Goal: Task Accomplishment & Management: Manage account settings

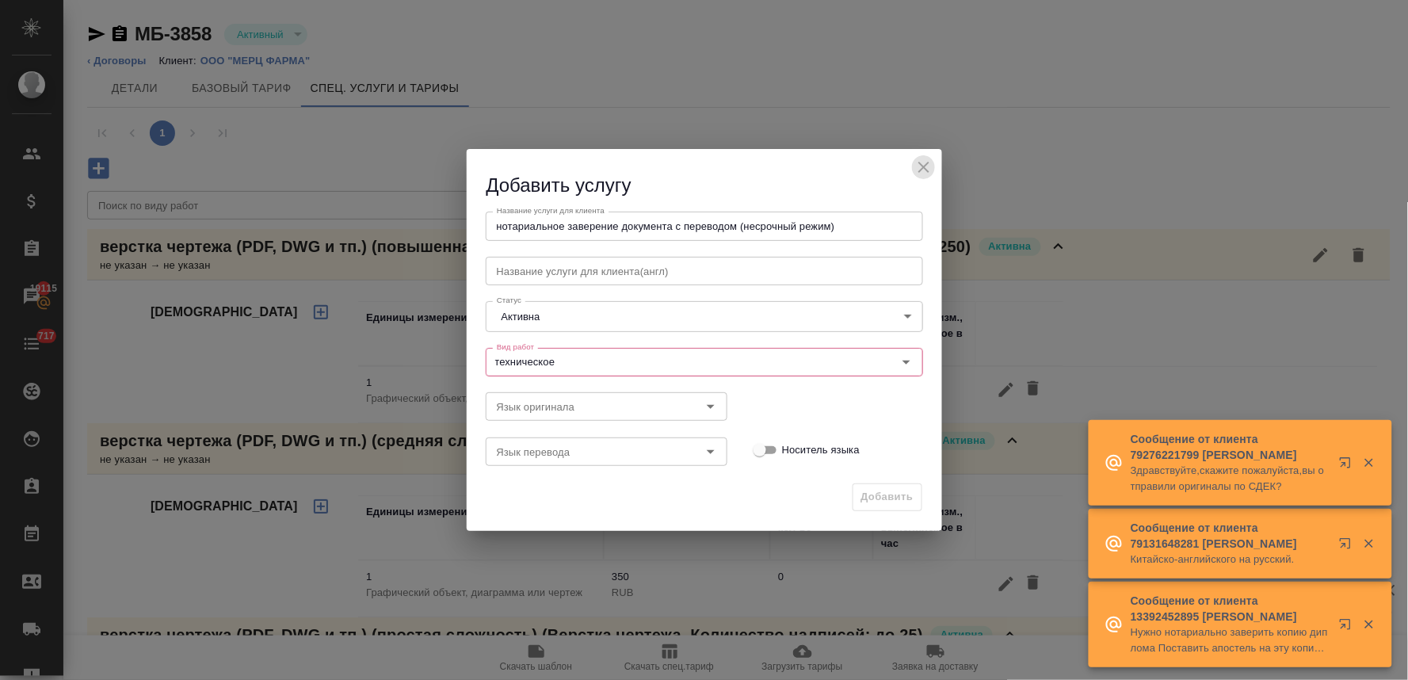
click at [927, 164] on icon "close" at bounding box center [923, 167] width 11 height 11
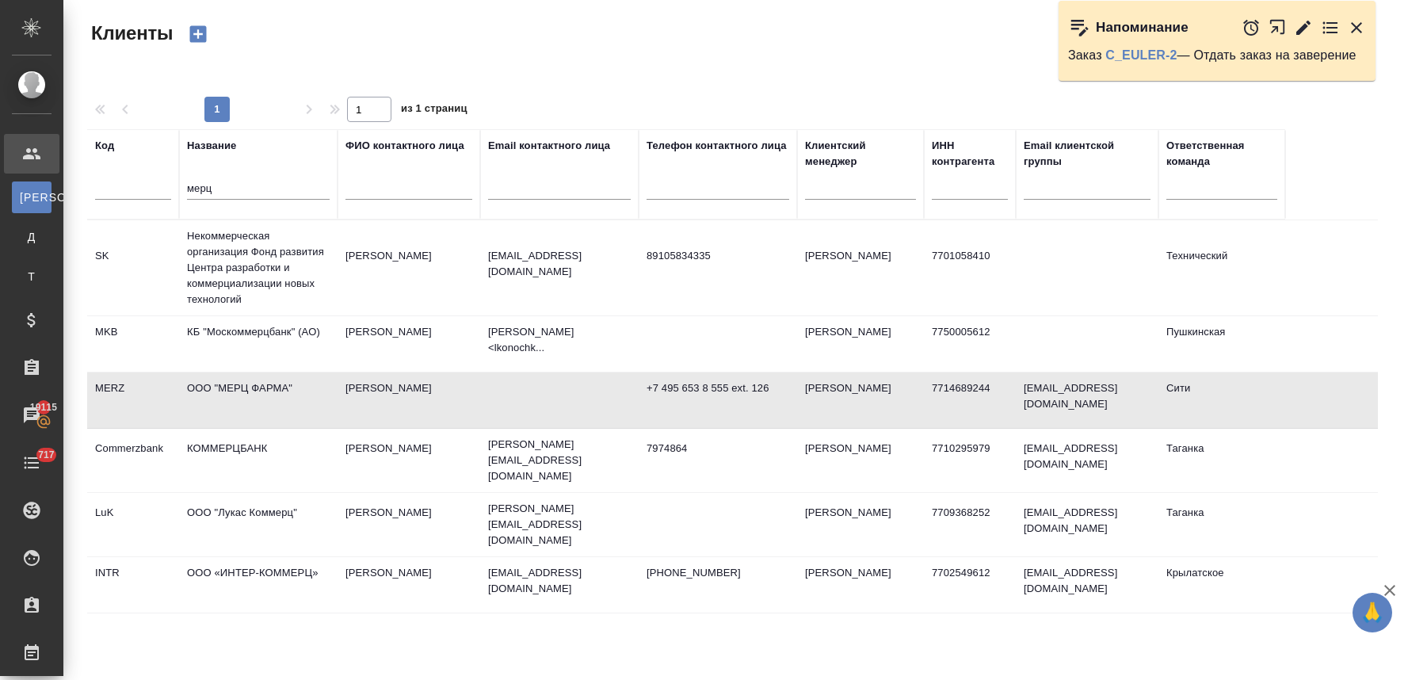
select select "RU"
click at [1142, 54] on link "C_EULER-2" at bounding box center [1141, 54] width 71 height 13
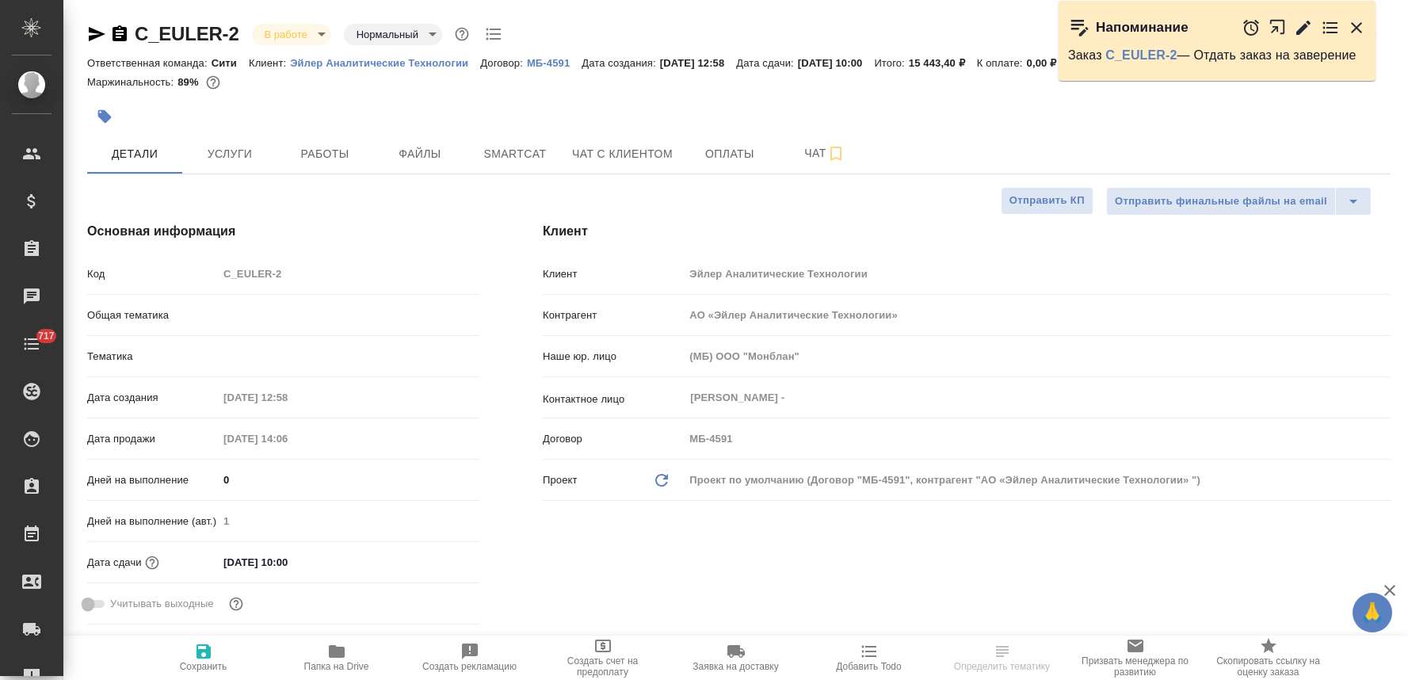
select select "RU"
type input "Шаблонные документы"
type input "Газизов Ринат"
type input "[PERSON_NAME]"
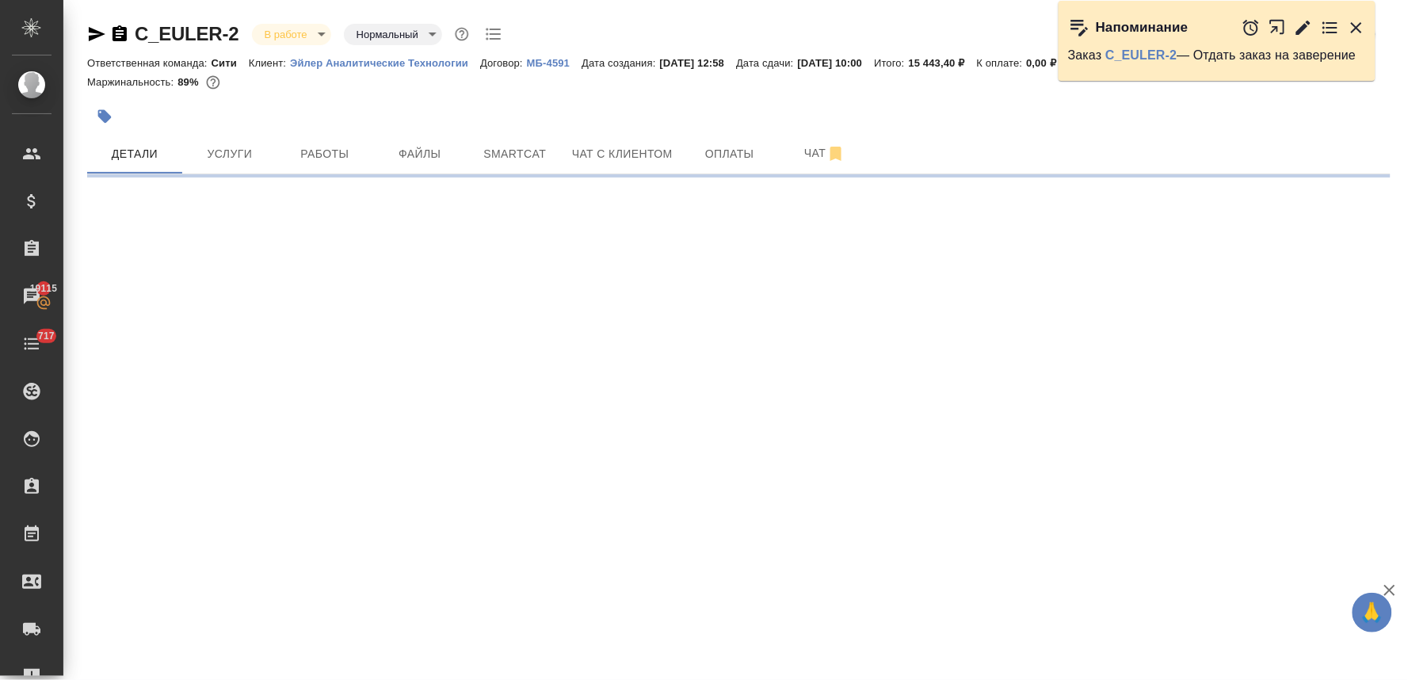
select select "RU"
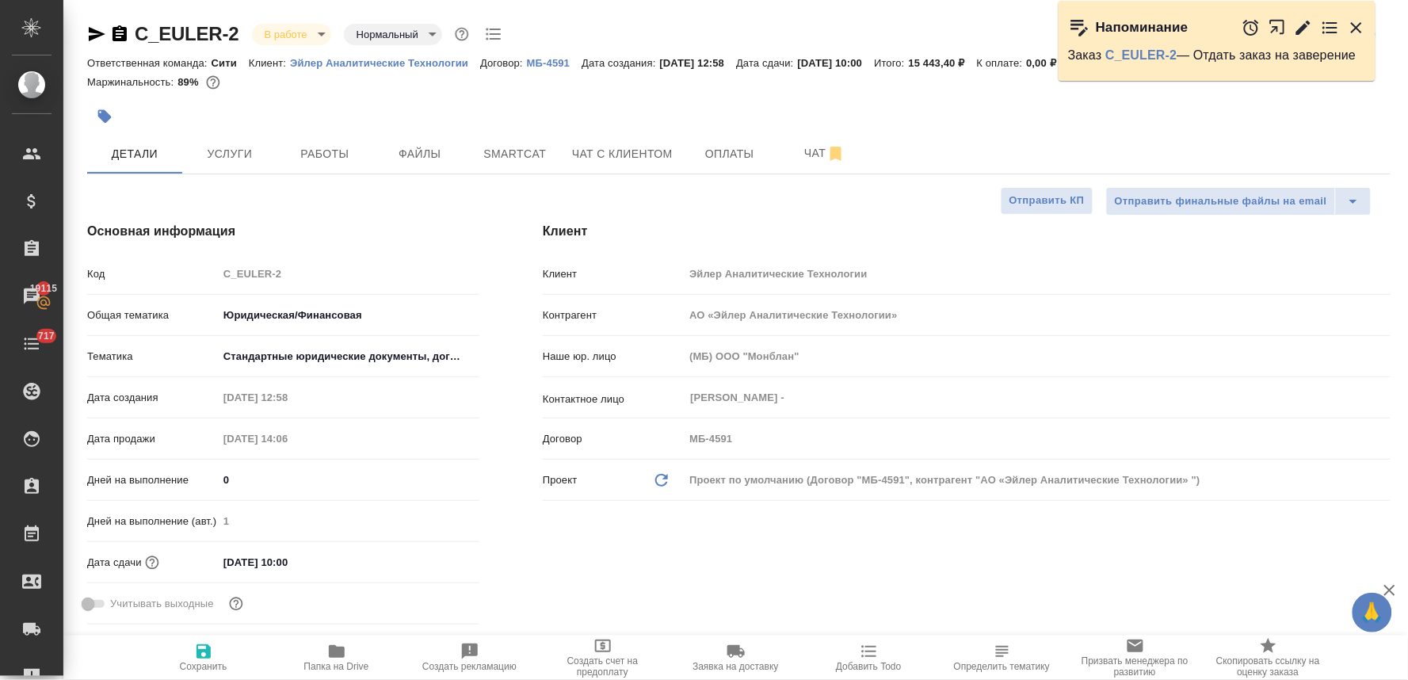
type textarea "x"
click at [762, 544] on div "Клиент Клиент Эйлер Аналитические Технологии Контрагент АО «Эйлер Аналитические…" at bounding box center [966, 426] width 911 height 472
type textarea "x"
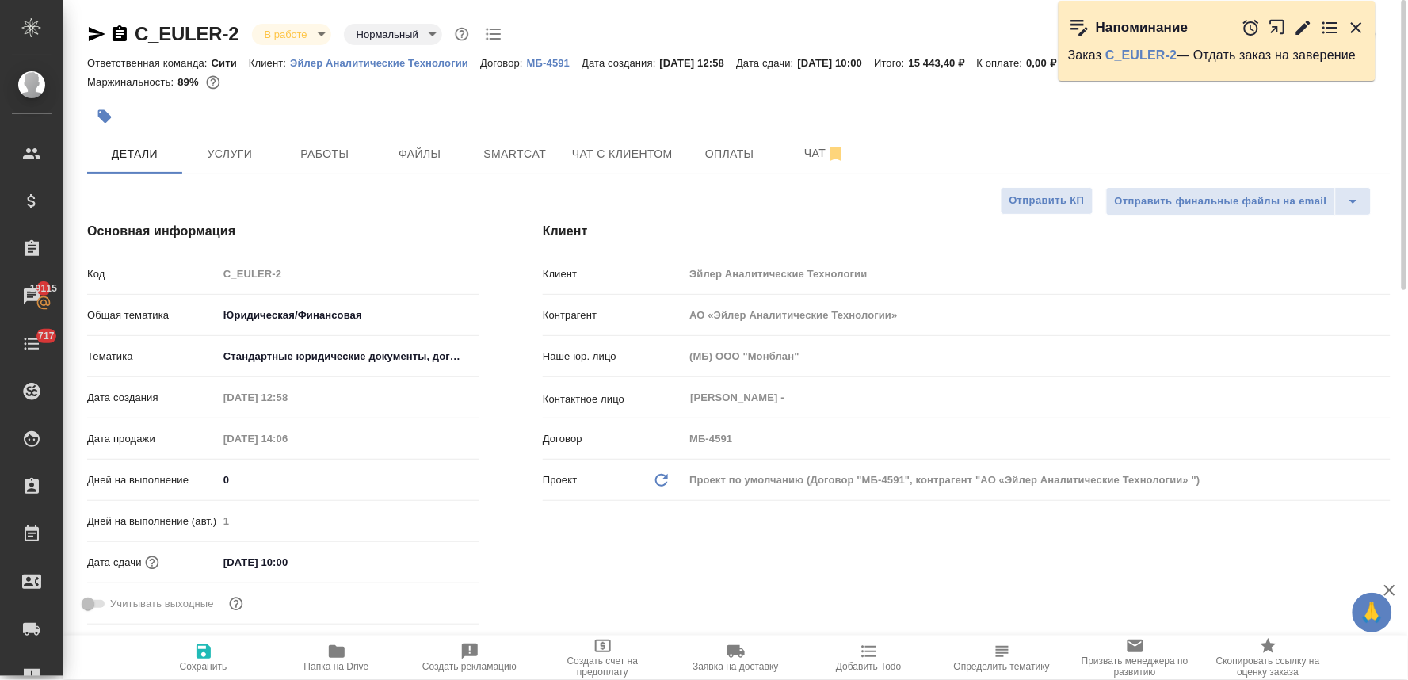
type textarea "x"
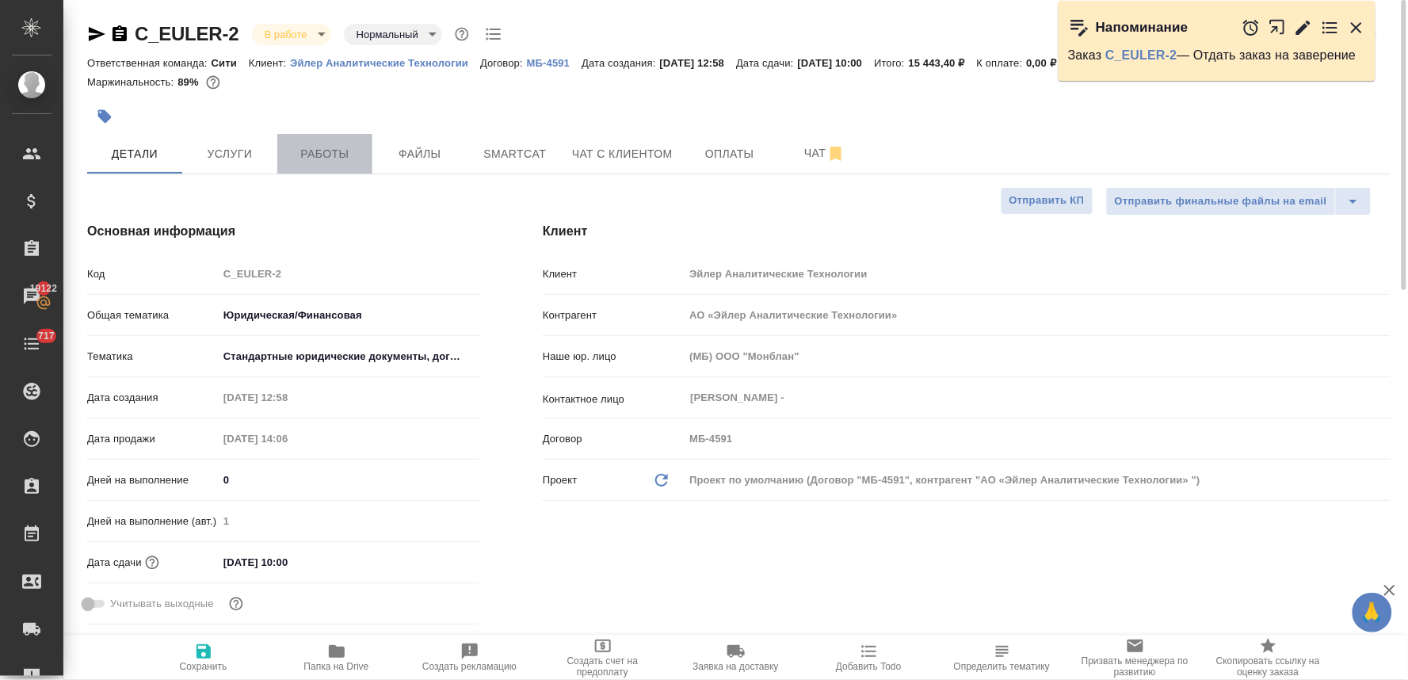
click at [334, 151] on span "Работы" at bounding box center [325, 154] width 76 height 20
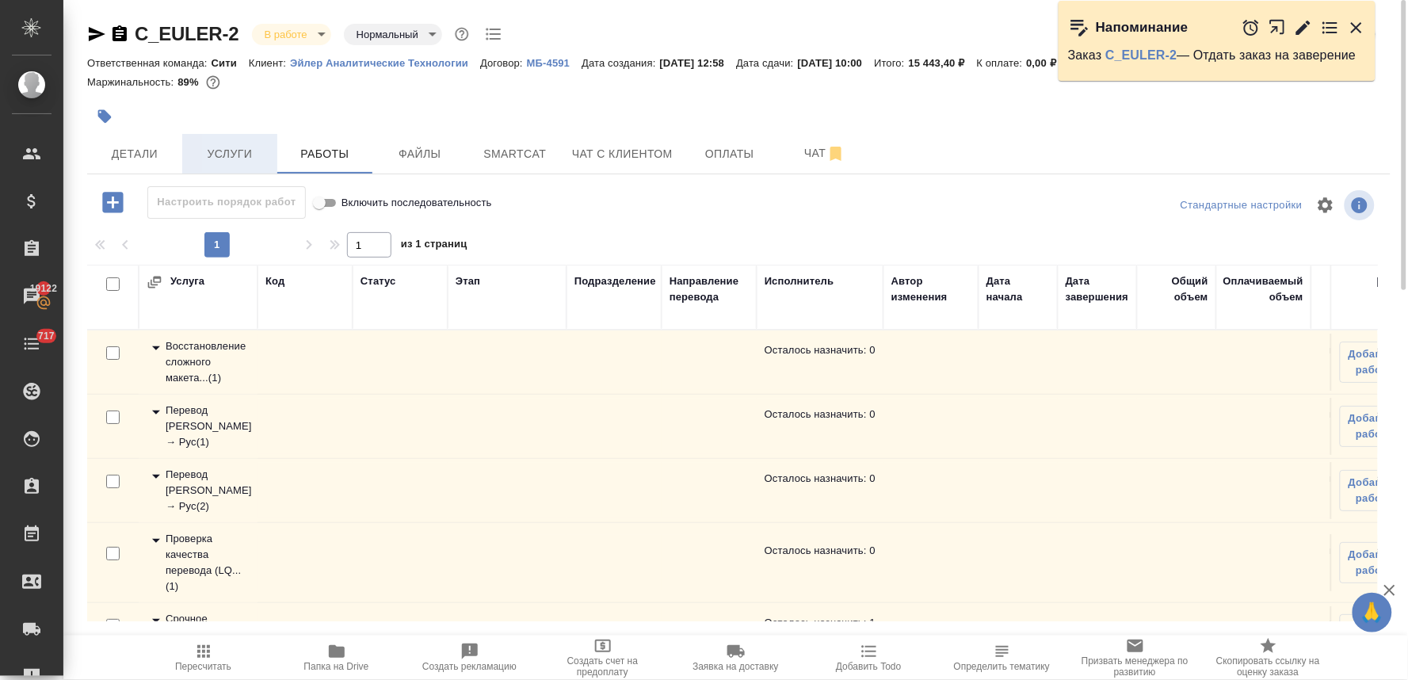
click at [238, 148] on span "Услуги" at bounding box center [230, 154] width 76 height 20
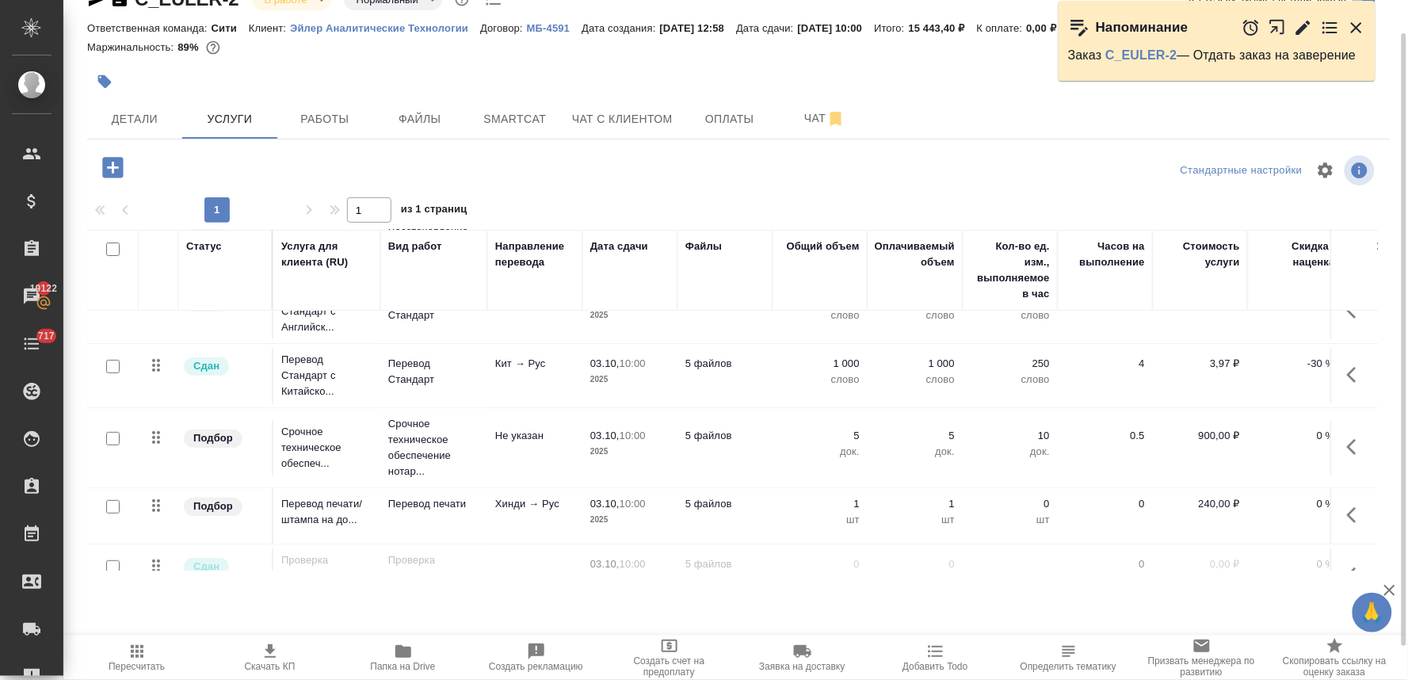
scroll to position [59, 0]
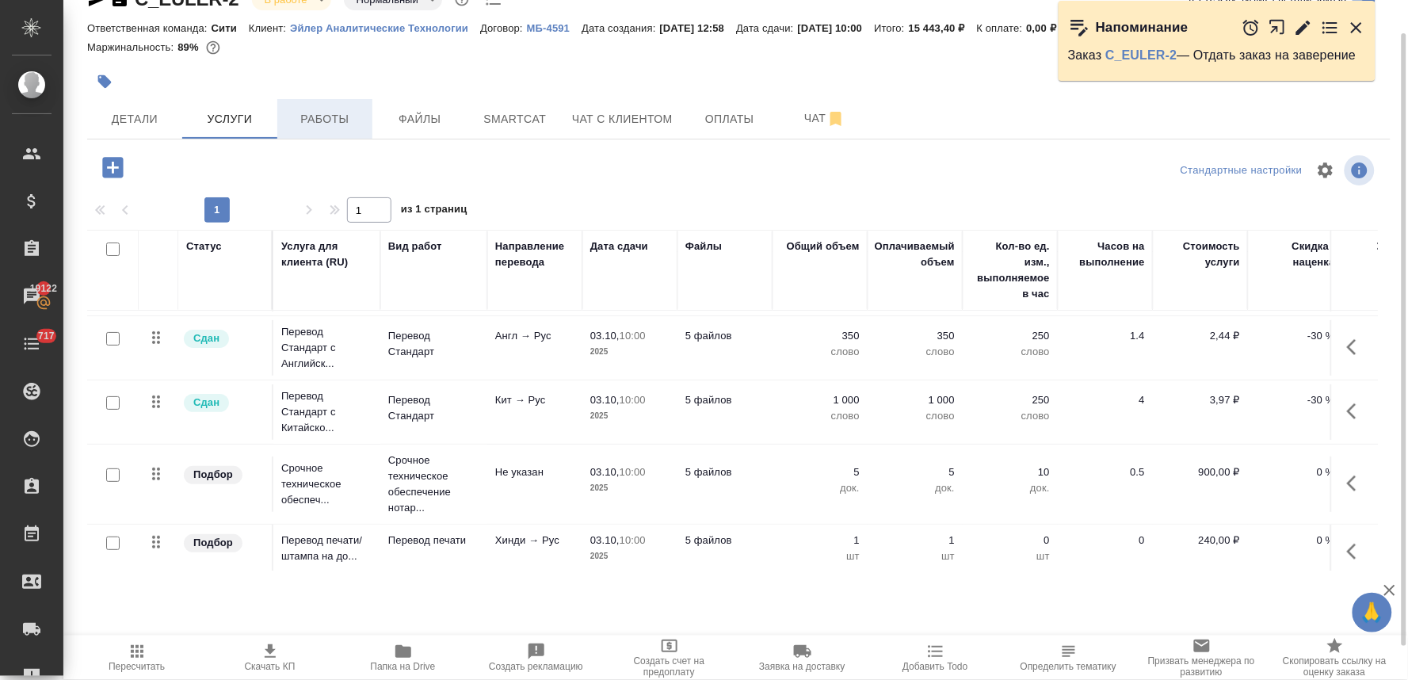
click at [326, 120] on span "Работы" at bounding box center [325, 119] width 76 height 20
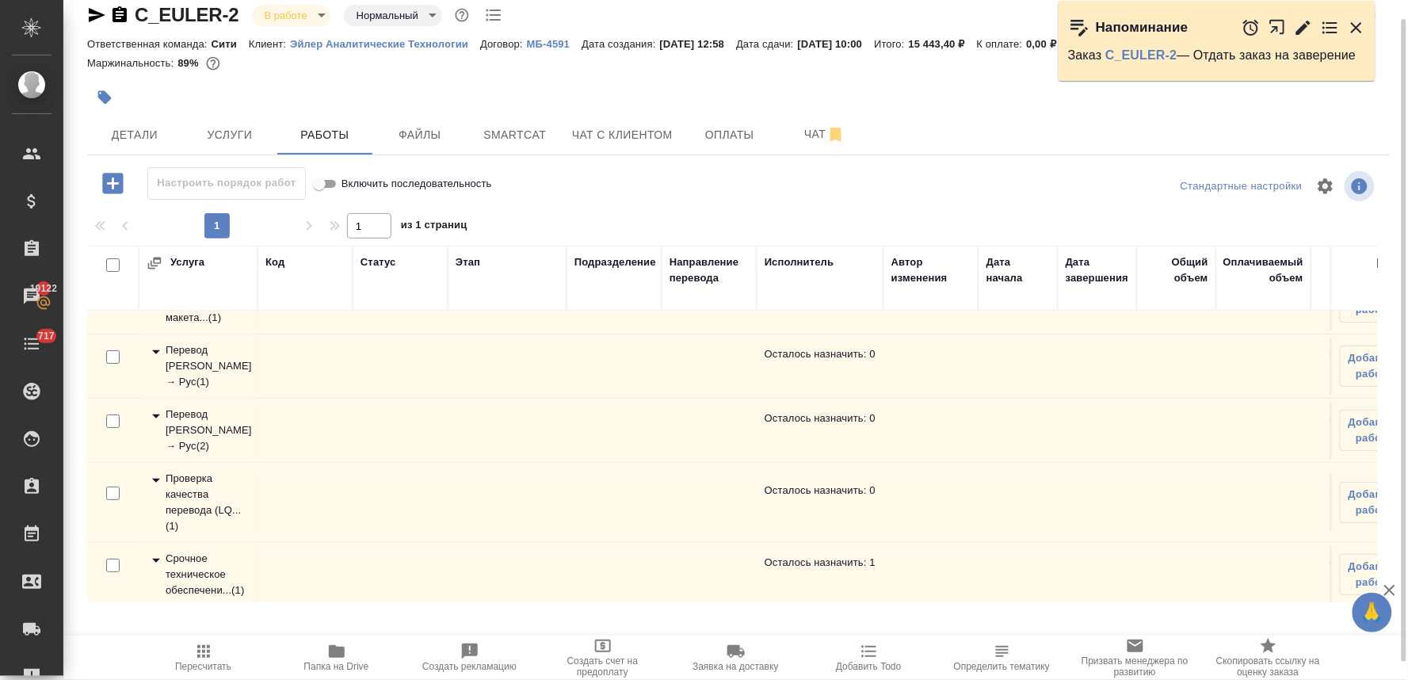
scroll to position [59, 0]
click at [202, 556] on div "Срочное техническое обеспечени... ( 1 )" at bounding box center [198, 570] width 103 height 48
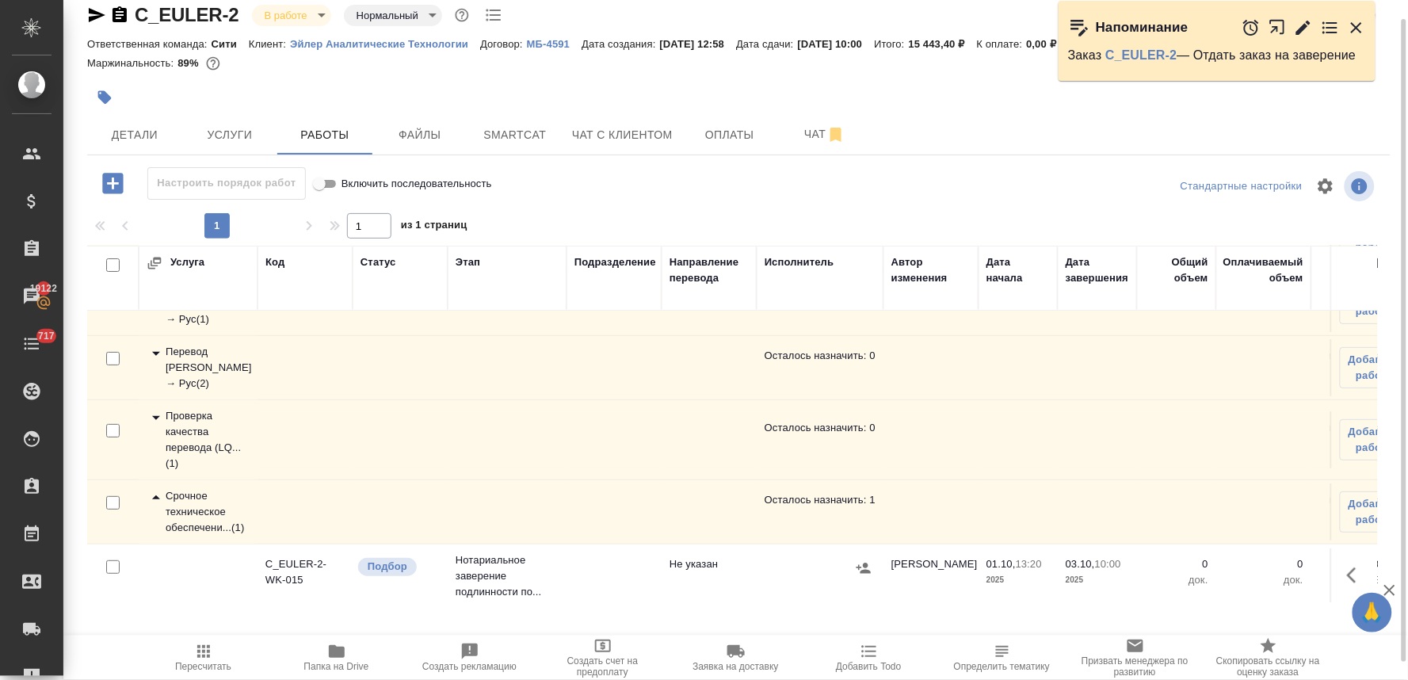
scroll to position [124, 0]
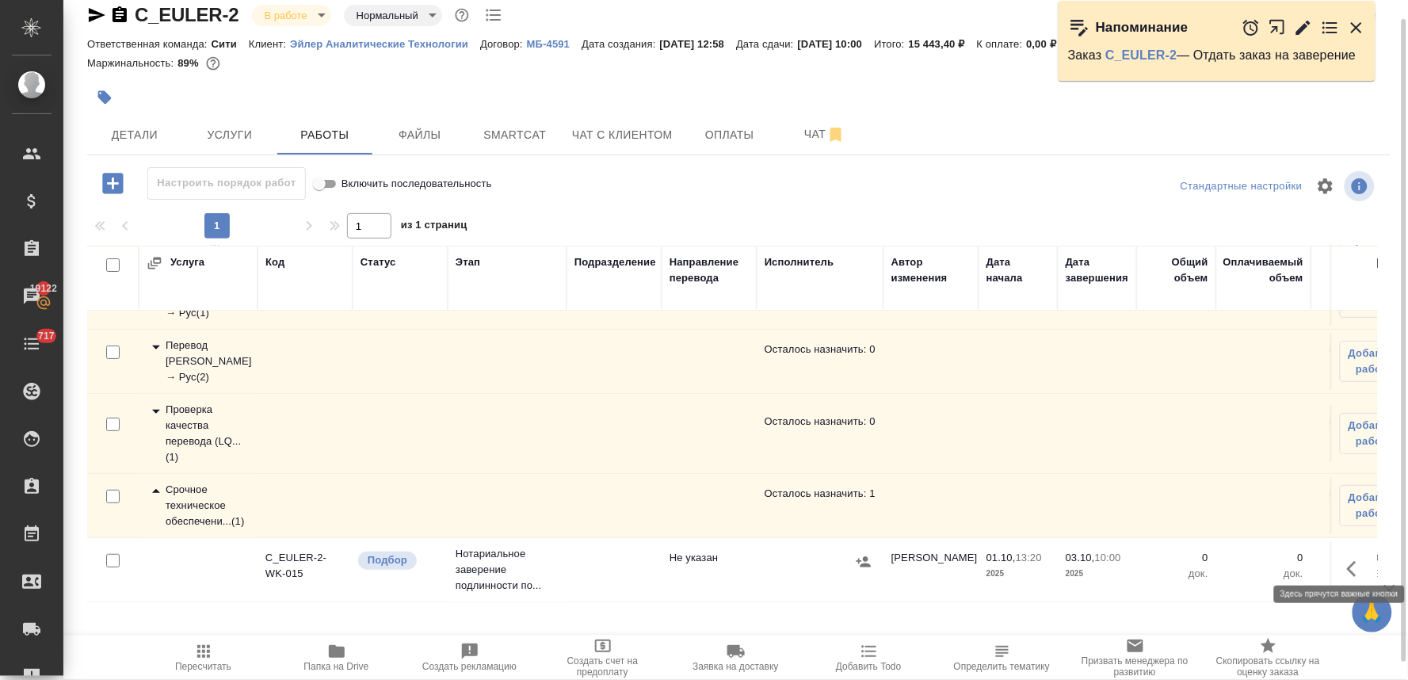
click at [1347, 559] on icon "button" at bounding box center [1356, 568] width 19 height 19
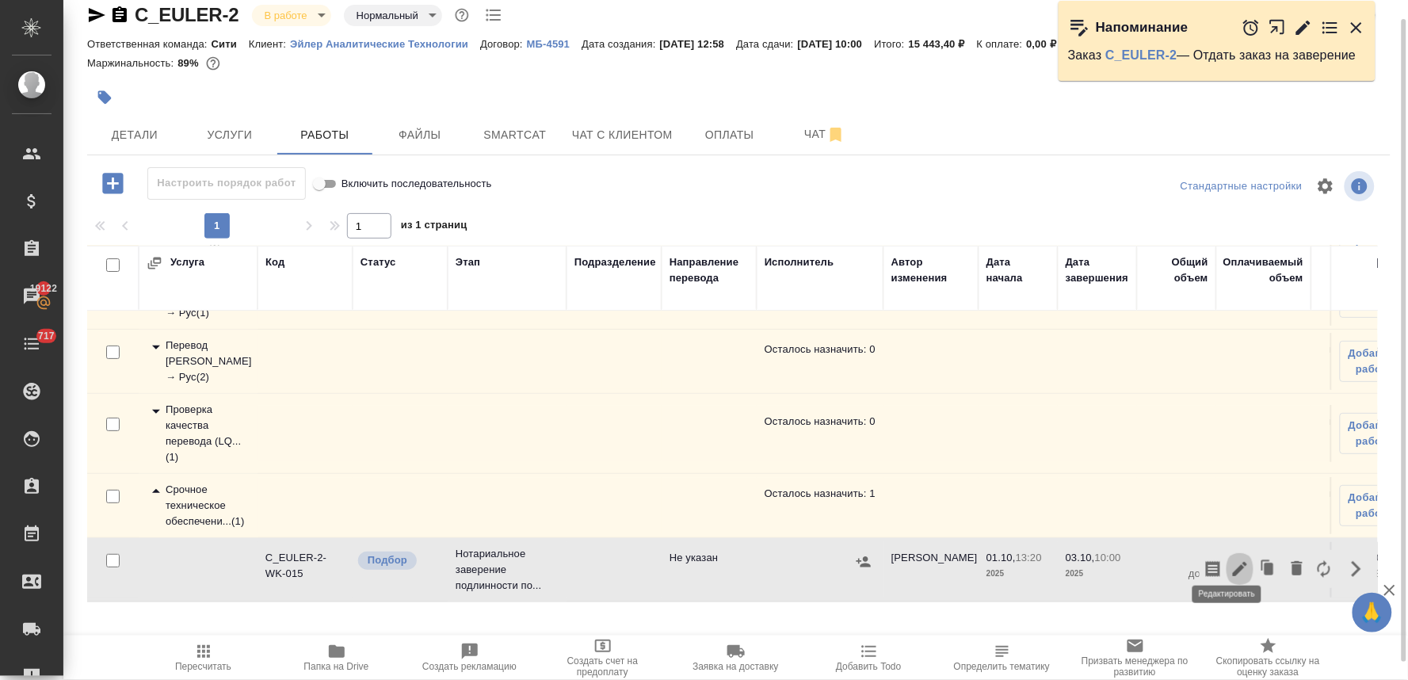
click at [1231, 559] on icon "button" at bounding box center [1240, 568] width 19 height 19
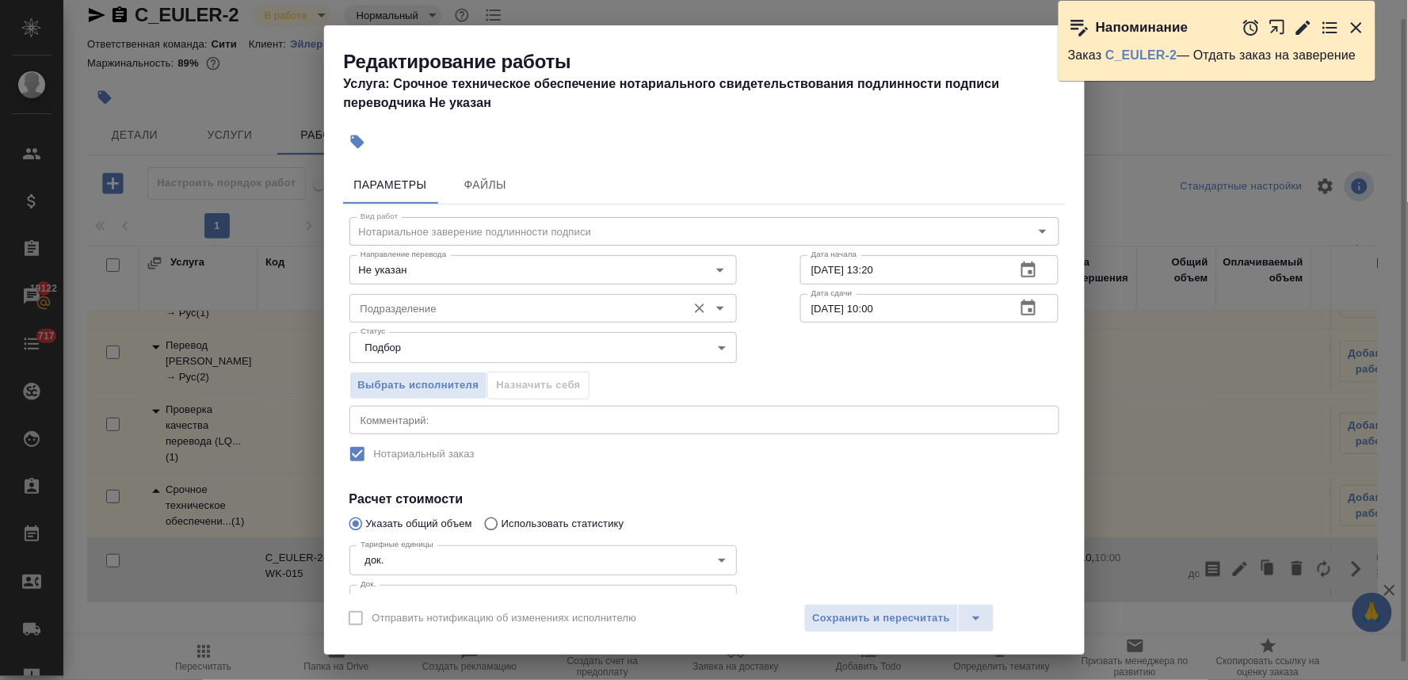
click at [476, 301] on input "Подразделение" at bounding box center [516, 308] width 325 height 19
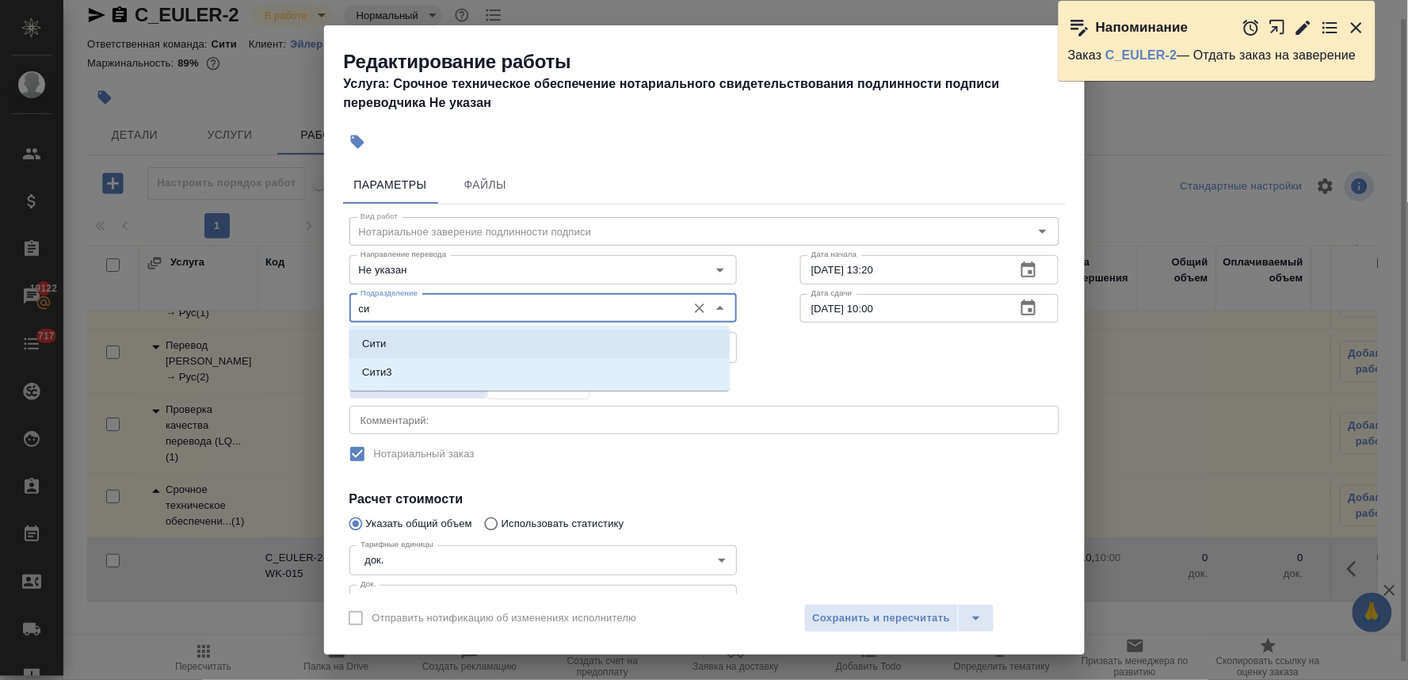
drag, startPoint x: 444, startPoint y: 338, endPoint x: 438, endPoint y: 360, distance: 22.9
click at [444, 338] on li "Сити" at bounding box center [539, 344] width 380 height 29
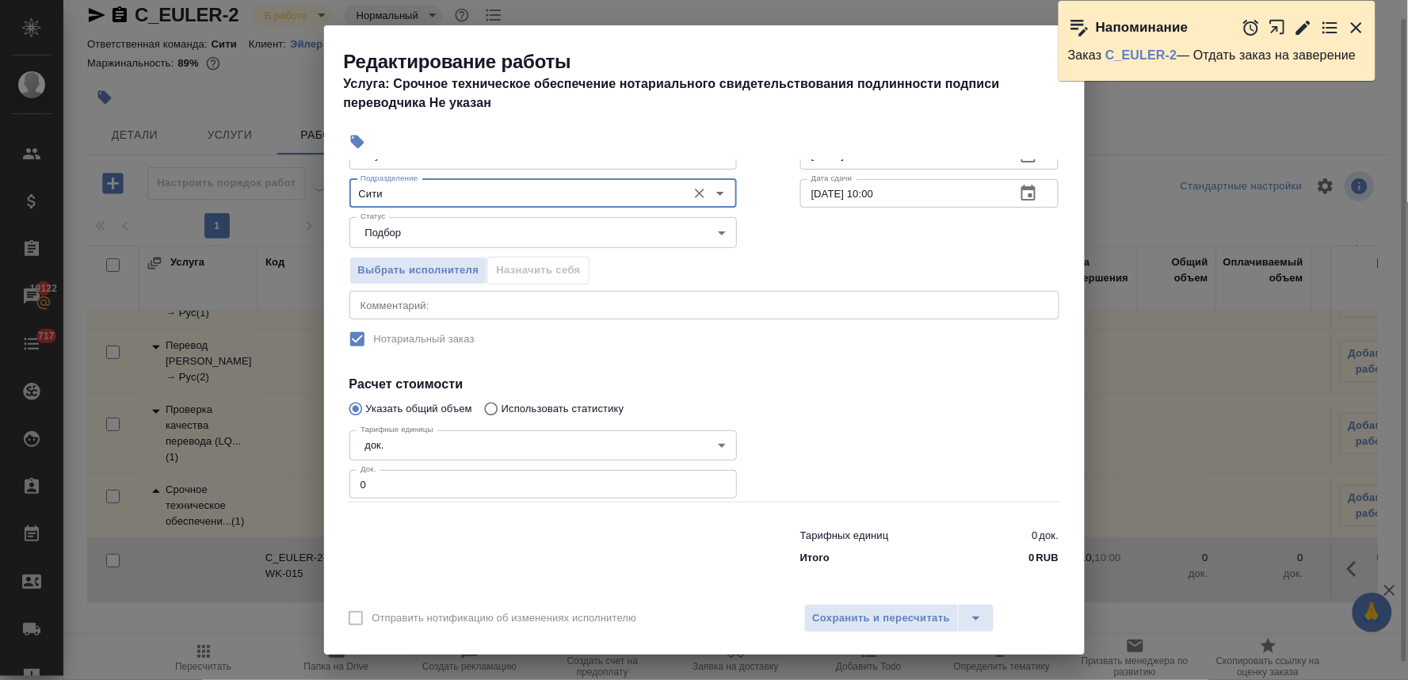
scroll to position [117, 0]
type input "Сити"
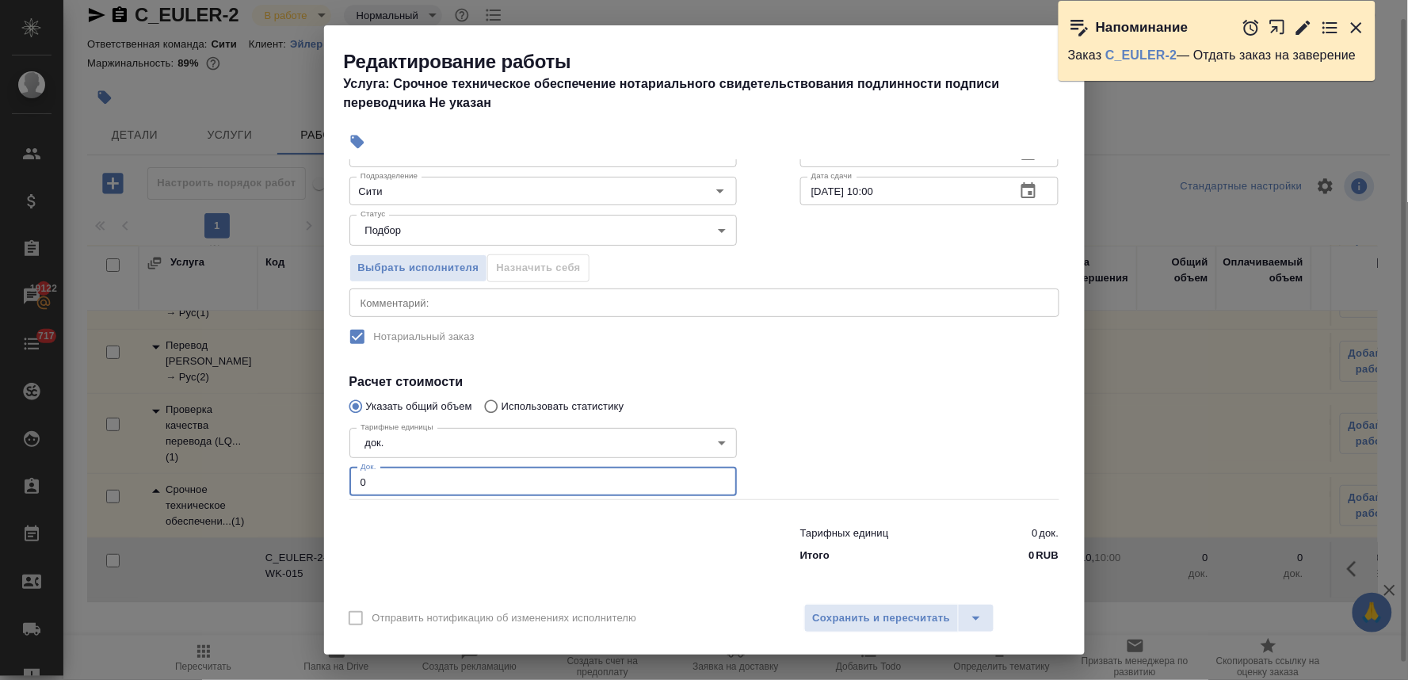
drag, startPoint x: 370, startPoint y: 477, endPoint x: 327, endPoint y: 477, distance: 42.8
click at [327, 477] on div "Параметры Файлы Вид работ Нотариальное заверение подлинности подписи Вид работ …" at bounding box center [704, 376] width 761 height 434
type input "5"
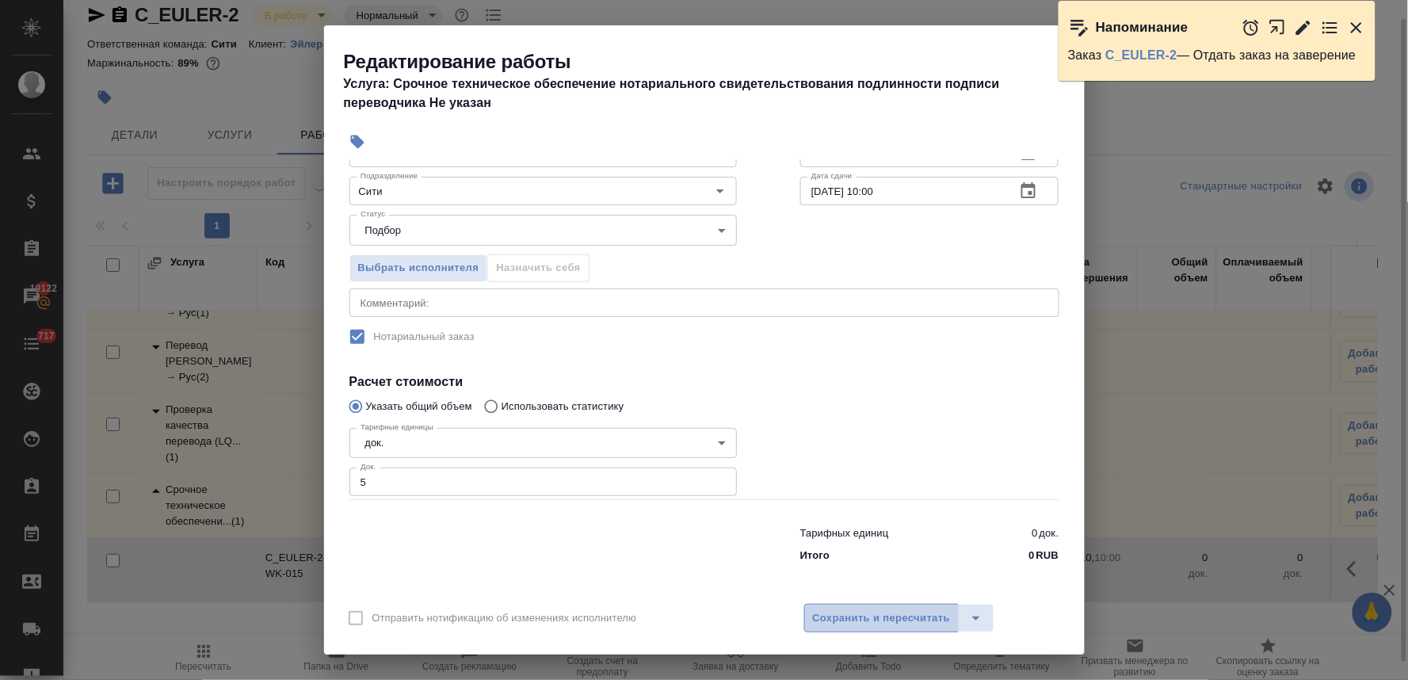
click at [891, 620] on span "Сохранить и пересчитать" at bounding box center [882, 618] width 138 height 18
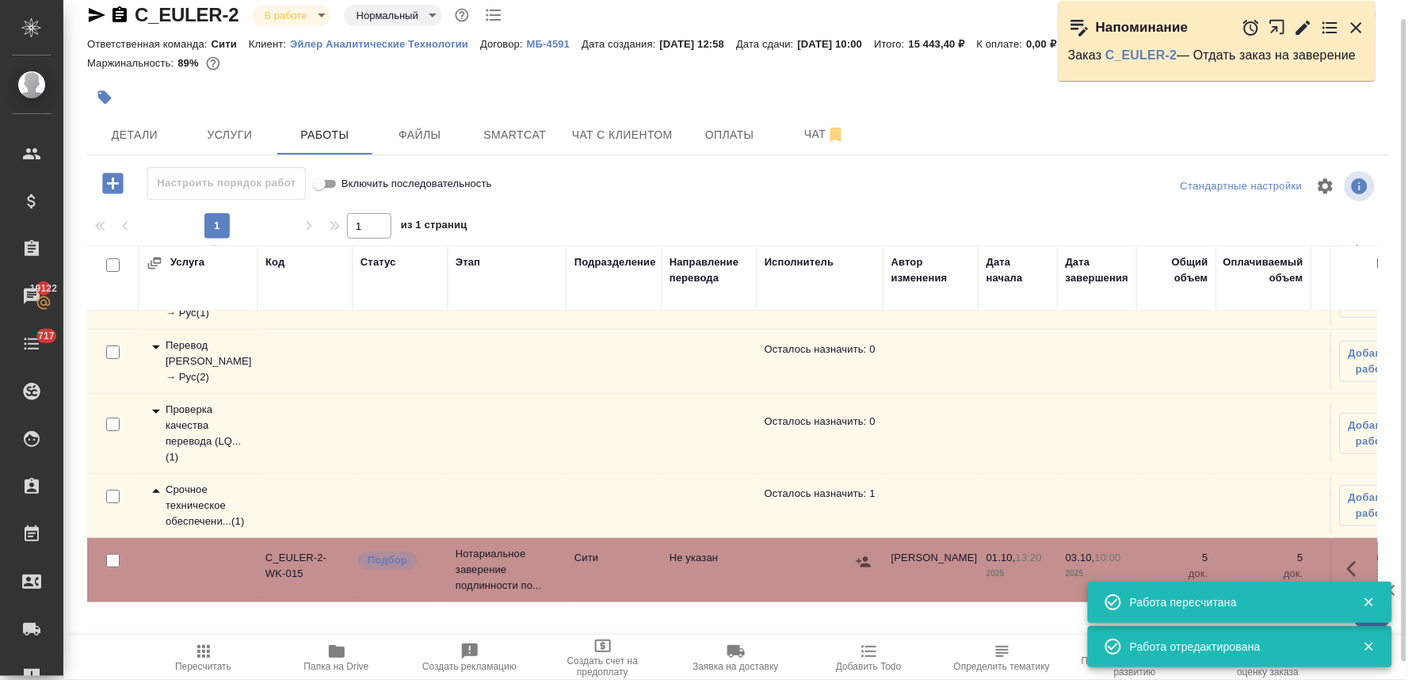
click at [867, 554] on icon "button" at bounding box center [864, 562] width 16 height 16
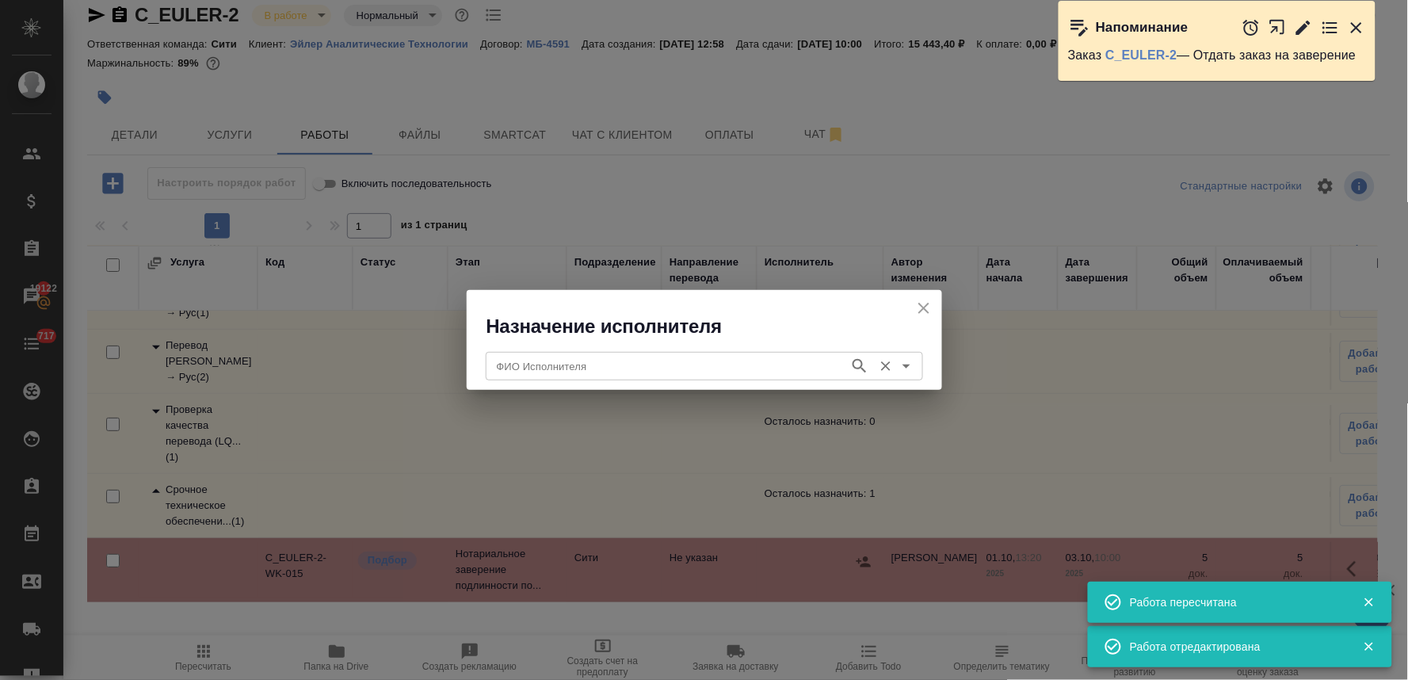
click at [651, 373] on input "ФИО Исполнителя" at bounding box center [666, 366] width 351 height 19
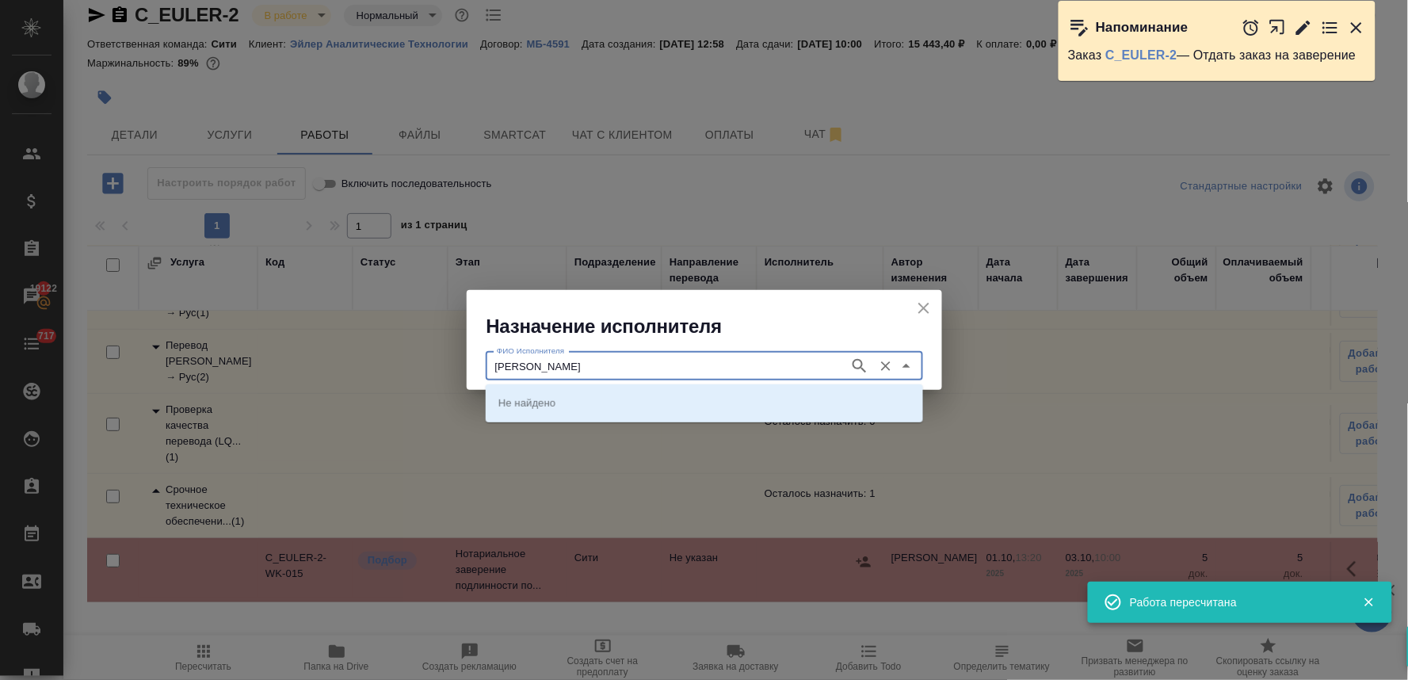
type input "крылова"
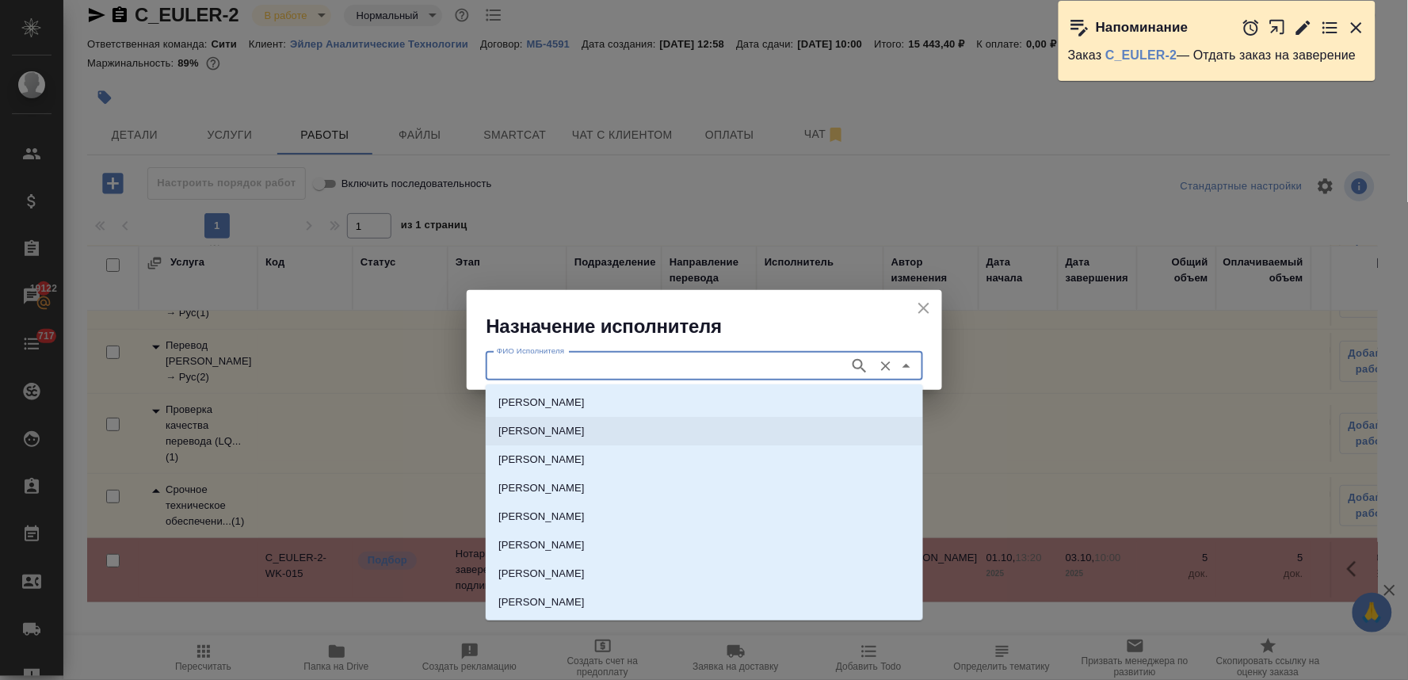
click at [585, 437] on p "НОТАРИУС Крылова Юлия Владимировна" at bounding box center [541, 431] width 86 height 16
type input "НОТАРИУС Крылова Юлия Владимировна"
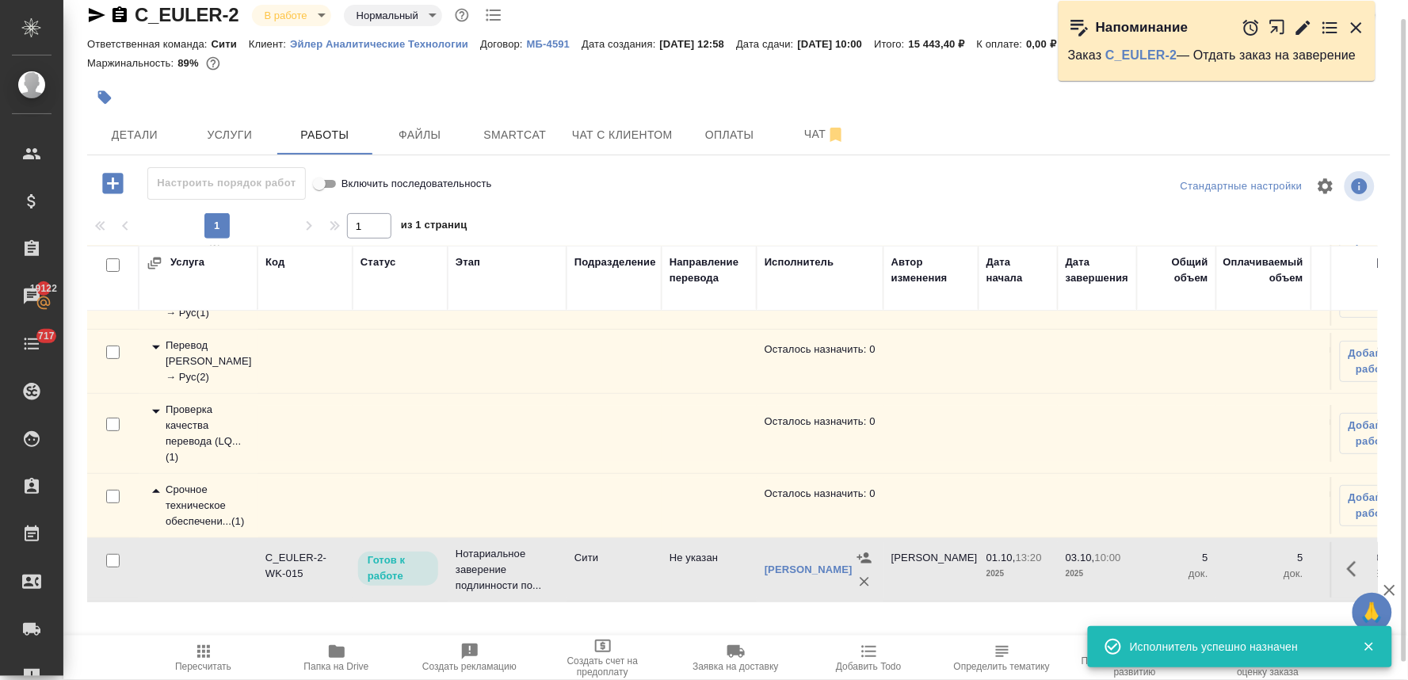
click at [200, 659] on icon "button" at bounding box center [203, 651] width 19 height 19
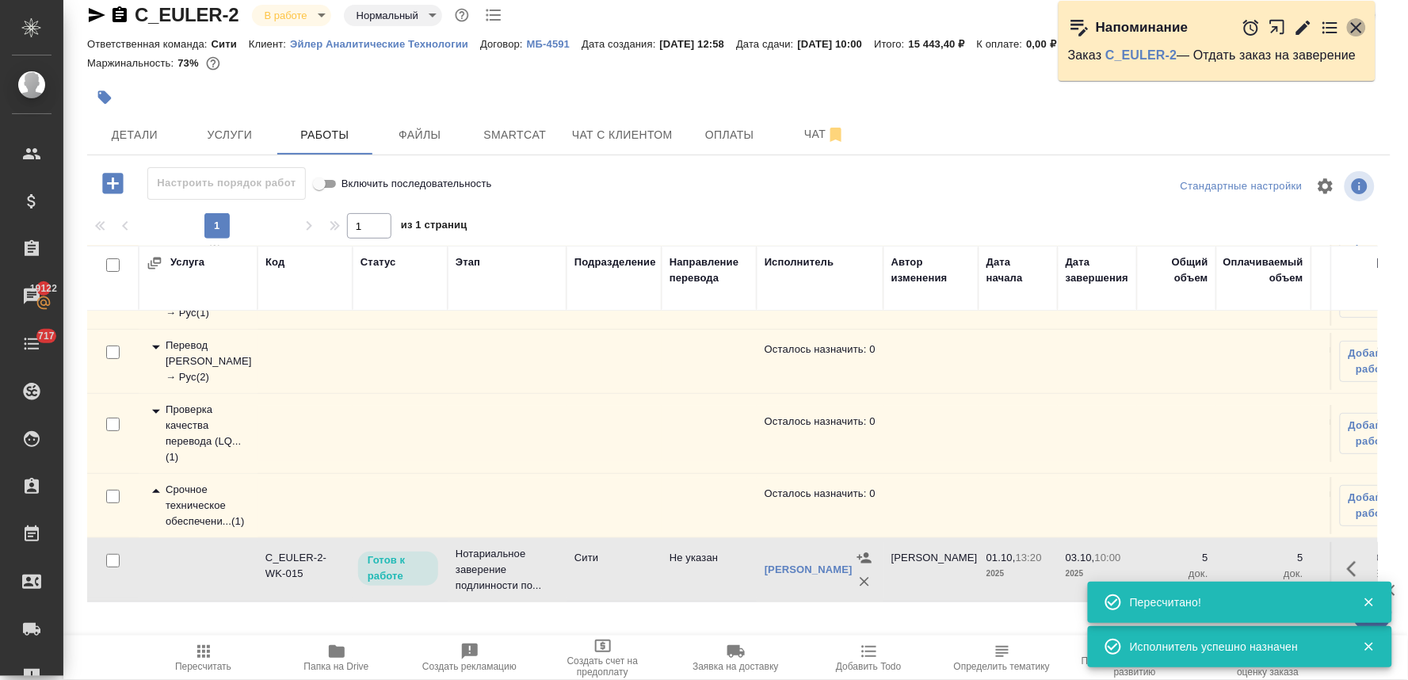
click at [1364, 24] on icon "button" at bounding box center [1356, 27] width 19 height 19
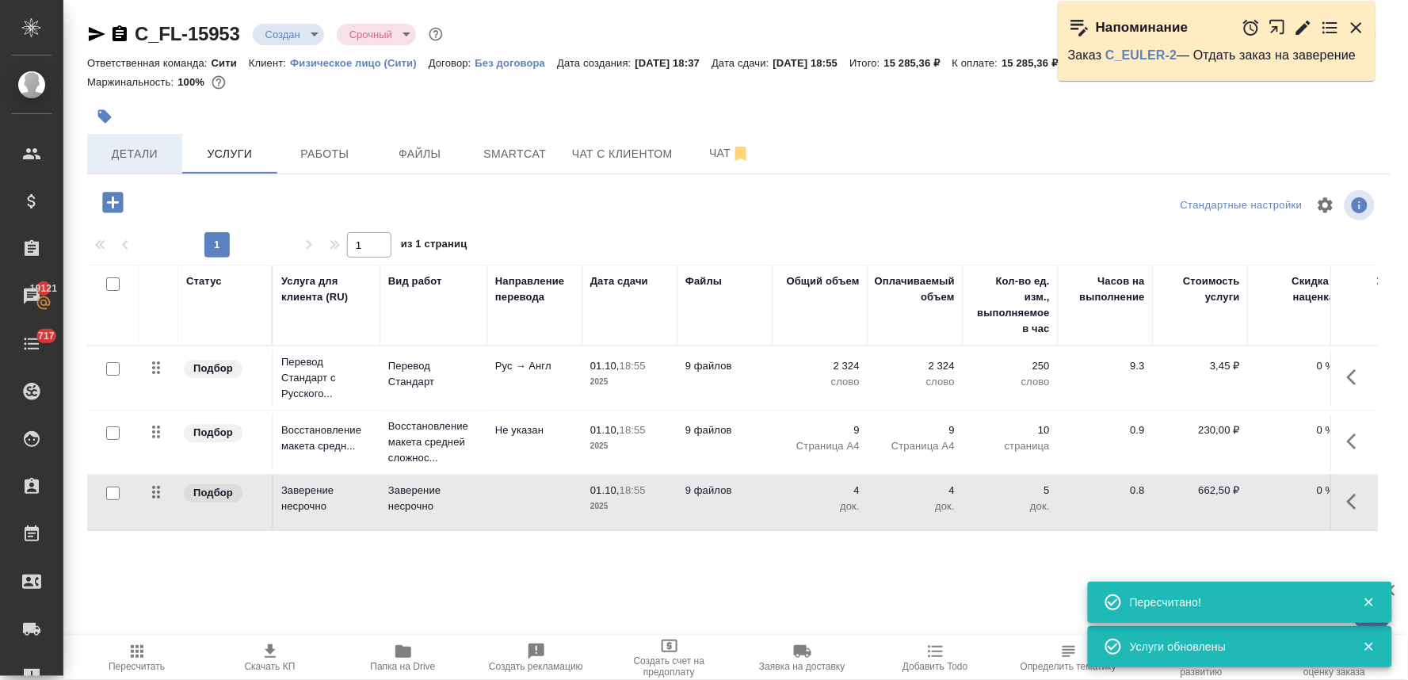
click at [138, 147] on span "Детали" at bounding box center [135, 154] width 76 height 20
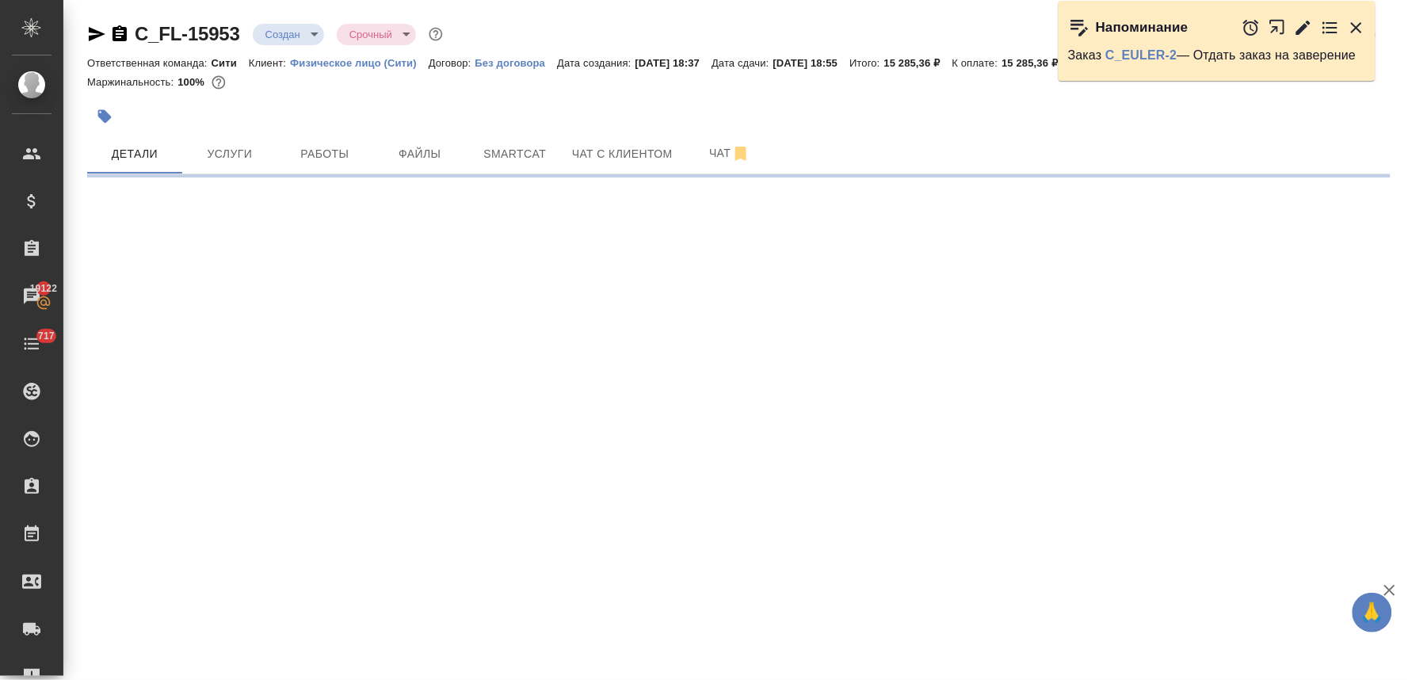
select select "RU"
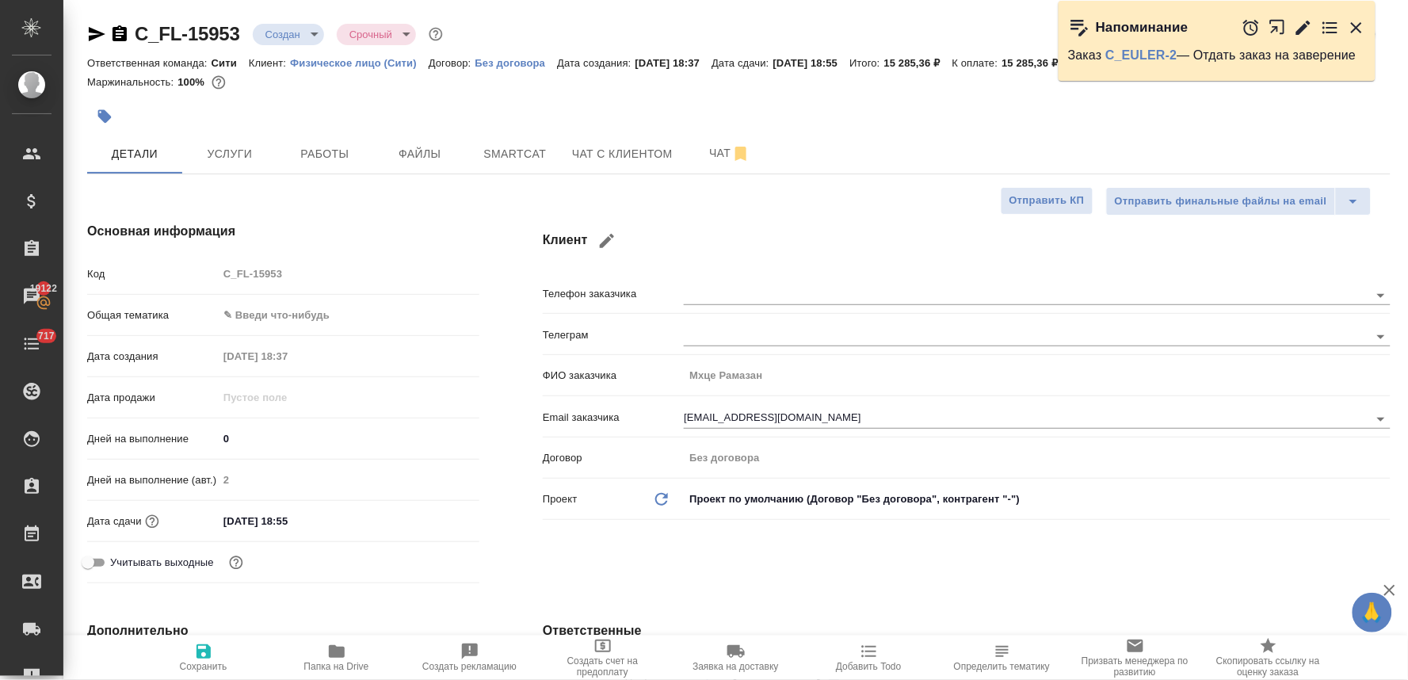
type textarea "x"
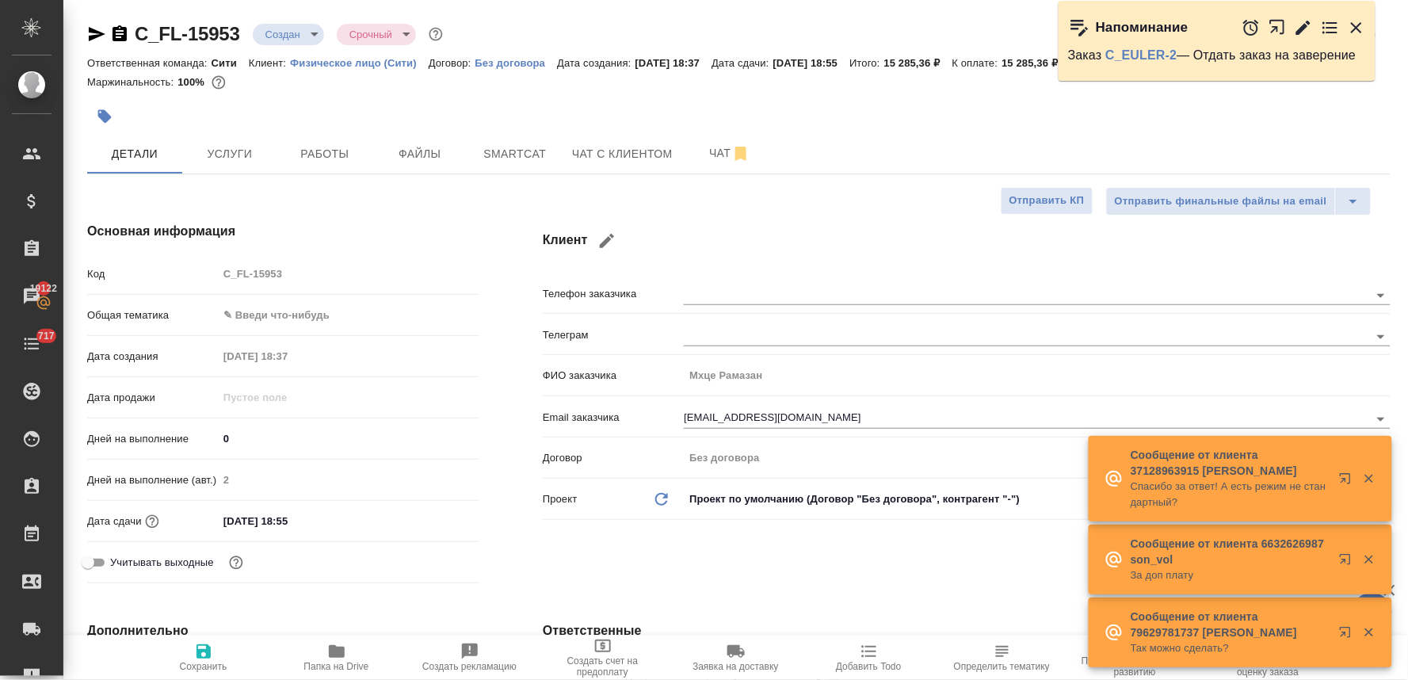
click at [1361, 25] on icon "button" at bounding box center [1356, 27] width 19 height 19
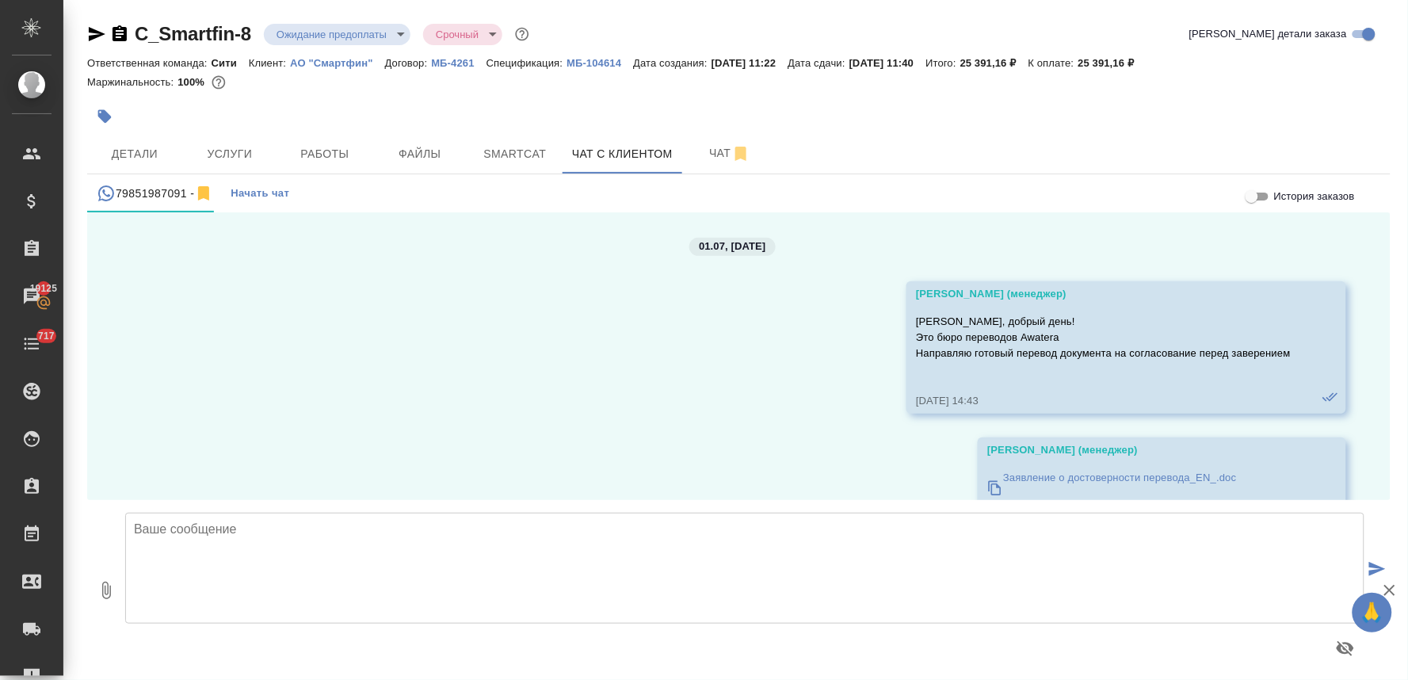
scroll to position [9257, 0]
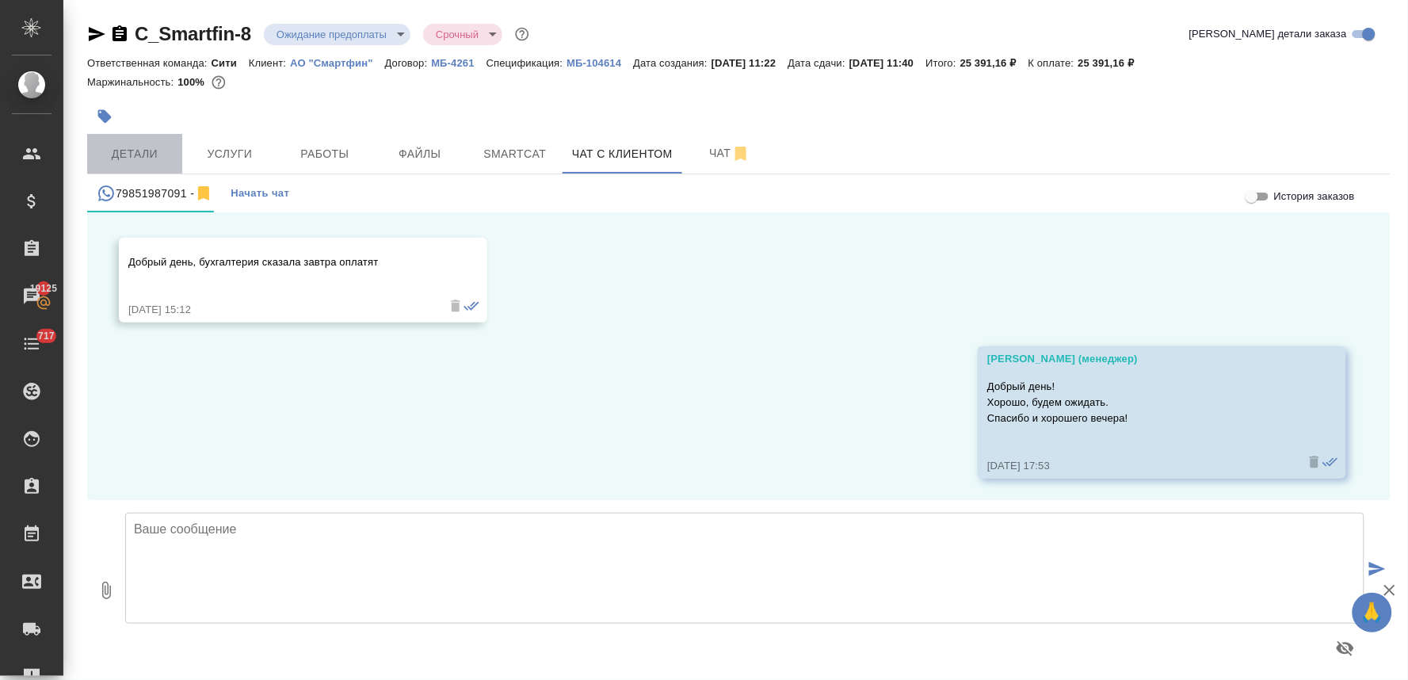
click at [124, 147] on span "Детали" at bounding box center [135, 154] width 76 height 20
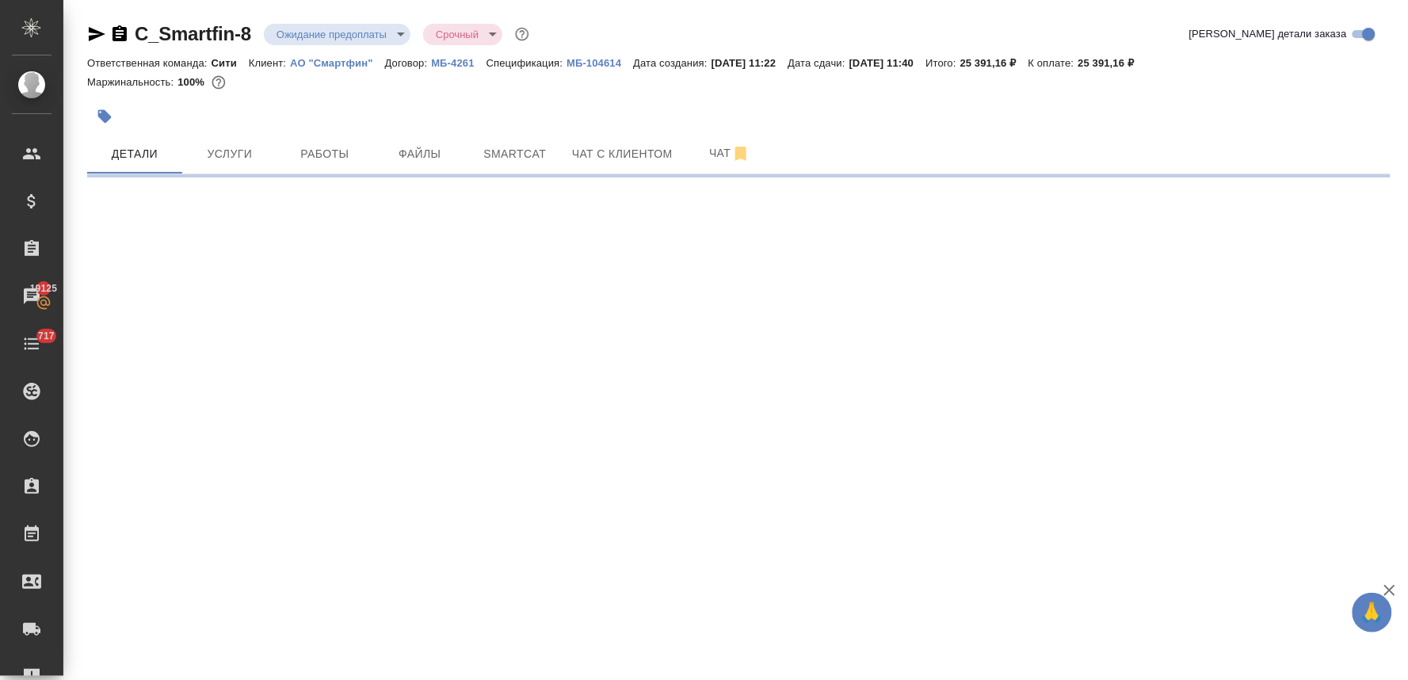
select select "RU"
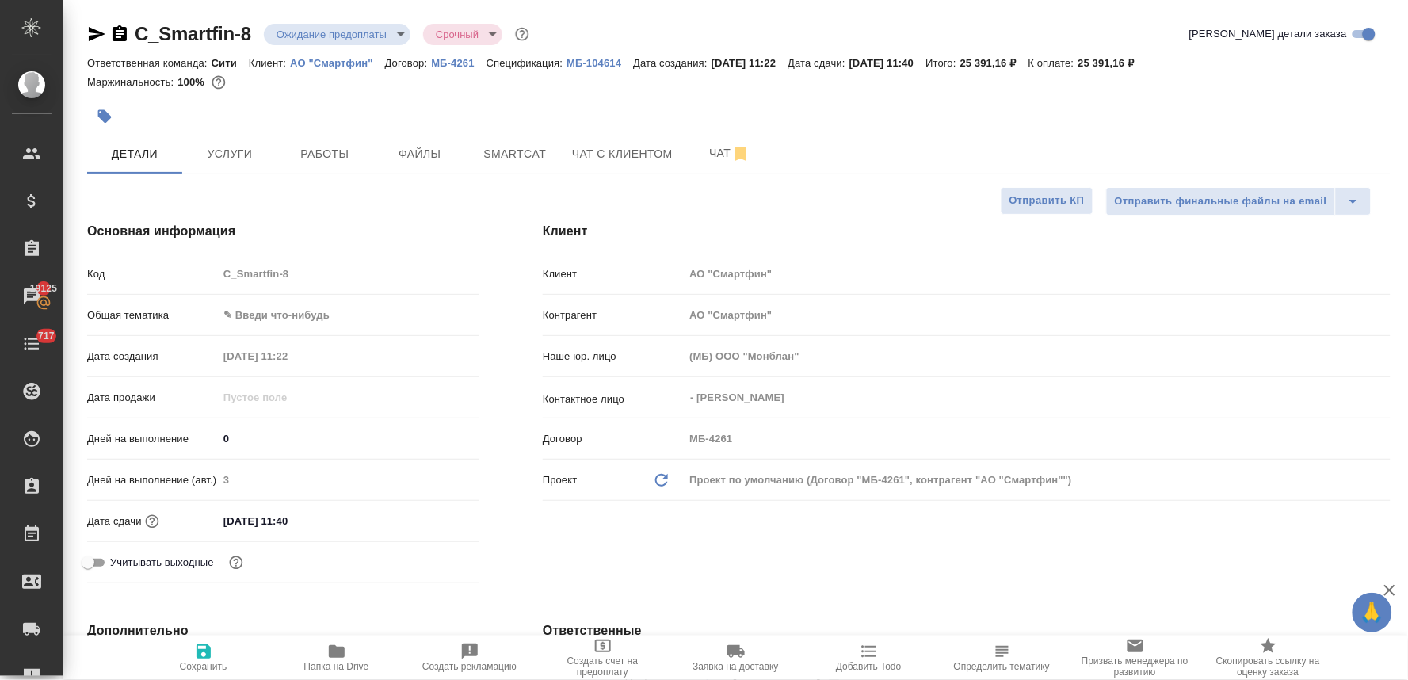
type textarea "x"
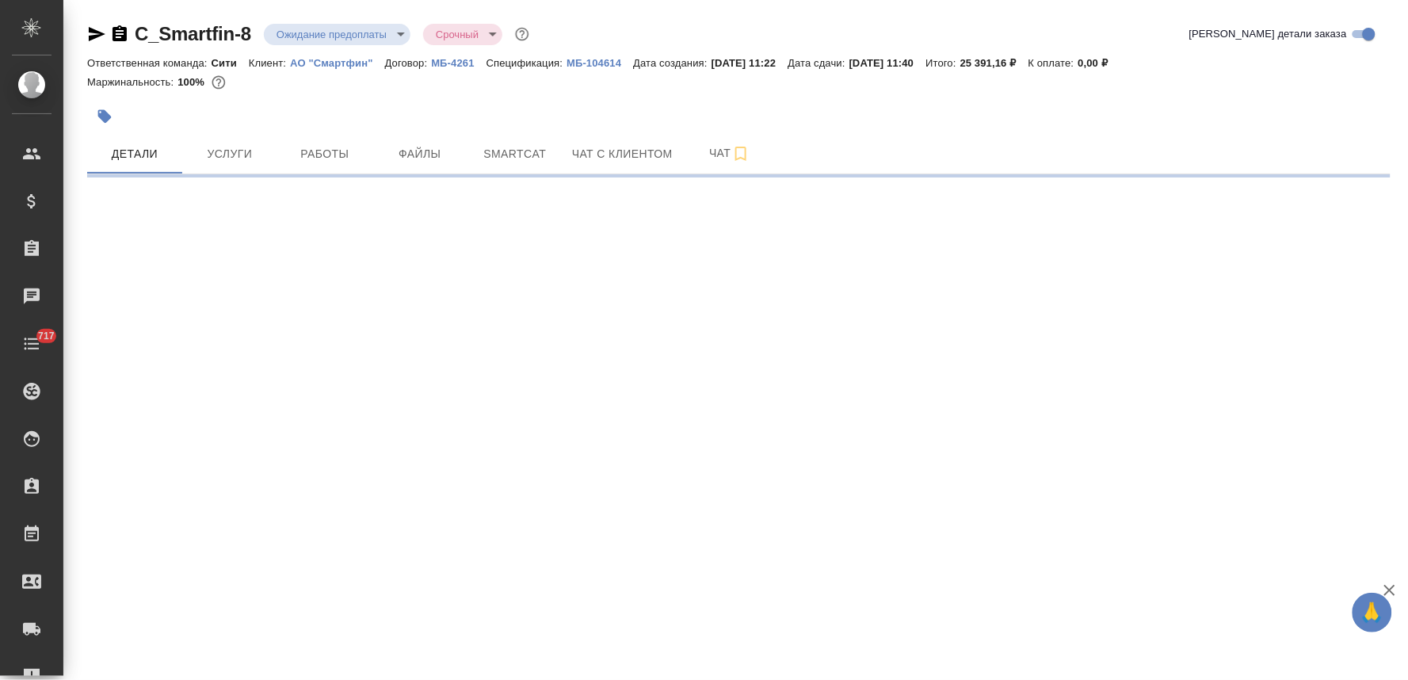
select select "RU"
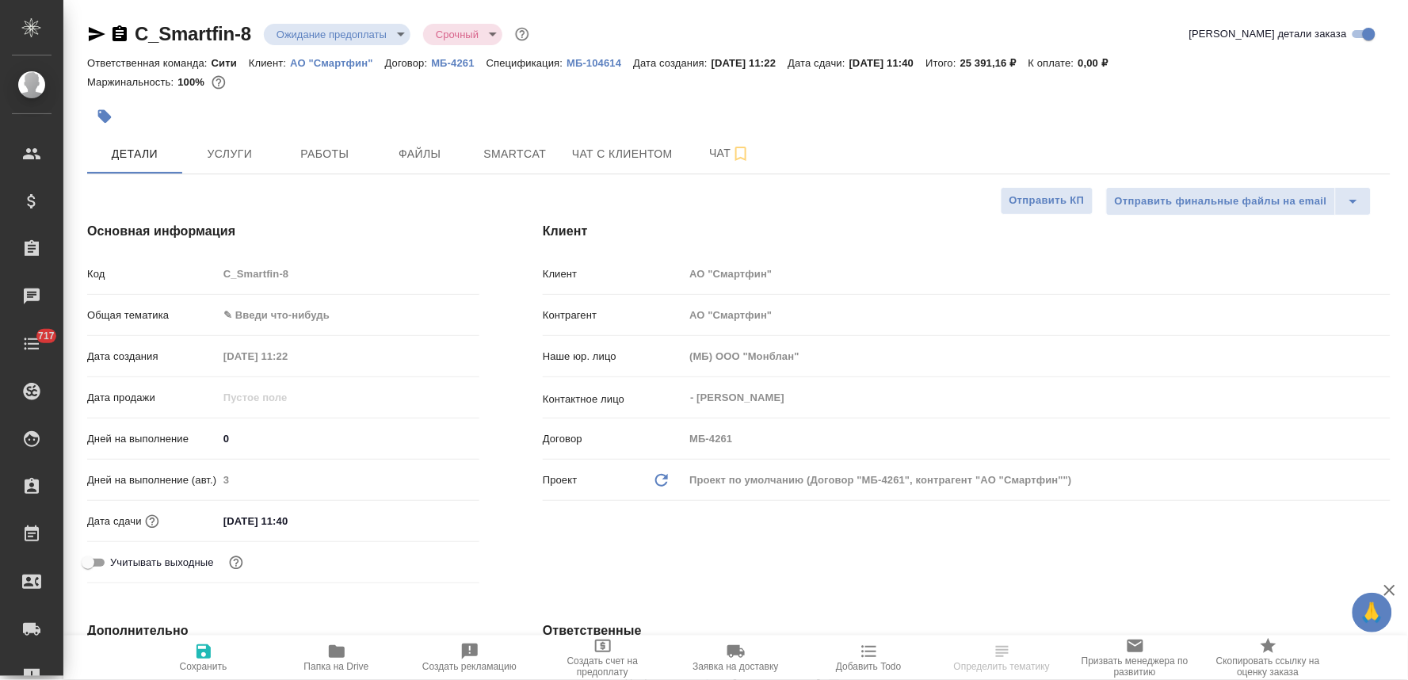
type textarea "x"
click at [708, 155] on span "Чат" at bounding box center [730, 153] width 76 height 20
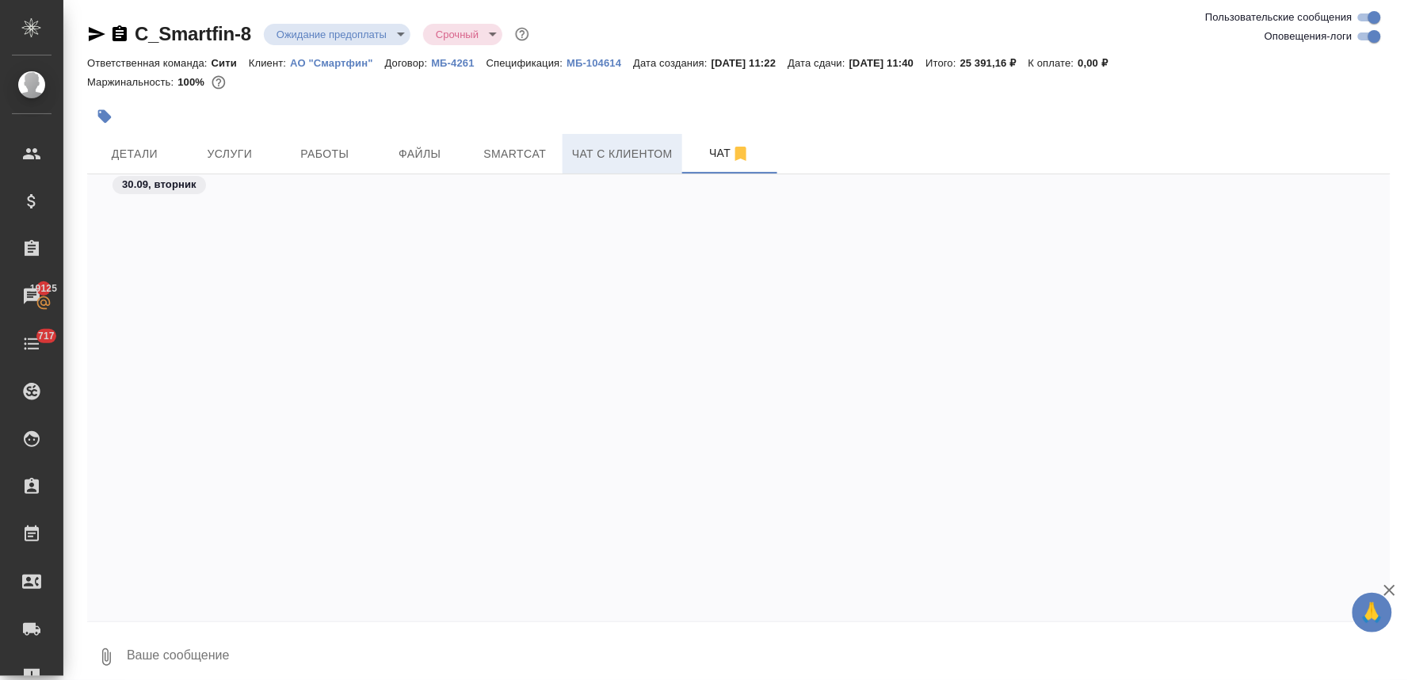
scroll to position [1258, 0]
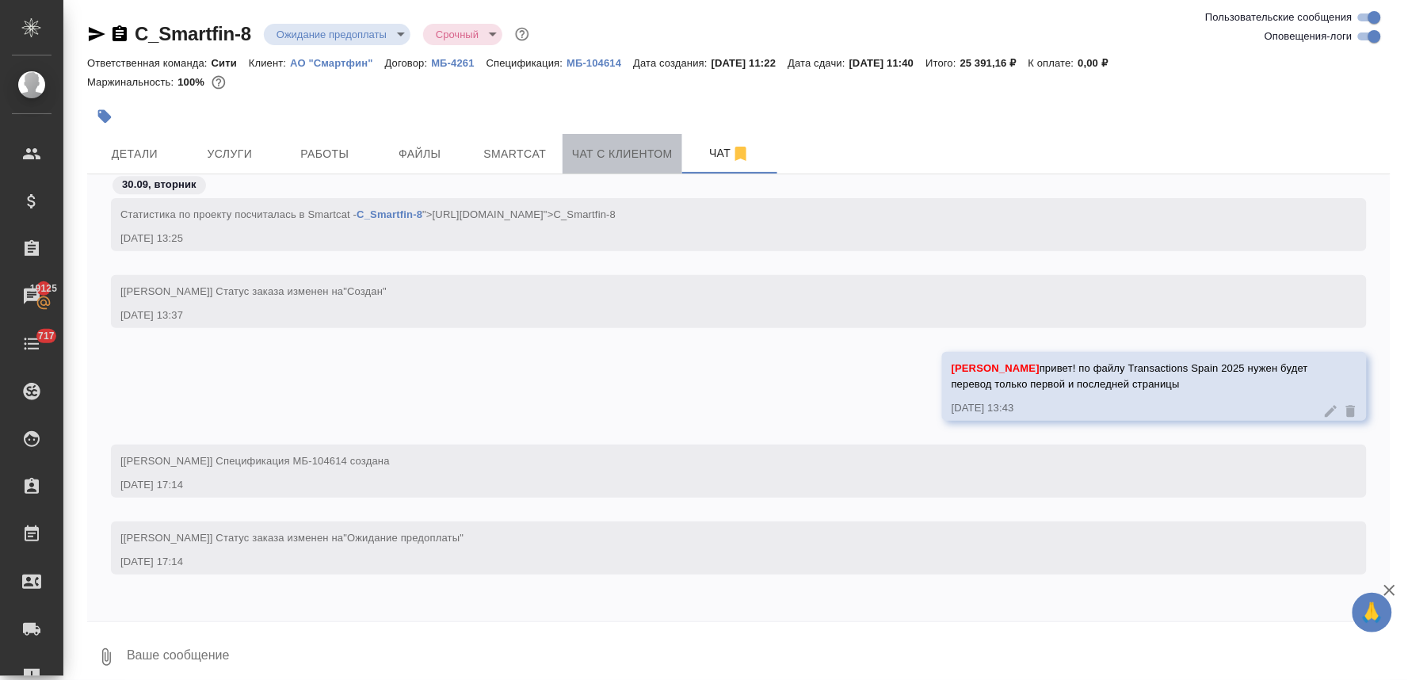
click at [661, 149] on span "Чат с клиентом" at bounding box center [622, 154] width 101 height 20
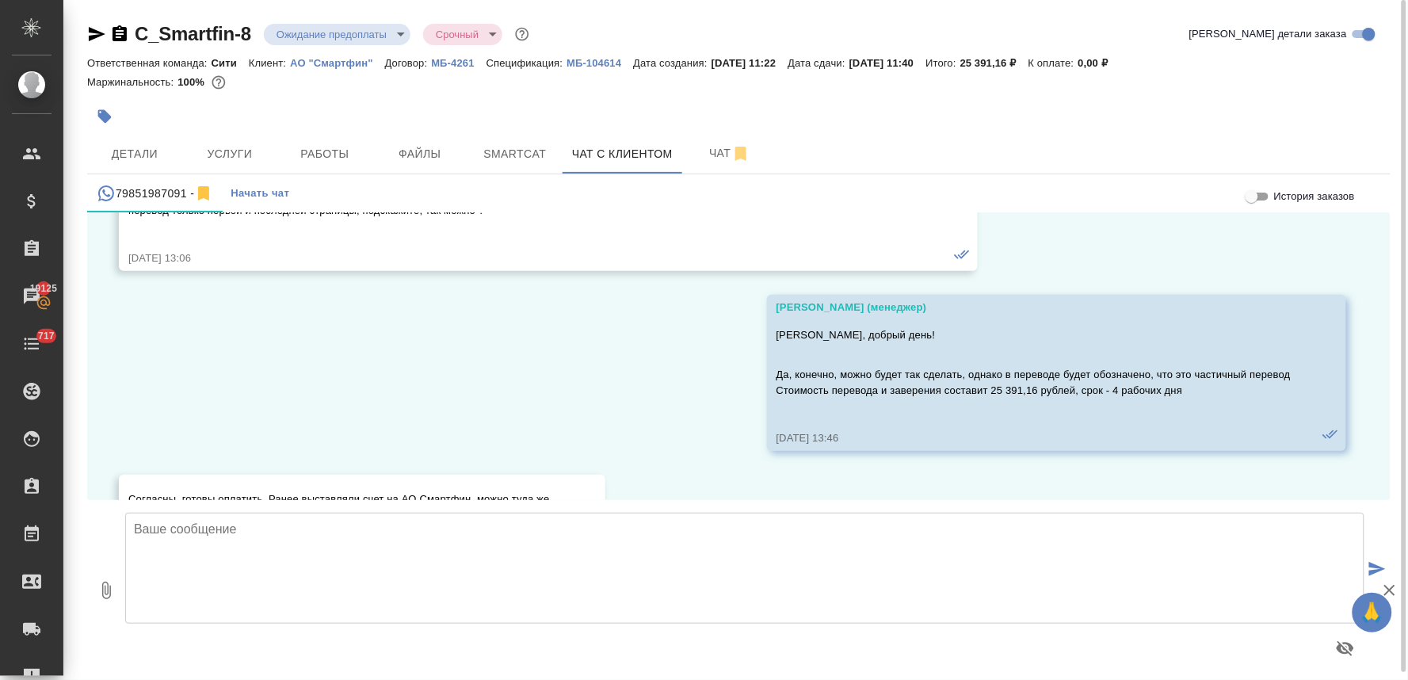
scroll to position [8288, 0]
click at [143, 155] on span "Детали" at bounding box center [135, 154] width 76 height 20
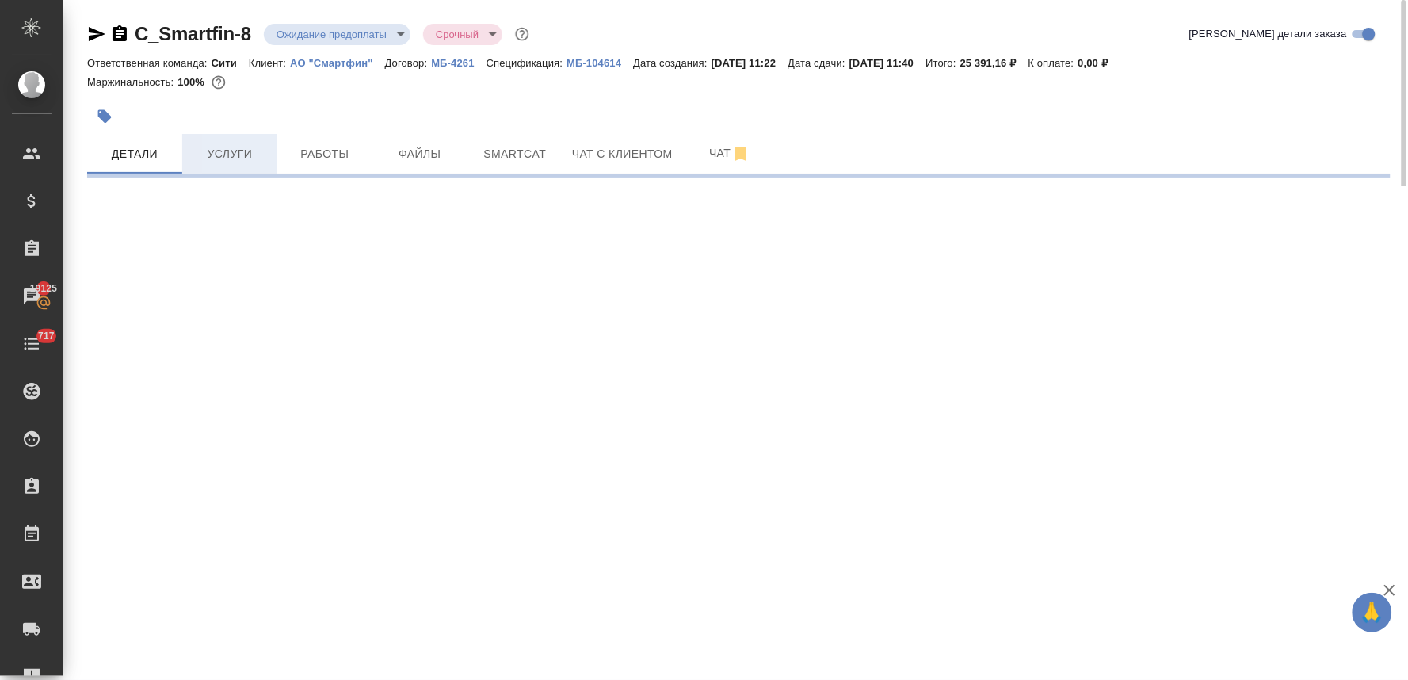
select select "RU"
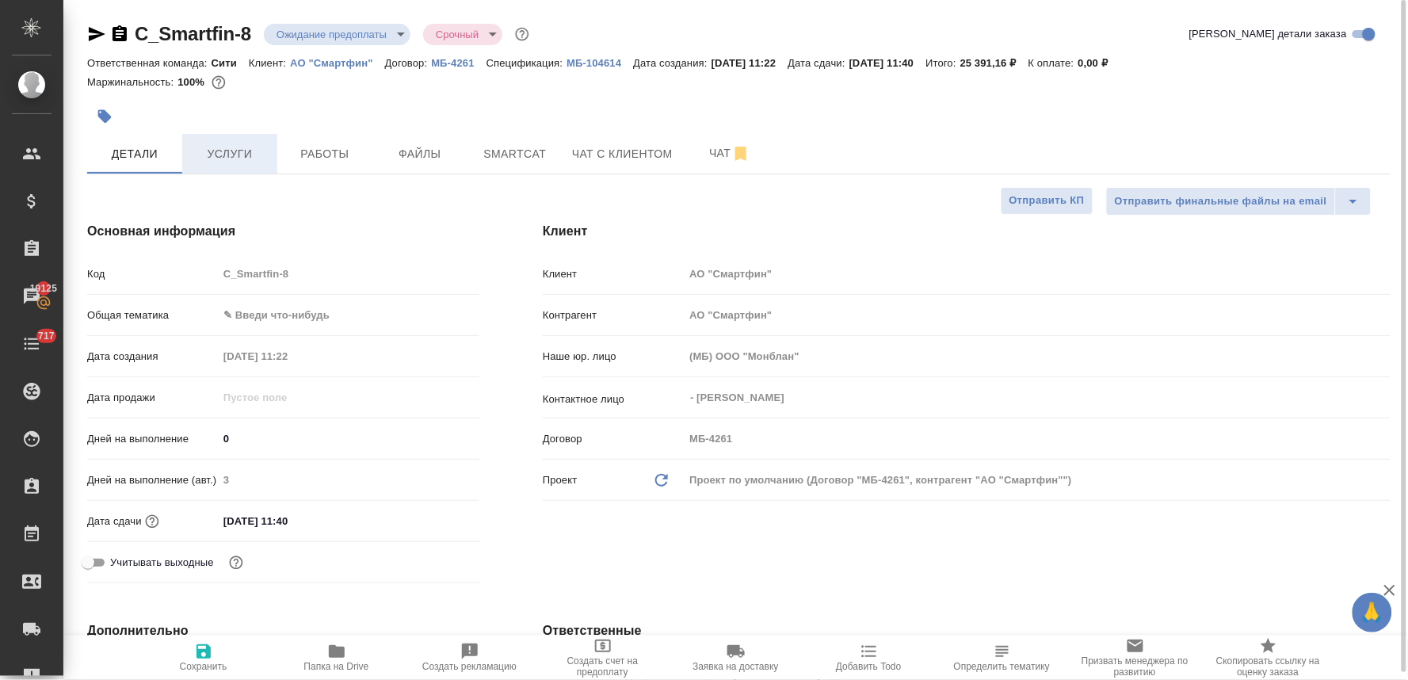
type textarea "x"
drag, startPoint x: 523, startPoint y: 505, endPoint x: 506, endPoint y: 482, distance: 28.8
click at [523, 505] on div "Клиент Клиент АО "Смартфин" Контрагент АО "Смартфин" Наше юр. лицо (МБ) ООО "Мо…" at bounding box center [966, 405] width 911 height 431
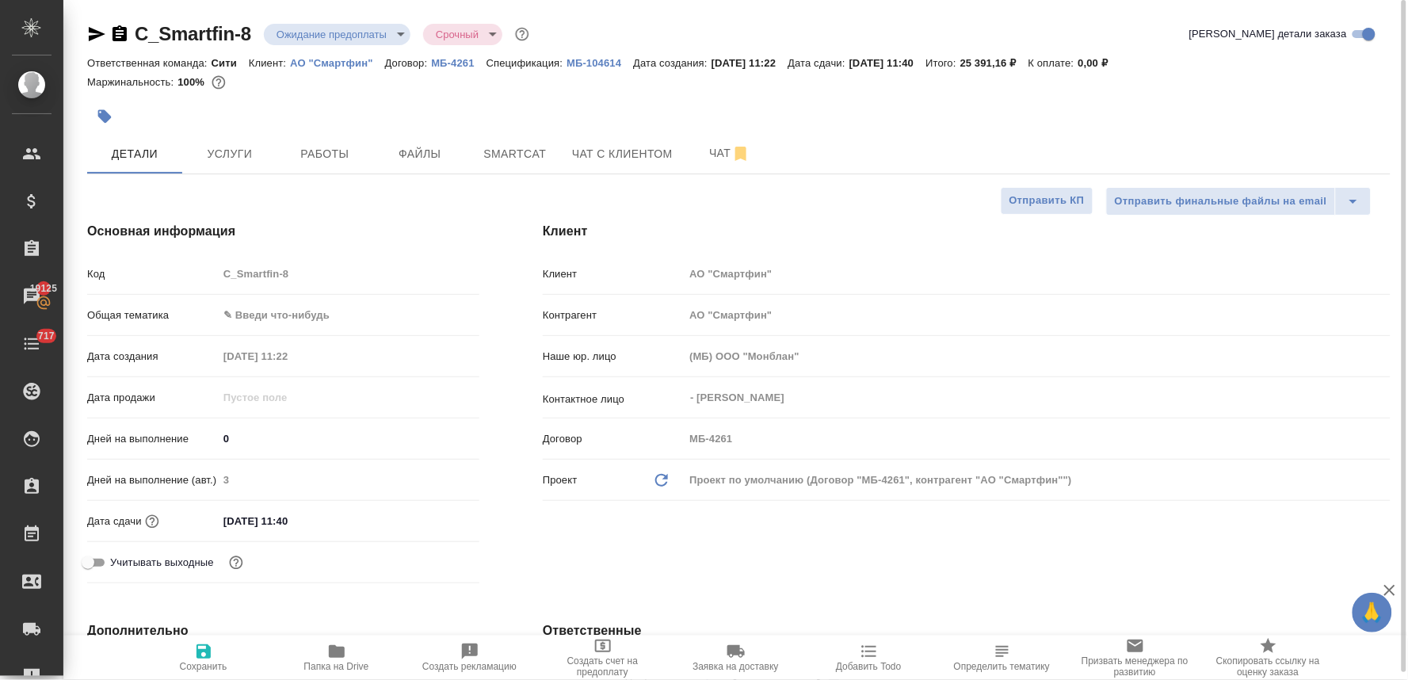
click at [466, 463] on div "Дней на выполнение 0" at bounding box center [283, 445] width 392 height 41
click at [255, 317] on body "🙏 .cls-1 fill:#fff; AWATERA Lyamina Nadezhda Клиенты Спецификации Заказы 19125 …" at bounding box center [704, 340] width 1408 height 680
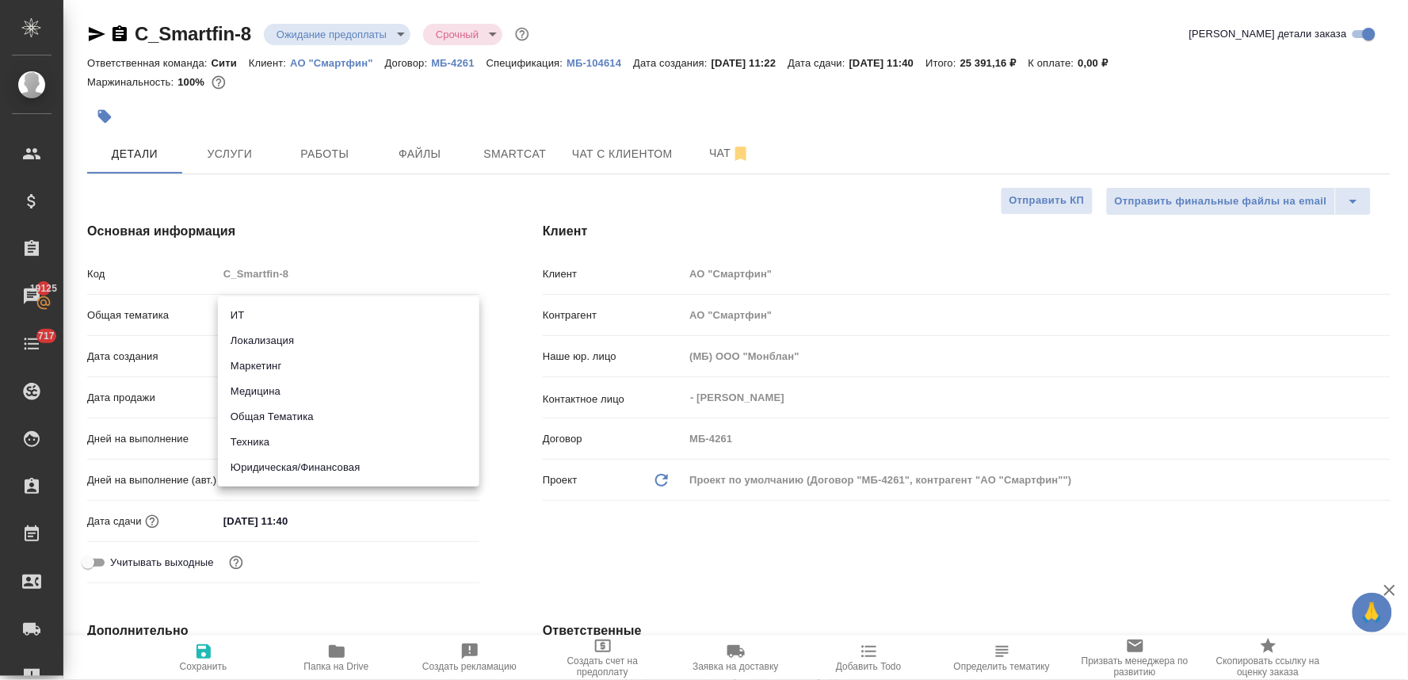
click at [278, 468] on li "Юридическая/Финансовая" at bounding box center [349, 467] width 262 height 25
type input "yr-fn"
type textarea "x"
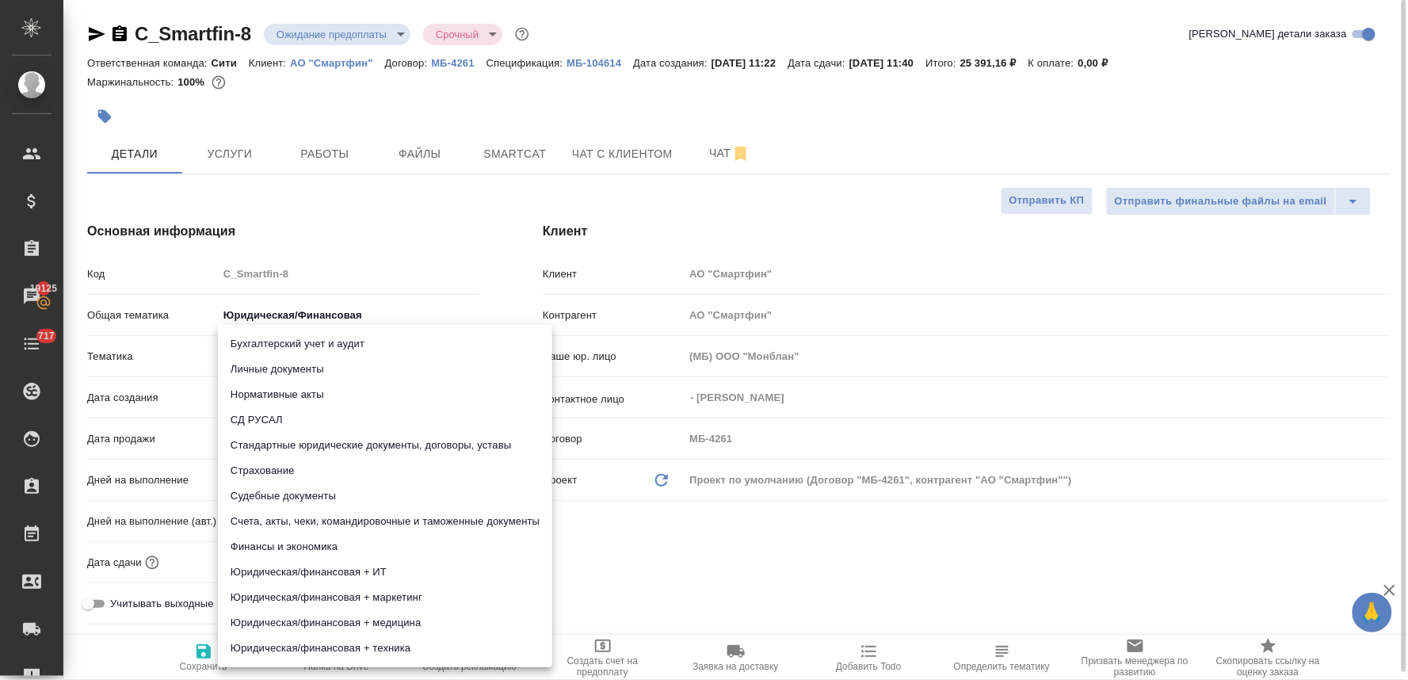
click at [287, 366] on body "🙏 .cls-1 fill:#fff; AWATERA Lyamina Nadezhda Клиенты Спецификации Заказы 19125 …" at bounding box center [704, 340] width 1408 height 680
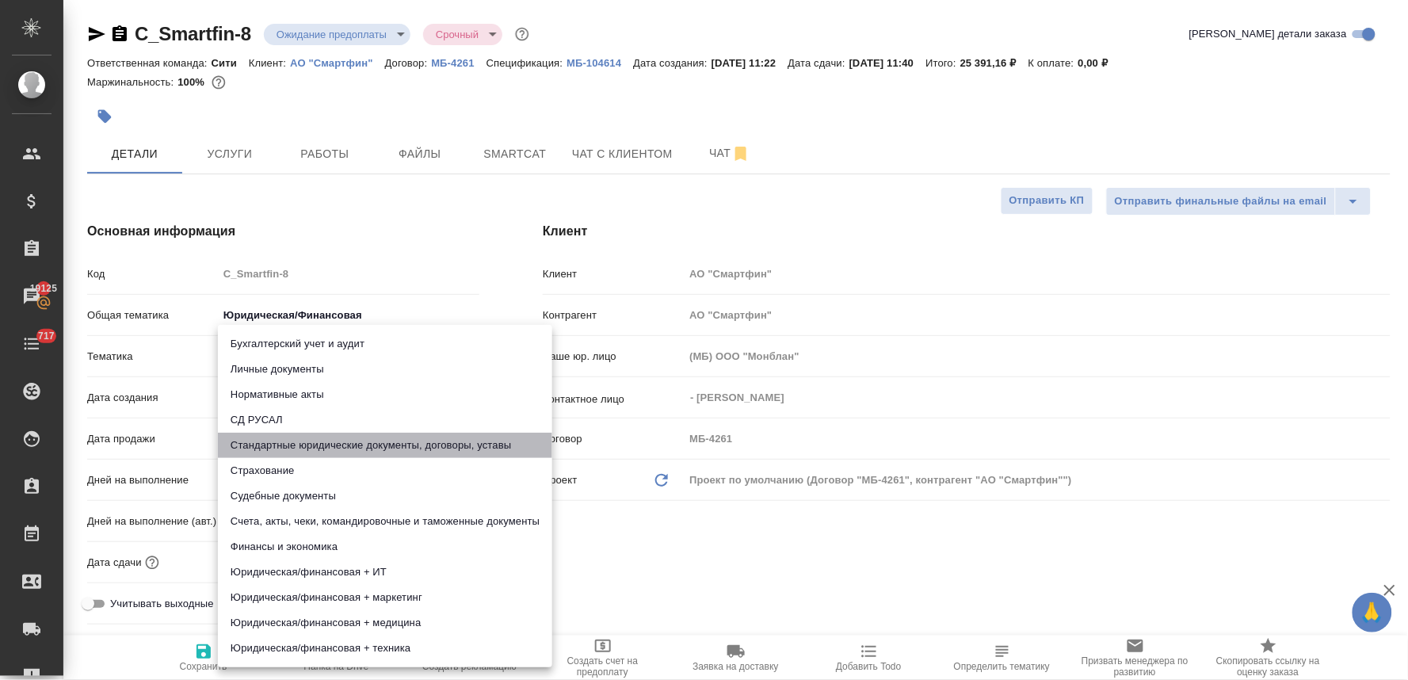
click at [347, 449] on li "Стандартные юридические документы, договоры, уставы" at bounding box center [385, 445] width 334 height 25
type textarea "x"
type input "5f647205b73bc97568ca66bf"
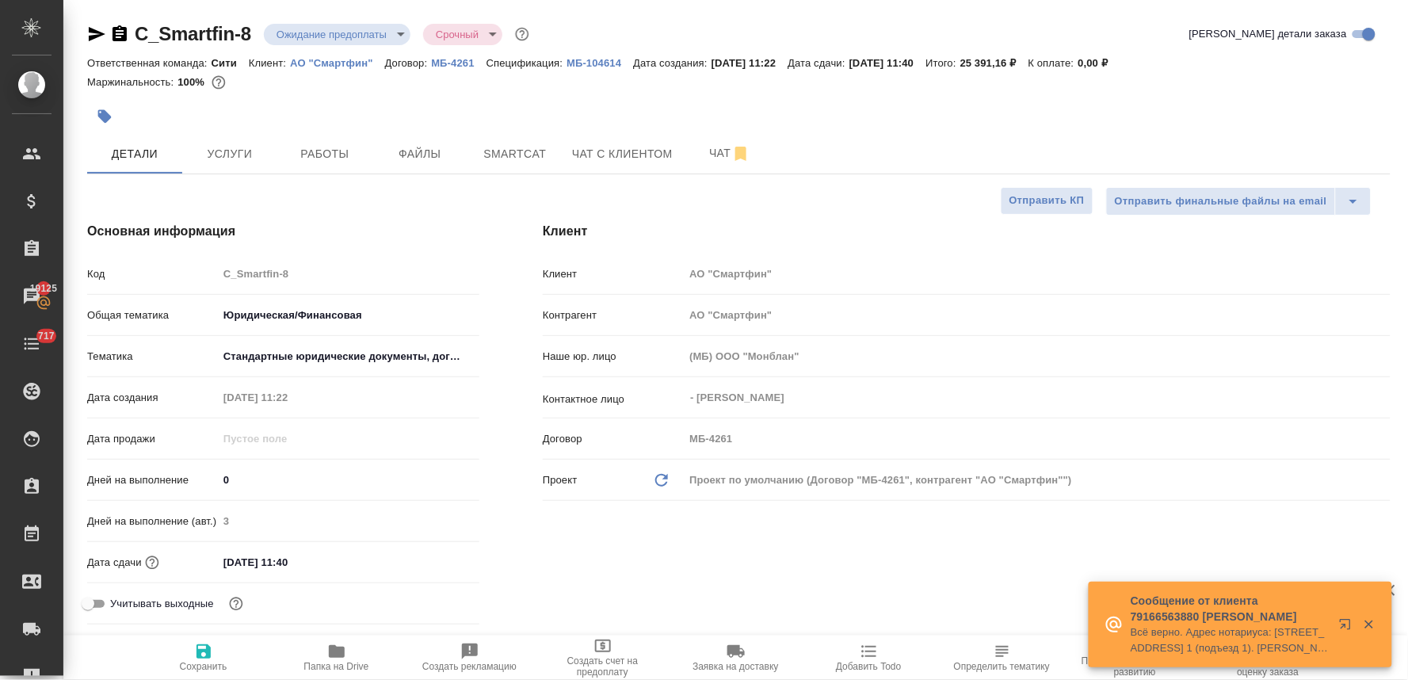
click at [515, 506] on div "Бухгалтерский учет и аудит Личные документы Нормативные акты СД РУСАЛ Стандартн…" at bounding box center [704, 340] width 1408 height 680
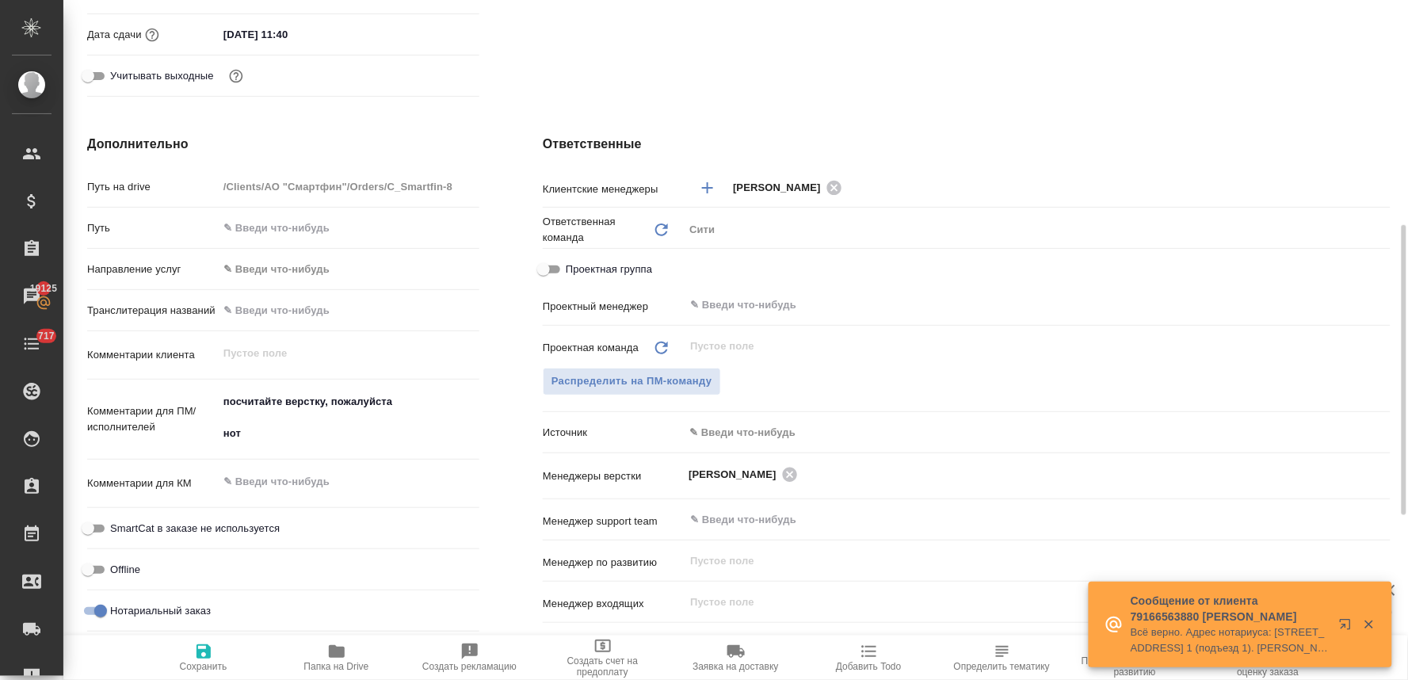
type textarea "x"
drag, startPoint x: 381, startPoint y: 406, endPoint x: 217, endPoint y: 399, distance: 164.2
click at [218, 399] on div "посчитайте верстку, пожалуйста нот x" at bounding box center [349, 420] width 262 height 68
type textarea "нот"
type textarea "x"
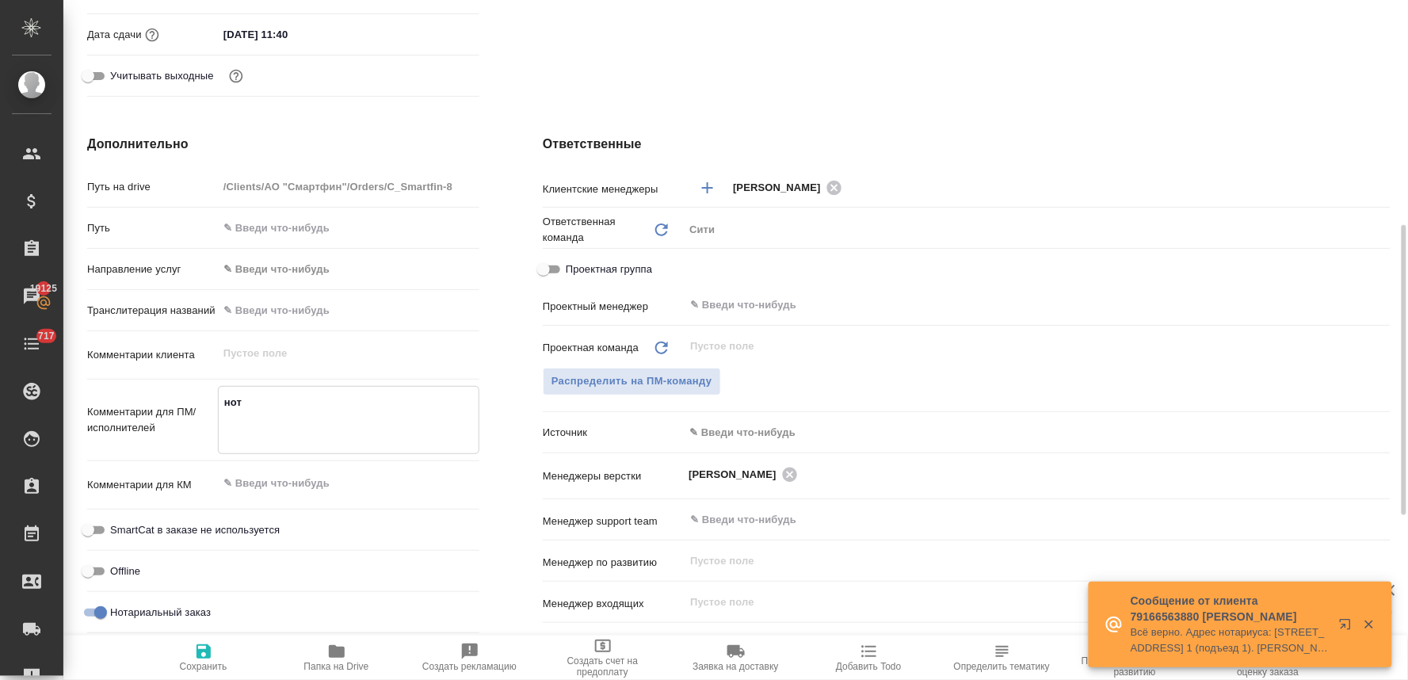
type textarea "x"
type textarea "нот"
type textarea "x"
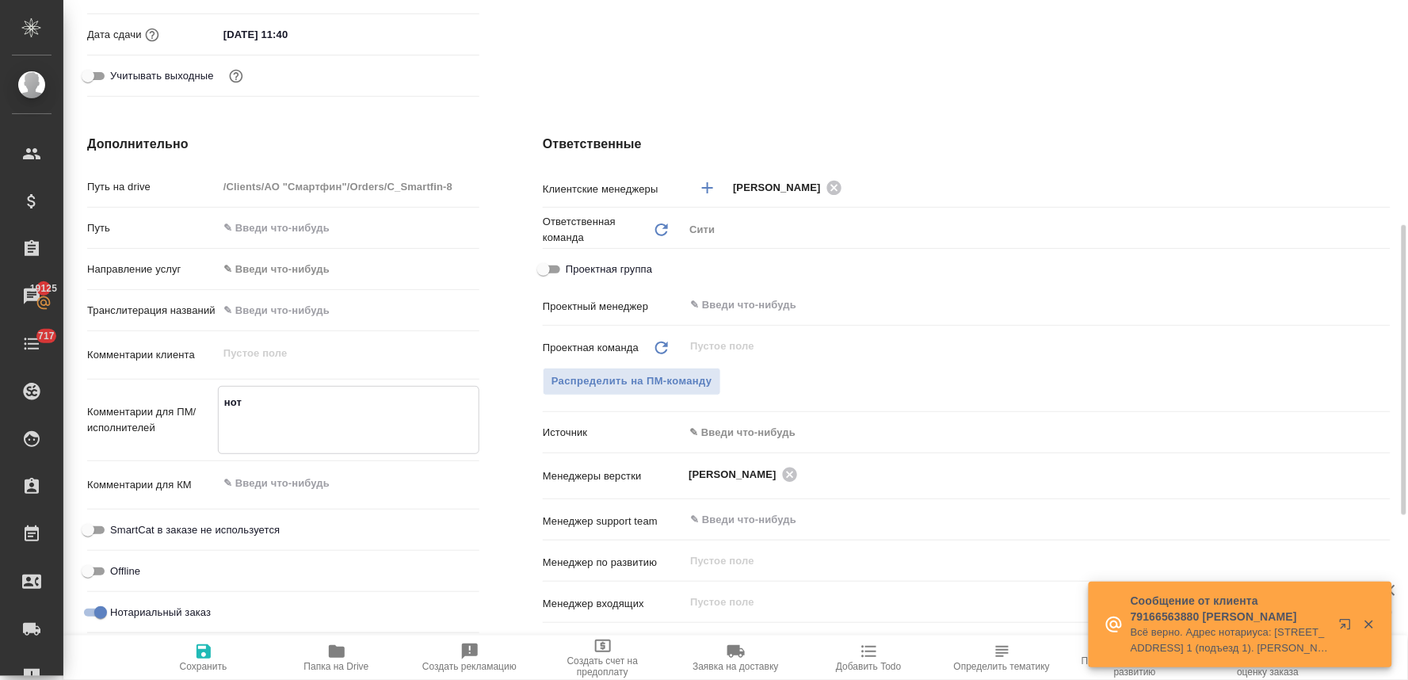
type textarea "x"
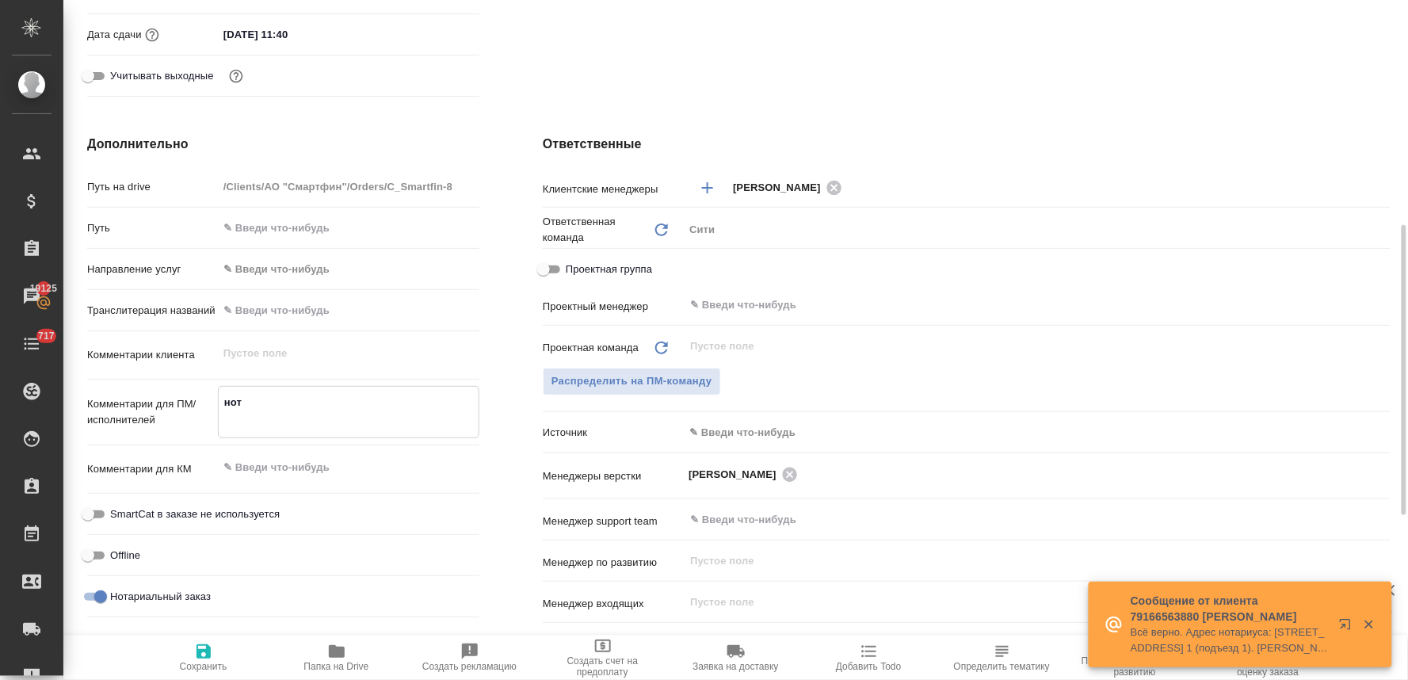
type textarea "нот"
type textarea "x"
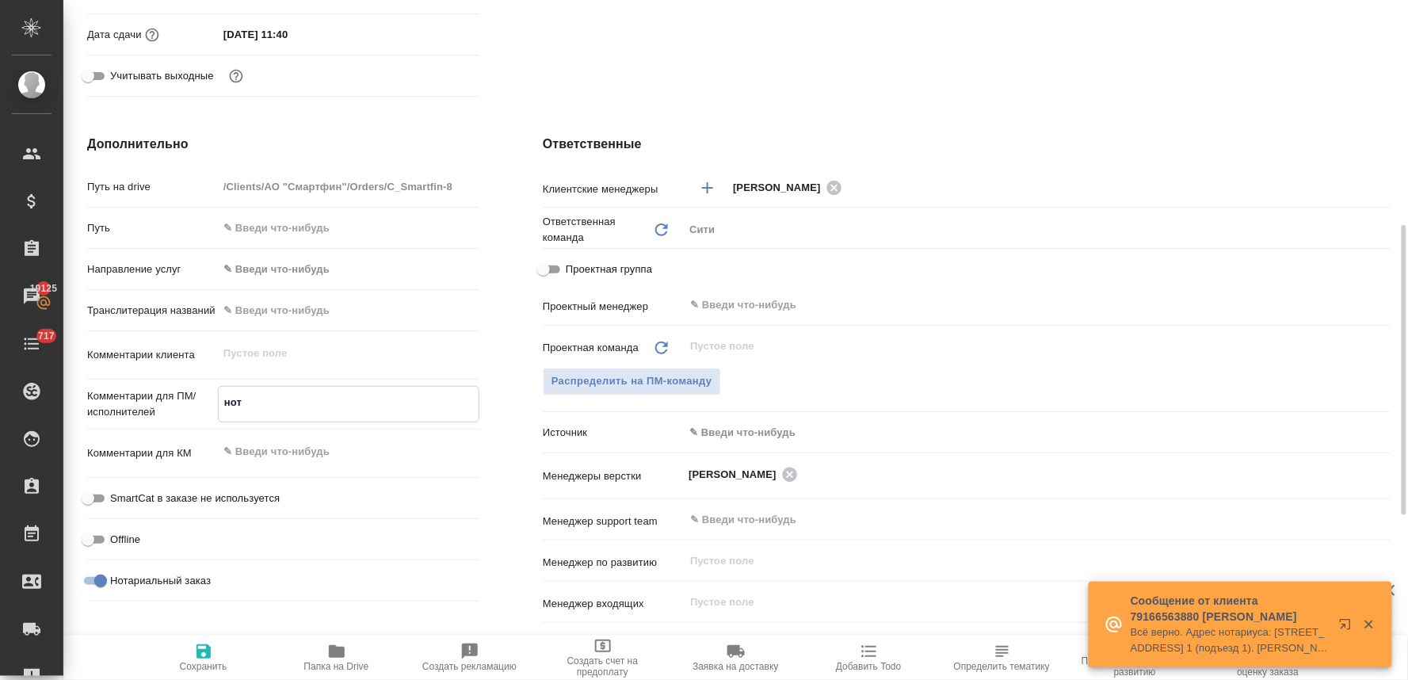
click at [241, 402] on textarea "нот" at bounding box center [349, 402] width 260 height 27
type textarea "нот"
type textarea "x"
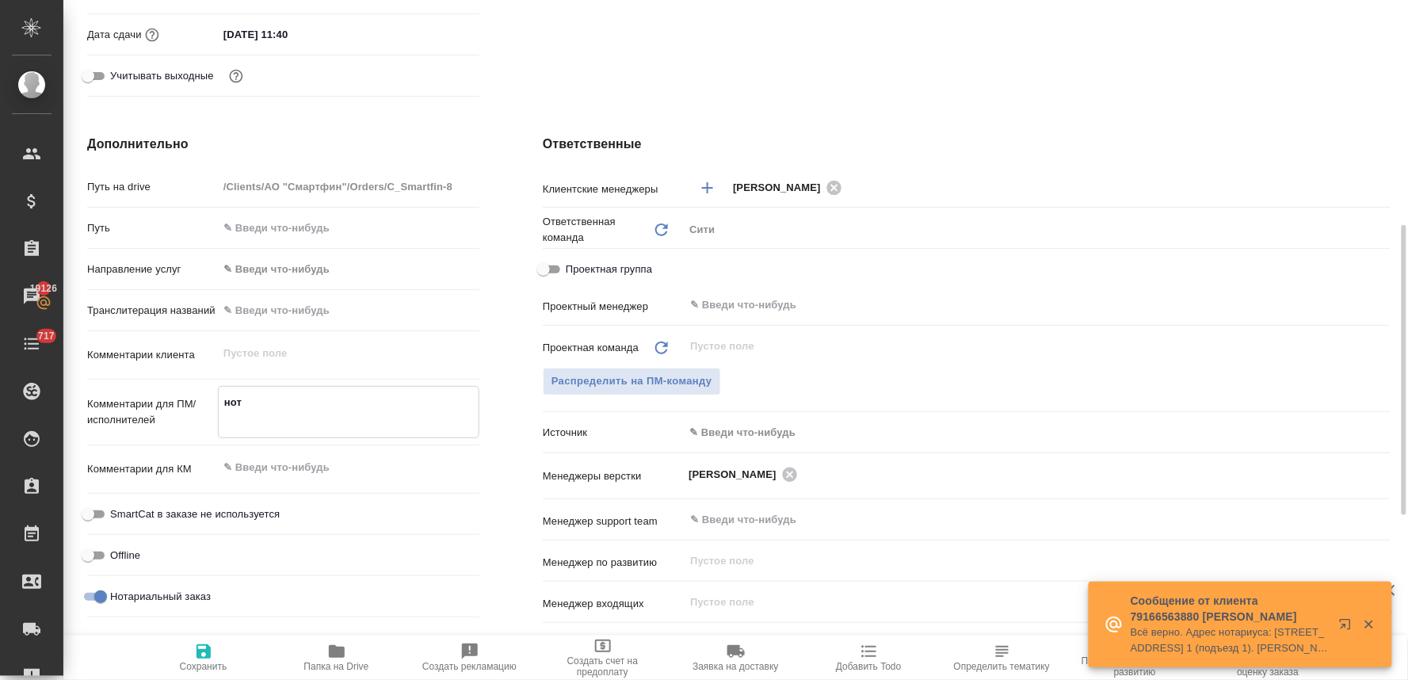
type textarea "x"
type textarea "нот"
type textarea "x"
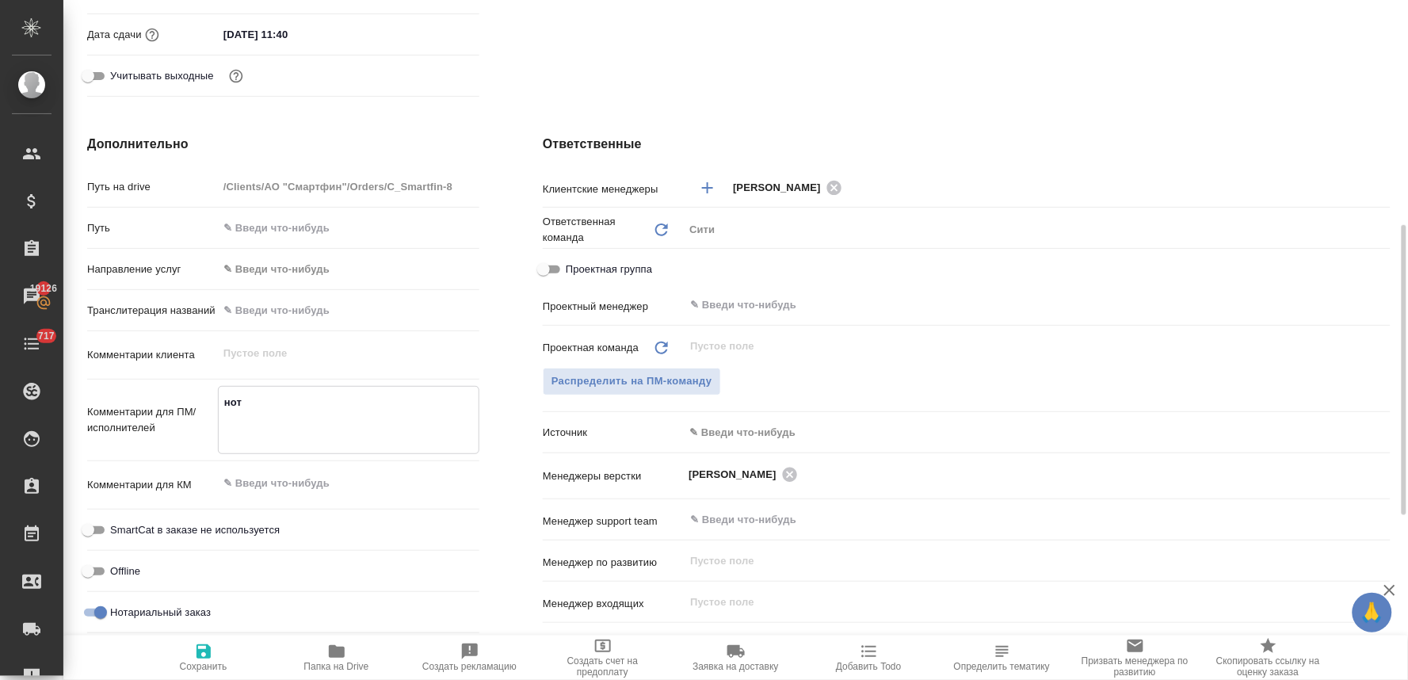
type textarea "нот в"
type textarea "x"
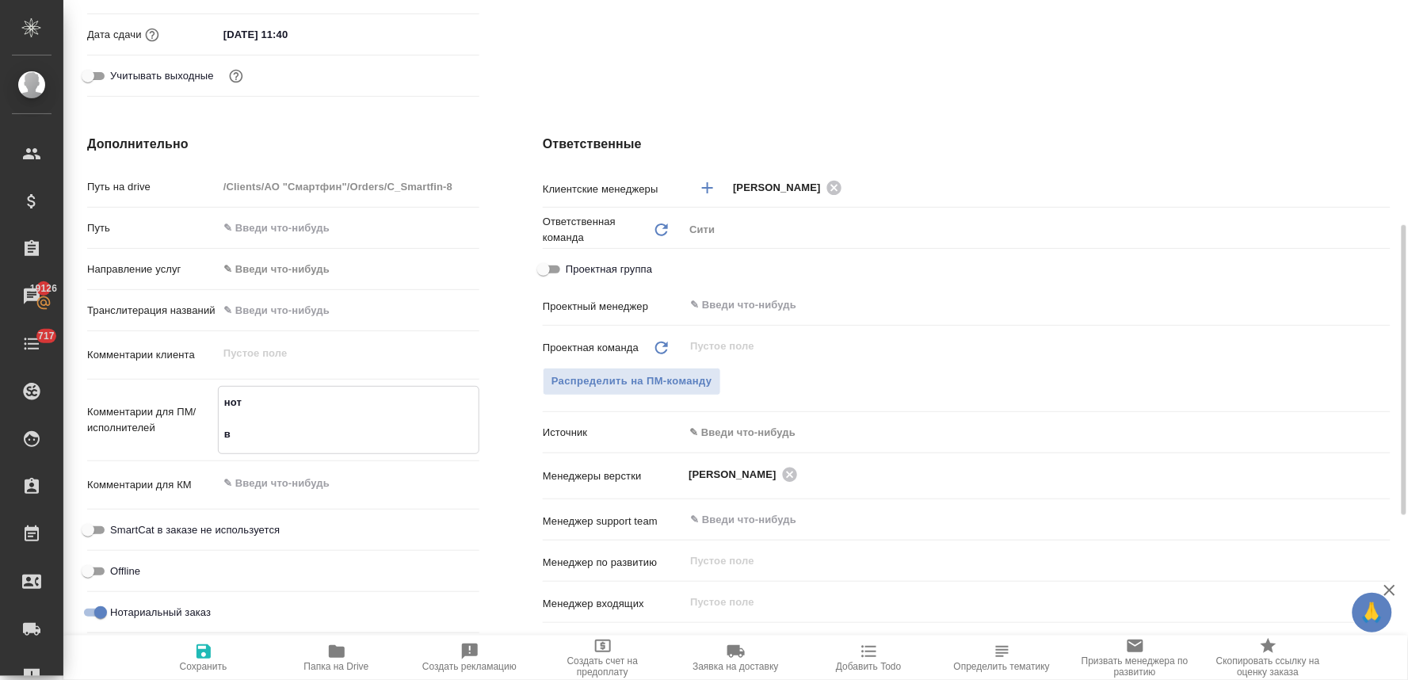
type textarea "нот в"
type textarea "x"
type textarea "нот в д"
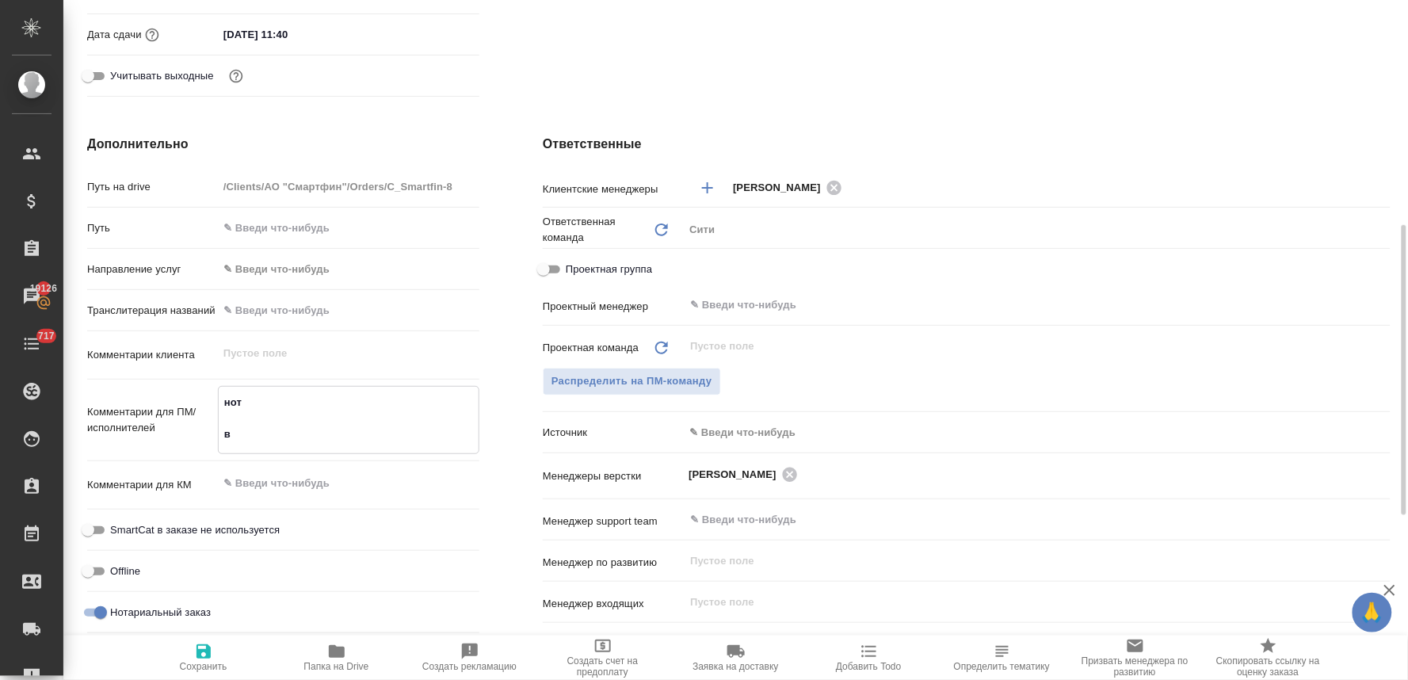
type textarea "x"
type textarea "нот в до"
type textarea "x"
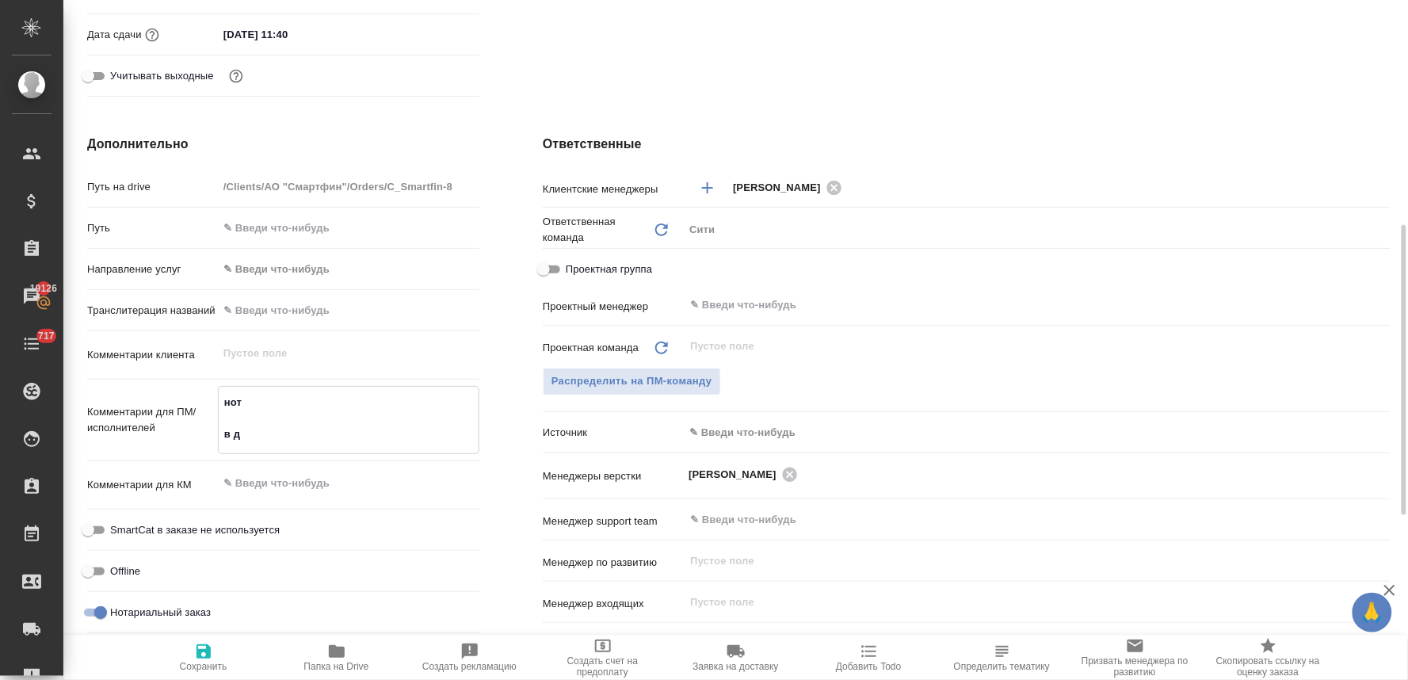
type textarea "x"
type textarea "нот в док"
type textarea "x"
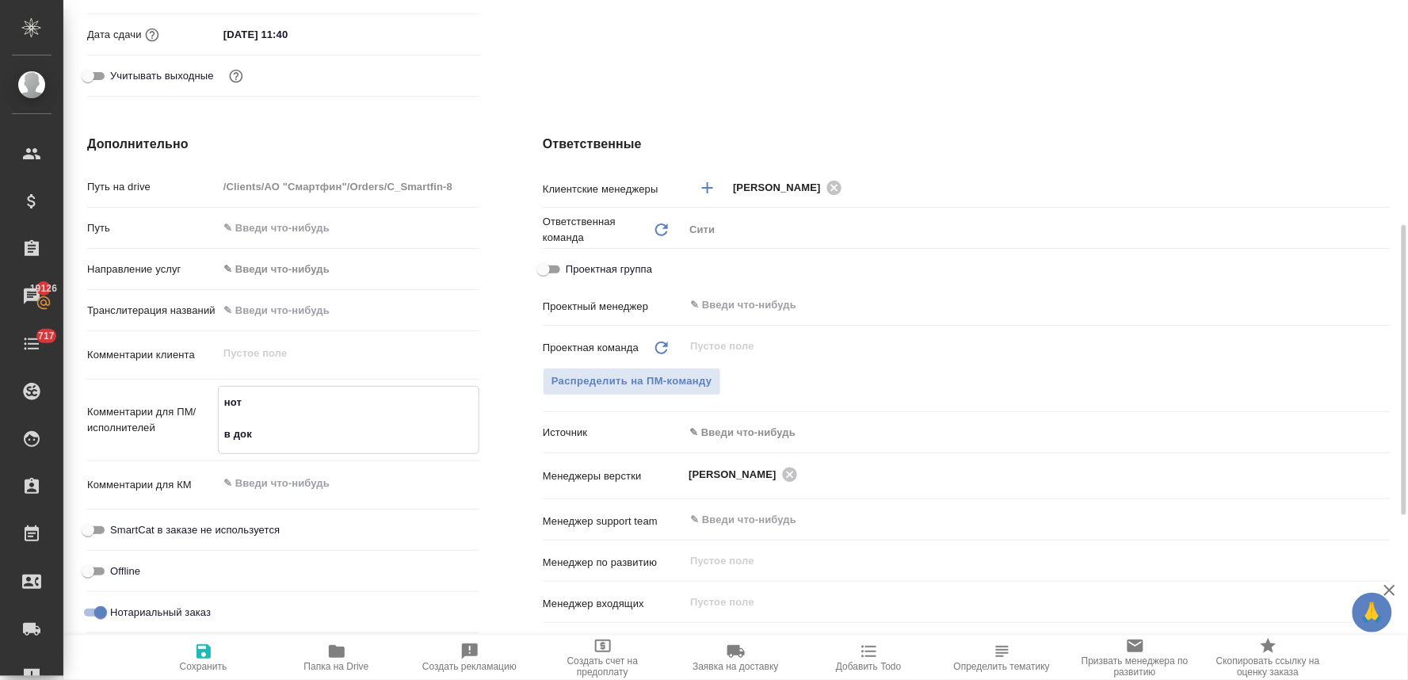
type textarea "x"
type textarea "нот в доку"
type textarea "x"
type textarea "нот в докум"
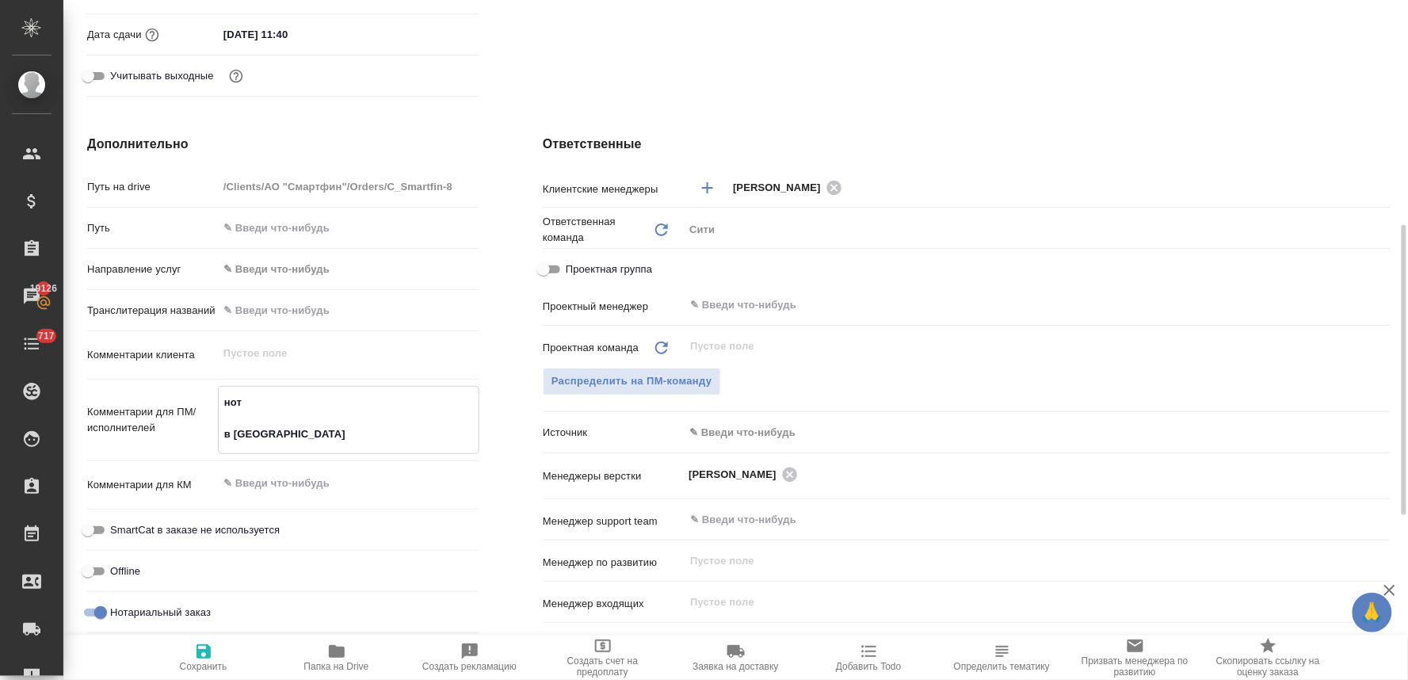
type textarea "x"
type textarea "нот в докуме"
type textarea "x"
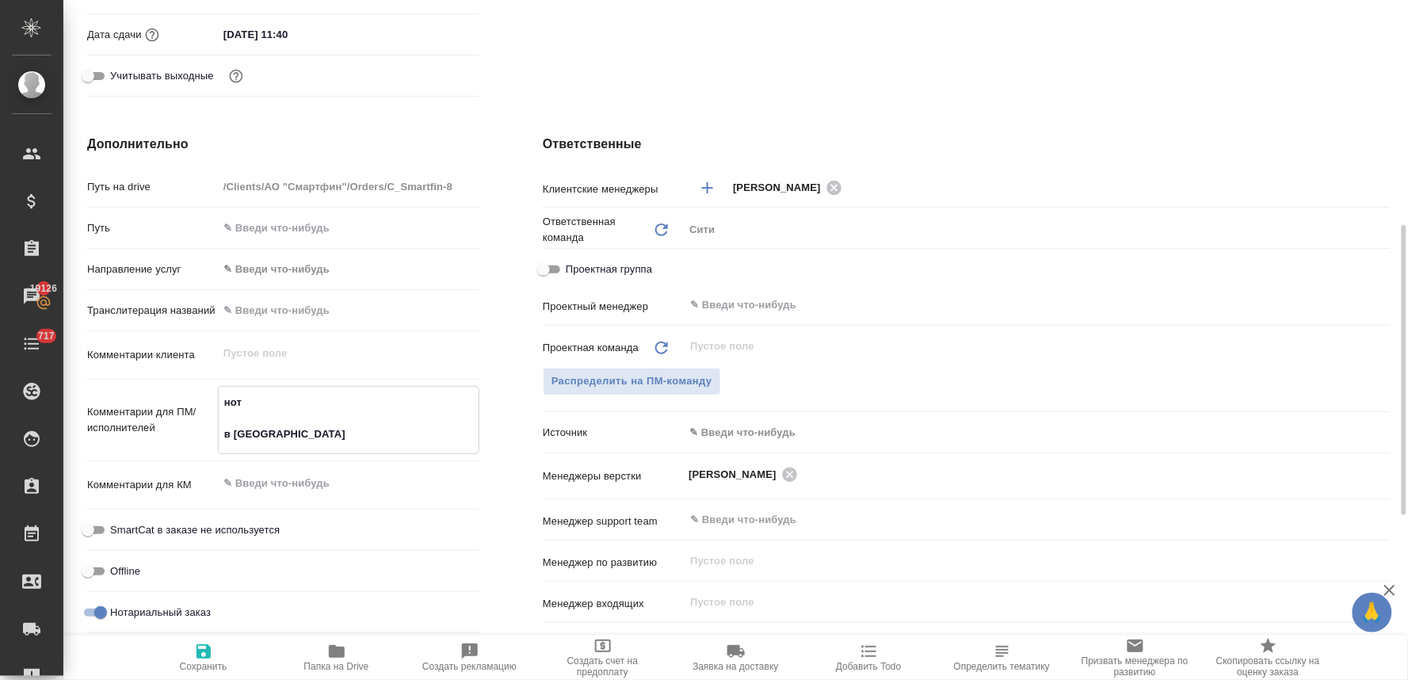
type textarea "x"
type textarea "нот в докумен"
type textarea "x"
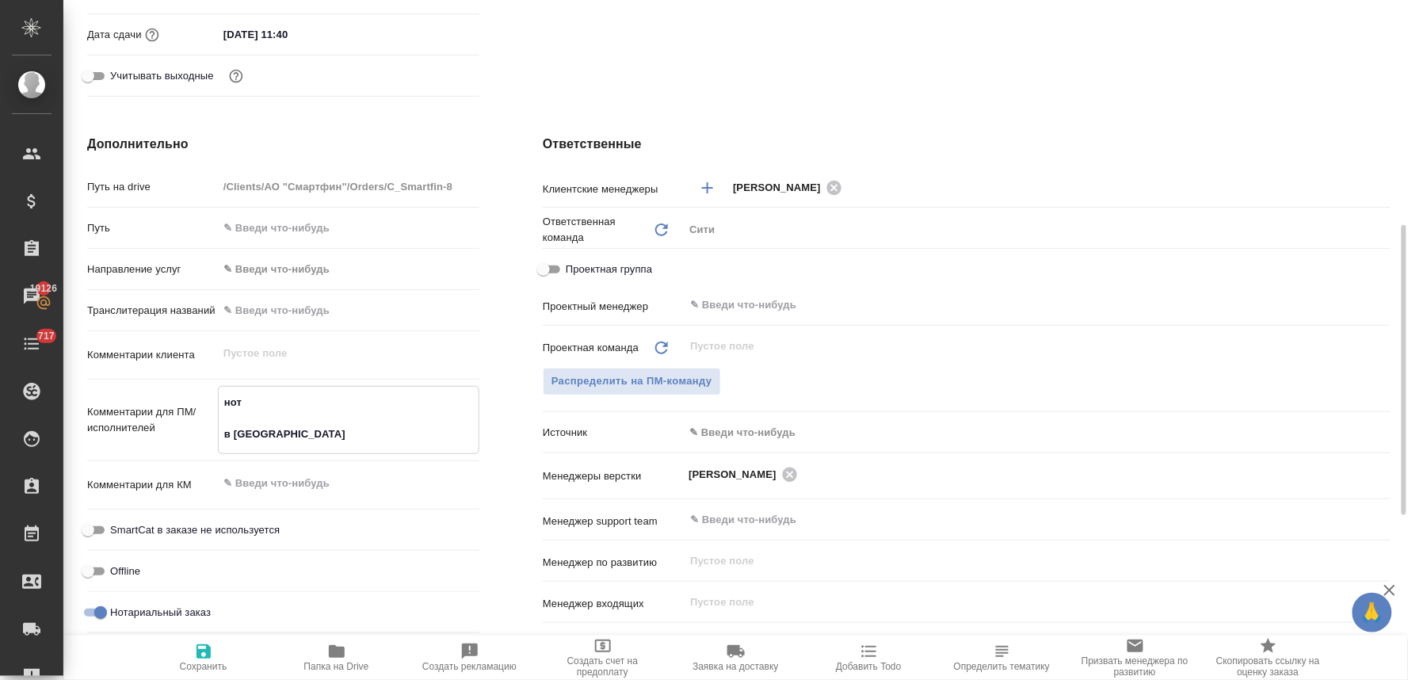
type textarea "x"
type textarea "нот в документ"
type textarea "x"
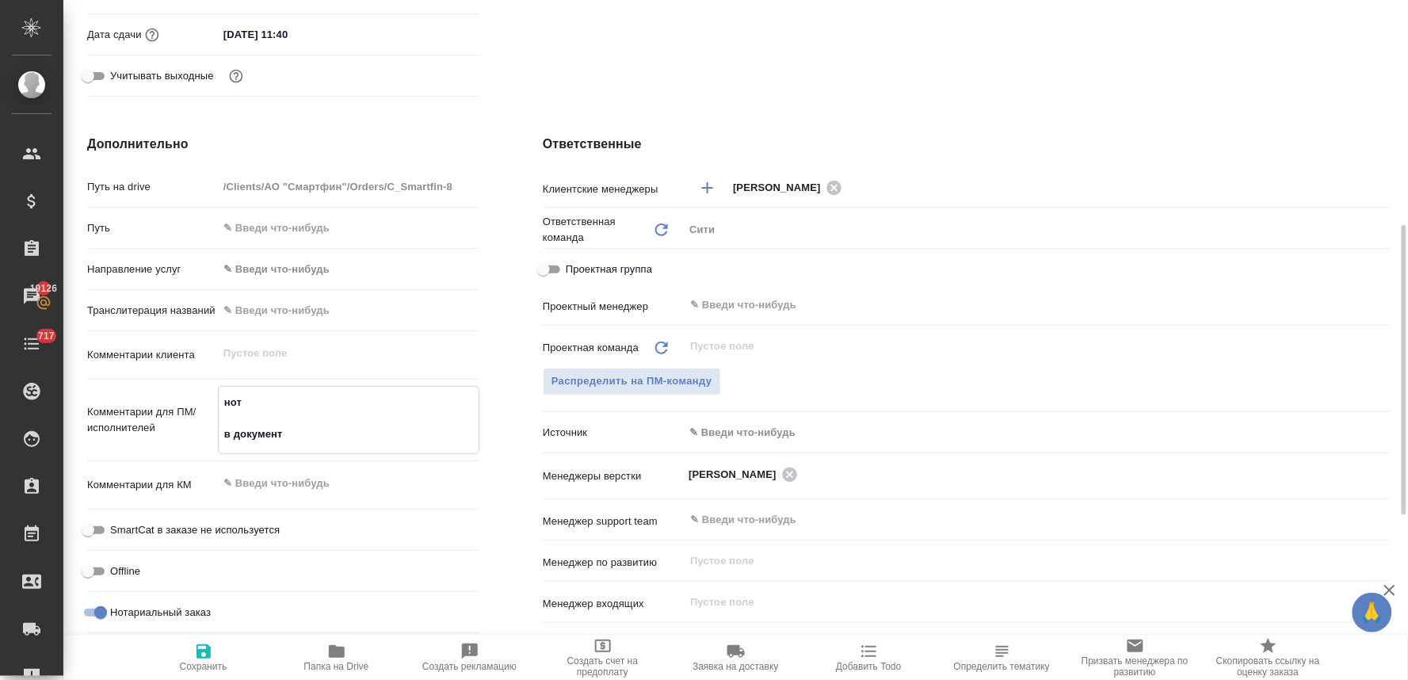
type textarea "x"
type textarea "нот в документе"
type textarea "x"
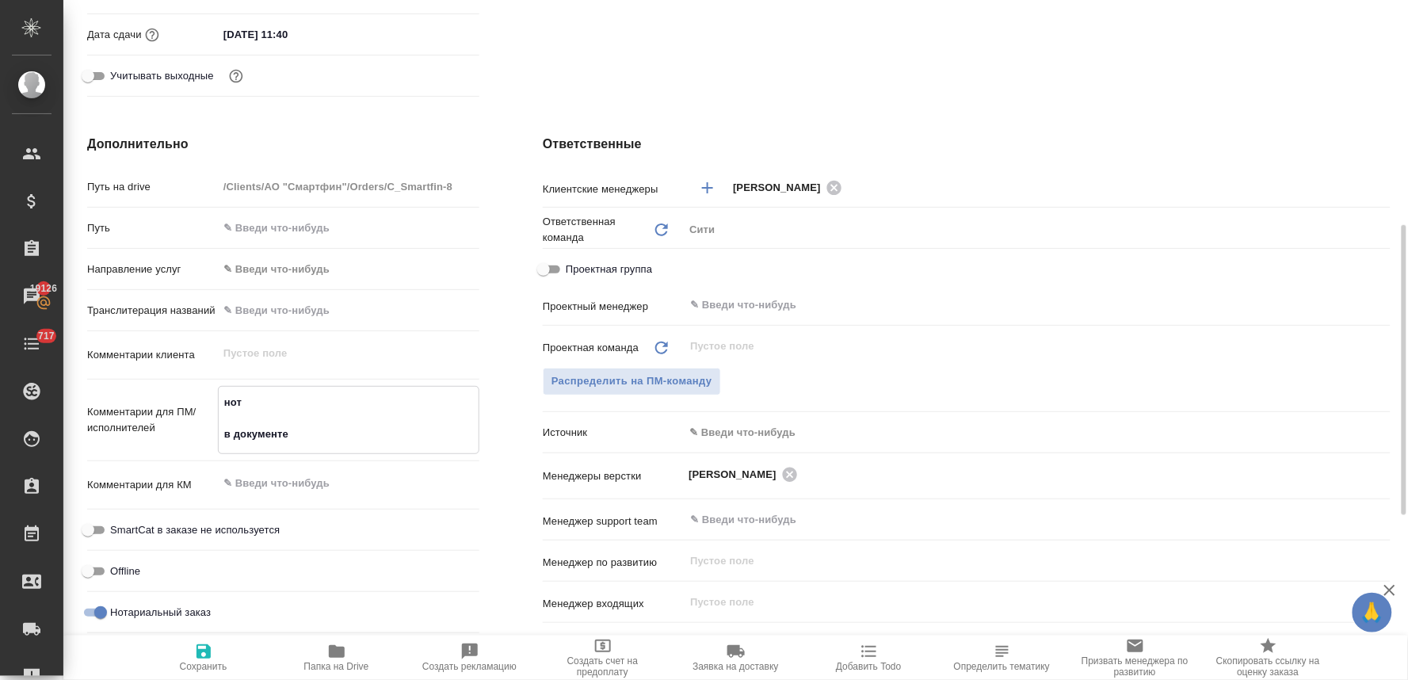
type textarea "нот в документе"
type textarea "x"
paste textarea "Transactions Spain 2025"
type textarea "x"
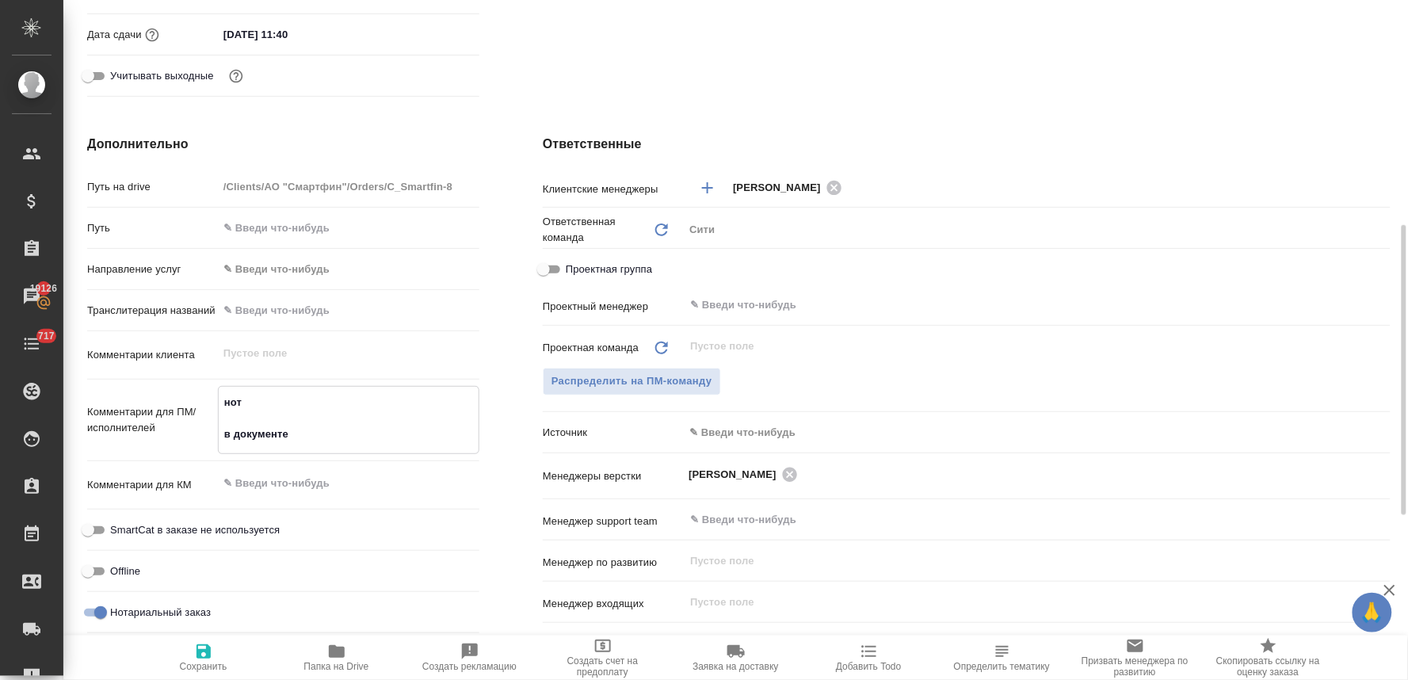
type textarea "нот в документе Transactions Spain 2025"
type textarea "x"
type textarea "нот в документе Transactions Spain 2025"
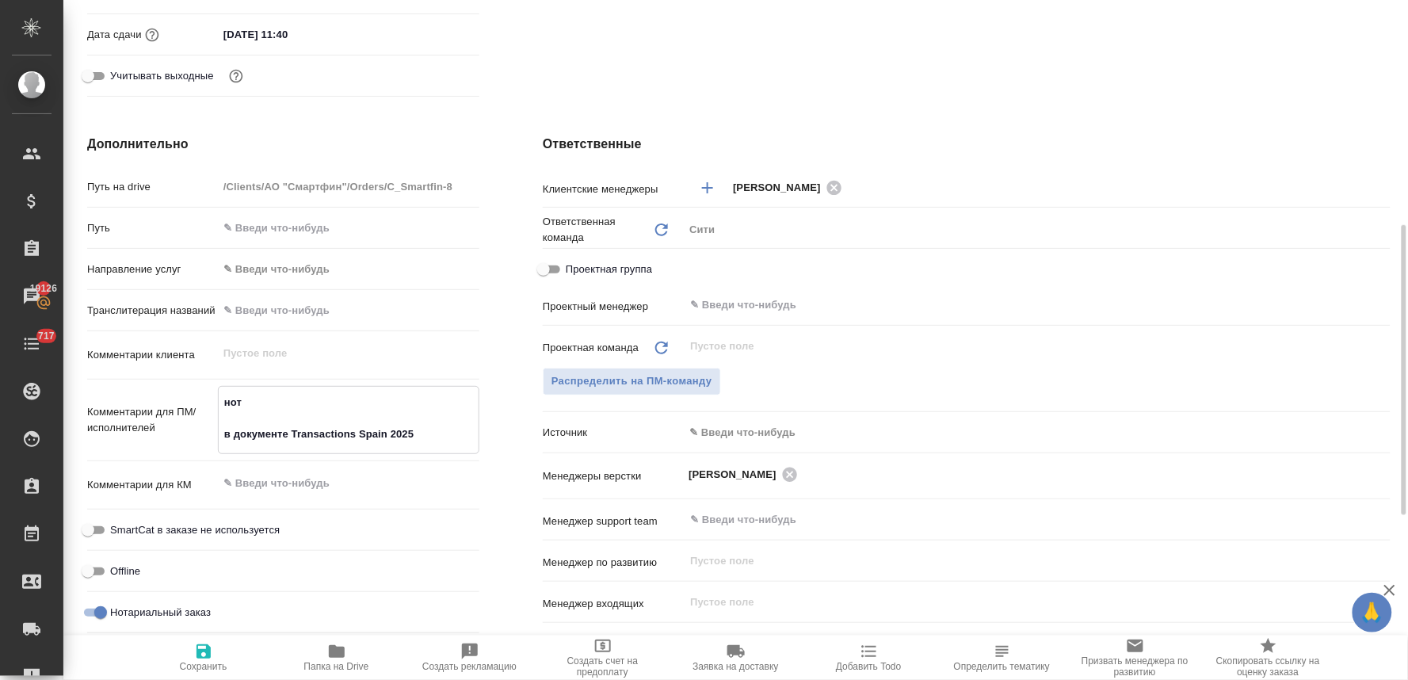
type textarea "x"
type textarea "нот в документе Transactions Spain 2025 п"
type textarea "x"
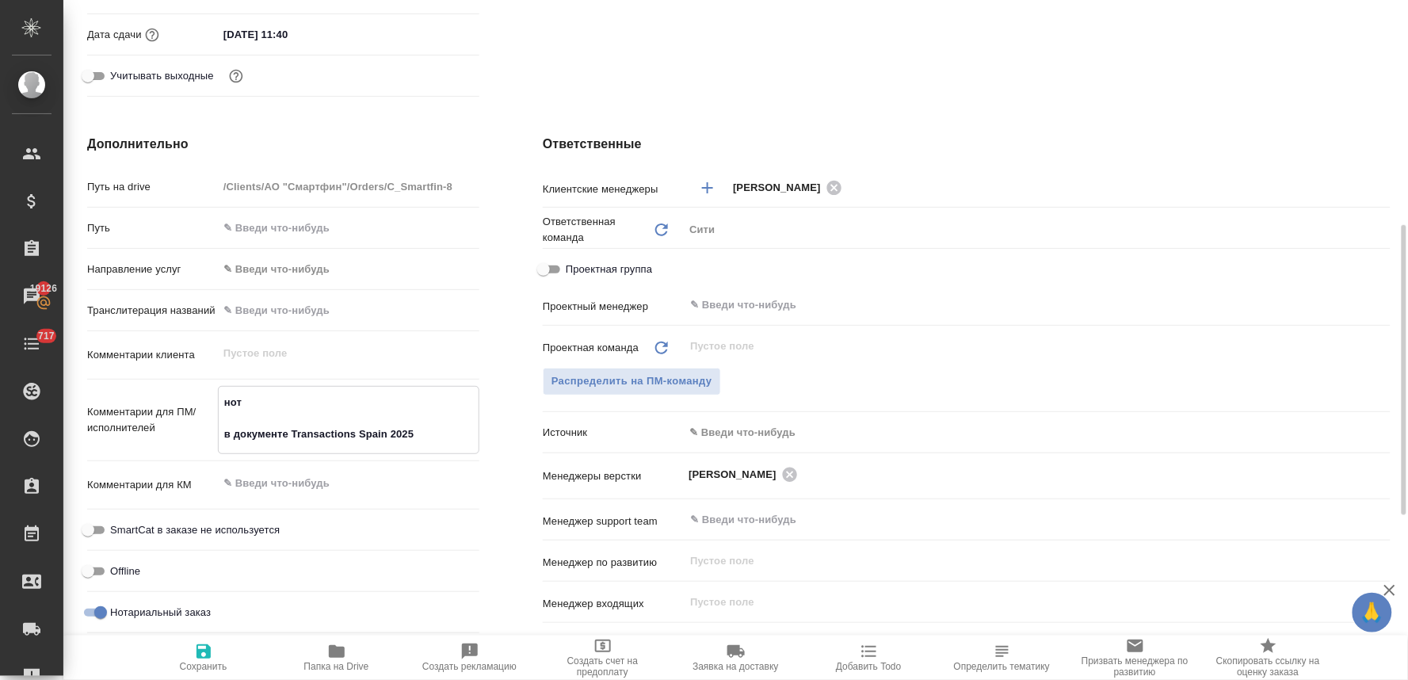
type textarea "x"
type textarea "нот в документе Transactions Spain 2025 пе"
type textarea "x"
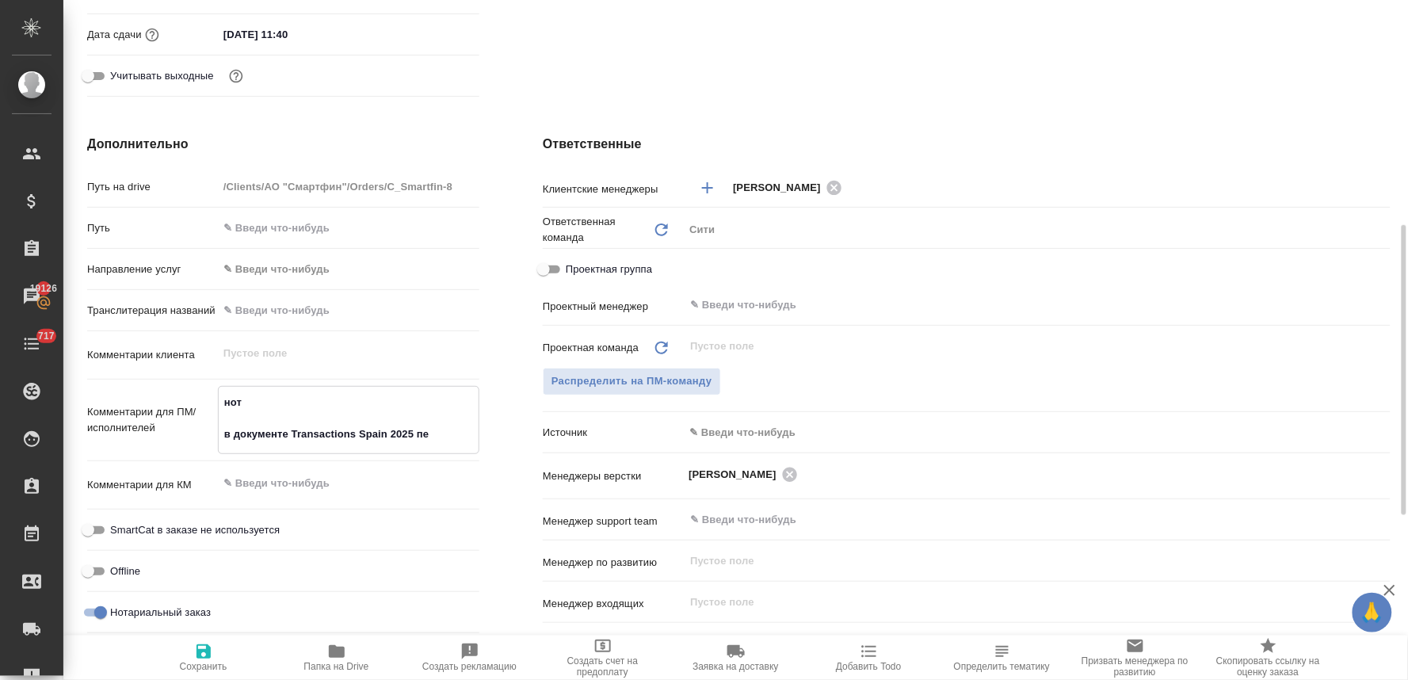
type textarea "x"
type textarea "нот в документе Transactions Spain 2025 пер"
type textarea "x"
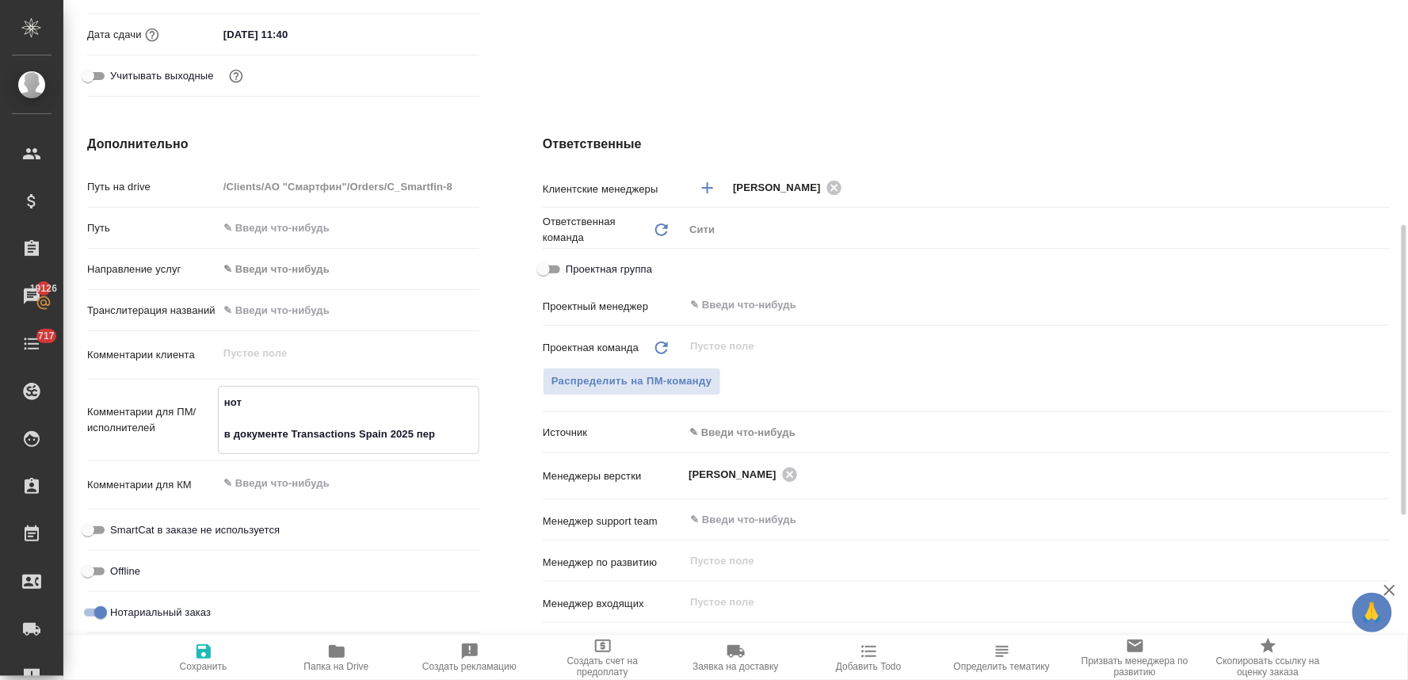
type textarea "нот в документе Transactions Spain 2025 пере"
type textarea "x"
type textarea "нот в документе Transactions Spain 2025 перев"
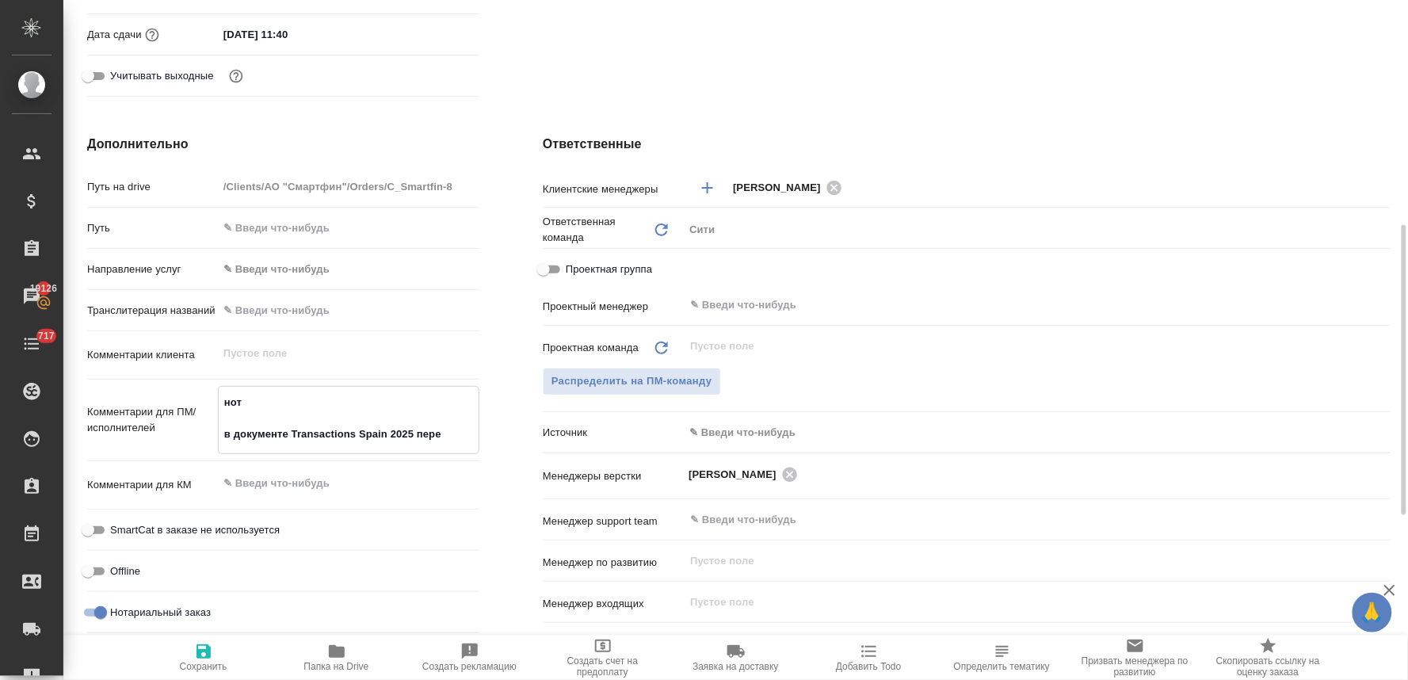
type textarea "x"
type textarea "нот в документе Transactions Spain 2025 перево"
type textarea "x"
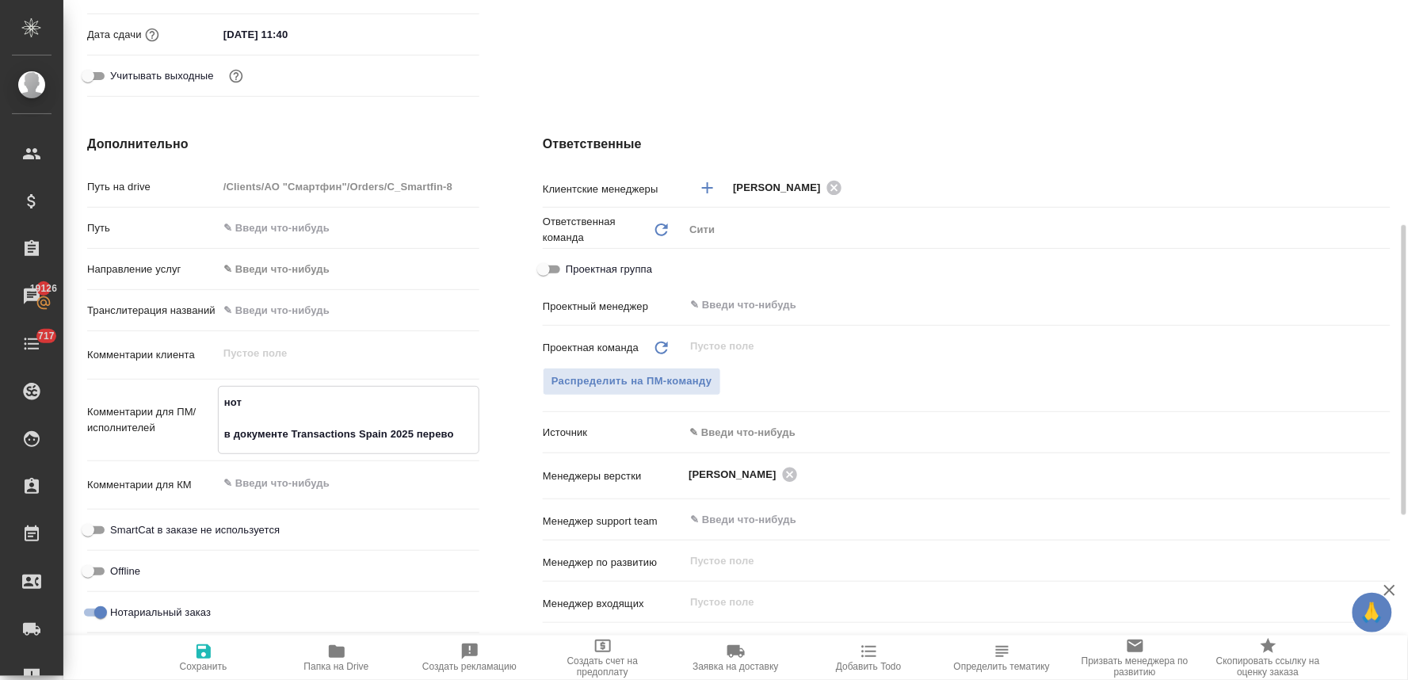
type textarea "x"
type textarea "нот в документе Transactions Spain 2025 перевод"
type textarea "x"
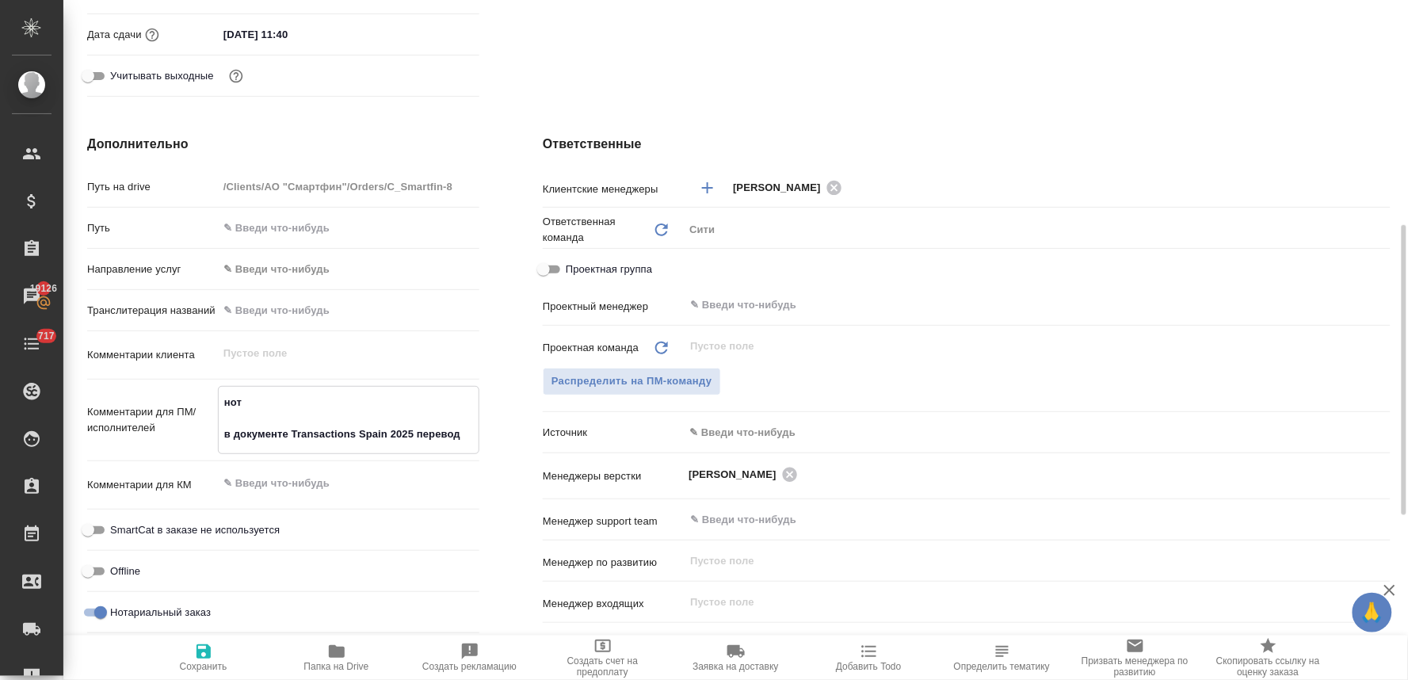
type textarea "нот в документе Transactions Spain 2025 переводи"
type textarea "x"
type textarea "нот в документе Transactions Spain 2025 переводим"
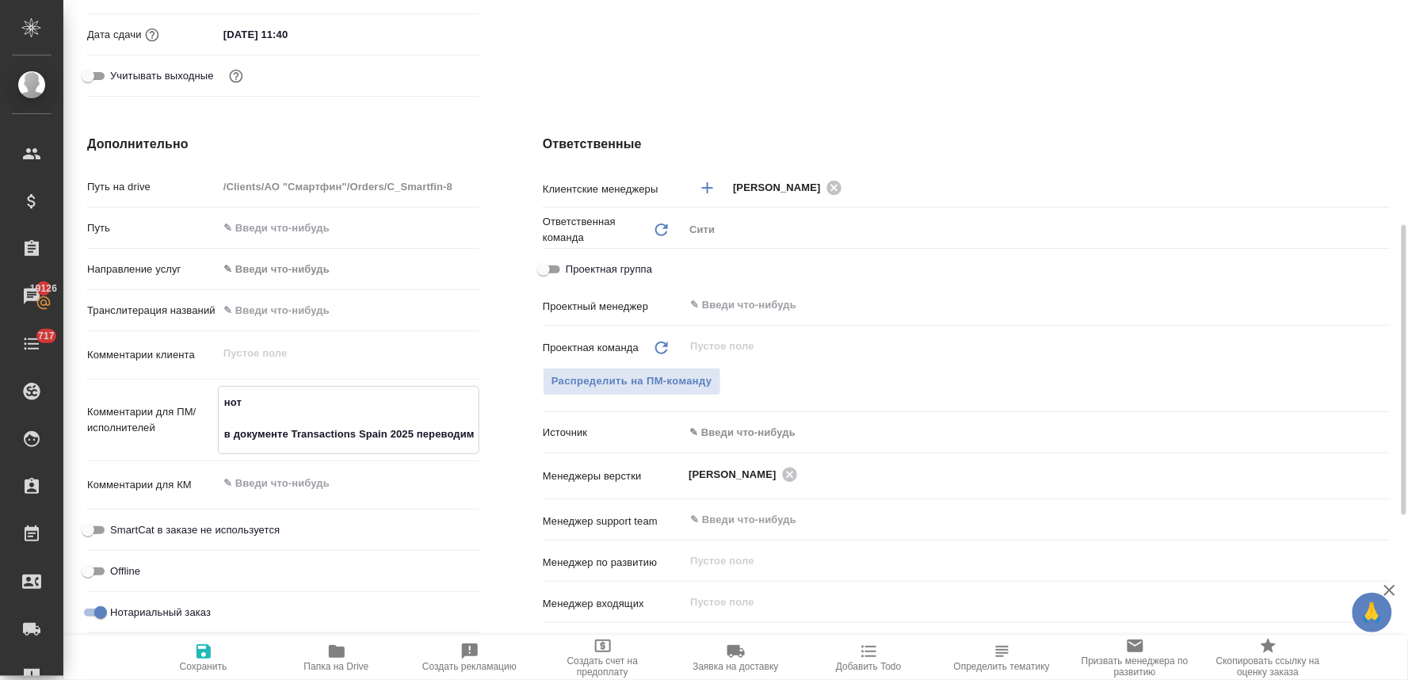
type textarea "x"
type textarea "нот в документе Transactions Spain 2025 переводим"
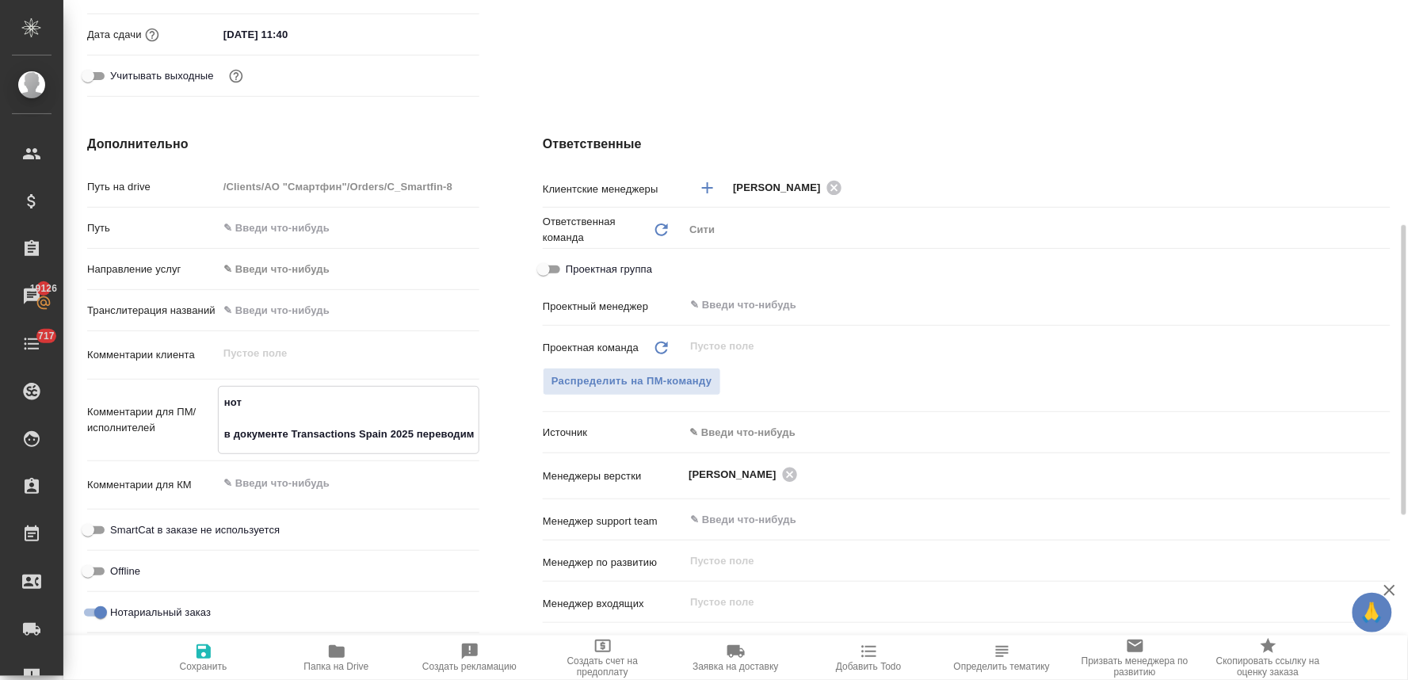
type textarea "x"
type textarea "нот в документе Transactions Spain 2025 переводим т"
type textarea "x"
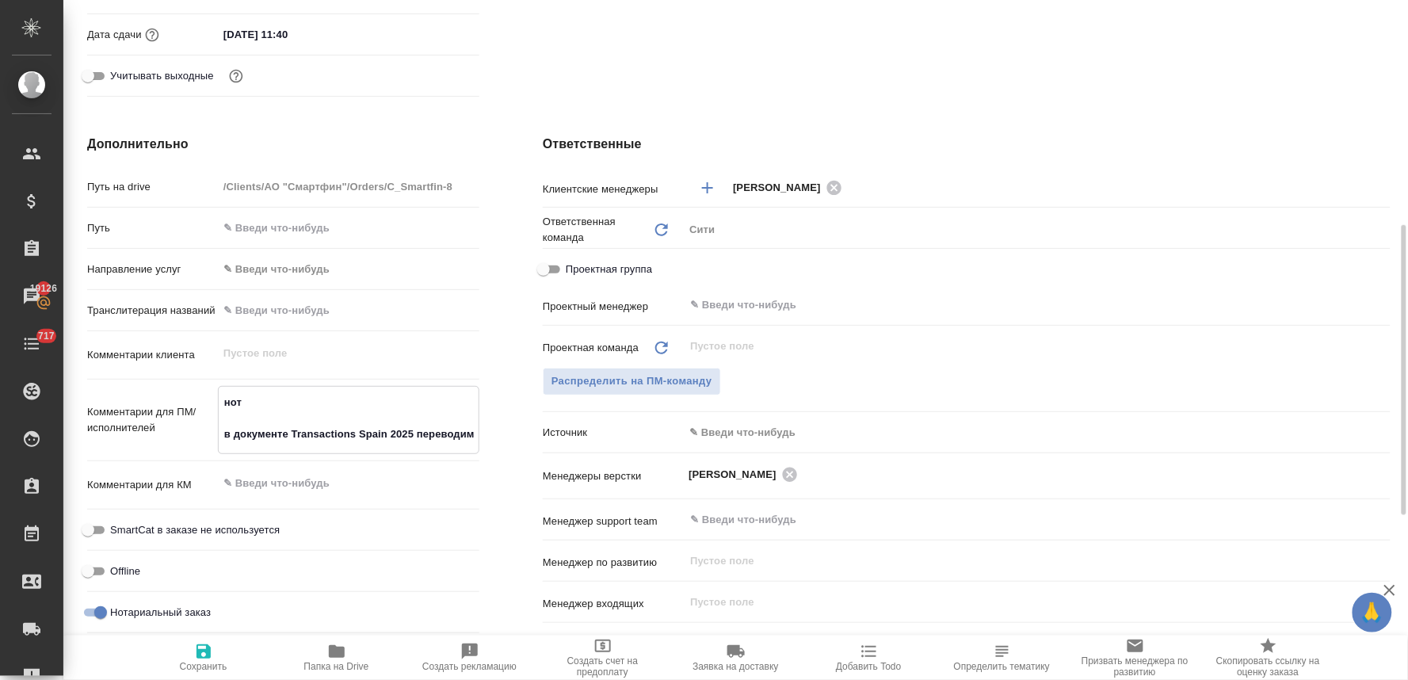
type textarea "x"
type textarea "нот в документе Transactions Spain 2025 переводим то"
type textarea "x"
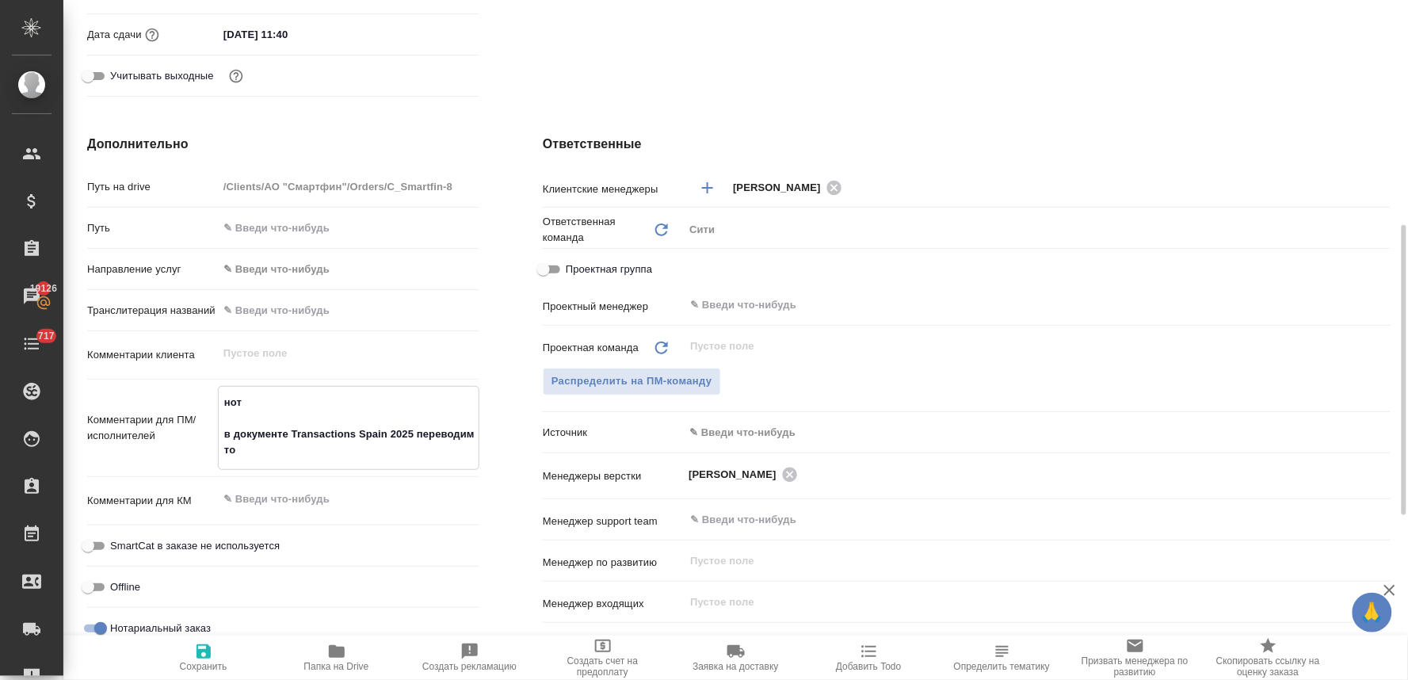
type textarea "x"
type textarea "нот в документе Transactions Spain 2025 переводим тол"
type textarea "x"
type textarea "нот в документе Transactions Spain 2025 переводим толь"
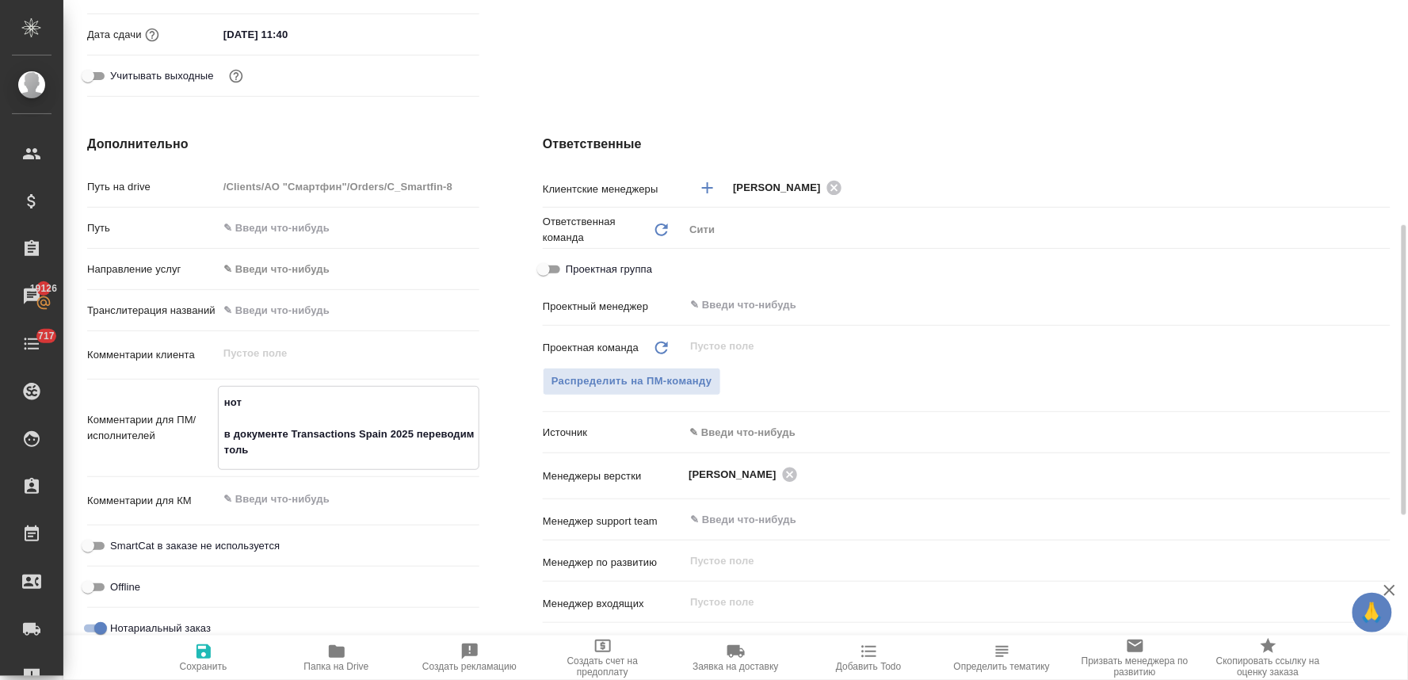
type textarea "x"
type textarea "нот в документе Transactions Spain 2025 переводим тольк"
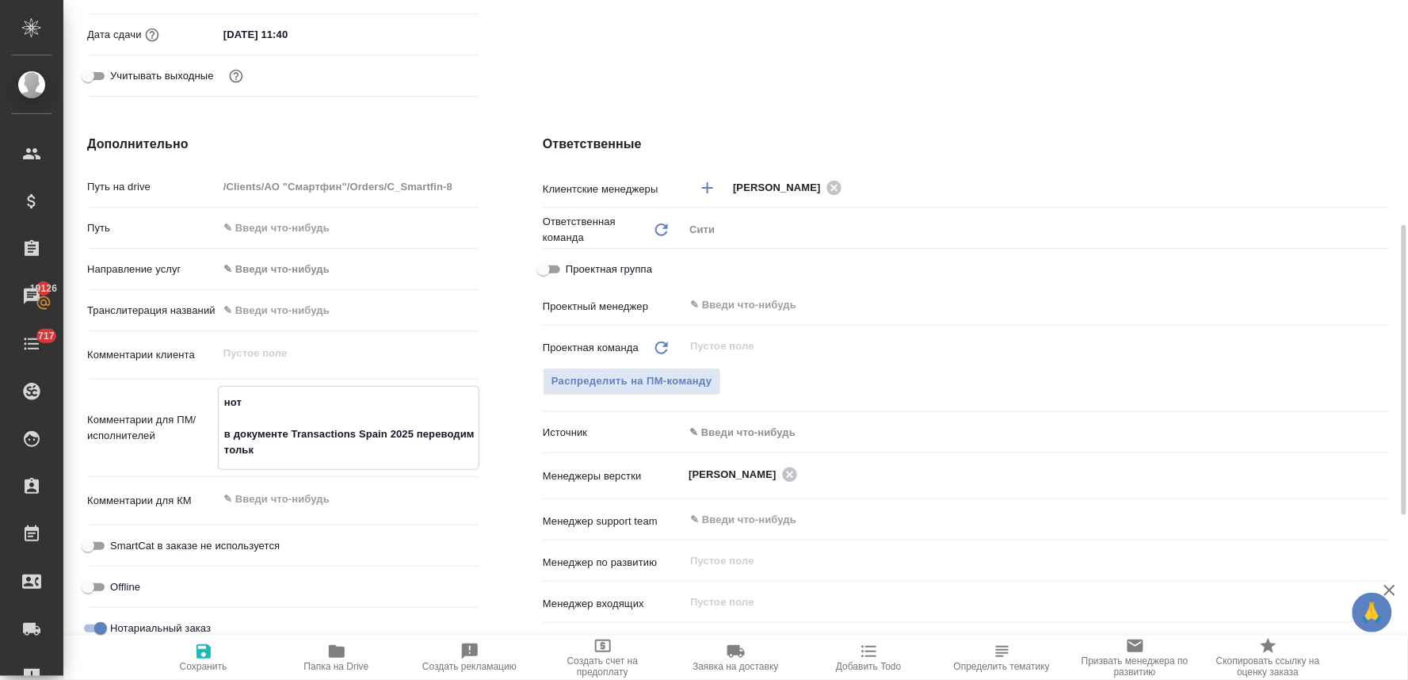
type textarea "x"
type textarea "нот в документе Transactions Spain 2025 переводим только"
type textarea "x"
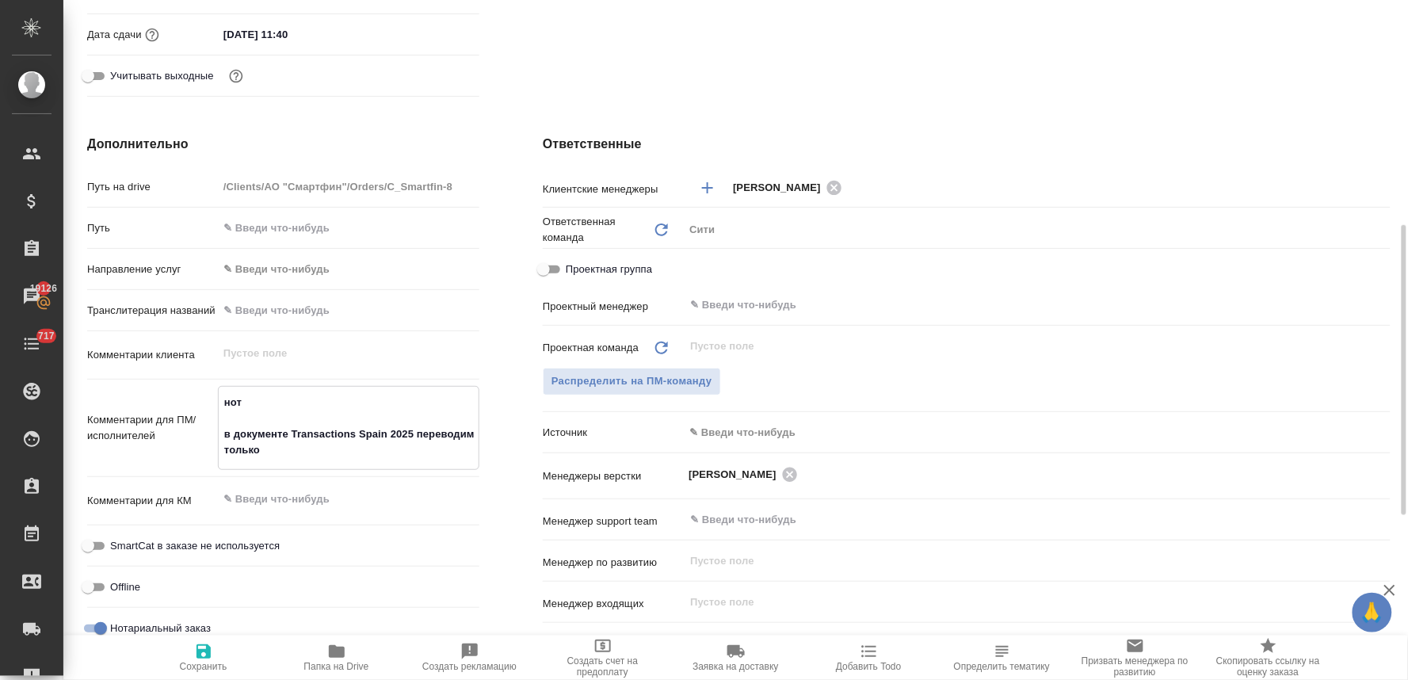
type textarea "x"
type textarea "нот в документе Transactions Spain 2025 переводим только"
type textarea "x"
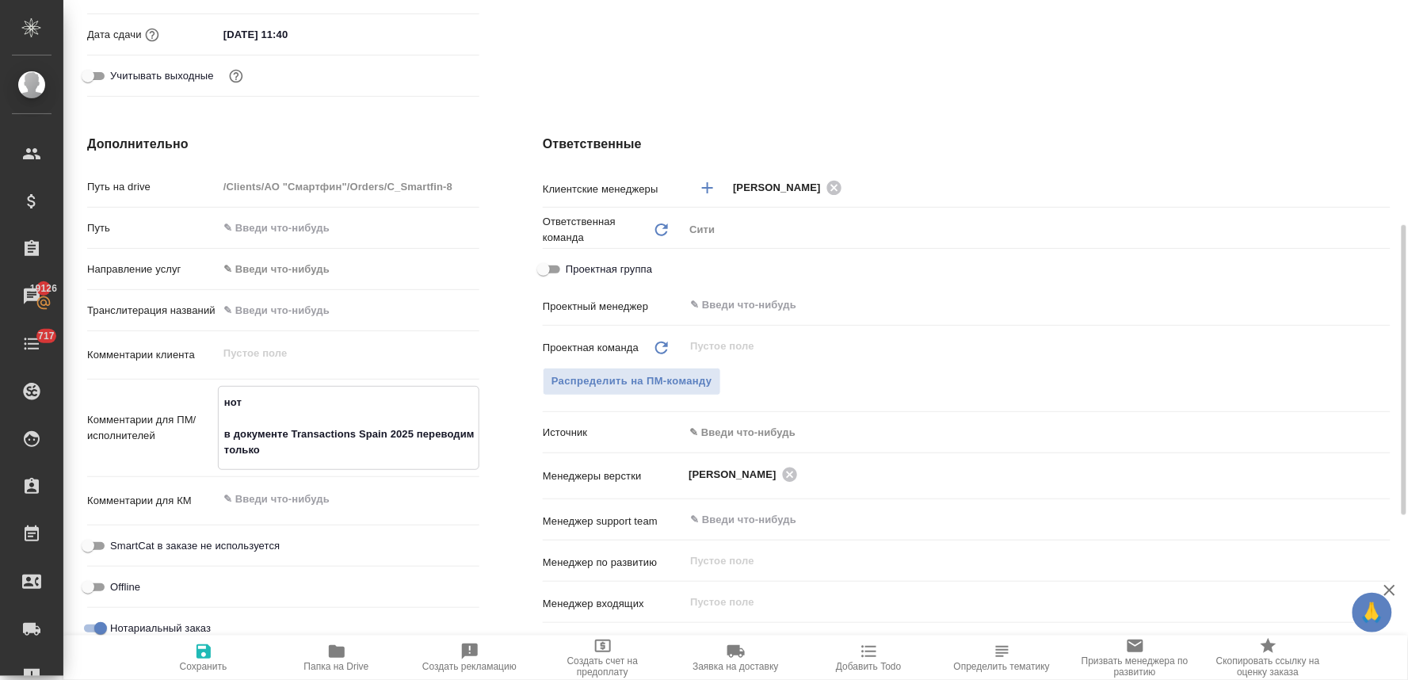
type textarea "x"
type textarea "нот в документе Transactions Spain 2025 переводим только п"
type textarea "x"
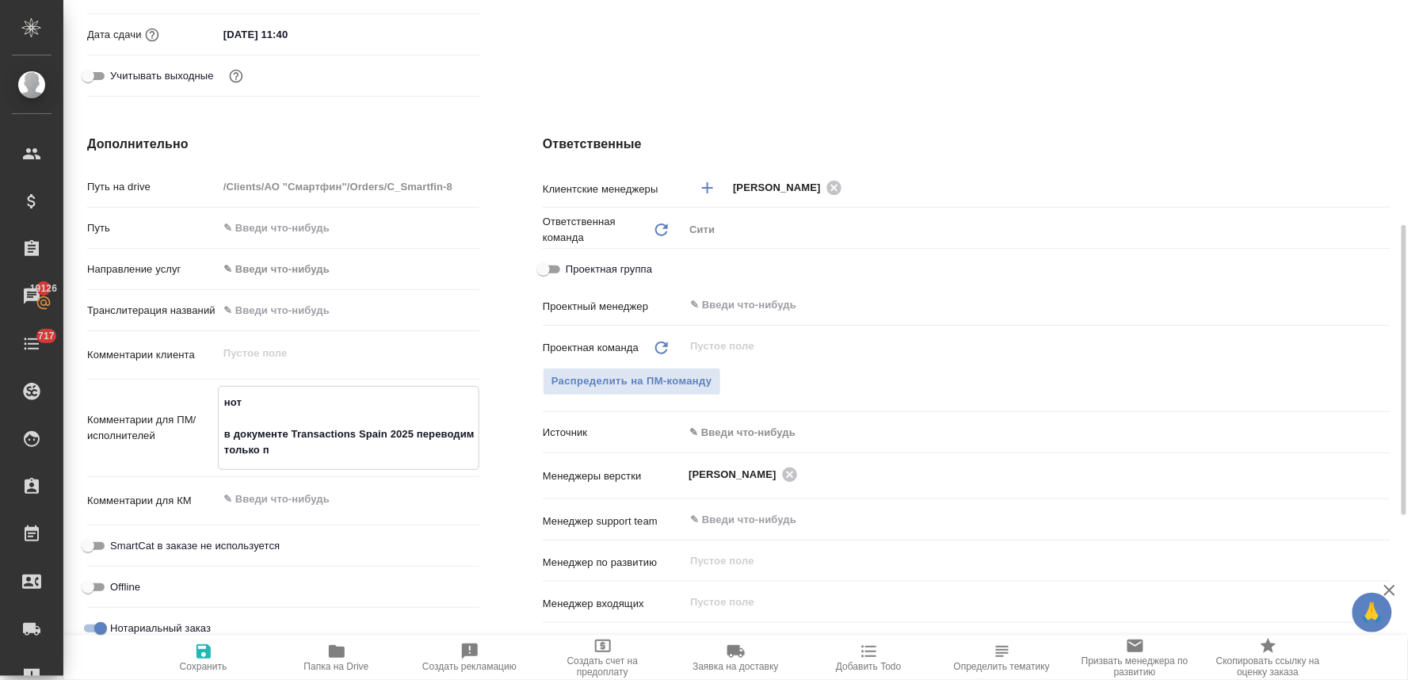
type textarea "нот в документе Transactions Spain 2025 переводим только пе"
type textarea "x"
type textarea "нот в документе Transactions Spain 2025 переводим только пер"
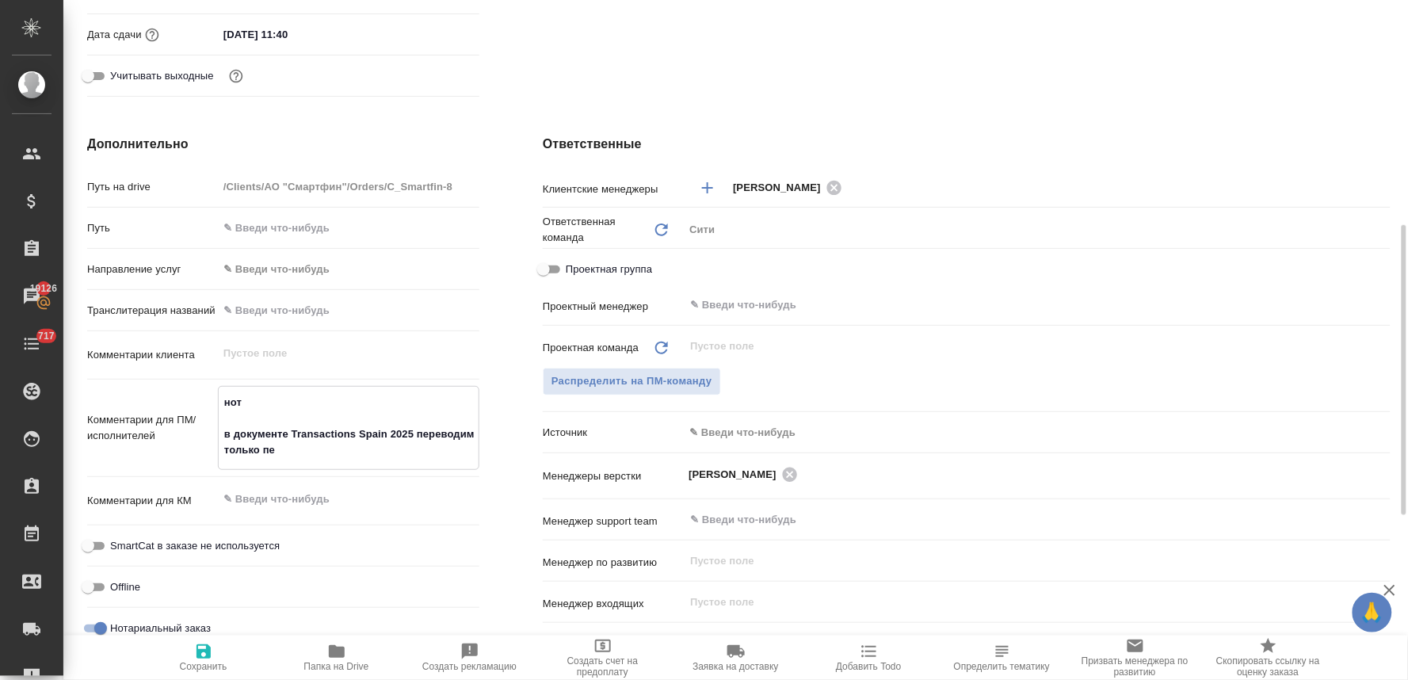
type textarea "x"
type textarea "нот в документе Transactions Spain 2025 переводим только перв"
type textarea "x"
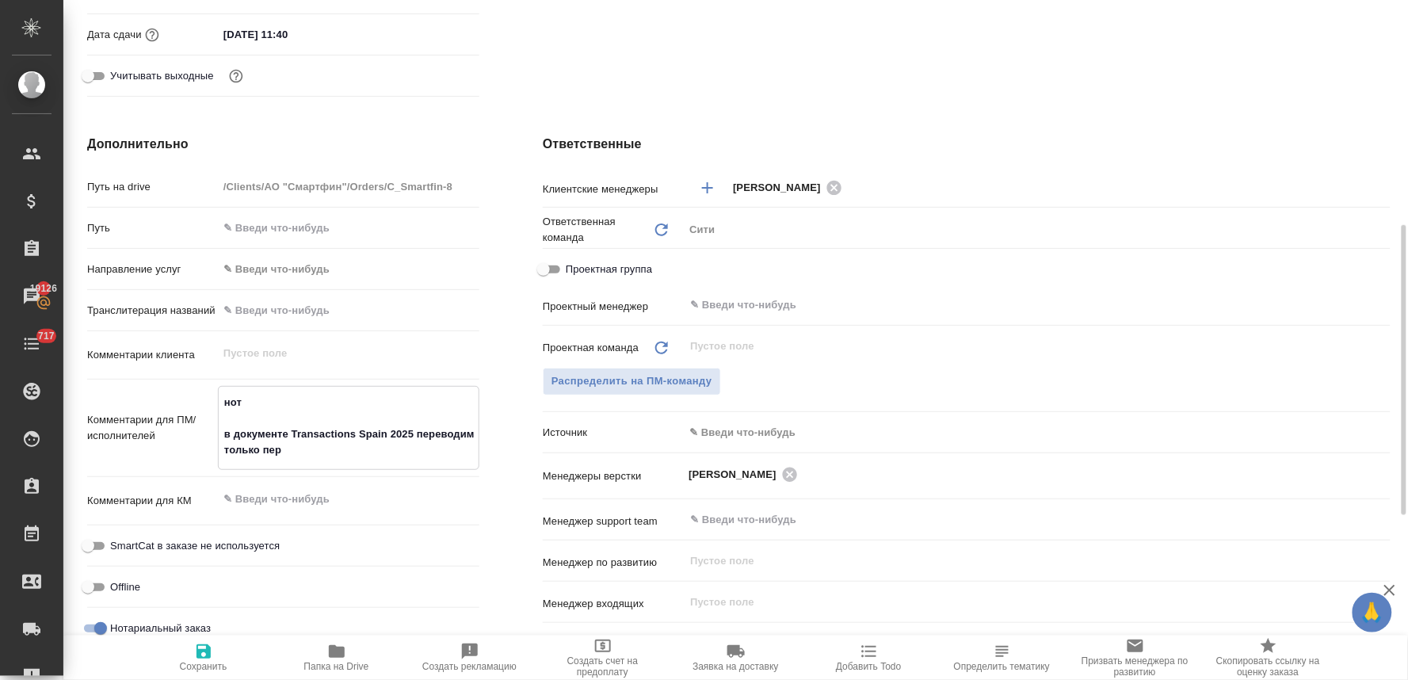
type textarea "x"
type textarea "нот в документе Transactions Spain 2025 переводим только перву"
type textarea "x"
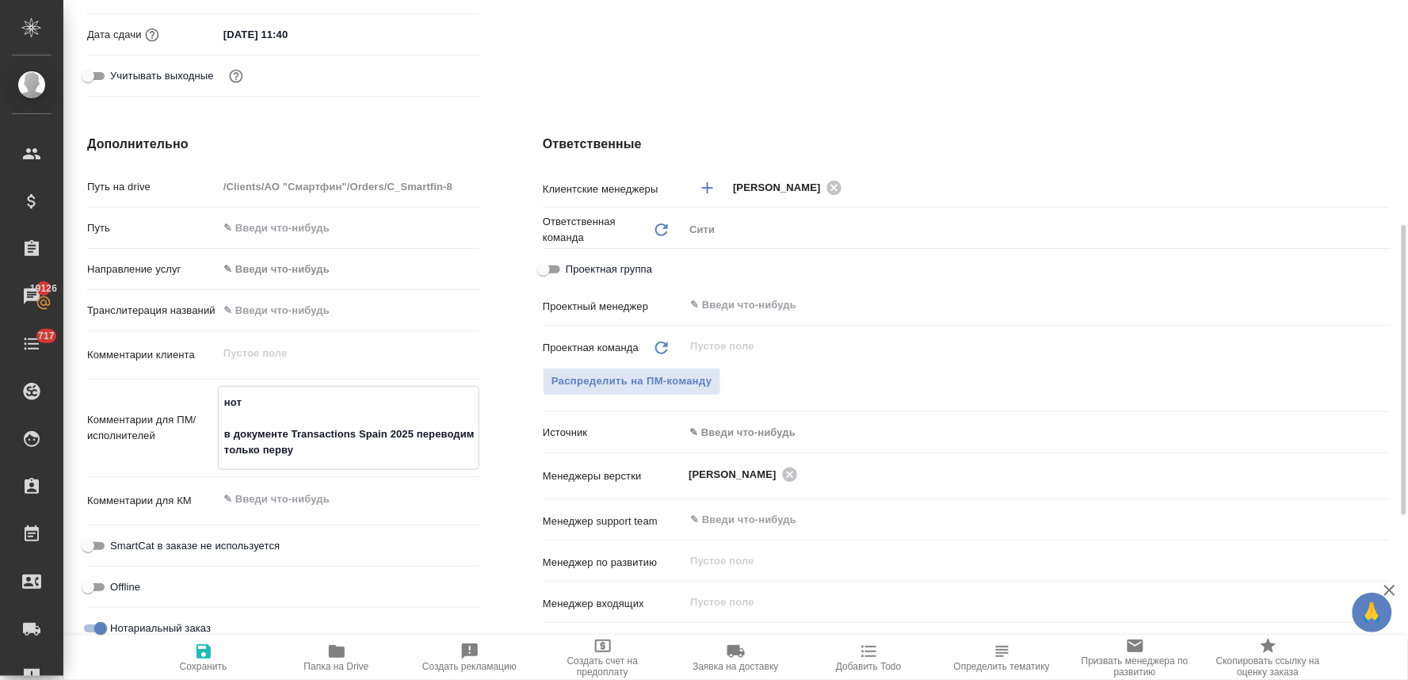
type textarea "x"
type textarea "нот в документе Transactions Spain 2025 переводим только первую"
type textarea "x"
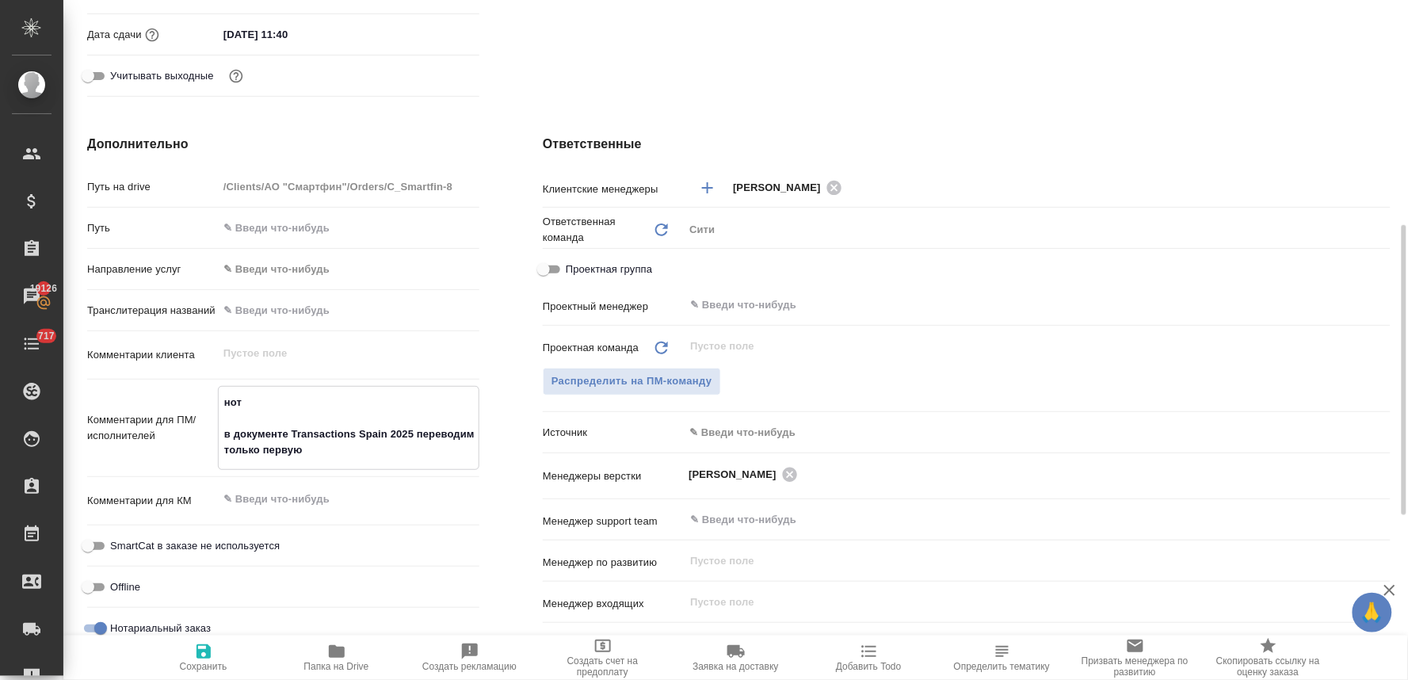
type textarea "нот в документе Transactions Spain 2025 переводим только первую"
type textarea "x"
type textarea "нот в документе Transactions Spain 2025 переводим только первую и"
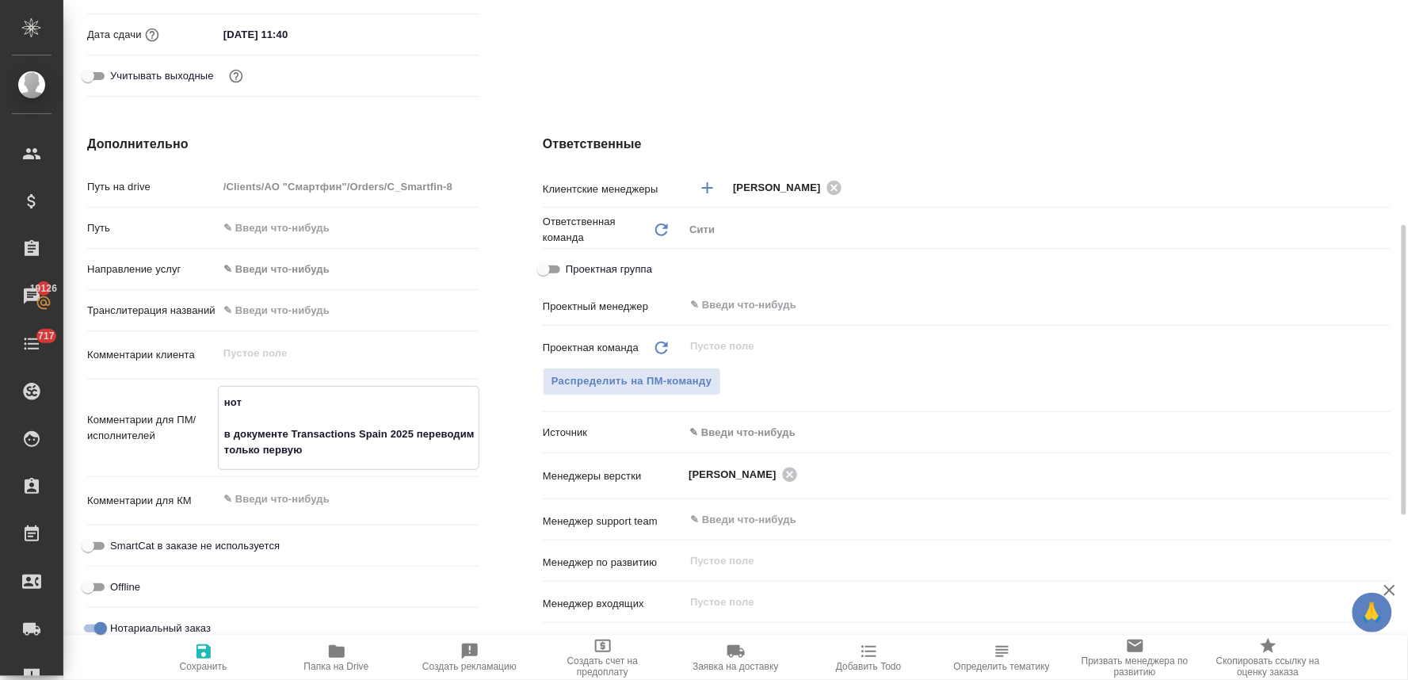
type textarea "x"
type textarea "нот в документе Transactions Spain 2025 переводим только первую и"
type textarea "x"
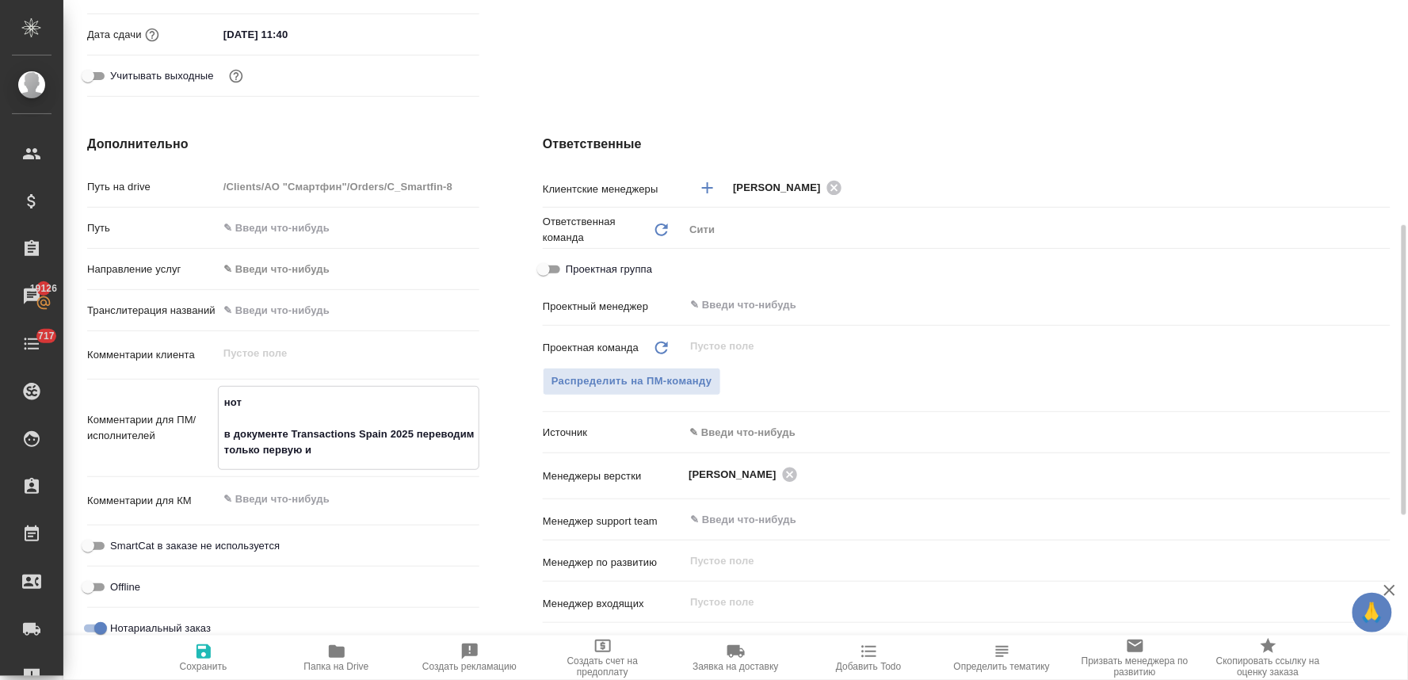
type textarea "x"
type textarea "нот в документе Transactions Spain 2025 переводим только первую и п"
type textarea "x"
click at [209, 655] on icon "button" at bounding box center [204, 651] width 14 height 14
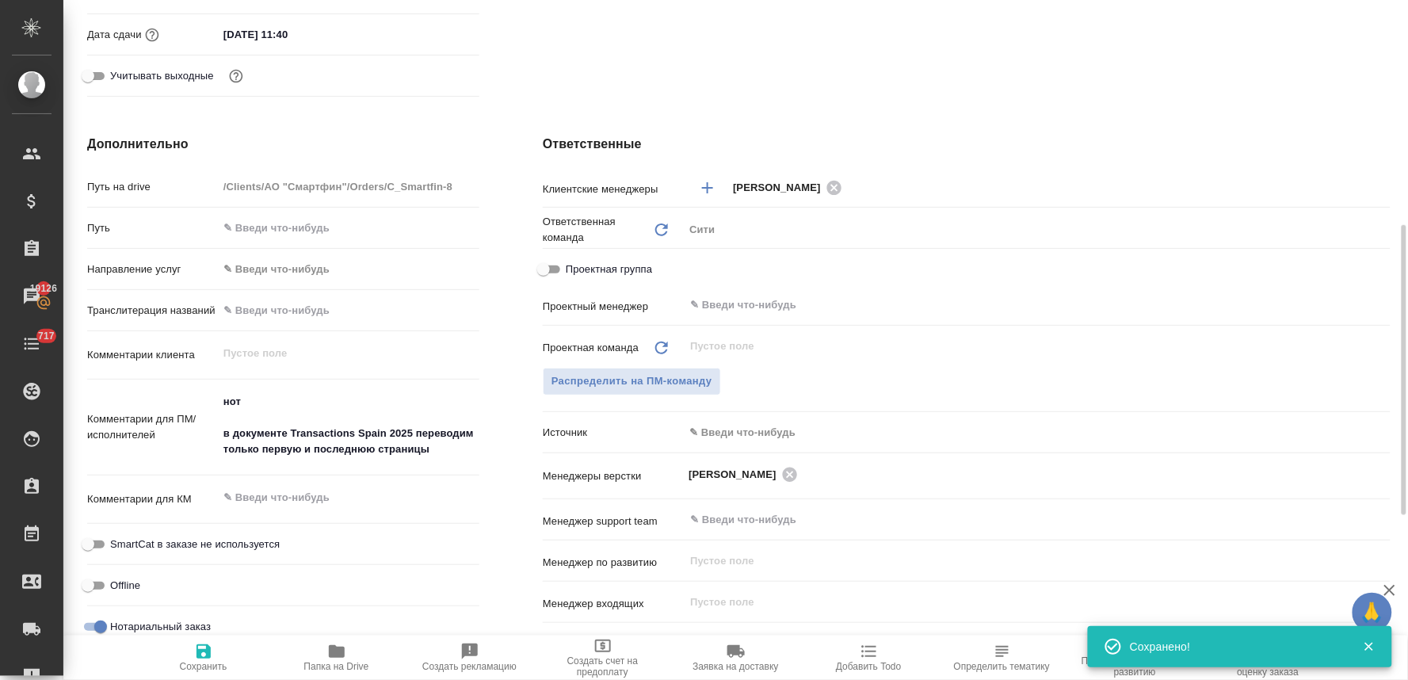
scroll to position [0, 0]
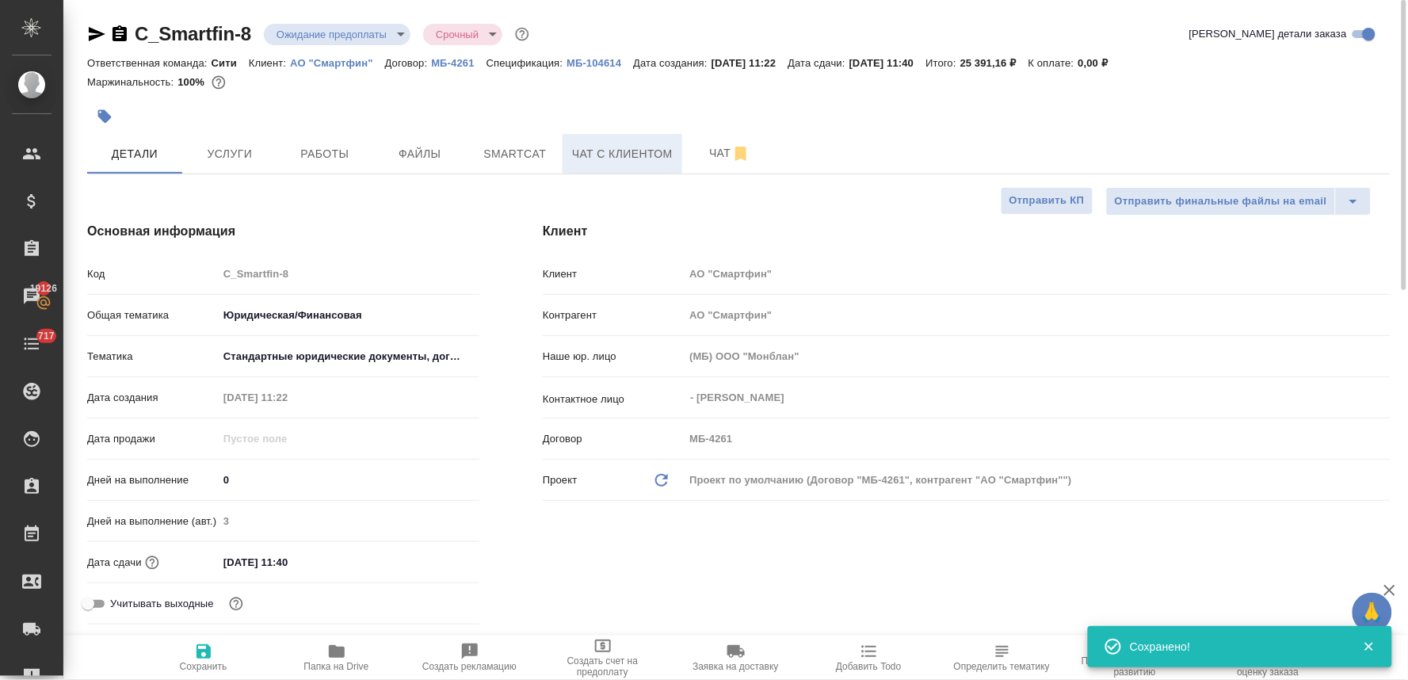
click at [624, 151] on span "Чат с клиентом" at bounding box center [622, 154] width 101 height 20
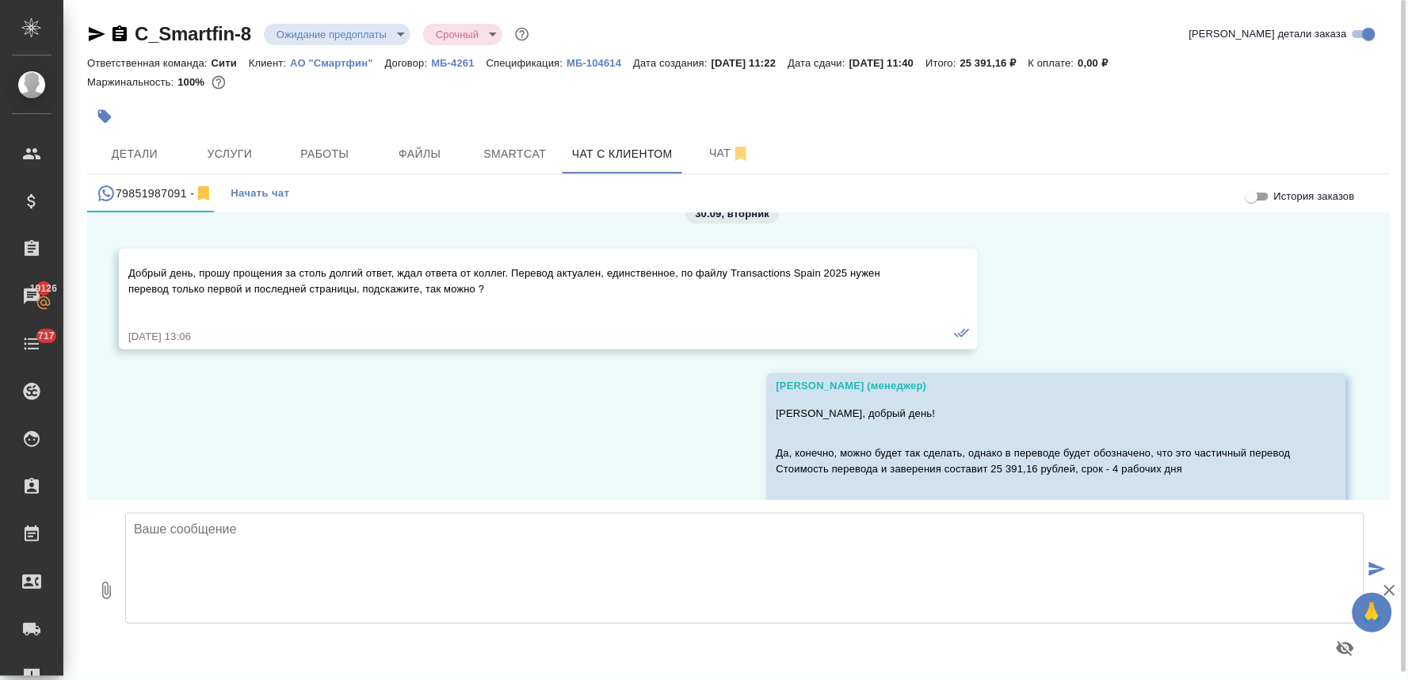
scroll to position [8200, 0]
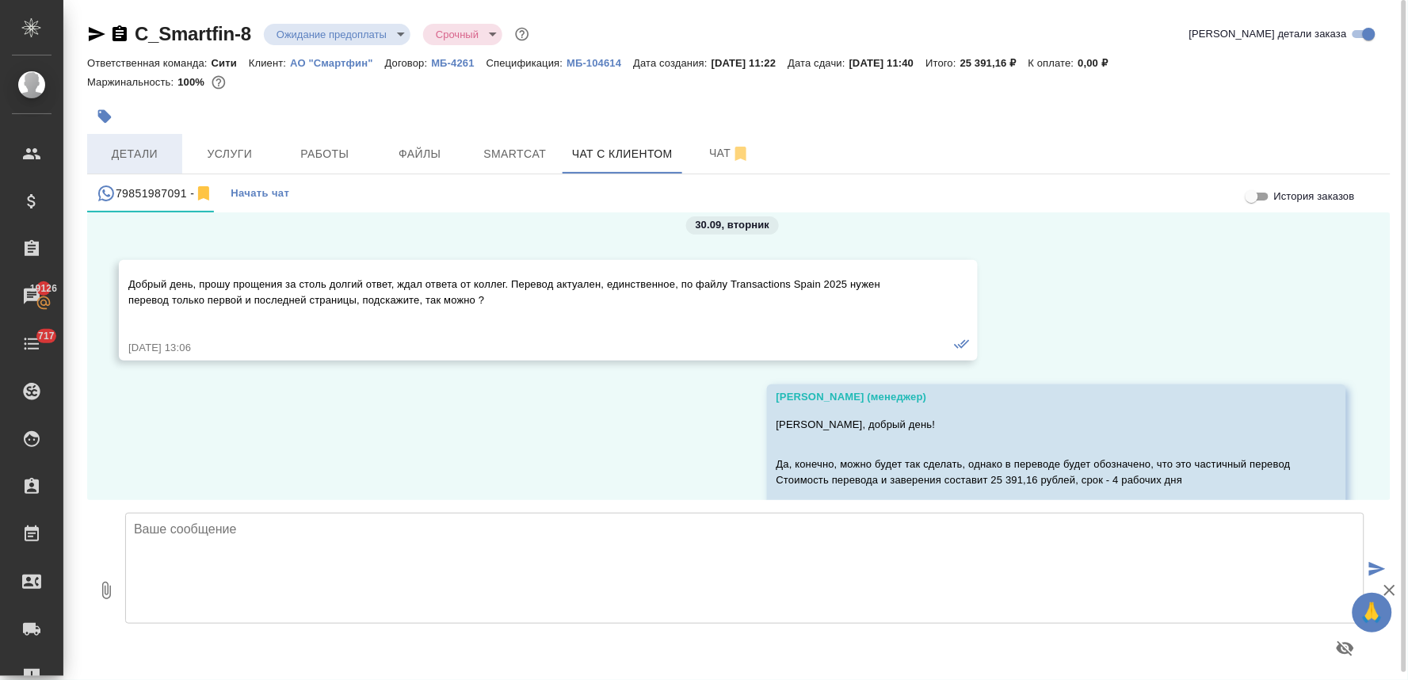
click at [144, 149] on span "Детали" at bounding box center [135, 154] width 76 height 20
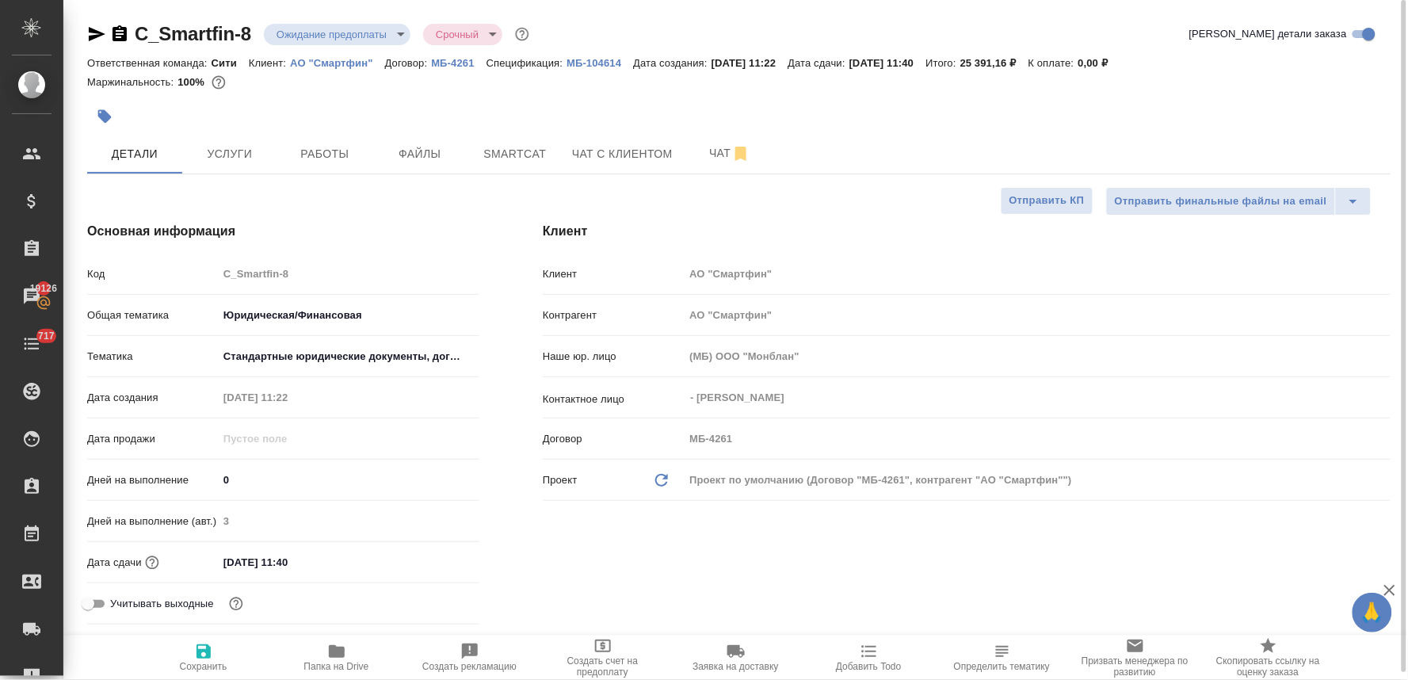
click at [304, 563] on input "11.09.2025 11:40" at bounding box center [287, 562] width 139 height 23
click at [436, 556] on icon "button" at bounding box center [433, 560] width 14 height 16
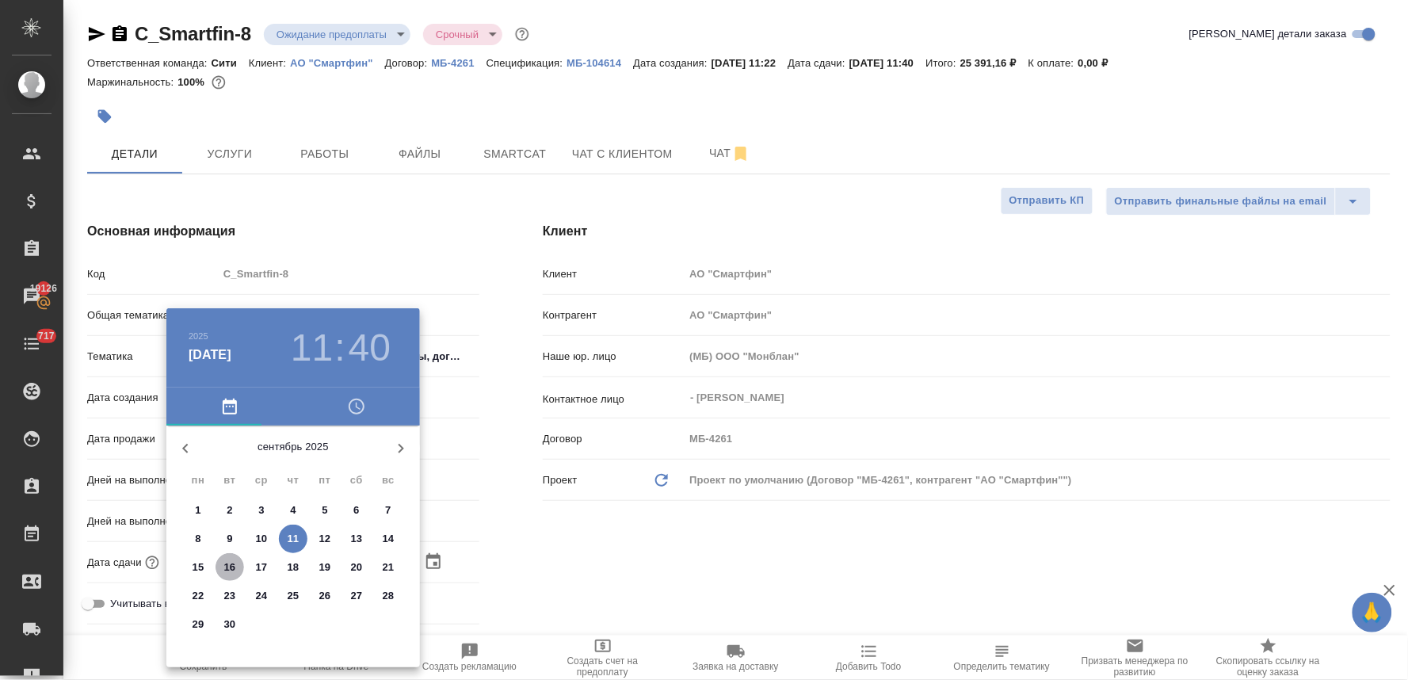
click at [233, 568] on p "16" at bounding box center [230, 567] width 12 height 16
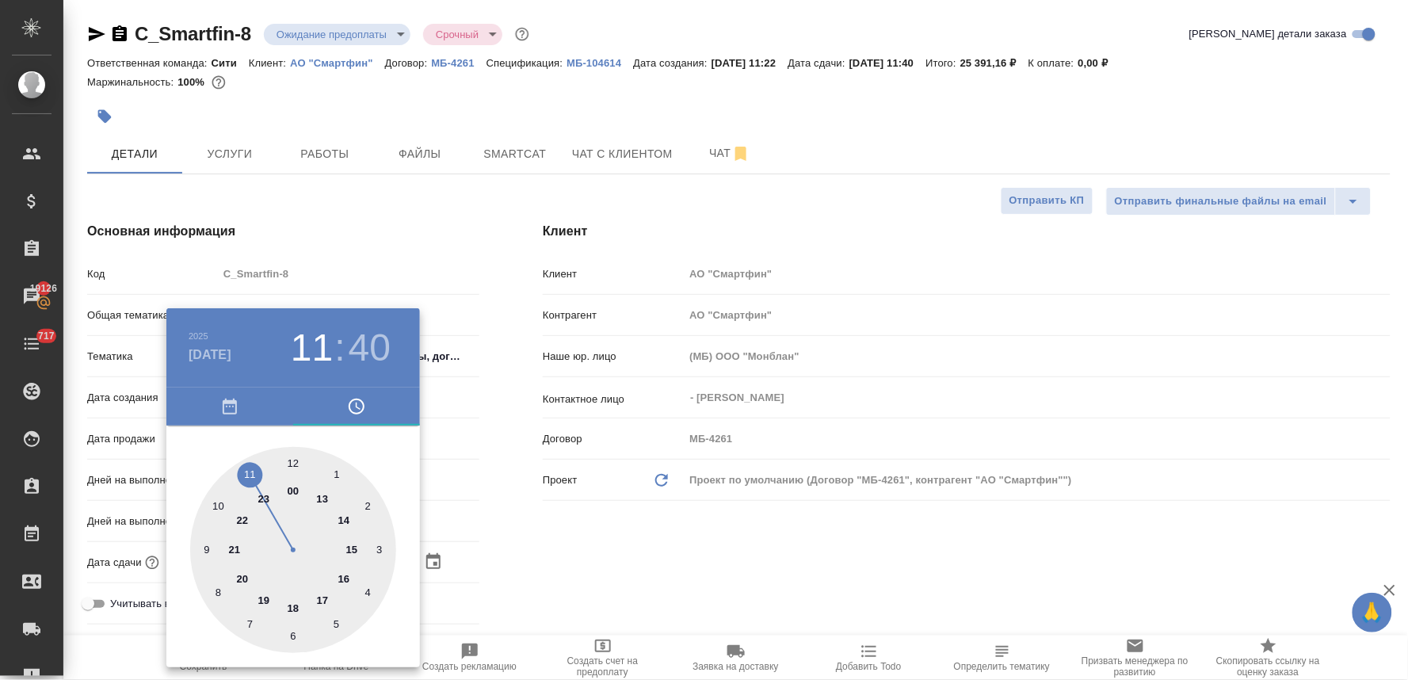
click at [325, 598] on div at bounding box center [293, 550] width 206 height 206
click at [292, 460] on div at bounding box center [293, 550] width 206 height 206
click at [602, 507] on div at bounding box center [704, 340] width 1408 height 680
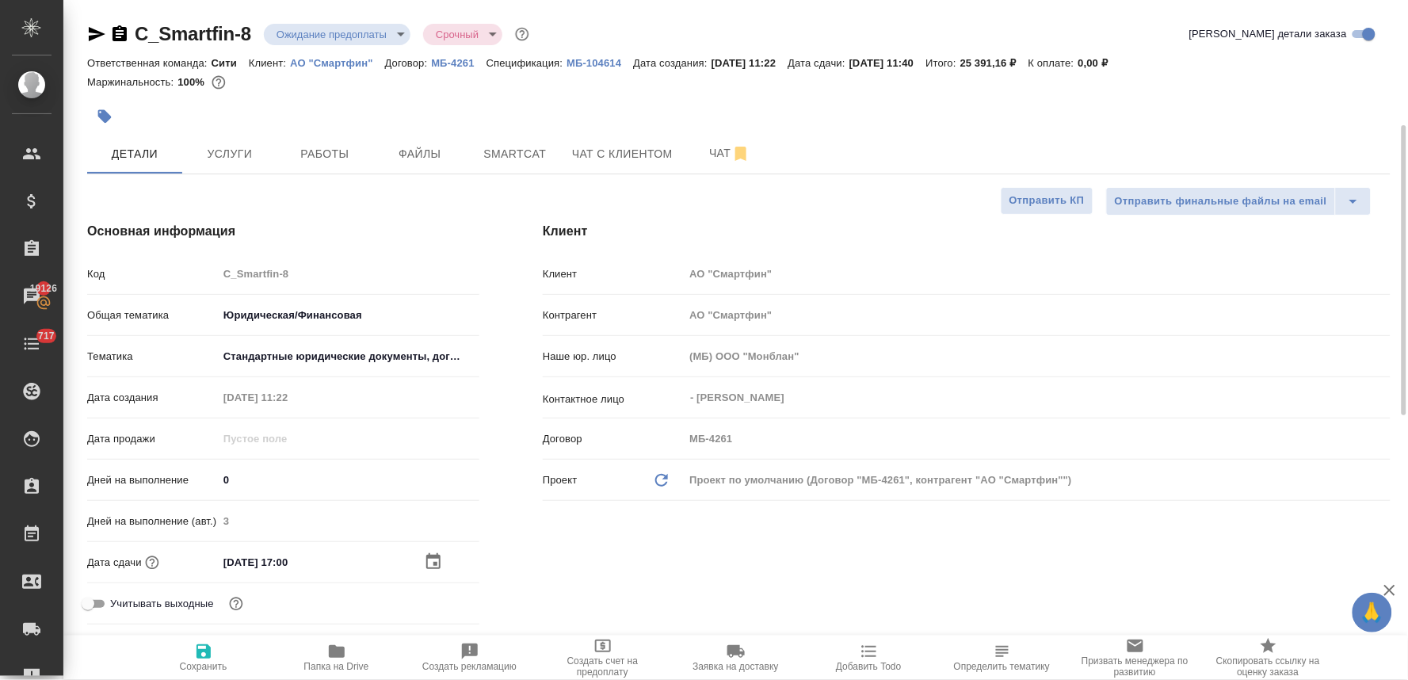
scroll to position [440, 0]
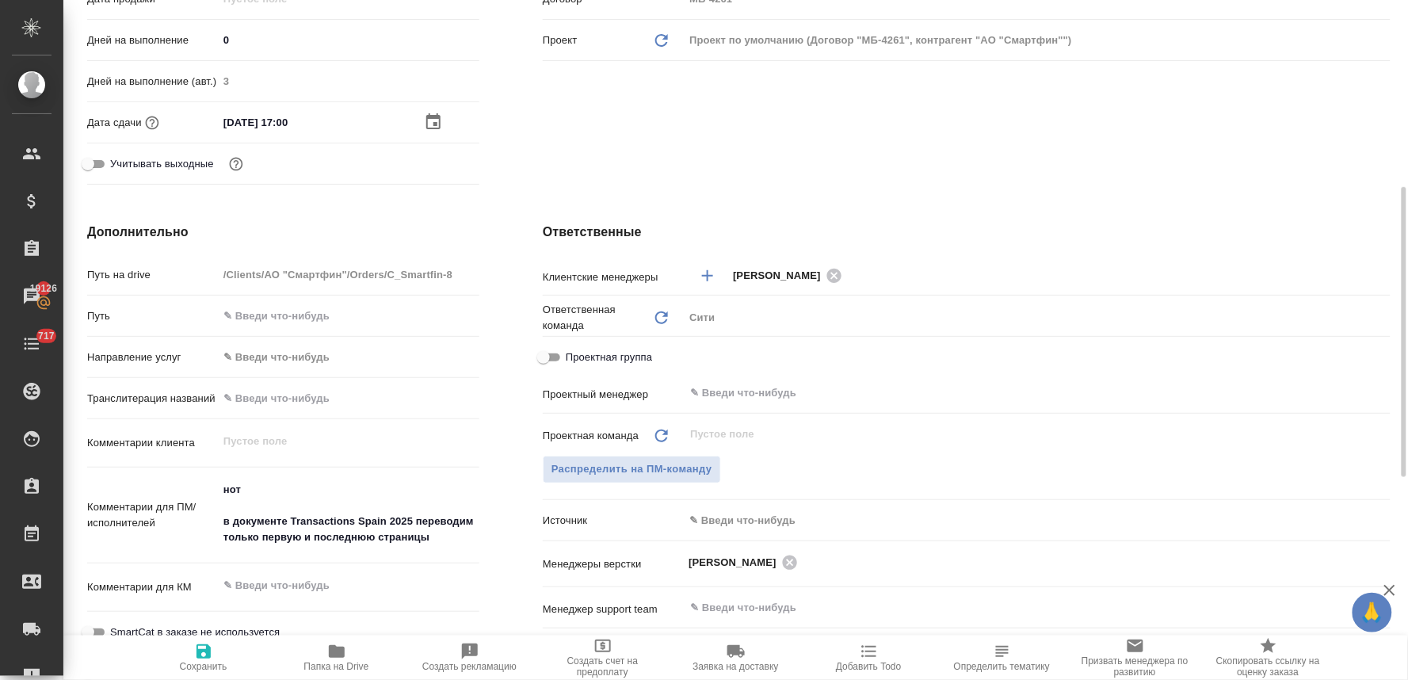
click at [206, 664] on span "Сохранить" at bounding box center [204, 666] width 48 height 11
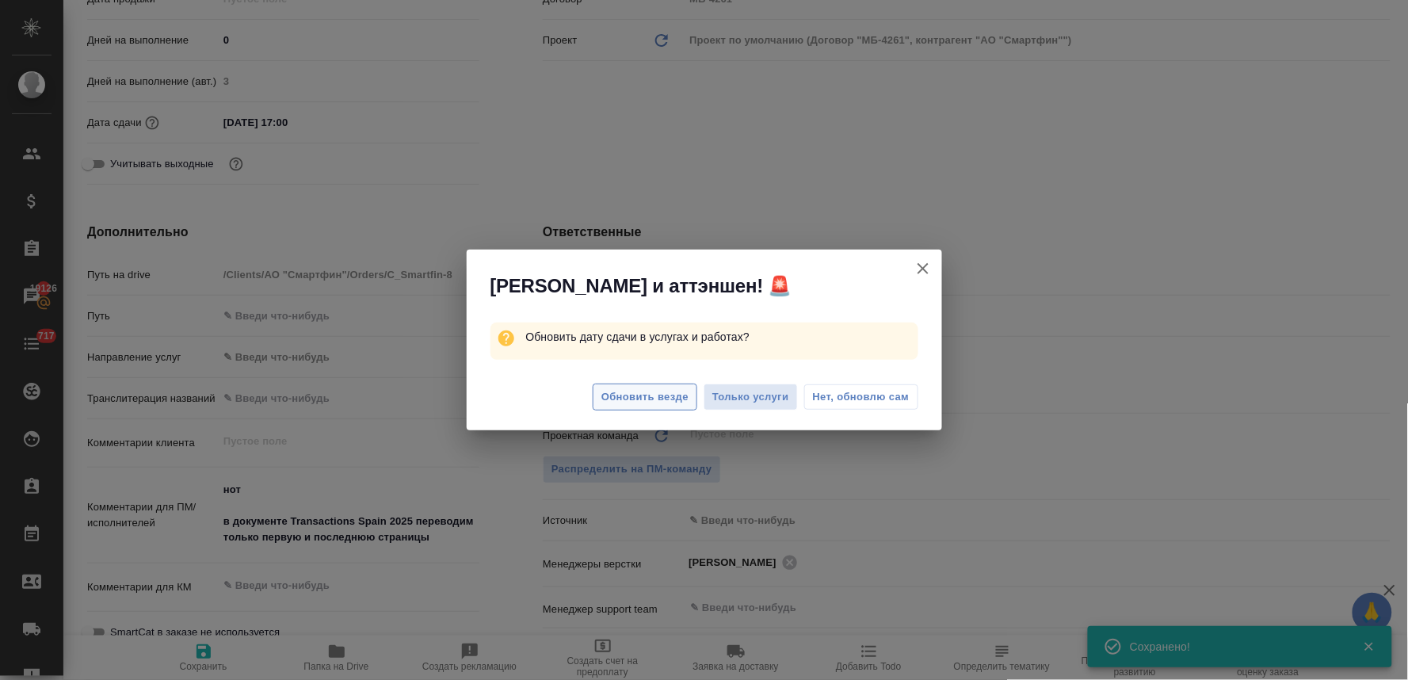
click at [631, 398] on span "Обновить везде" at bounding box center [644, 397] width 87 height 18
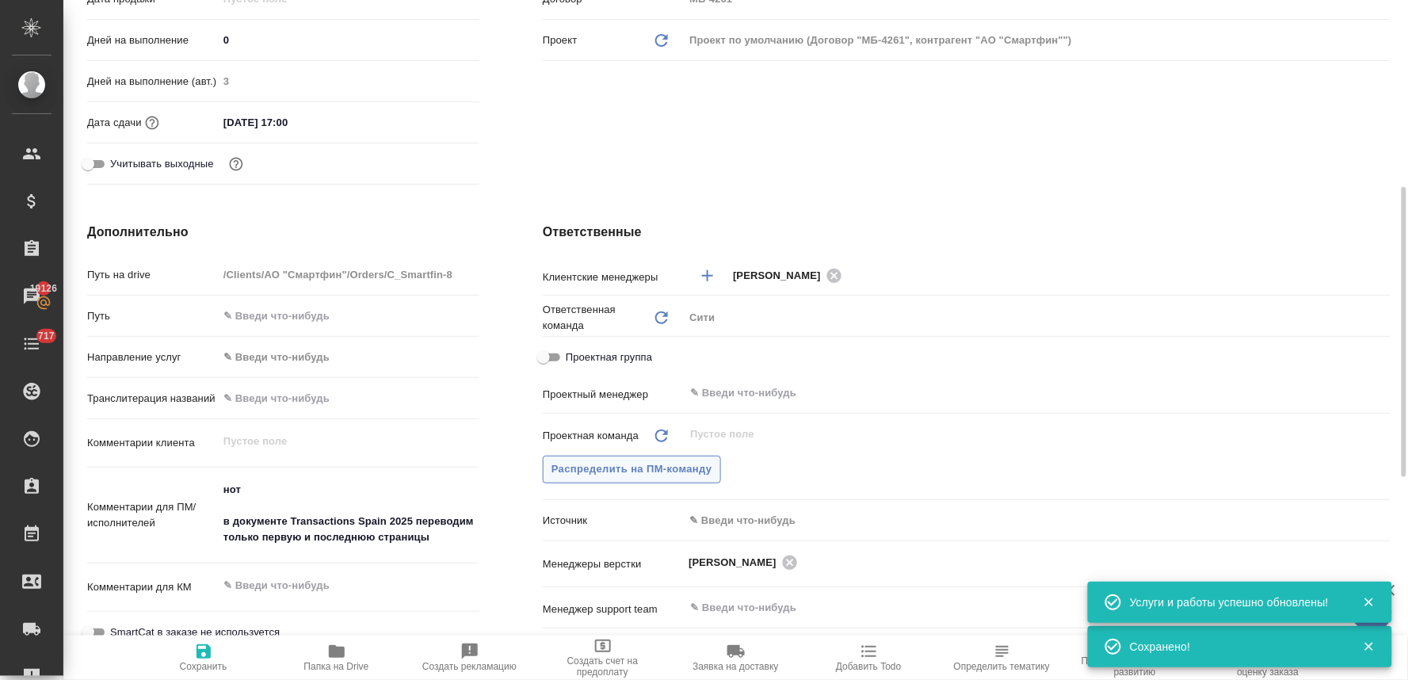
click at [577, 472] on span "Распределить на ПМ-команду" at bounding box center [632, 469] width 161 height 18
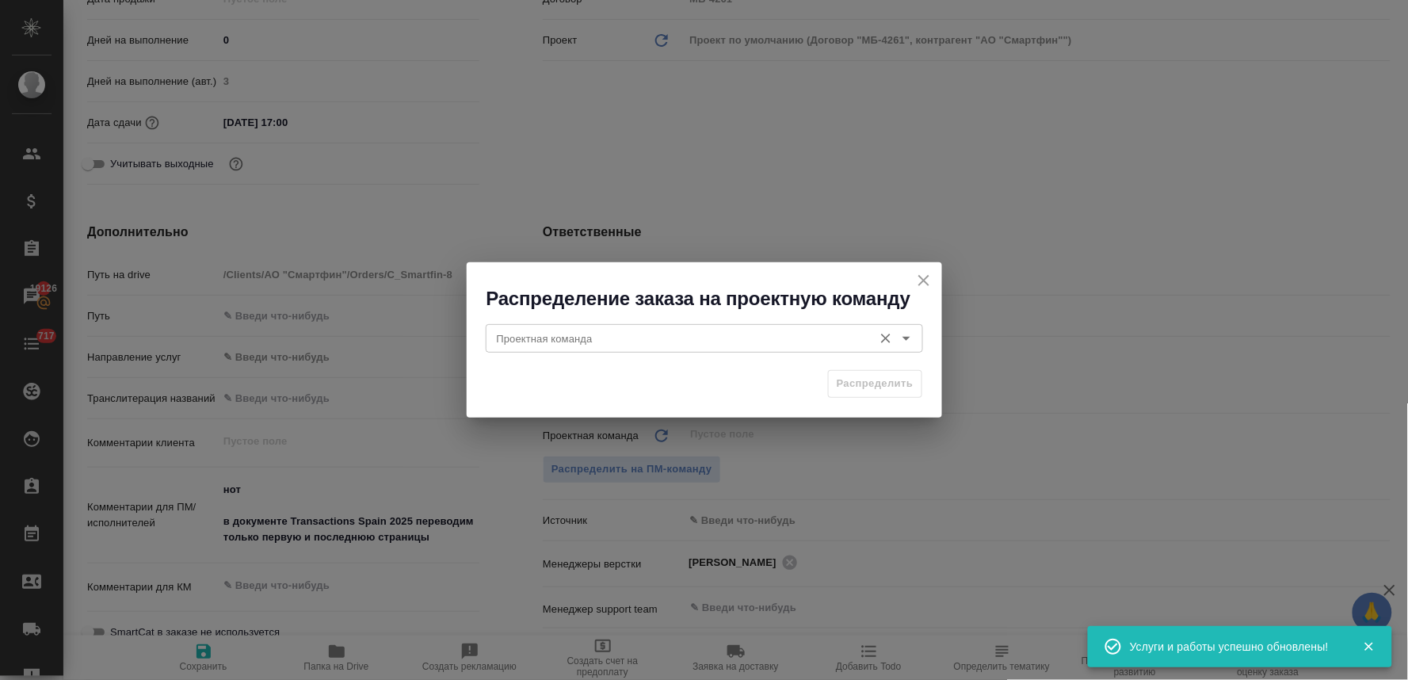
click at [590, 342] on input "Проектная команда" at bounding box center [678, 338] width 375 height 19
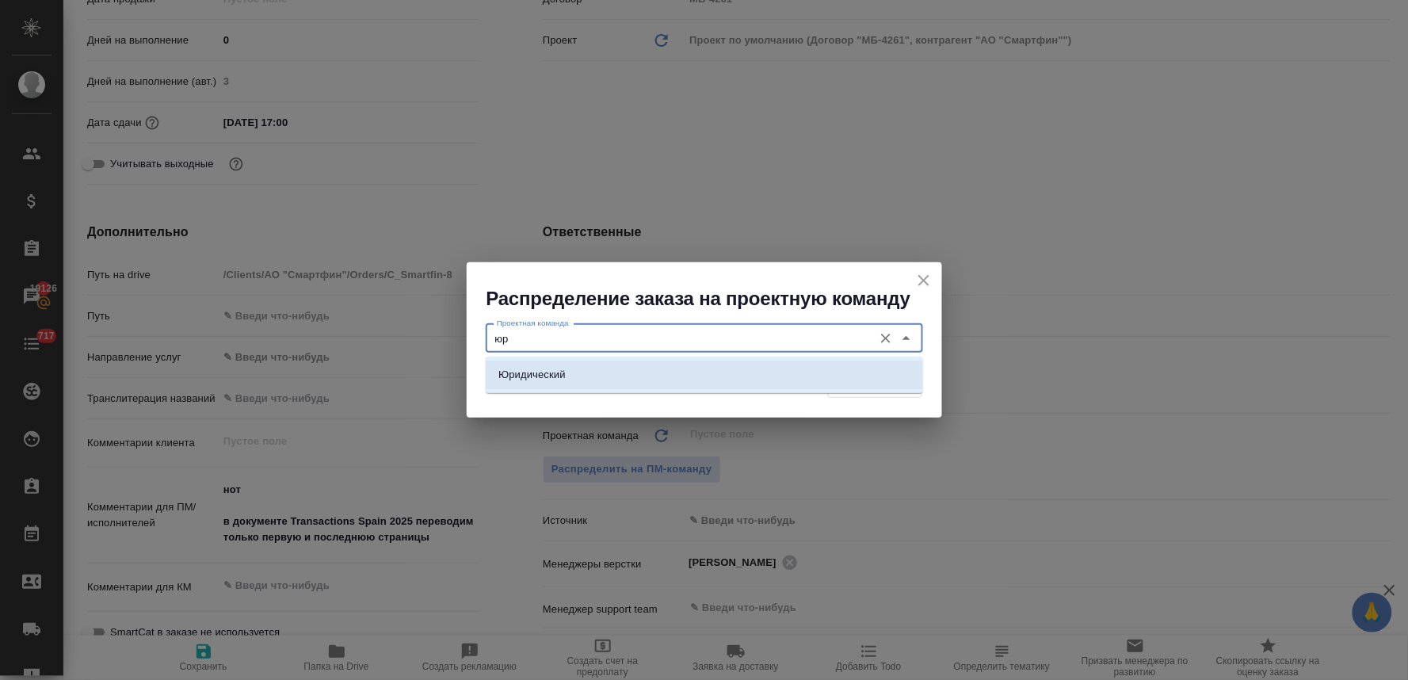
click at [596, 369] on li "Юридический" at bounding box center [704, 375] width 437 height 29
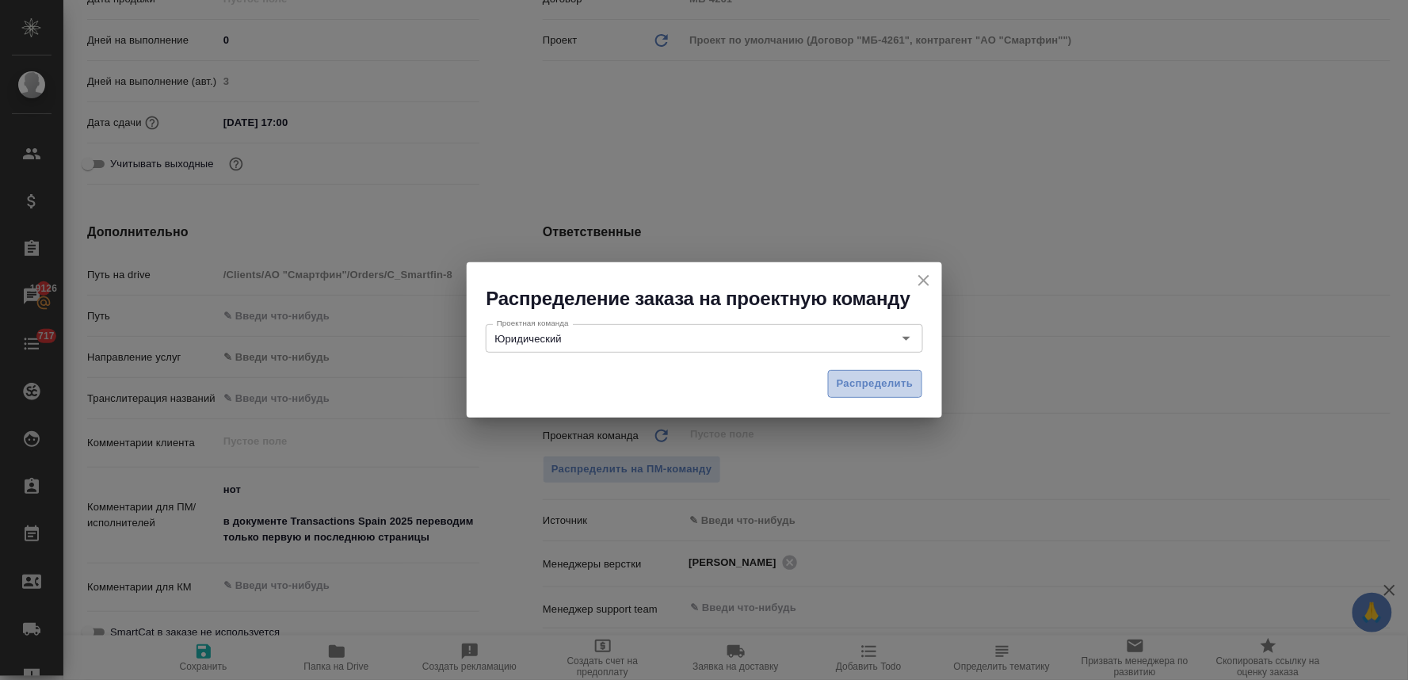
click at [915, 377] on button "Распределить" at bounding box center [875, 384] width 94 height 28
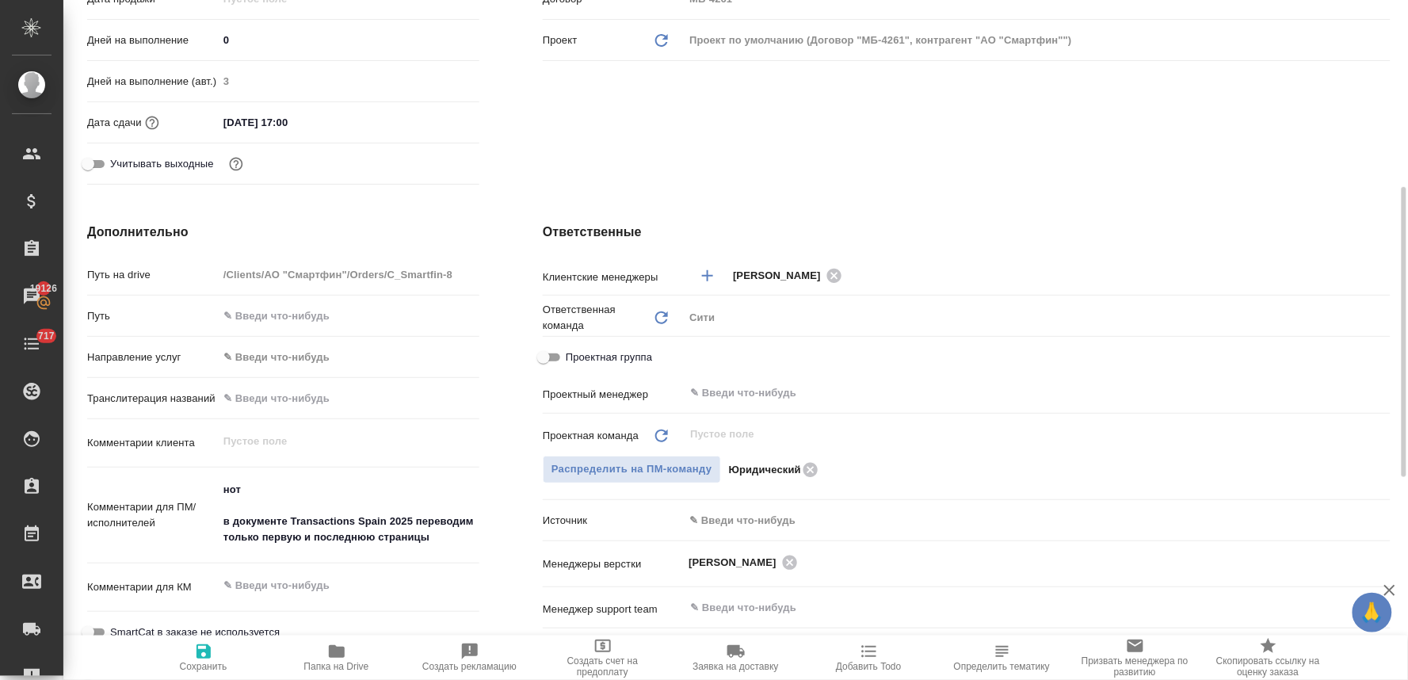
scroll to position [0, 0]
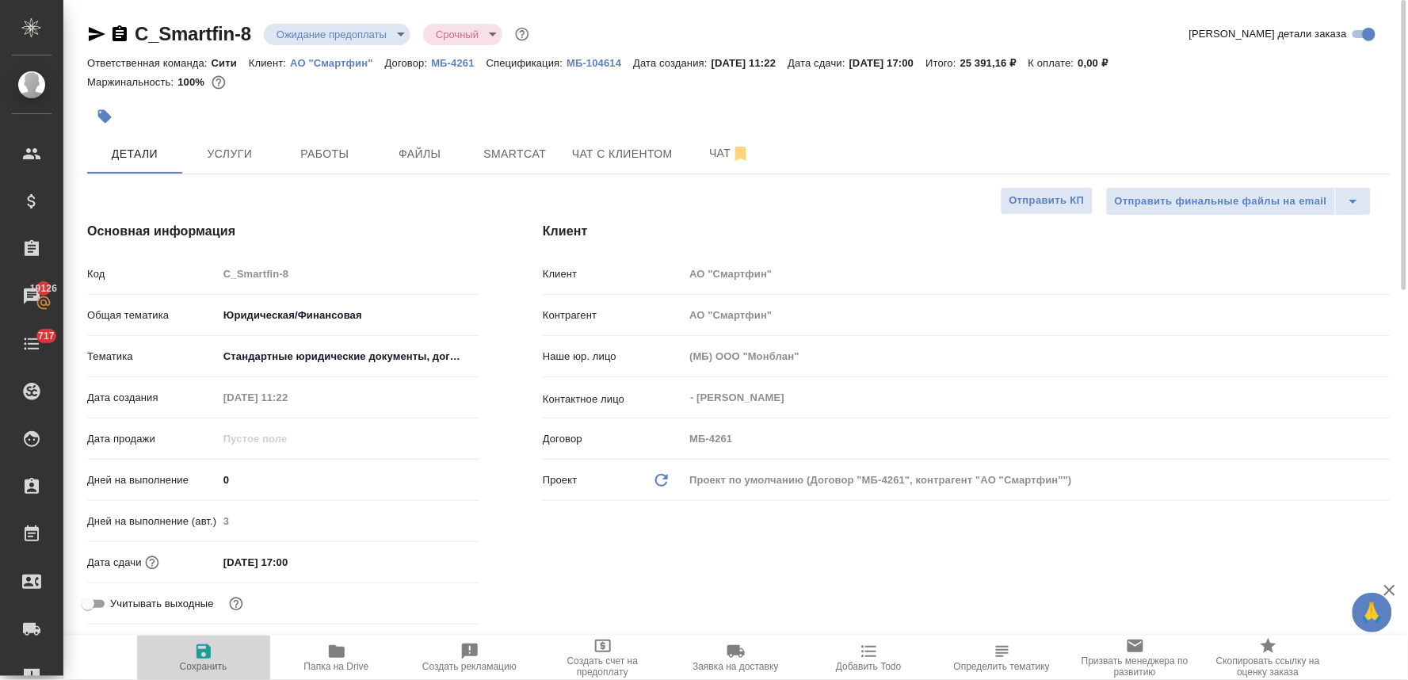
click at [222, 671] on span "Сохранить" at bounding box center [204, 666] width 48 height 11
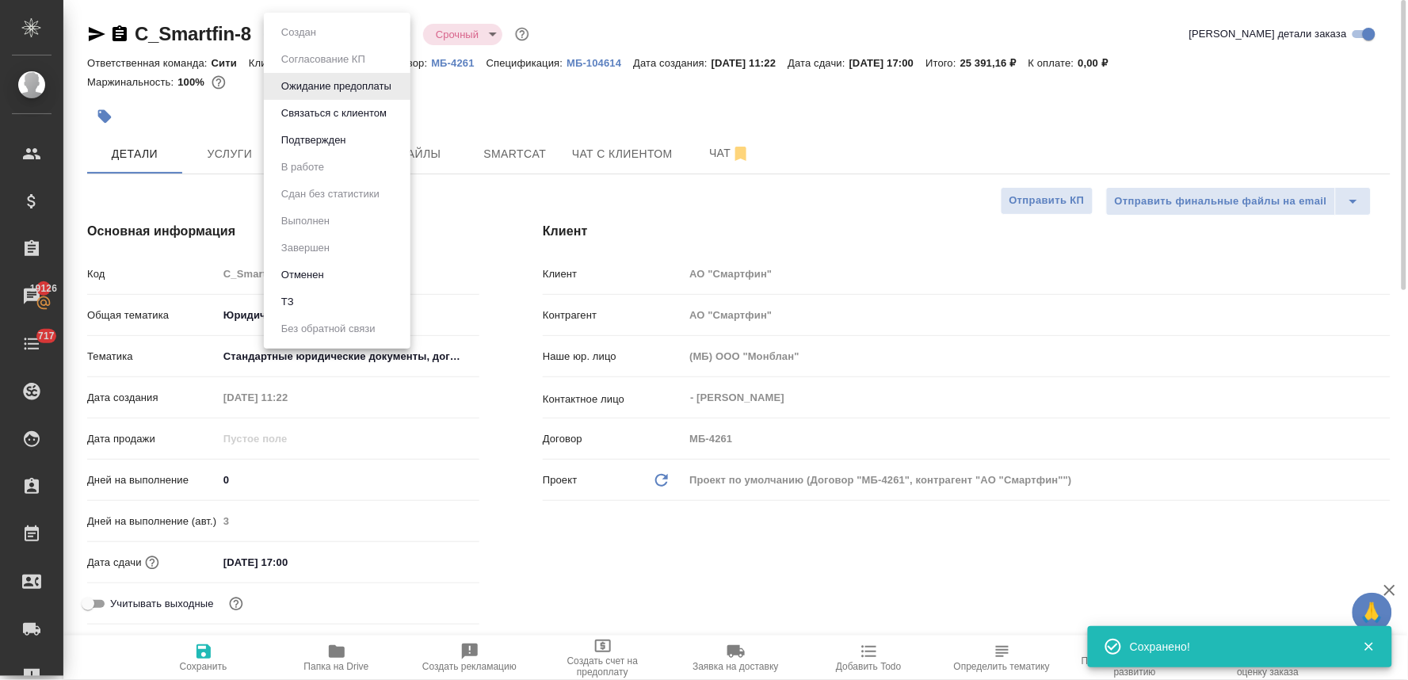
click at [386, 33] on body "🙏 .cls-1 fill:#fff; AWATERA Lyamina Nadezhda Клиенты Спецификации Заказы 19126 …" at bounding box center [704, 340] width 1408 height 680
click at [384, 151] on li "Подтвержден" at bounding box center [337, 140] width 147 height 27
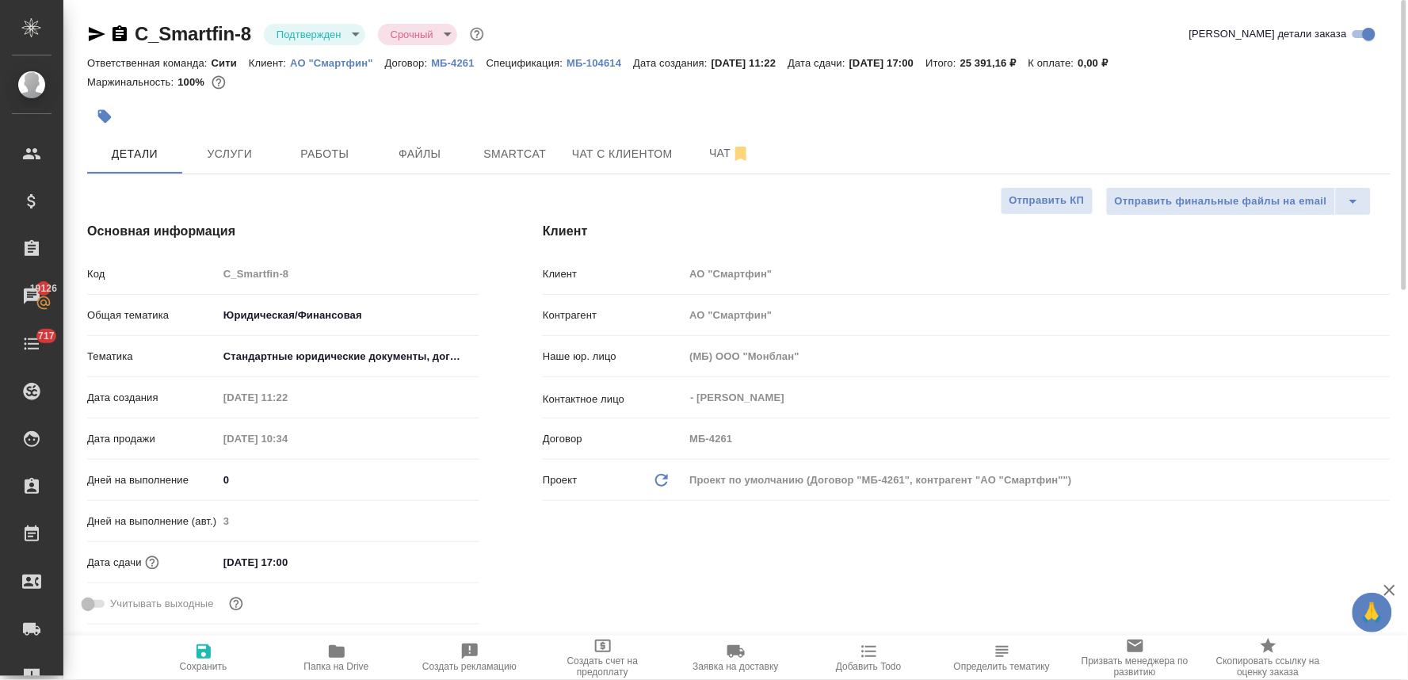
click at [884, 661] on span "Добавить Todo" at bounding box center [868, 666] width 65 height 11
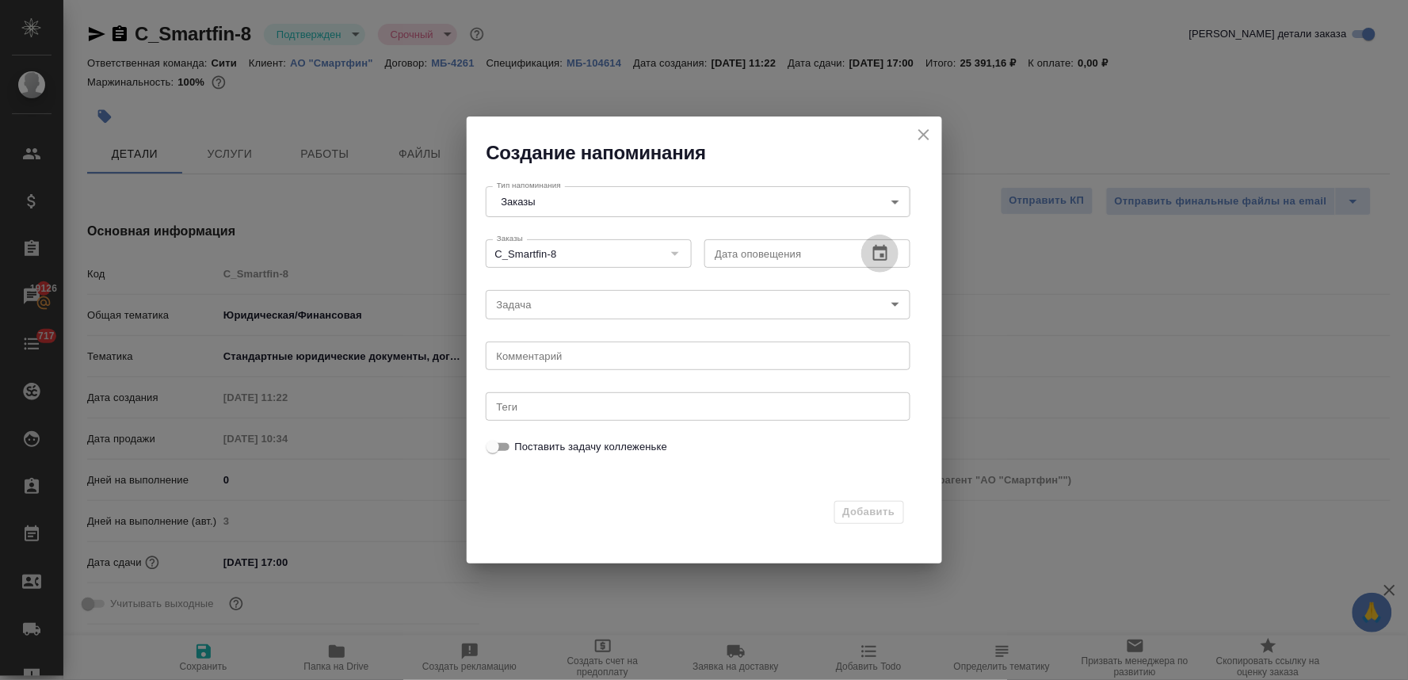
click at [877, 257] on icon "button" at bounding box center [880, 253] width 19 height 19
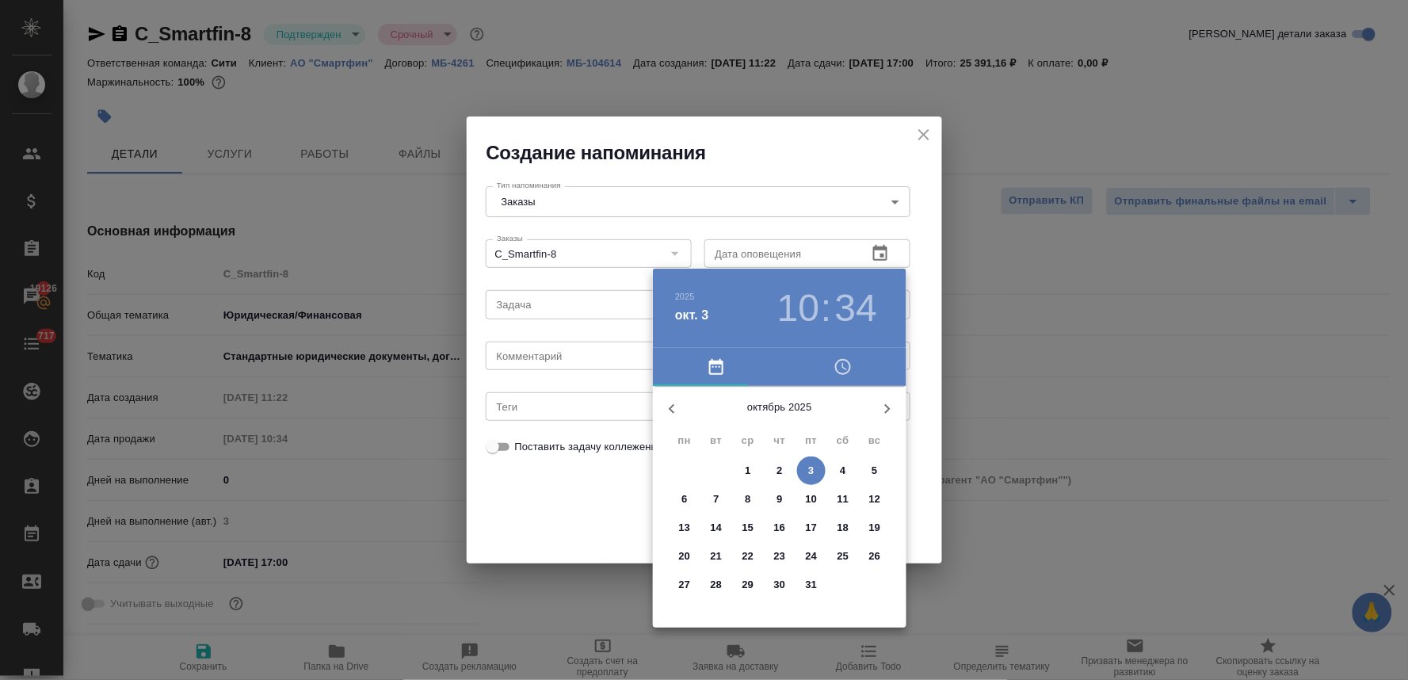
click at [528, 515] on div at bounding box center [704, 340] width 1408 height 680
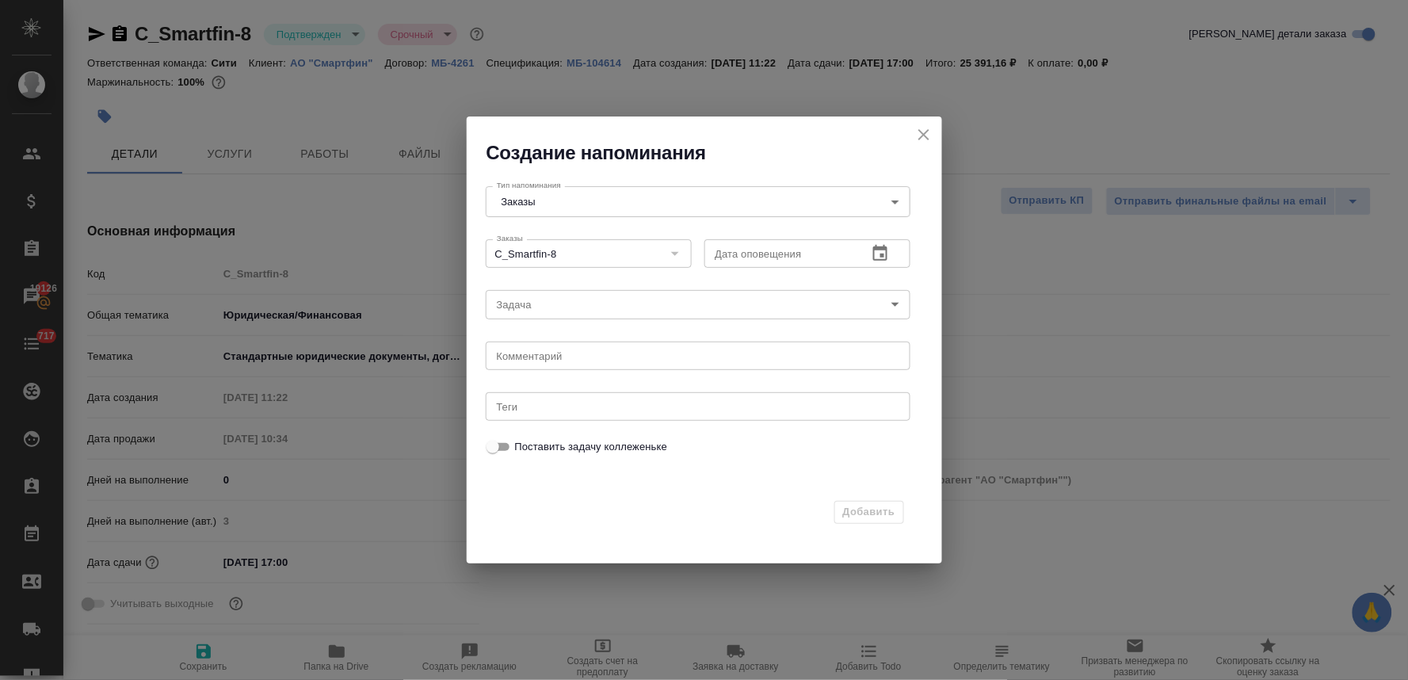
click at [931, 128] on icon "close" at bounding box center [924, 134] width 19 height 19
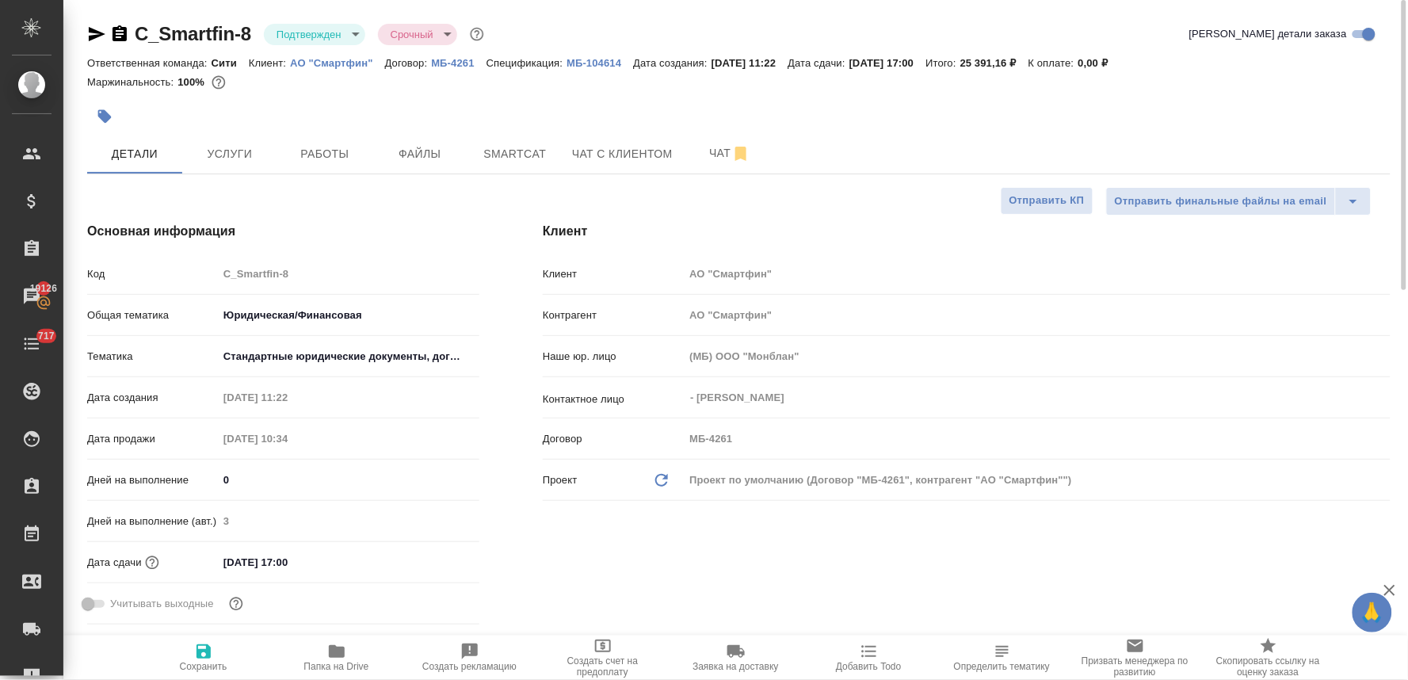
click at [314, 557] on input "16.09.2025 17:00" at bounding box center [287, 562] width 139 height 23
click at [330, 29] on body "🙏 .cls-1 fill:#fff; AWATERA Lyamina Nadezhda Клиенты Спецификации Заказы 19126 …" at bounding box center [704, 340] width 1408 height 680
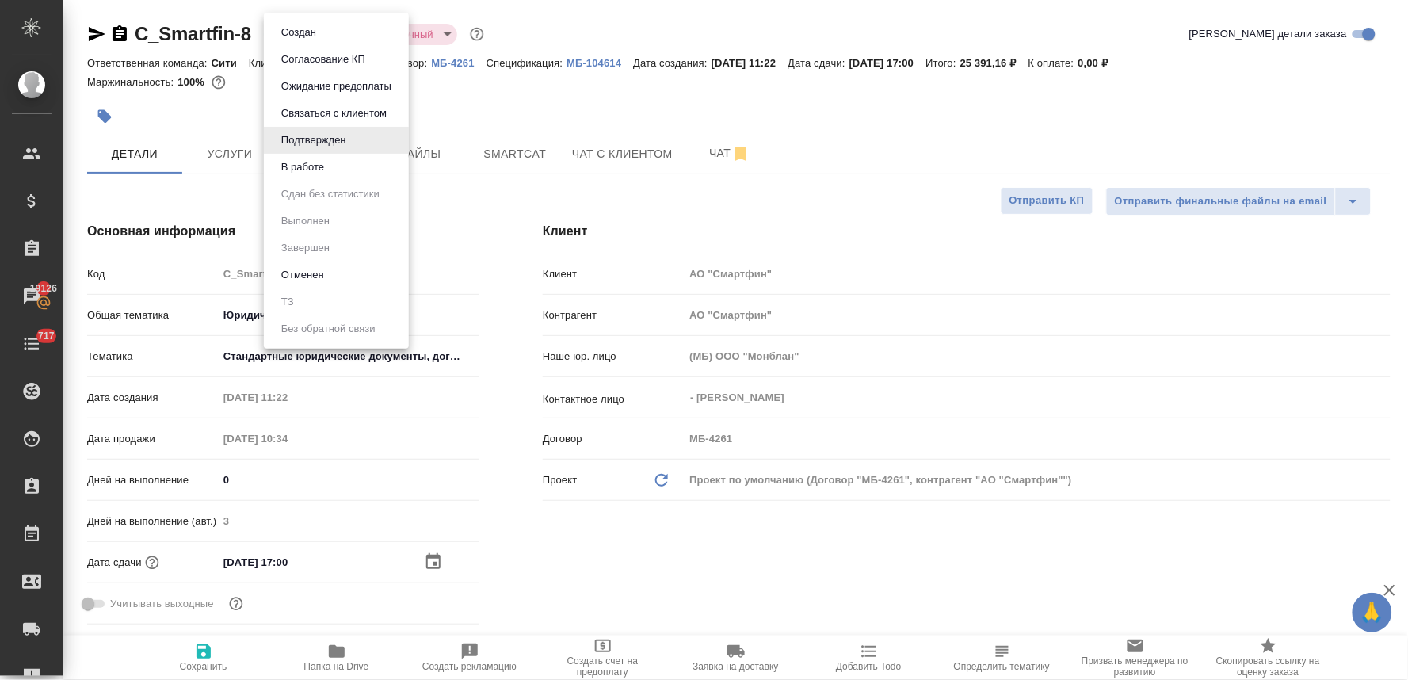
click at [330, 36] on li "Создан" at bounding box center [336, 32] width 145 height 27
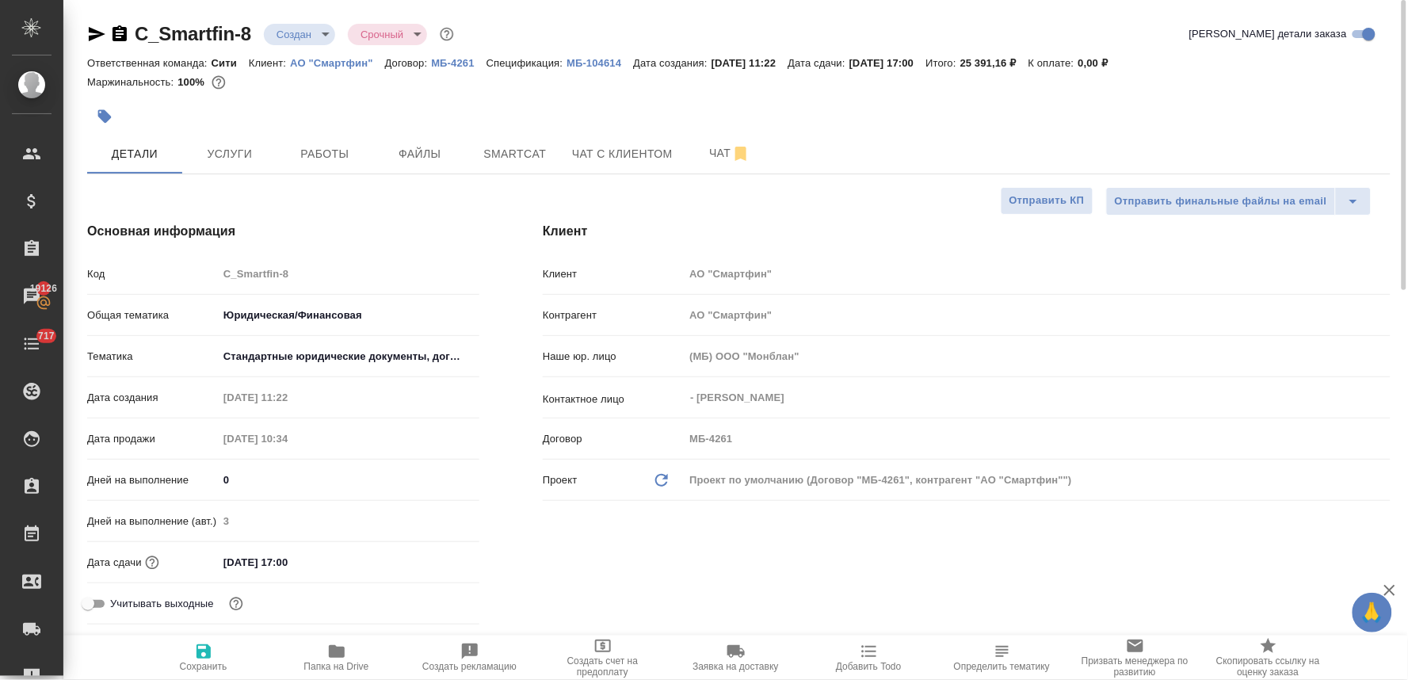
click at [333, 556] on input "16.09.2025 17:00" at bounding box center [287, 562] width 139 height 23
click at [436, 557] on icon "button" at bounding box center [433, 560] width 14 height 16
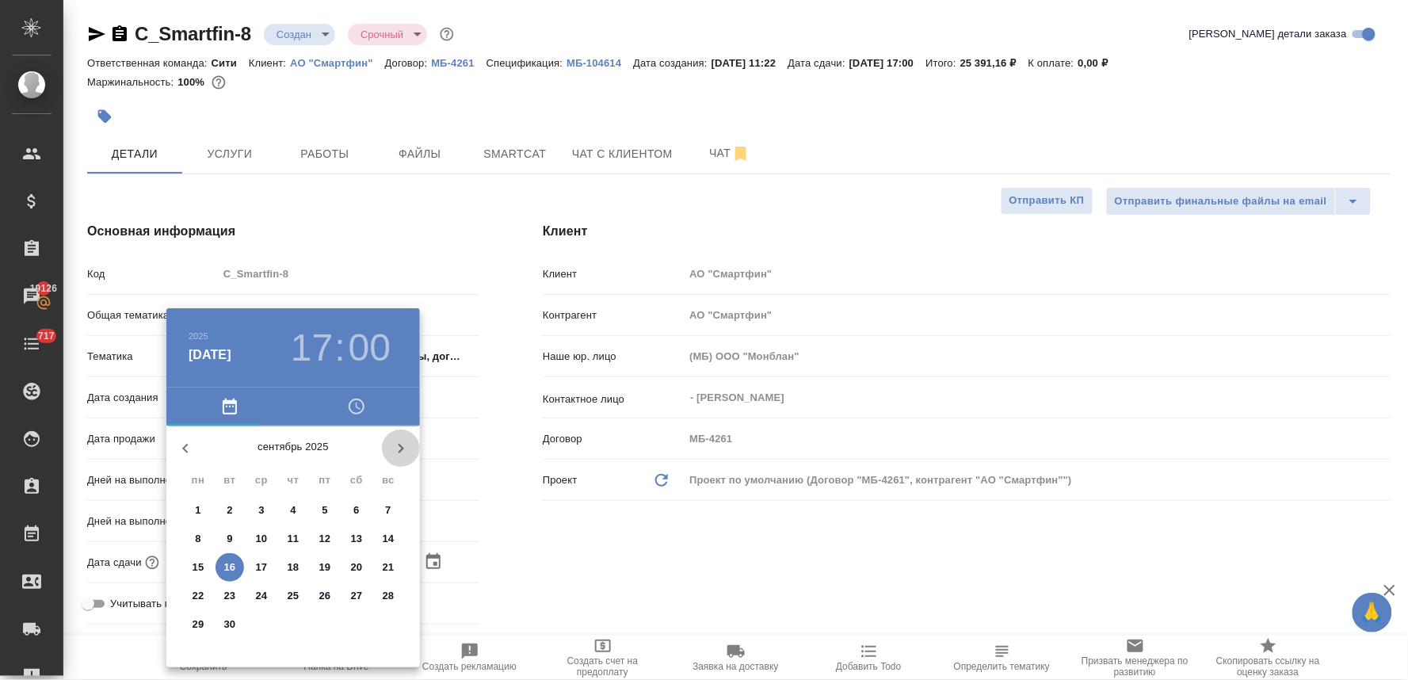
click at [399, 445] on icon "button" at bounding box center [402, 449] width 6 height 10
click at [227, 541] on p "7" at bounding box center [230, 539] width 6 height 16
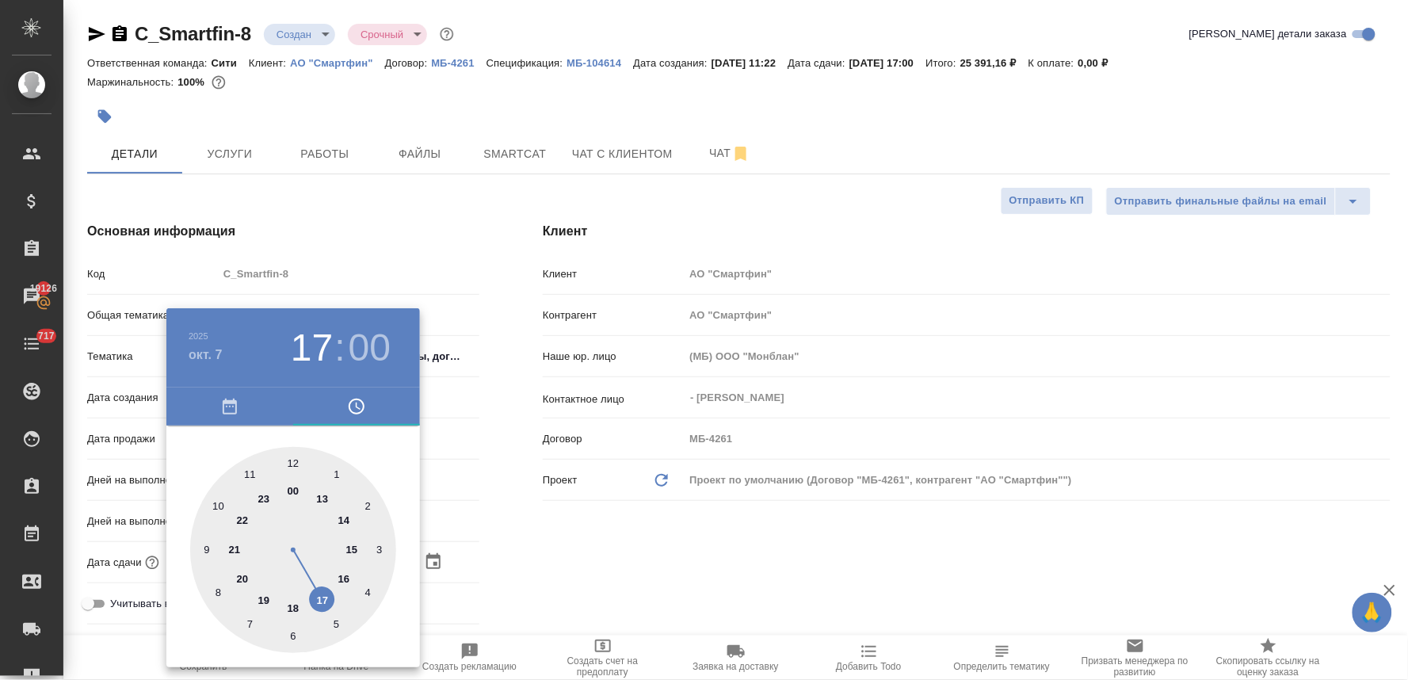
click at [321, 602] on div at bounding box center [293, 550] width 206 height 206
click at [567, 509] on div at bounding box center [704, 340] width 1408 height 680
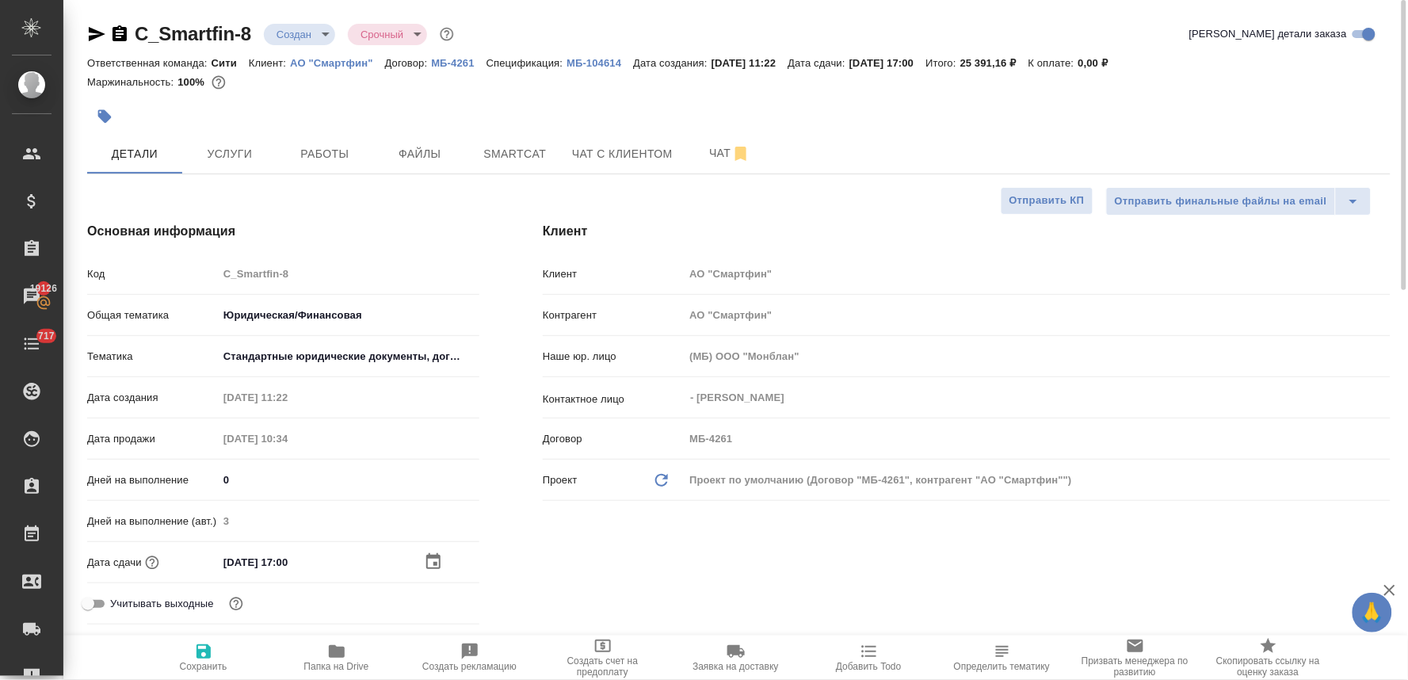
click at [204, 662] on span "Сохранить" at bounding box center [204, 666] width 48 height 11
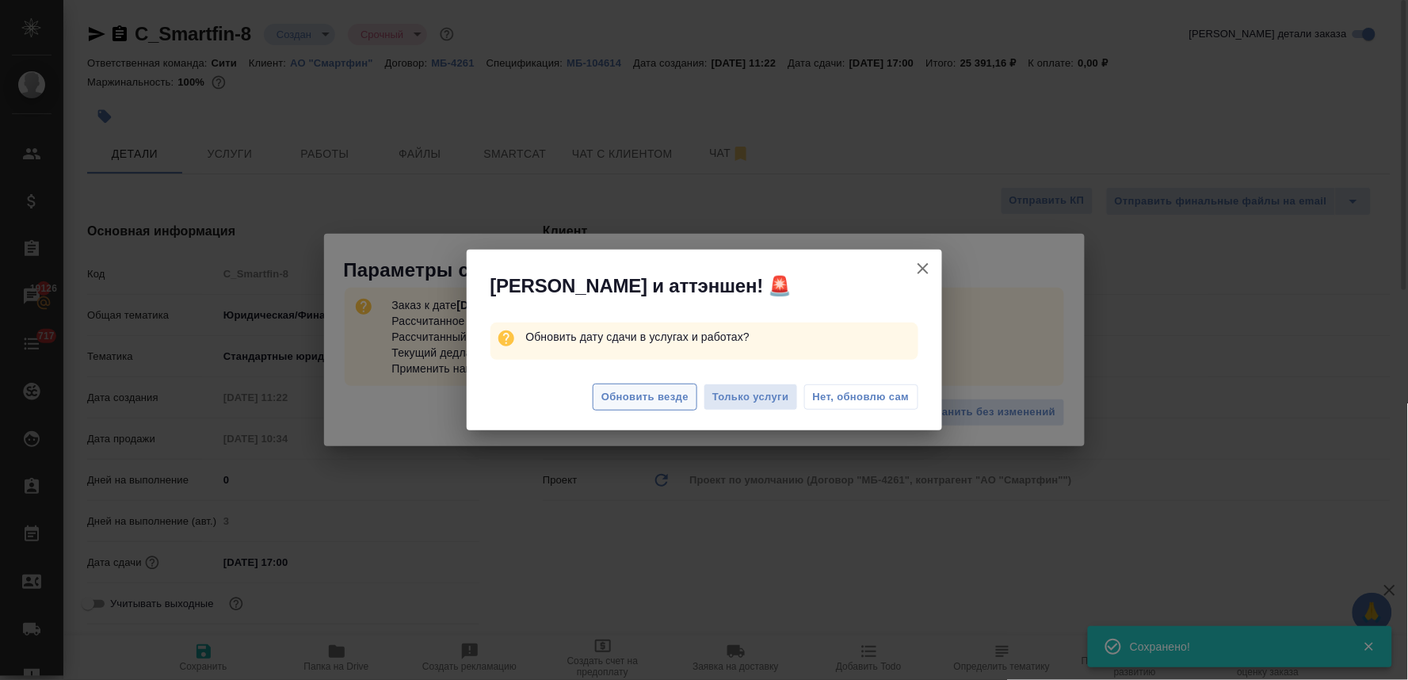
click at [621, 391] on span "Обновить везде" at bounding box center [644, 397] width 87 height 18
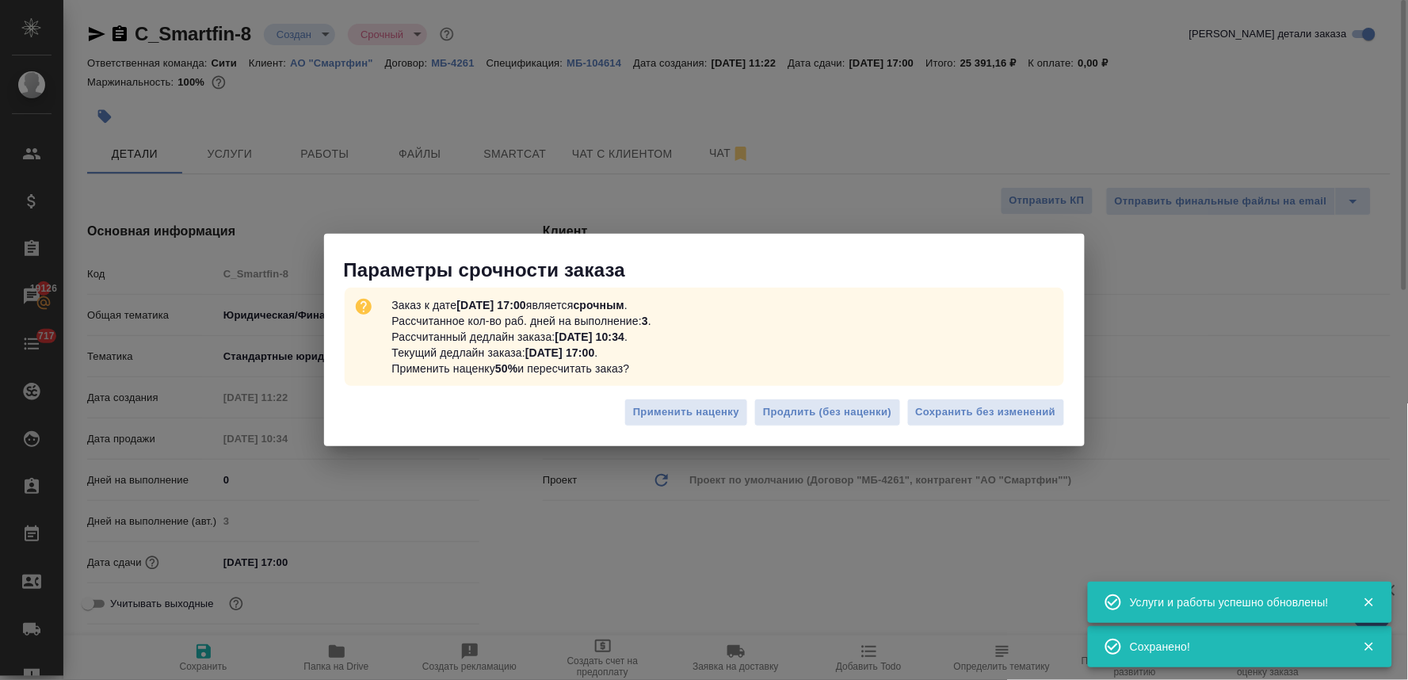
drag, startPoint x: 964, startPoint y: 400, endPoint x: 661, endPoint y: 195, distance: 366.4
click at [965, 400] on button "Сохранить без изменений" at bounding box center [986, 413] width 158 height 28
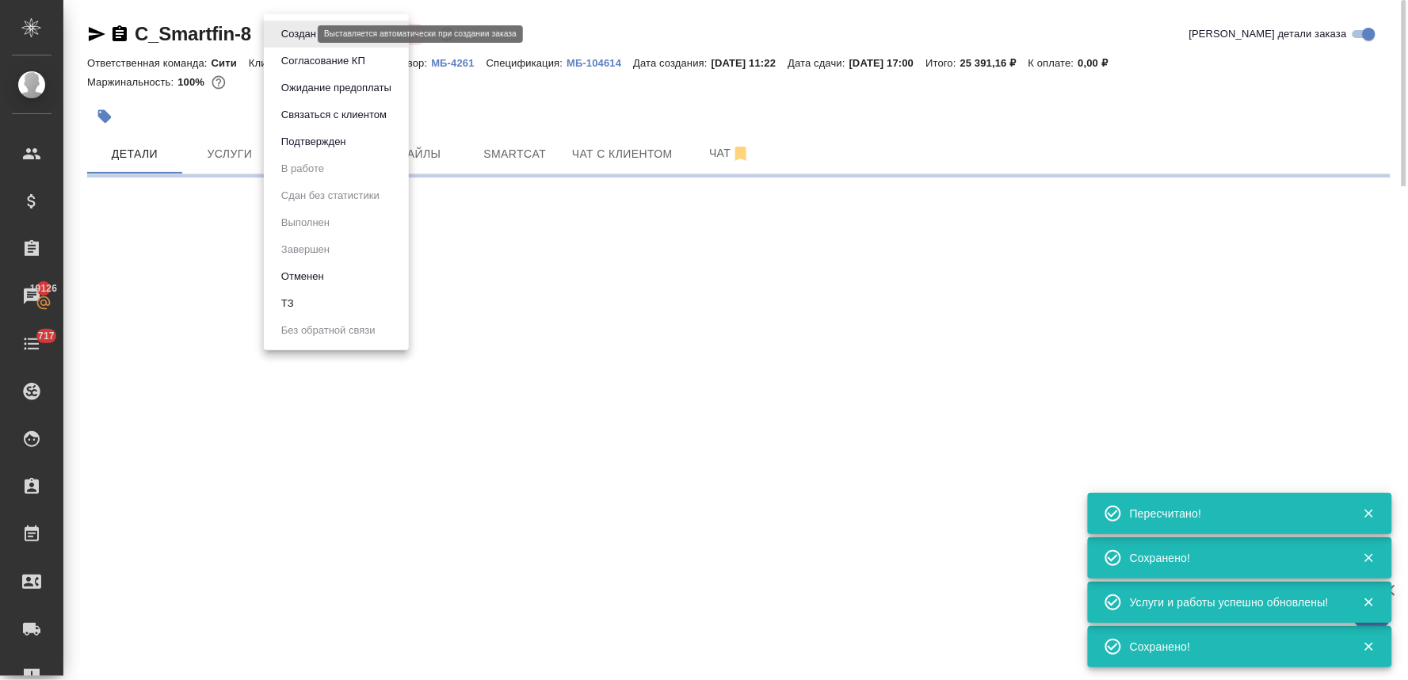
click at [296, 28] on body "🙏 .cls-1 fill:#fff; AWATERA Lyamina Nadezhda Клиенты Спецификации Заказы 19126 …" at bounding box center [704, 340] width 1408 height 680
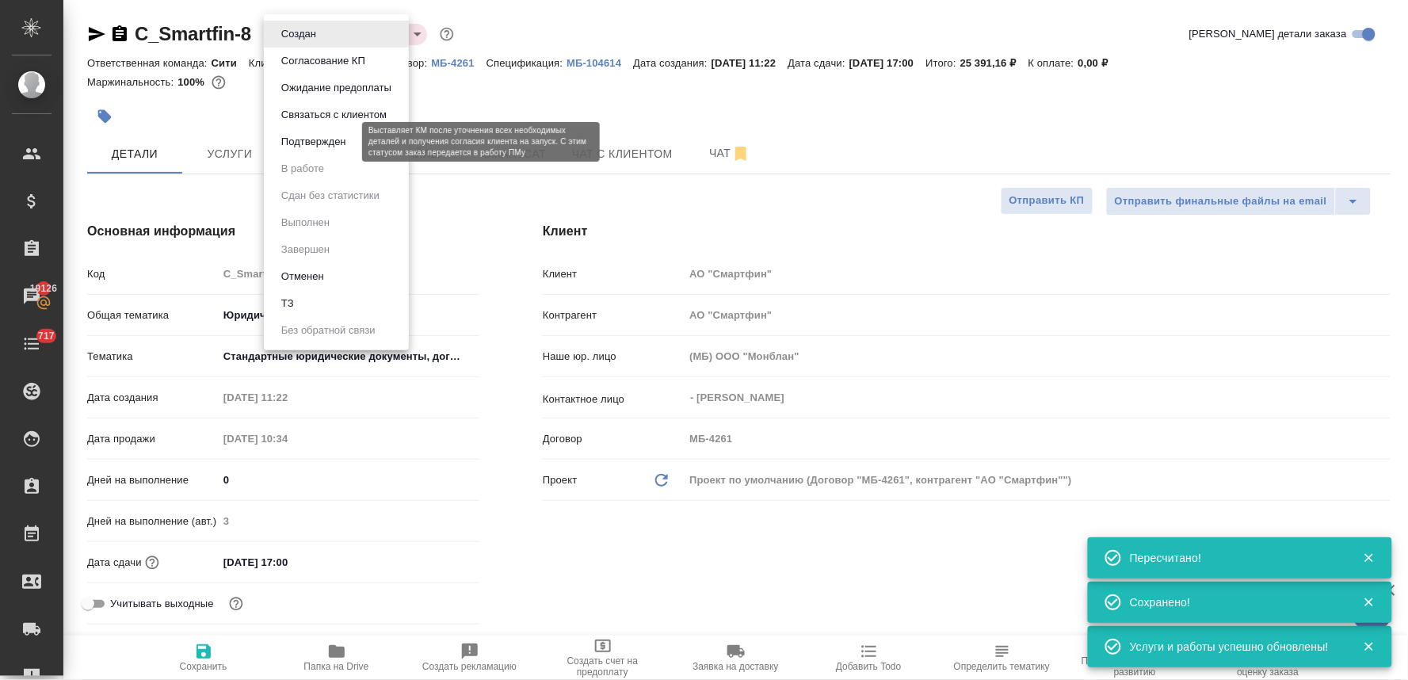
click at [342, 139] on button "Подтвержден" at bounding box center [314, 141] width 74 height 17
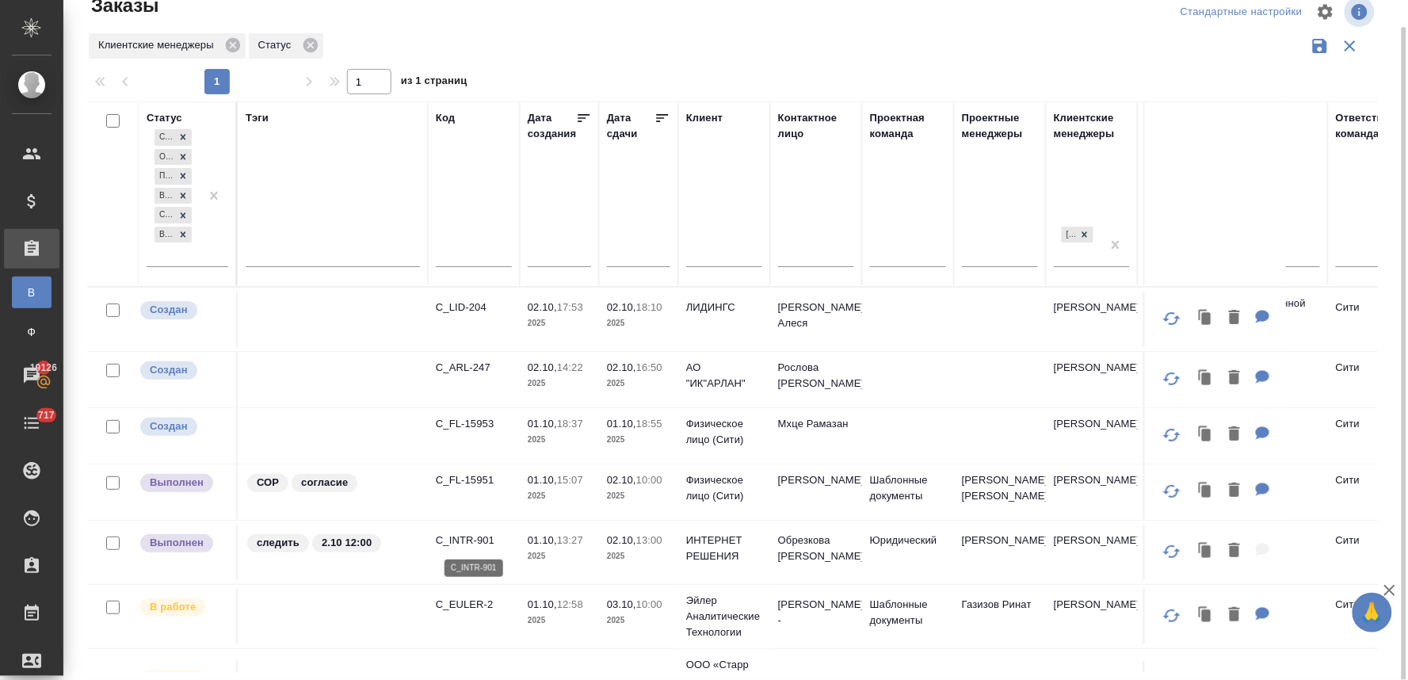
click at [456, 541] on p "C_INTR-901" at bounding box center [474, 541] width 76 height 16
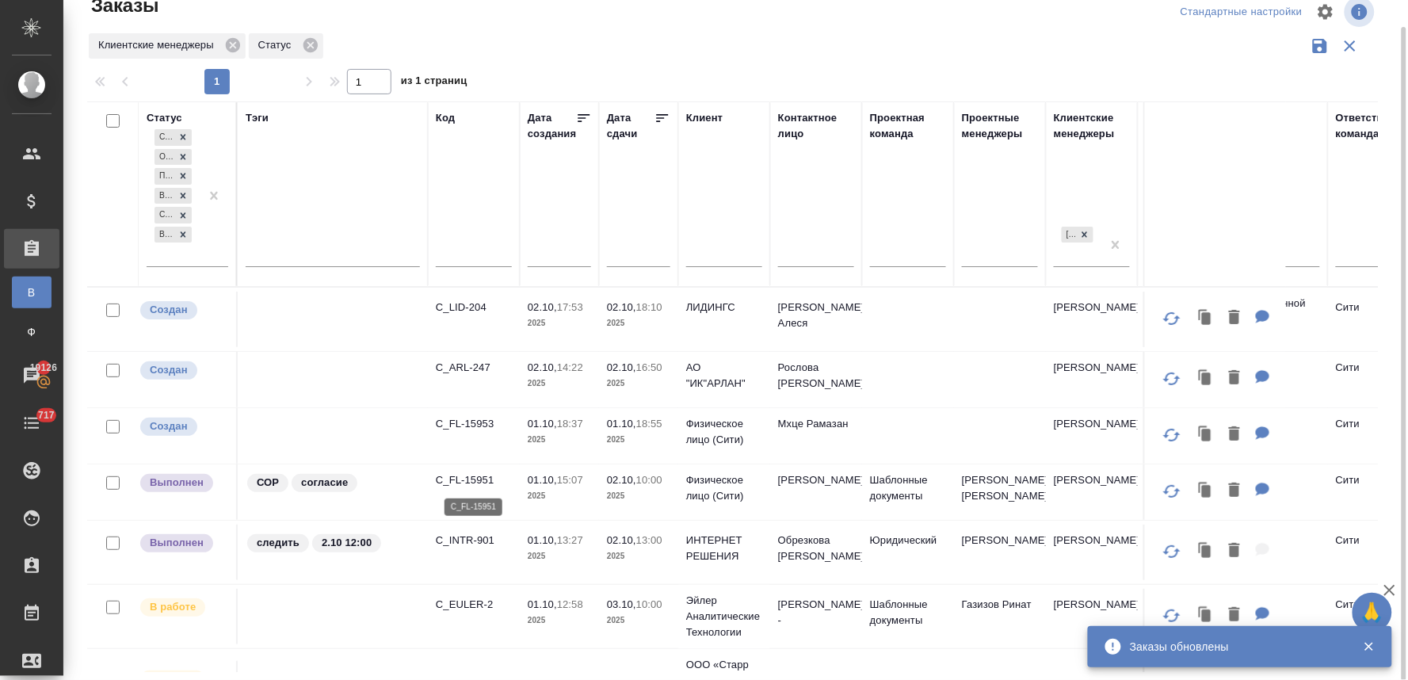
click at [463, 477] on p "C_FL-15951" at bounding box center [474, 480] width 76 height 16
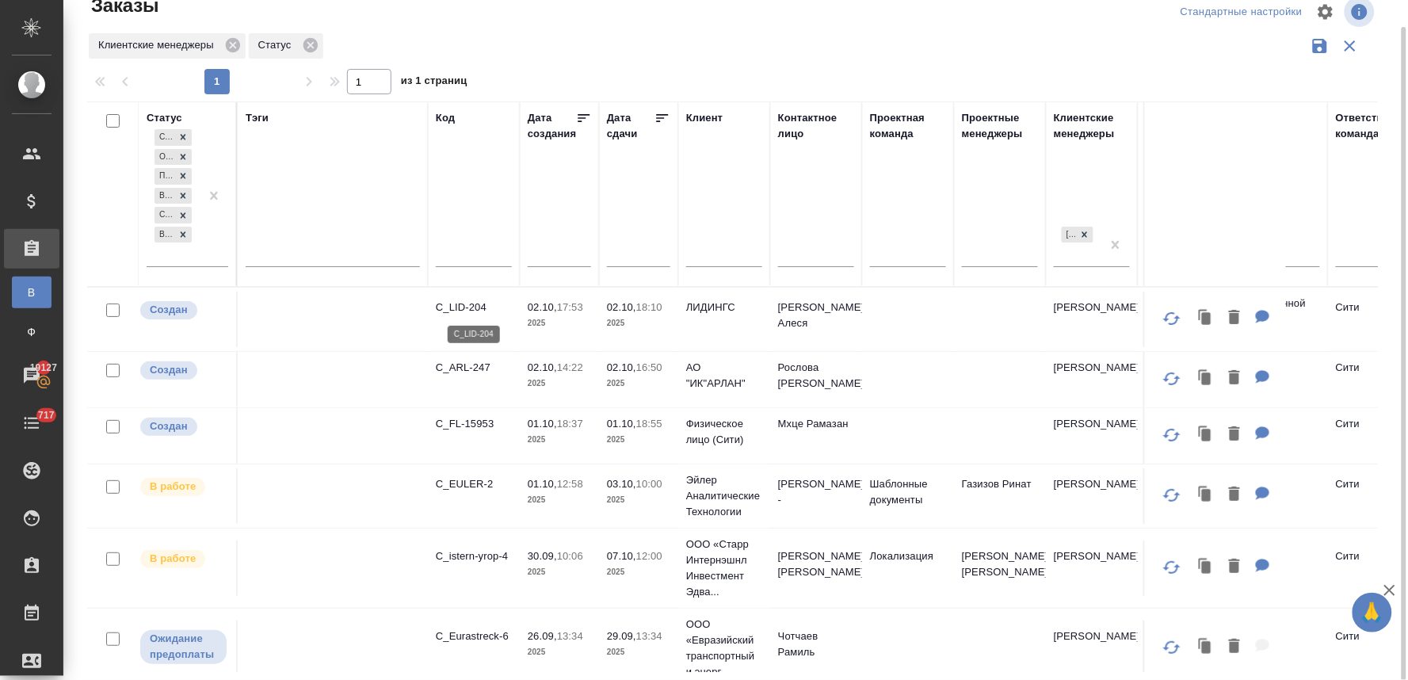
click at [470, 307] on p "C_LID-204" at bounding box center [474, 308] width 76 height 16
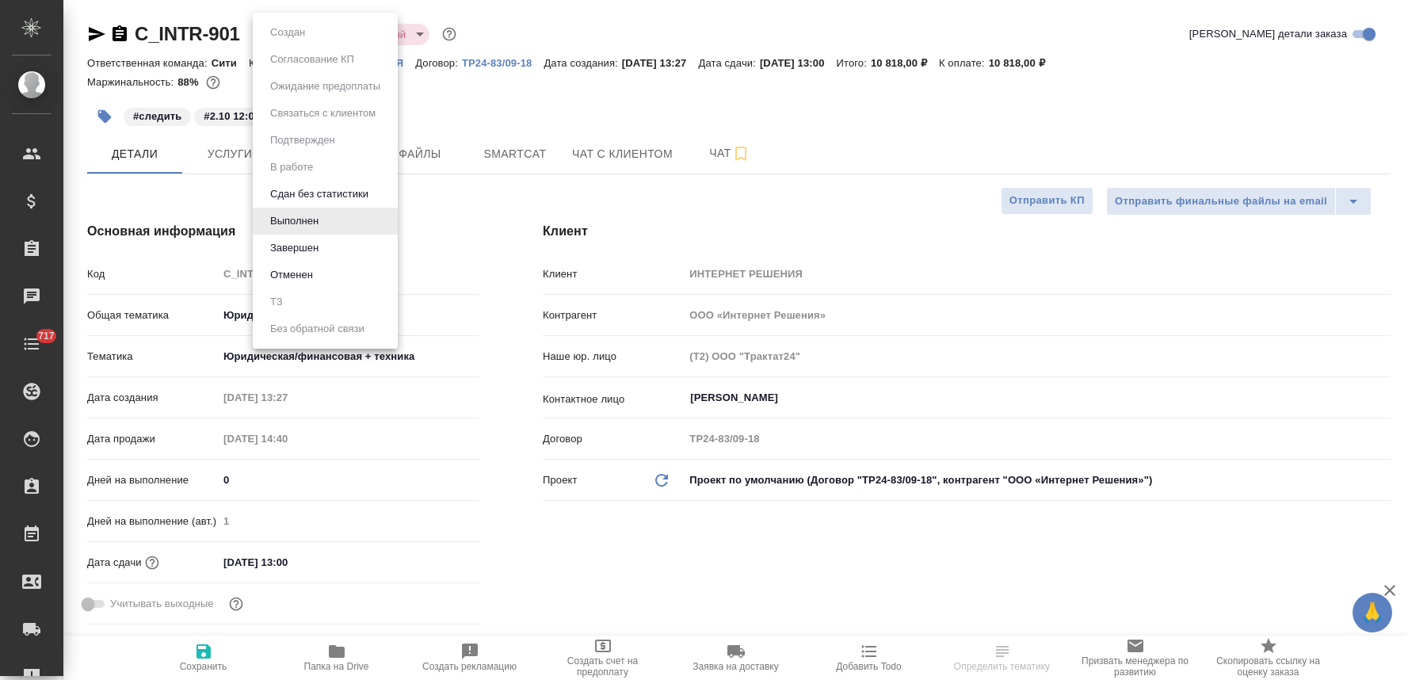
select select "RU"
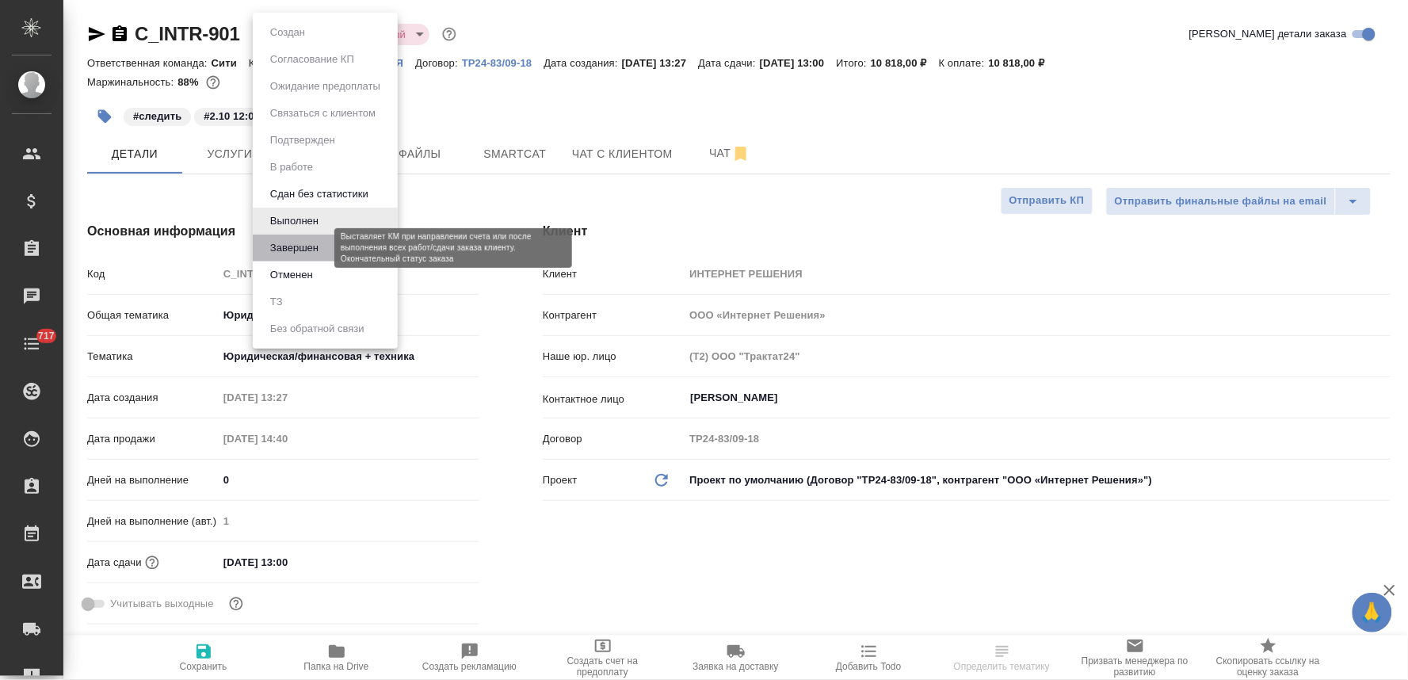
click at [314, 247] on button "Завершен" at bounding box center [294, 247] width 58 height 17
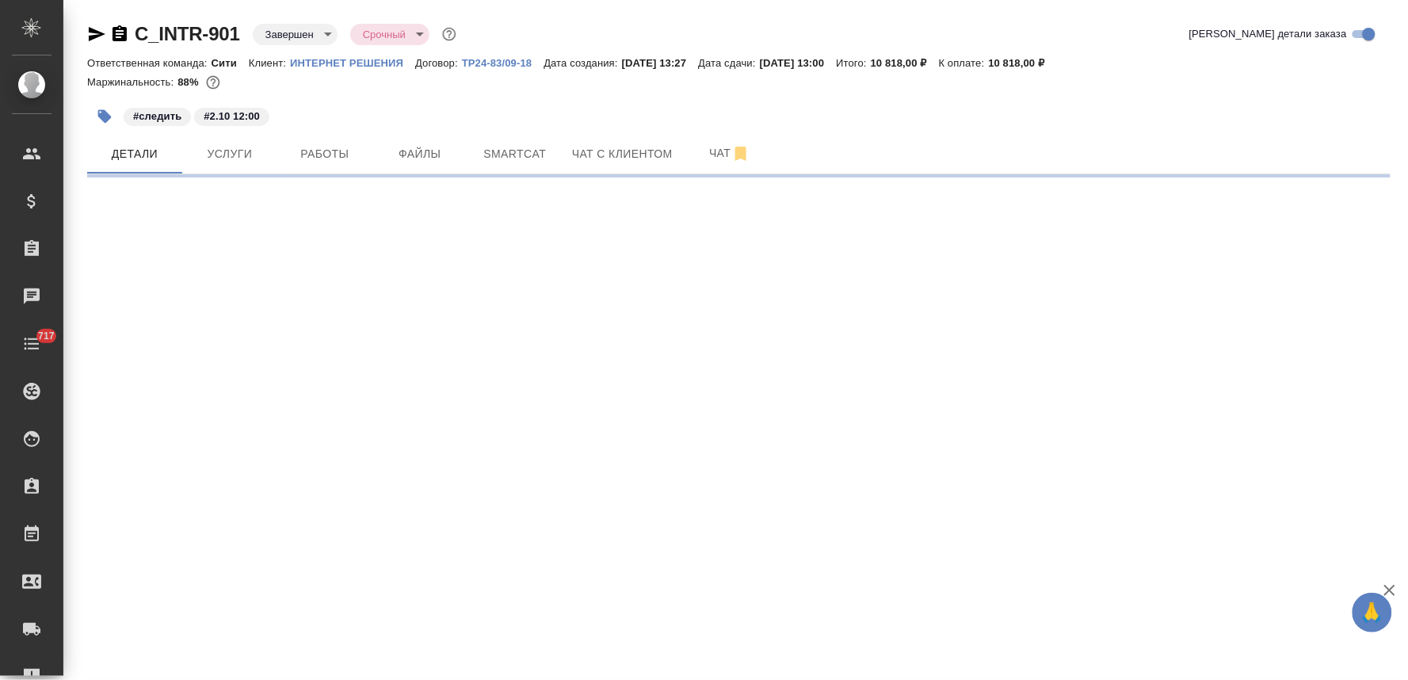
select select "RU"
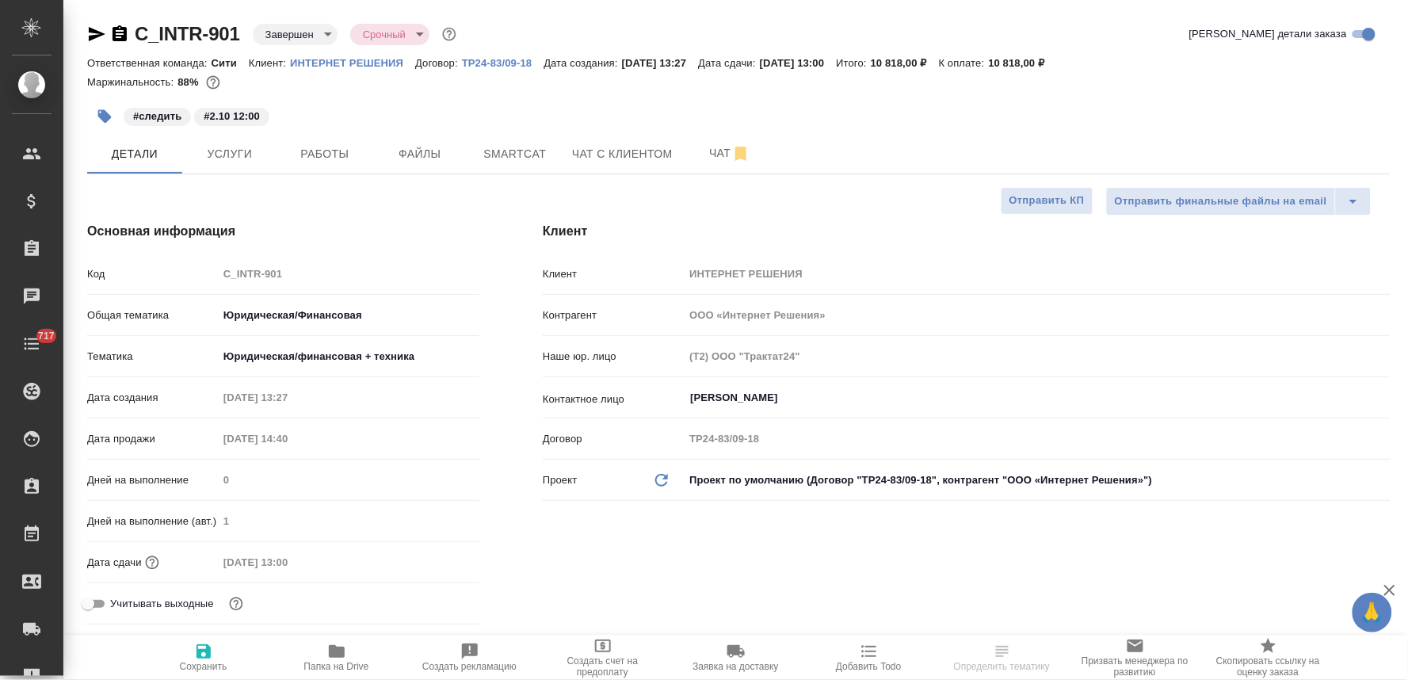
type textarea "x"
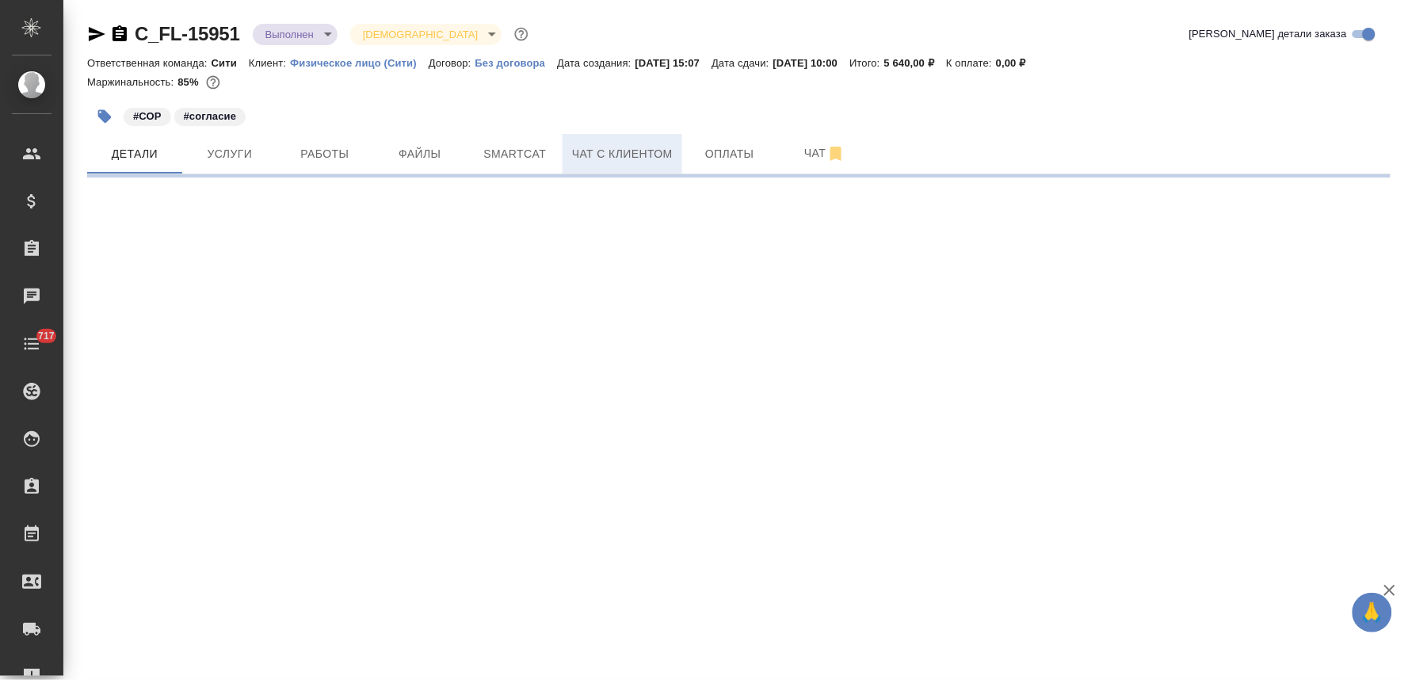
click at [653, 149] on span "Чат с клиентом" at bounding box center [622, 154] width 101 height 20
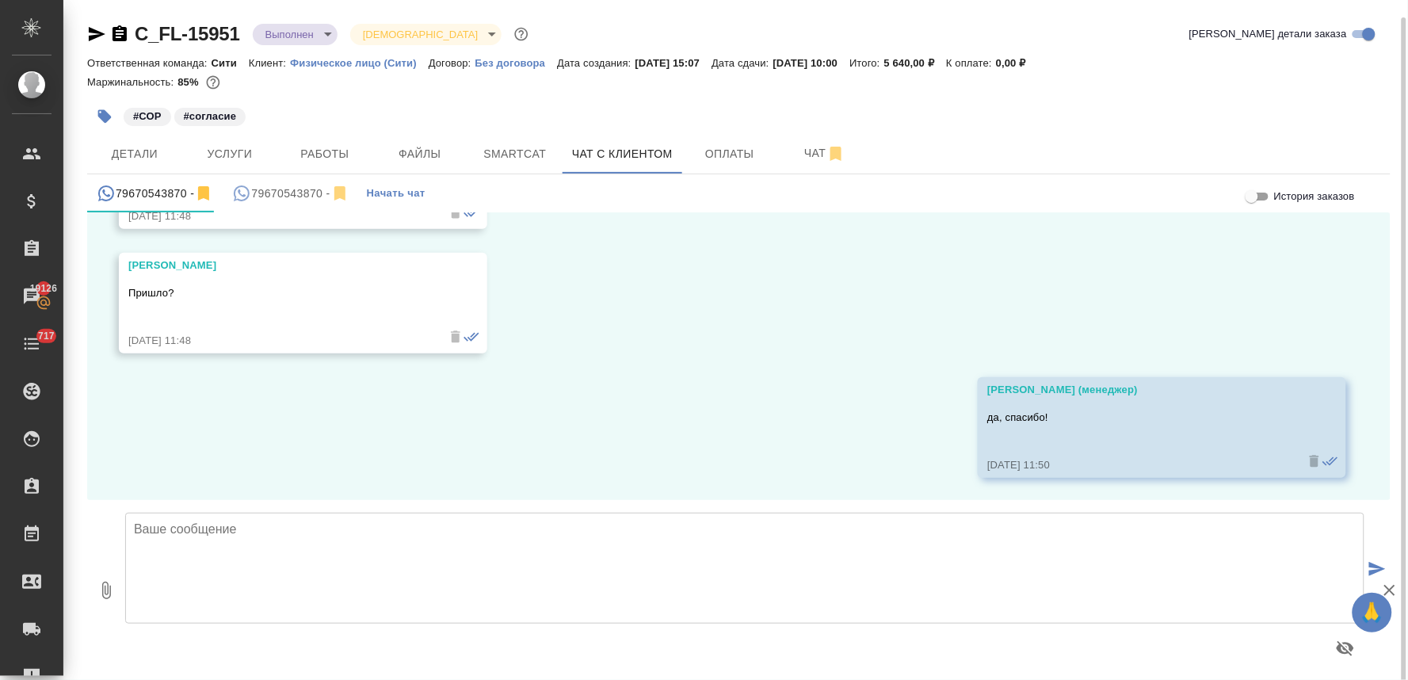
scroll to position [9, 0]
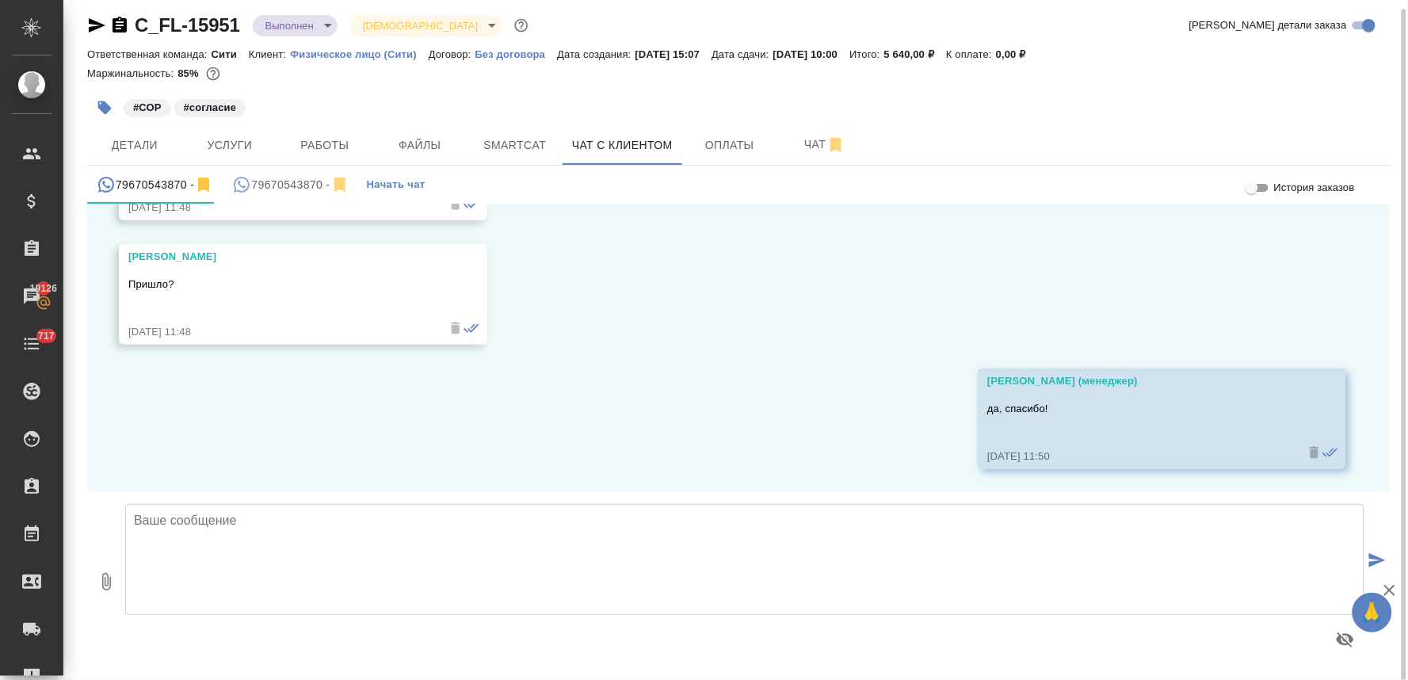
click at [381, 534] on textarea at bounding box center [744, 559] width 1239 height 111
type textarea "[PERSON_NAME], добрый день, документы готовы, их можно забирать."
click at [330, 139] on span "Работы" at bounding box center [325, 146] width 76 height 20
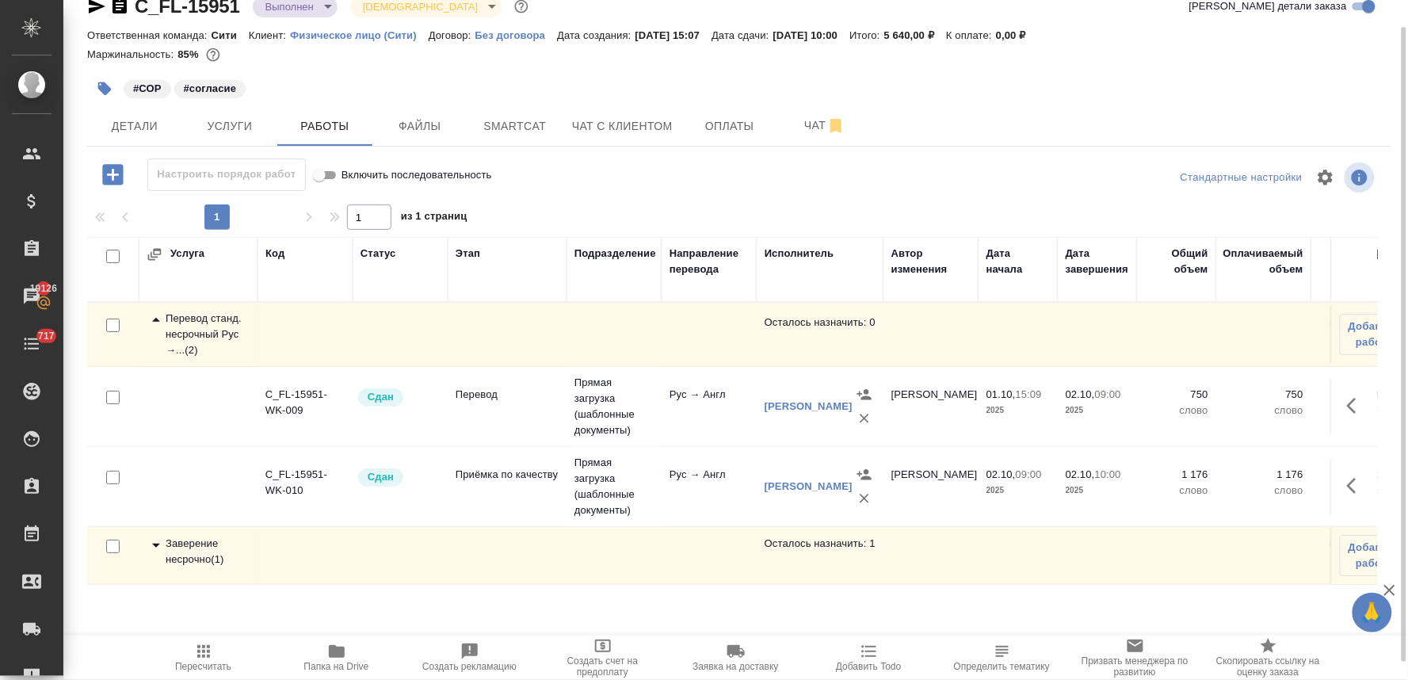
scroll to position [5, 0]
click at [211, 536] on div "Заверение несрочно ( 1 )" at bounding box center [198, 552] width 103 height 32
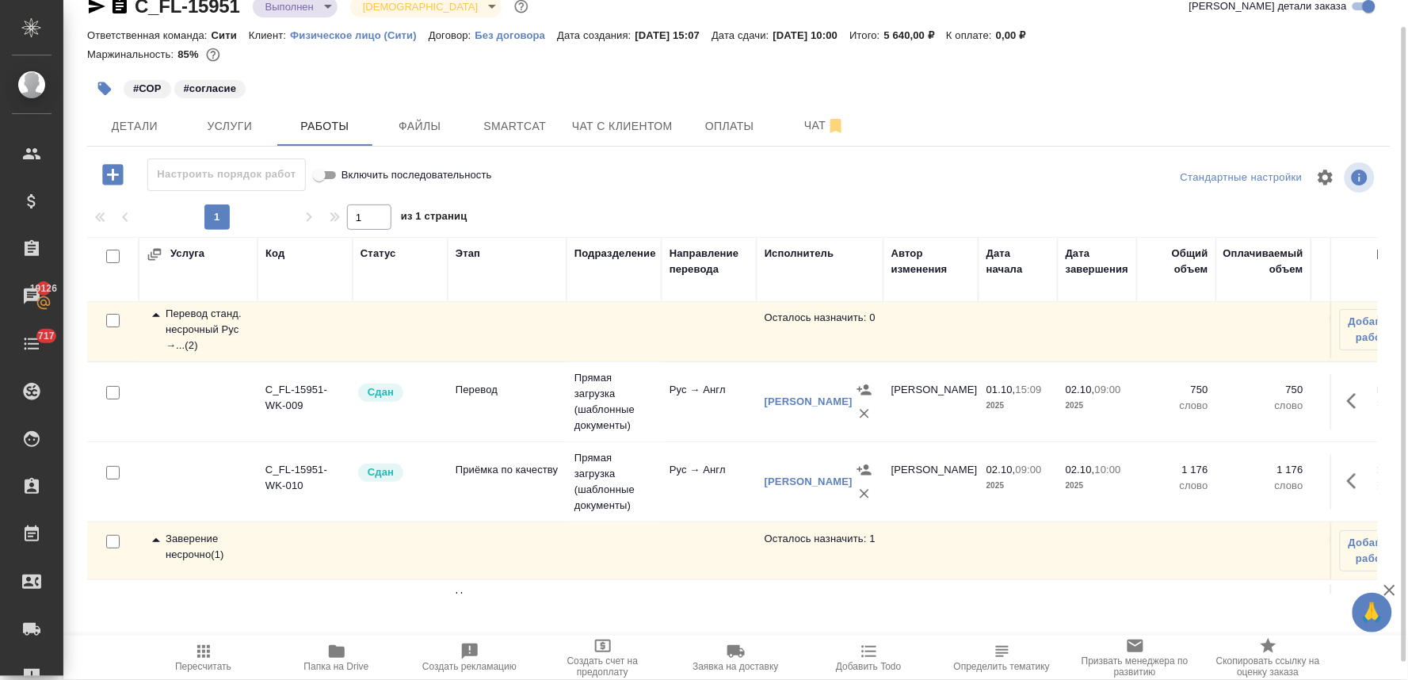
scroll to position [69, 0]
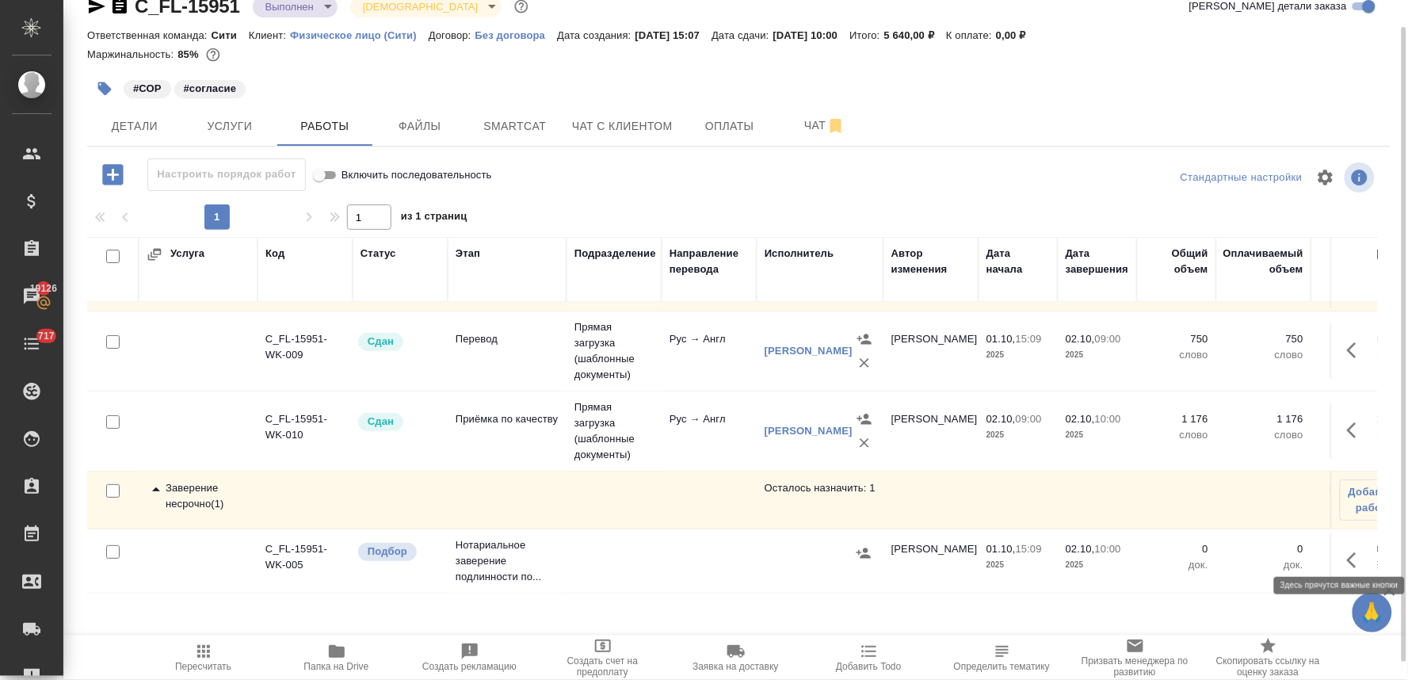
click at [1347, 552] on icon "button" at bounding box center [1352, 560] width 10 height 16
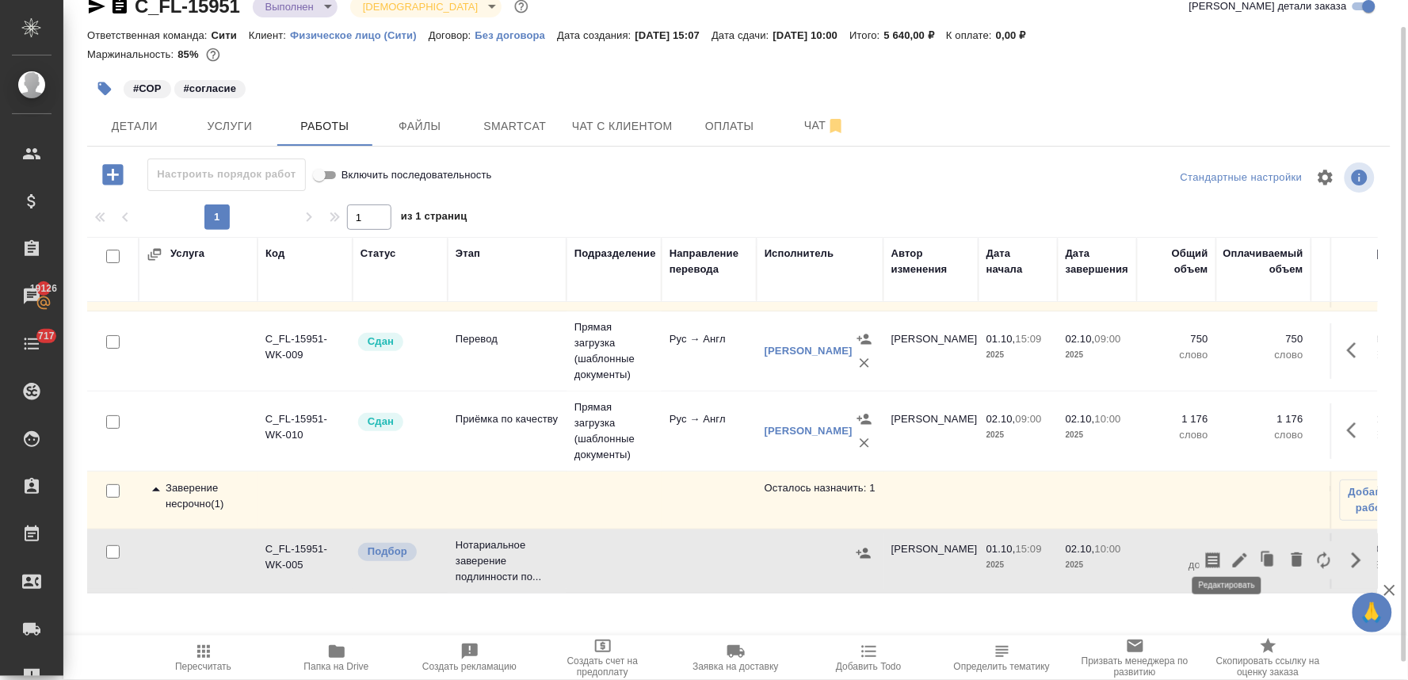
click at [1233, 553] on icon "button" at bounding box center [1240, 560] width 14 height 14
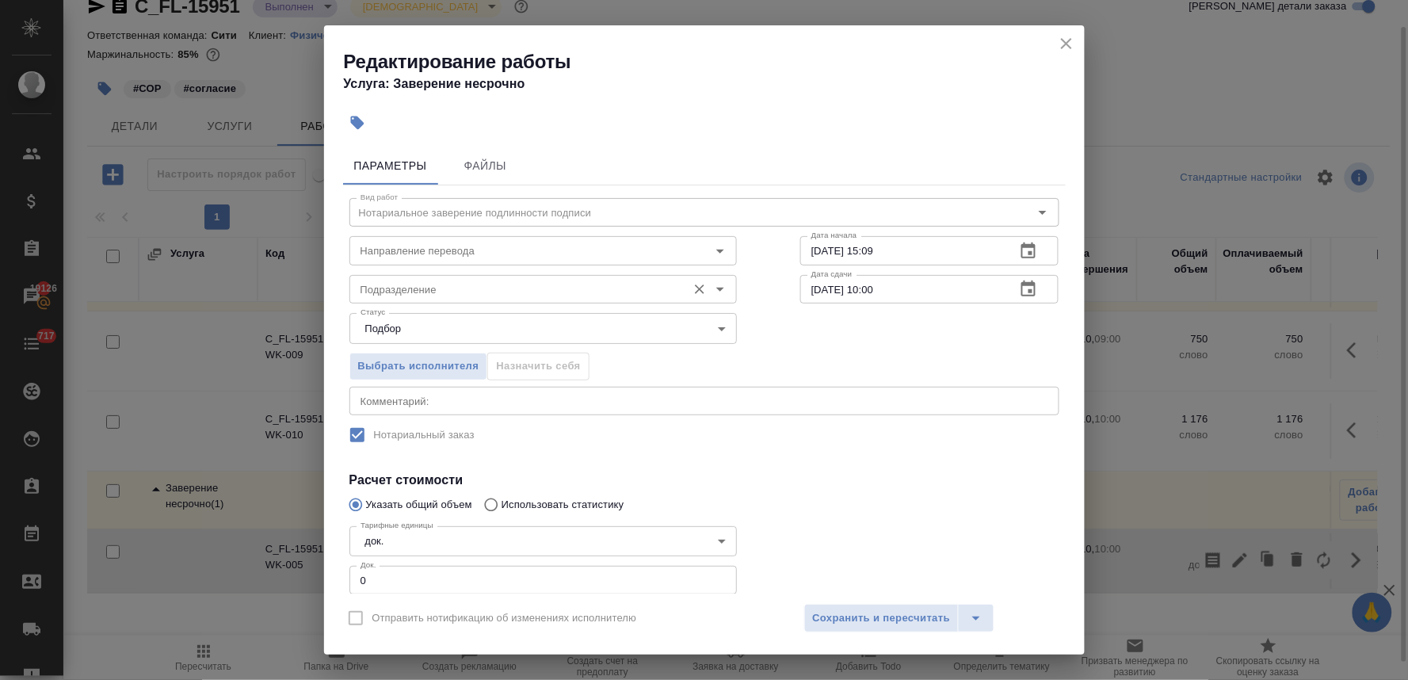
click at [399, 286] on input "Подразделение" at bounding box center [516, 289] width 325 height 19
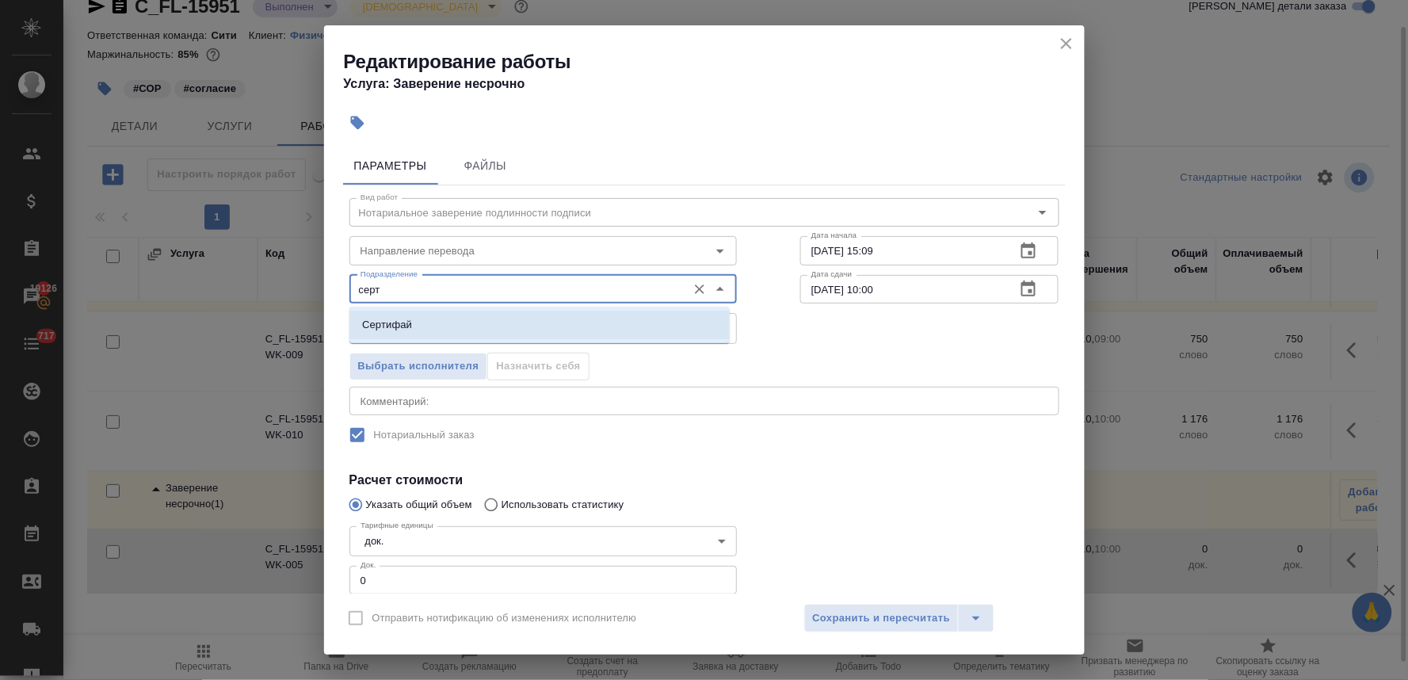
click at [391, 321] on p "Сертифай" at bounding box center [387, 325] width 50 height 16
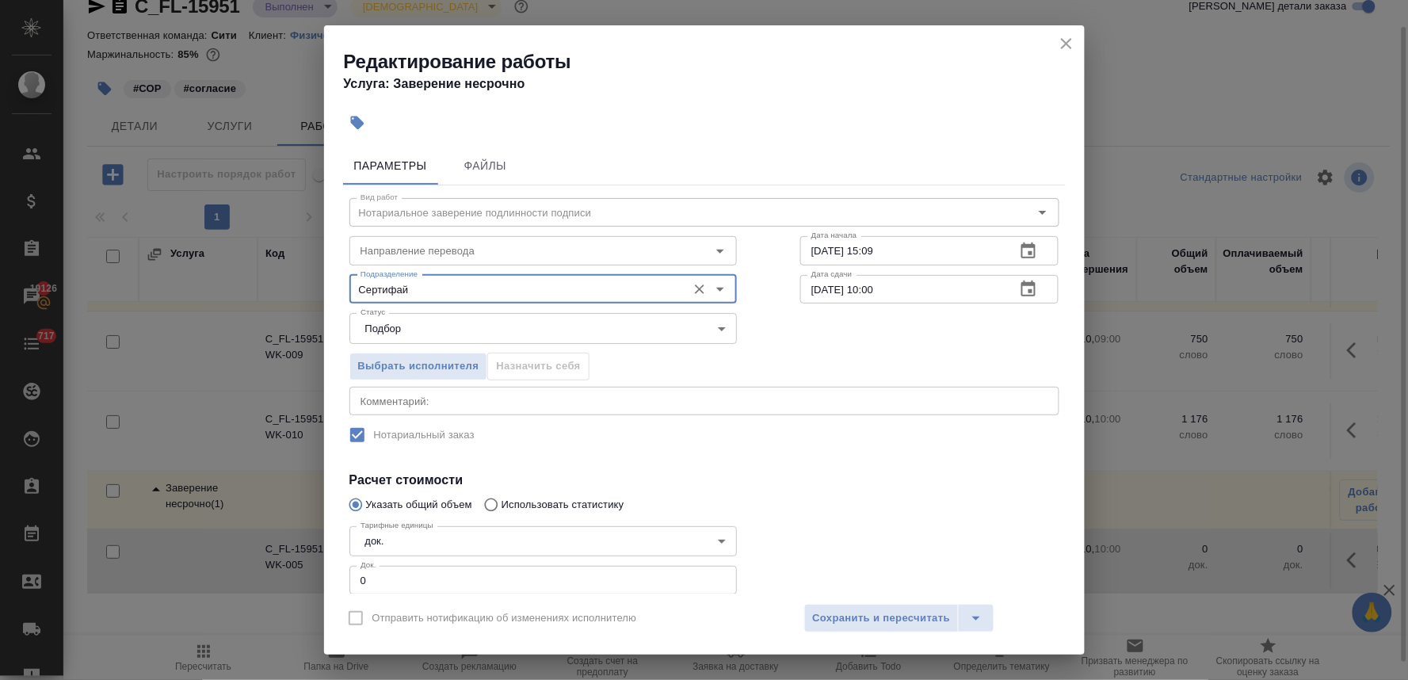
type input "Сертифай"
click at [825, 497] on div at bounding box center [930, 559] width 323 height 142
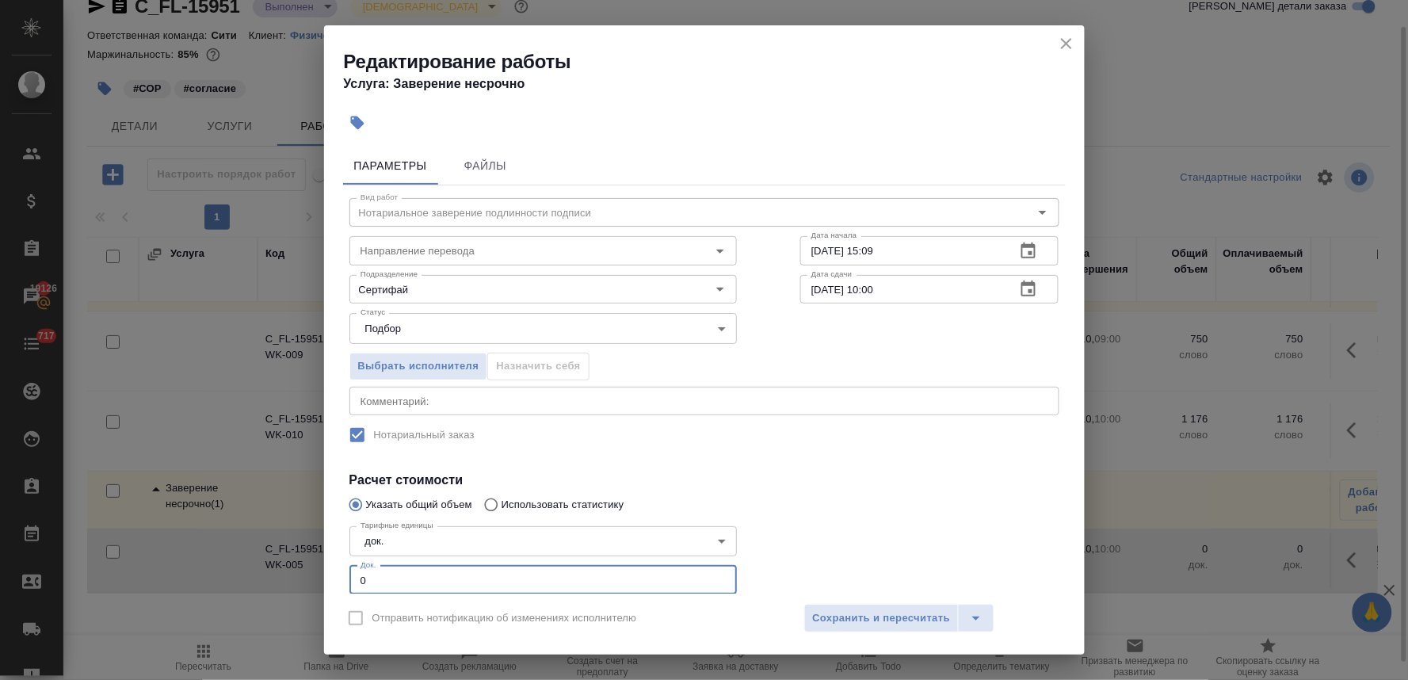
drag, startPoint x: 391, startPoint y: 576, endPoint x: 327, endPoint y: 577, distance: 63.4
click at [331, 579] on div "Параметры Файлы Вид работ Нотариальное заверение подлинности подписи Вид работ …" at bounding box center [704, 366] width 761 height 453
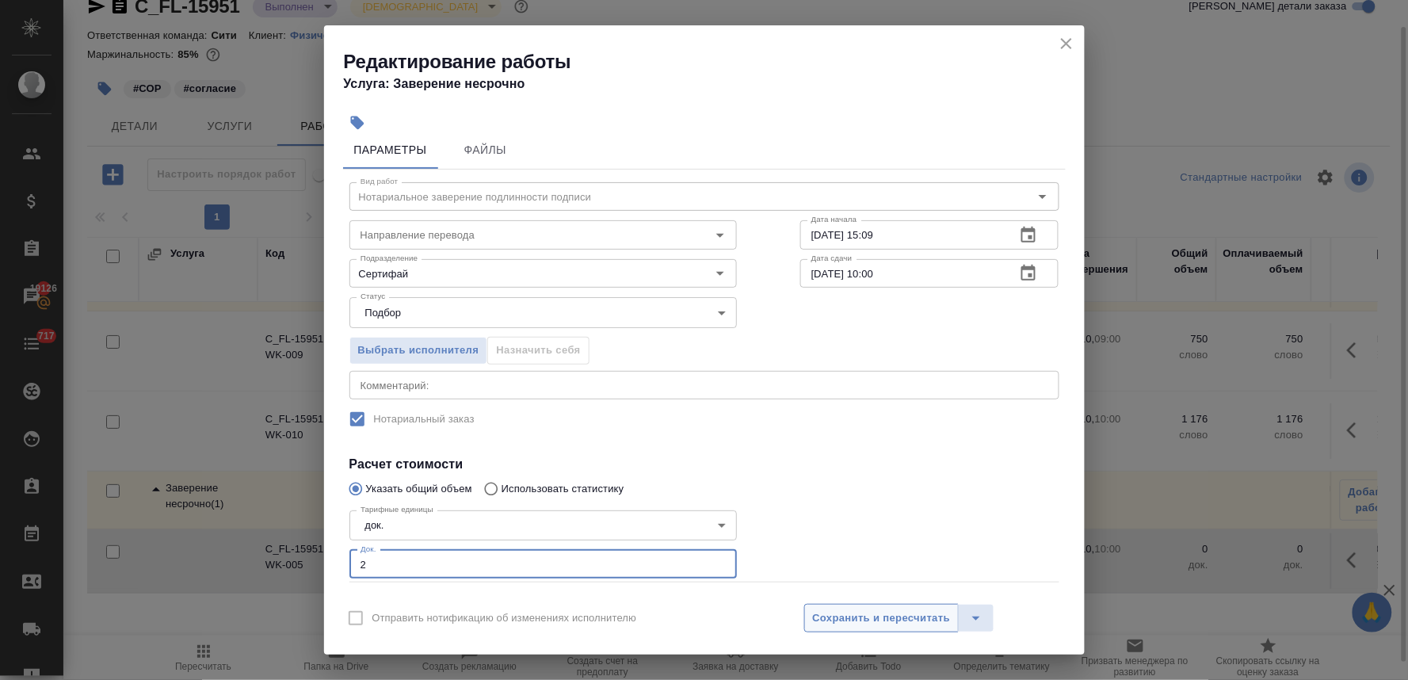
type input "2"
click at [835, 622] on span "Сохранить и пересчитать" at bounding box center [882, 618] width 138 height 18
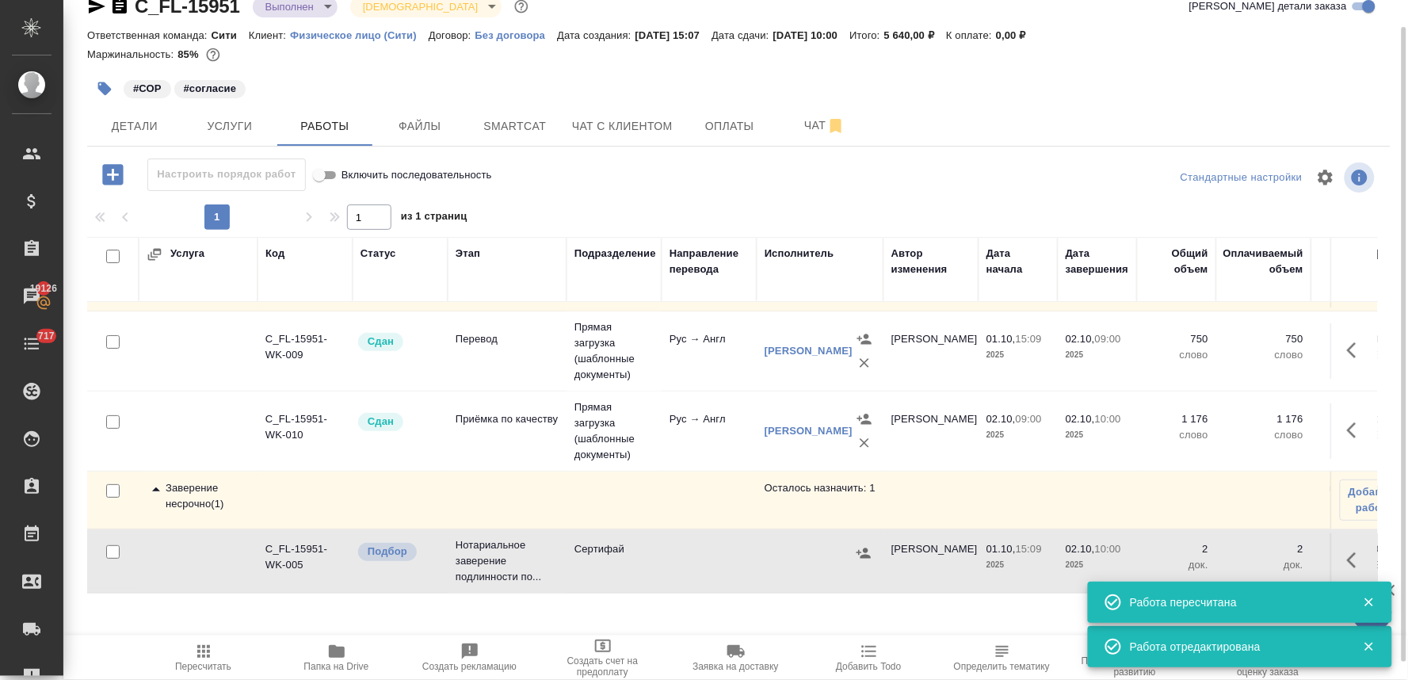
click at [859, 548] on icon "button" at bounding box center [864, 553] width 14 height 10
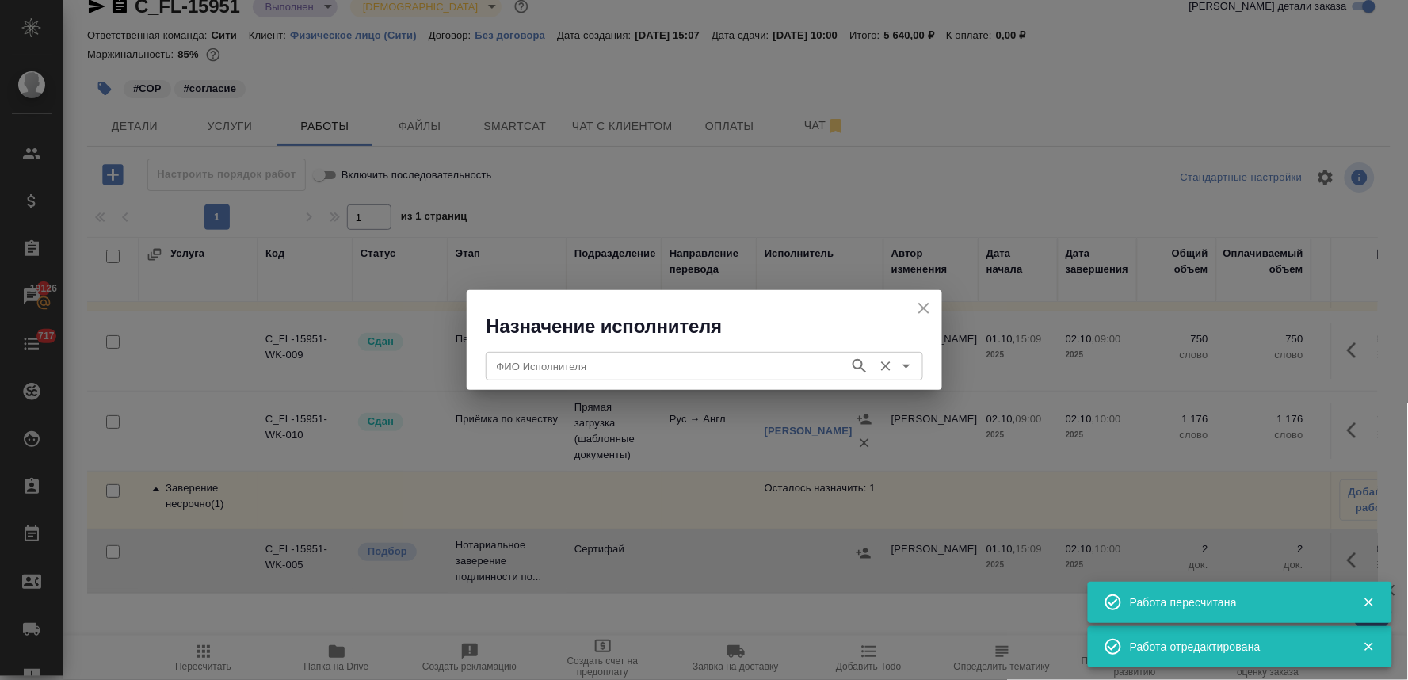
click at [529, 361] on input "ФИО Исполнителя" at bounding box center [666, 366] width 351 height 19
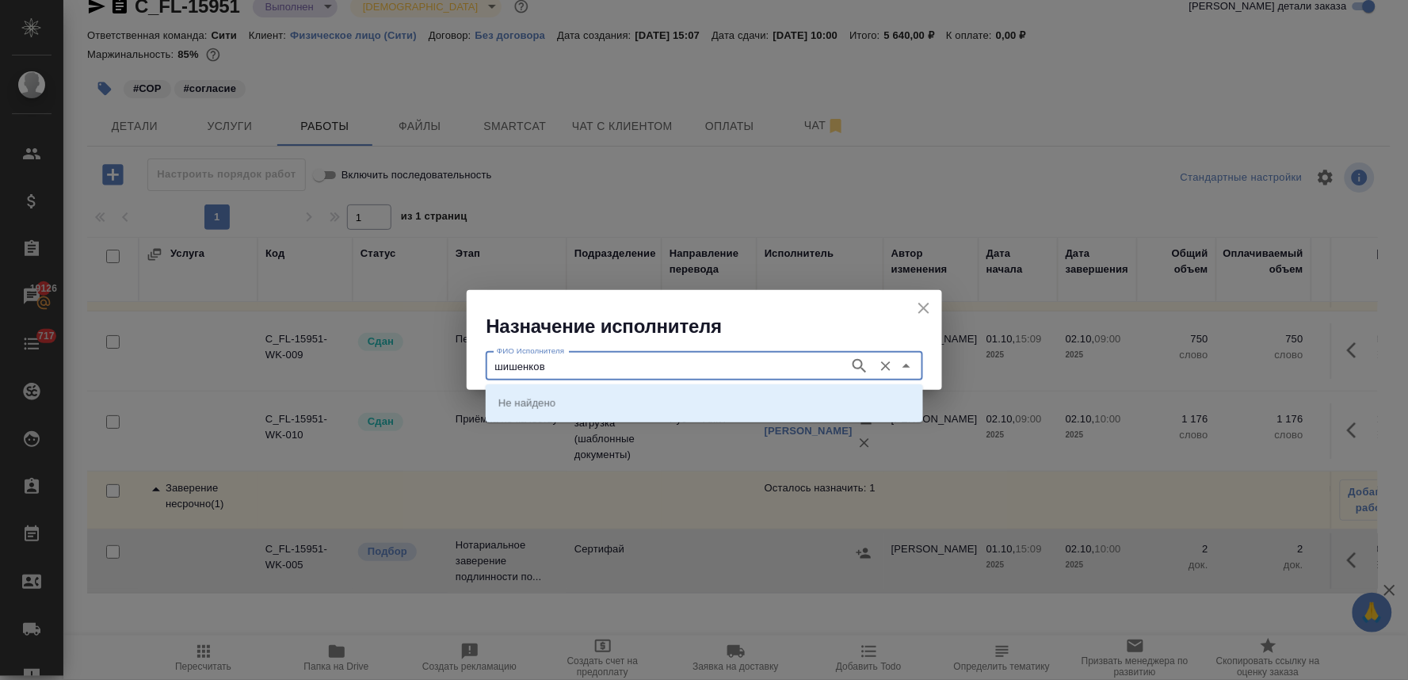
type input "шишенков"
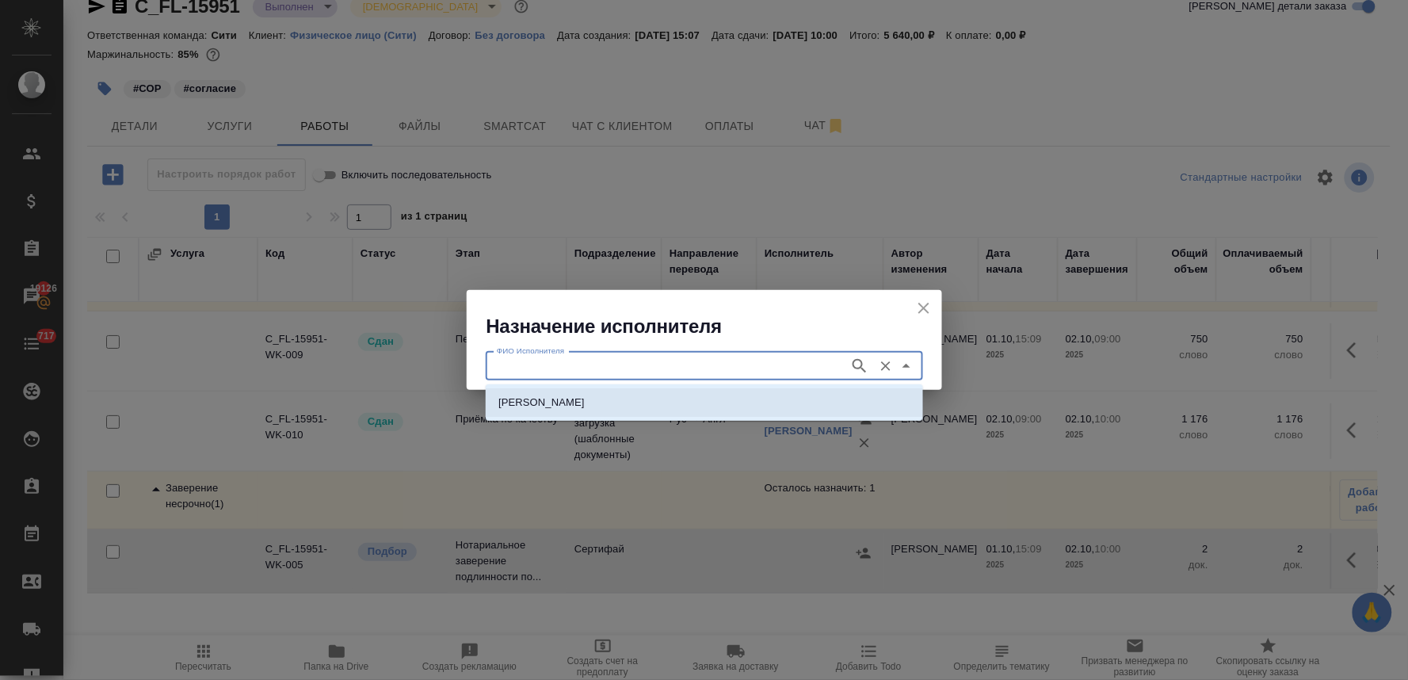
click at [569, 397] on p "[PERSON_NAME]" at bounding box center [541, 403] width 86 height 16
type input "[PERSON_NAME]"
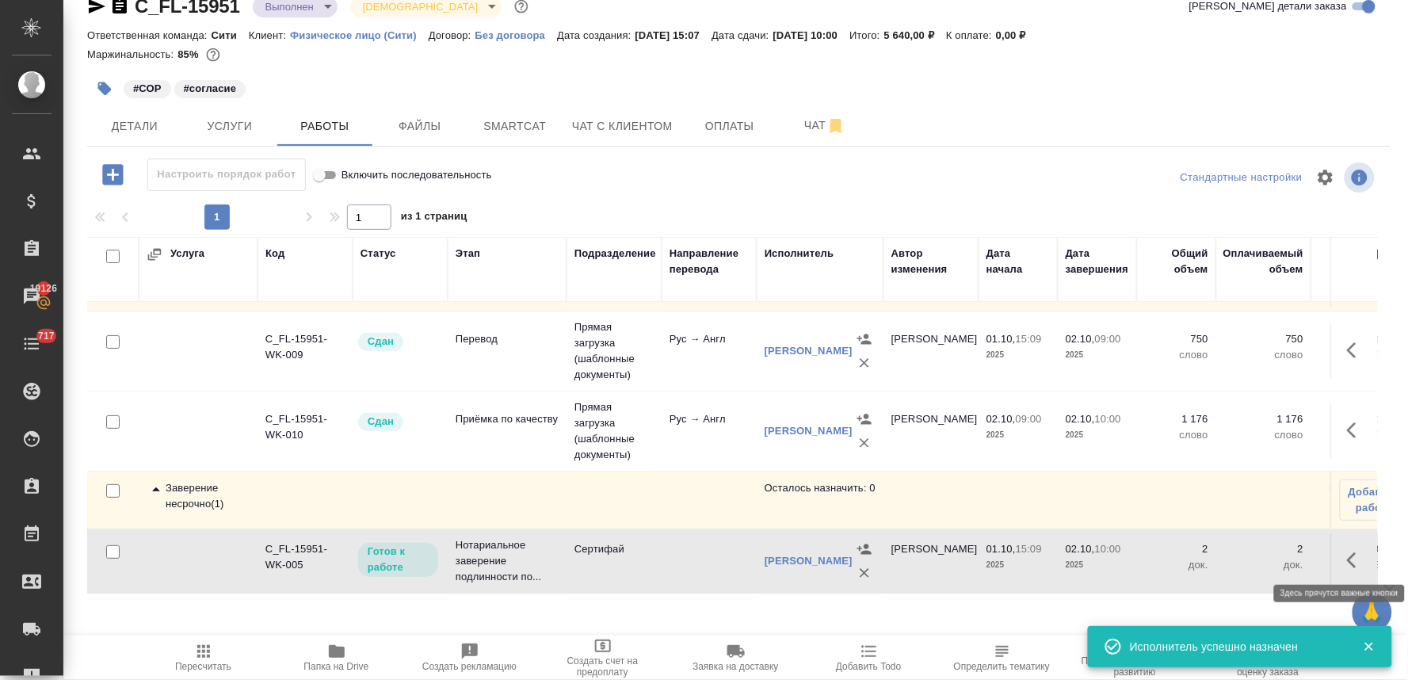
click at [1347, 557] on icon "button" at bounding box center [1356, 560] width 19 height 19
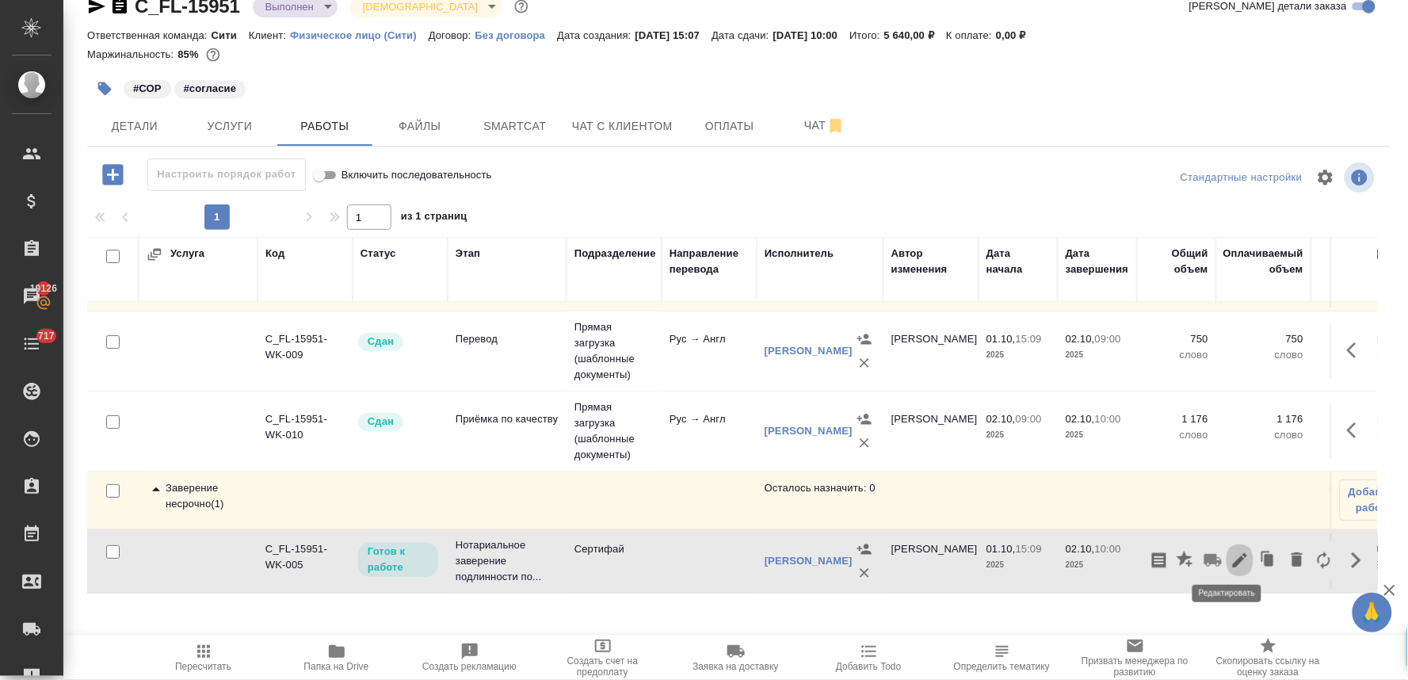
click at [1233, 556] on icon "button" at bounding box center [1240, 560] width 14 height 14
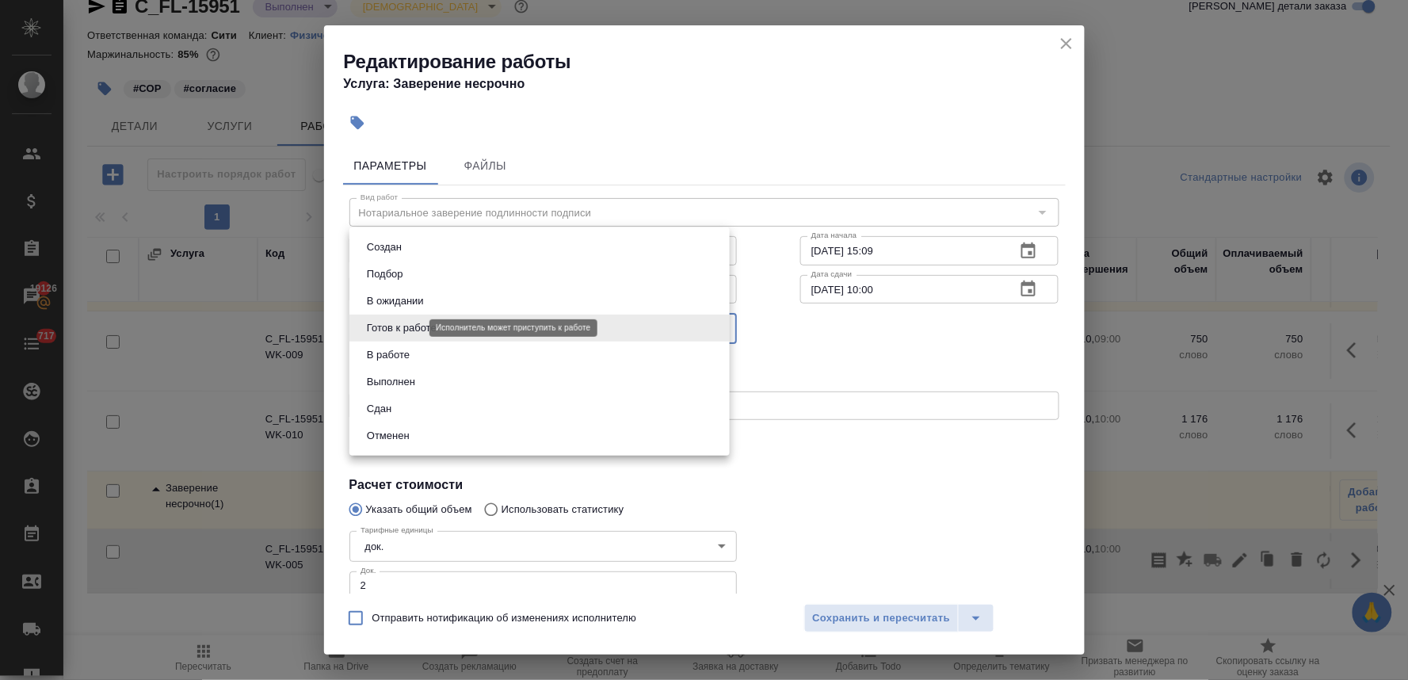
click at [406, 331] on body "🙏 .cls-1 fill:#fff; AWATERA [PERSON_NAME] Спецификации Заказы 19126 Чаты 717 To…" at bounding box center [704, 340] width 1408 height 680
click at [404, 412] on li "Сдан" at bounding box center [539, 408] width 380 height 27
type input "closed"
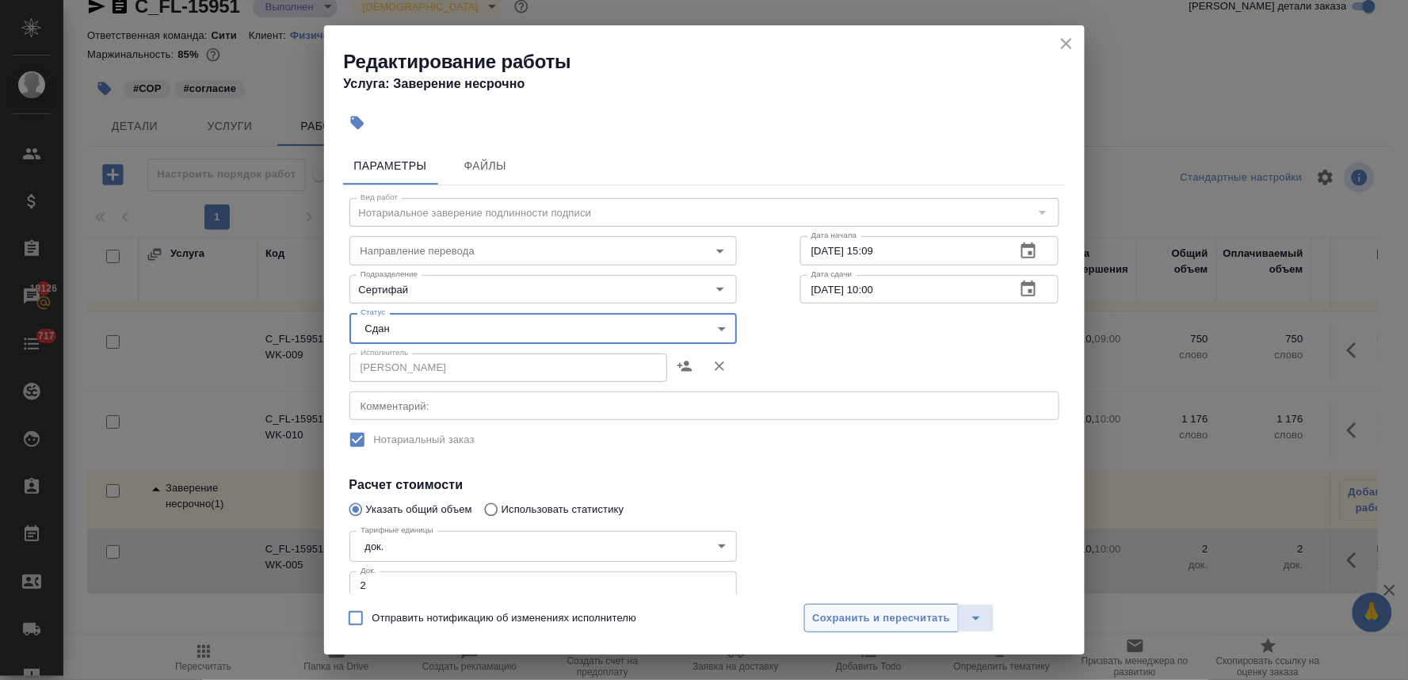
click at [848, 611] on span "Сохранить и пересчитать" at bounding box center [882, 618] width 138 height 18
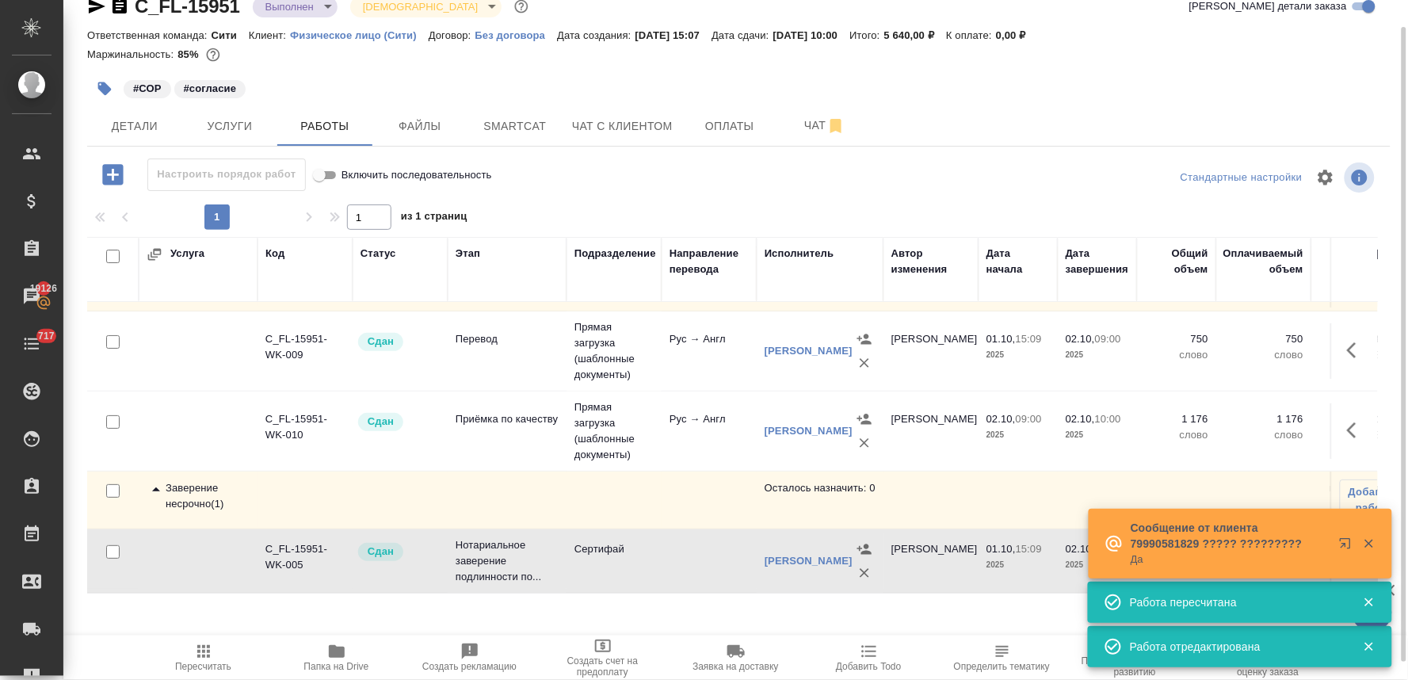
click at [190, 660] on span "Пересчитать" at bounding box center [204, 657] width 114 height 30
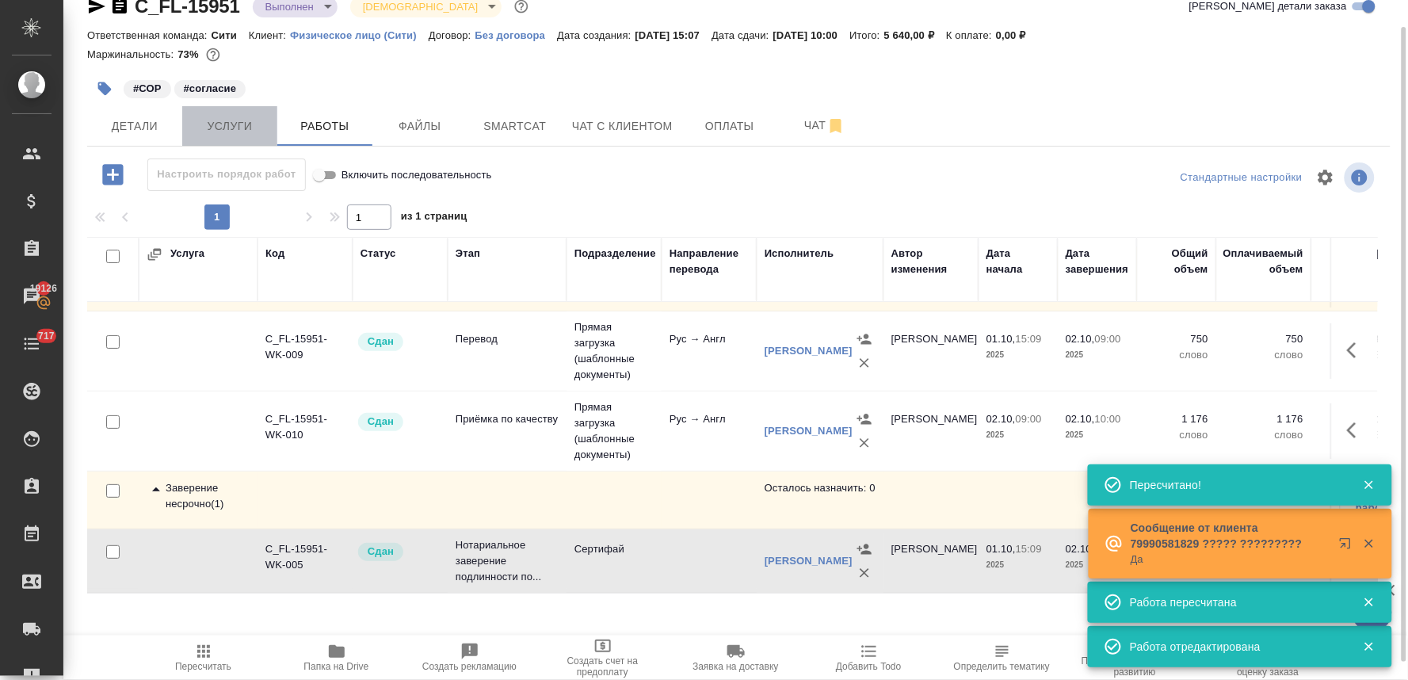
click at [235, 127] on span "Услуги" at bounding box center [230, 126] width 76 height 20
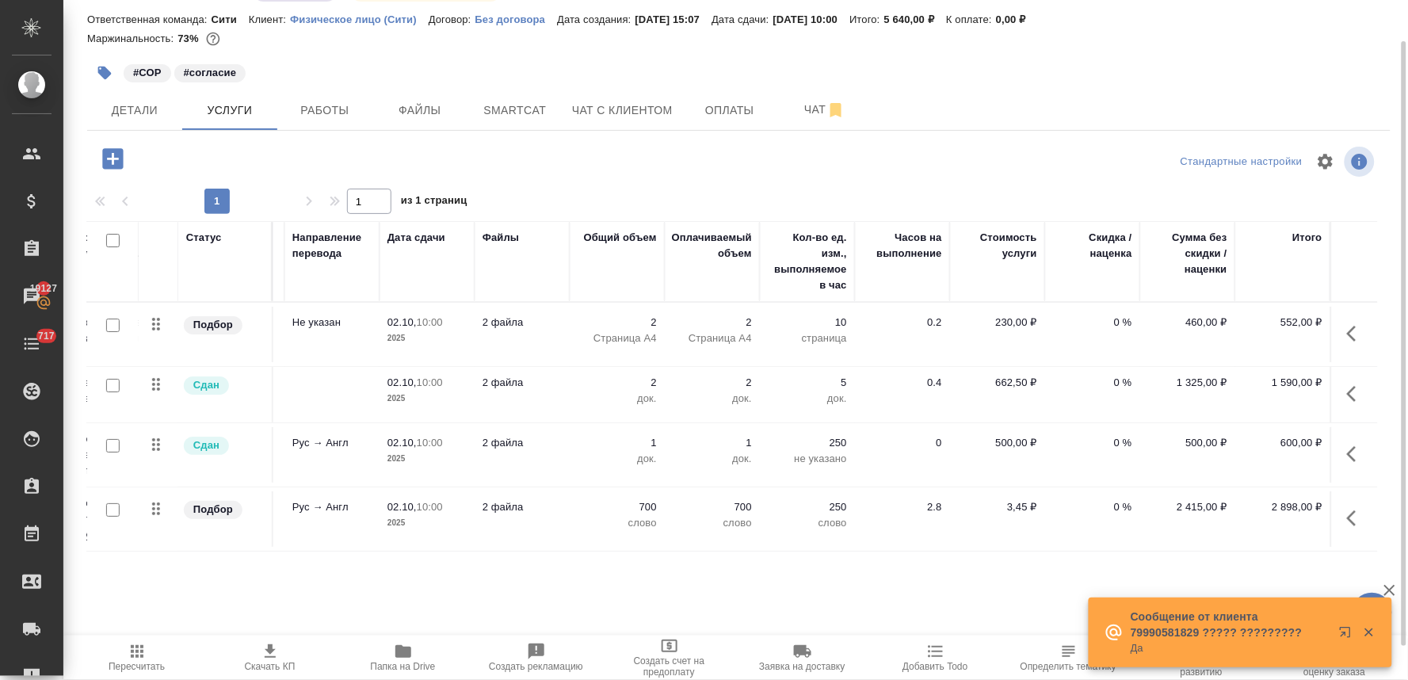
scroll to position [3, 215]
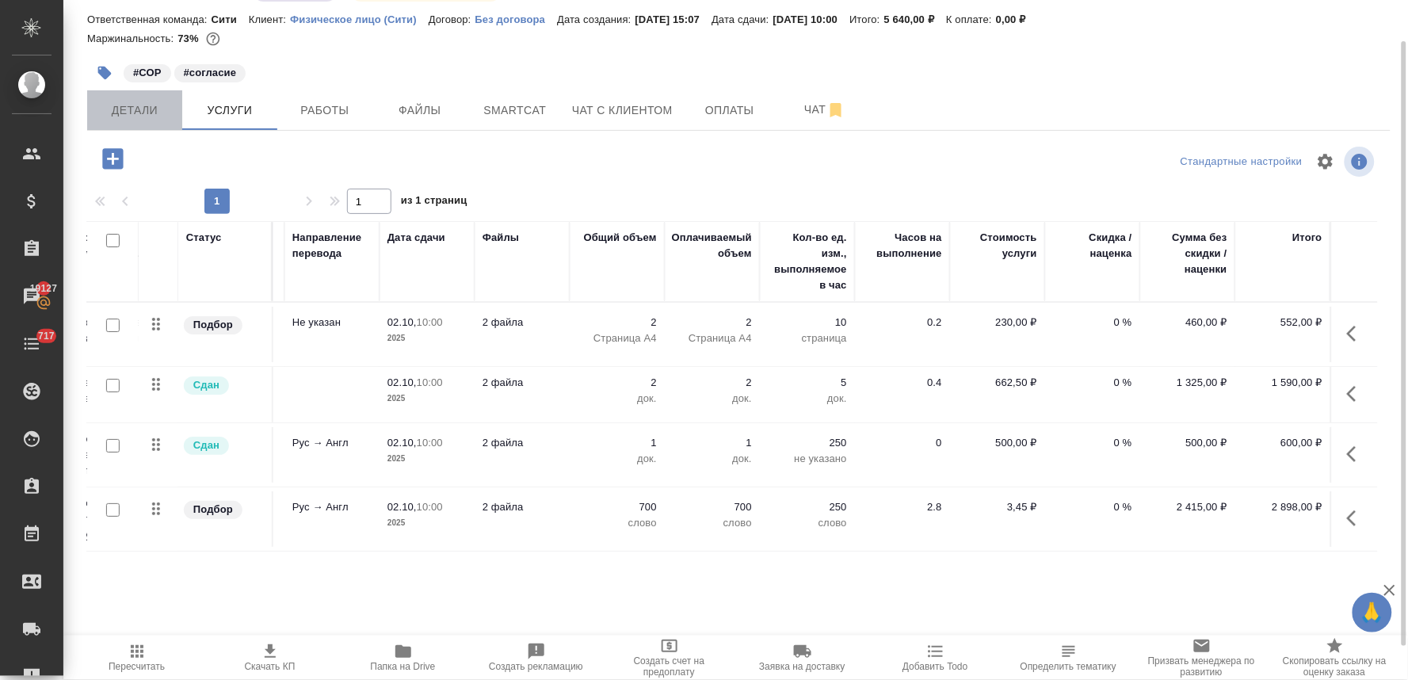
click at [144, 106] on span "Детали" at bounding box center [135, 111] width 76 height 20
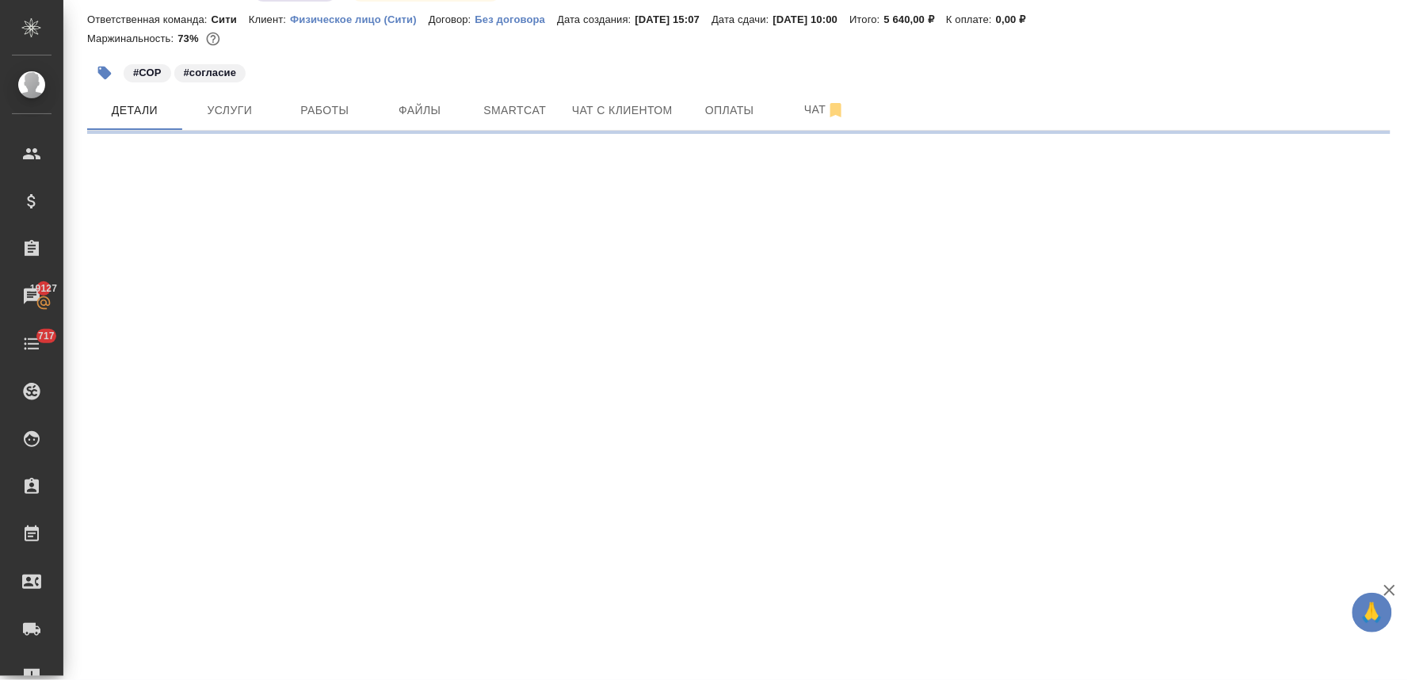
select select "RU"
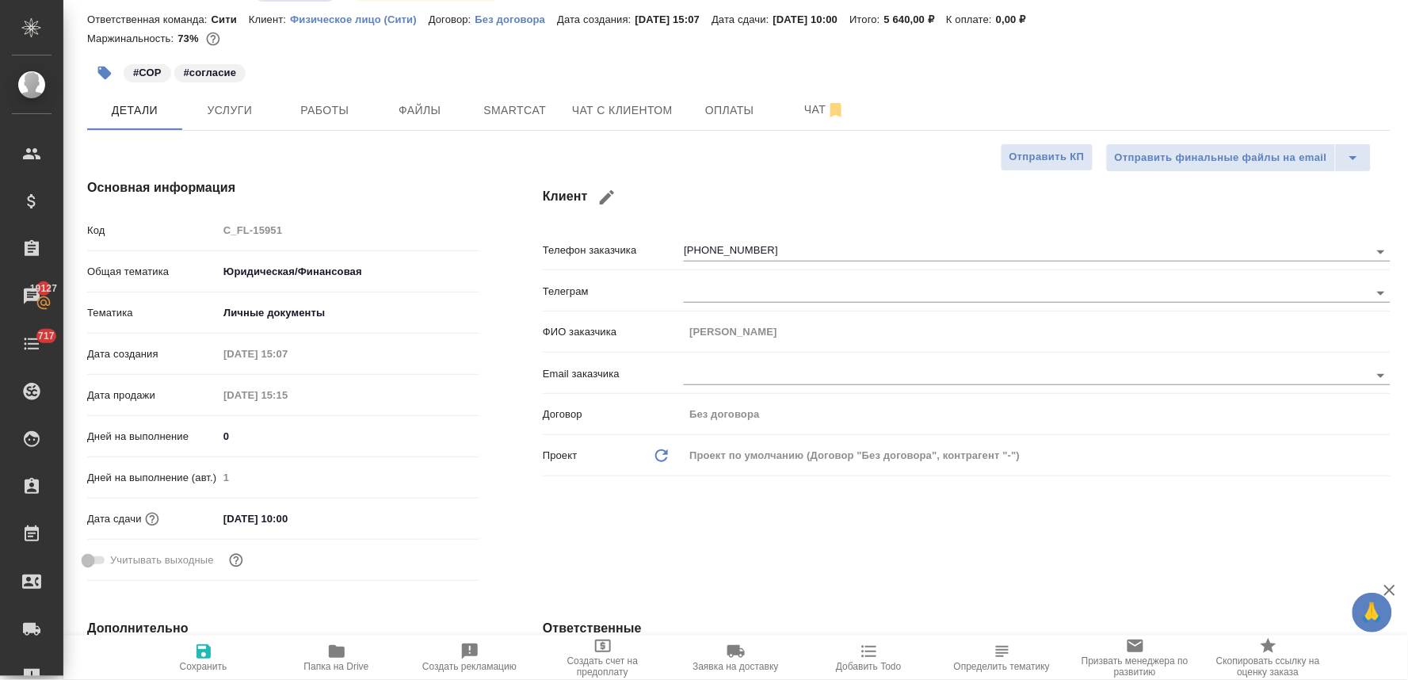
type textarea "x"
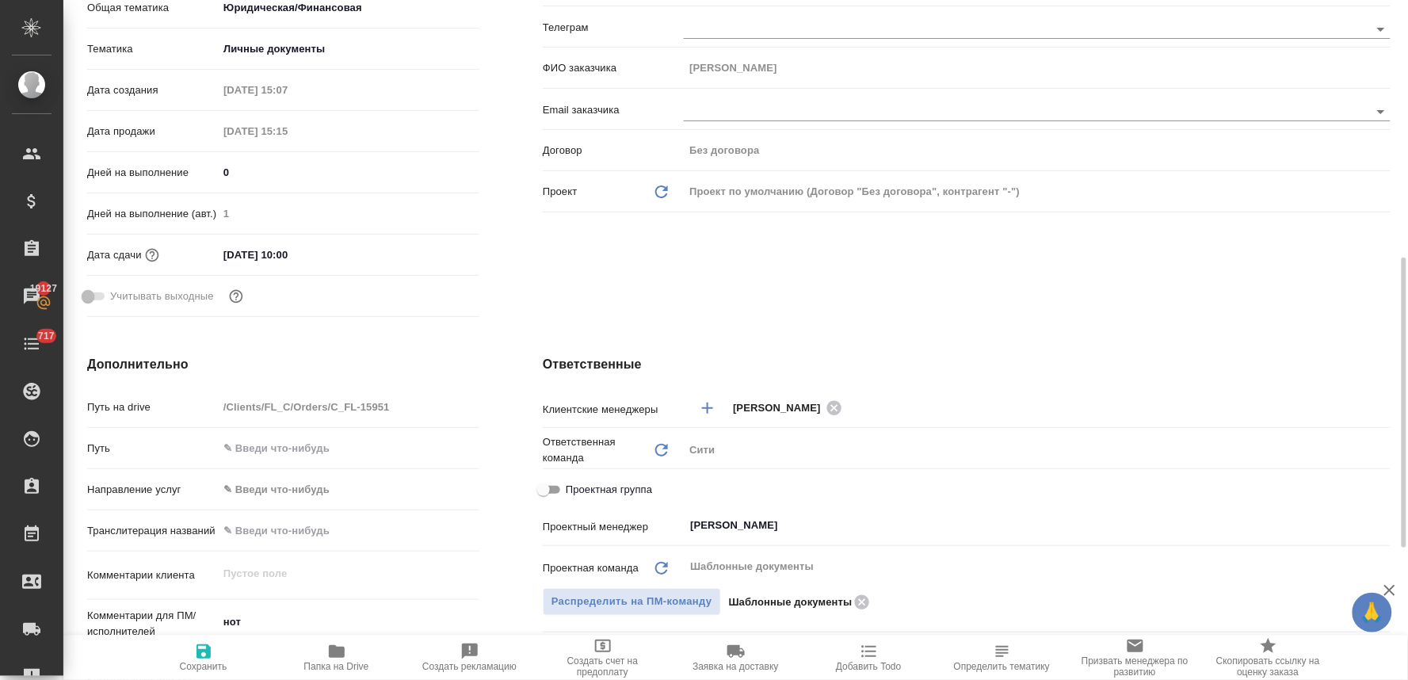
scroll to position [572, 0]
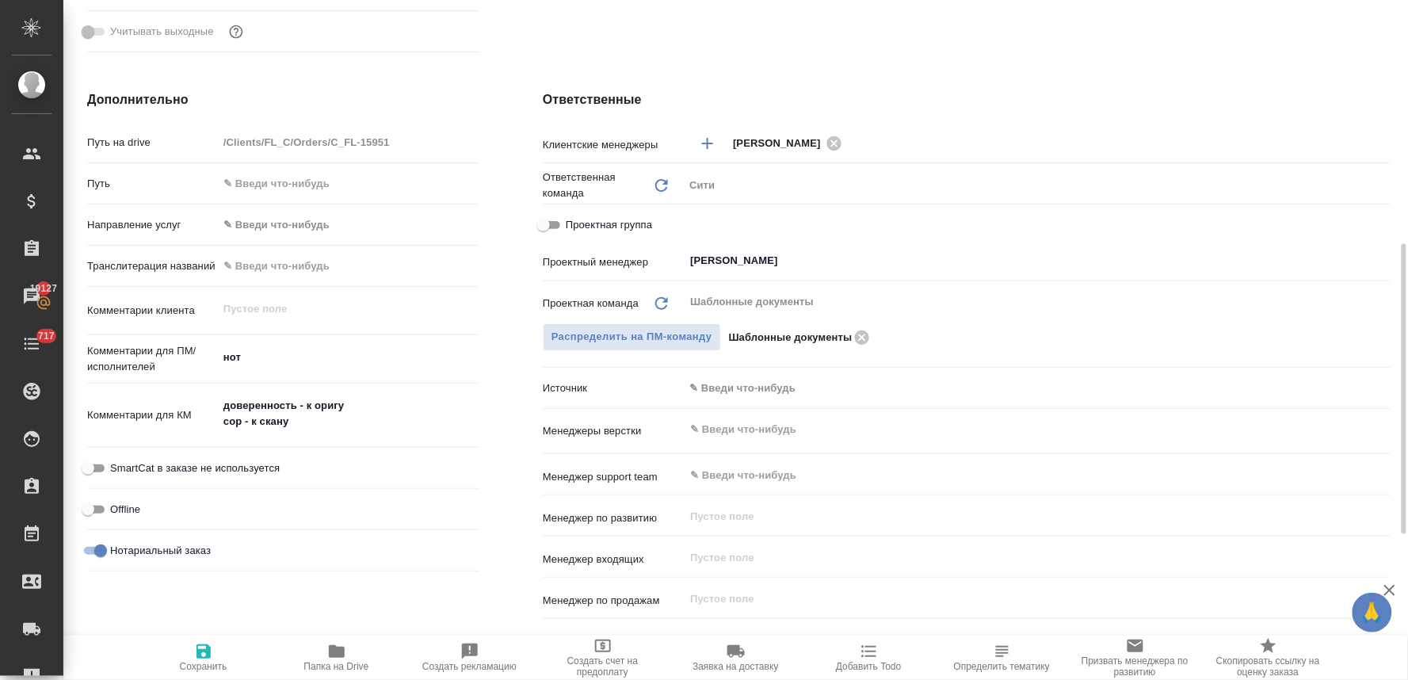
drag, startPoint x: 553, startPoint y: 218, endPoint x: 644, endPoint y: 236, distance: 92.2
click at [553, 217] on input "Проектная группа" at bounding box center [543, 225] width 57 height 19
checkbox input "true"
type textarea "x"
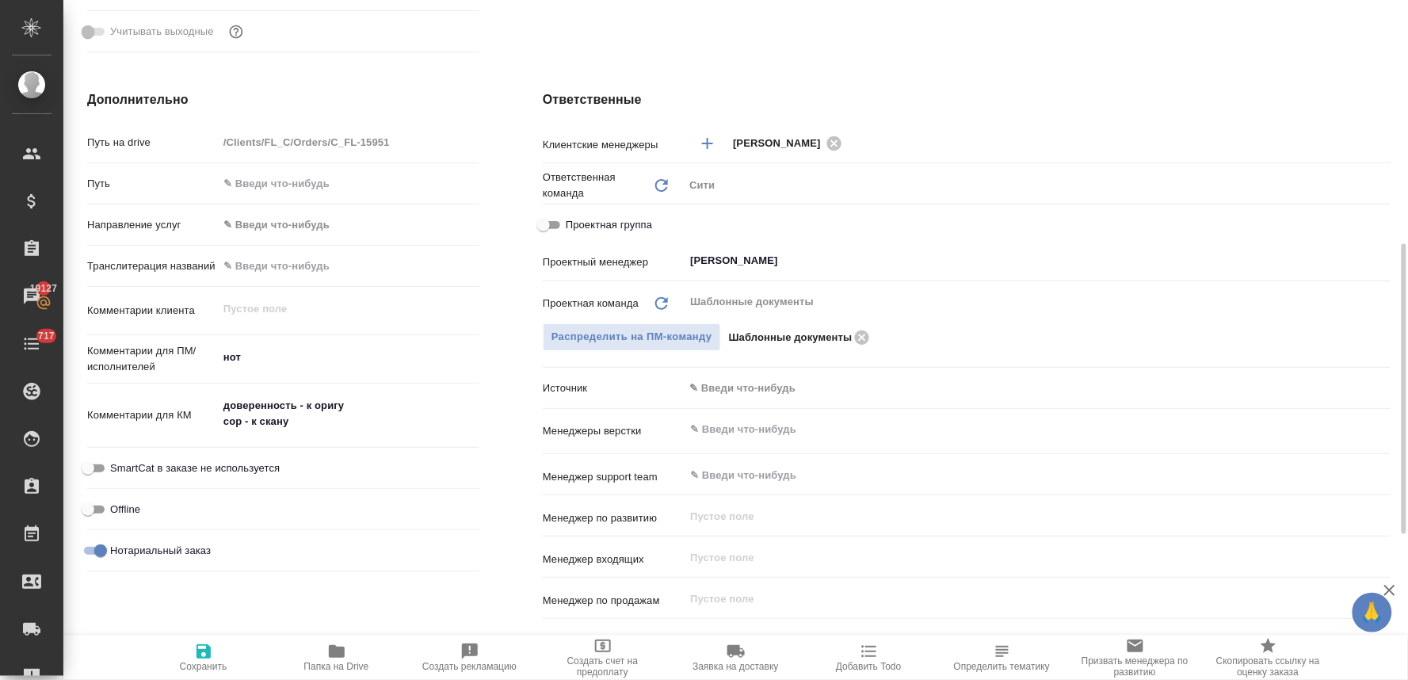
type textarea "x"
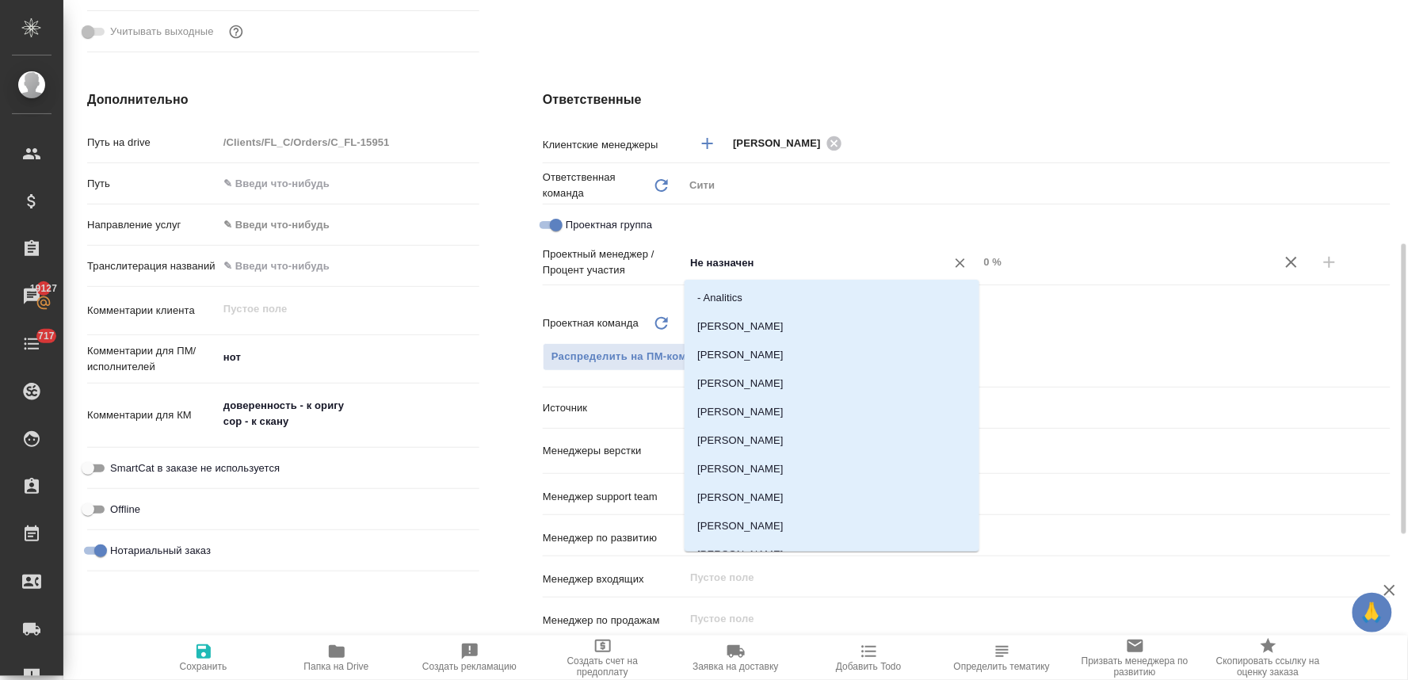
click at [791, 267] on input "Не назначен" at bounding box center [805, 262] width 232 height 19
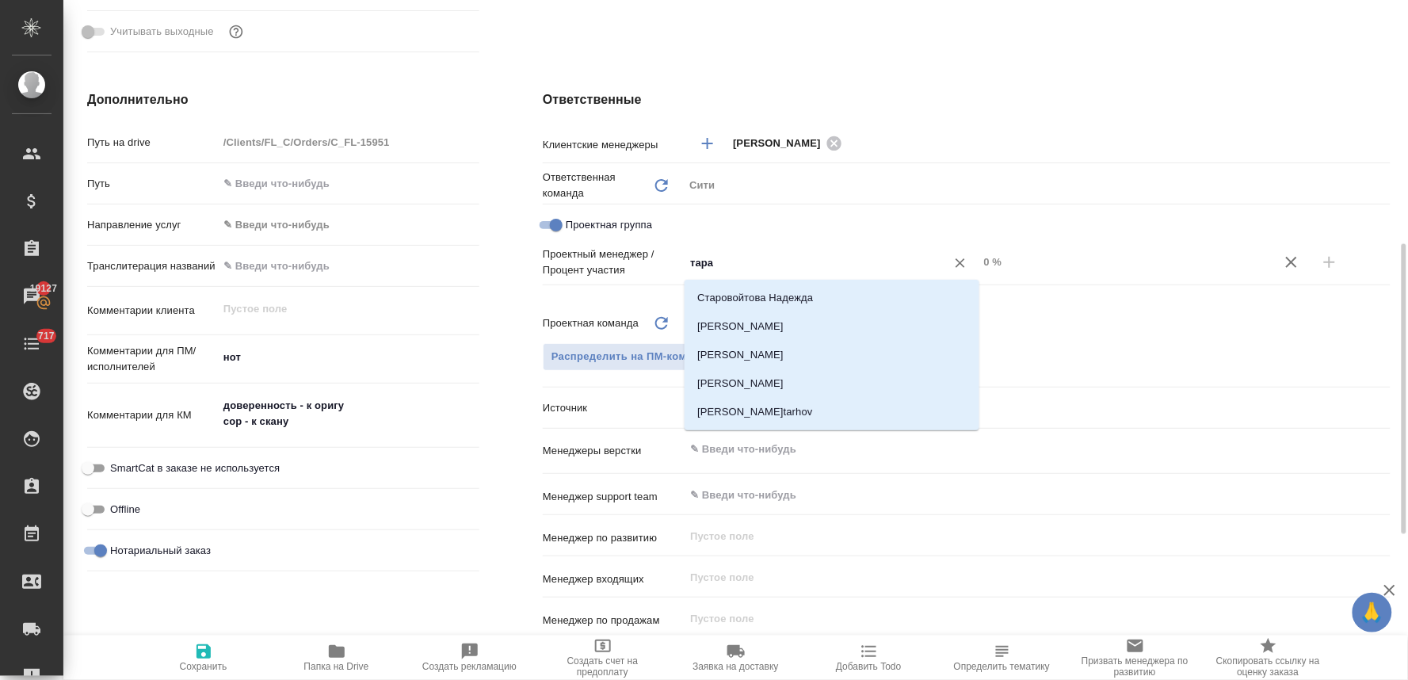
type input "тараб"
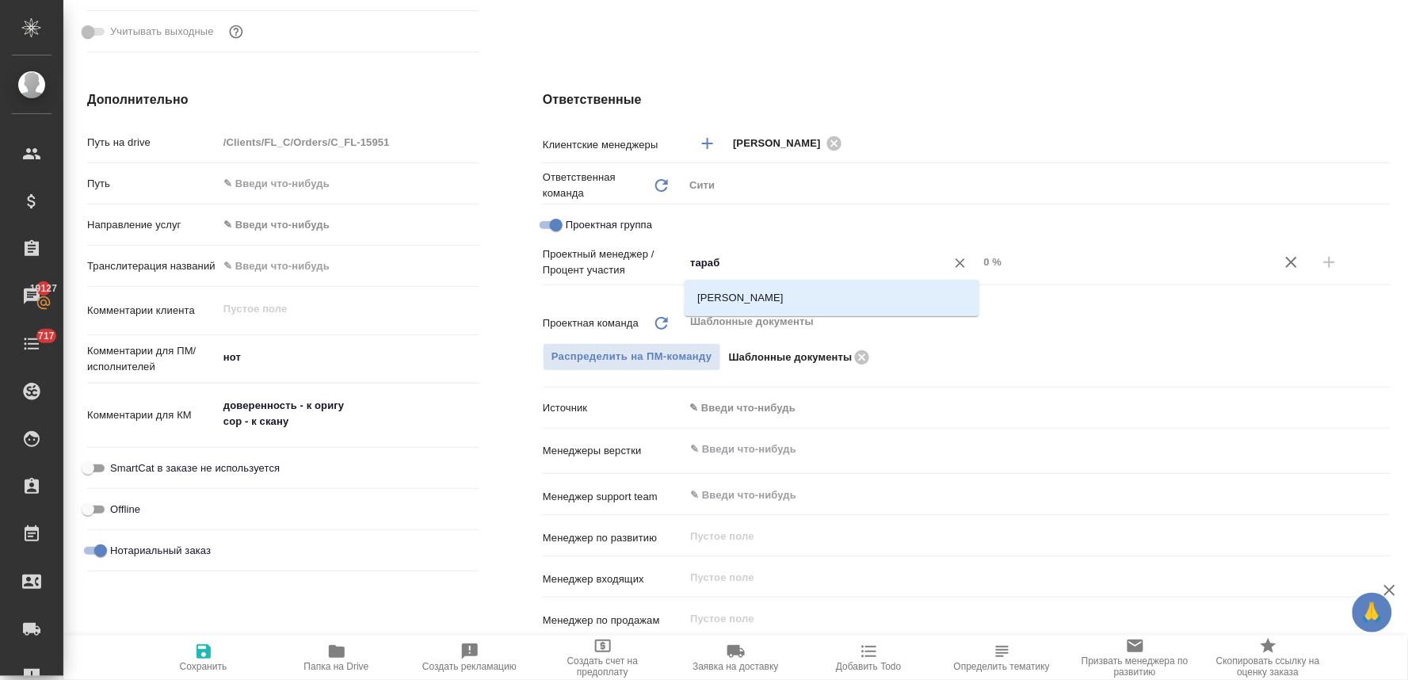
click at [786, 292] on li "Тарабановская Анастасия" at bounding box center [832, 298] width 295 height 29
type textarea "x"
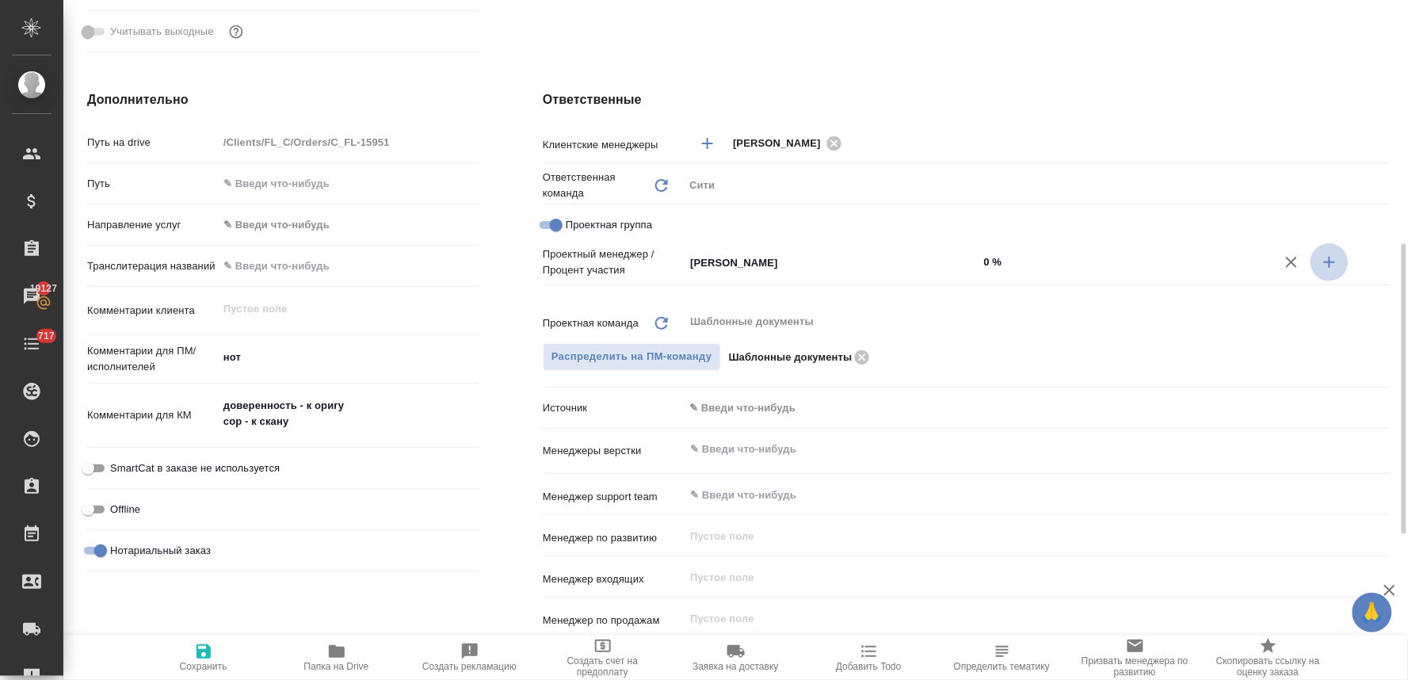
click at [1335, 259] on icon "button" at bounding box center [1329, 262] width 19 height 19
type textarea "x"
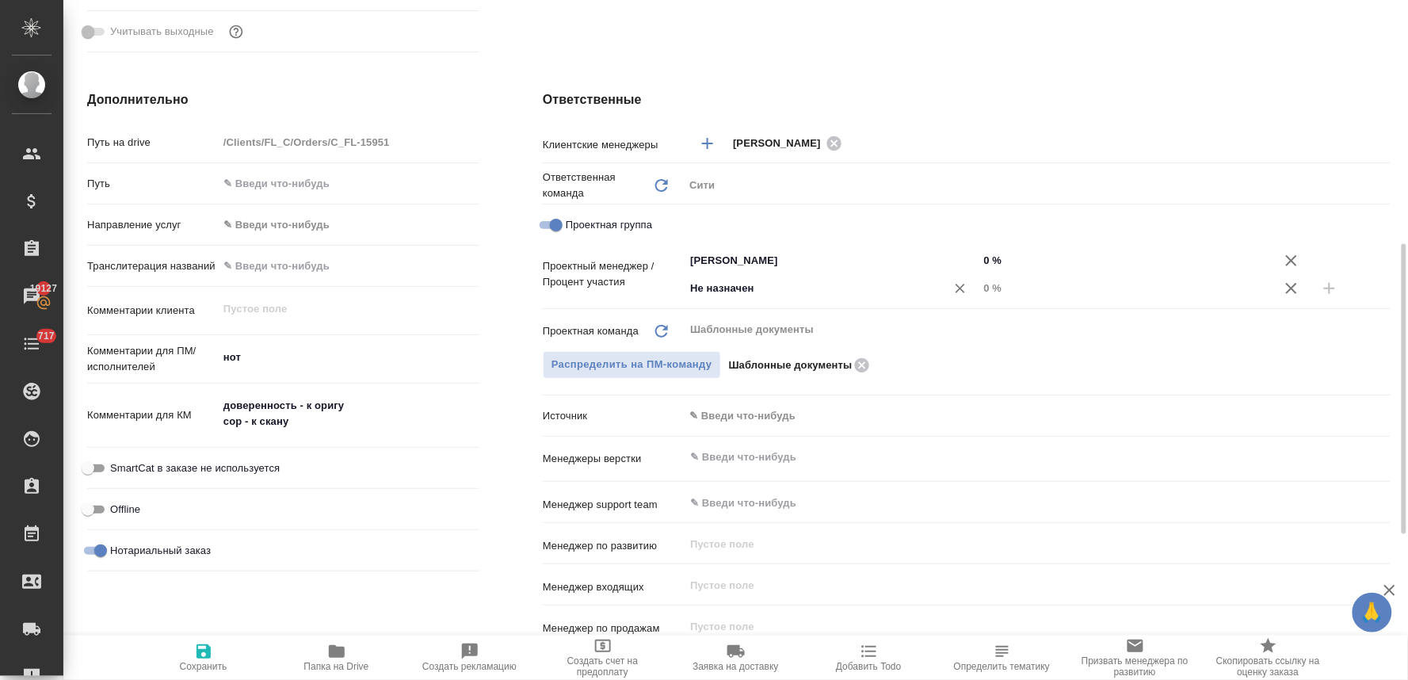
click at [814, 280] on input "Не назначен" at bounding box center [805, 288] width 232 height 19
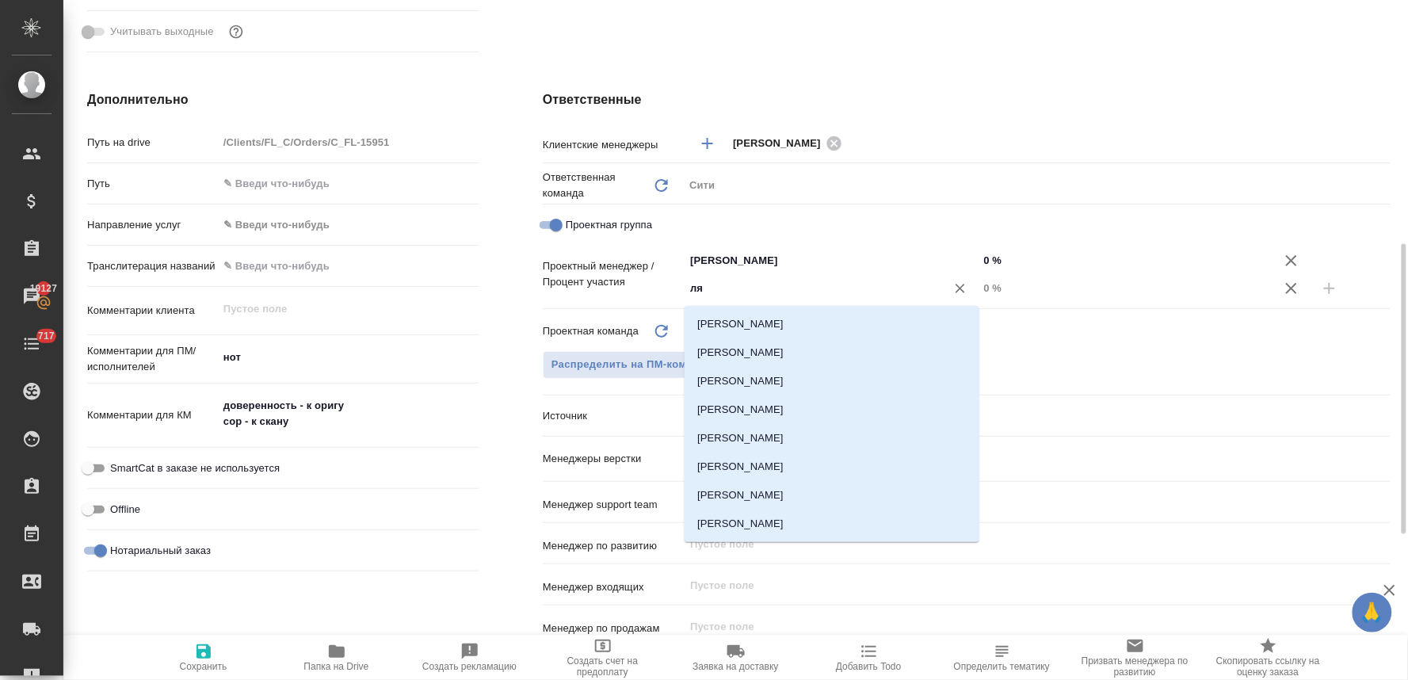
type input "лям"
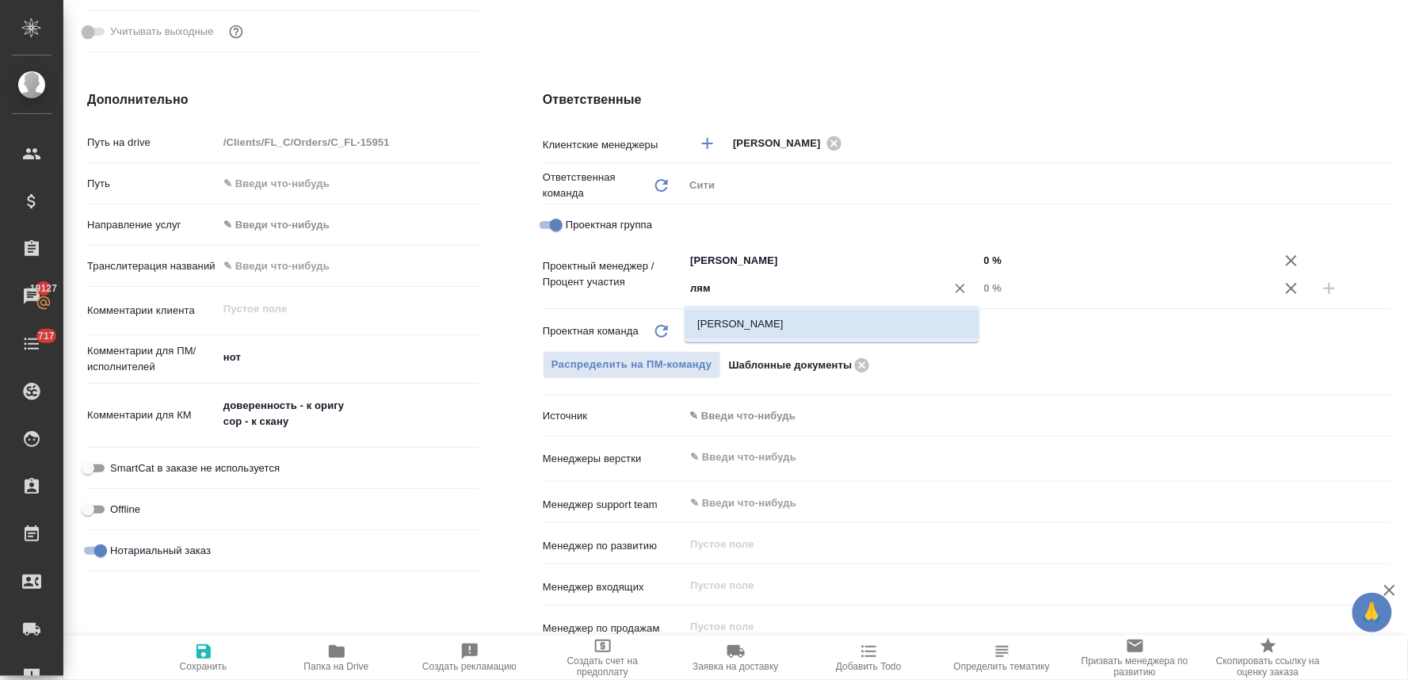
click at [805, 322] on li "[PERSON_NAME]" at bounding box center [832, 324] width 295 height 29
type textarea "x"
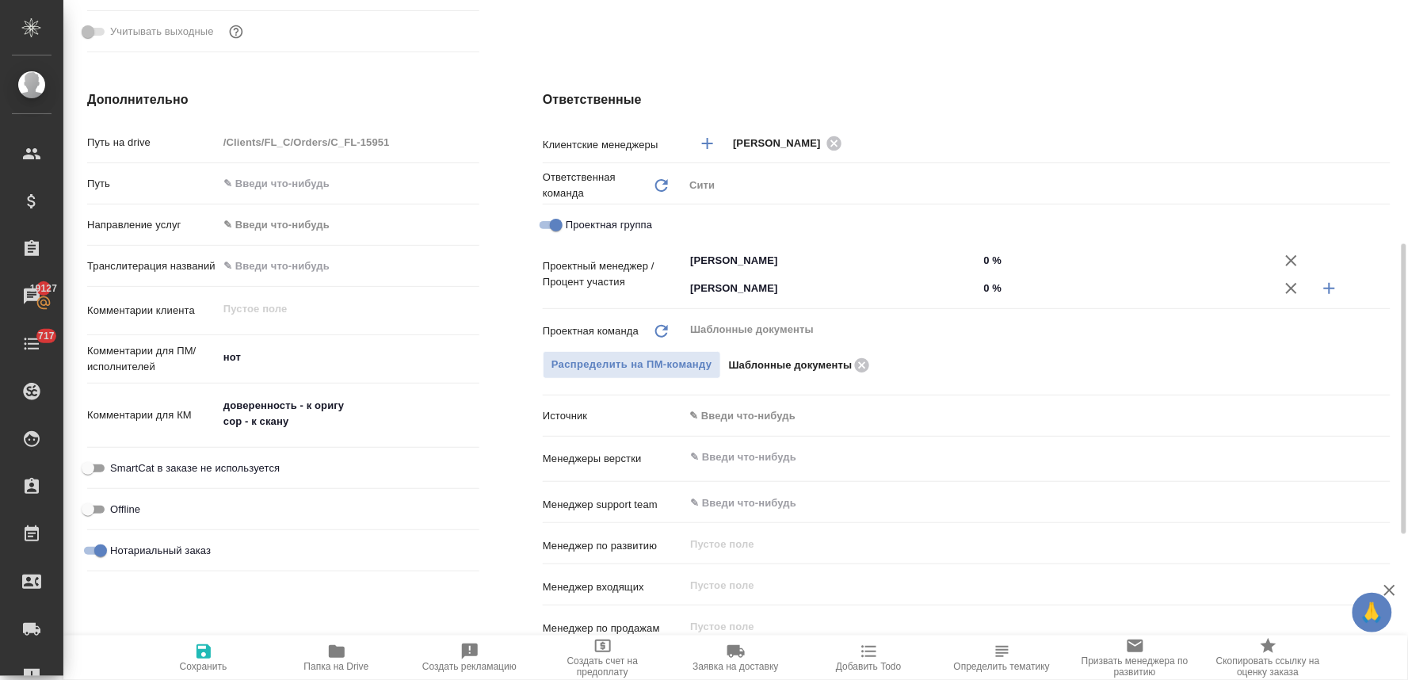
click at [988, 289] on input "0 %" at bounding box center [1126, 288] width 295 height 23
type textarea "x"
type input "2 %"
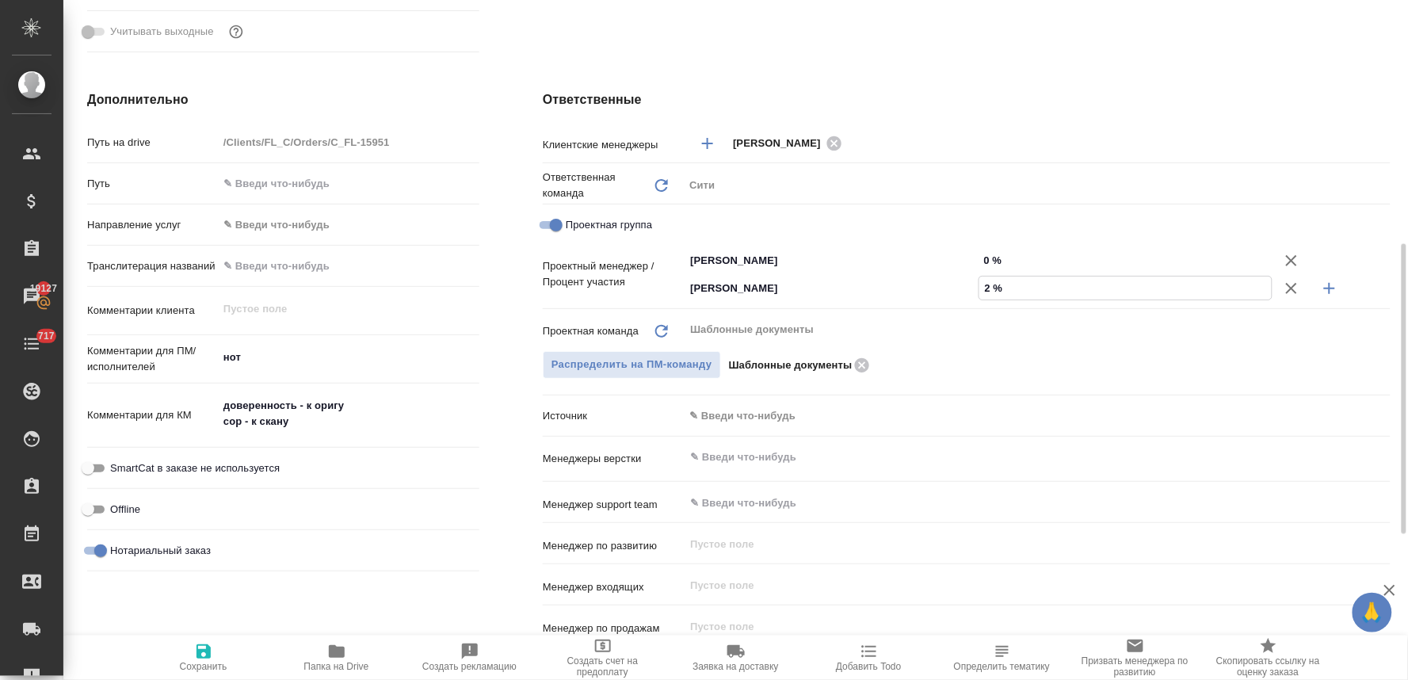
type textarea "x"
type input "28 %"
type textarea "x"
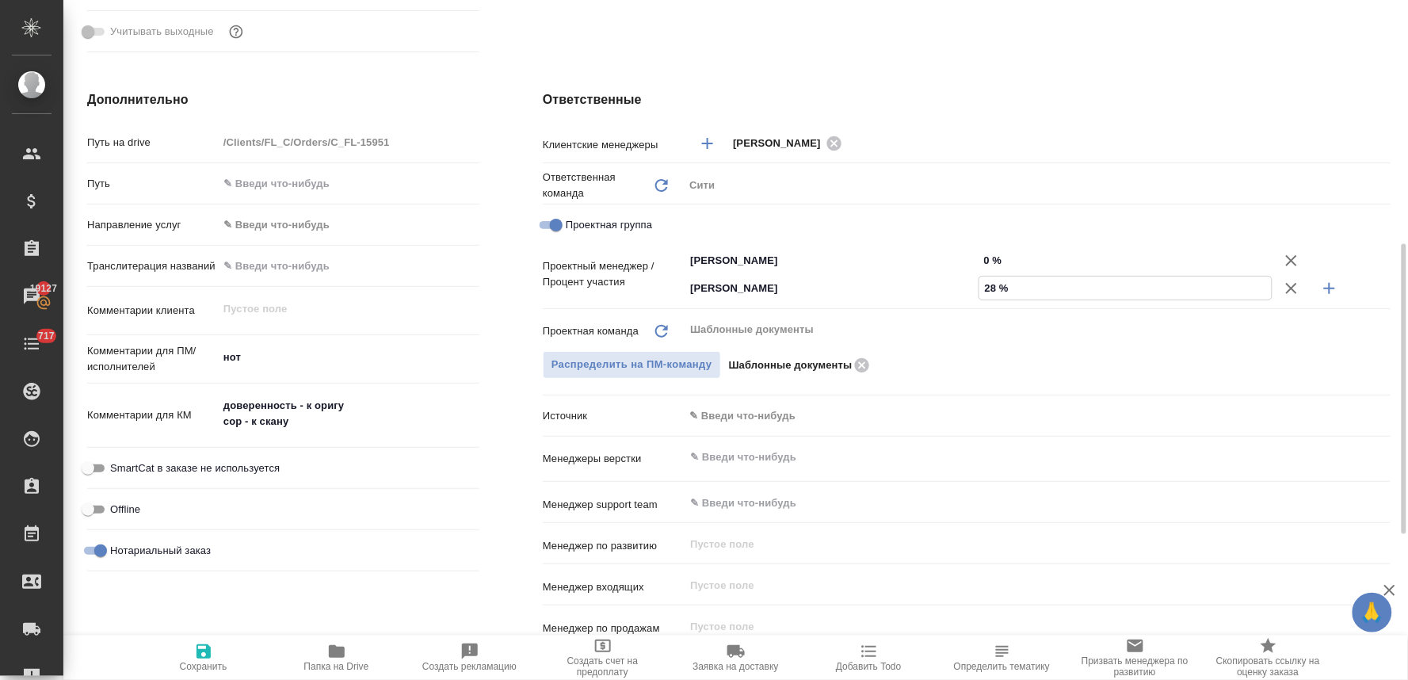
type textarea "x"
type input "28 %"
click at [993, 260] on input "0 %" at bounding box center [1126, 260] width 295 height 23
type textarea "x"
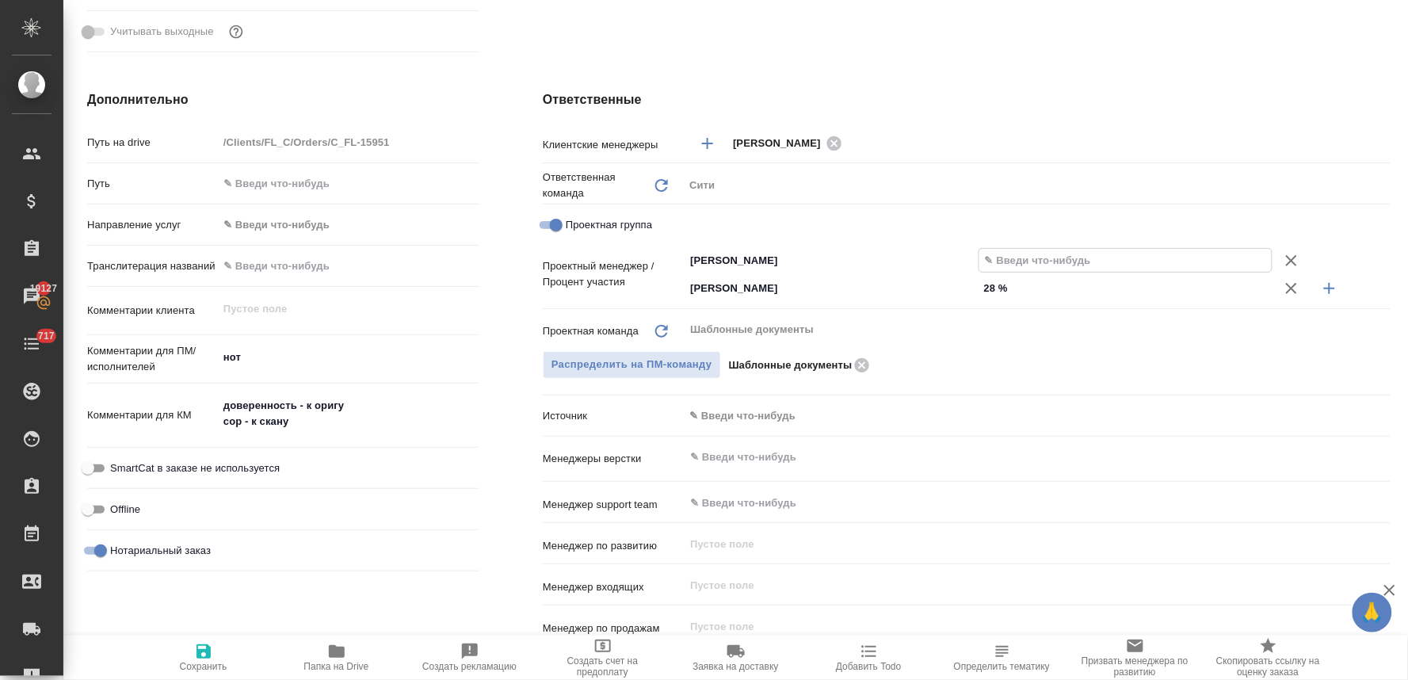
type textarea "x"
type input "7 %"
type textarea "x"
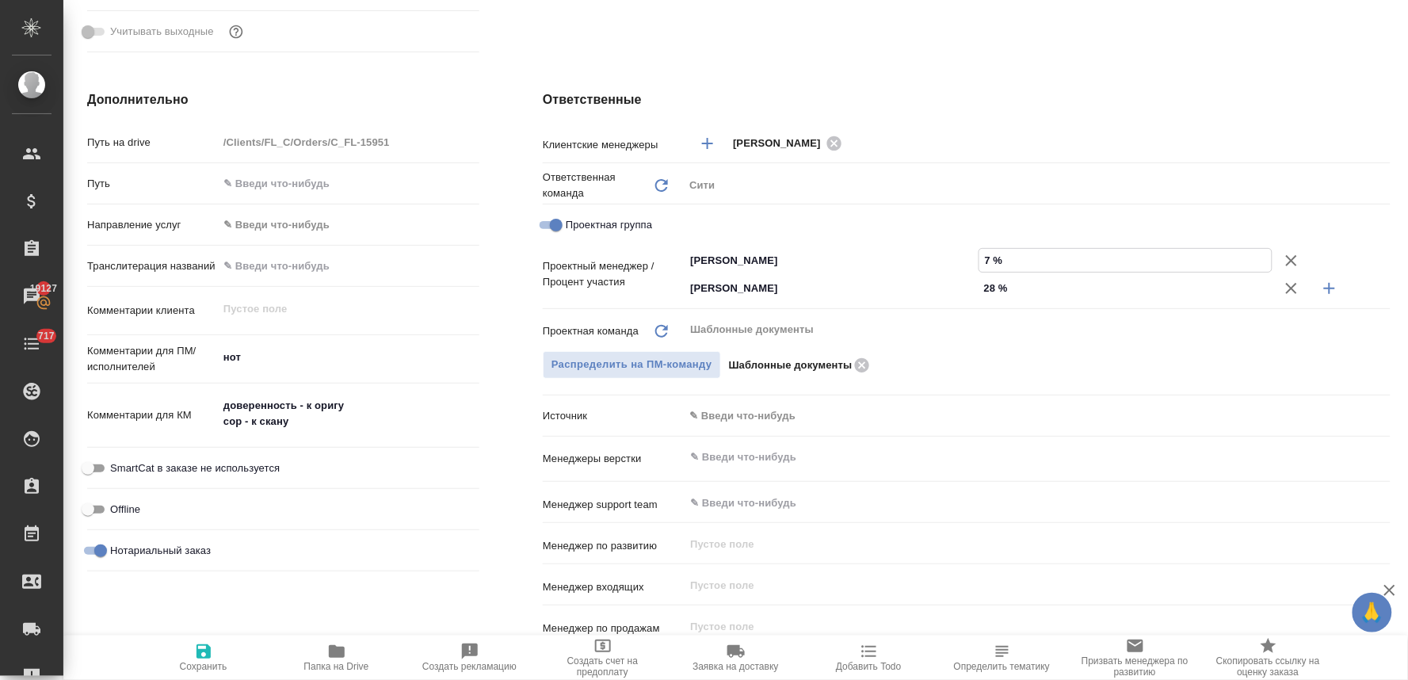
type textarea "x"
type input "72 %"
type textarea "x"
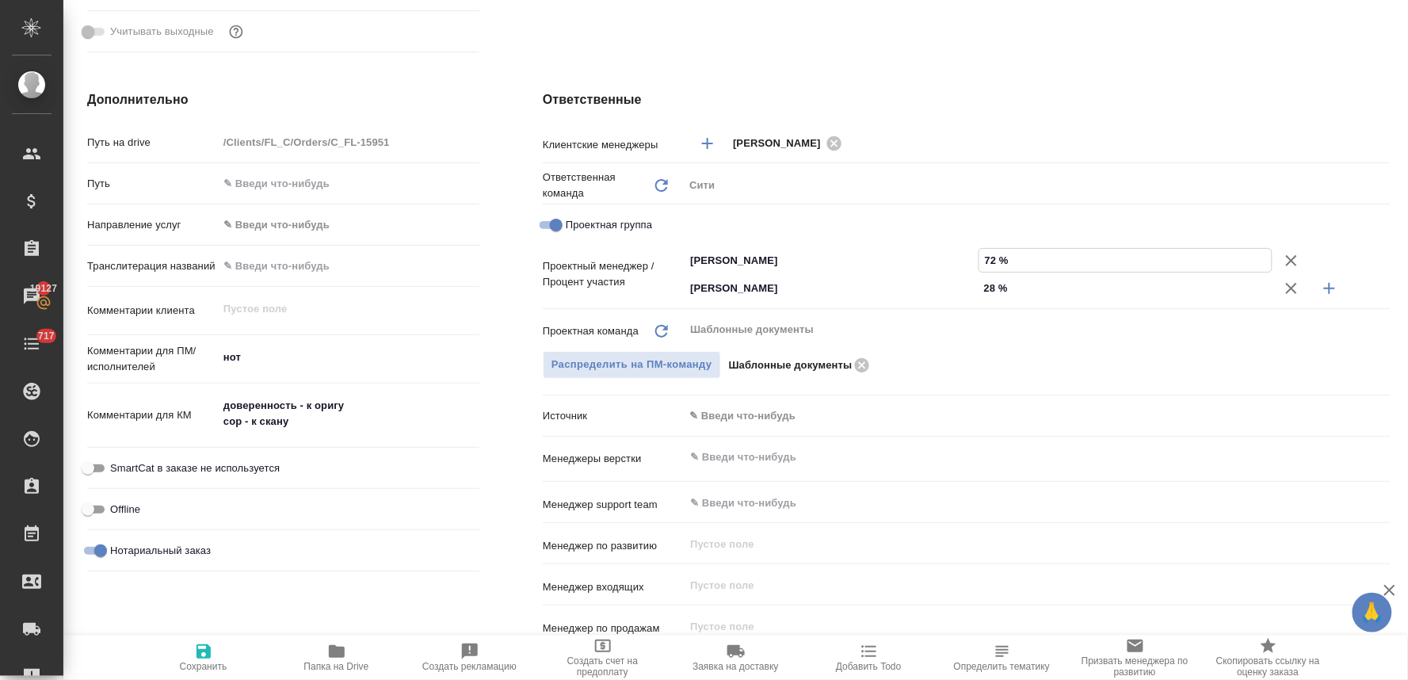
type input "72 %"
click at [207, 660] on icon "button" at bounding box center [203, 651] width 19 height 19
type textarea "x"
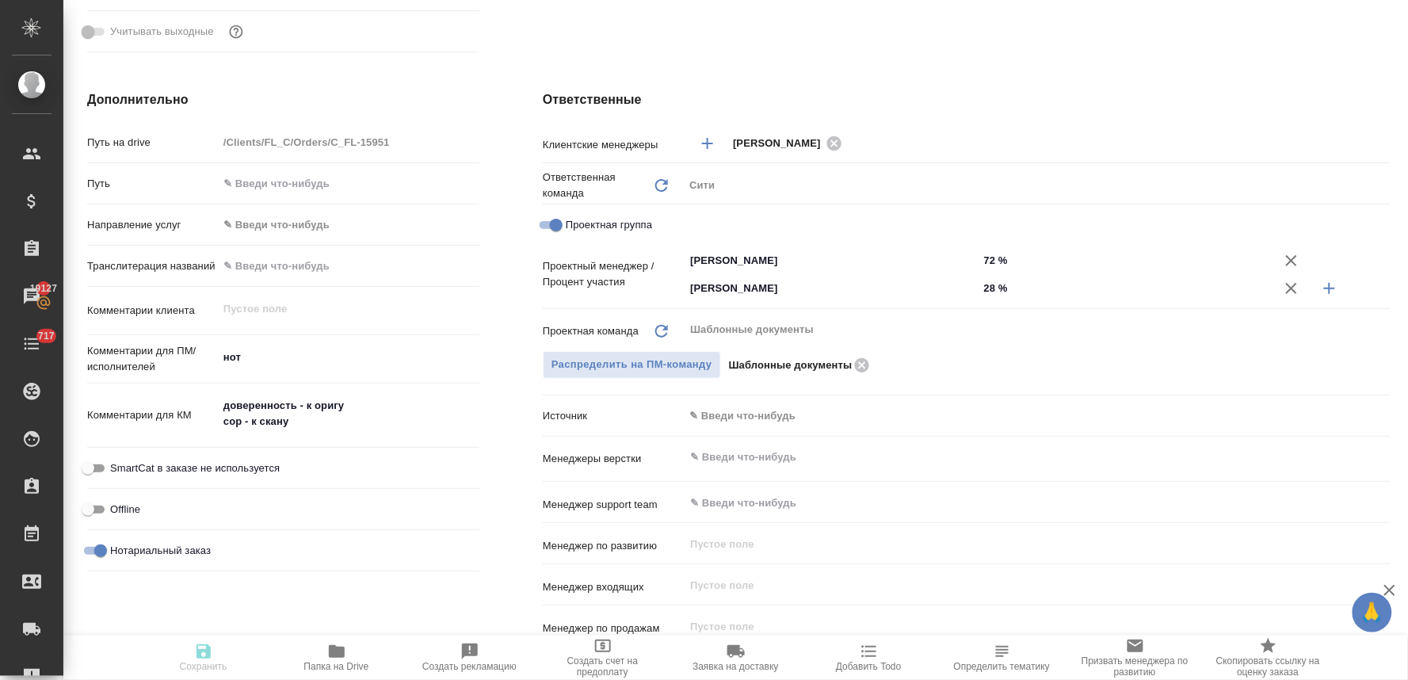
type textarea "x"
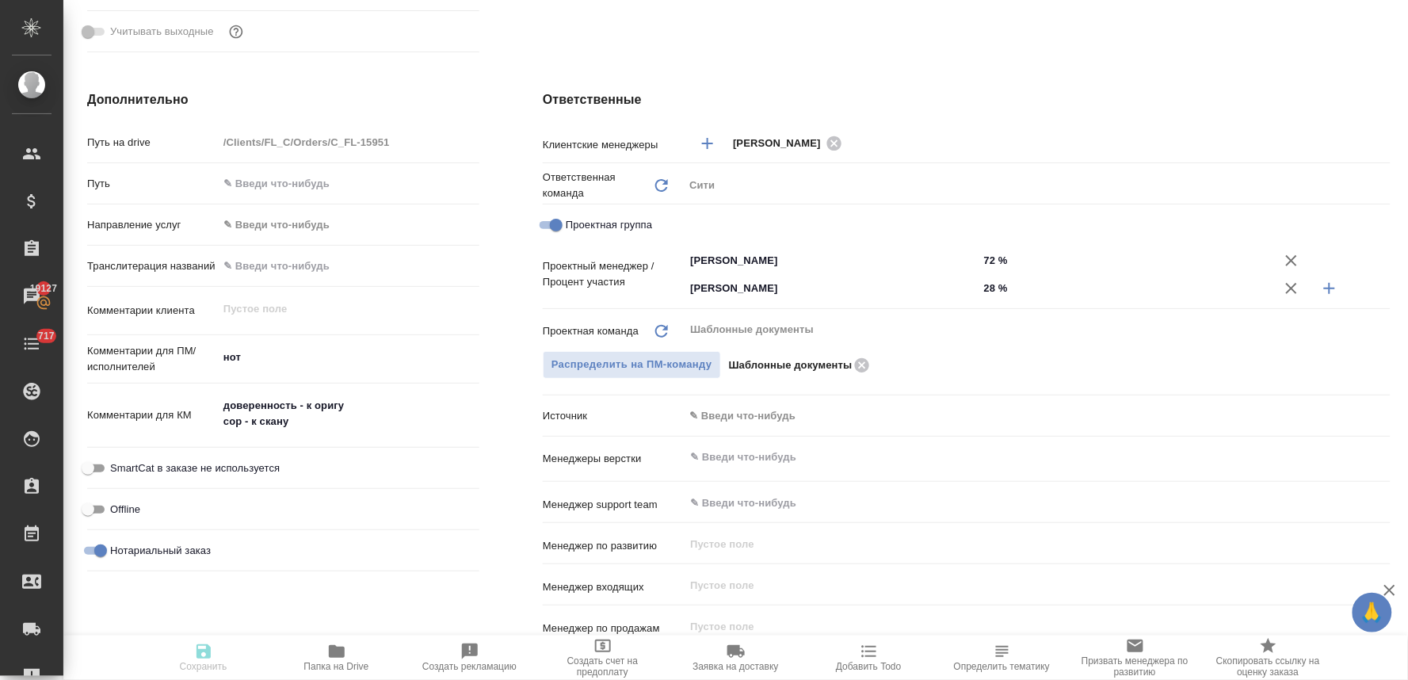
type textarea "x"
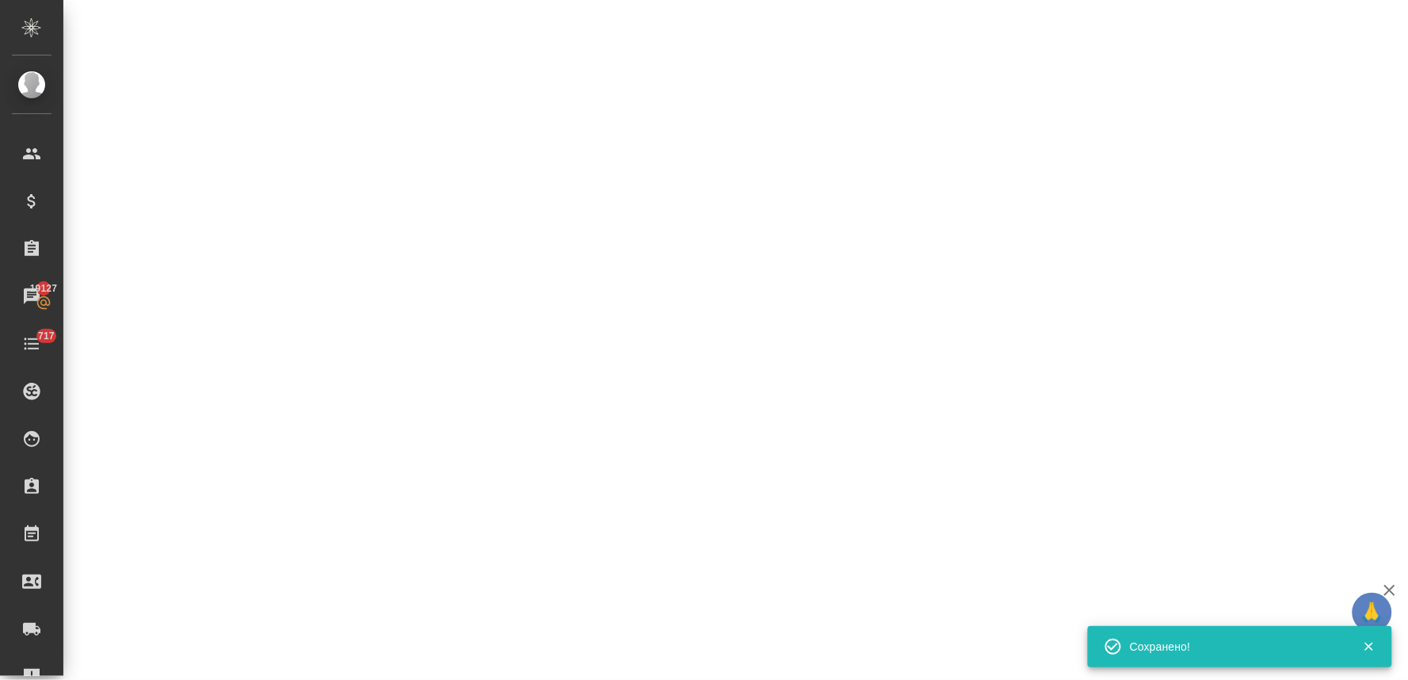
select select "RU"
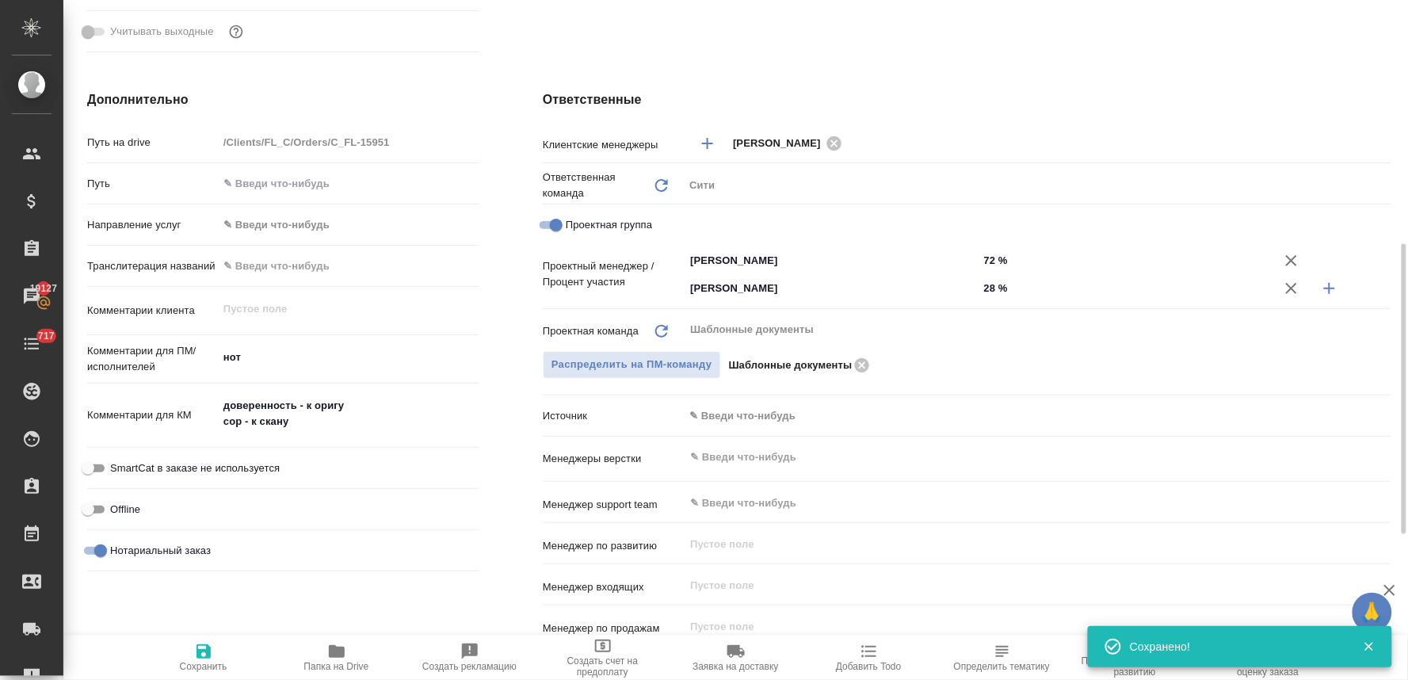
type textarea "x"
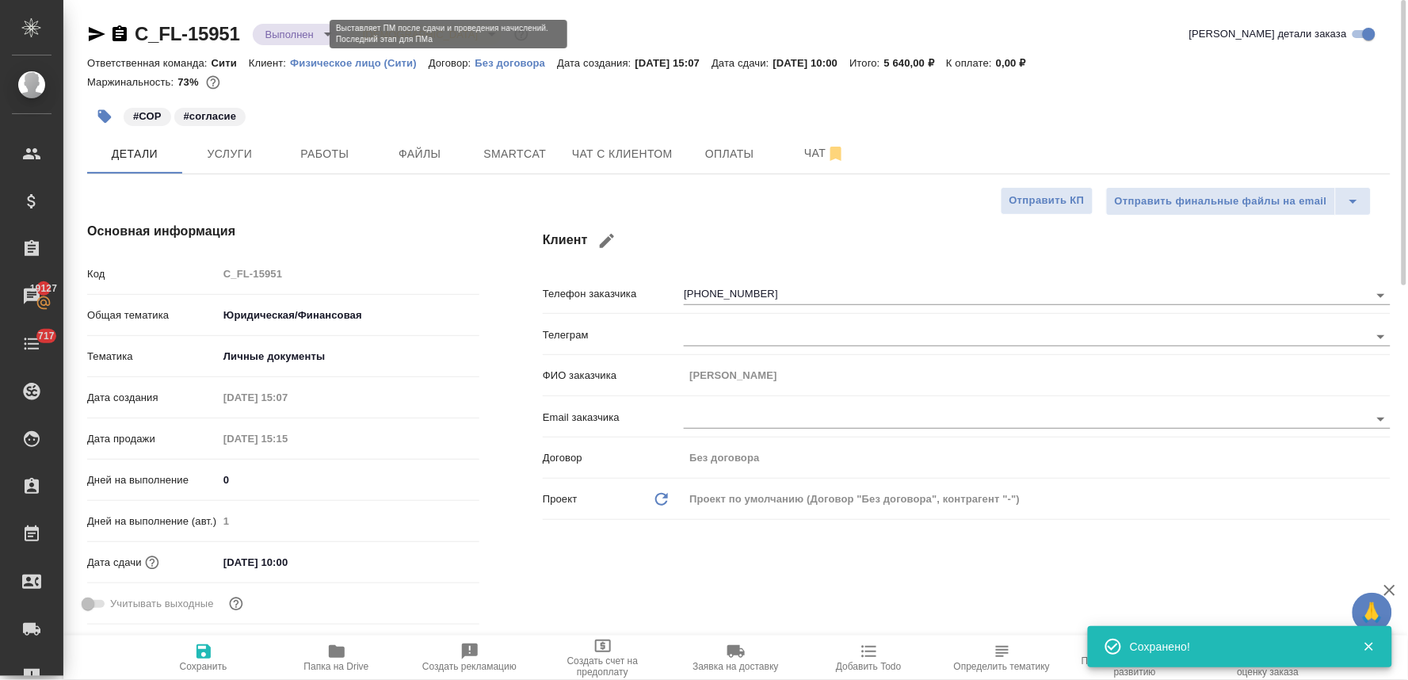
click at [284, 26] on body "🙏 .cls-1 fill:#fff; AWATERA Lyamina Nadezhda Клиенты Спецификации Заказы 19127 …" at bounding box center [704, 340] width 1408 height 680
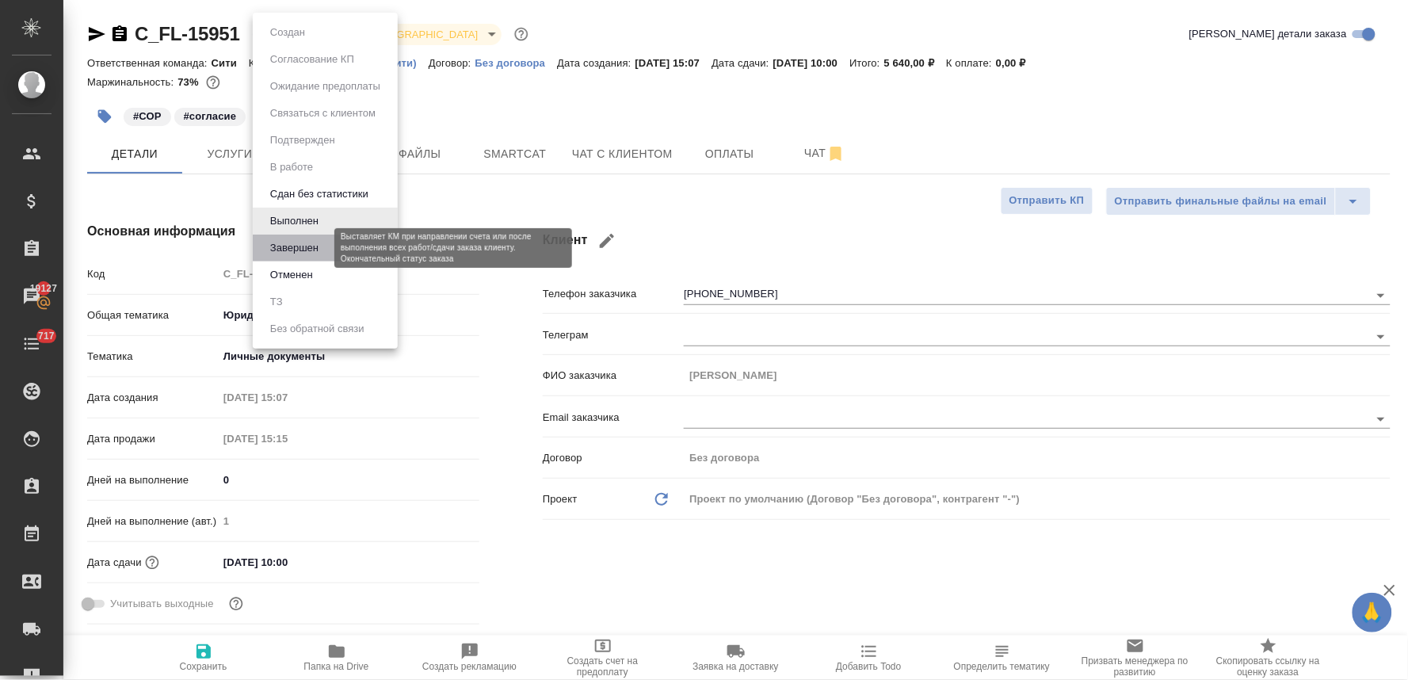
click at [320, 246] on button "Завершен" at bounding box center [294, 247] width 58 height 17
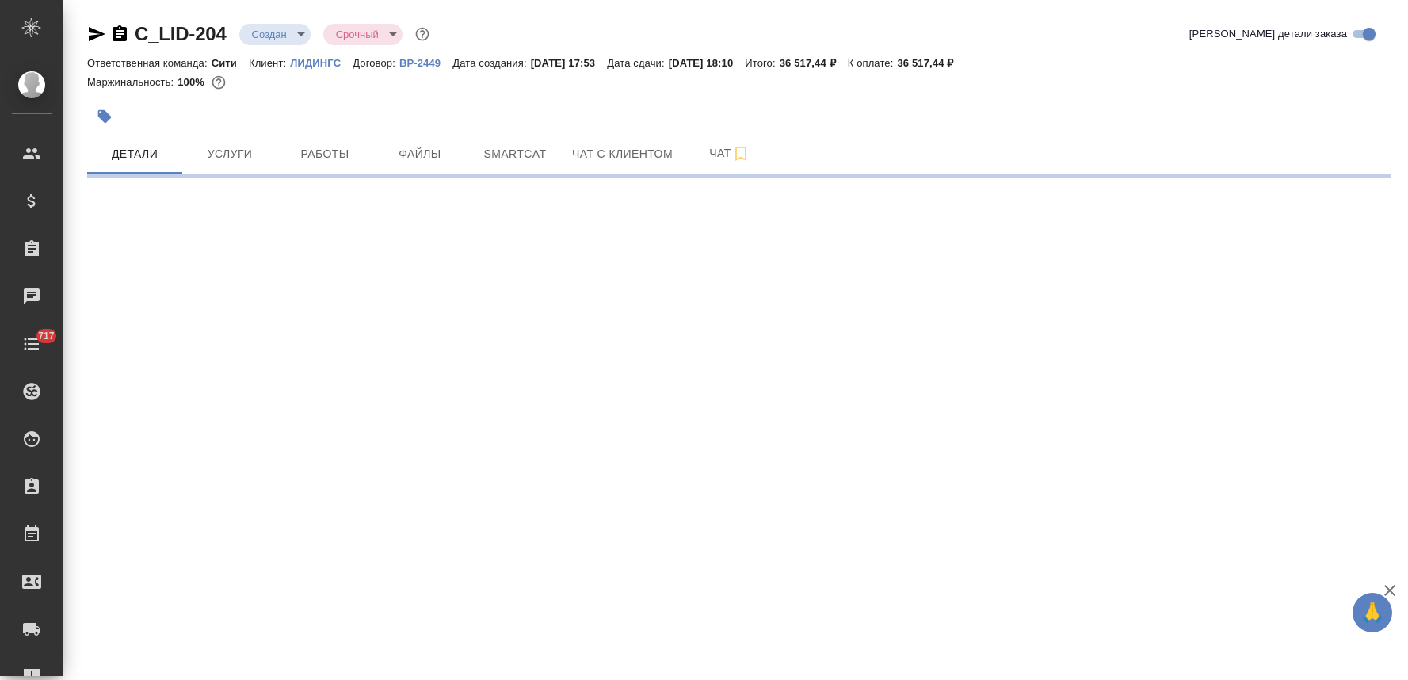
select select "RU"
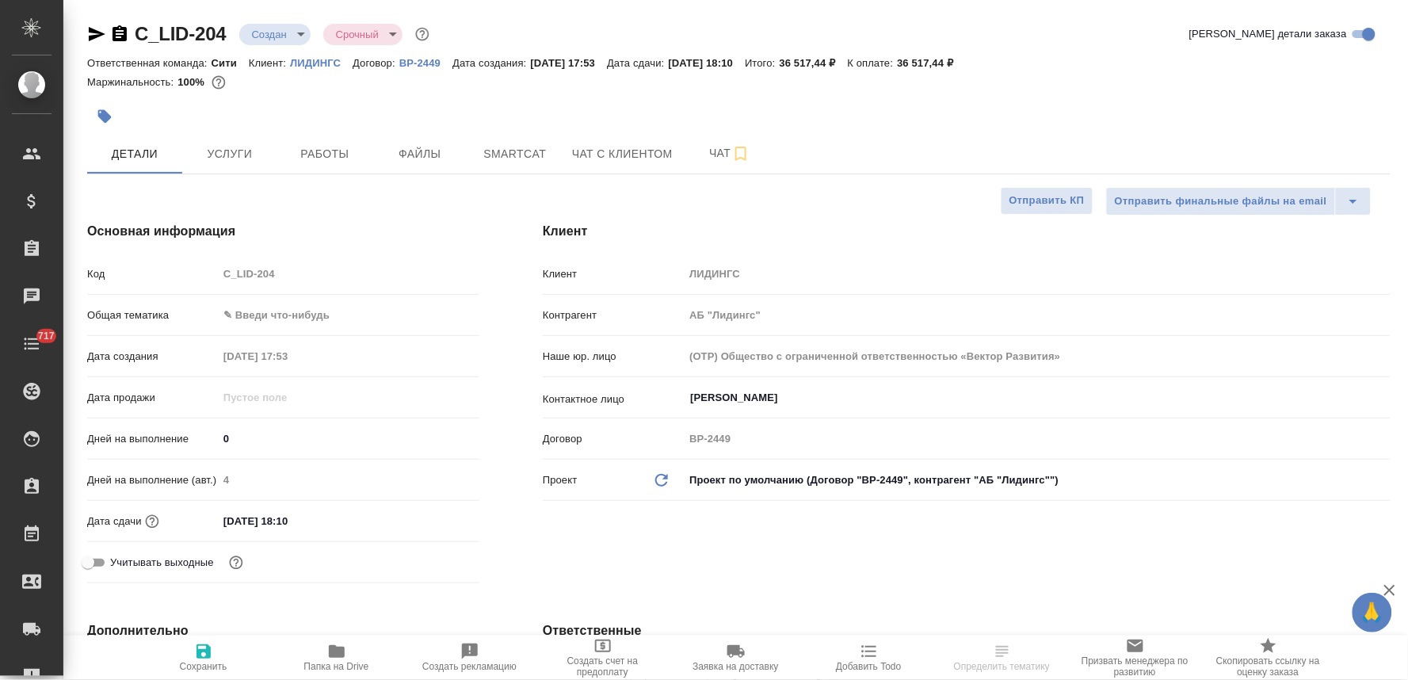
type textarea "x"
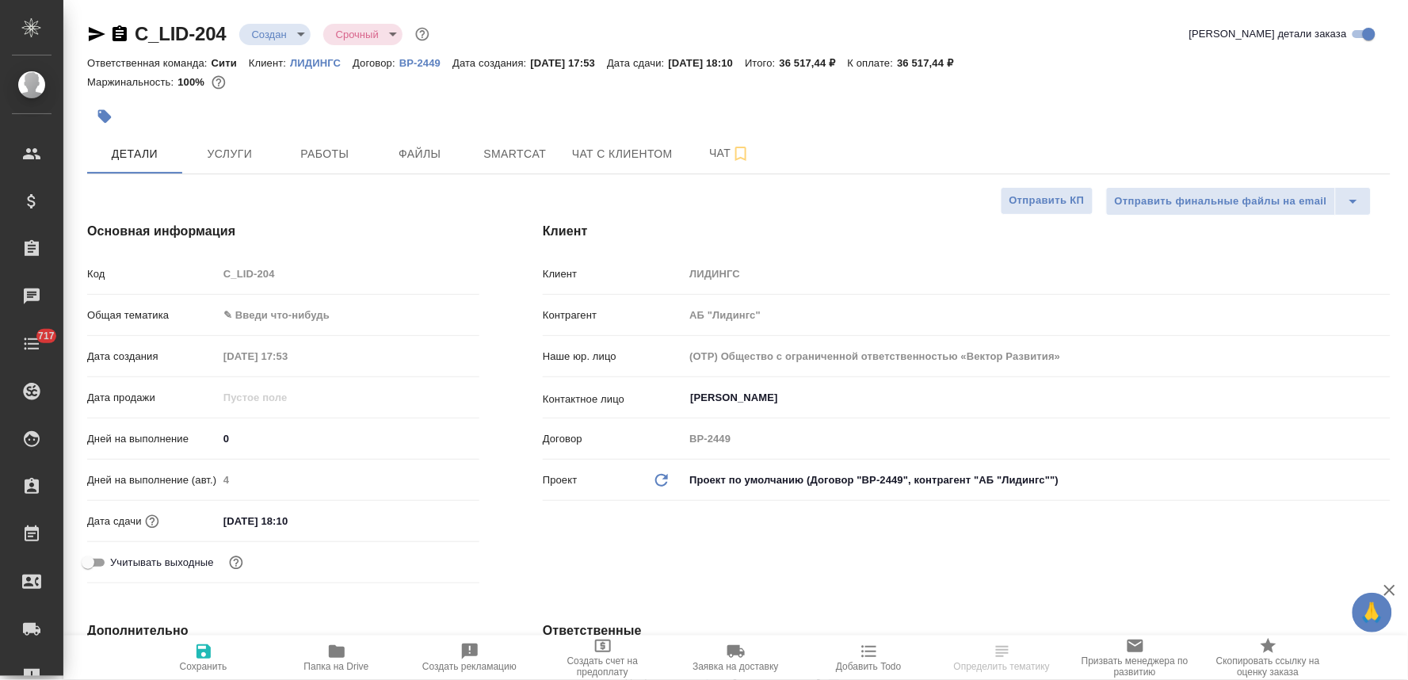
type textarea "x"
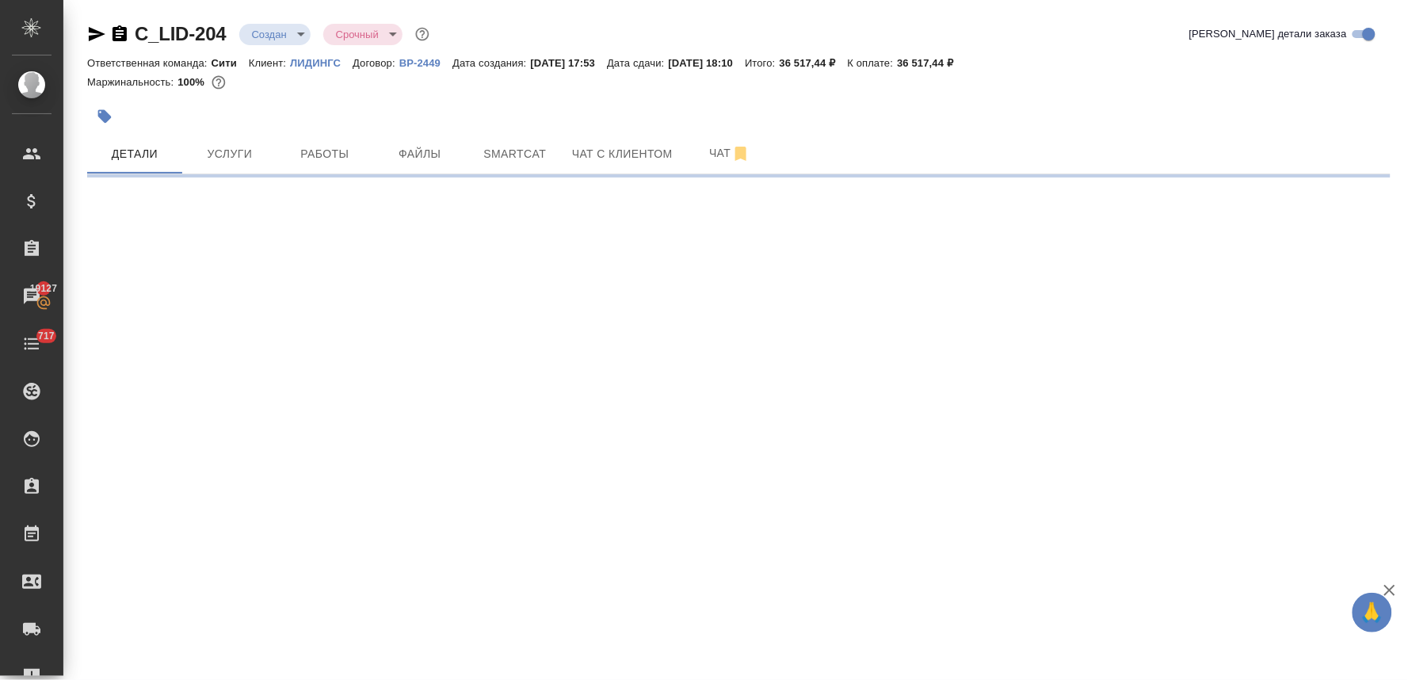
select select "RU"
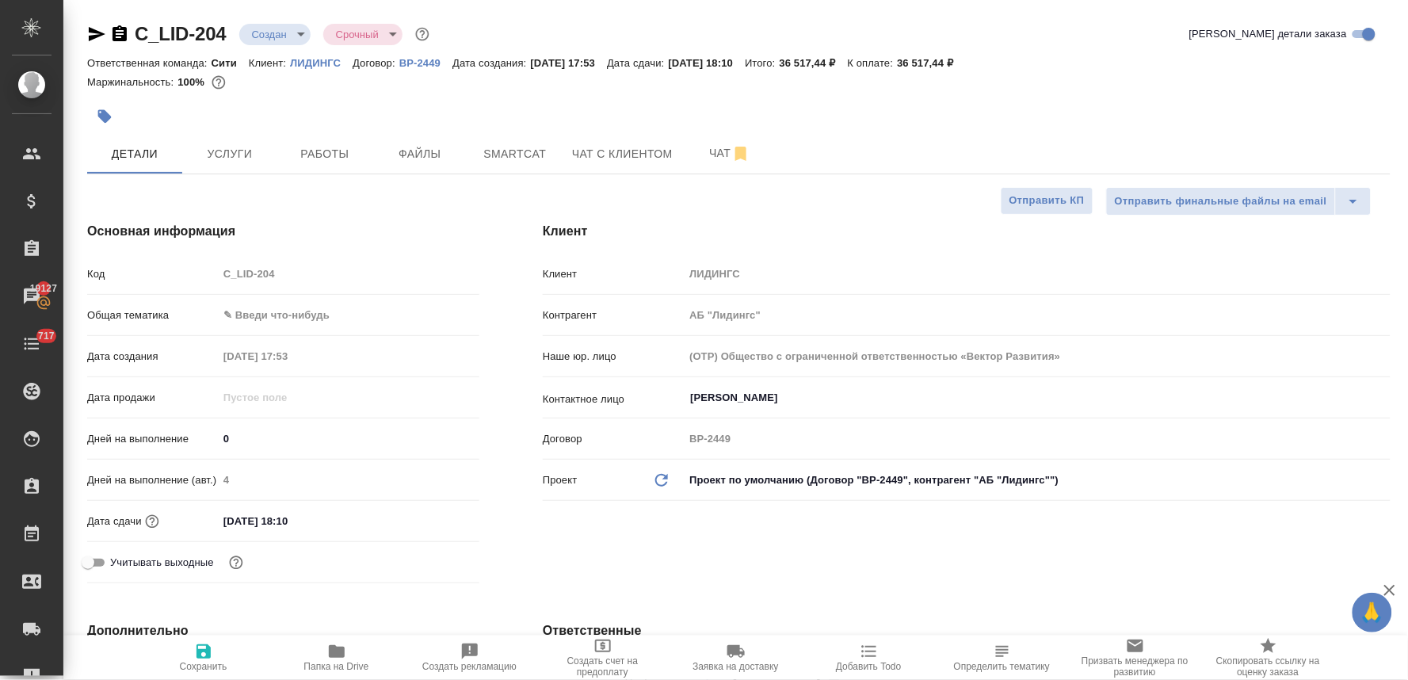
type textarea "x"
click at [239, 157] on span "Услуги" at bounding box center [230, 154] width 76 height 20
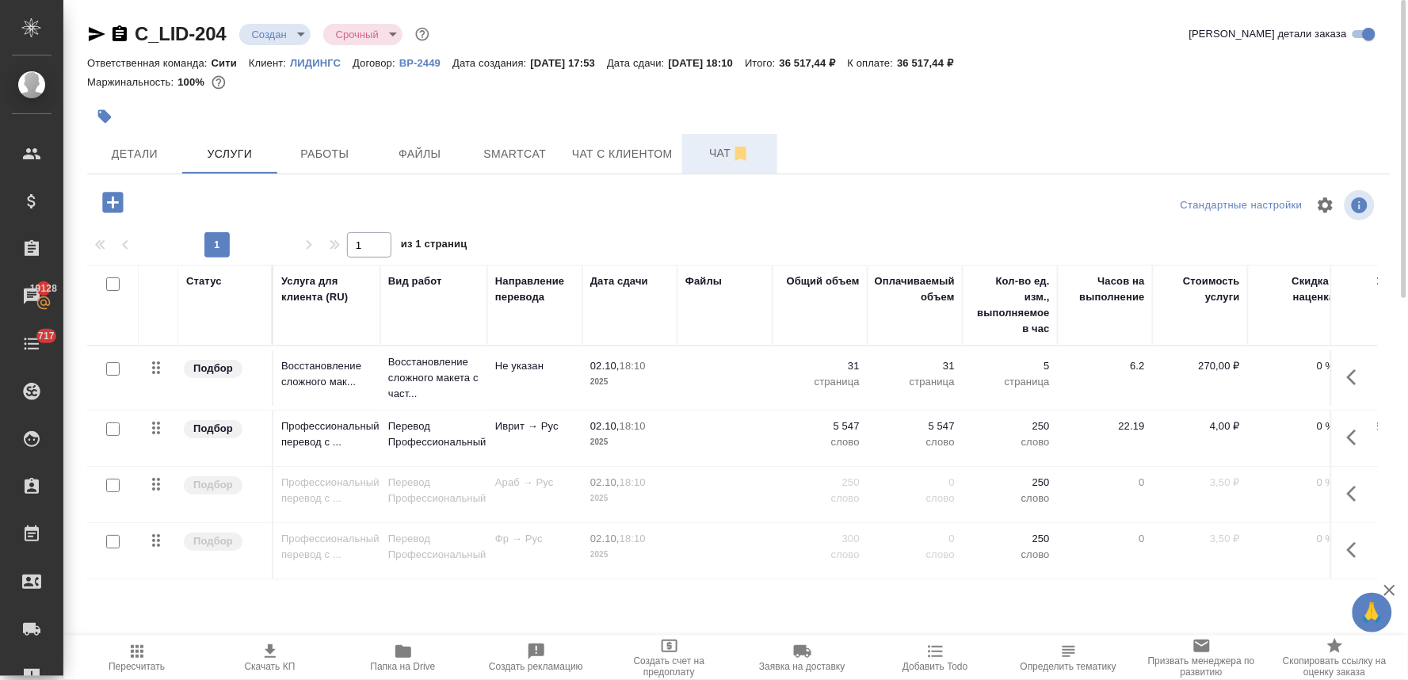
click at [714, 149] on span "Чат" at bounding box center [730, 153] width 76 height 20
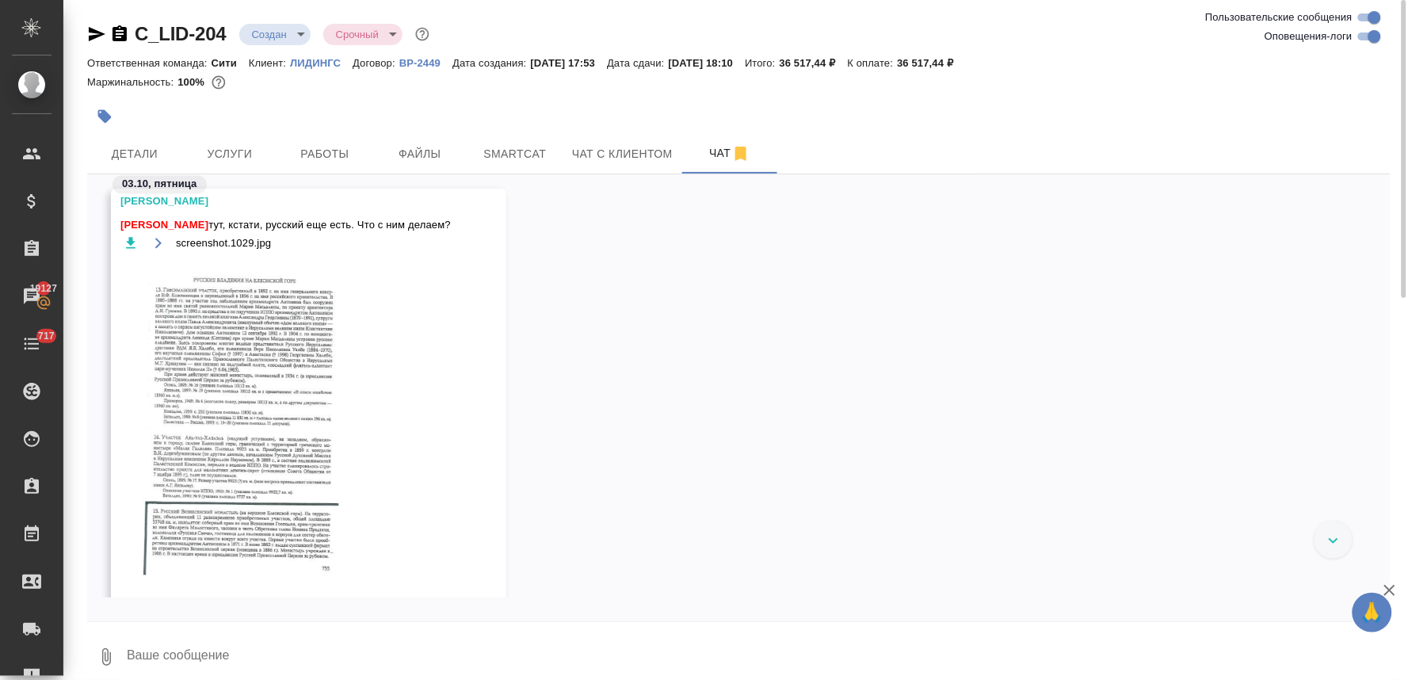
scroll to position [1082, 0]
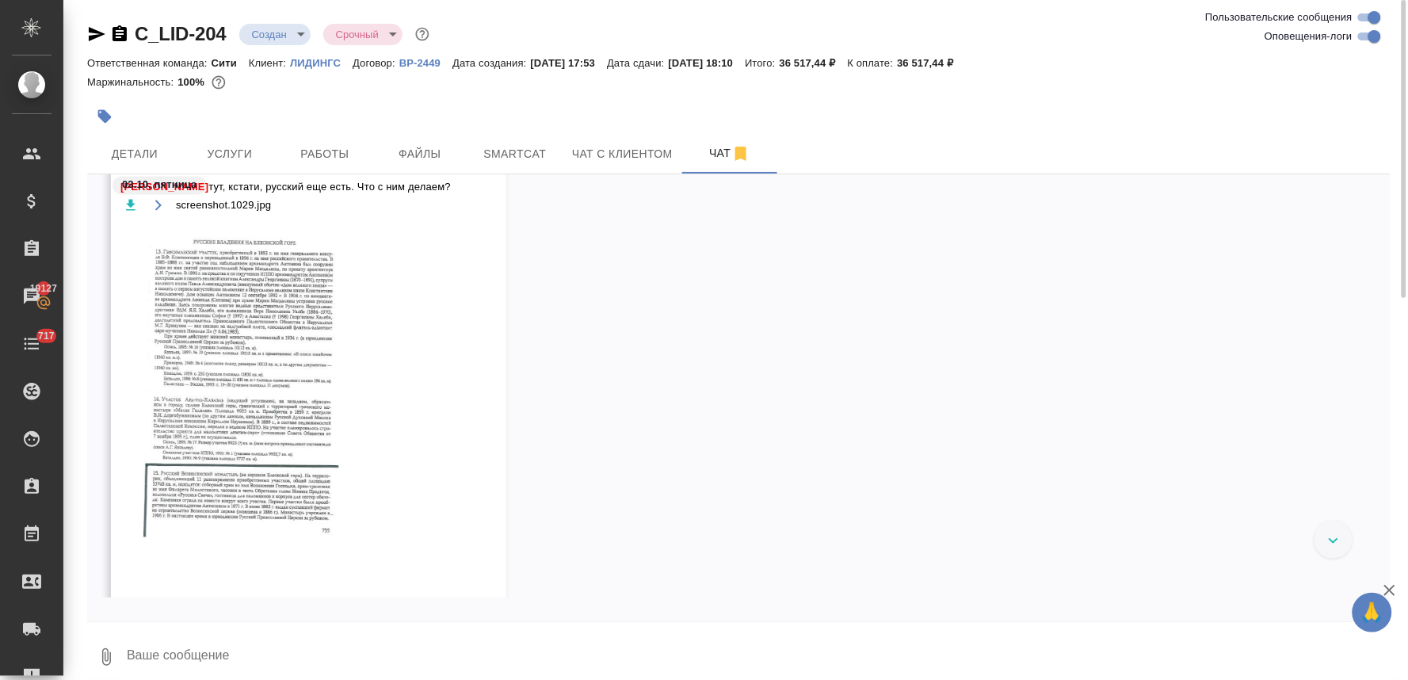
click at [307, 389] on img at bounding box center [239, 411] width 238 height 376
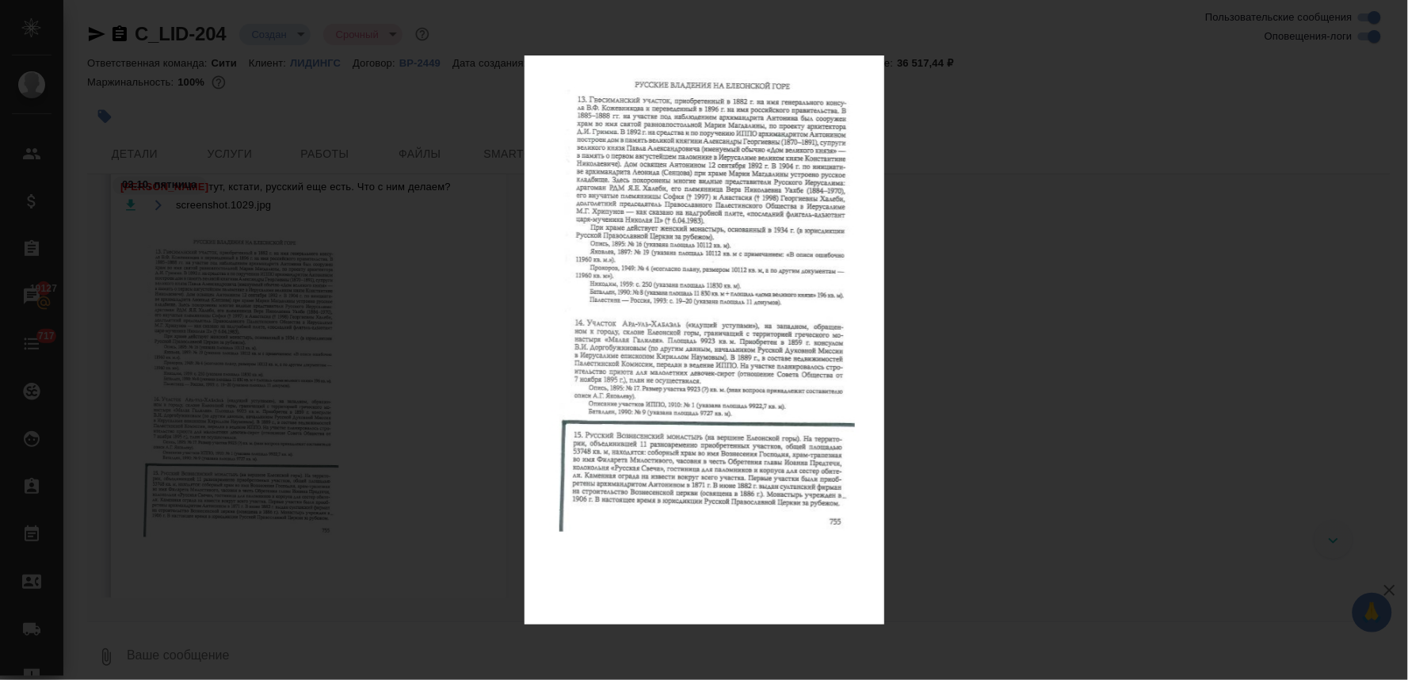
click at [1110, 361] on div "screenshot.1029.jpg 1 of 1" at bounding box center [704, 340] width 1408 height 680
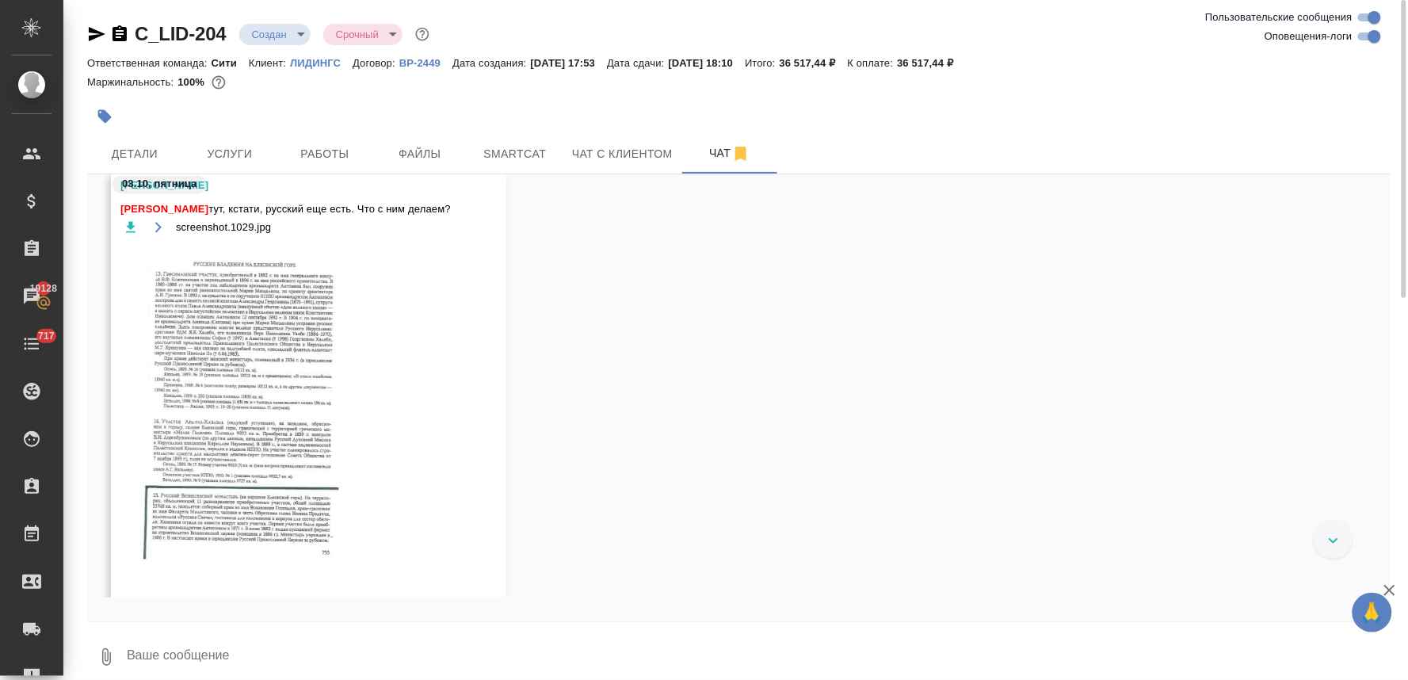
scroll to position [1059, 0]
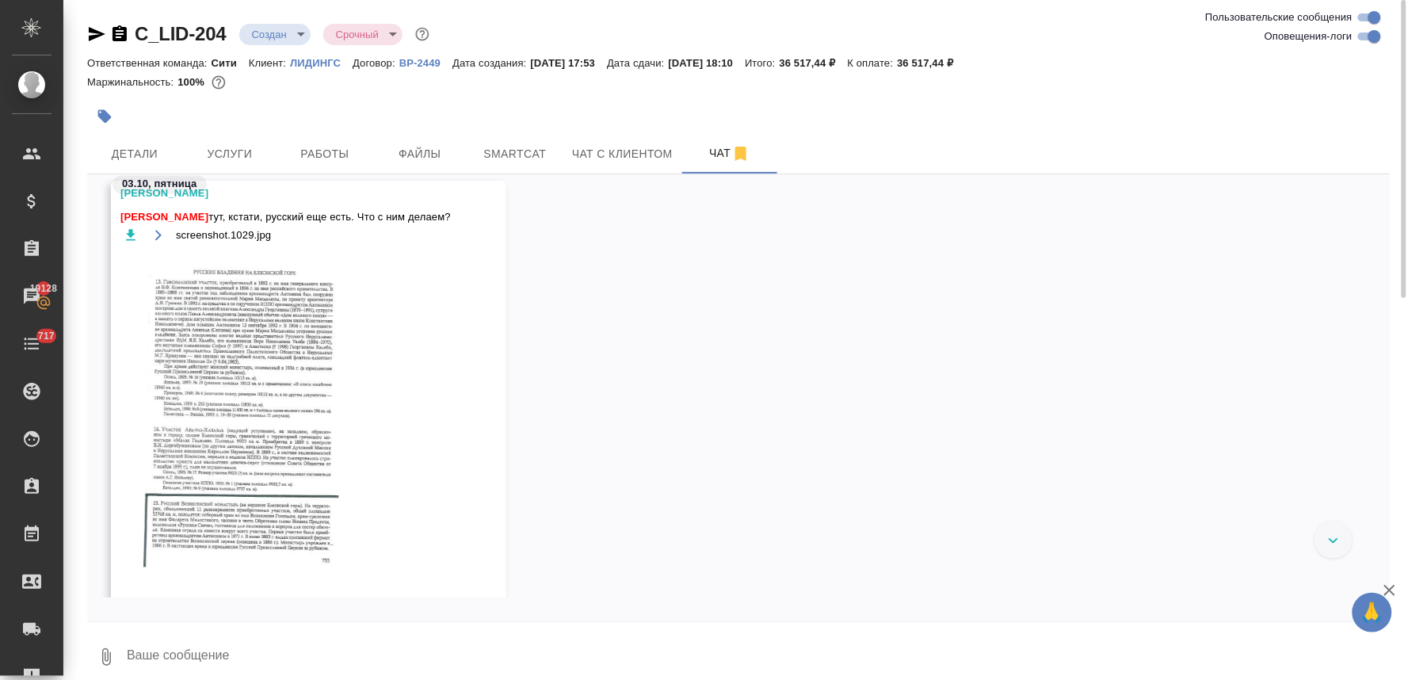
click at [220, 333] on img at bounding box center [239, 441] width 238 height 376
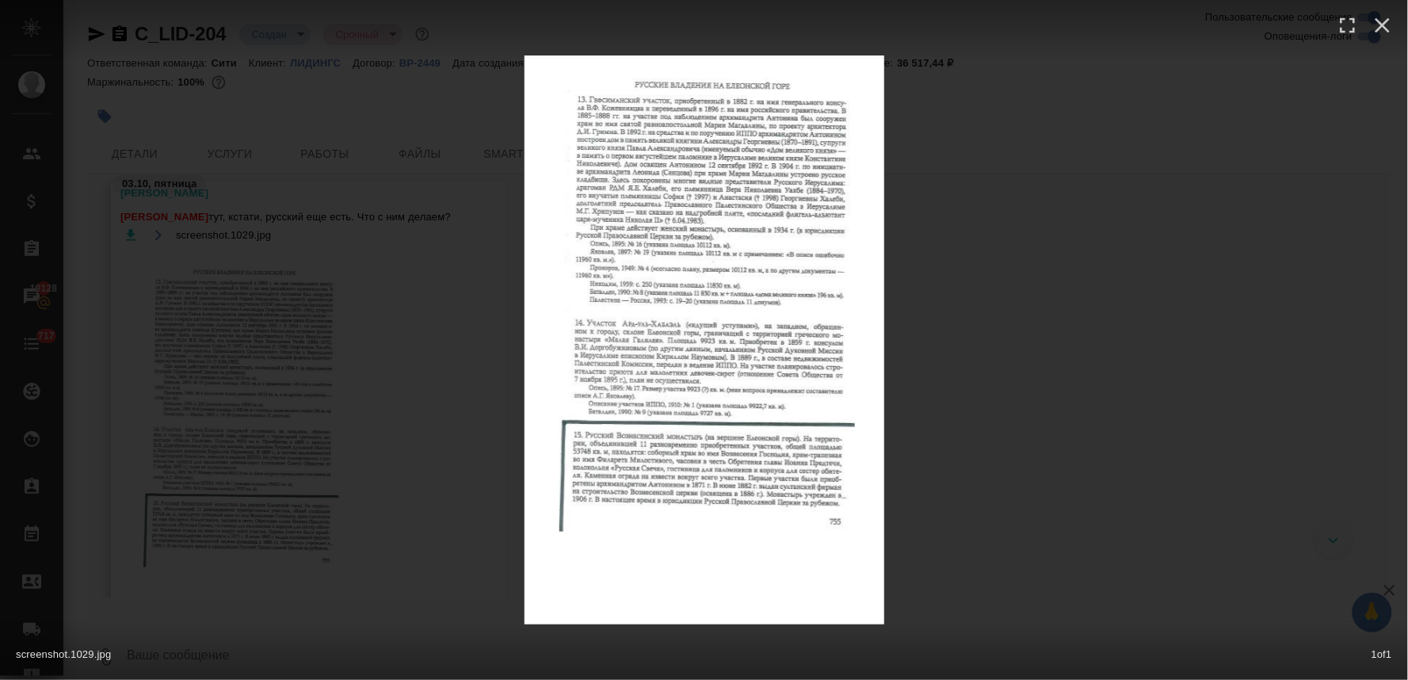
click at [1157, 244] on div "screenshot.1029.jpg 1 of 1" at bounding box center [704, 340] width 1408 height 680
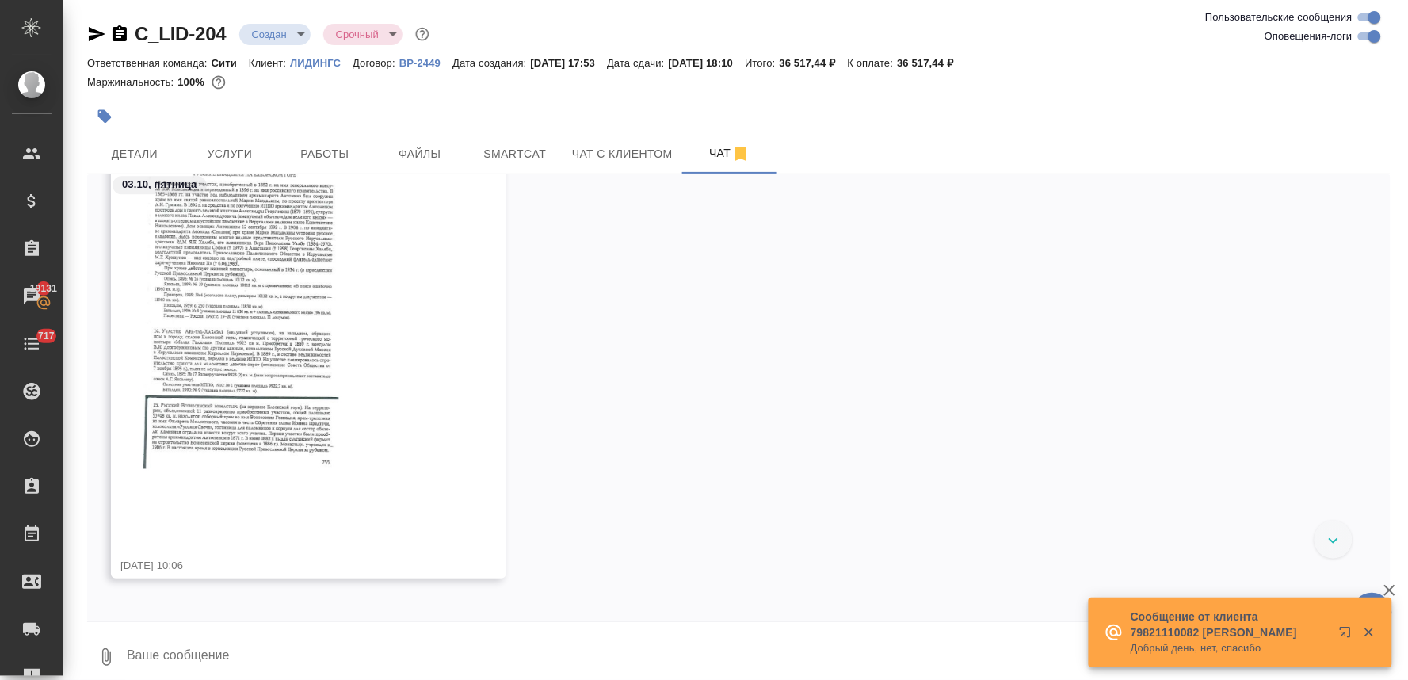
scroll to position [1597, 0]
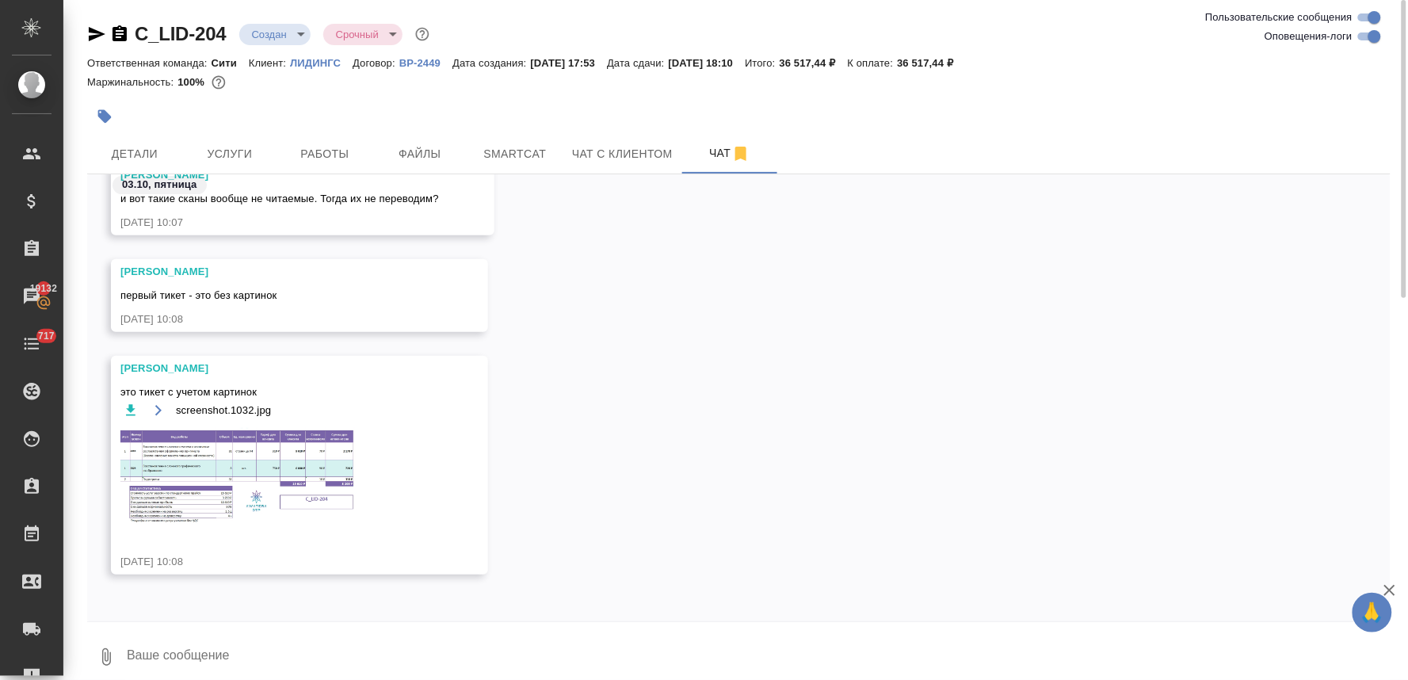
click at [252, 479] on img at bounding box center [239, 477] width 238 height 98
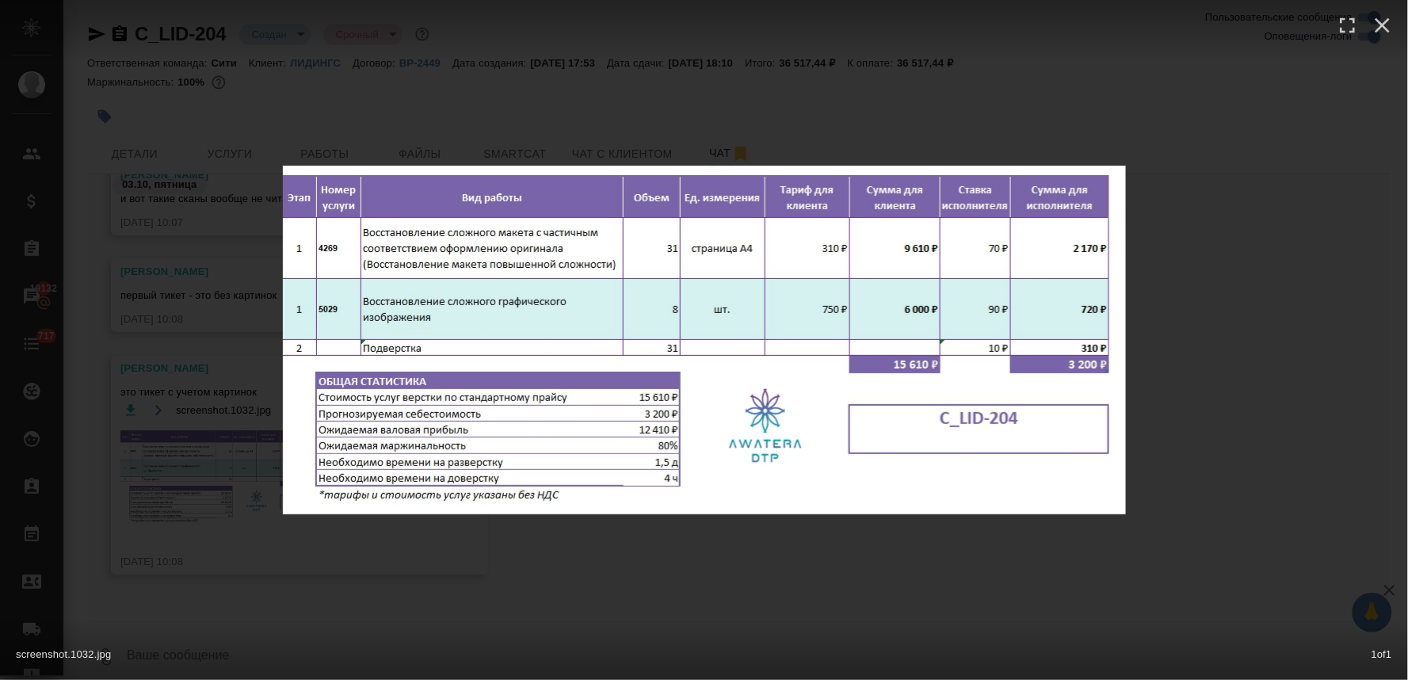
click at [635, 600] on div "screenshot.1032.jpg 1 of 1" at bounding box center [704, 340] width 1408 height 680
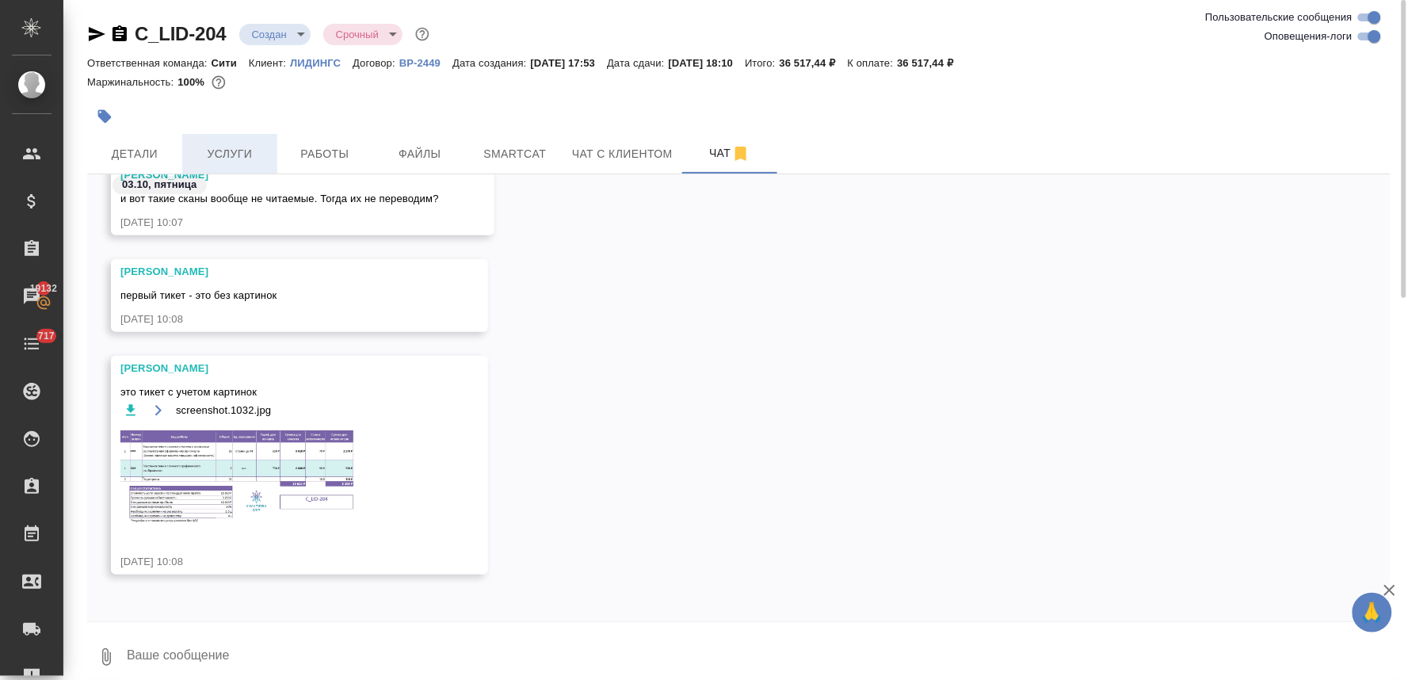
click at [227, 144] on span "Услуги" at bounding box center [230, 154] width 76 height 20
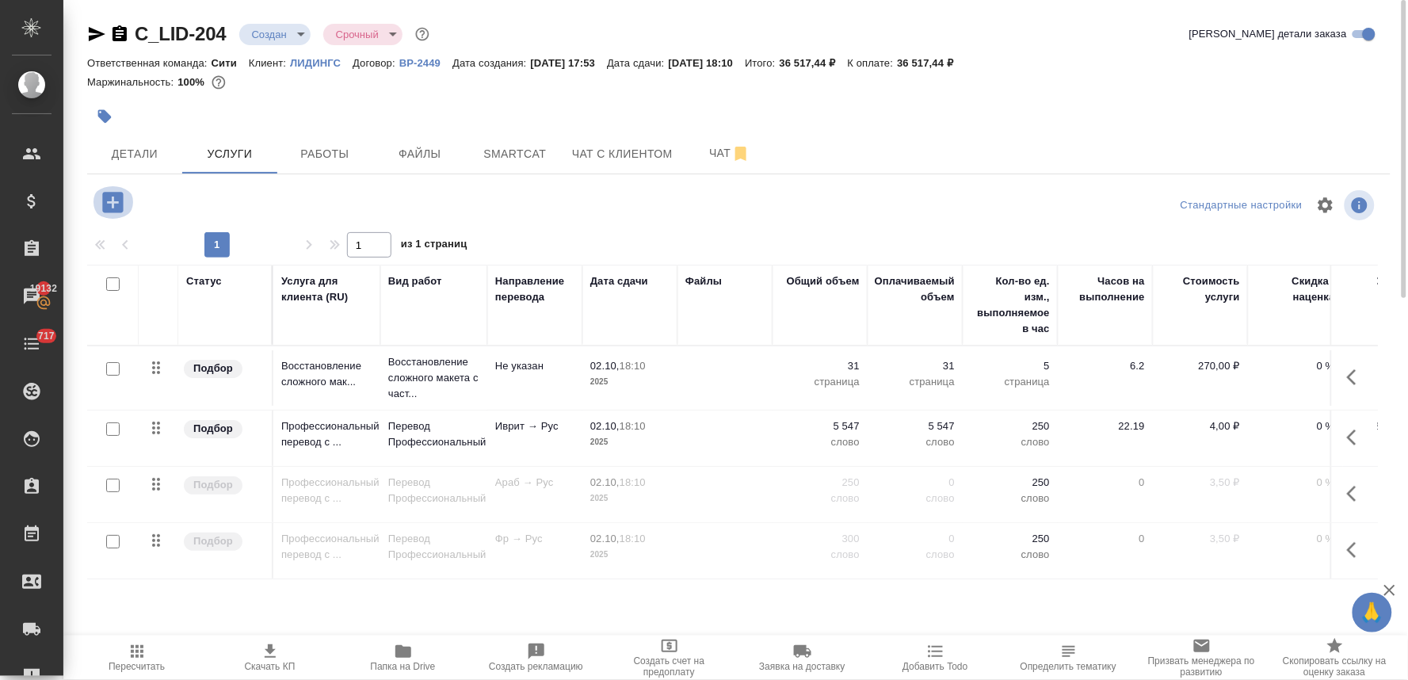
click at [113, 199] on icon "button" at bounding box center [113, 203] width 28 height 28
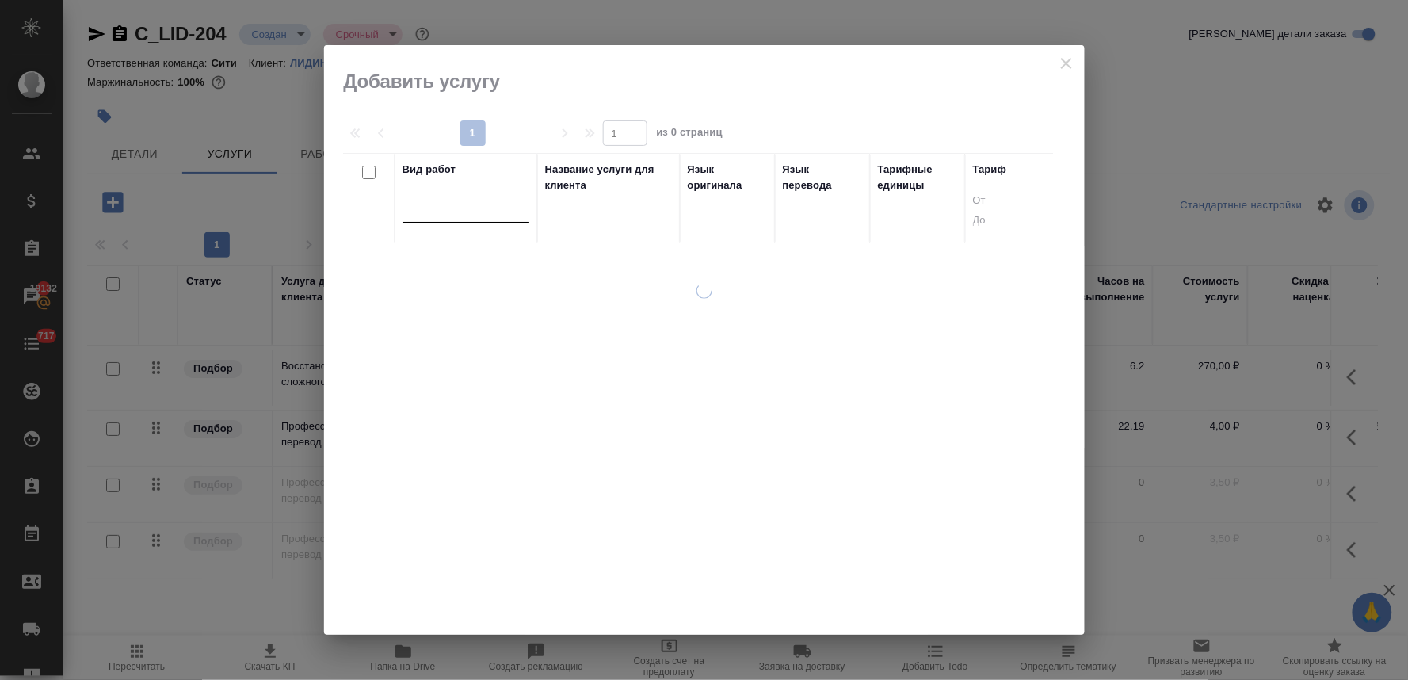
click at [460, 208] on div at bounding box center [466, 207] width 127 height 23
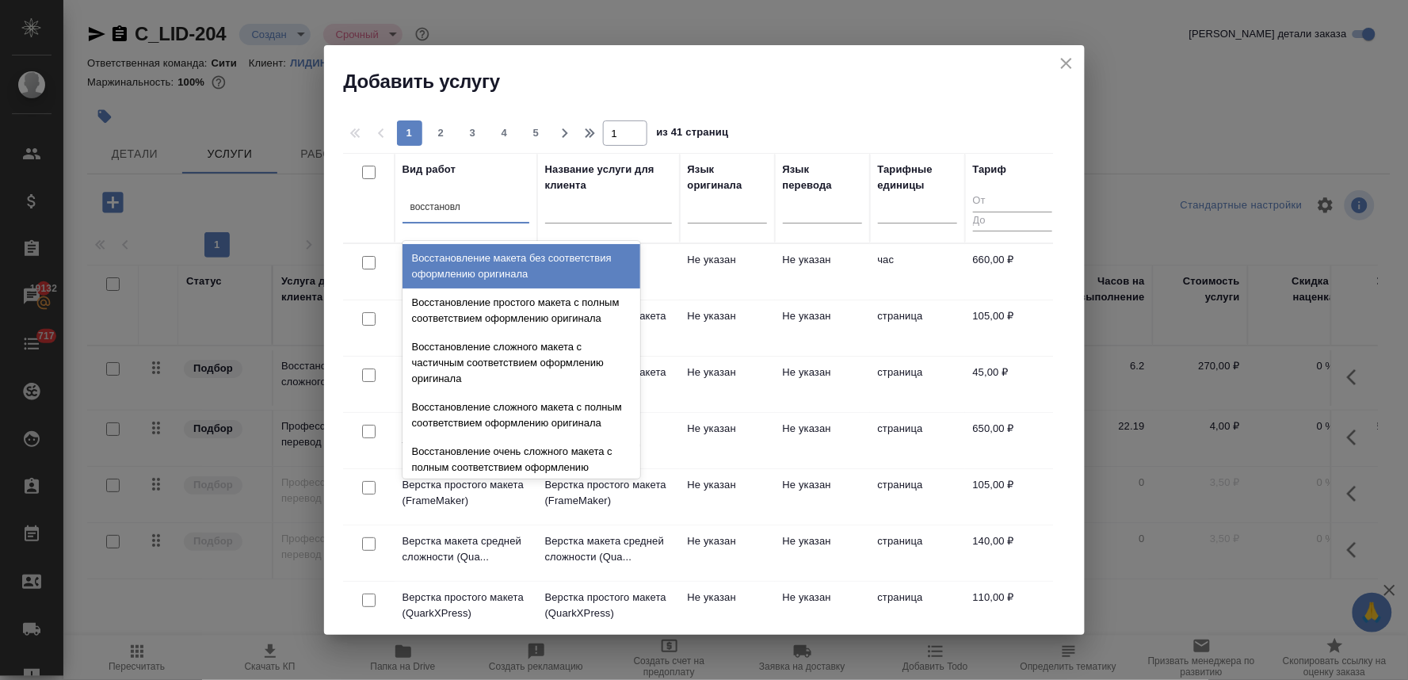
type input "восстановле"
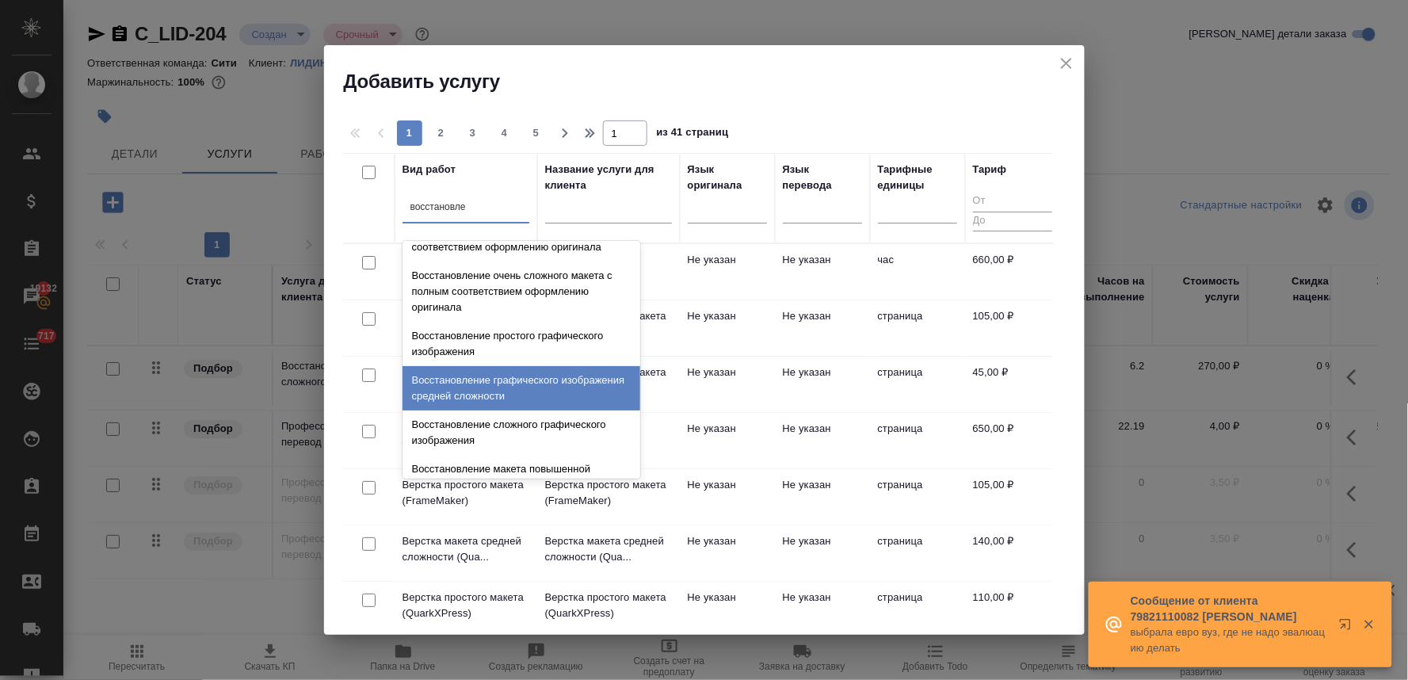
scroll to position [264, 0]
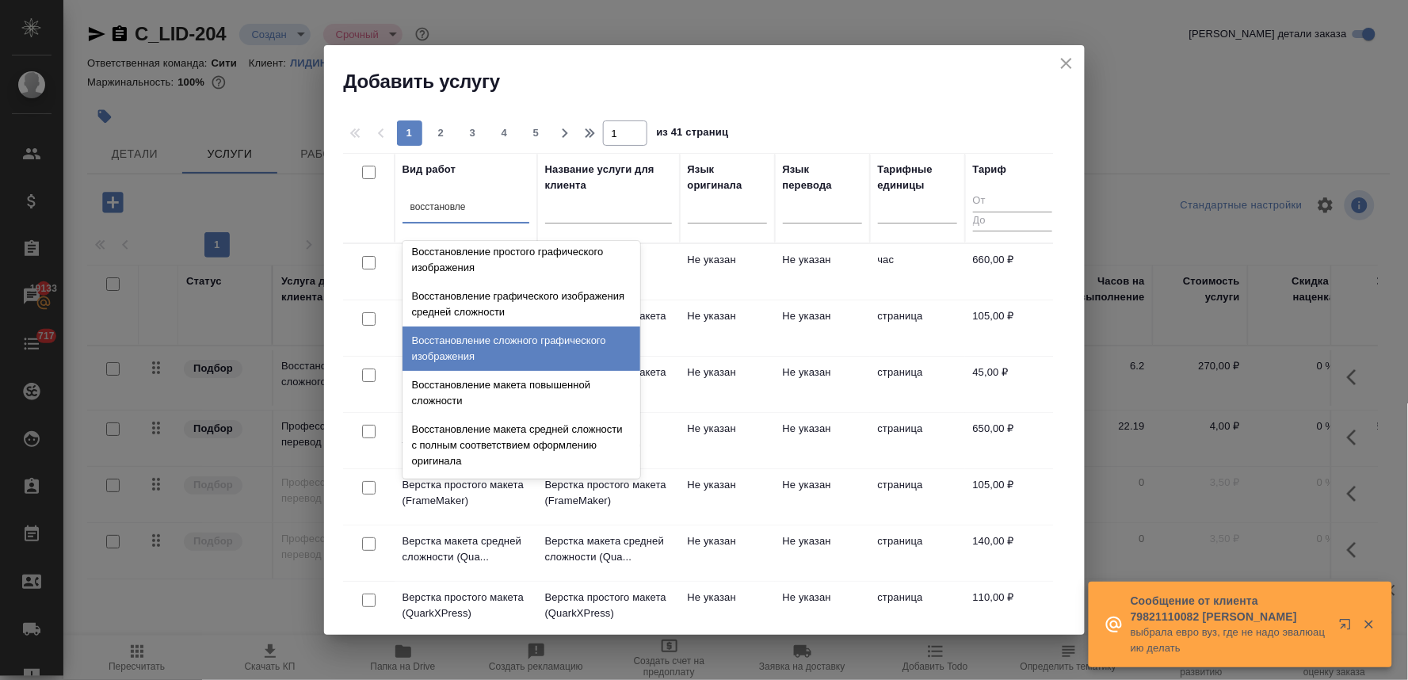
click at [533, 371] on div "Восстановление сложного графического изображения" at bounding box center [522, 349] width 238 height 44
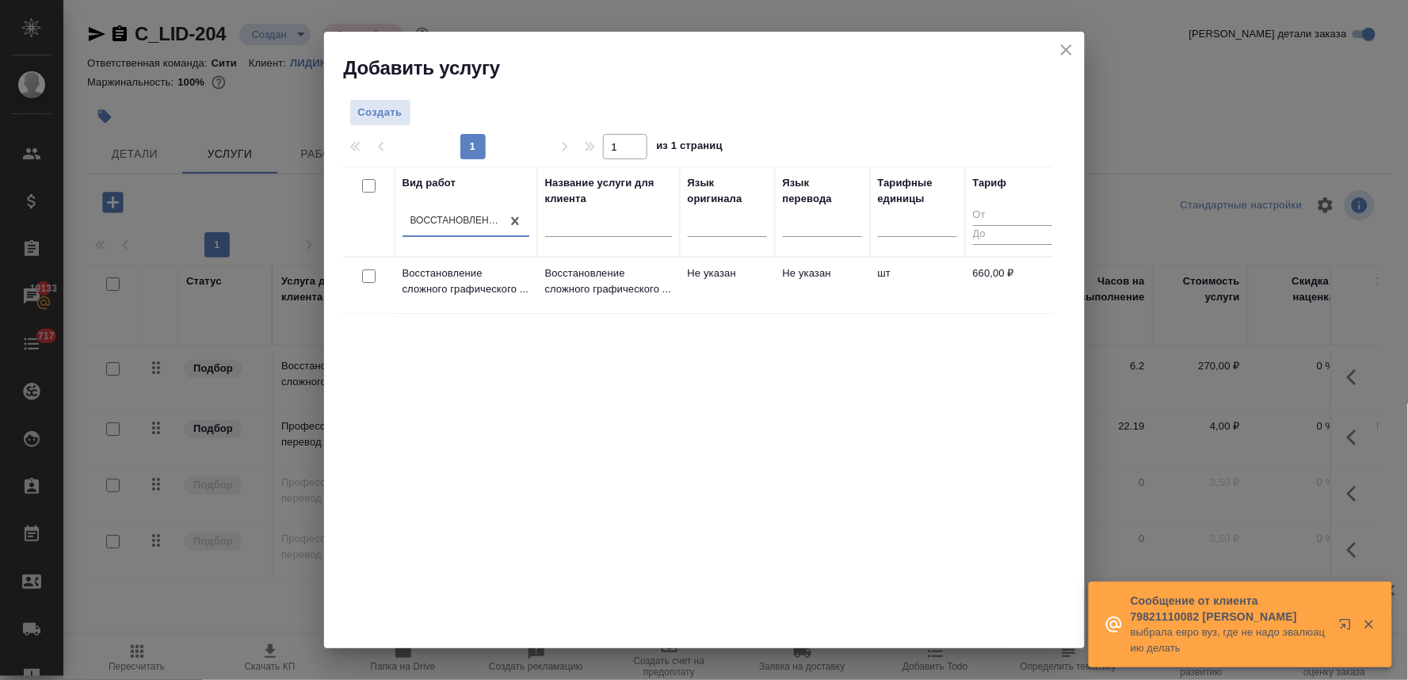
click at [365, 281] on input "checkbox" at bounding box center [368, 275] width 13 height 13
checkbox input "true"
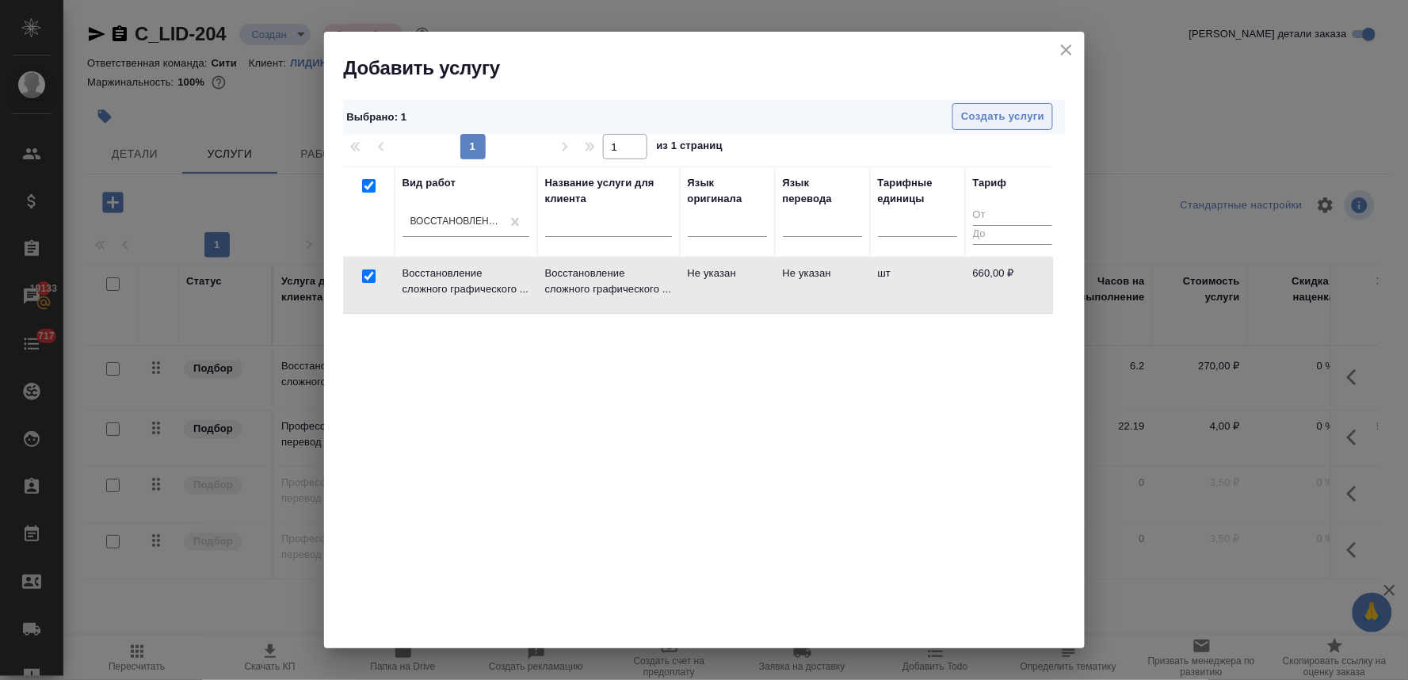
click at [1040, 103] on button "Создать услуги" at bounding box center [1003, 117] width 101 height 28
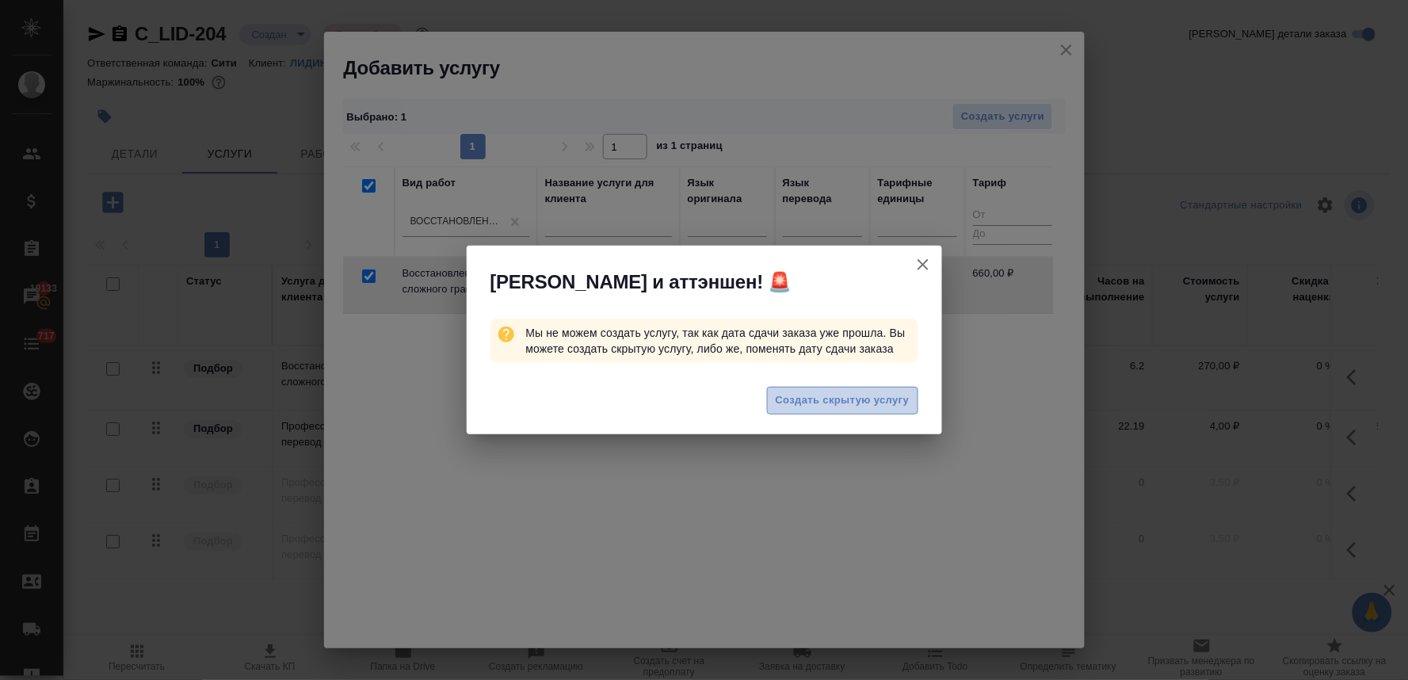
click at [825, 409] on span "Создать скрытую услугу" at bounding box center [843, 400] width 134 height 18
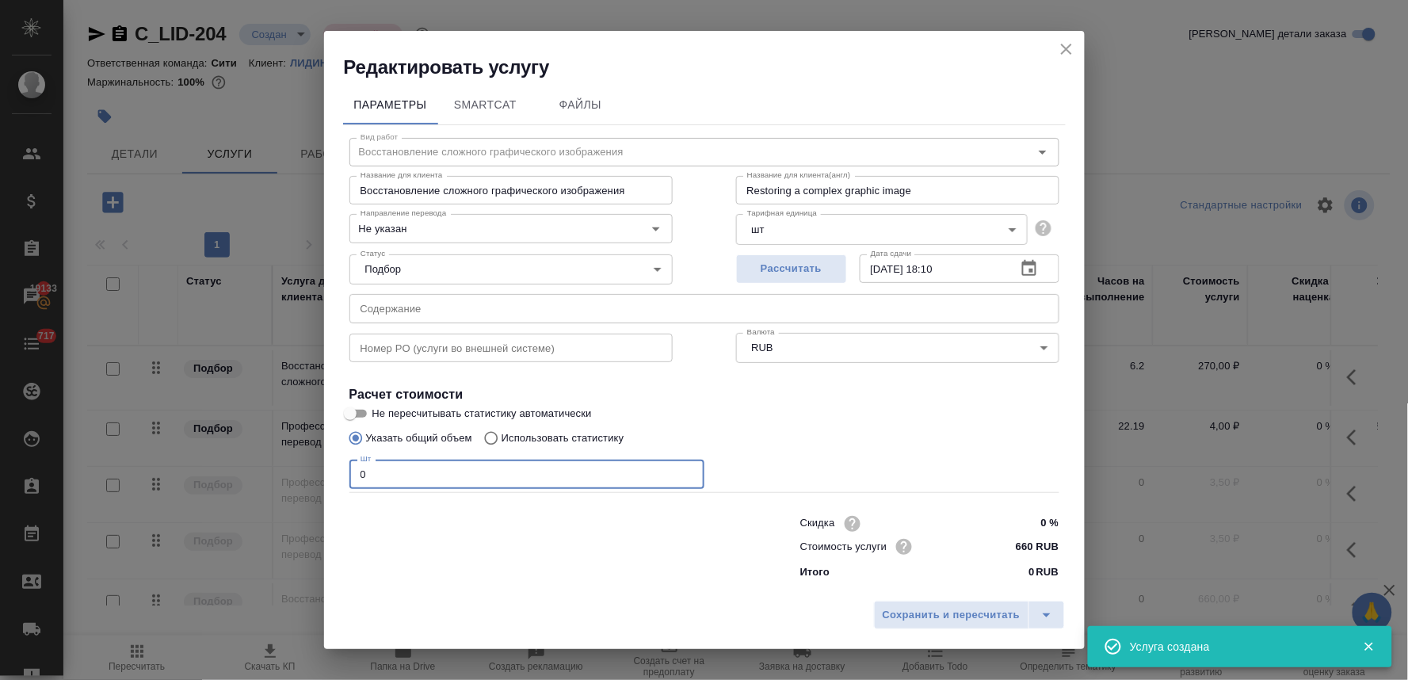
drag, startPoint x: 338, startPoint y: 478, endPoint x: 326, endPoint y: 468, distance: 15.7
click at [325, 474] on div "Параметры SmartCat Файлы Вид работ Восстановление сложного графического изображ…" at bounding box center [704, 337] width 761 height 514
type input "8"
click at [945, 613] on span "Сохранить и пересчитать" at bounding box center [952, 615] width 138 height 18
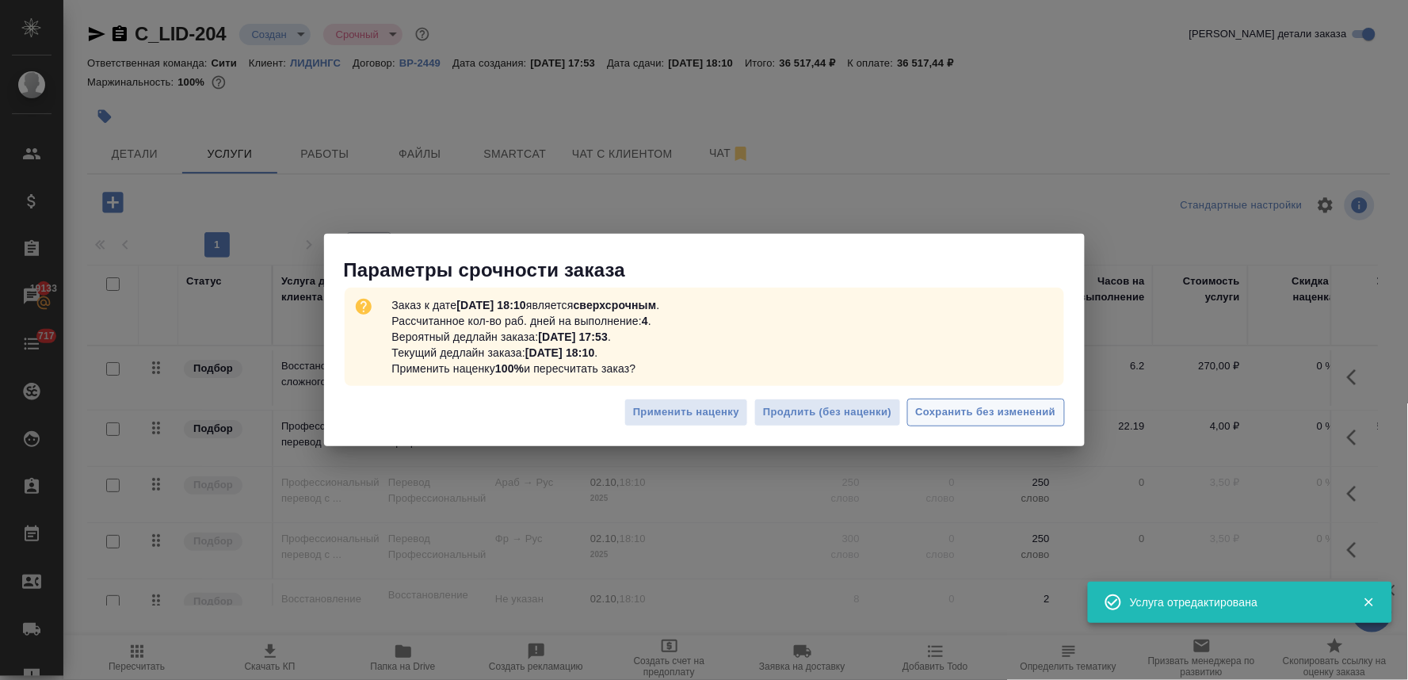
click at [955, 414] on span "Сохранить без изменений" at bounding box center [986, 412] width 140 height 18
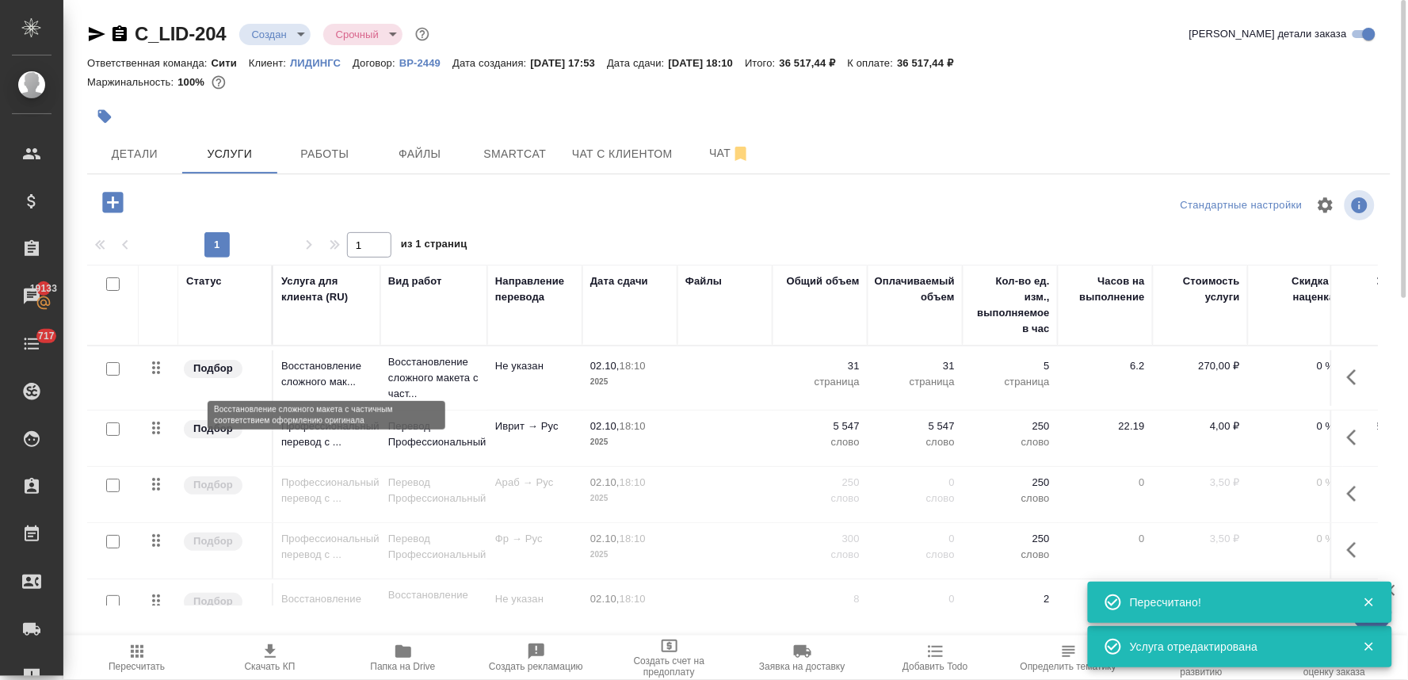
click at [304, 372] on p "Восстановление сложного мак..." at bounding box center [326, 374] width 91 height 32
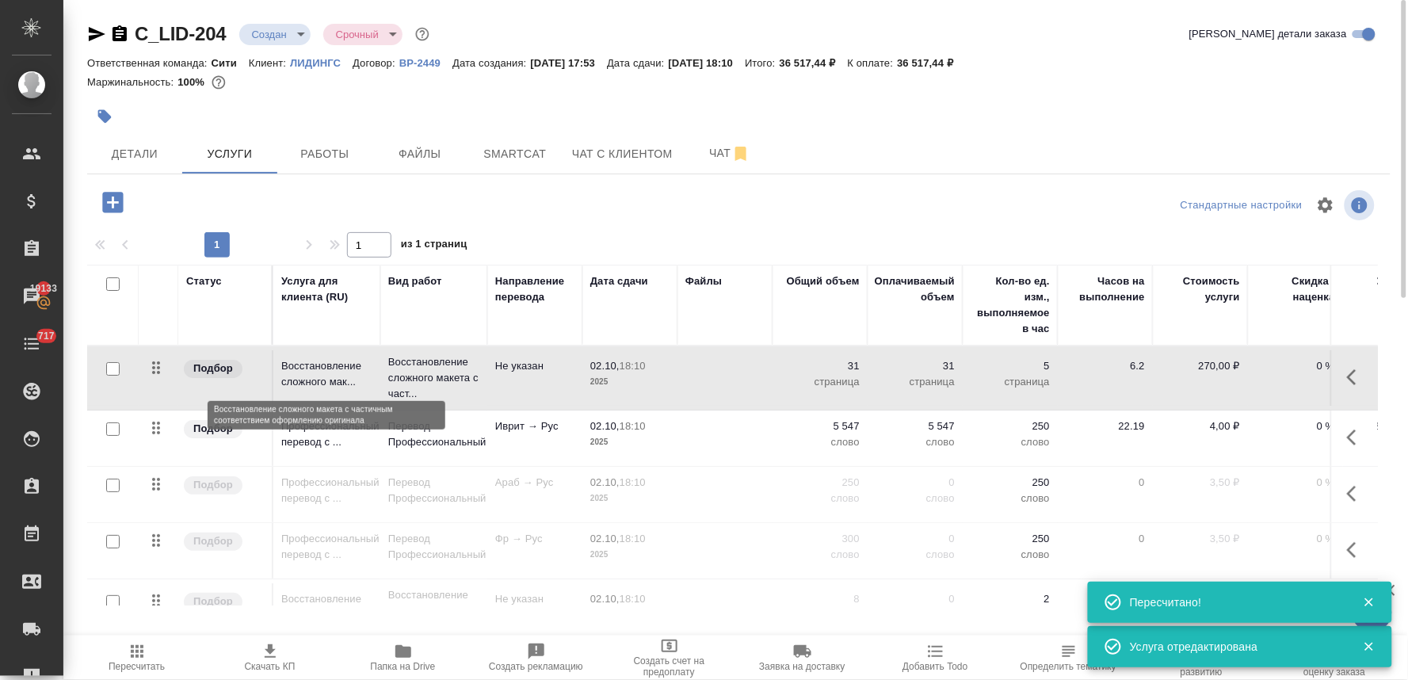
click at [304, 372] on p "Восстановление сложного мак..." at bounding box center [326, 374] width 91 height 32
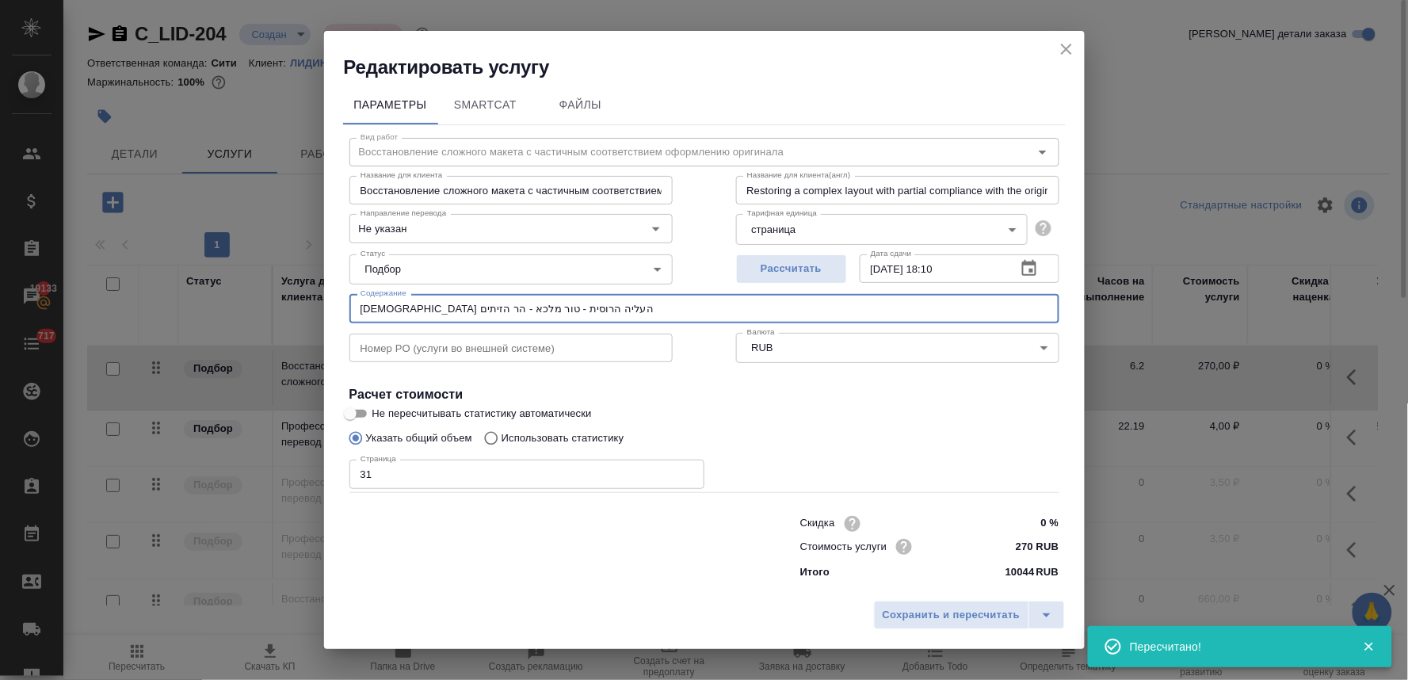
drag, startPoint x: 574, startPoint y: 310, endPoint x: 297, endPoint y: 301, distance: 276.7
click at [297, 301] on div "Редактировать услугу Параметры SmartCat Файлы Вид работ Восстановление сложного…" at bounding box center [704, 340] width 1408 height 680
click at [1064, 40] on icon "close" at bounding box center [1066, 49] width 19 height 19
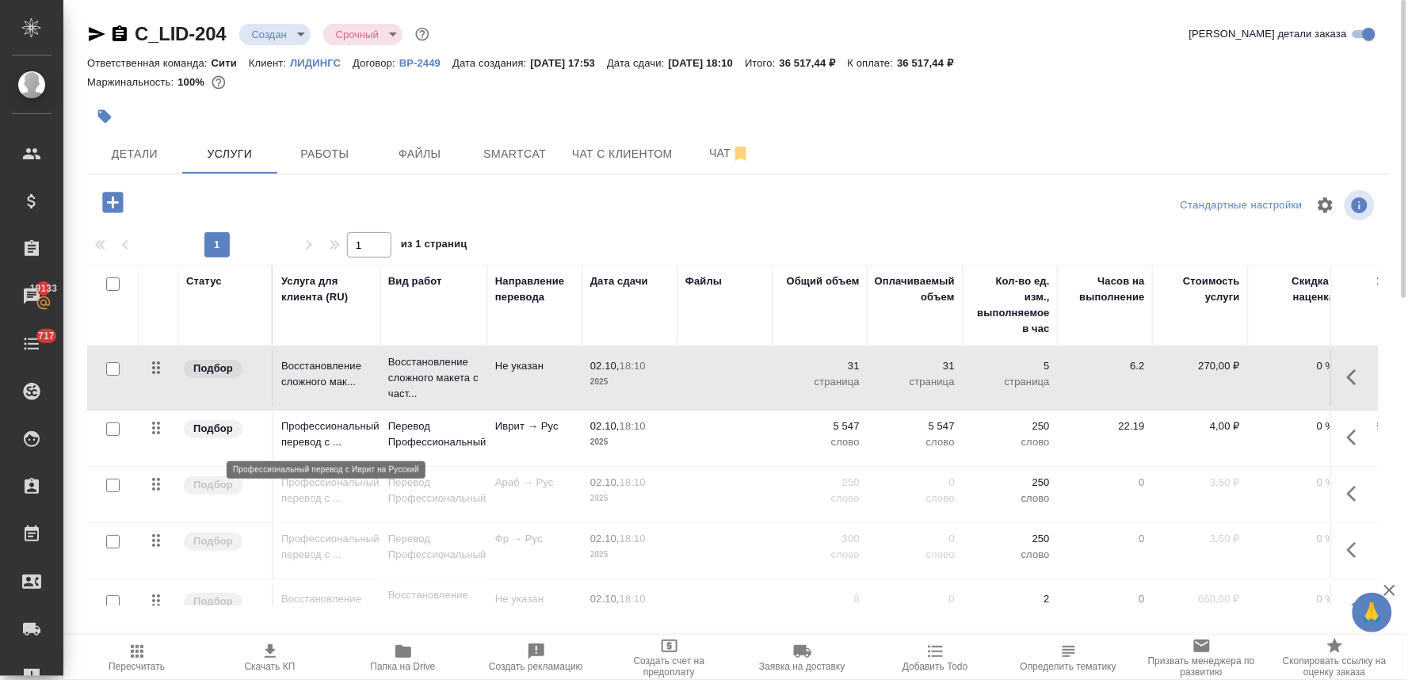
click at [299, 442] on p "Профессиональный перевод с ..." at bounding box center [326, 434] width 91 height 32
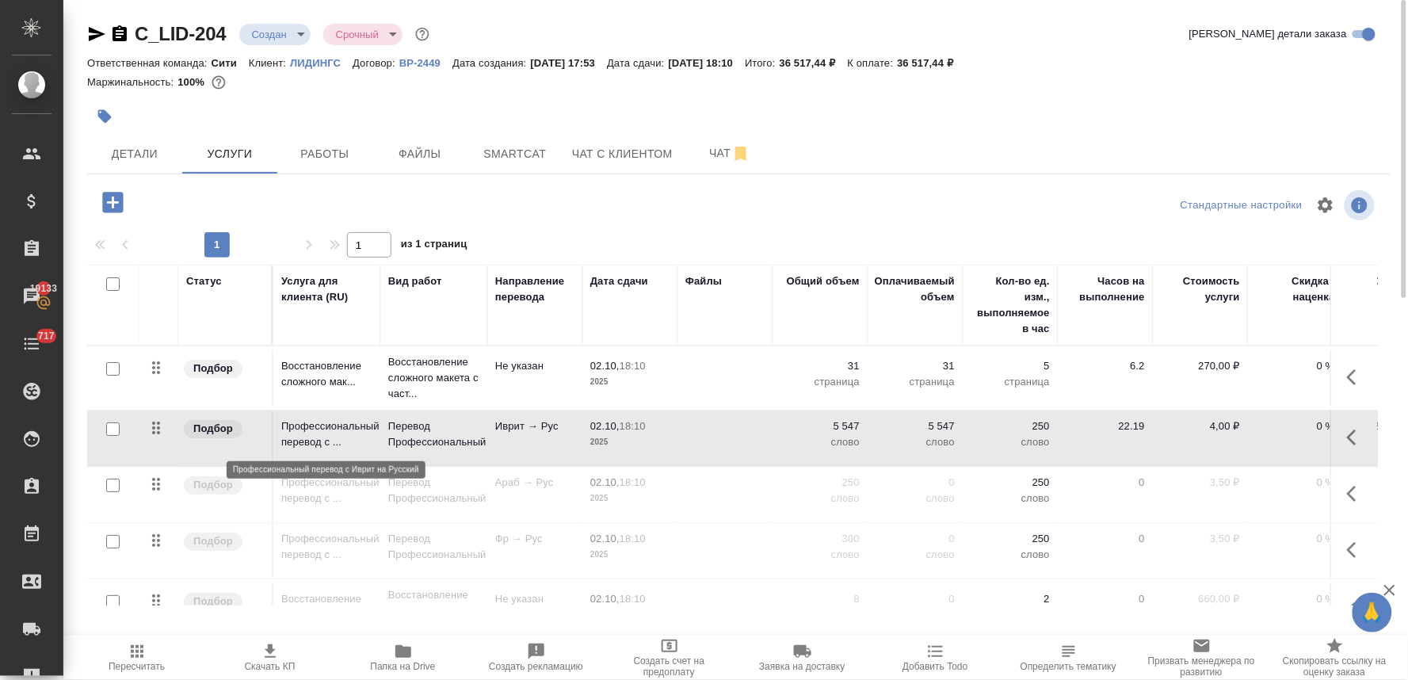
click at [299, 442] on p "Профессиональный перевод с ..." at bounding box center [326, 434] width 91 height 32
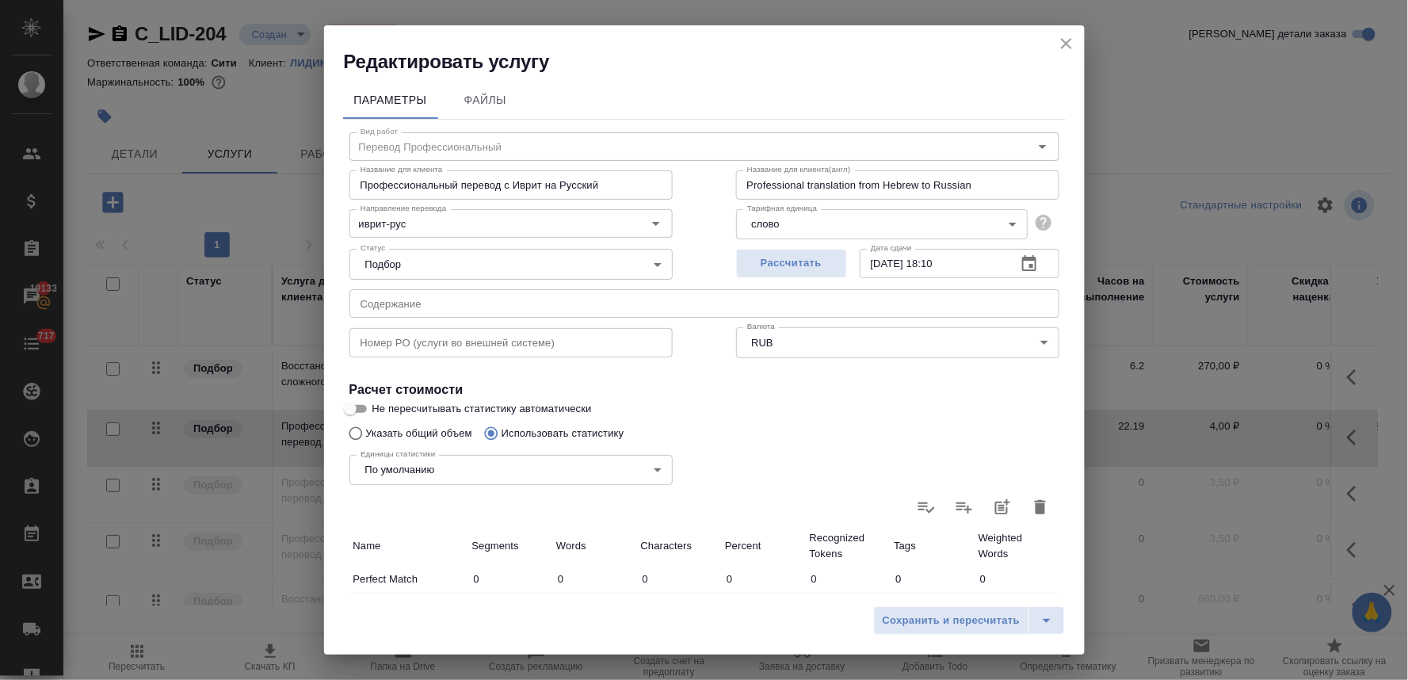
click at [397, 309] on input "text" at bounding box center [704, 303] width 710 height 29
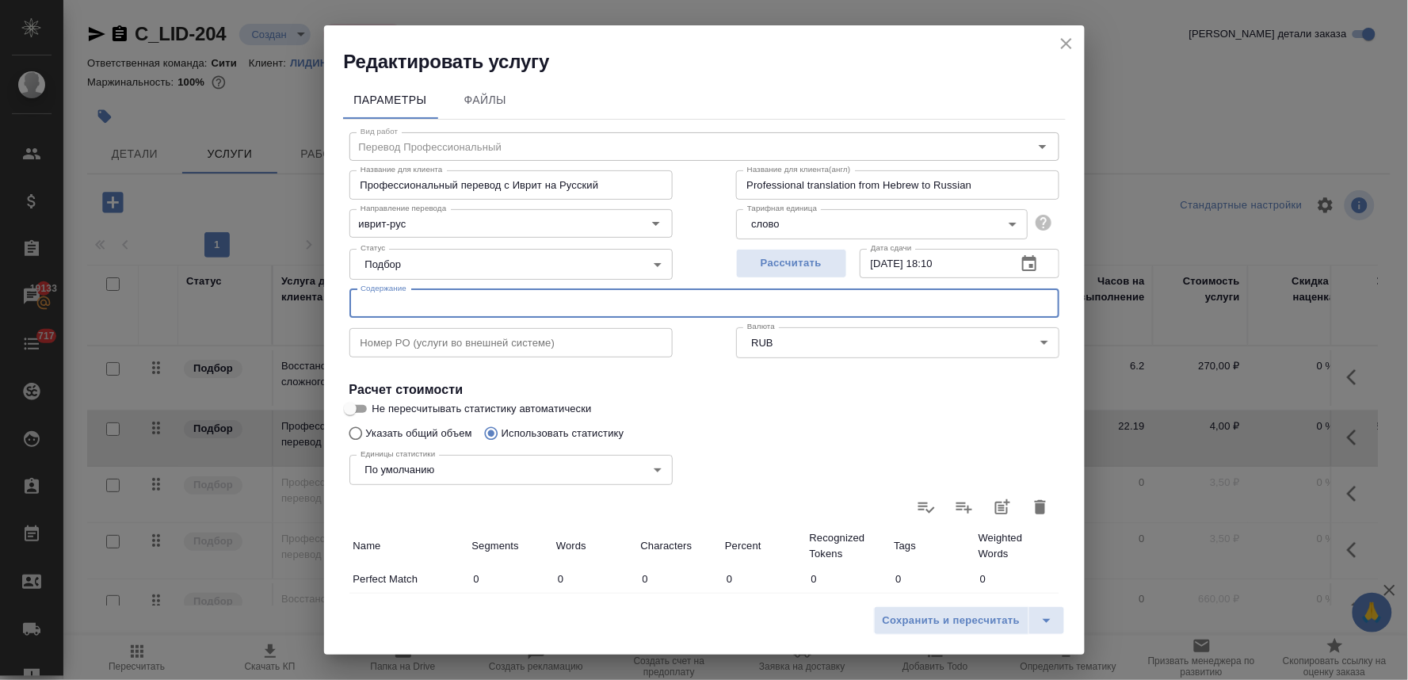
paste input "כנסית העליה הרוסית - טור מלכא - הר הזיתים"
type input "כנסית העליה הרוסית - טור מלכא - הר הזיתים"
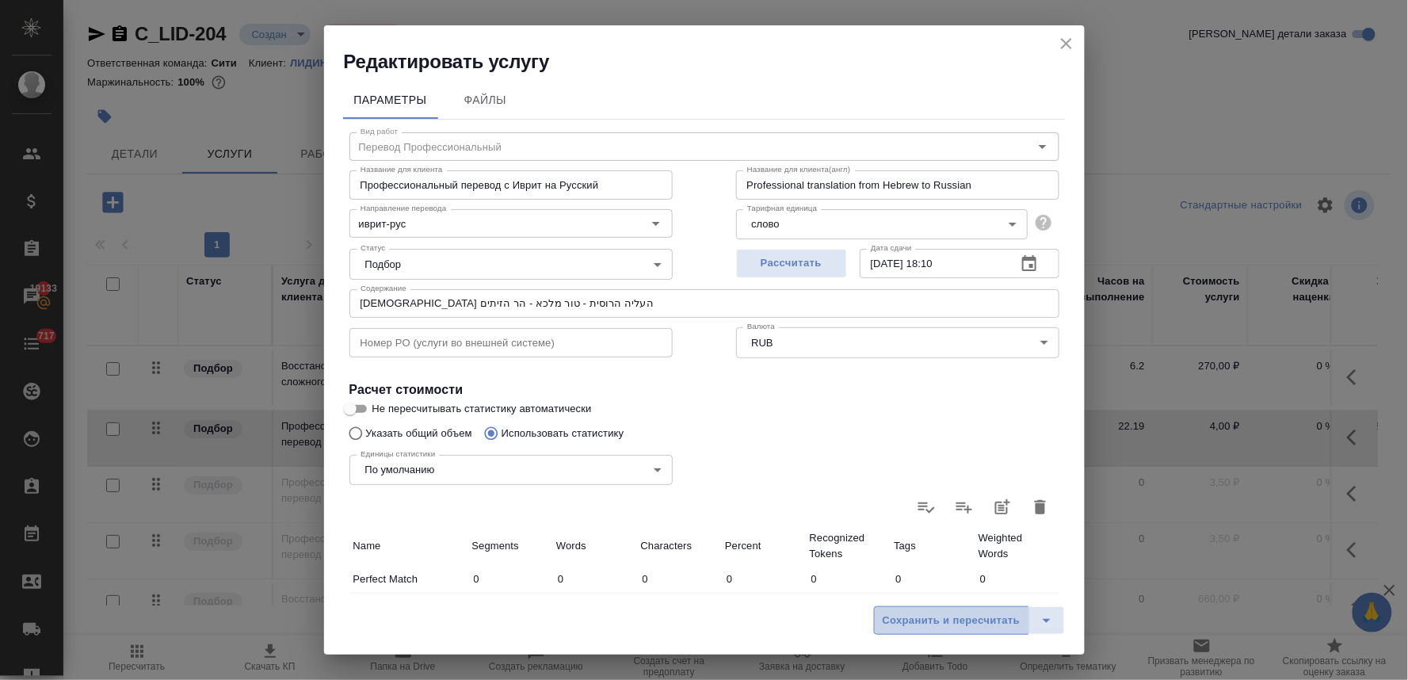
click at [943, 632] on button "Сохранить и пересчитать" at bounding box center [951, 620] width 155 height 29
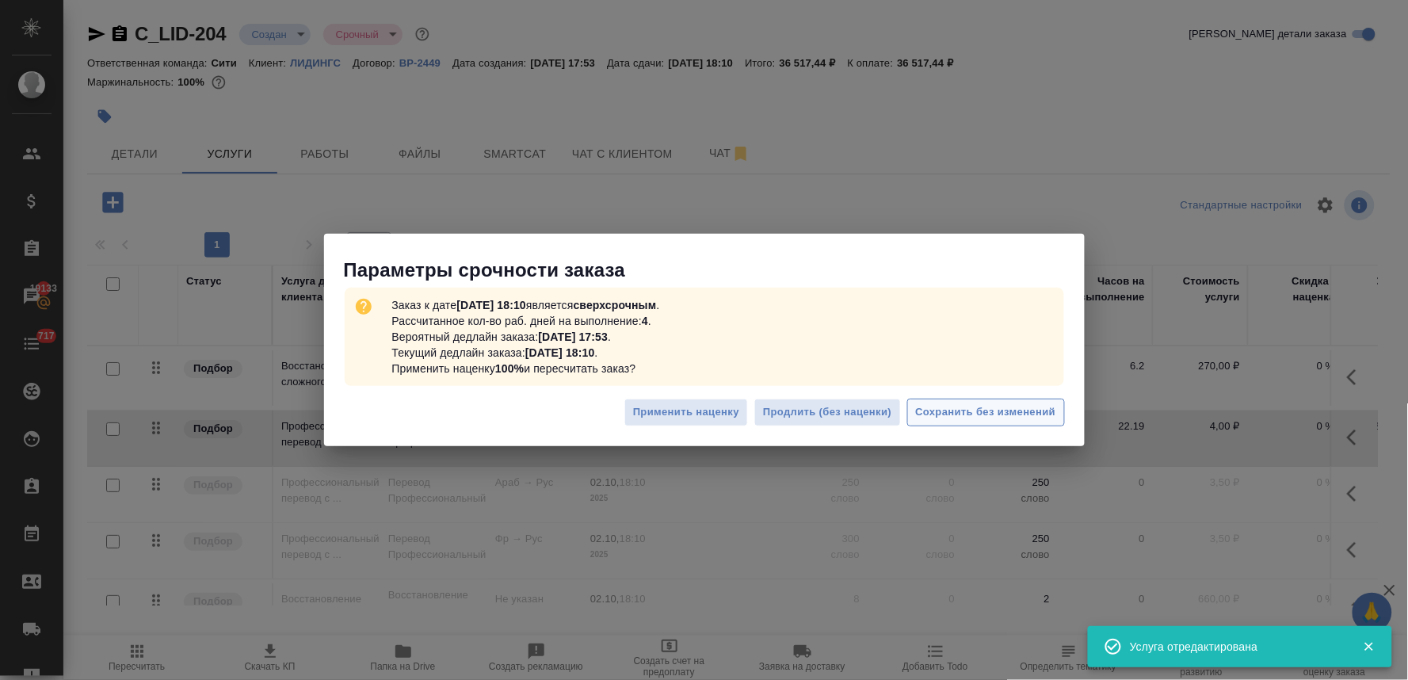
click at [1010, 414] on span "Сохранить без изменений" at bounding box center [986, 412] width 140 height 18
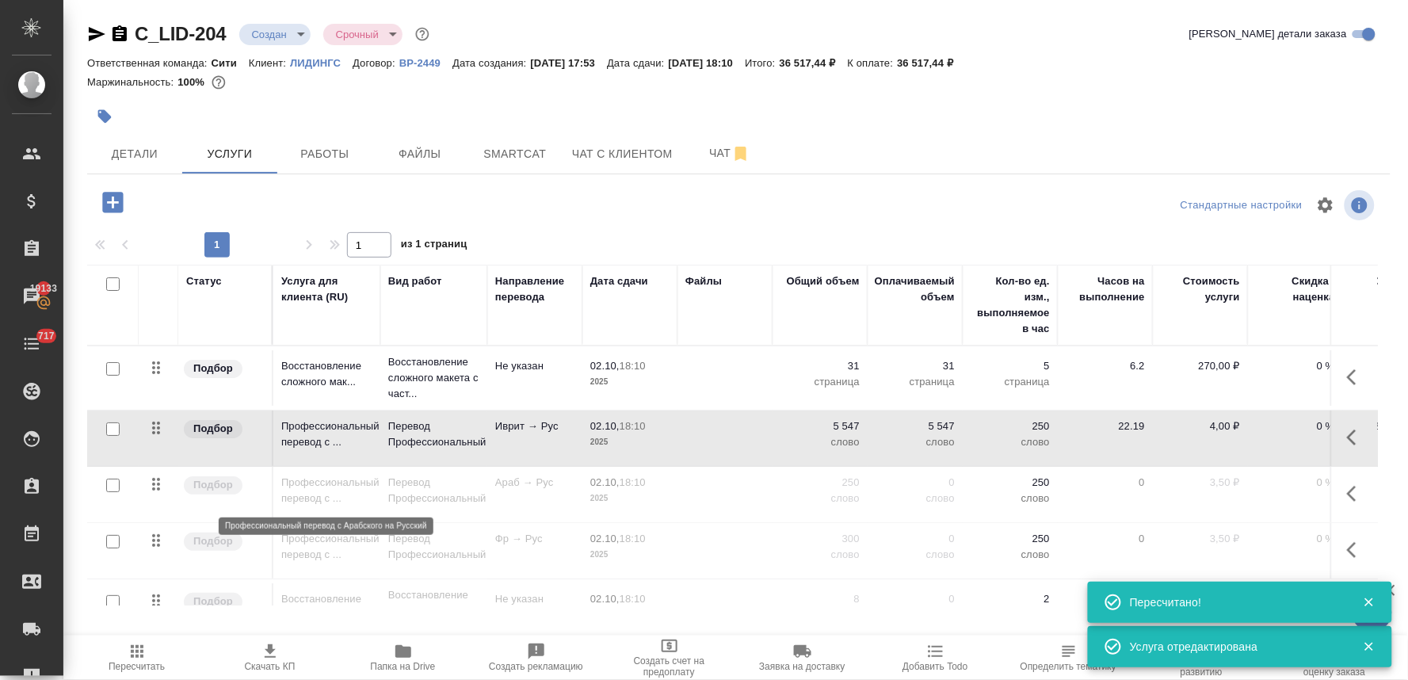
click at [329, 500] on p "Профессиональный перевод с ..." at bounding box center [326, 491] width 91 height 32
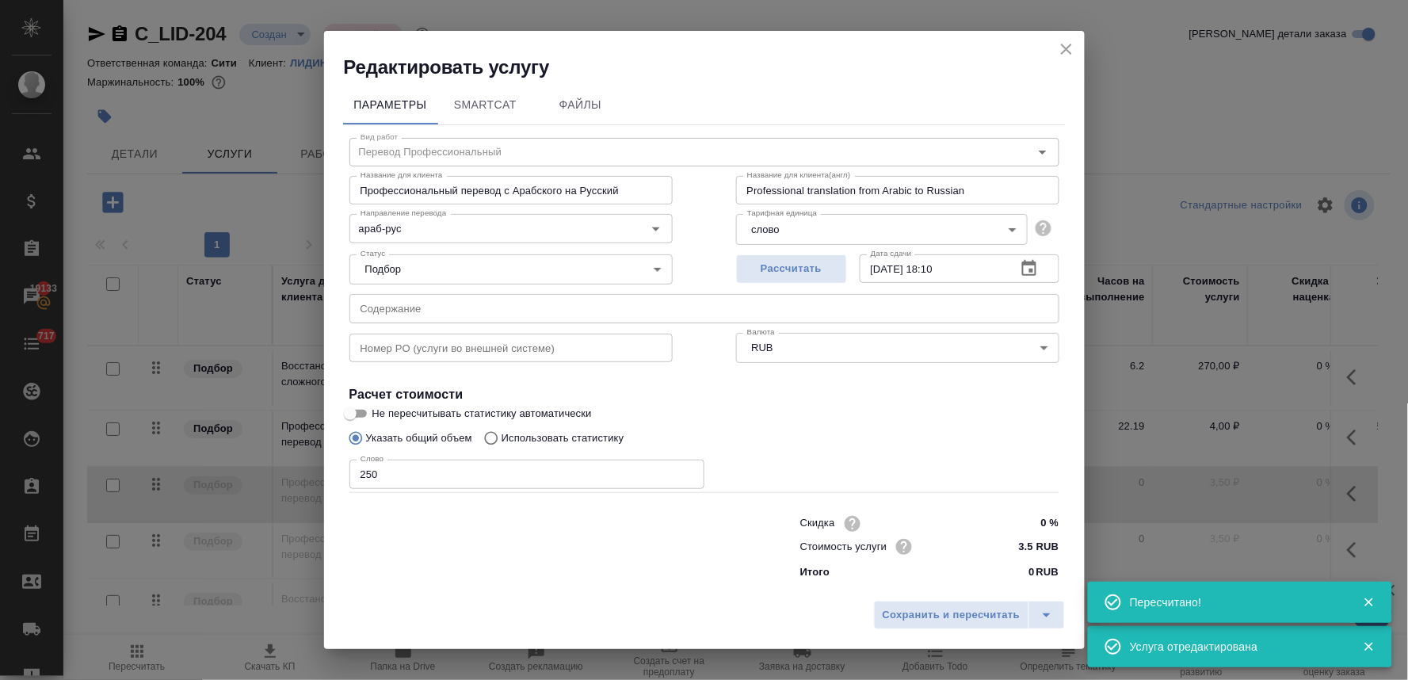
click at [571, 314] on input "text" at bounding box center [704, 308] width 710 height 29
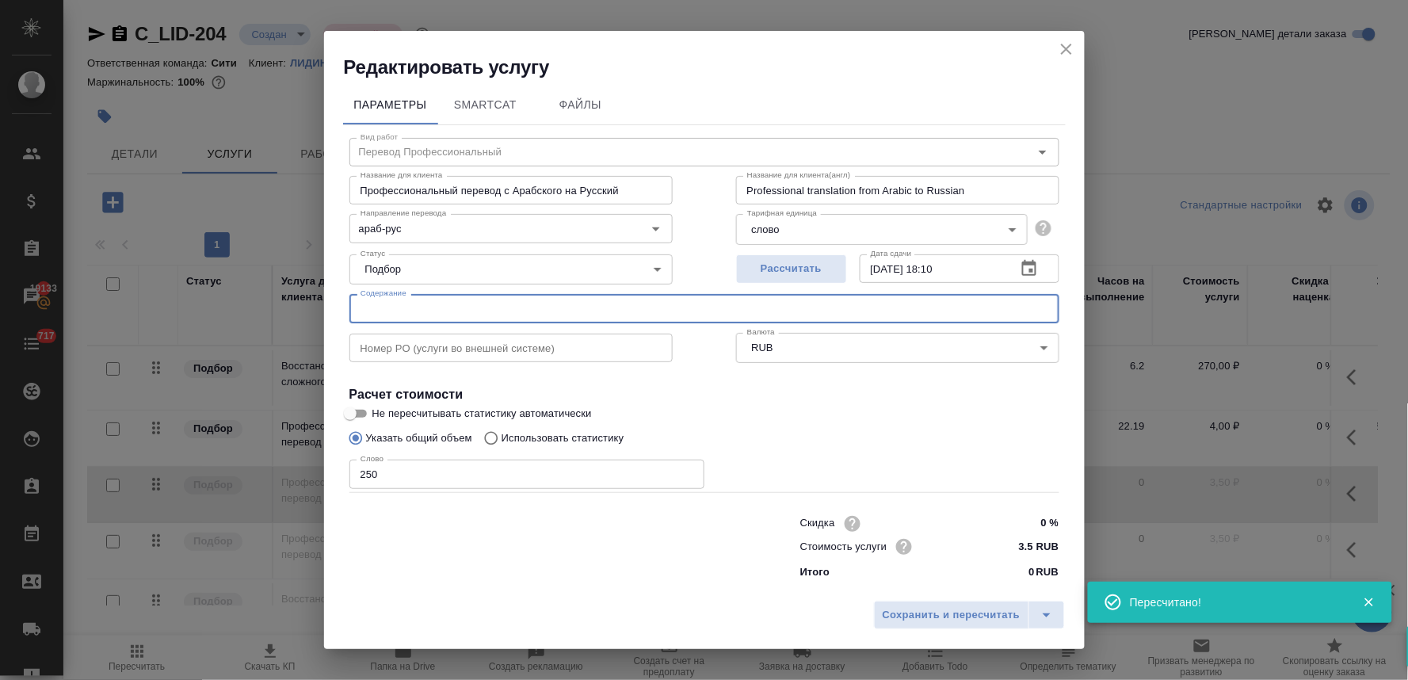
paste input "כנסית העליה הרוסית - טור מלכא - הר הזיתים"
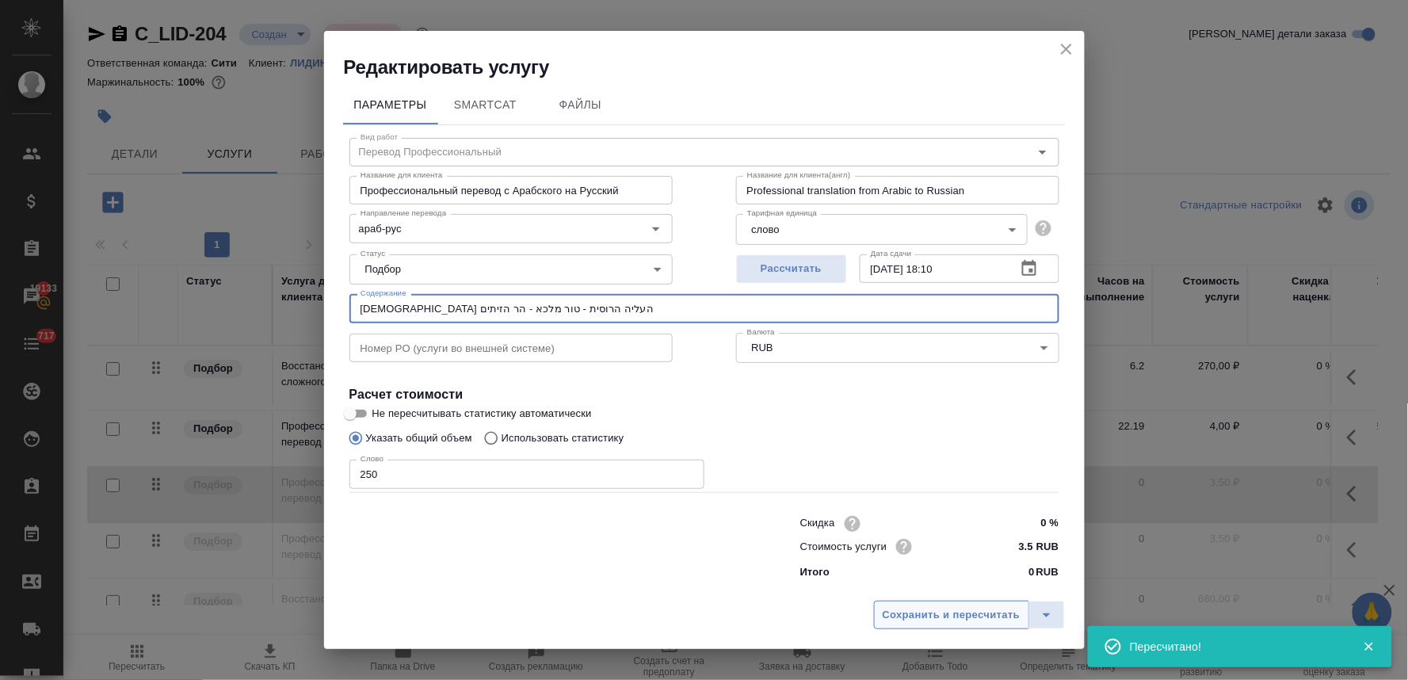
type input "כנסית העליה הרוסית - טור מלכא - הר הזיתים"
click at [906, 624] on span "Сохранить и пересчитать" at bounding box center [952, 615] width 138 height 18
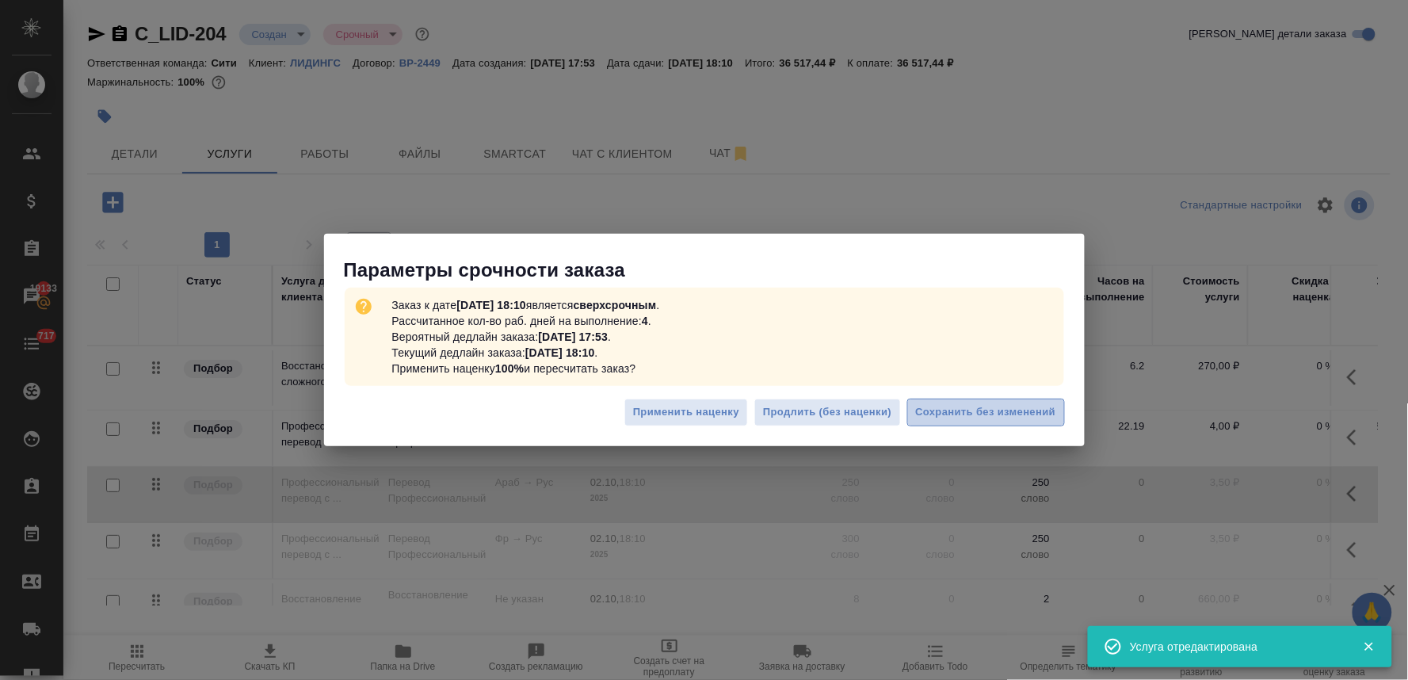
click at [971, 415] on span "Сохранить без изменений" at bounding box center [986, 412] width 140 height 18
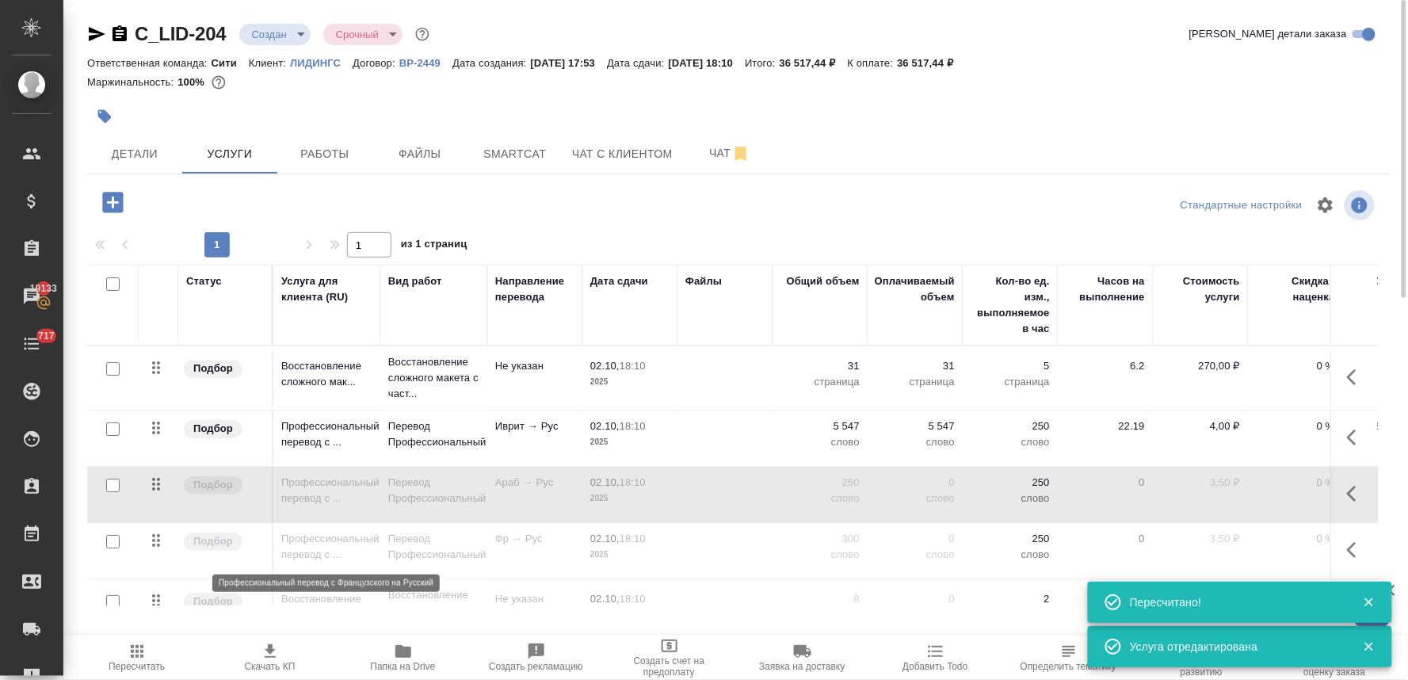
click at [304, 547] on p "Профессиональный перевод с ..." at bounding box center [326, 547] width 91 height 32
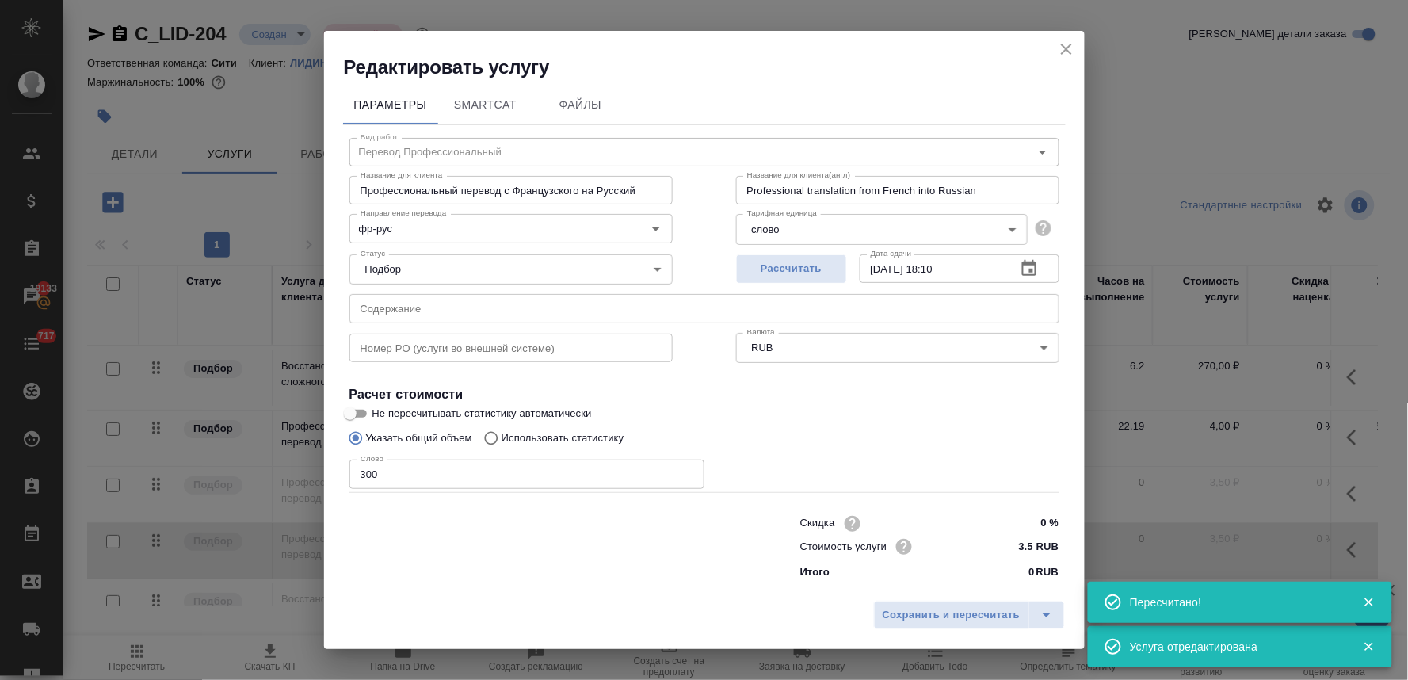
click at [440, 310] on input "text" at bounding box center [704, 308] width 710 height 29
paste input "כנסית העליה הרוסית - טור מלכא - הר הזיתים"
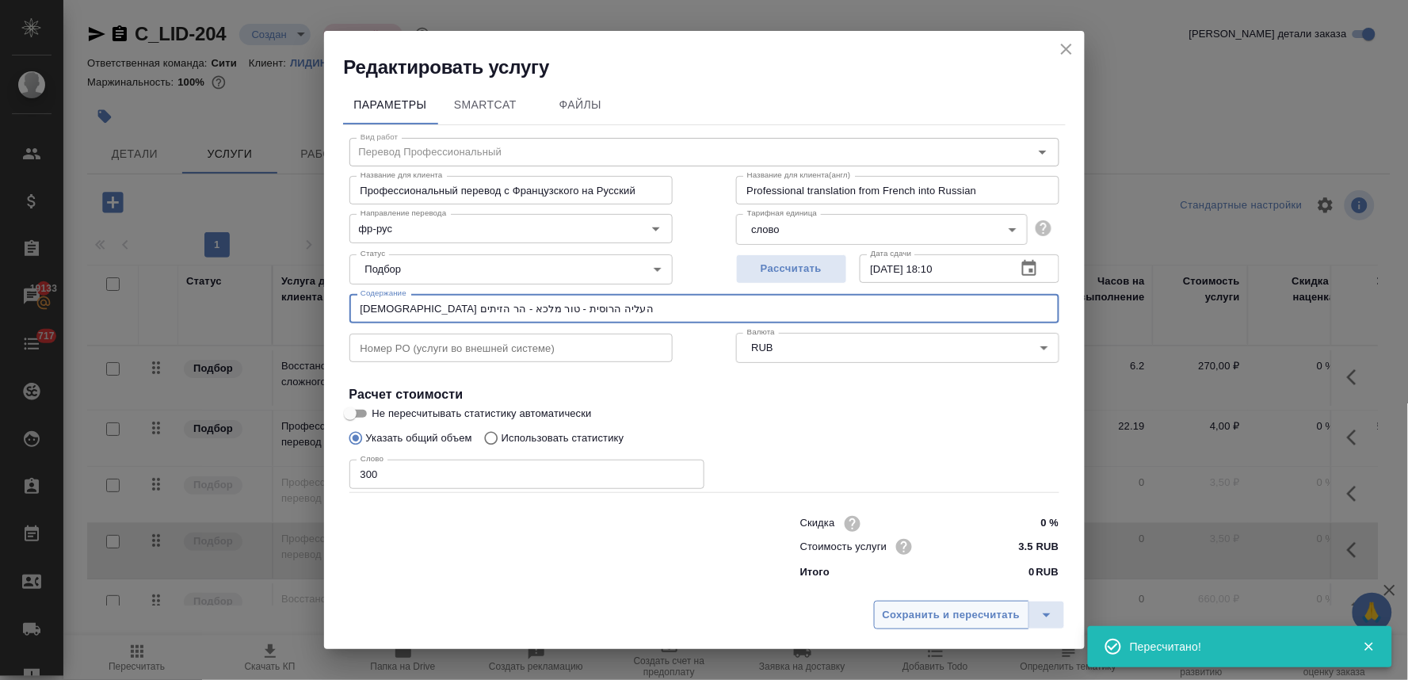
type input "כנסית העליה הרוסית - טור מלכא - הר הזיתים"
click at [877, 619] on button "Сохранить и пересчитать" at bounding box center [951, 615] width 155 height 29
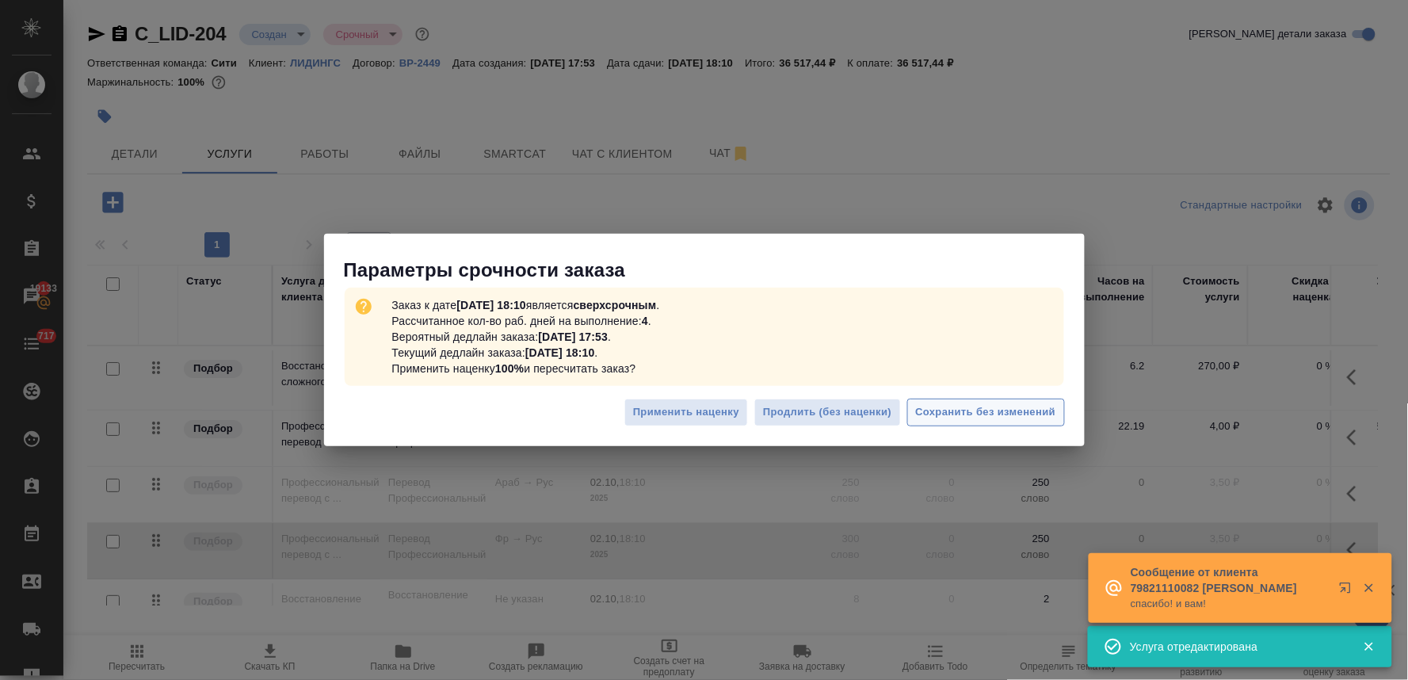
click at [978, 407] on span "Сохранить без изменений" at bounding box center [986, 412] width 140 height 18
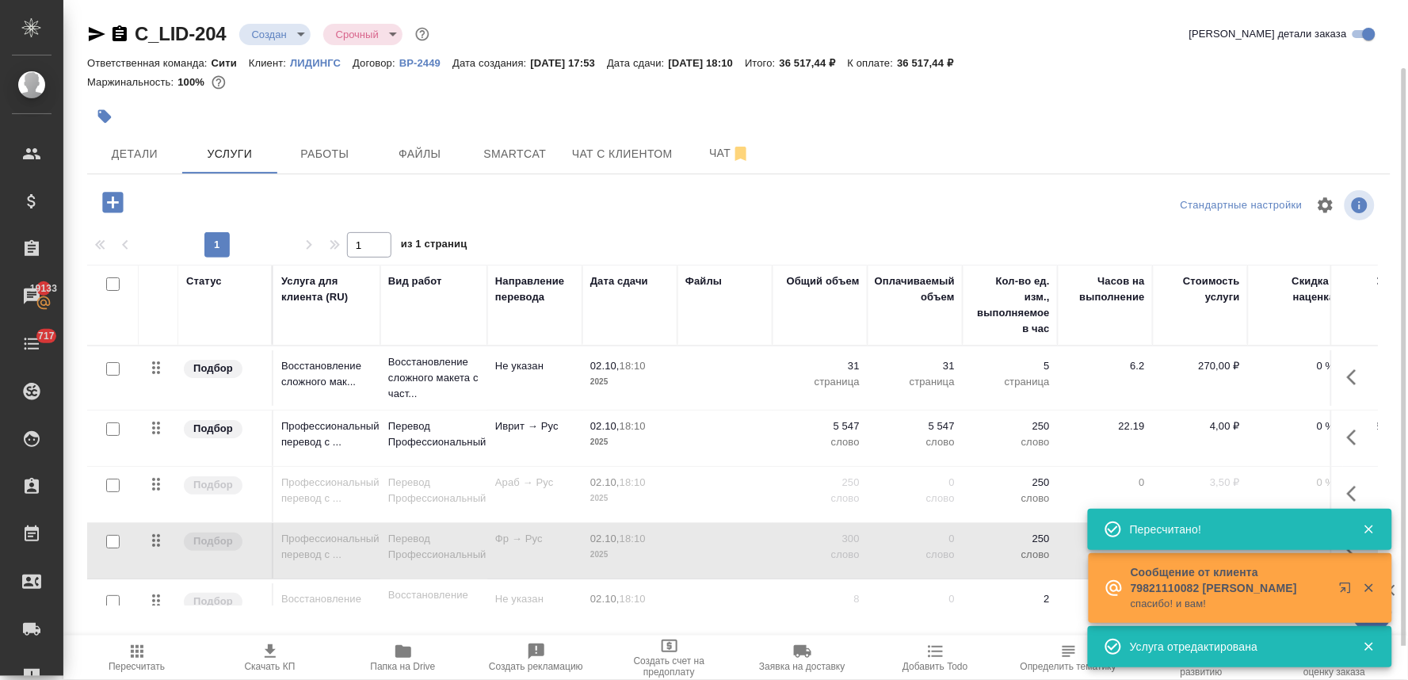
scroll to position [52, 0]
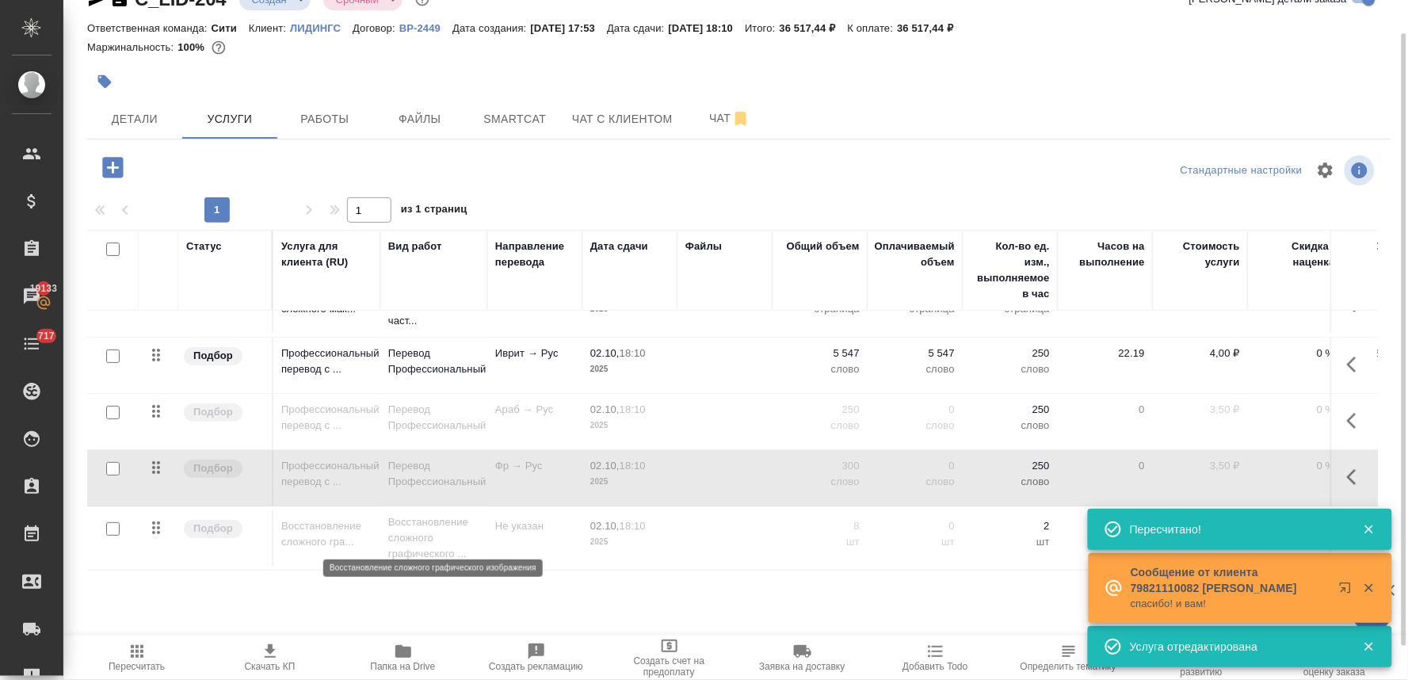
click at [436, 529] on p "Восстановление сложного графического ..." at bounding box center [433, 538] width 91 height 48
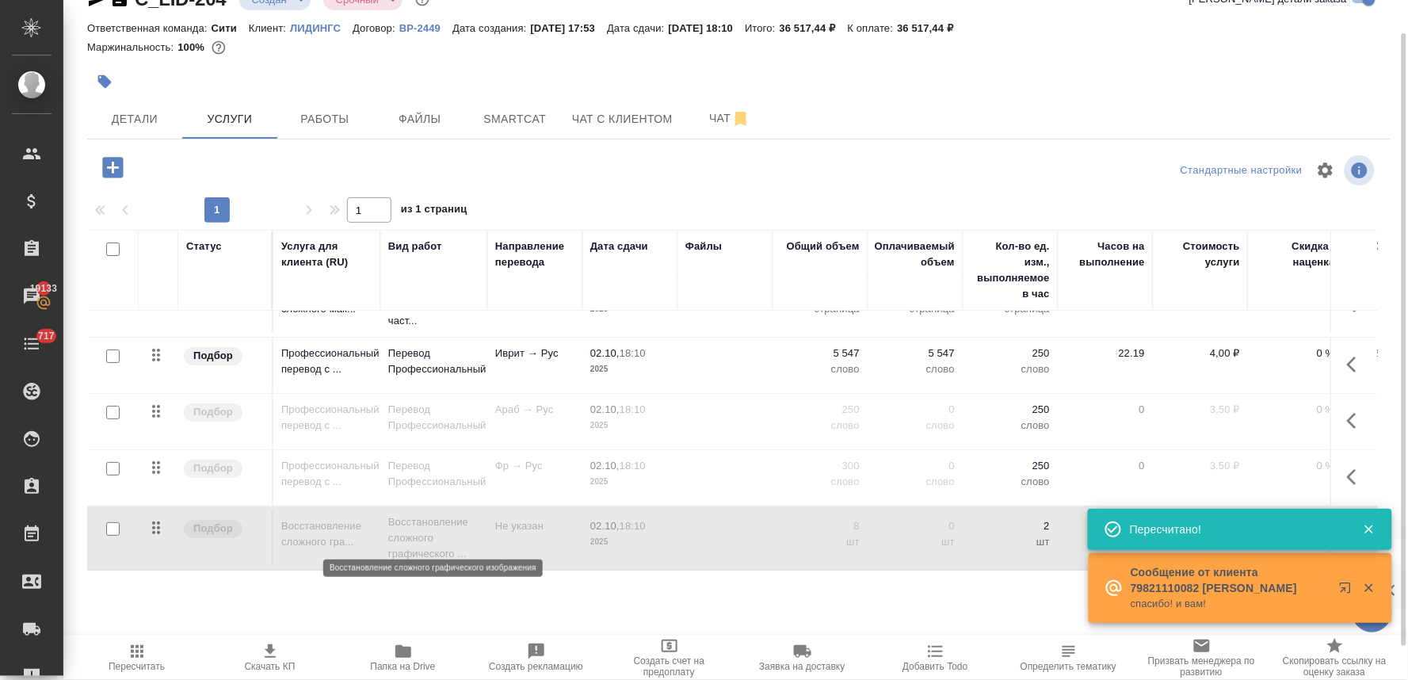
click at [436, 529] on p "Восстановление сложного графического ..." at bounding box center [433, 538] width 91 height 48
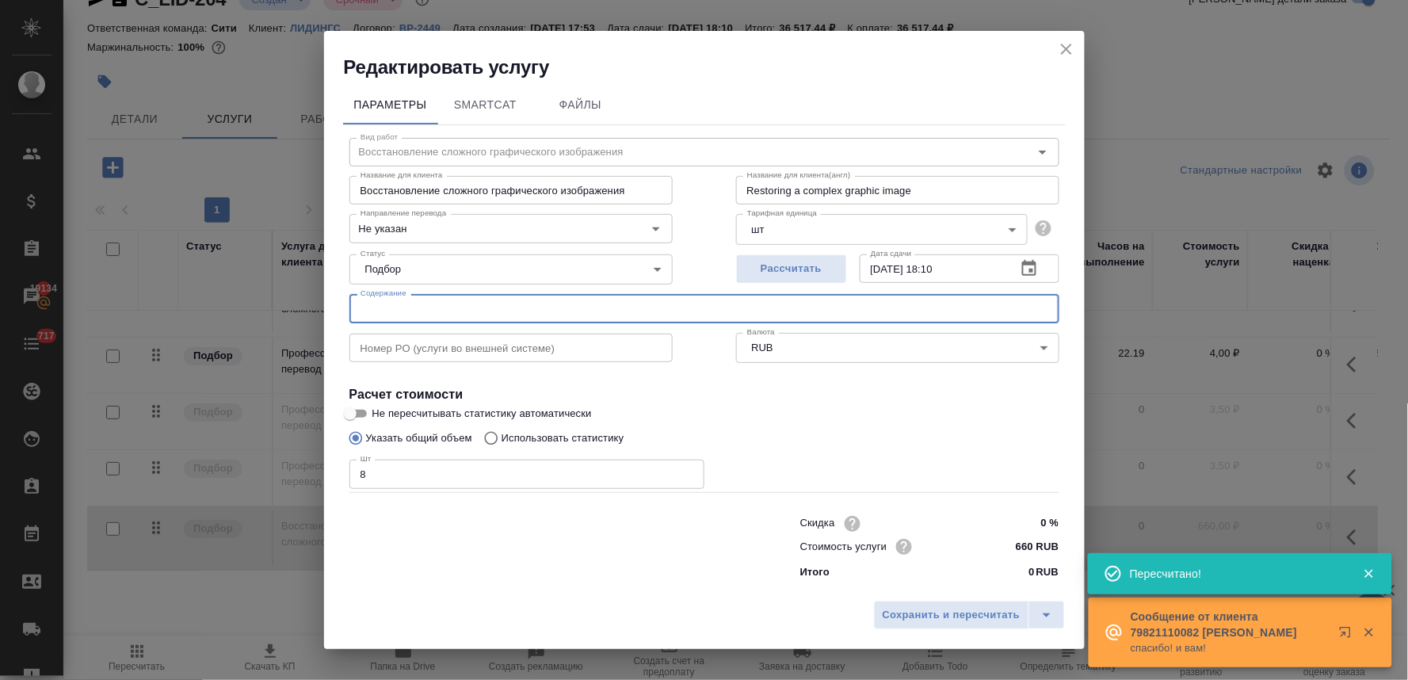
click at [481, 301] on input "text" at bounding box center [704, 308] width 710 height 29
paste input "כנסית העליה הרוסית - טור מלכא - הר הזיתים"
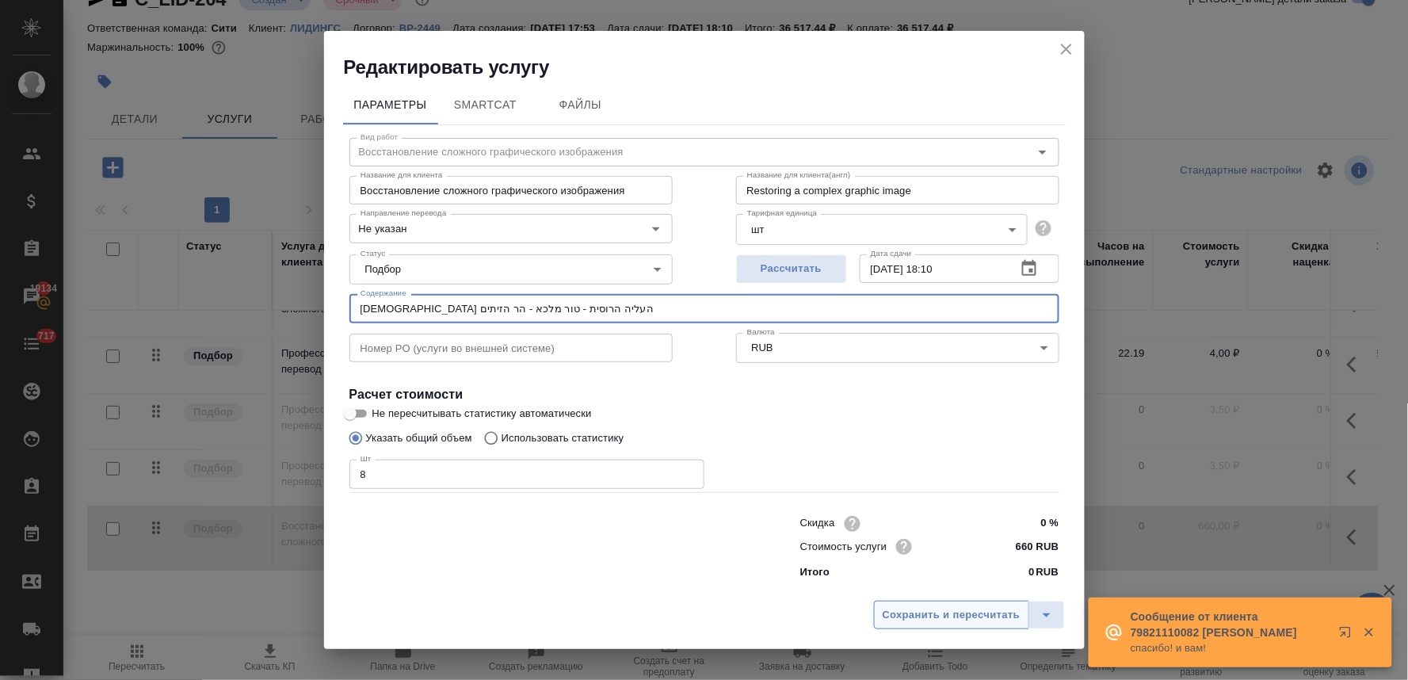
type input "כנסית העליה הרוסית - טור מלכא - הר הזיתים"
click at [959, 618] on span "Сохранить и пересчитать" at bounding box center [952, 615] width 138 height 18
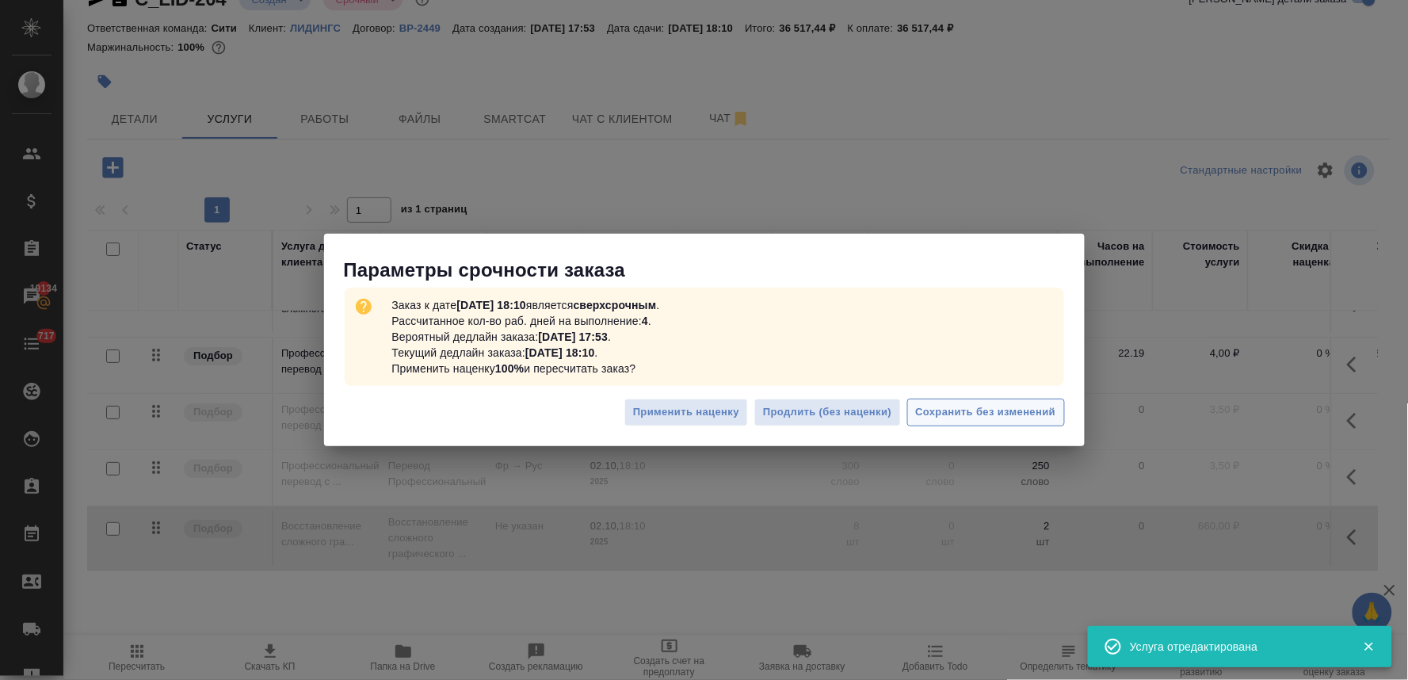
click at [977, 400] on button "Сохранить без изменений" at bounding box center [986, 413] width 158 height 28
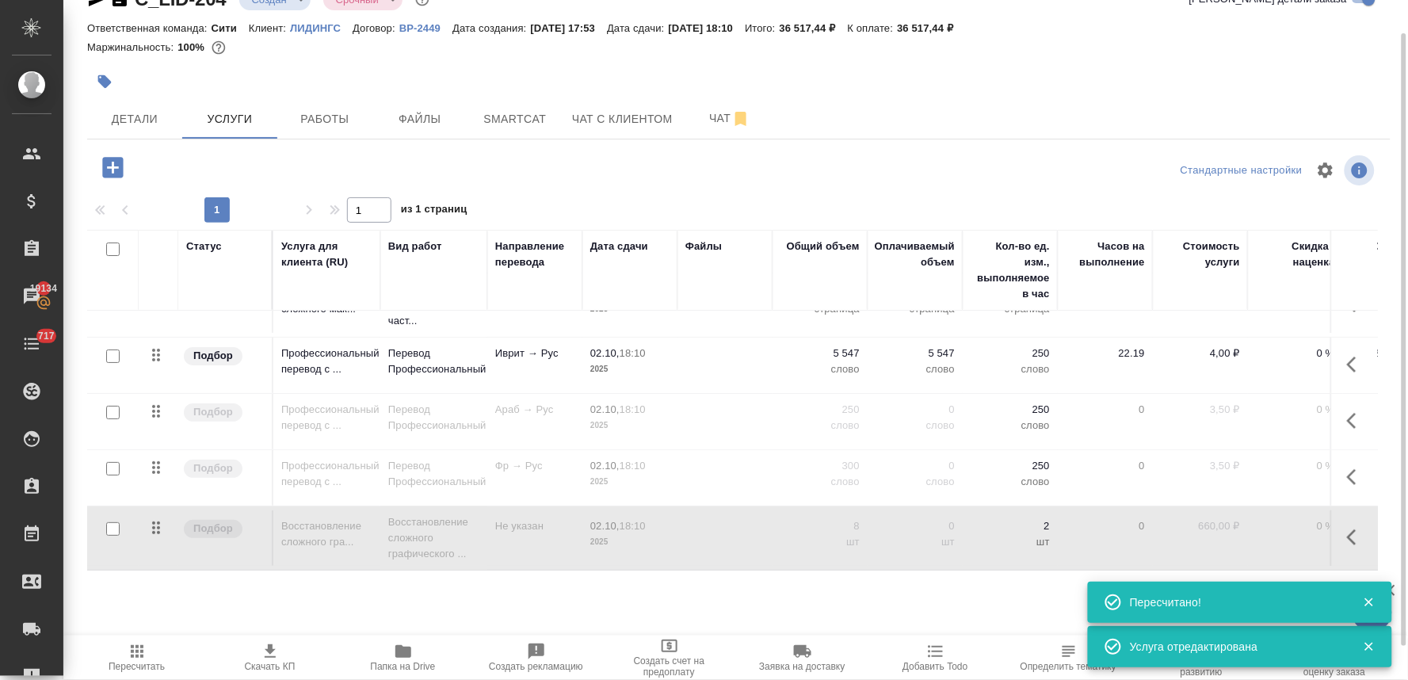
click at [1347, 528] on icon "button" at bounding box center [1356, 537] width 19 height 19
click at [1225, 529] on icon "button" at bounding box center [1234, 537] width 19 height 19
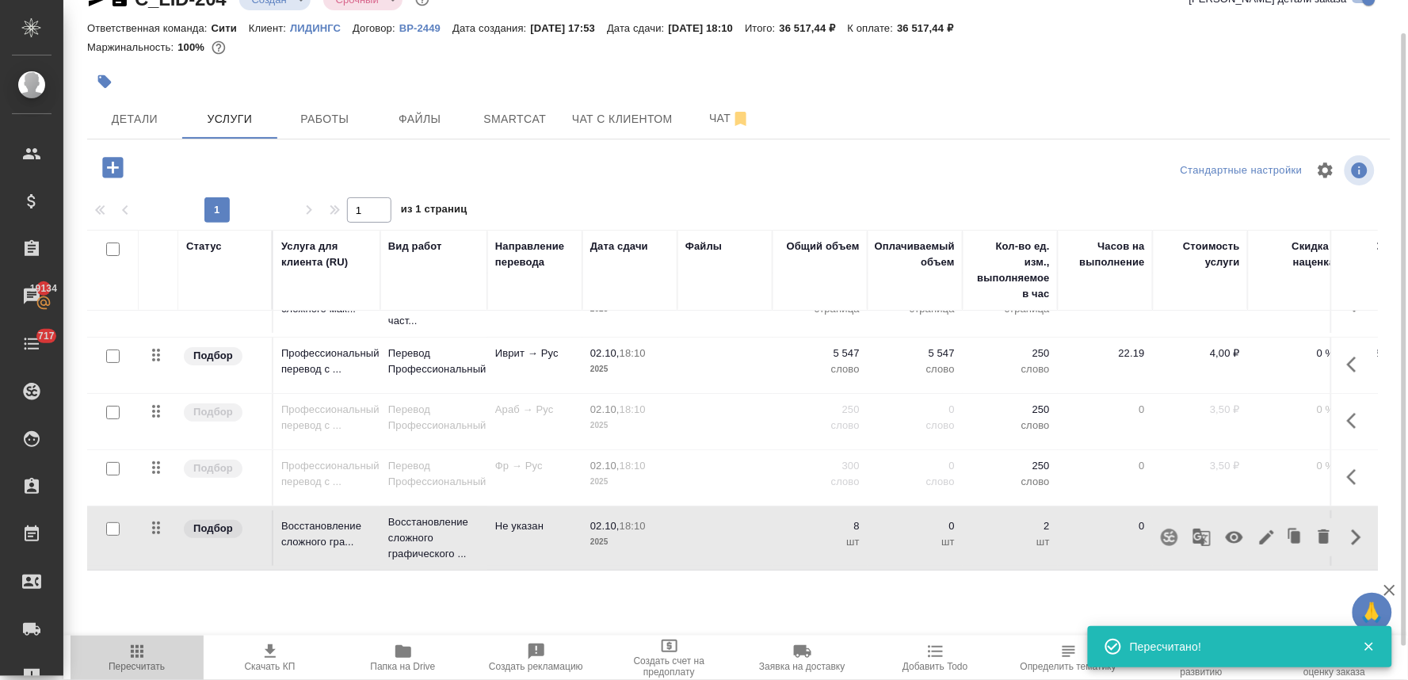
click at [130, 655] on icon "button" at bounding box center [137, 651] width 19 height 19
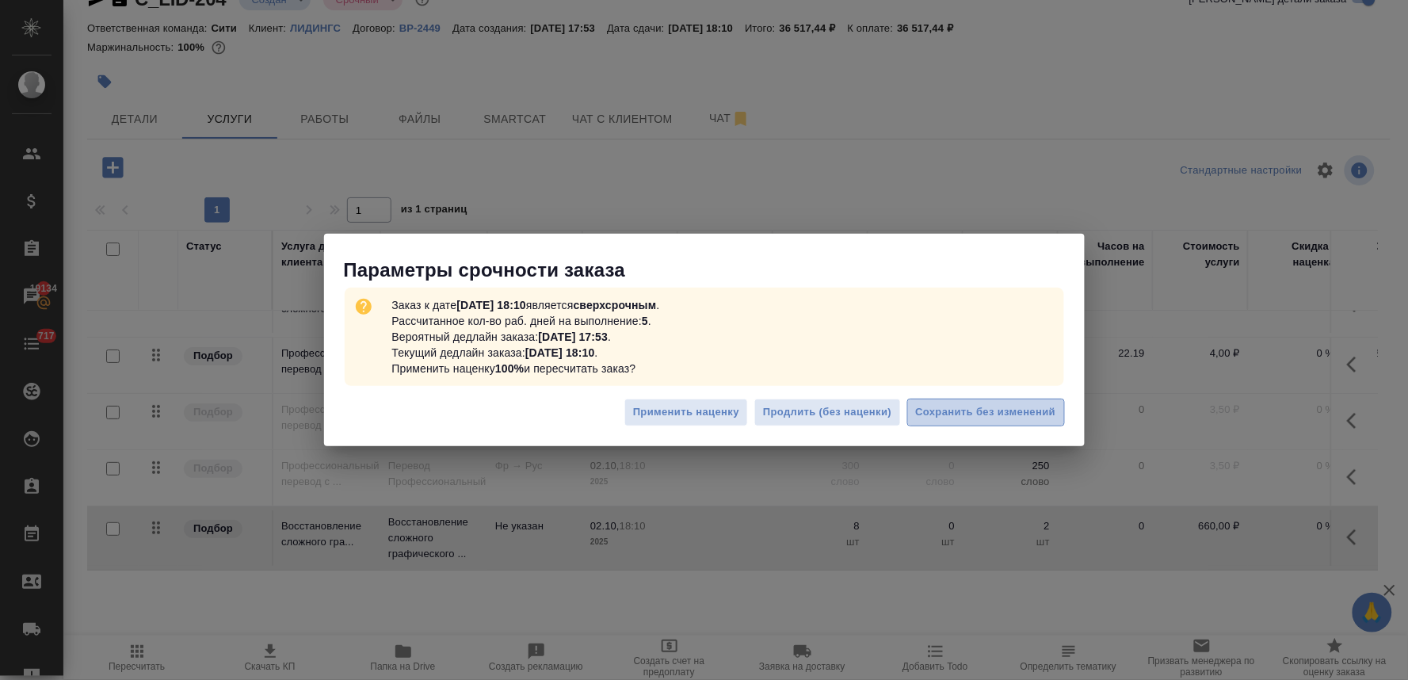
click at [980, 414] on span "Сохранить без изменений" at bounding box center [986, 412] width 140 height 18
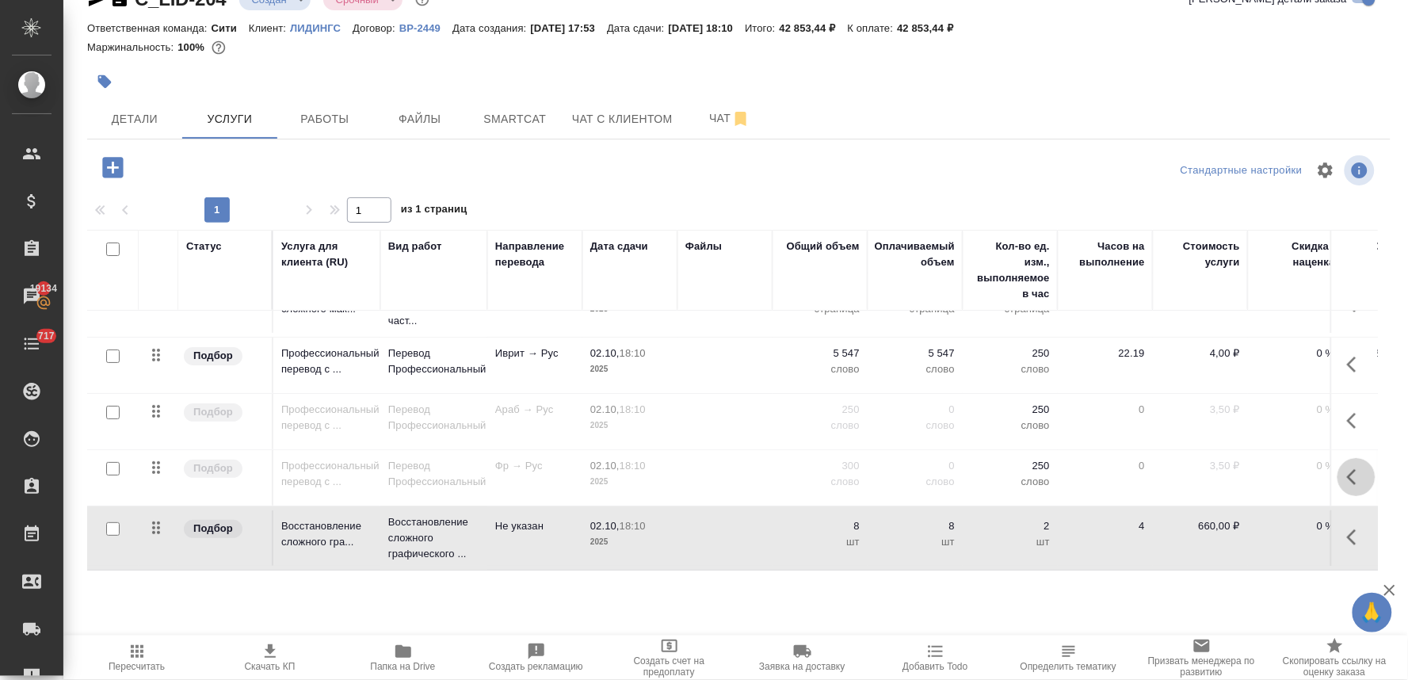
click at [1347, 468] on icon "button" at bounding box center [1356, 477] width 19 height 19
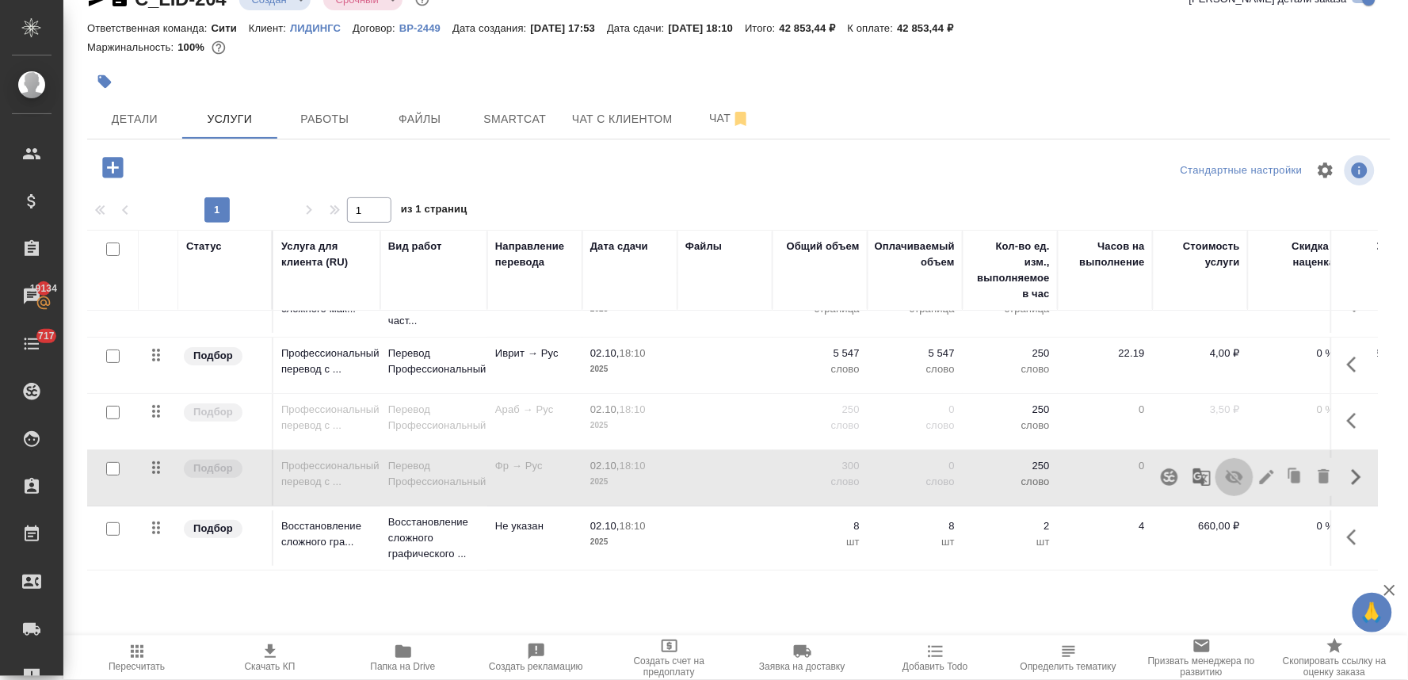
click at [1226, 470] on icon "button" at bounding box center [1234, 477] width 17 height 15
click at [1347, 411] on icon "button" at bounding box center [1356, 420] width 19 height 19
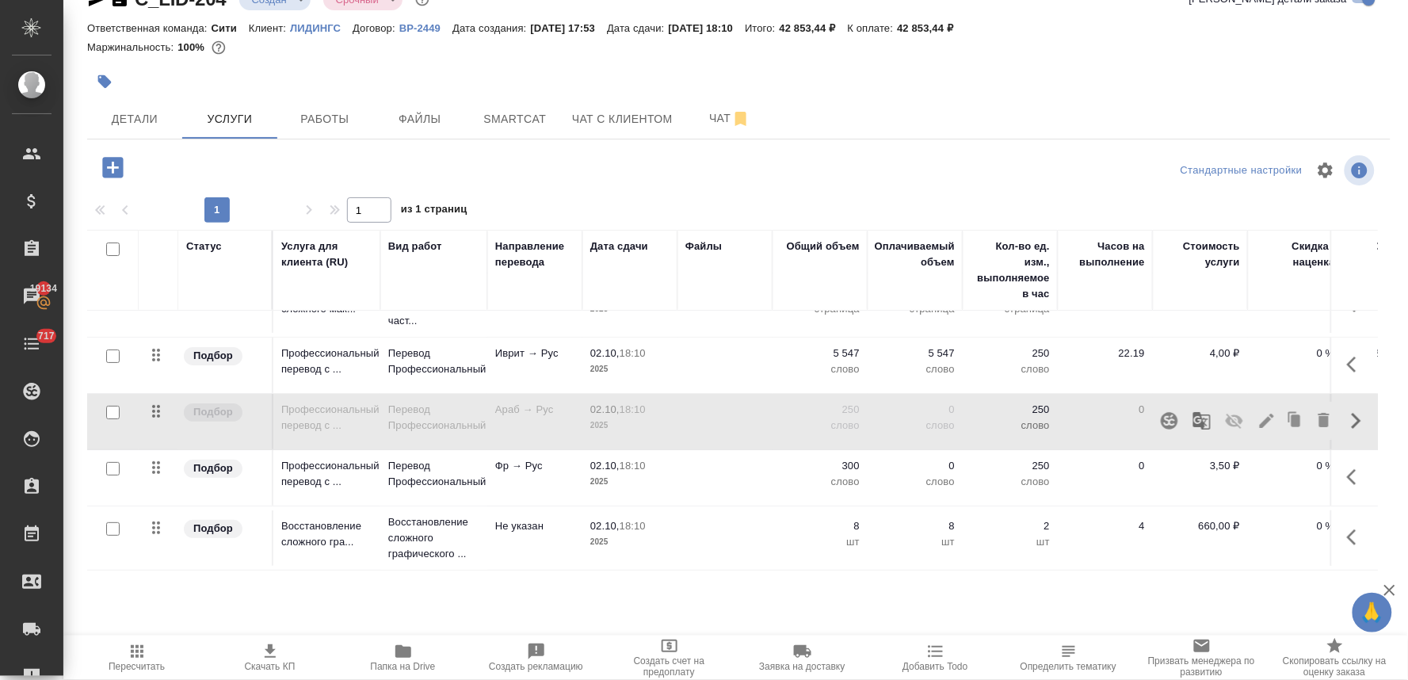
click at [1225, 411] on icon "button" at bounding box center [1234, 420] width 19 height 19
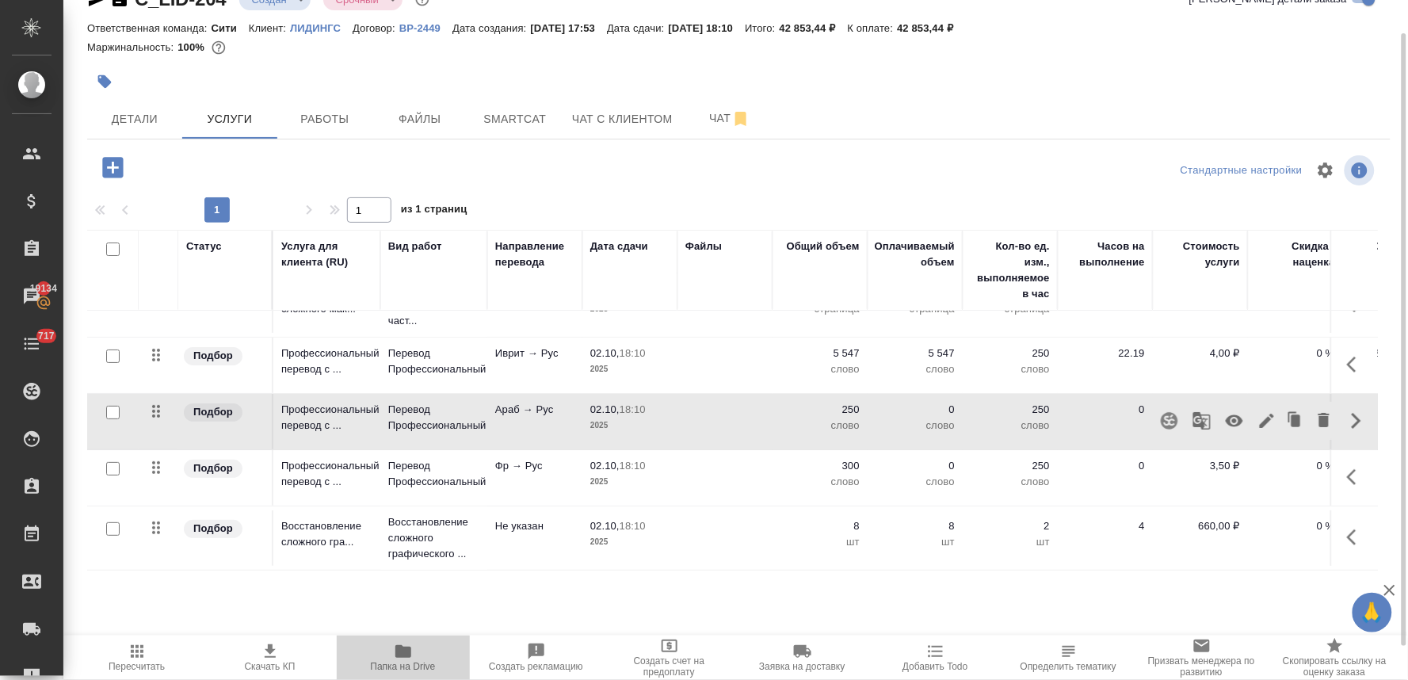
click at [403, 653] on icon "button" at bounding box center [403, 651] width 16 height 13
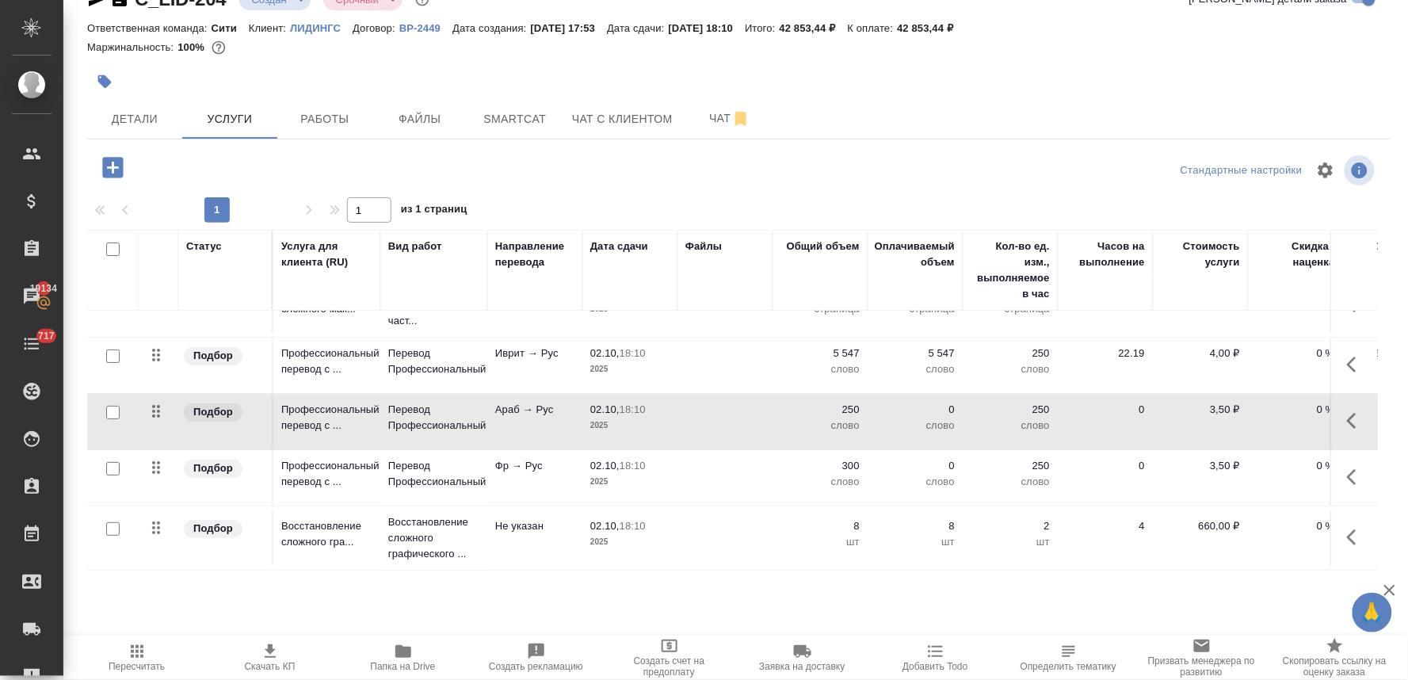
click at [147, 112] on span "Детали" at bounding box center [135, 119] width 76 height 20
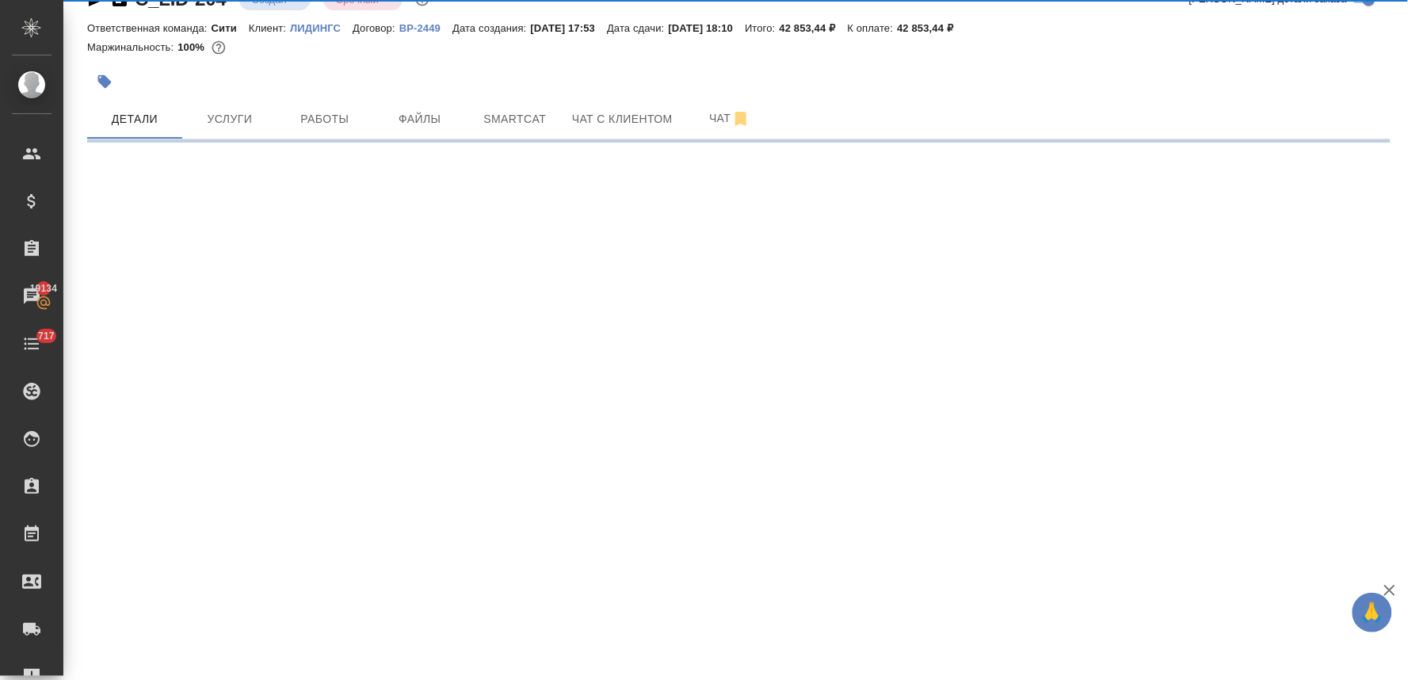
select select "RU"
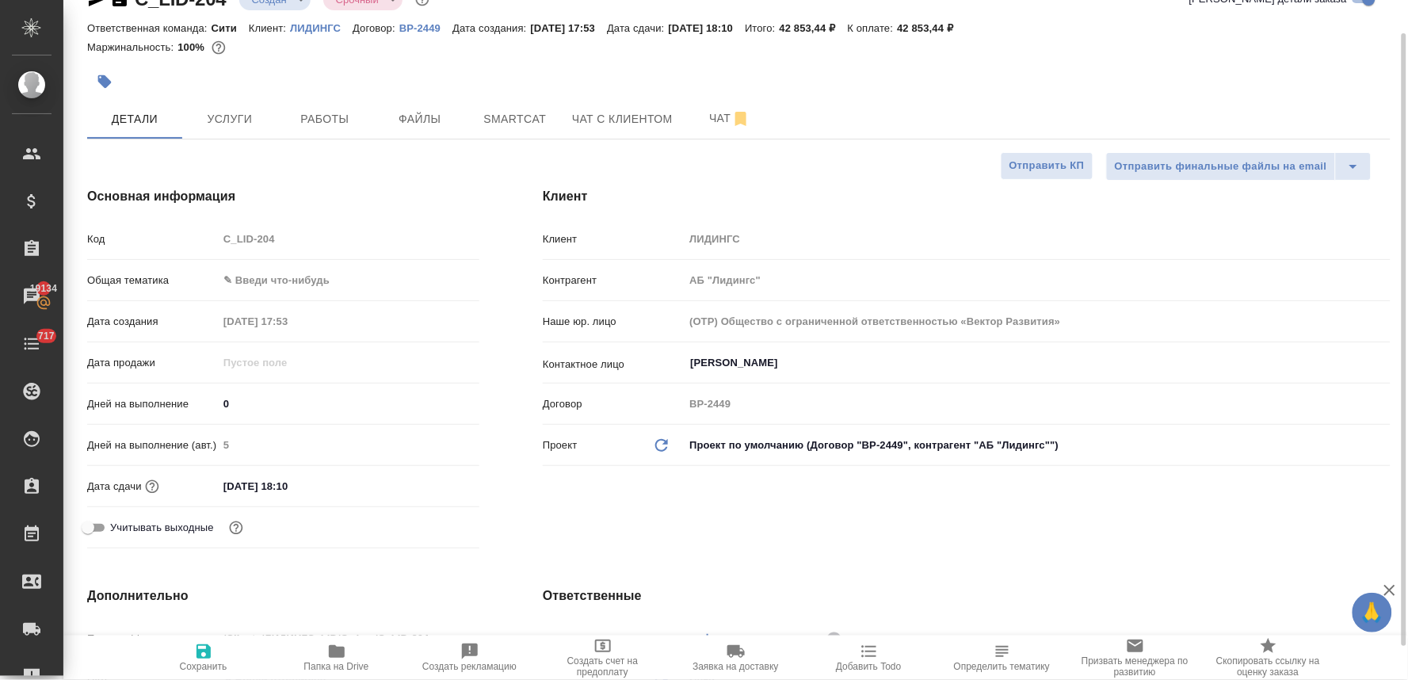
type textarea "x"
click at [187, 249] on div "Код C_LID-204" at bounding box center [283, 239] width 392 height 28
click at [528, 499] on div "Клиент Клиент ЛИДИНГС Контрагент АБ "Лидингс" Наше юр. лицо (OTP) Общество с ог…" at bounding box center [966, 370] width 911 height 431
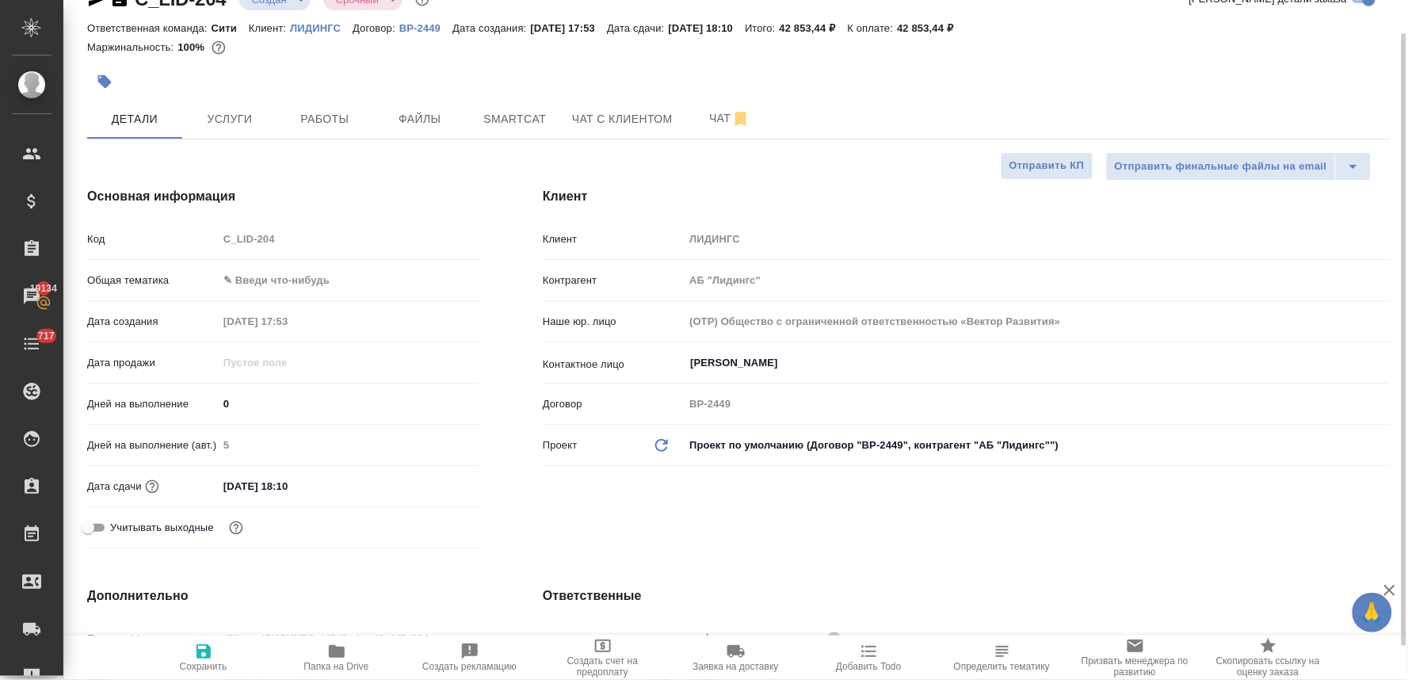
type textarea "x"
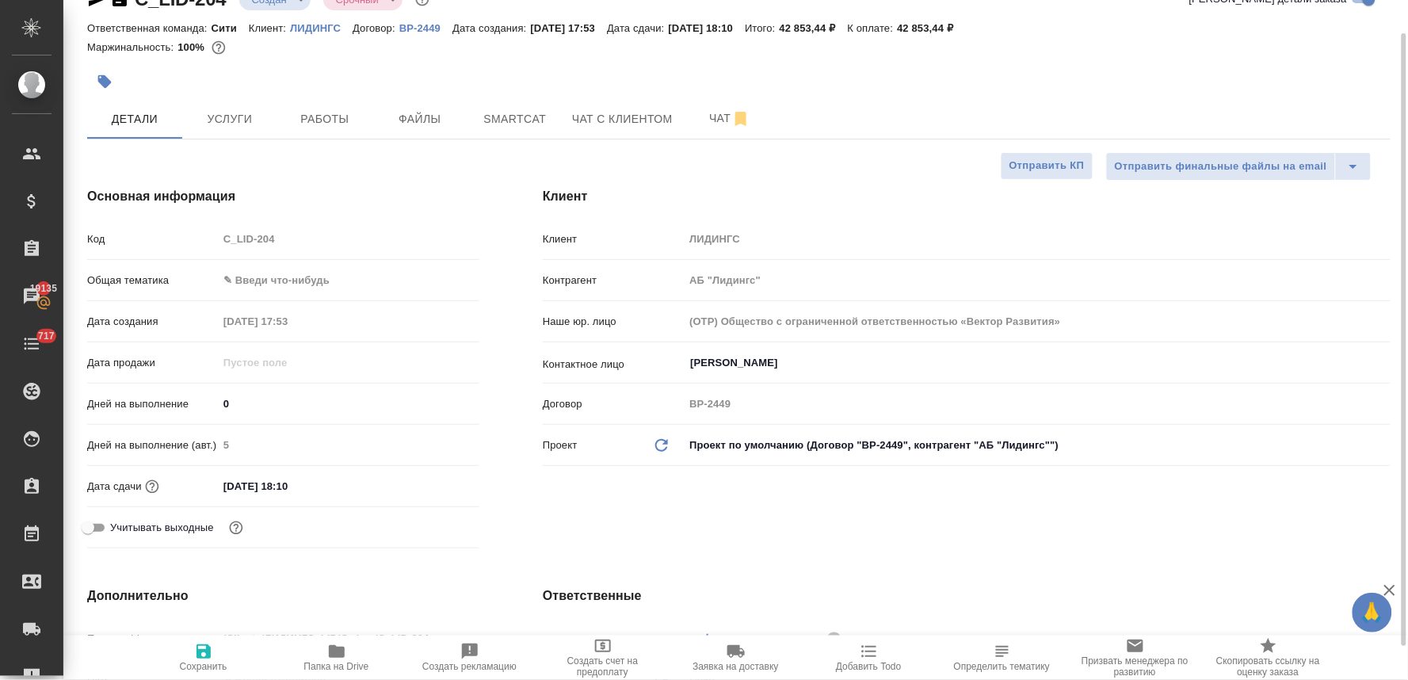
type textarea "x"
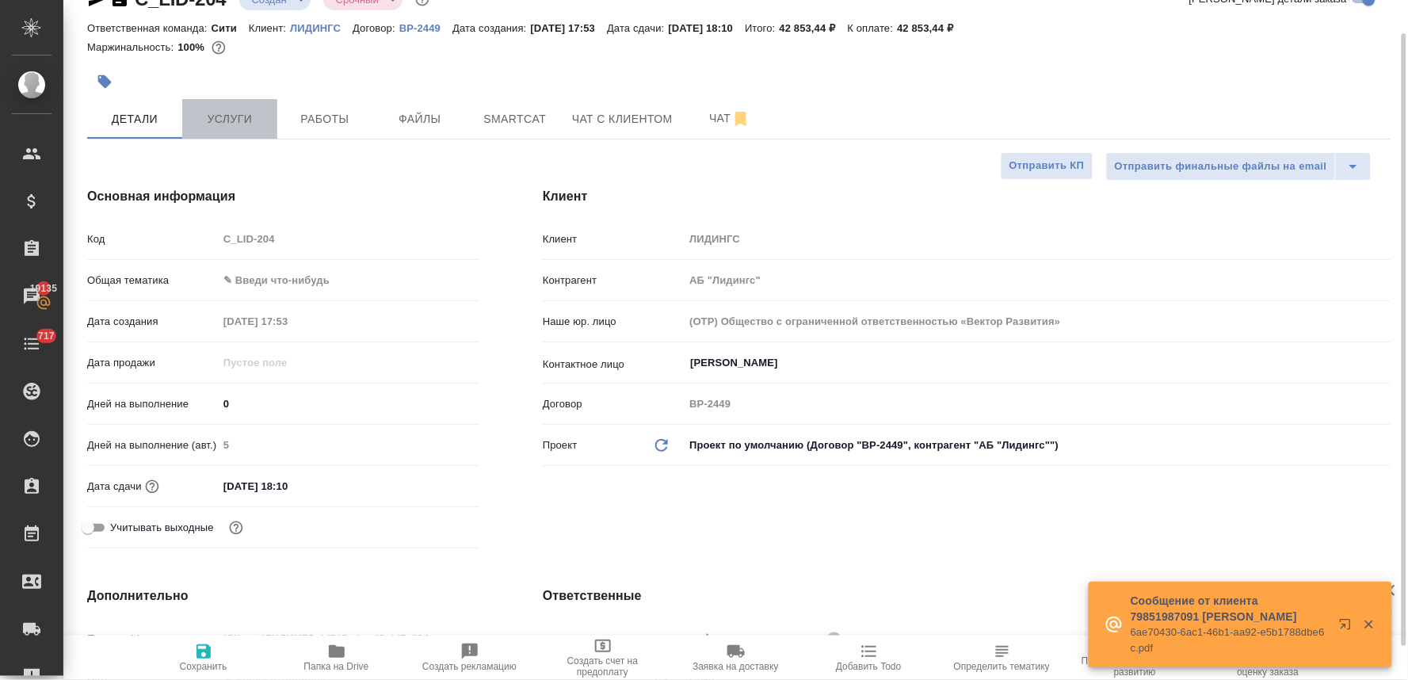
click at [227, 113] on span "Услуги" at bounding box center [230, 119] width 76 height 20
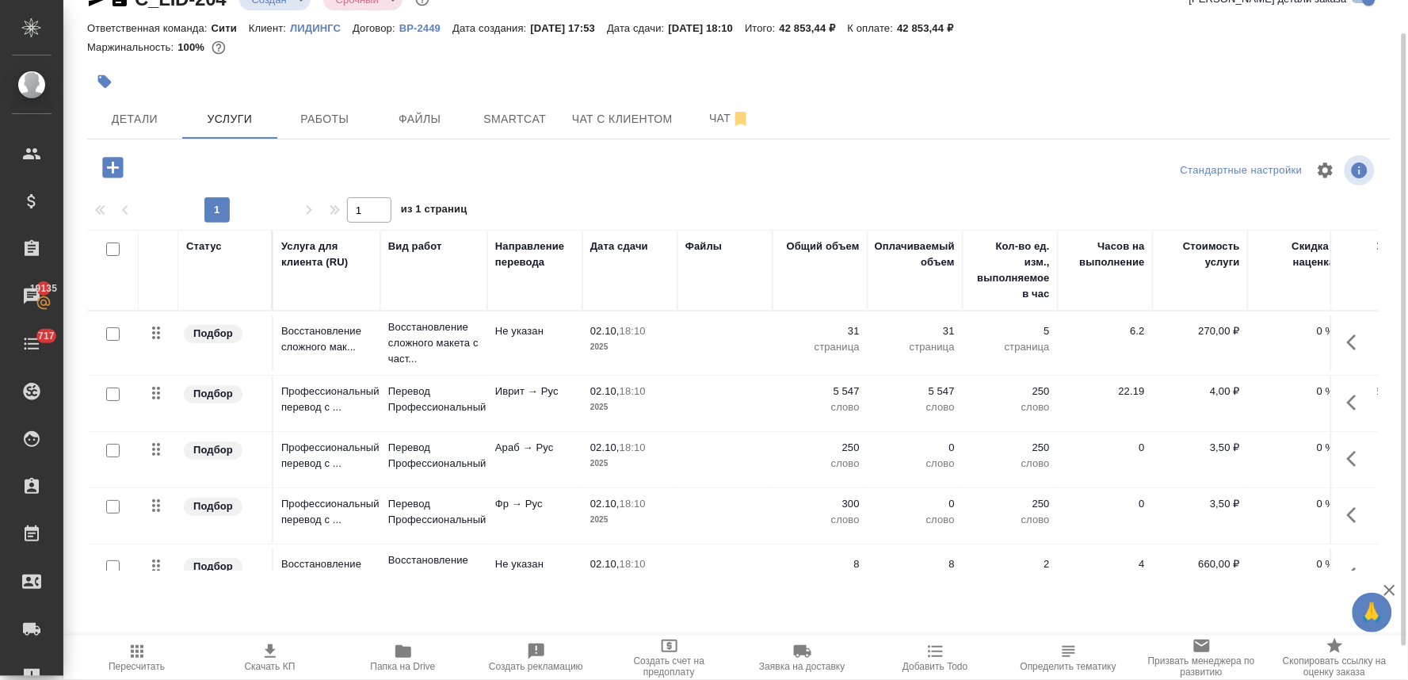
scroll to position [52, 0]
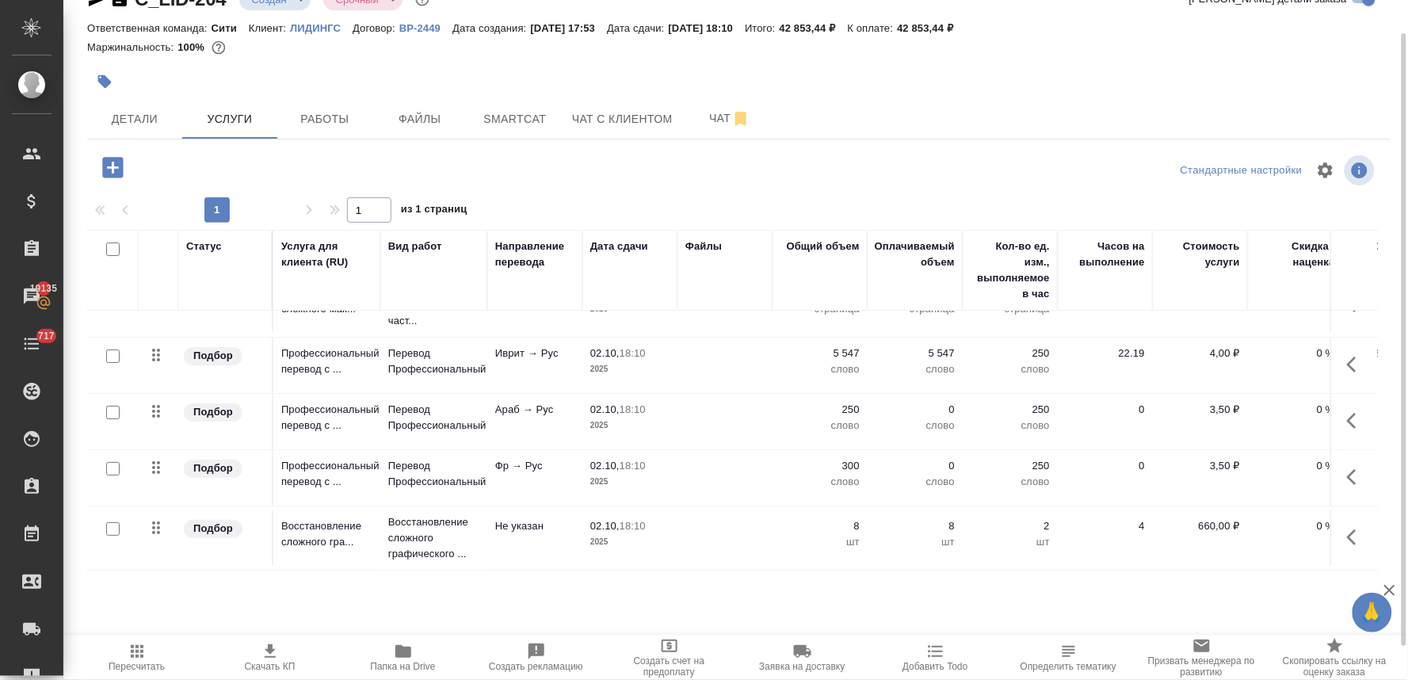
drag, startPoint x: 124, startPoint y: 644, endPoint x: 149, endPoint y: 635, distance: 27.1
click at [124, 644] on span "Пересчитать" at bounding box center [137, 657] width 114 height 30
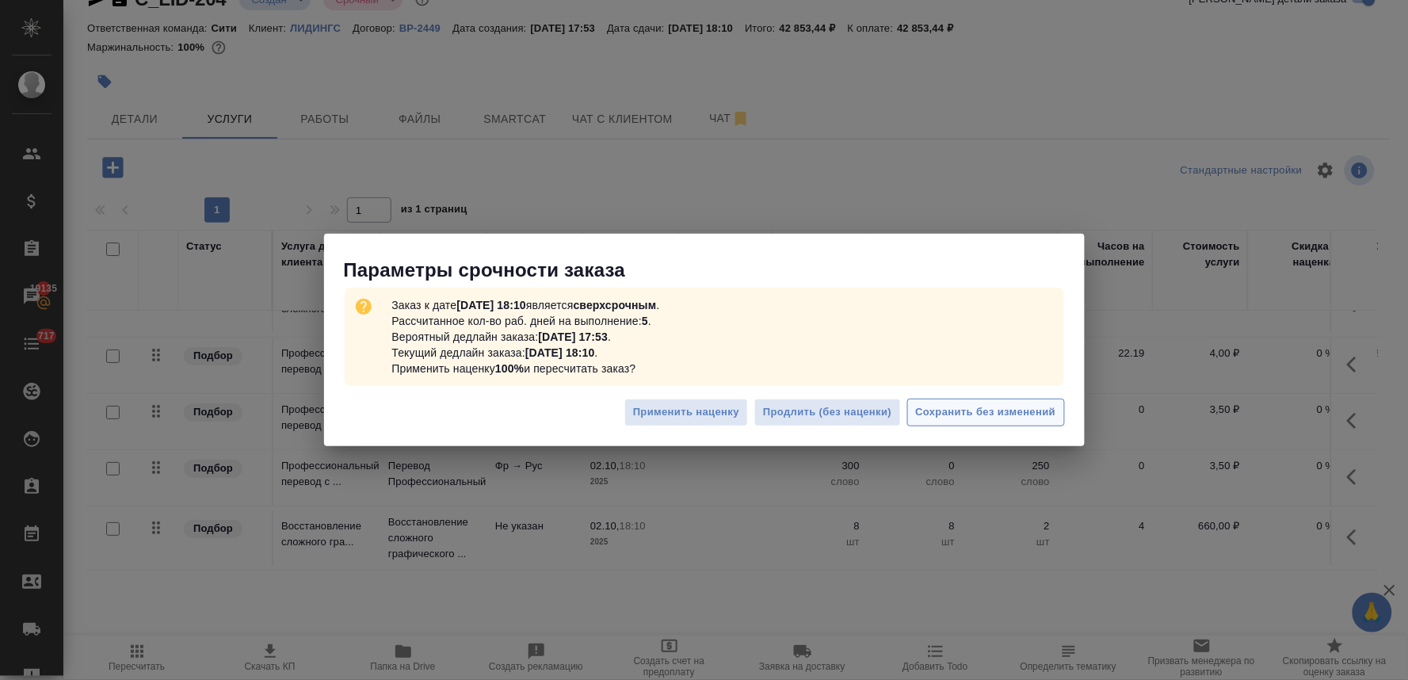
click at [949, 408] on span "Сохранить без изменений" at bounding box center [986, 412] width 140 height 18
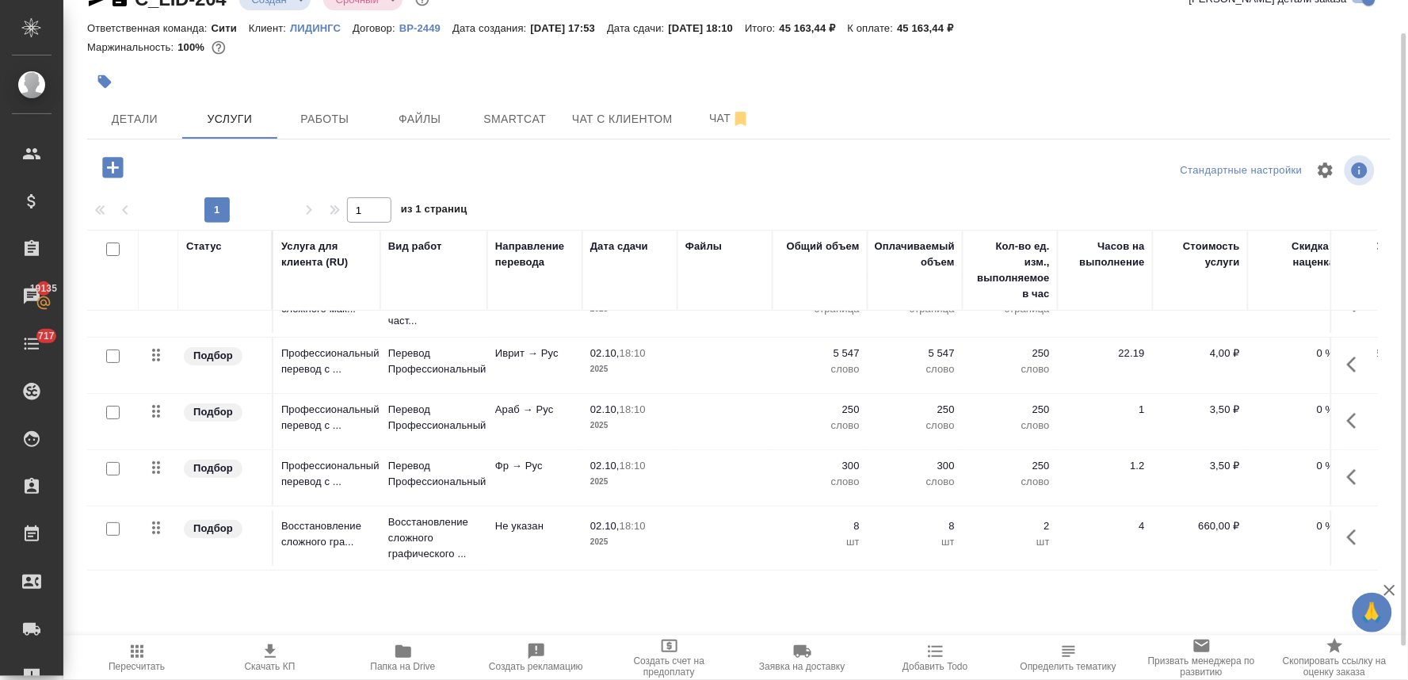
click at [1323, 53] on div "Маржинальность: 100%" at bounding box center [739, 47] width 1304 height 21
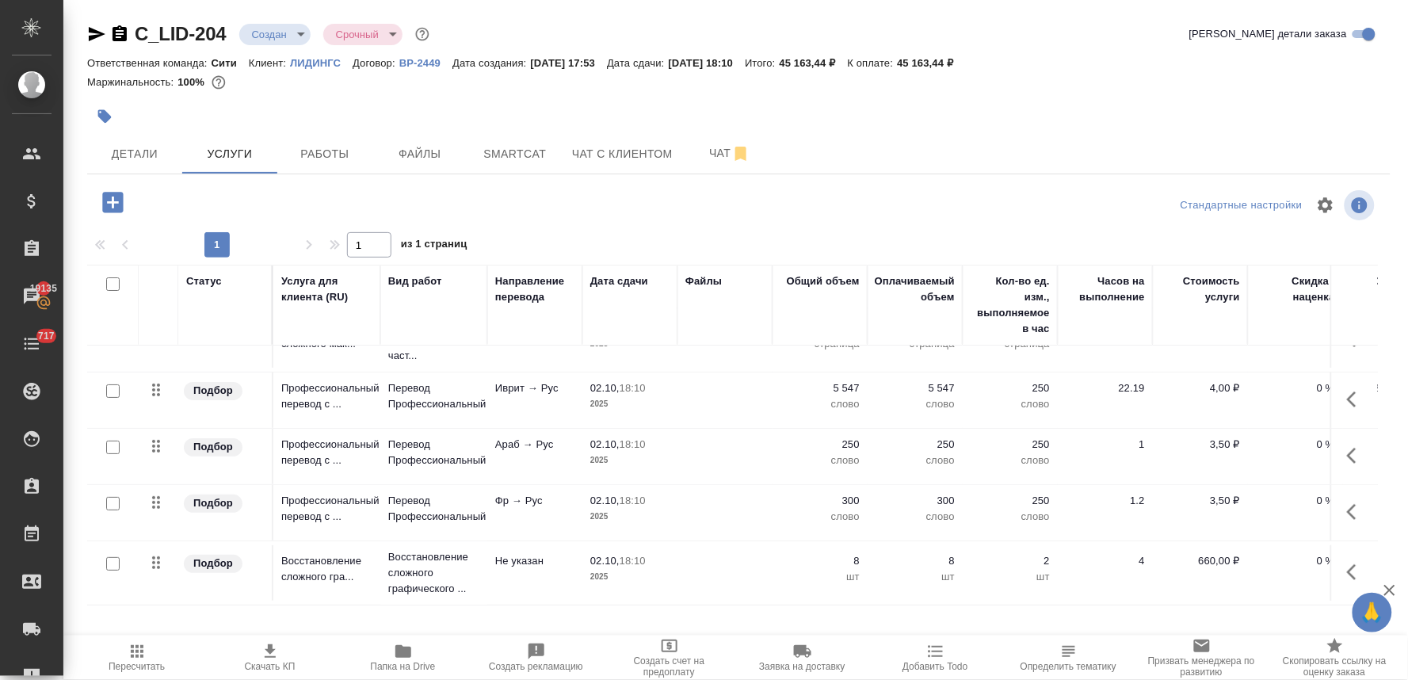
scroll to position [0, 0]
click at [88, 32] on icon "button" at bounding box center [96, 34] width 19 height 19
click at [498, 148] on span "Smartcat" at bounding box center [515, 154] width 76 height 20
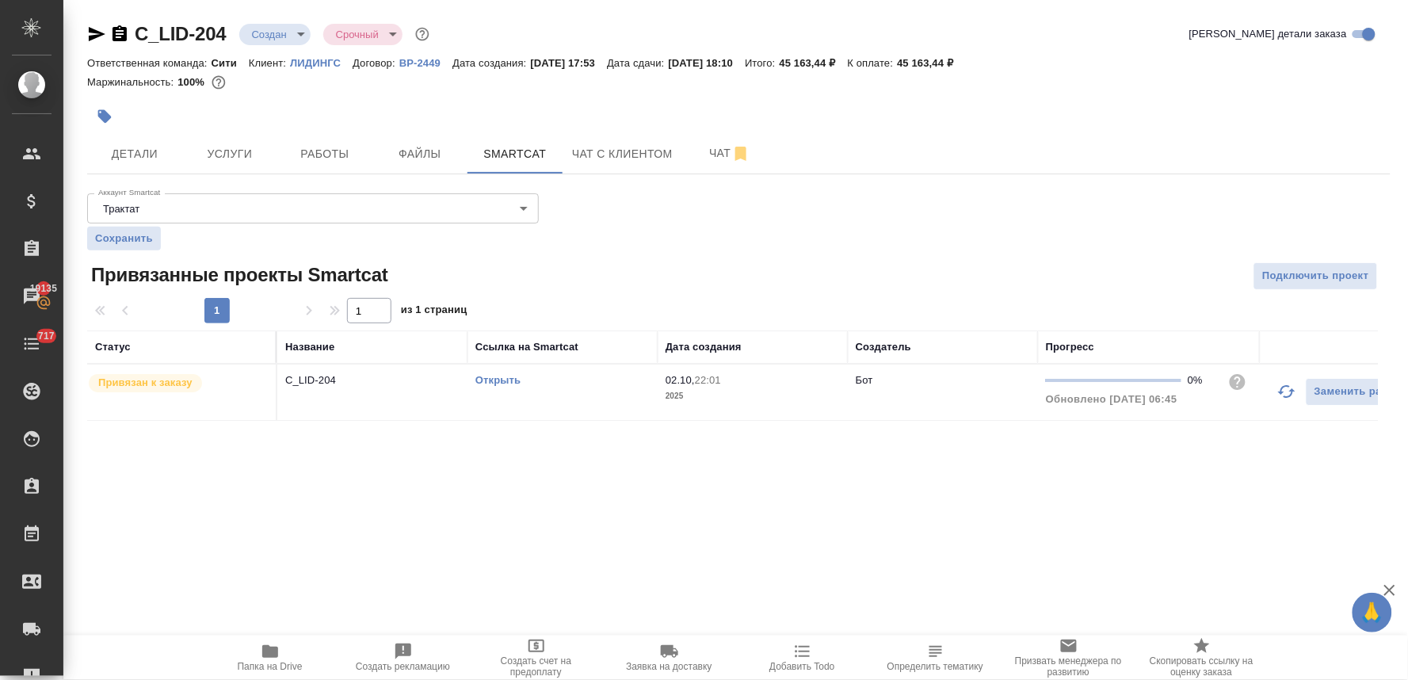
click at [94, 22] on div "C_LID-204 Создан new Срочный urgent" at bounding box center [260, 33] width 346 height 25
click at [88, 32] on icon "button" at bounding box center [96, 34] width 19 height 19
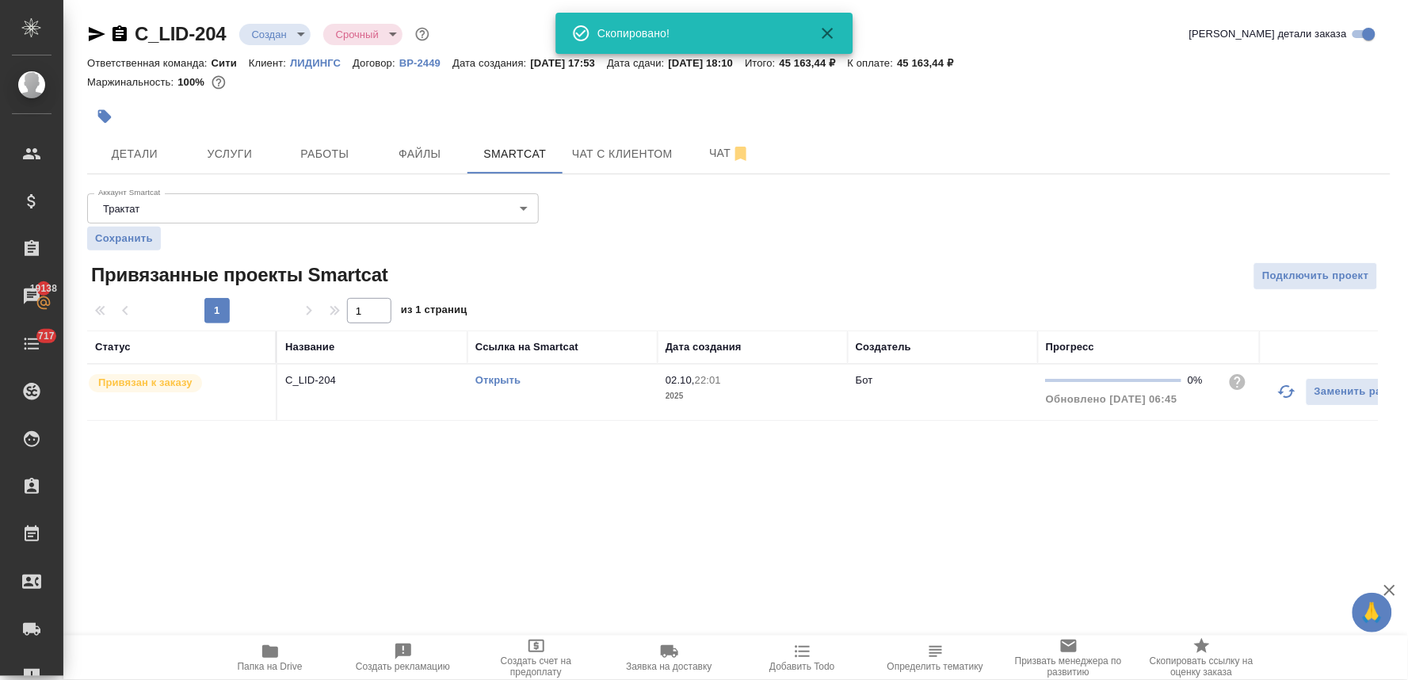
click at [1353, 108] on div at bounding box center [739, 116] width 1304 height 35
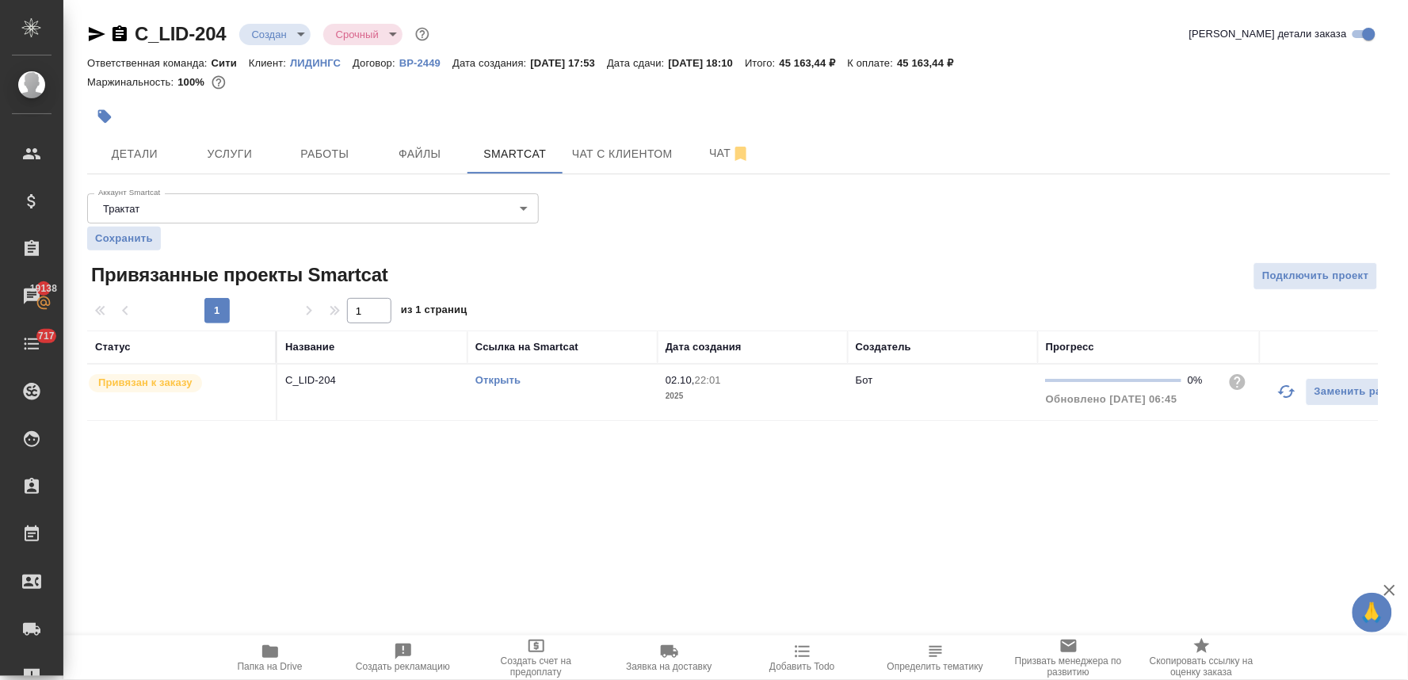
click at [499, 381] on link "Открыть" at bounding box center [497, 380] width 45 height 12
click at [716, 156] on span "Чат" at bounding box center [730, 153] width 76 height 20
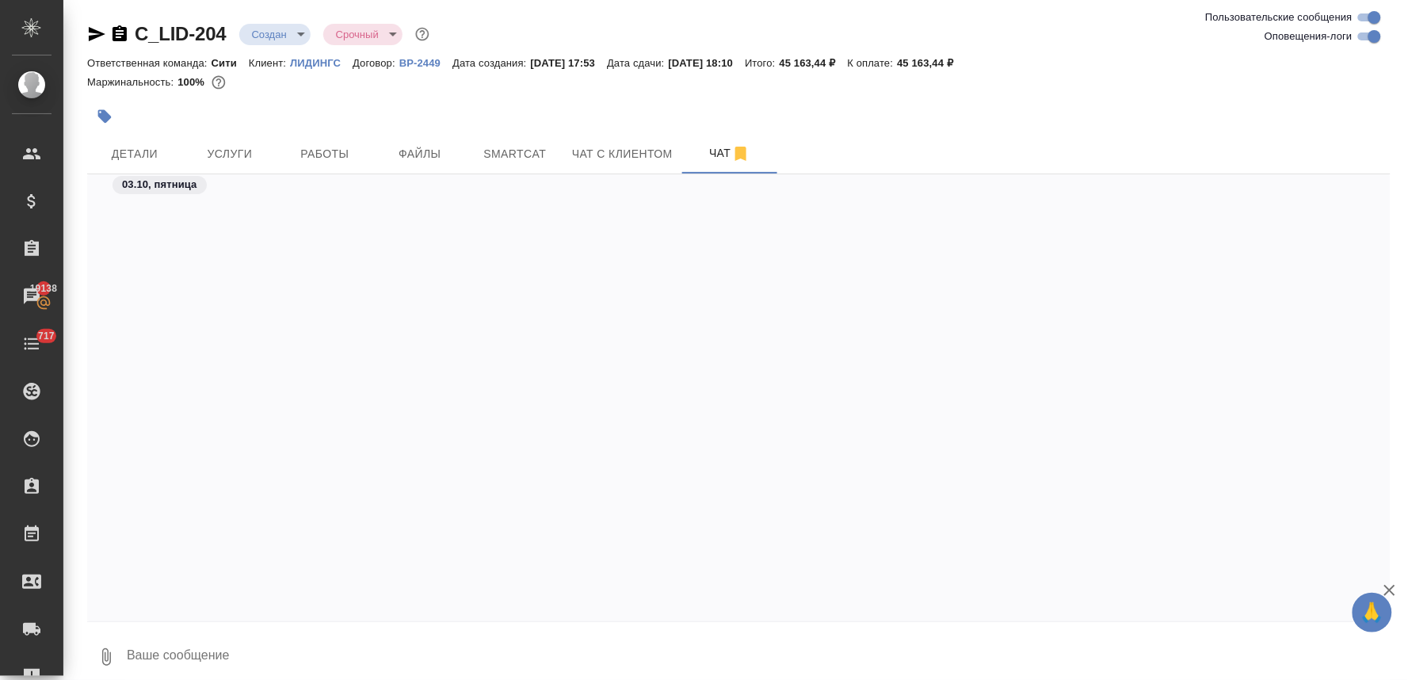
scroll to position [1436, 0]
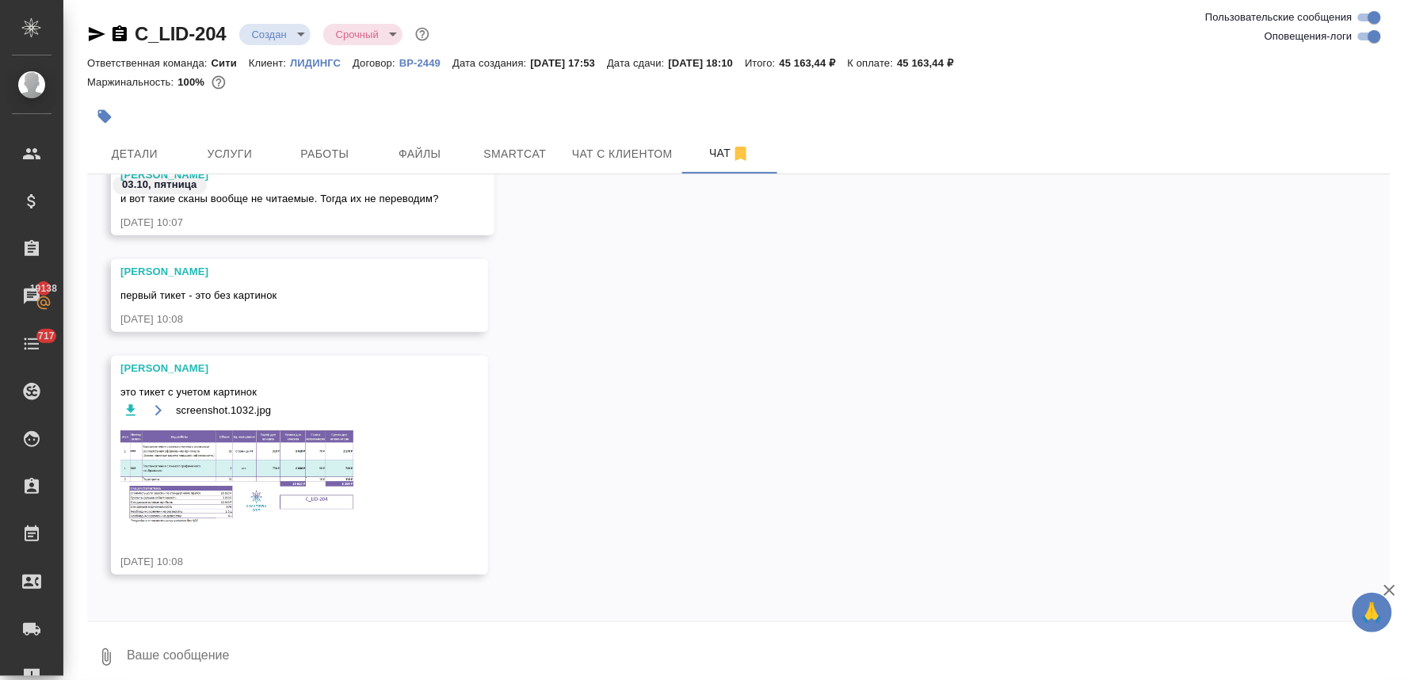
click at [317, 465] on img at bounding box center [239, 477] width 238 height 98
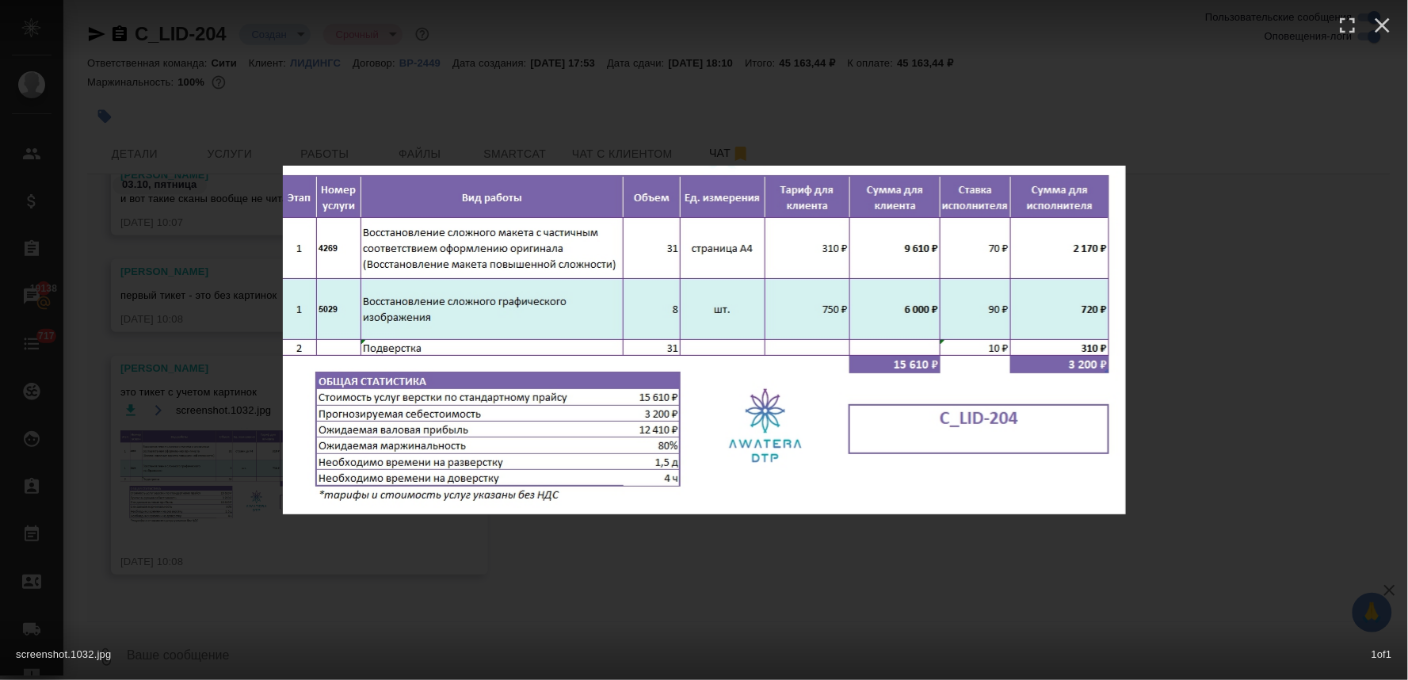
click at [457, 544] on div "screenshot.1032.jpg 1 of 1" at bounding box center [704, 340] width 1408 height 680
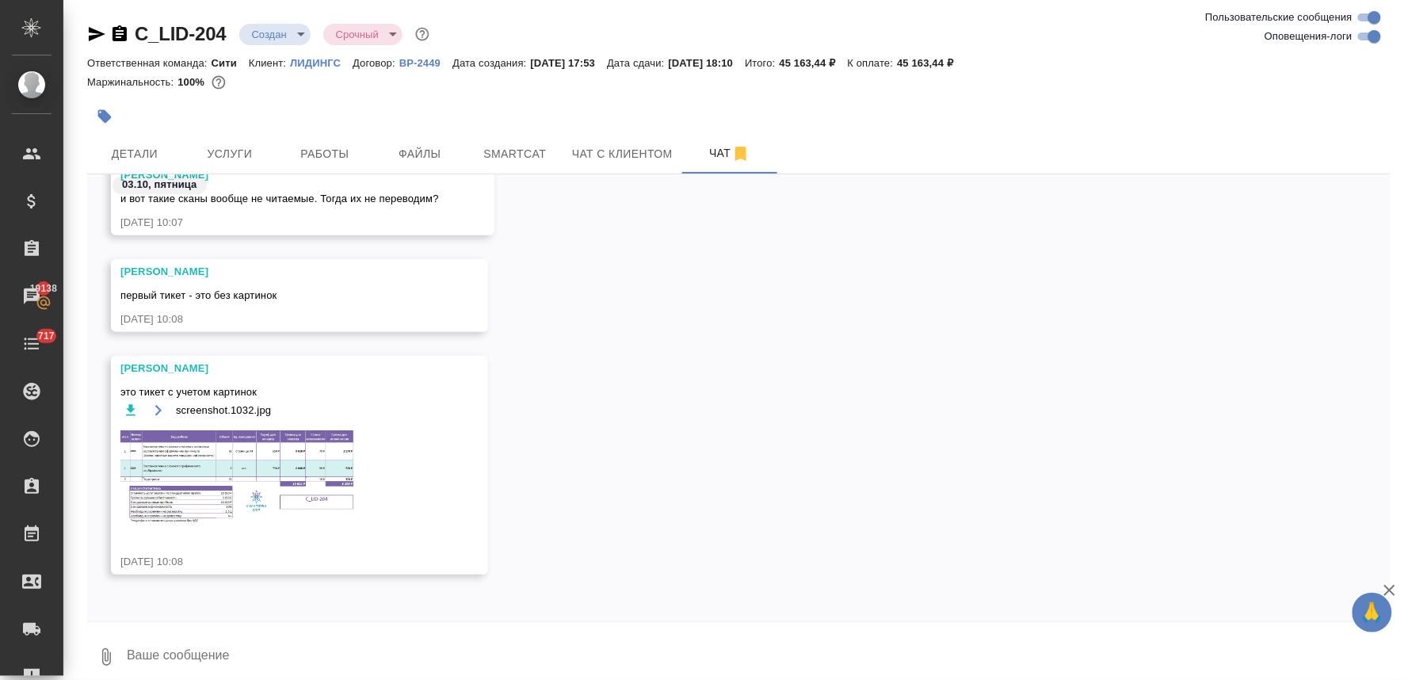
click at [127, 408] on icon "button" at bounding box center [131, 409] width 10 height 11
click at [1339, 112] on div at bounding box center [739, 116] width 1304 height 35
click at [217, 147] on span "Услуги" at bounding box center [230, 154] width 76 height 20
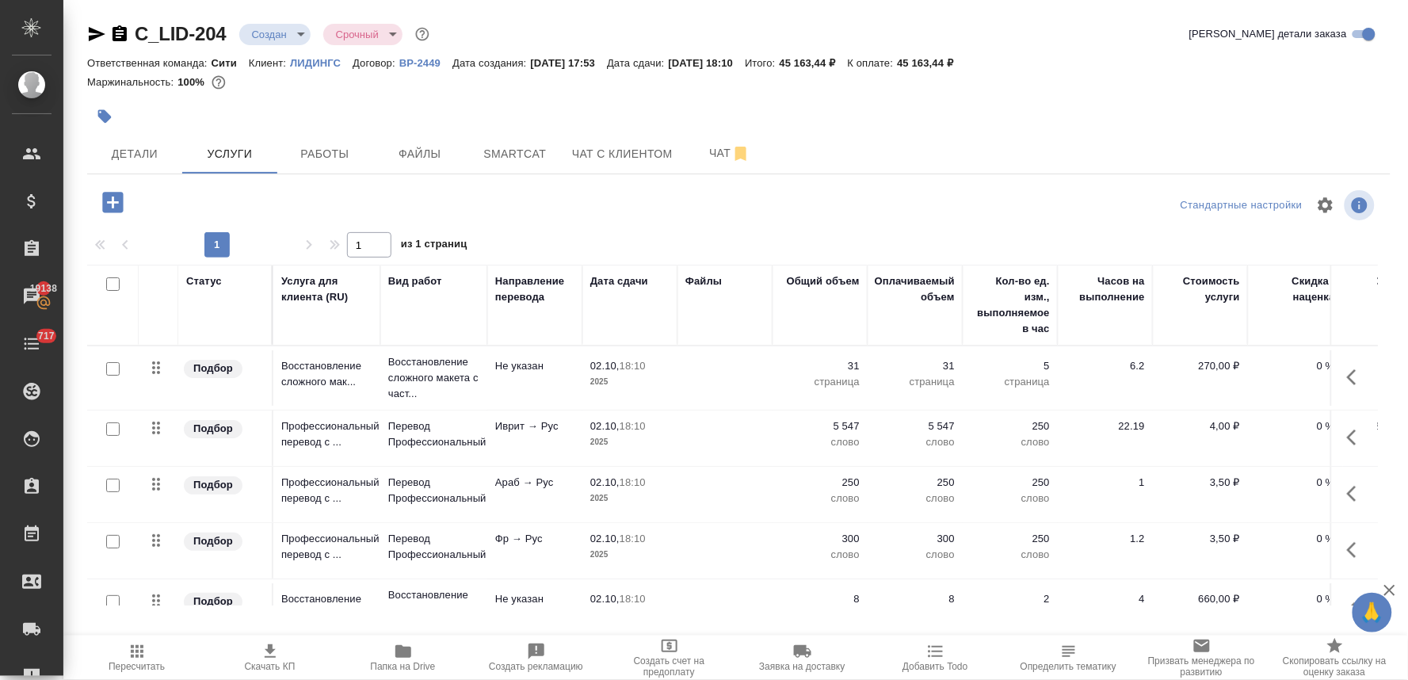
click at [274, 664] on span "Скачать КП" at bounding box center [270, 666] width 51 height 11
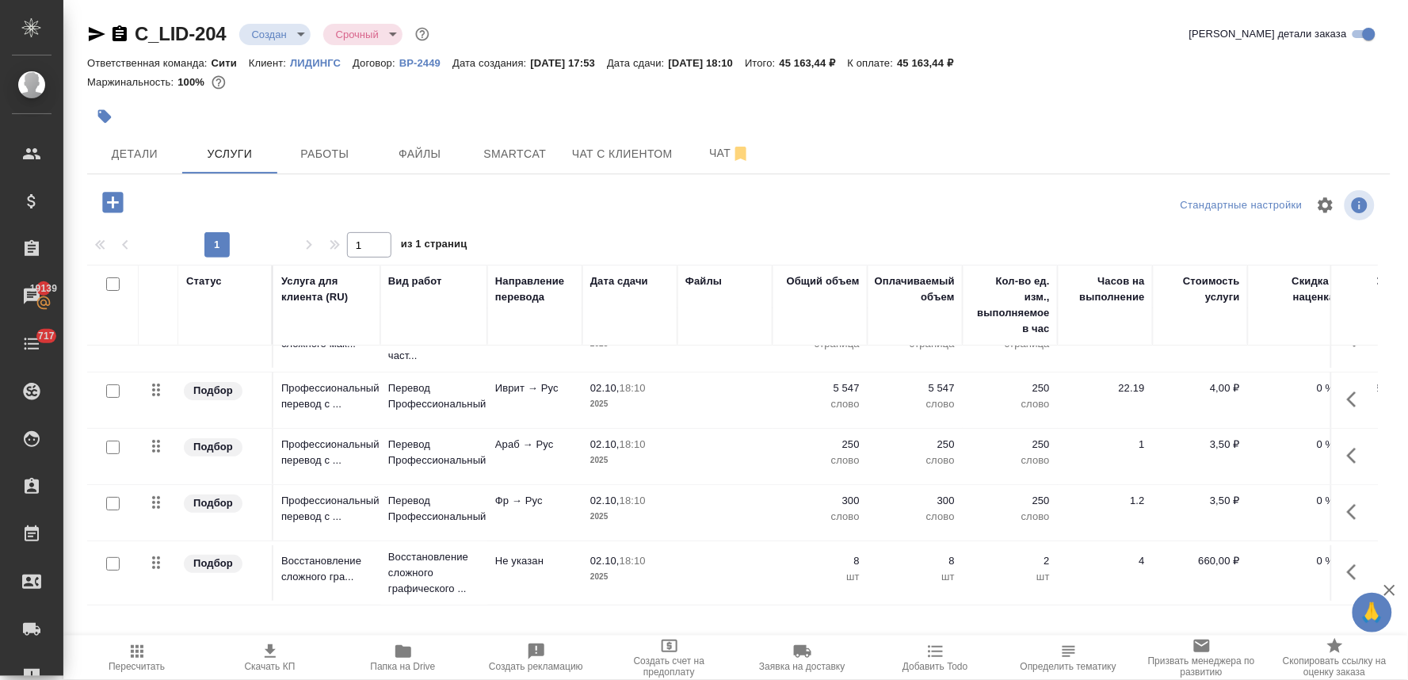
click at [1340, 116] on div at bounding box center [739, 116] width 1304 height 35
click at [1338, 556] on button "button" at bounding box center [1357, 572] width 38 height 38
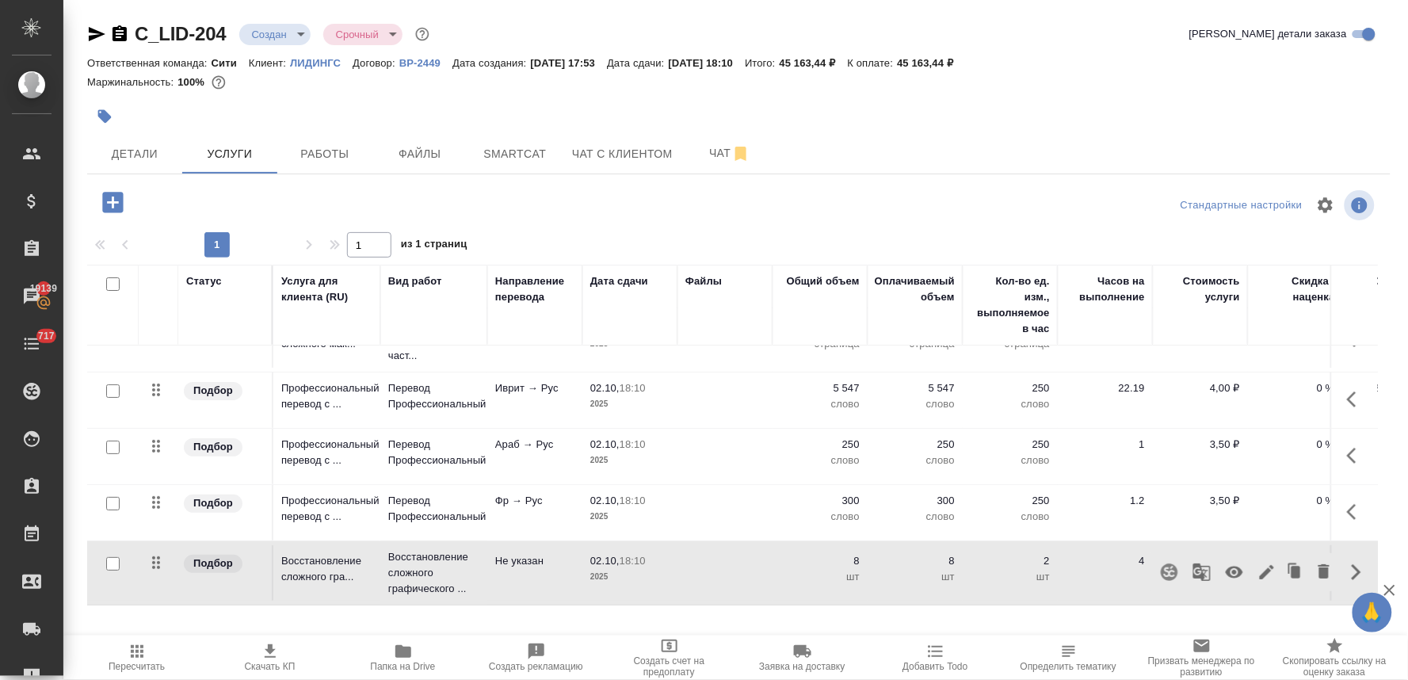
click at [1230, 563] on icon "button" at bounding box center [1234, 572] width 19 height 19
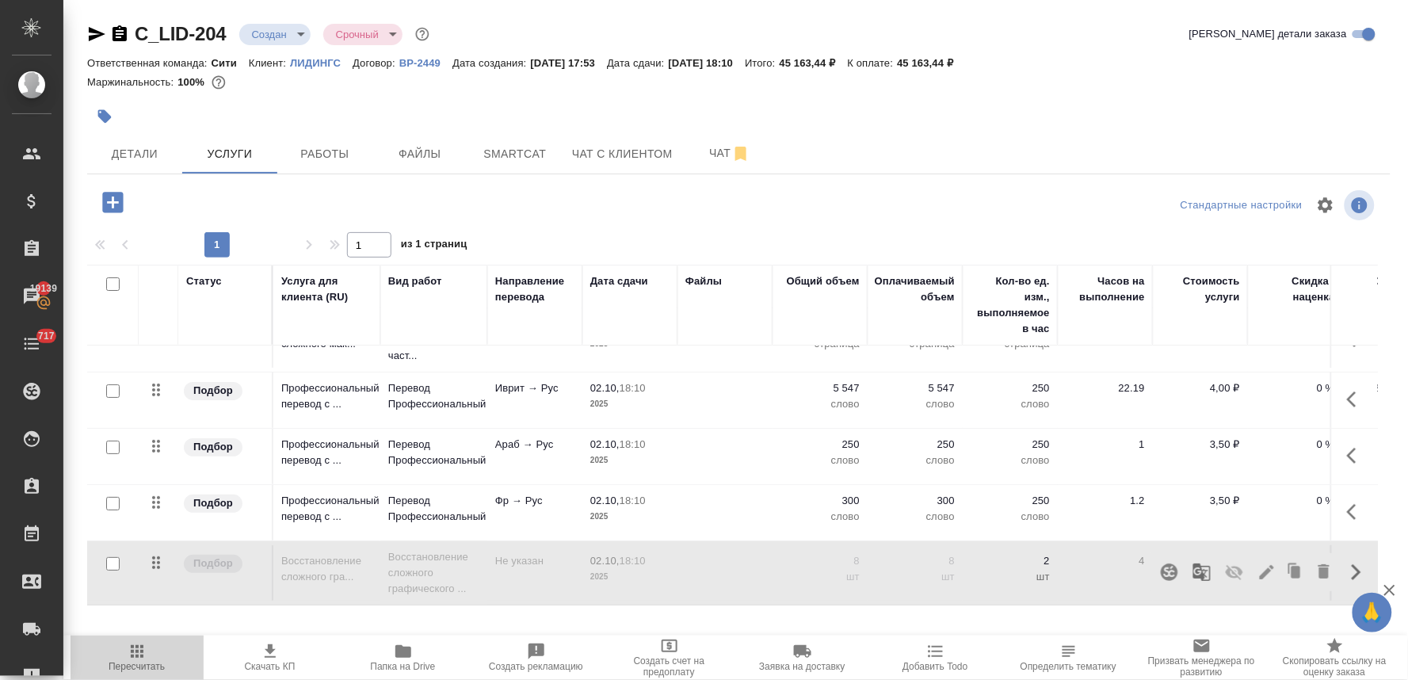
click at [135, 667] on span "Пересчитать" at bounding box center [137, 666] width 56 height 11
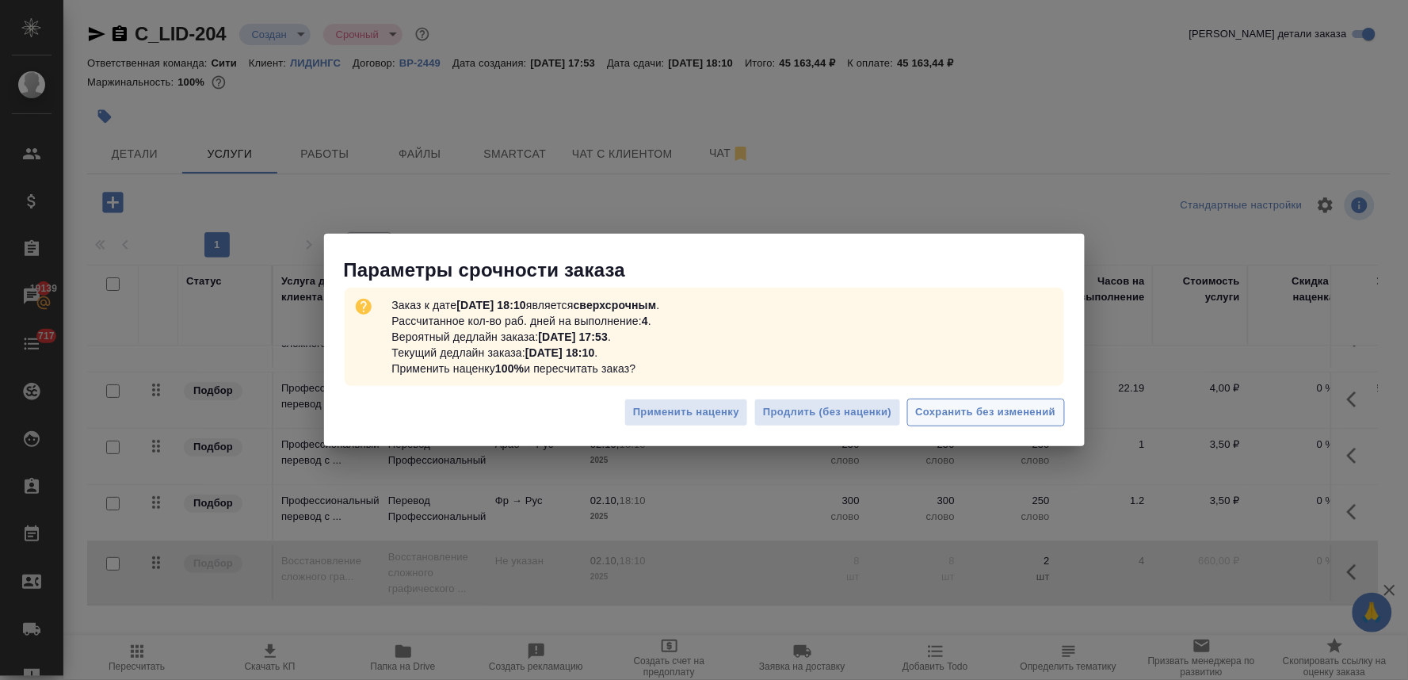
click at [1002, 406] on span "Сохранить без изменений" at bounding box center [986, 412] width 140 height 18
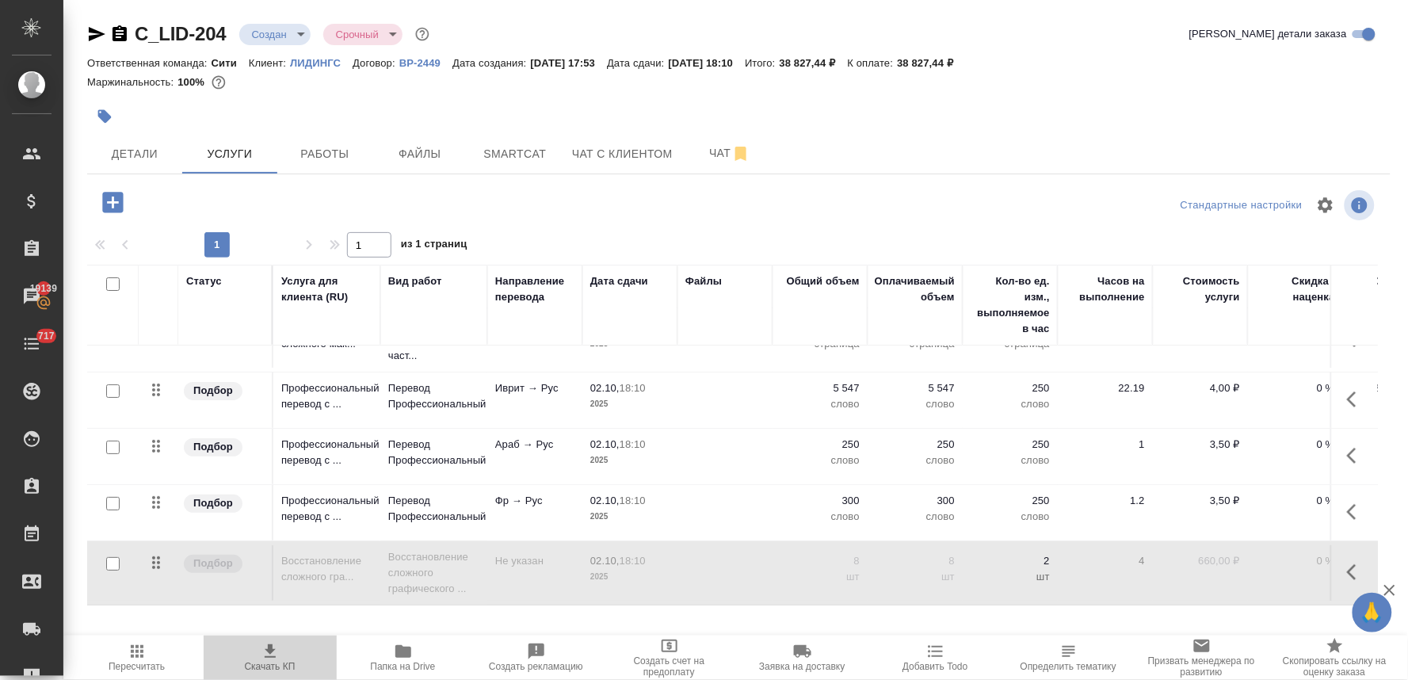
click at [277, 668] on span "Скачать КП" at bounding box center [270, 666] width 51 height 11
click at [1201, 151] on div "Детали Услуги Работы Файлы Smartcat Чат с клиентом Чат" at bounding box center [739, 154] width 1304 height 40
click at [1347, 502] on icon "button" at bounding box center [1356, 511] width 19 height 19
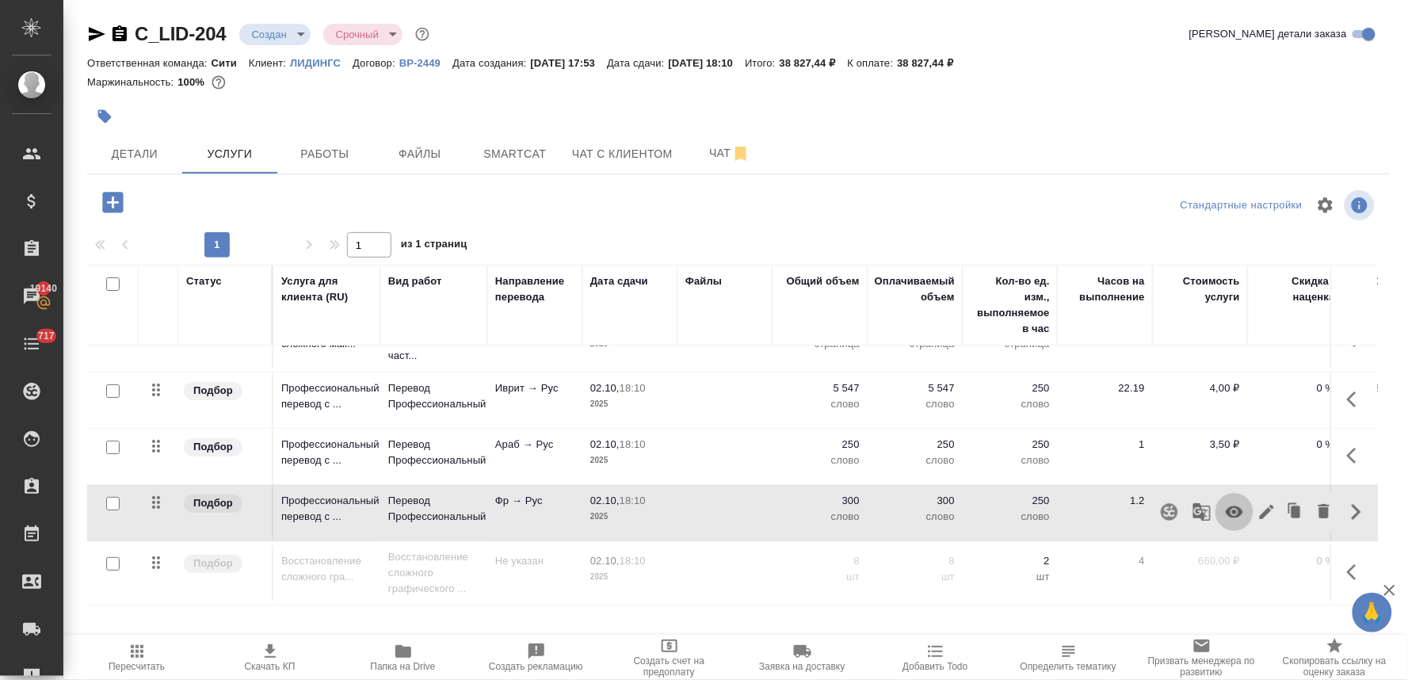
click at [1226, 506] on icon "button" at bounding box center [1234, 512] width 17 height 12
click at [1347, 446] on icon "button" at bounding box center [1356, 455] width 19 height 19
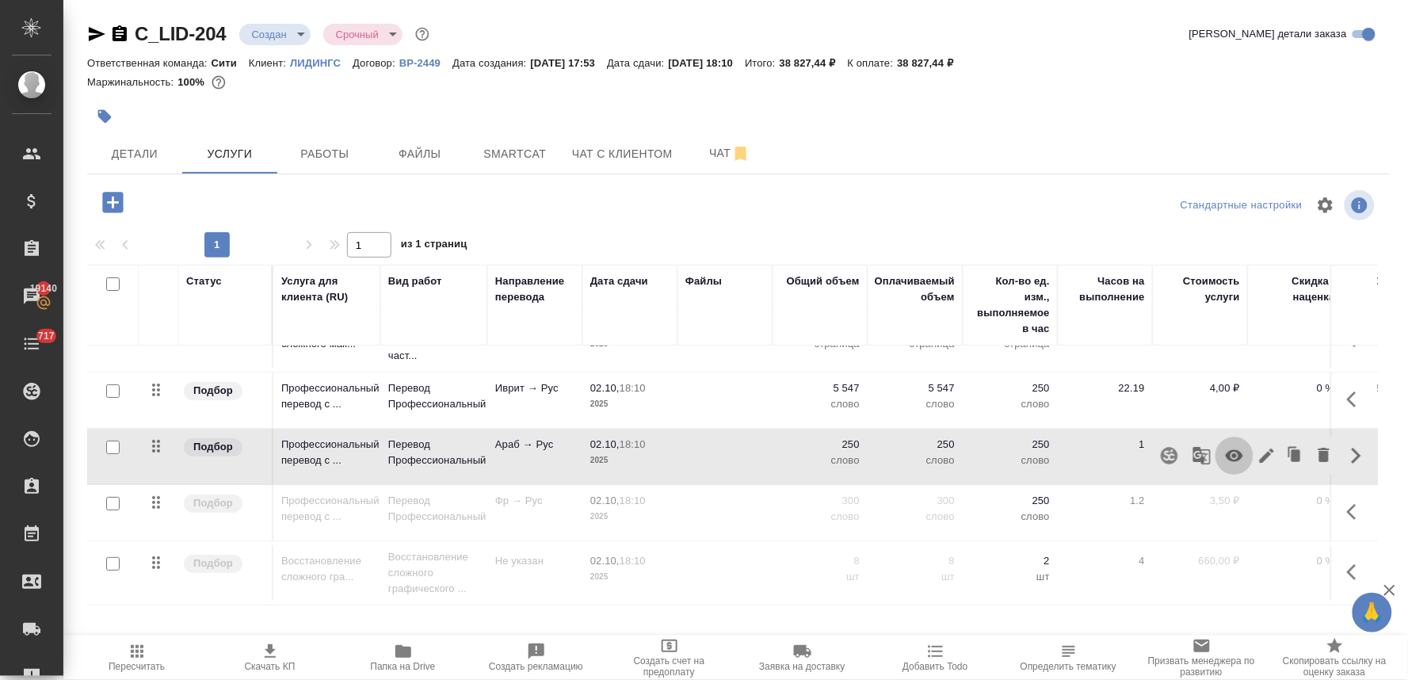
click at [1225, 449] on icon "button" at bounding box center [1234, 455] width 19 height 19
click at [1347, 564] on icon "button" at bounding box center [1356, 572] width 19 height 19
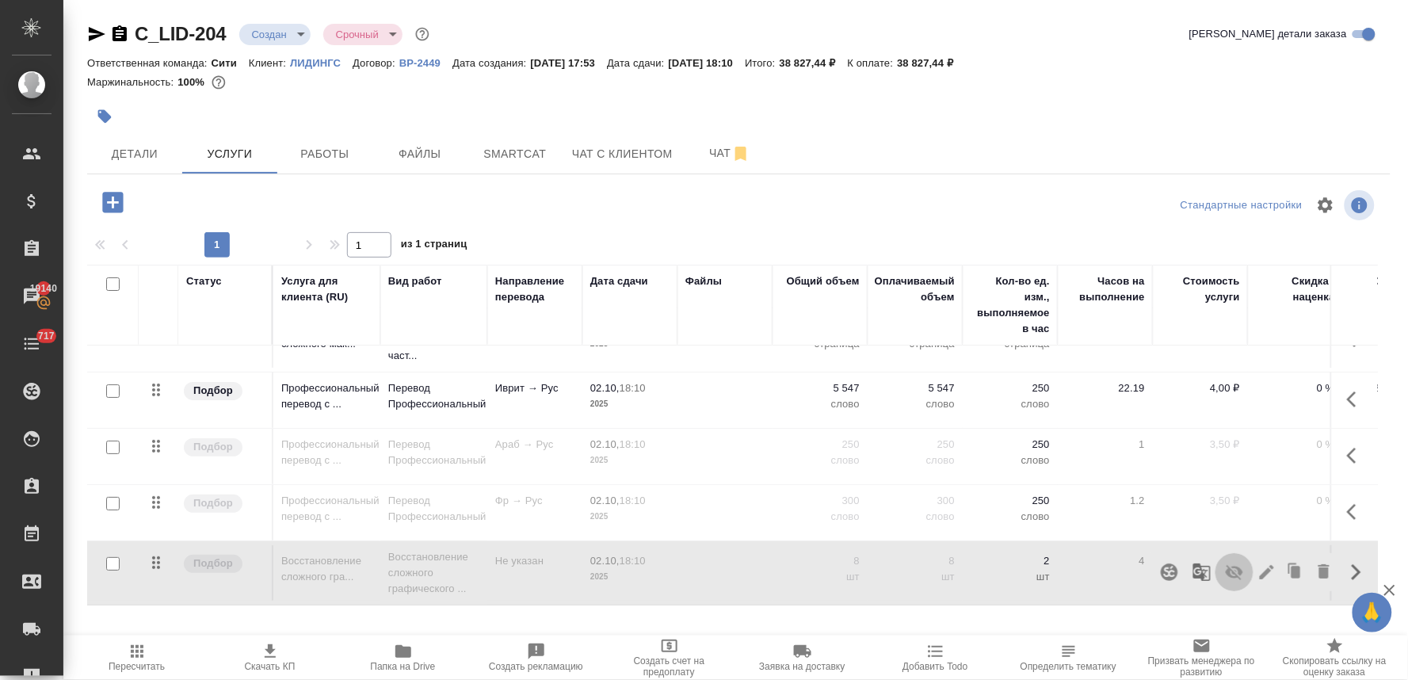
click at [1226, 565] on icon "button" at bounding box center [1234, 572] width 17 height 15
drag, startPoint x: 130, startPoint y: 666, endPoint x: 171, endPoint y: 653, distance: 43.1
click at [131, 666] on span "Пересчитать" at bounding box center [137, 666] width 56 height 11
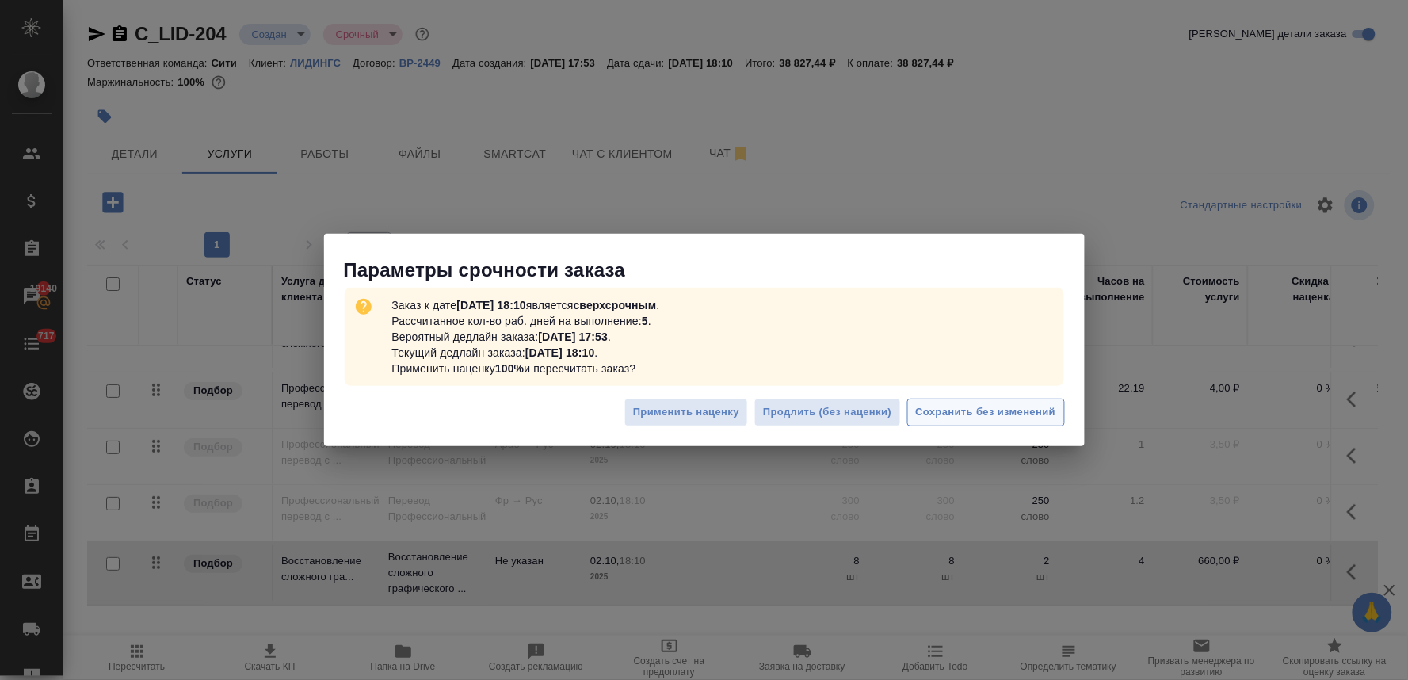
click at [1030, 405] on span "Сохранить без изменений" at bounding box center [986, 412] width 140 height 18
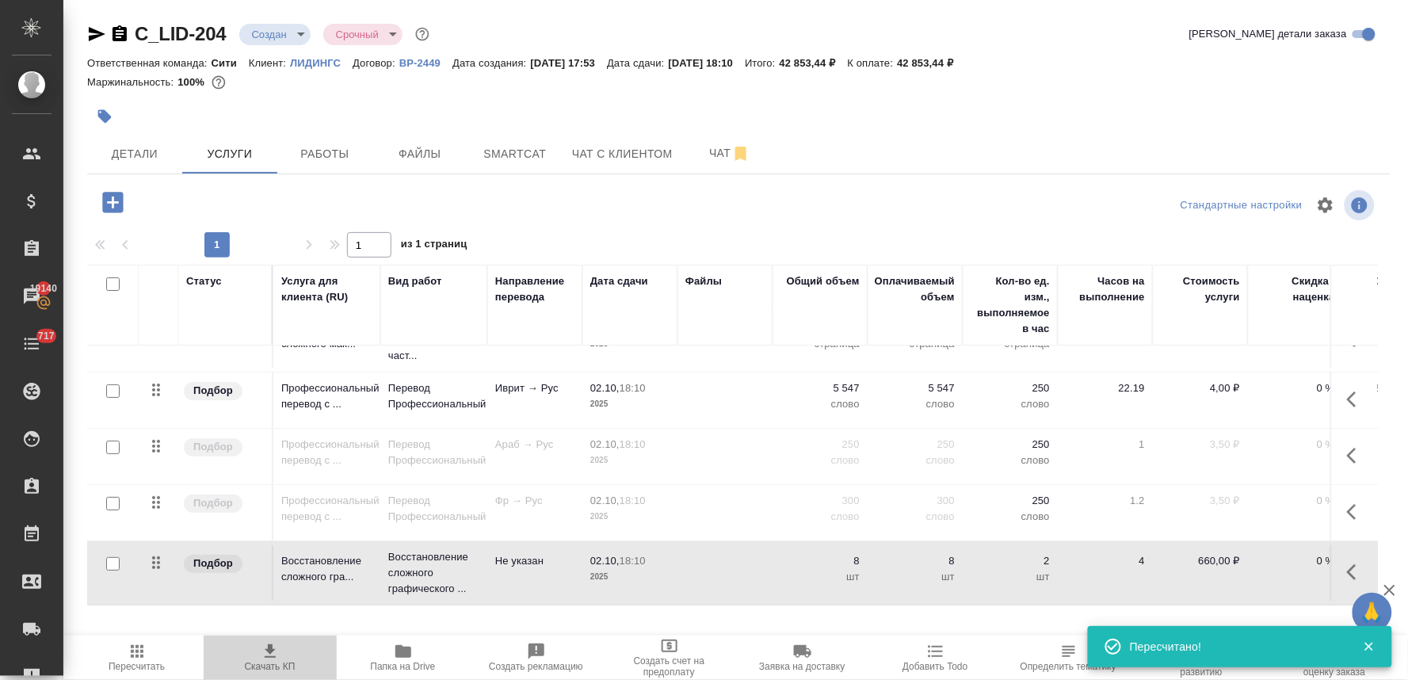
click at [271, 666] on span "Скачать КП" at bounding box center [270, 666] width 51 height 11
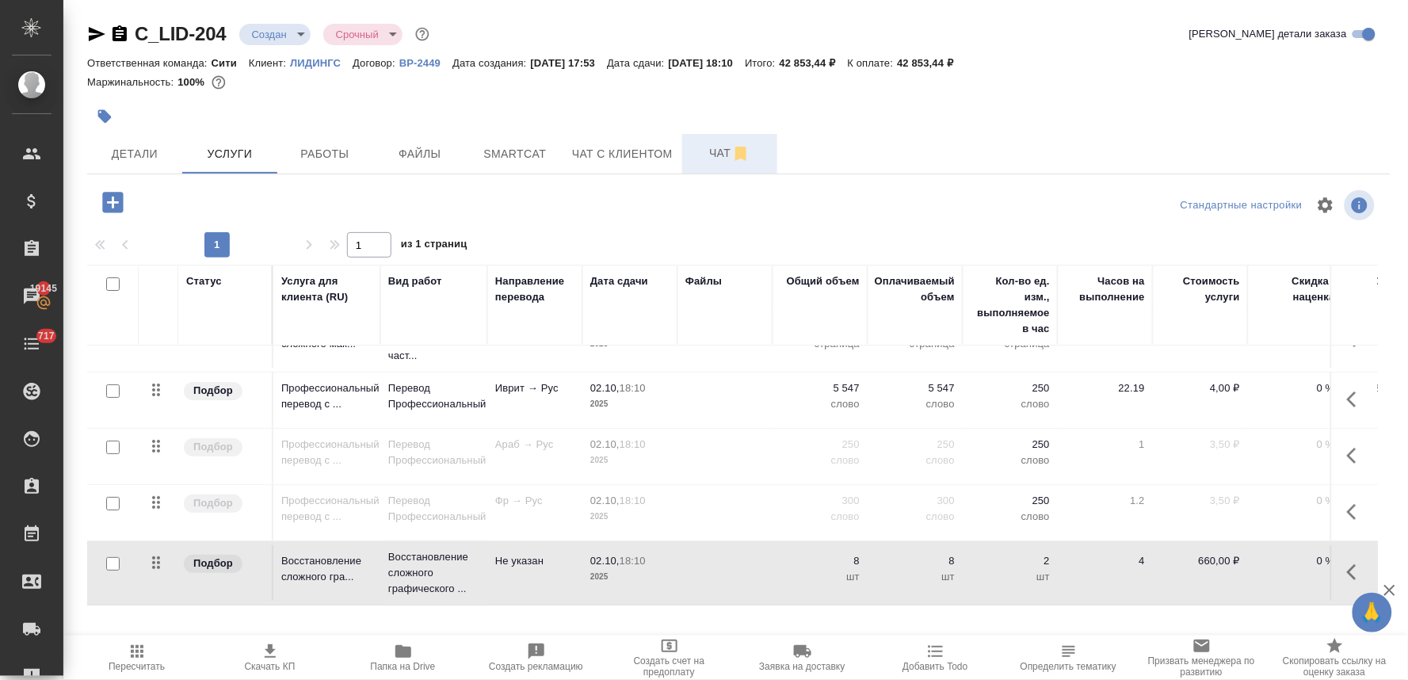
click at [714, 145] on span "Чат" at bounding box center [730, 153] width 76 height 20
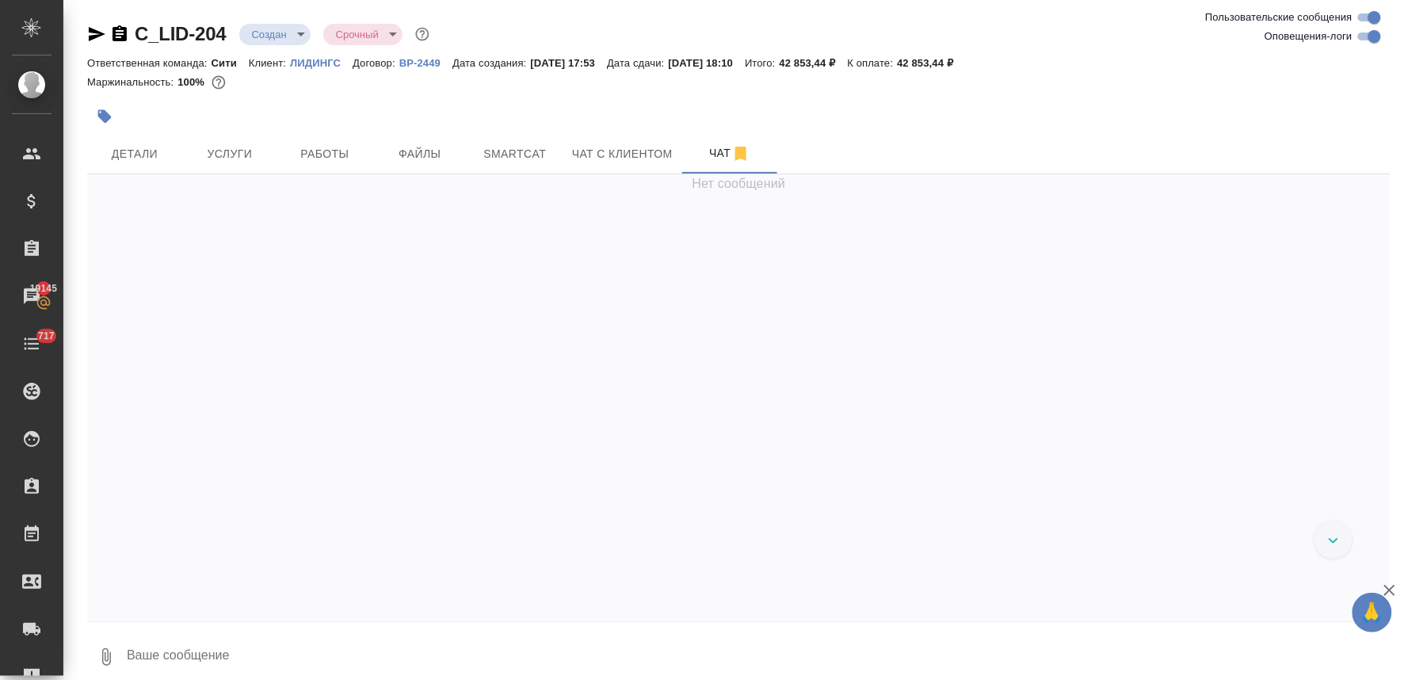
scroll to position [1436, 0]
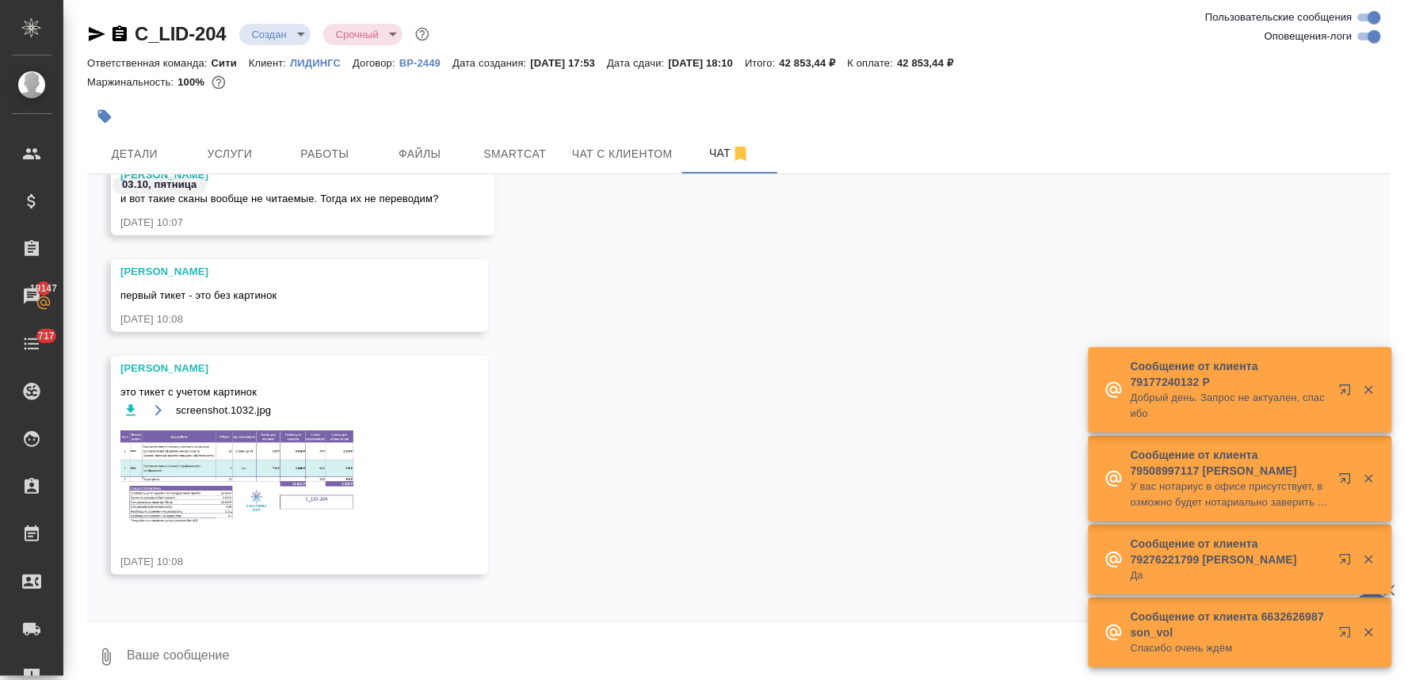
click at [349, 644] on textarea at bounding box center [758, 657] width 1266 height 54
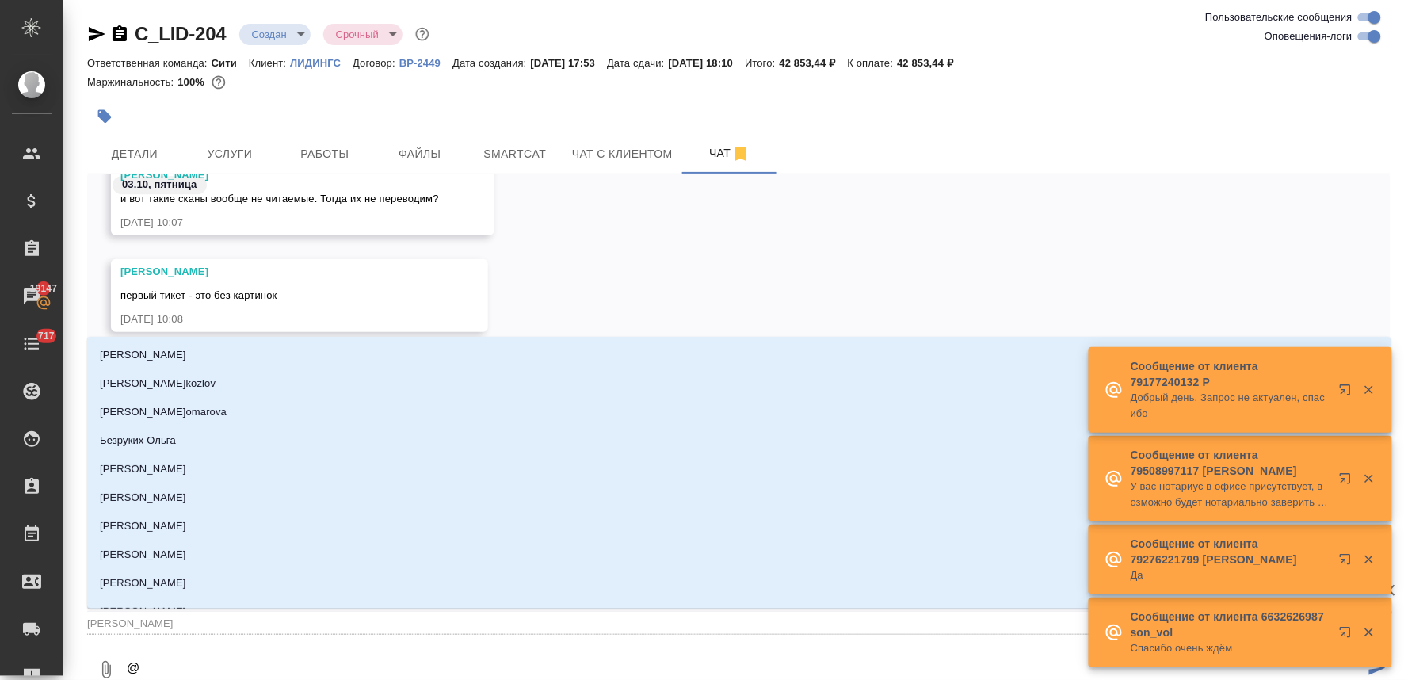
type textarea "@а"
type input "а"
type textarea "@ар"
type input "ар"
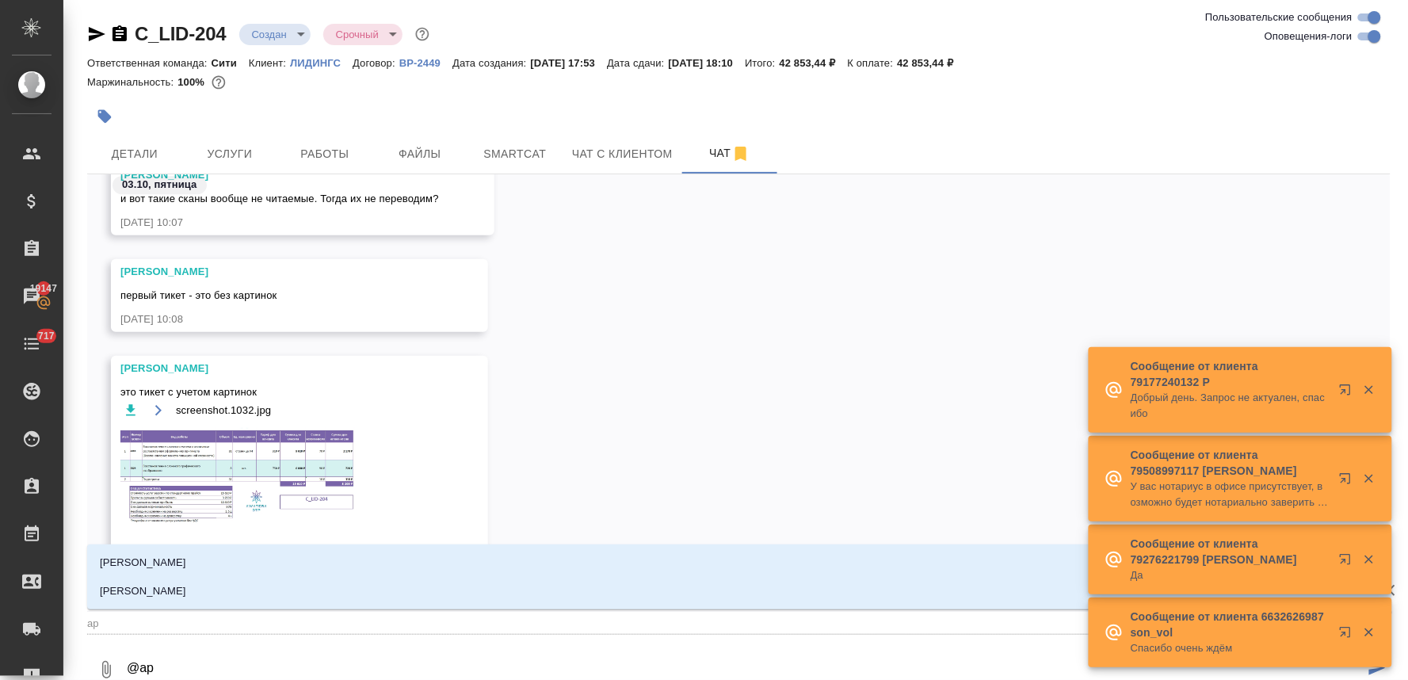
type textarea "@арс"
type input "арс"
type textarea "@арсе"
type input "арсе"
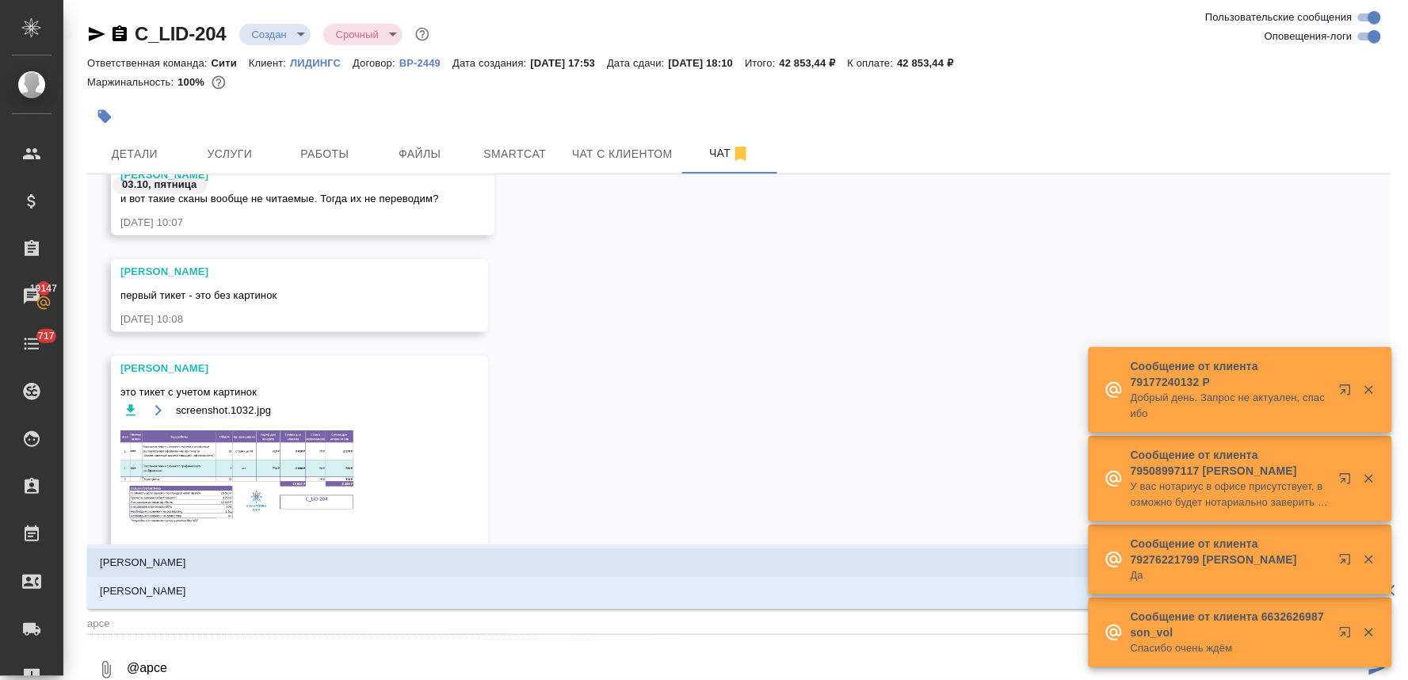
click at [338, 559] on li "Арсеньева Вера" at bounding box center [739, 562] width 1304 height 29
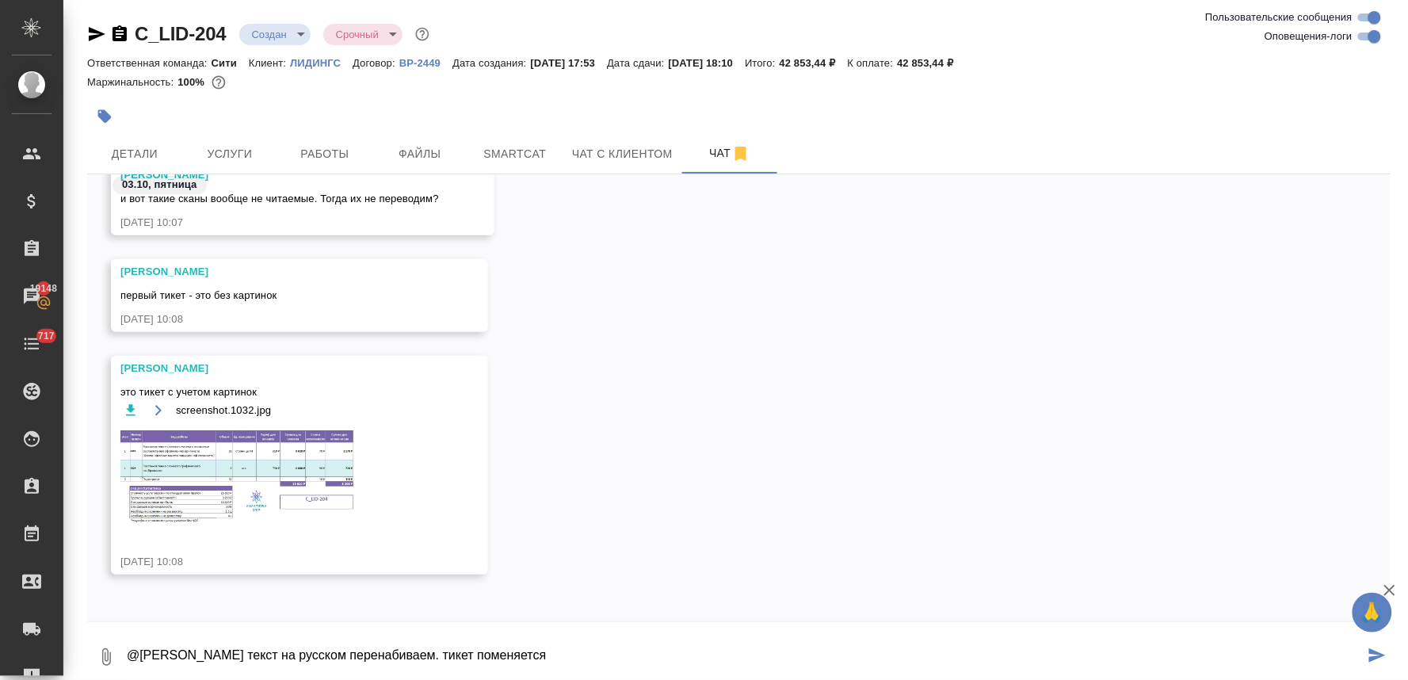
click at [464, 653] on textarea "@Арсеньева Вера текст на русском перенабиваем. тикет поменяется" at bounding box center [744, 657] width 1239 height 54
click at [529, 655] on textarea "@Арсеньева Вера текст на русском перенабиваем. тикеты поменяется" at bounding box center [744, 657] width 1239 height 54
click at [567, 655] on textarea "@Арсеньева Вера текст на русском перенабиваем. тикеты поменяются" at bounding box center [744, 657] width 1239 height 54
type textarea "@Арсеньева Вера текст на русском перенабиваем. тикеты поменяются?"
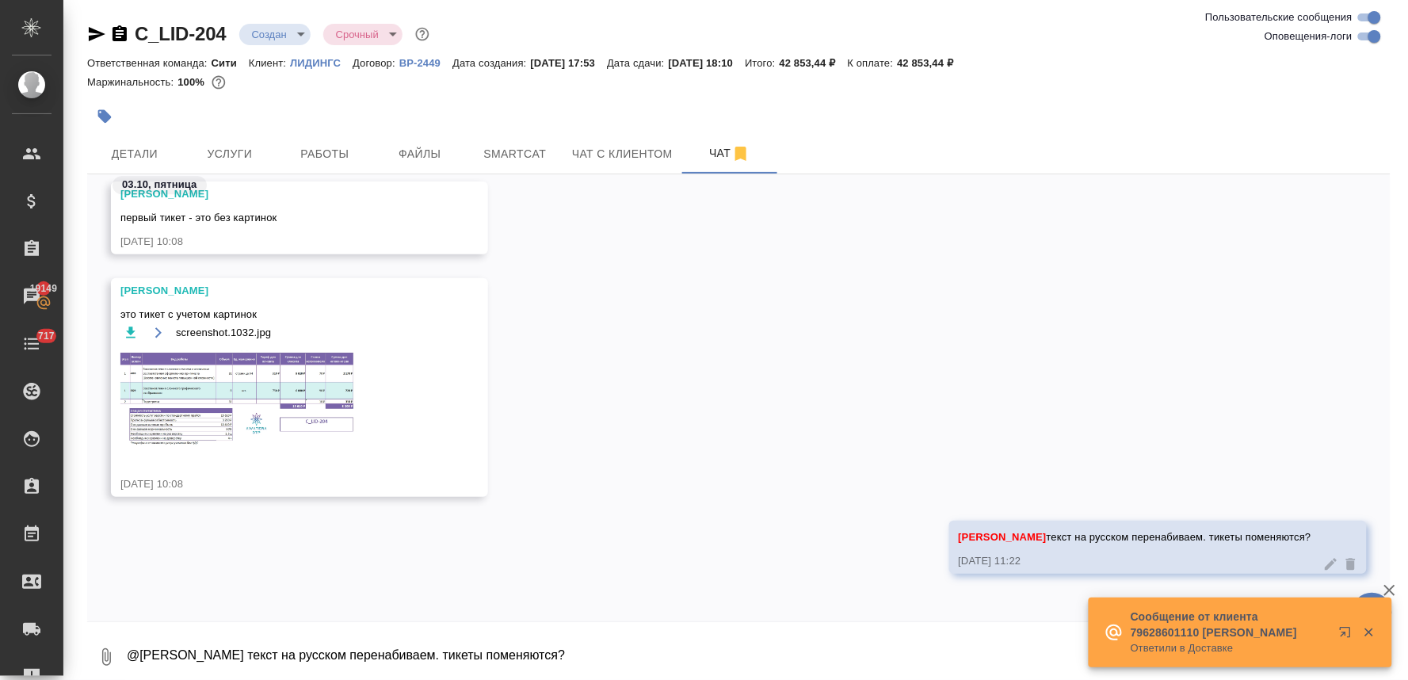
click at [852, 585] on div "Арсеньева Вера текст на русском перенабиваем. тикеты поменяются? 03.10.25, 11:22" at bounding box center [739, 559] width 1304 height 77
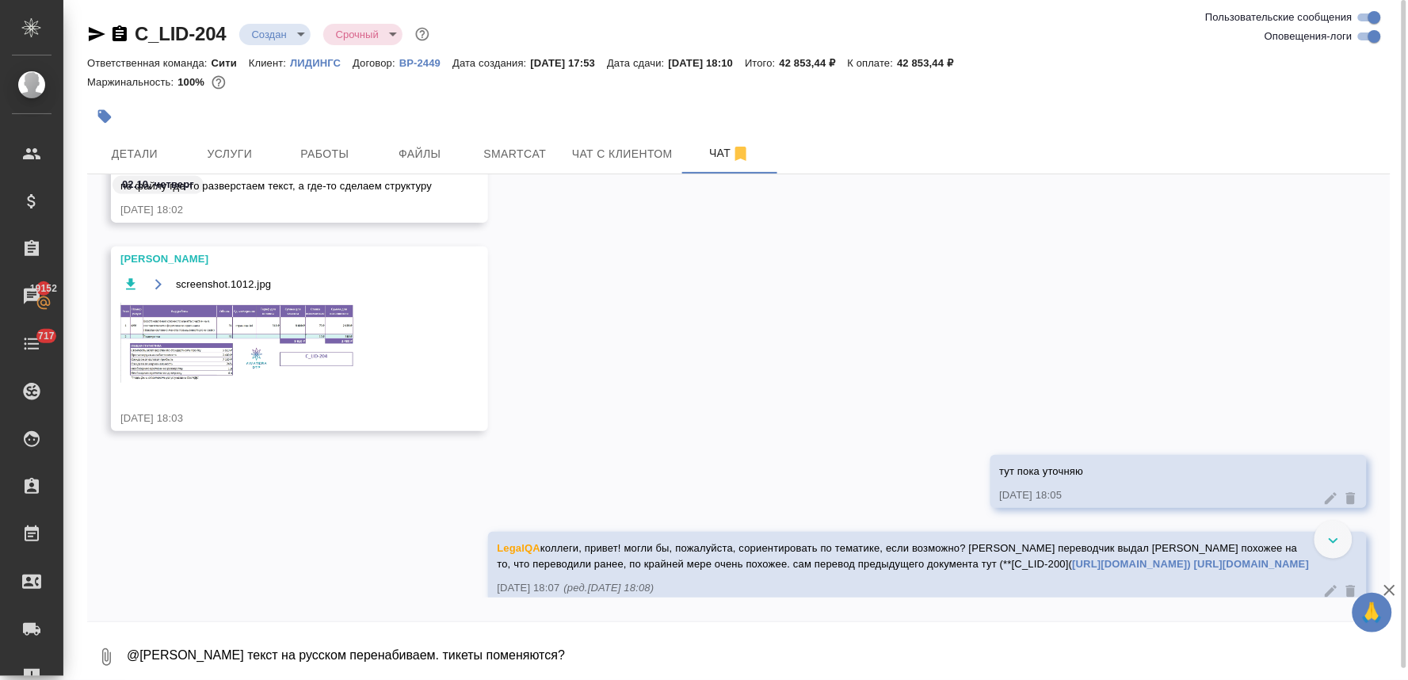
scroll to position [616, 0]
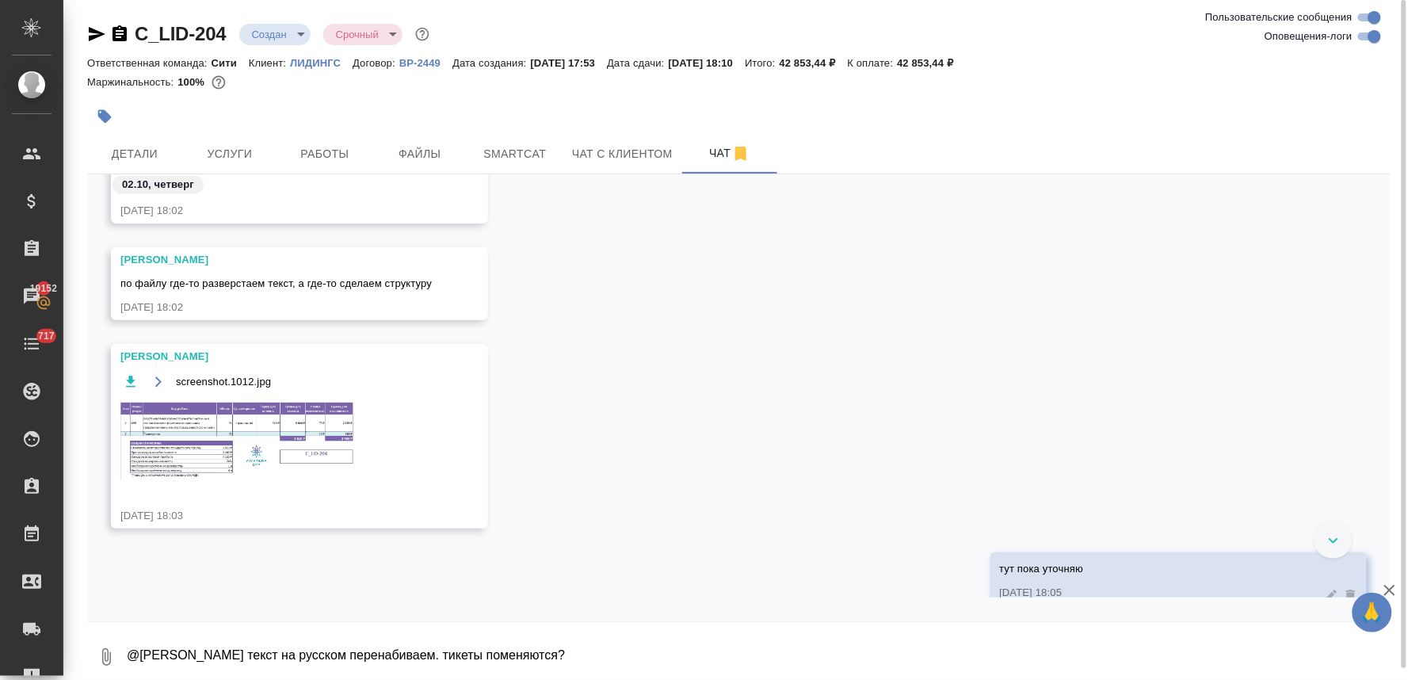
click at [300, 424] on img at bounding box center [239, 440] width 238 height 80
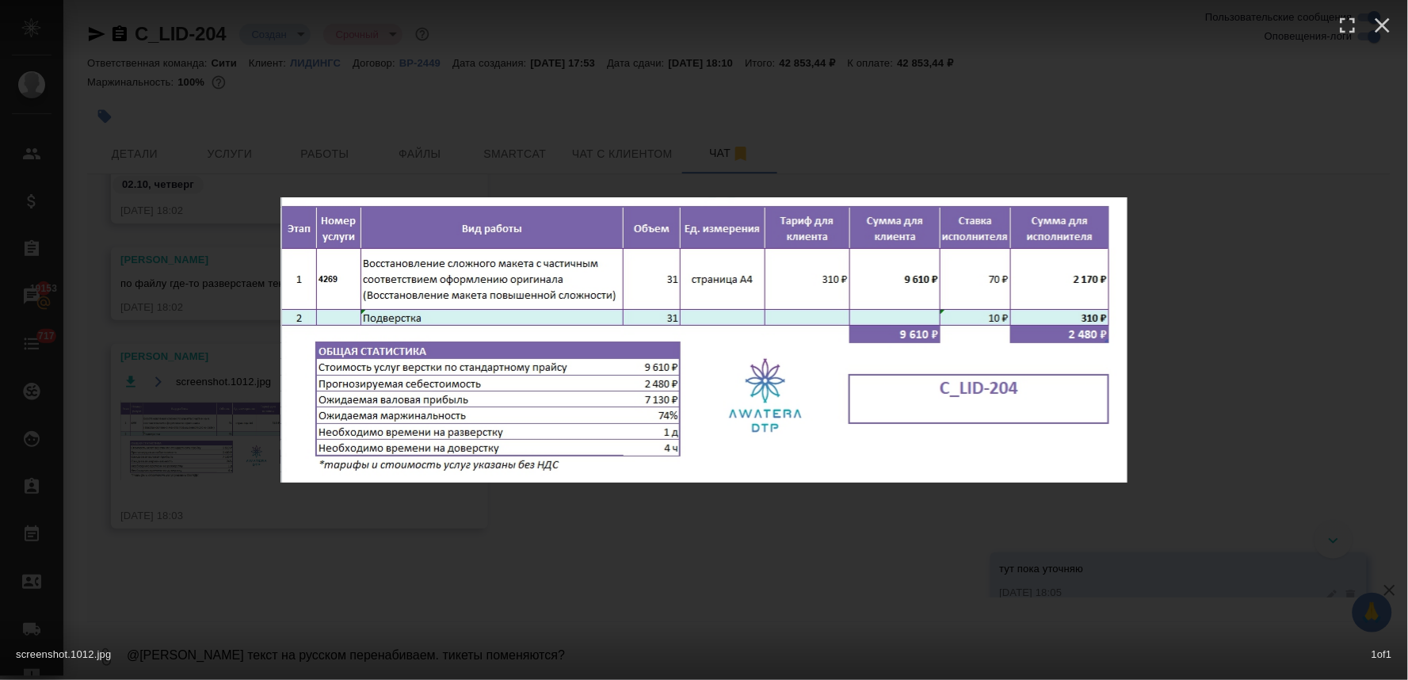
click at [759, 627] on div "screenshot.1012.jpg 1 of 1" at bounding box center [704, 650] width 1408 height 59
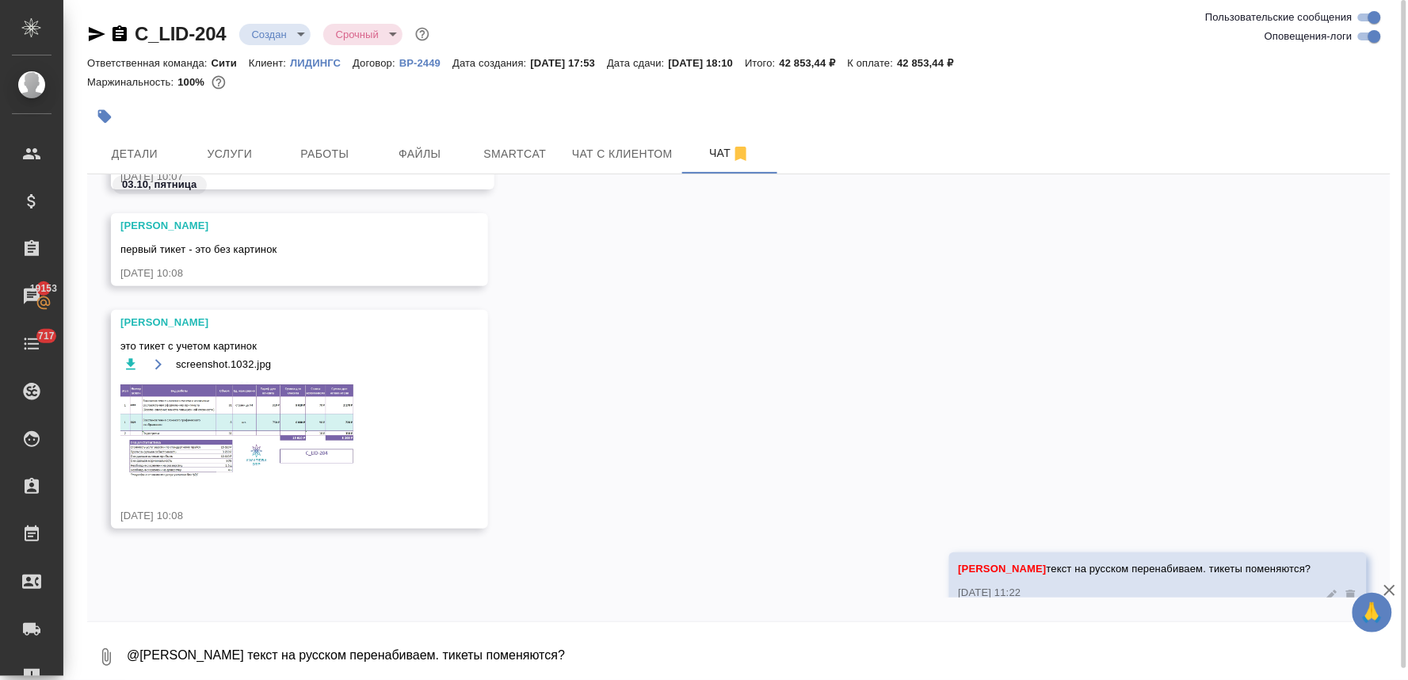
scroll to position [2177, 0]
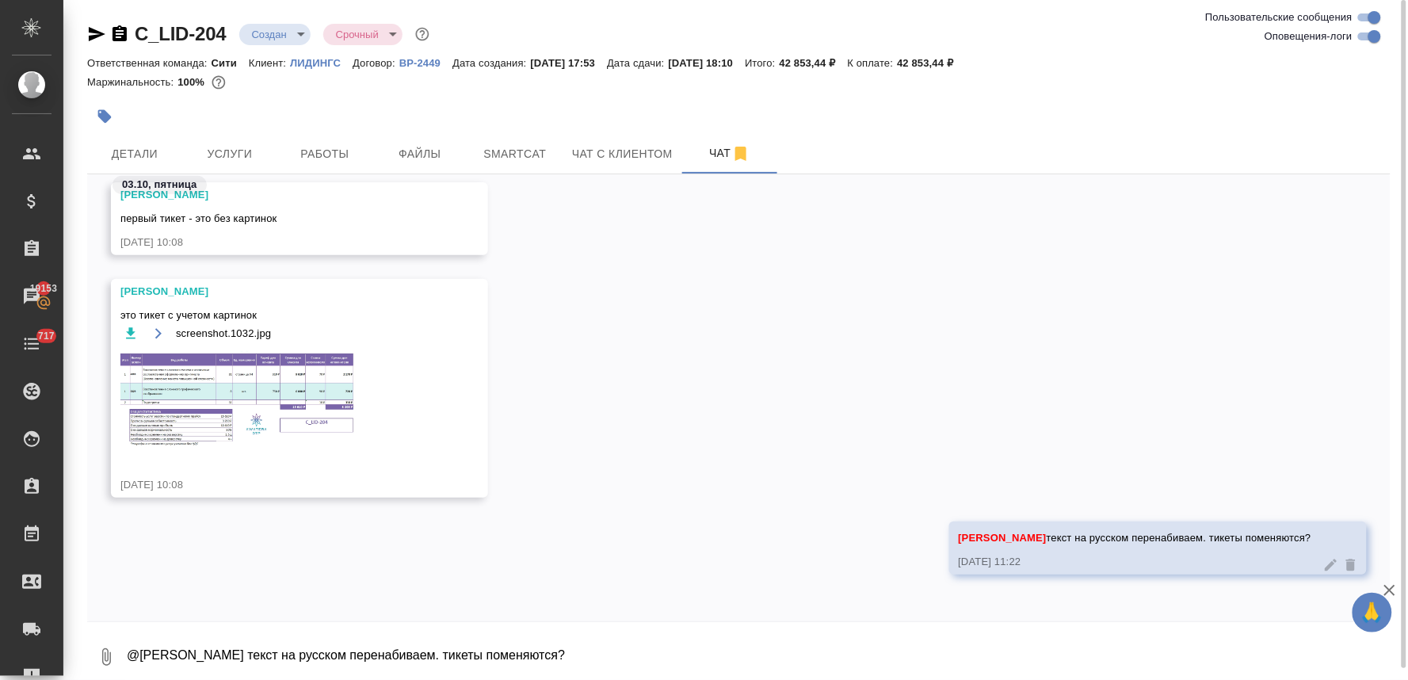
click at [266, 397] on img at bounding box center [239, 400] width 238 height 98
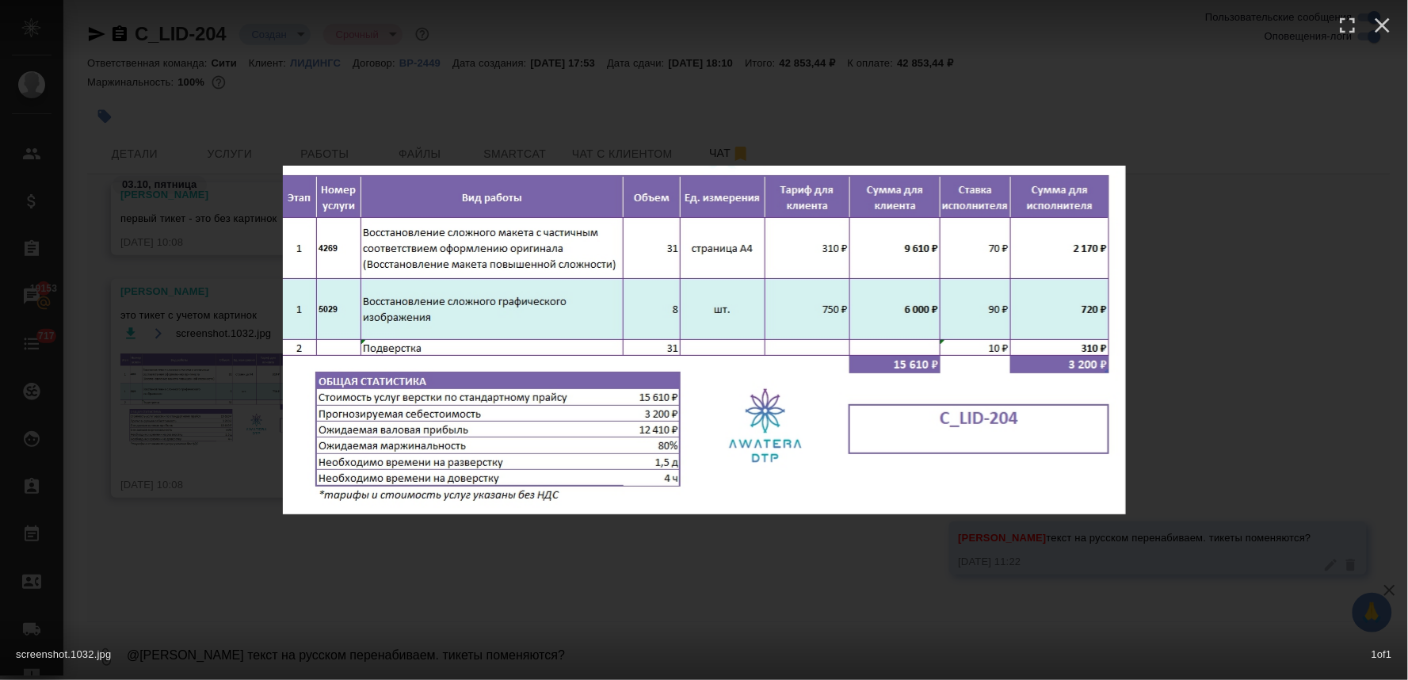
click at [1016, 611] on div "screenshot.1032.jpg 1 of 1" at bounding box center [704, 340] width 1408 height 680
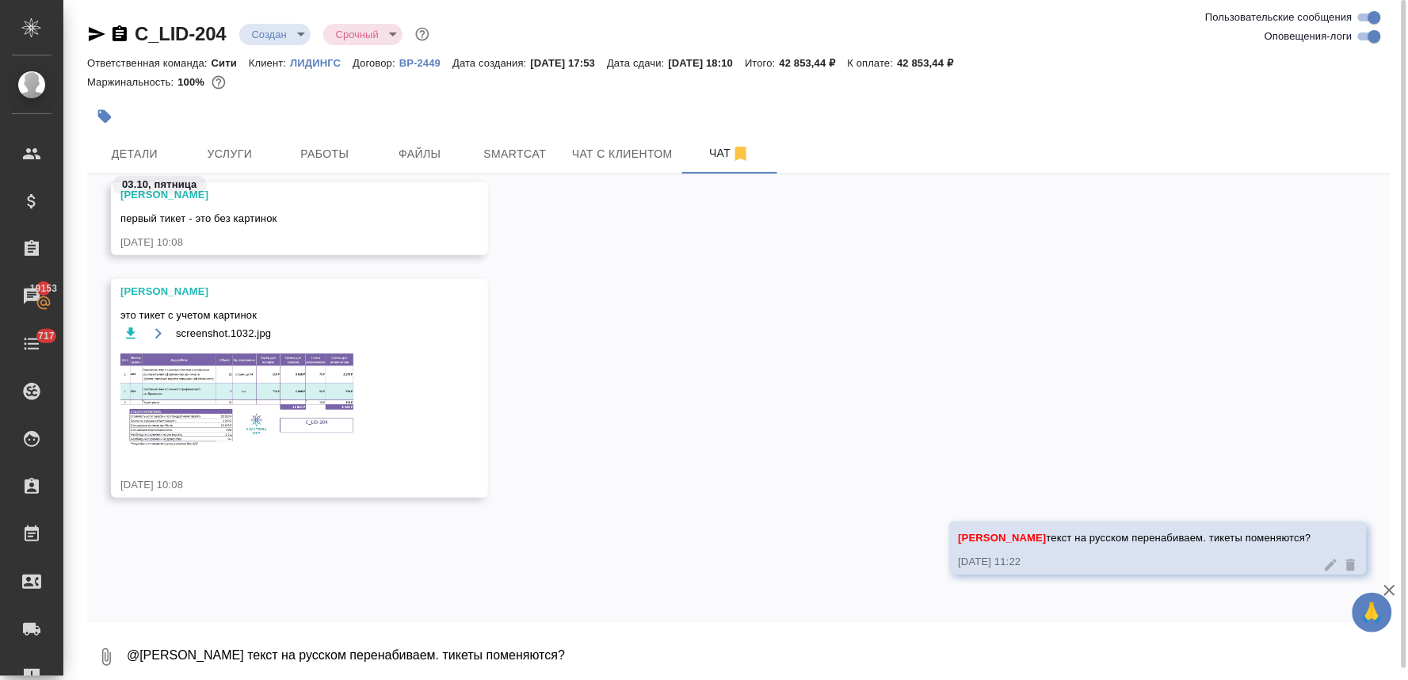
click at [716, 580] on div "Арсеньева Вера текст на русском перенабиваем. тикеты поменяются? 03.10.25, 11:22" at bounding box center [739, 559] width 1304 height 77
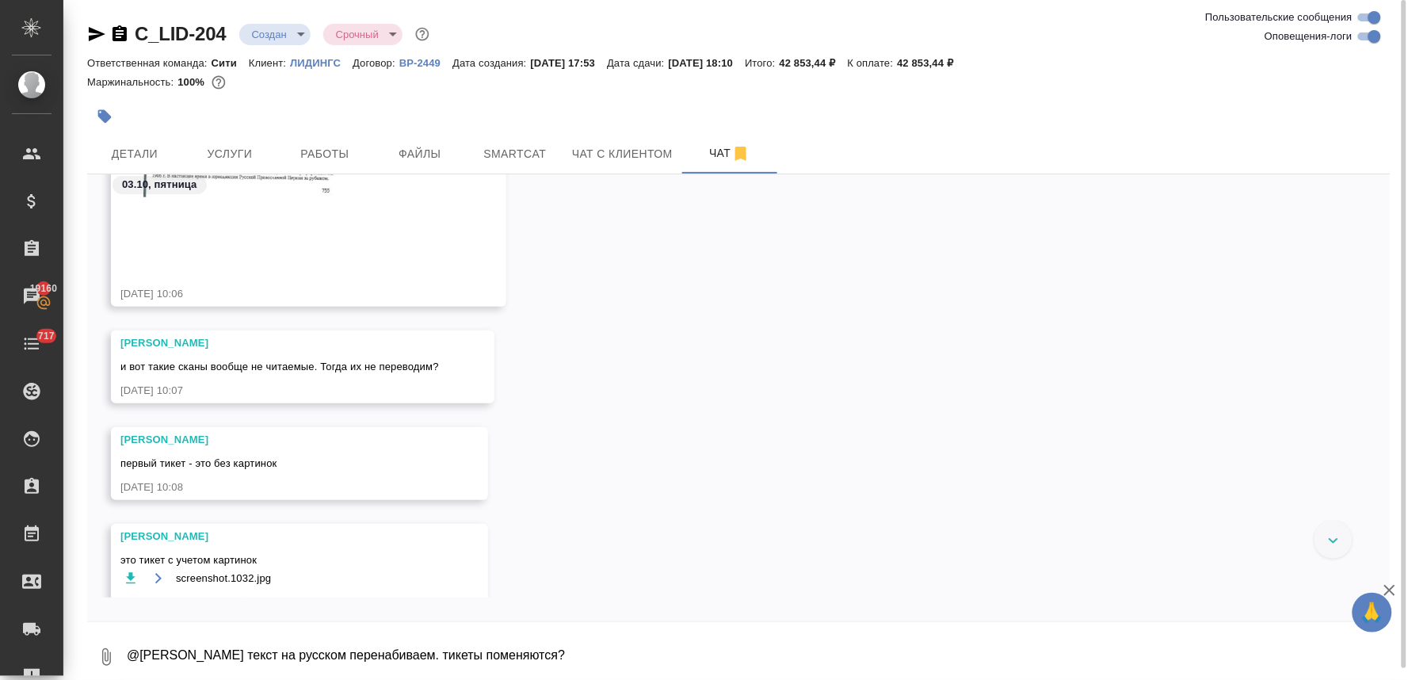
scroll to position [2197, 0]
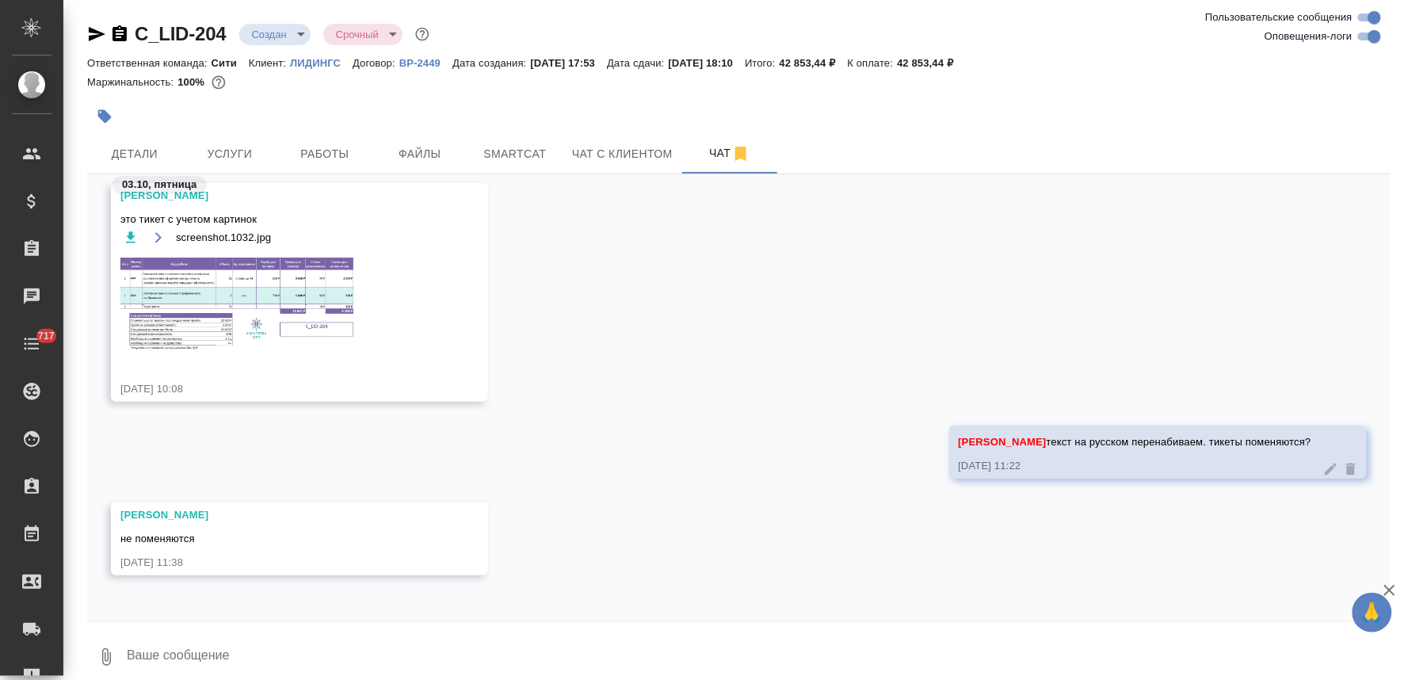
scroll to position [1147, 0]
click at [319, 645] on textarea at bounding box center [758, 657] width 1266 height 54
type textarea "спасибо!"
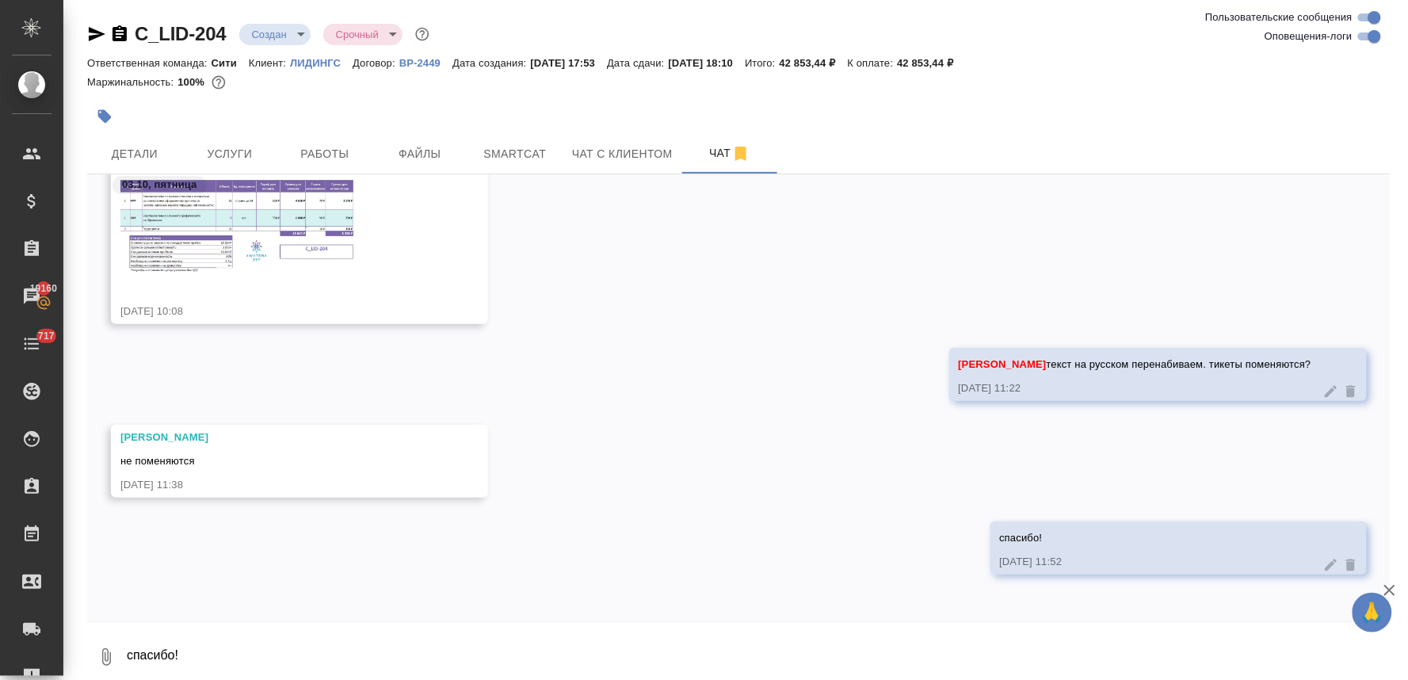
click at [1314, 122] on div at bounding box center [739, 116] width 1304 height 35
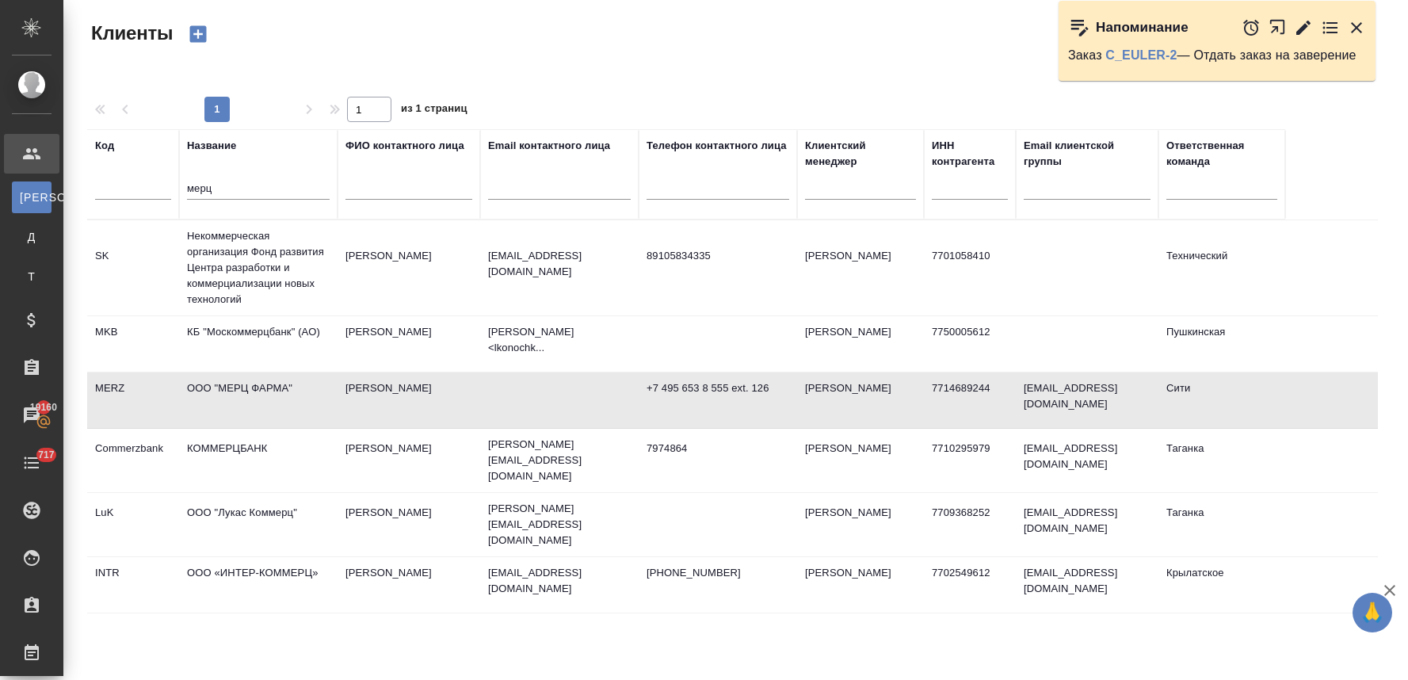
select select "RU"
drag, startPoint x: 180, startPoint y: 188, endPoint x: 159, endPoint y: 187, distance: 20.6
click at [159, 187] on tr "Код Название мерц ФИО контактного лица Email контактного лица Телефон контактно…" at bounding box center [686, 174] width 1198 height 90
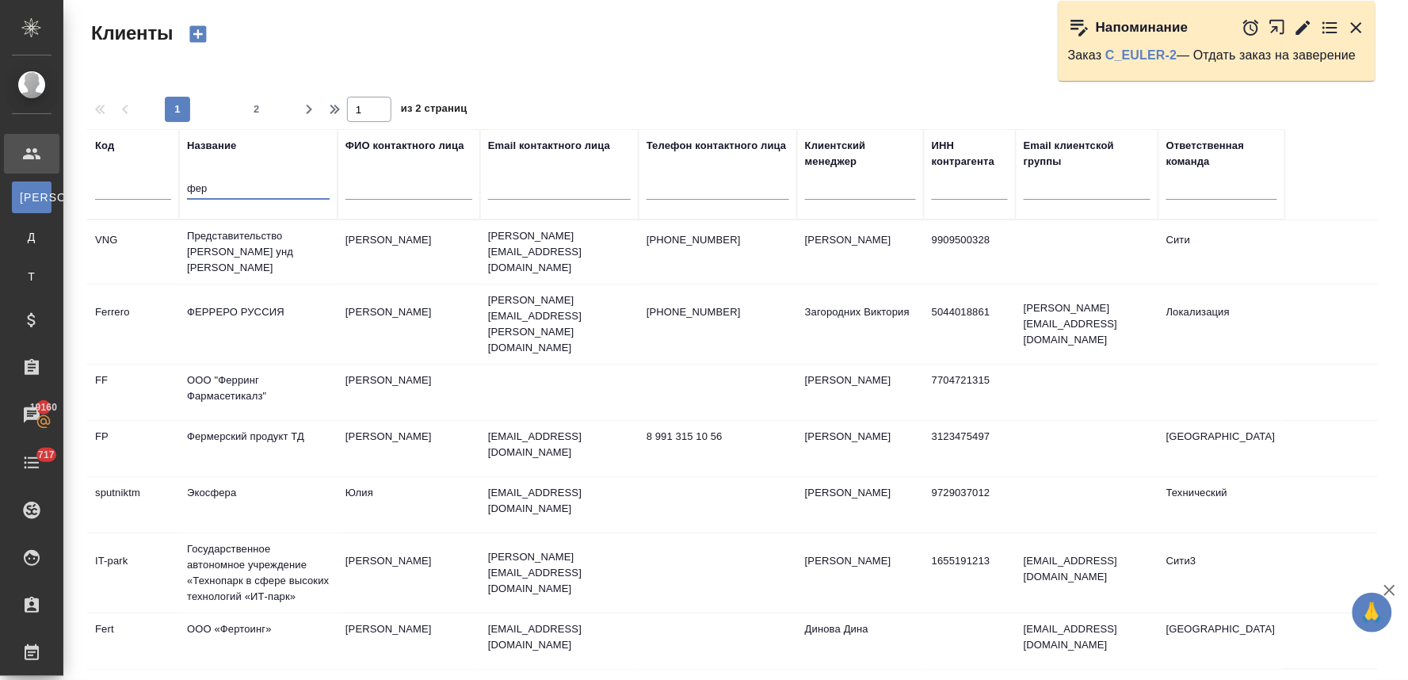
type input "фер"
click at [250, 244] on td "Представительство [PERSON_NAME] унд [PERSON_NAME]" at bounding box center [258, 251] width 158 height 63
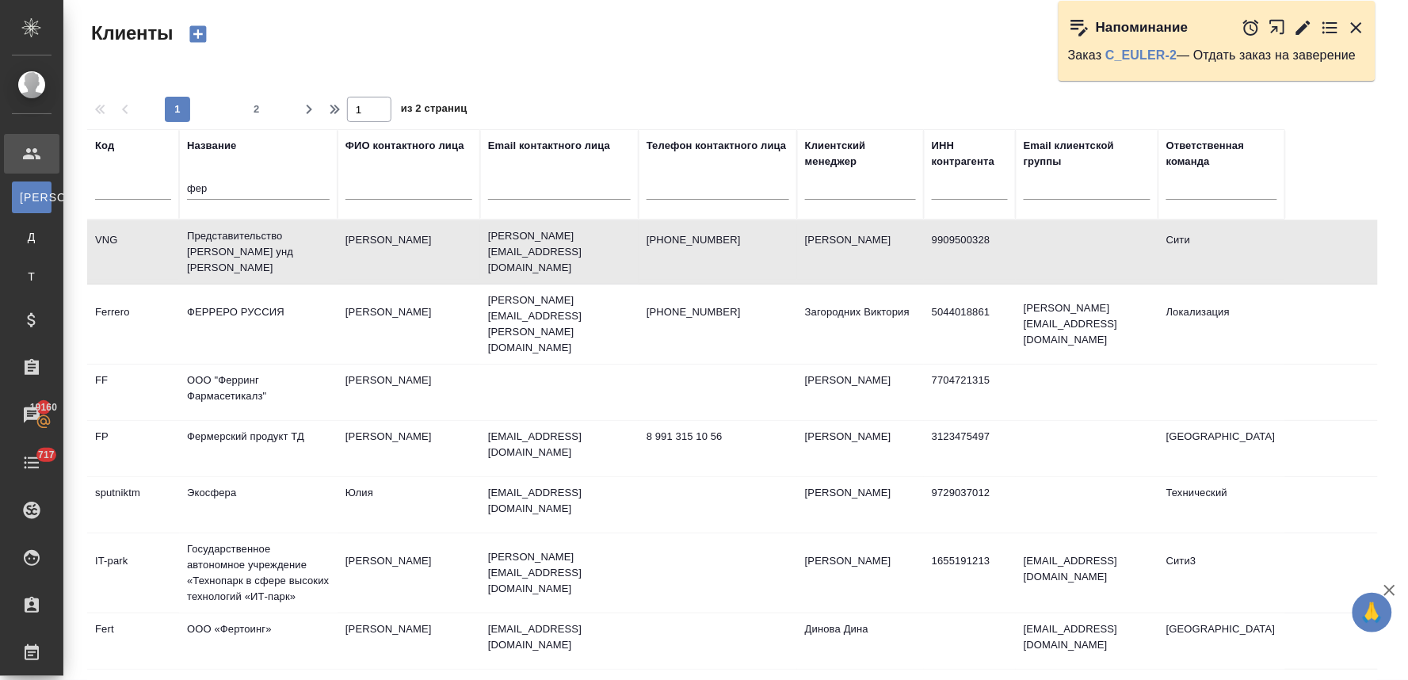
click at [250, 244] on td "Представительство [PERSON_NAME] унд [PERSON_NAME]" at bounding box center [258, 251] width 158 height 63
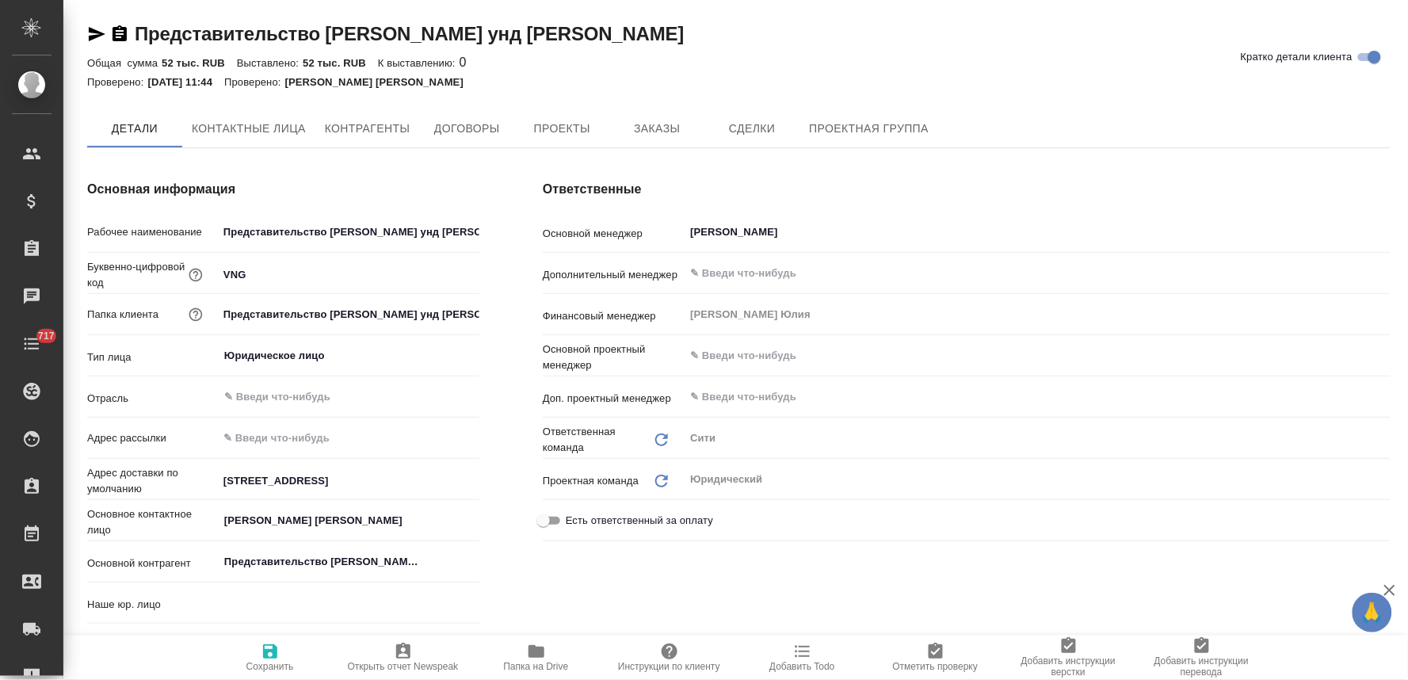
type input "(МБ) ООО "Монблан""
type textarea "x"
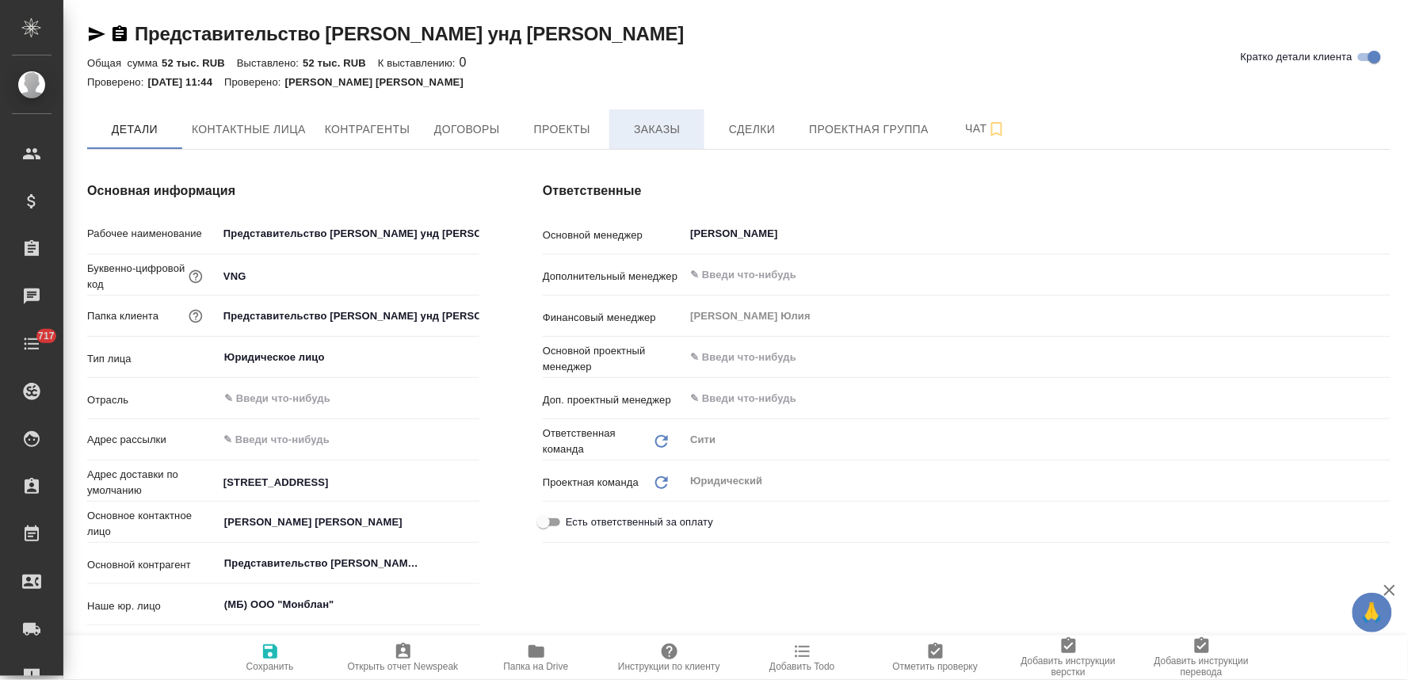
type textarea "x"
click at [638, 127] on span "Заказы" at bounding box center [657, 130] width 76 height 20
type textarea "x"
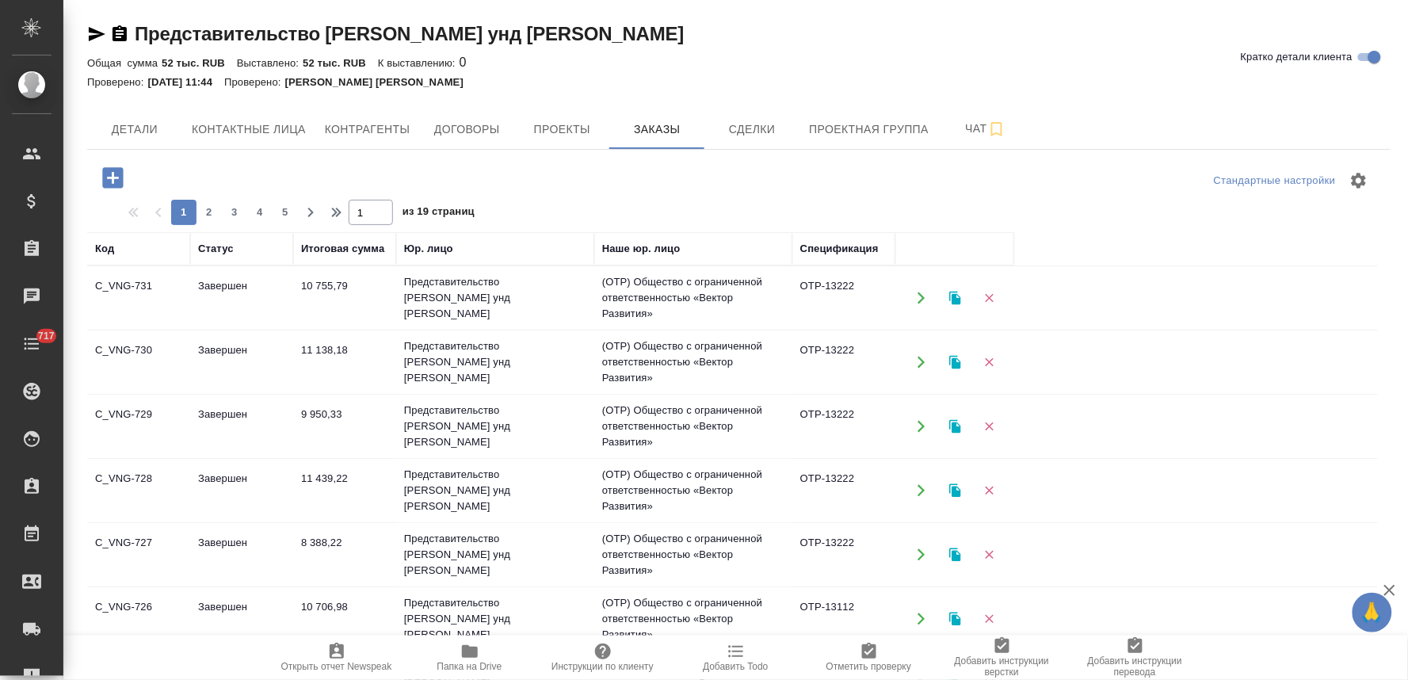
click at [109, 175] on icon "button" at bounding box center [112, 177] width 21 height 21
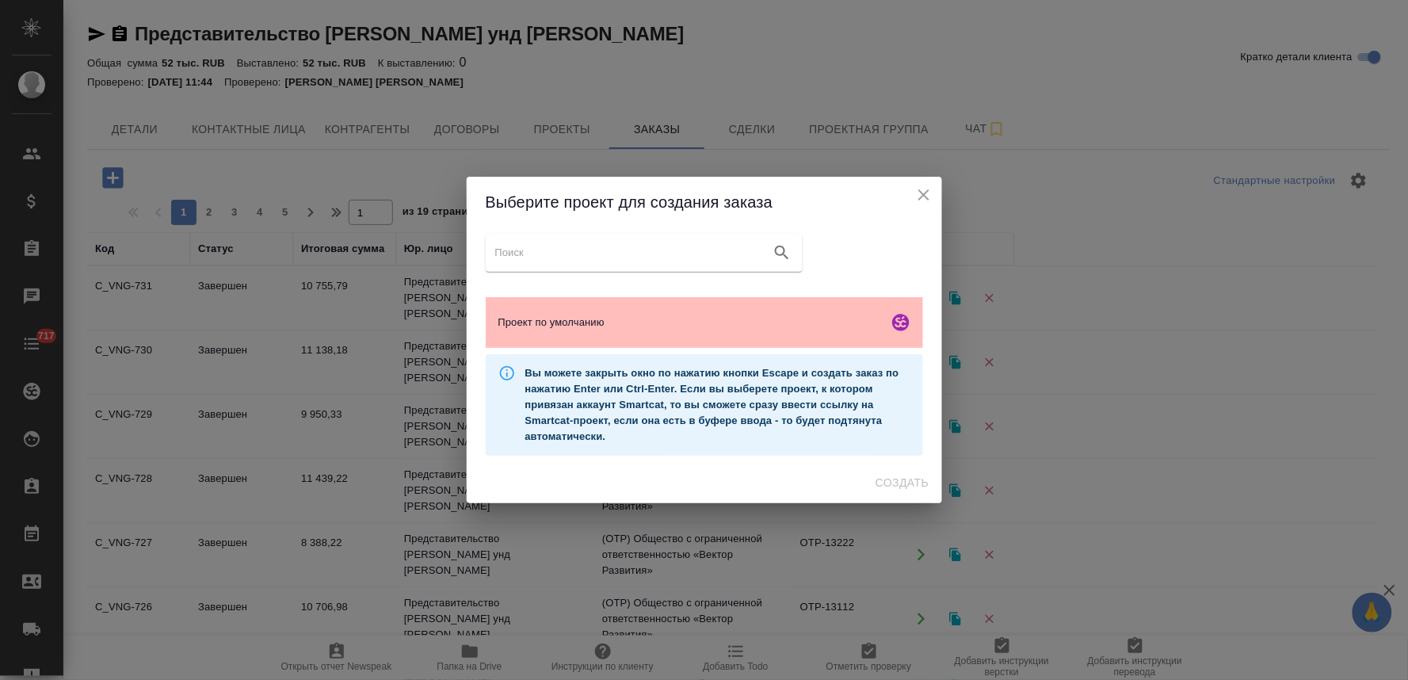
click at [552, 310] on div "Проект по умолчанию" at bounding box center [704, 322] width 437 height 51
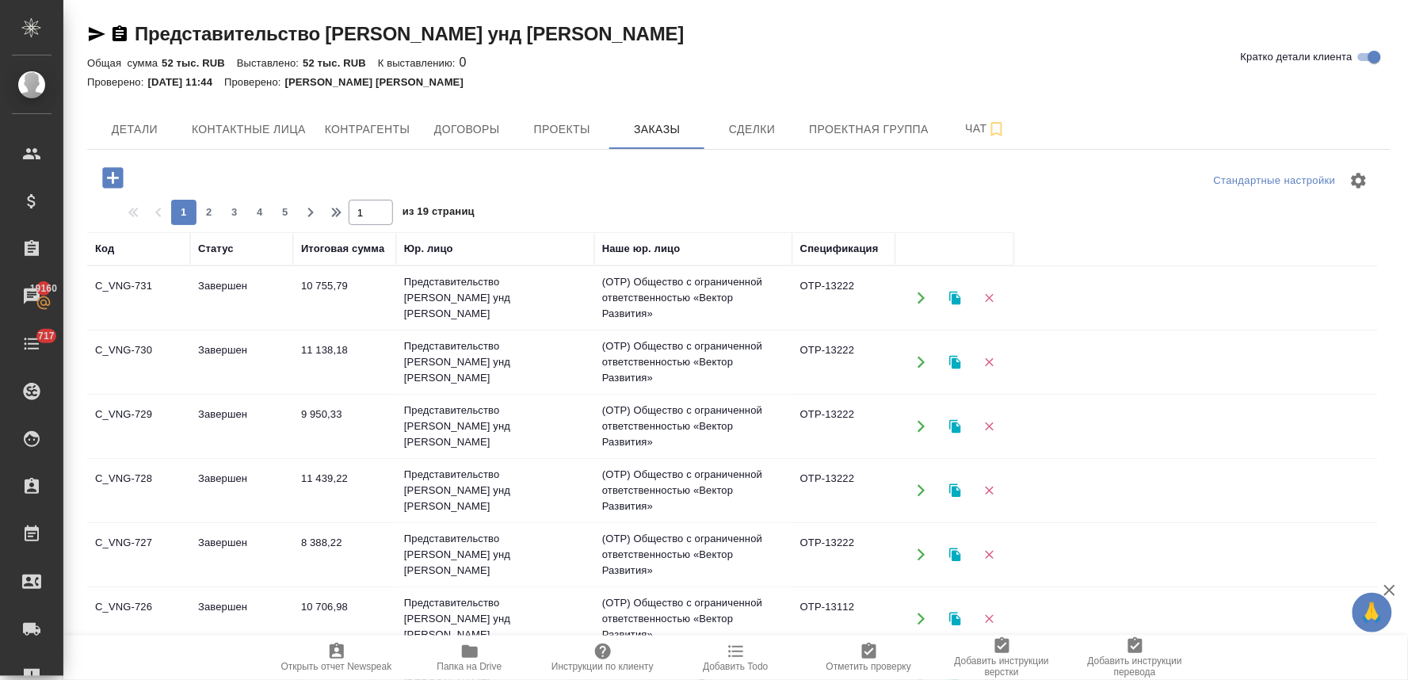
drag, startPoint x: 120, startPoint y: 177, endPoint x: 172, endPoint y: 188, distance: 53.5
click at [119, 177] on icon "button" at bounding box center [112, 177] width 21 height 21
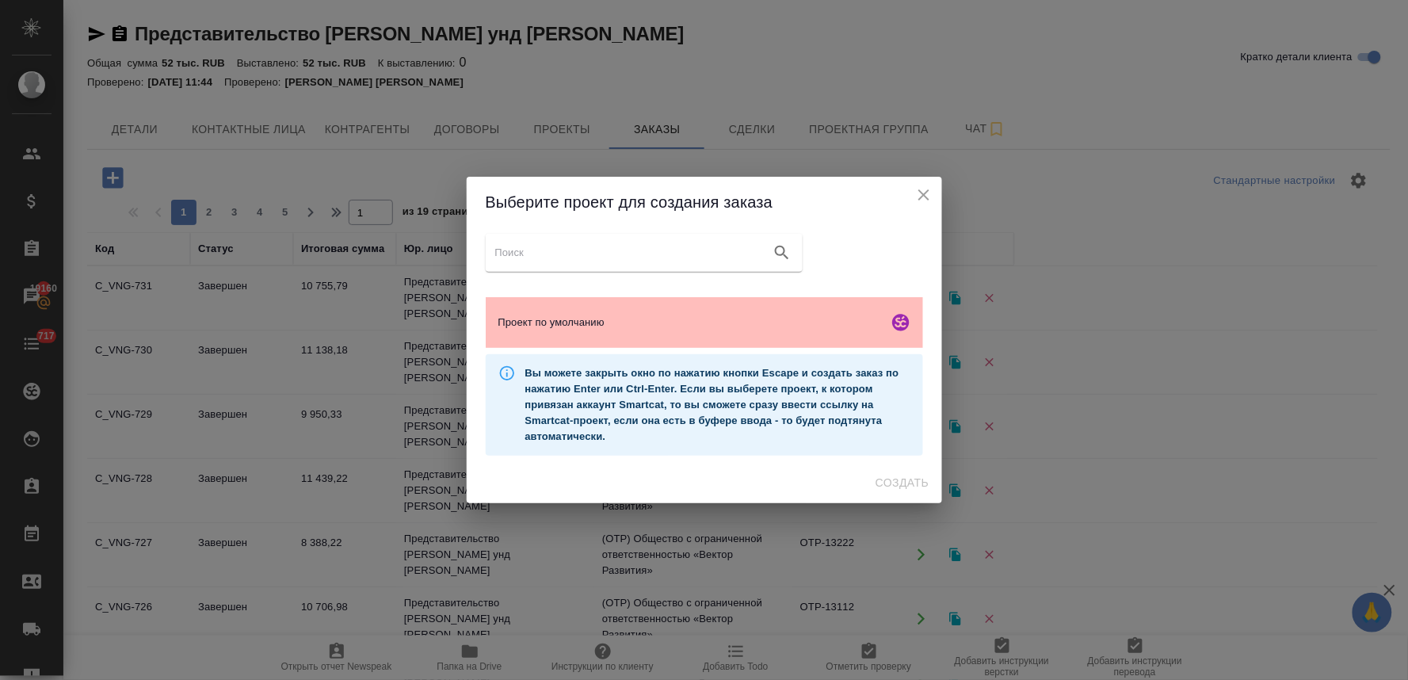
click at [515, 323] on span "Проект по умолчанию" at bounding box center [690, 323] width 384 height 16
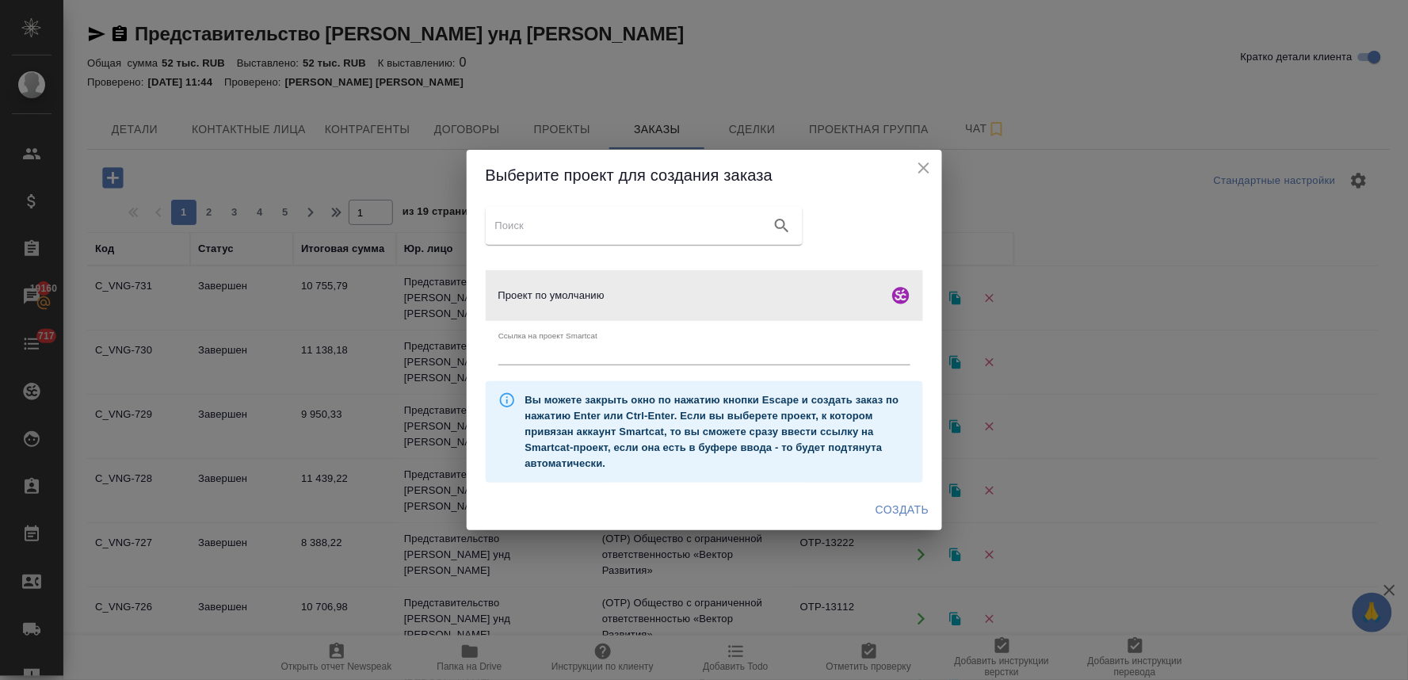
click at [912, 515] on span "Создать" at bounding box center [902, 510] width 53 height 20
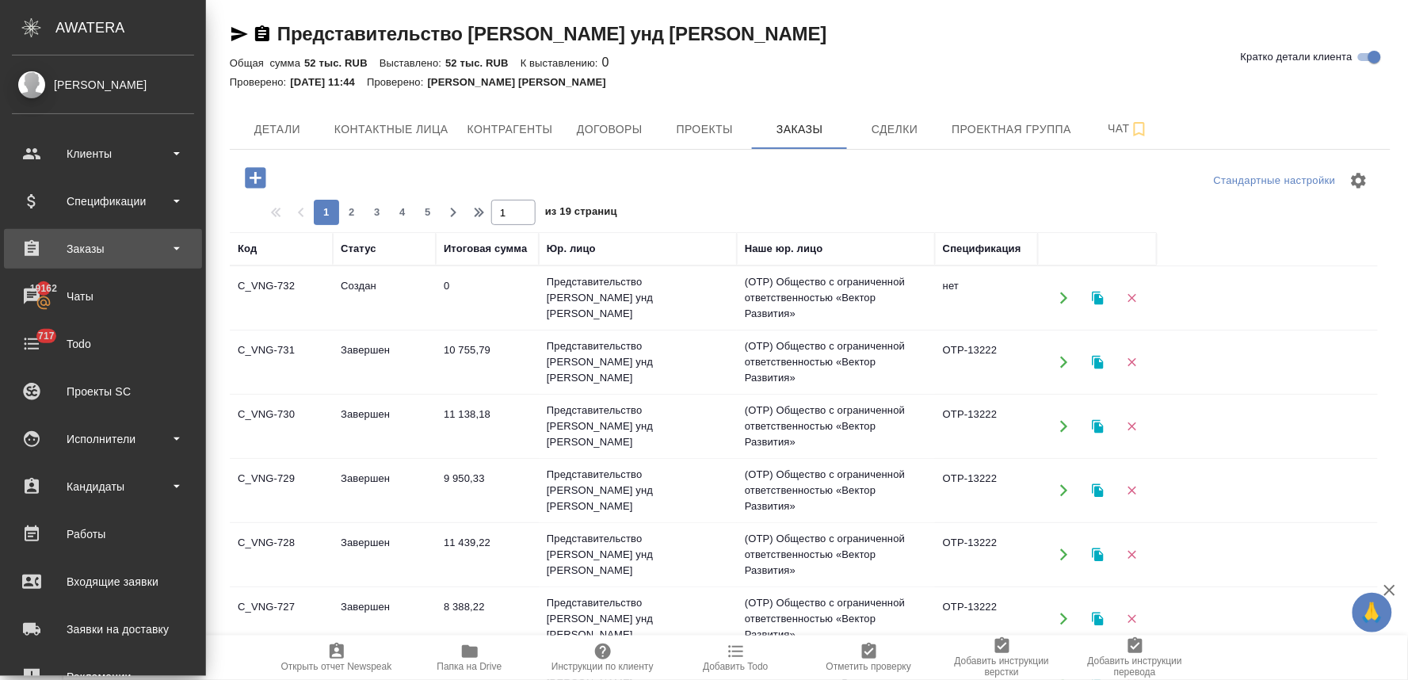
click at [95, 248] on div "Заказы" at bounding box center [103, 249] width 182 height 24
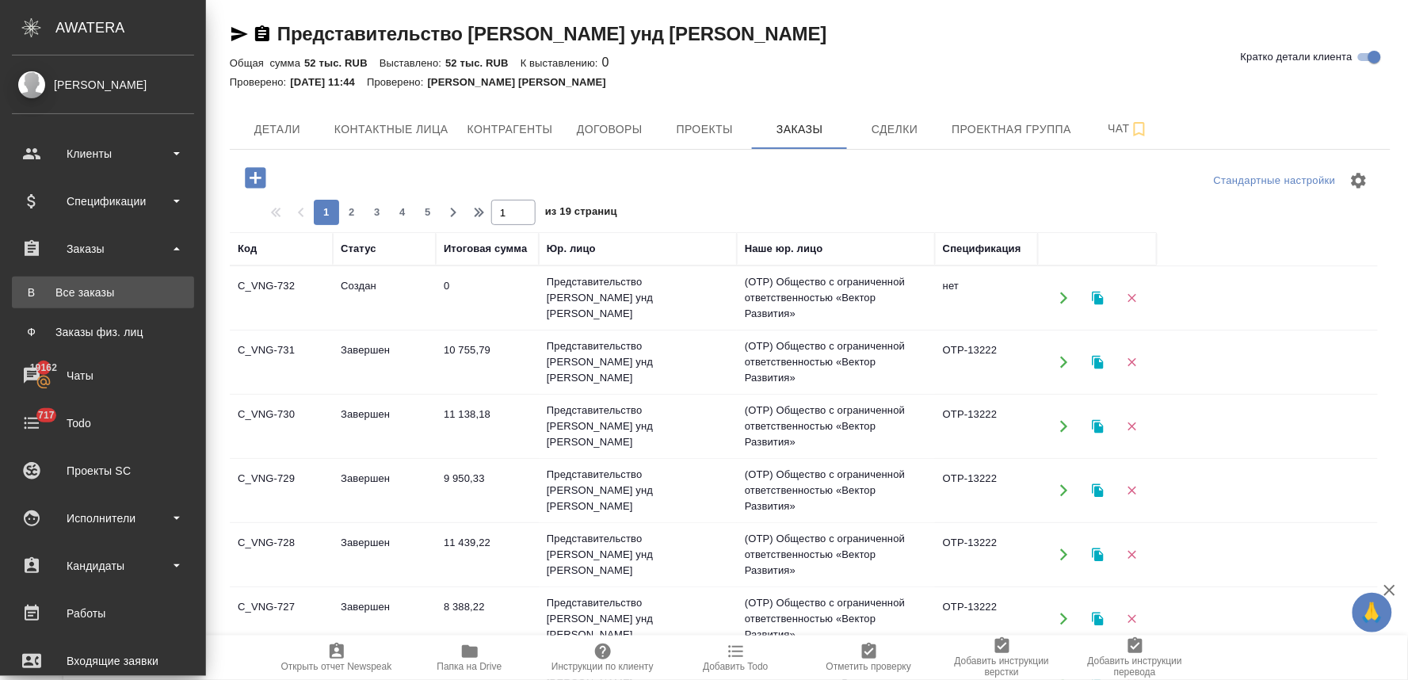
click at [105, 293] on div "Все заказы" at bounding box center [103, 293] width 166 height 16
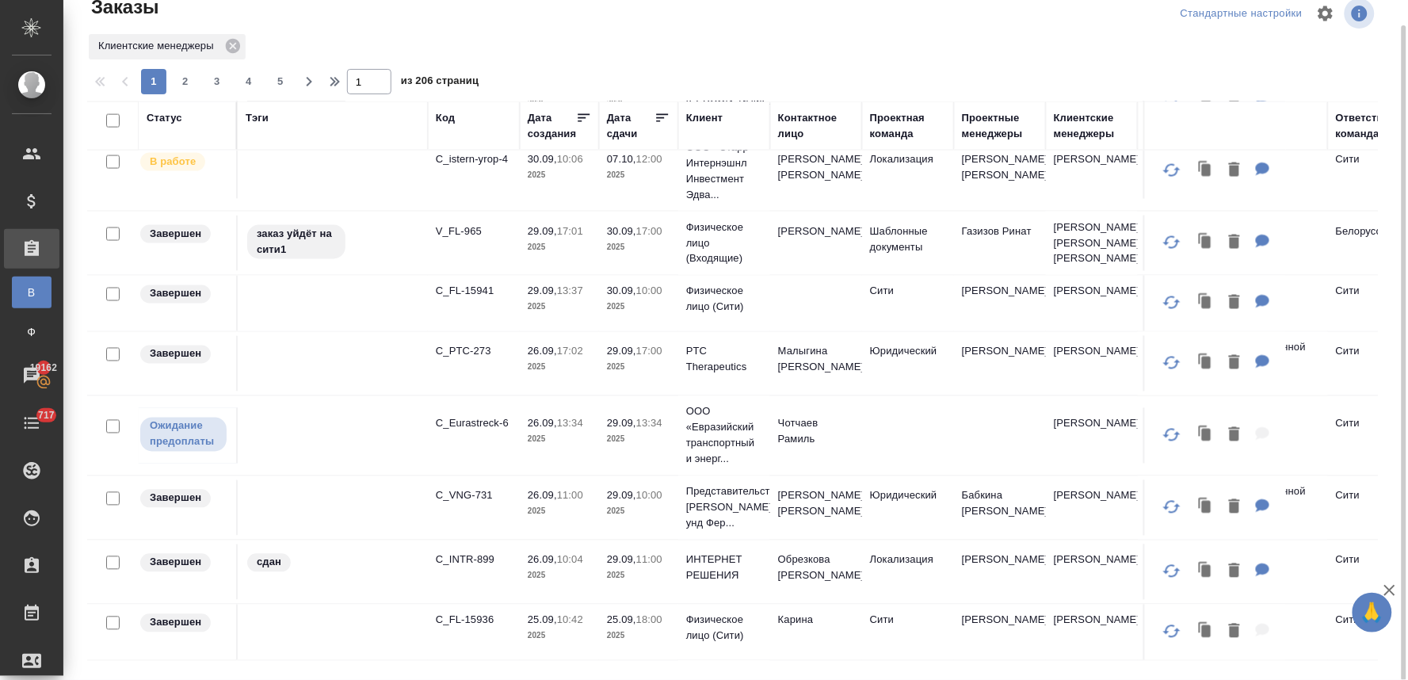
scroll to position [792, 0]
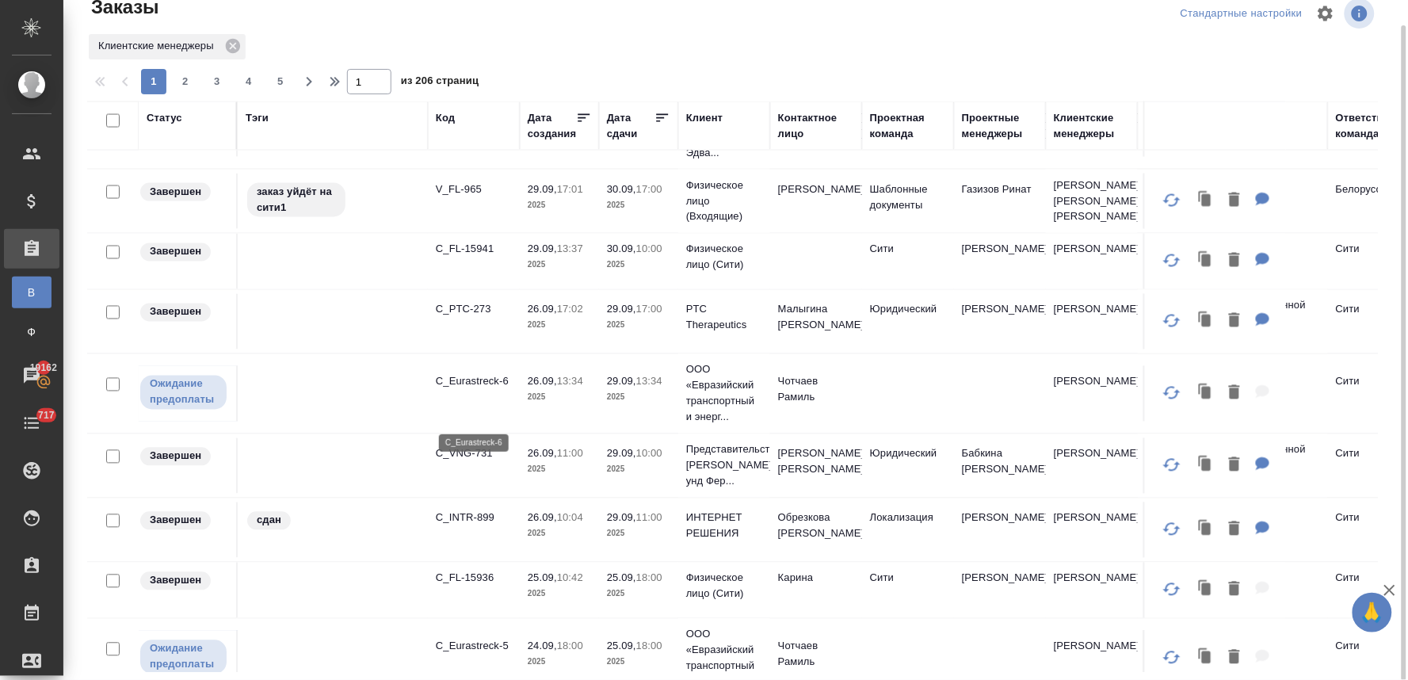
click at [466, 390] on p "C_Eurastreck-6" at bounding box center [474, 382] width 76 height 16
click at [235, 45] on icon at bounding box center [233, 46] width 14 height 14
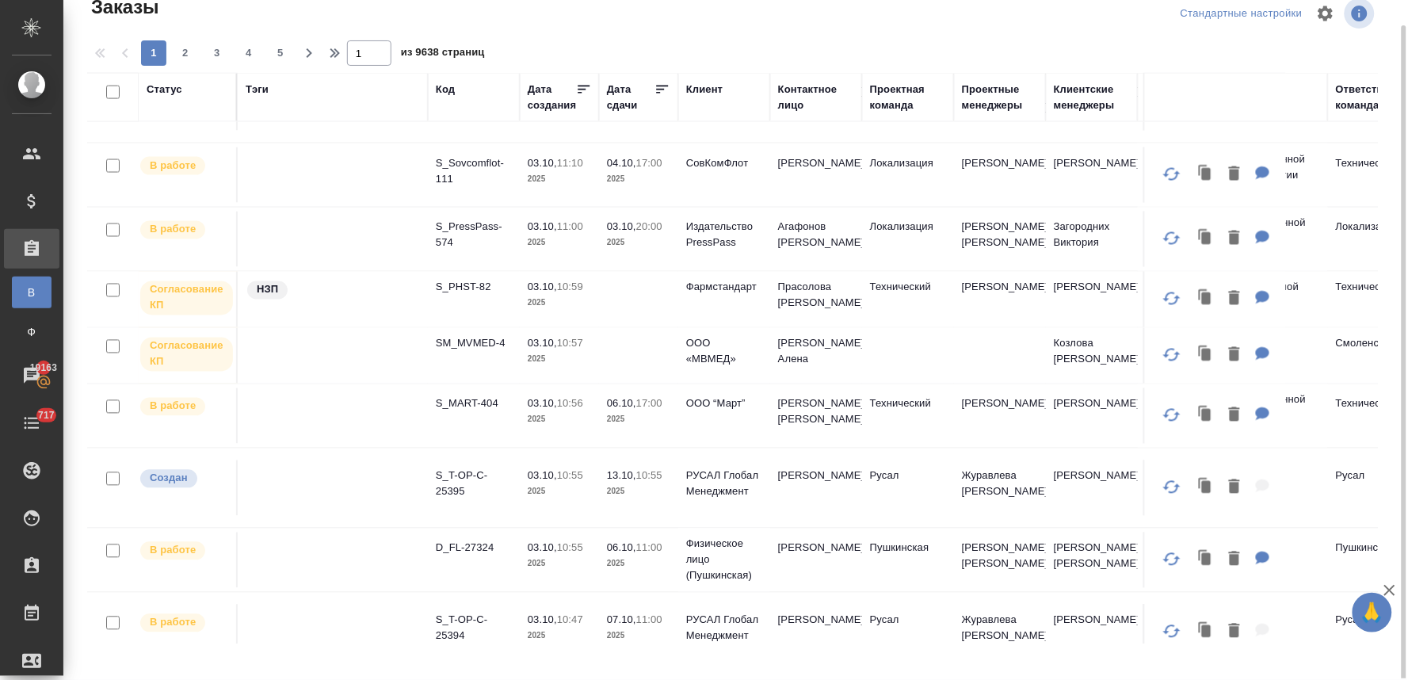
click at [710, 90] on div "Клиент" at bounding box center [704, 90] width 36 height 16
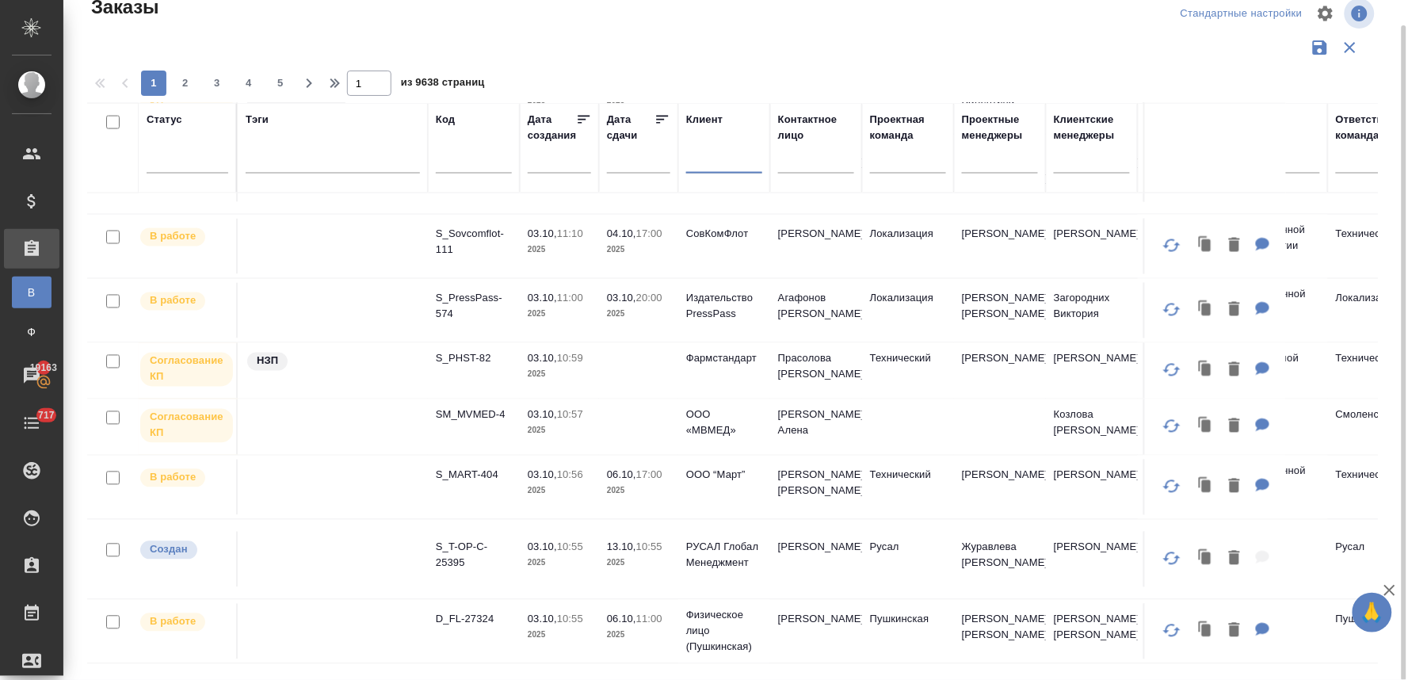
click at [704, 163] on input "text" at bounding box center [724, 164] width 76 height 20
type input "эрси"
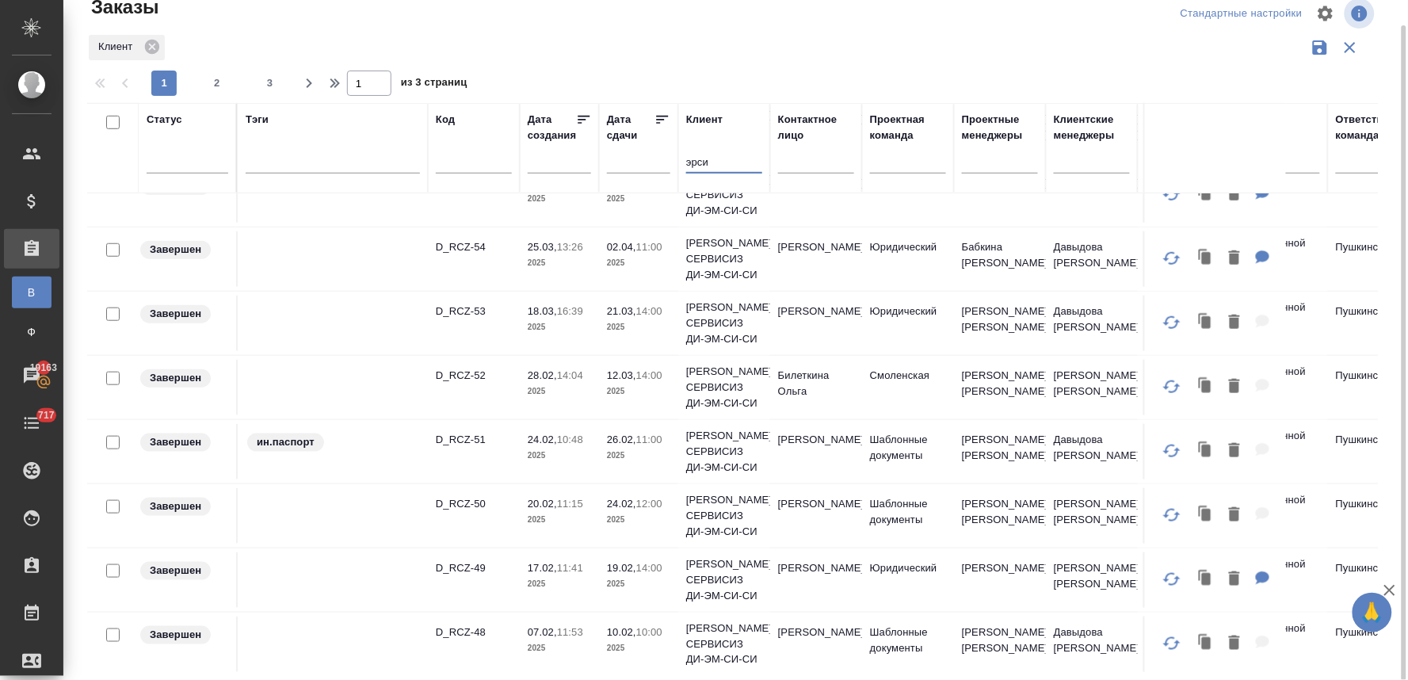
scroll to position [0, 0]
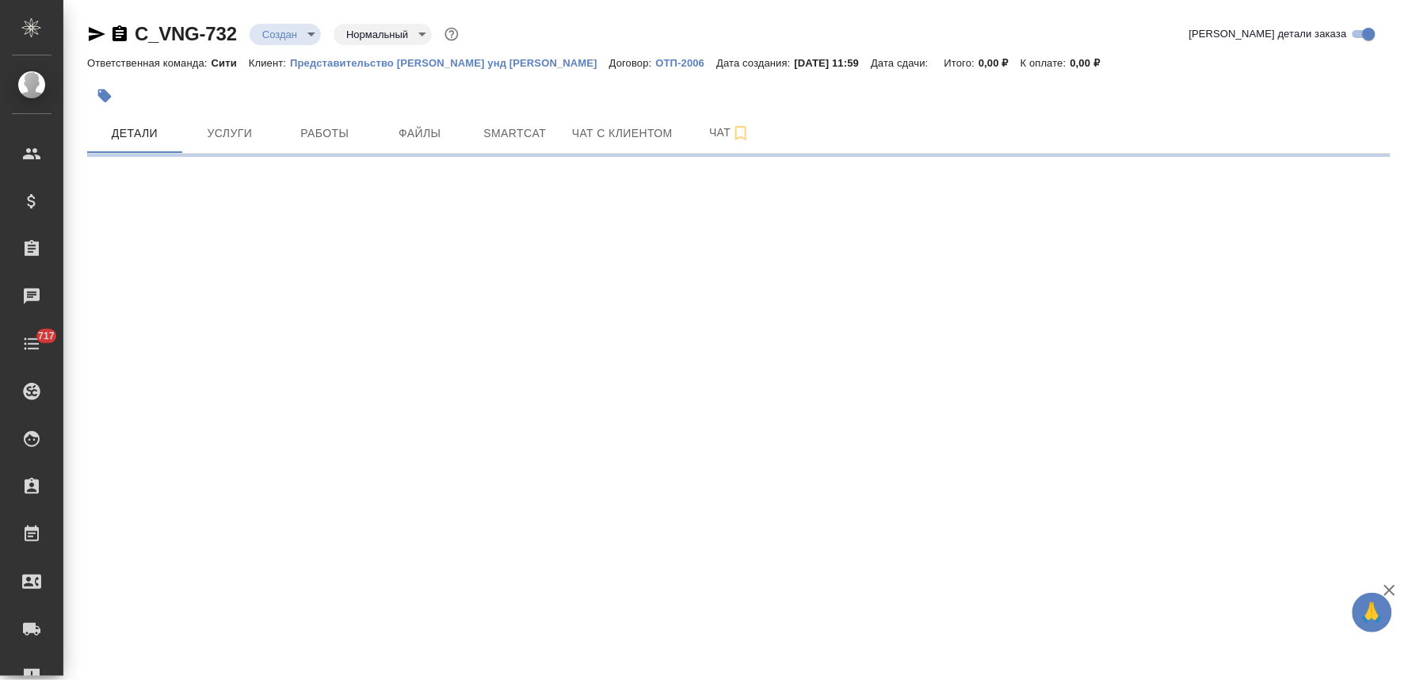
select select "RU"
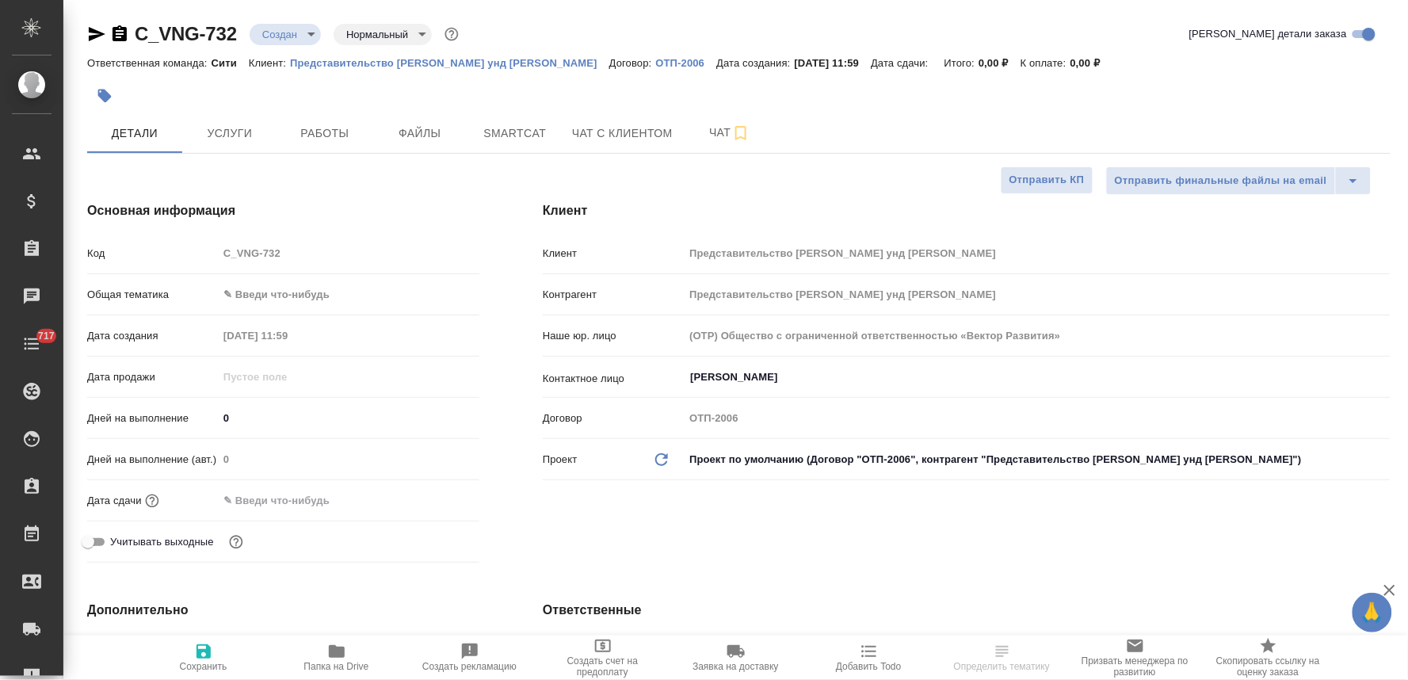
type textarea "x"
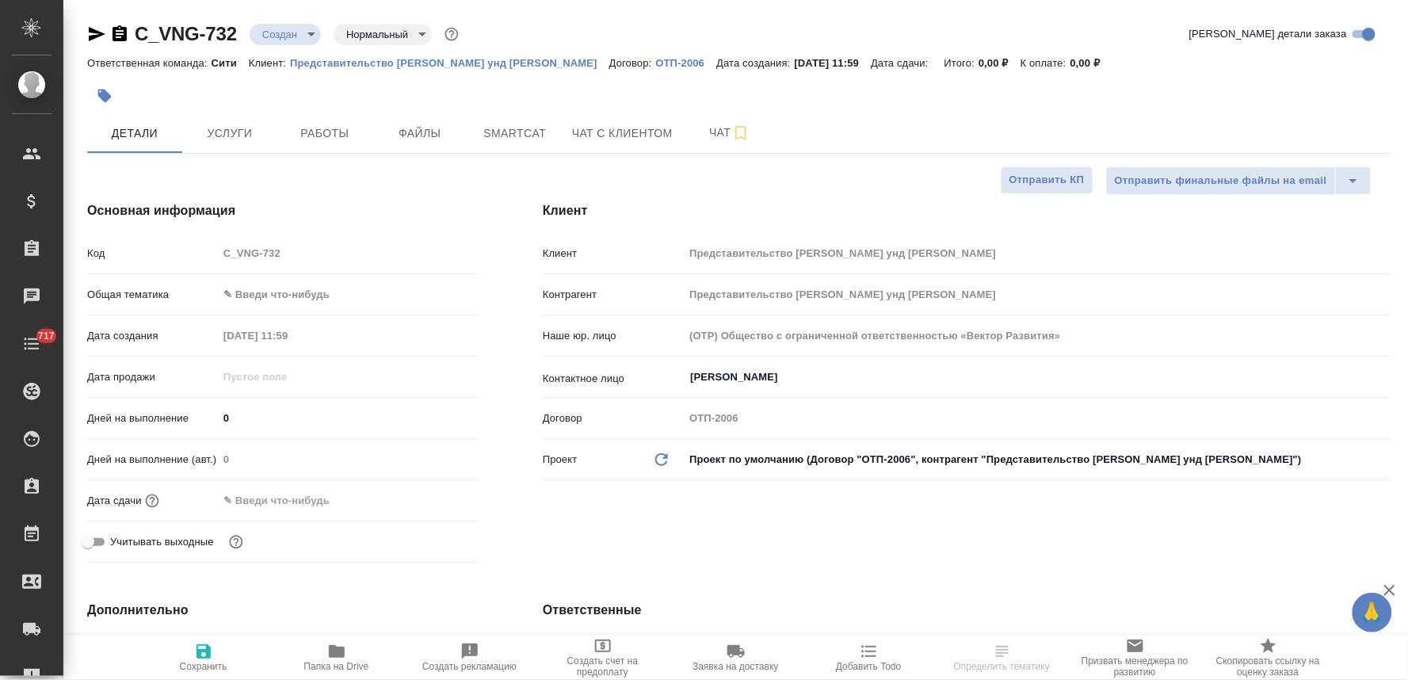
type textarea "x"
click at [264, 503] on input "text" at bounding box center [288, 500] width 139 height 23
click at [426, 498] on icon "button" at bounding box center [433, 499] width 19 height 19
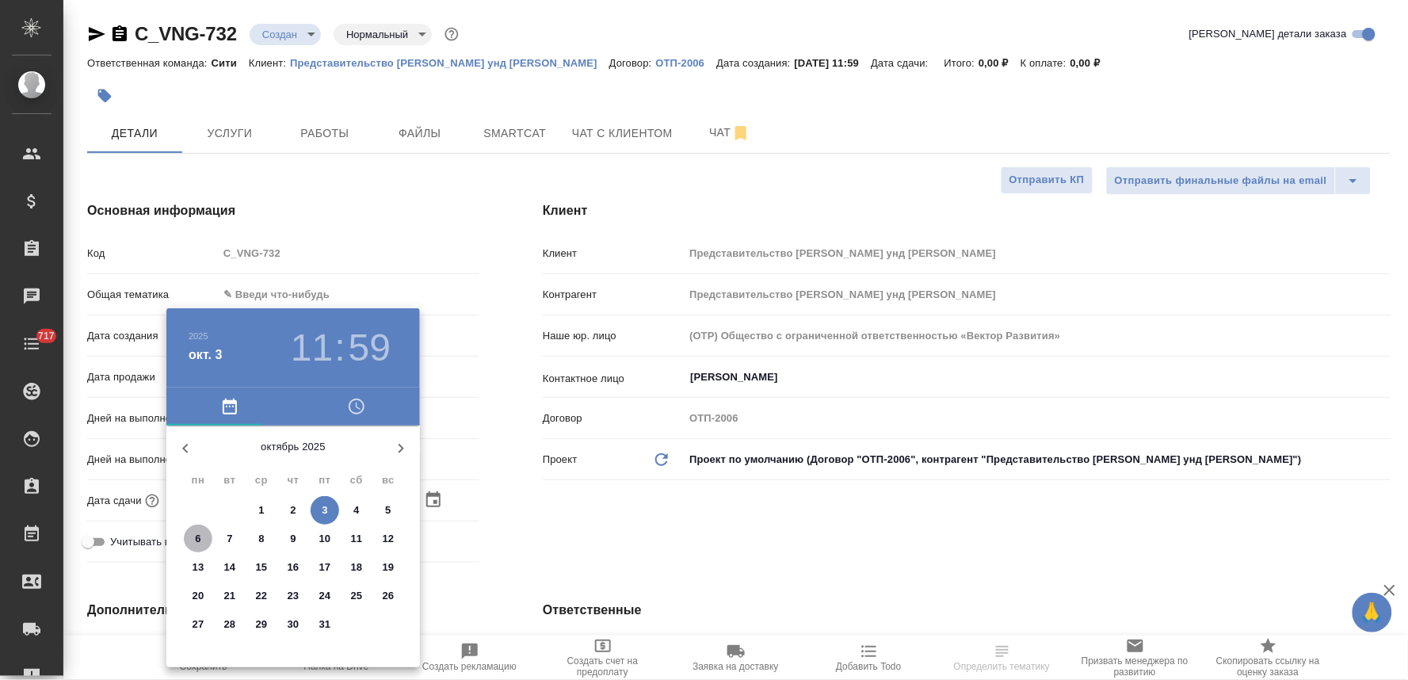
click at [201, 541] on span "6" at bounding box center [198, 539] width 29 height 16
type input "[DATE] 11:59"
type textarea "x"
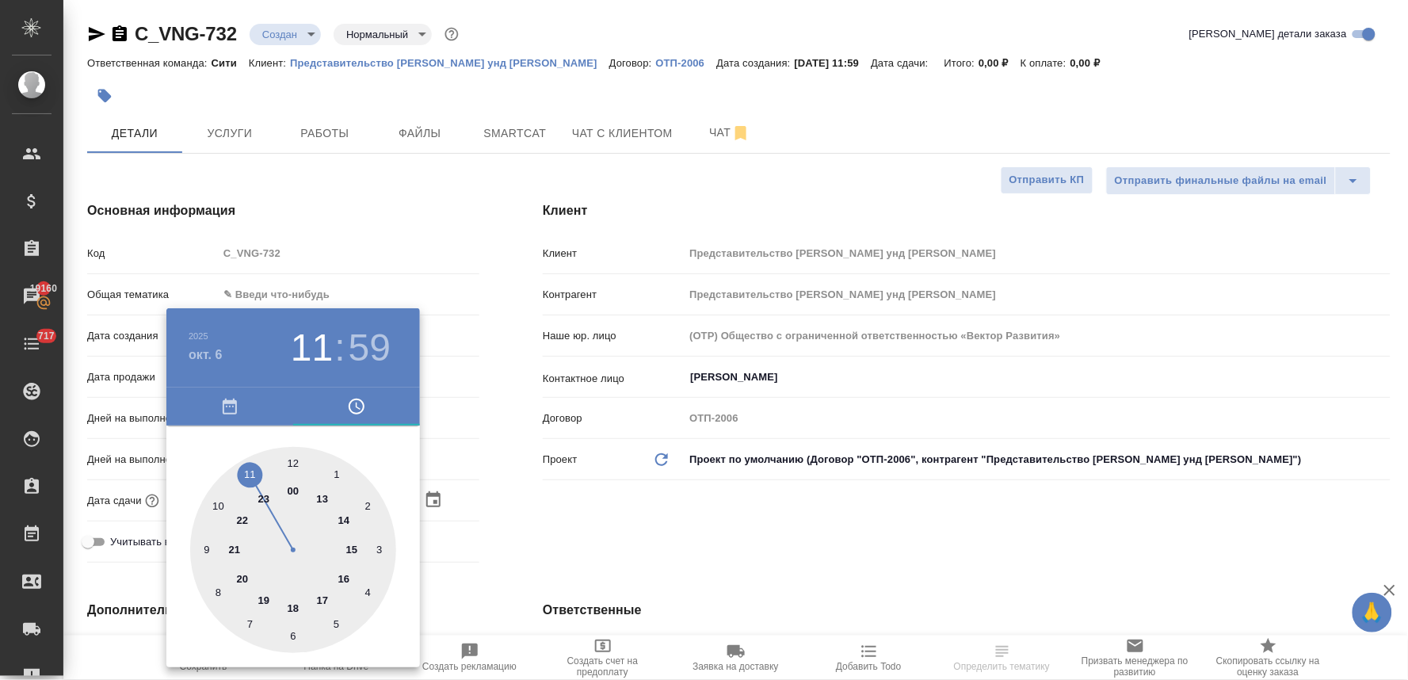
click at [222, 507] on div at bounding box center [293, 550] width 206 height 206
type input "[DATE] 10:59"
type textarea "x"
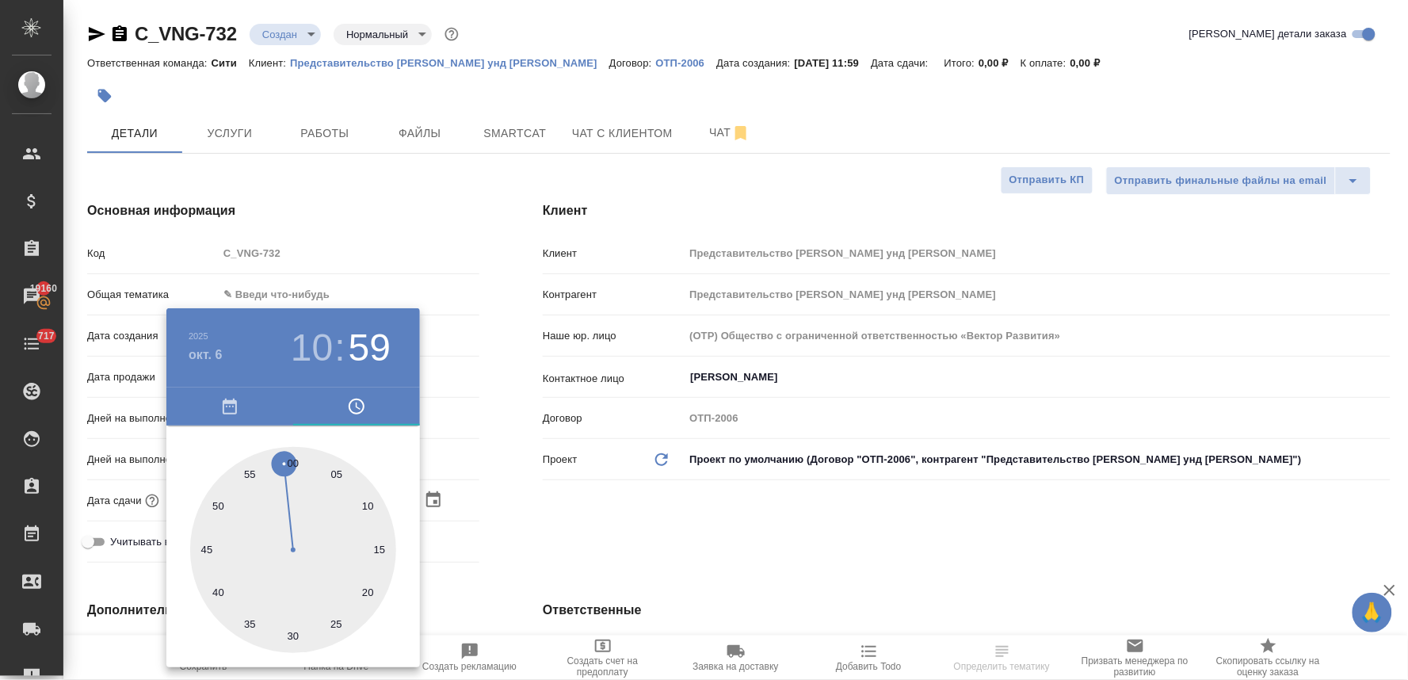
click at [292, 463] on div at bounding box center [293, 550] width 206 height 206
type input "[DATE] 10:00"
type textarea "x"
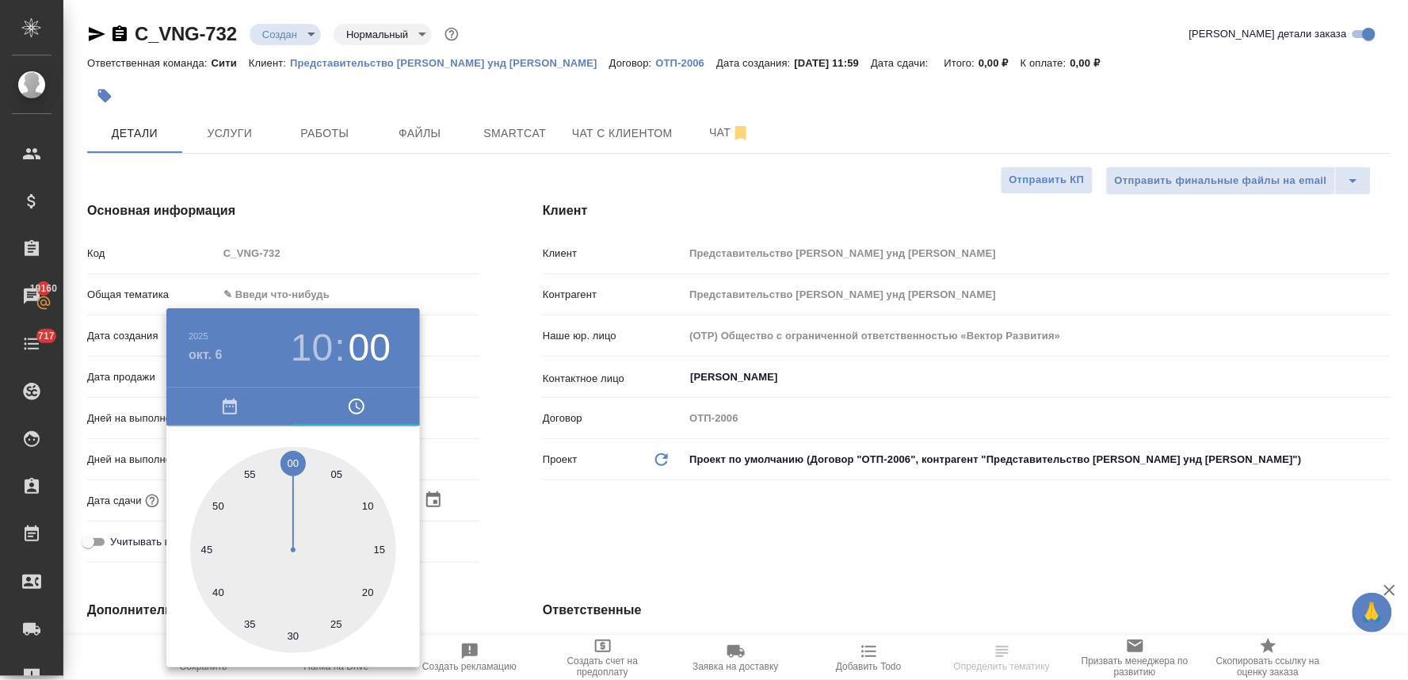
click at [574, 507] on div at bounding box center [704, 340] width 1408 height 680
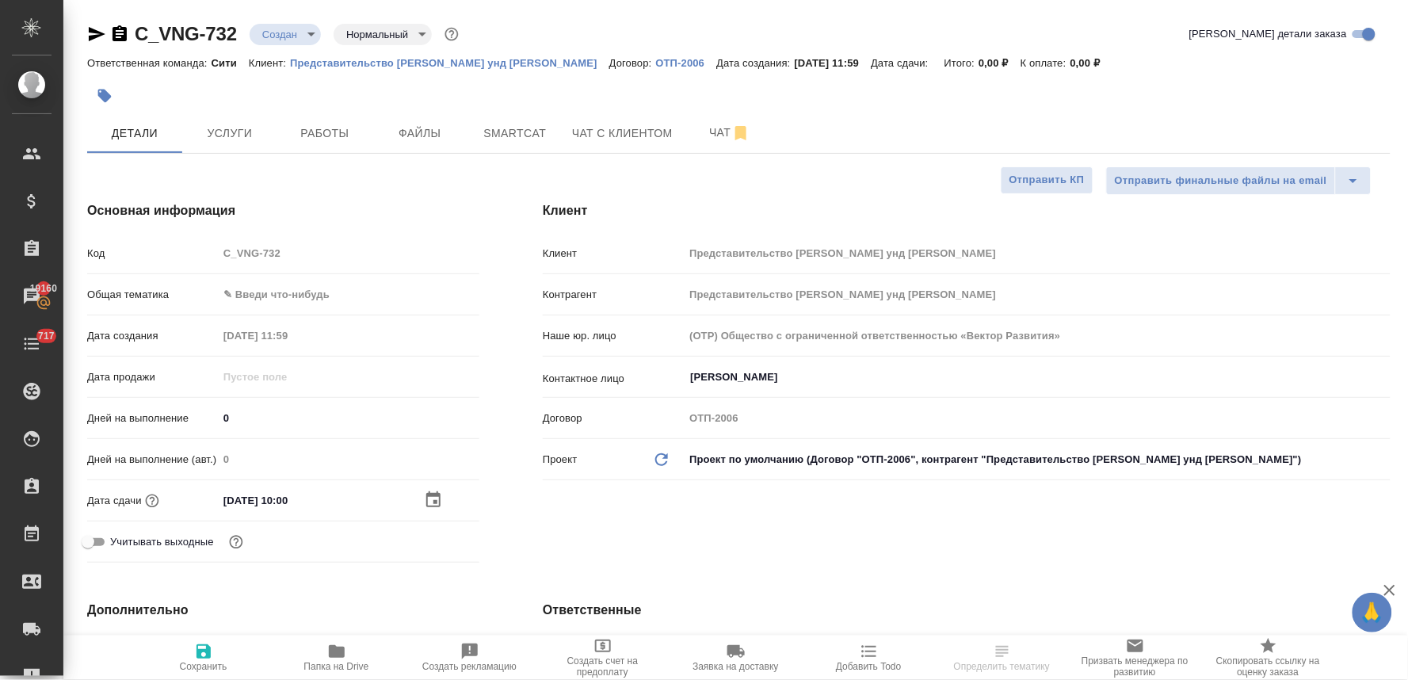
click at [200, 658] on icon "button" at bounding box center [204, 651] width 14 height 14
type textarea "x"
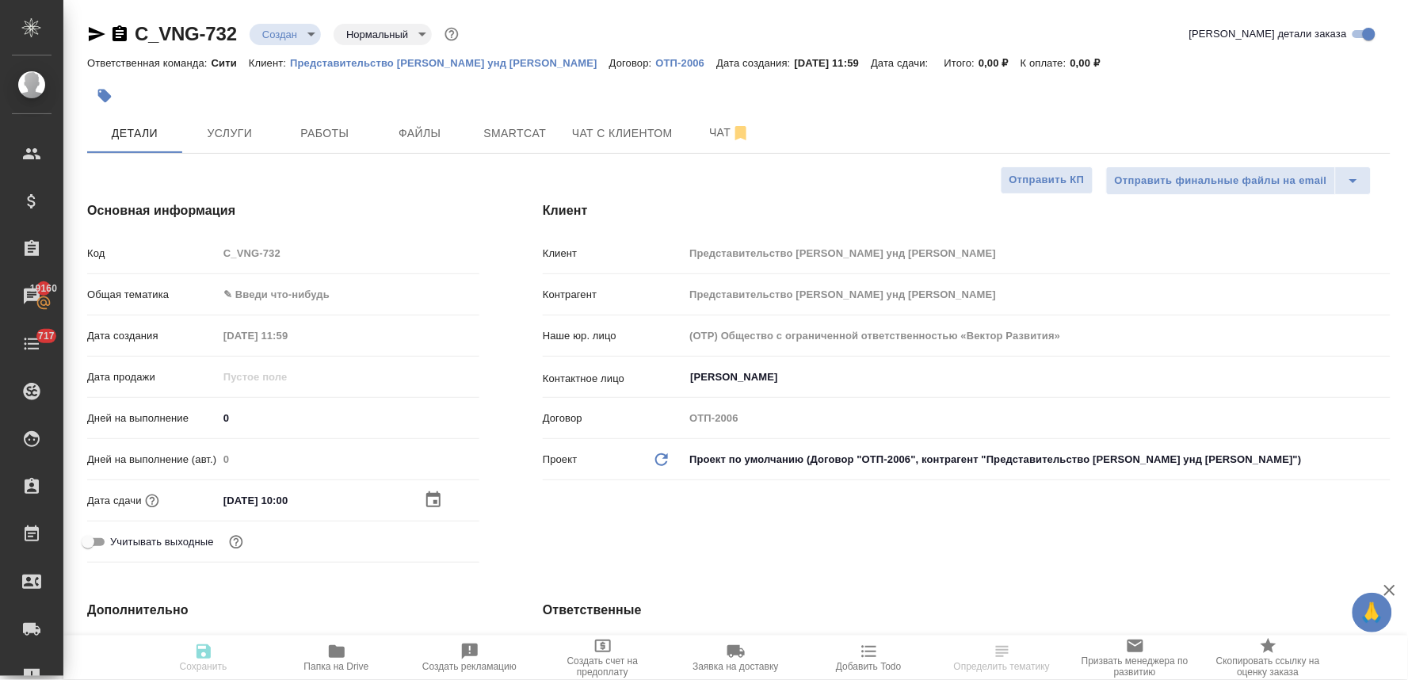
type textarea "x"
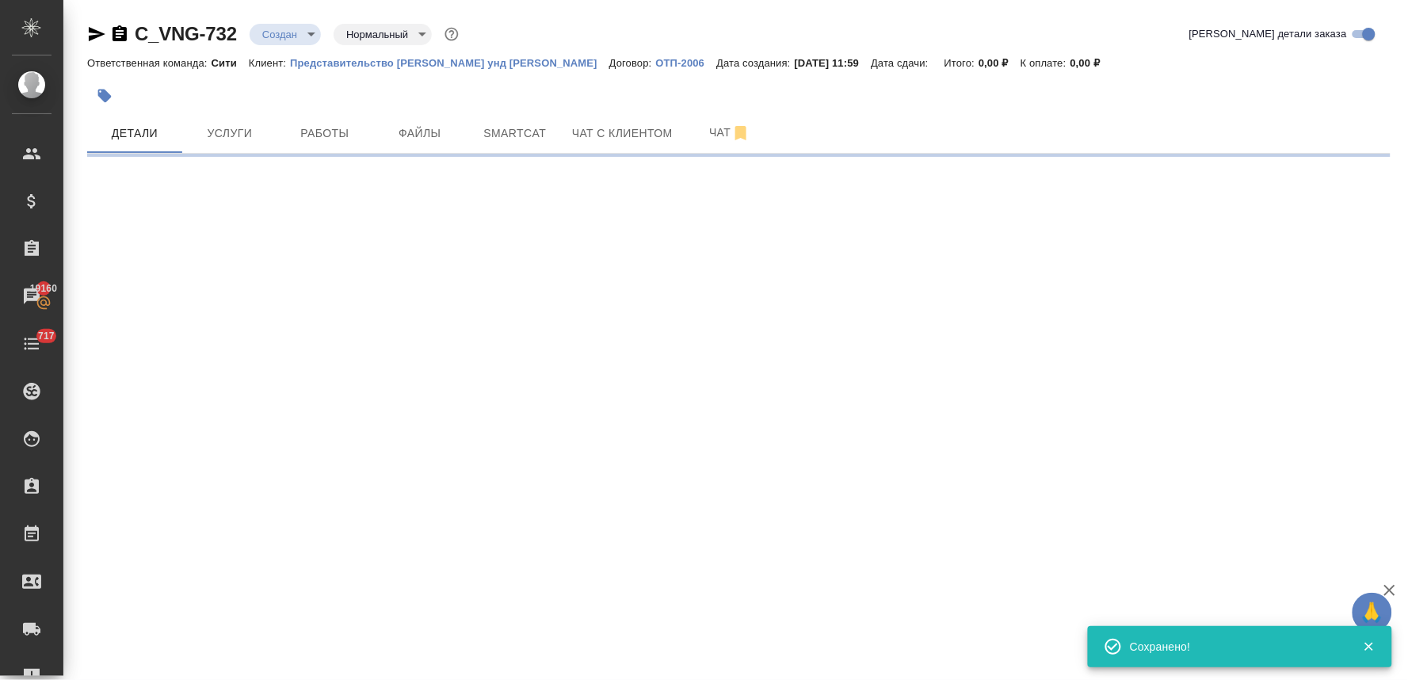
select select "RU"
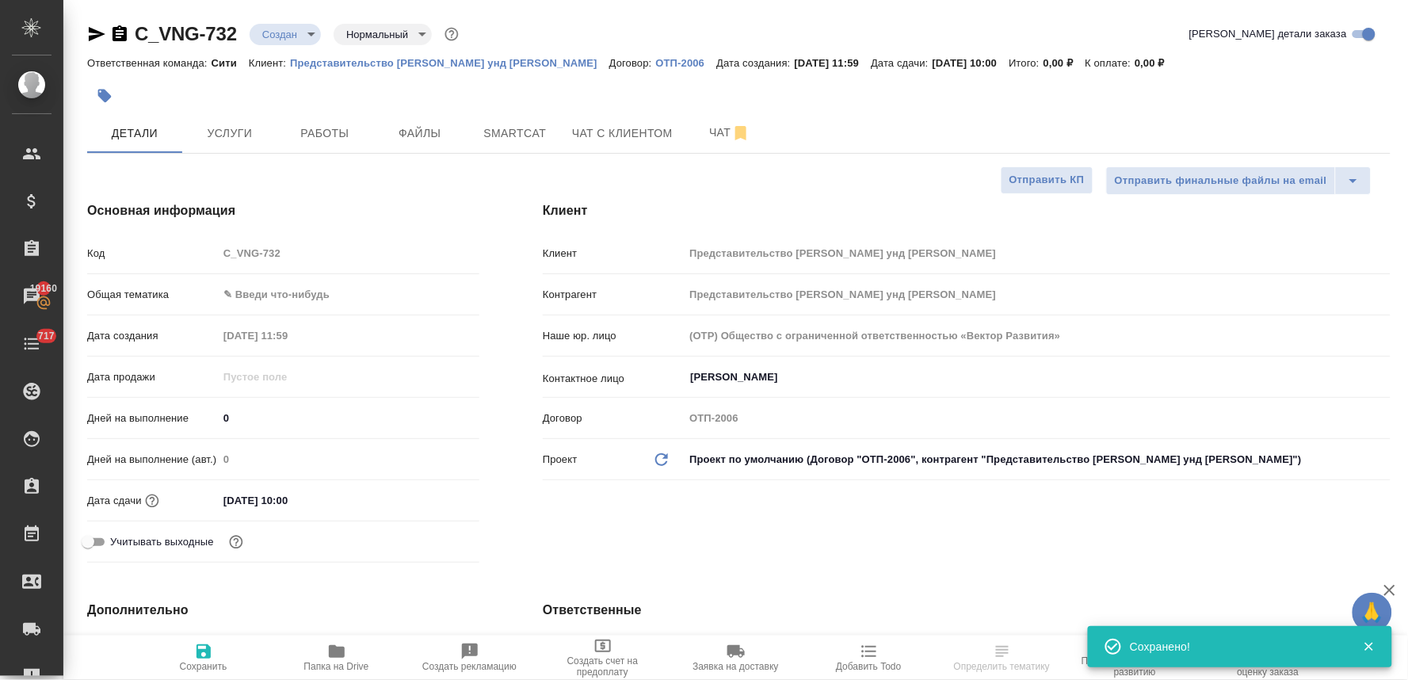
type textarea "x"
click at [200, 258] on div "Код C_VNG-732" at bounding box center [283, 253] width 392 height 28
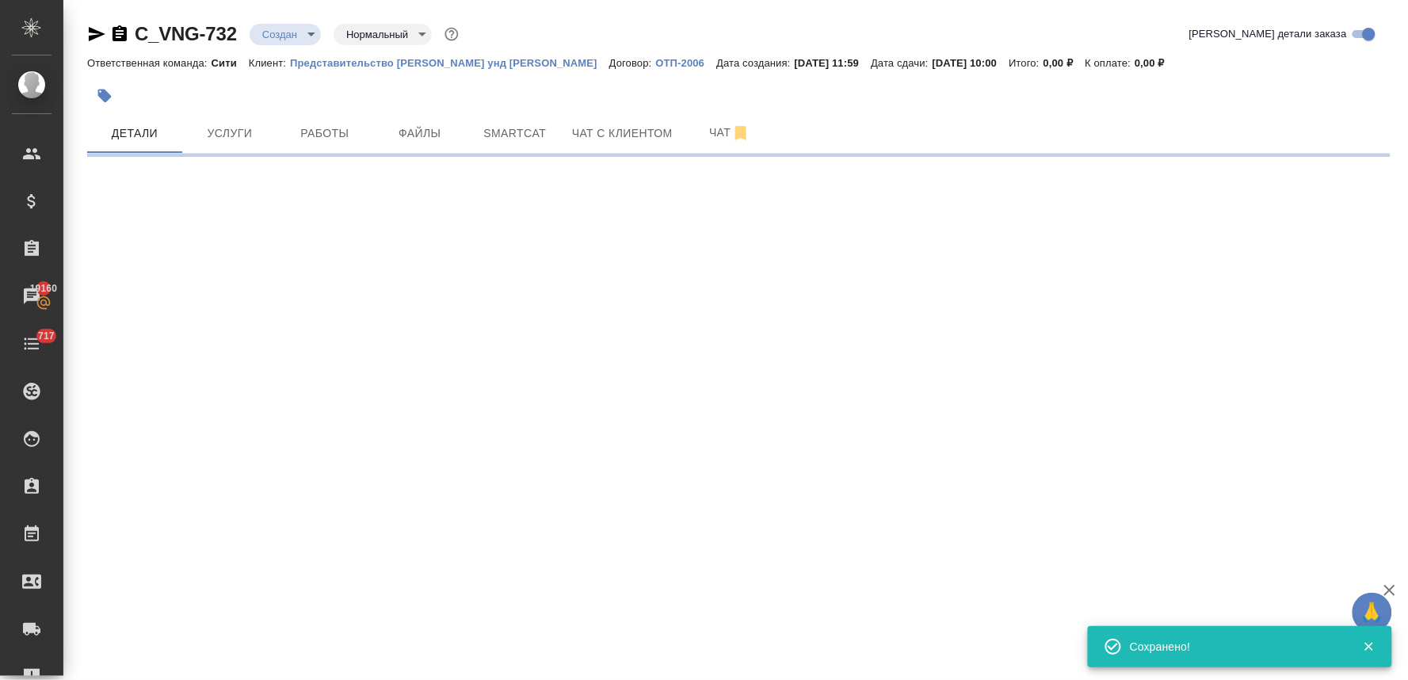
select select "RU"
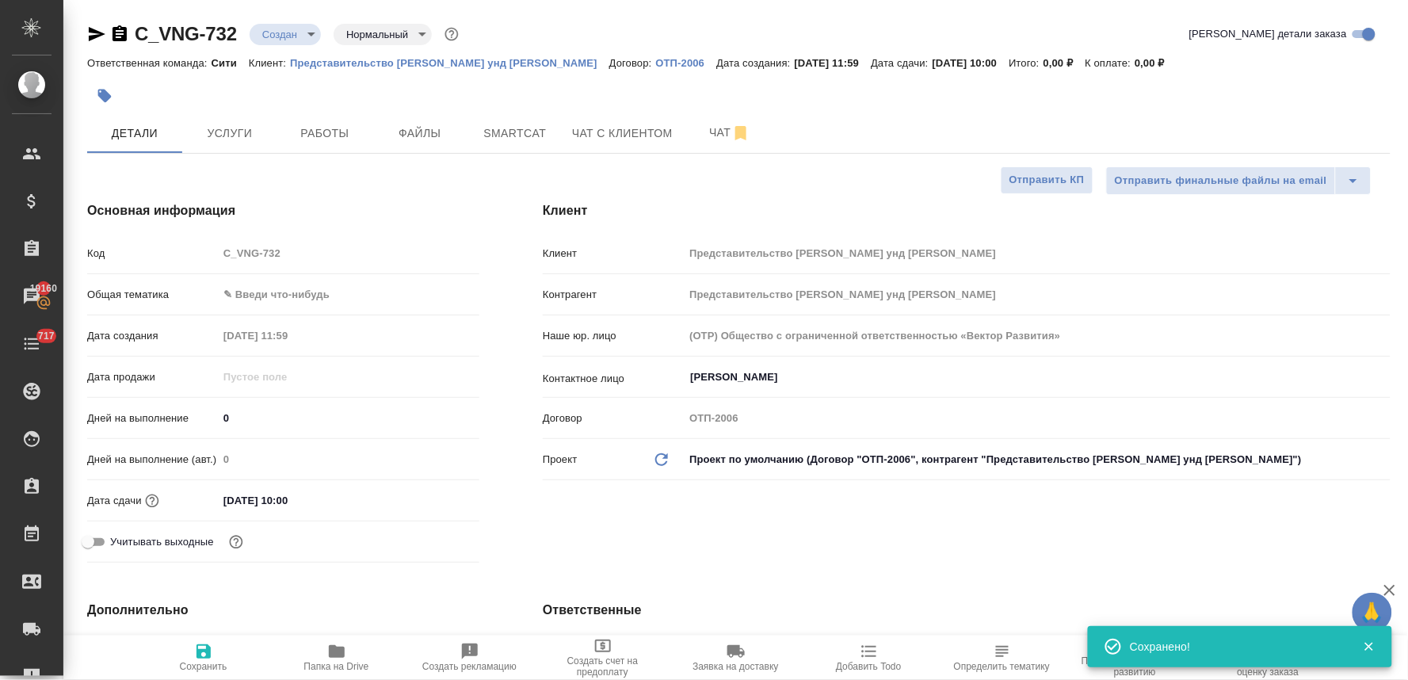
type textarea "x"
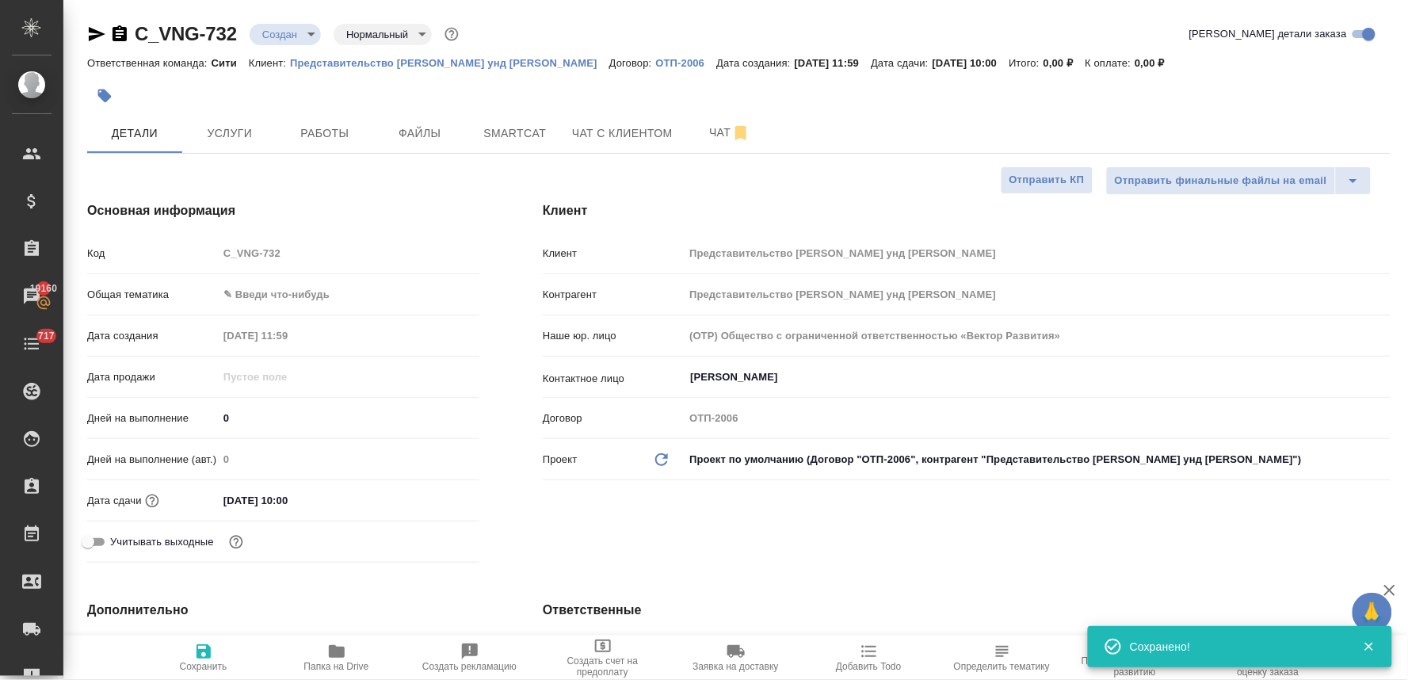
type textarea "x"
click at [397, 116] on button "Файлы" at bounding box center [419, 133] width 95 height 40
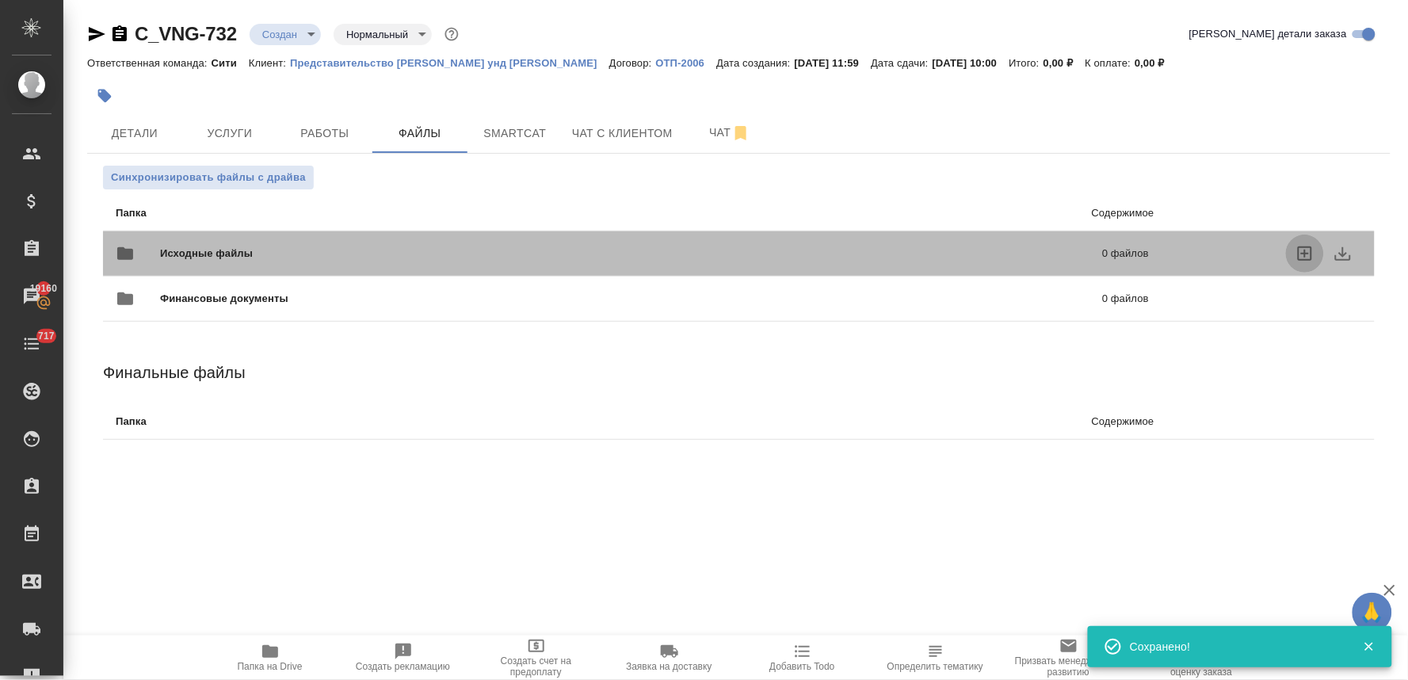
click at [1308, 250] on icon "uploadFiles" at bounding box center [1305, 253] width 19 height 19
click at [0, 0] on input "uploadFiles" at bounding box center [0, 0] width 0 height 0
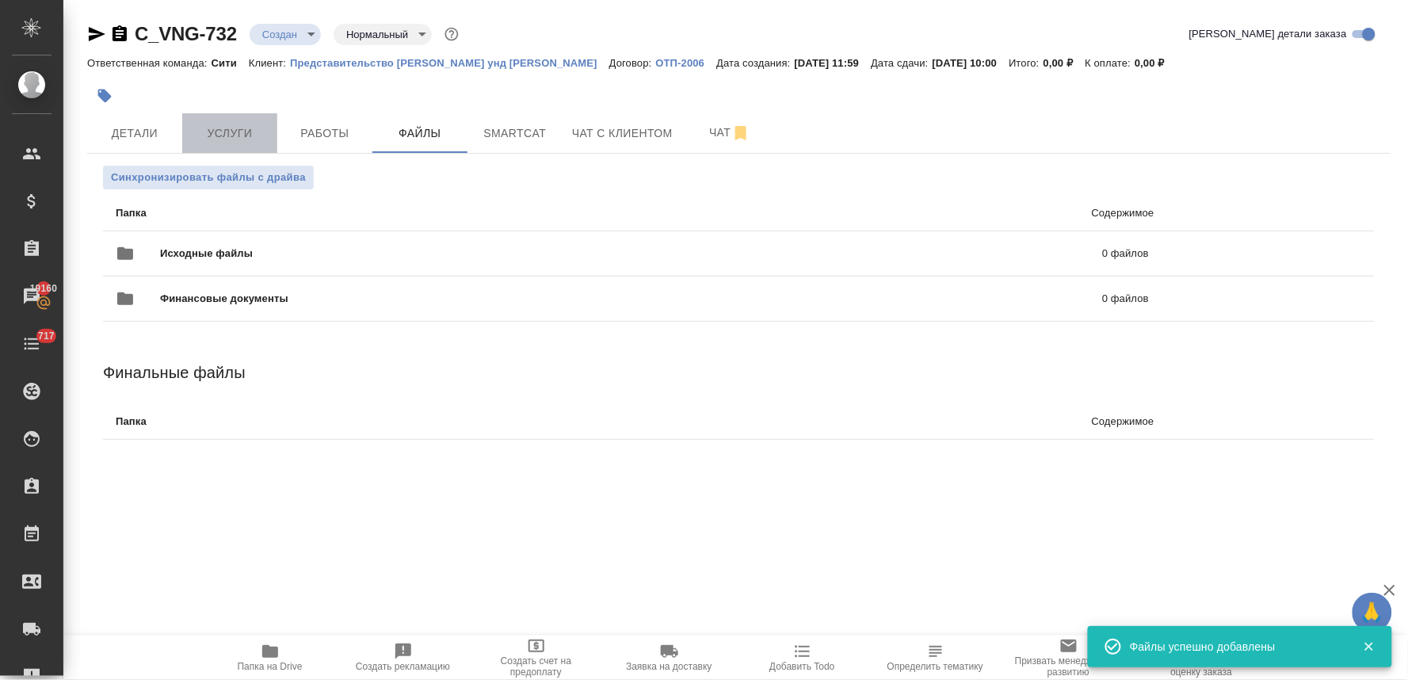
click at [223, 132] on span "Услуги" at bounding box center [230, 134] width 76 height 20
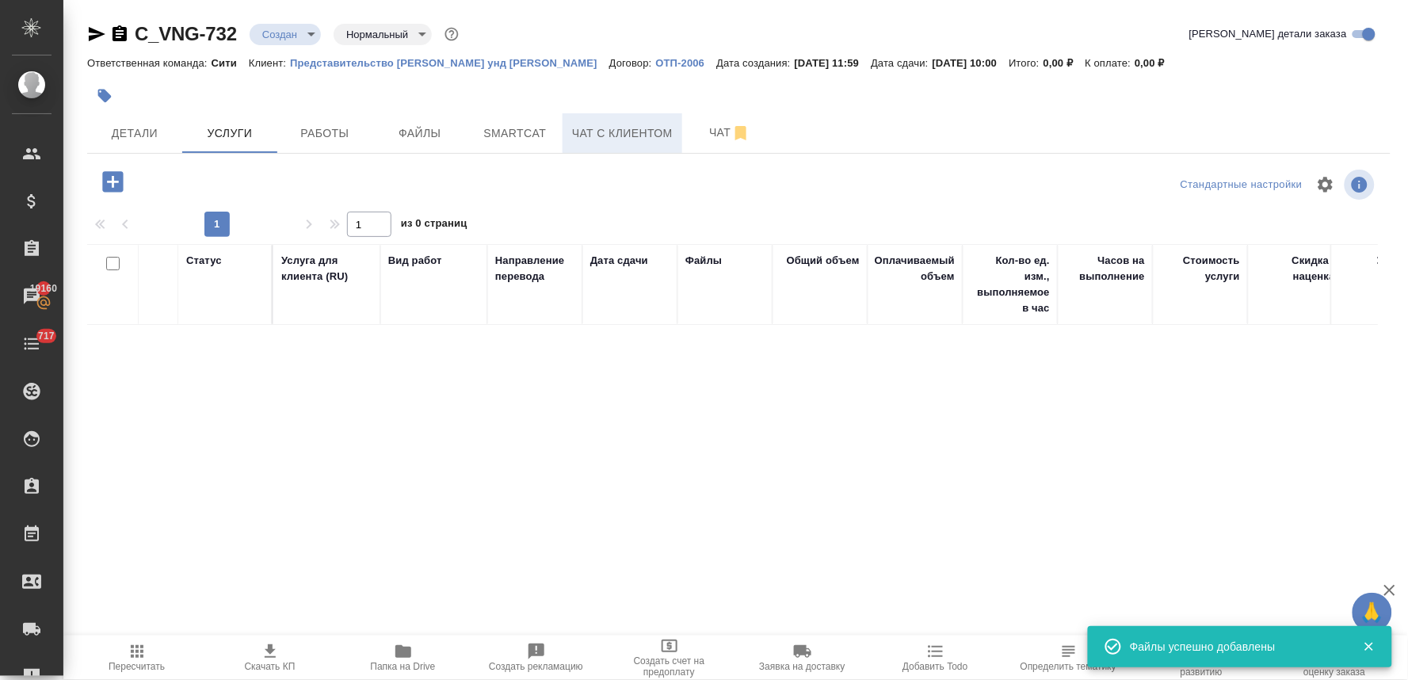
drag, startPoint x: 1202, startPoint y: 99, endPoint x: 585, endPoint y: 121, distance: 617.7
click at [1202, 99] on div at bounding box center [739, 95] width 1304 height 35
click at [108, 172] on icon "button" at bounding box center [112, 181] width 21 height 21
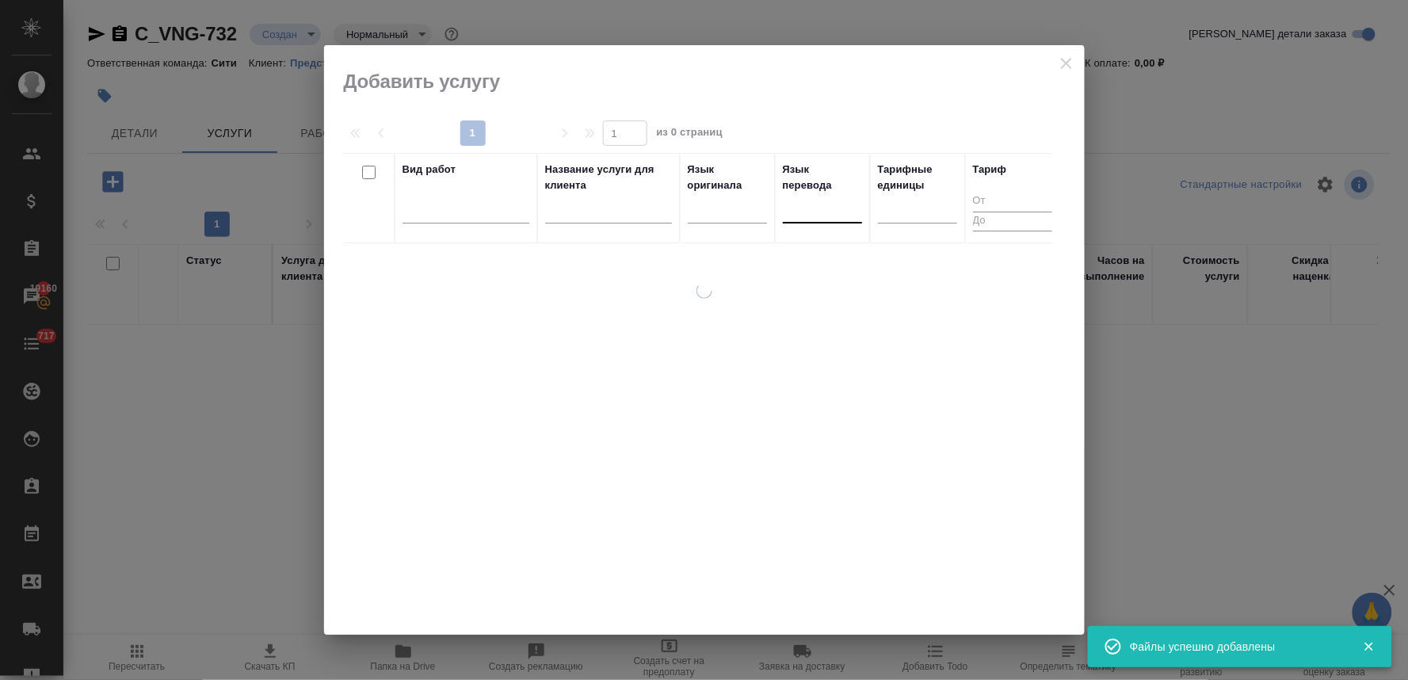
click at [800, 202] on div at bounding box center [822, 207] width 79 height 23
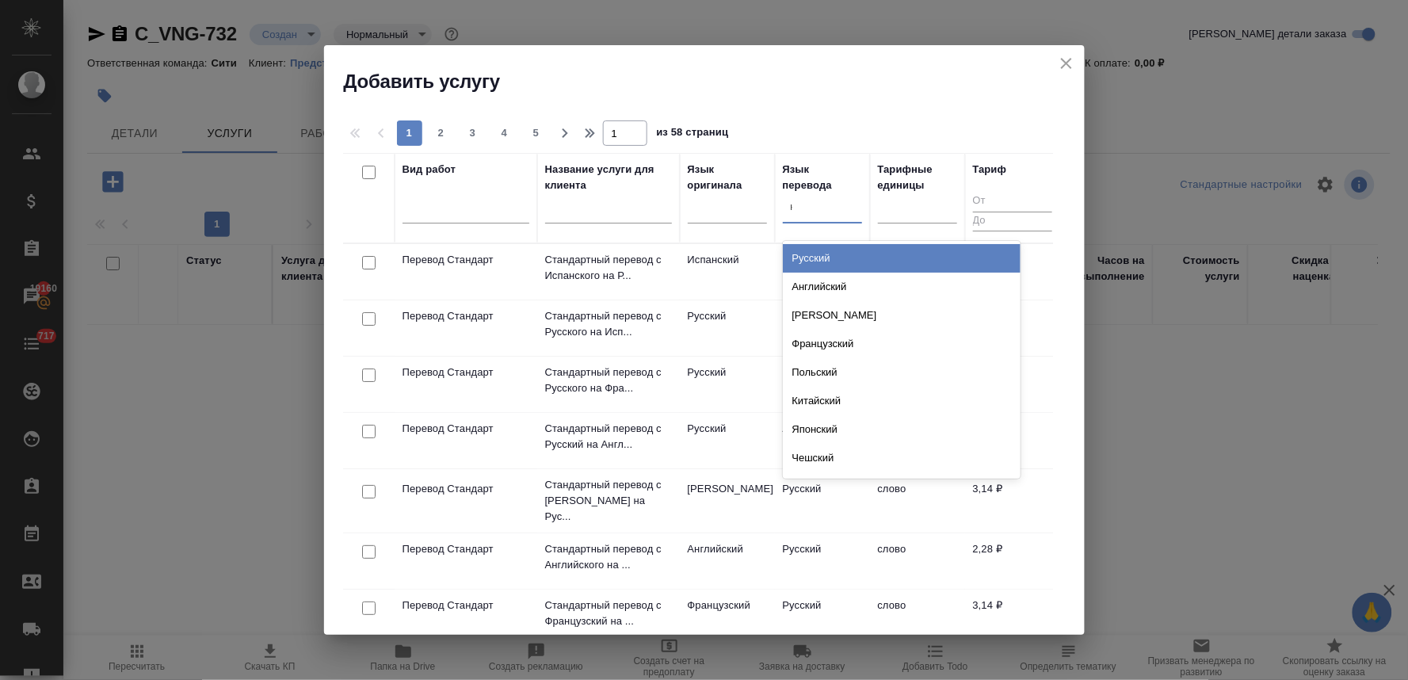
type input "нем"
click at [800, 252] on div "Немецкий" at bounding box center [902, 258] width 238 height 29
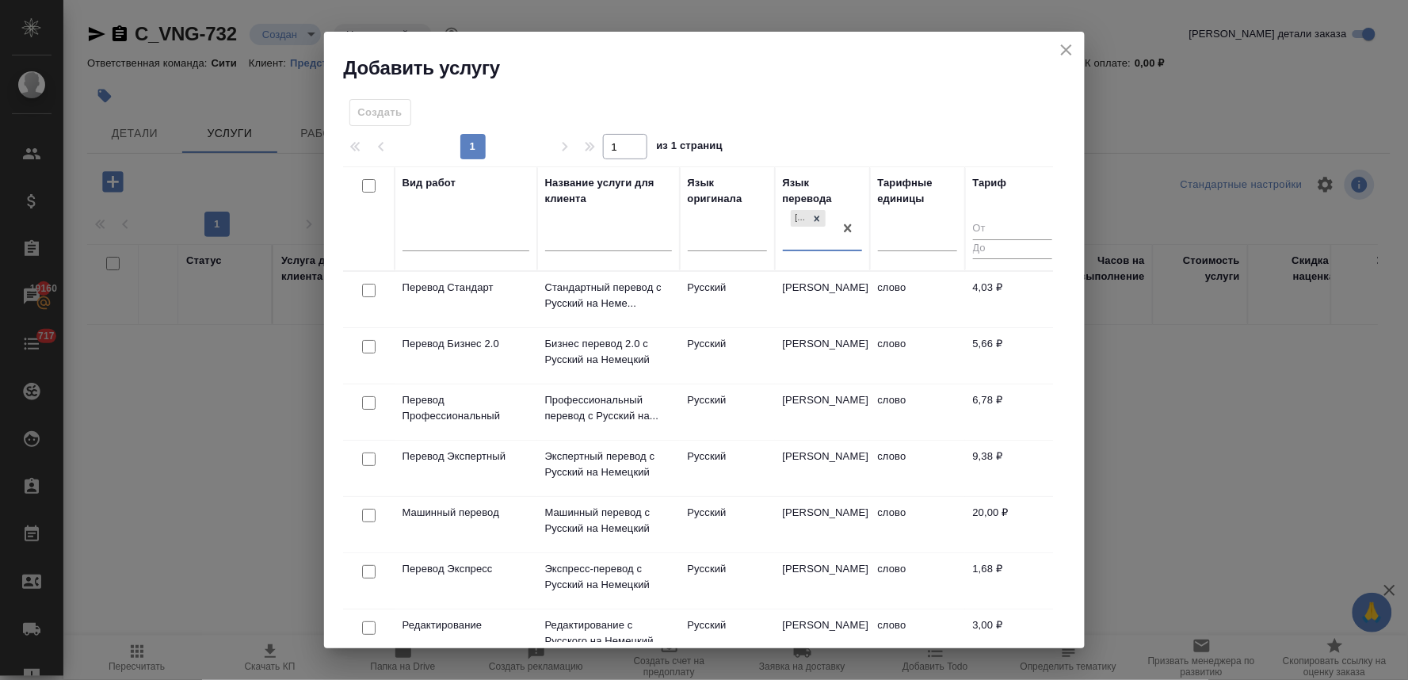
click at [368, 401] on input "checkbox" at bounding box center [368, 402] width 13 height 13
checkbox input "true"
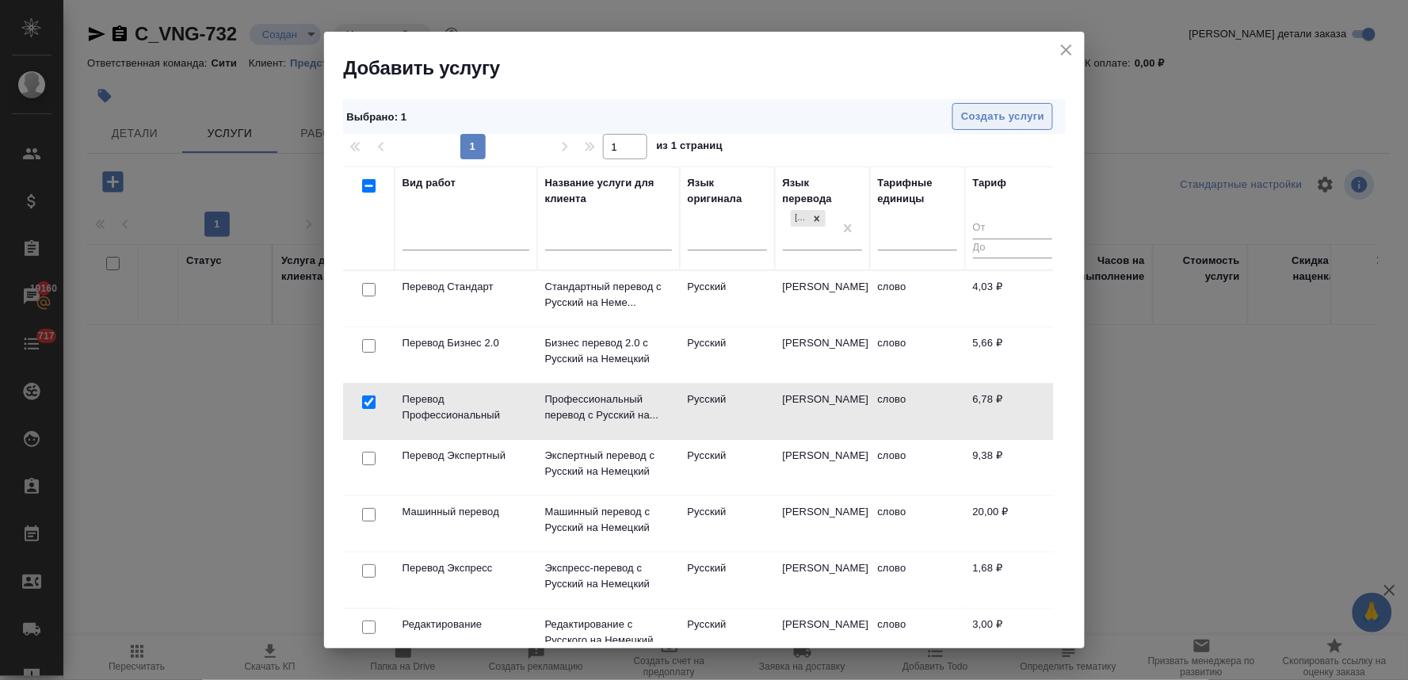
click at [1010, 113] on span "Создать услуги" at bounding box center [1002, 117] width 83 height 18
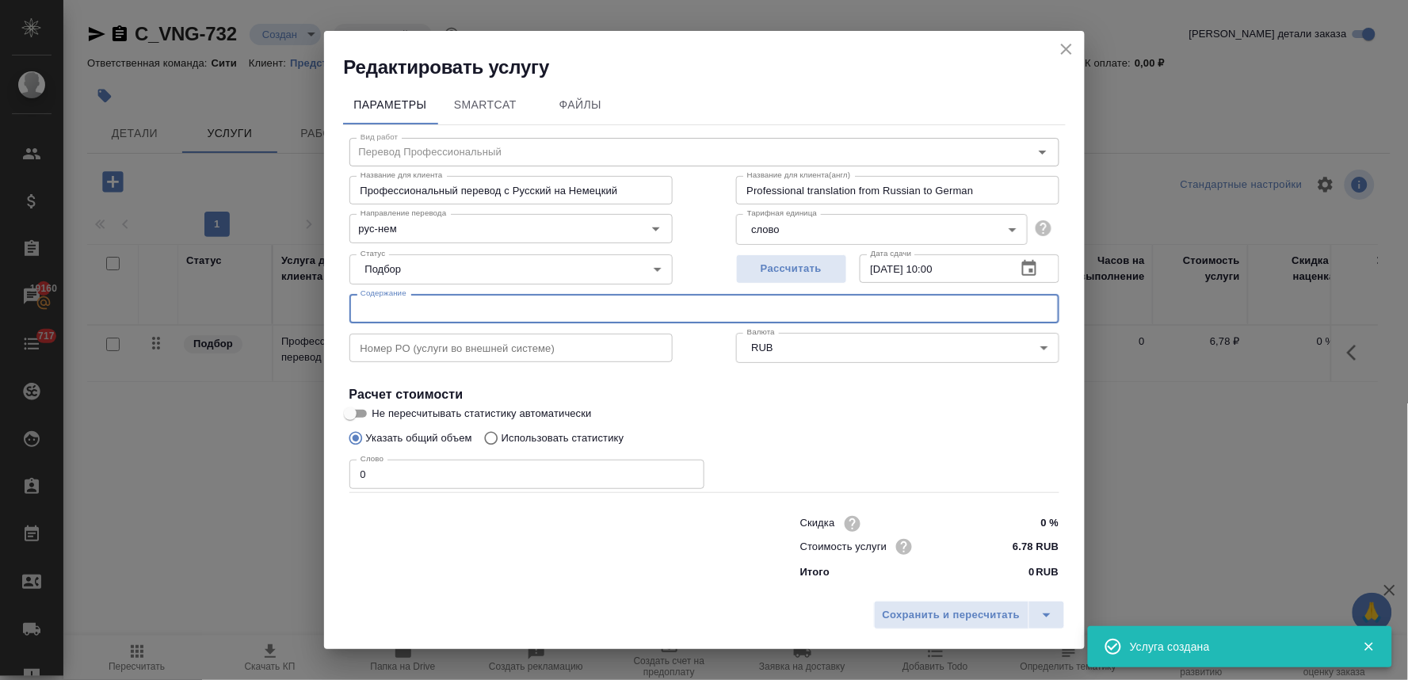
click at [397, 311] on input "text" at bounding box center [704, 308] width 710 height 29
paste input "40.25_Woche"
type input "40.25_Woche"
drag, startPoint x: 394, startPoint y: 482, endPoint x: 303, endPoint y: 471, distance: 91.8
click at [304, 471] on div "Редактировать услугу Параметры SmartCat Файлы Вид работ Перевод Профессиональны…" at bounding box center [704, 340] width 1408 height 680
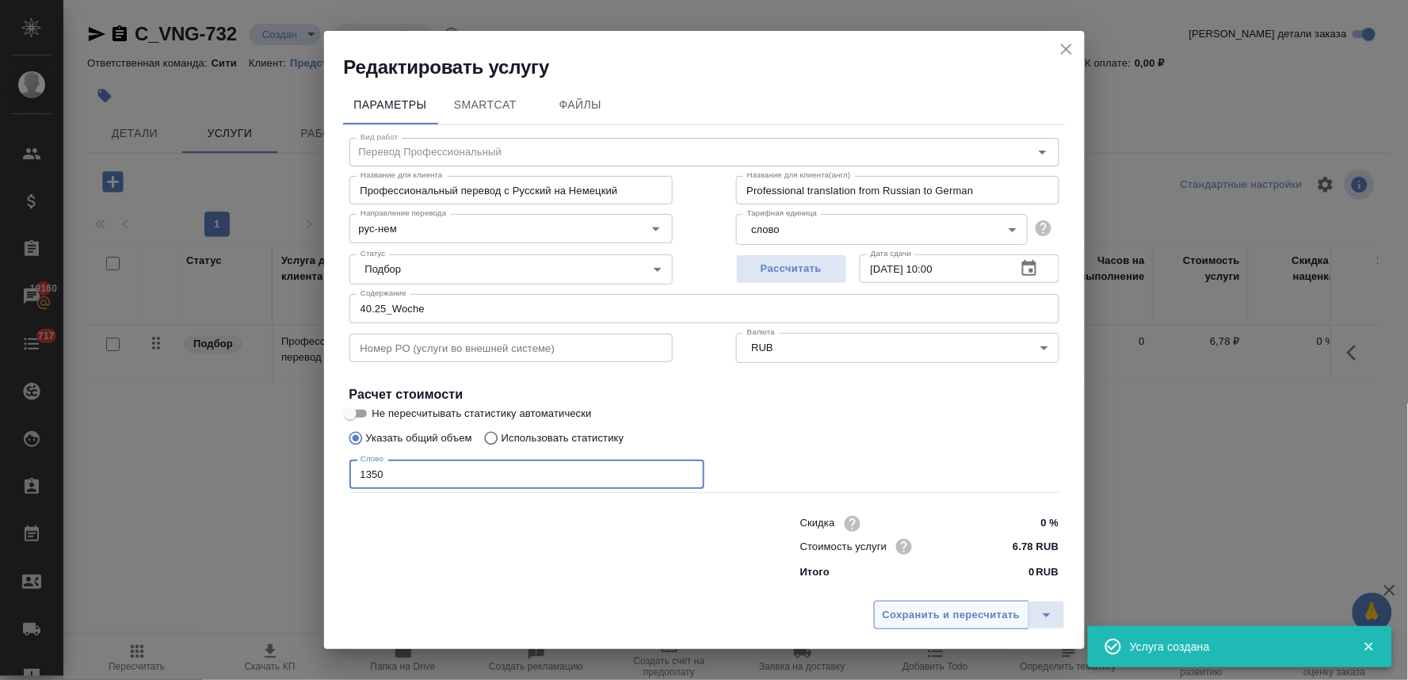
type input "1350"
click at [952, 620] on span "Сохранить и пересчитать" at bounding box center [952, 615] width 138 height 18
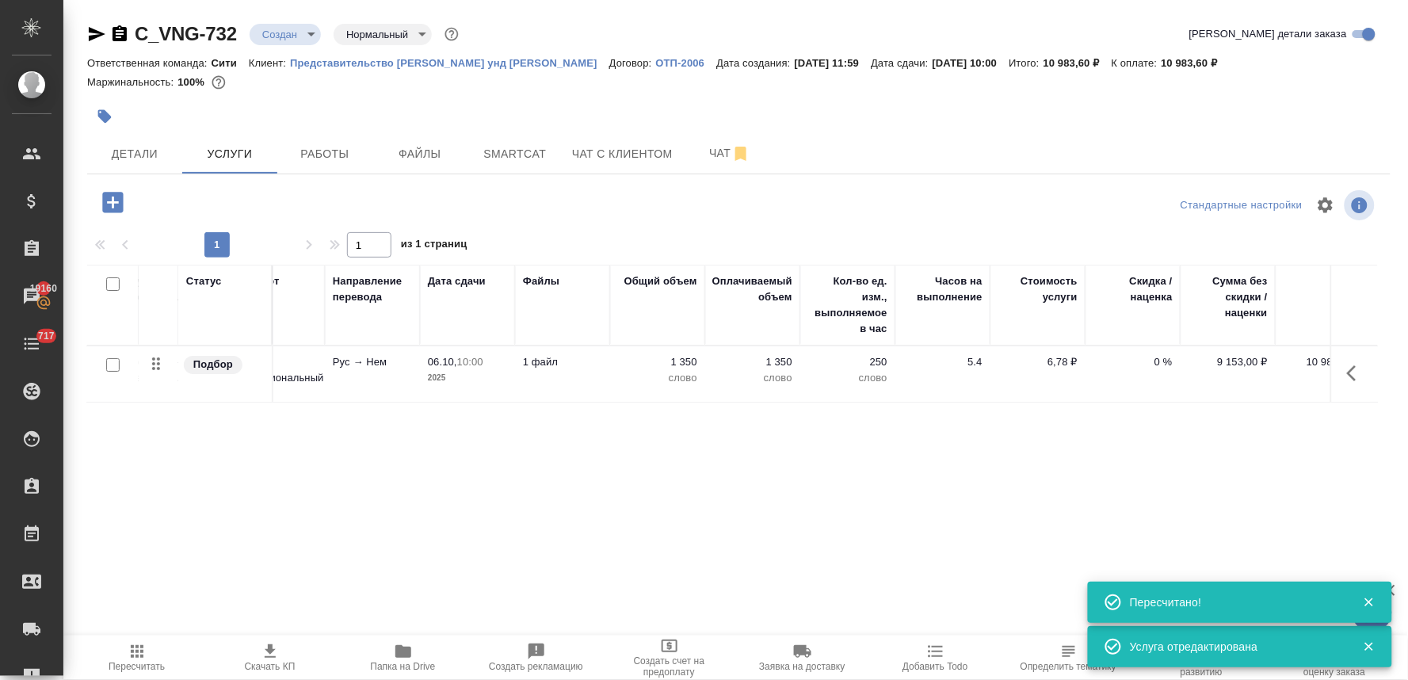
scroll to position [0, 201]
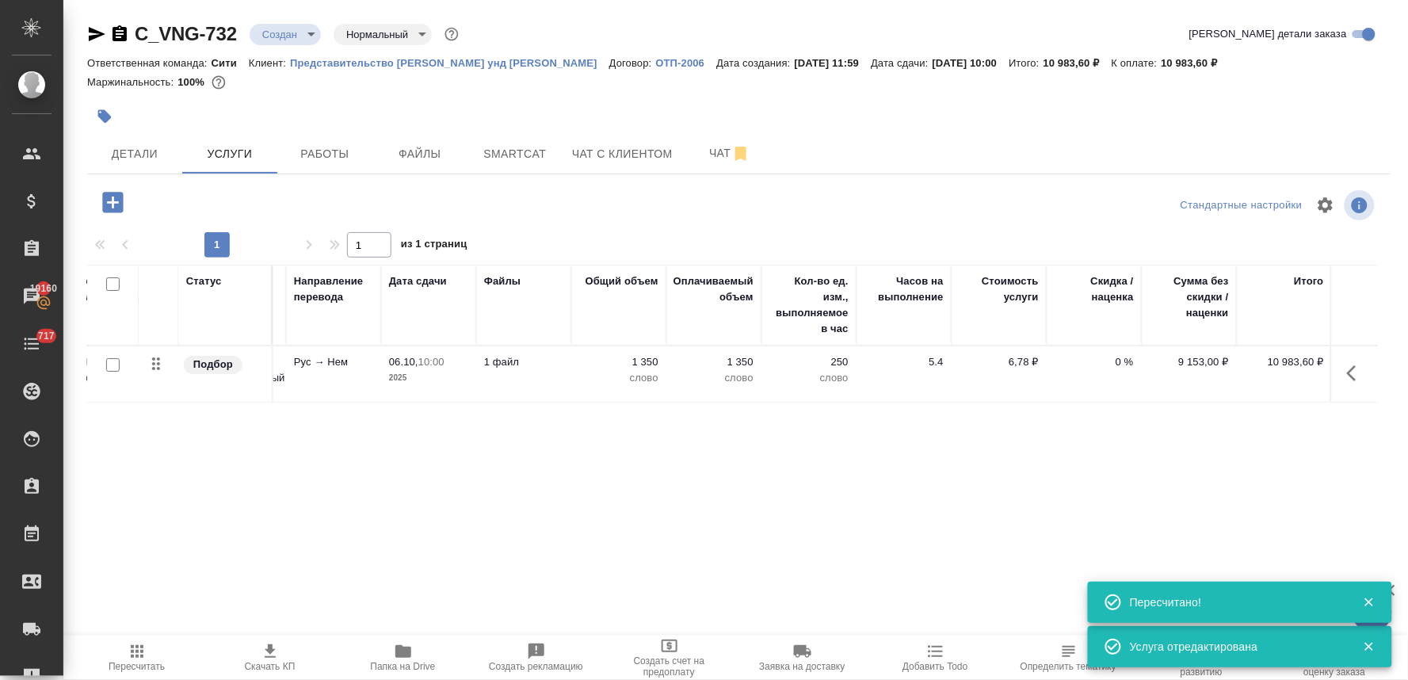
drag, startPoint x: 147, startPoint y: 660, endPoint x: 185, endPoint y: 644, distance: 41.2
click at [146, 660] on span "Пересчитать" at bounding box center [137, 657] width 114 height 30
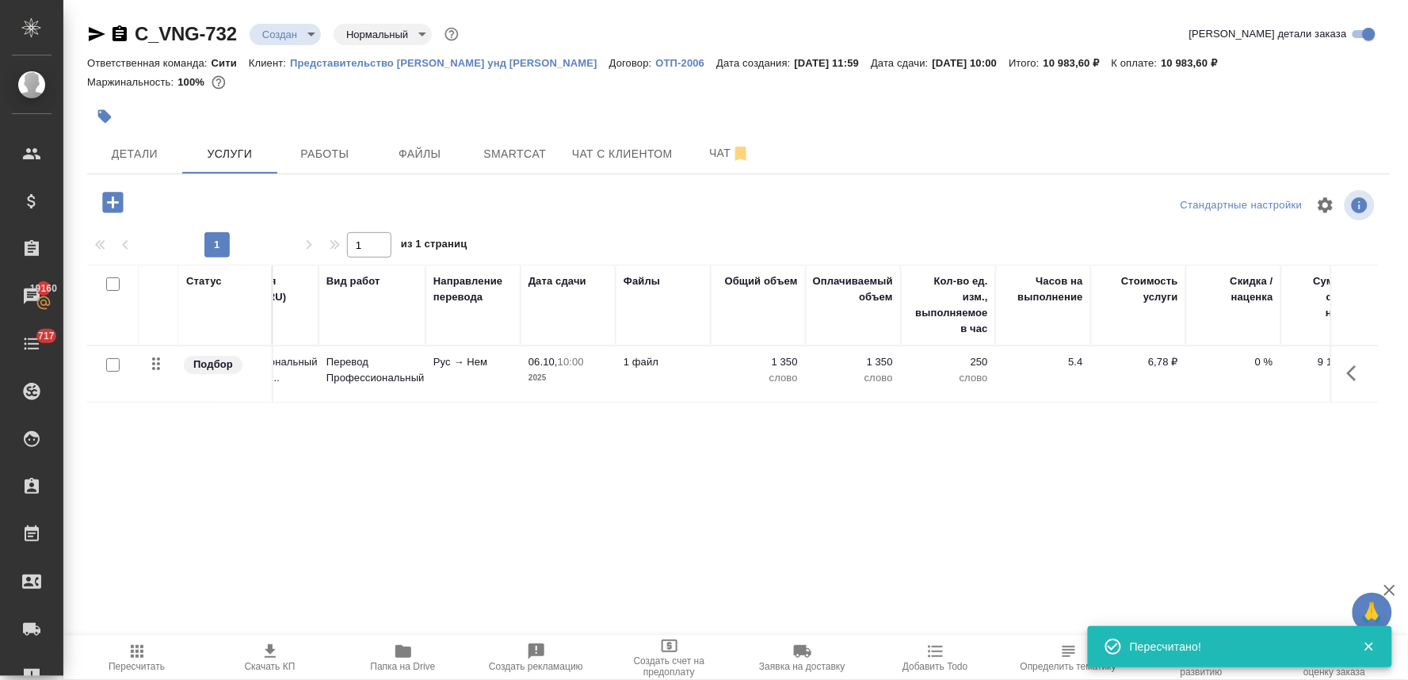
scroll to position [0, 0]
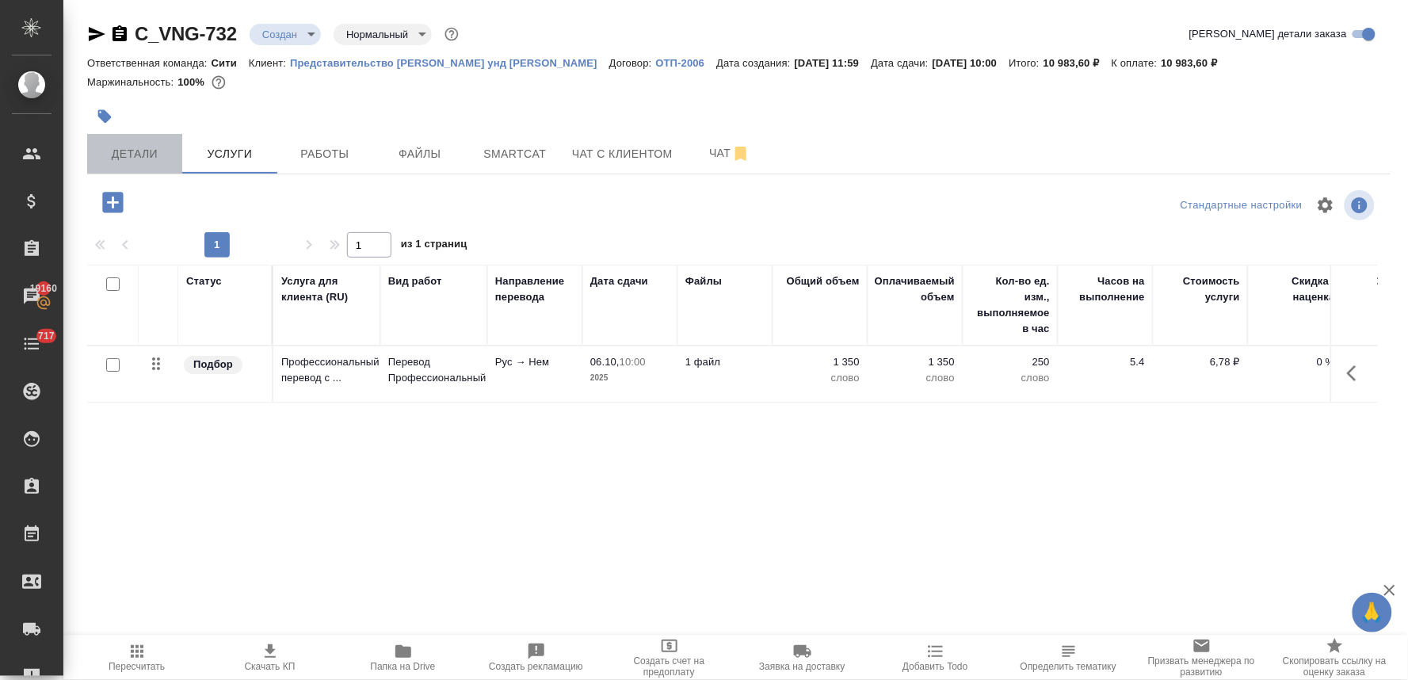
click at [139, 157] on span "Детали" at bounding box center [135, 154] width 76 height 20
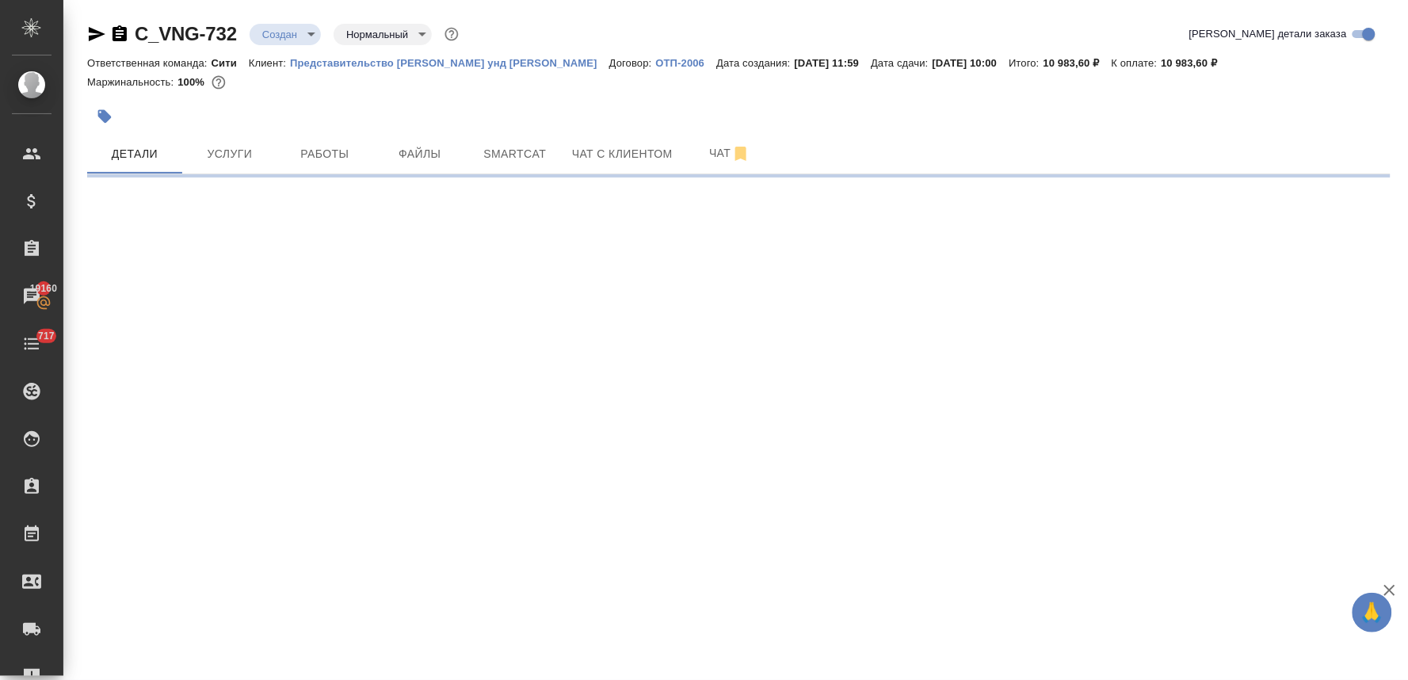
select select "RU"
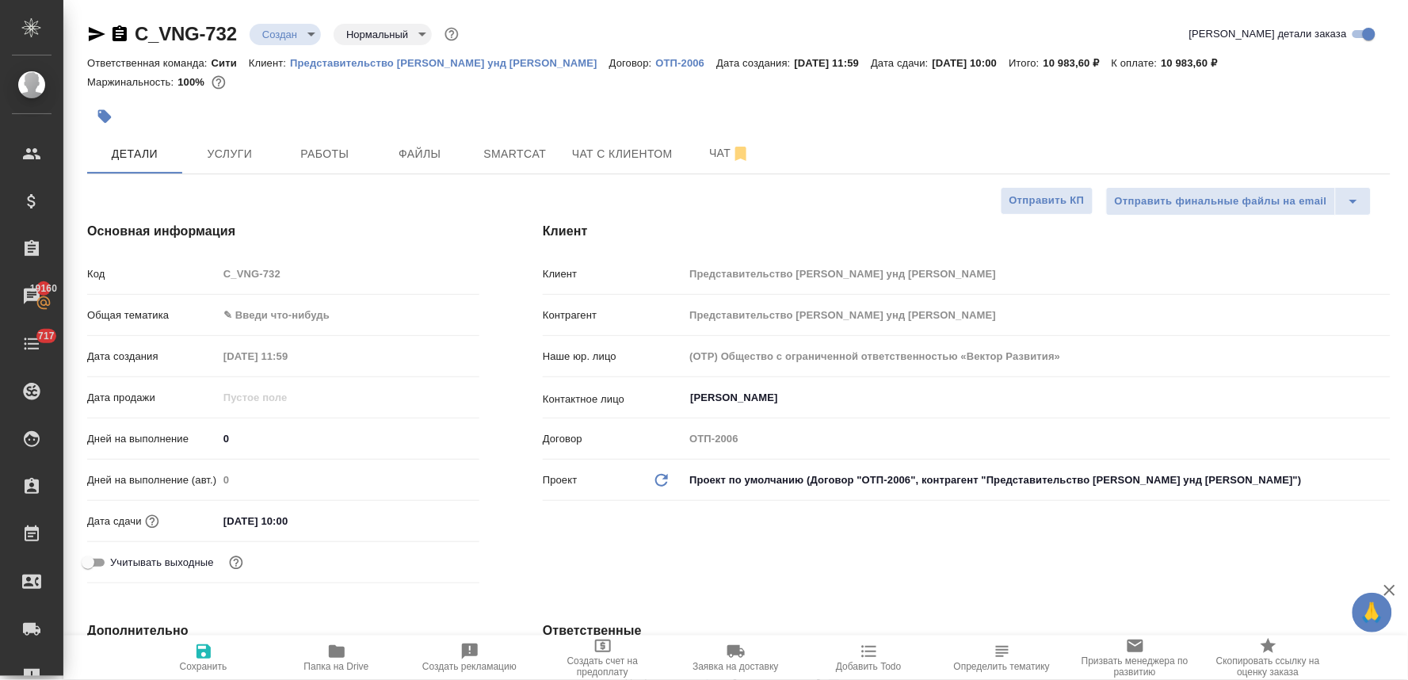
type textarea "x"
click at [296, 315] on body "🙏 .cls-1 fill:#fff; AWATERA Lyamina Nadezhda Клиенты Спецификации Заказы 19160 …" at bounding box center [704, 340] width 1408 height 680
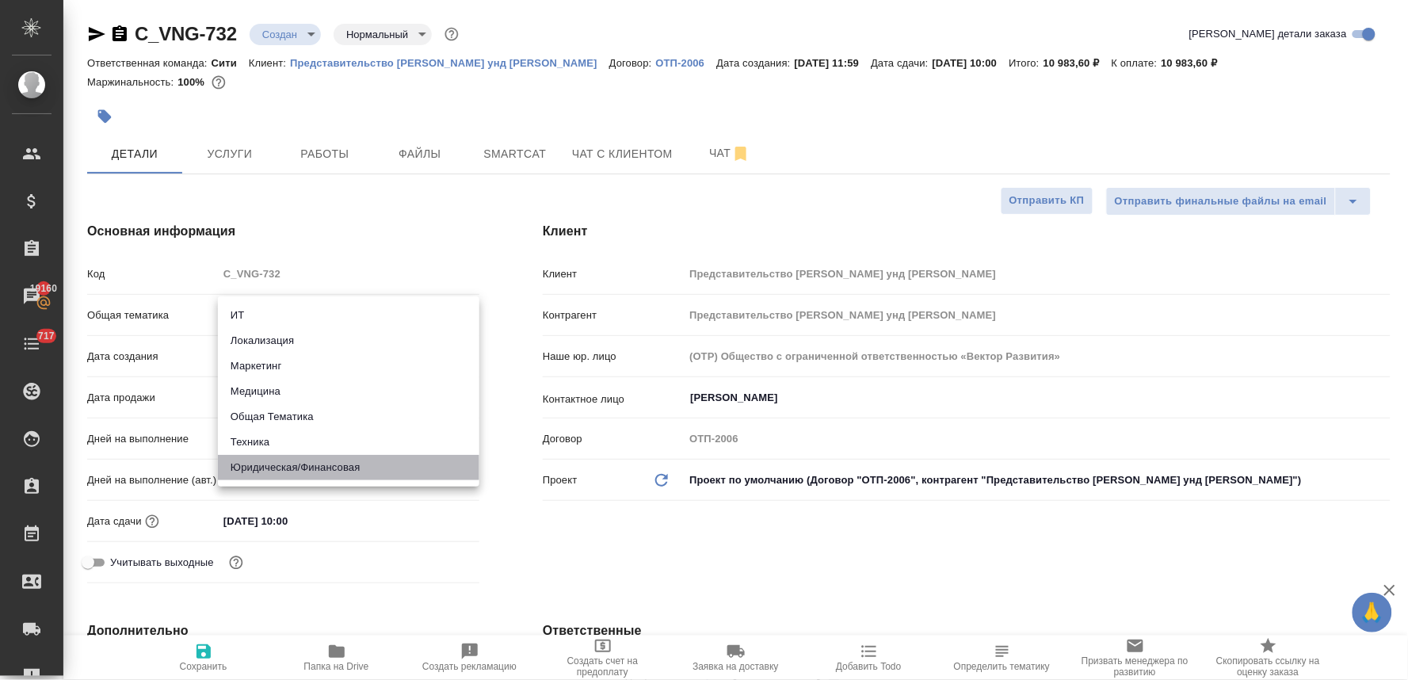
click at [313, 463] on li "Юридическая/Финансовая" at bounding box center [349, 467] width 262 height 25
type input "yr-fn"
type textarea "x"
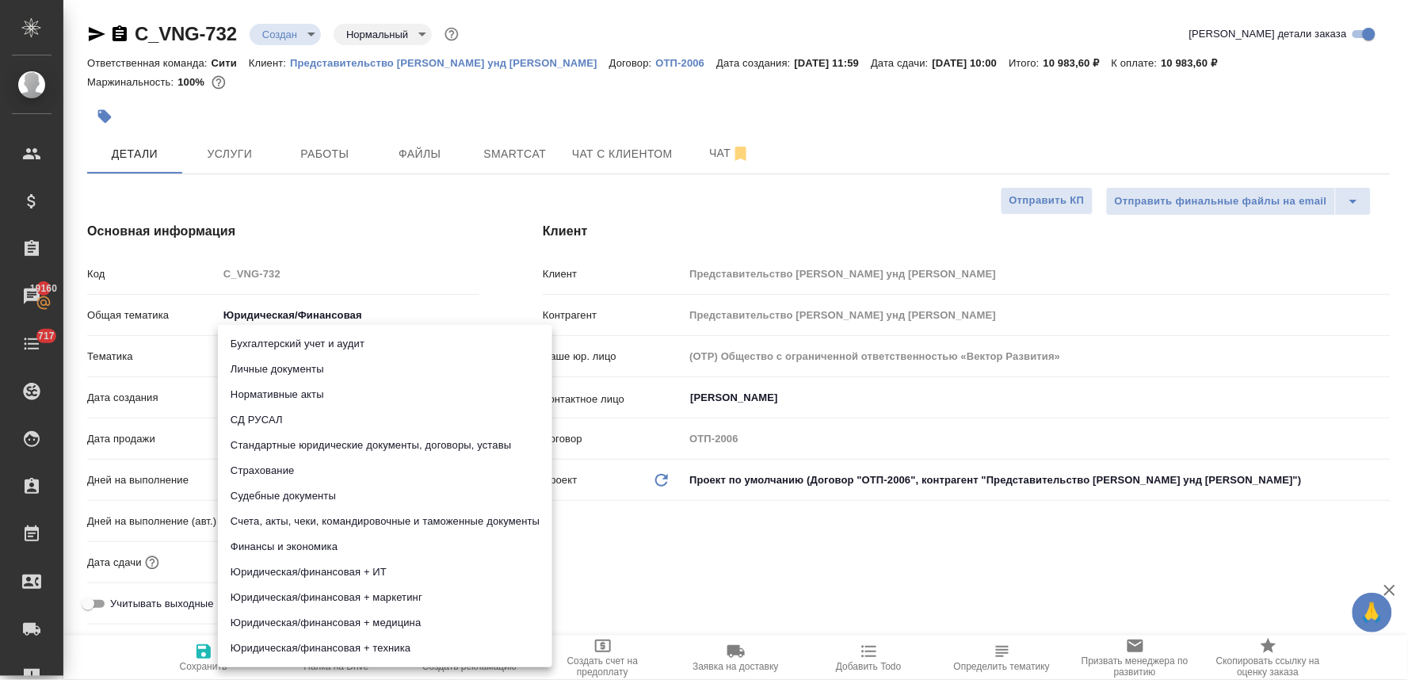
click at [291, 359] on body "🙏 .cls-1 fill:#fff; AWATERA Lyamina Nadezhda Клиенты Спецификации Заказы 19160 …" at bounding box center [704, 340] width 1408 height 680
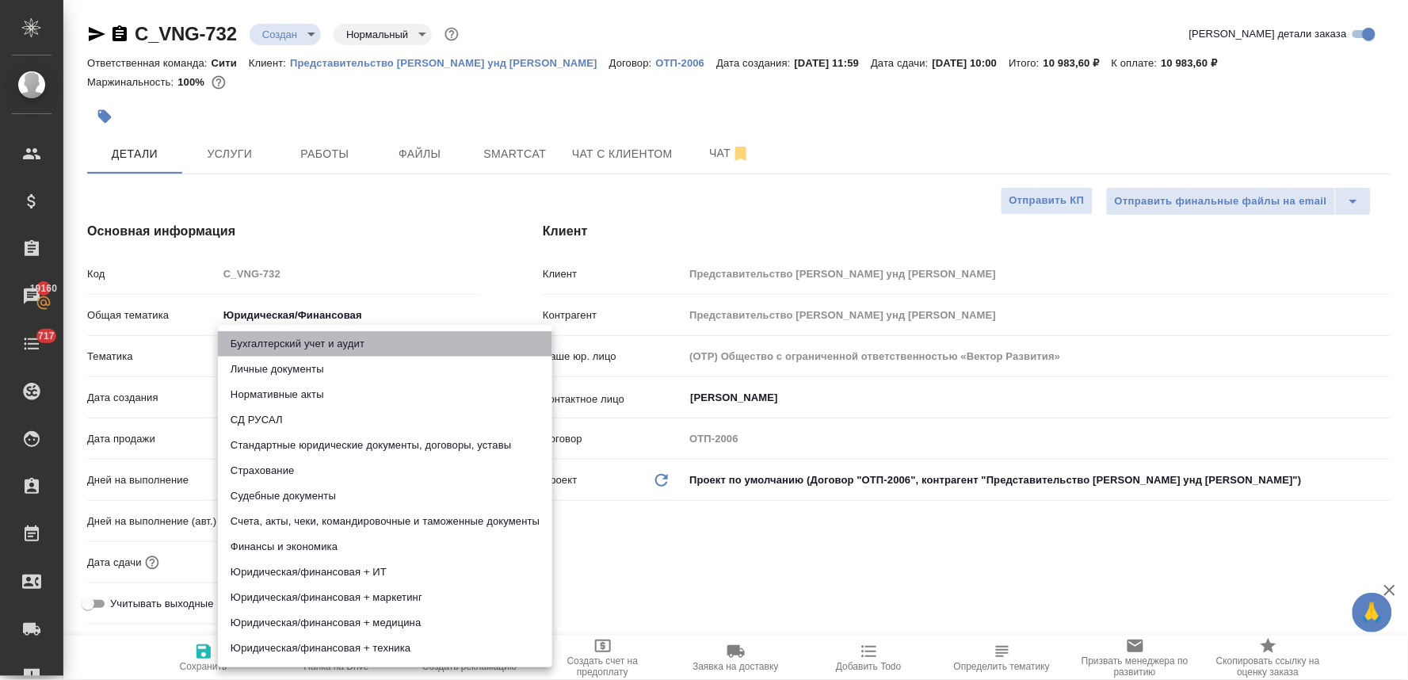
click at [314, 331] on li "Бухгалтерский учет и аудит" at bounding box center [385, 343] width 334 height 25
type textarea "x"
type input "6149848a2b7be24903fd7a88"
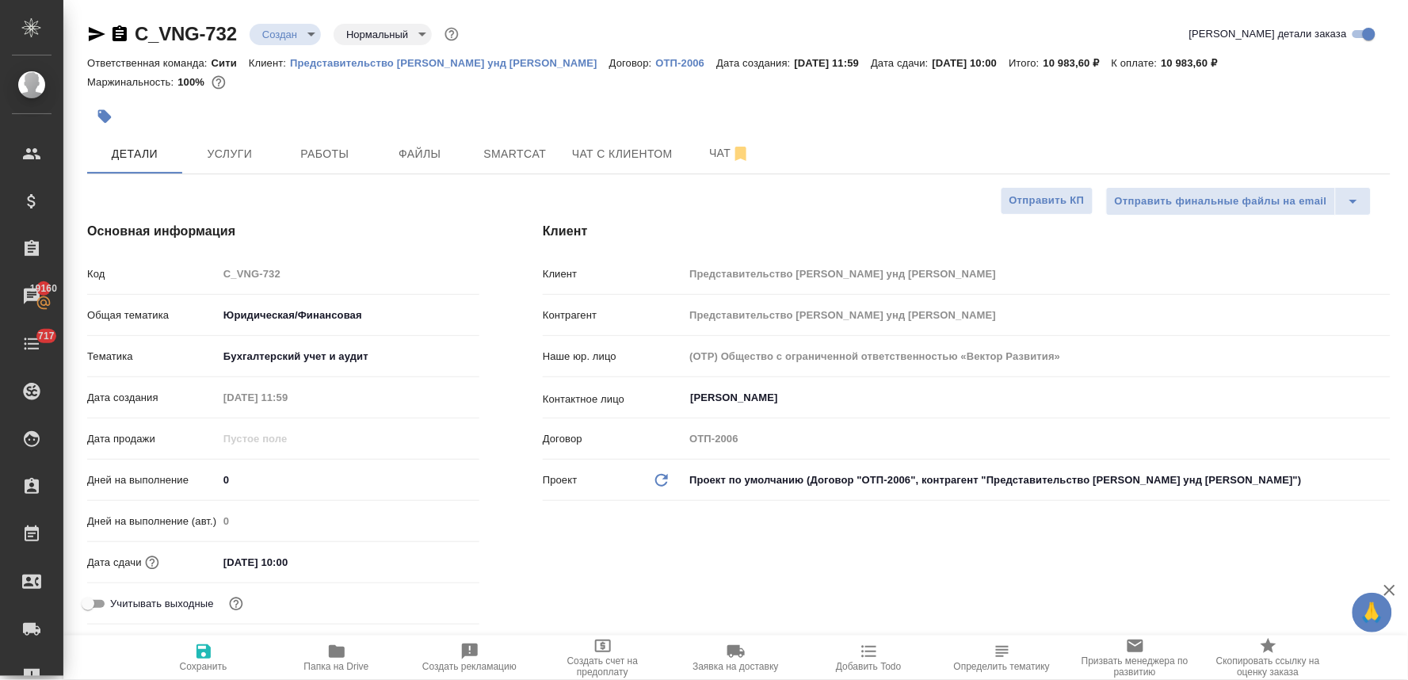
click at [589, 548] on div "Клиент Клиент Представительство ФНГ Хандель унд Фертриб ГмбХ Контрагент Предста…" at bounding box center [966, 426] width 911 height 472
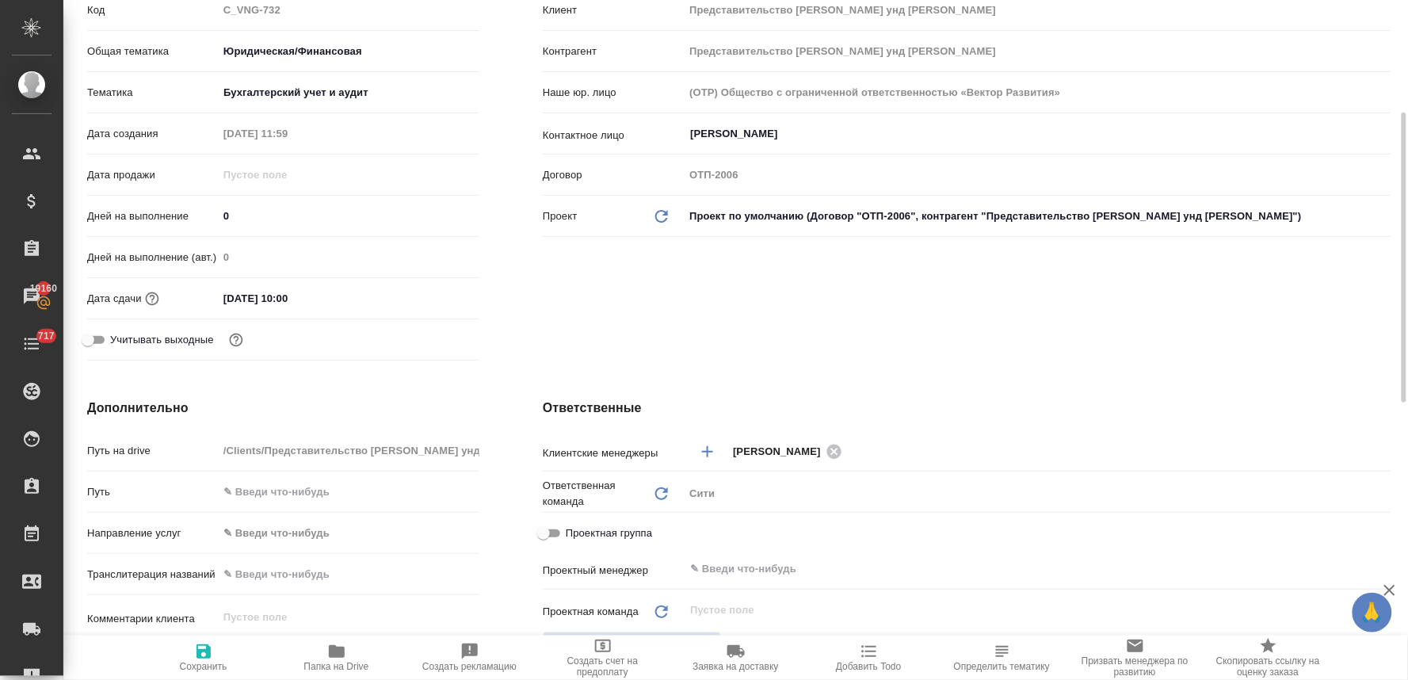
scroll to position [352, 0]
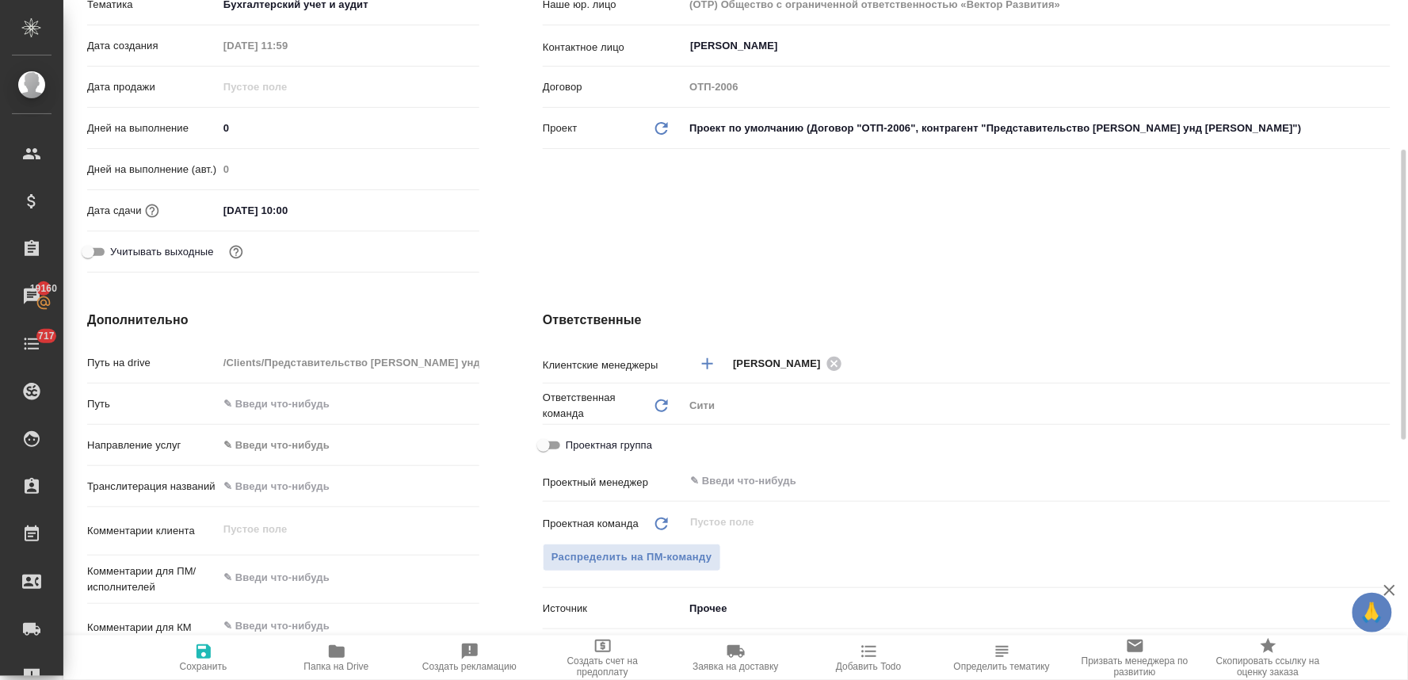
type textarea "x"
click at [277, 586] on textarea at bounding box center [349, 577] width 262 height 27
type textarea "x"
type textarea "ф"
type textarea "x"
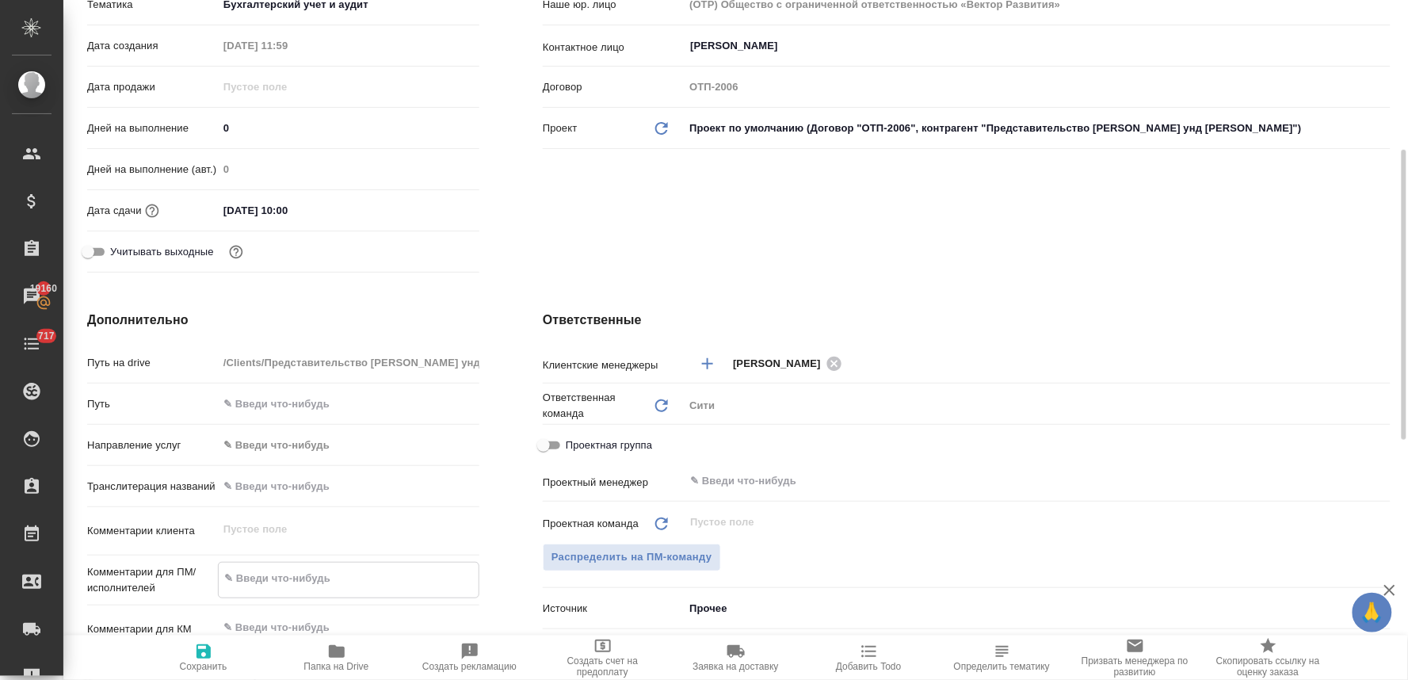
type textarea "x"
type textarea "фи"
type textarea "x"
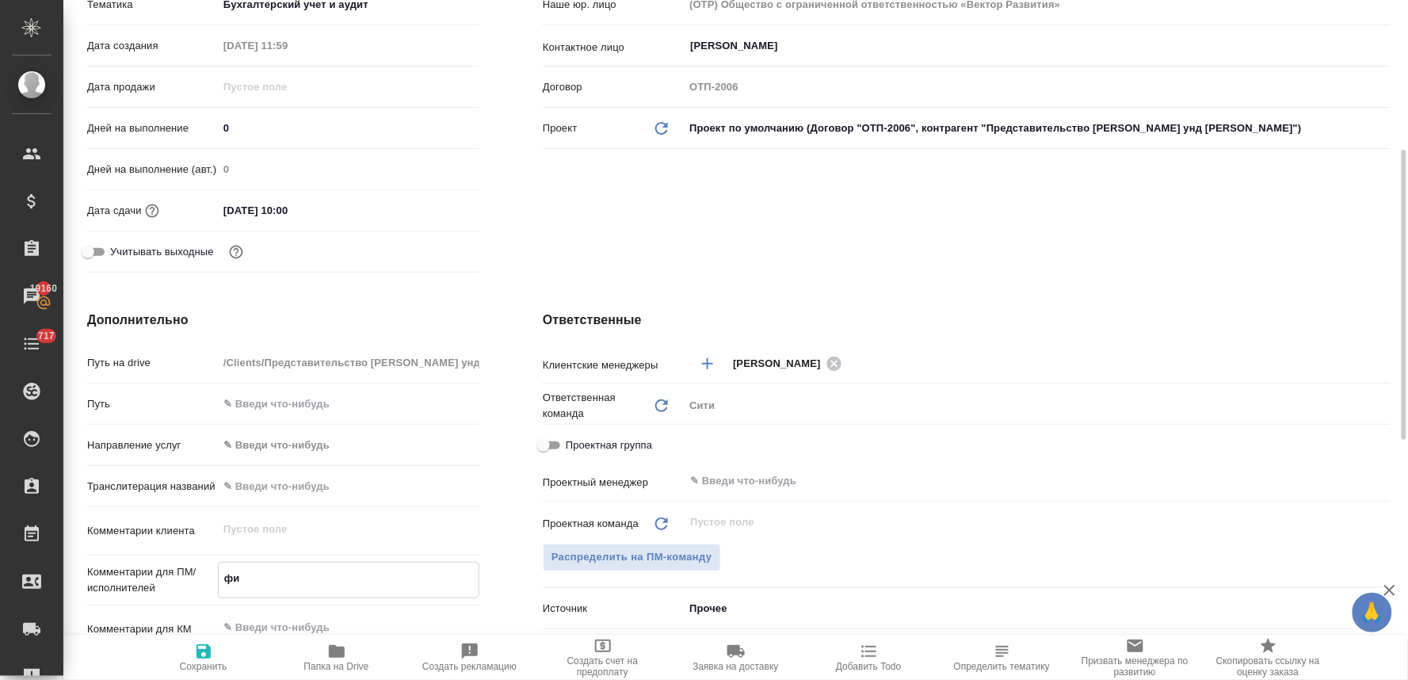
type textarea "x"
type textarea "фиш"
type textarea "x"
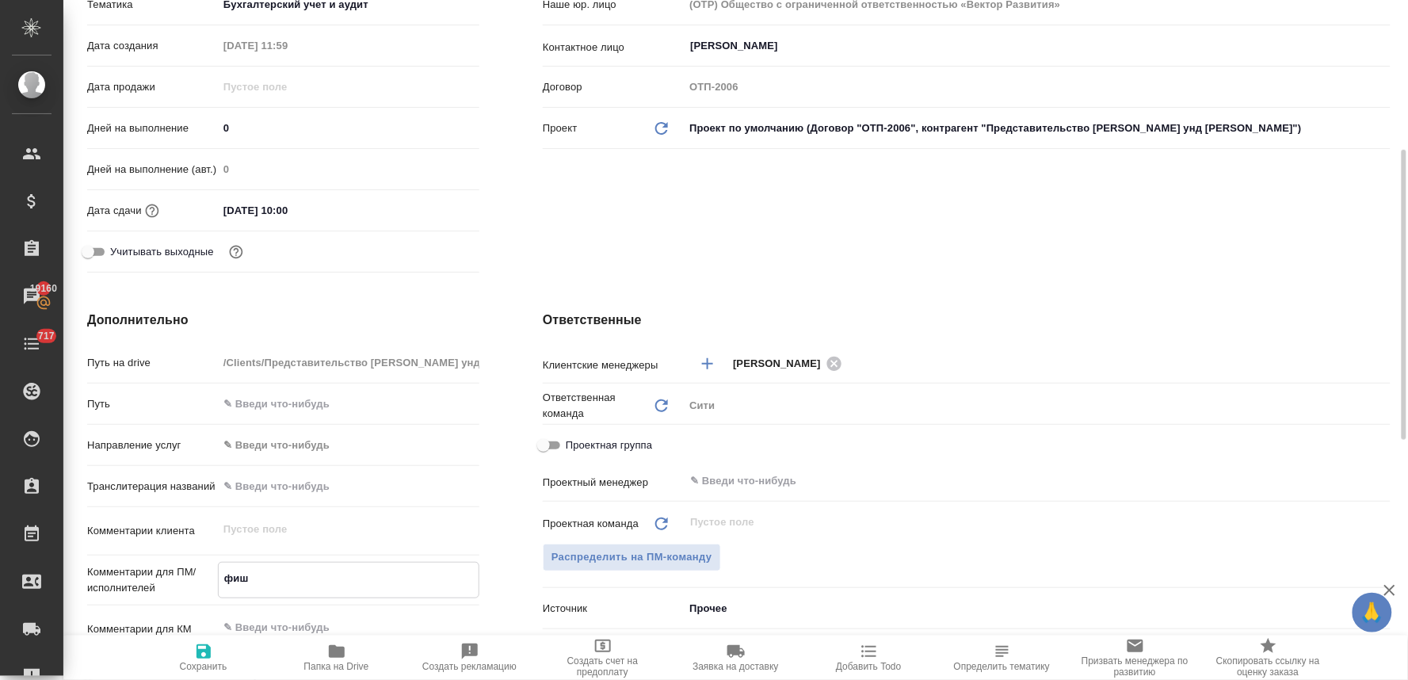
type textarea "фише"
type textarea "x"
type textarea "фишер"
type textarea "x"
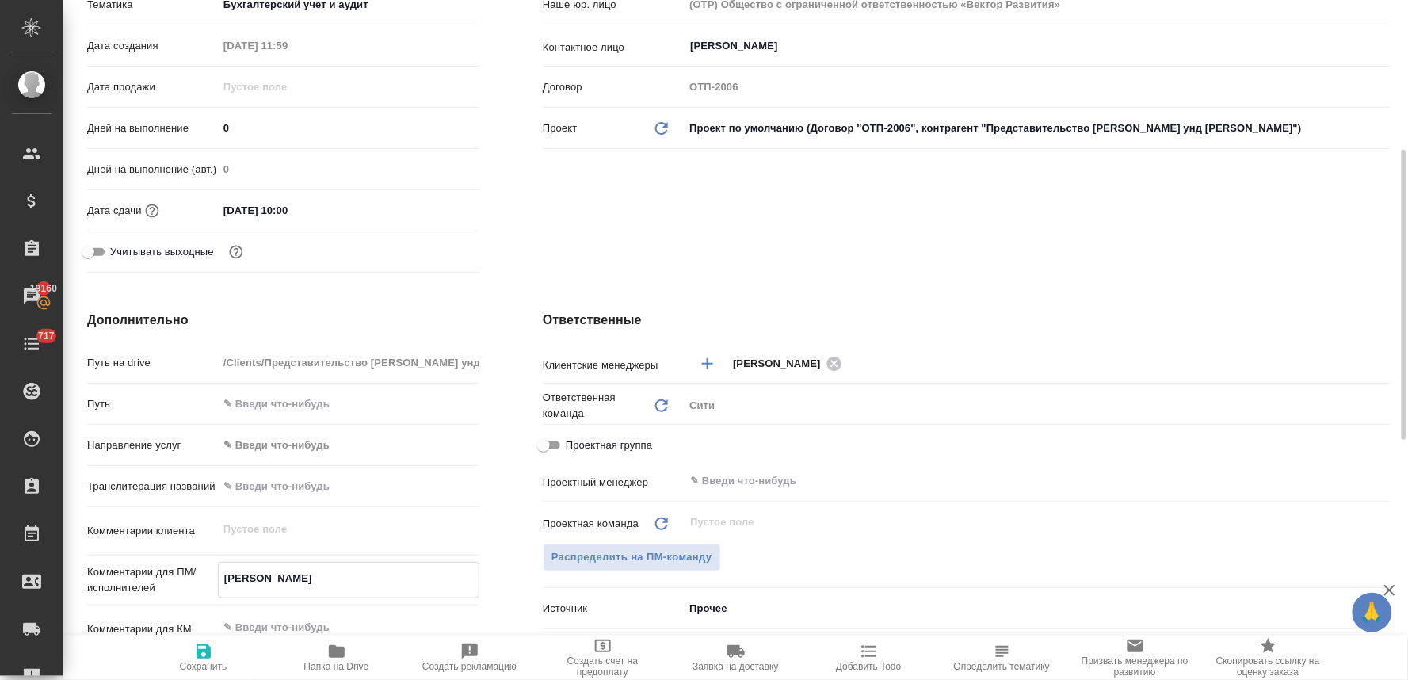
type textarea "x"
type textarea "фишеру"
type textarea "x"
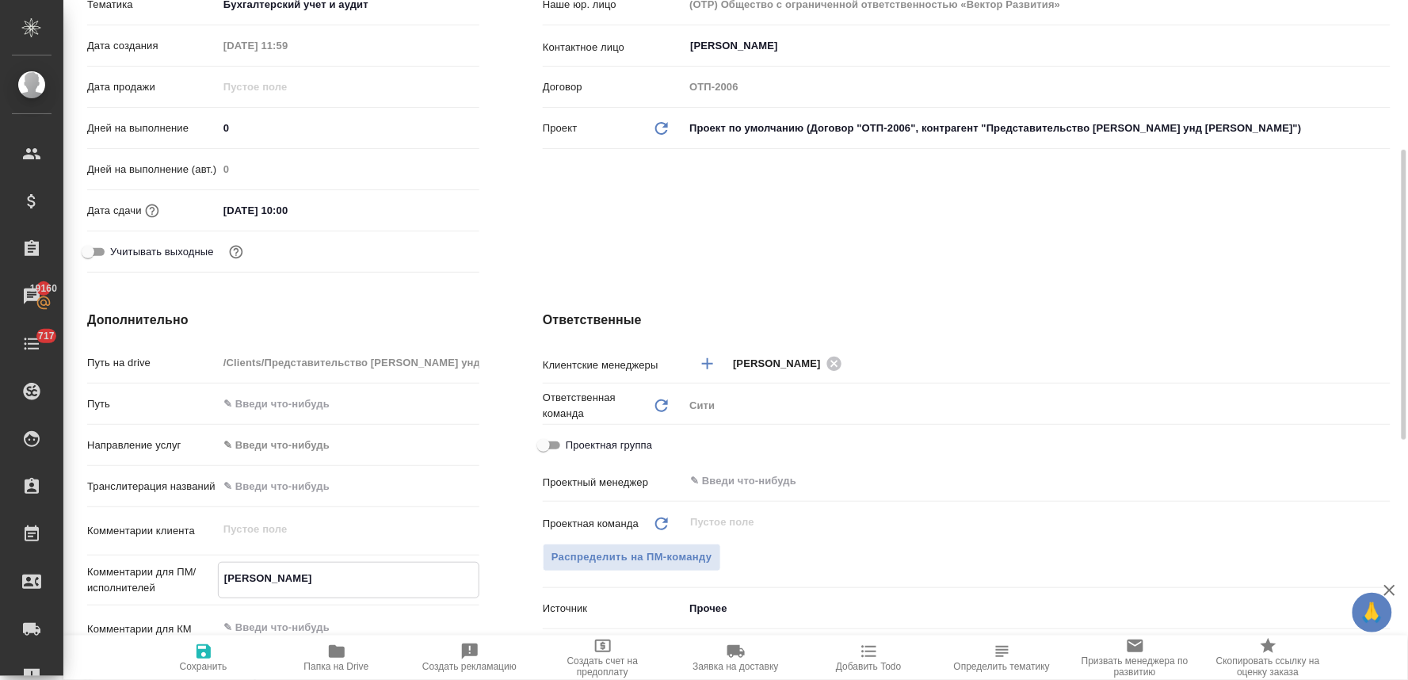
type textarea "x"
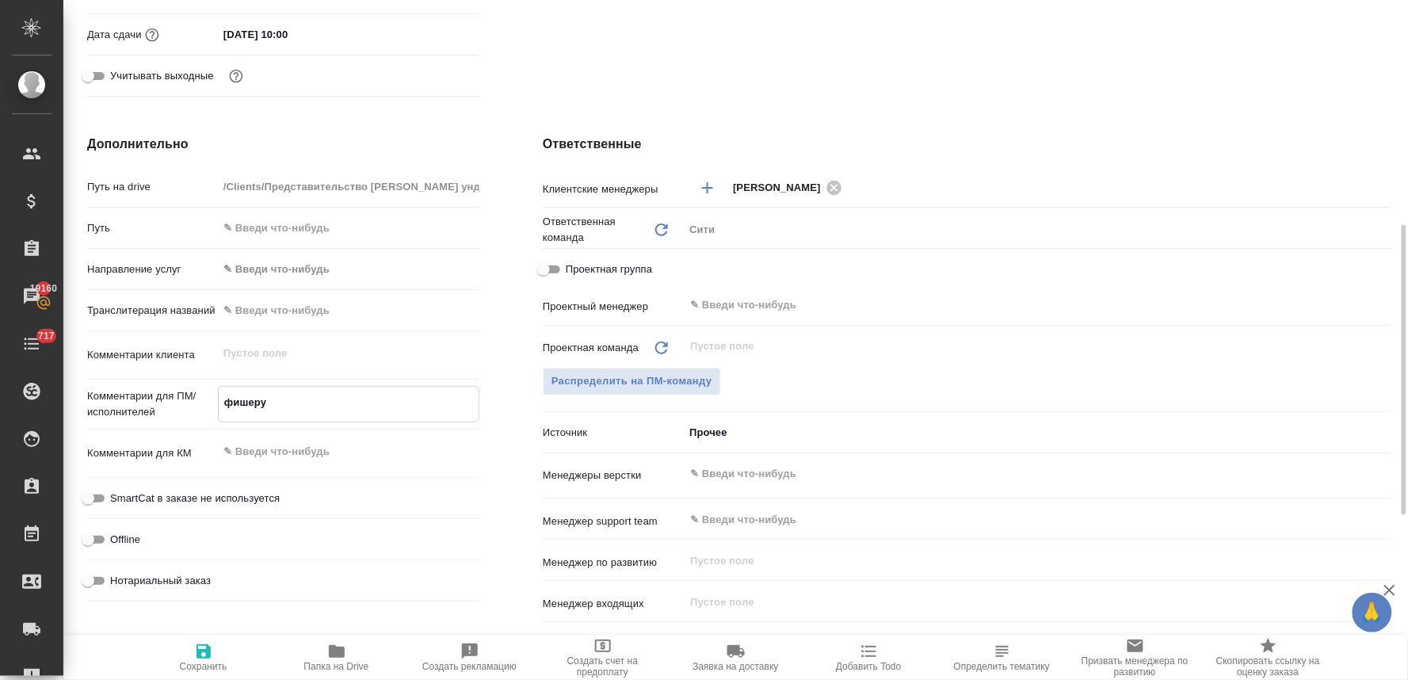
scroll to position [616, 0]
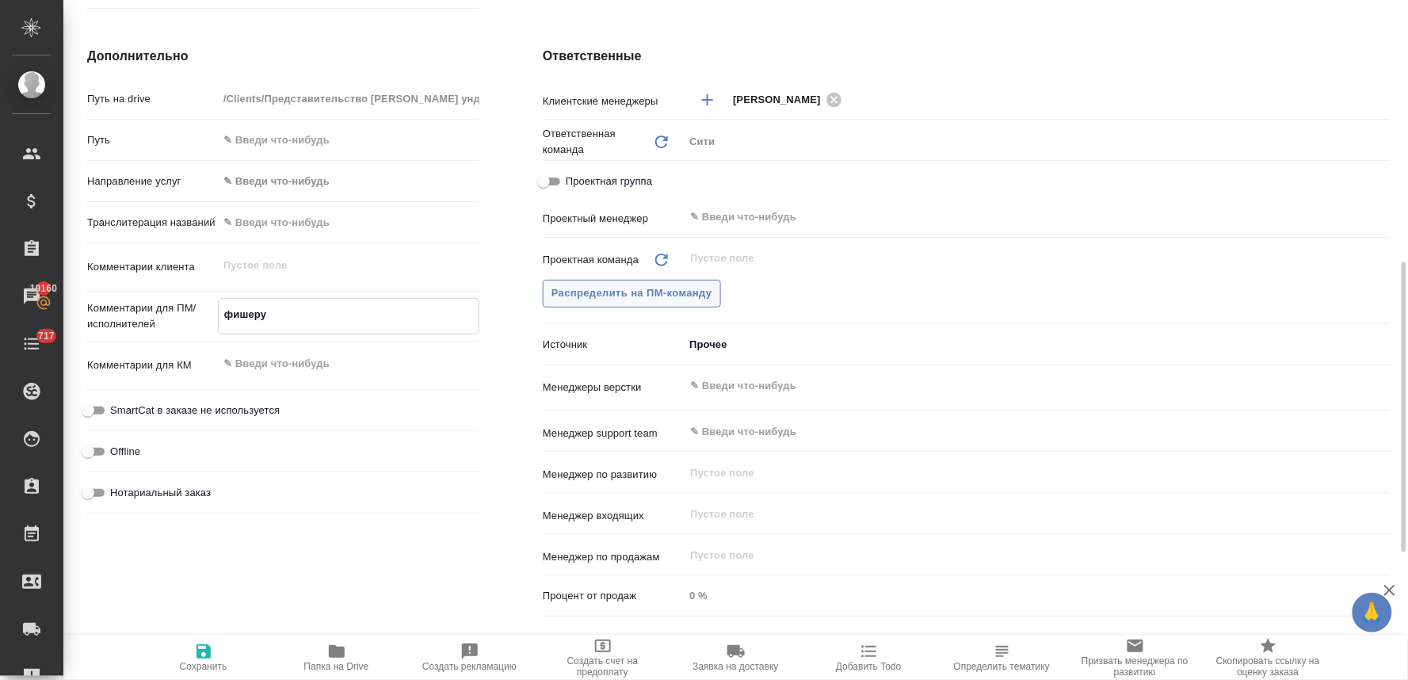
type textarea "фишеру"
type textarea "x"
click at [686, 293] on span "Распределить на ПМ-команду" at bounding box center [632, 294] width 161 height 18
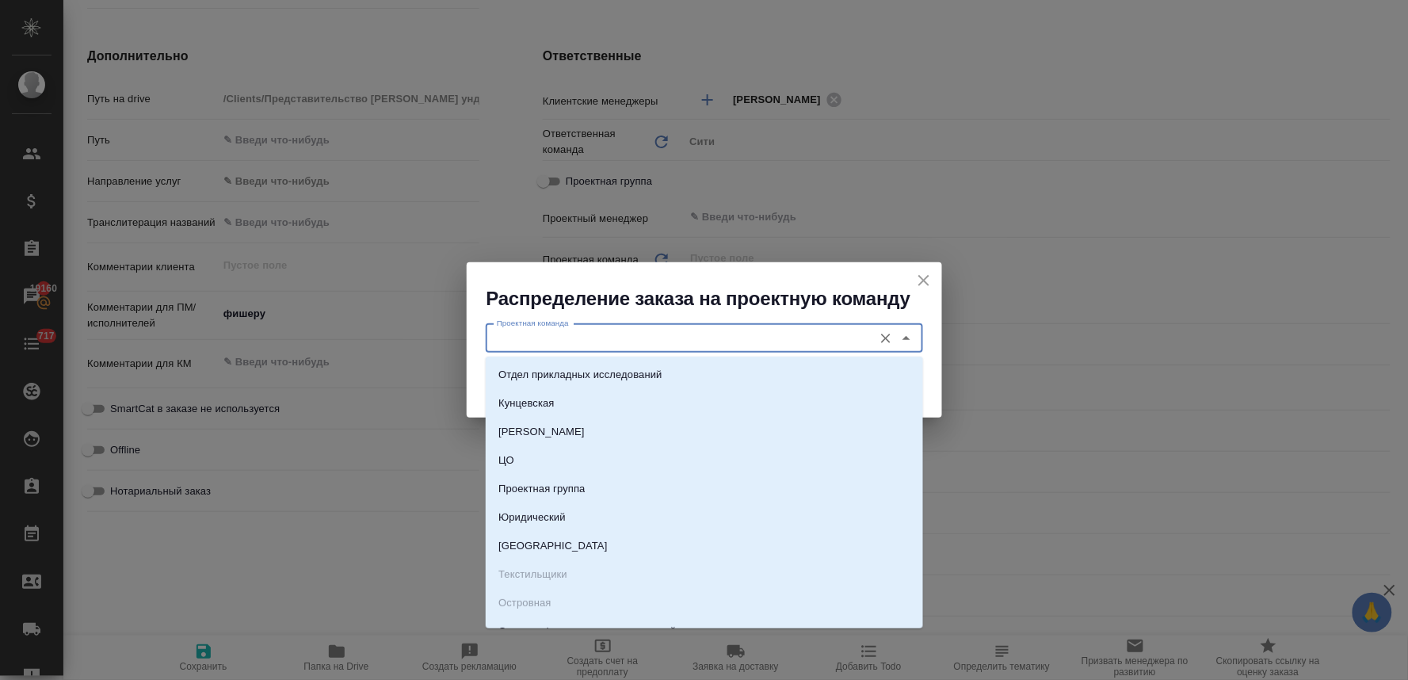
click at [608, 346] on input "Проектная команда" at bounding box center [678, 338] width 375 height 19
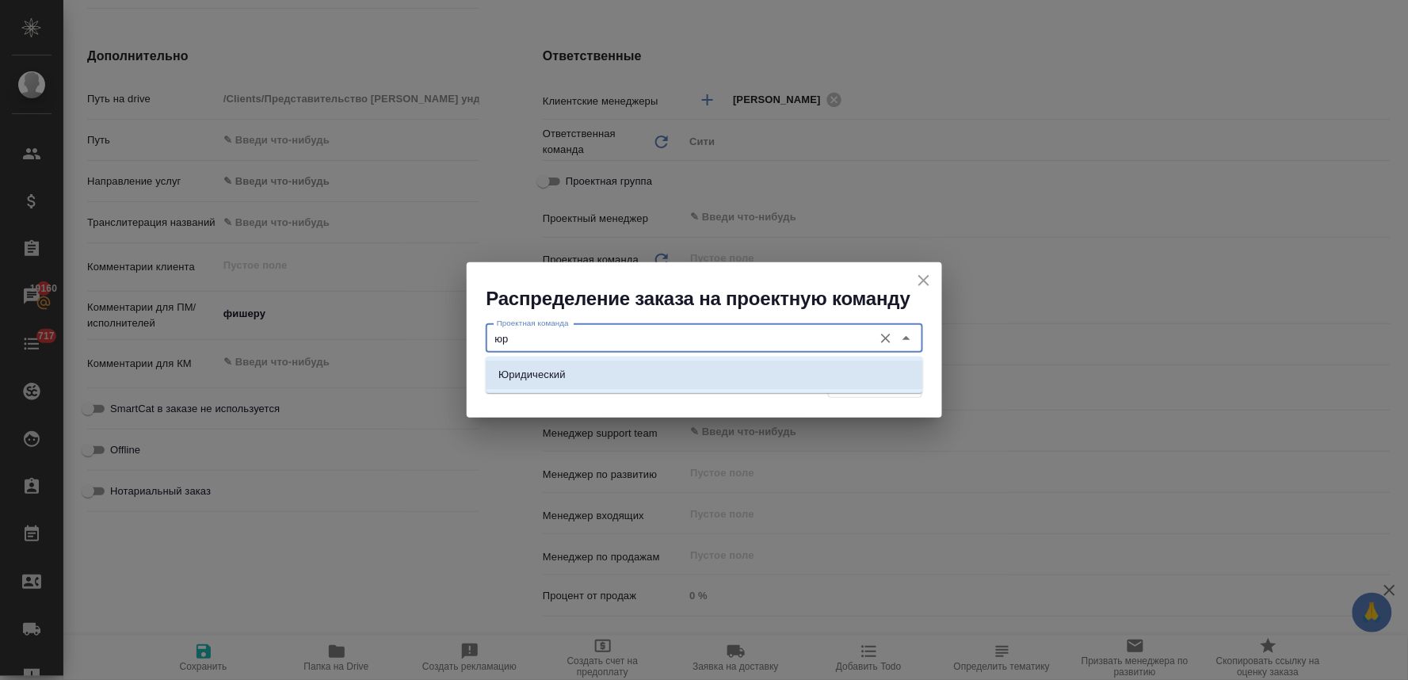
click at [615, 379] on li "Юридический" at bounding box center [704, 375] width 437 height 29
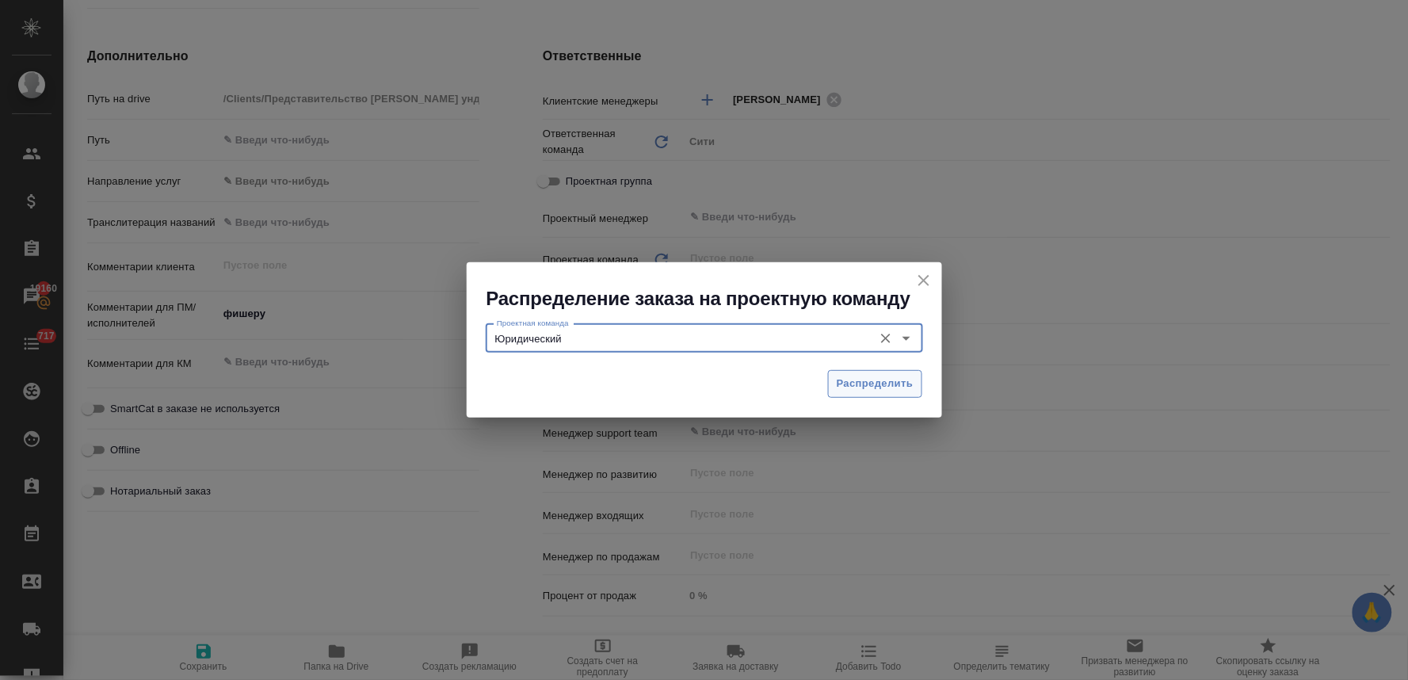
type input "Юридический"
click at [857, 386] on span "Распределить" at bounding box center [875, 384] width 77 height 18
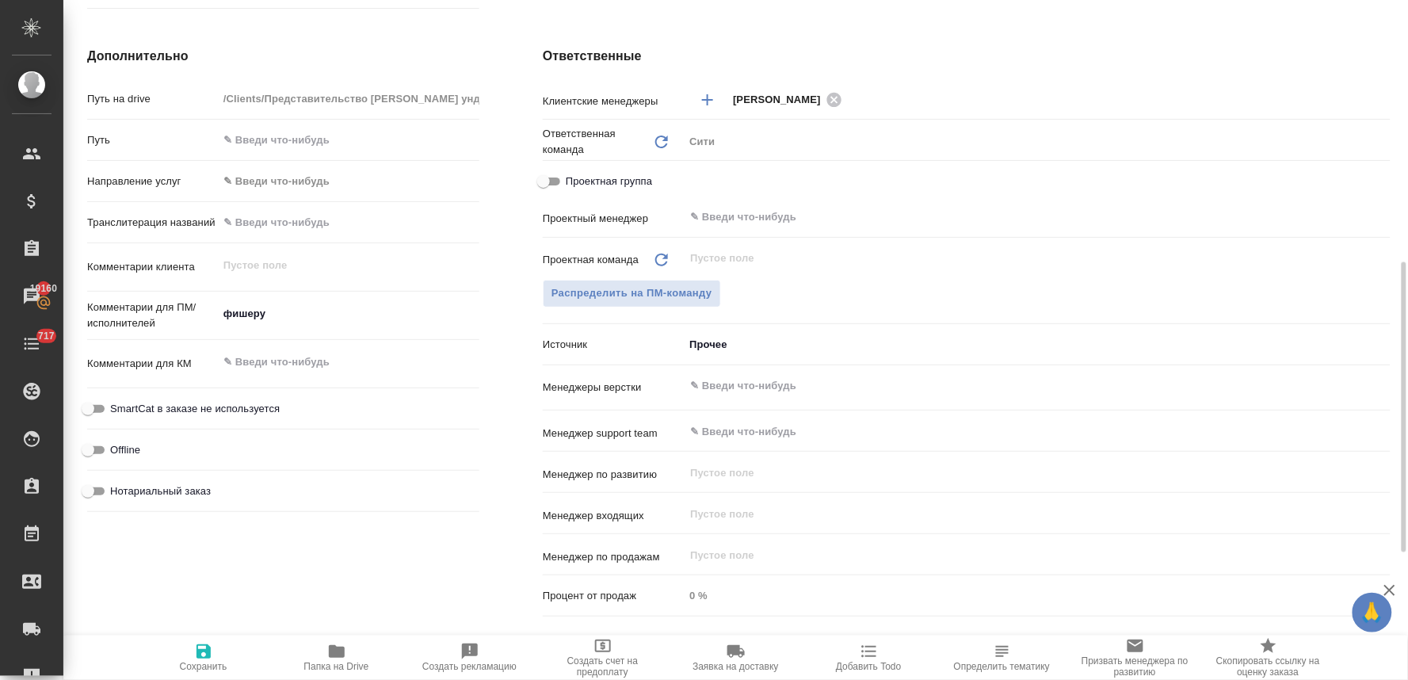
type textarea "x"
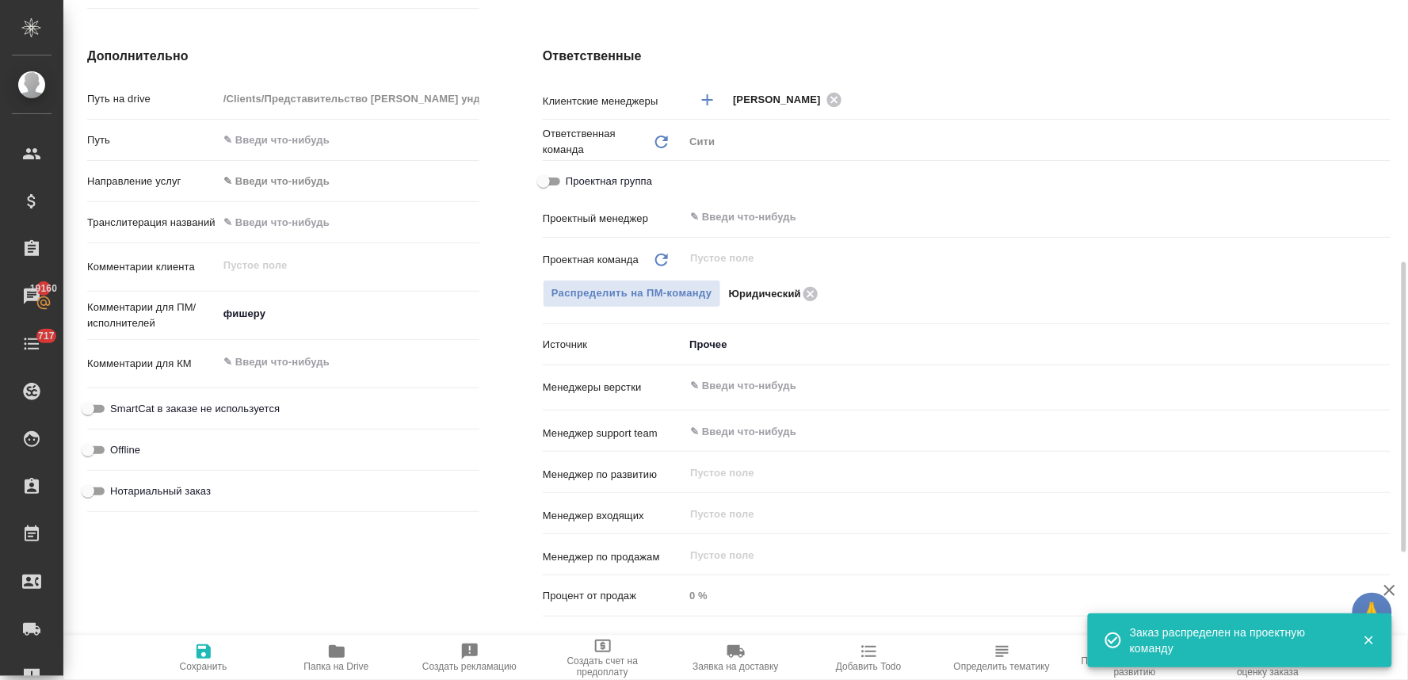
click at [204, 655] on icon "button" at bounding box center [203, 651] width 19 height 19
type textarea "x"
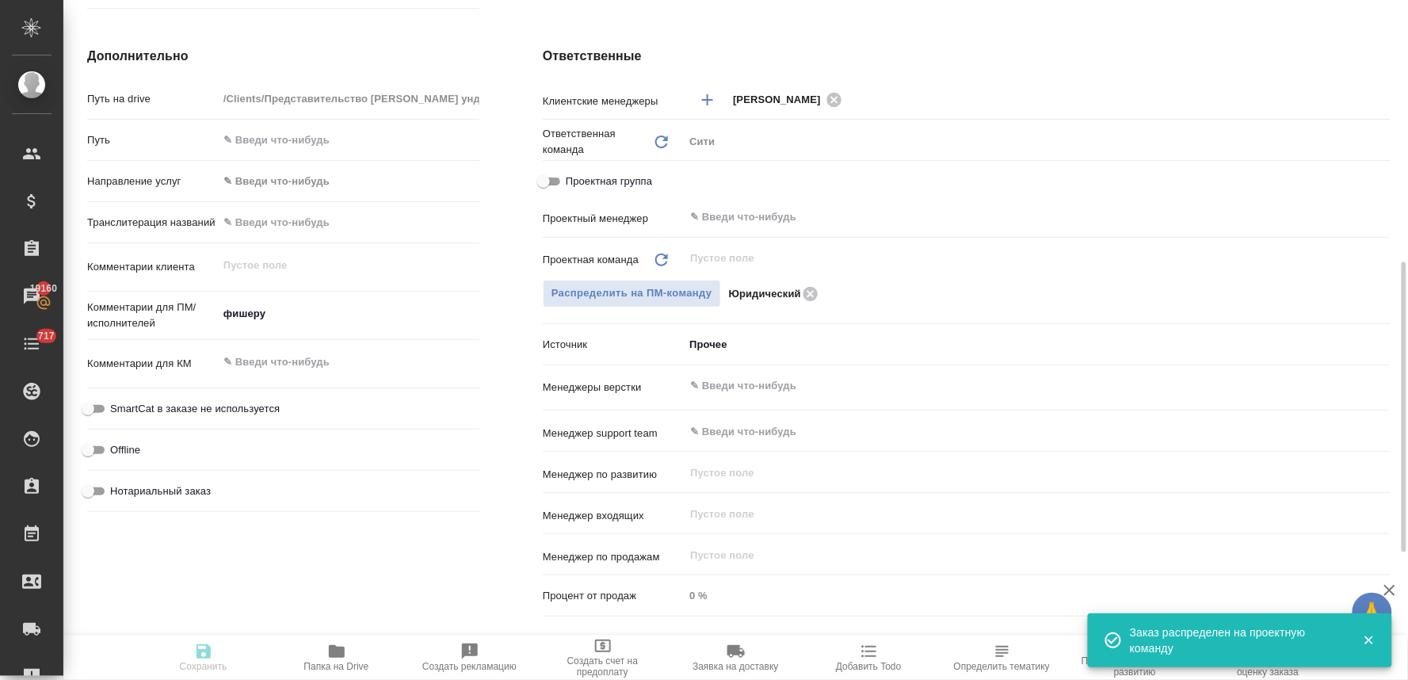
type textarea "x"
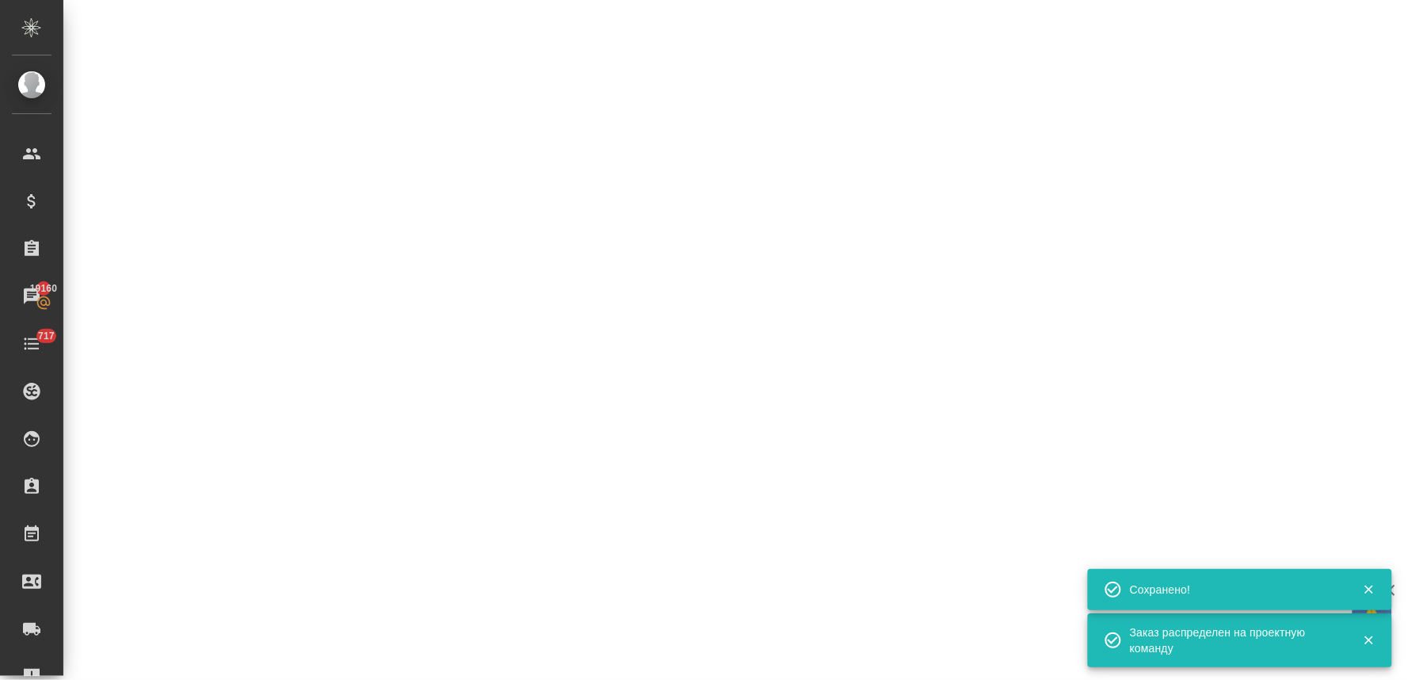
select select "RU"
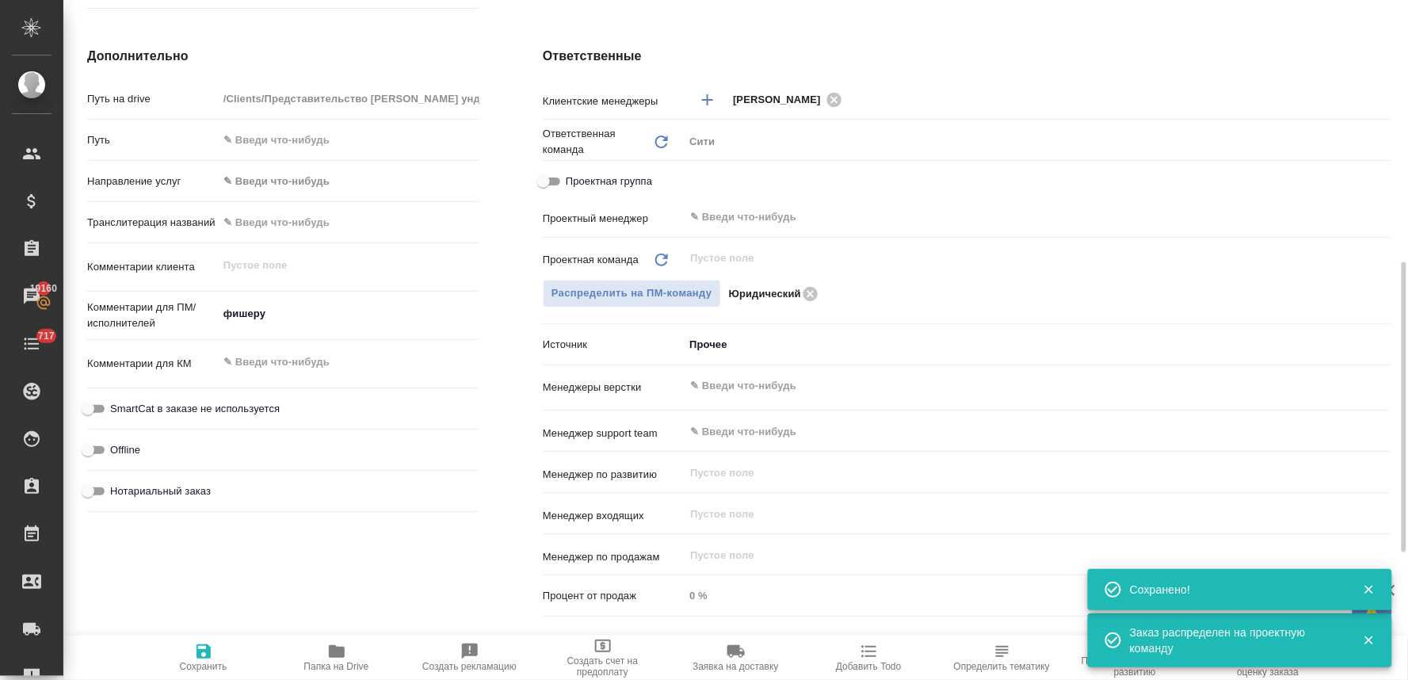
type textarea "x"
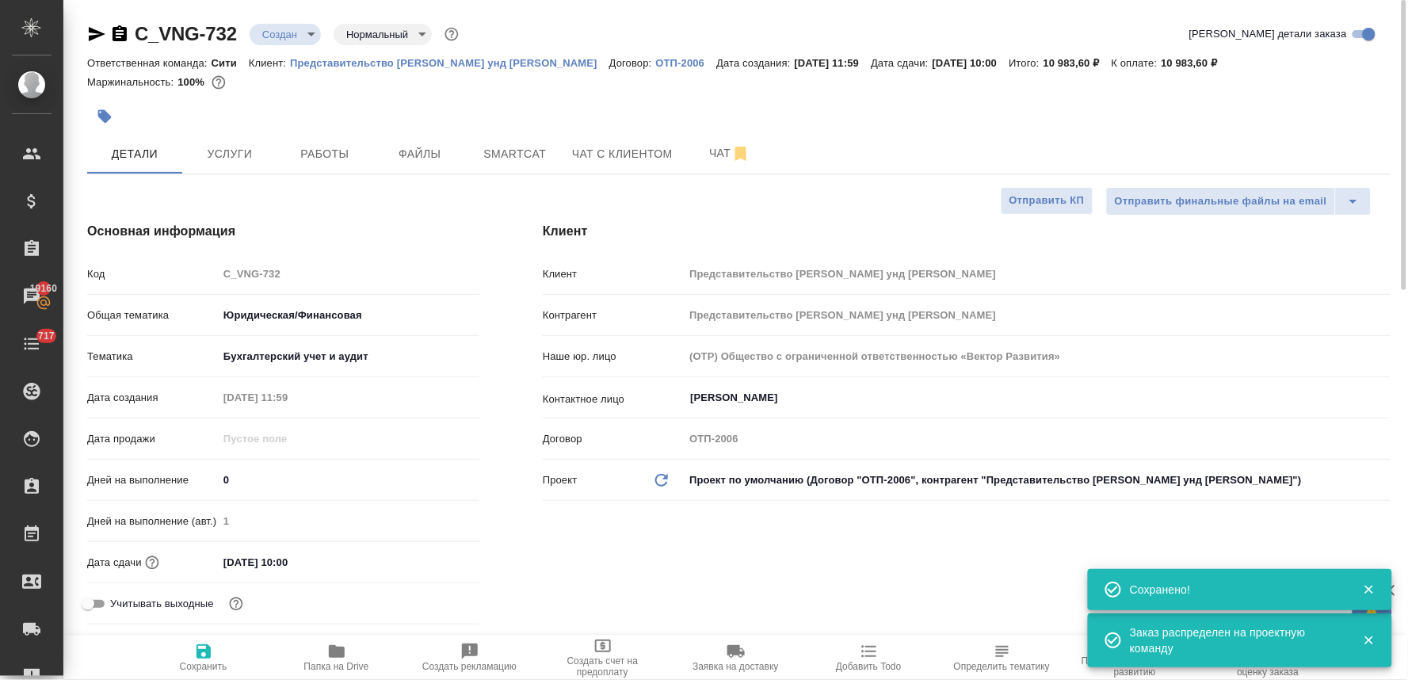
click at [302, 29] on body "🙏 .cls-1 fill:#fff; AWATERA Lyamina Nadezhda Клиенты Спецификации Заказы 19160 …" at bounding box center [704, 340] width 1408 height 680
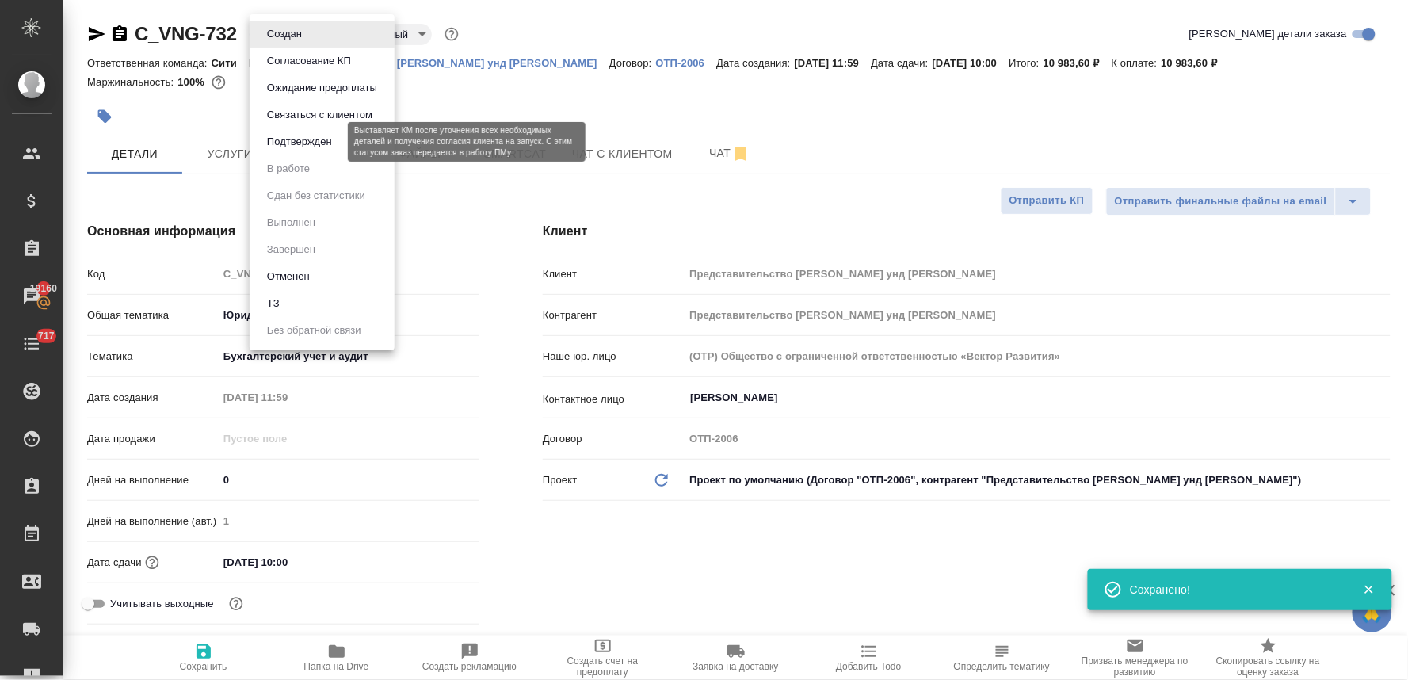
click at [313, 145] on button "Подтвержден" at bounding box center [299, 141] width 74 height 17
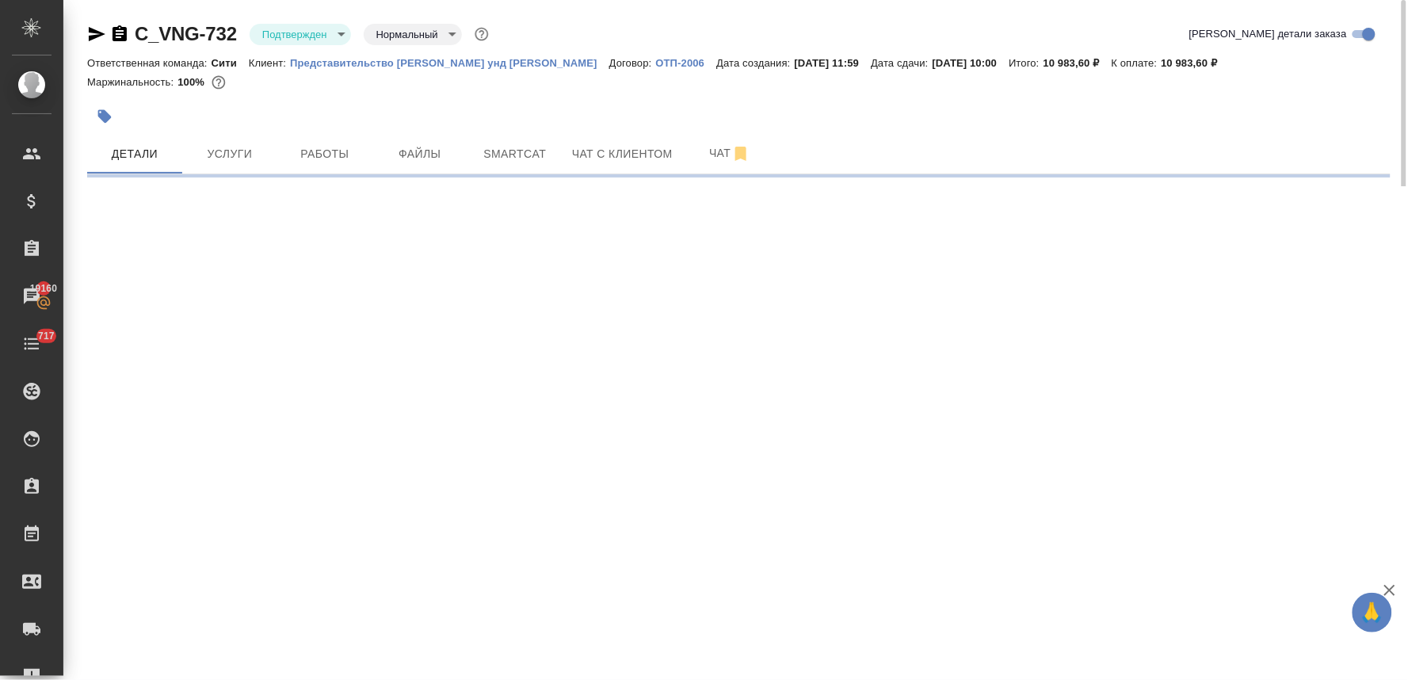
select select "RU"
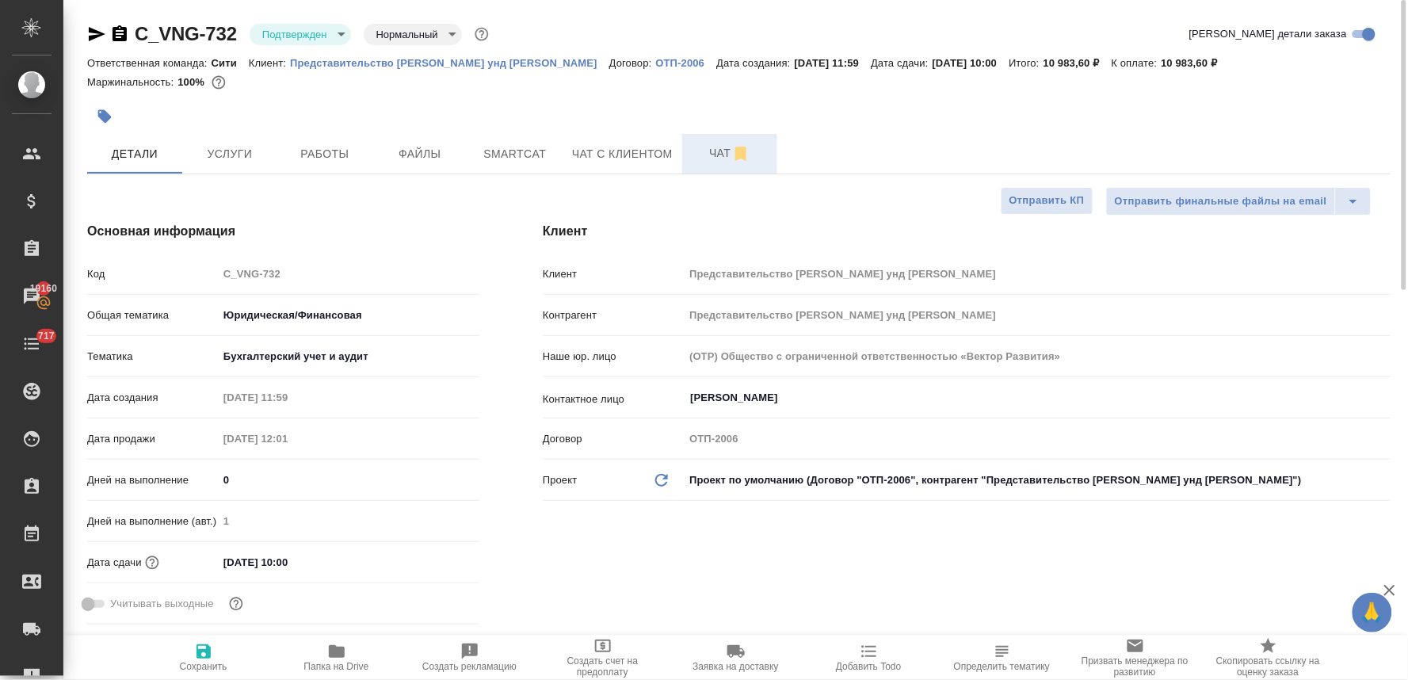
type textarea "x"
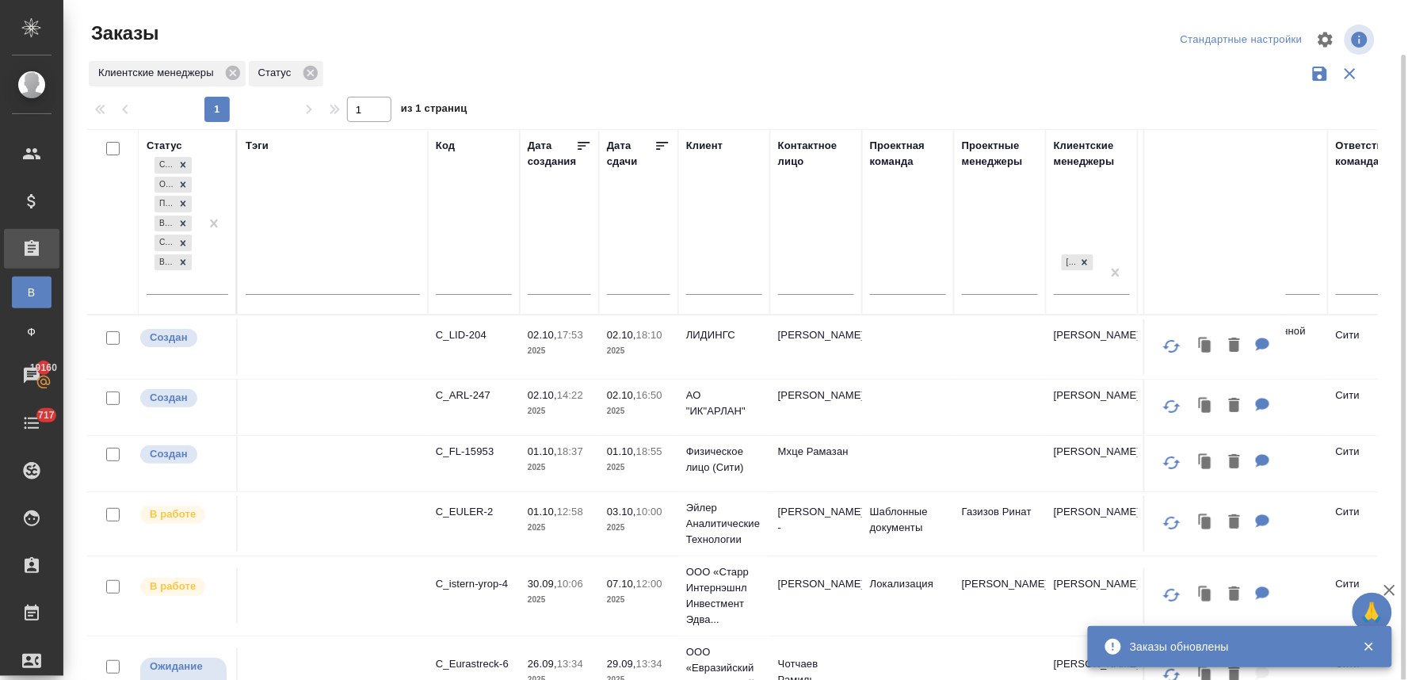
scroll to position [28, 0]
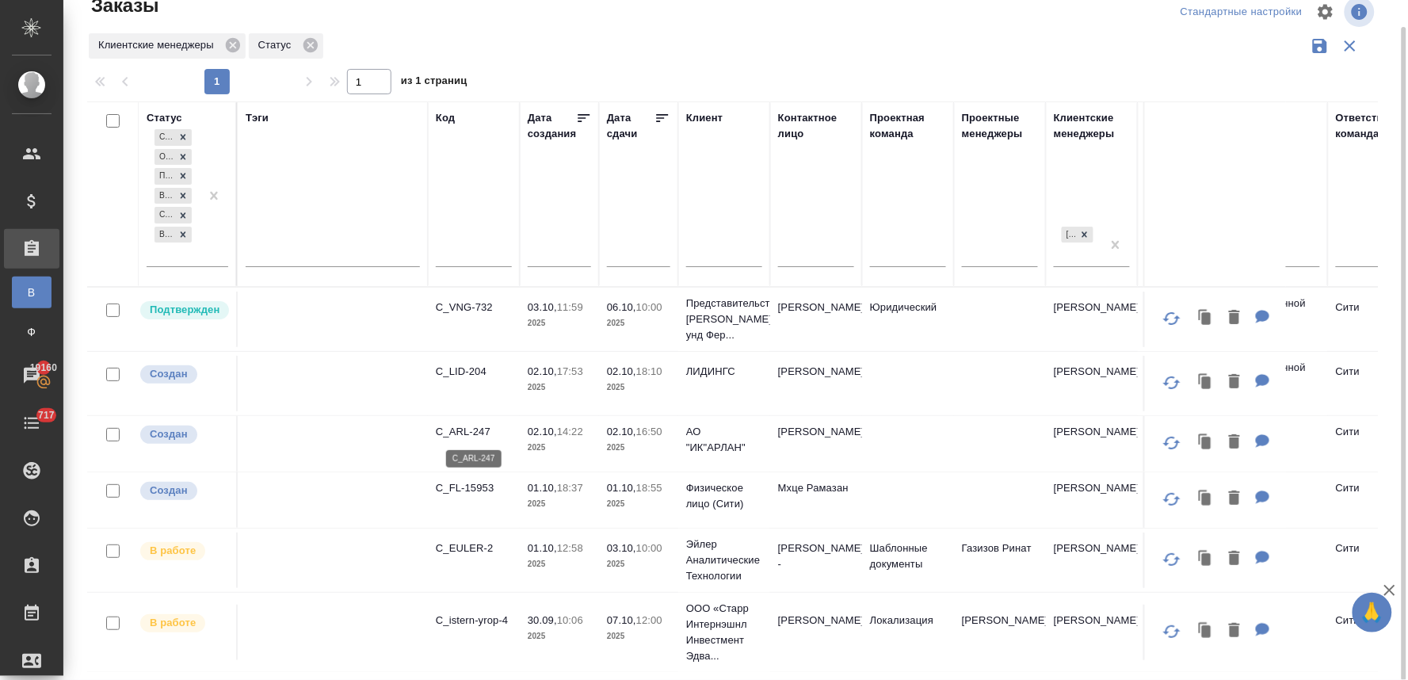
click at [472, 432] on p "C_ARL-247" at bounding box center [474, 432] width 76 height 16
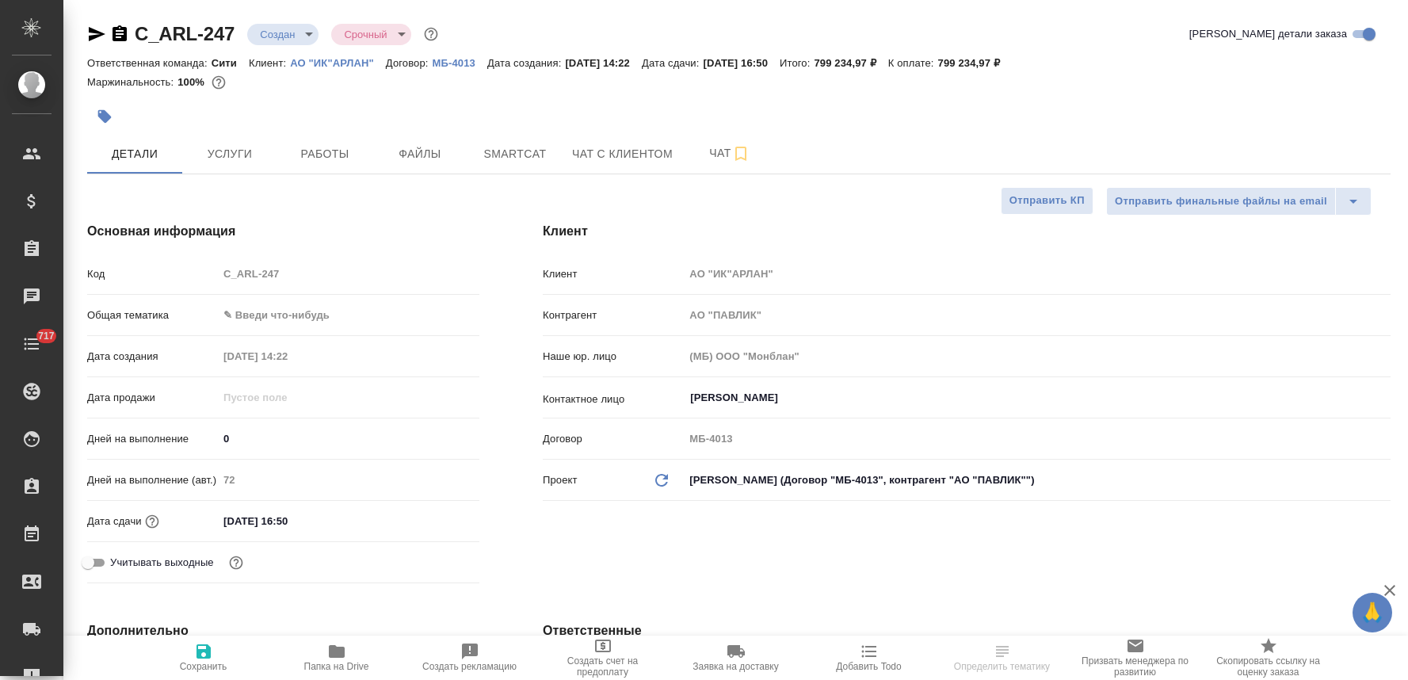
select select "RU"
click at [331, 648] on icon "button" at bounding box center [337, 651] width 16 height 13
select select "RU"
type textarea "x"
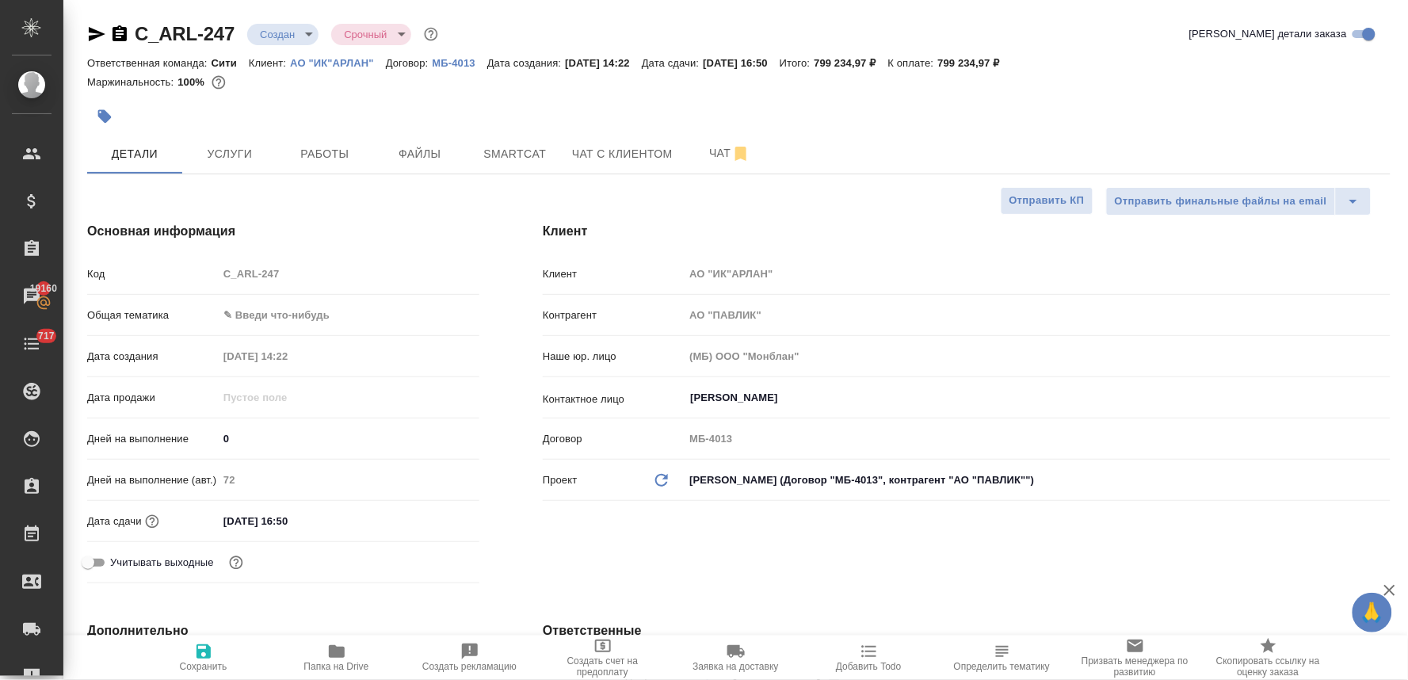
type textarea "x"
click at [705, 155] on span "Чат" at bounding box center [730, 153] width 76 height 20
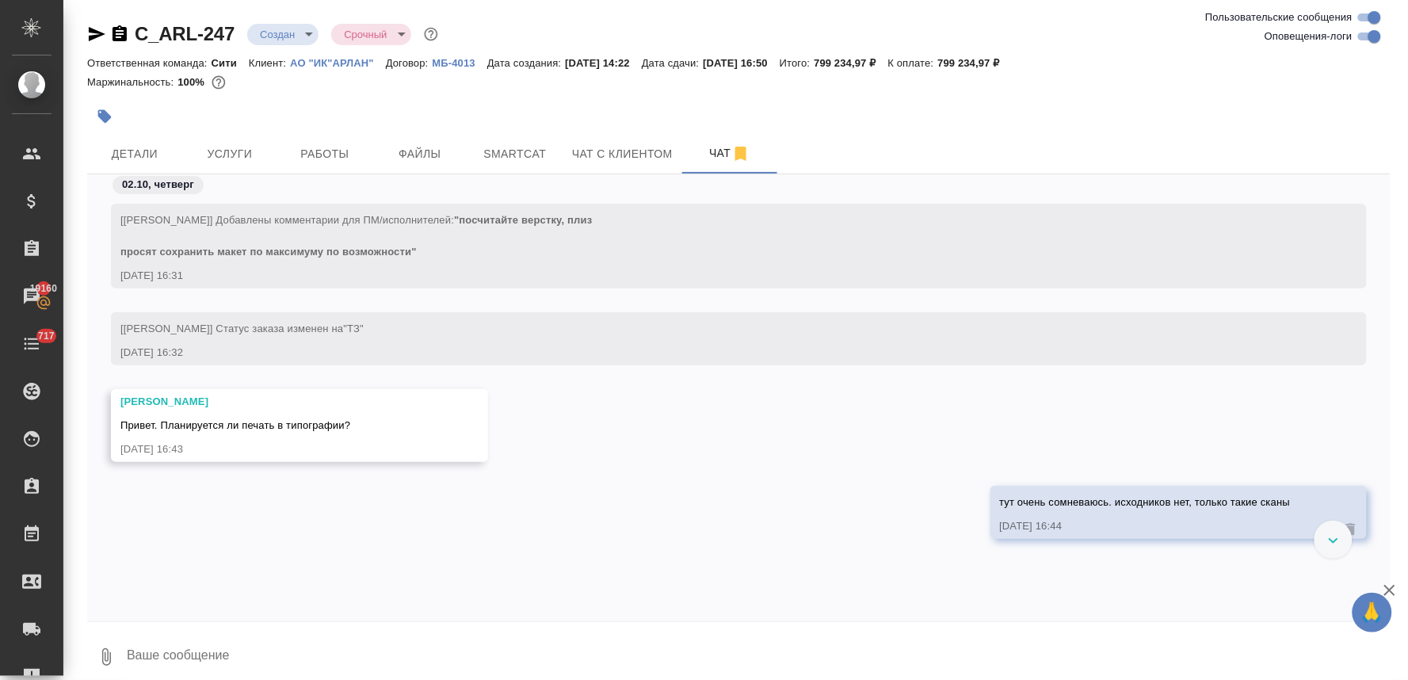
scroll to position [1044, 0]
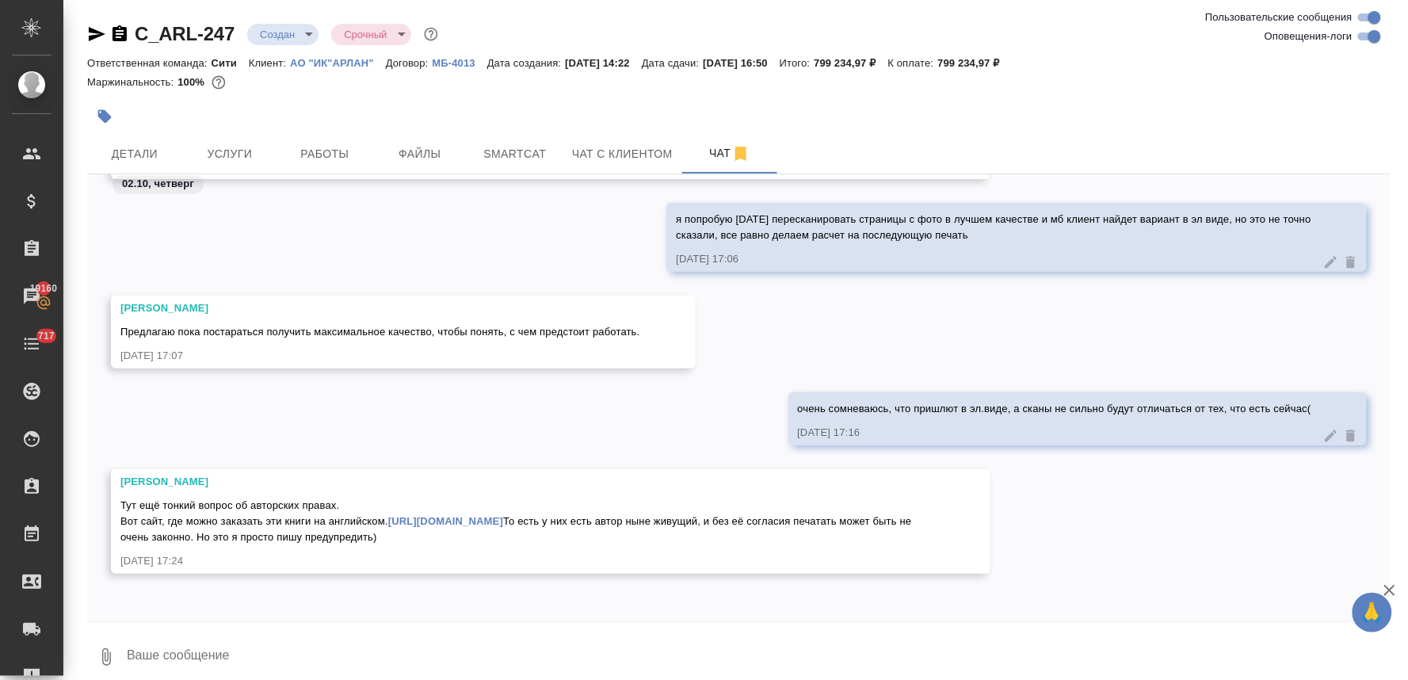
click at [239, 646] on textarea at bounding box center [758, 657] width 1266 height 54
click at [241, 645] on textarea at bounding box center [758, 657] width 1266 height 54
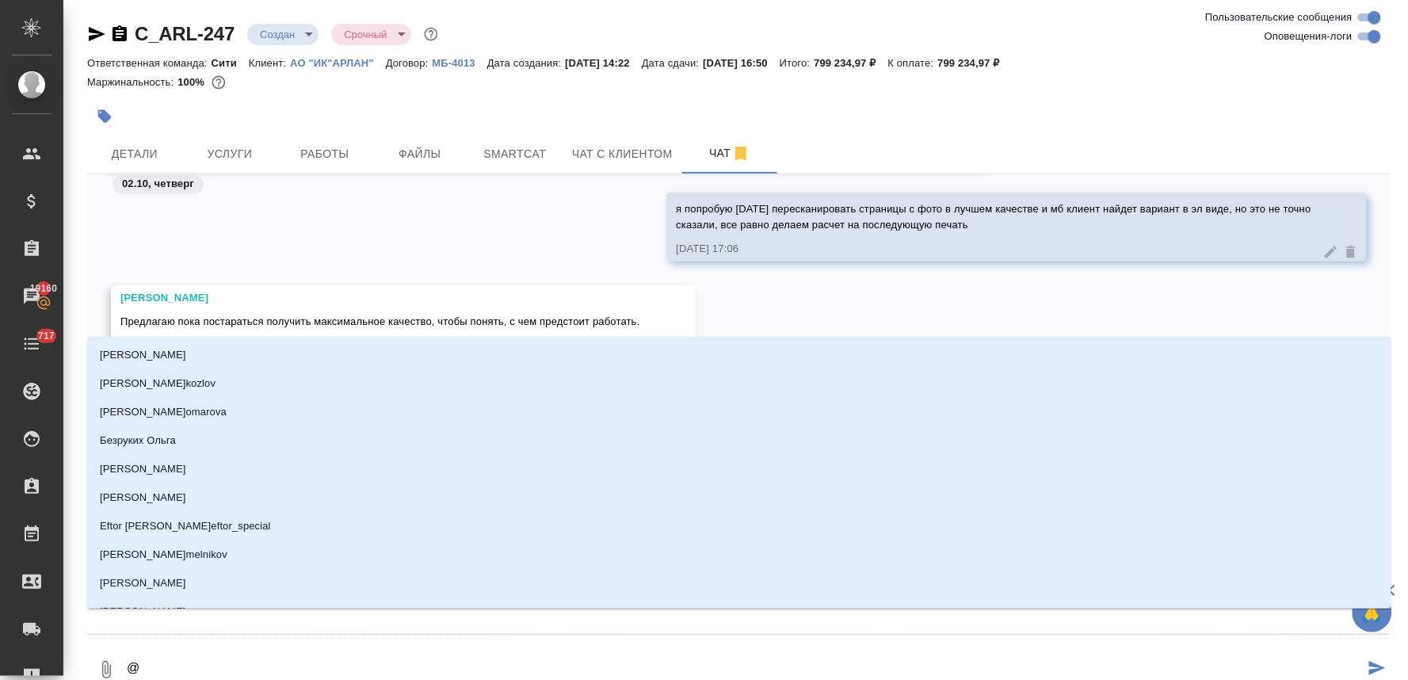
type textarea "@м"
type input "м"
type textarea "@ма"
type input "ма"
type textarea "@мал"
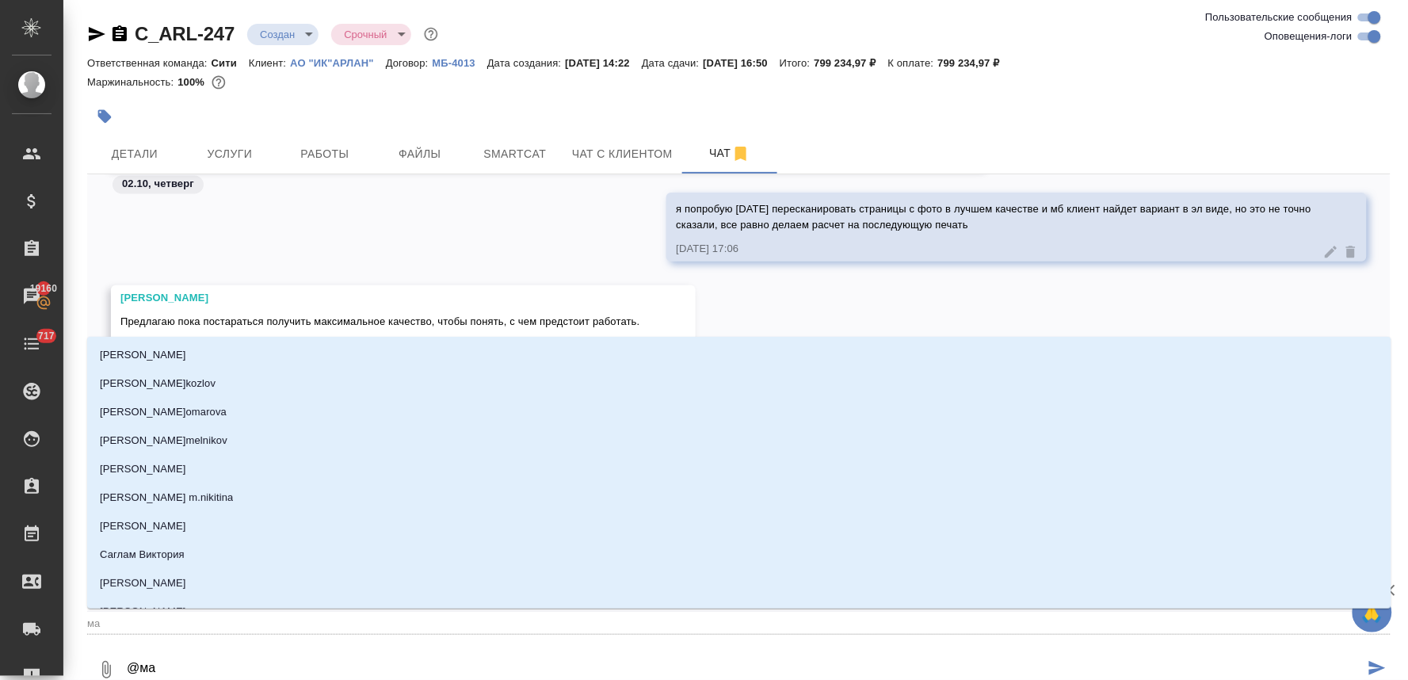
type input "мал"
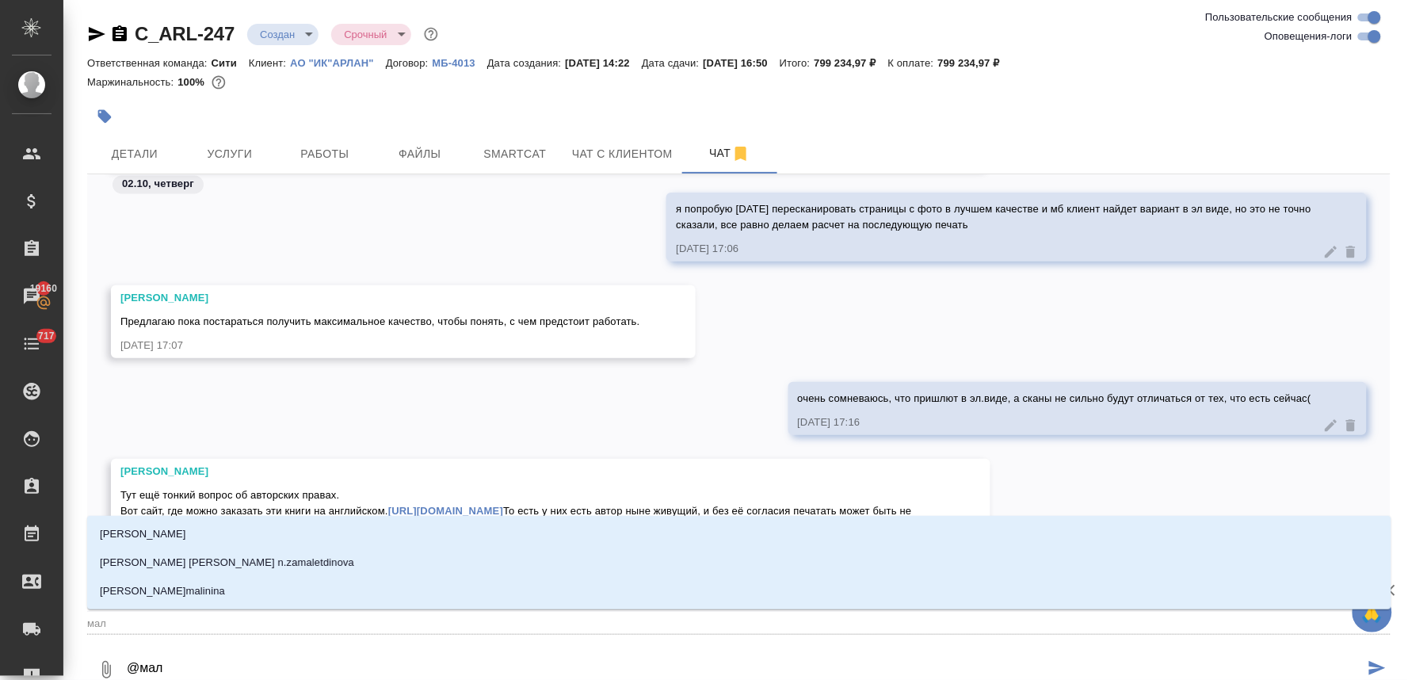
type textarea "@мало"
type input "мало"
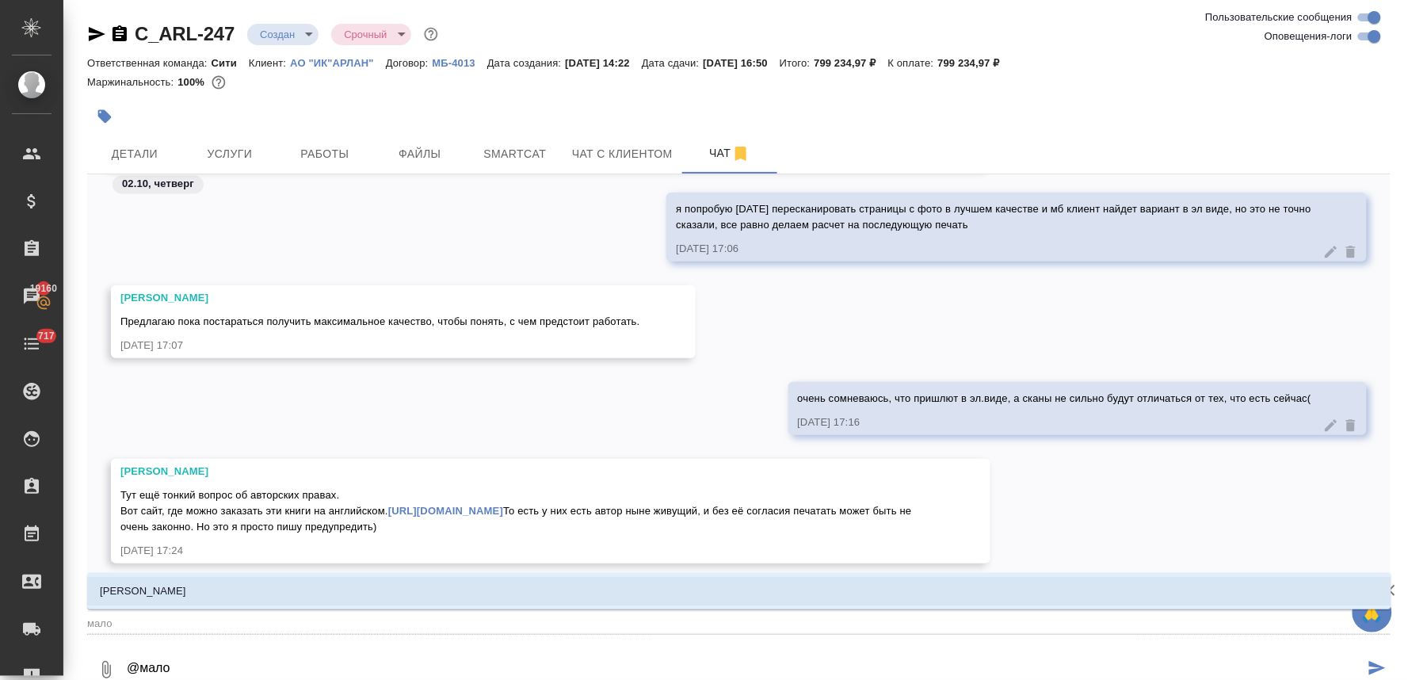
click at [233, 588] on li "[PERSON_NAME]" at bounding box center [739, 591] width 1304 height 29
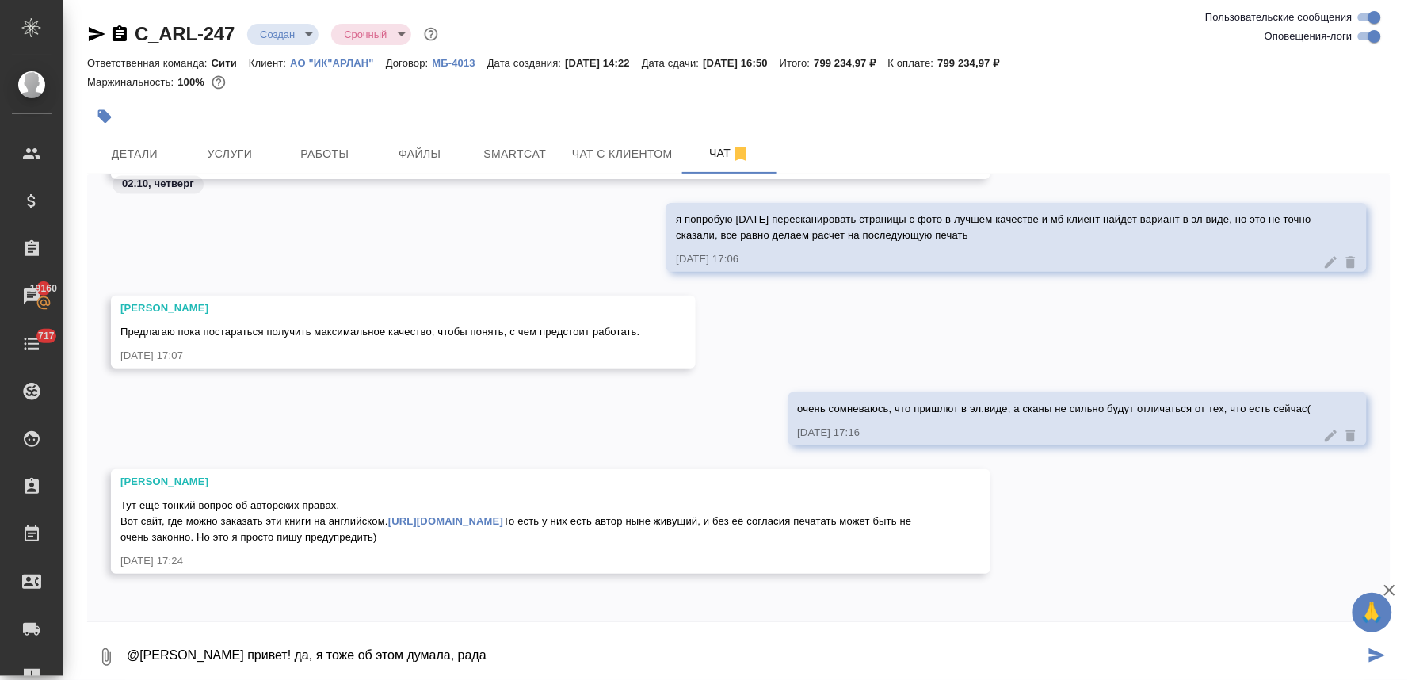
click at [489, 652] on textarea "@Малофеева Екатерина привет! да, я тоже об этом думала, рада" at bounding box center [744, 657] width 1239 height 54
click at [552, 653] on textarea "@Малофеева Екатерина привет! да, я тоже об этом думала, и рада" at bounding box center [744, 657] width 1239 height 54
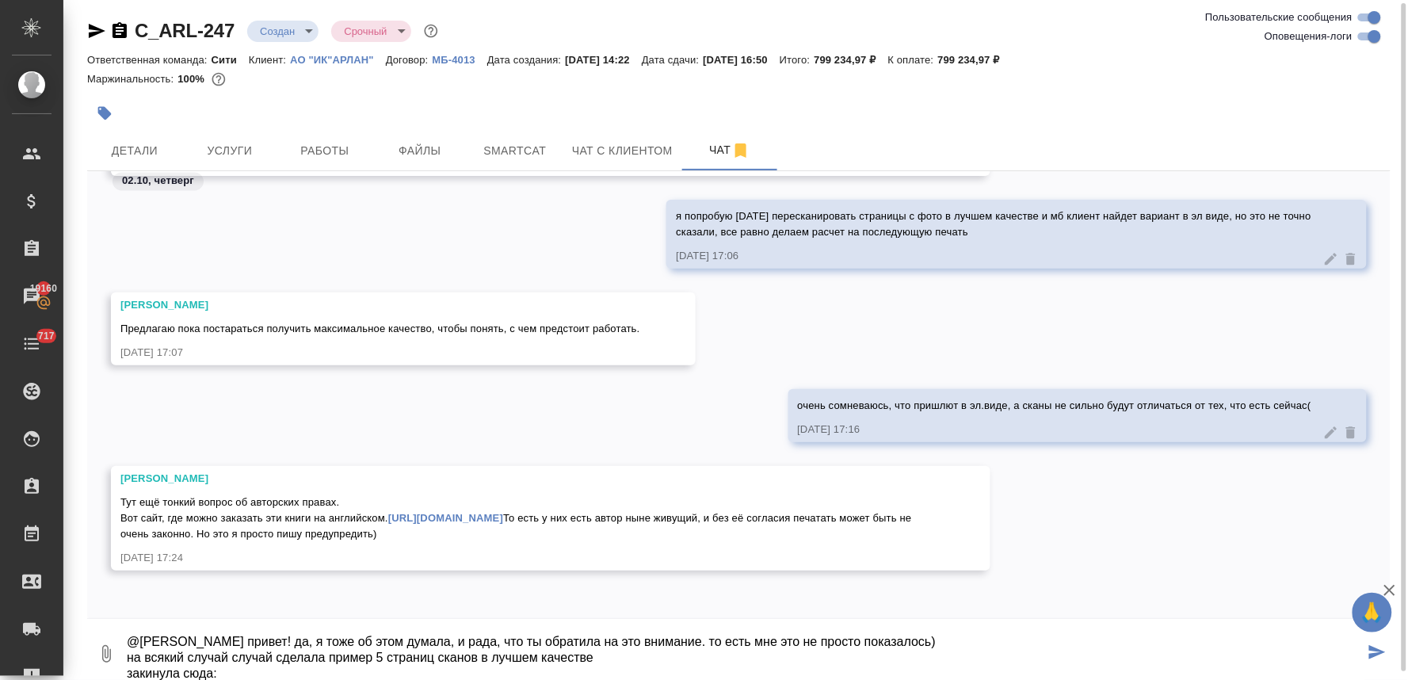
scroll to position [26, 0]
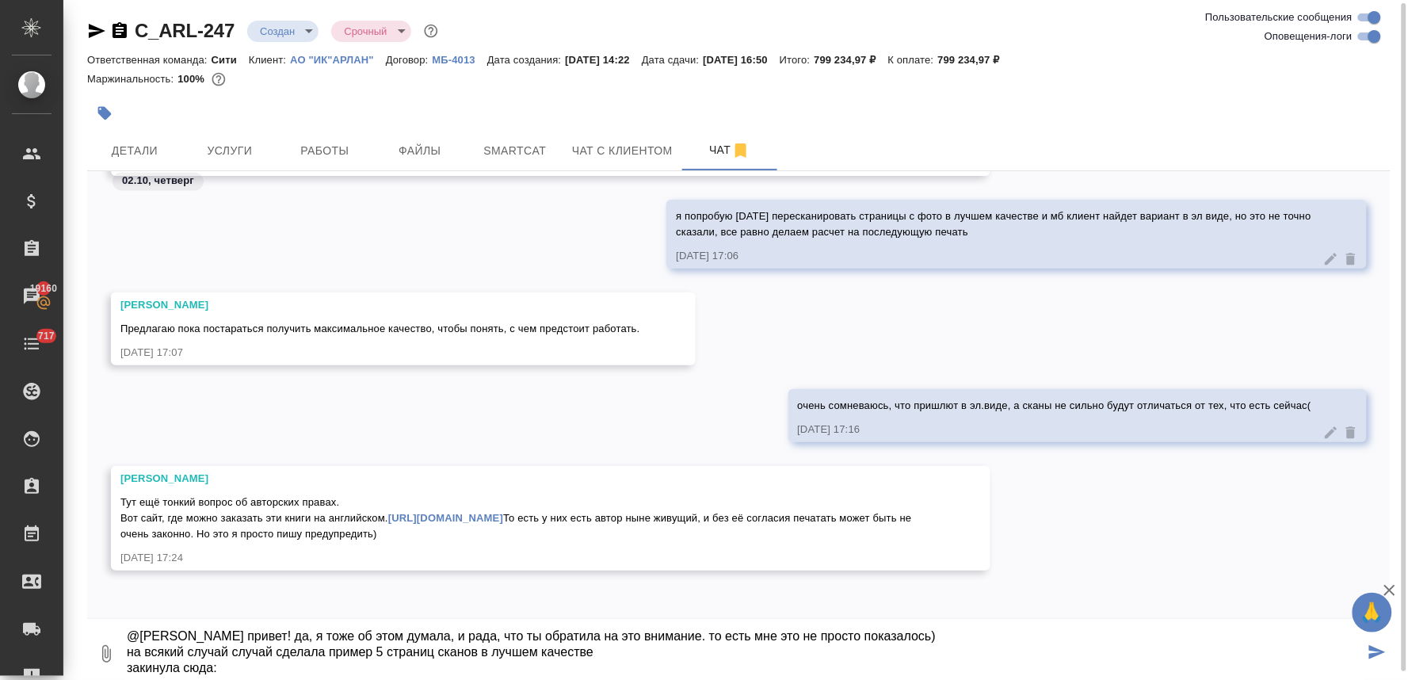
paste textarea "[URL][DOMAIN_NAME]"
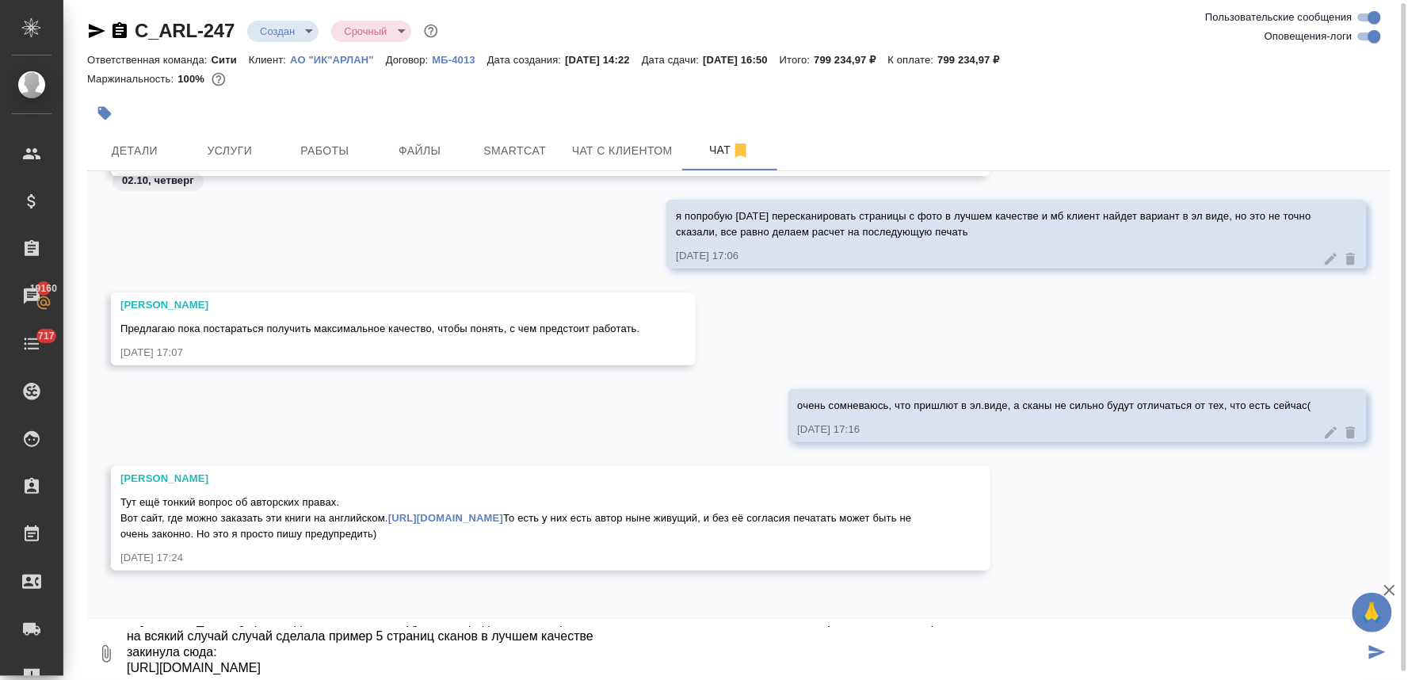
scroll to position [58, 0]
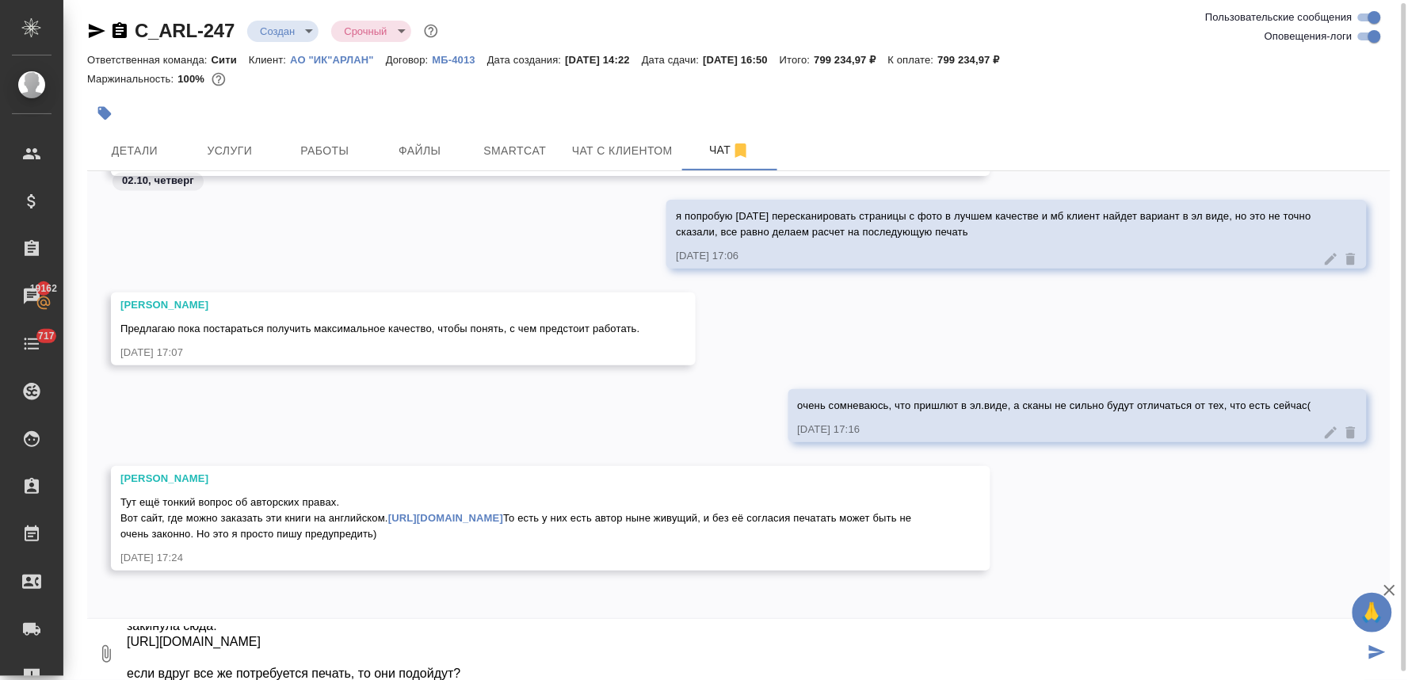
type textarea "@Малофеева Екатерина привет! да, я тоже об этом думала, и рада, что ты обратила…"
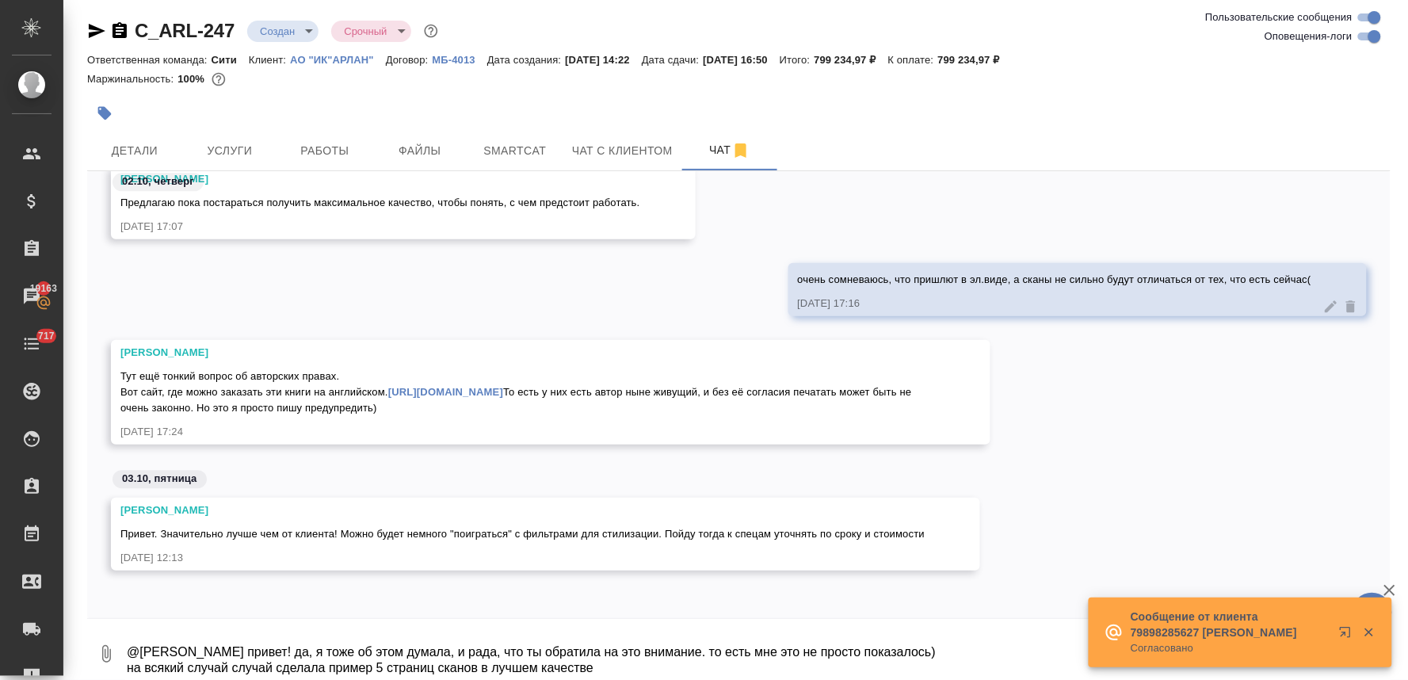
scroll to position [13, 0]
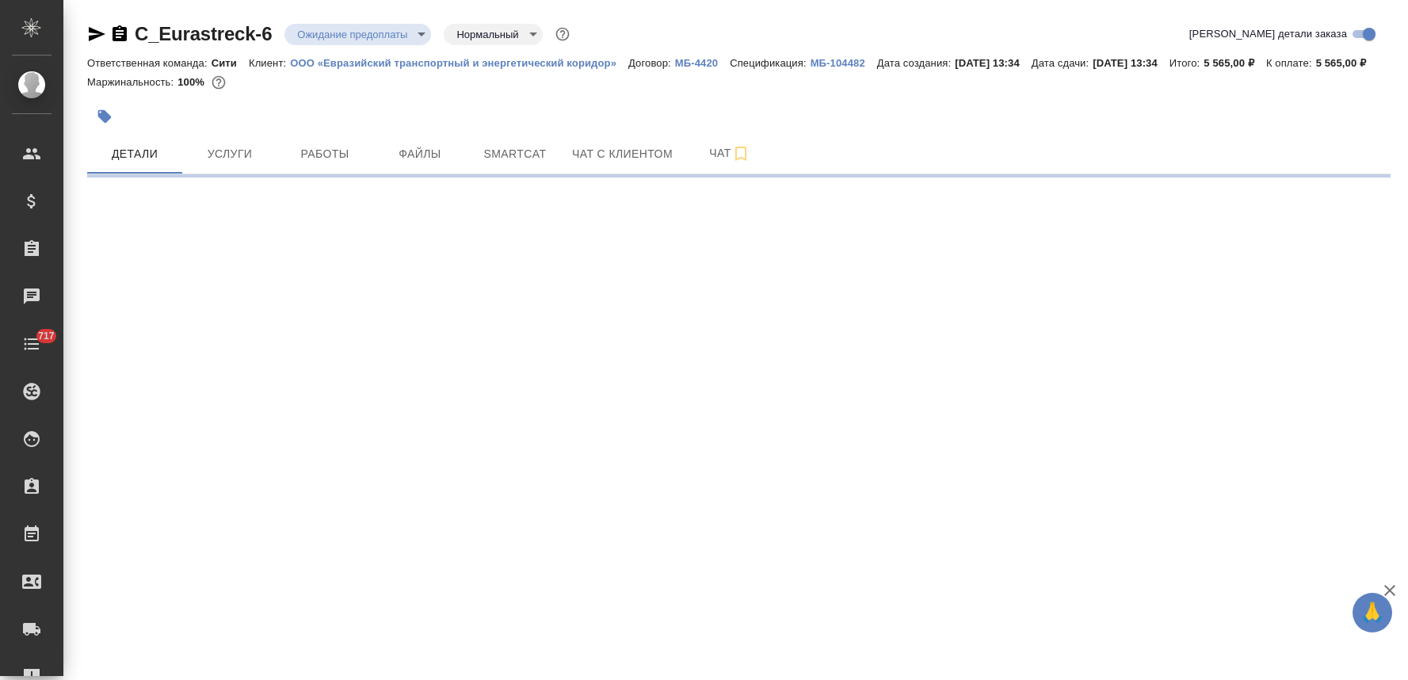
select select "RU"
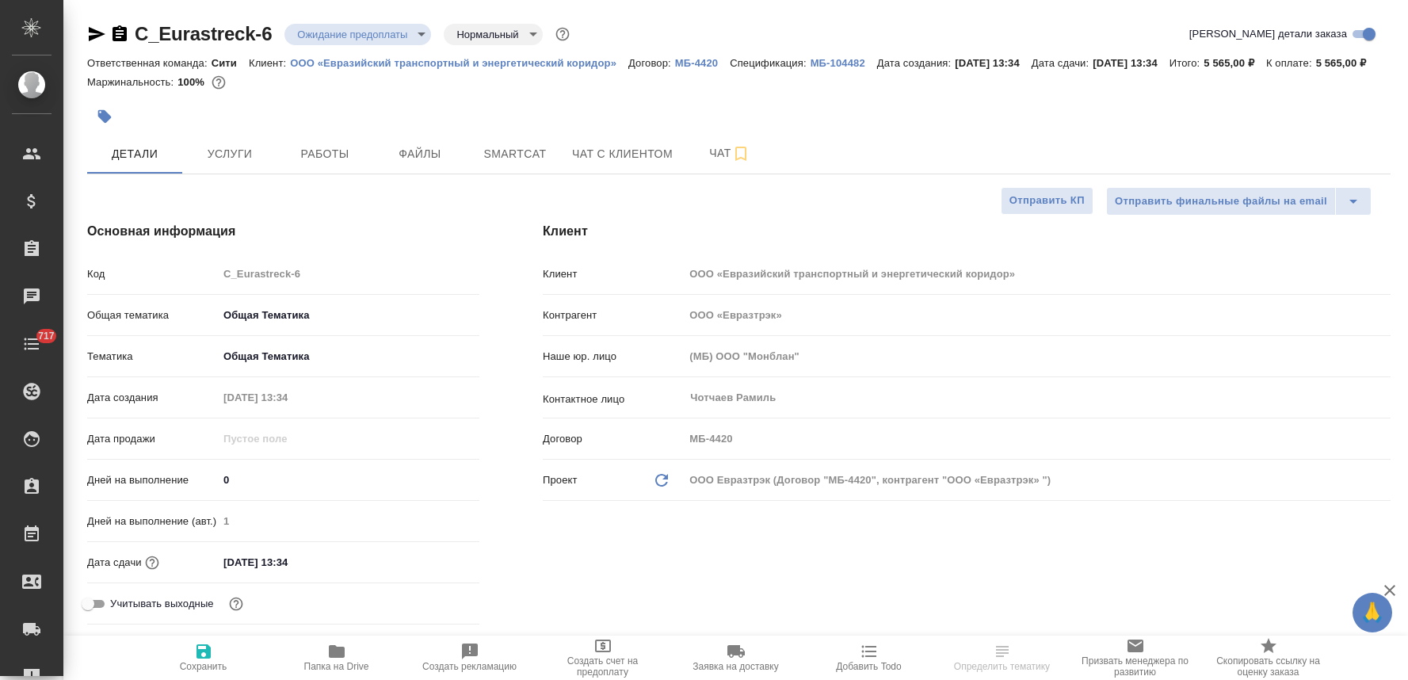
type textarea "x"
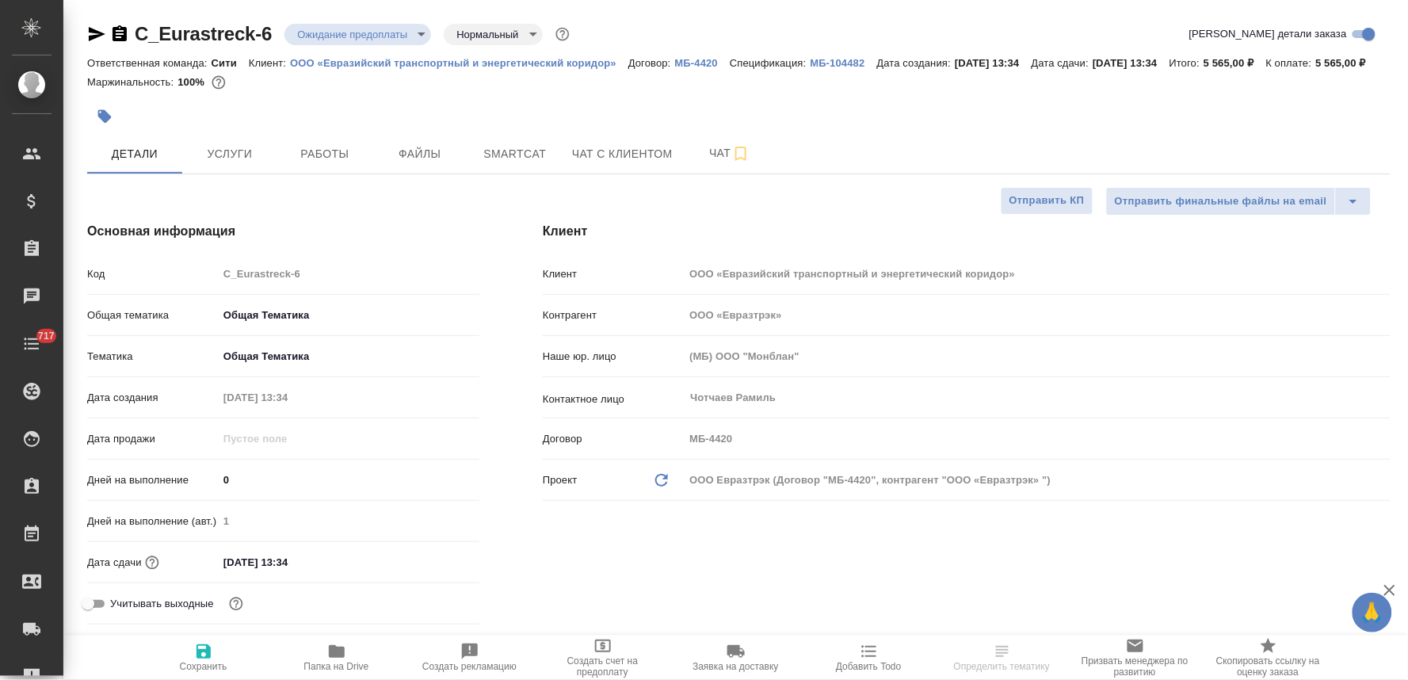
type textarea "x"
select select "RU"
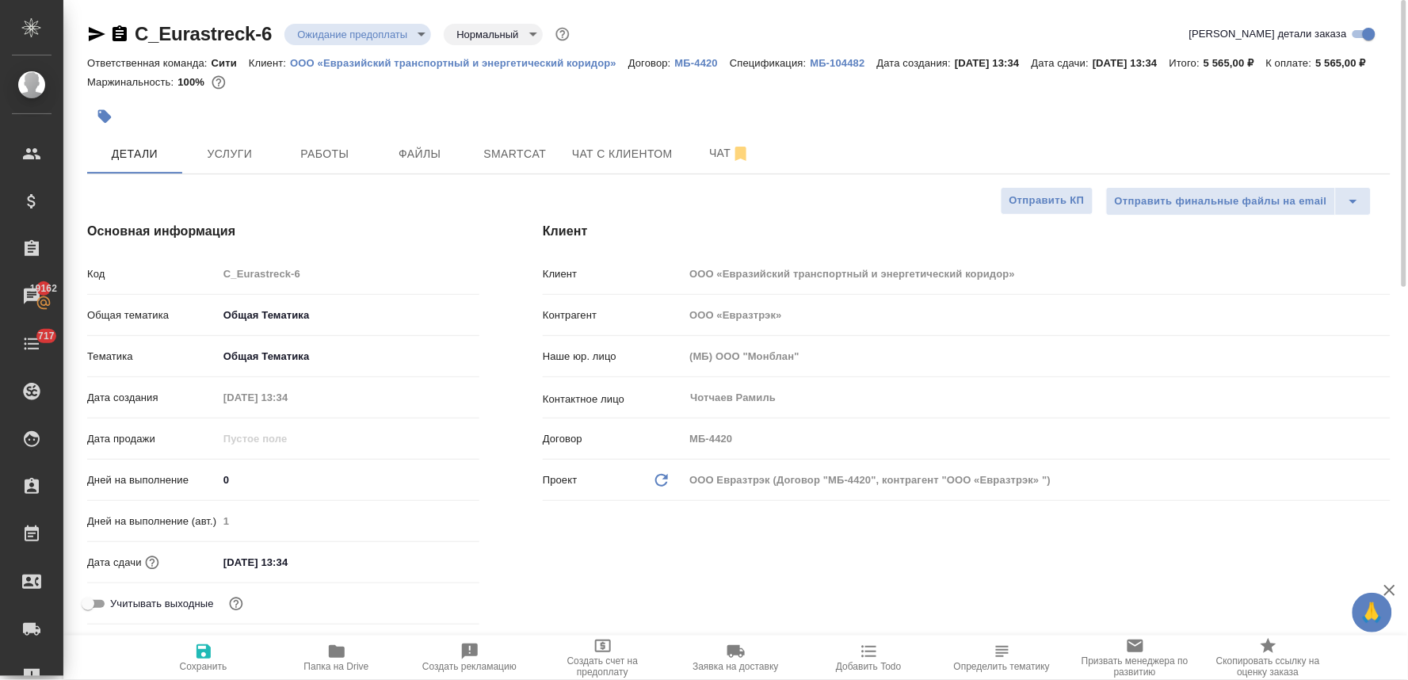
type textarea "x"
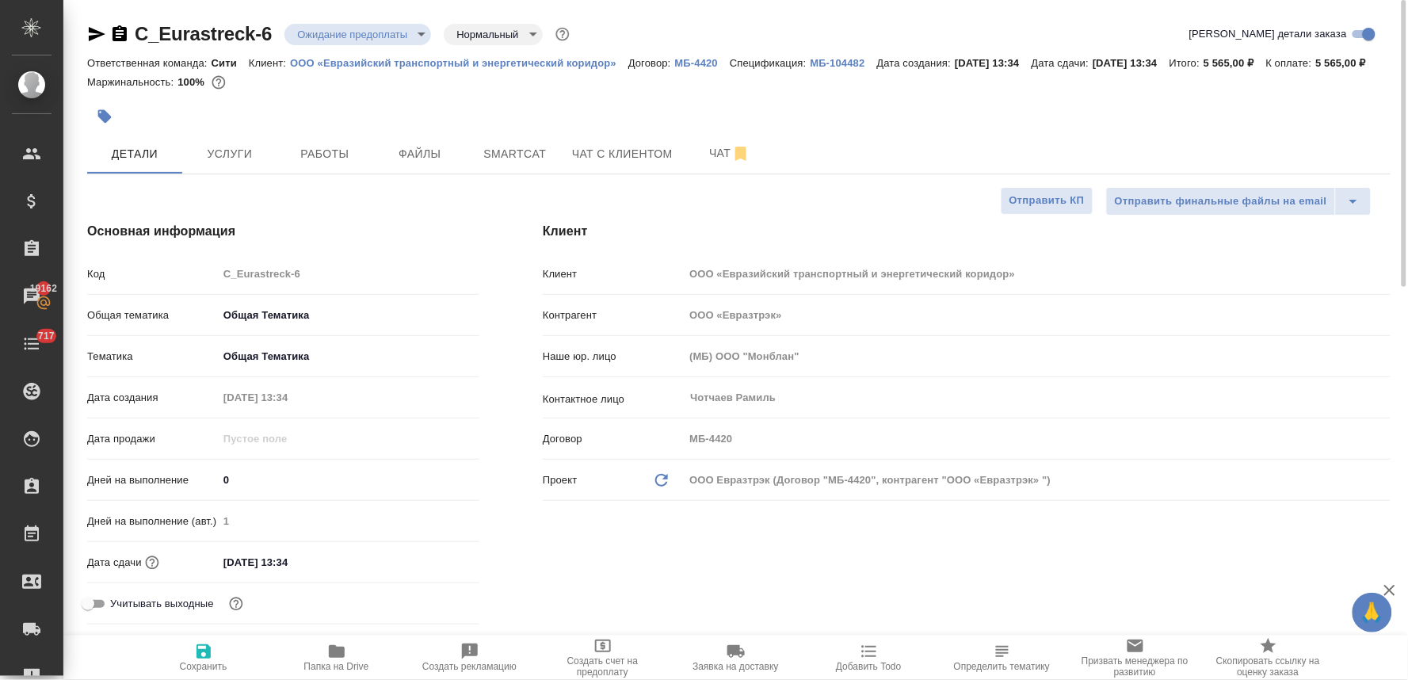
type textarea "x"
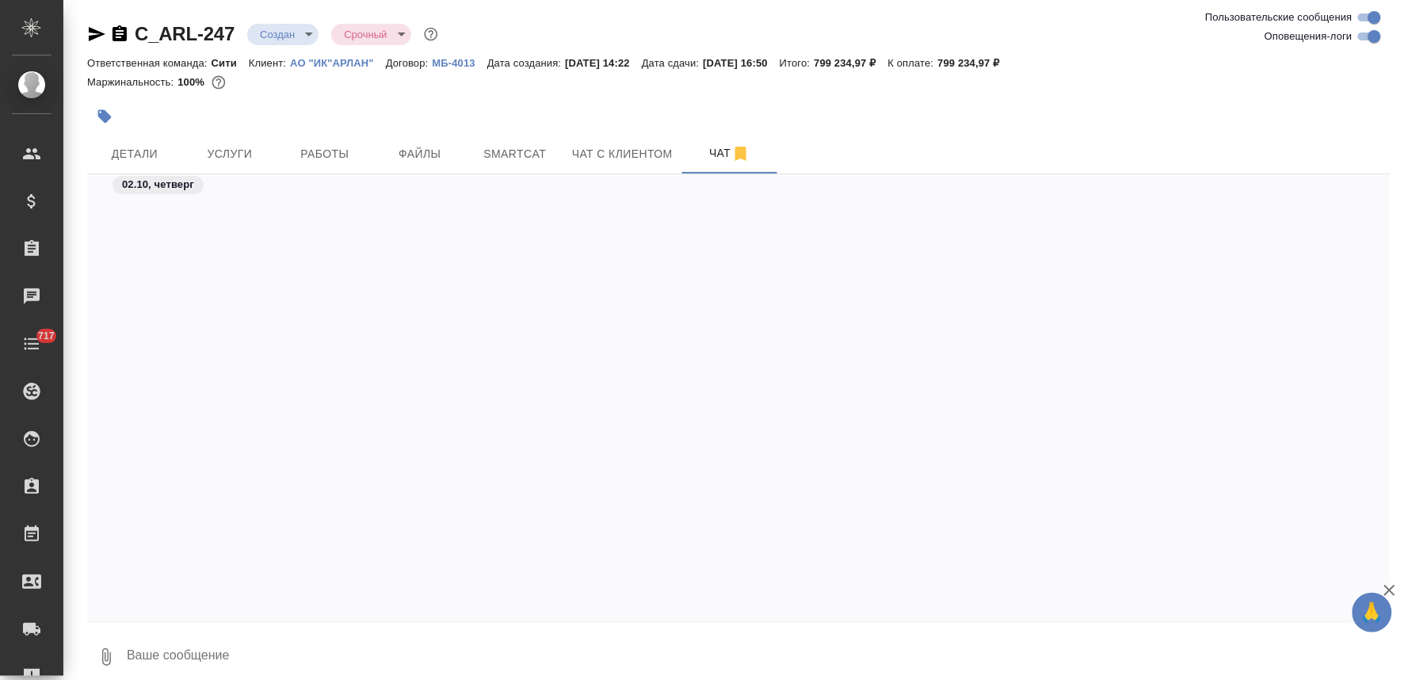
scroll to position [1308, 0]
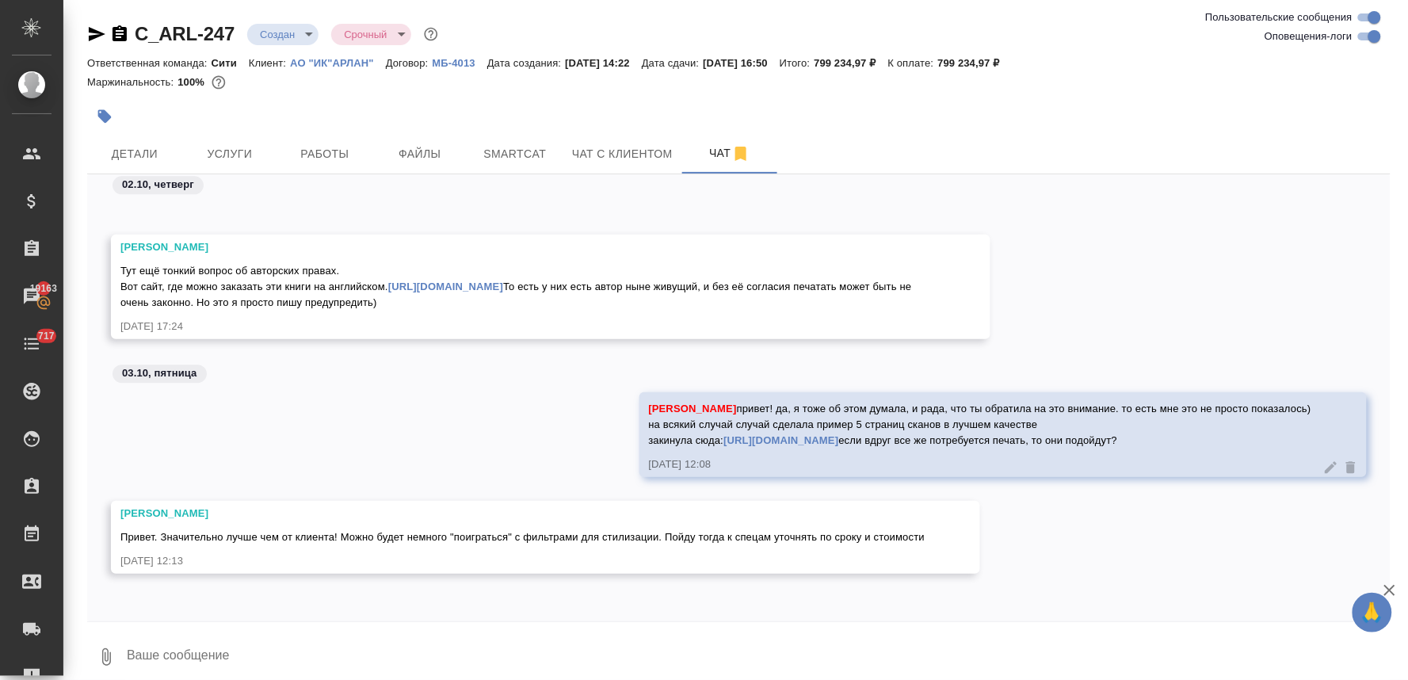
click at [840, 589] on div "[PERSON_NAME]. Значительно лучше чем от клиента! Можно будет немного "поигратьс…" at bounding box center [739, 549] width 1304 height 97
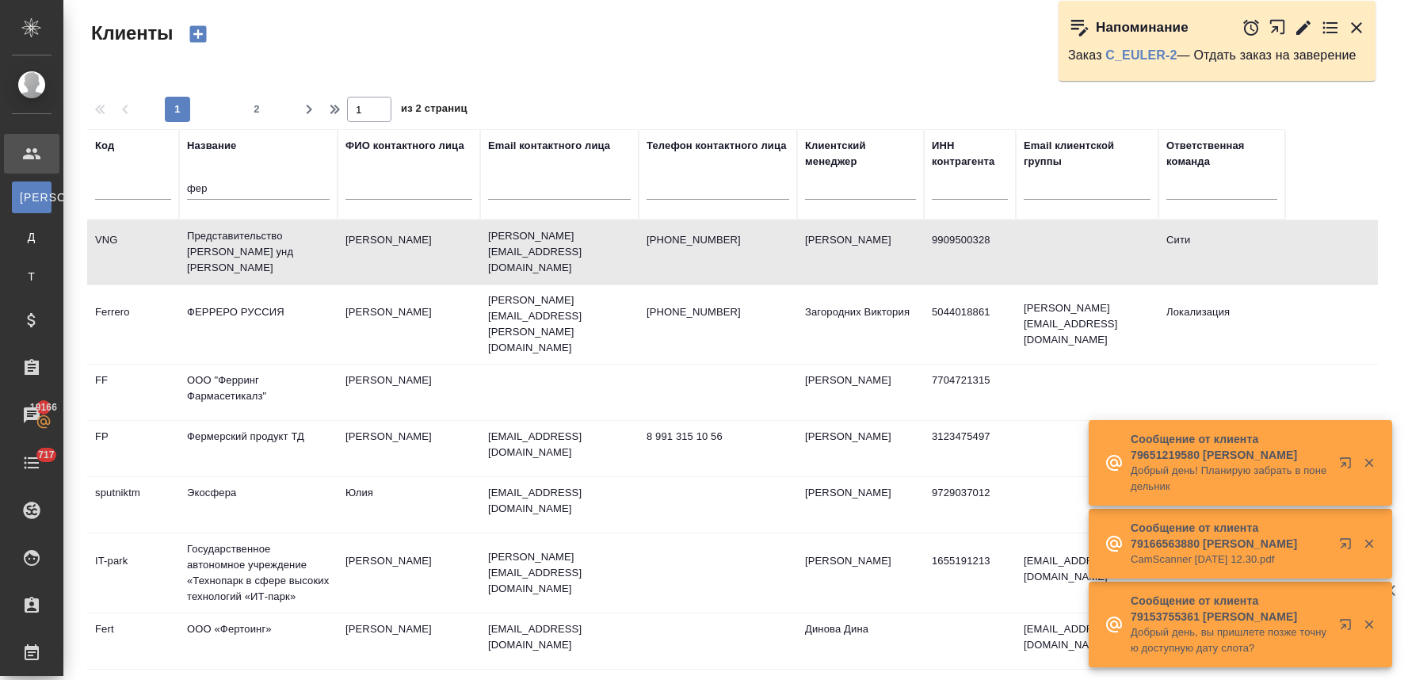
select select "RU"
drag, startPoint x: 211, startPoint y: 190, endPoint x: 162, endPoint y: 194, distance: 48.5
click at [166, 194] on tr "Код Название фер ФИО контактного лица Email контактного лица Телефон контактног…" at bounding box center [686, 174] width 1198 height 90
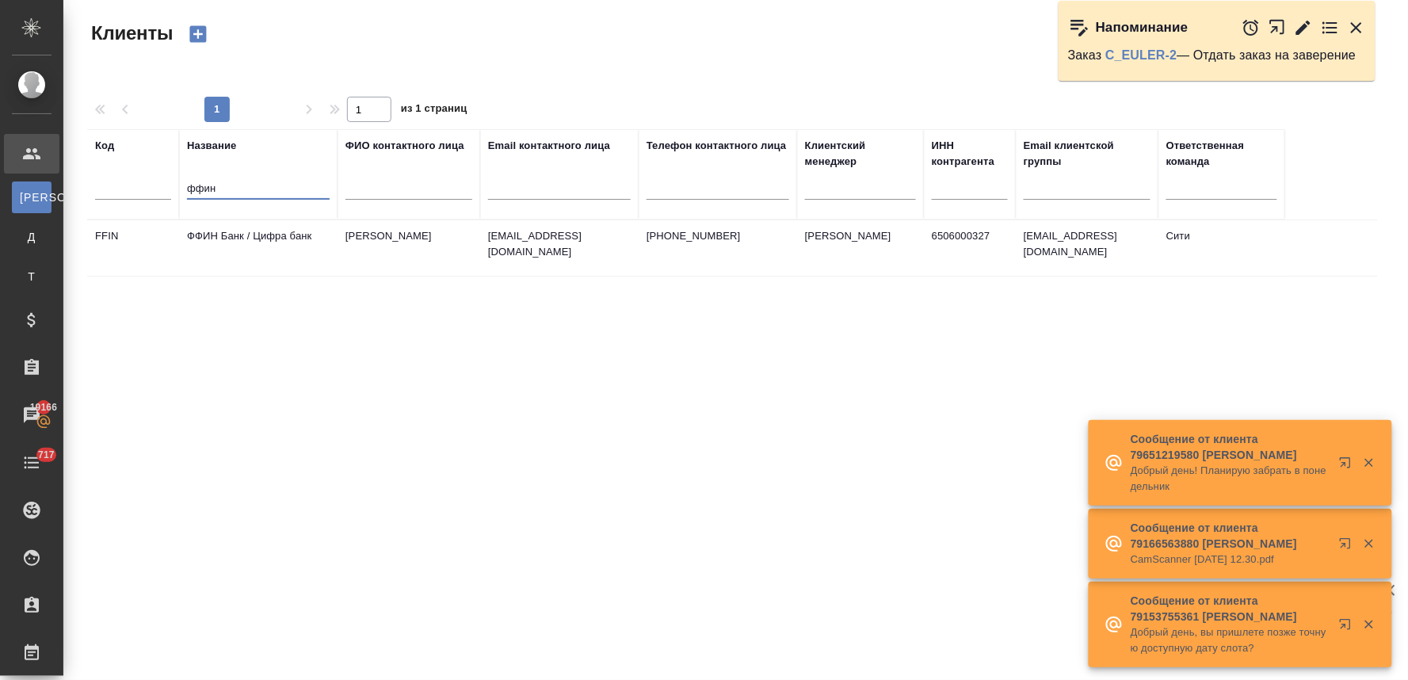
type input "ффин"
click at [325, 230] on td "ФФИН Банк / Цифра банк" at bounding box center [258, 247] width 158 height 55
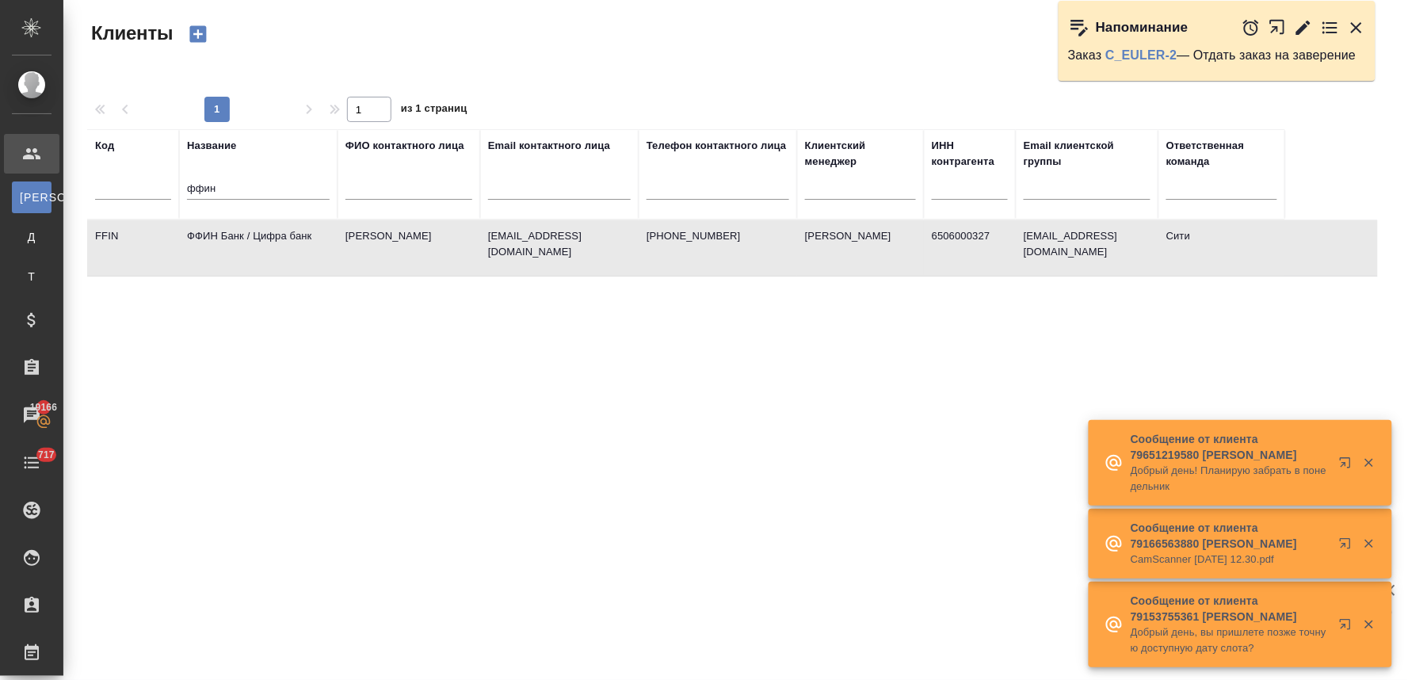
click at [1354, 28] on icon "button" at bounding box center [1356, 27] width 19 height 19
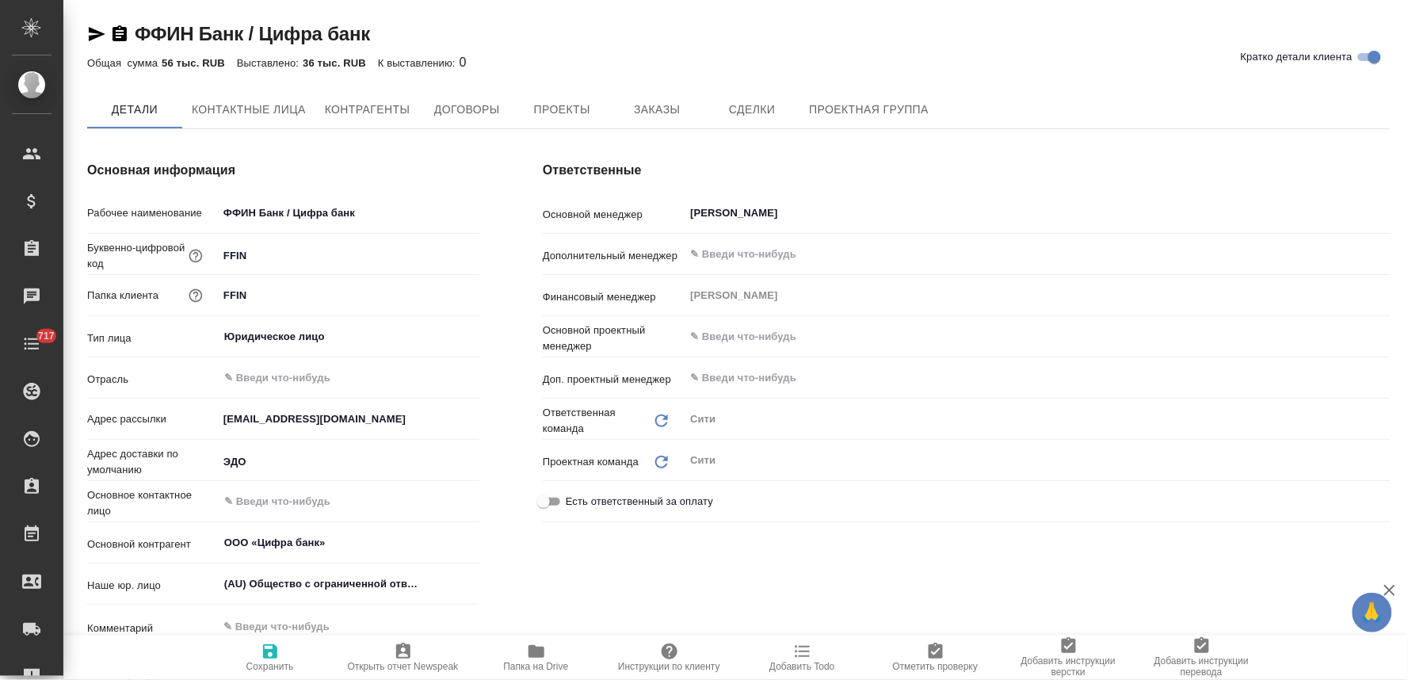
type textarea "x"
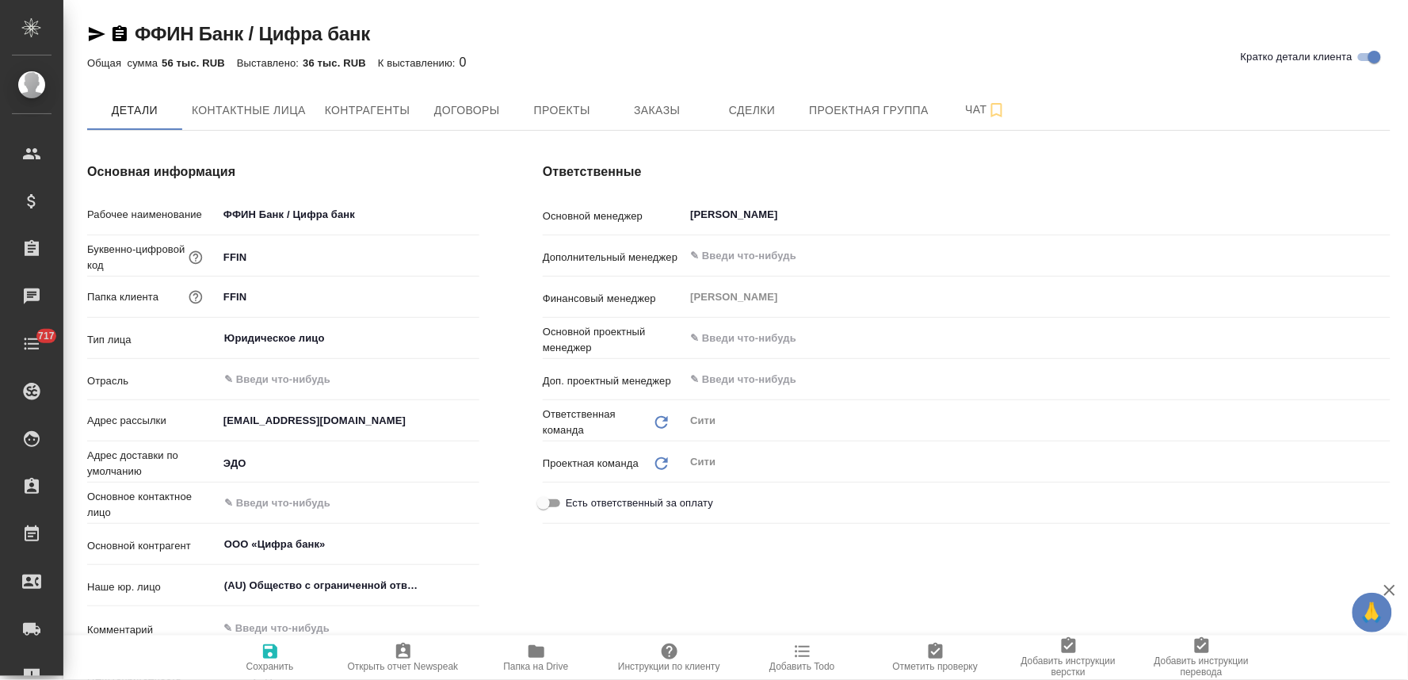
type textarea "x"
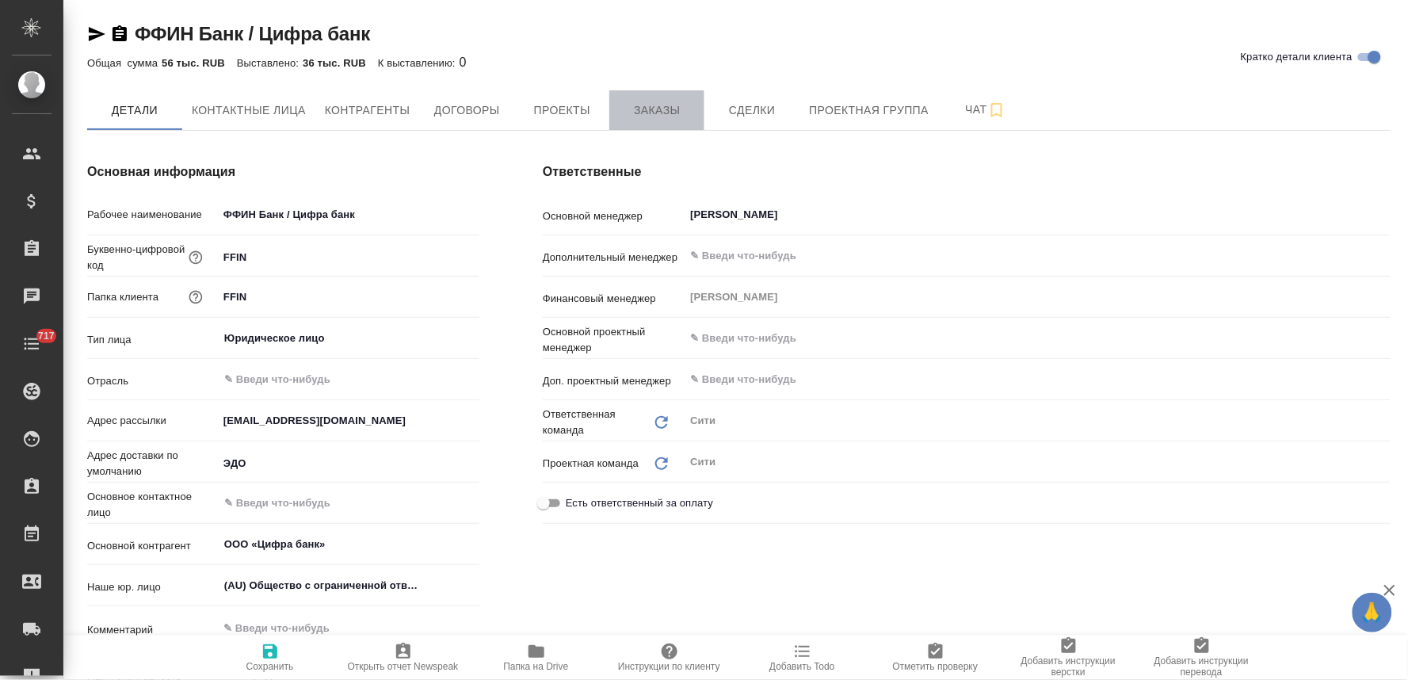
click at [658, 114] on span "Заказы" at bounding box center [657, 111] width 76 height 20
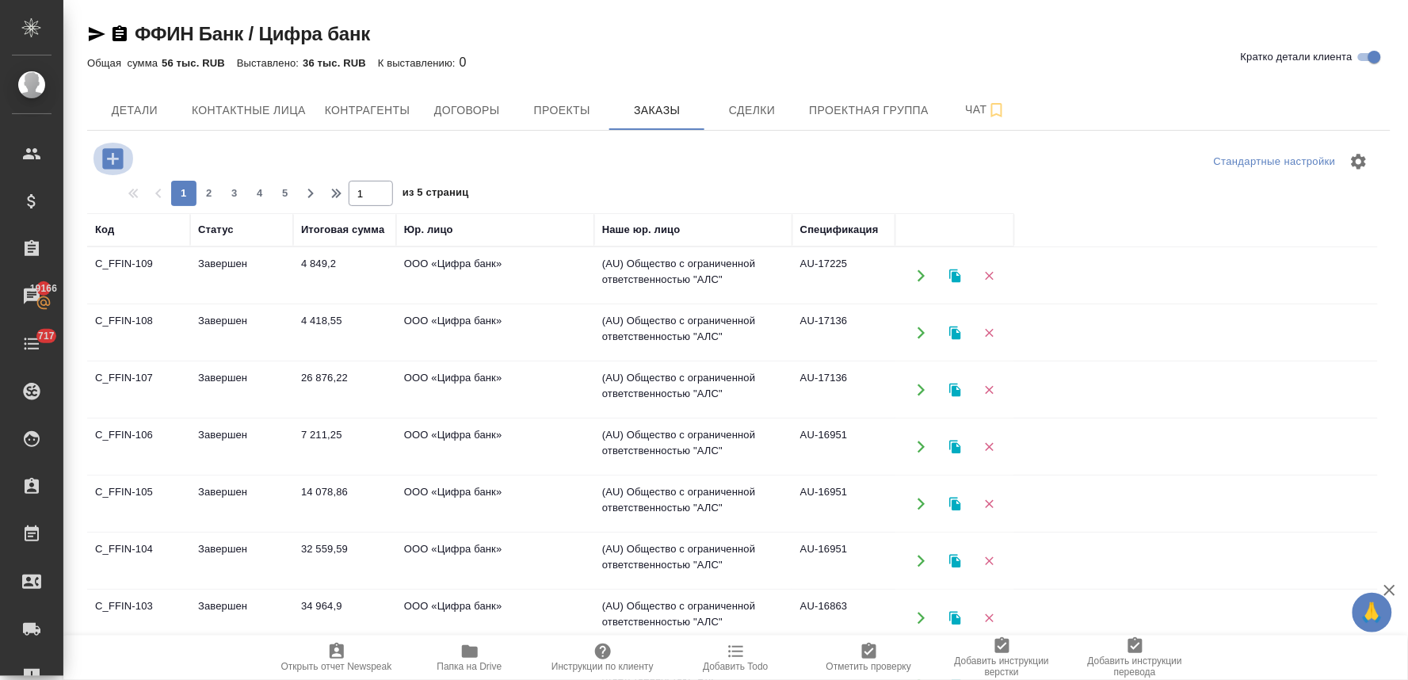
click at [106, 159] on icon "button" at bounding box center [112, 158] width 21 height 21
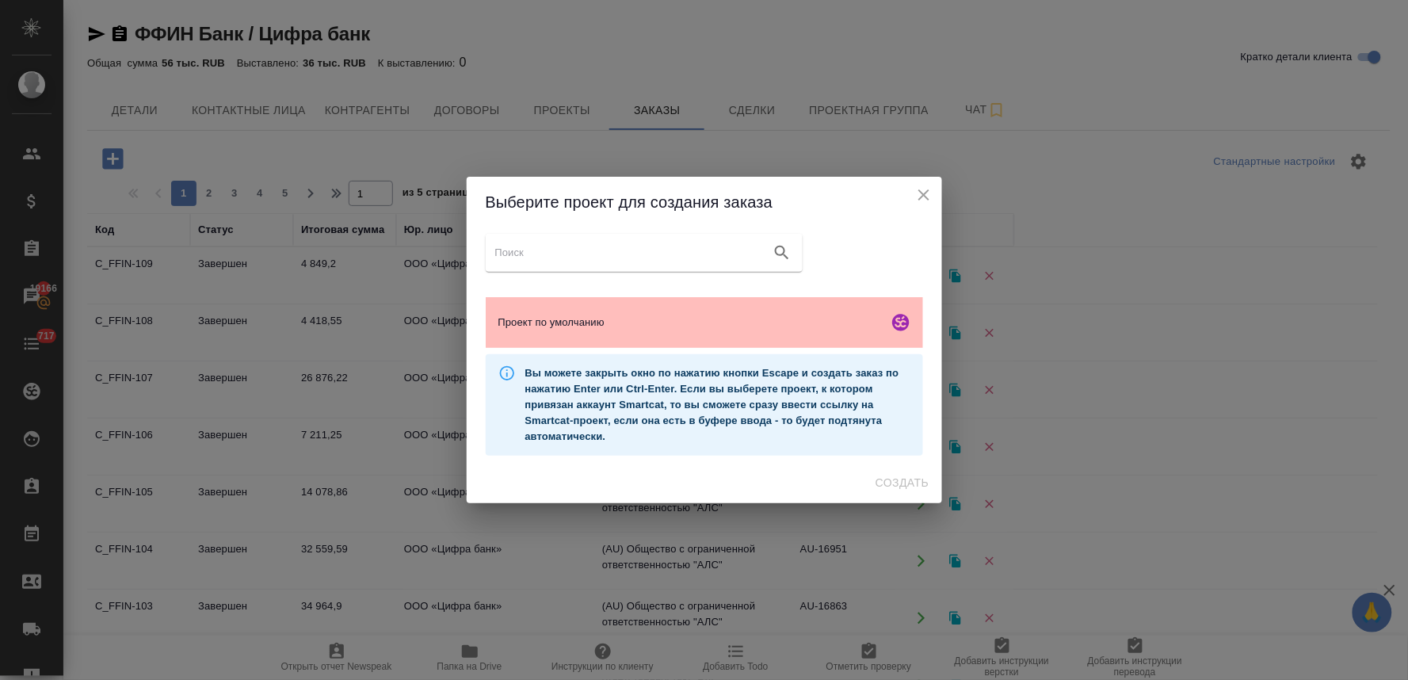
click at [591, 318] on span "Проект по умолчанию" at bounding box center [690, 323] width 384 height 16
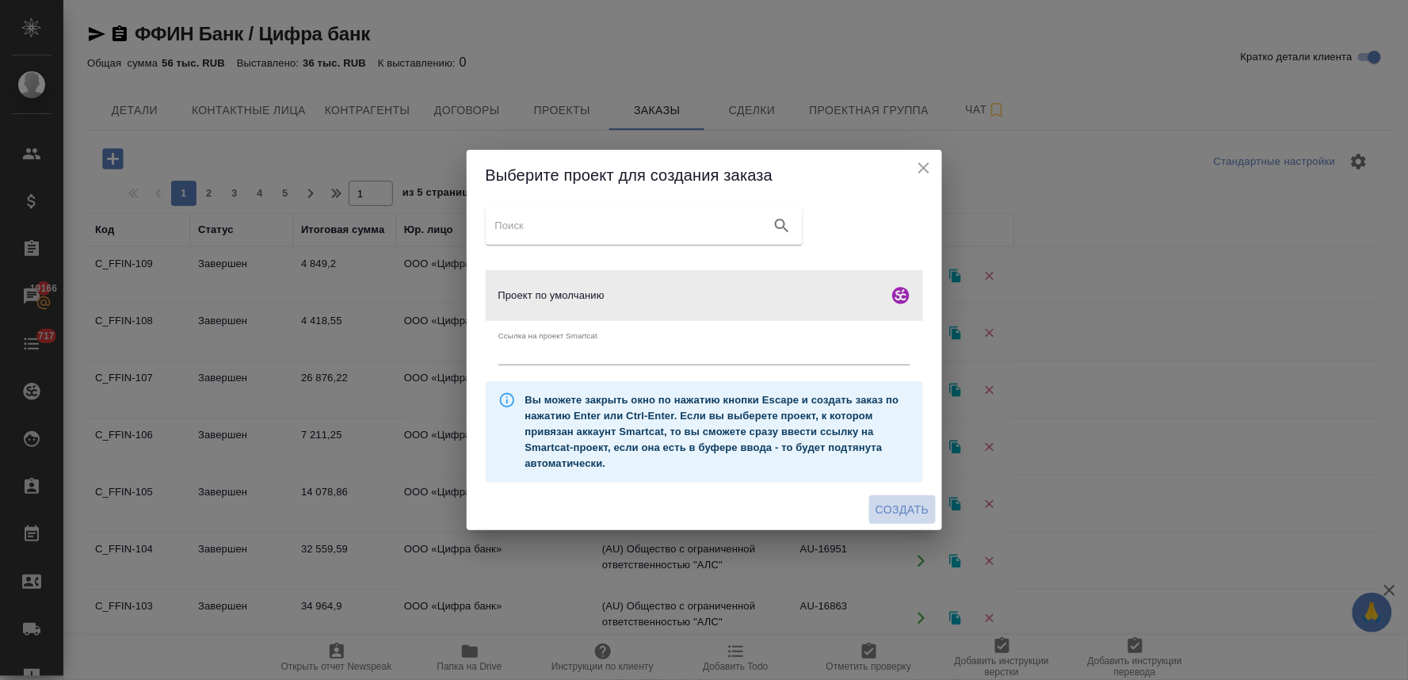
click at [911, 501] on span "Создать" at bounding box center [902, 510] width 53 height 20
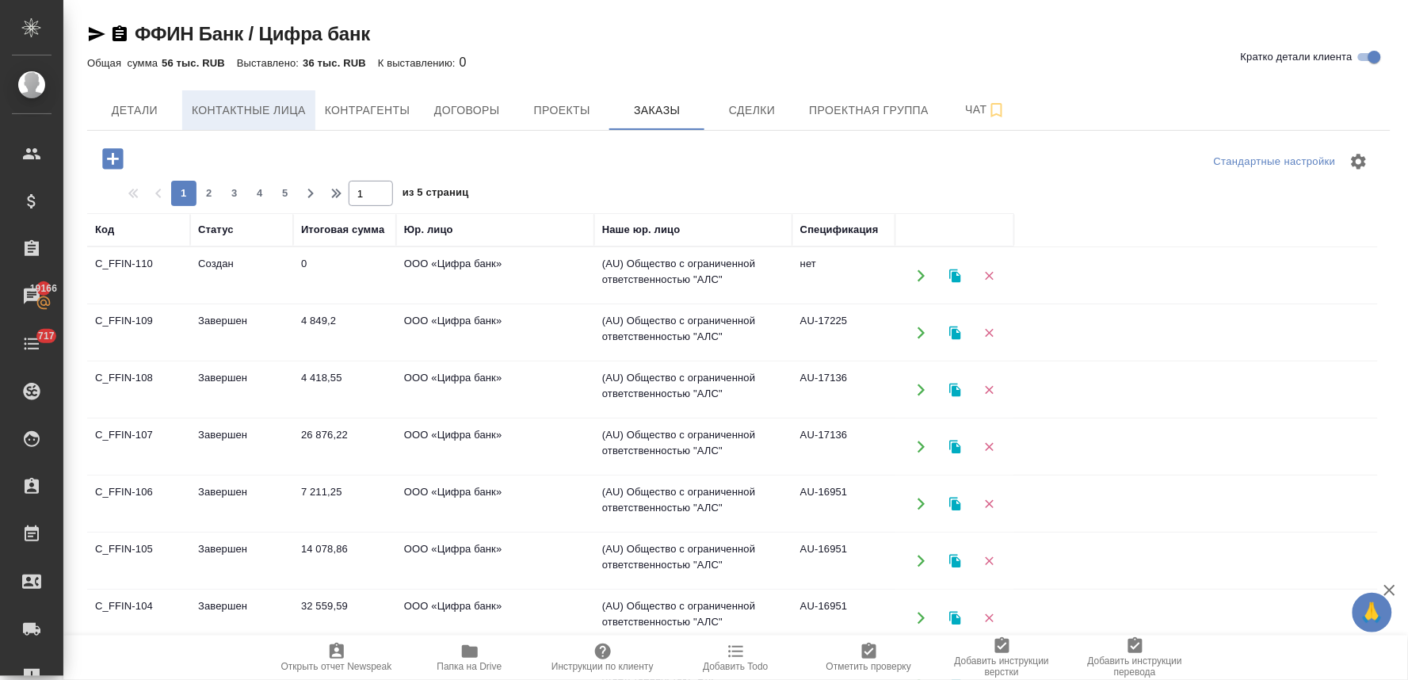
click at [236, 115] on span "Контактные лица" at bounding box center [249, 111] width 114 height 20
select select "RU"
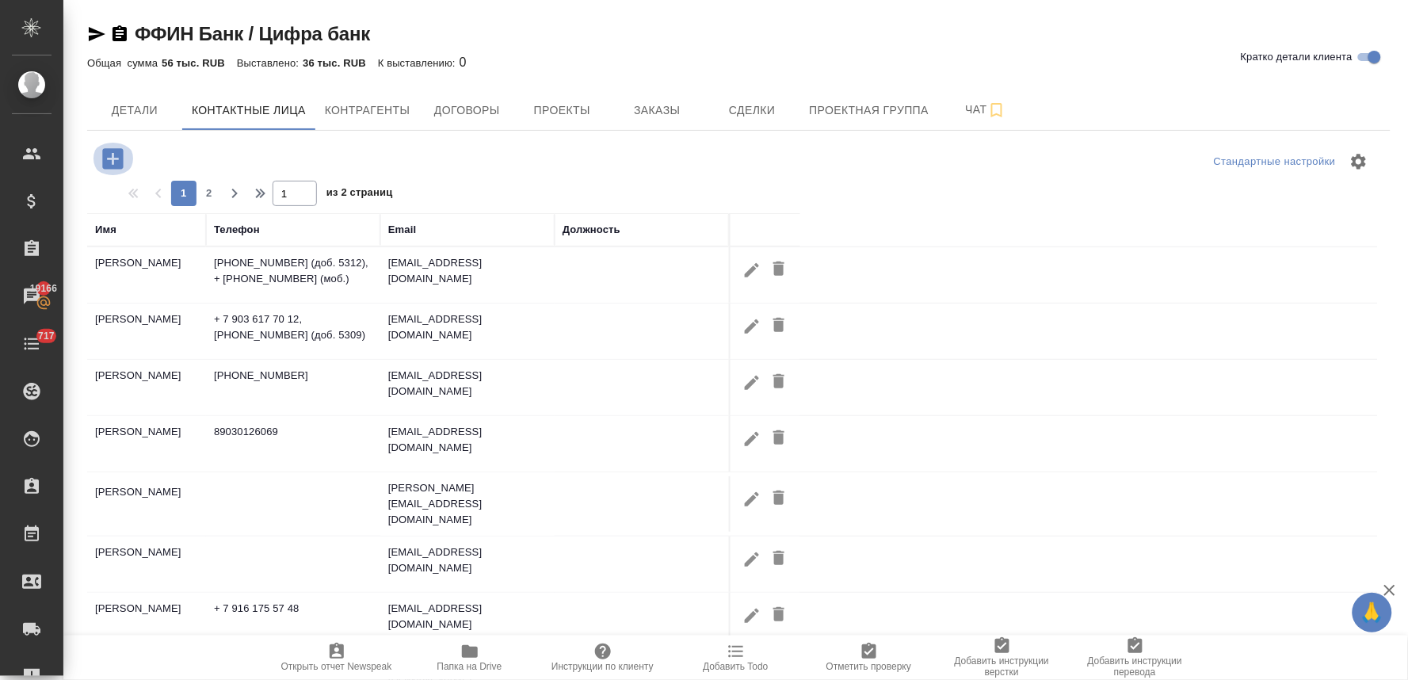
click at [101, 156] on icon "button" at bounding box center [113, 159] width 28 height 28
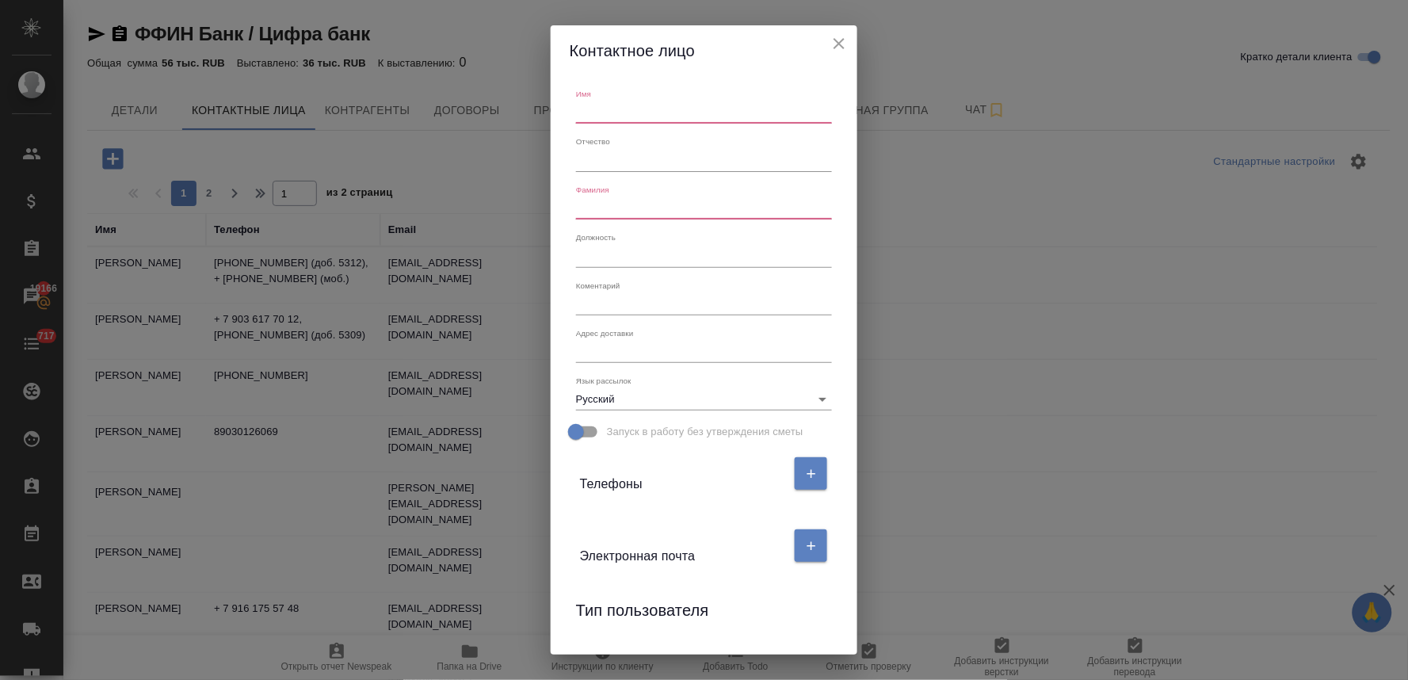
click at [670, 111] on input "text" at bounding box center [704, 112] width 256 height 22
type input "[PERSON_NAME]"
click at [675, 216] on input "text" at bounding box center [704, 208] width 256 height 22
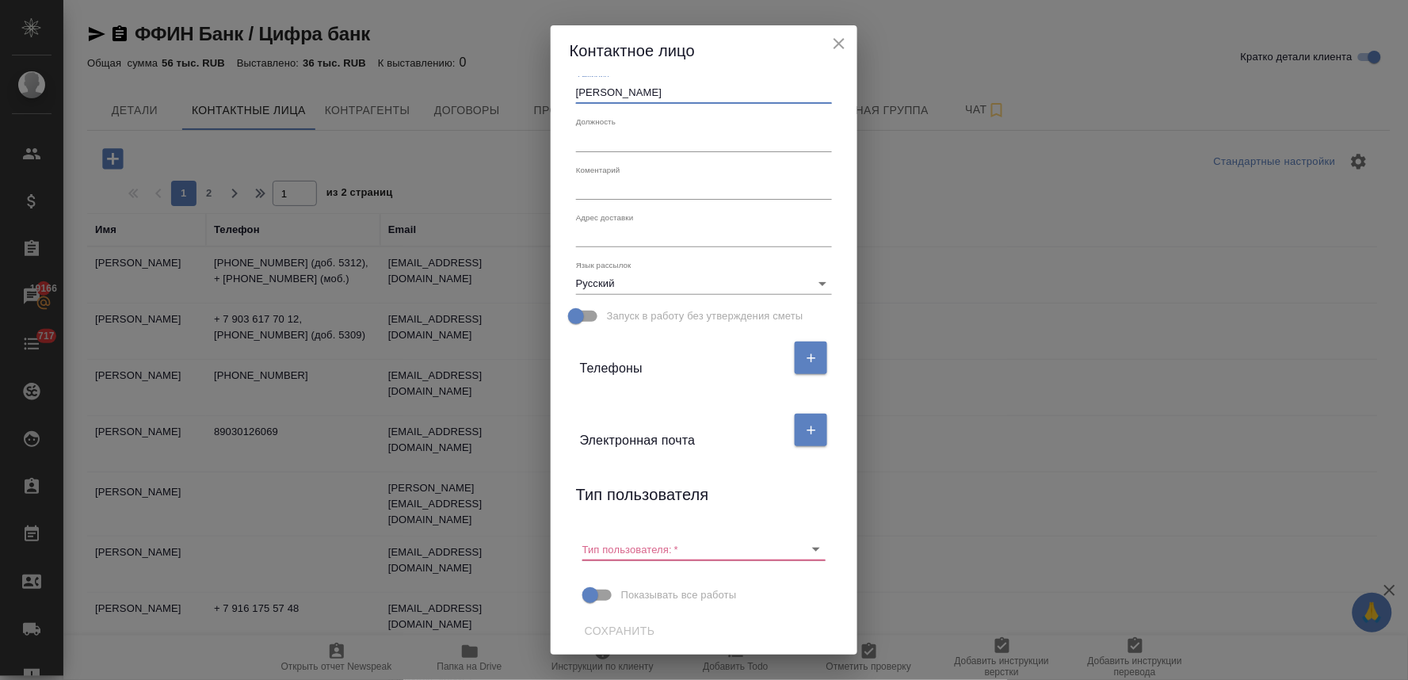
scroll to position [116, 0]
type input "[PERSON_NAME]"
click at [804, 433] on icon "button" at bounding box center [811, 429] width 14 height 14
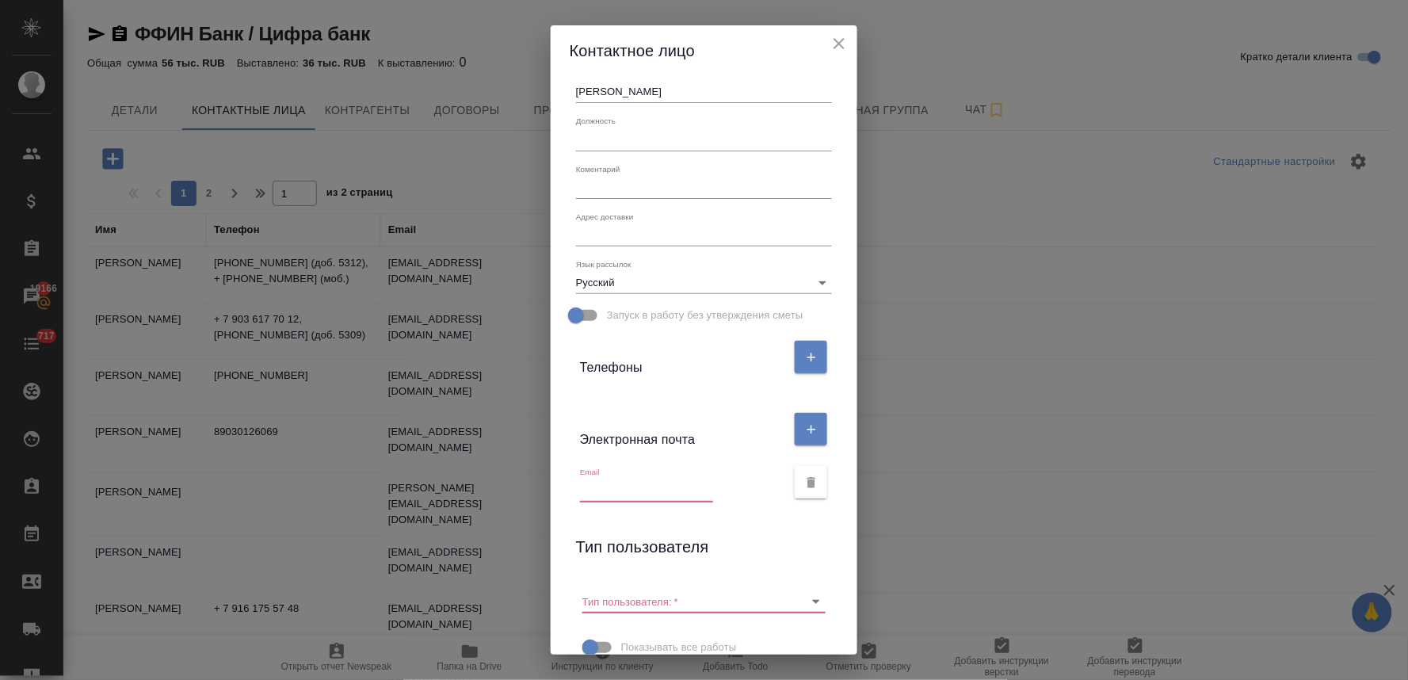
click at [644, 488] on input "text" at bounding box center [646, 491] width 133 height 22
paste input "shestakova@cifra-bank.ru"
type input "shestakova@cifra-bank.ru"
click at [791, 598] on icon "Очистить" at bounding box center [796, 603] width 10 height 10
click at [808, 350] on icon "button" at bounding box center [811, 357] width 14 height 14
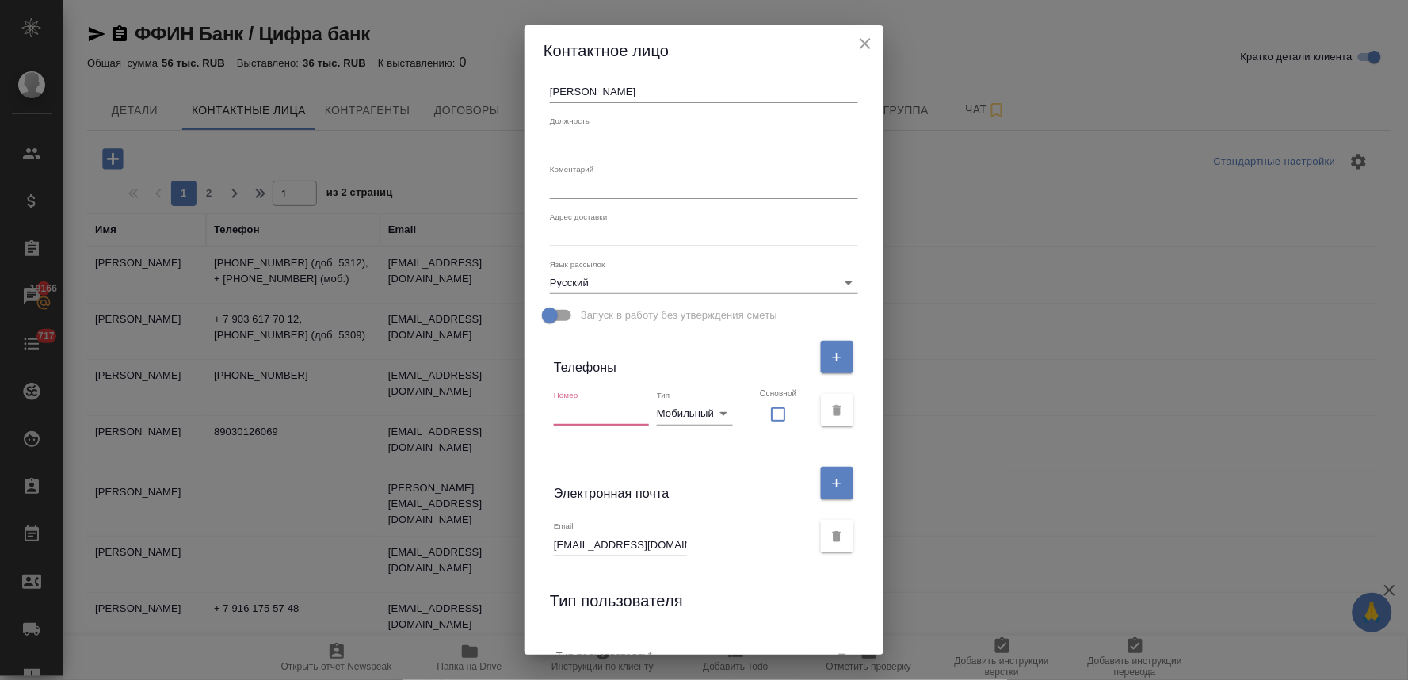
click at [588, 411] on input "text" at bounding box center [601, 414] width 95 height 22
paste input "+7 (925) 953 49 17 (доб. 5312)"
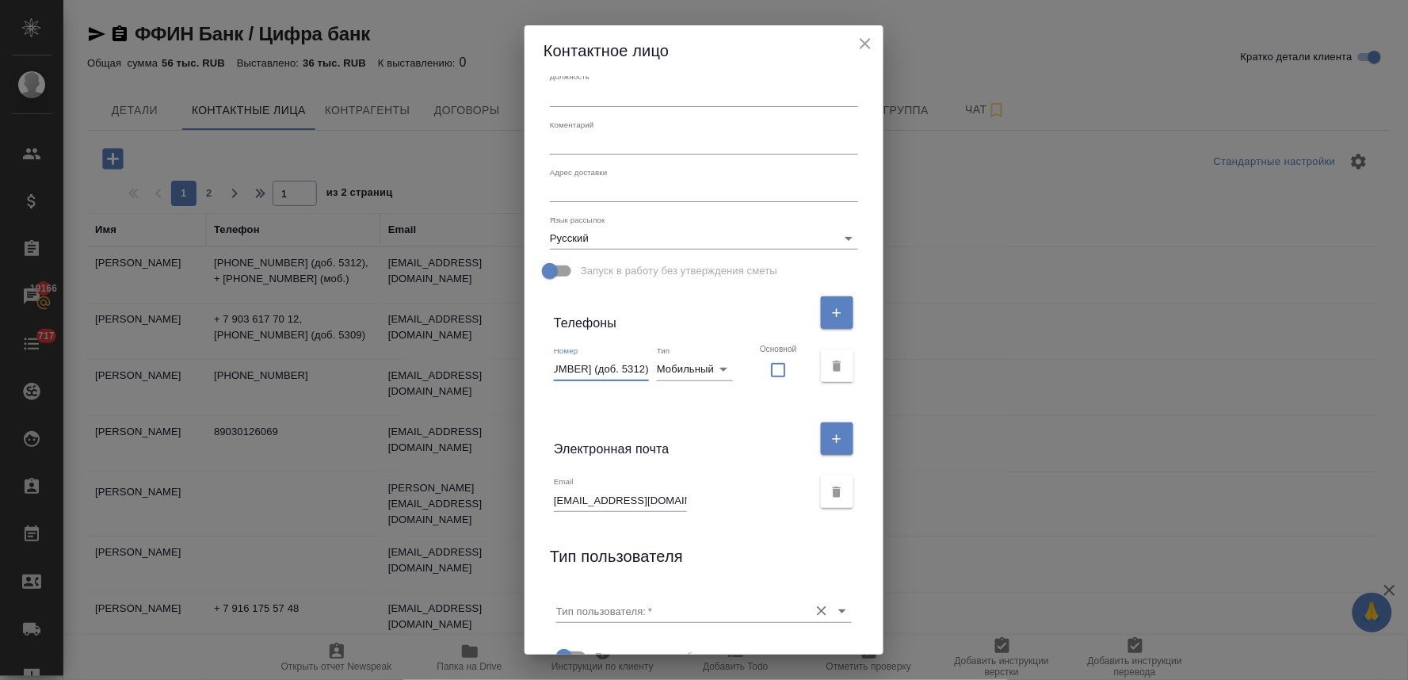
scroll to position [194, 0]
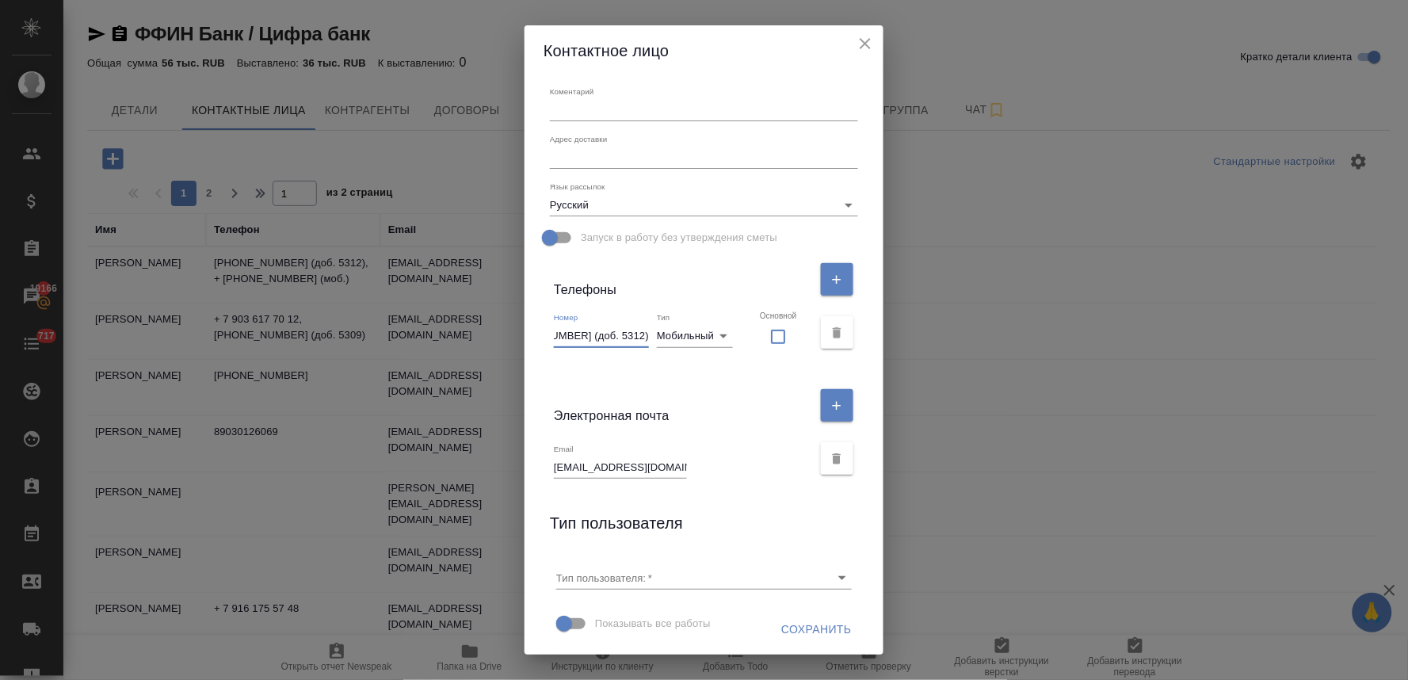
type input "+7 (925) 953 49 17 (доб. 5312)"
click at [804, 636] on span "Сохранить" at bounding box center [816, 630] width 71 height 20
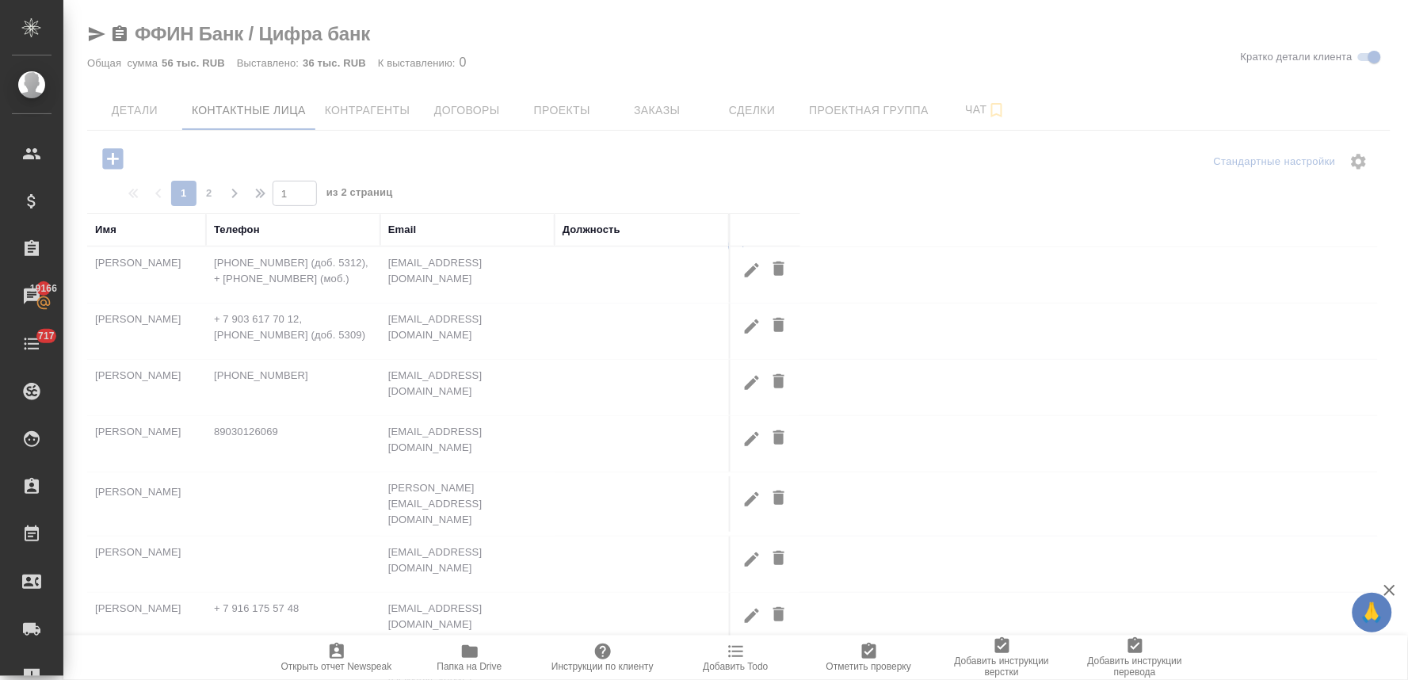
scroll to position [0, 0]
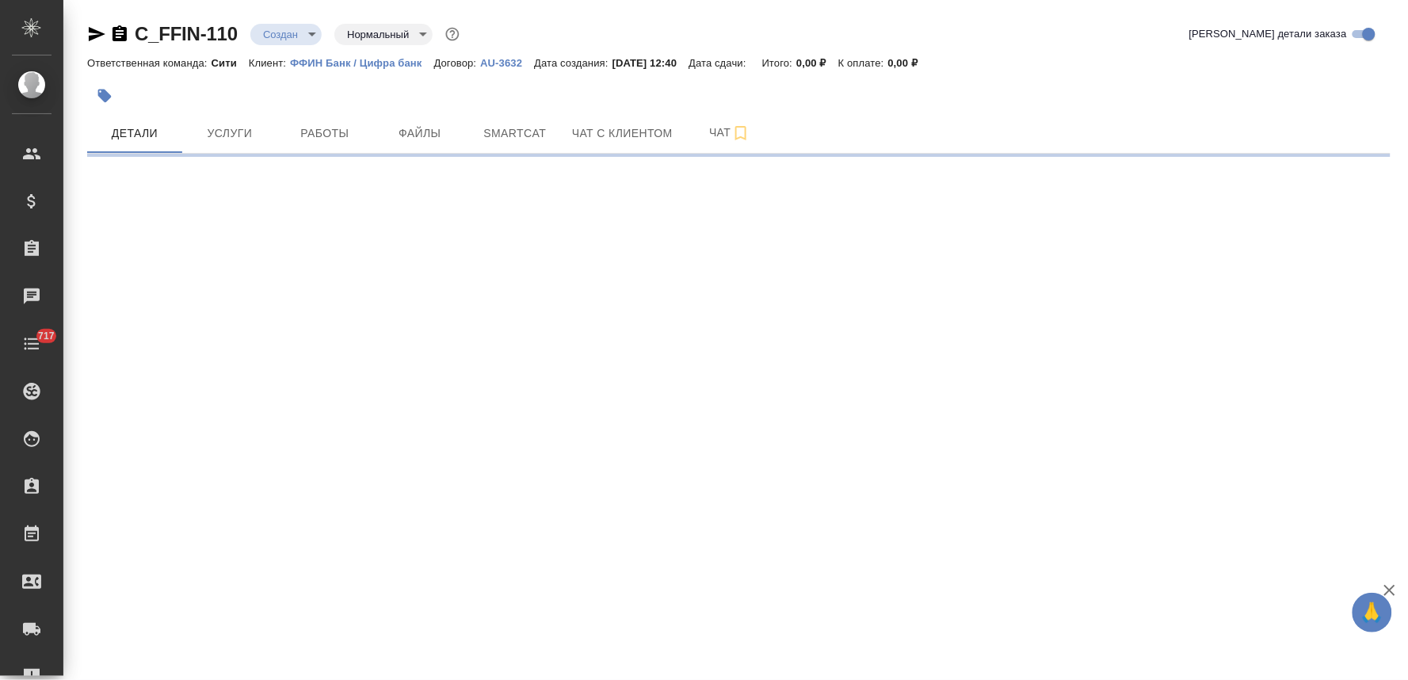
select select "RU"
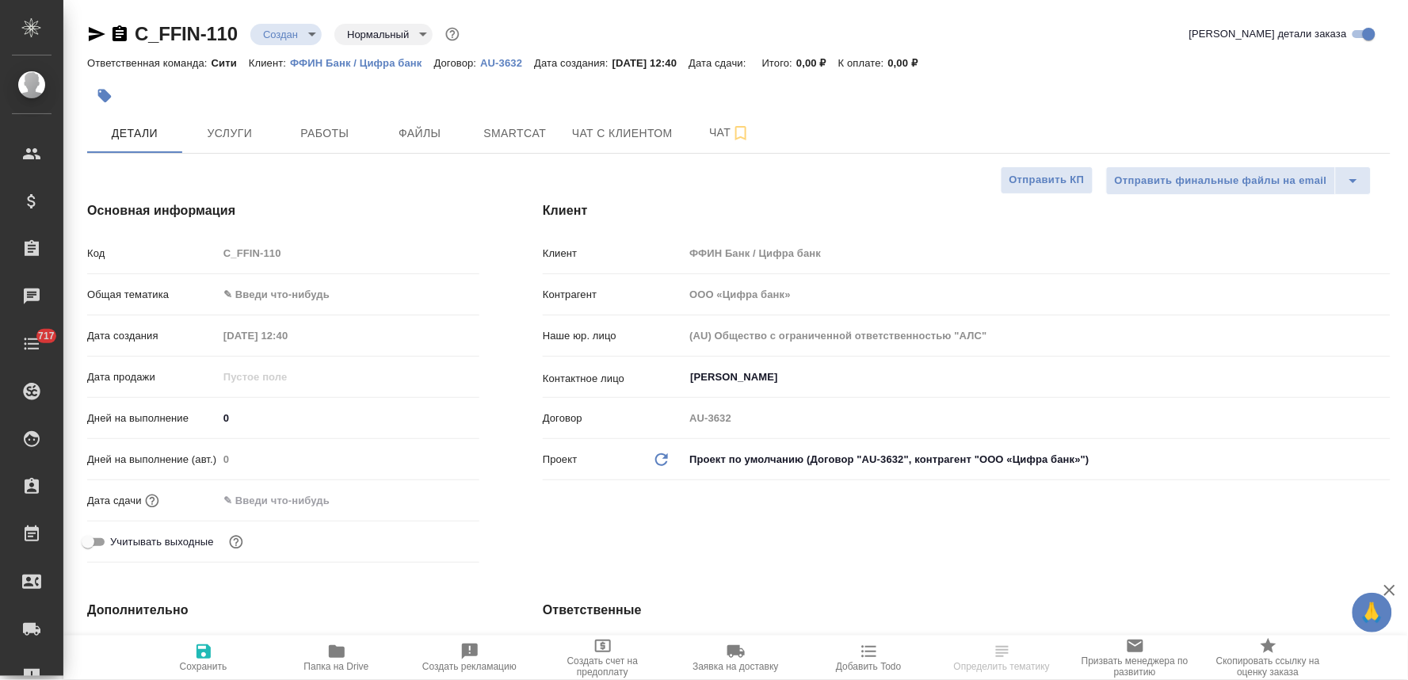
type textarea "x"
click at [286, 507] on input "text" at bounding box center [287, 500] width 139 height 23
click at [441, 495] on icon "button" at bounding box center [433, 499] width 19 height 19
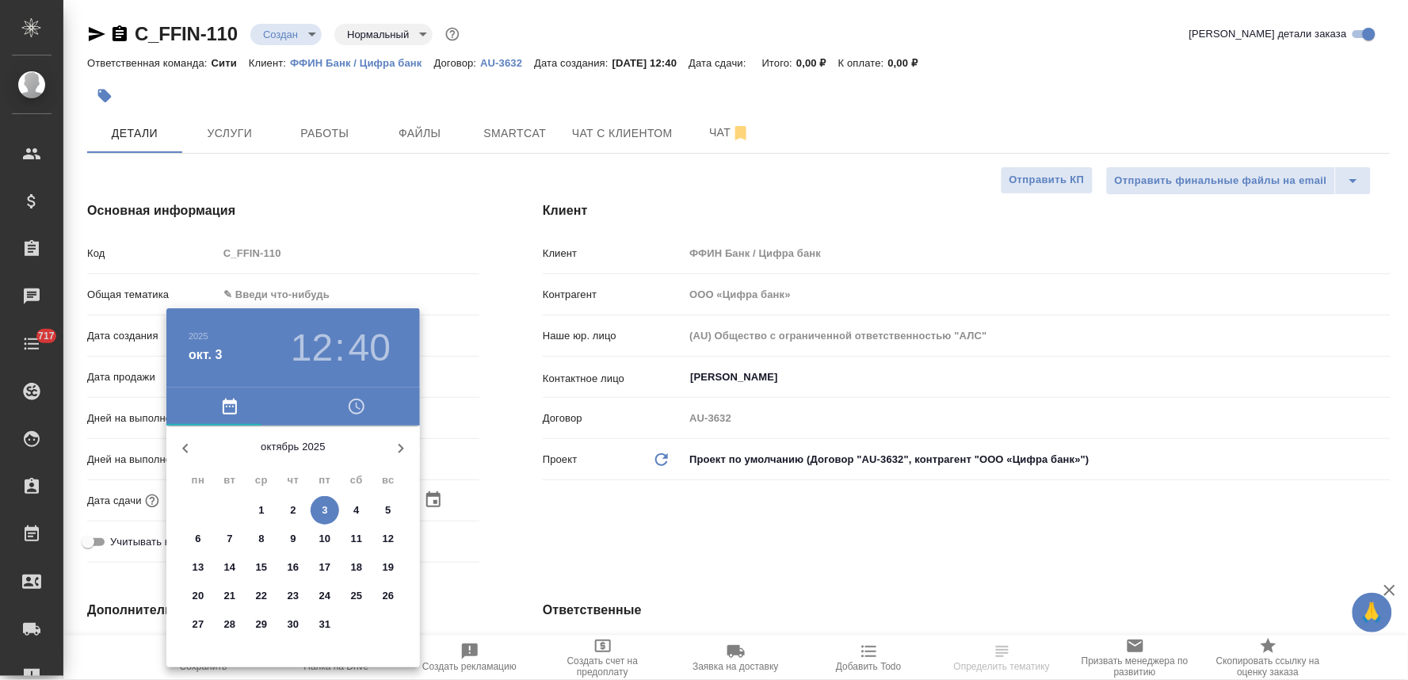
click at [353, 505] on p "4" at bounding box center [356, 510] width 6 height 16
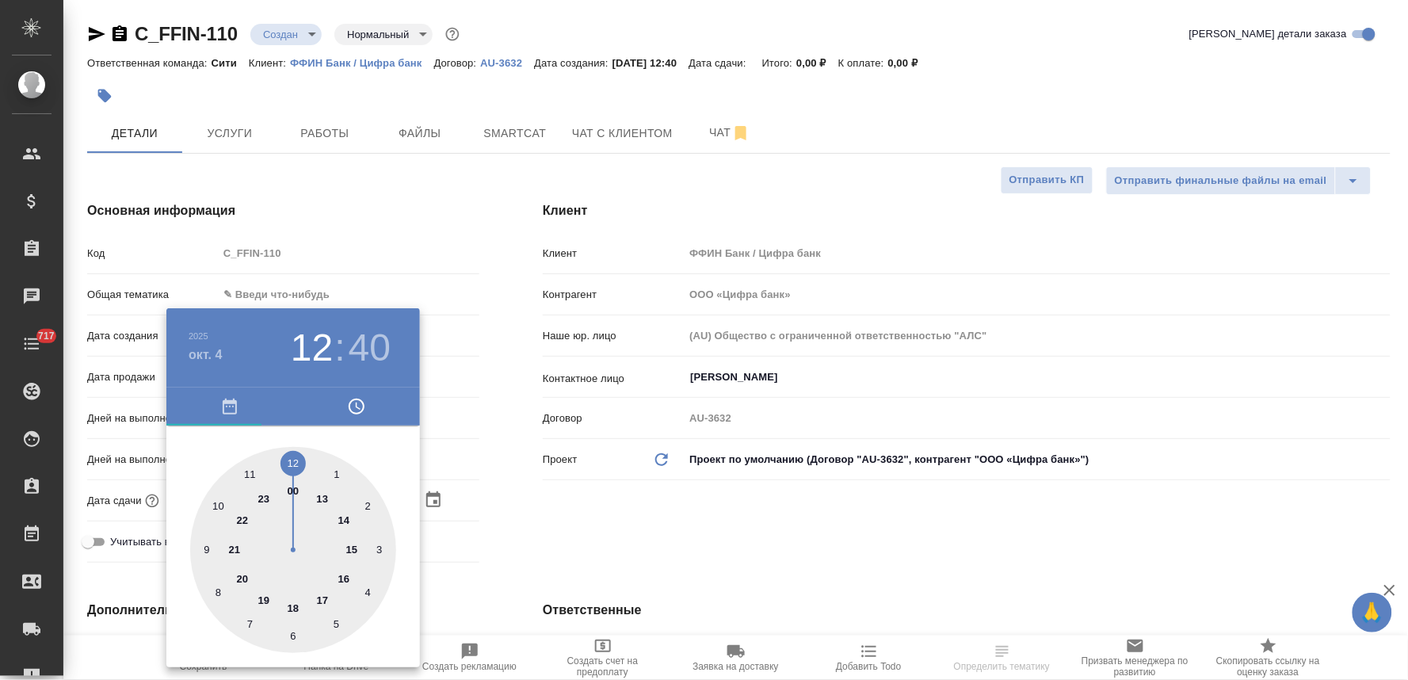
type input "[DATE] 12:40"
type textarea "x"
click at [547, 523] on div at bounding box center [704, 340] width 1408 height 680
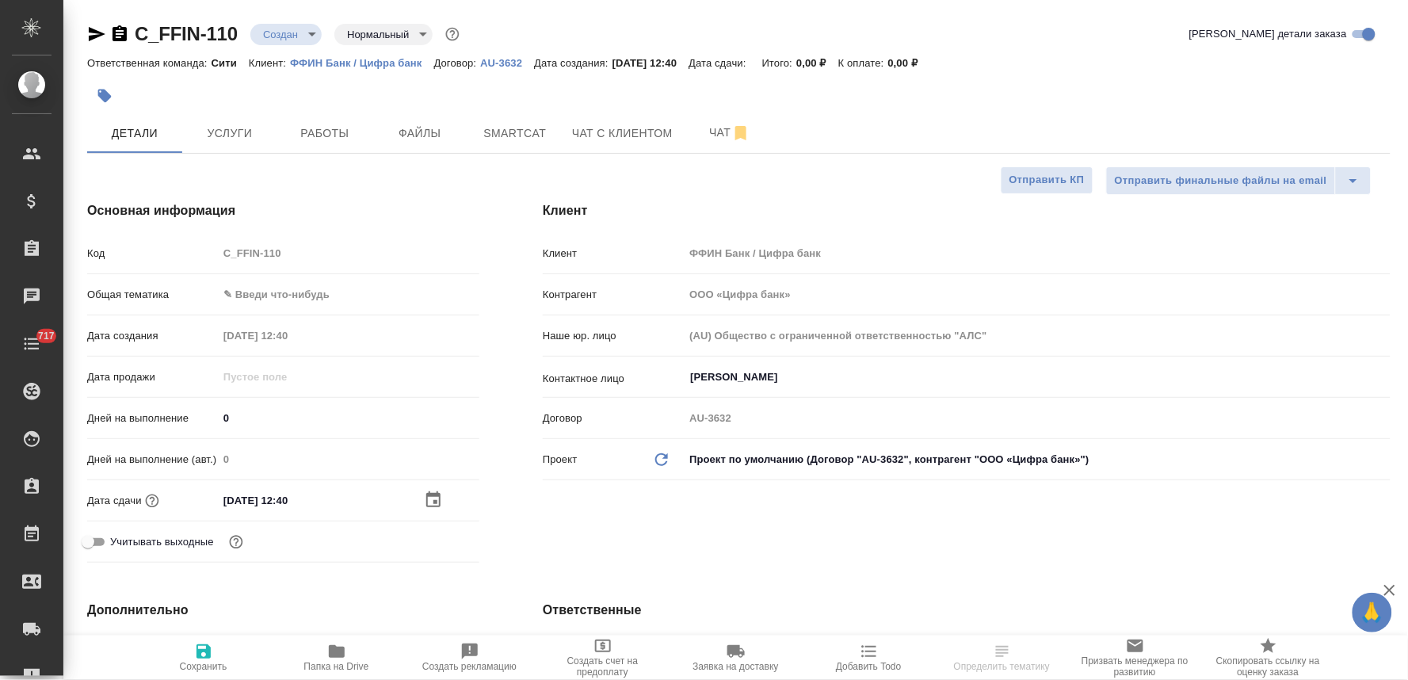
click at [189, 670] on span "Сохранить" at bounding box center [204, 666] width 48 height 11
type textarea "x"
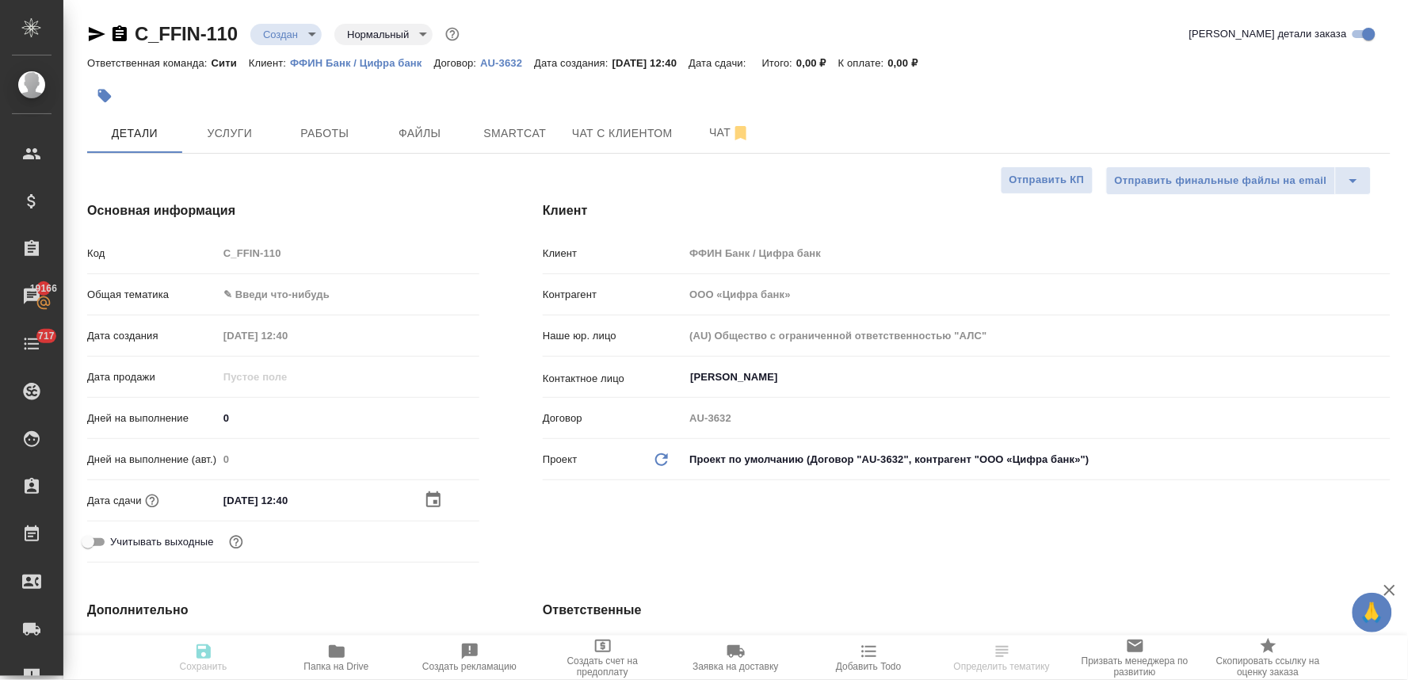
type textarea "x"
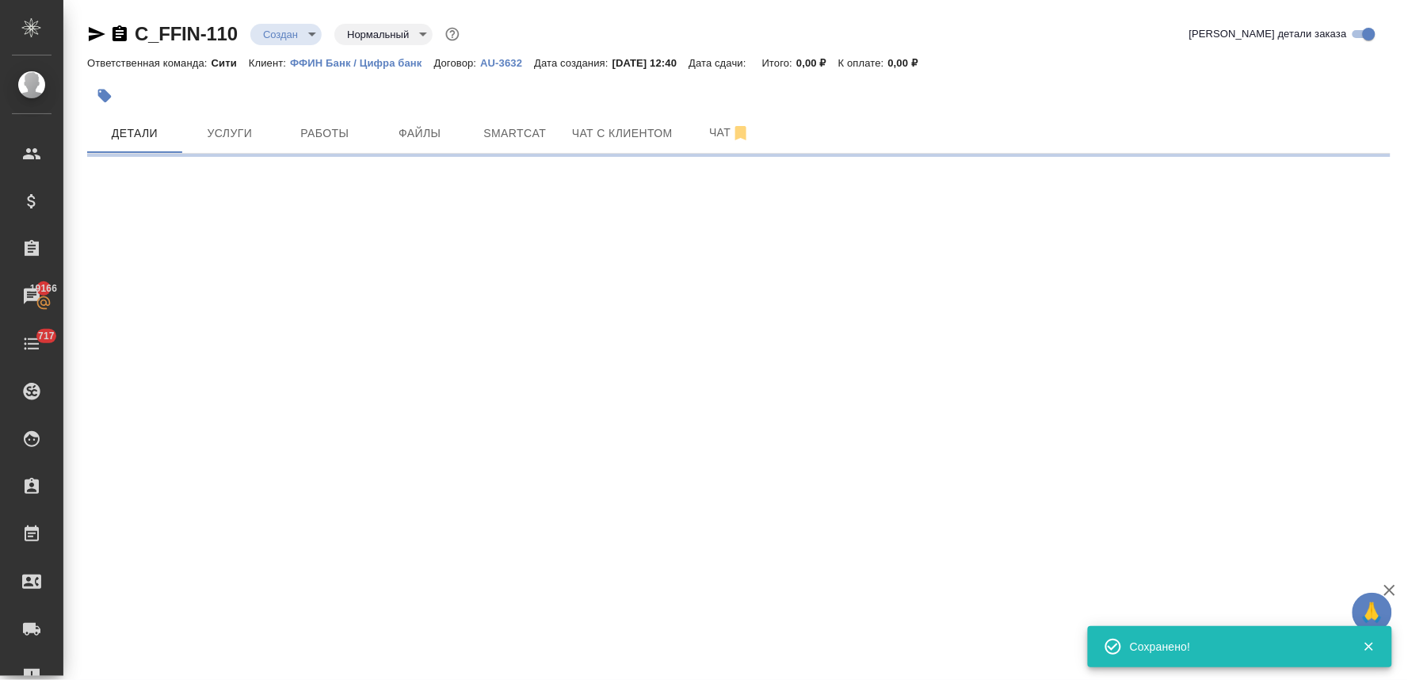
select select "RU"
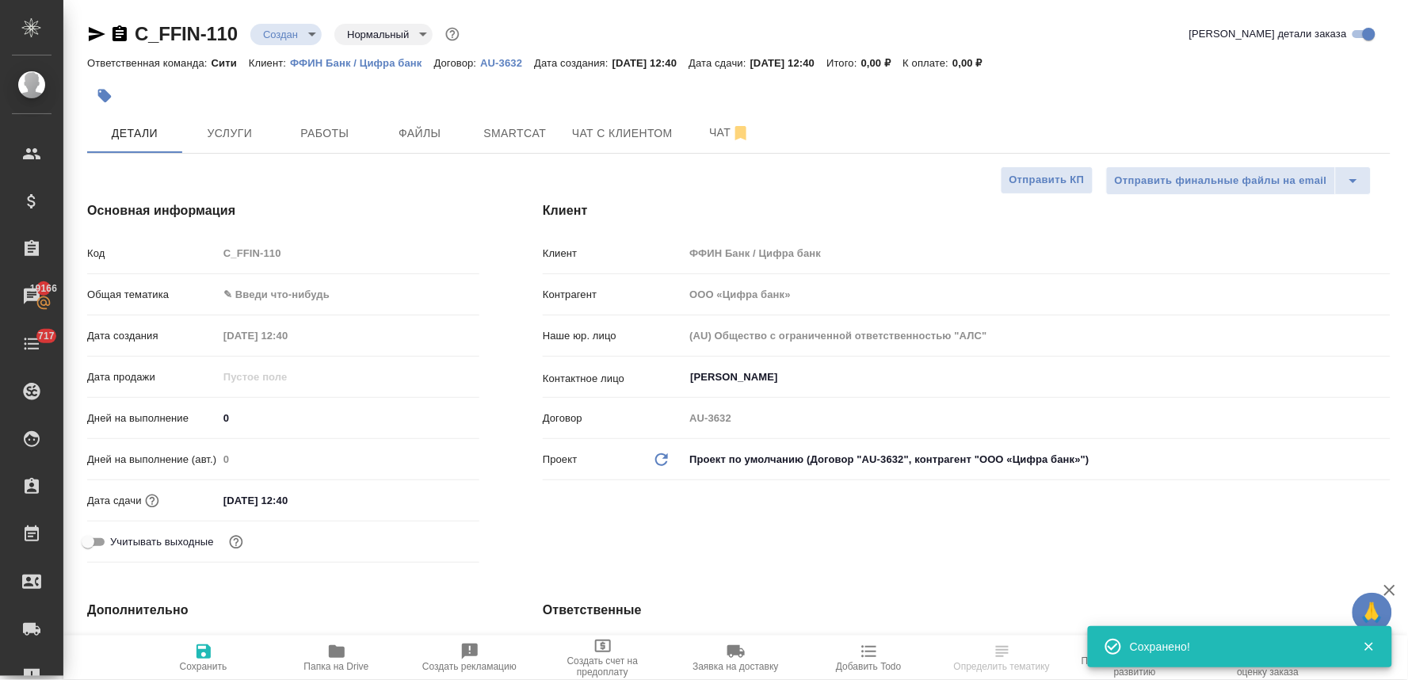
type textarea "x"
click at [729, 378] on input "[PERSON_NAME]" at bounding box center [1011, 377] width 644 height 19
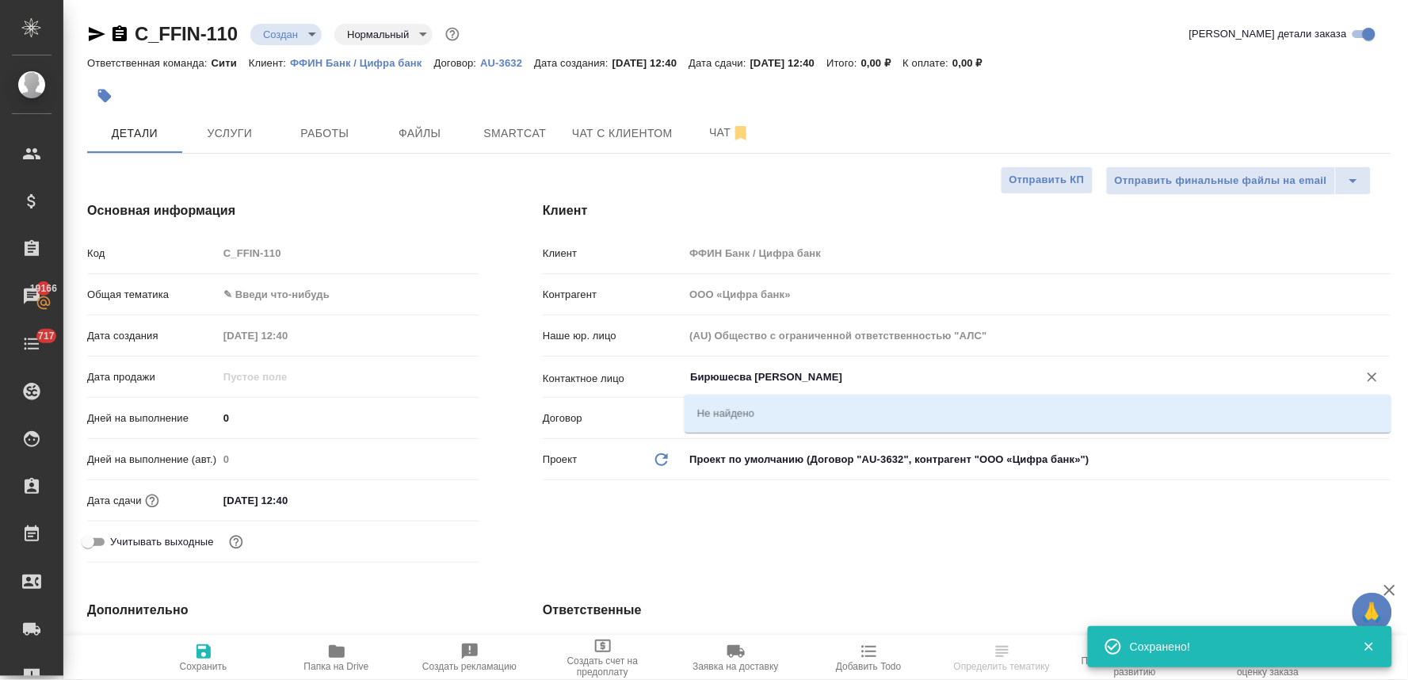
type input "Бирюшесва Галина"
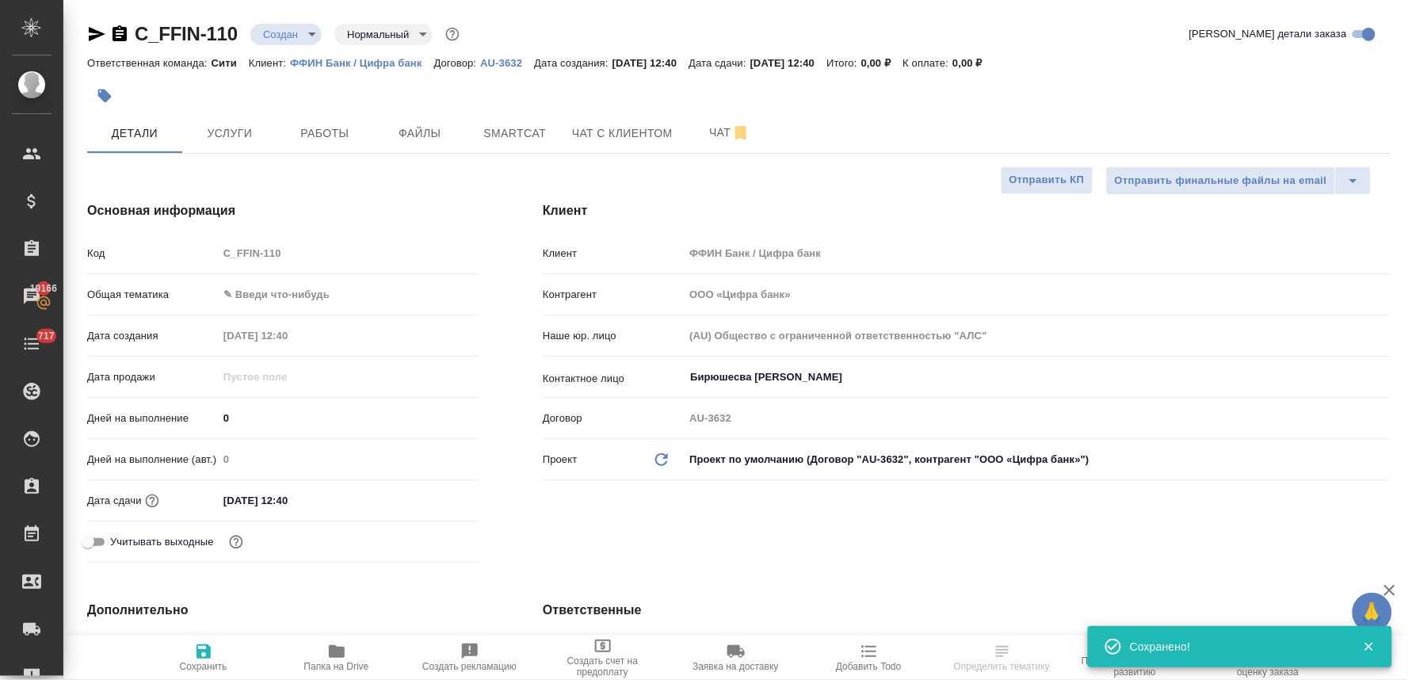
drag, startPoint x: 805, startPoint y: 536, endPoint x: 807, endPoint y: 515, distance: 20.7
click at [806, 536] on div "Клиент Клиент ФФИН Банк / Цифра банк Контрагент ООО «Цифра банк» Наше юр. лицо …" at bounding box center [966, 385] width 911 height 431
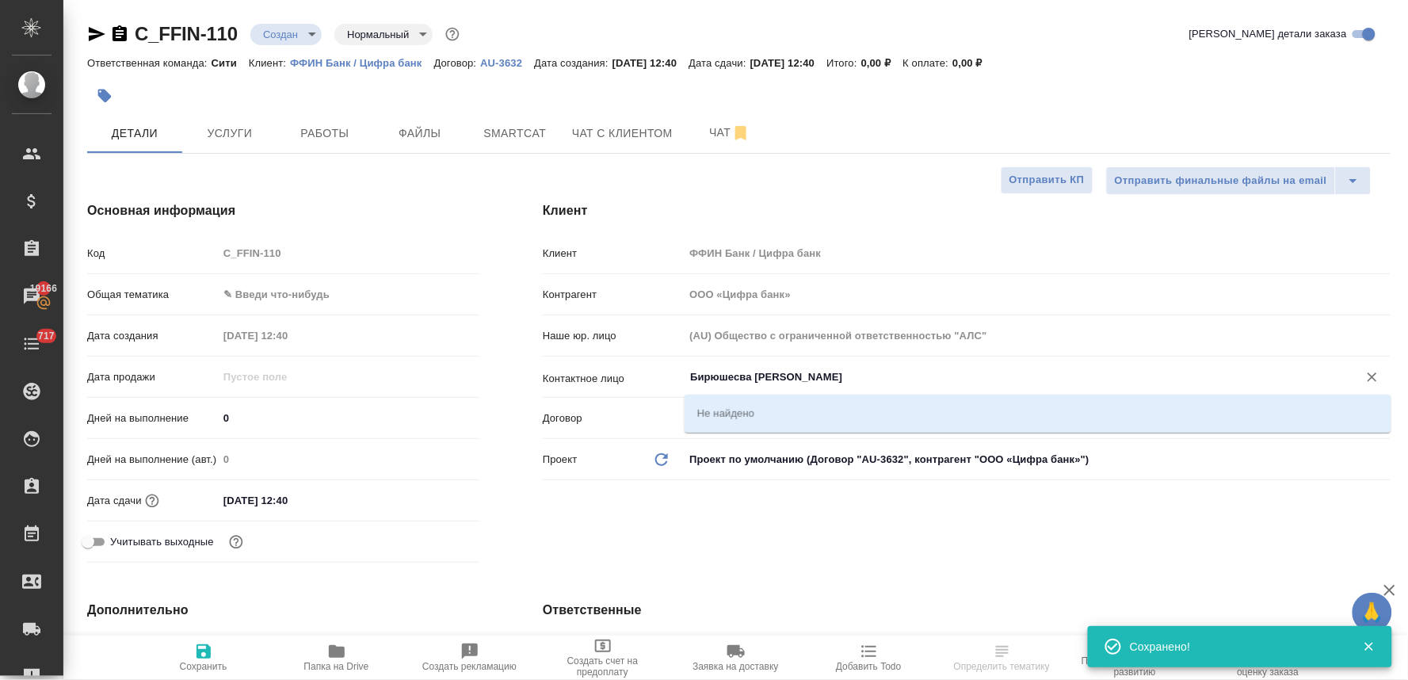
click at [791, 368] on input "Бирюшесва Галина" at bounding box center [1011, 377] width 644 height 19
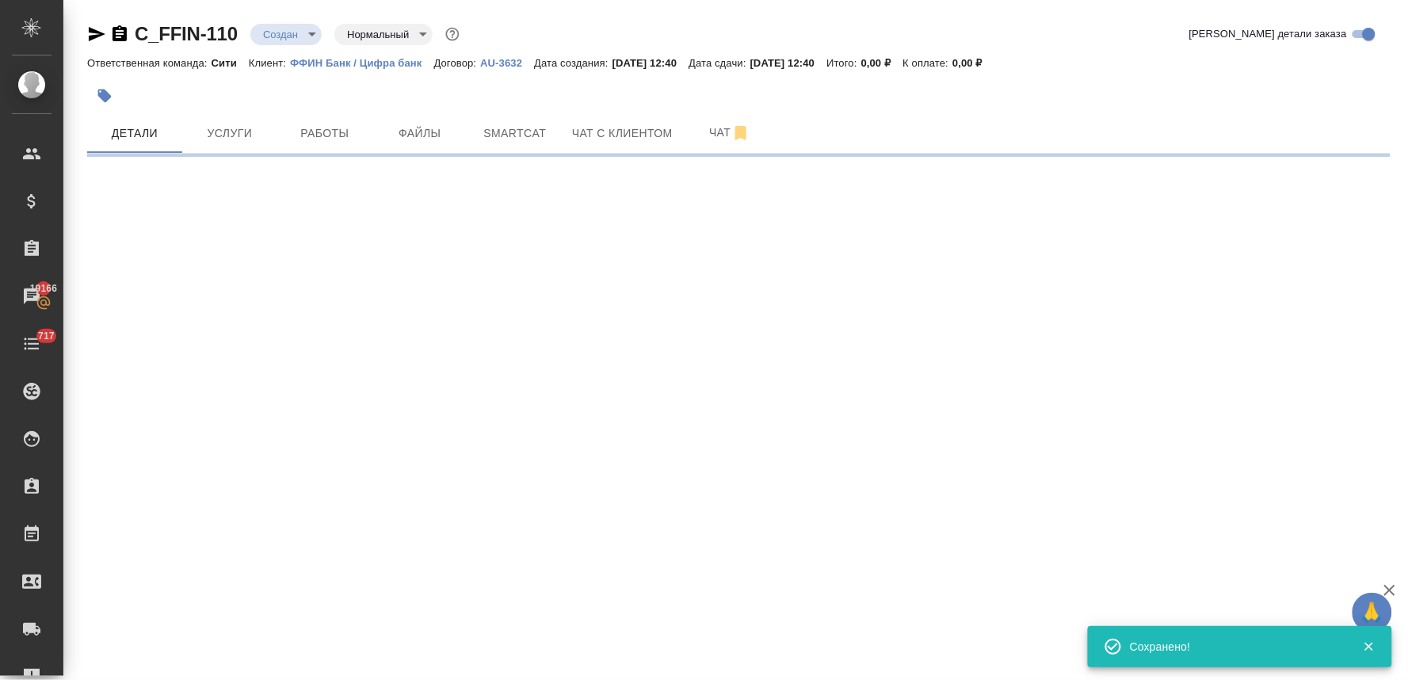
select select "RU"
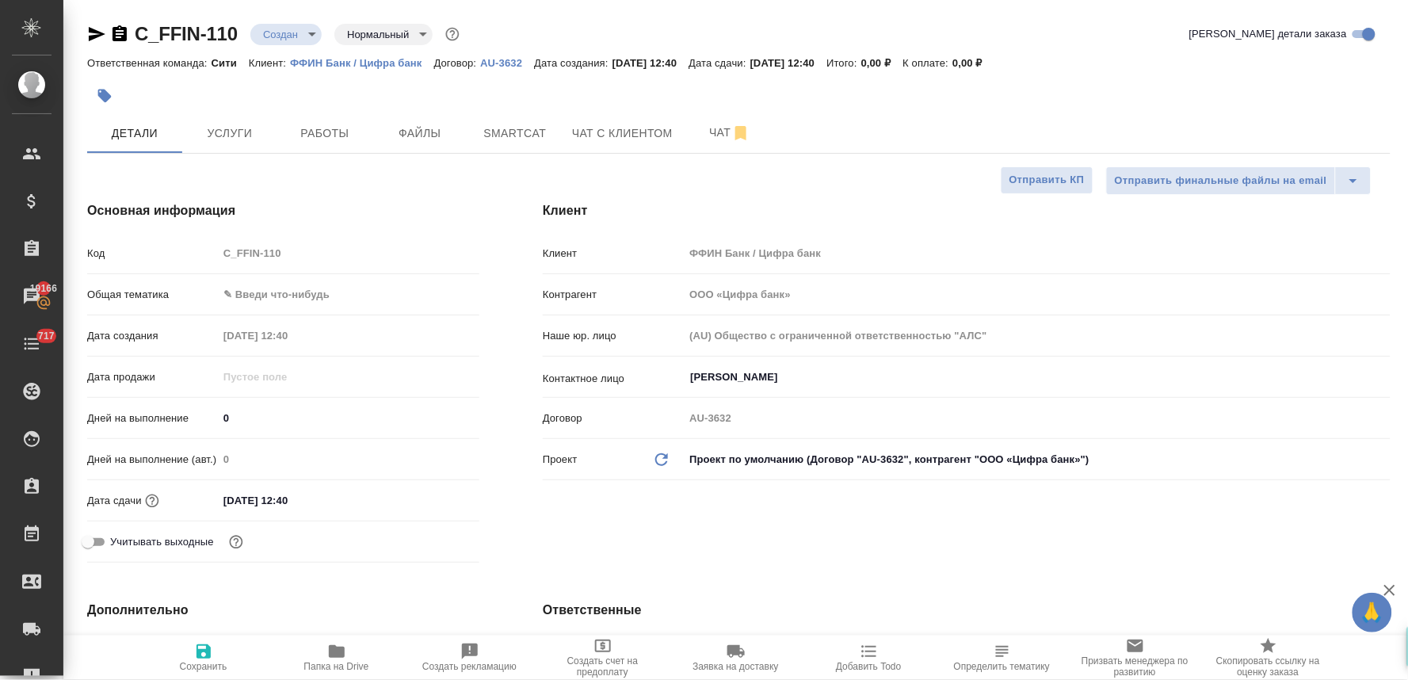
type textarea "x"
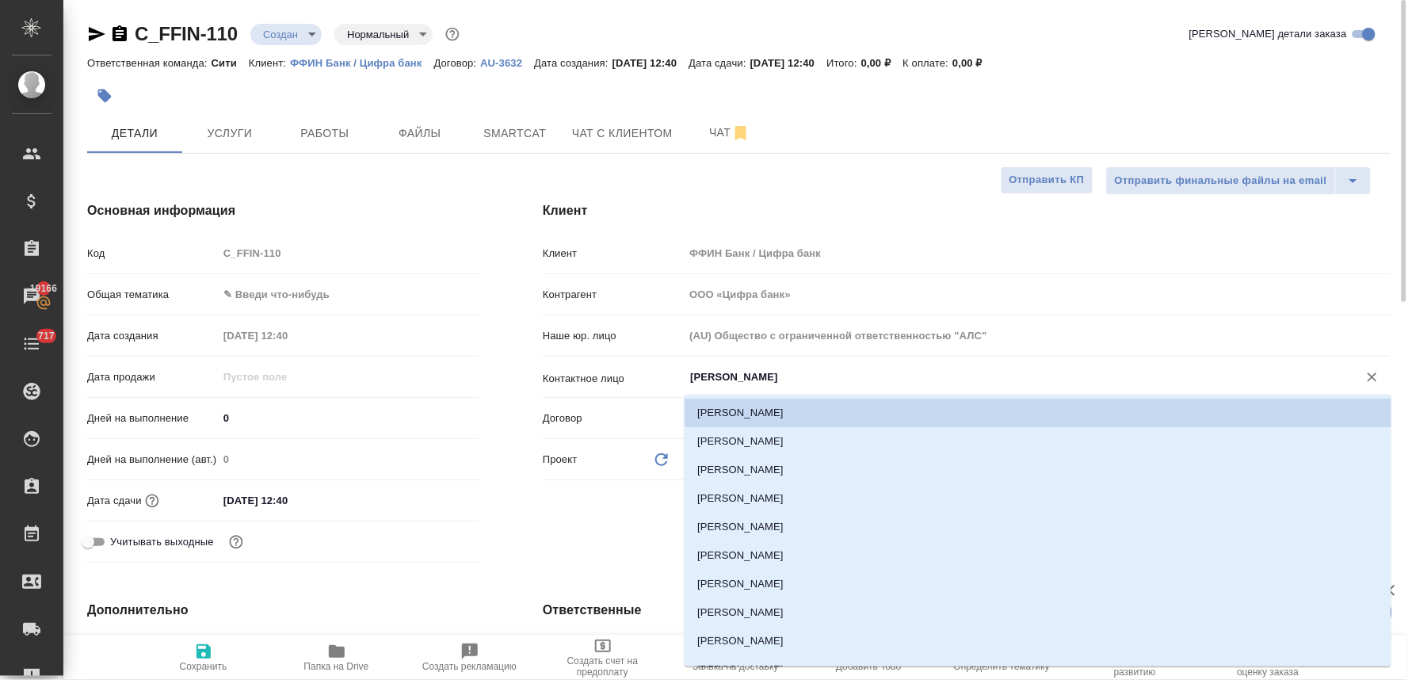
click at [791, 368] on input "[PERSON_NAME]" at bounding box center [1011, 377] width 644 height 19
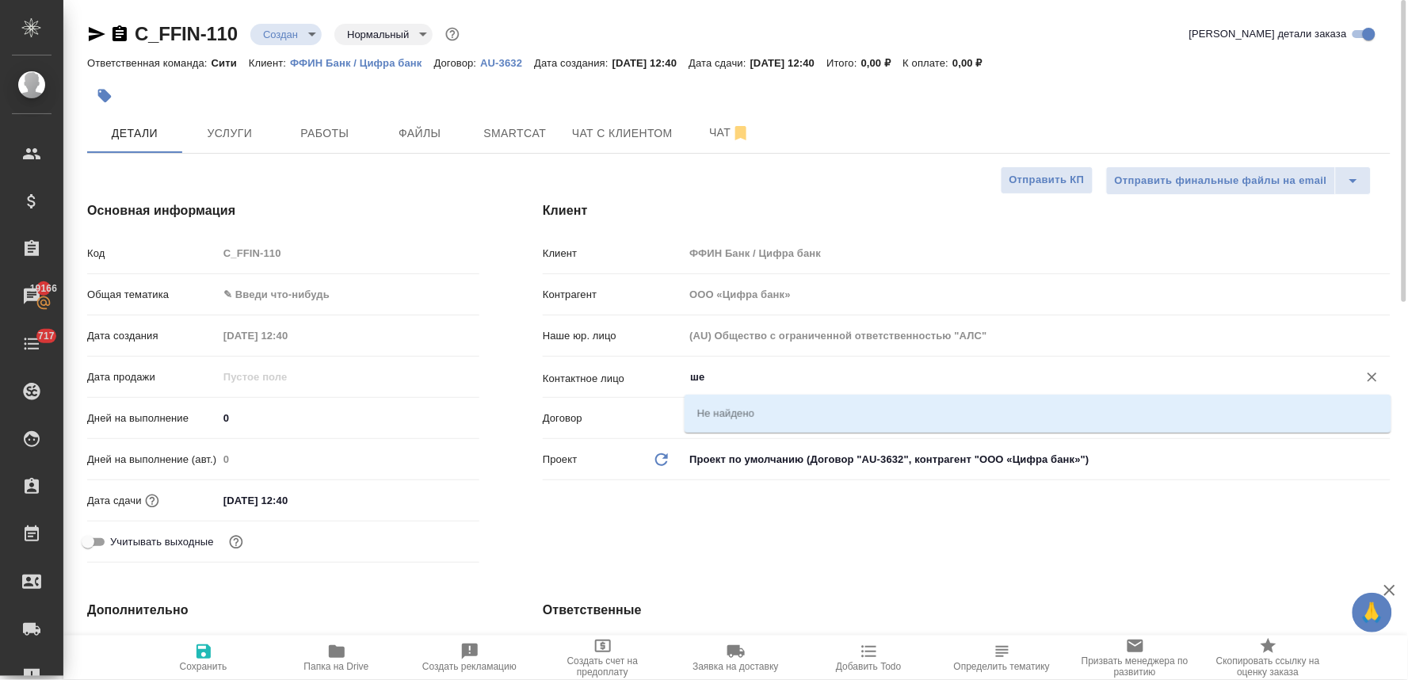
type input "ше"
click at [758, 539] on div "Клиент Клиент ФФИН Банк / Цифра банк Контрагент ООО «Цифра банк» Наше юр. лицо …" at bounding box center [966, 385] width 911 height 431
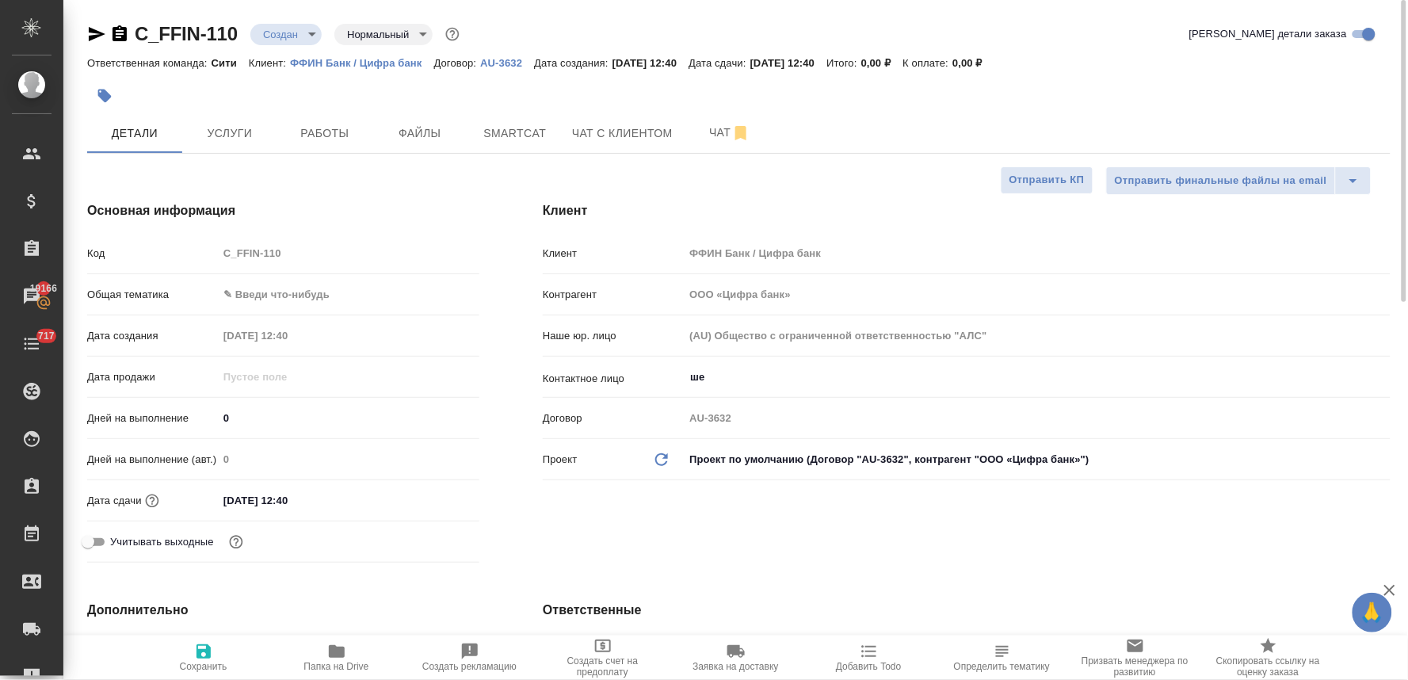
type textarea "x"
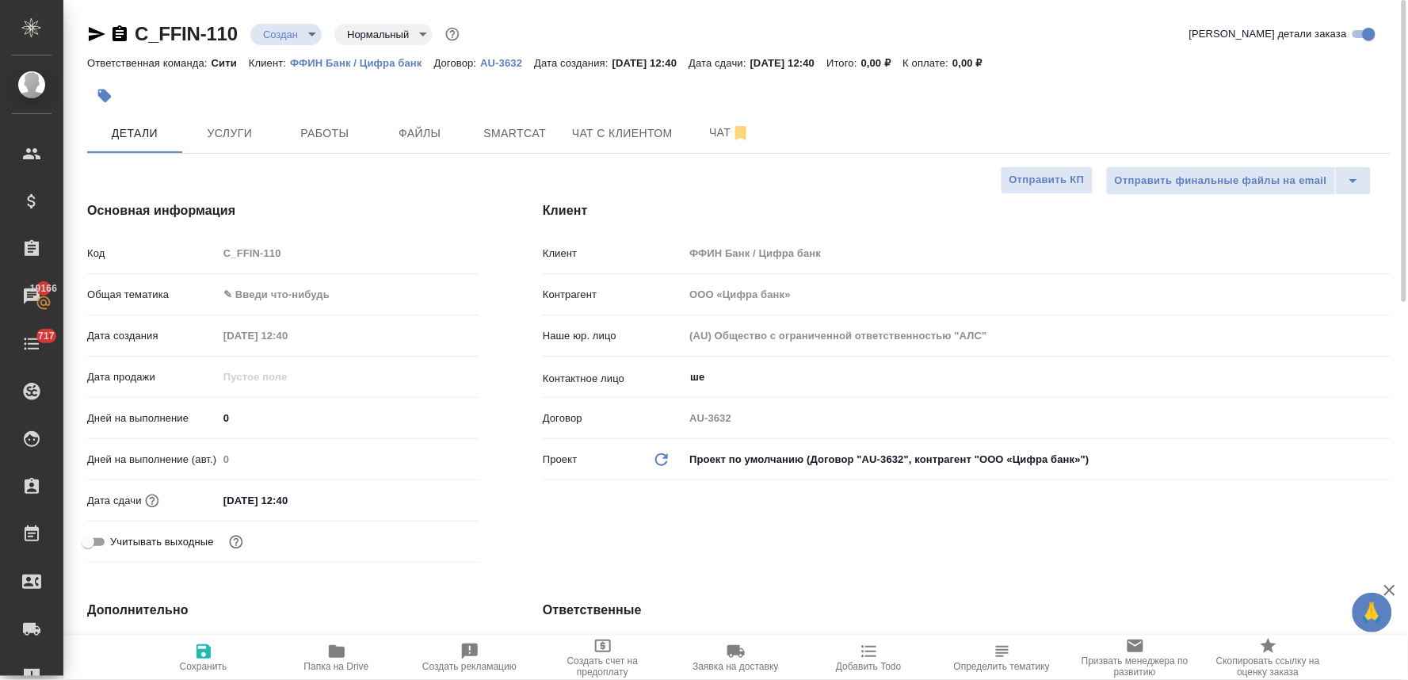
type textarea "x"
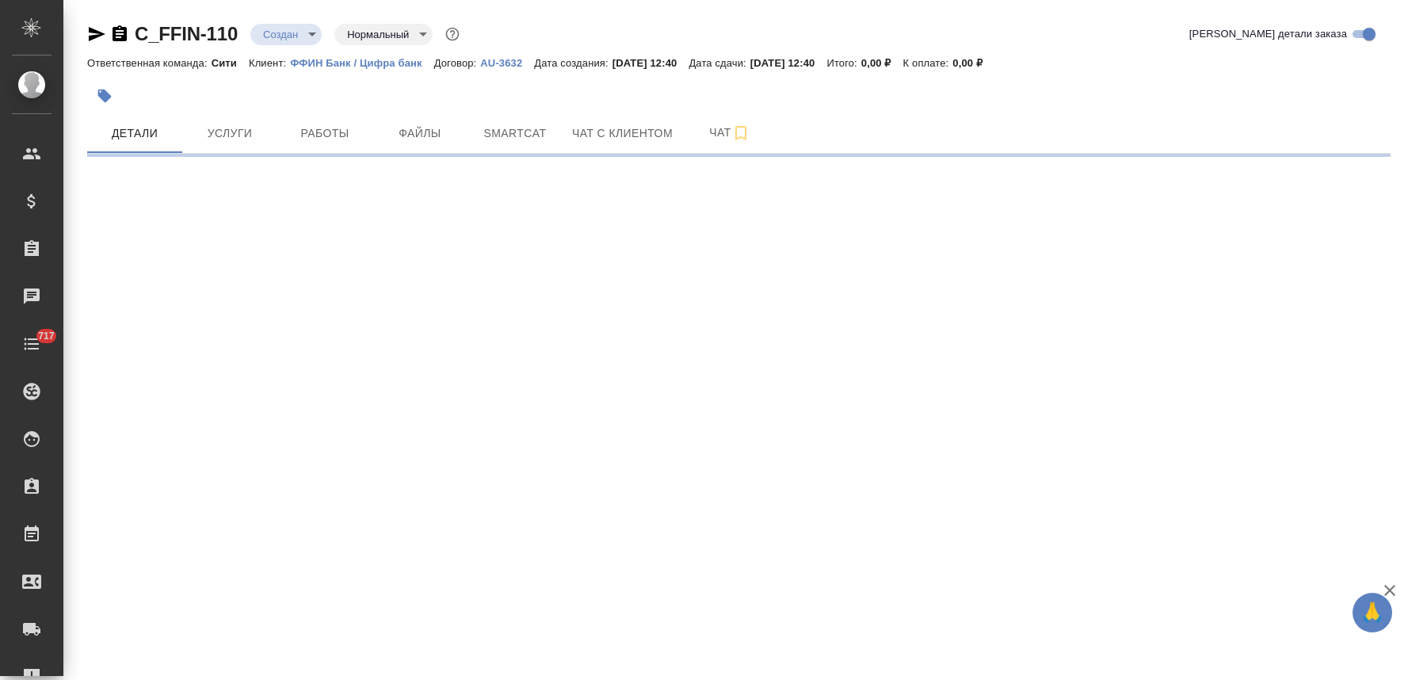
select select "RU"
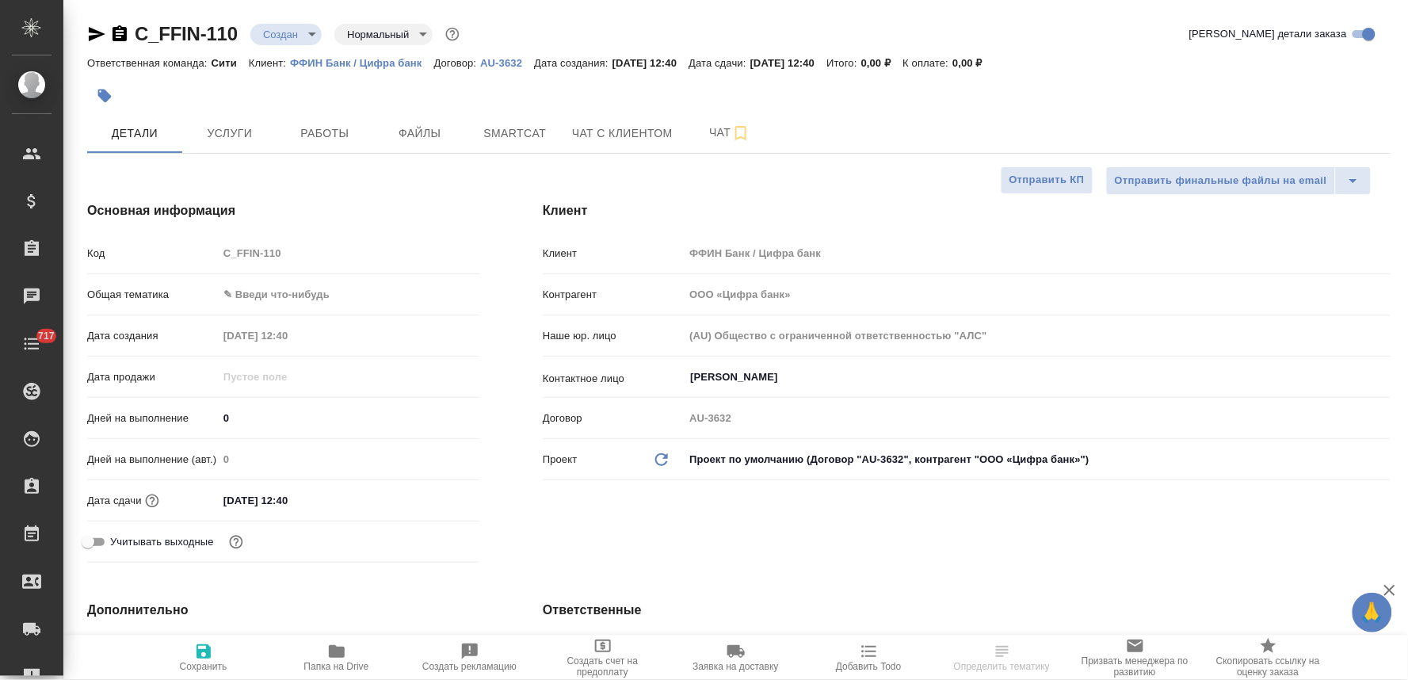
type textarea "x"
click at [793, 376] on input "[PERSON_NAME]" at bounding box center [1011, 377] width 644 height 19
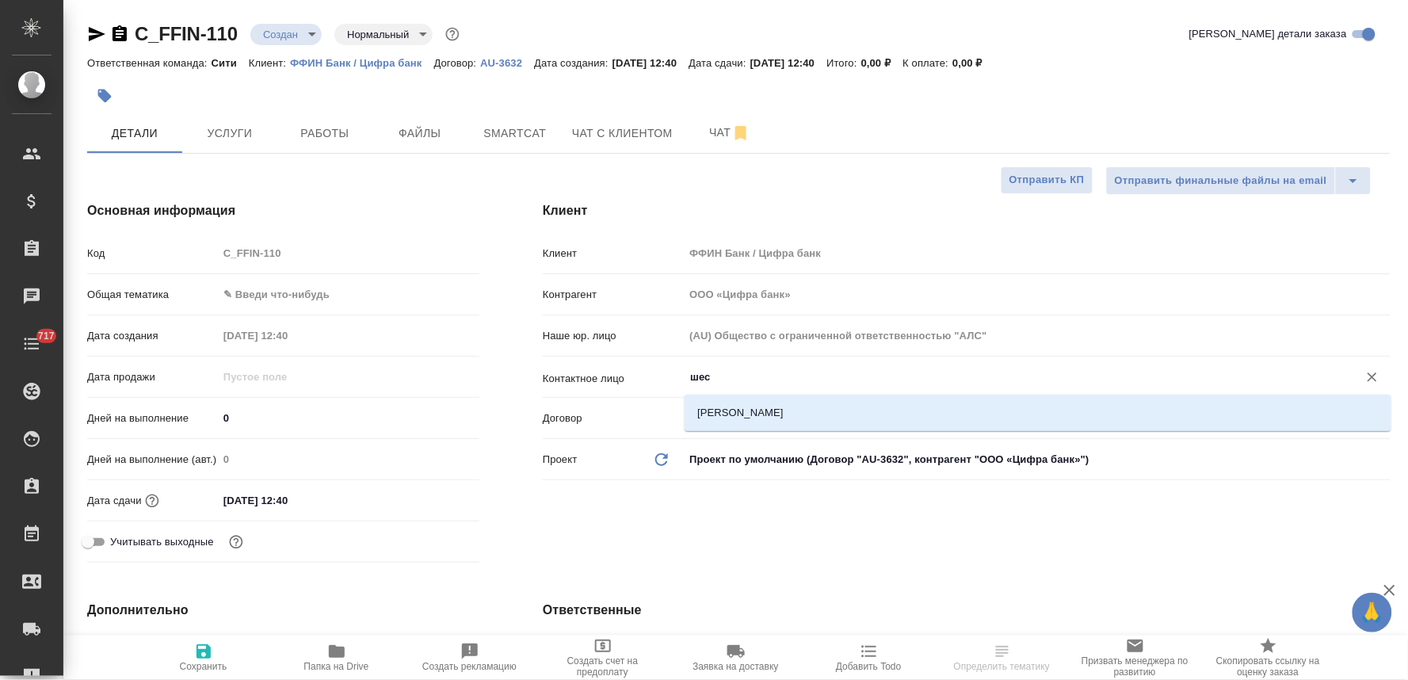
click at [793, 415] on li "[PERSON_NAME]" at bounding box center [1038, 413] width 707 height 29
type input "[PERSON_NAME]"
type textarea "x"
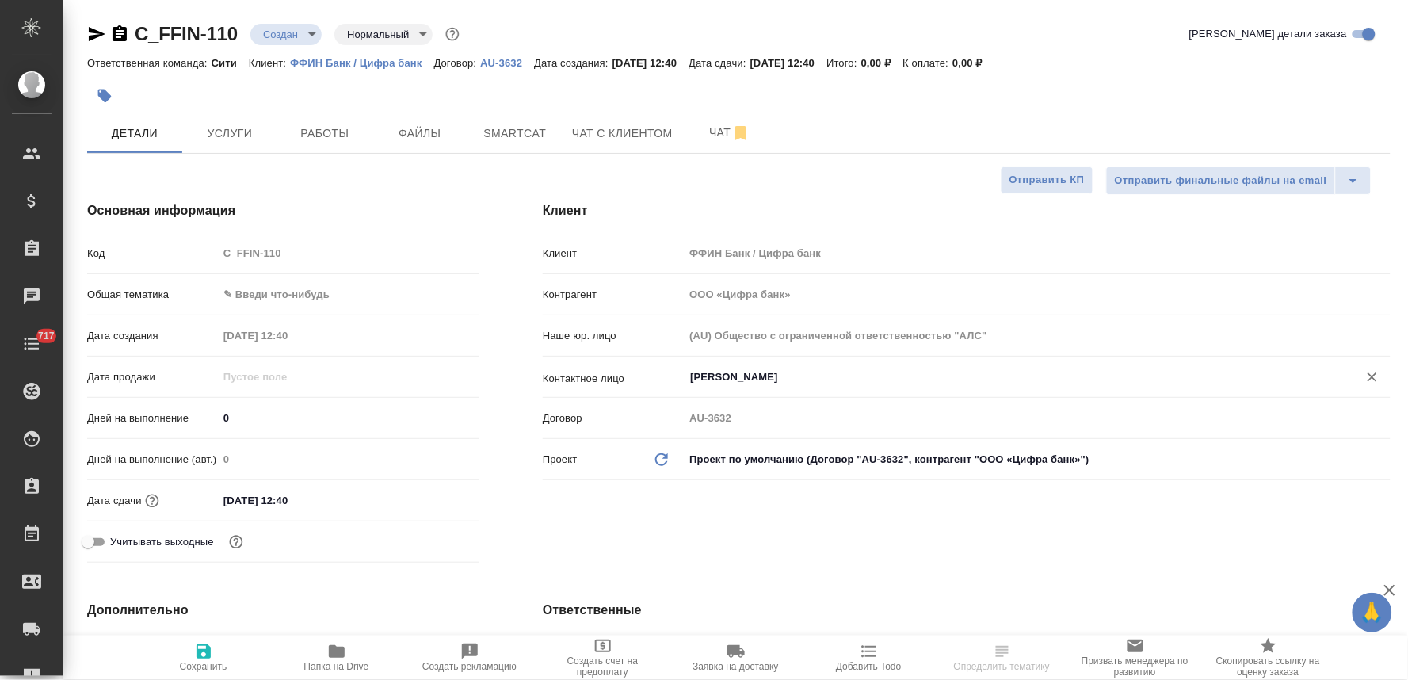
type input "[PERSON_NAME]"
click at [212, 266] on div "Код C_FFIN-110" at bounding box center [283, 253] width 392 height 28
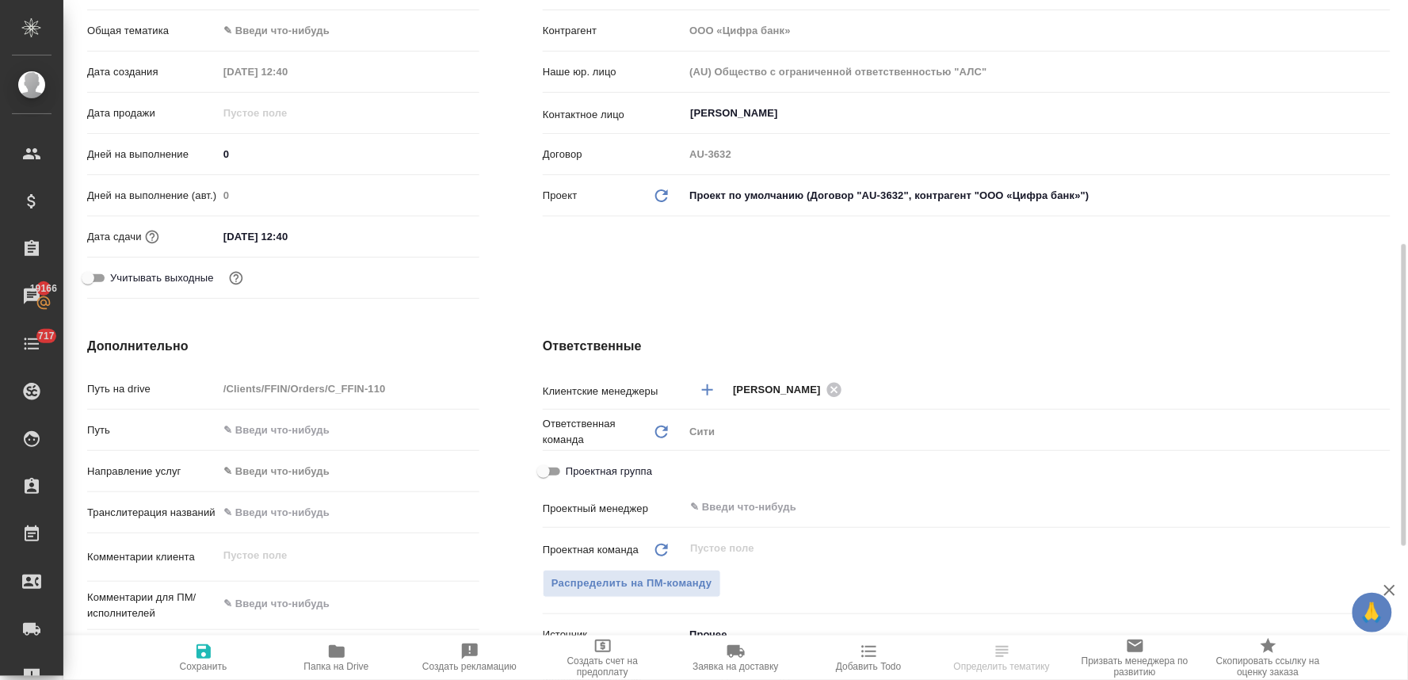
scroll to position [440, 0]
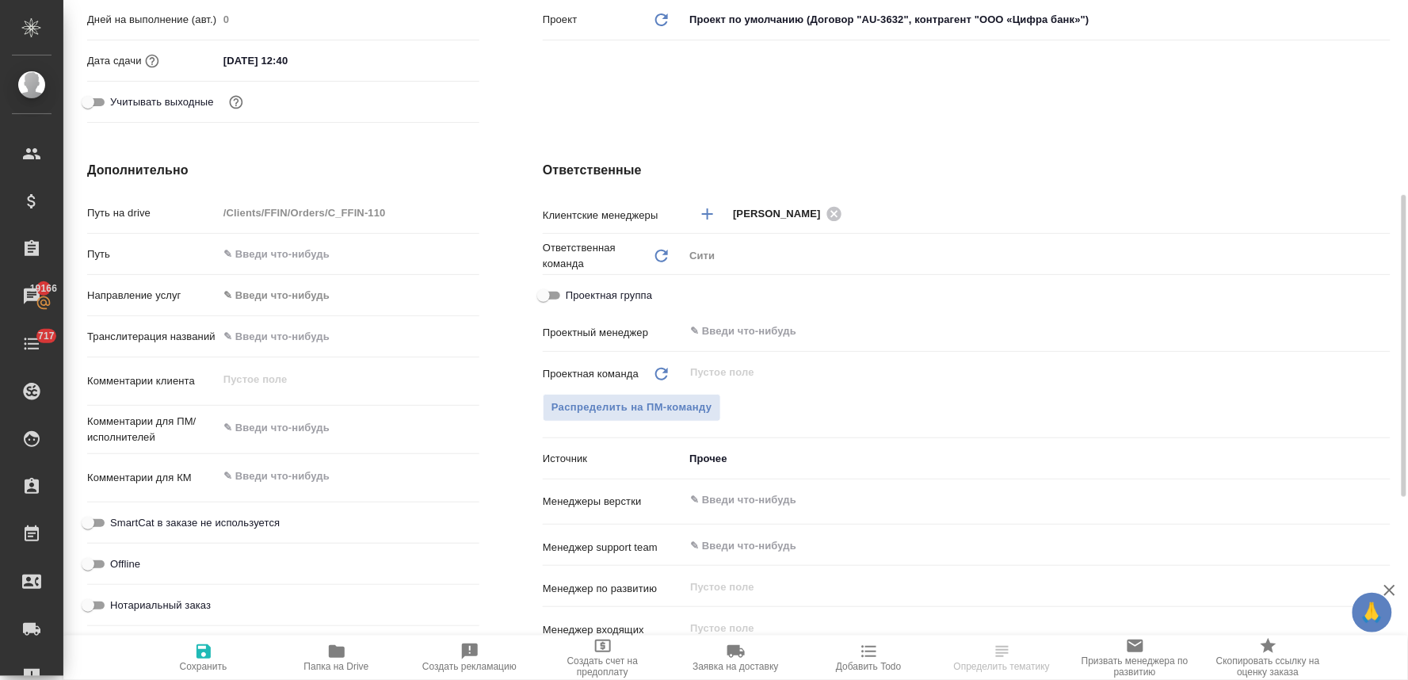
type textarea "x"
click at [262, 422] on textarea at bounding box center [349, 428] width 260 height 27
type textarea "п"
type textarea "x"
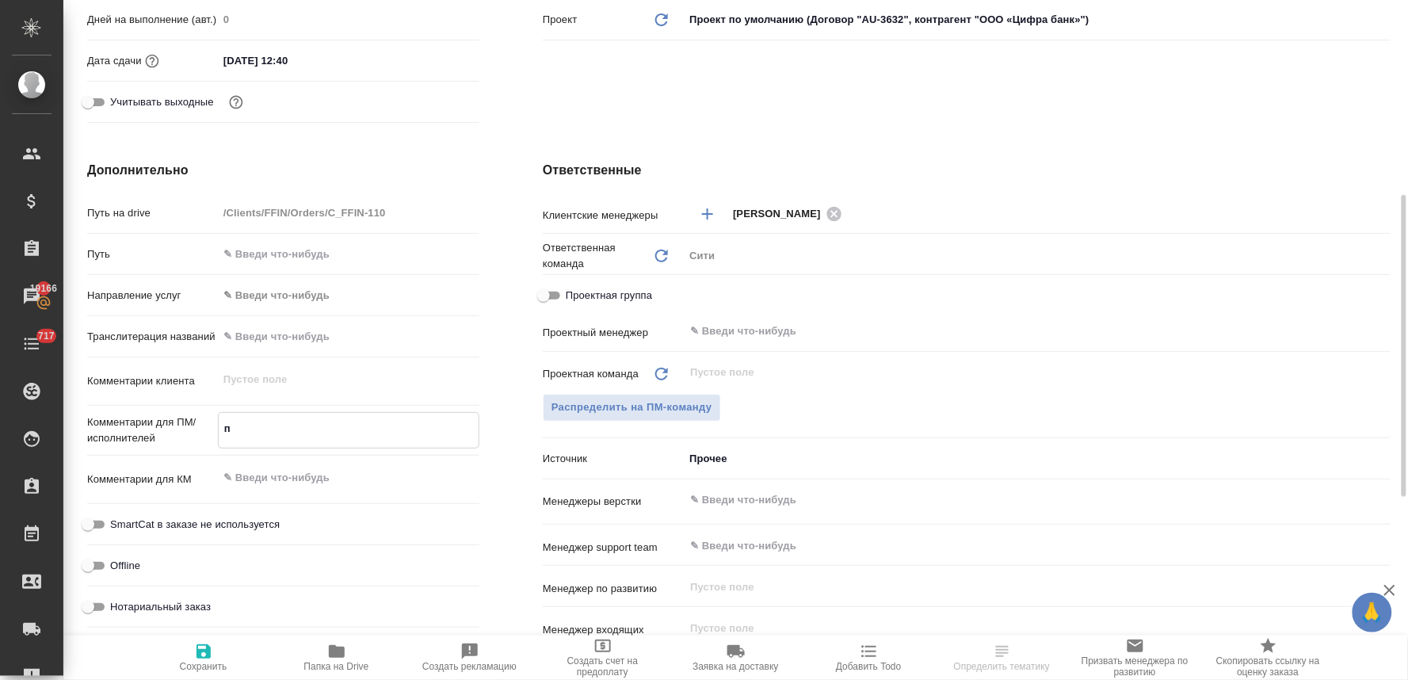
type textarea "x"
type textarea "по"
type textarea "x"
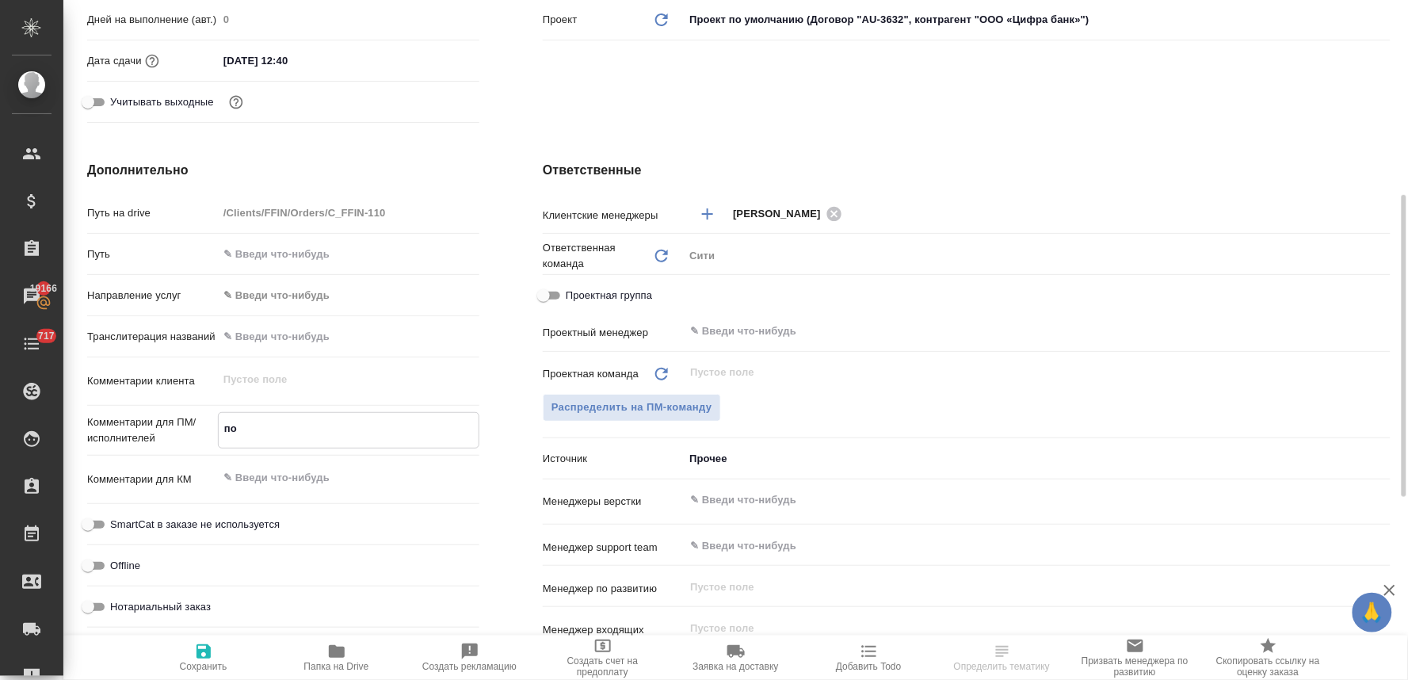
type textarea "x"
type textarea "пос"
type textarea "x"
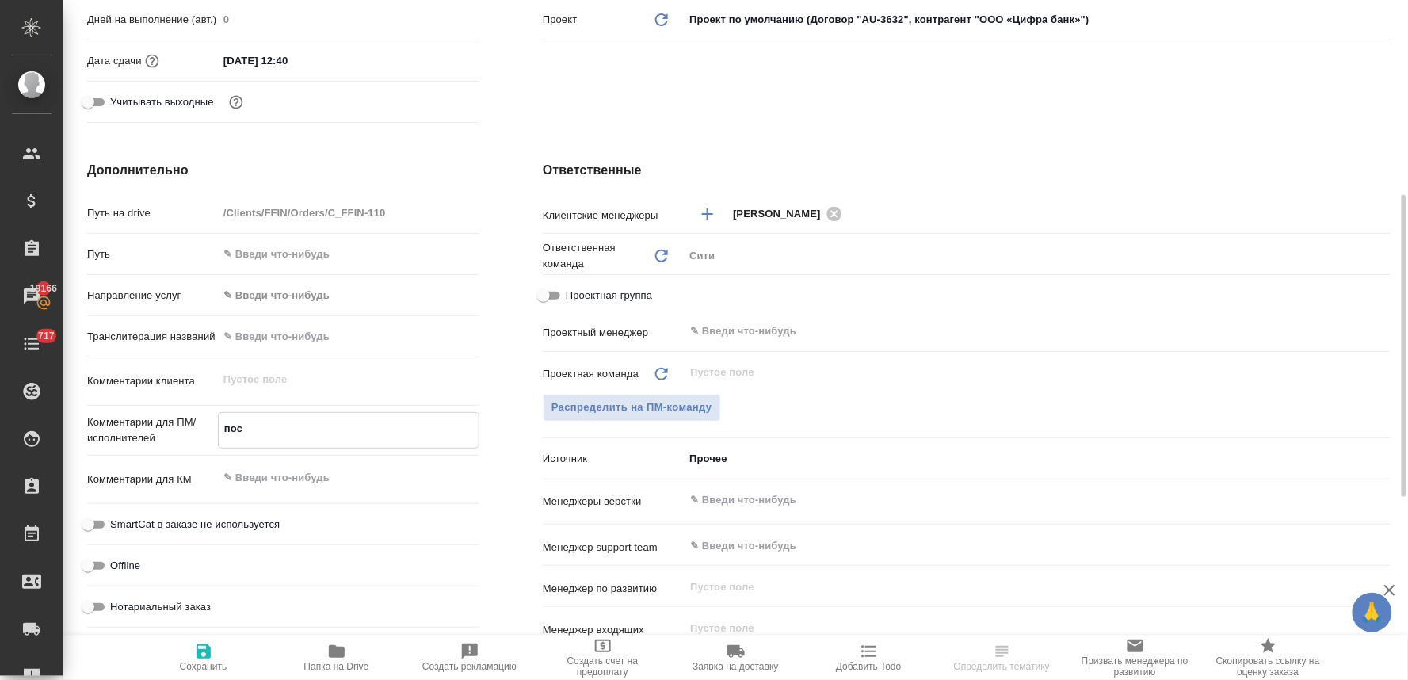
type textarea "посч"
type textarea "x"
type textarea "посчи"
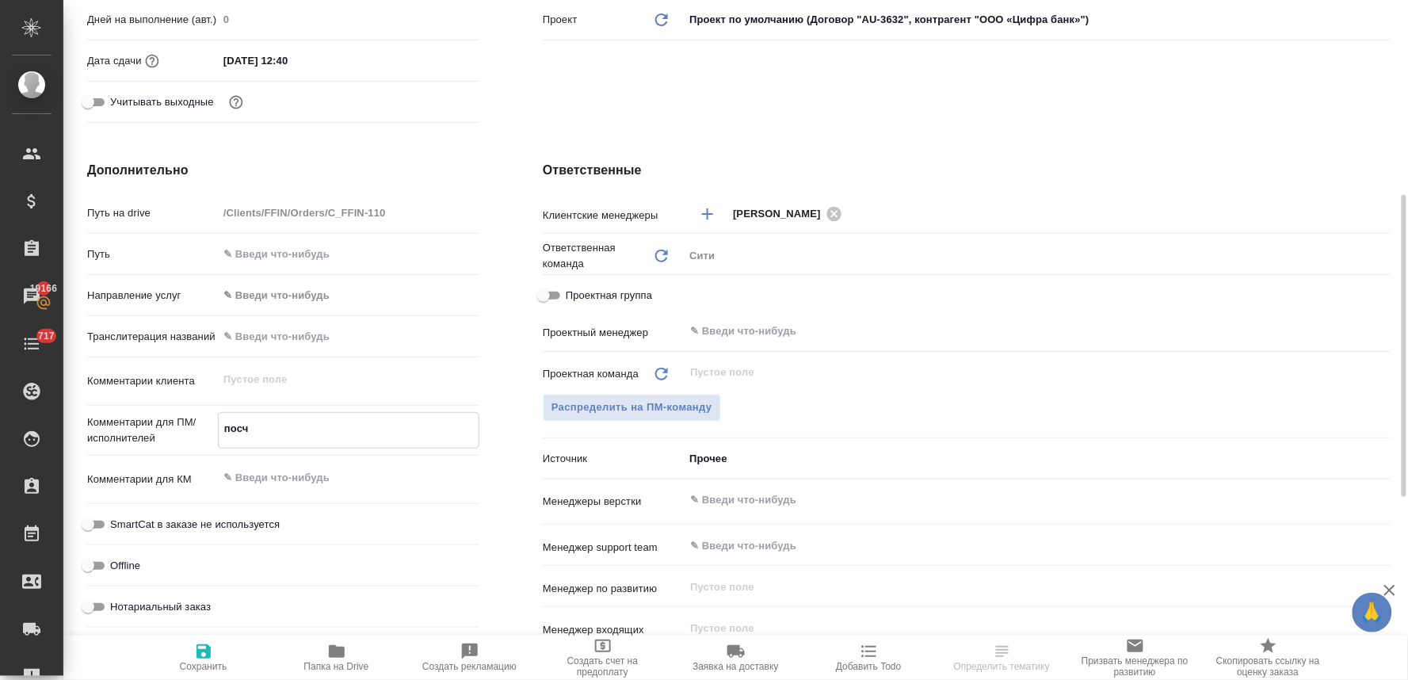
type textarea "x"
type textarea "посчит"
type textarea "x"
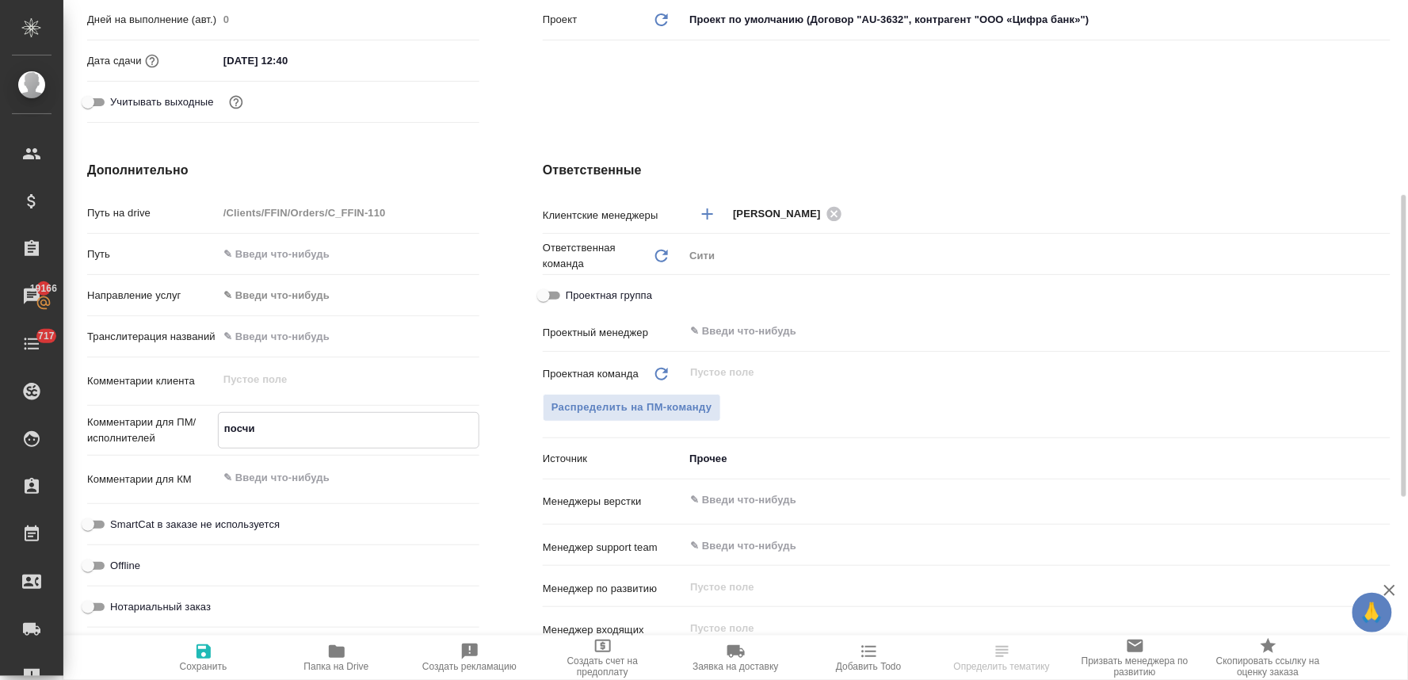
type textarea "x"
type textarea "посчита"
type textarea "x"
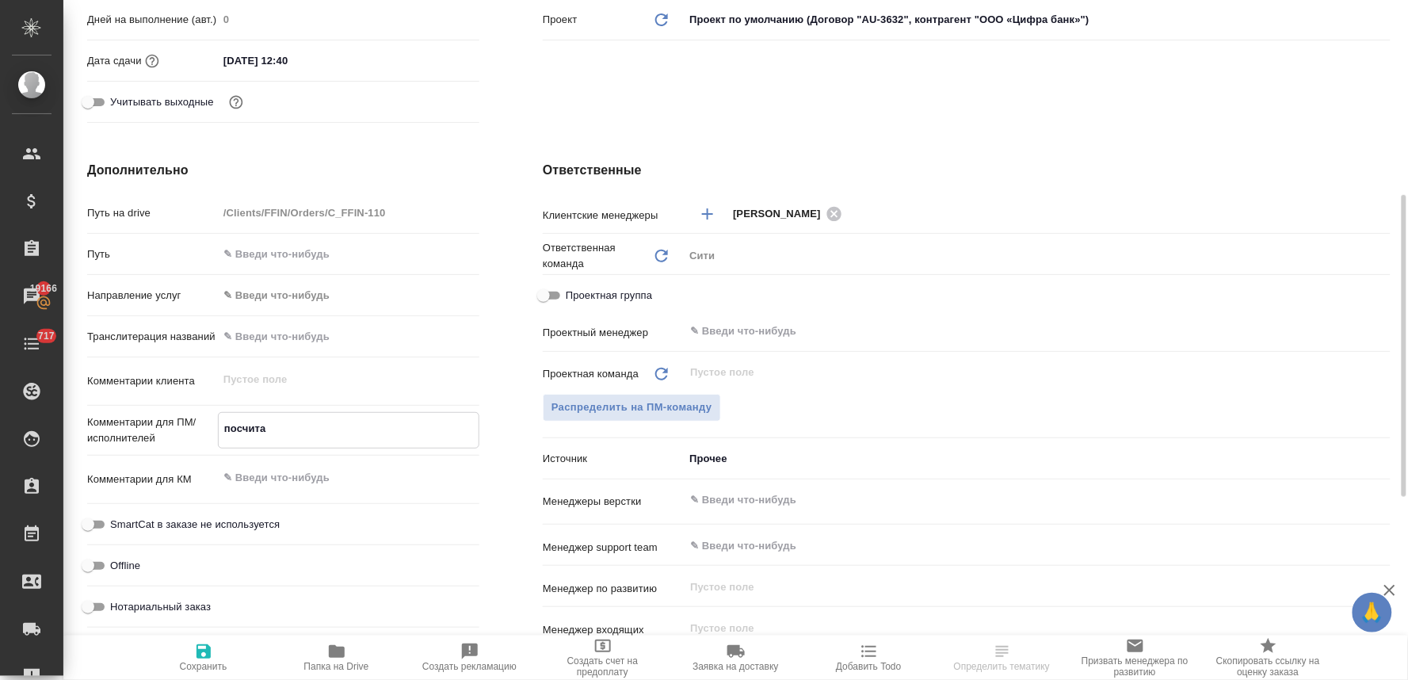
type textarea "x"
type textarea "посчитай"
type textarea "x"
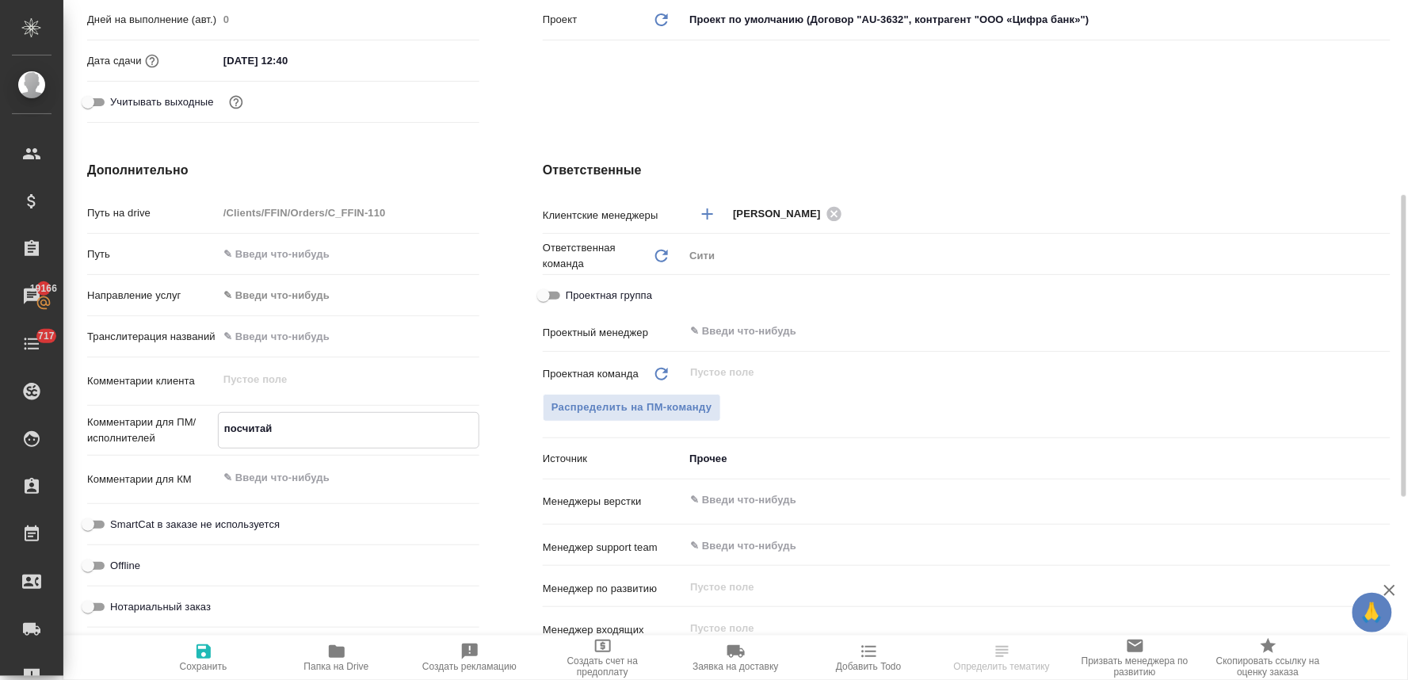
type textarea "посчитайт"
type textarea "x"
type textarea "посчитайте"
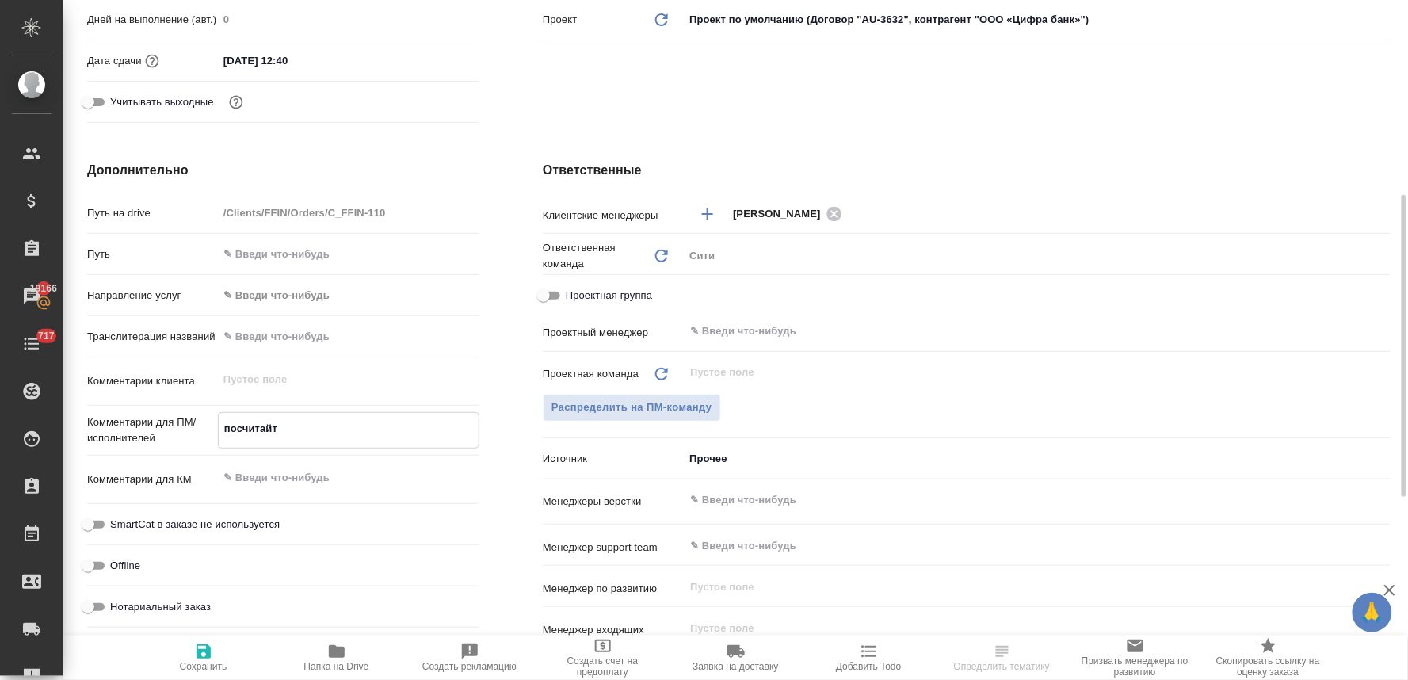
type textarea "x"
type textarea "посчитайте"
type textarea "x"
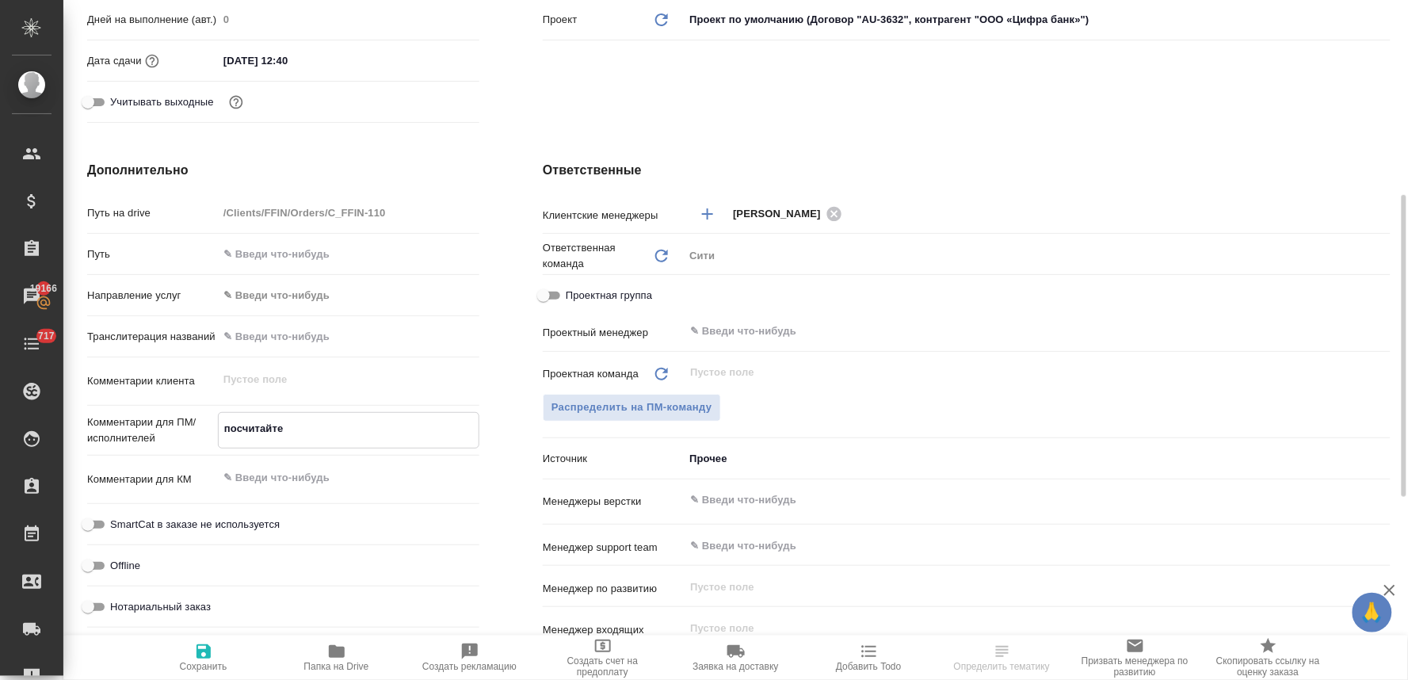
type textarea "x"
type textarea "посчитайте в"
type textarea "x"
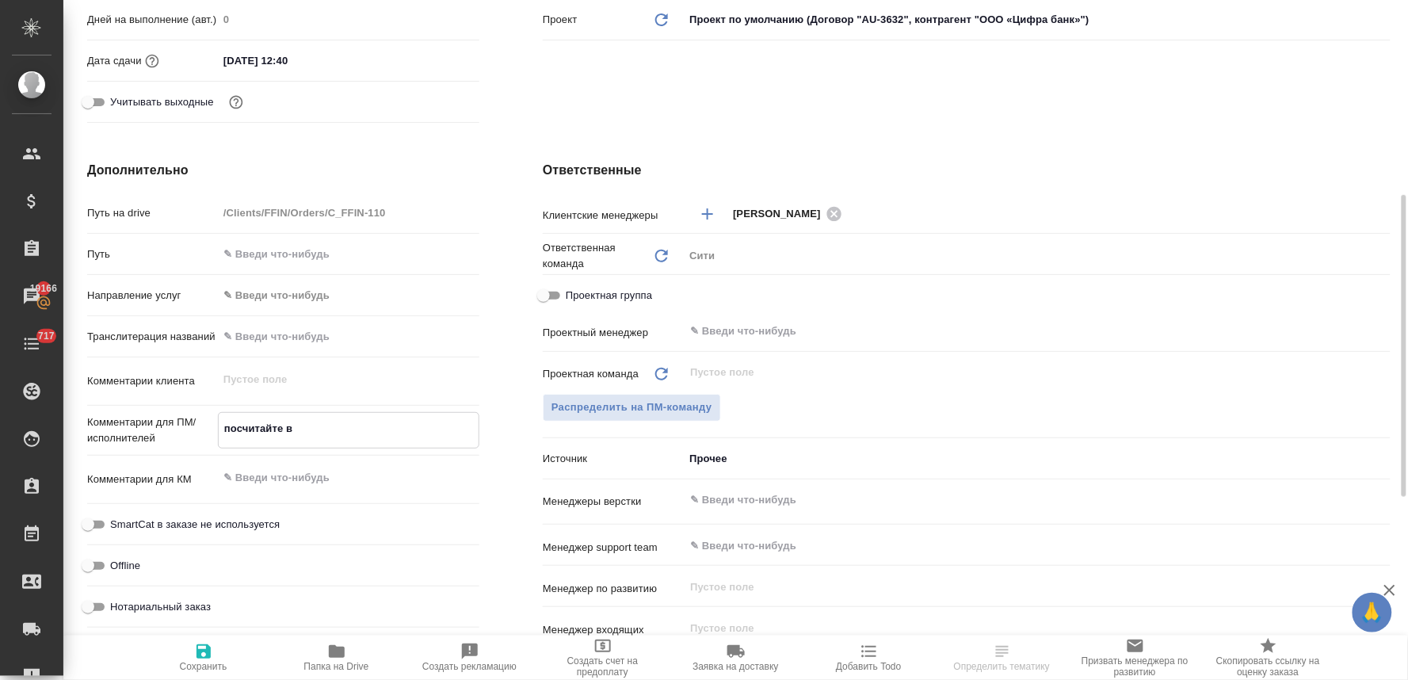
type textarea "x"
type textarea "посчитайте ве"
type textarea "x"
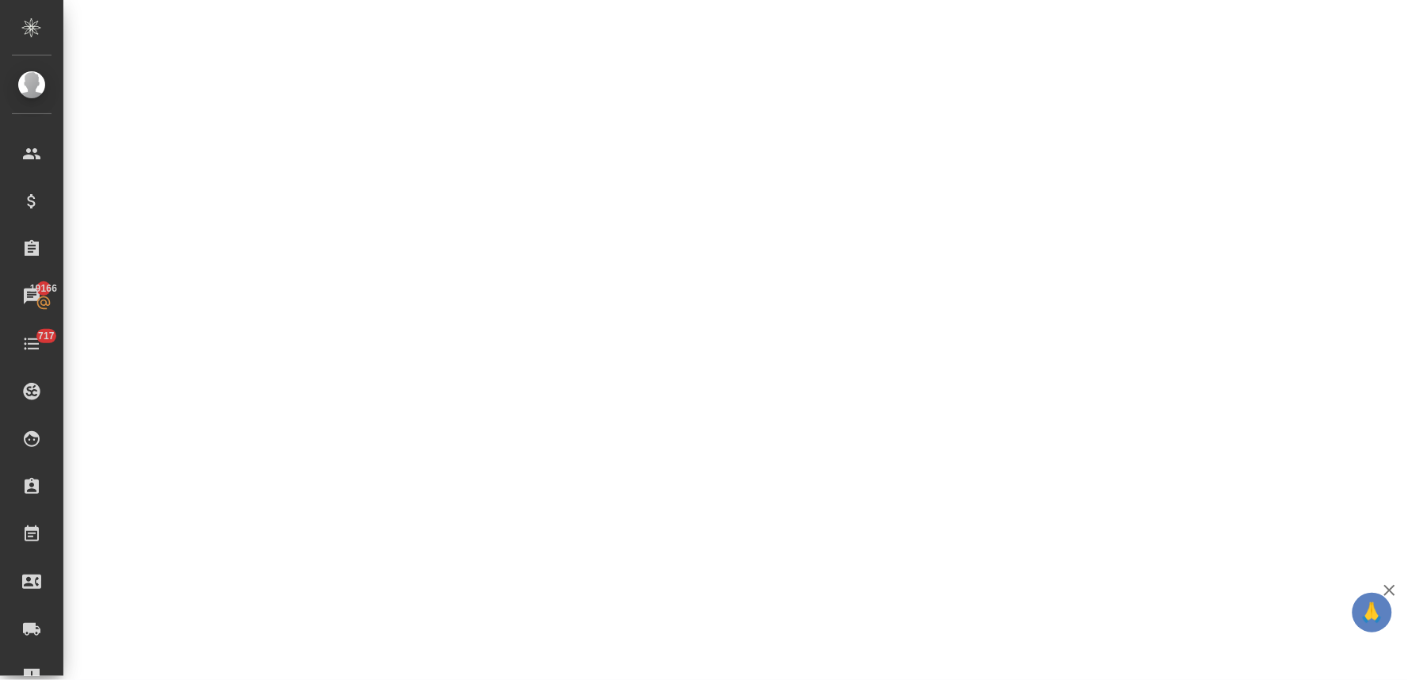
select select "RU"
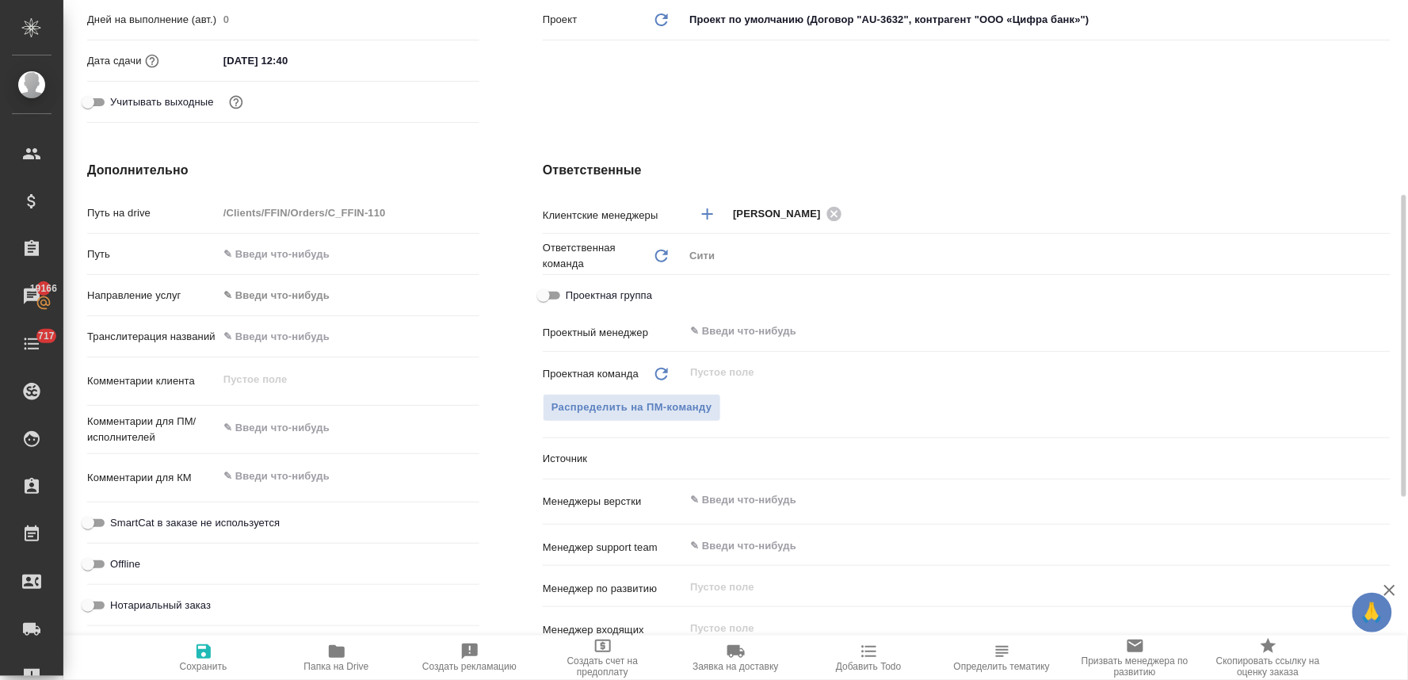
type textarea "x"
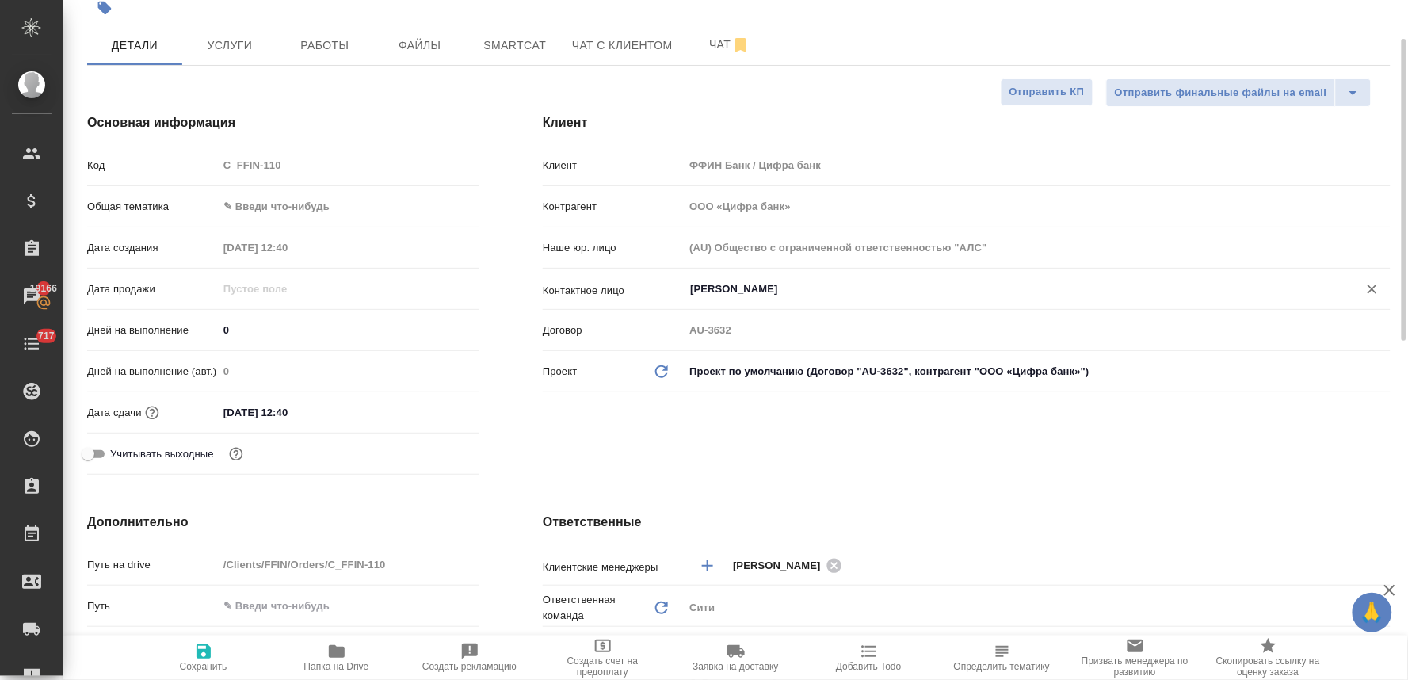
click at [723, 296] on input "[PERSON_NAME]" at bounding box center [1011, 289] width 644 height 19
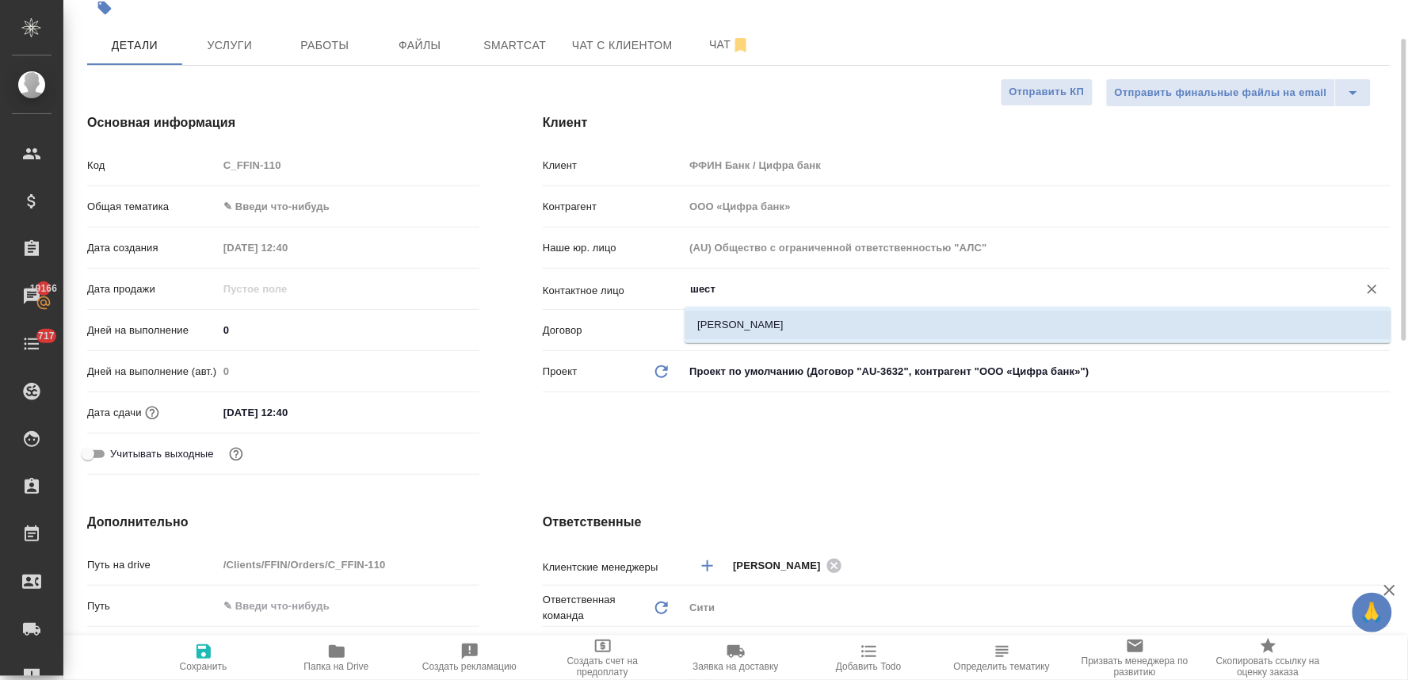
drag, startPoint x: 739, startPoint y: 314, endPoint x: 661, endPoint y: 349, distance: 86.2
click at [740, 314] on li "[PERSON_NAME]" at bounding box center [1038, 325] width 707 height 29
type input "[PERSON_NAME]"
type textarea "x"
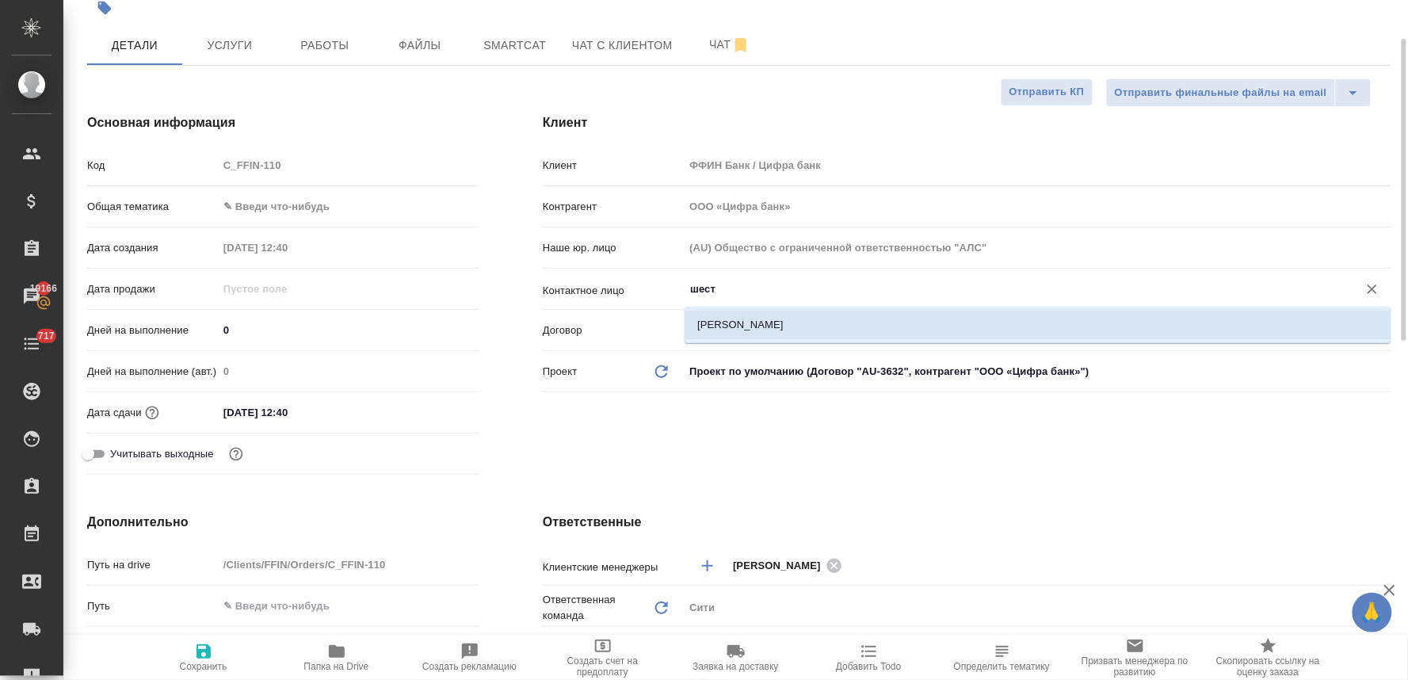
type textarea "x"
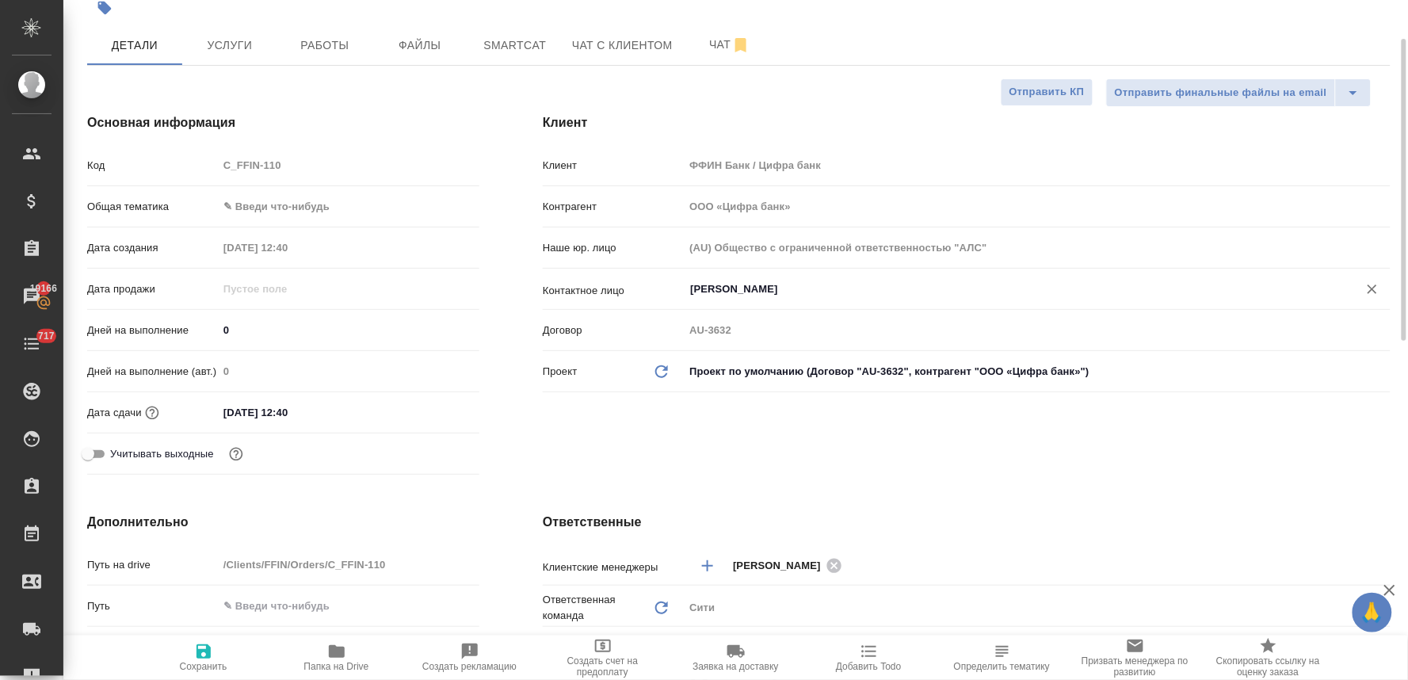
type input "[PERSON_NAME]"
drag, startPoint x: 200, startPoint y: 666, endPoint x: 202, endPoint y: 678, distance: 12.9
click at [200, 666] on span "Сохранить" at bounding box center [204, 666] width 48 height 11
type textarea "x"
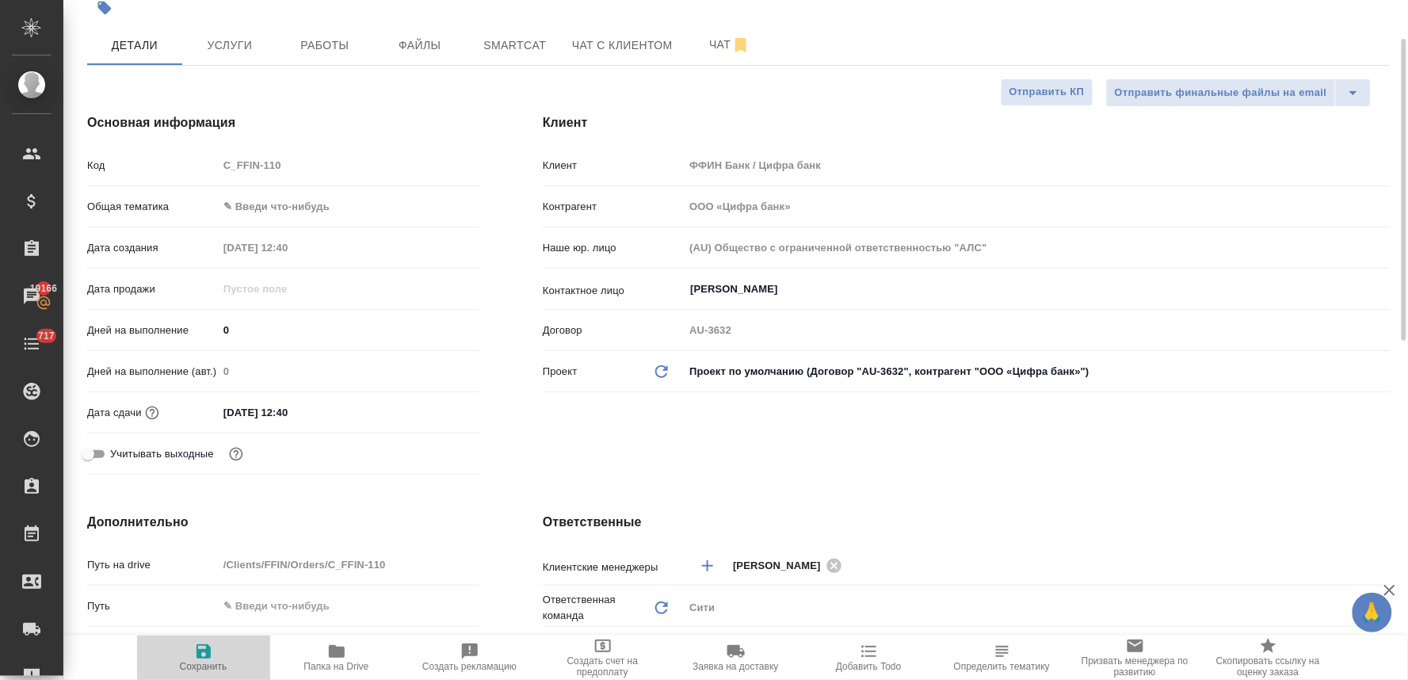
type textarea "x"
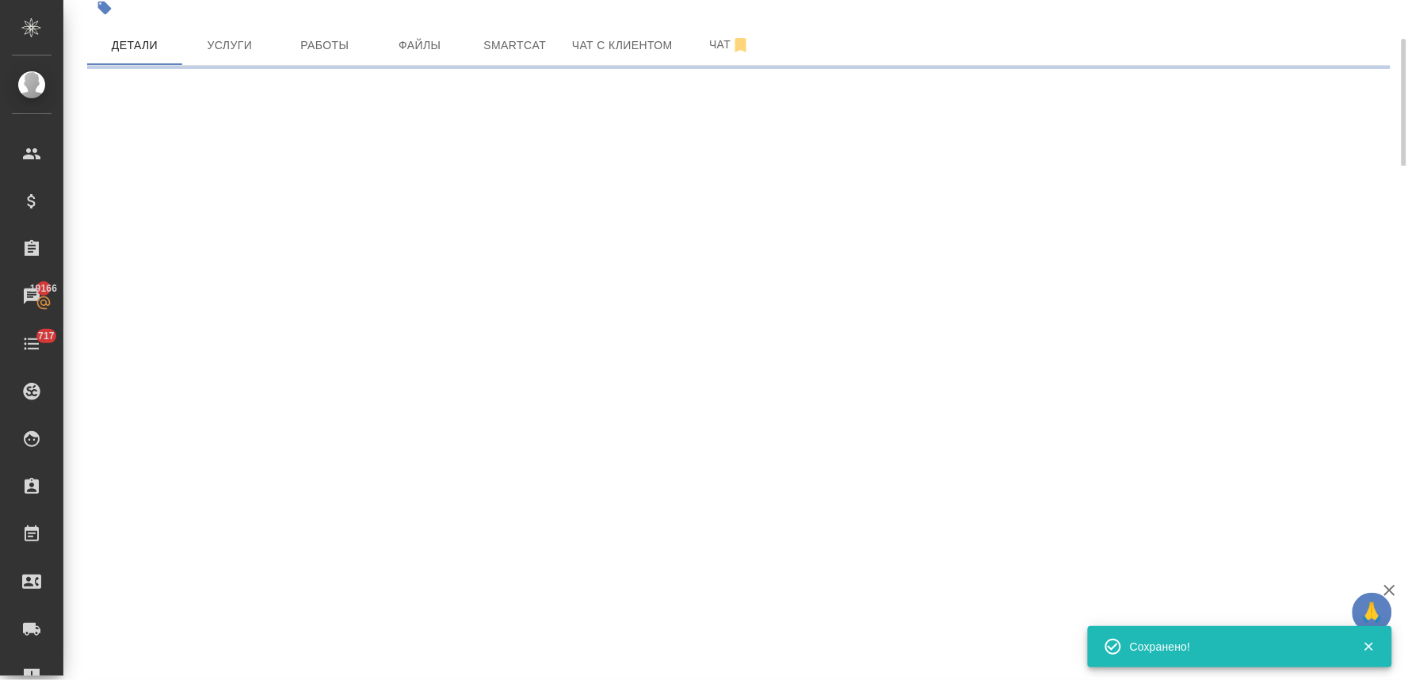
type input "holyTrinity"
select select "RU"
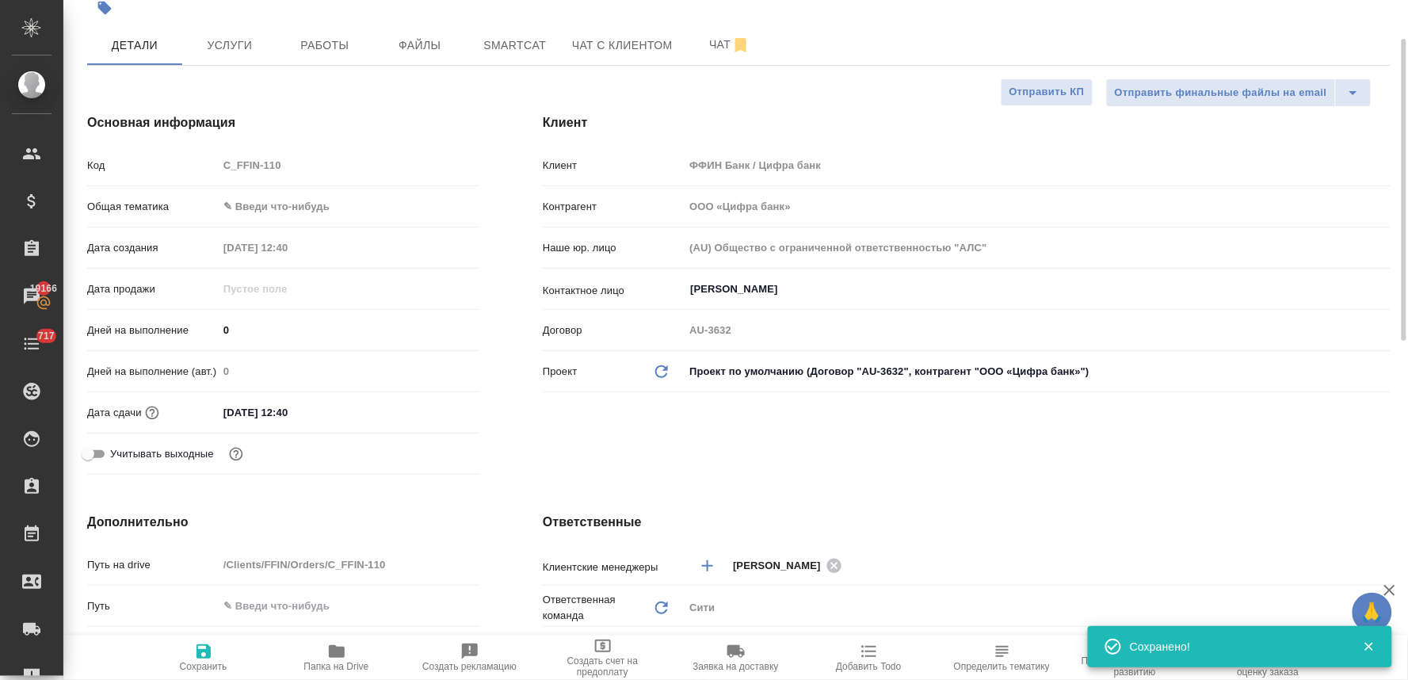
type textarea "x"
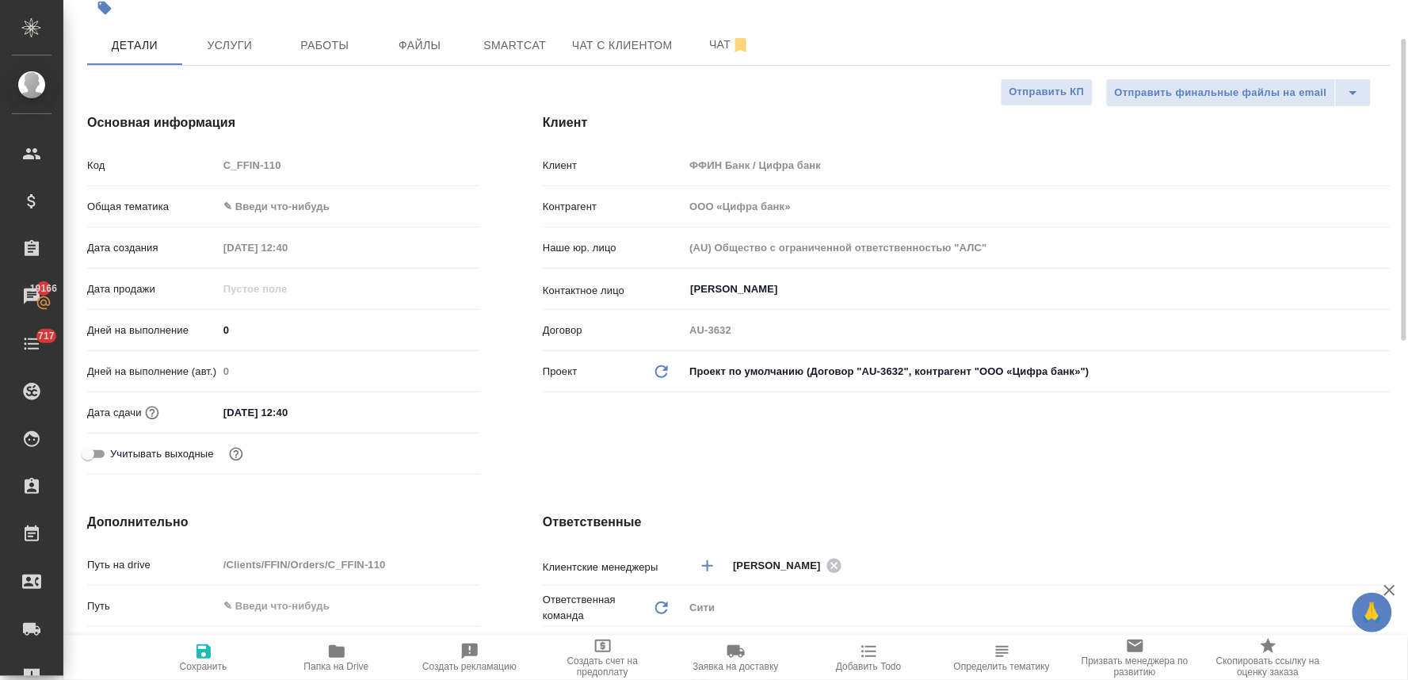
drag, startPoint x: 1110, startPoint y: 469, endPoint x: 1057, endPoint y: 423, distance: 70.2
click at [1110, 469] on div "Клиент Клиент ФФИН Банк / Цифра банк Контрагент ООО «Цифра банк» Наше юр. лицо …" at bounding box center [966, 297] width 911 height 431
type textarea "x"
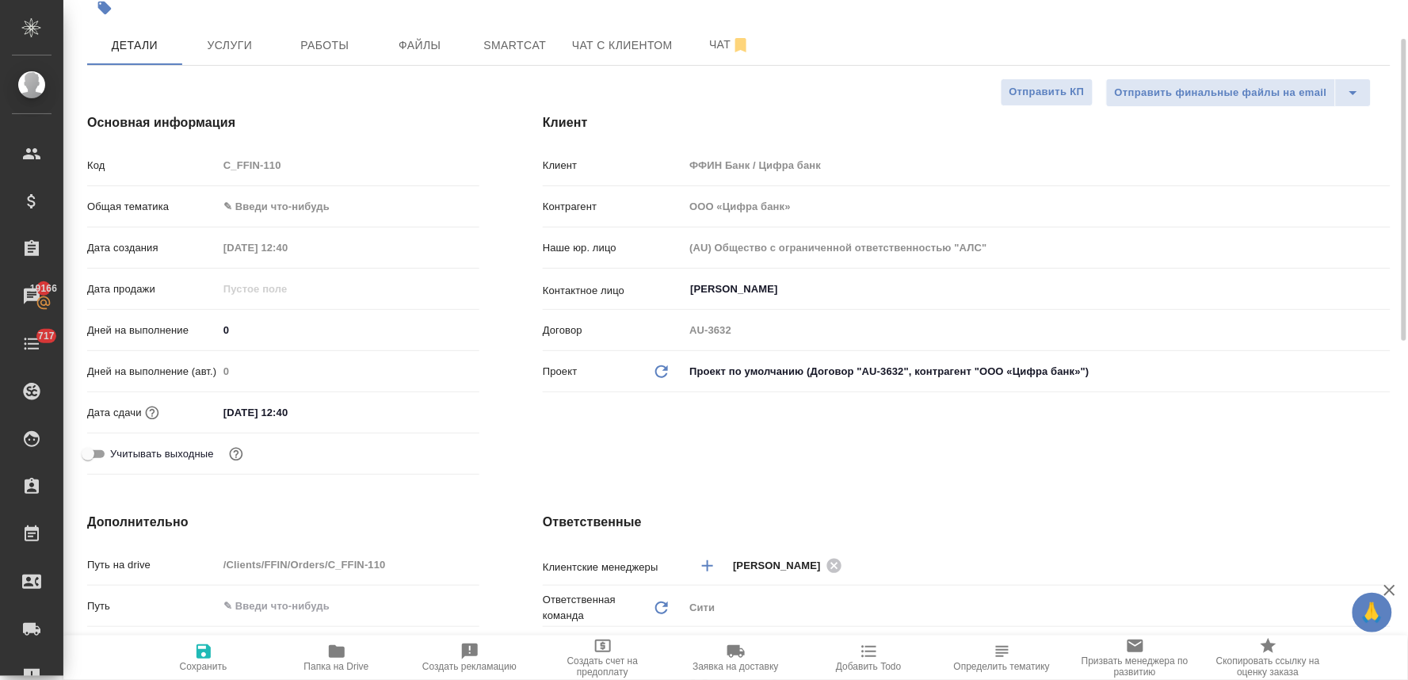
type textarea "x"
click at [428, 42] on span "Файлы" at bounding box center [420, 46] width 76 height 20
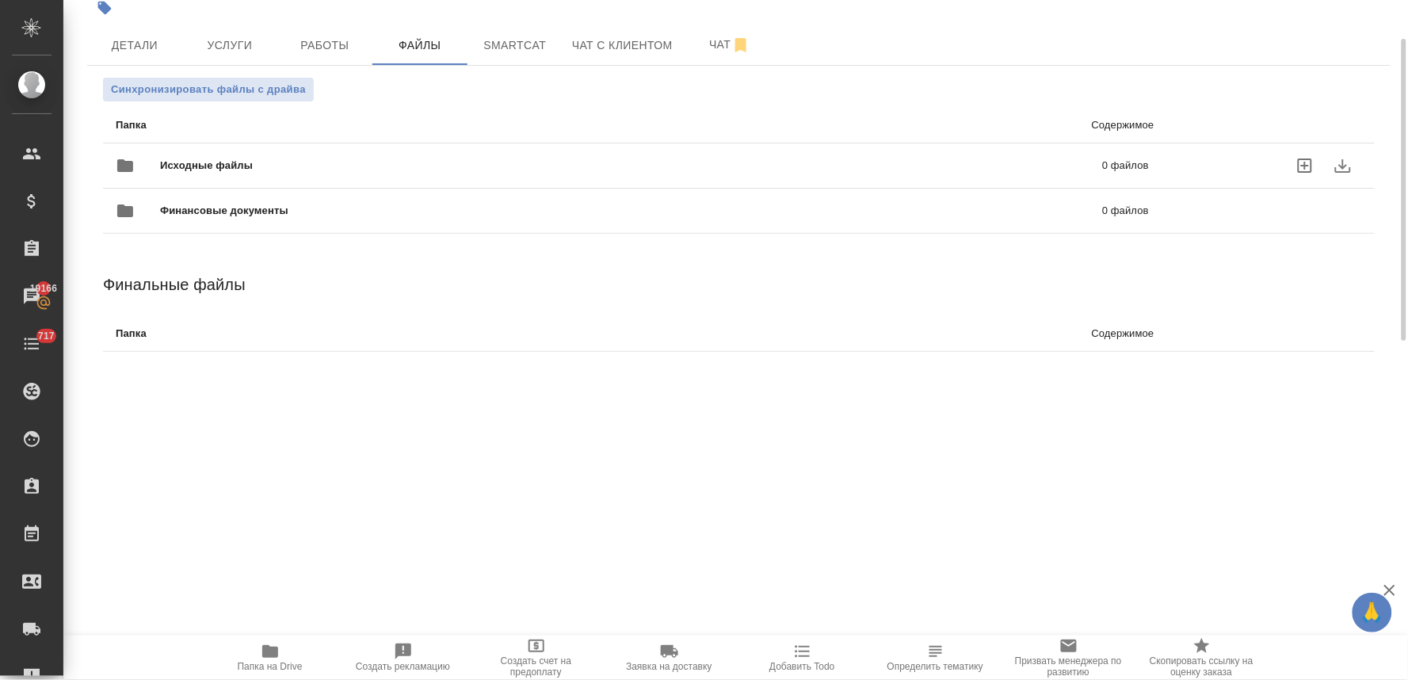
click at [1300, 162] on icon "uploadFiles" at bounding box center [1305, 165] width 14 height 14
click at [0, 0] on input "uploadFiles" at bounding box center [0, 0] width 0 height 0
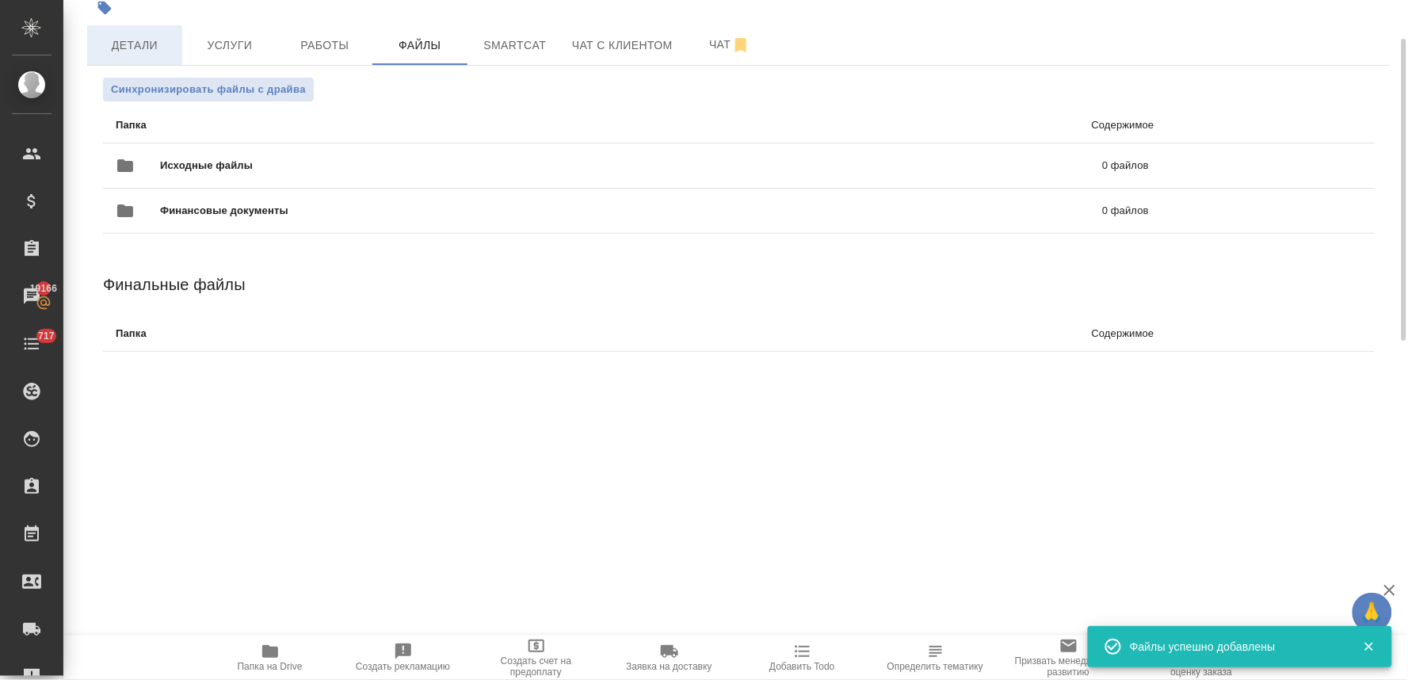
click at [139, 42] on span "Детали" at bounding box center [135, 46] width 76 height 20
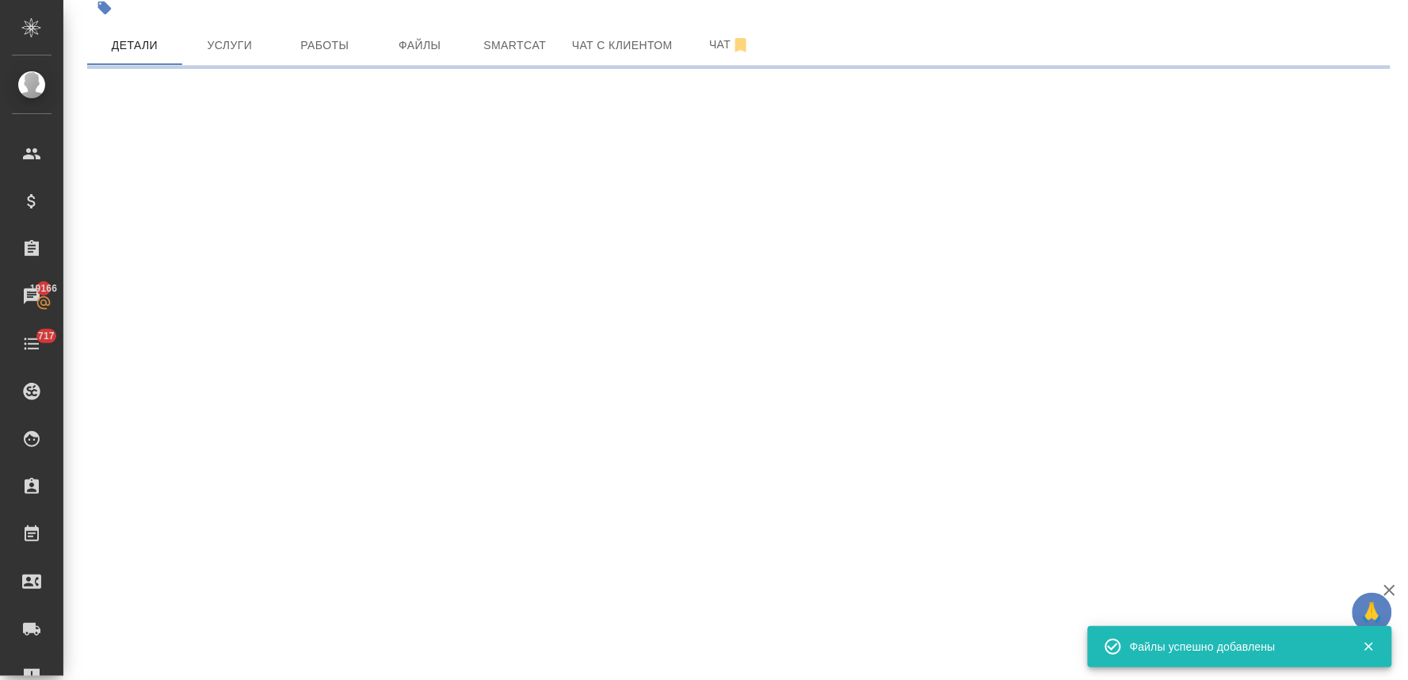
select select "RU"
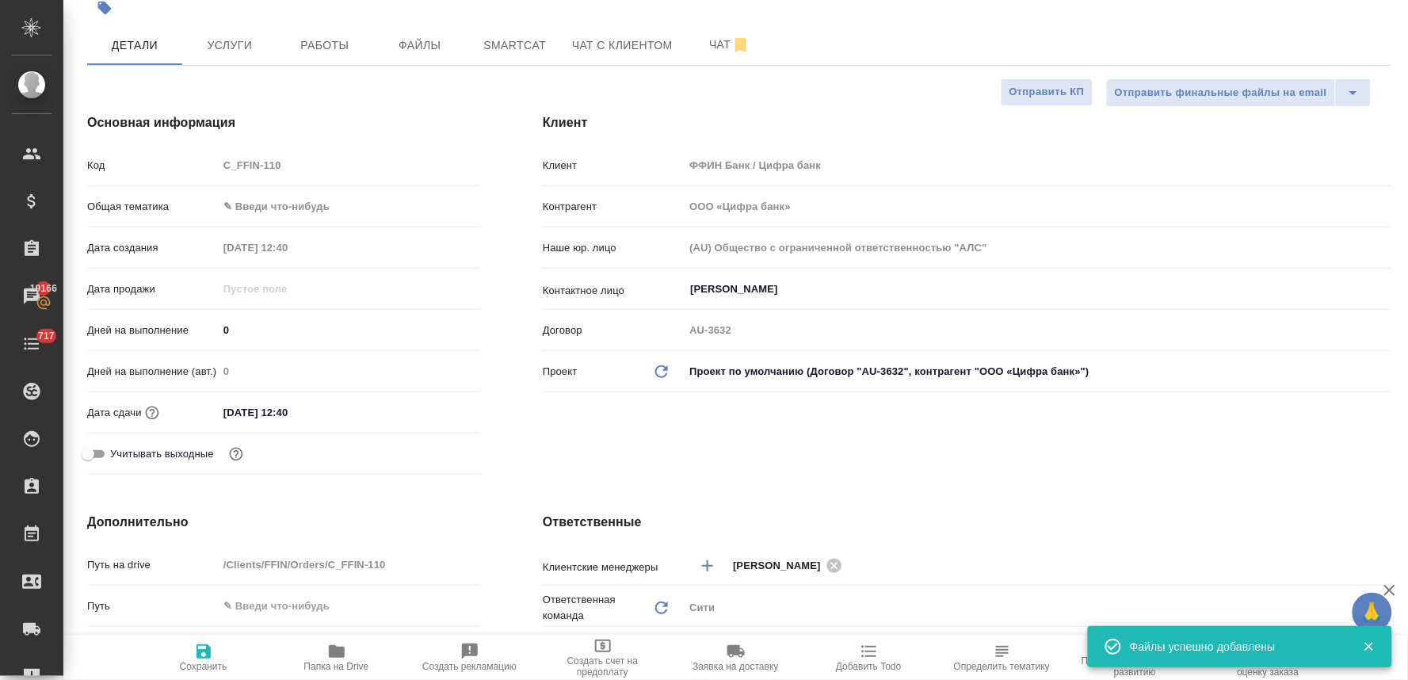
type textarea "x"
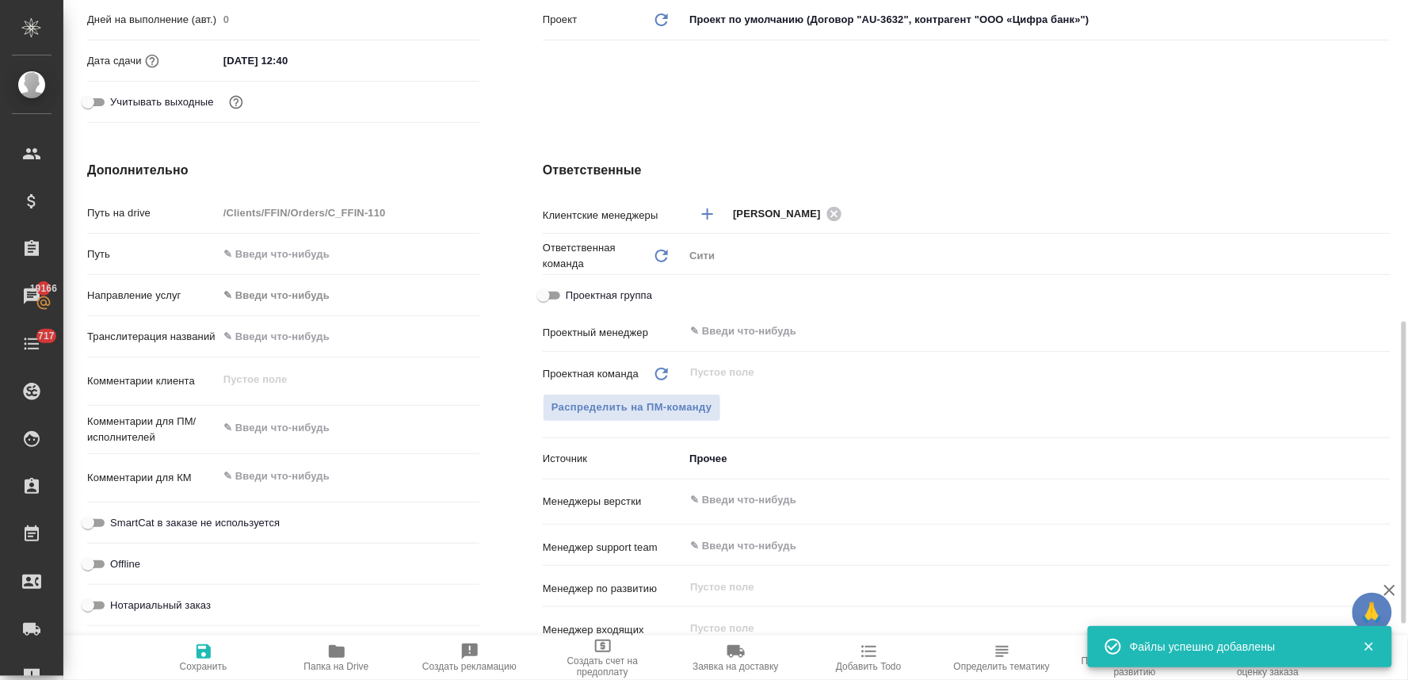
scroll to position [616, 0]
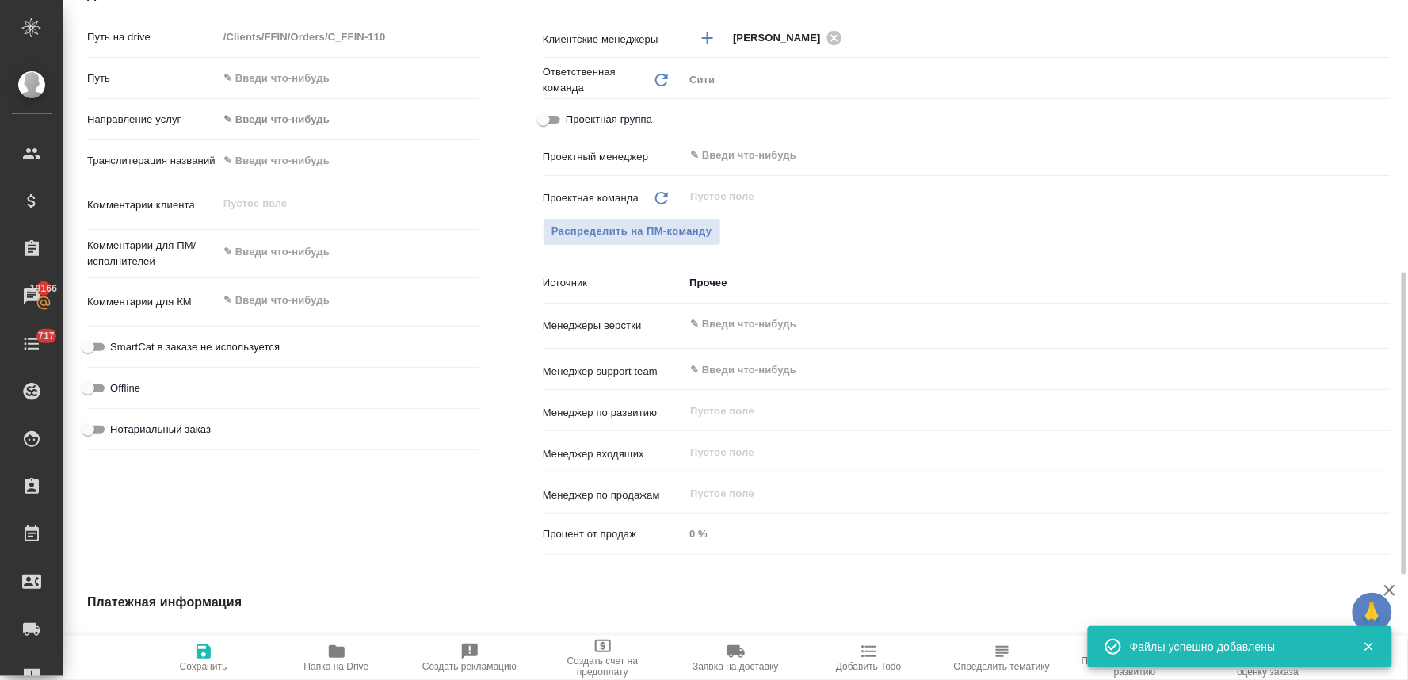
type textarea "x"
click at [299, 243] on textarea at bounding box center [349, 252] width 260 height 27
type textarea "x"
type textarea "п"
type textarea "x"
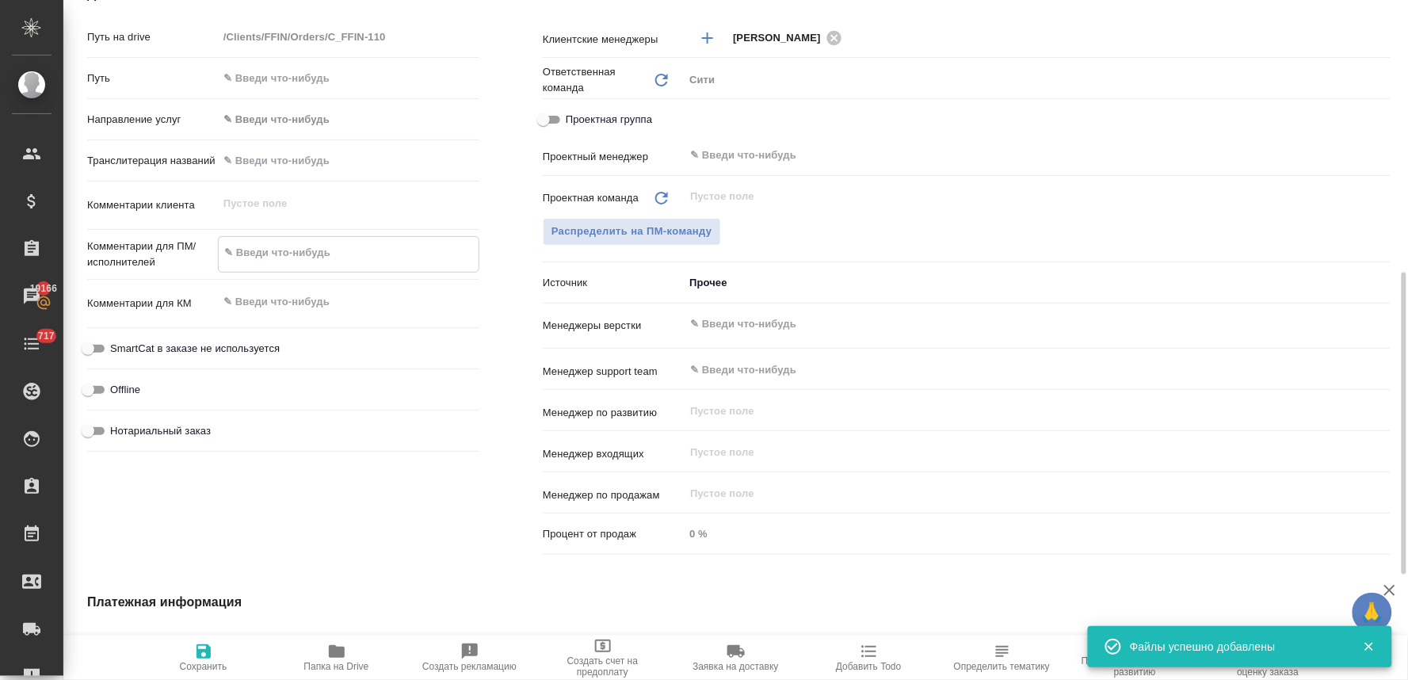
type textarea "x"
type textarea "по"
type textarea "x"
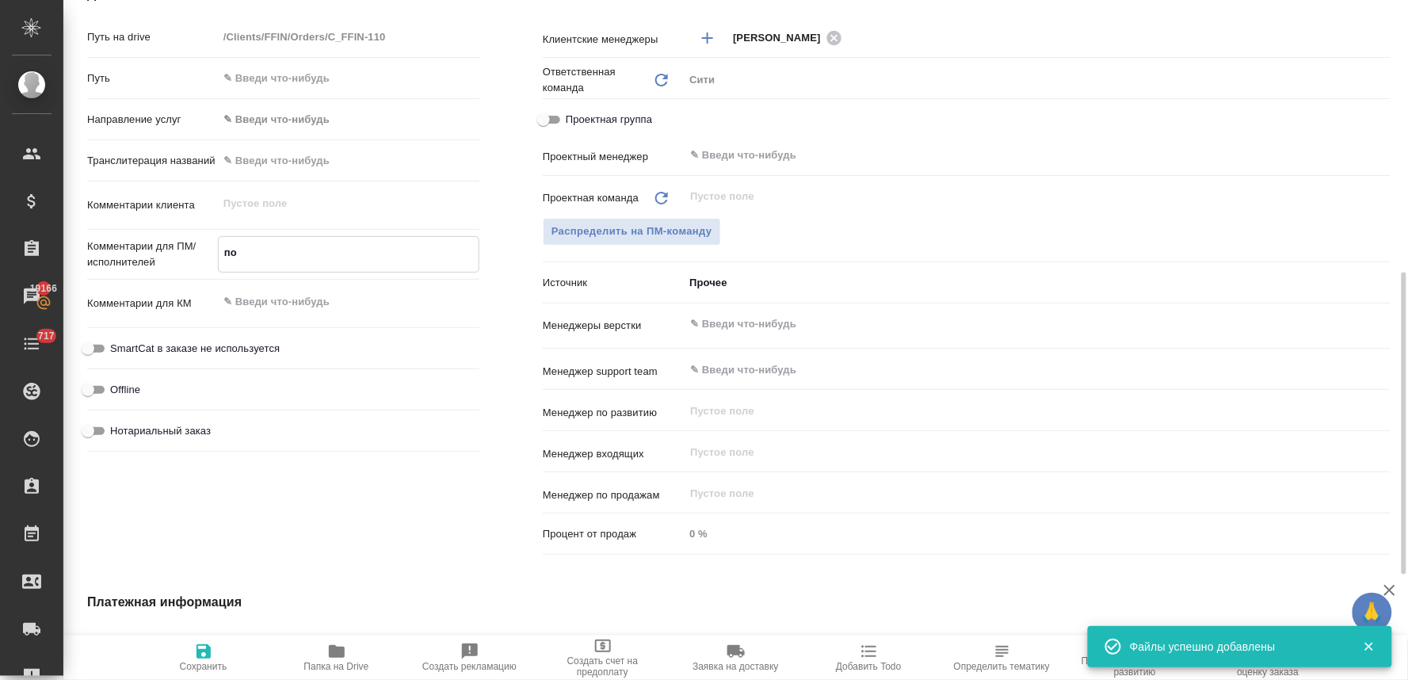
type textarea "x"
type textarea "пос"
type textarea "x"
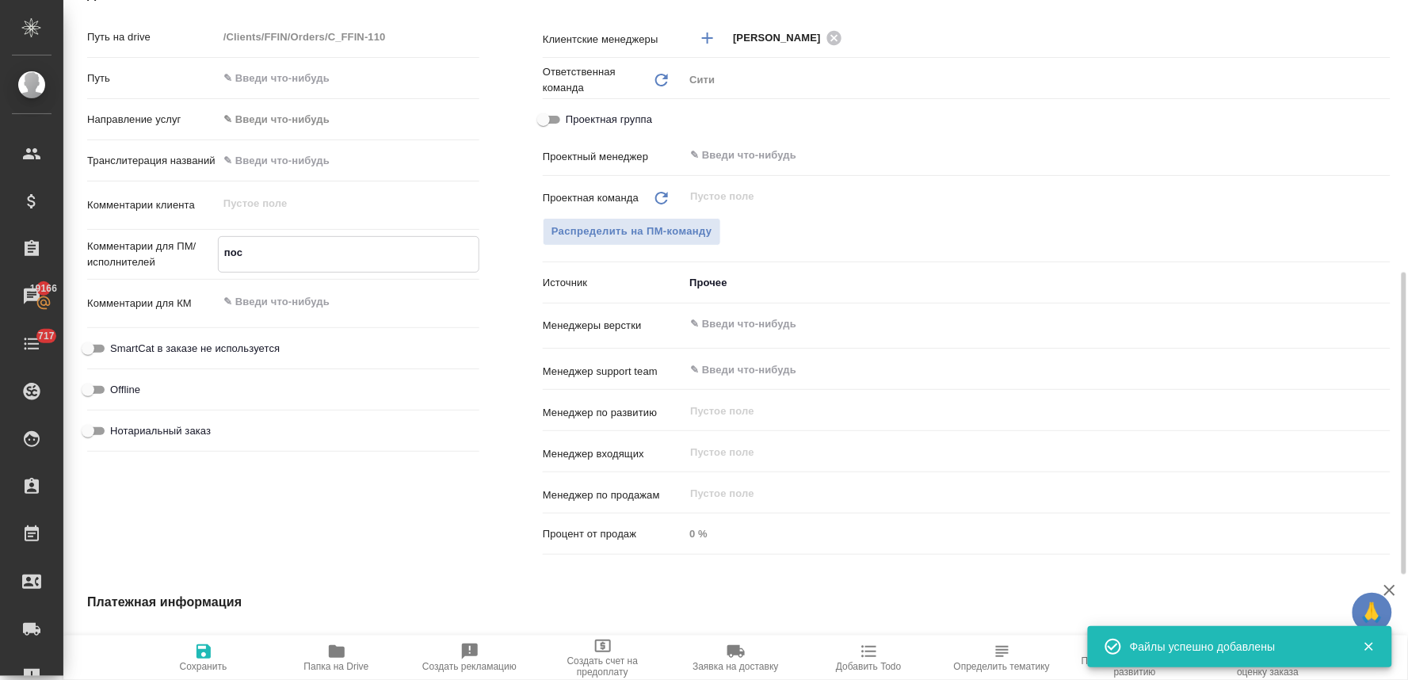
type textarea "посч"
type textarea "x"
type textarea "посчи"
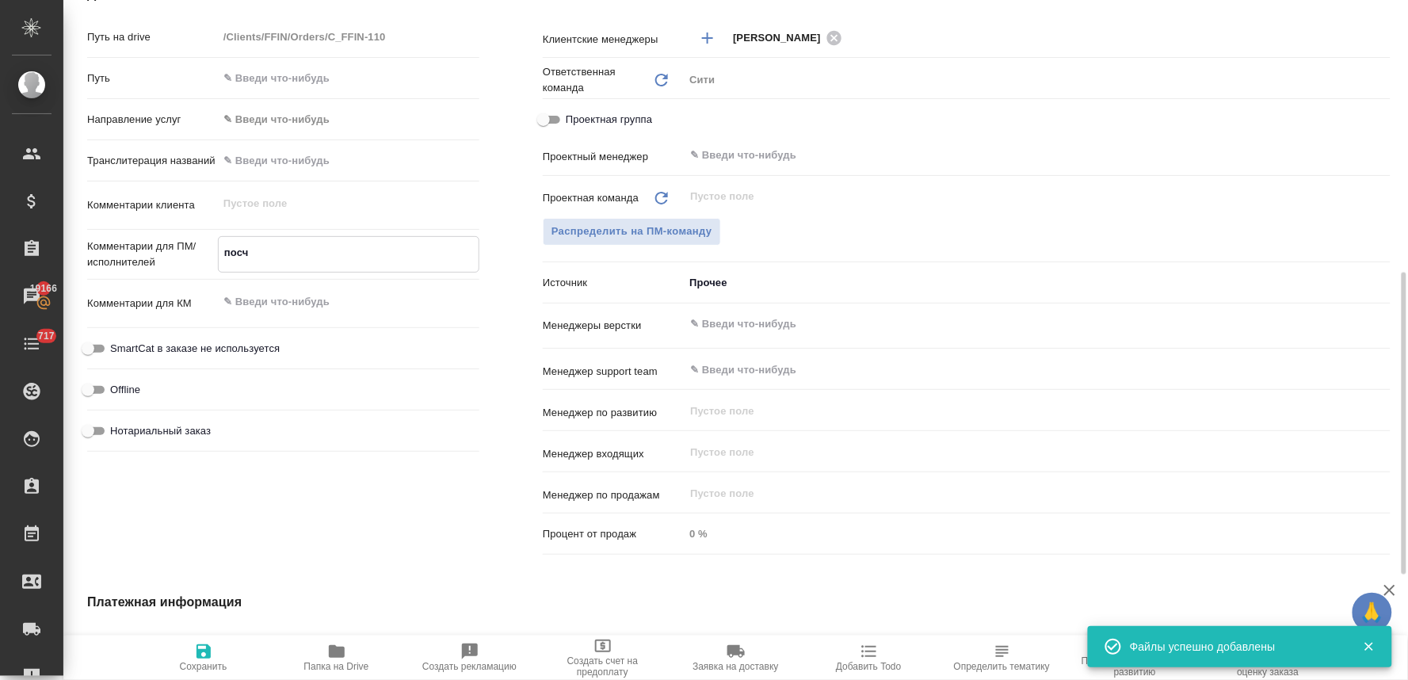
type textarea "x"
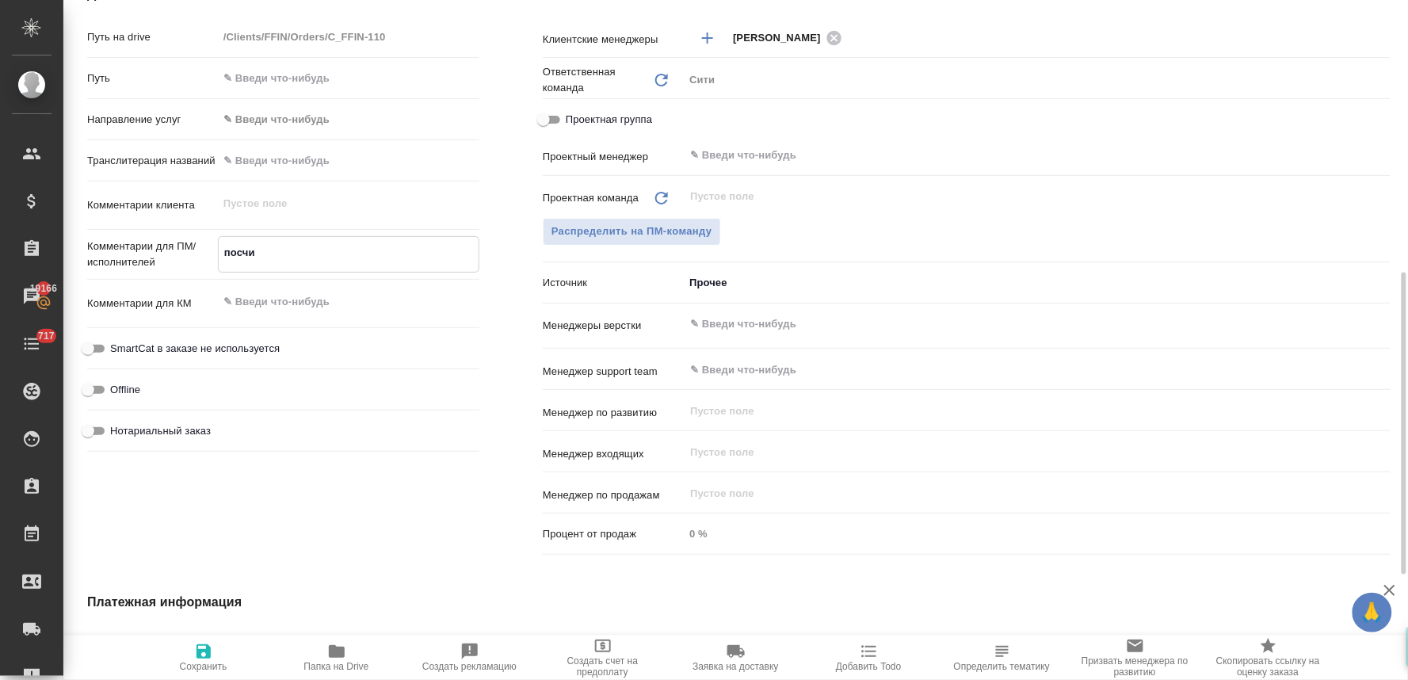
type textarea "посчит"
type textarea "x"
type textarea "посчита"
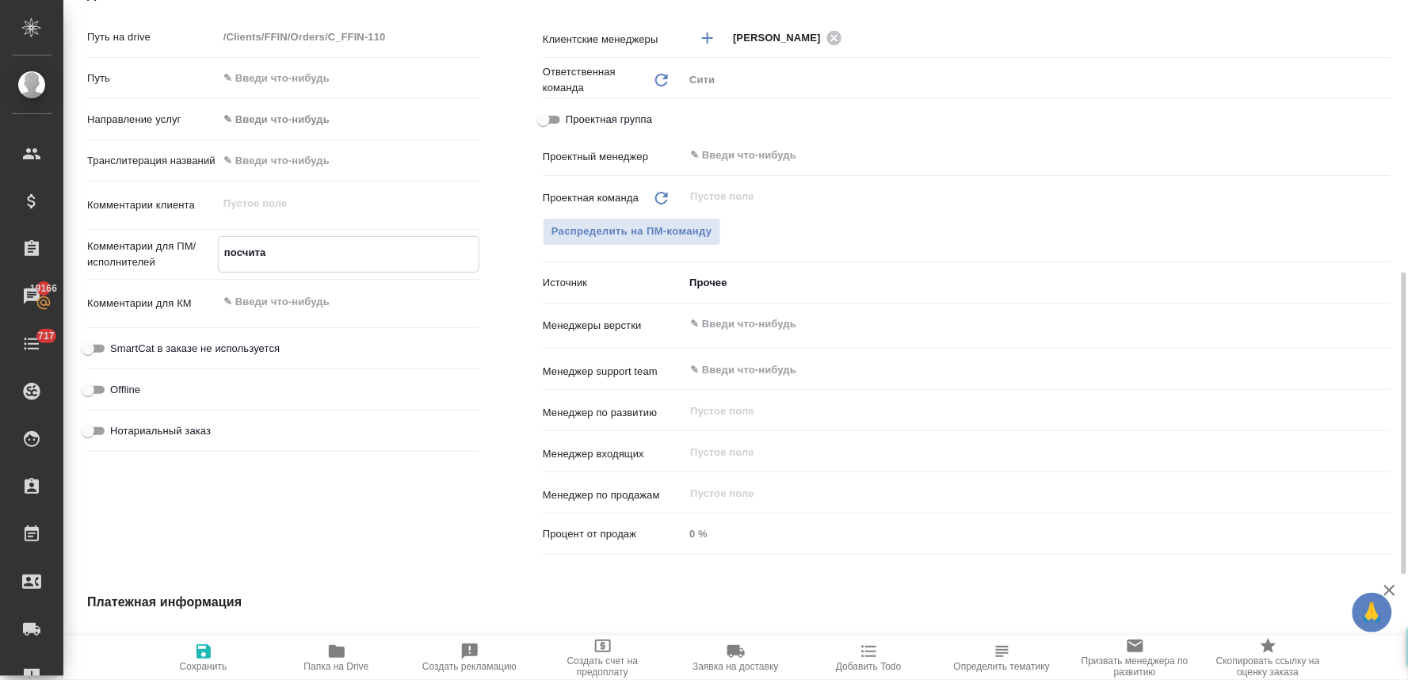
type textarea "x"
type textarea "посчитай"
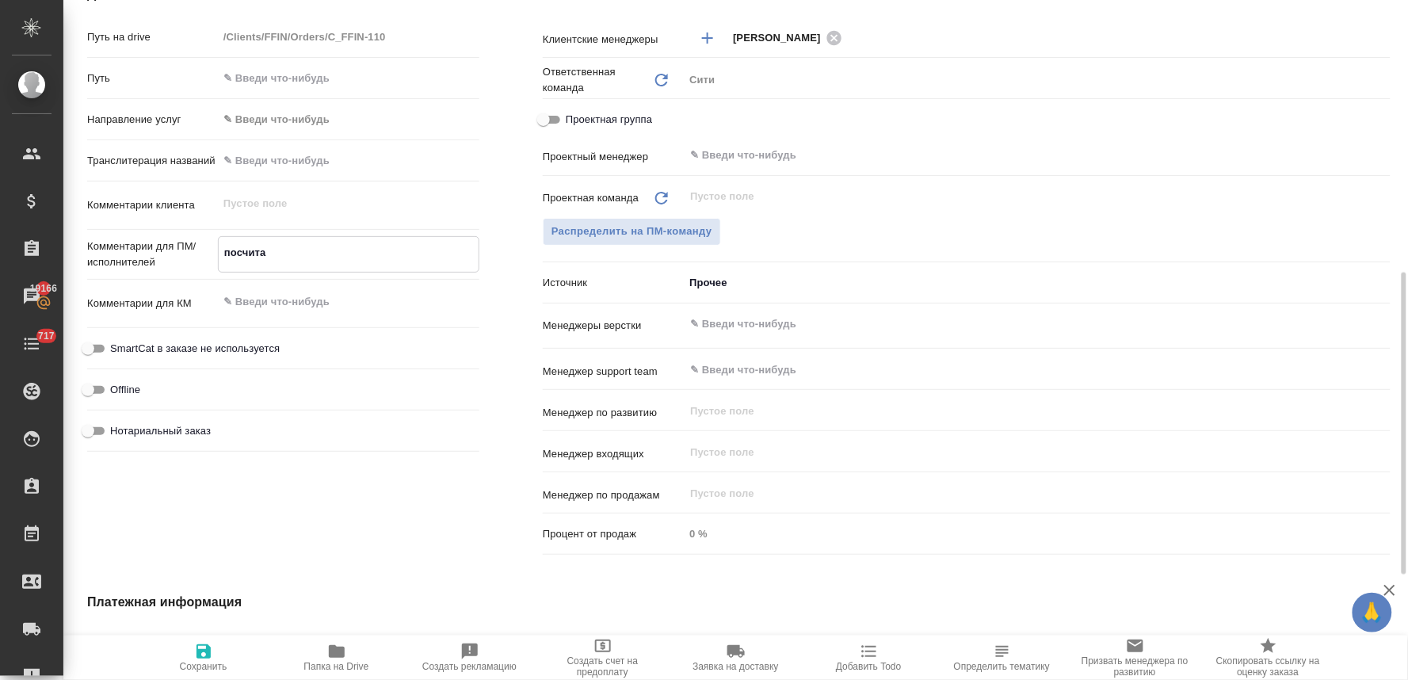
type textarea "x"
type textarea "посчитайт"
type textarea "x"
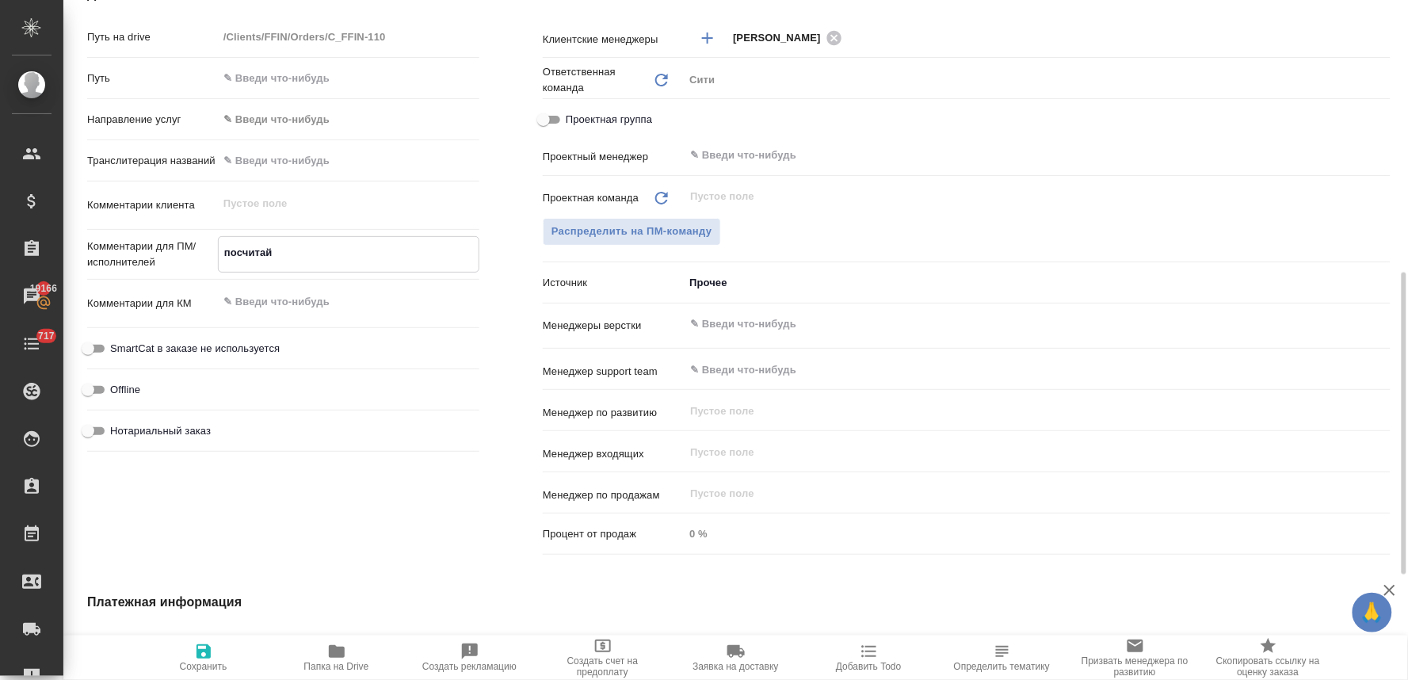
type textarea "x"
type textarea "посчитайте"
type textarea "x"
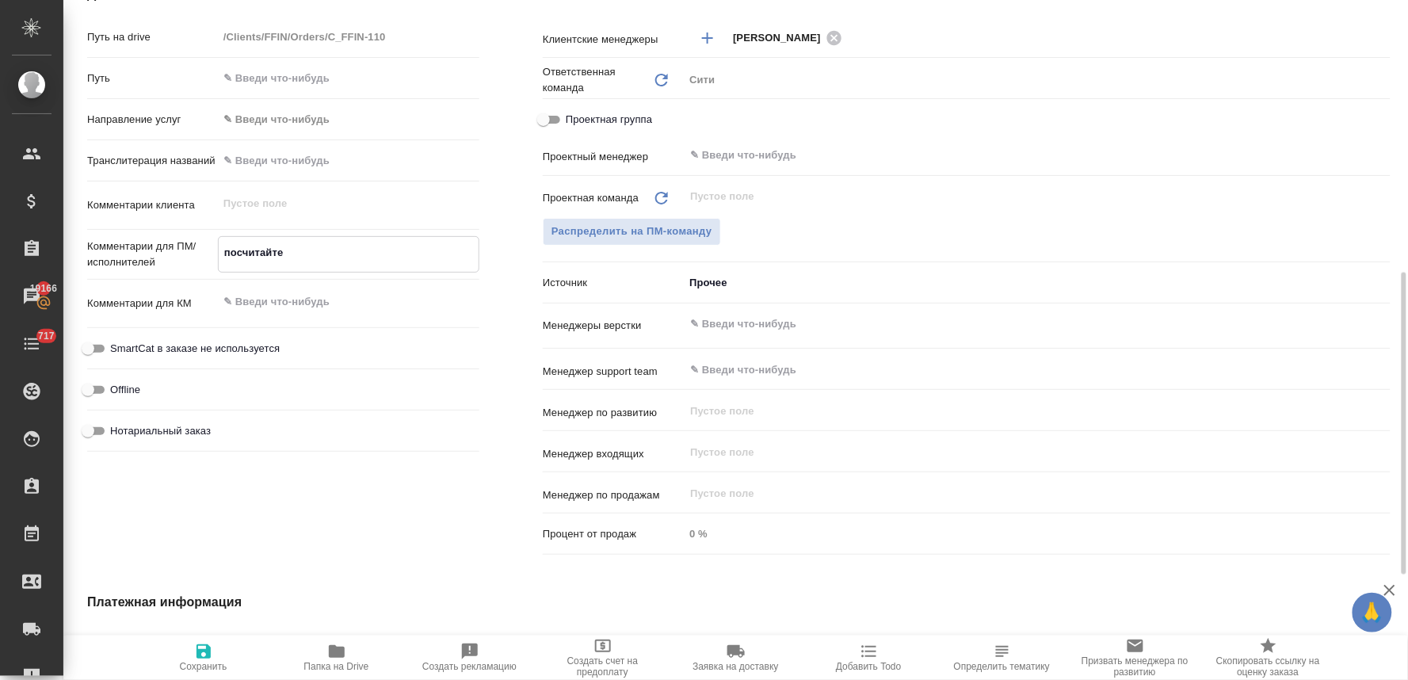
type textarea "x"
type textarea "посчитайте"
type textarea "x"
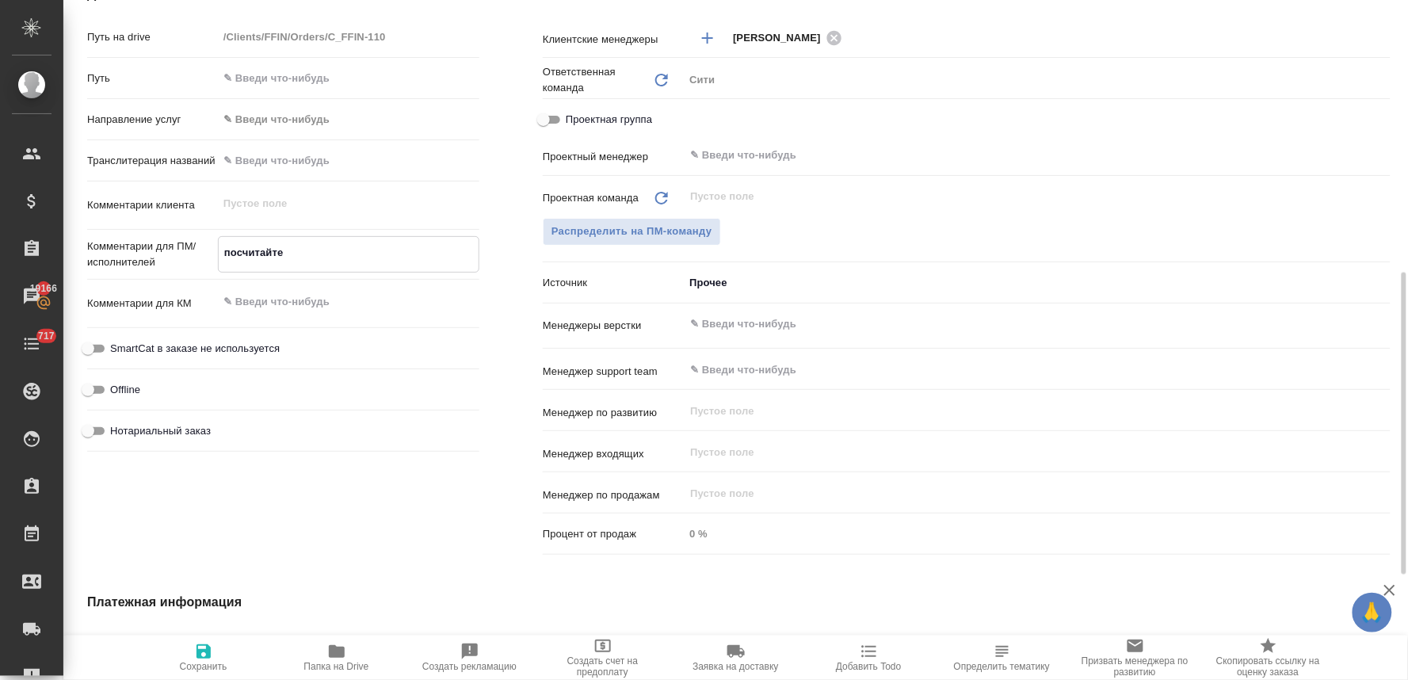
type textarea "посчитайте в"
type textarea "x"
type textarea "посчитайте ве"
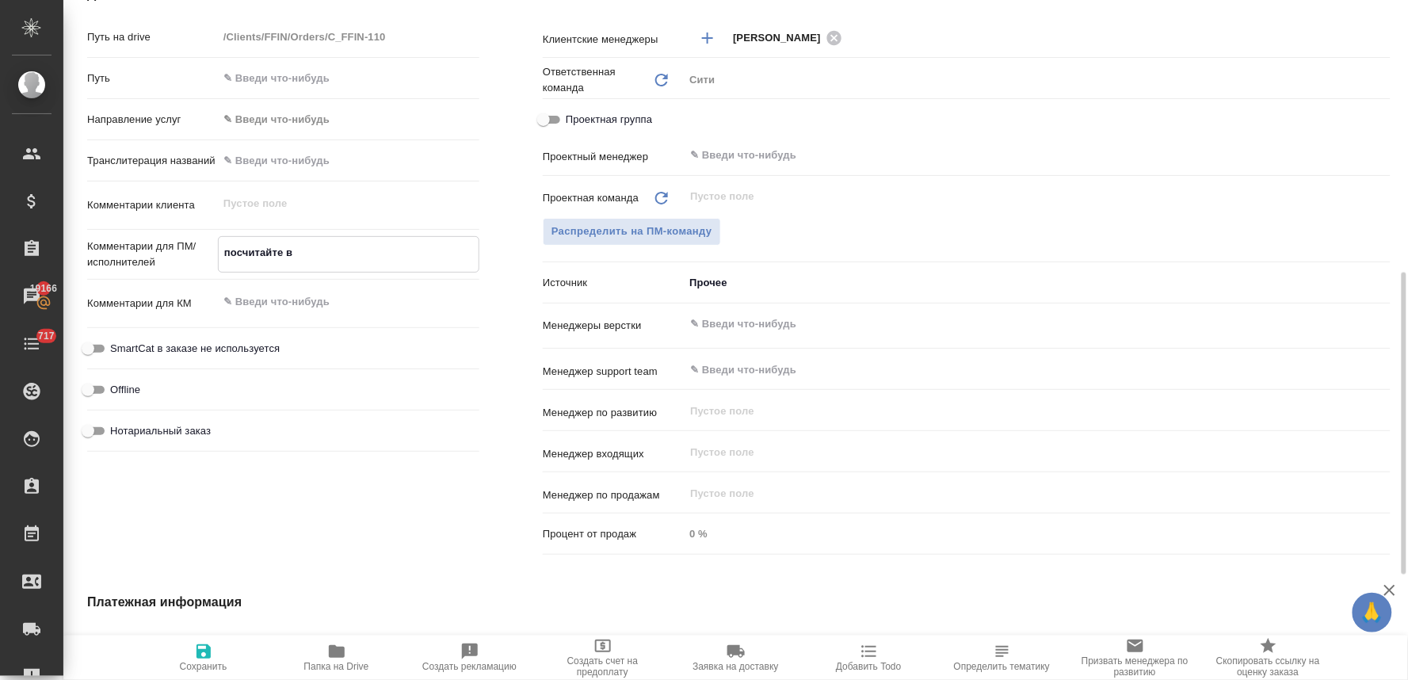
type textarea "x"
type textarea "посчитайте верс"
type textarea "x"
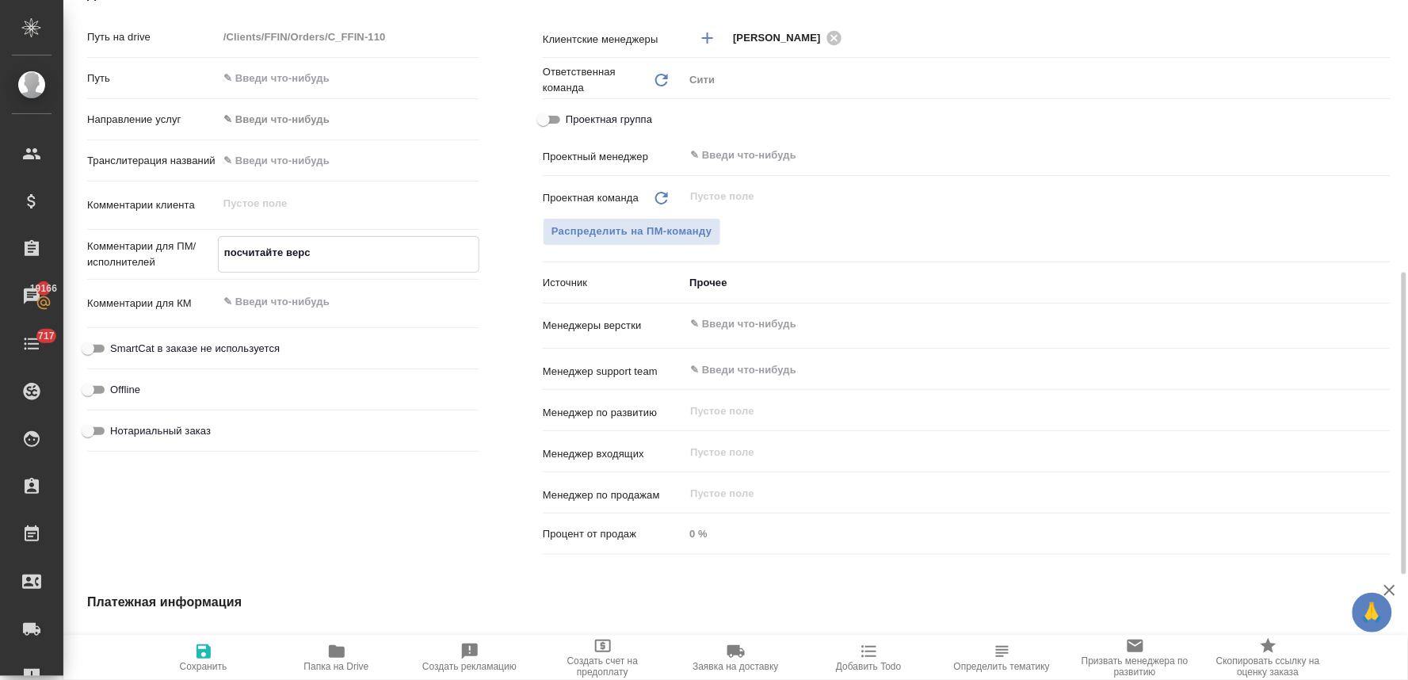
type textarea "x"
type textarea "посчитайте верст"
type textarea "x"
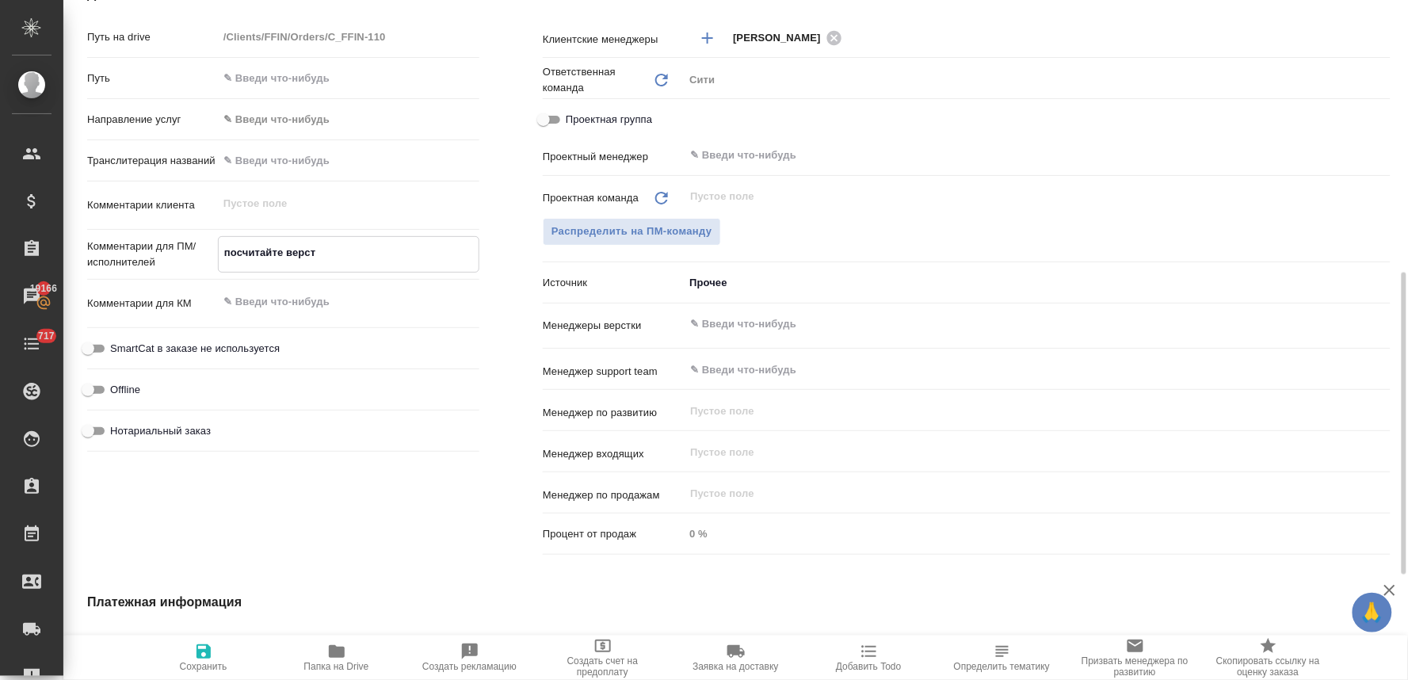
type textarea "x"
type textarea "посчитайте верстк"
type textarea "x"
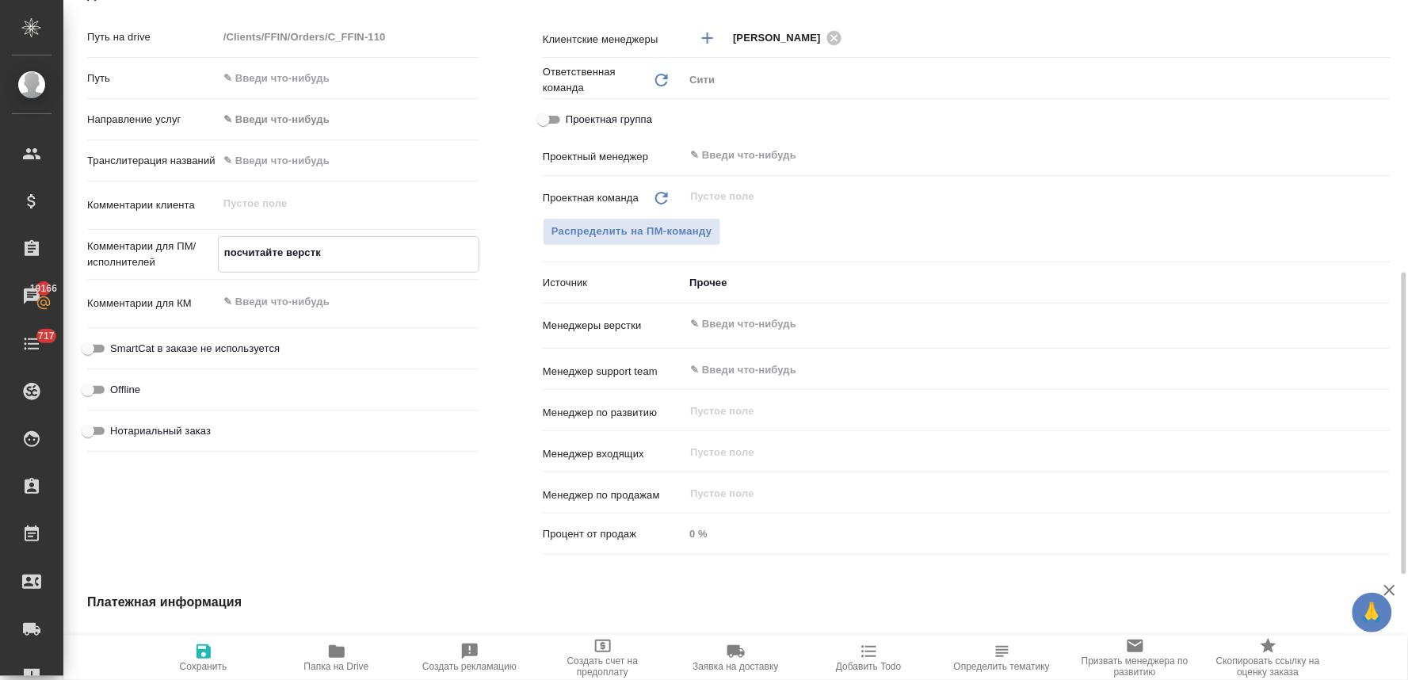
type textarea "посчитайте верстку"
type textarea "x"
type textarea "посчитайте верстку,"
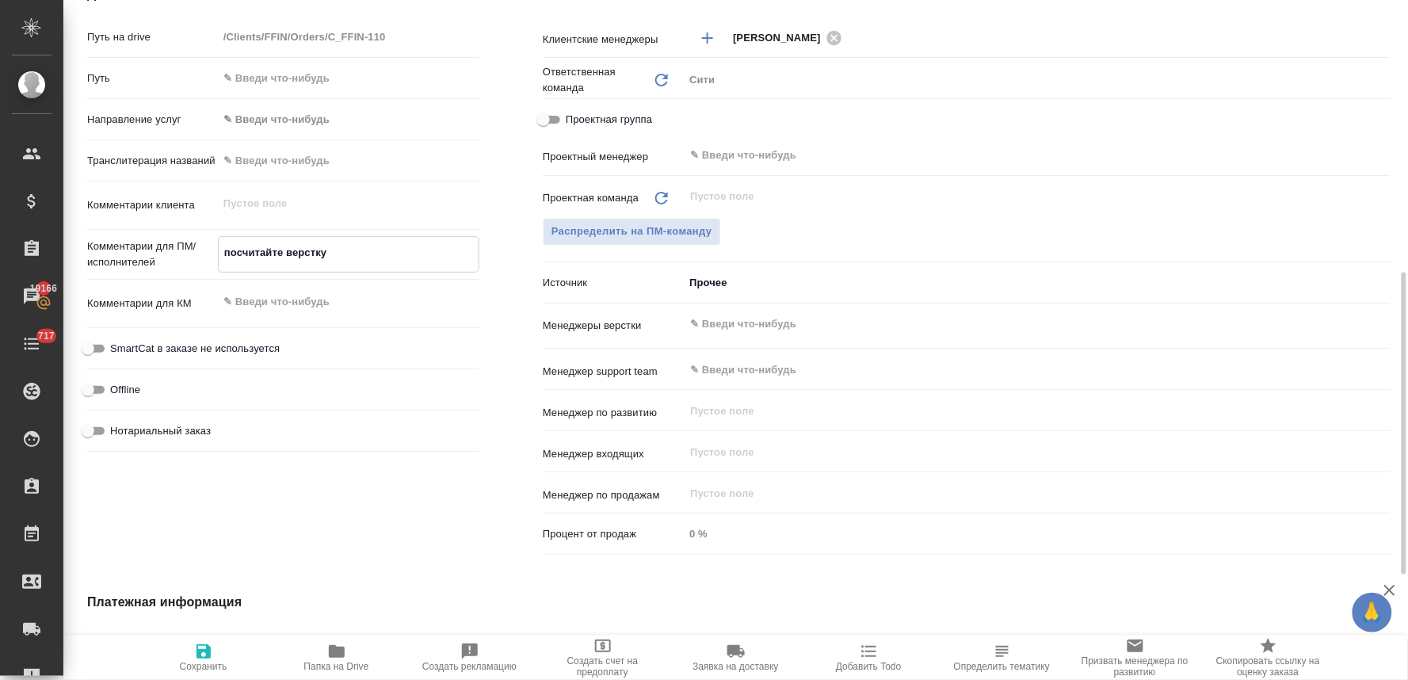
type textarea "x"
type textarea "посчитайте верстку,"
type textarea "x"
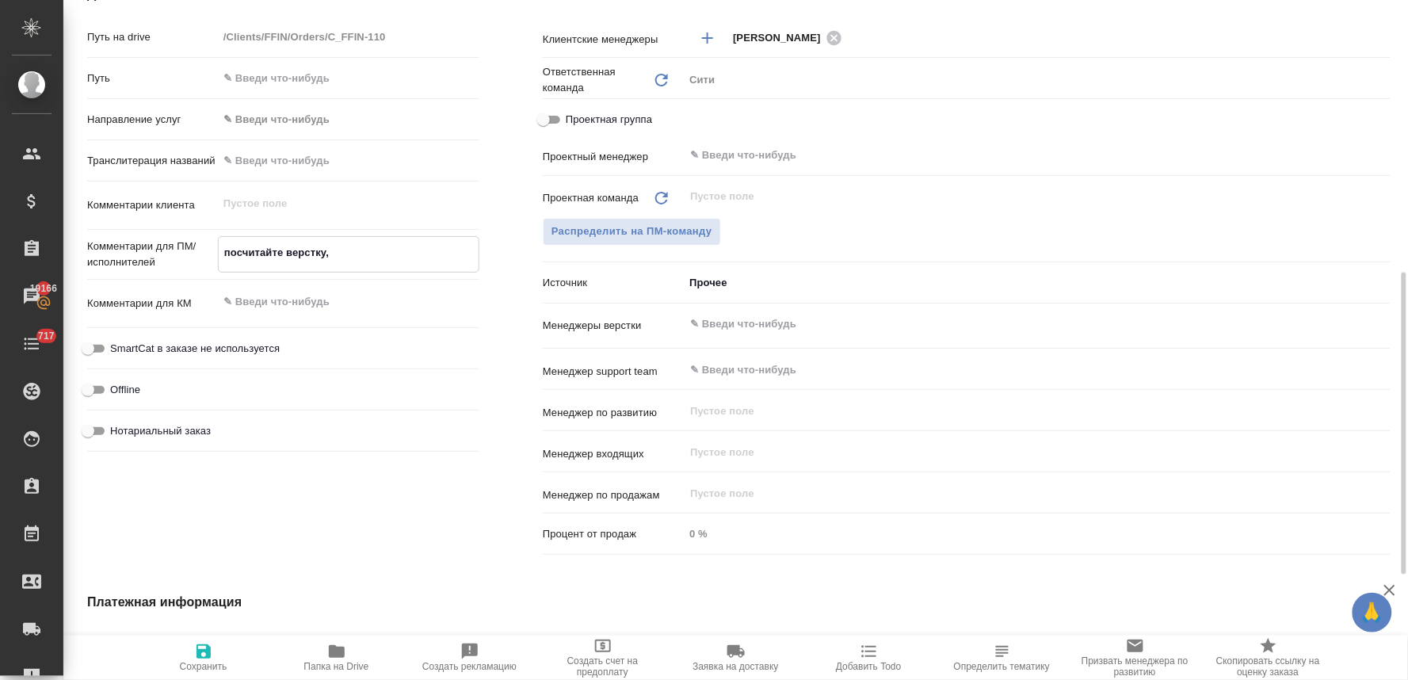
type textarea "x"
type textarea "посчитайте верстку, п"
type textarea "x"
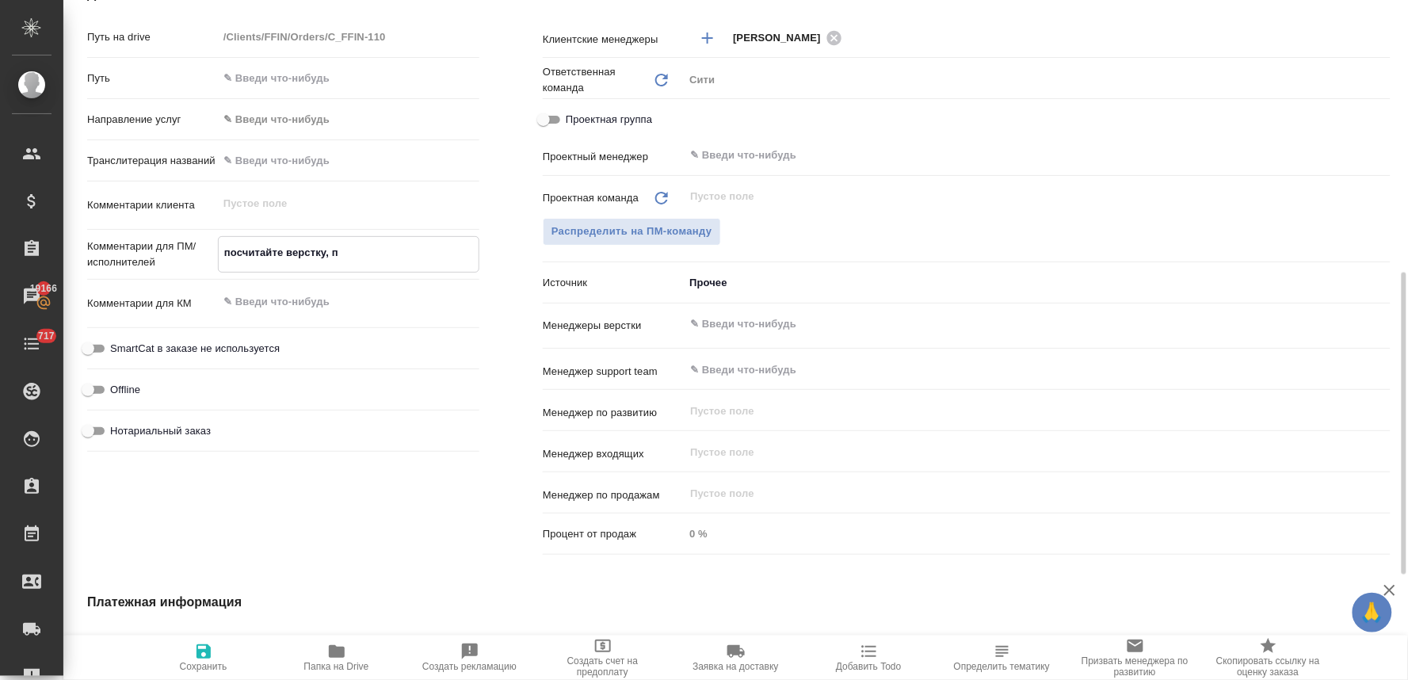
type textarea "x"
type textarea "посчитайте верстку, по"
type textarea "x"
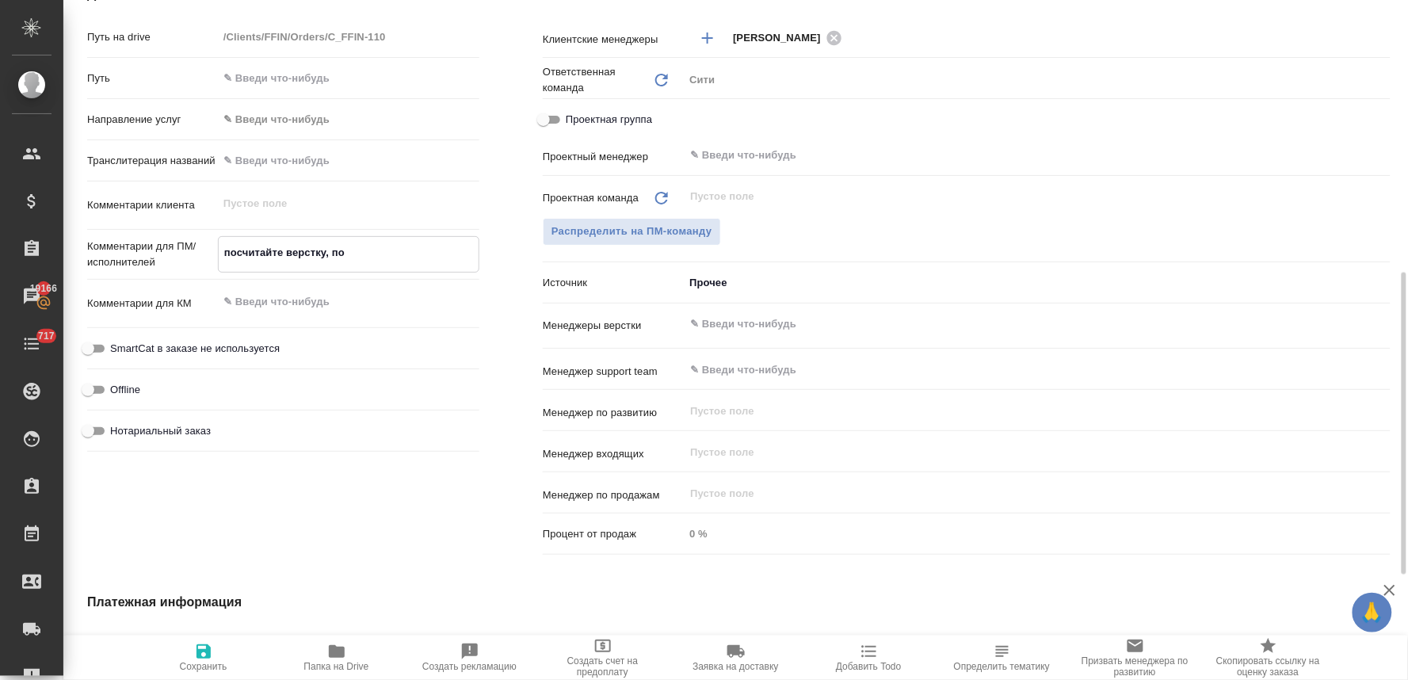
type textarea "посчитайте верстку, пож"
type textarea "x"
type textarea "посчитайте верстку, пожа"
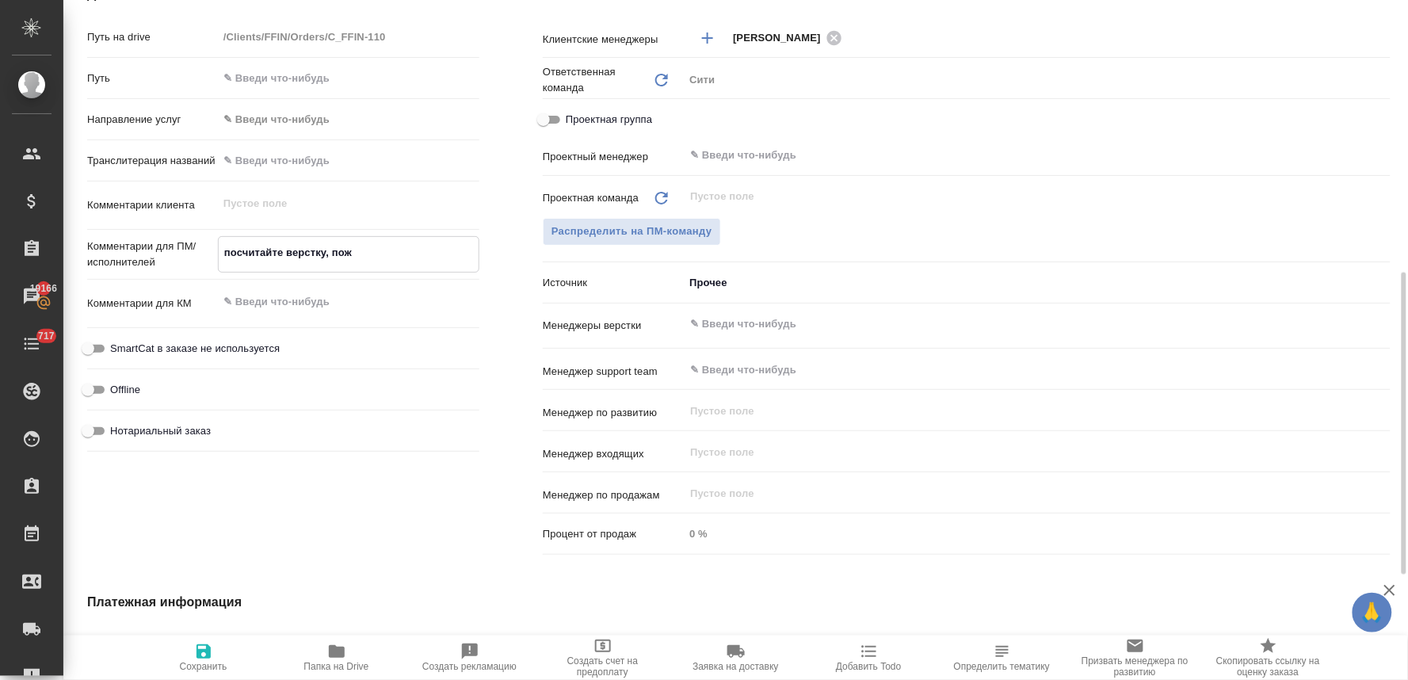
type textarea "x"
type textarea "посчитайте верстку, пожал"
type textarea "x"
type textarea "посчитайте верстку, пожалу"
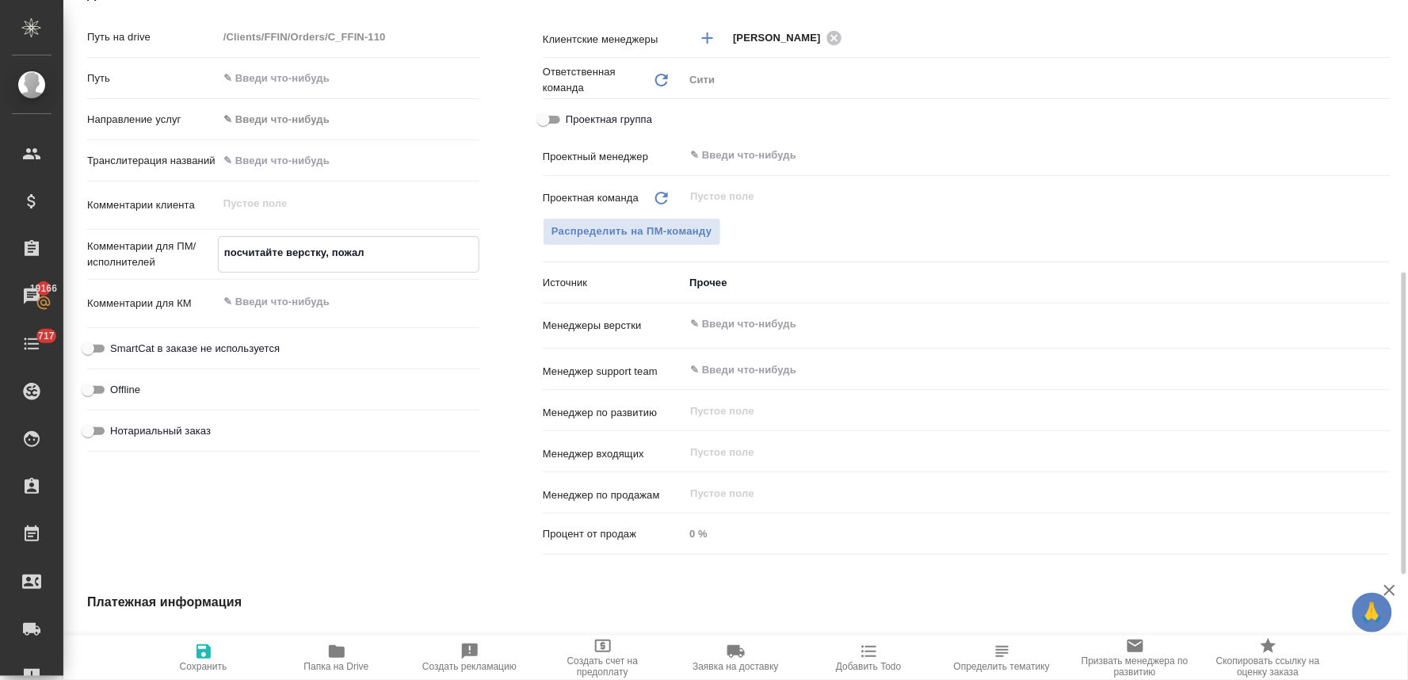
type textarea "x"
type textarea "посчитайте верстку, пожалуй"
type textarea "x"
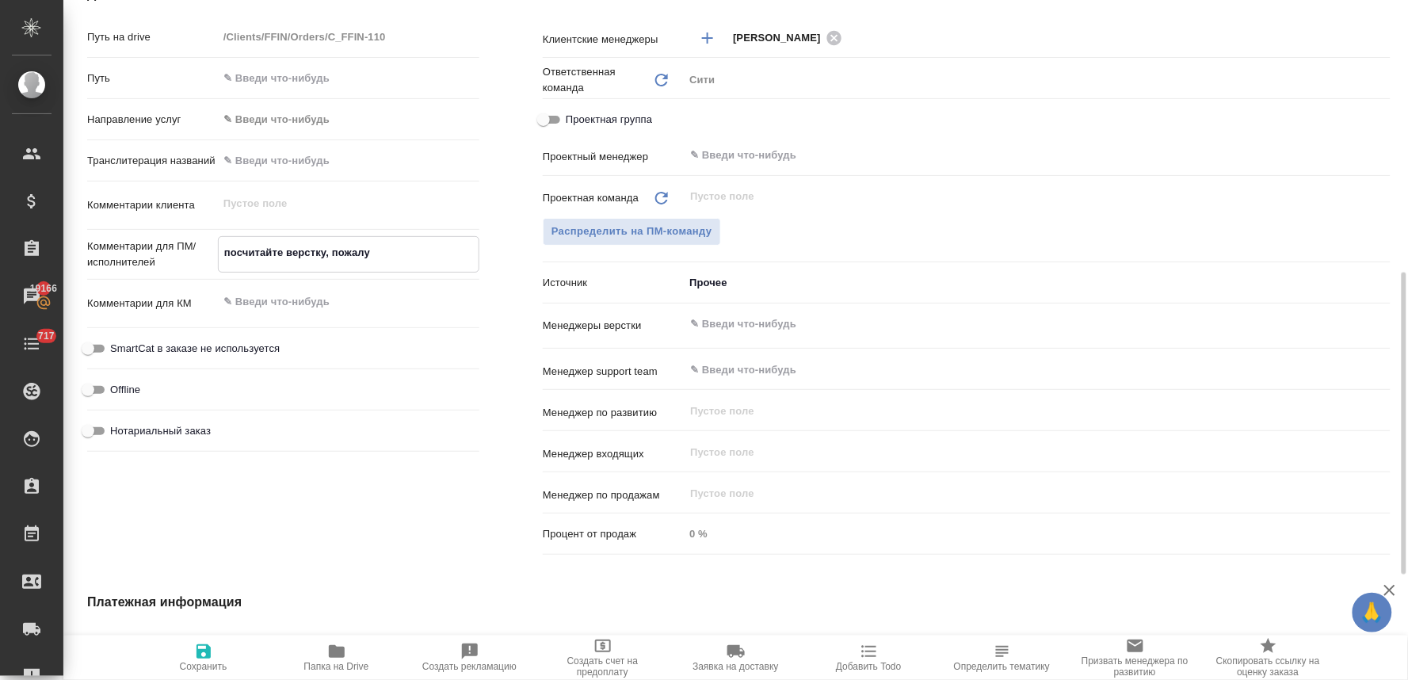
type textarea "x"
type textarea "посчитайте верстку, пожалуйс"
type textarea "x"
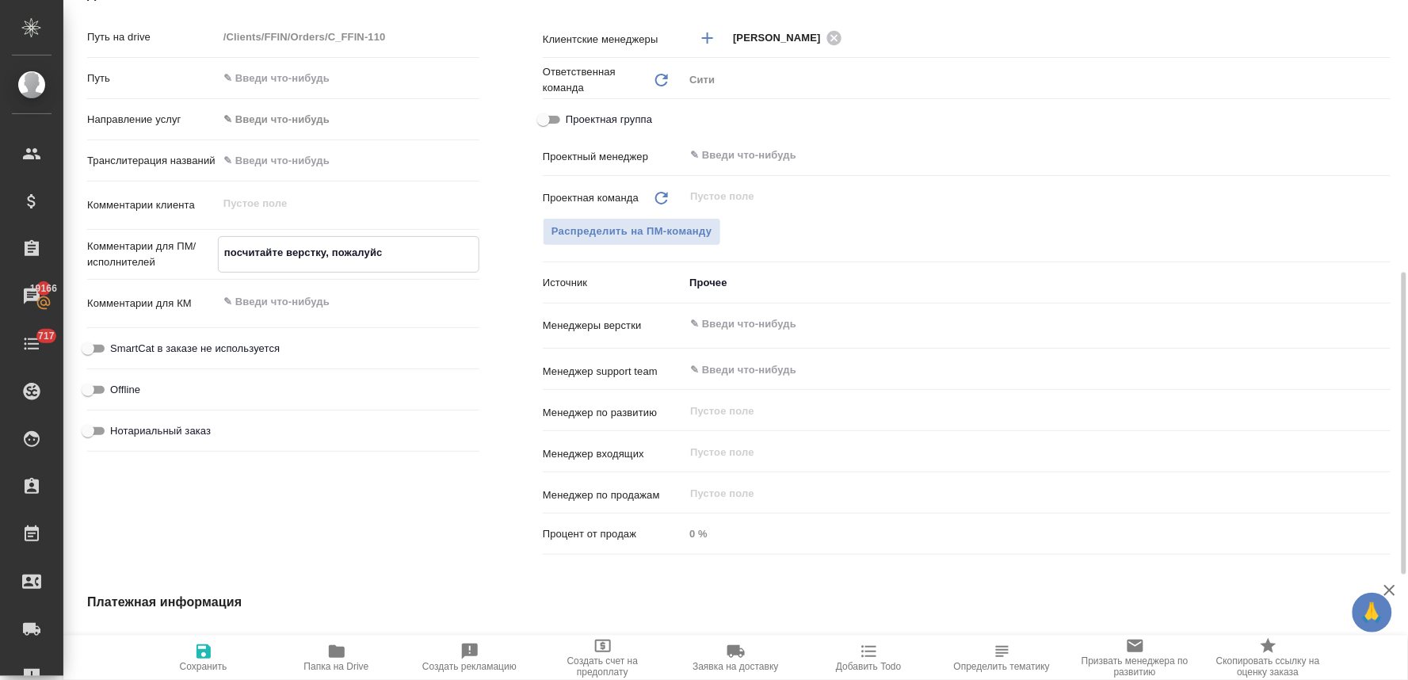
type textarea "x"
type textarea "посчитайте верстку, пожалуйст"
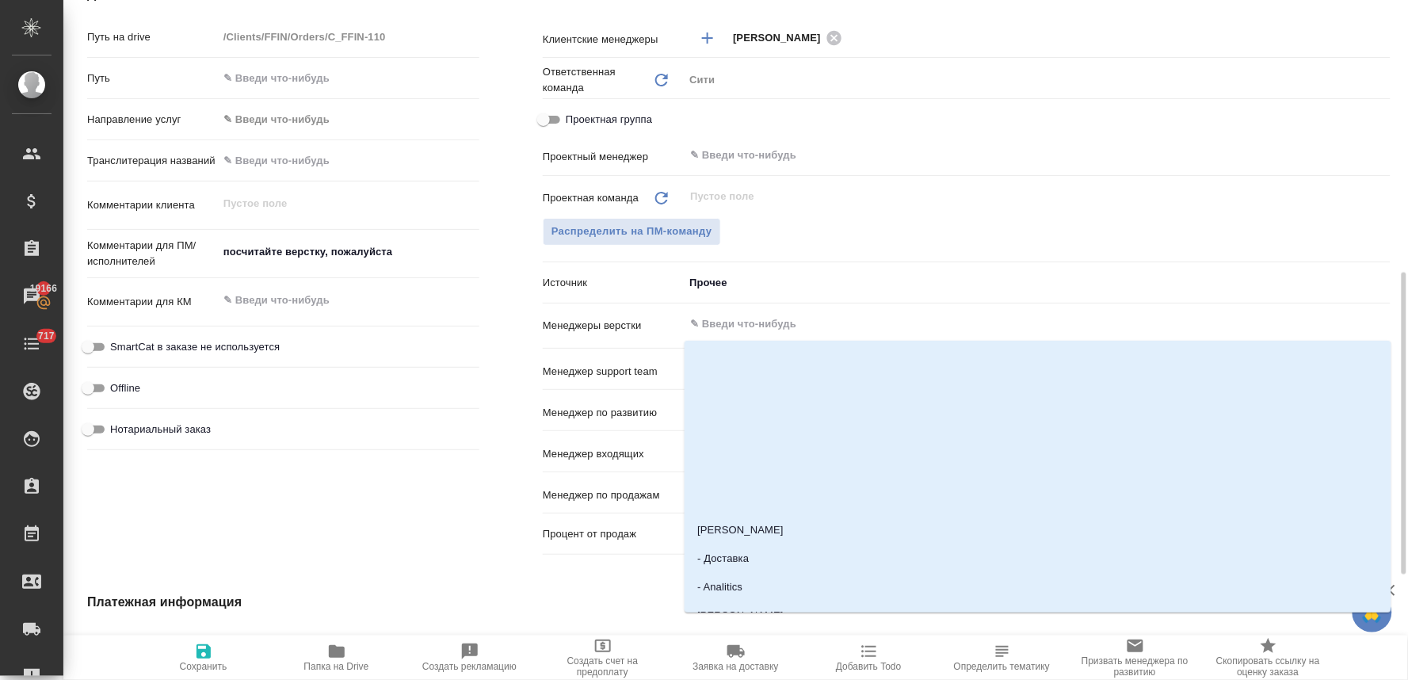
click at [749, 327] on input "text" at bounding box center [1011, 324] width 644 height 19
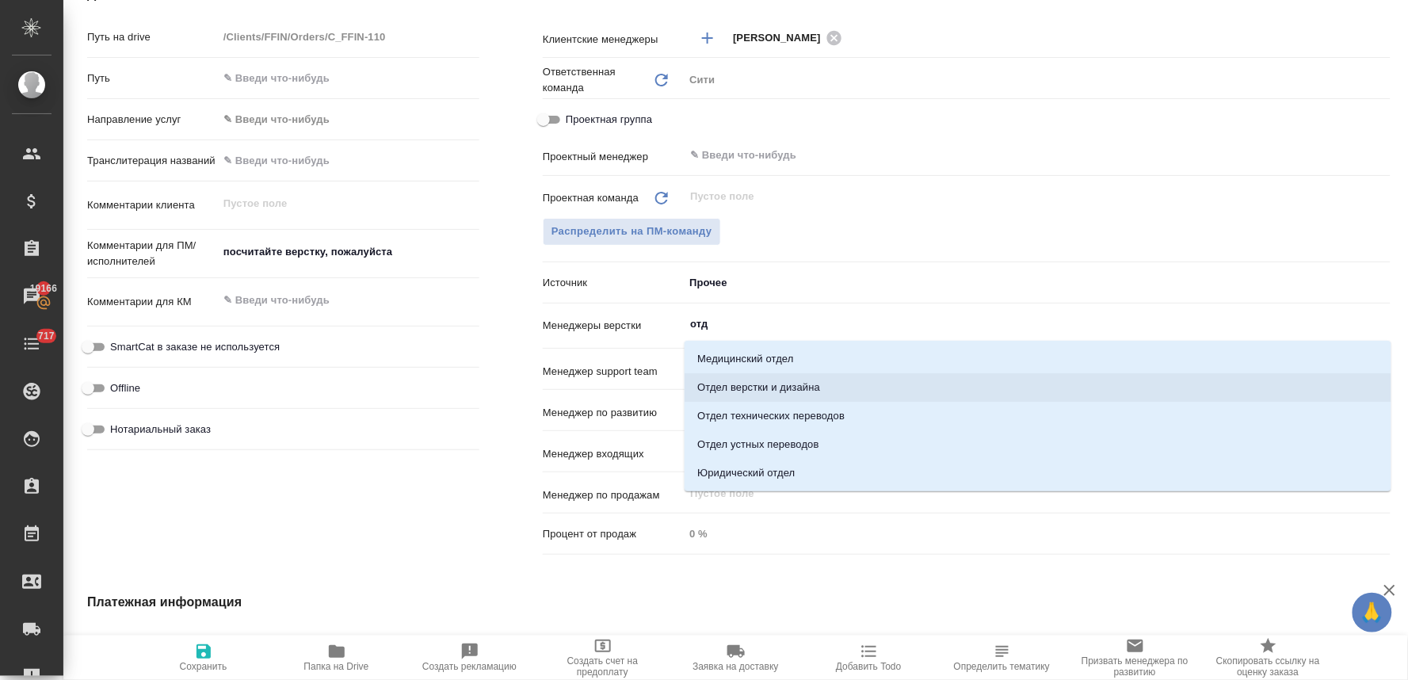
click at [763, 383] on li "Отдел верстки и дизайна" at bounding box center [1038, 387] width 707 height 29
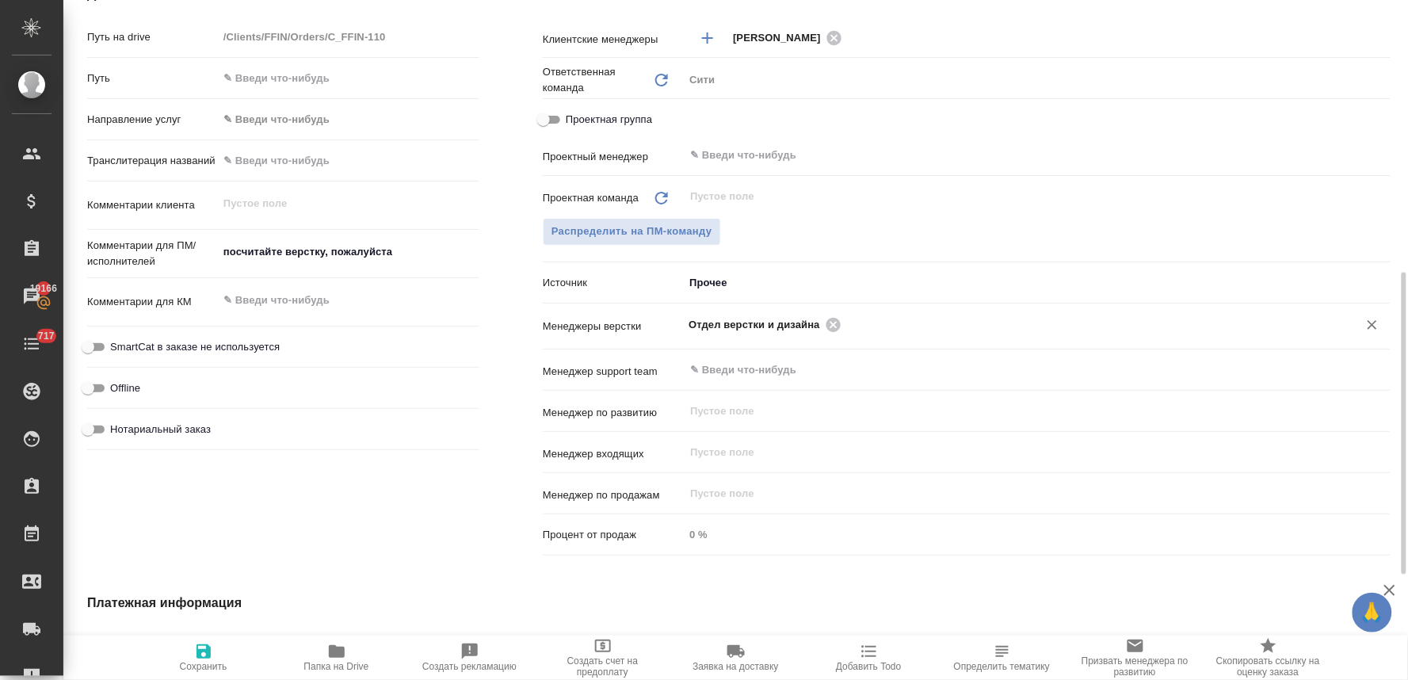
click at [742, 276] on body "🙏 .cls-1 fill:#fff; AWATERA Lyamina Nadezhda Клиенты Спецификации Заказы 19166 …" at bounding box center [704, 340] width 1408 height 680
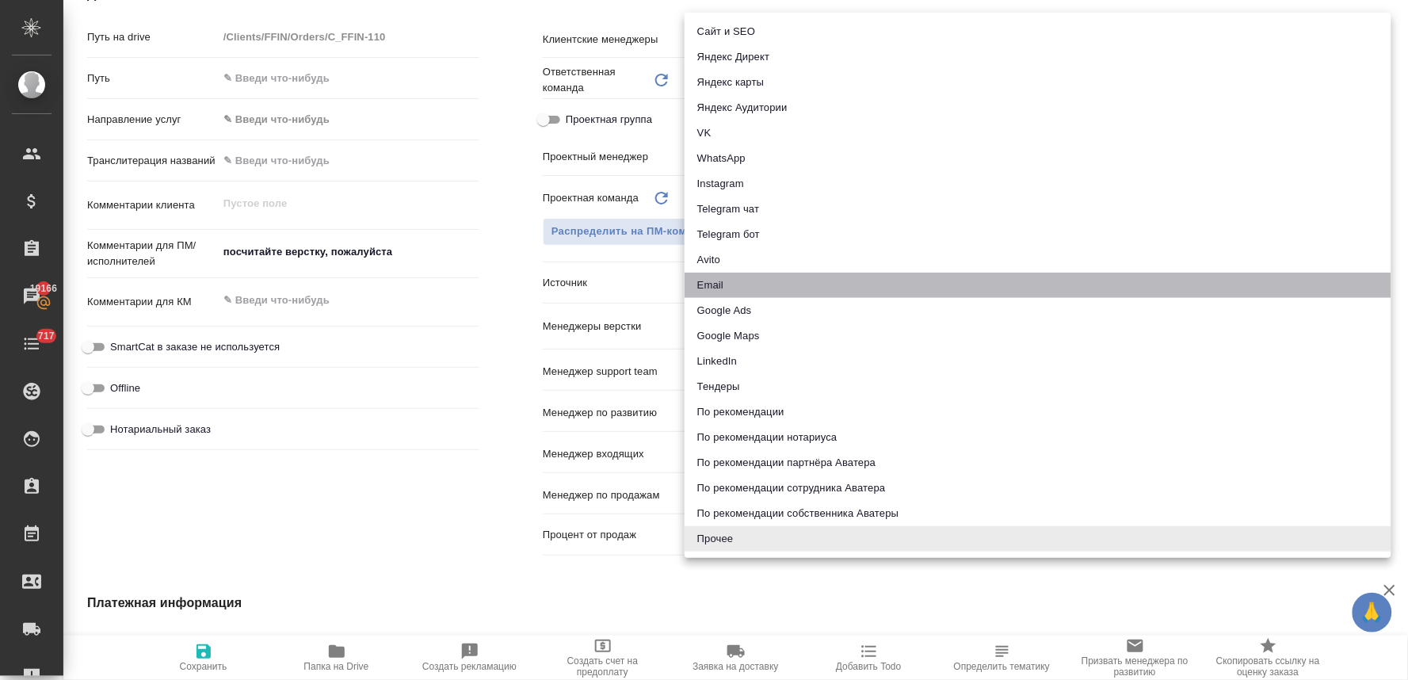
click at [749, 281] on li "Email" at bounding box center [1038, 285] width 707 height 25
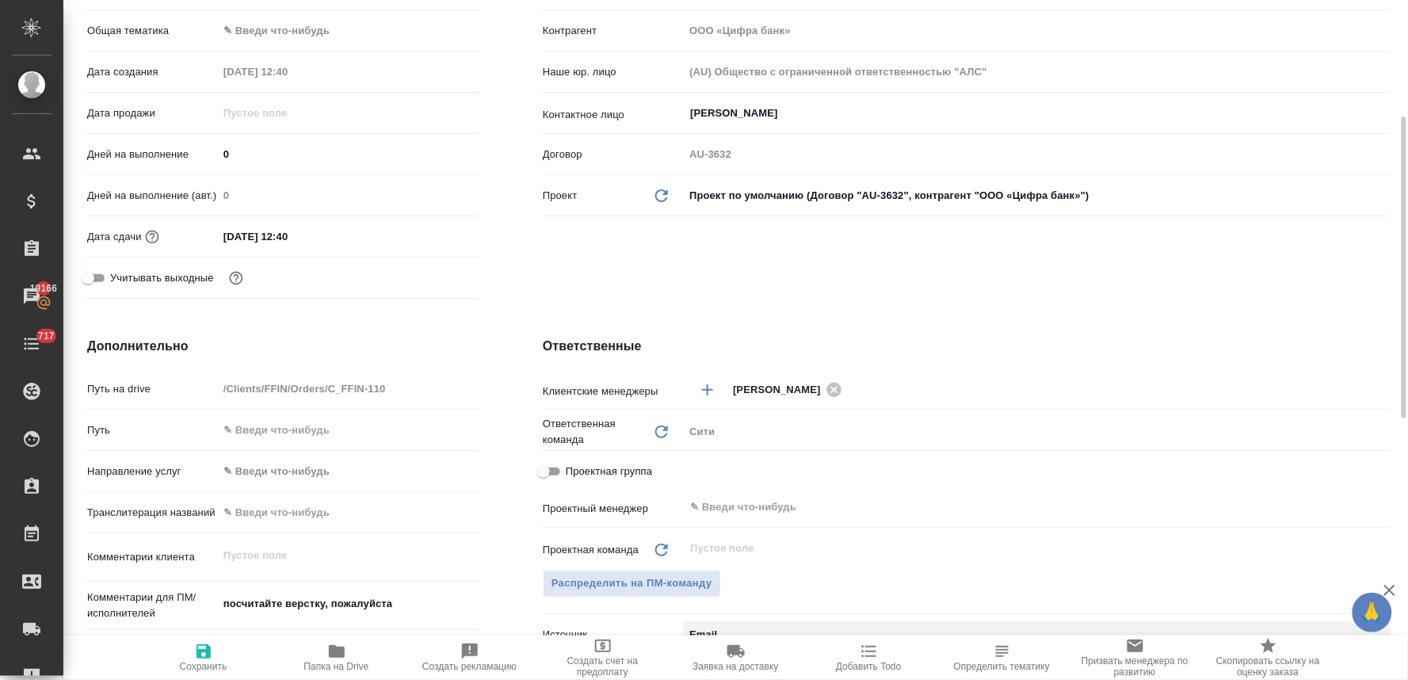
scroll to position [0, 0]
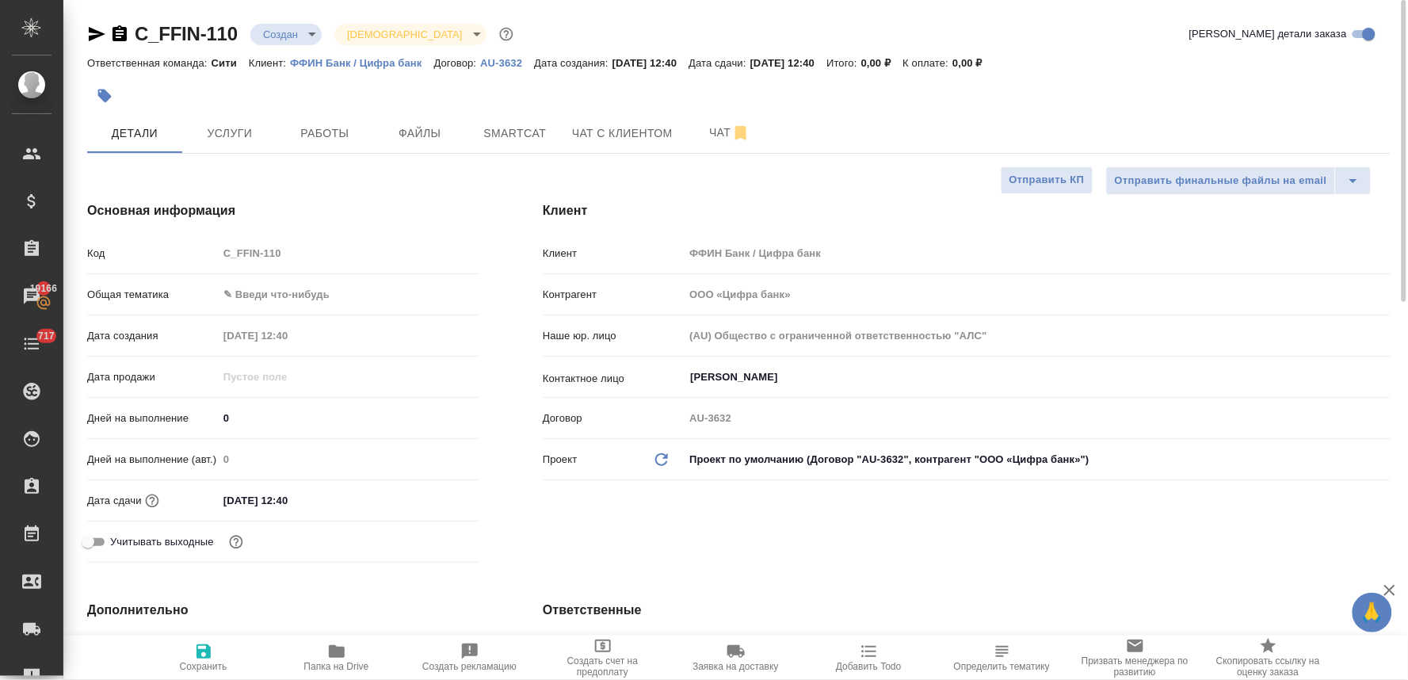
click at [325, 502] on input "04.10.2025 12:40" at bounding box center [287, 500] width 139 height 23
click at [430, 500] on icon "button" at bounding box center [433, 500] width 19 height 19
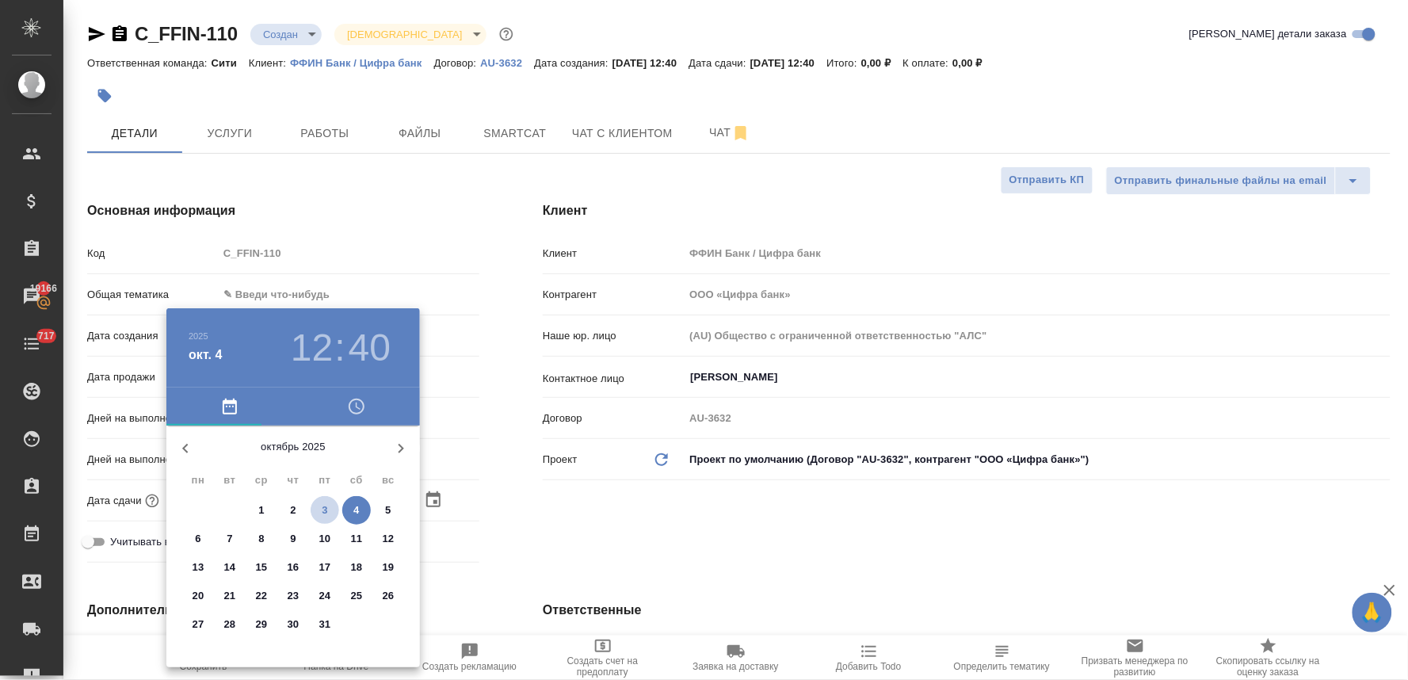
click at [319, 503] on span "3" at bounding box center [325, 510] width 29 height 16
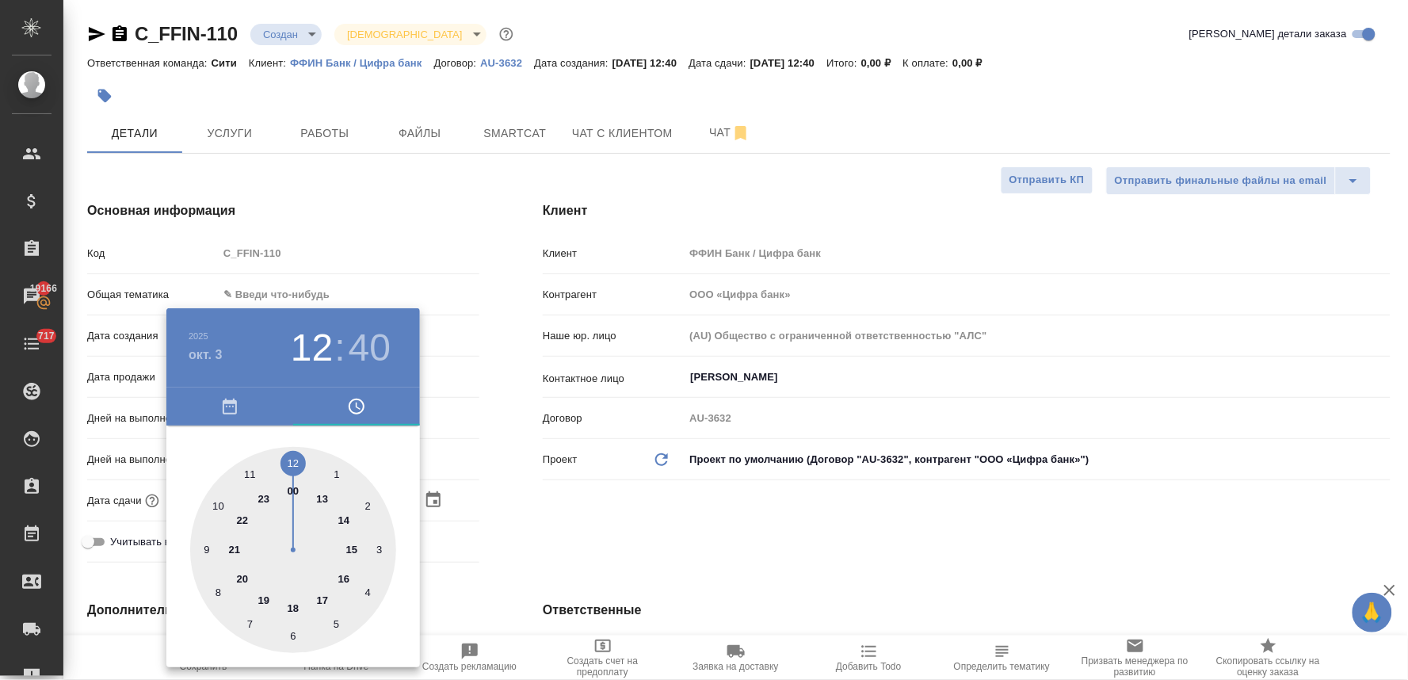
click at [325, 499] on div at bounding box center [293, 550] width 206 height 206
click at [293, 460] on div at bounding box center [293, 550] width 206 height 206
click at [662, 523] on div at bounding box center [704, 340] width 1408 height 680
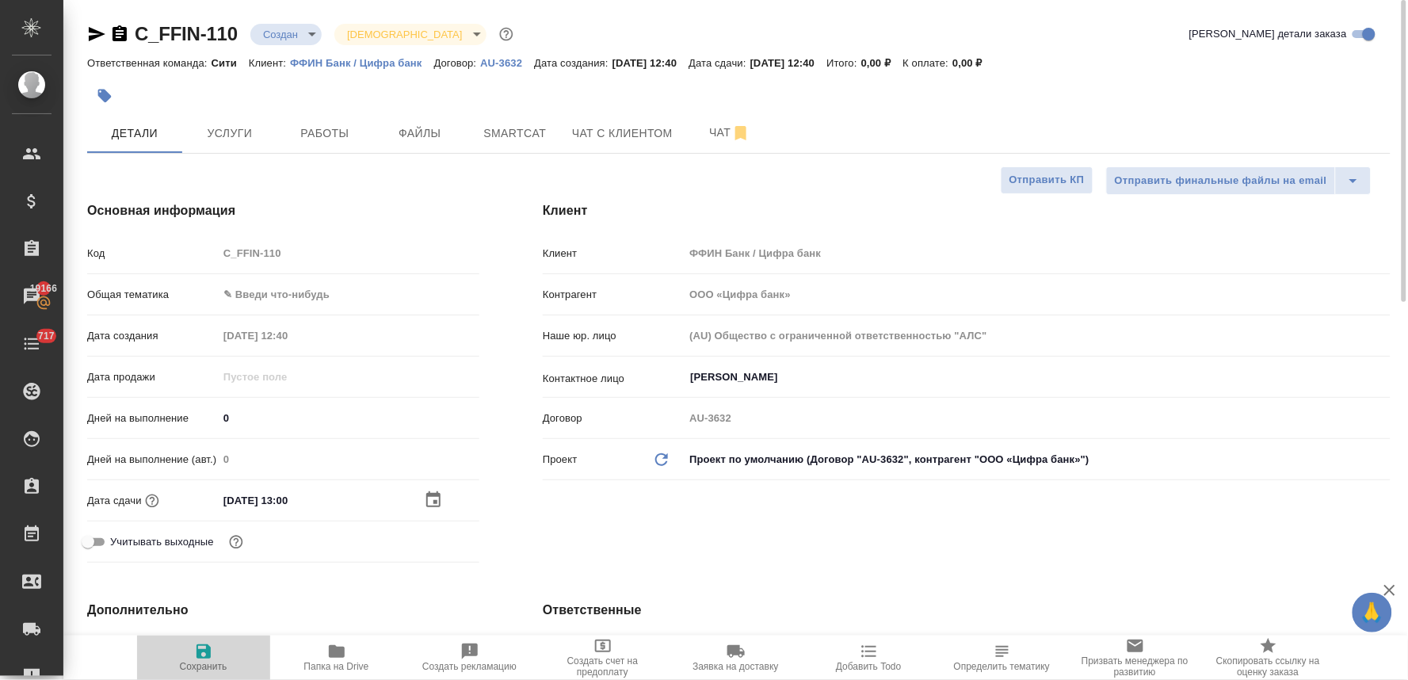
click at [211, 662] on span "Сохранить" at bounding box center [204, 666] width 48 height 11
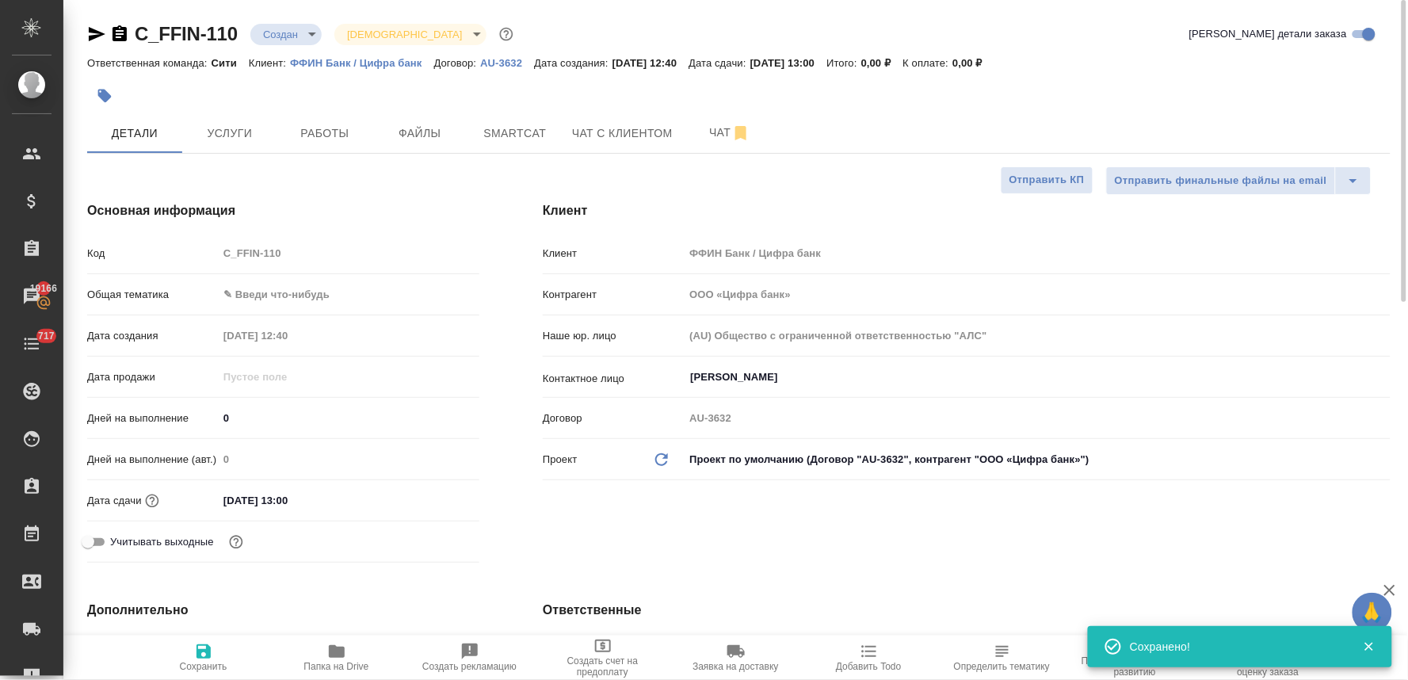
click at [294, 35] on body "🙏 .cls-1 fill:#fff; AWATERA Lyamina Nadezhda Клиенты Спецификации Заказы 19166 …" at bounding box center [704, 340] width 1408 height 680
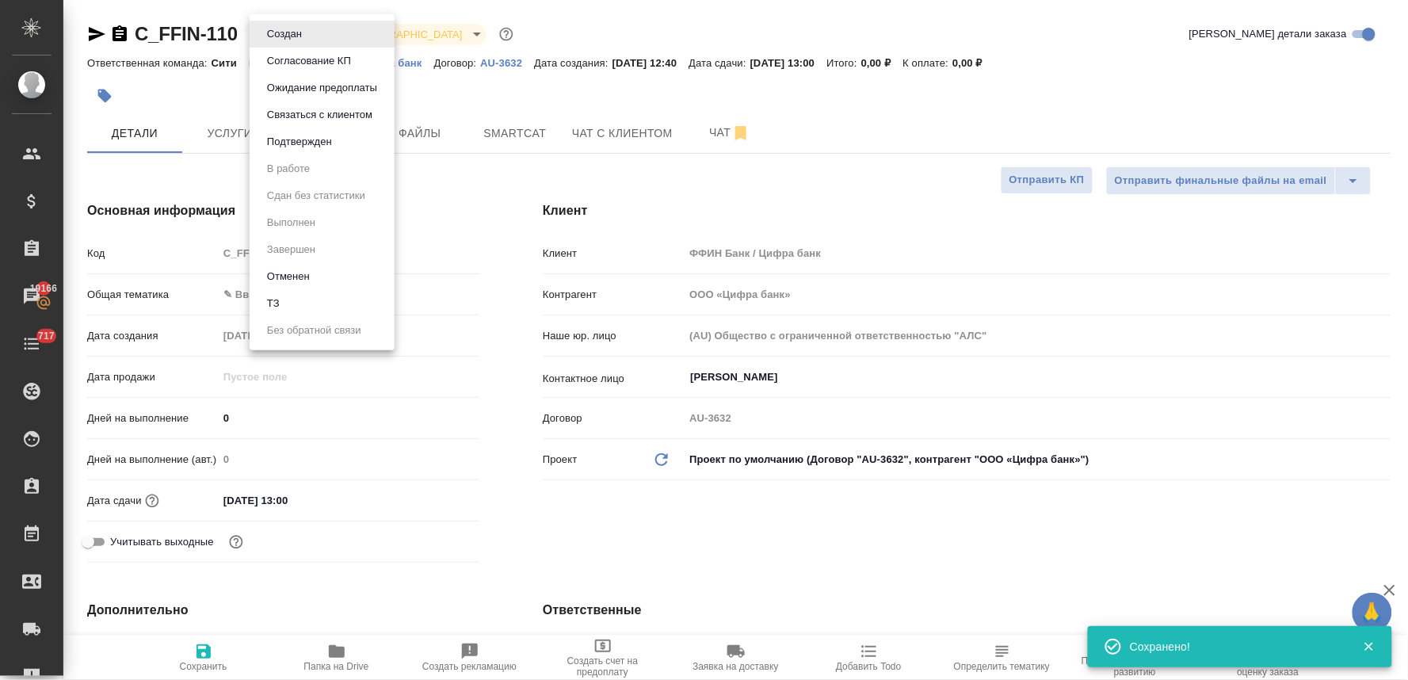
click at [296, 304] on li "ТЗ" at bounding box center [322, 303] width 145 height 27
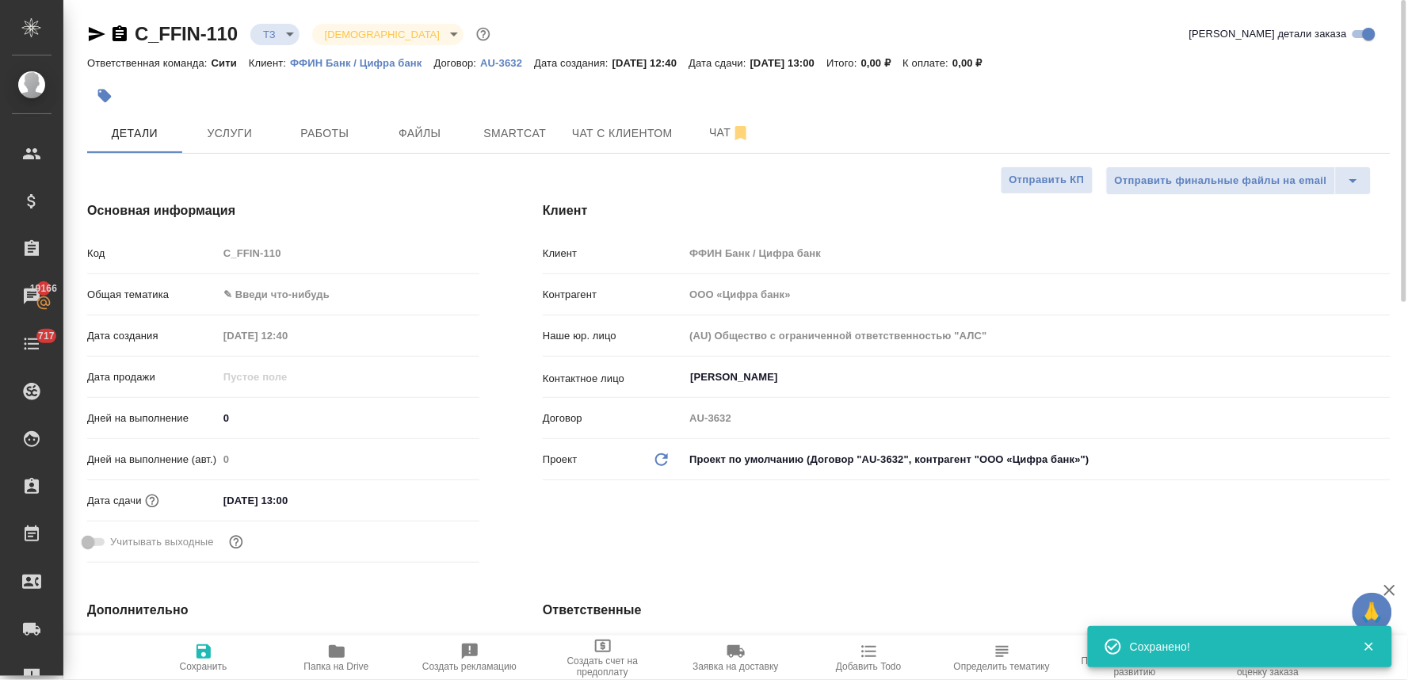
click at [1181, 53] on div "Ответственная команда: Сити Клиент: ФФИН Банк / Цифра банк Договор: AU-3632 Дат…" at bounding box center [739, 62] width 1304 height 19
click at [198, 257] on div "Код C_FFIN-110" at bounding box center [283, 253] width 392 height 28
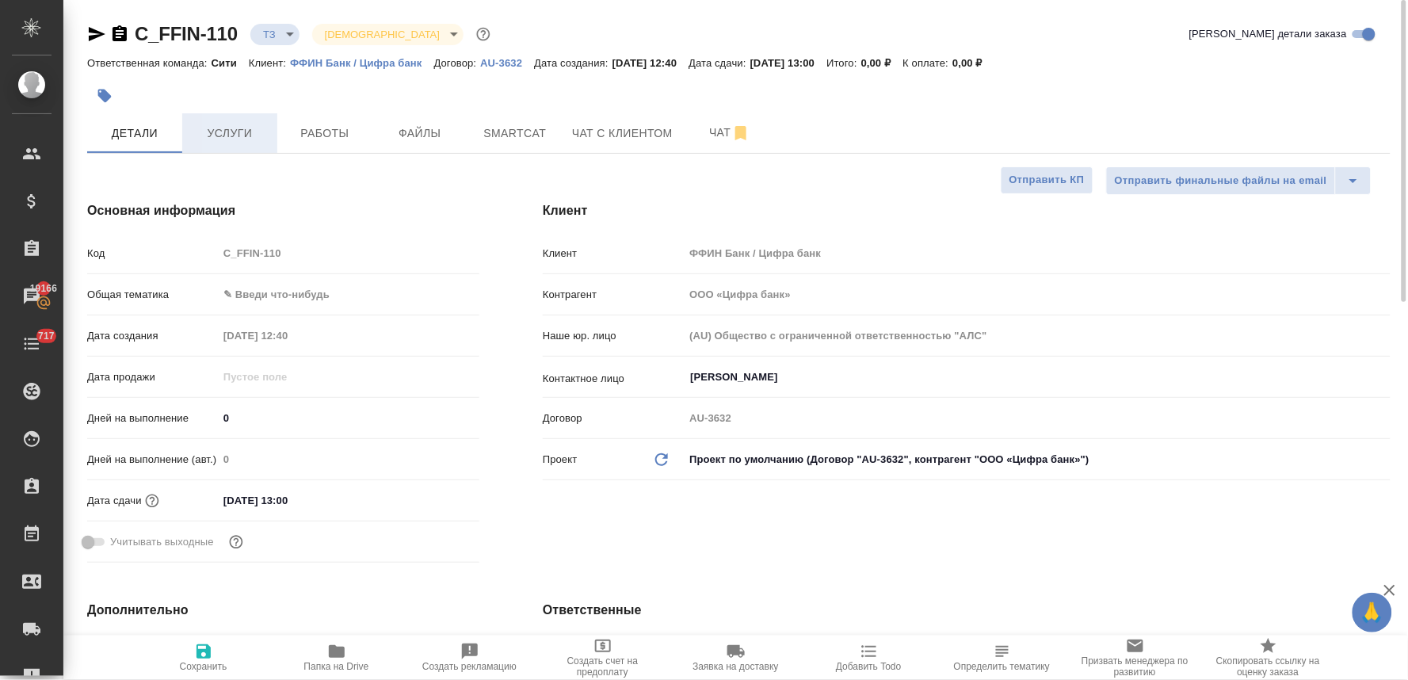
click at [218, 124] on span "Услуги" at bounding box center [230, 134] width 76 height 20
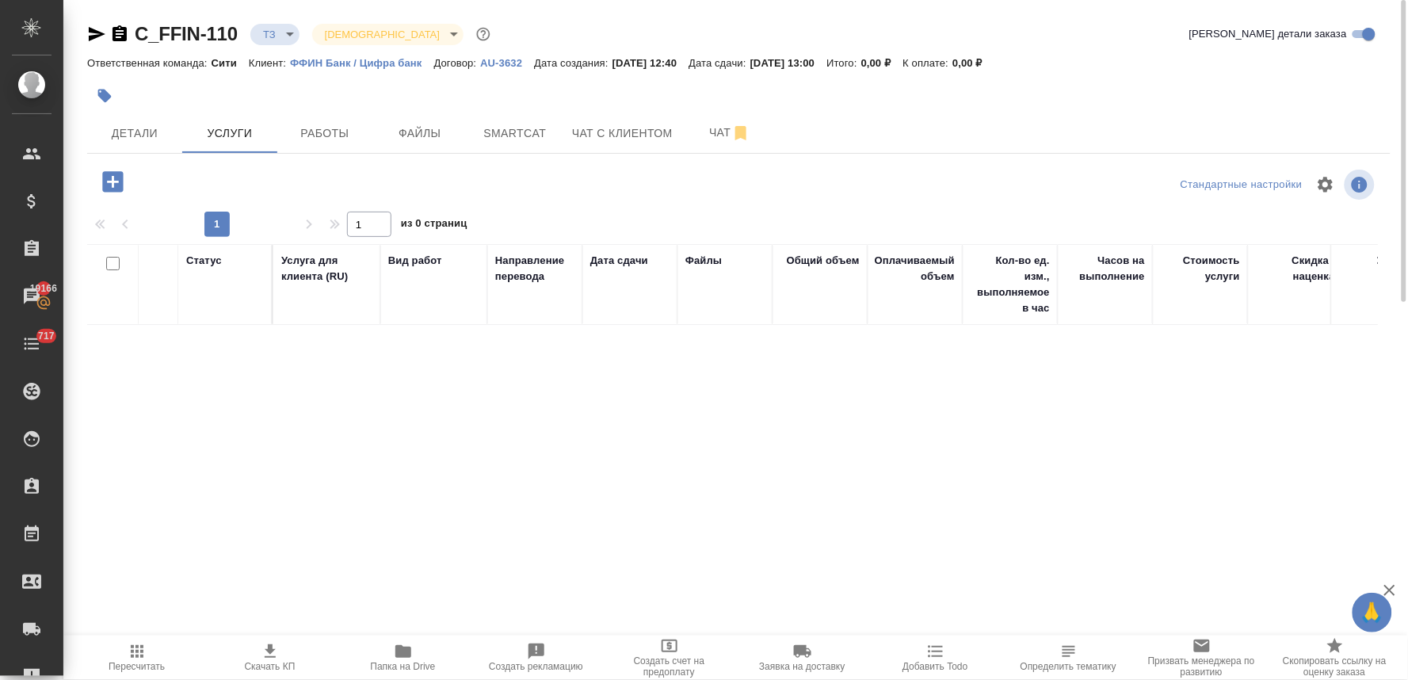
click at [105, 170] on icon "button" at bounding box center [113, 182] width 28 height 28
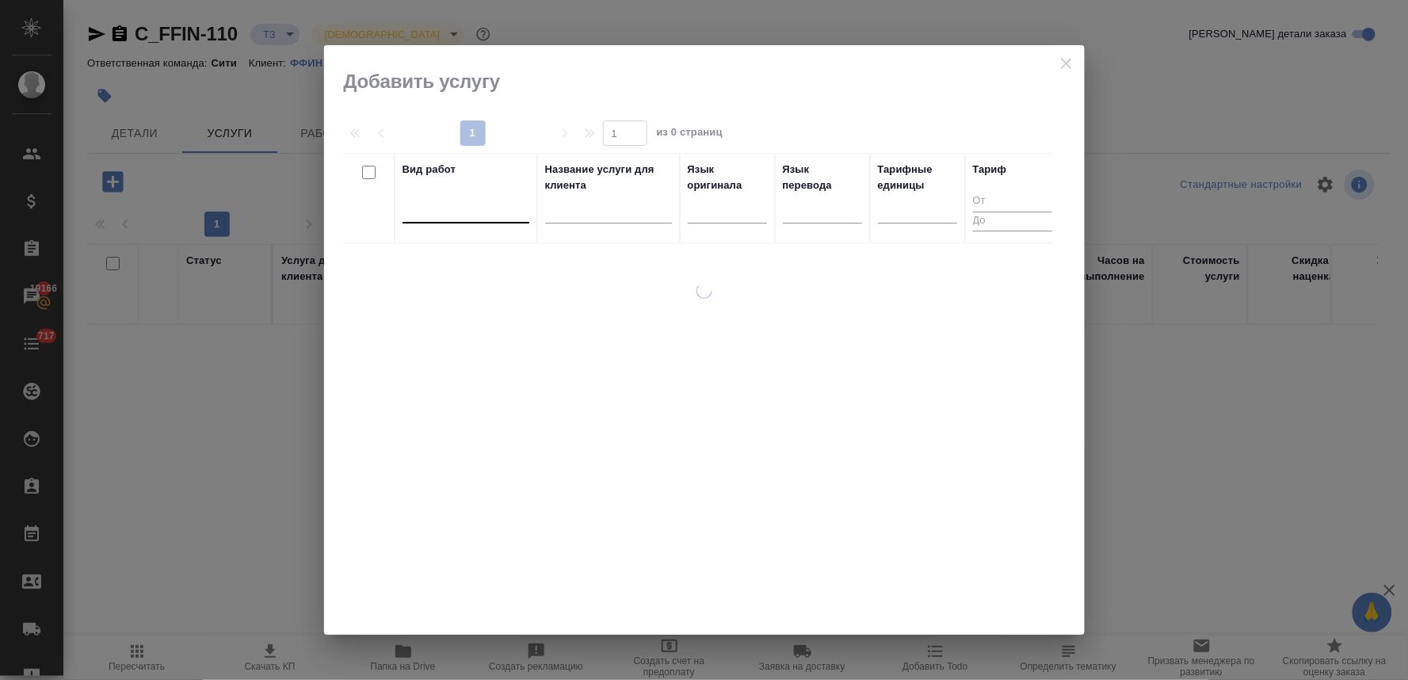
click at [492, 215] on div at bounding box center [466, 207] width 127 height 23
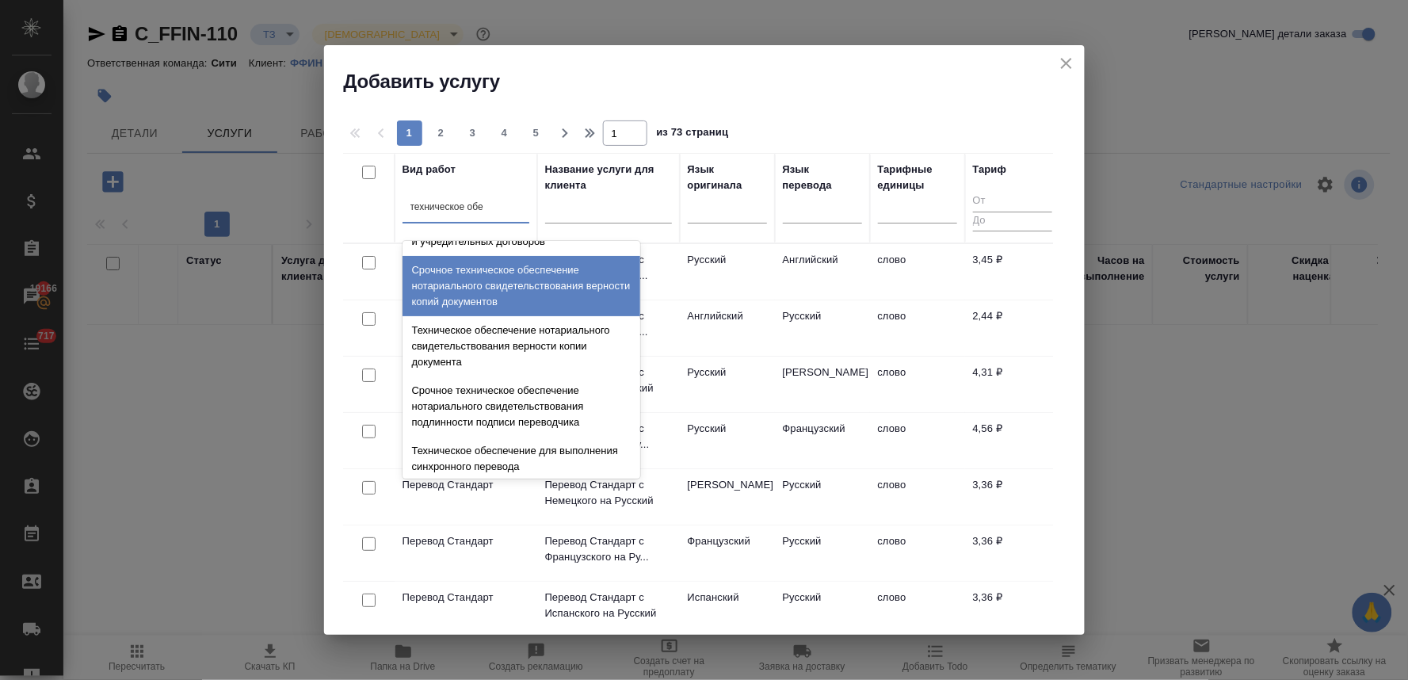
scroll to position [88, 0]
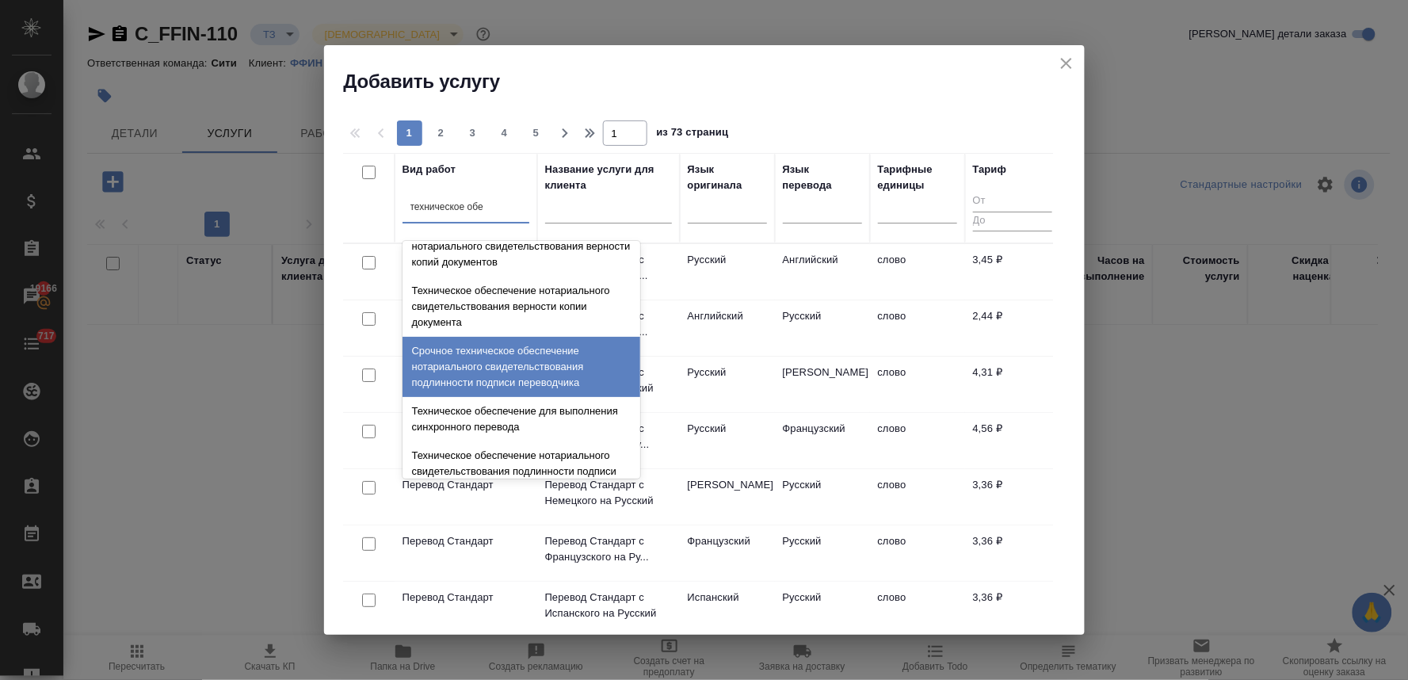
click at [514, 363] on div "Срочное техническое обеспечение нотариального свидетельствования подлинности по…" at bounding box center [522, 367] width 238 height 60
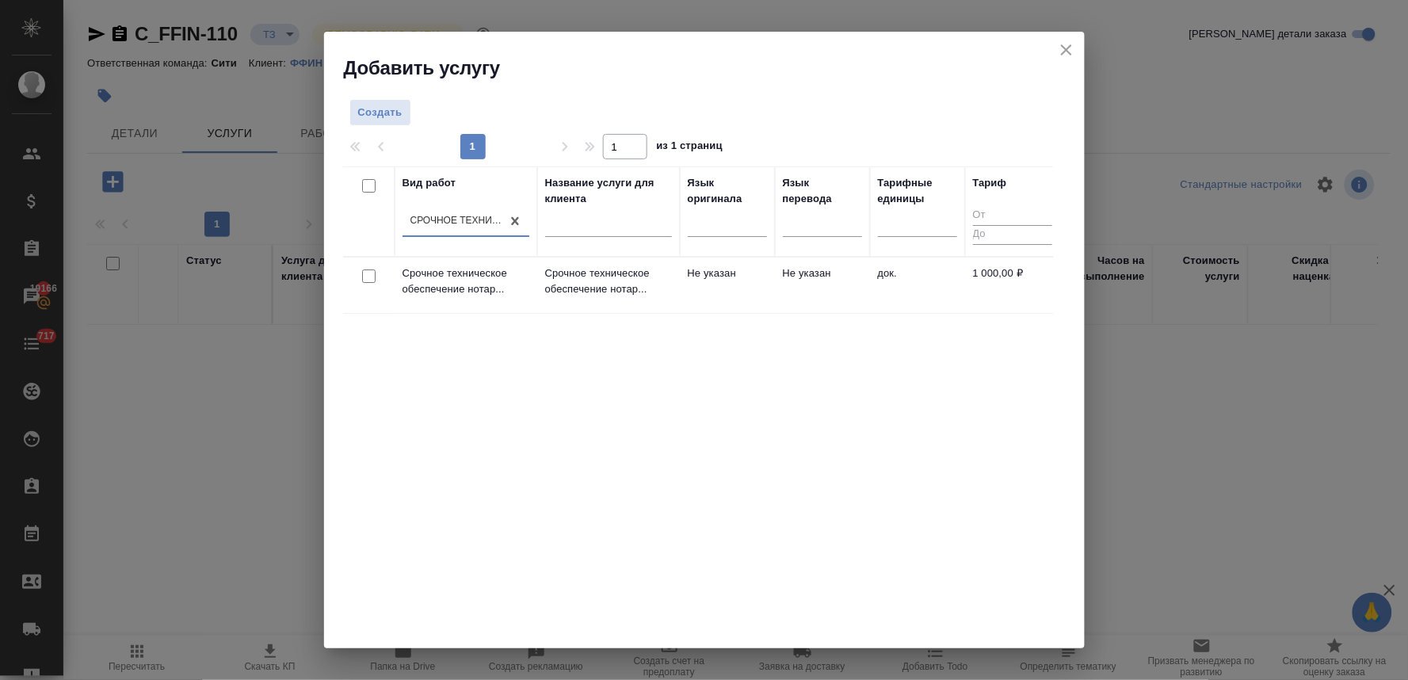
click at [369, 273] on input "checkbox" at bounding box center [368, 275] width 13 height 13
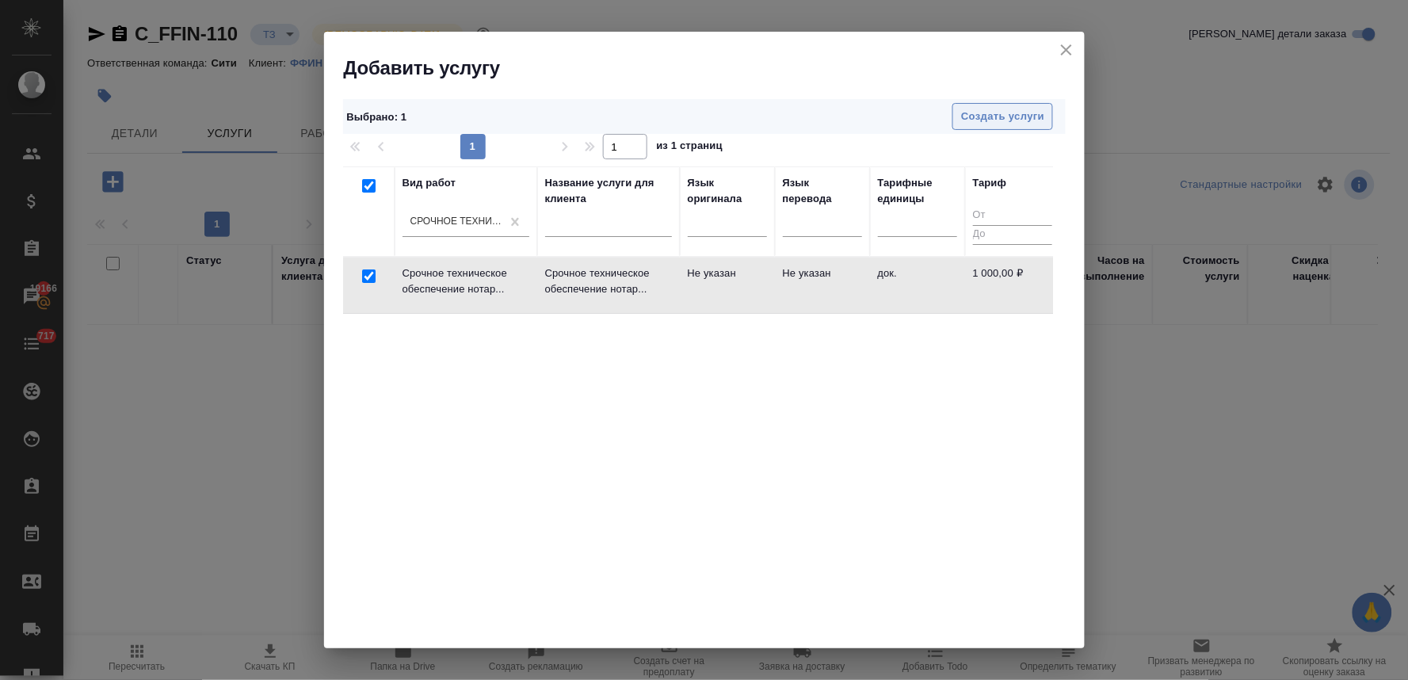
click at [1028, 115] on span "Создать услуги" at bounding box center [1002, 117] width 83 height 18
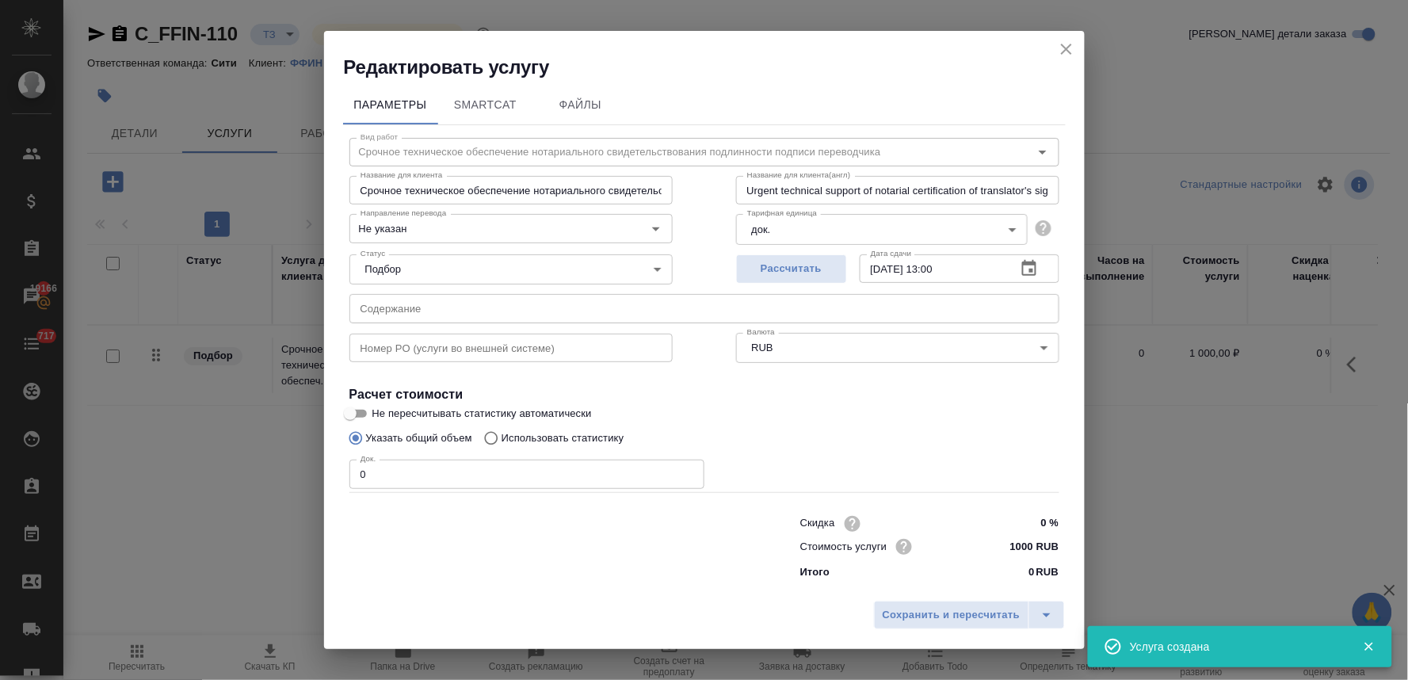
drag, startPoint x: 540, startPoint y: 565, endPoint x: 500, endPoint y: 407, distance: 162.6
click at [540, 565] on div at bounding box center [543, 545] width 451 height 63
click at [477, 304] on input "text" at bounding box center [704, 308] width 710 height 29
paste input "Пакет док-тов 2024"
drag, startPoint x: 389, startPoint y: 472, endPoint x: 303, endPoint y: 454, distance: 88.1
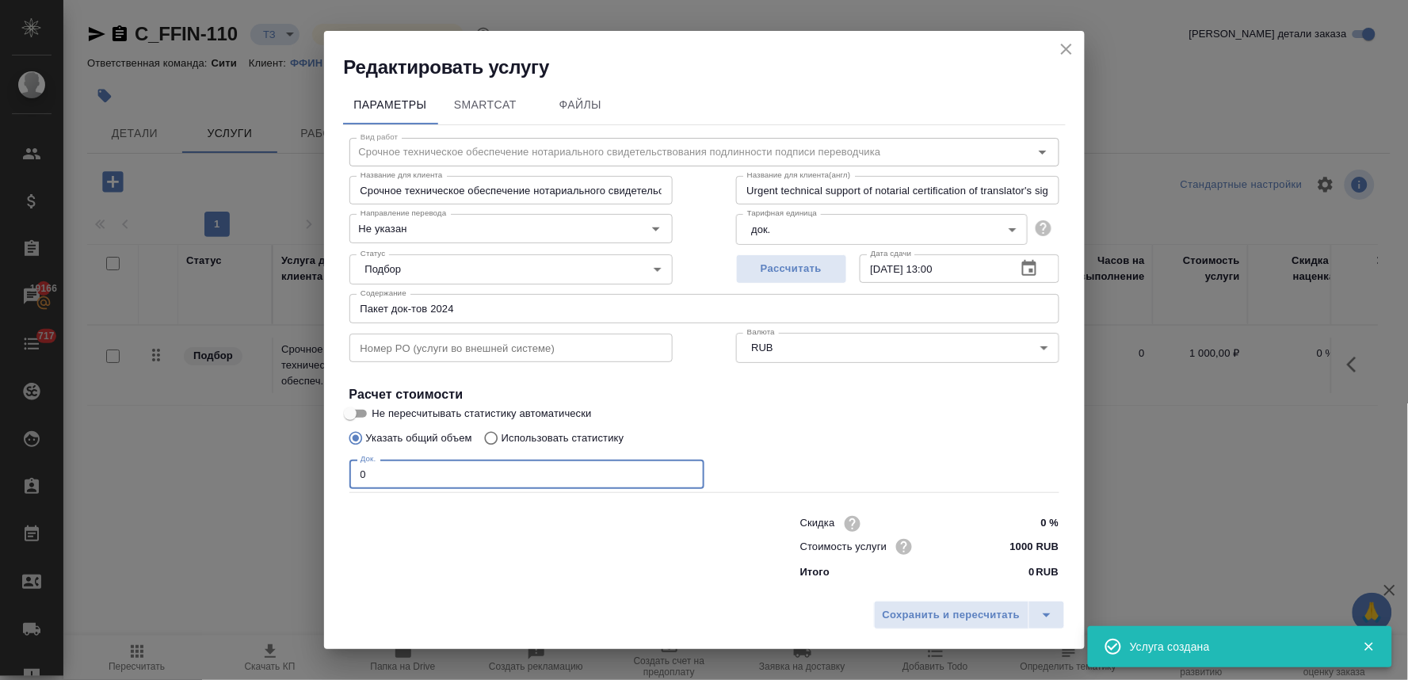
click at [303, 454] on div "Редактировать услугу Параметры SmartCat Файлы Вид работ Срочное техническое обе…" at bounding box center [704, 340] width 1408 height 680
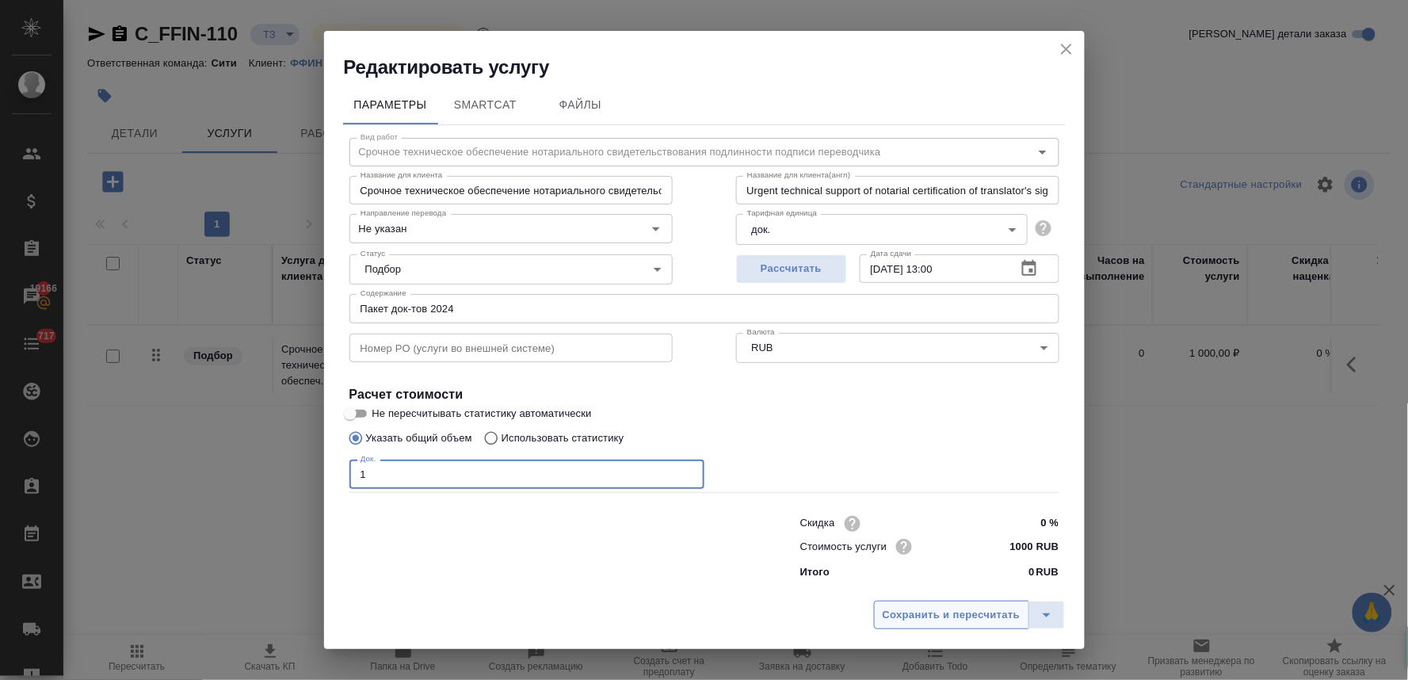
click at [945, 620] on span "Сохранить и пересчитать" at bounding box center [952, 615] width 138 height 18
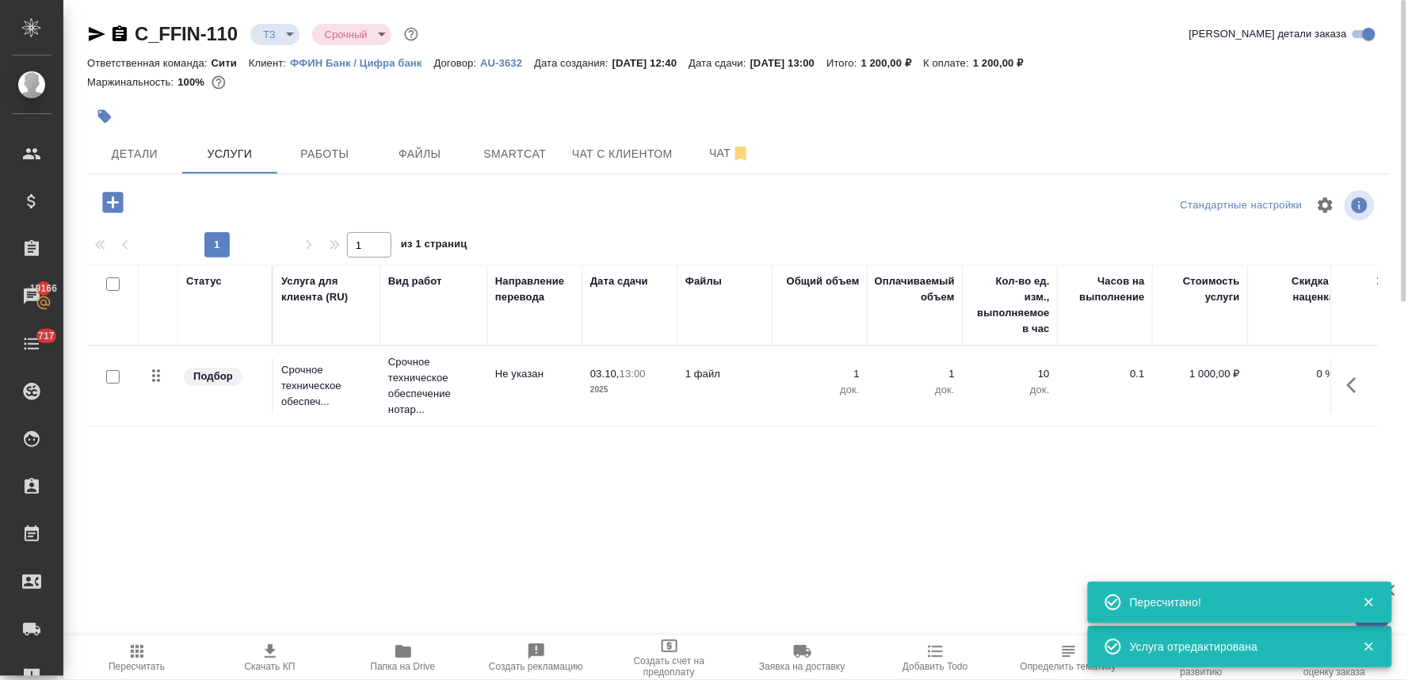
click at [113, 207] on icon "button" at bounding box center [113, 203] width 28 height 28
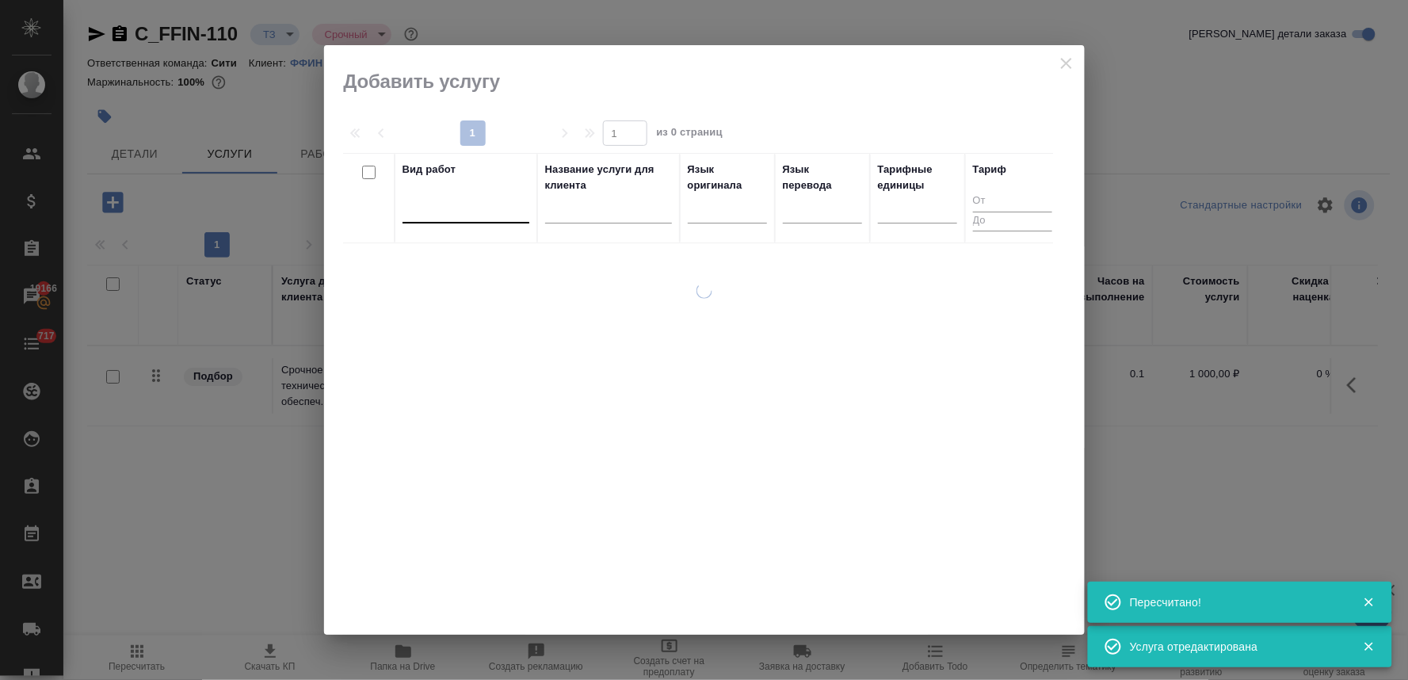
click at [449, 206] on div at bounding box center [466, 207] width 127 height 23
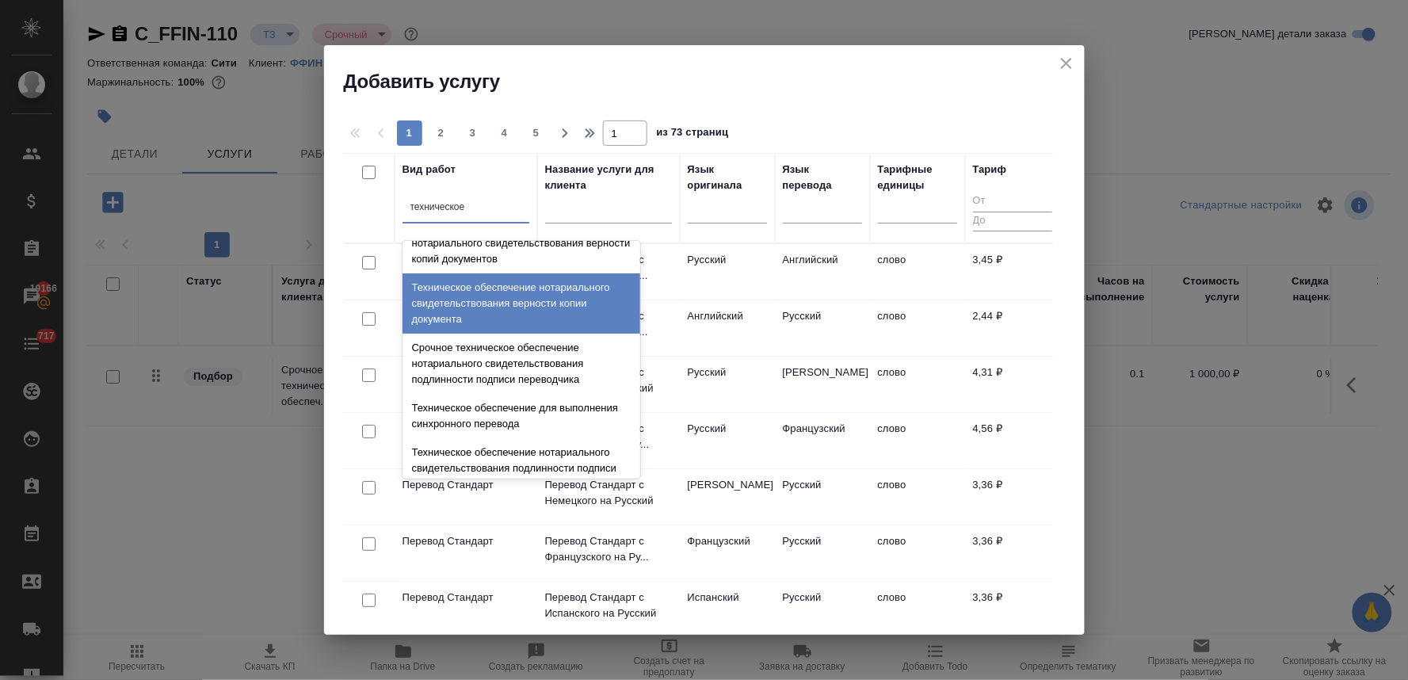
scroll to position [176, 0]
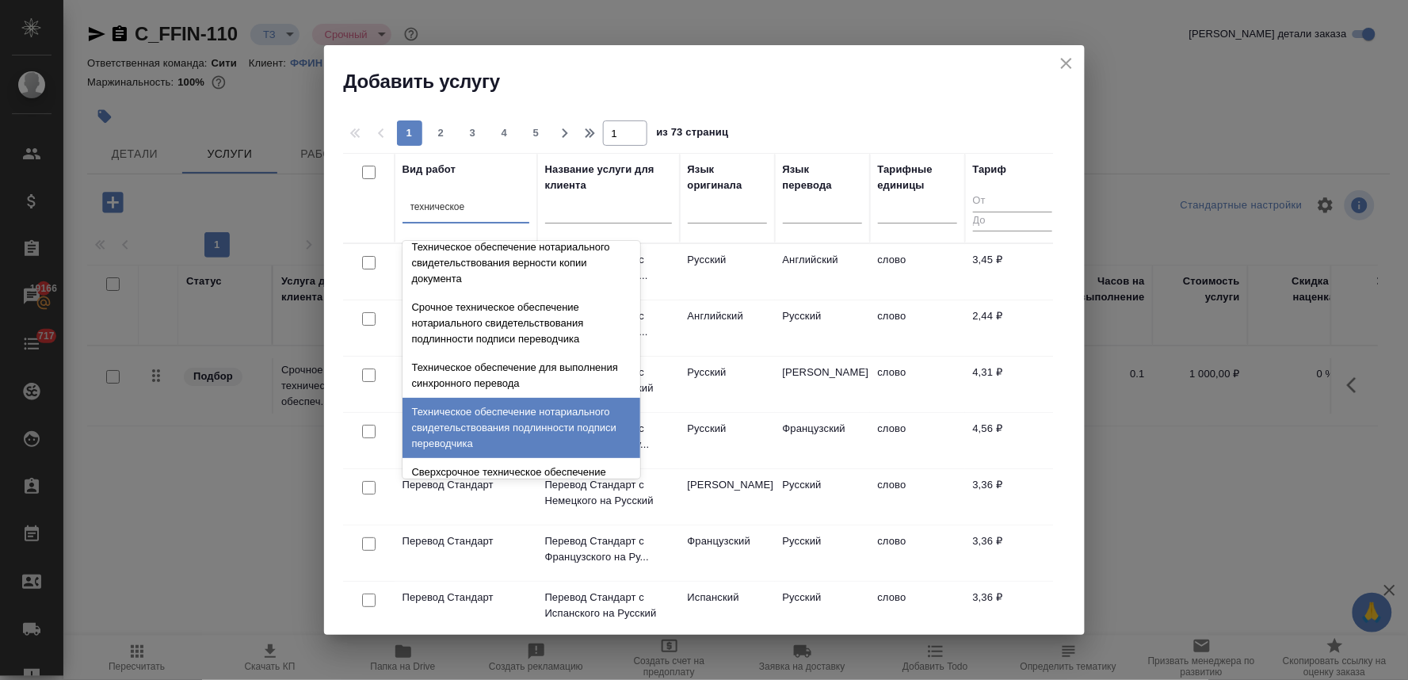
click at [495, 420] on div "Техническое обеспечение нотариального свидетельствования подлинности подписи пе…" at bounding box center [522, 428] width 238 height 60
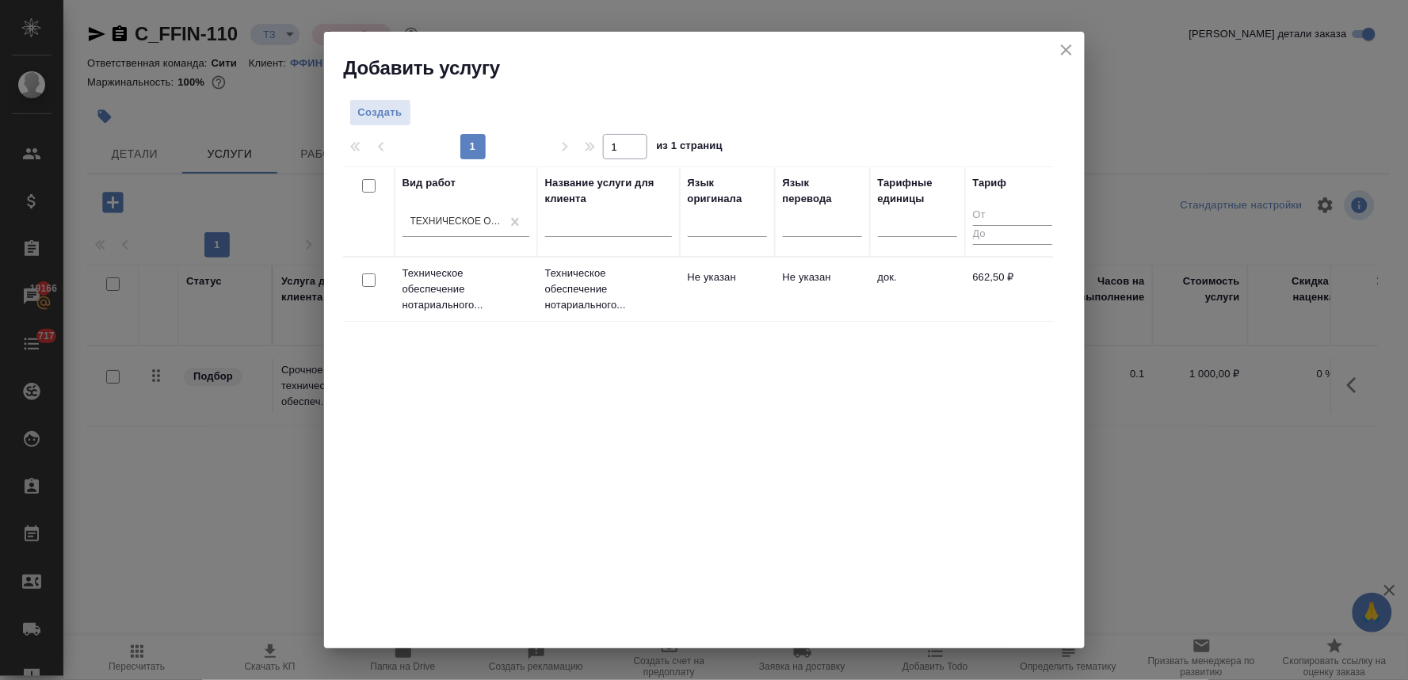
click at [369, 282] on input "checkbox" at bounding box center [368, 279] width 13 height 13
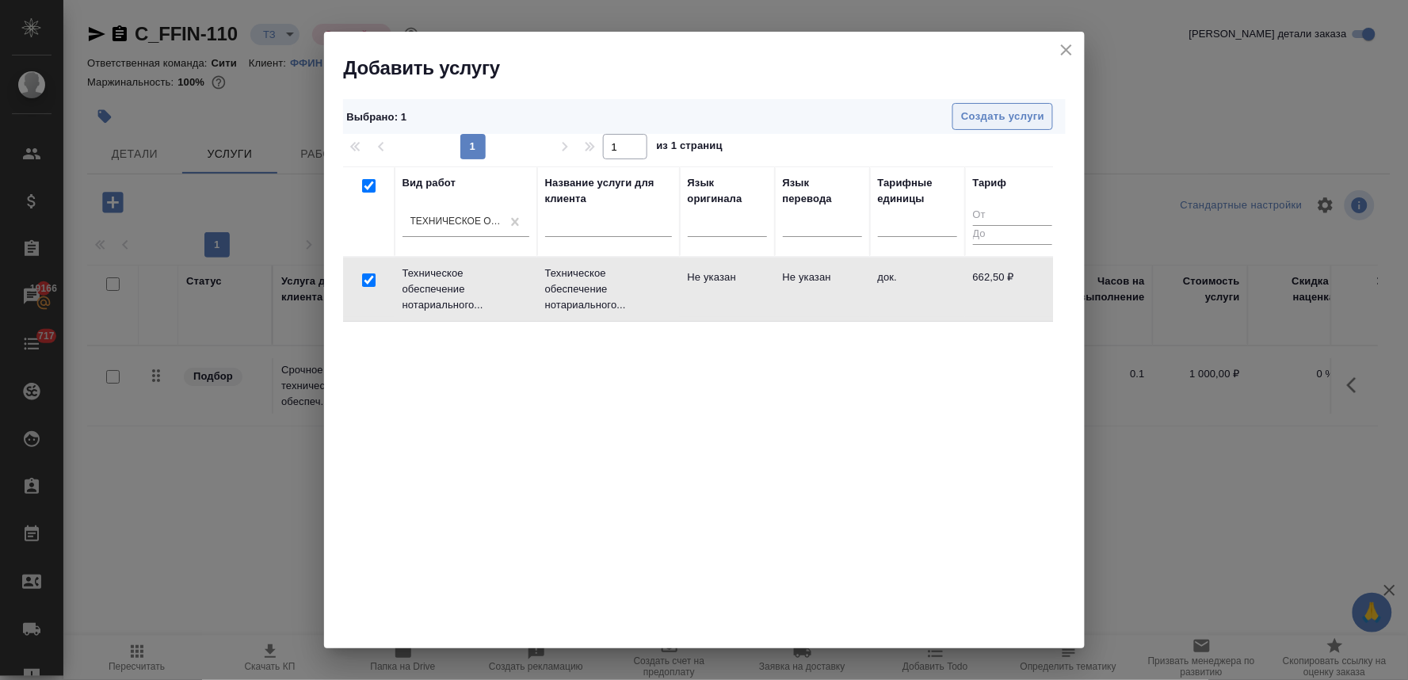
click at [1009, 124] on span "Создать услуги" at bounding box center [1002, 117] width 83 height 18
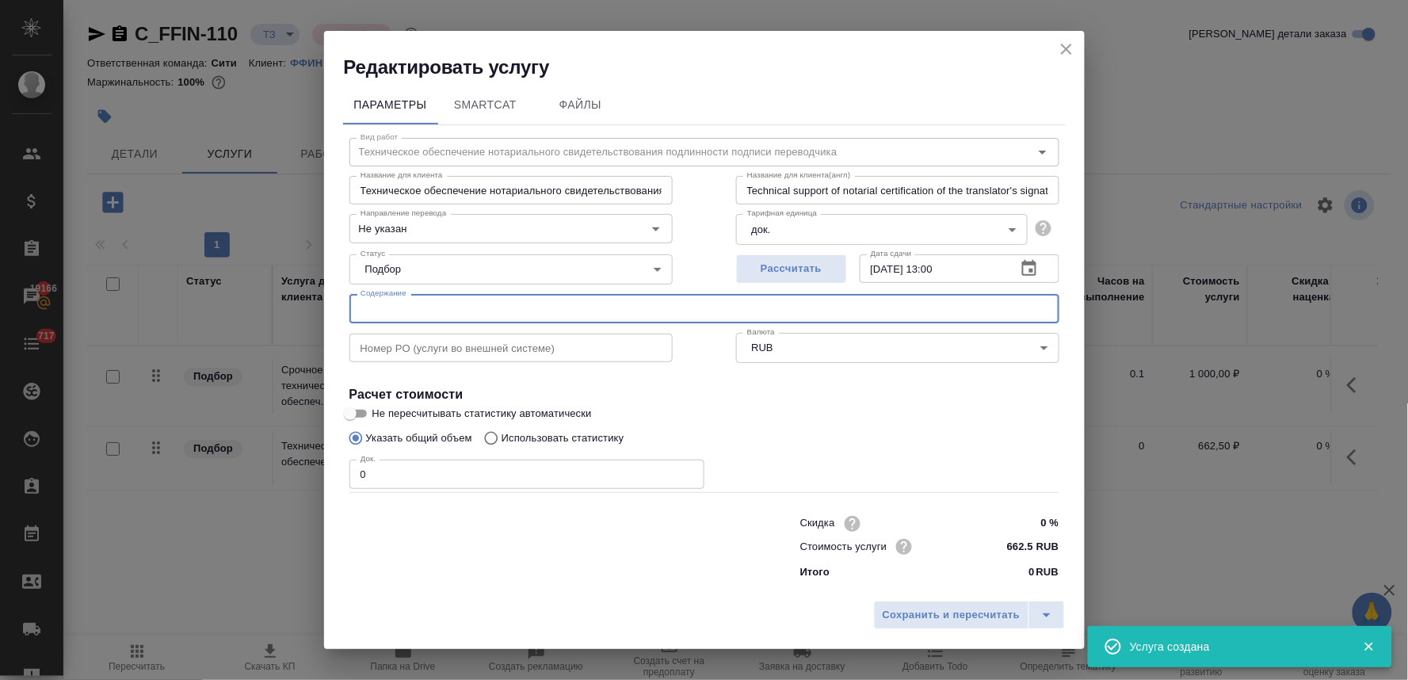
click at [482, 307] on input "text" at bounding box center [704, 308] width 710 height 29
paste input "Пакет док-тов 2024"
click at [325, 475] on div "Параметры SmartCat Файлы Вид работ Техническое обеспечение нотариального свидет…" at bounding box center [704, 337] width 761 height 514
click at [976, 621] on span "Сохранить и пересчитать" at bounding box center [952, 615] width 138 height 18
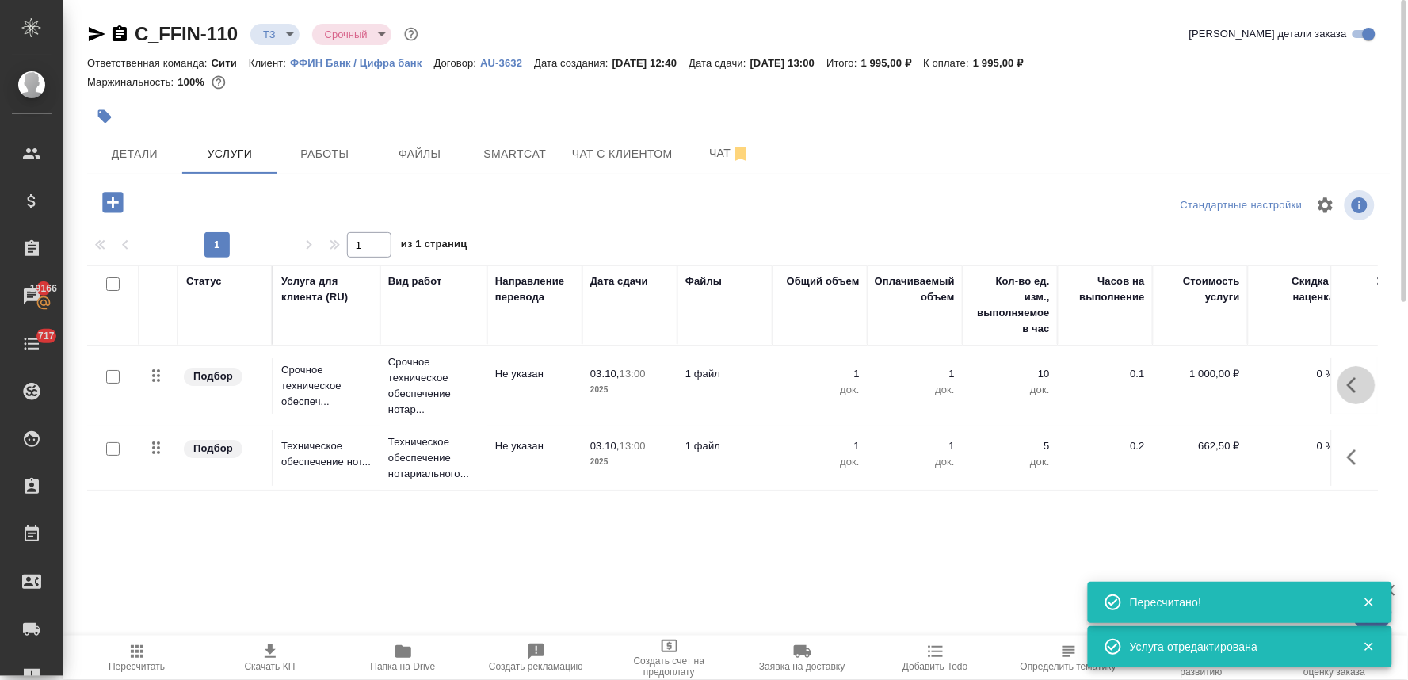
click at [1364, 384] on icon "button" at bounding box center [1356, 385] width 19 height 19
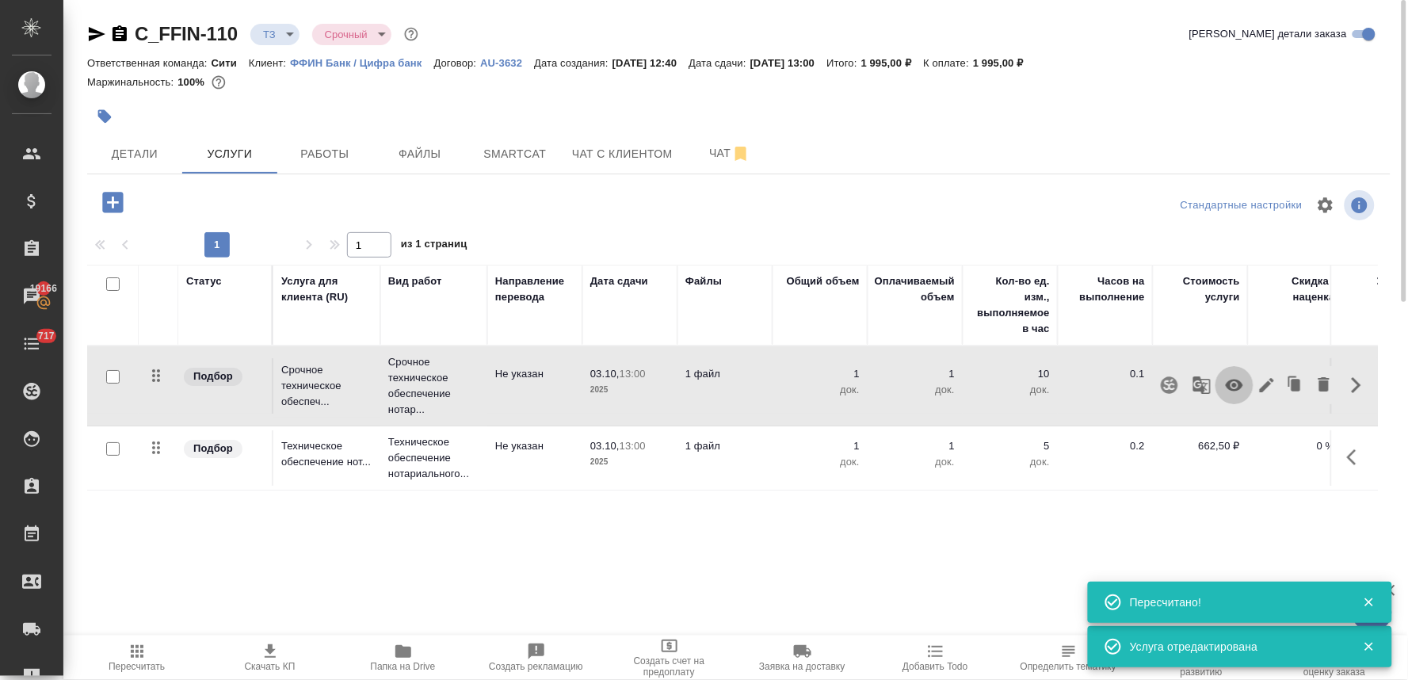
click at [1236, 391] on icon "button" at bounding box center [1234, 386] width 17 height 12
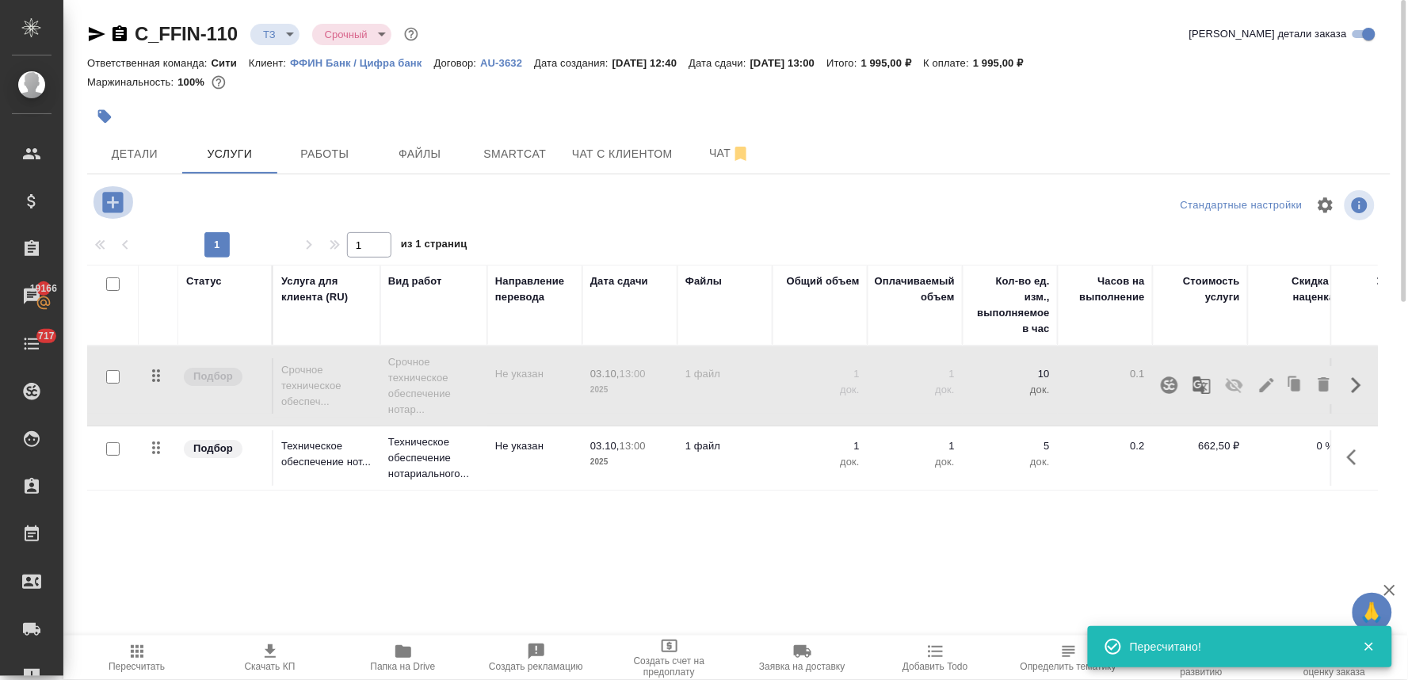
click at [112, 204] on icon "button" at bounding box center [113, 203] width 28 height 28
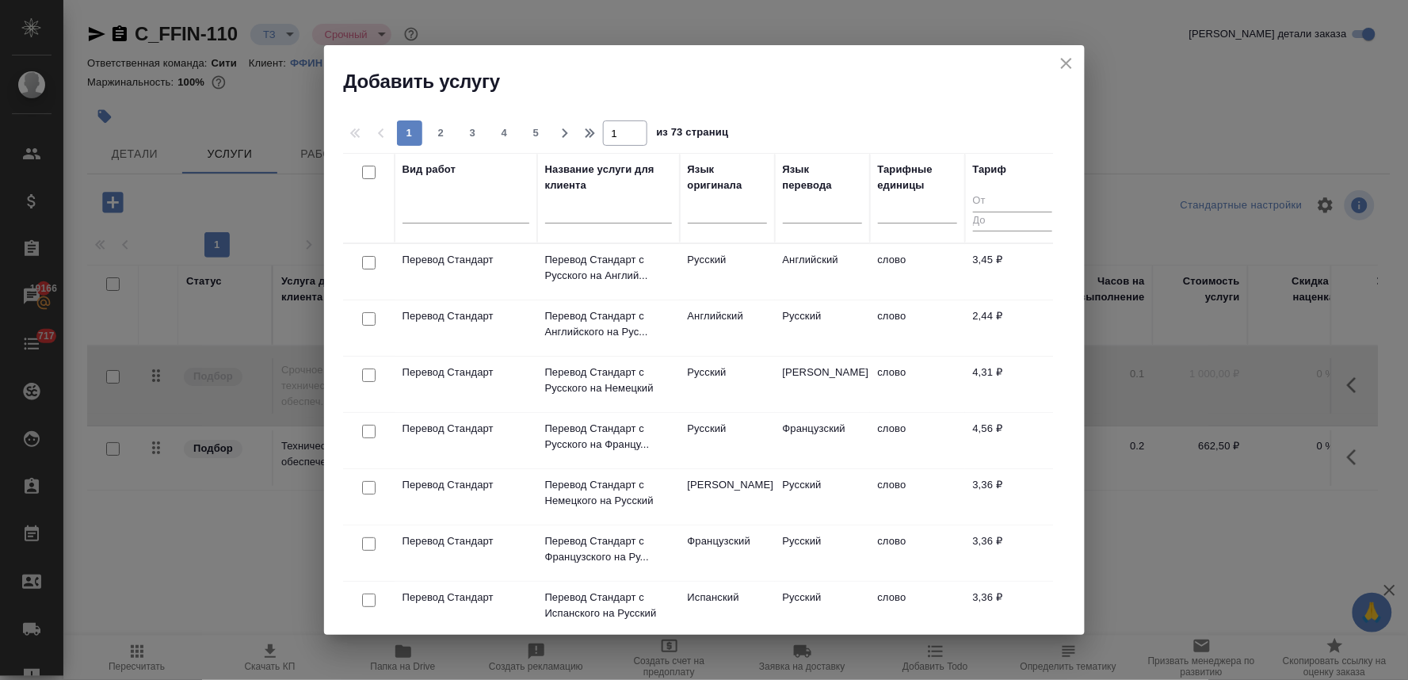
click at [362, 320] on input "checkbox" at bounding box center [368, 318] width 13 height 13
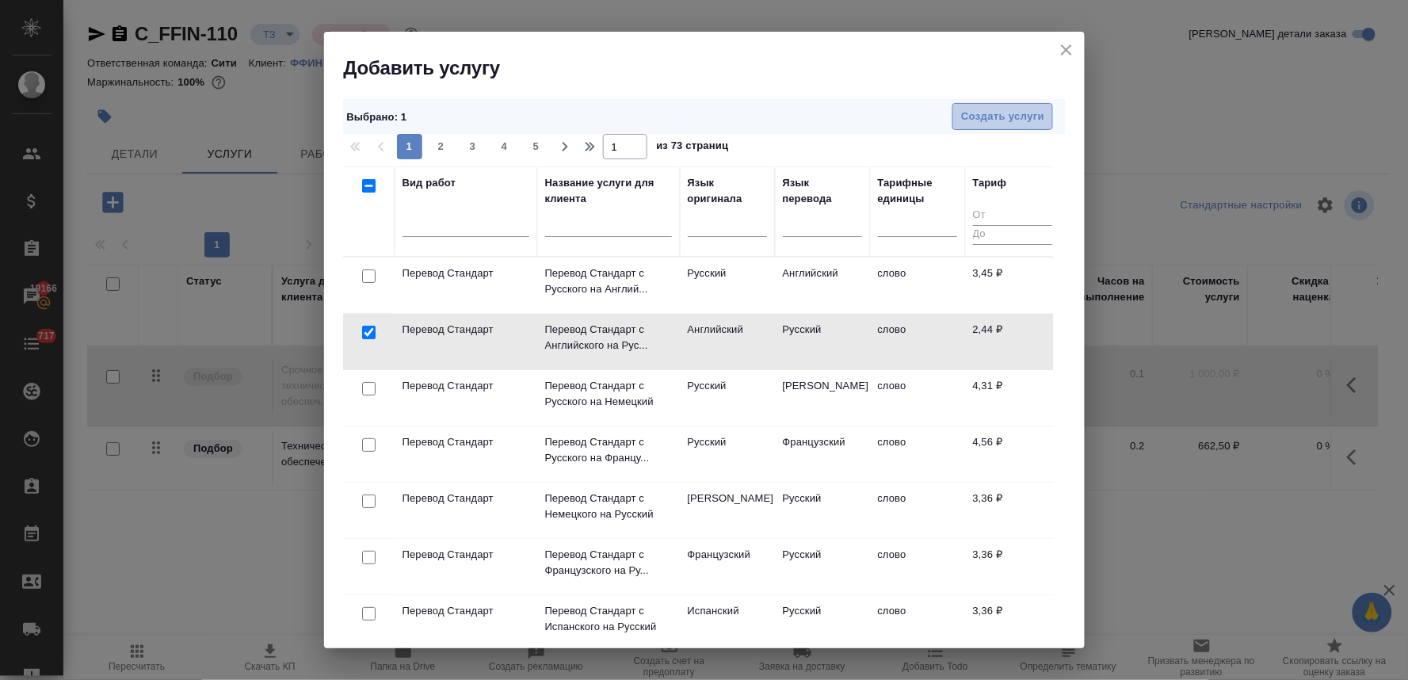
click at [1003, 120] on span "Создать услуги" at bounding box center [1002, 117] width 83 height 18
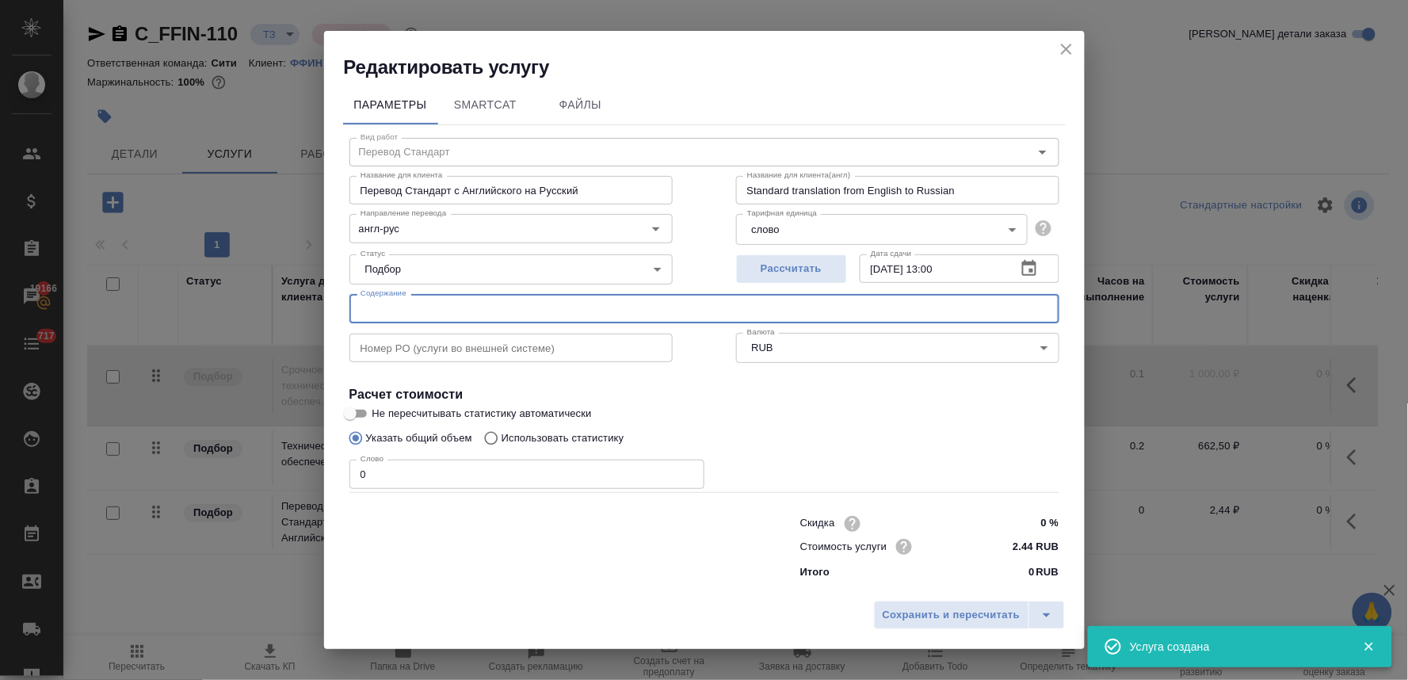
click at [433, 314] on input "text" at bounding box center [704, 308] width 710 height 29
paste input "Пакет док-тов 2024"
click at [571, 439] on p "Использовать статистику" at bounding box center [563, 438] width 123 height 16
click at [502, 439] on input "Использовать статистику" at bounding box center [488, 438] width 25 height 30
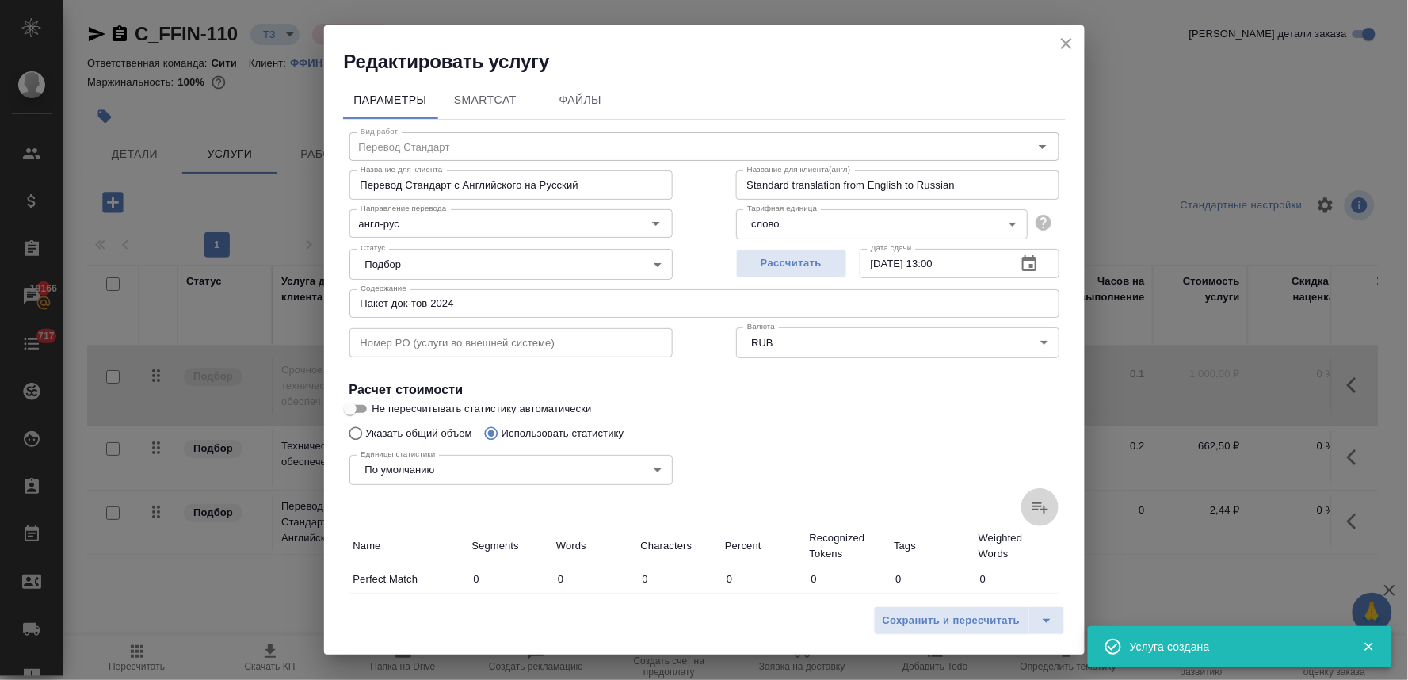
click at [1035, 499] on icon at bounding box center [1040, 507] width 19 height 19
click at [0, 0] on input "file" at bounding box center [0, 0] width 0 height 0
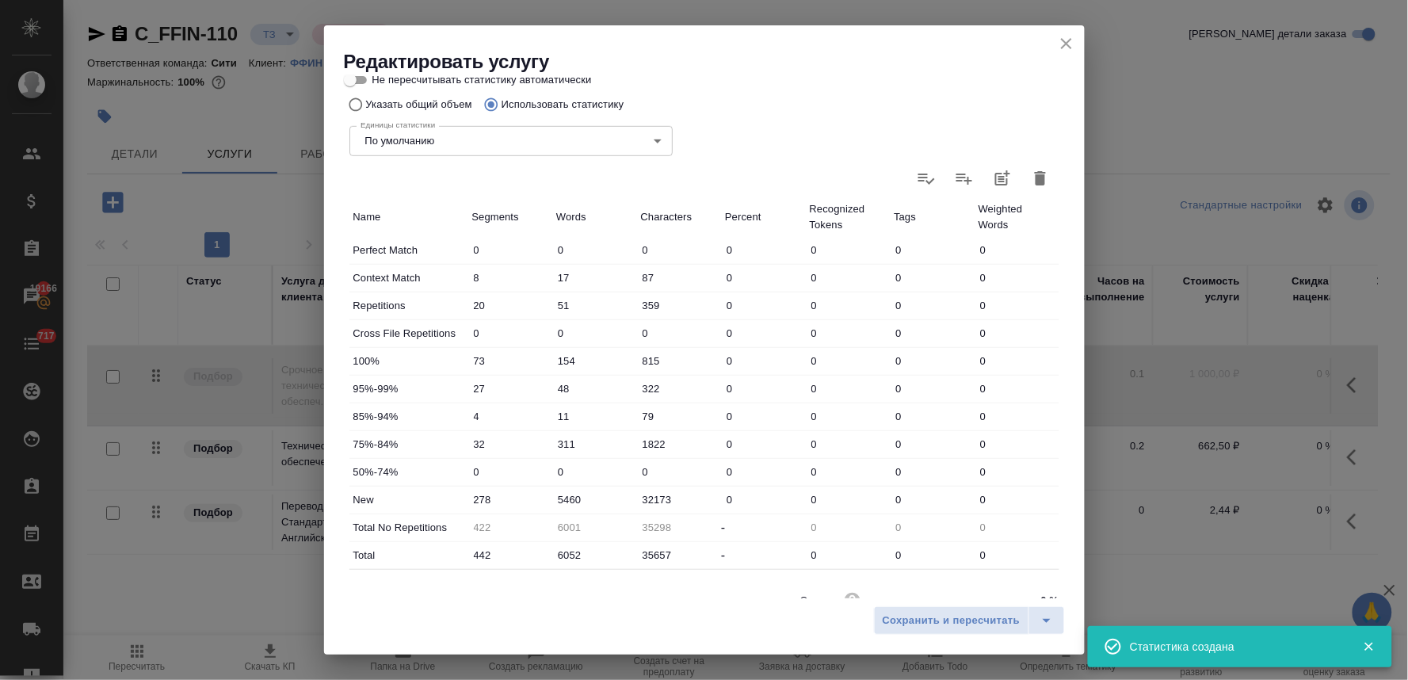
scroll to position [400, 0]
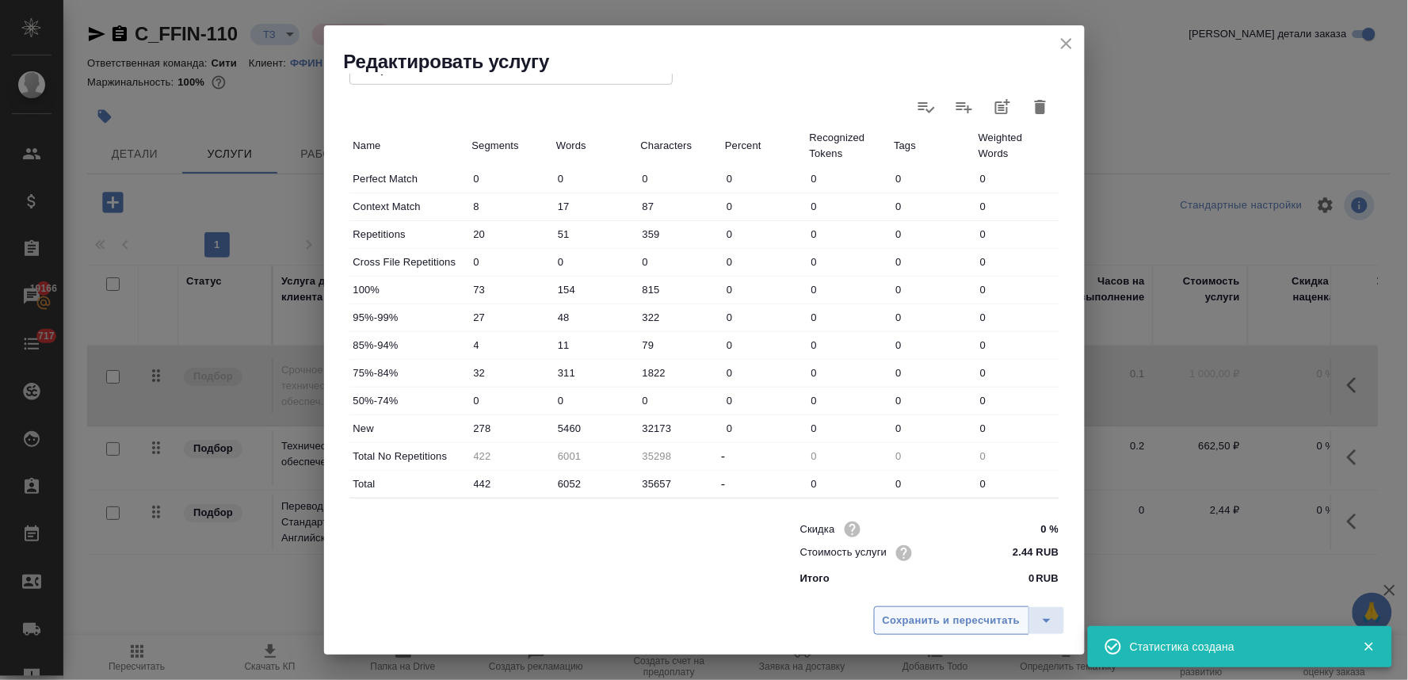
click at [913, 618] on span "Сохранить и пересчитать" at bounding box center [952, 621] width 138 height 18
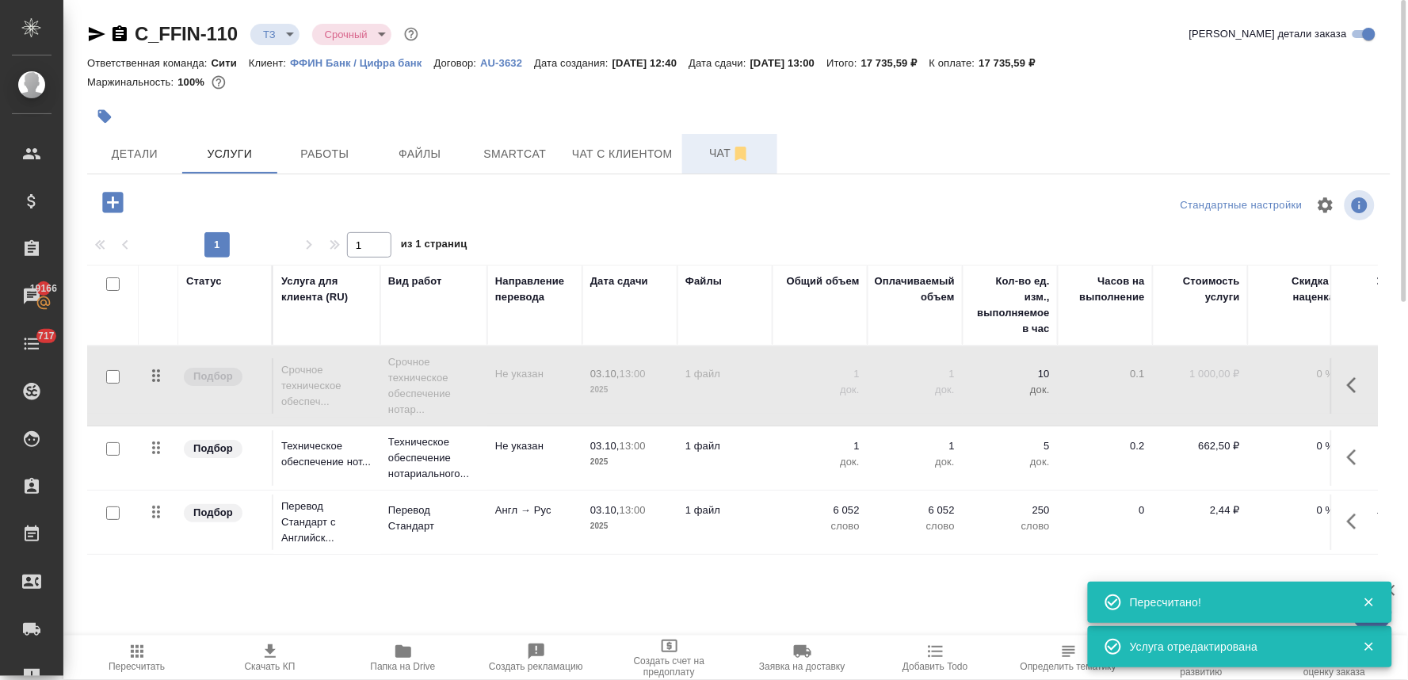
click at [723, 145] on span "Чат" at bounding box center [730, 153] width 76 height 20
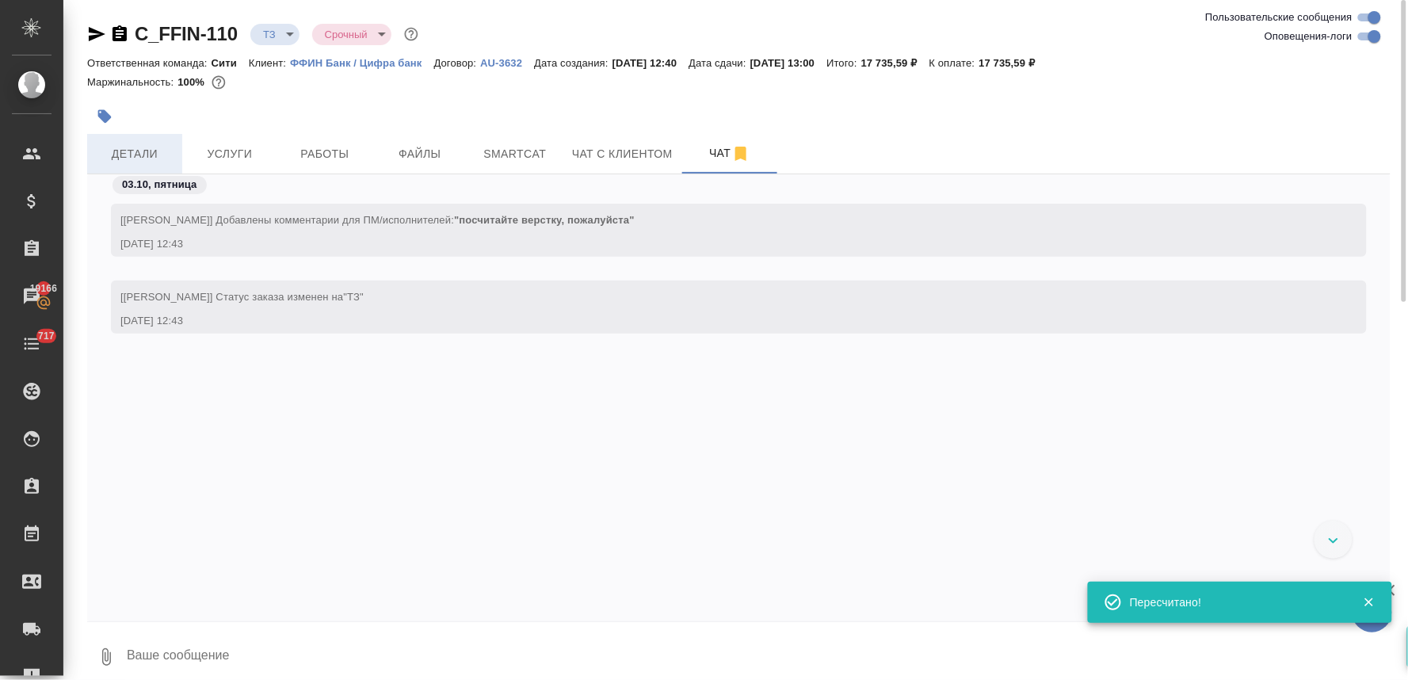
click at [127, 151] on span "Детали" at bounding box center [135, 154] width 76 height 20
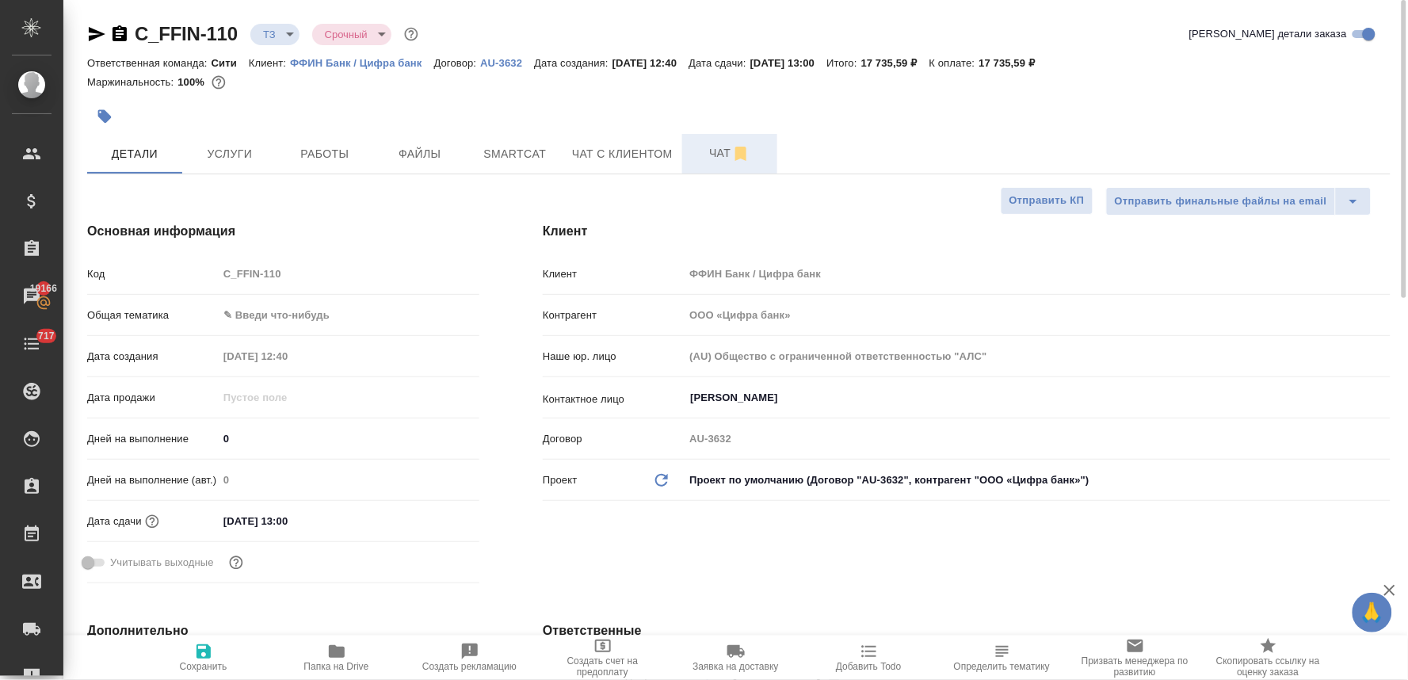
click at [714, 147] on span "Чат" at bounding box center [730, 153] width 76 height 20
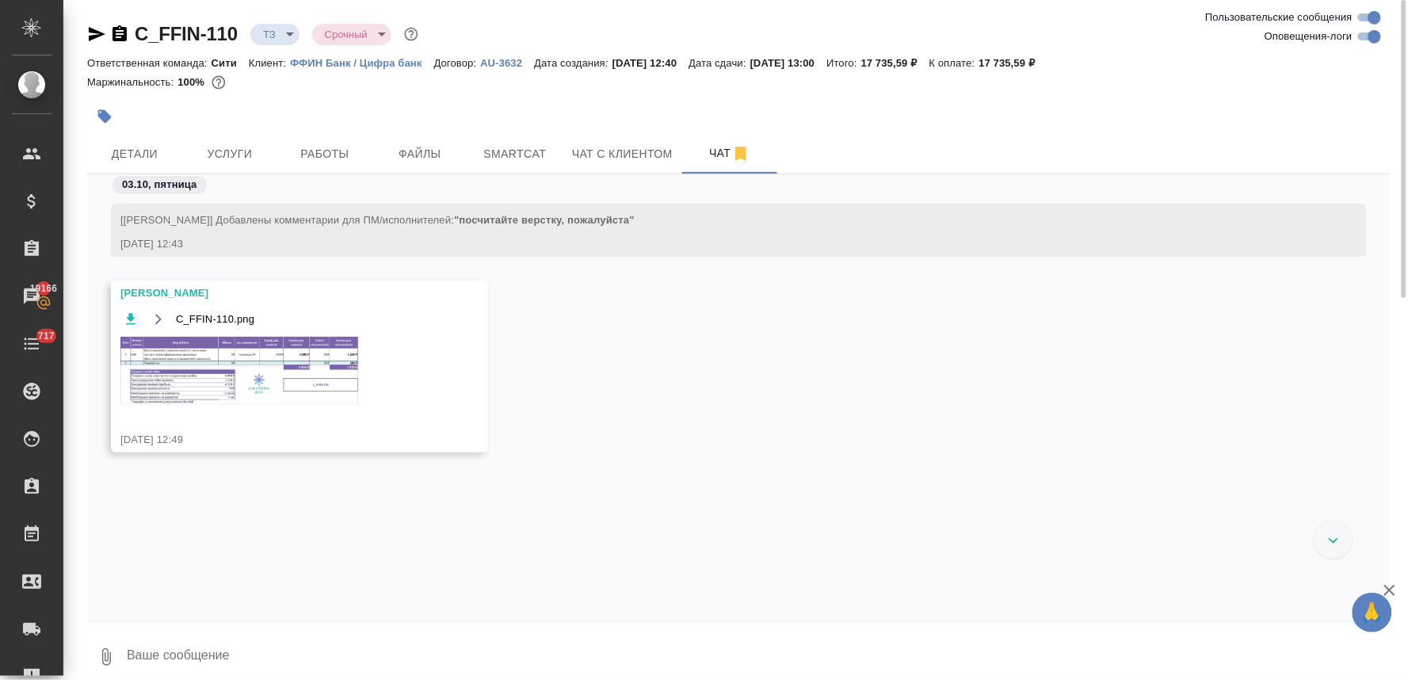
click at [295, 361] on img at bounding box center [239, 370] width 238 height 67
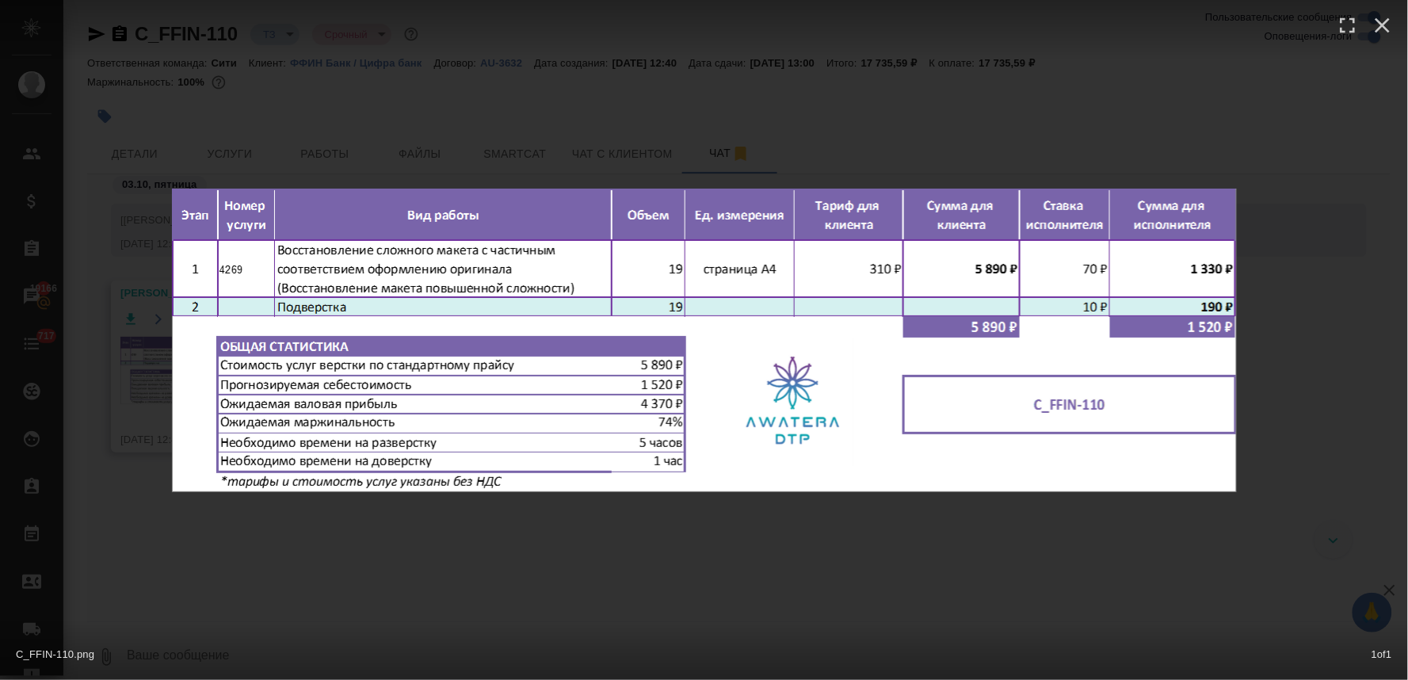
click at [640, 541] on div "C_FFIN-110.png 1 of 1" at bounding box center [704, 340] width 1408 height 680
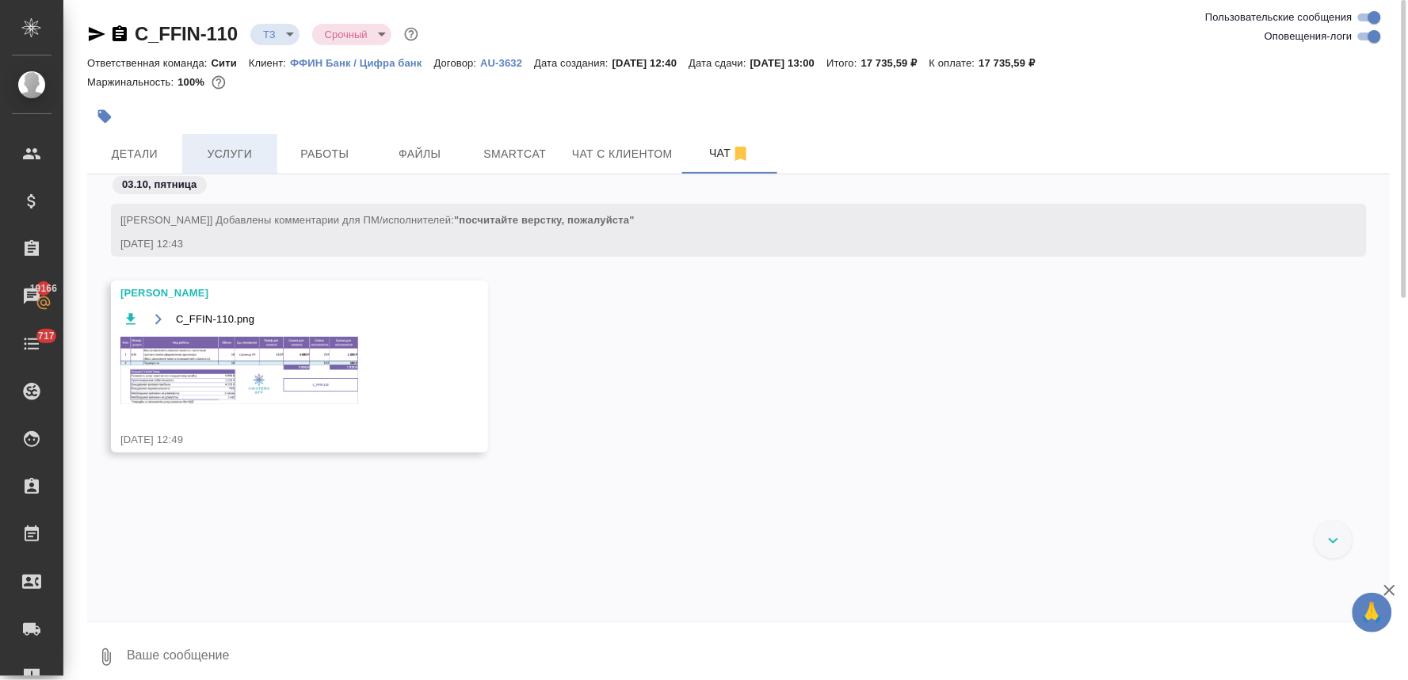
click at [235, 159] on span "Услуги" at bounding box center [230, 154] width 76 height 20
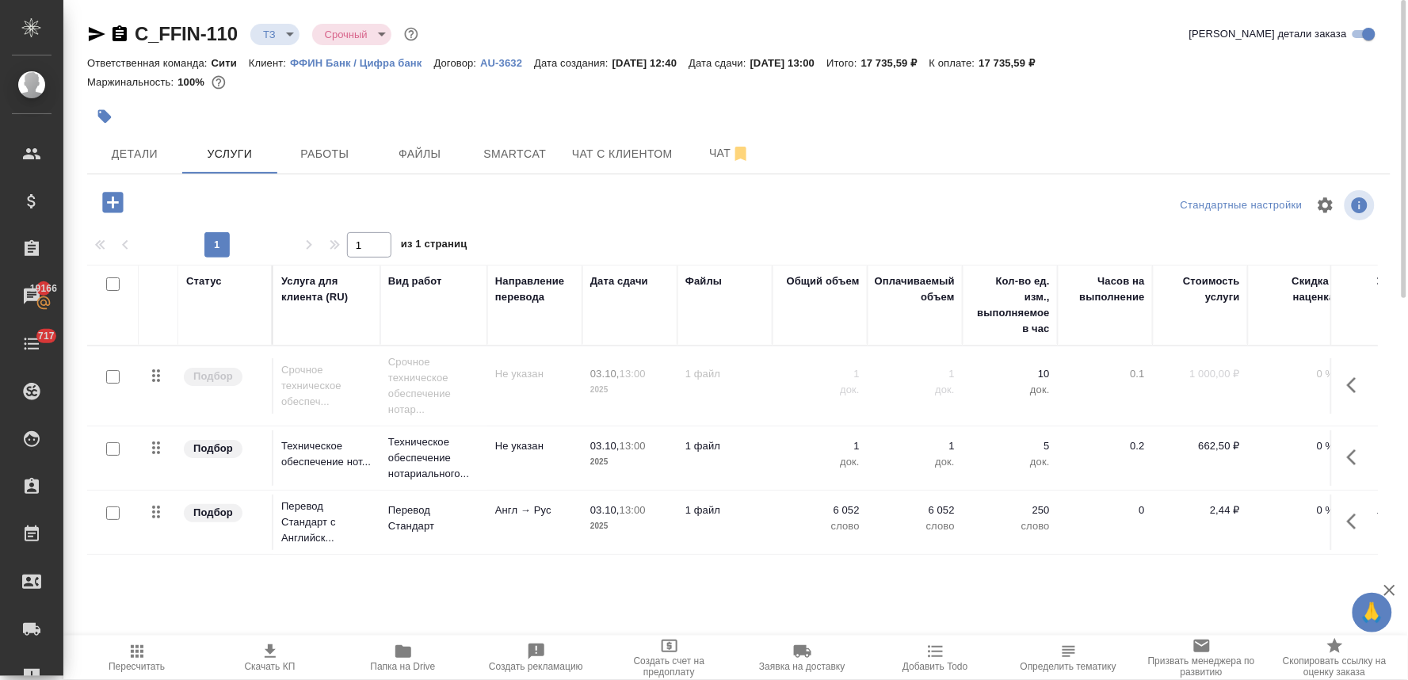
click at [115, 204] on icon "button" at bounding box center [112, 202] width 21 height 21
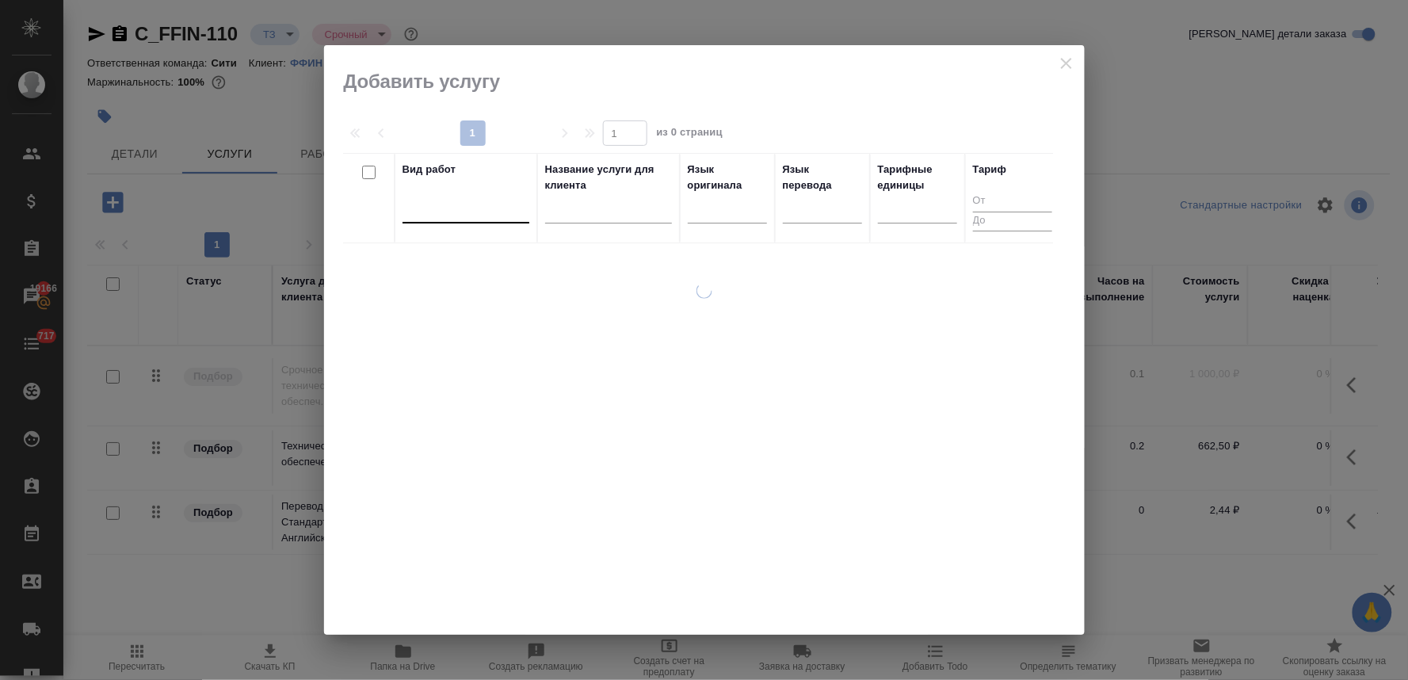
click at [492, 206] on div at bounding box center [466, 207] width 127 height 23
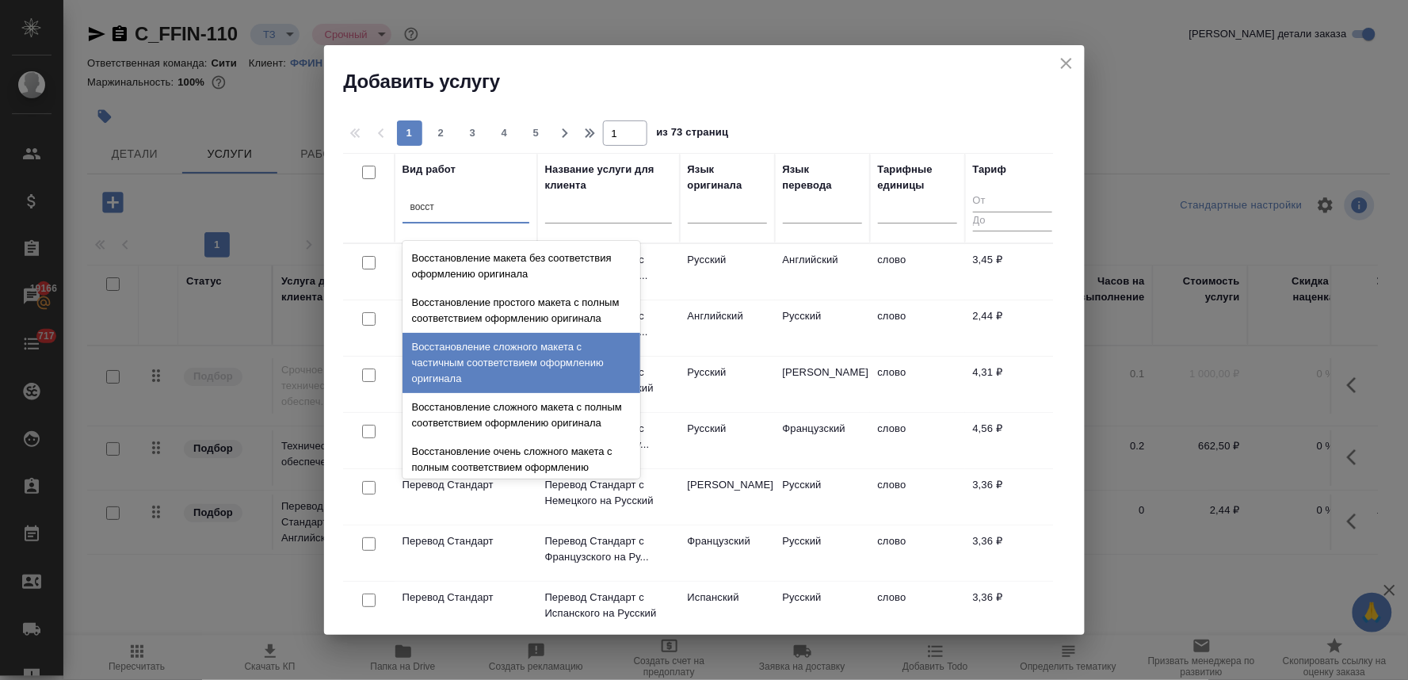
drag, startPoint x: 556, startPoint y: 366, endPoint x: 550, endPoint y: 354, distance: 13.5
click at [557, 366] on div "Восстановление сложного макета с частичным соответствием оформлению оригинала" at bounding box center [522, 363] width 238 height 60
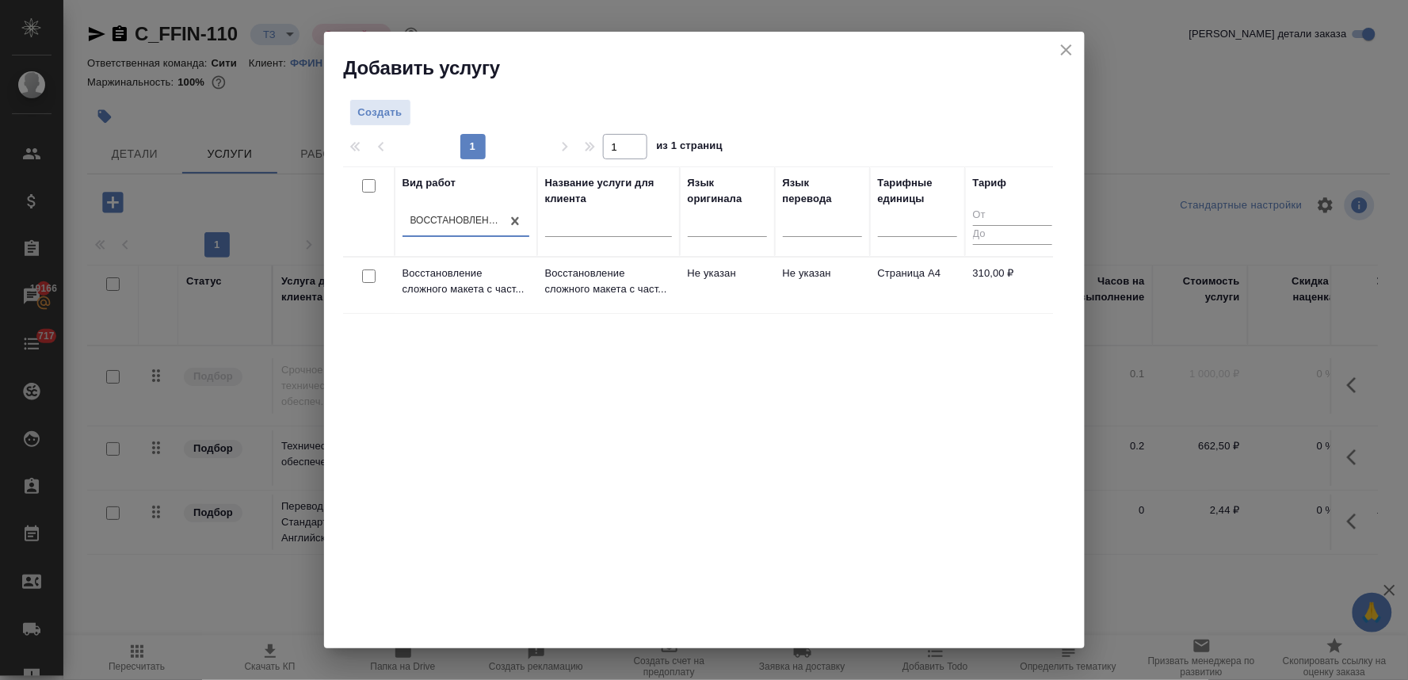
drag, startPoint x: 365, startPoint y: 273, endPoint x: 534, endPoint y: 250, distance: 171.3
click at [367, 273] on input "checkbox" at bounding box center [368, 275] width 13 height 13
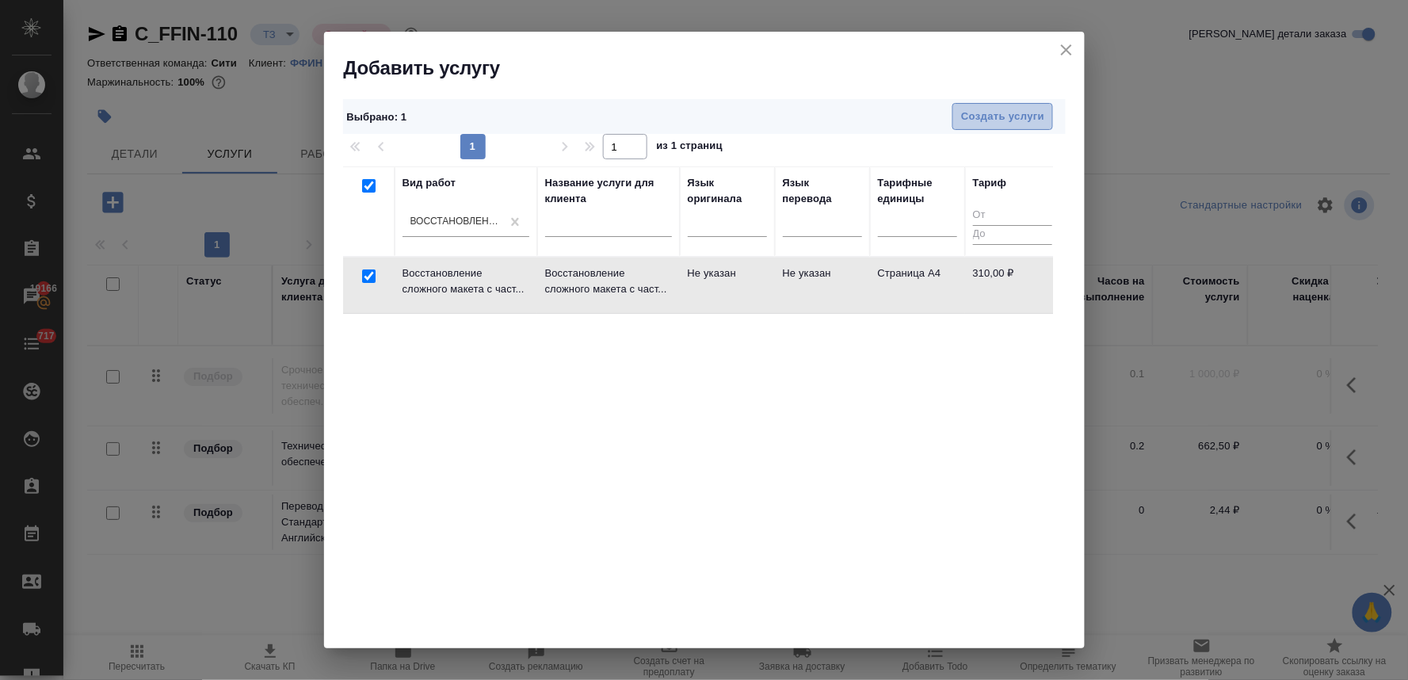
click at [983, 120] on span "Создать услуги" at bounding box center [1002, 117] width 83 height 18
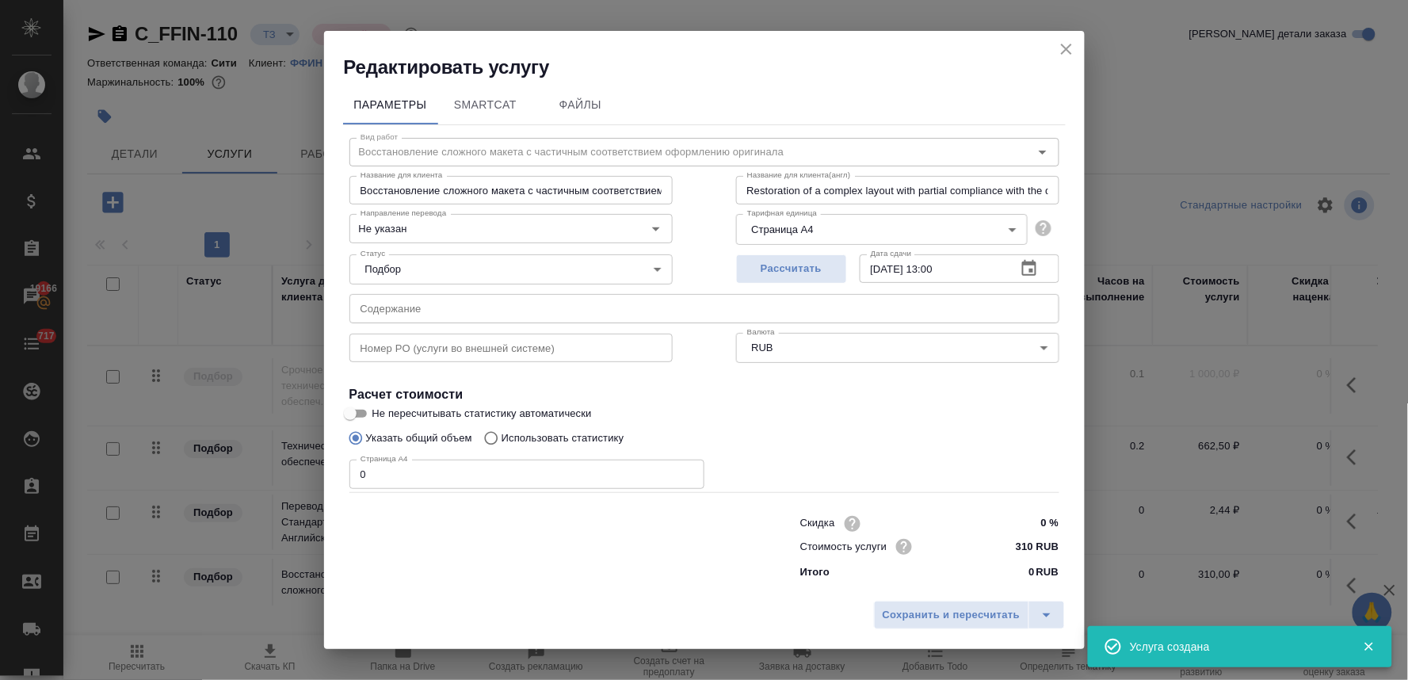
drag, startPoint x: 374, startPoint y: 474, endPoint x: 315, endPoint y: 465, distance: 60.1
click at [315, 465] on div "Редактировать услугу Параметры SmartCat Файлы Вид работ Восстановление сложного…" at bounding box center [704, 340] width 1408 height 680
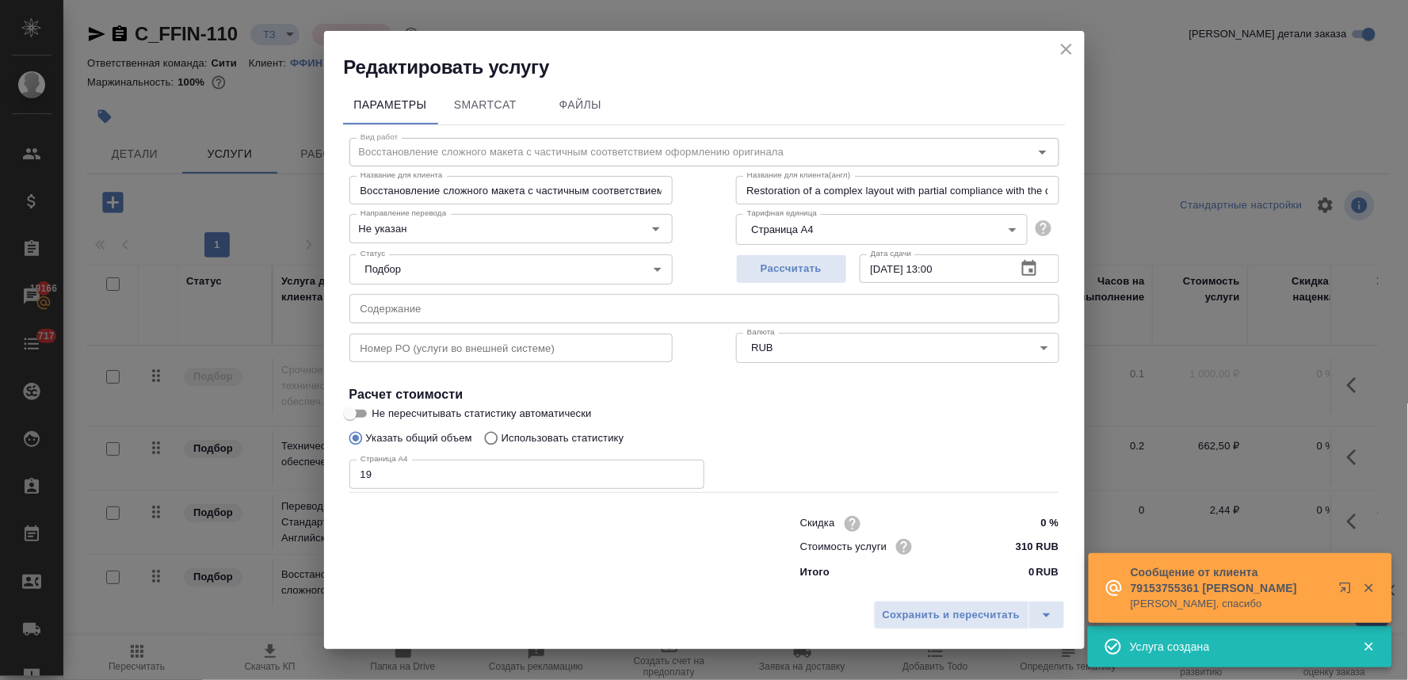
click at [477, 587] on div "Параметры SmartCat Файлы Вид работ Восстановление сложного макета с частичным с…" at bounding box center [704, 337] width 761 height 514
click at [511, 581] on div "Скидка 0 % Стоимость услуги 310 RUB Итого 0 RUB" at bounding box center [704, 546] width 773 height 132
click at [442, 304] on input "text" at bounding box center [704, 308] width 710 height 29
paste input "Пакет док-тов 2024"
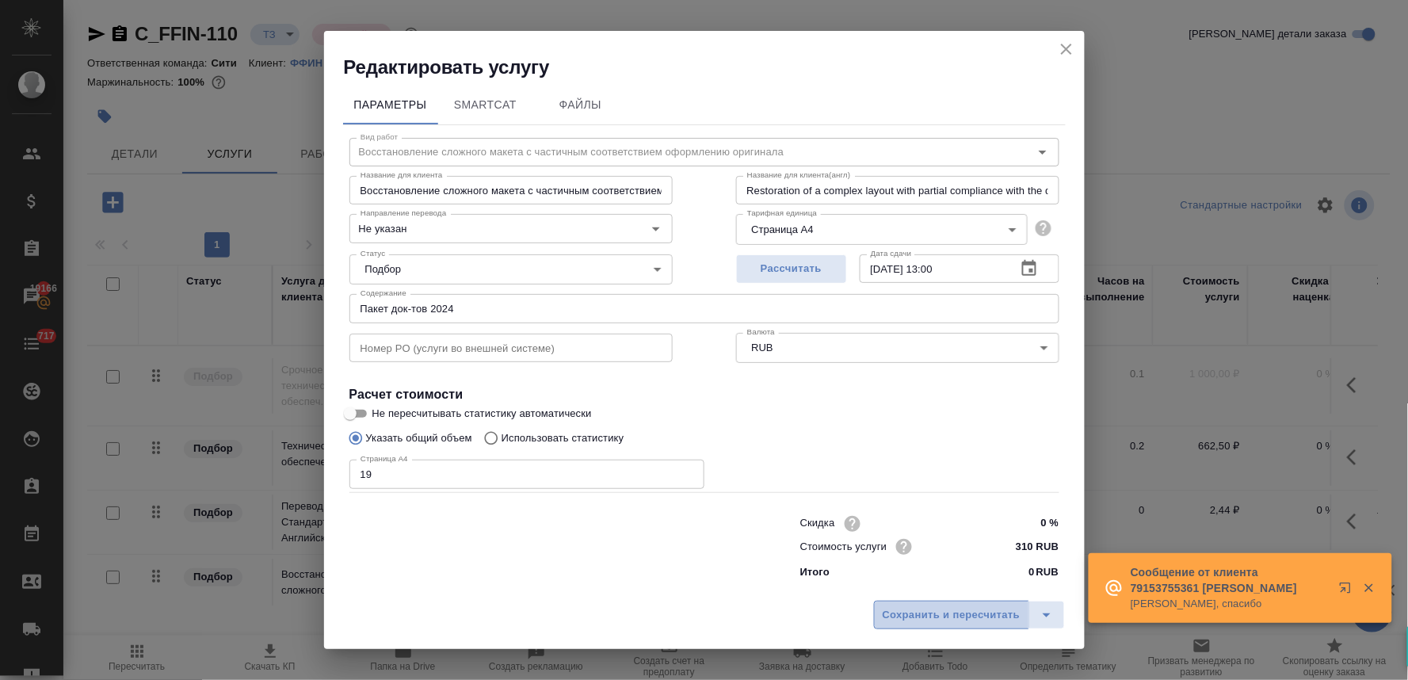
click at [947, 609] on span "Сохранить и пересчитать" at bounding box center [952, 615] width 138 height 18
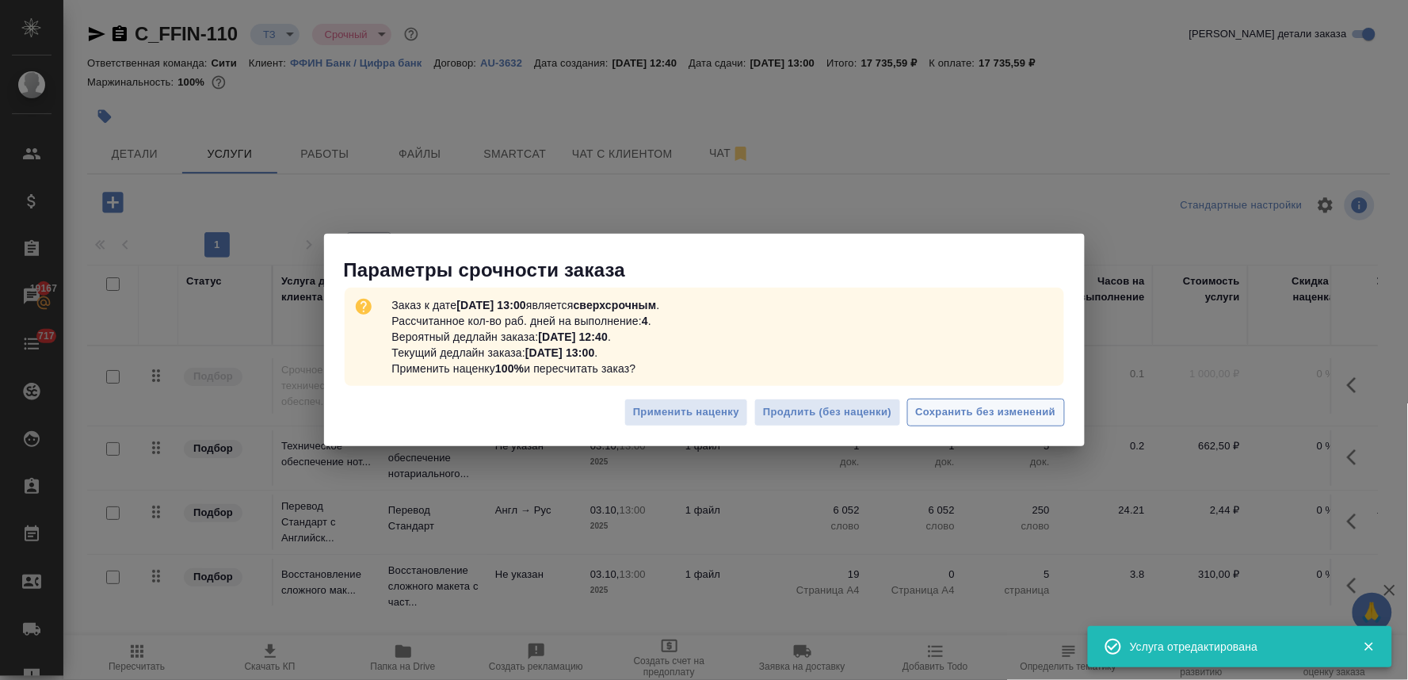
click at [1010, 400] on button "Сохранить без изменений" at bounding box center [986, 413] width 158 height 28
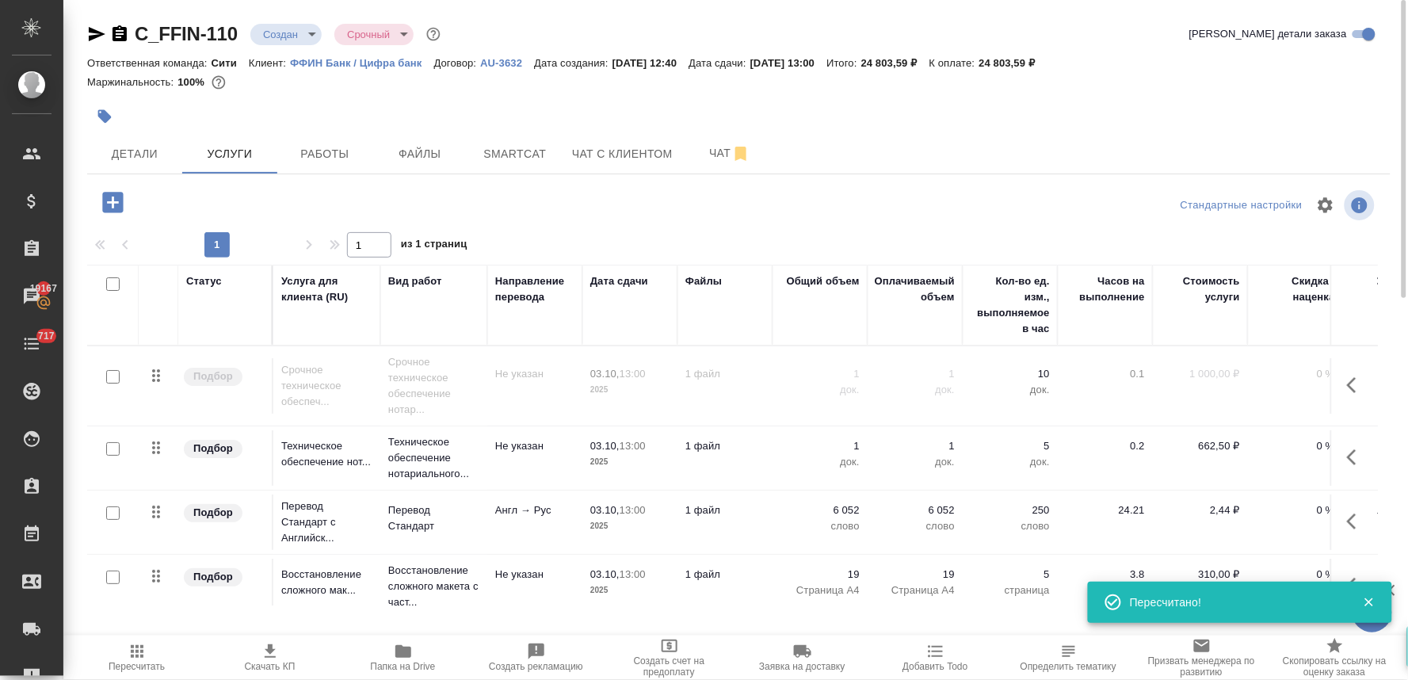
click at [132, 660] on icon "button" at bounding box center [137, 651] width 19 height 19
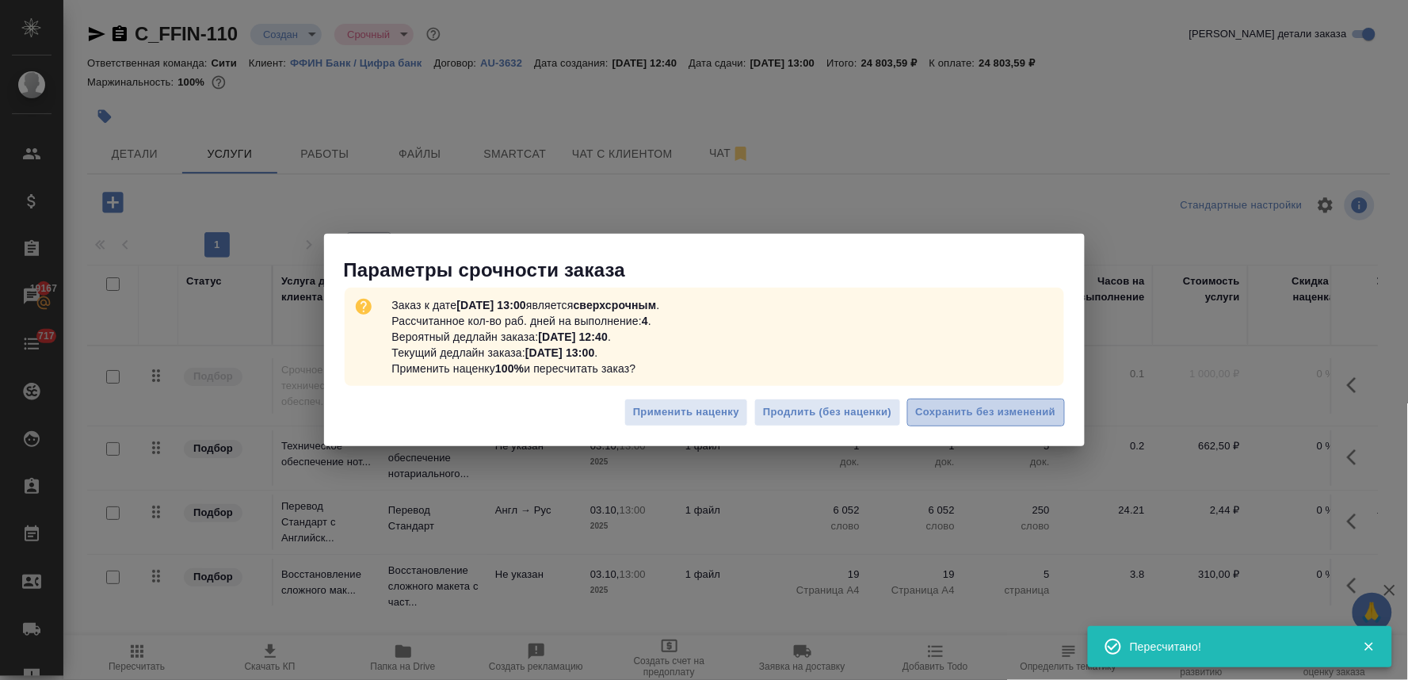
click at [1007, 400] on button "Сохранить без изменений" at bounding box center [986, 413] width 158 height 28
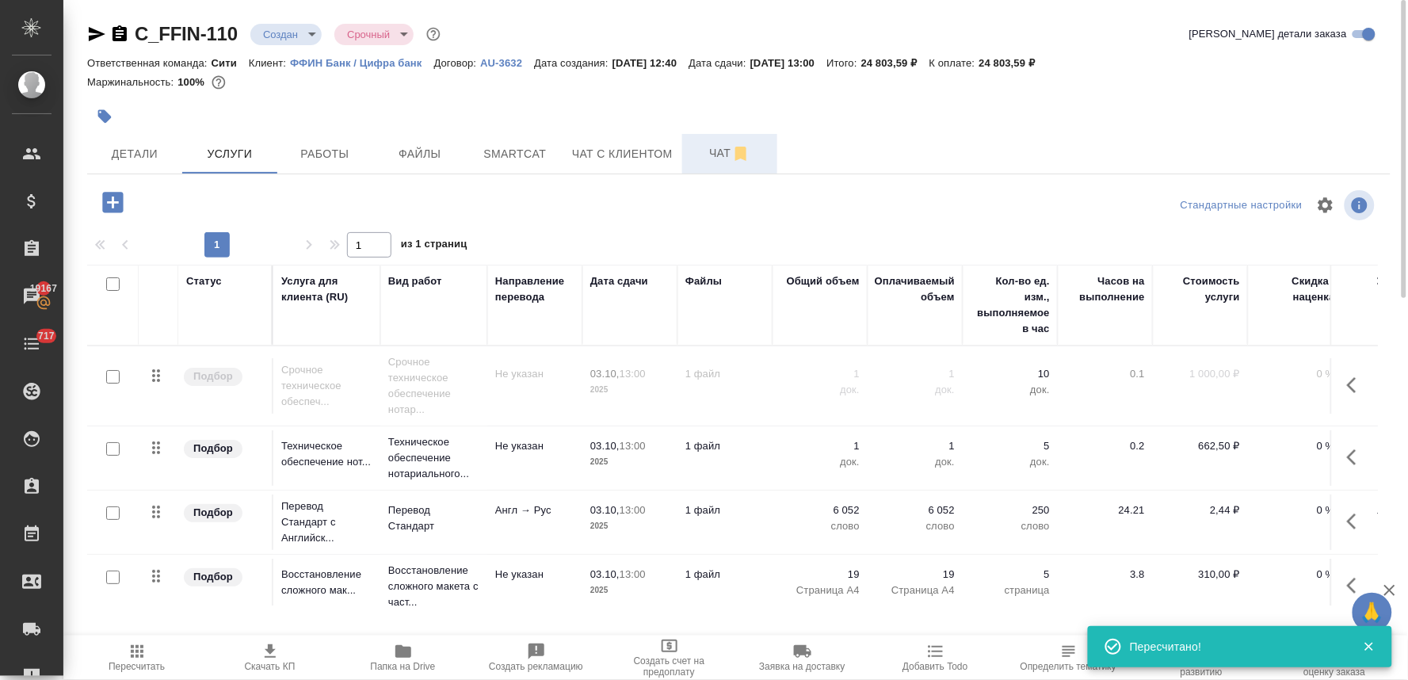
click at [717, 147] on span "Чат" at bounding box center [730, 153] width 76 height 20
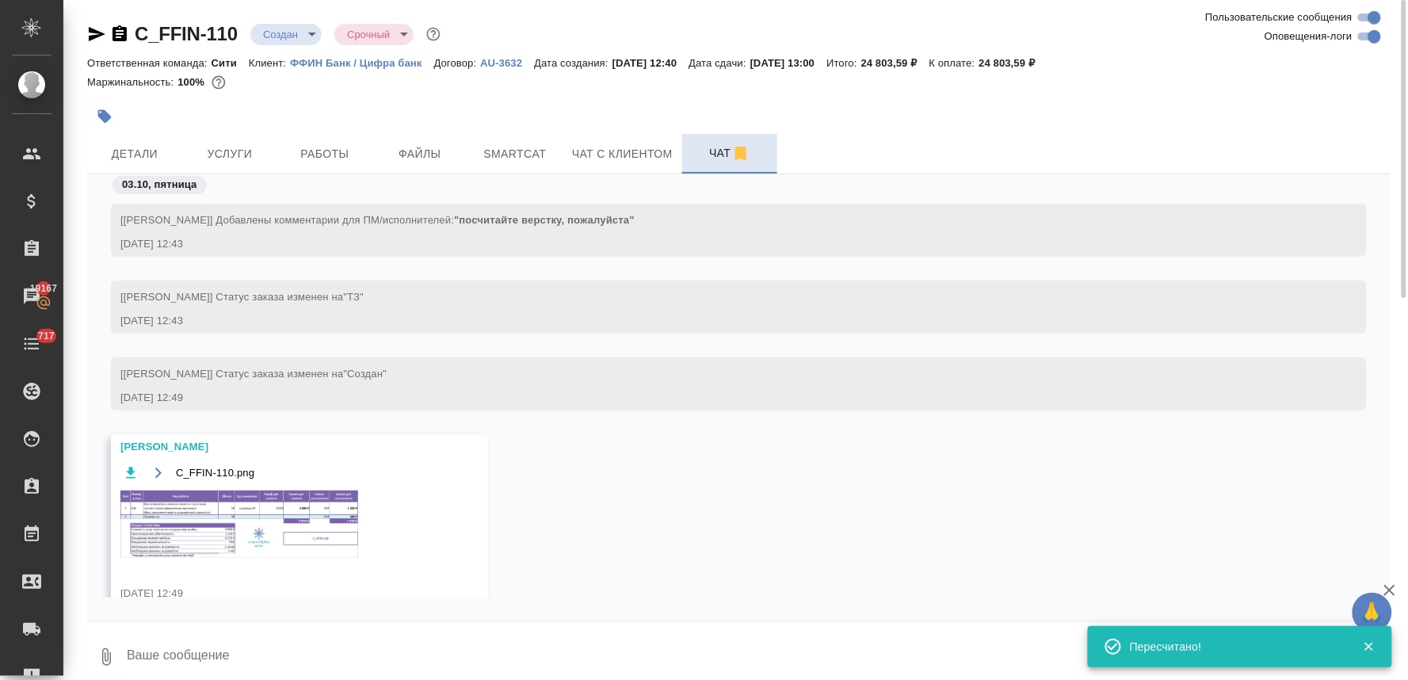
scroll to position [32, 0]
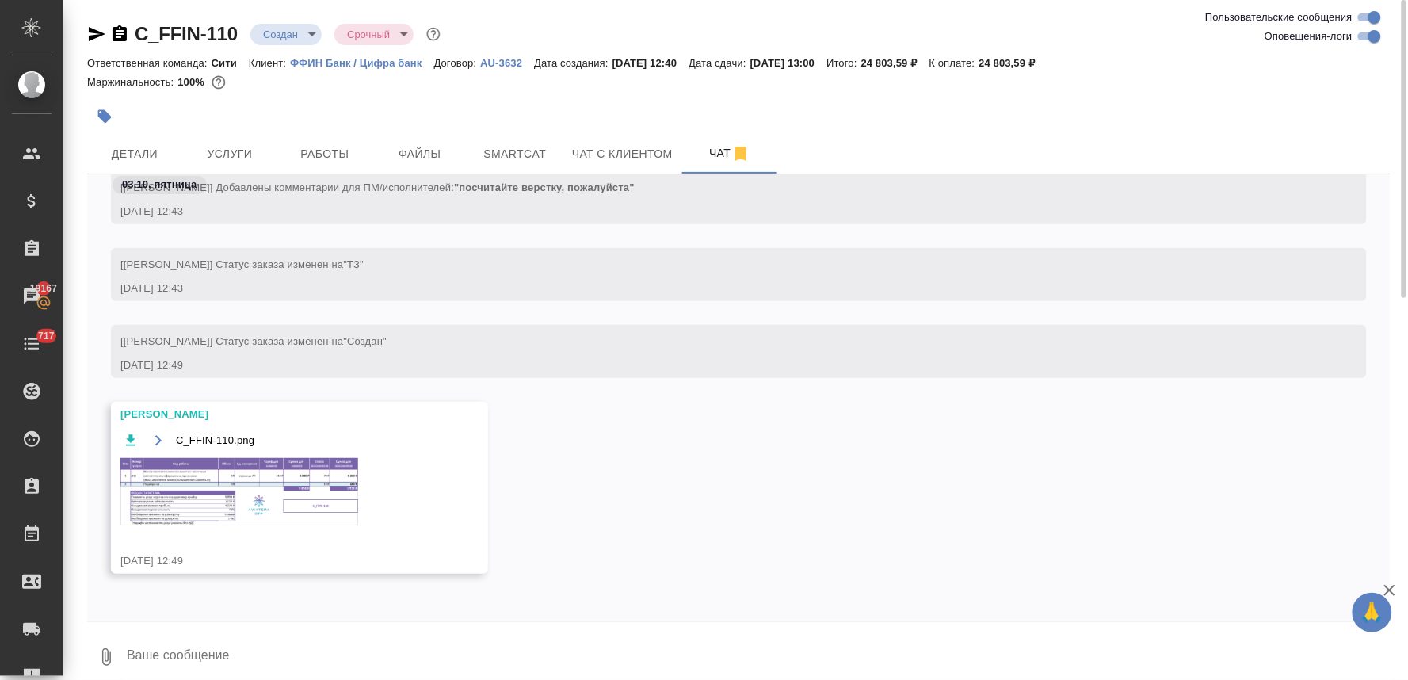
click at [273, 474] on img at bounding box center [239, 491] width 238 height 67
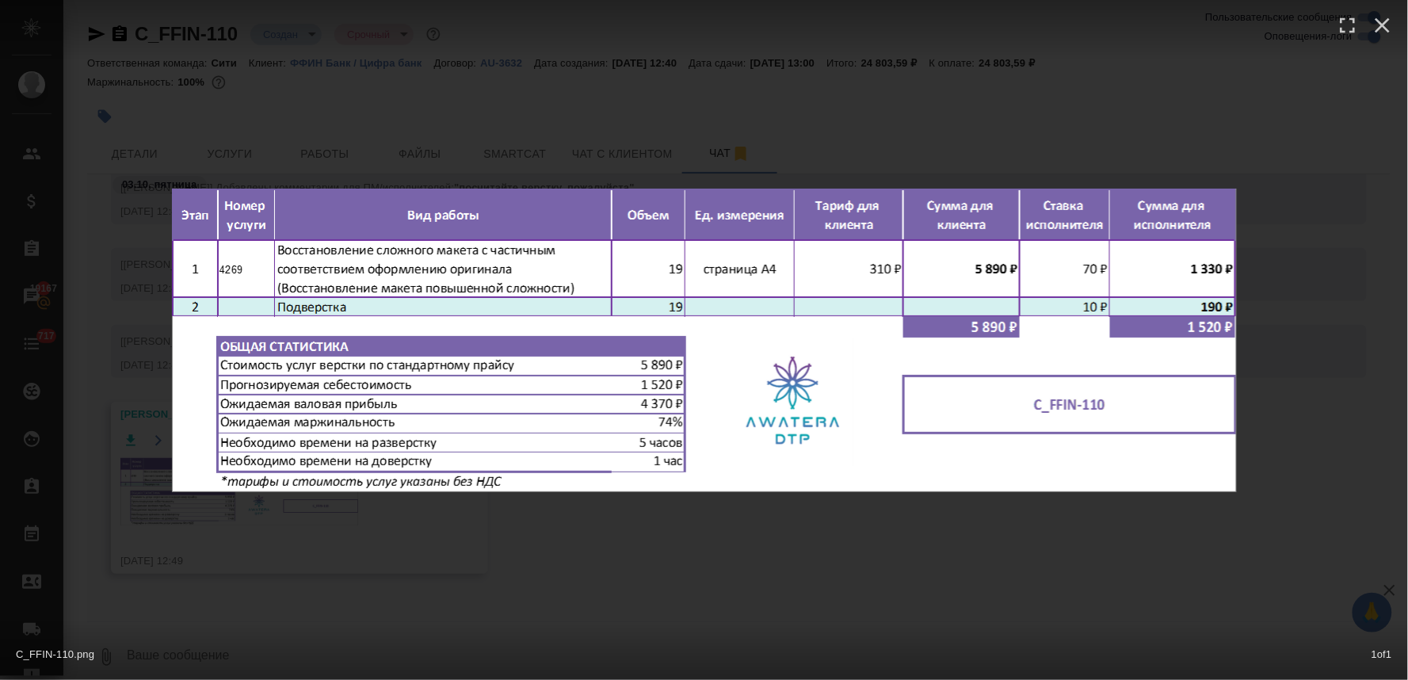
click at [983, 563] on div "C_FFIN-110.png 1 of 1" at bounding box center [704, 340] width 1408 height 680
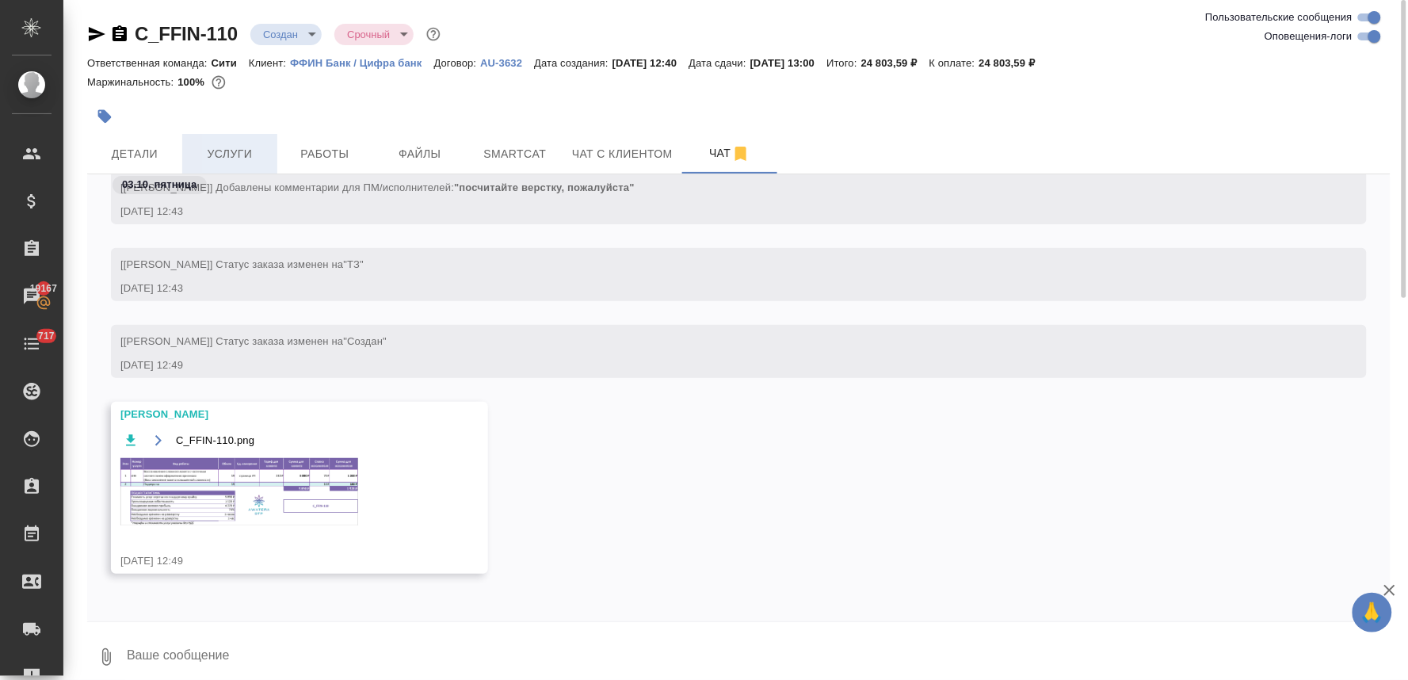
click at [193, 147] on span "Услуги" at bounding box center [230, 154] width 76 height 20
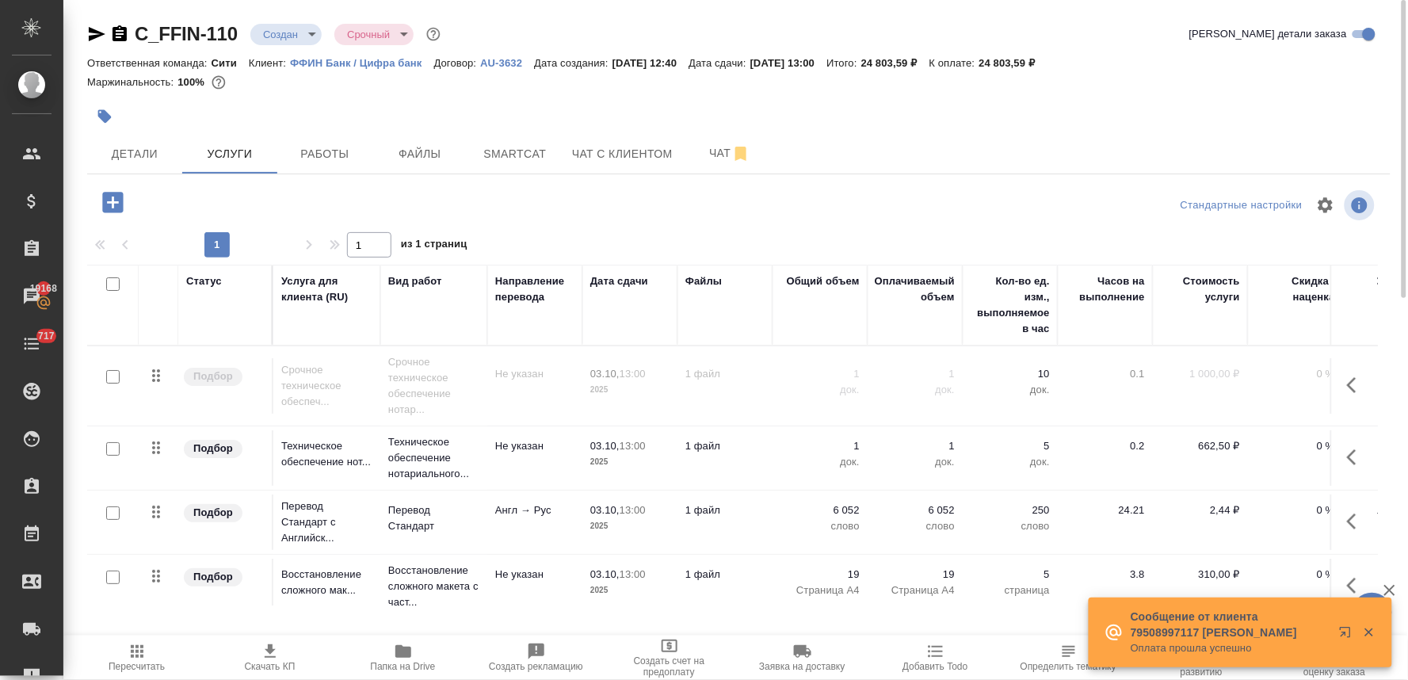
click at [1347, 378] on icon "button" at bounding box center [1356, 385] width 19 height 19
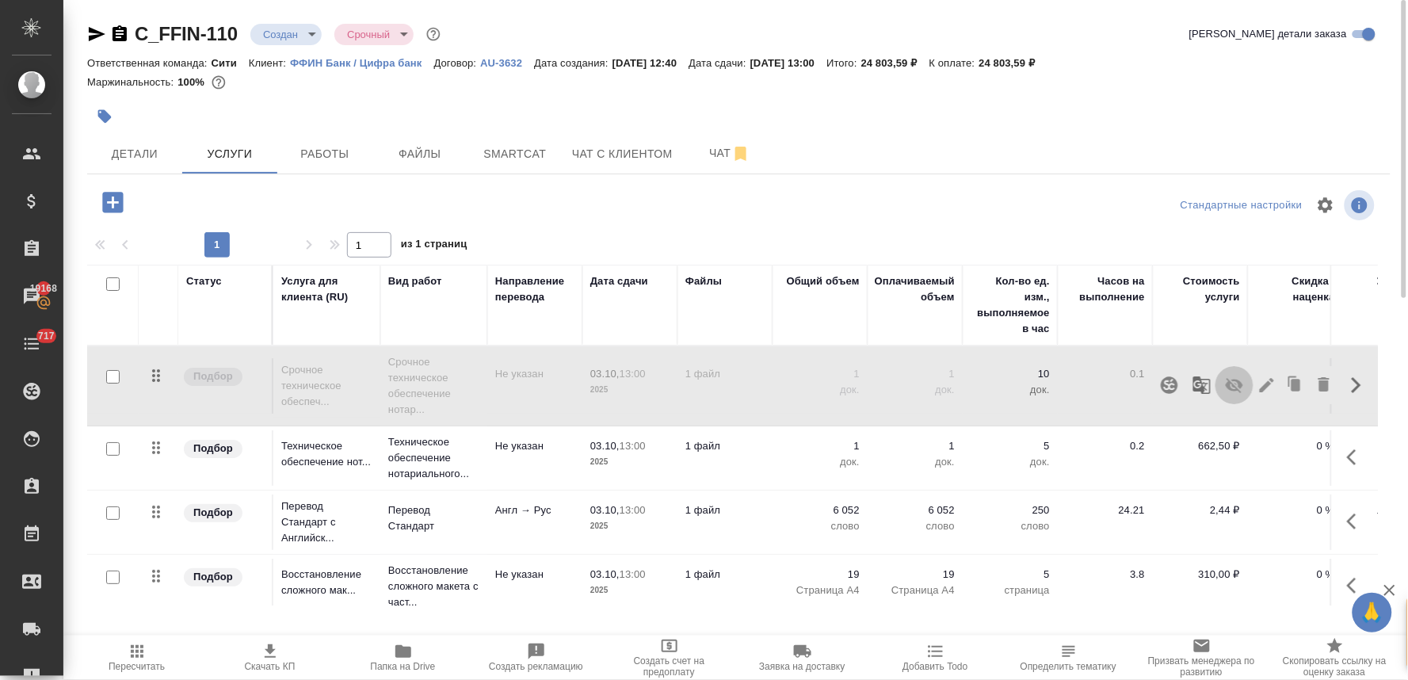
click at [1225, 388] on icon "button" at bounding box center [1234, 385] width 19 height 19
click at [1347, 457] on icon "button" at bounding box center [1356, 457] width 19 height 19
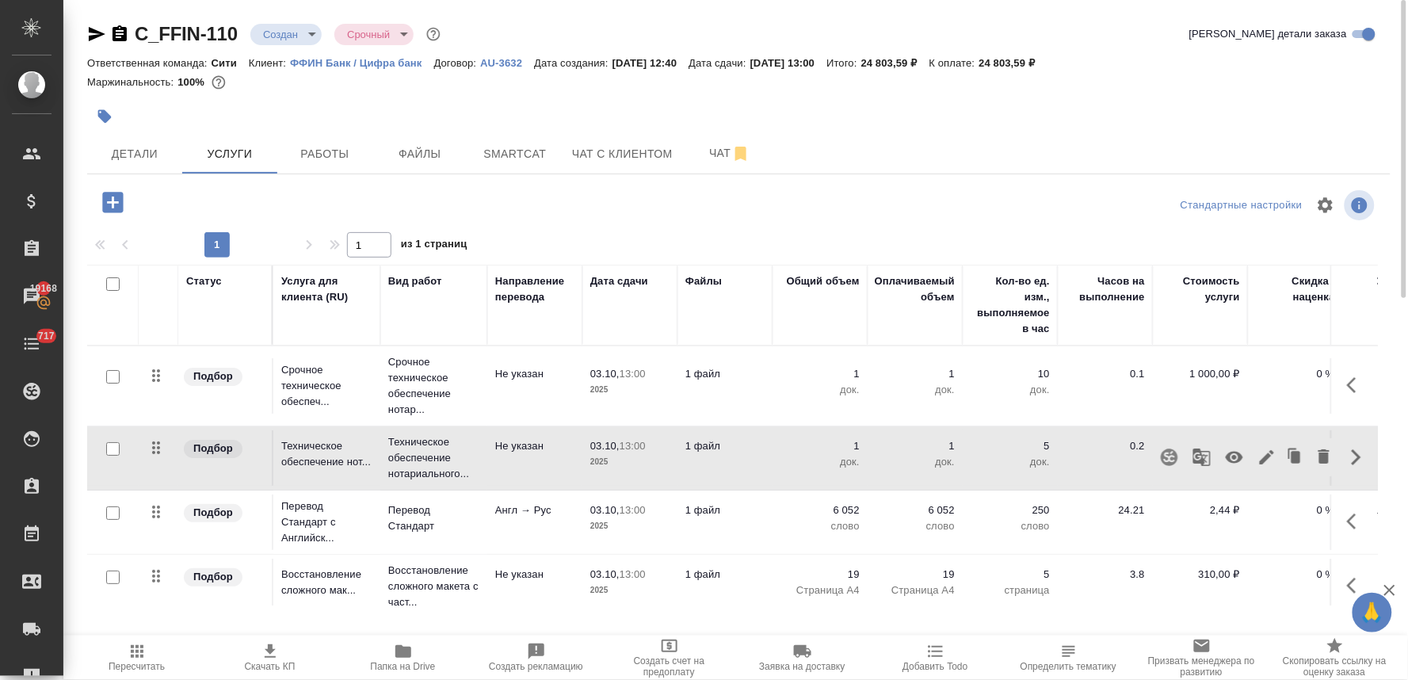
click at [1222, 468] on button "button" at bounding box center [1235, 457] width 38 height 38
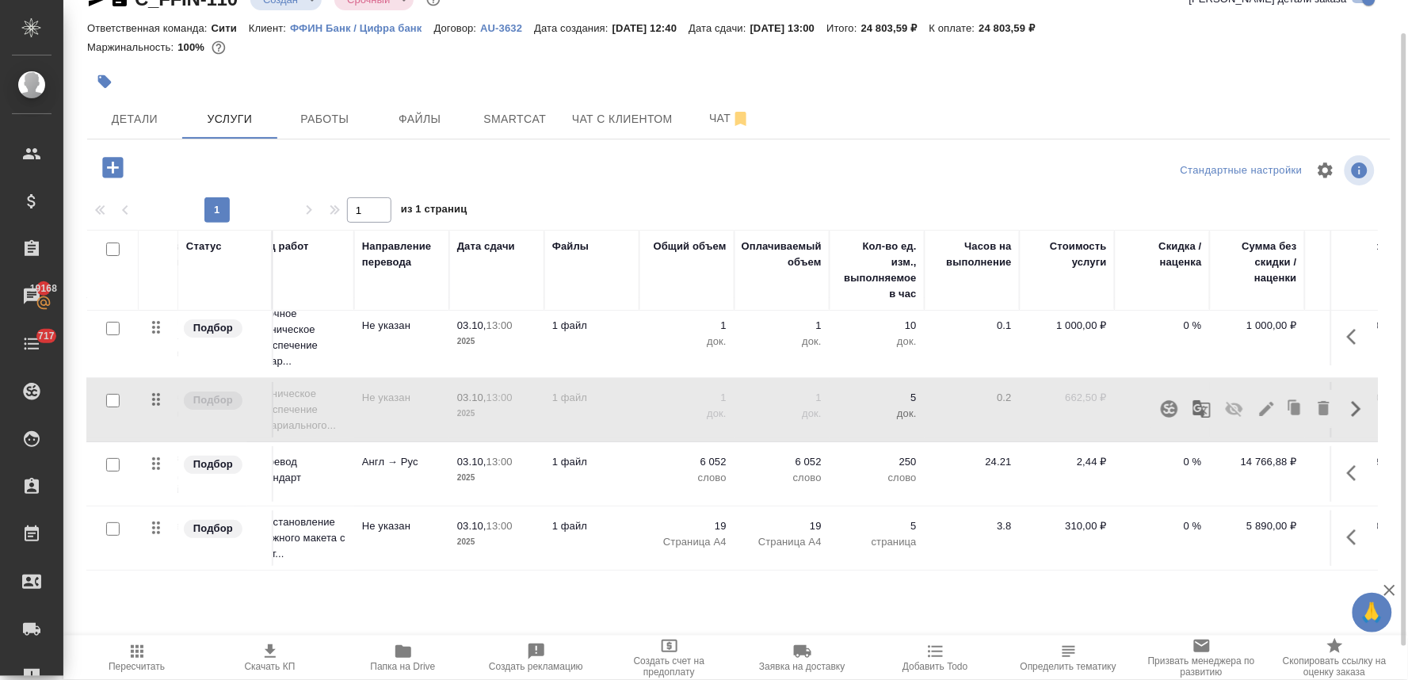
scroll to position [27, 136]
click at [1186, 454] on p "0 %" at bounding box center [1160, 462] width 79 height 16
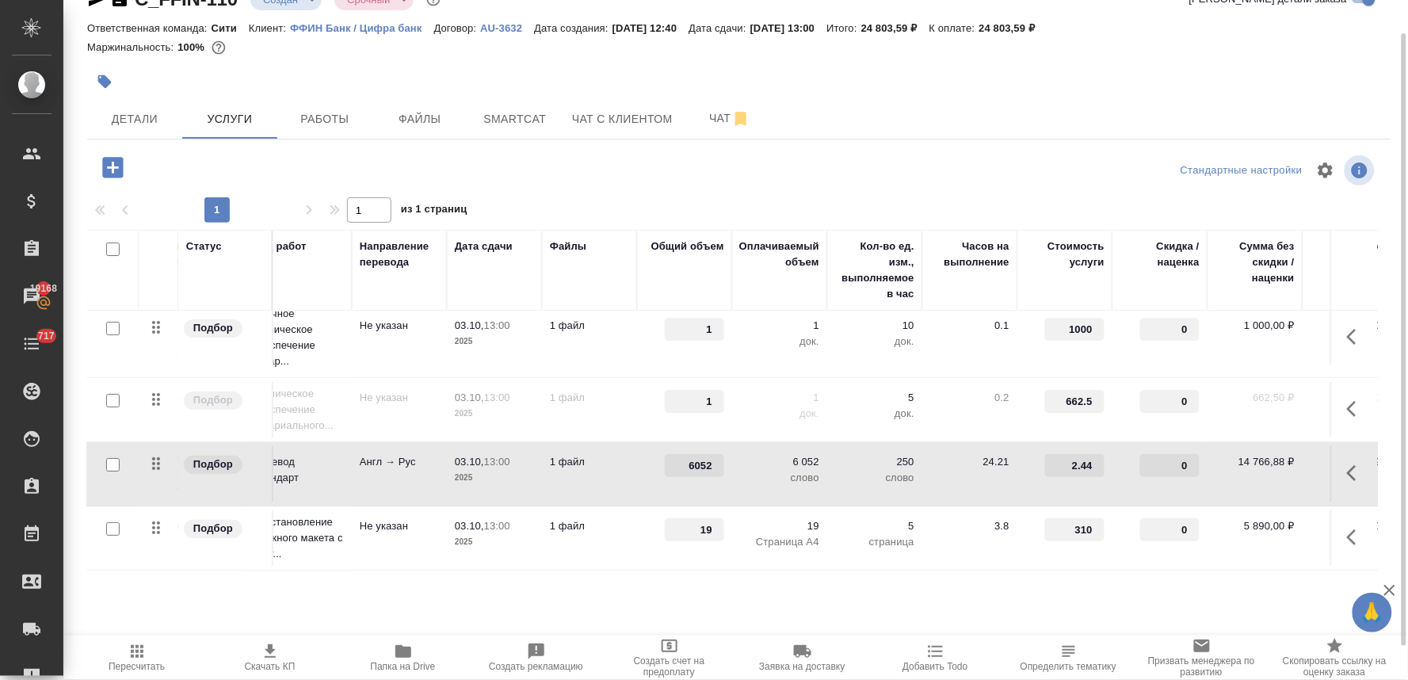
click at [1167, 454] on input "0" at bounding box center [1169, 465] width 59 height 23
click at [1019, 166] on div "Стандартные настройки" at bounding box center [1168, 170] width 422 height 38
click at [204, 166] on span "Сохранить и пересчитать" at bounding box center [225, 166] width 138 height 18
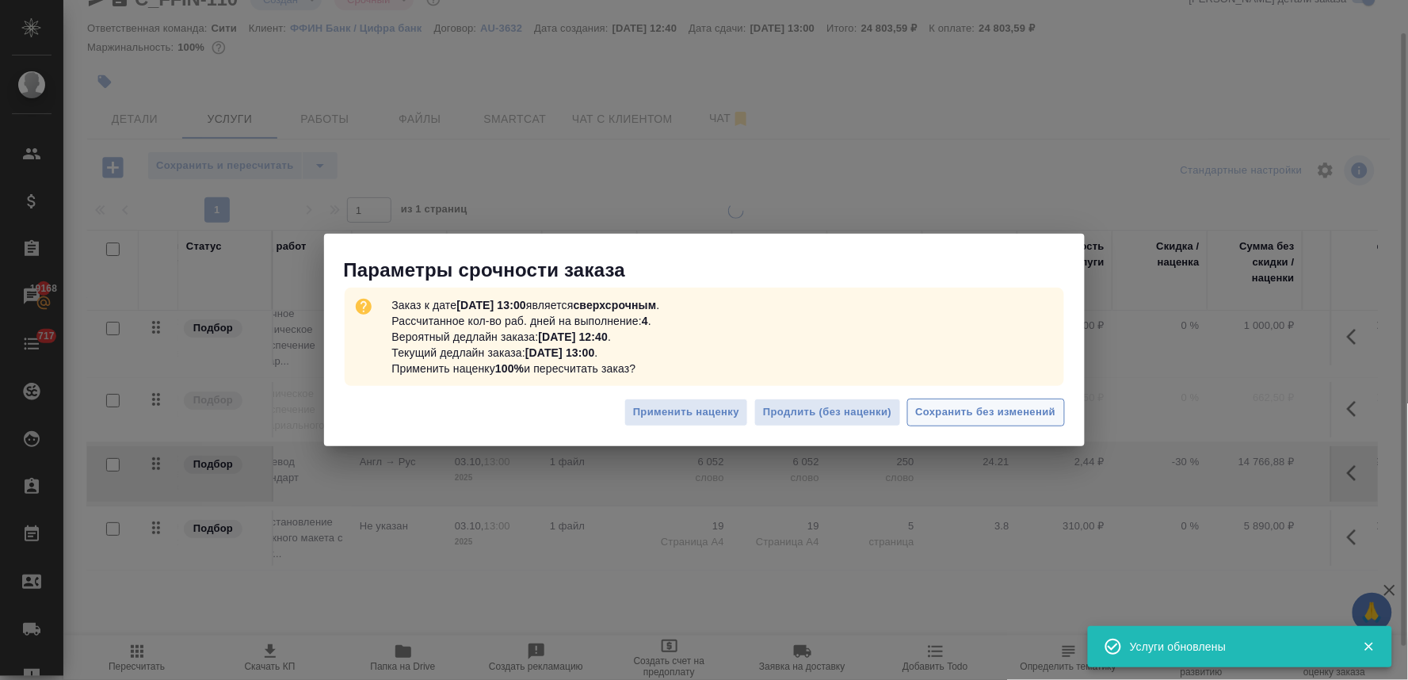
click at [1001, 407] on span "Сохранить без изменений" at bounding box center [986, 412] width 140 height 18
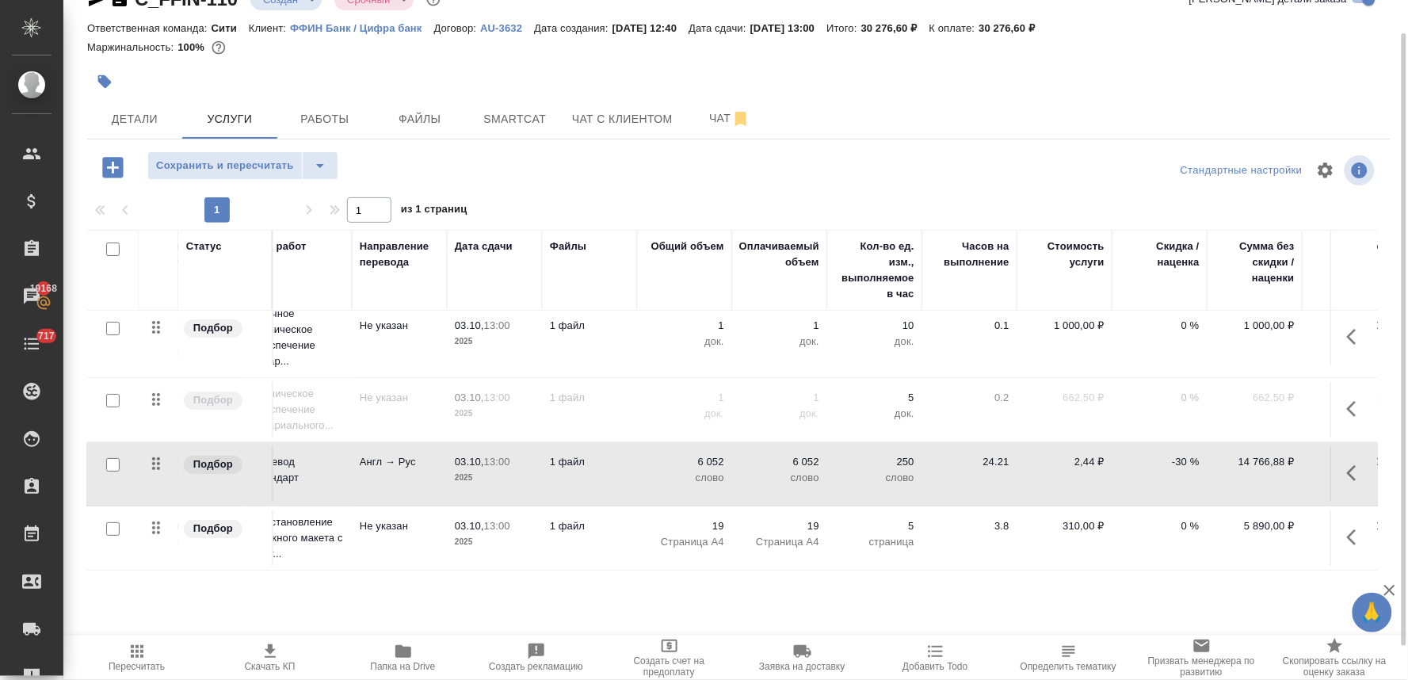
click at [271, 664] on span "Скачать КП" at bounding box center [270, 666] width 51 height 11
click at [1178, 454] on p "-30 %" at bounding box center [1160, 462] width 79 height 16
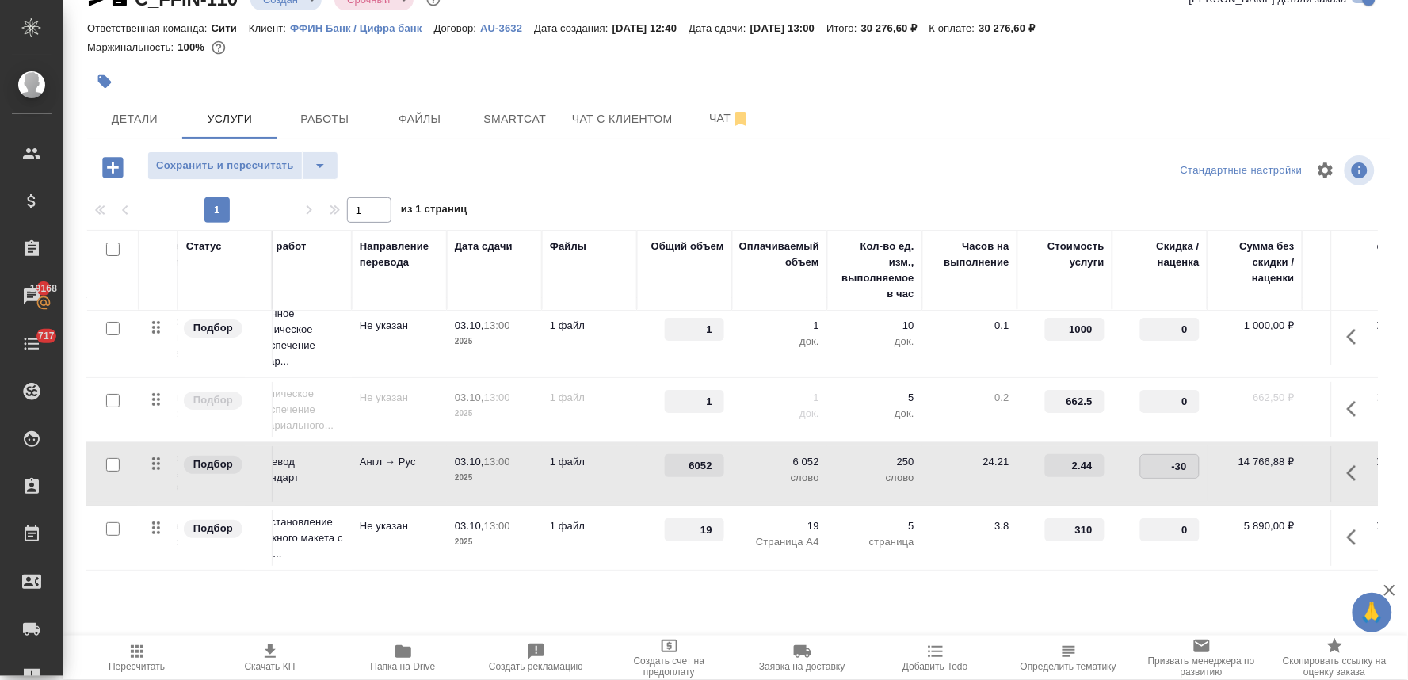
drag, startPoint x: 1168, startPoint y: 449, endPoint x: 1224, endPoint y: 444, distance: 55.7
click at [1223, 444] on tr "Подбор Перевод Стандарт с Английск... Перевод Стандарт Англ → Рус 03.10, 13:00 …" at bounding box center [699, 474] width 1494 height 64
click at [1125, 122] on div "Детали Услуги Работы Файлы Smartcat Чат с клиентом Чат" at bounding box center [739, 119] width 1304 height 40
click at [246, 162] on span "Сохранить и пересчитать" at bounding box center [225, 166] width 138 height 18
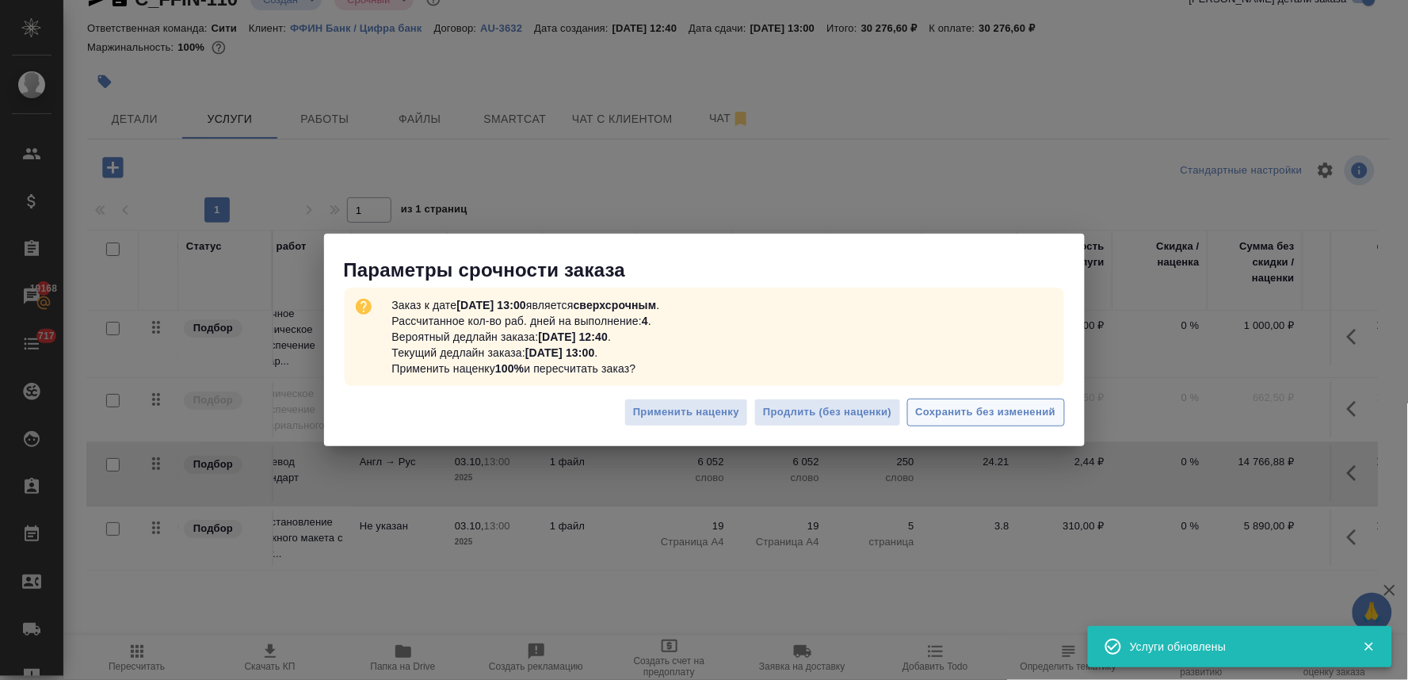
click at [1029, 405] on span "Сохранить без изменений" at bounding box center [986, 412] width 140 height 18
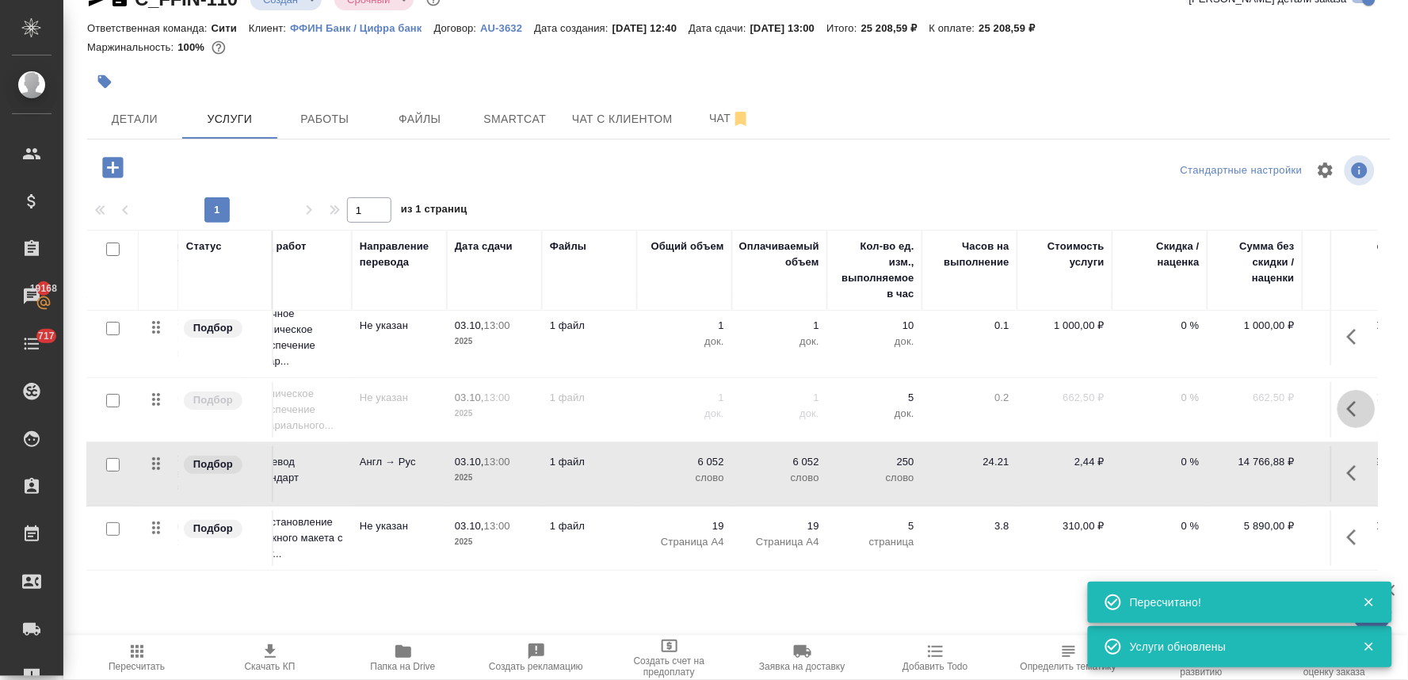
click at [1347, 399] on icon "button" at bounding box center [1356, 408] width 19 height 19
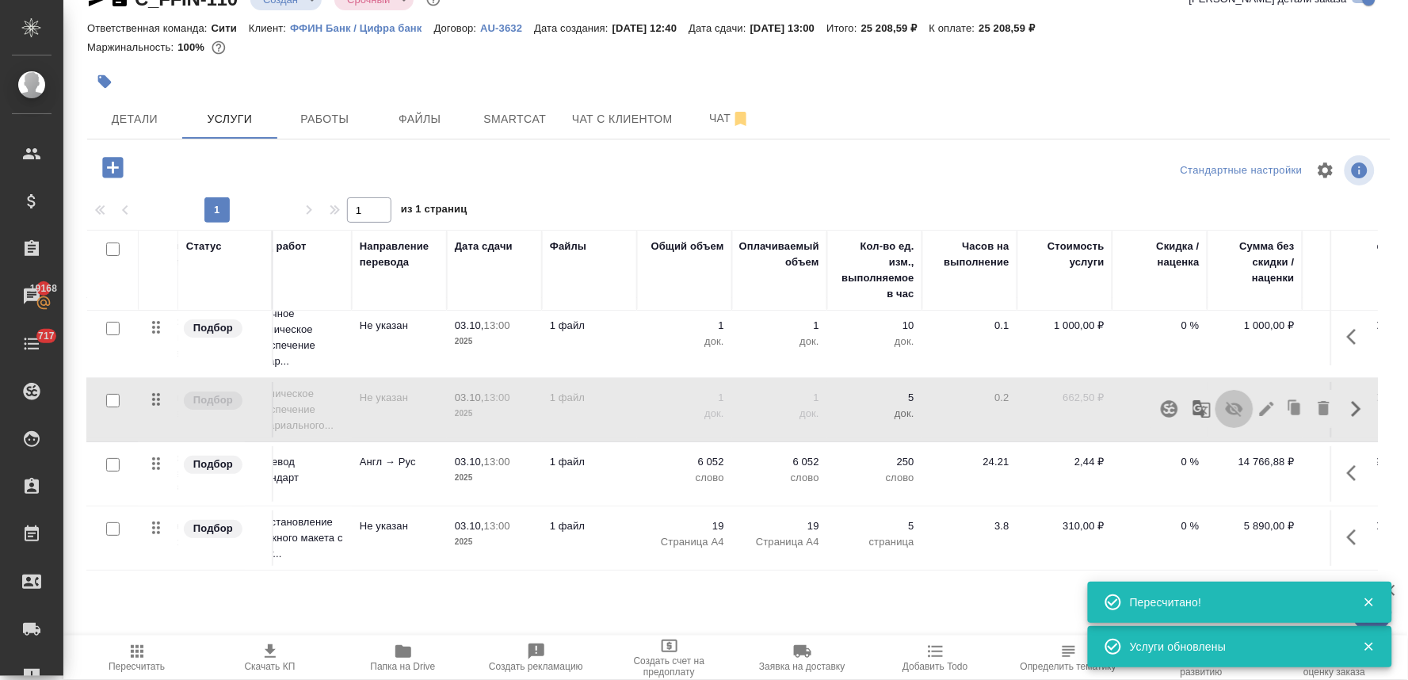
click at [1228, 400] on icon "button" at bounding box center [1234, 408] width 19 height 19
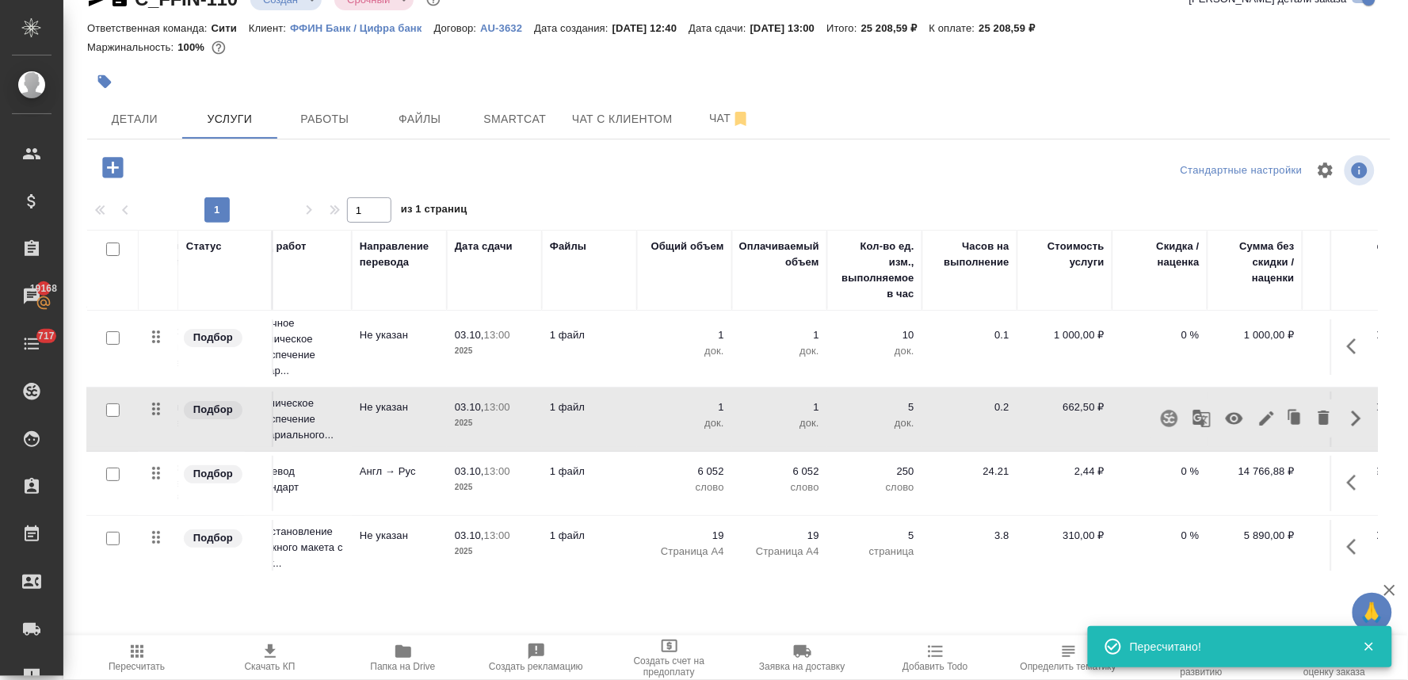
scroll to position [0, 136]
click at [1347, 345] on icon "button" at bounding box center [1356, 350] width 19 height 19
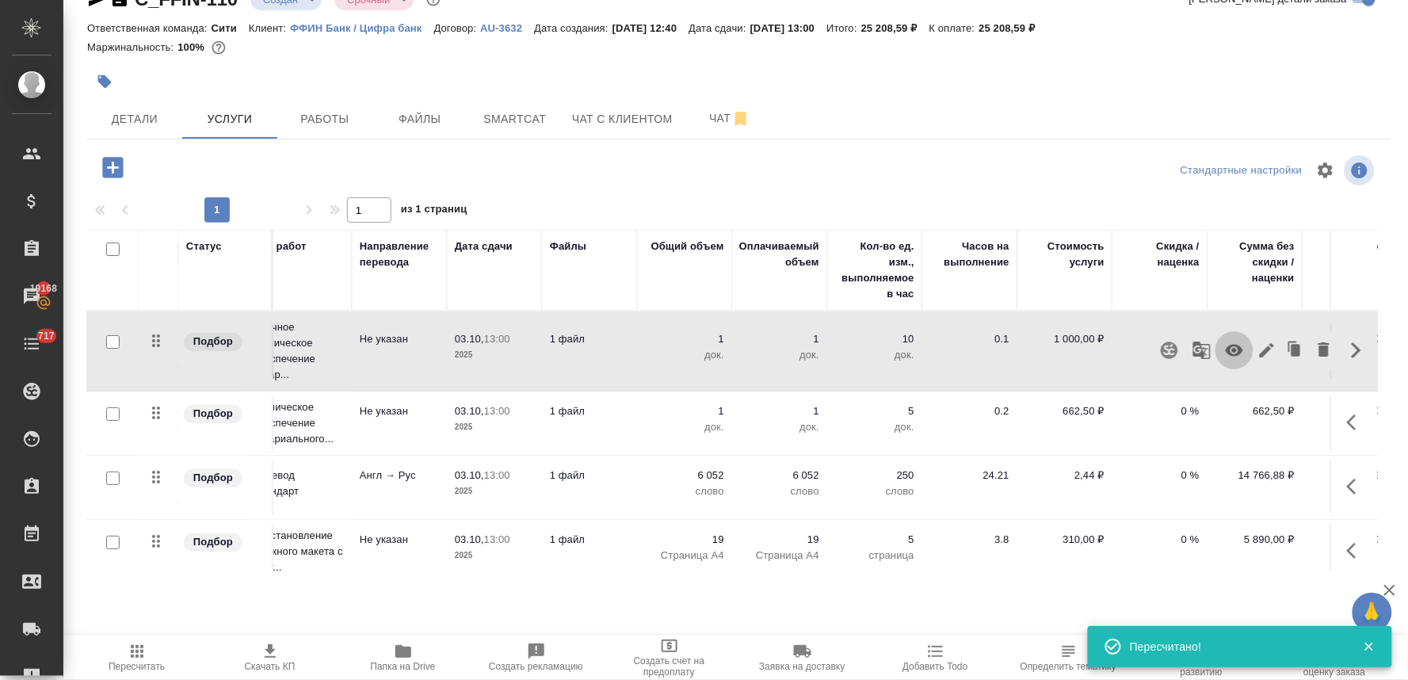
click at [1225, 352] on icon "button" at bounding box center [1234, 350] width 19 height 19
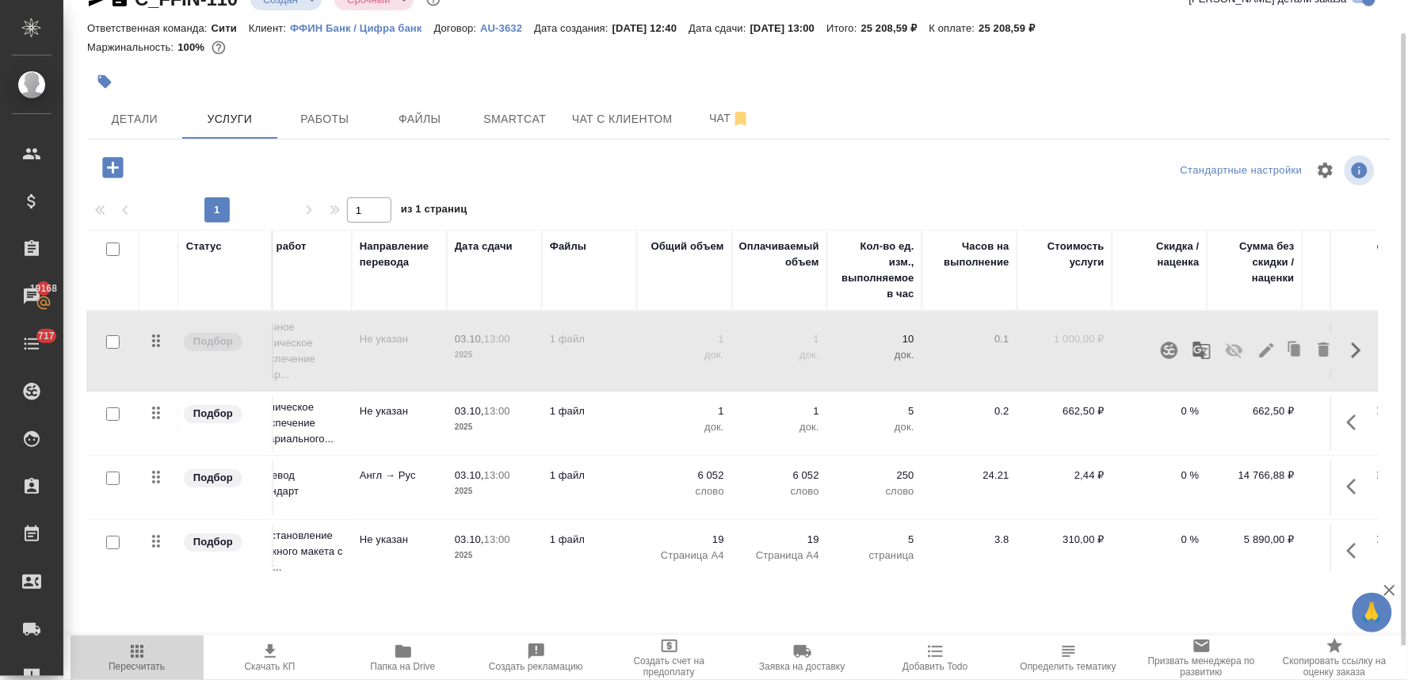
click at [138, 674] on button "Пересчитать" at bounding box center [137, 658] width 133 height 44
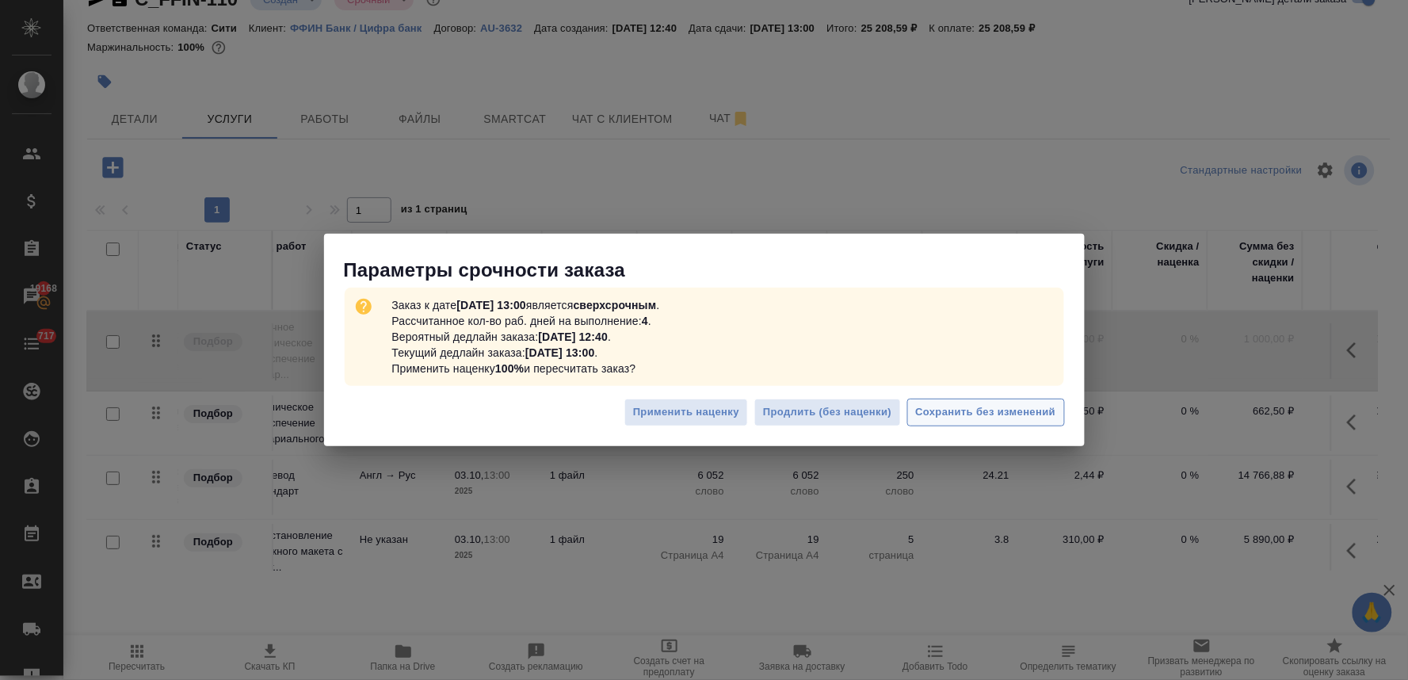
click at [983, 424] on button "Сохранить без изменений" at bounding box center [986, 413] width 158 height 28
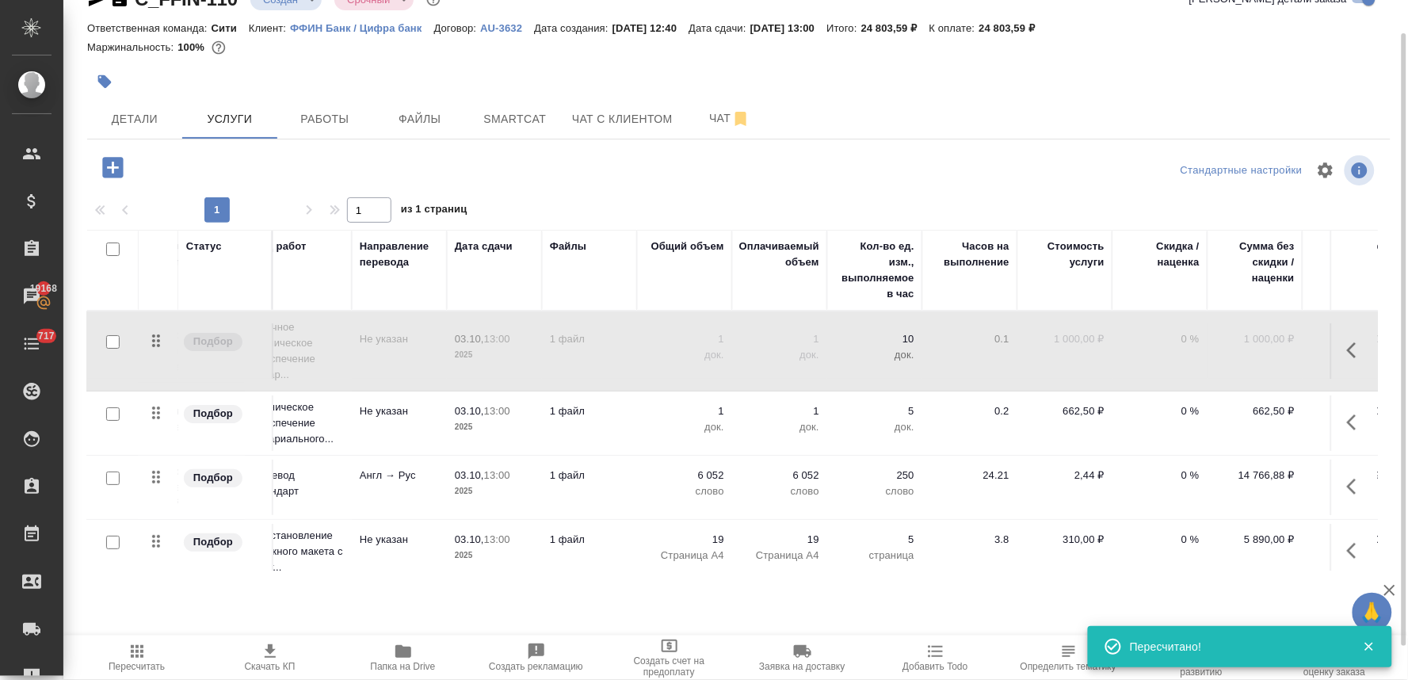
click at [1173, 20] on div "Ответственная команда: Сити Клиент: ФФИН Банк / Цифра банк Договор: AU-3632 Дат…" at bounding box center [739, 27] width 1304 height 19
click at [511, 204] on div "1 1 из 1 страниц" at bounding box center [739, 209] width 1304 height 25
drag, startPoint x: 258, startPoint y: 655, endPoint x: 272, endPoint y: 645, distance: 16.5
click at [259, 655] on span "Скачать КП" at bounding box center [270, 657] width 114 height 30
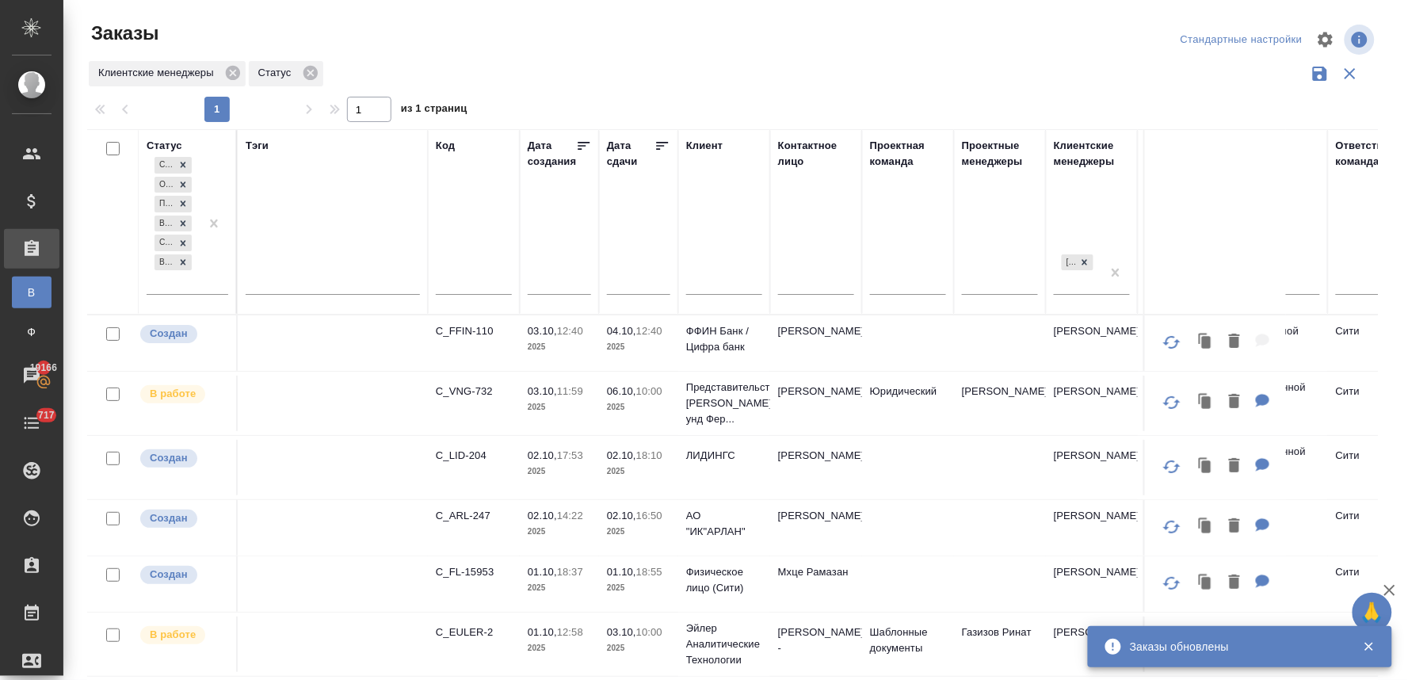
scroll to position [28, 0]
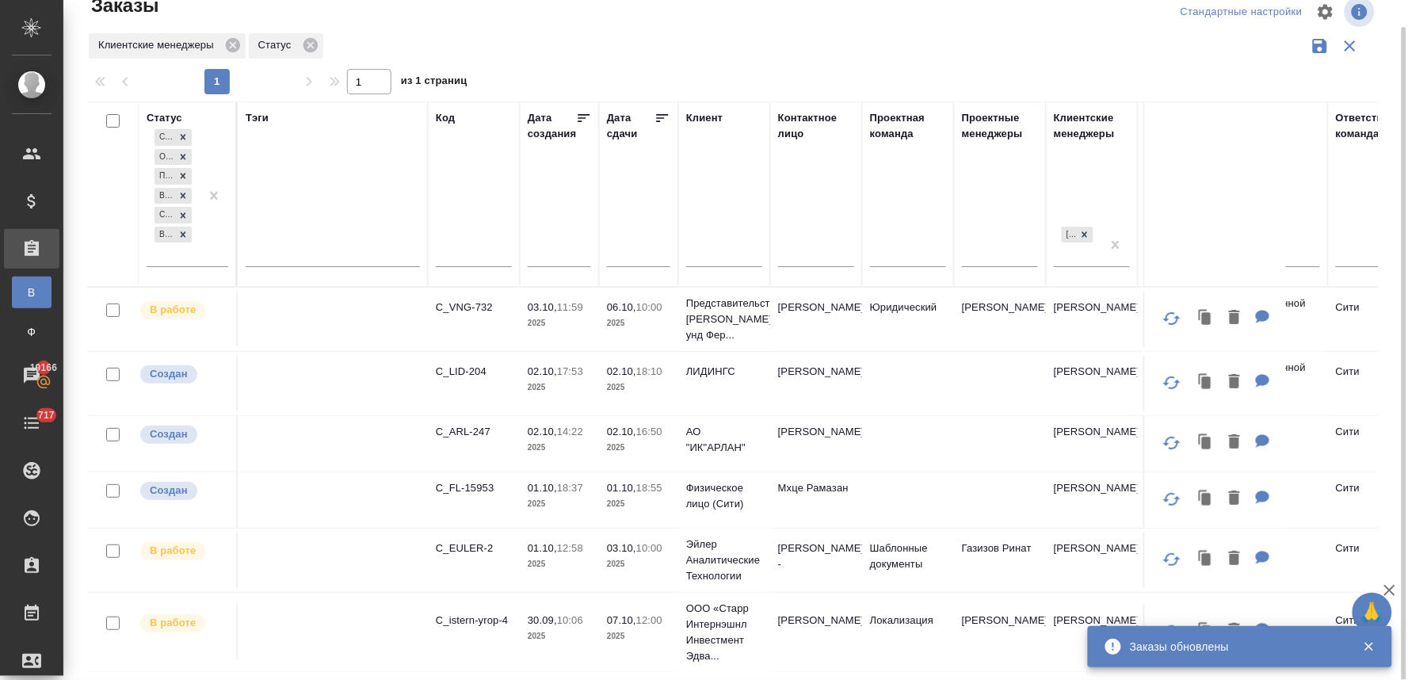
click at [476, 302] on p "C_VNG-732" at bounding box center [474, 308] width 76 height 16
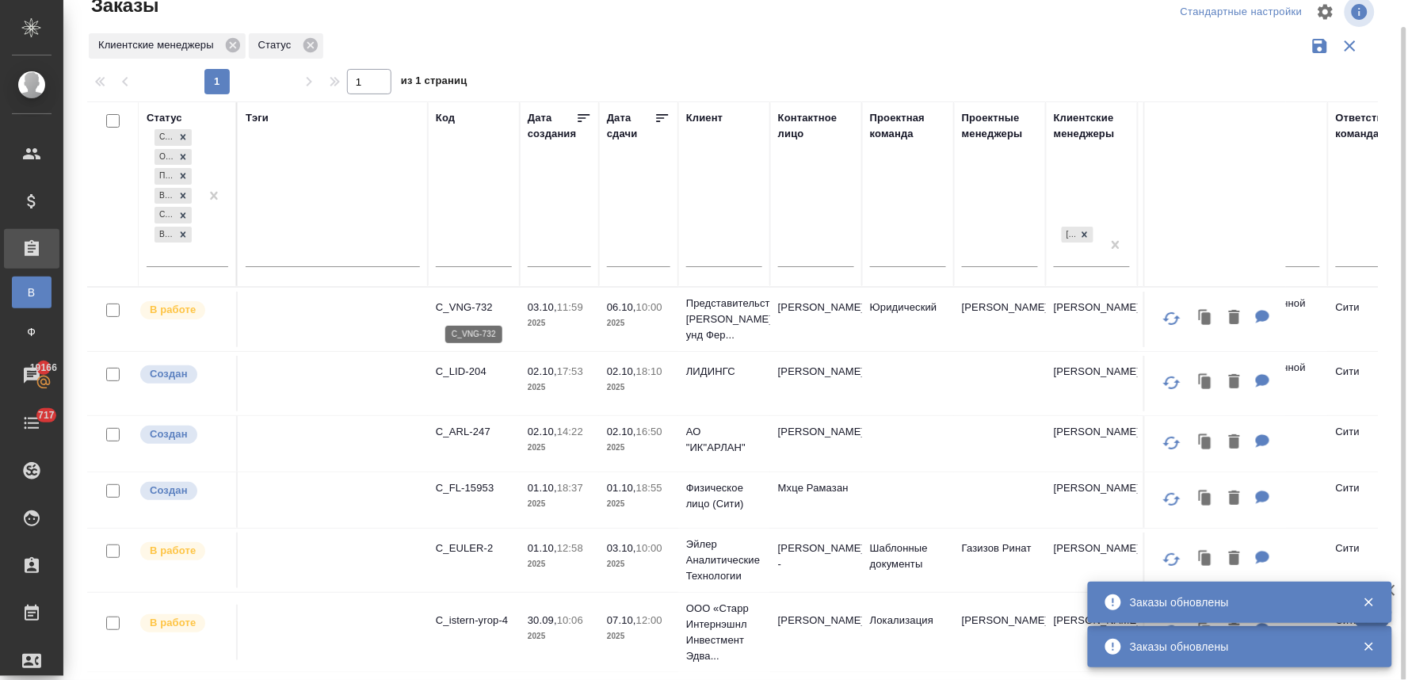
click at [464, 303] on p "C_VNG-732" at bounding box center [474, 308] width 76 height 16
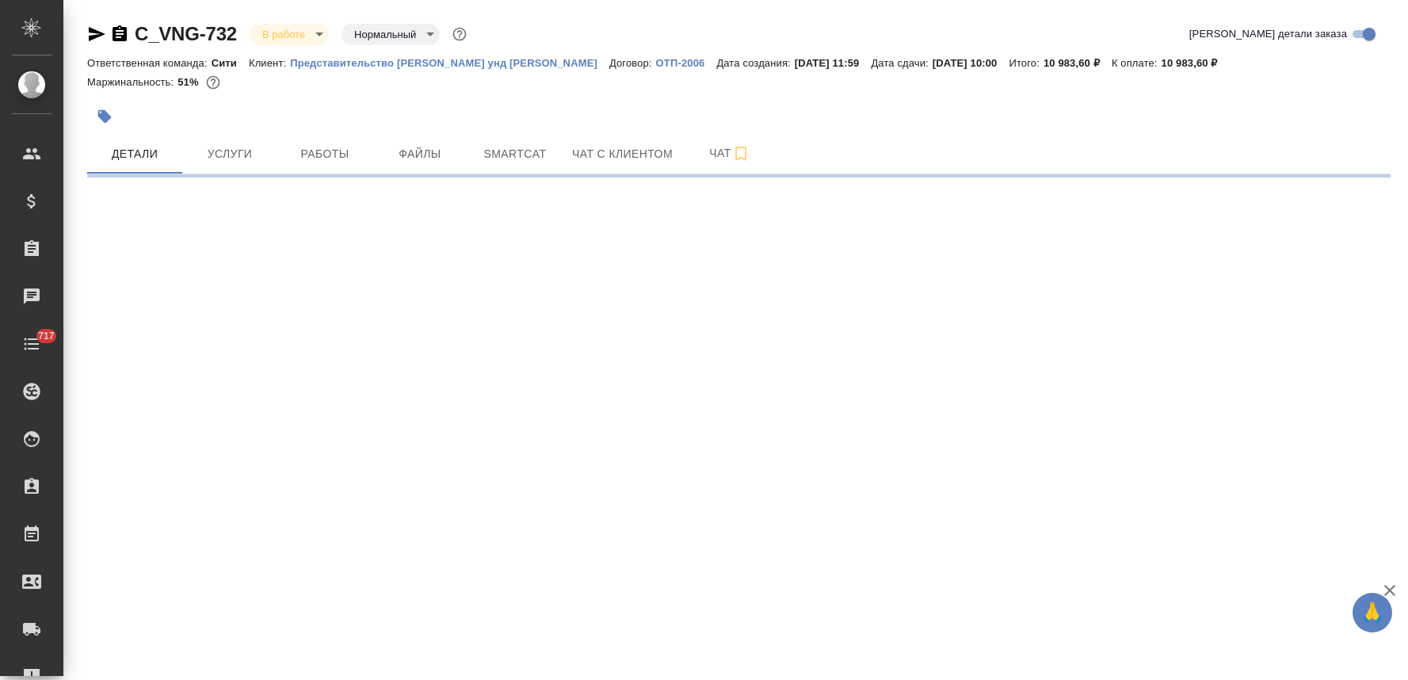
select select "RU"
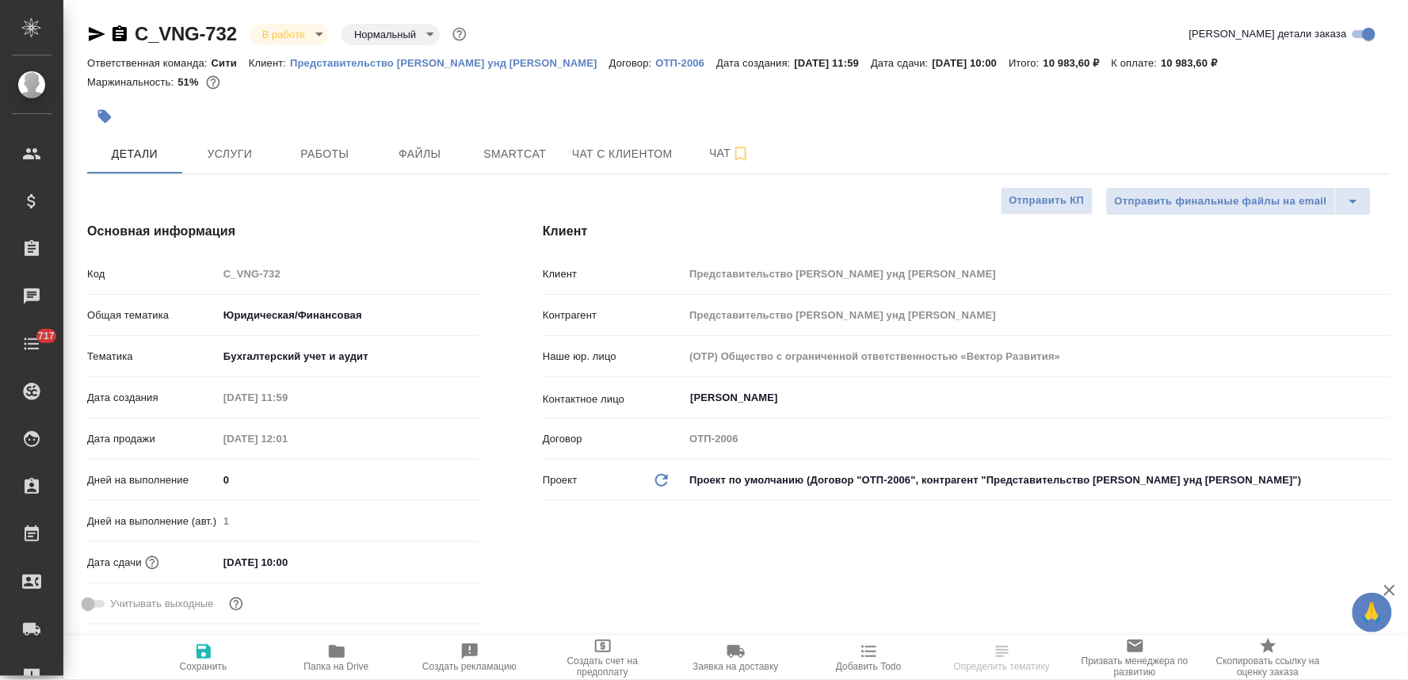
type textarea "x"
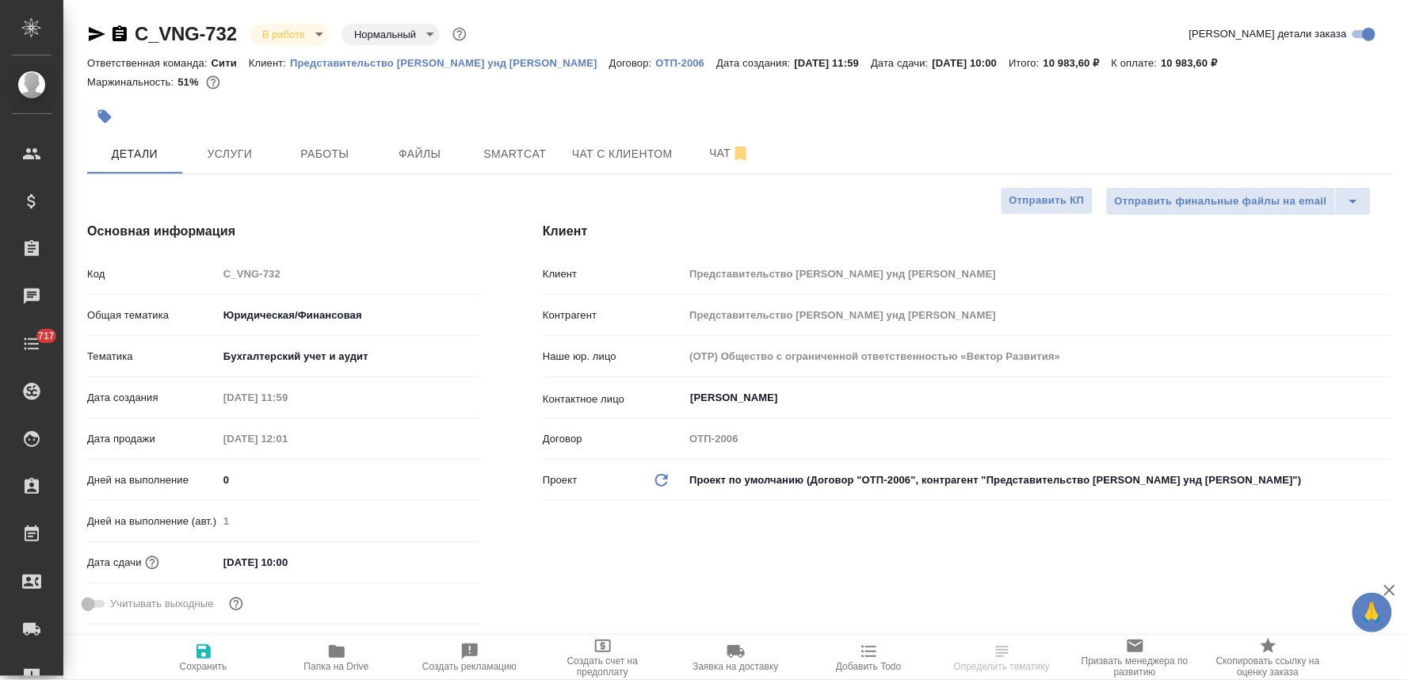
type textarea "x"
select select "RU"
click at [216, 282] on div "Код C_VNG-732" at bounding box center [283, 274] width 392 height 28
select select "RU"
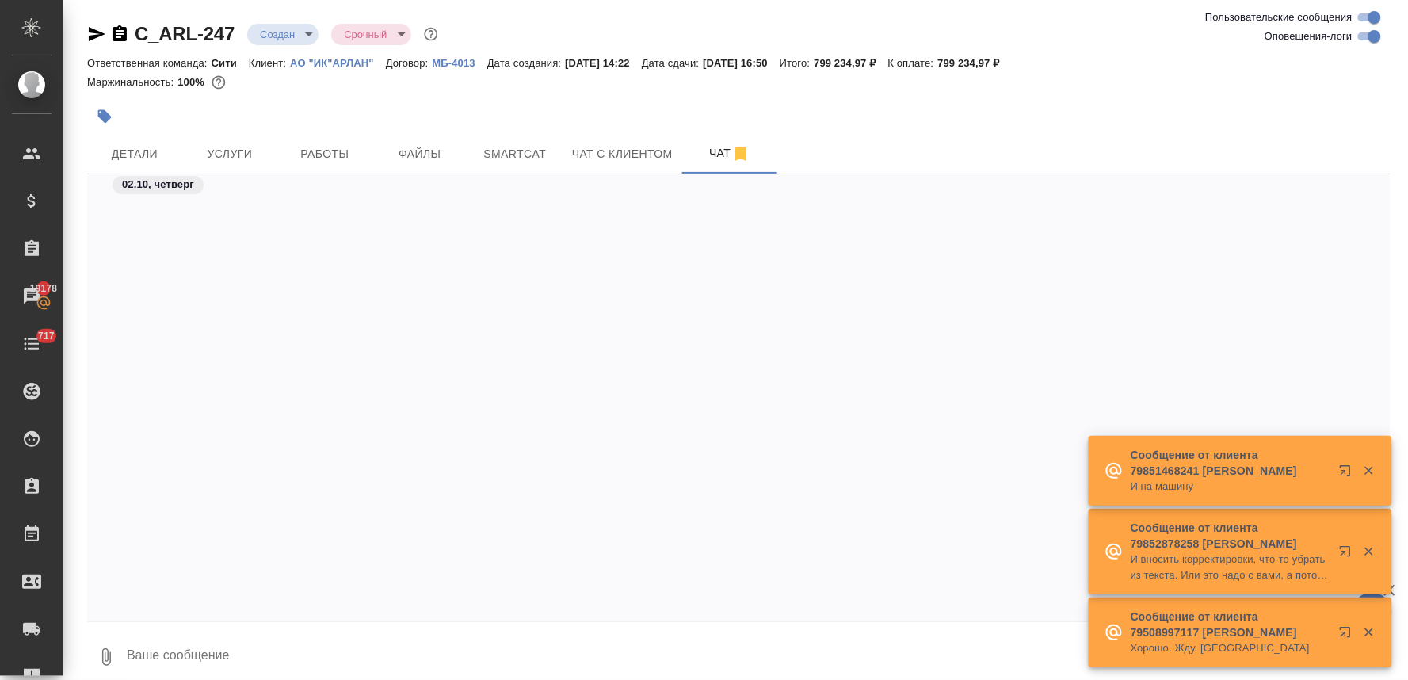
scroll to position [1308, 0]
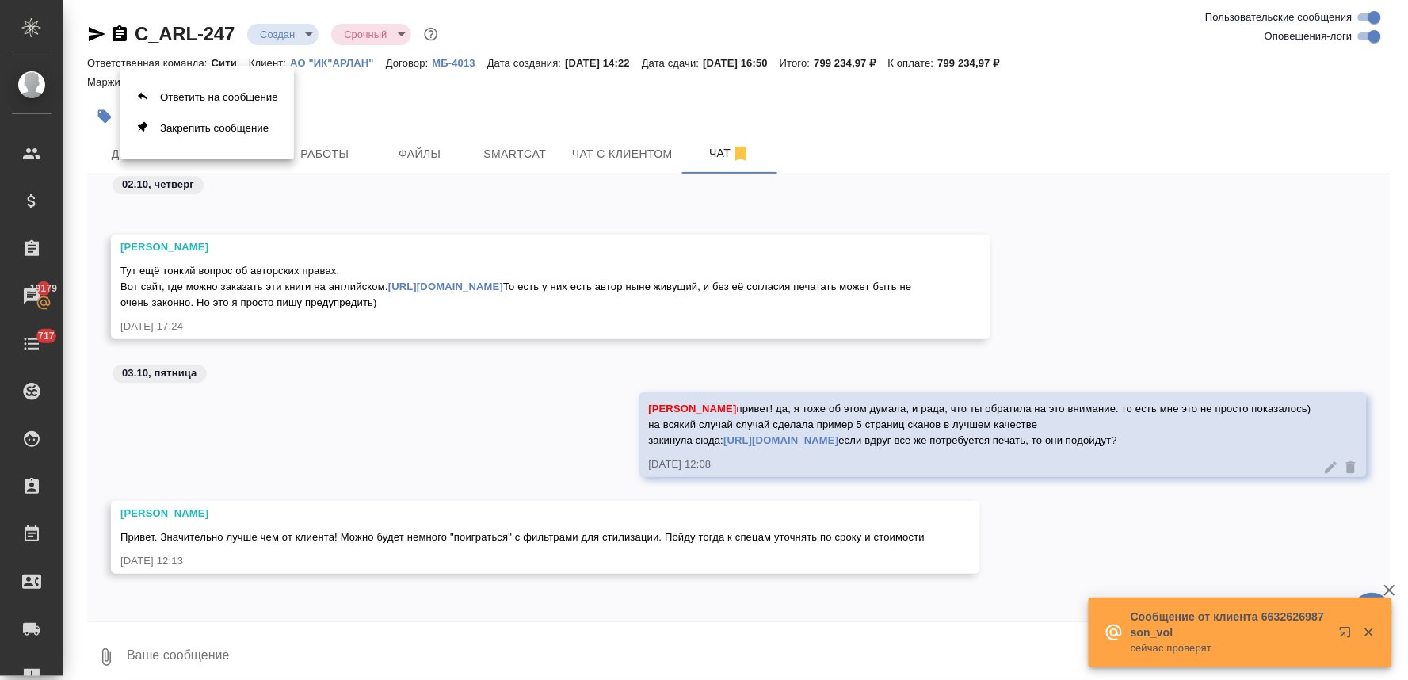
drag, startPoint x: 353, startPoint y: 223, endPoint x: 246, endPoint y: 210, distance: 107.8
click at [246, 210] on div at bounding box center [704, 340] width 1408 height 680
click at [388, 281] on link "[URL][DOMAIN_NAME]" at bounding box center [445, 287] width 115 height 12
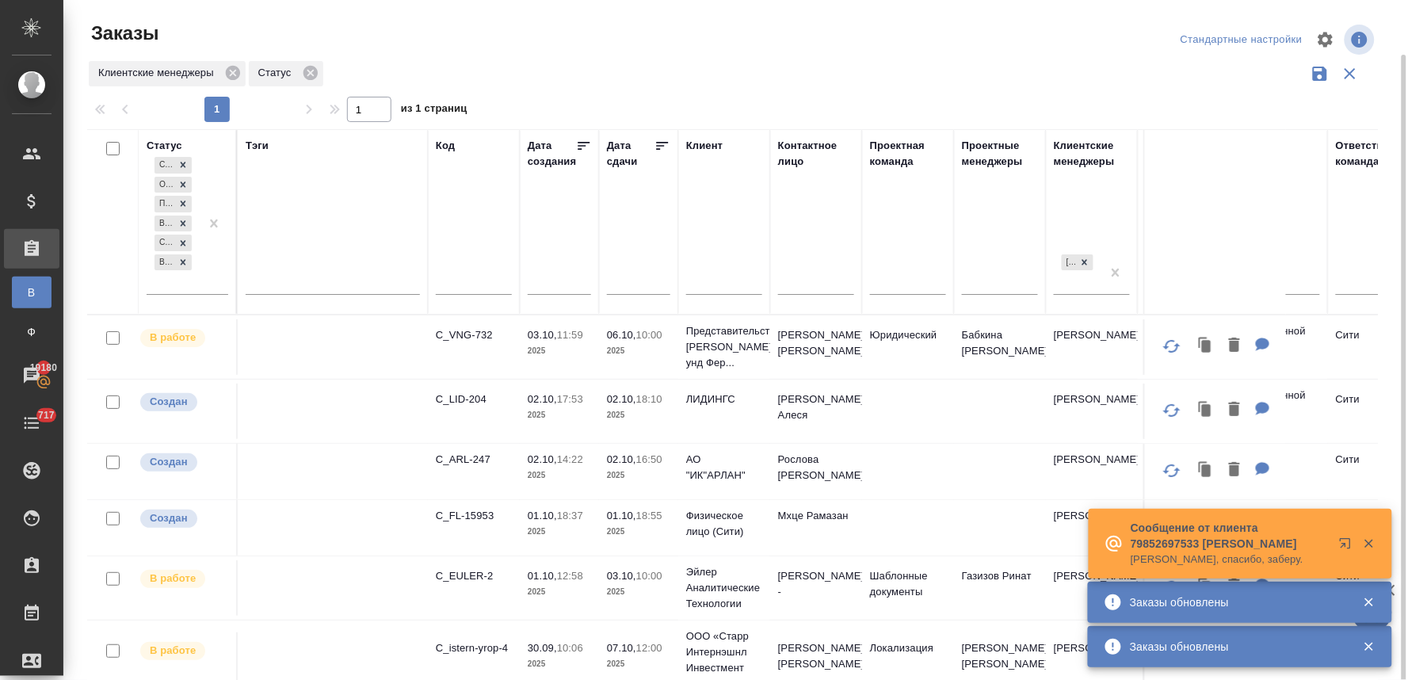
scroll to position [28, 0]
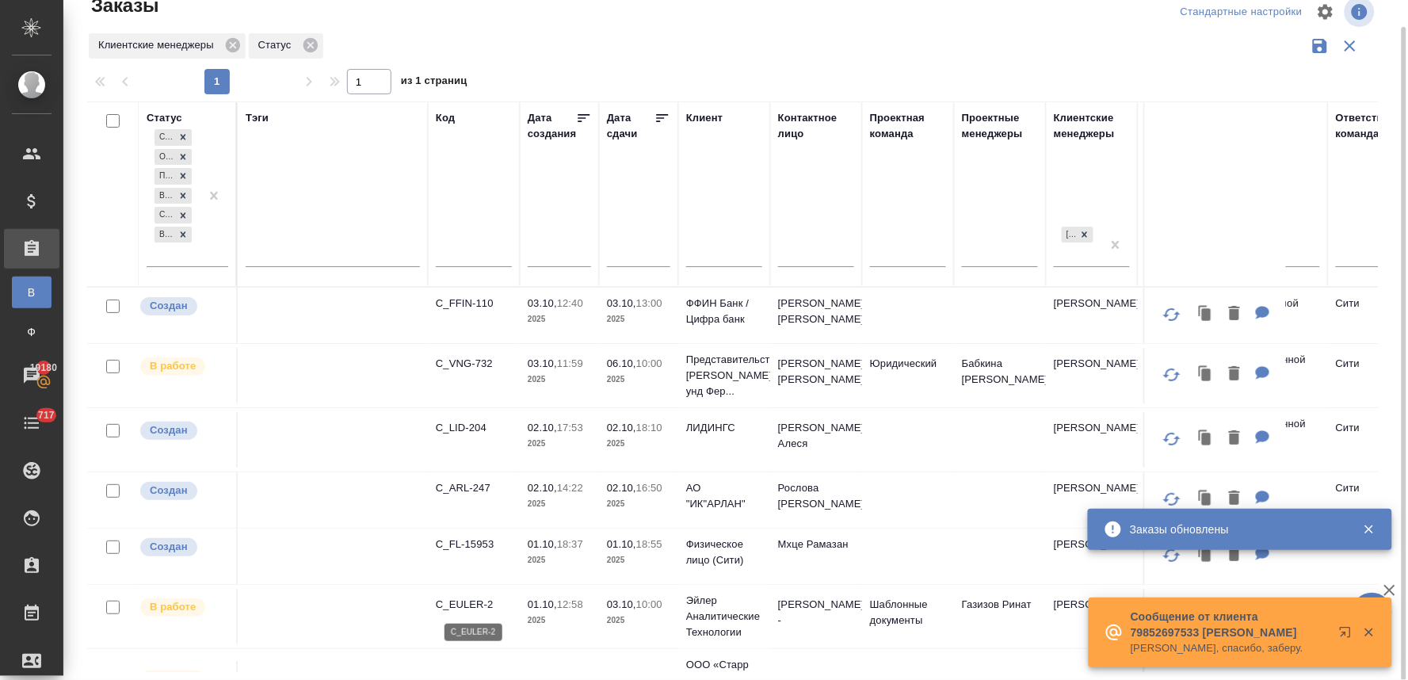
click at [468, 605] on p "C_EULER-2" at bounding box center [474, 605] width 76 height 16
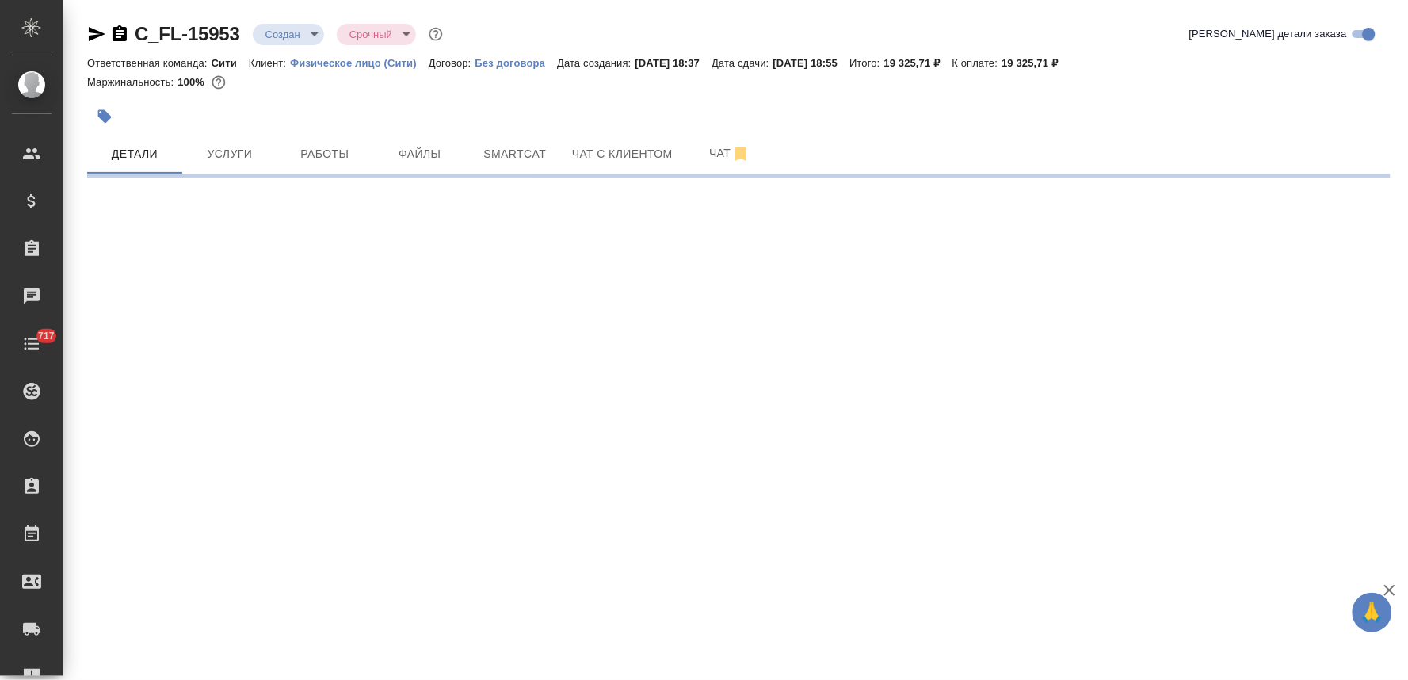
select select "RU"
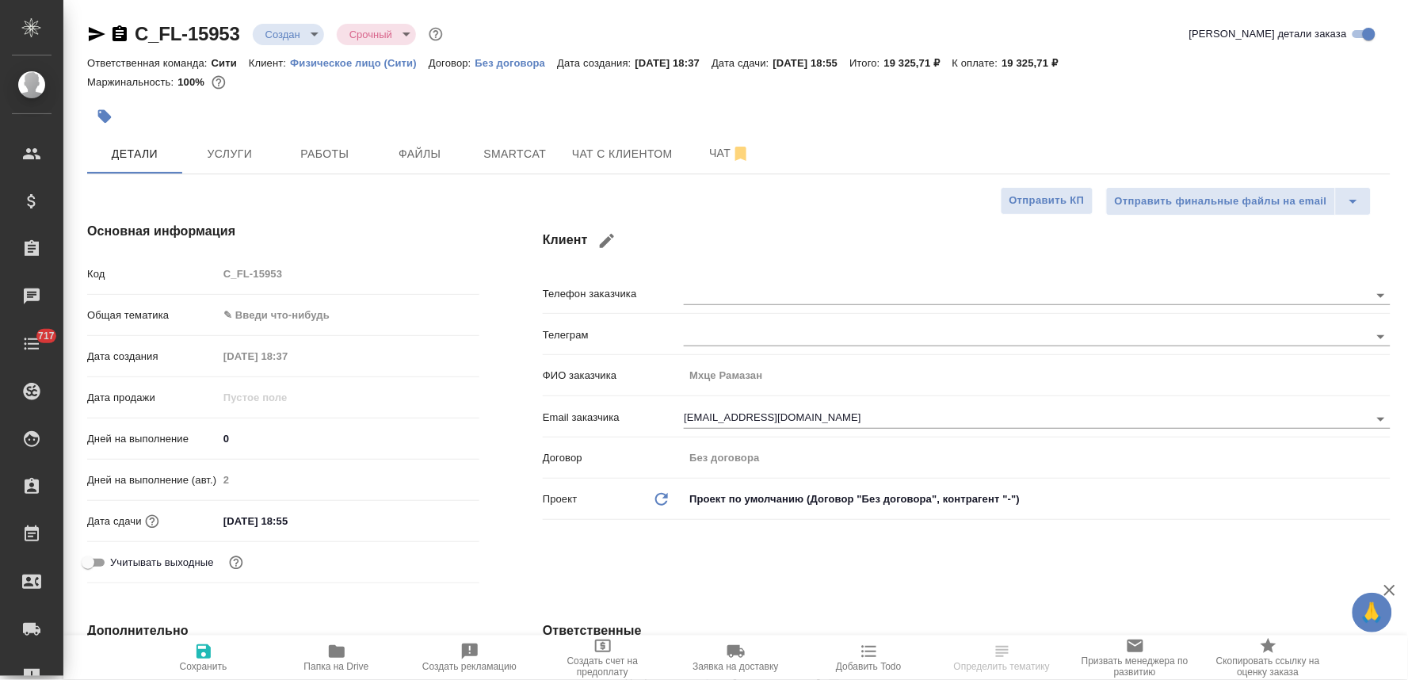
type textarea "x"
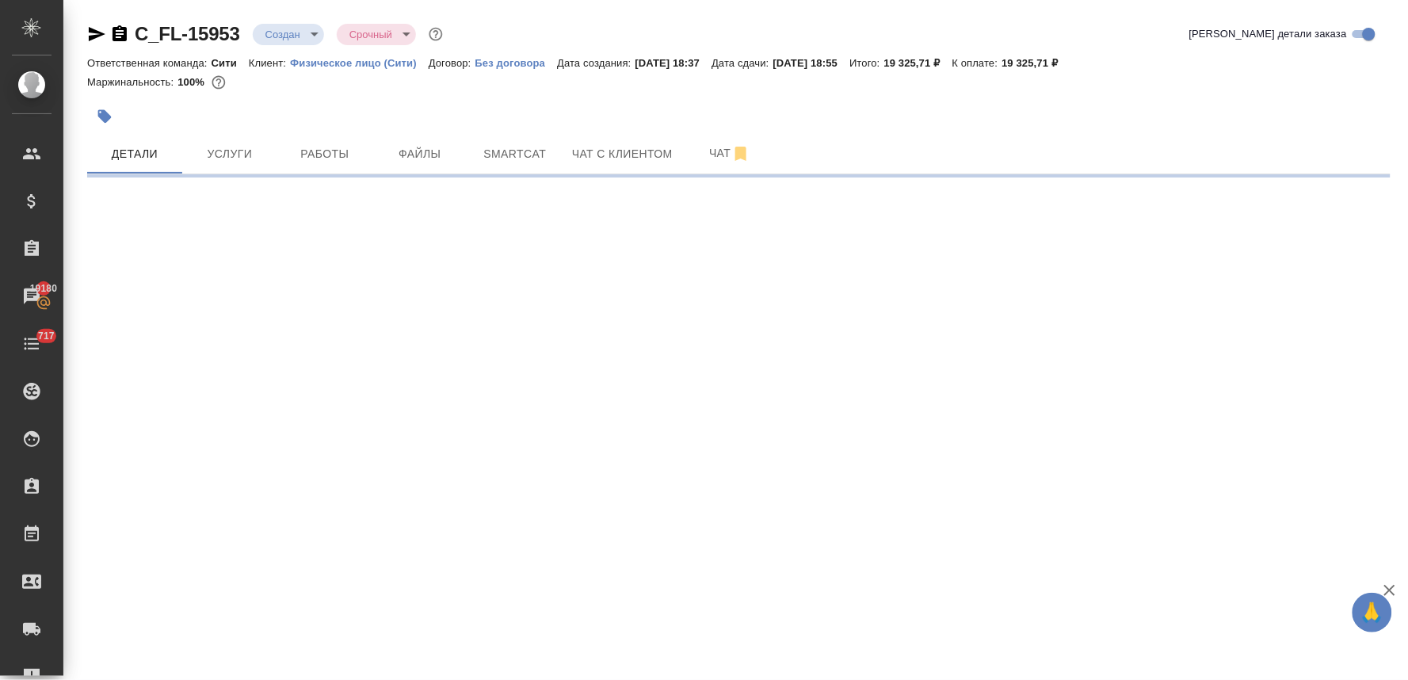
select select "RU"
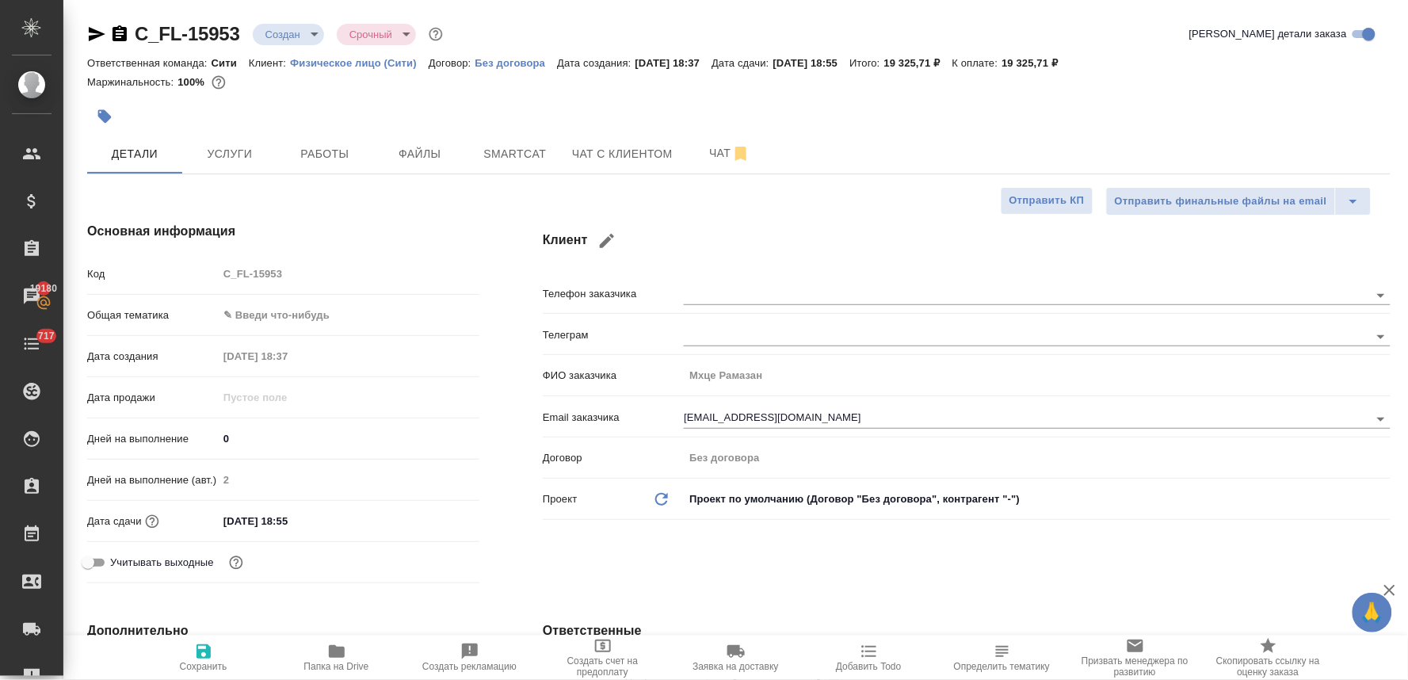
type textarea "x"
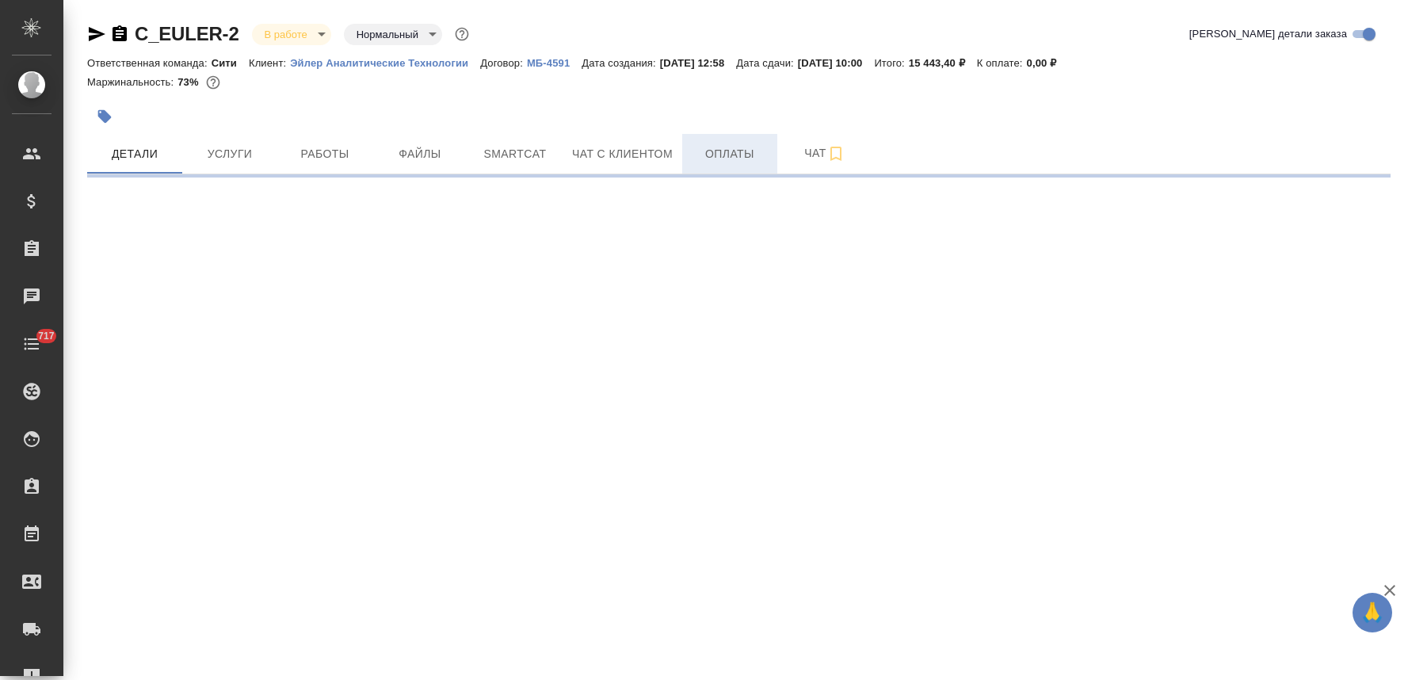
click at [734, 154] on span "Оплаты" at bounding box center [730, 154] width 76 height 20
select select "RU"
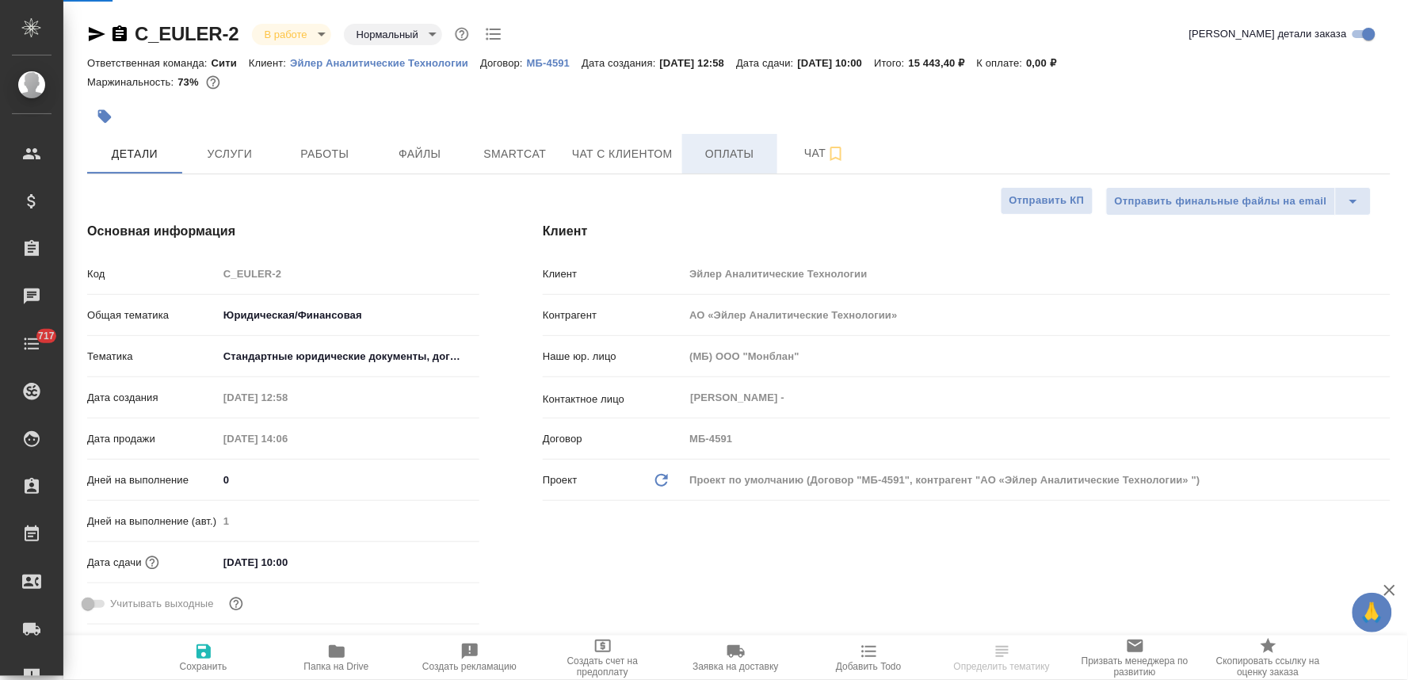
type textarea "x"
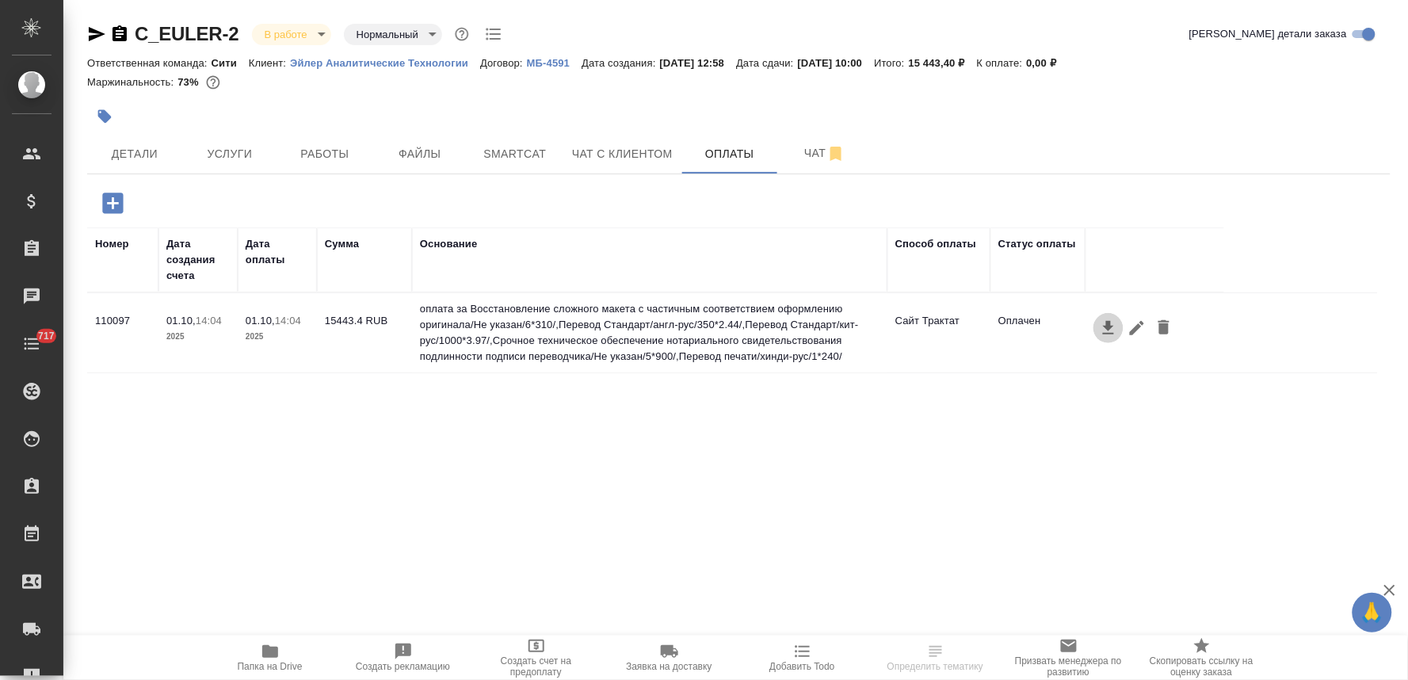
click at [1106, 330] on icon "button" at bounding box center [1108, 328] width 19 height 19
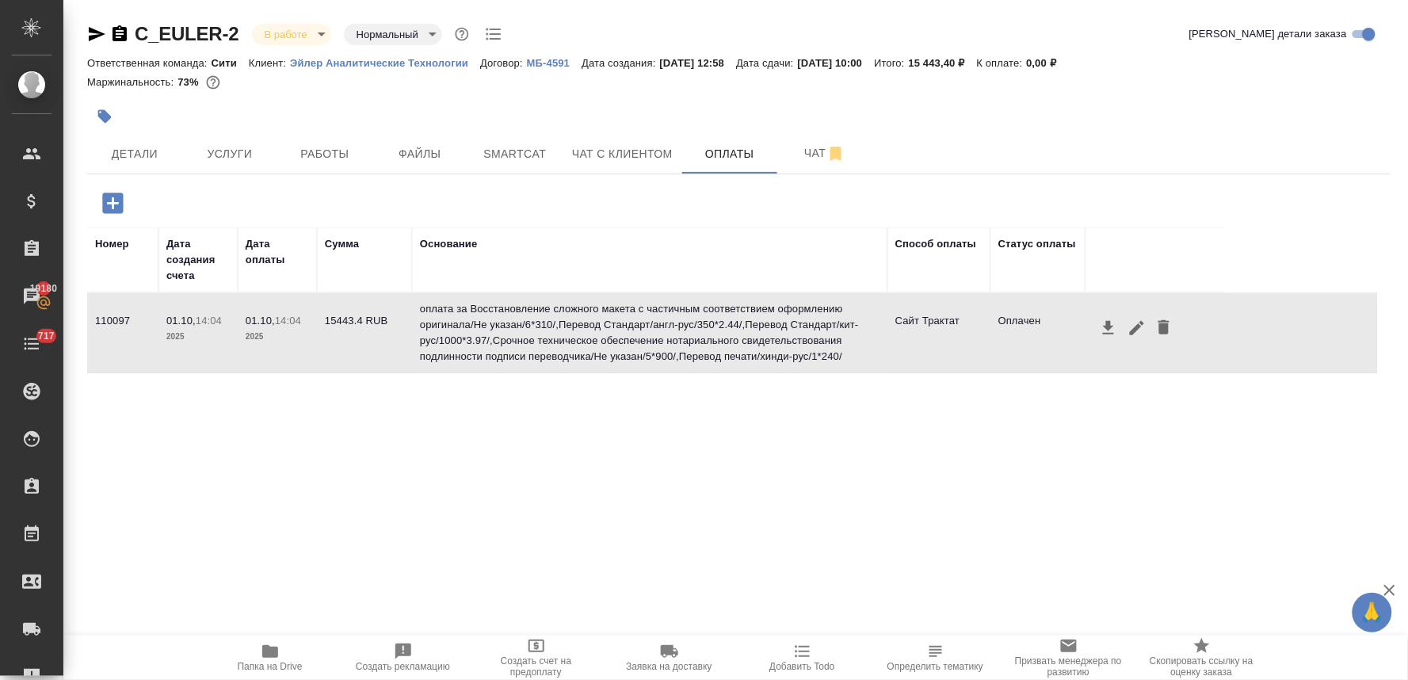
click at [1306, 97] on div at bounding box center [739, 97] width 1304 height 3
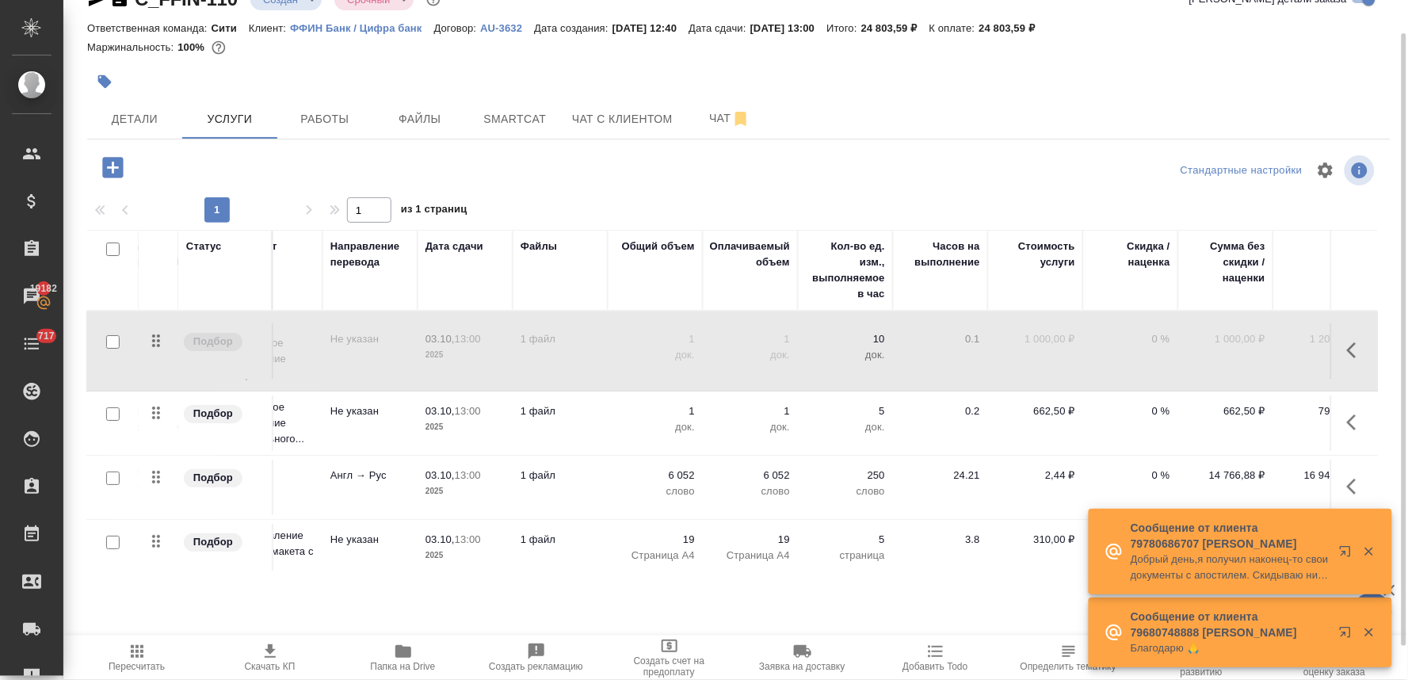
scroll to position [0, 215]
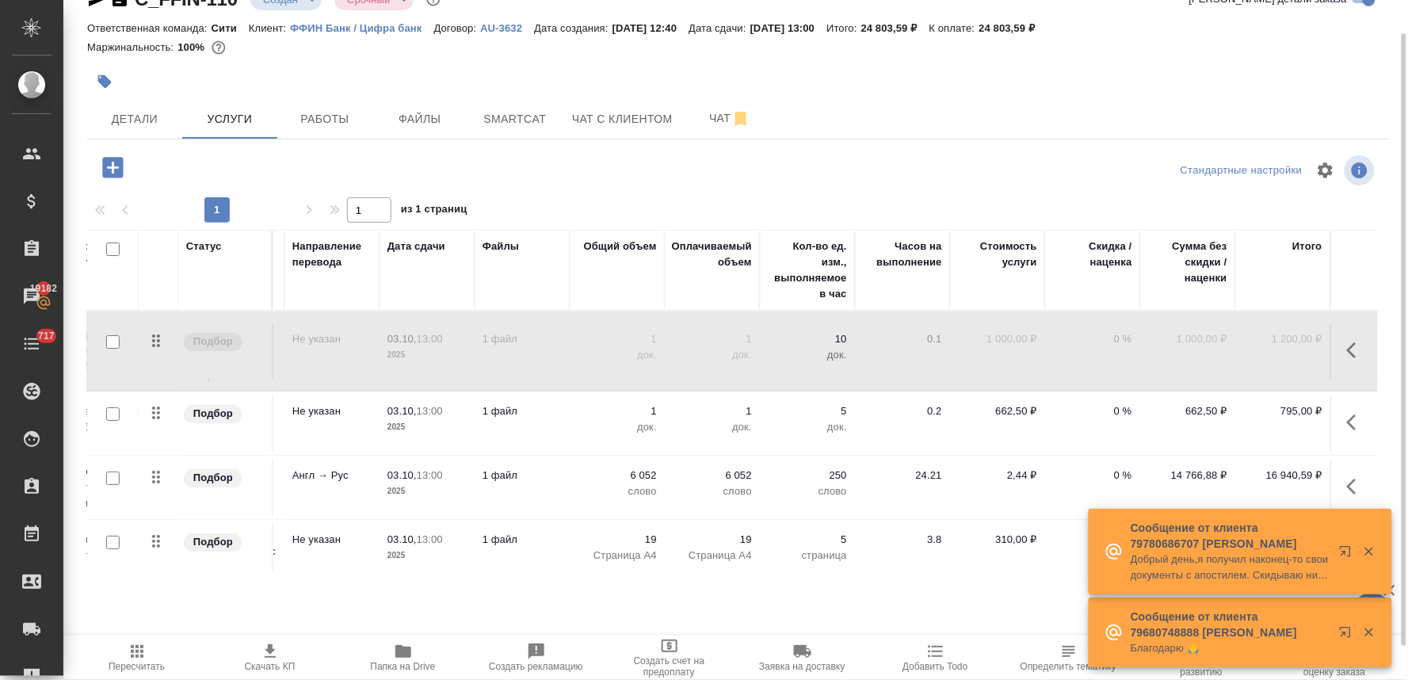
click at [1347, 357] on icon "button" at bounding box center [1356, 350] width 19 height 19
click at [1226, 354] on icon "button" at bounding box center [1234, 350] width 17 height 15
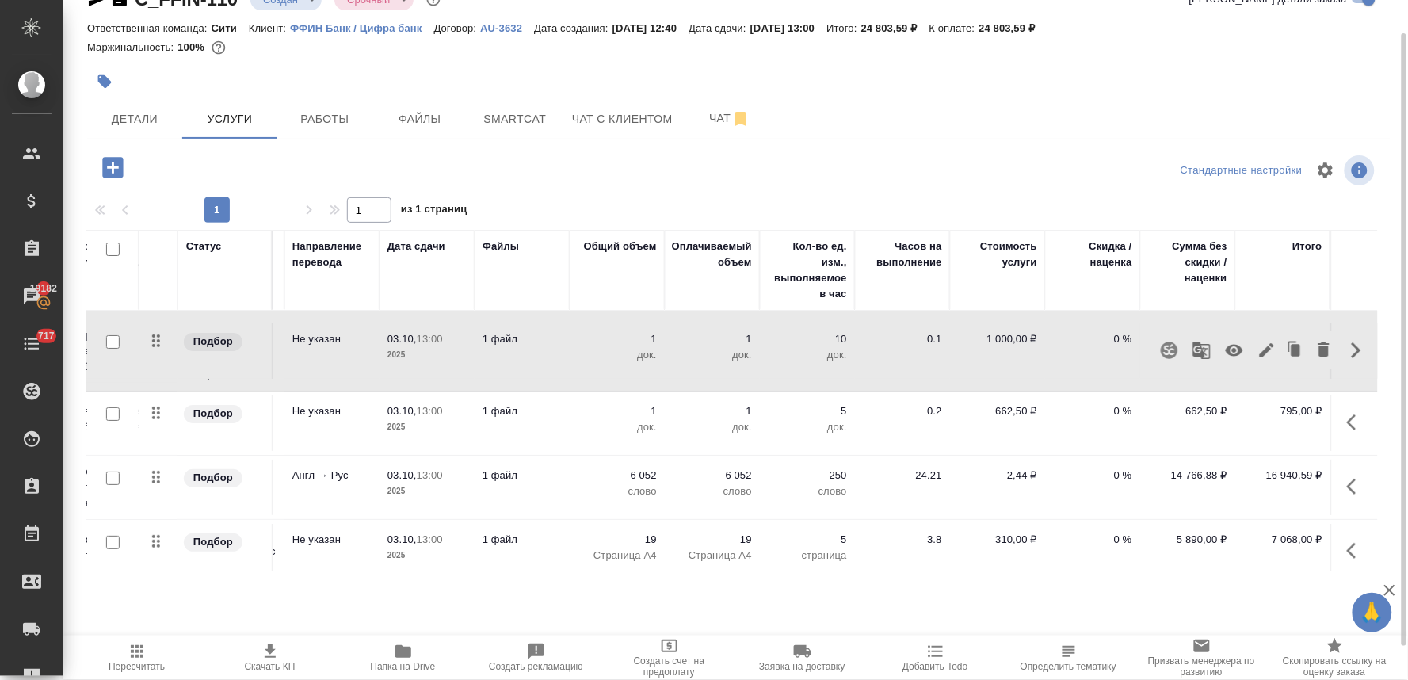
click at [1338, 424] on button "button" at bounding box center [1357, 422] width 38 height 38
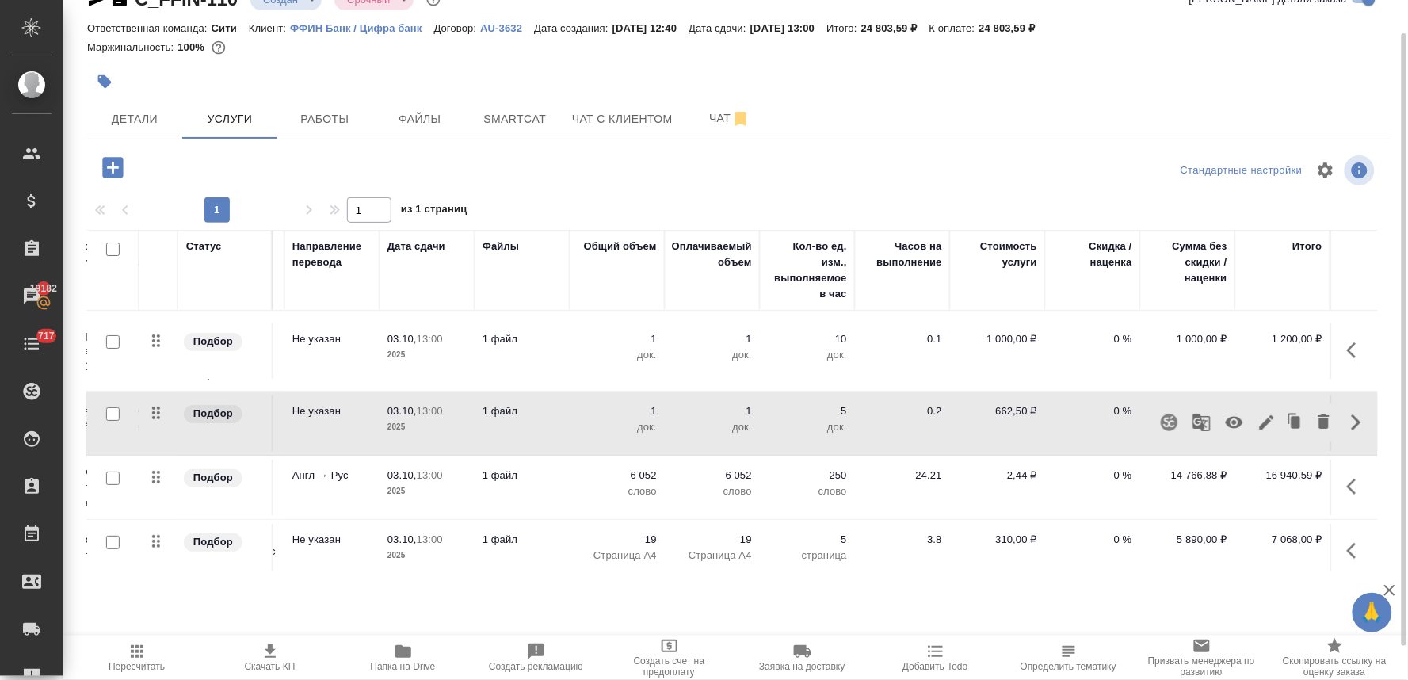
click at [1319, 422] on icon "button" at bounding box center [1324, 421] width 11 height 14
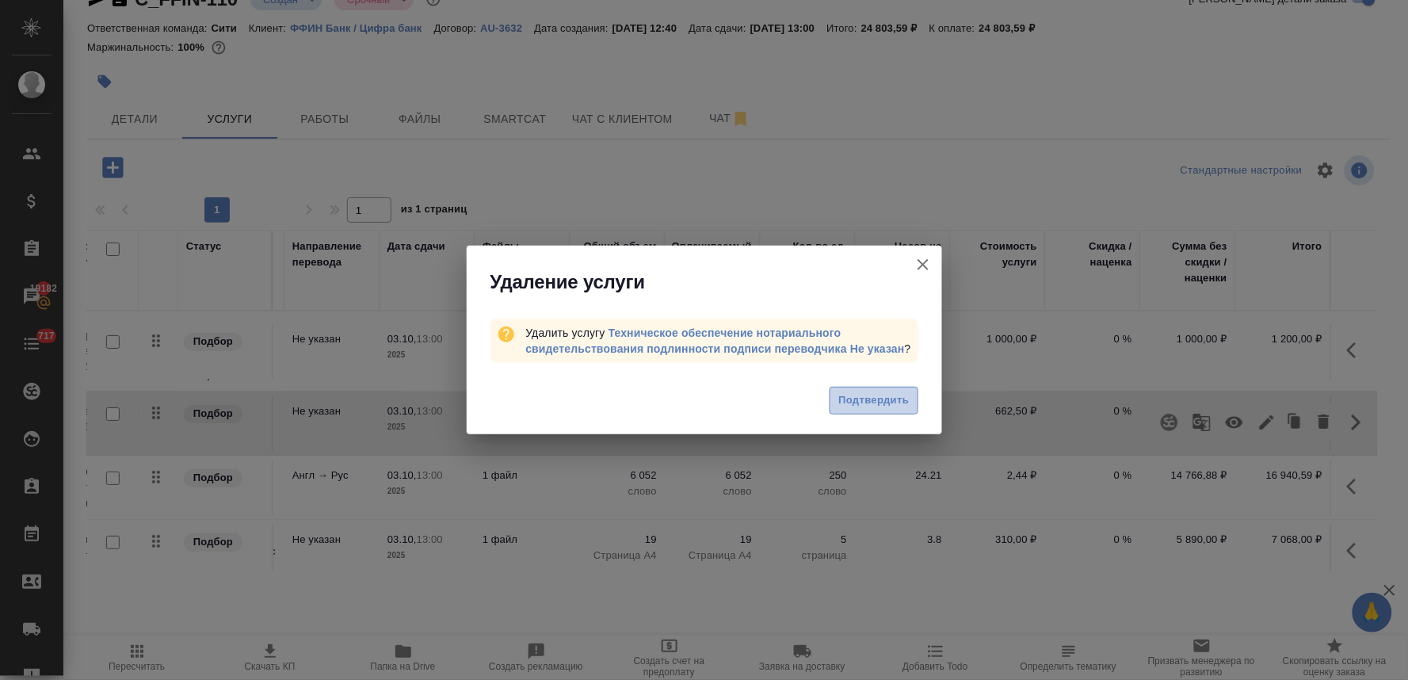
click at [881, 399] on span "Подтвердить" at bounding box center [873, 400] width 71 height 18
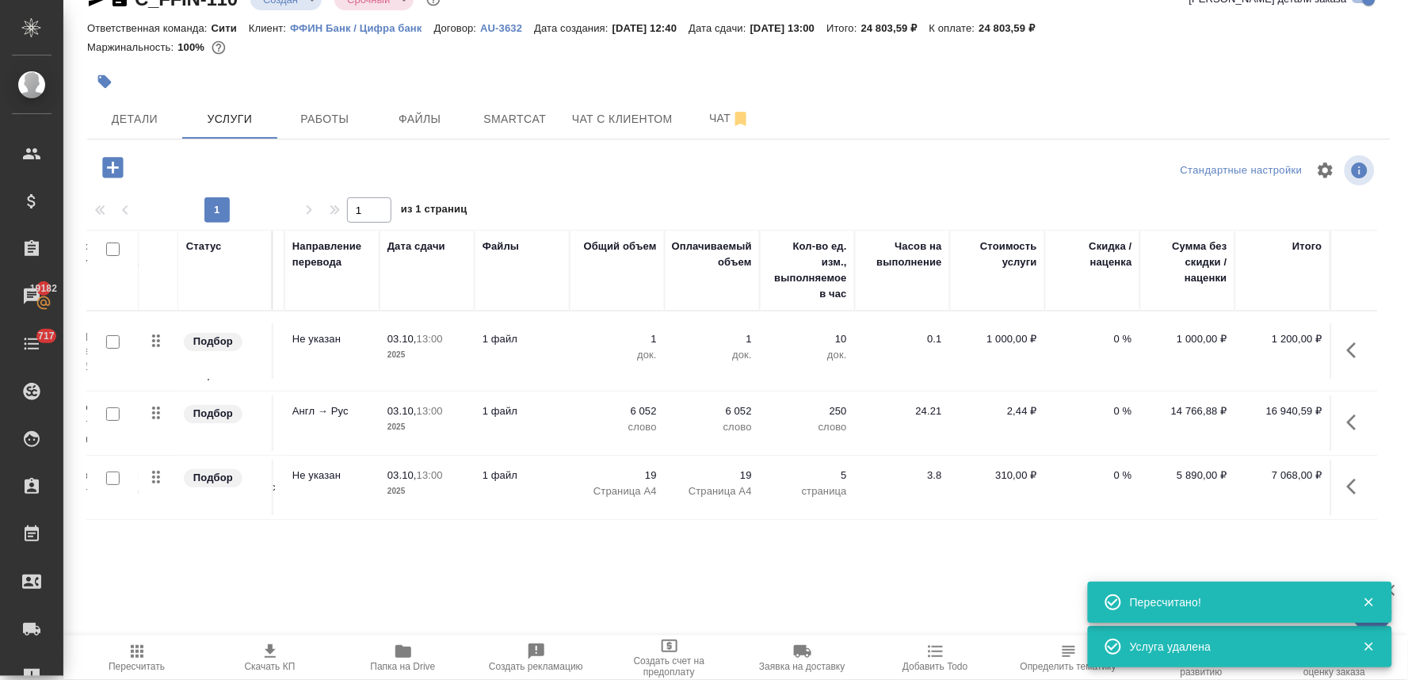
scroll to position [0, 202]
click at [1117, 413] on p "0 %" at bounding box center [1093, 411] width 79 height 16
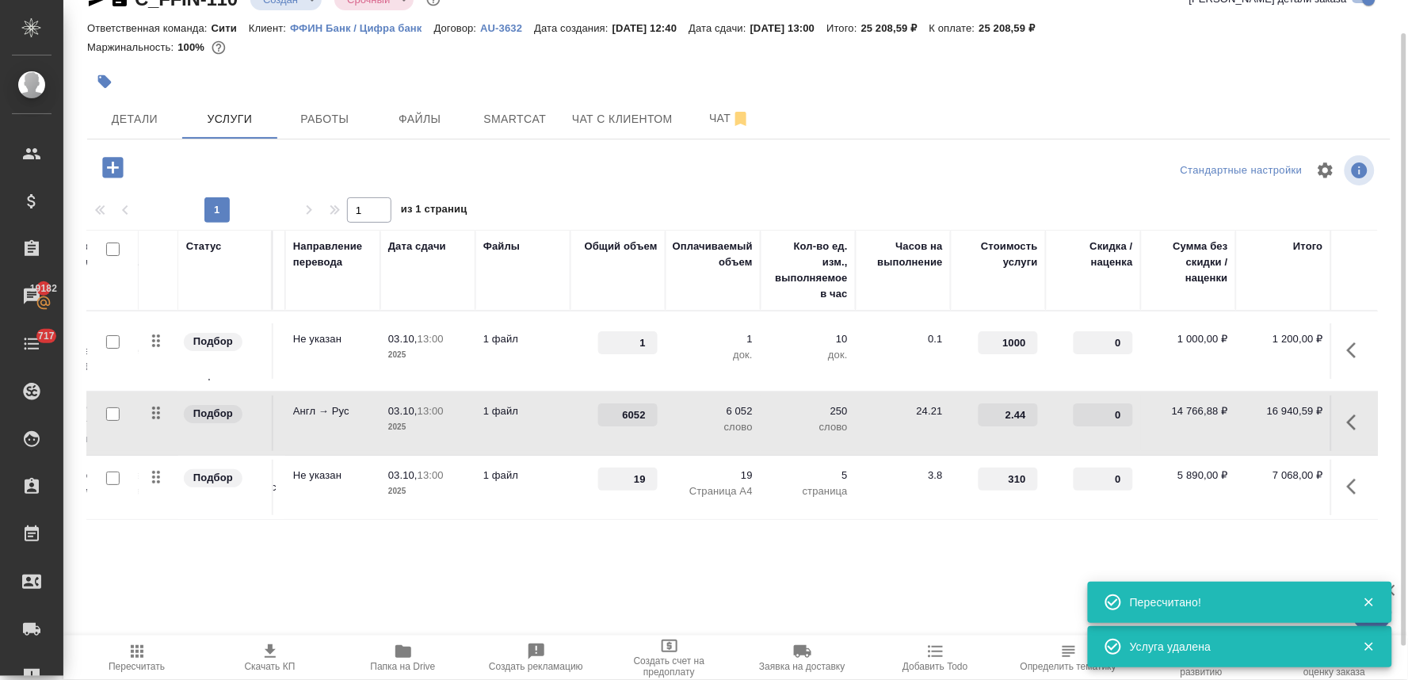
click at [1098, 413] on input "0" at bounding box center [1103, 414] width 59 height 23
type input "-30"
click at [1010, 170] on div "Стандартные настройки" at bounding box center [1168, 170] width 422 height 38
click at [273, 165] on span "Сохранить и пересчитать" at bounding box center [225, 166] width 138 height 18
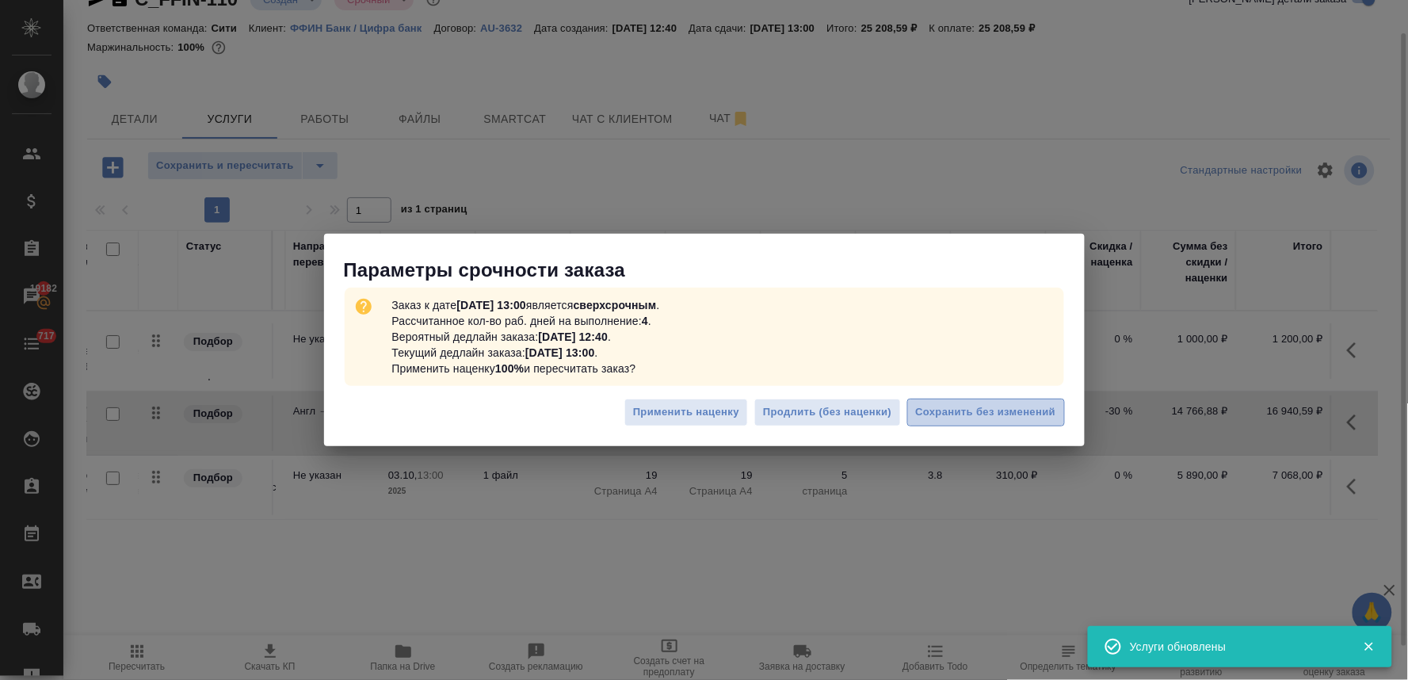
click at [944, 404] on span "Сохранить без изменений" at bounding box center [986, 412] width 140 height 18
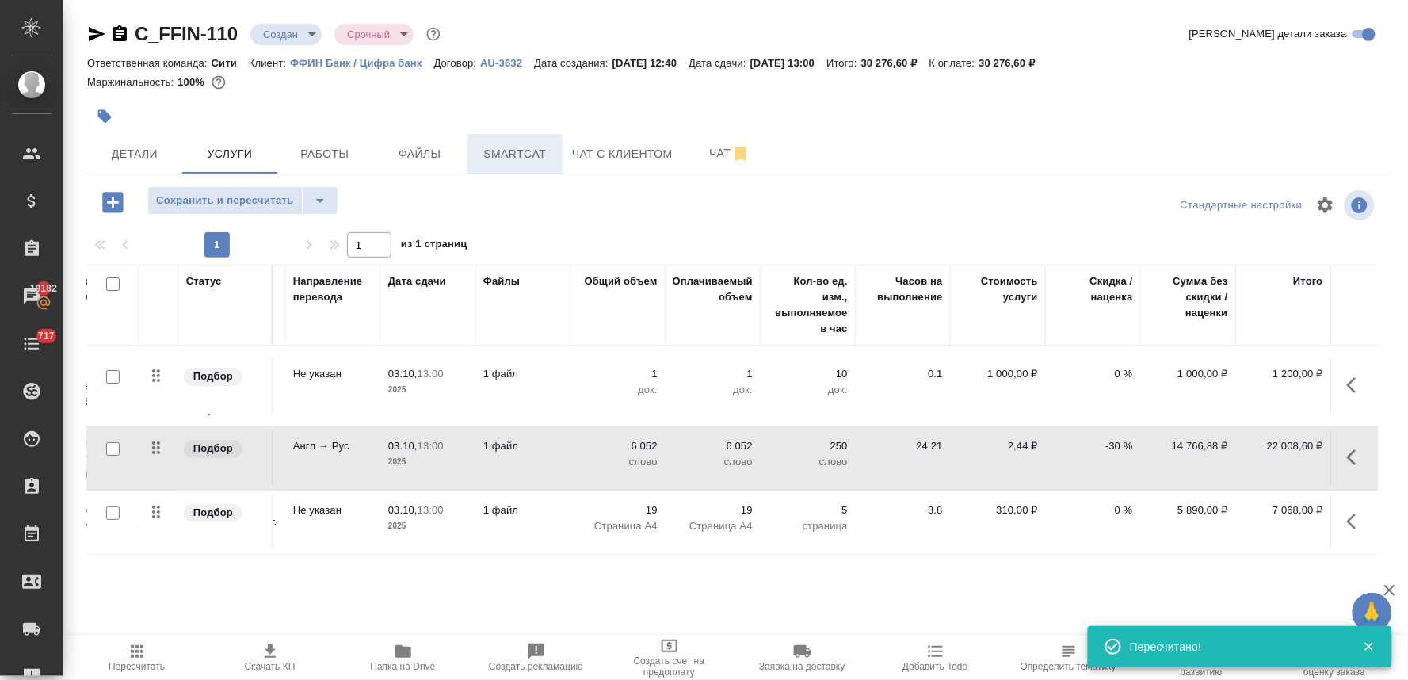
scroll to position [0, 0]
click at [147, 161] on span "Детали" at bounding box center [135, 154] width 76 height 20
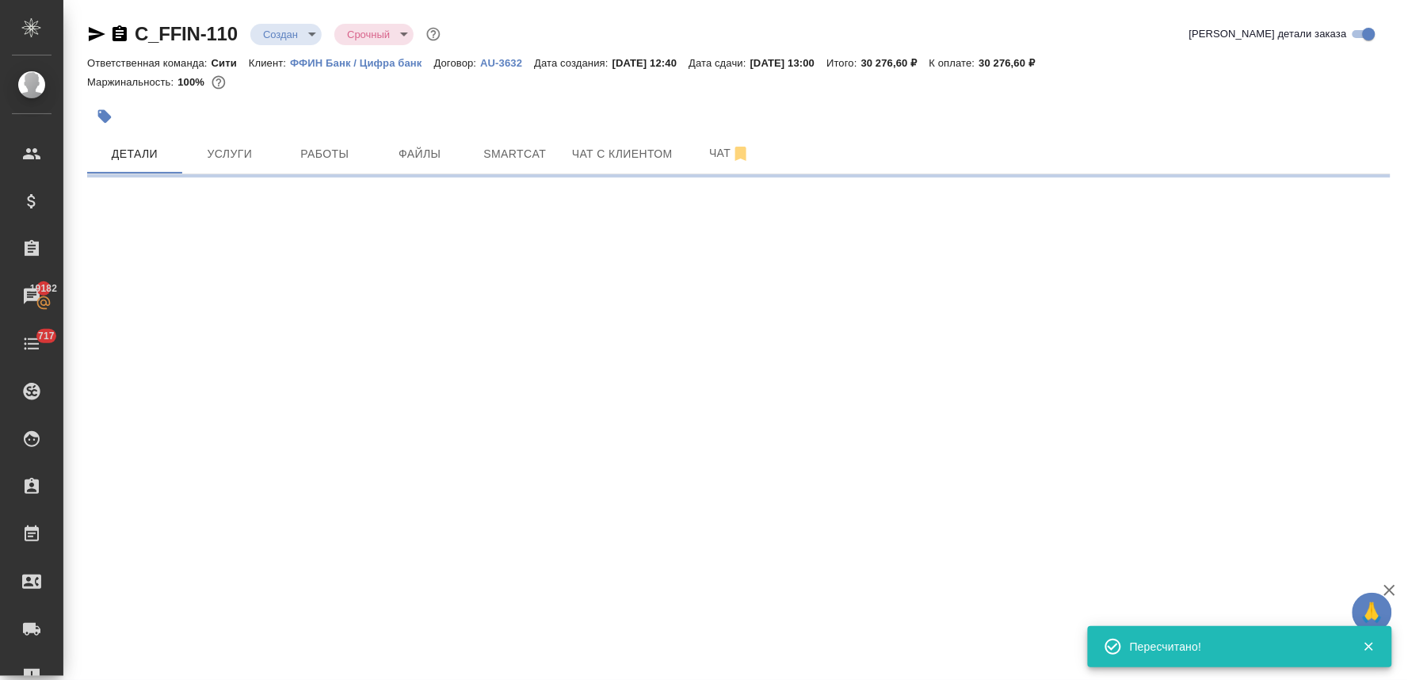
select select "RU"
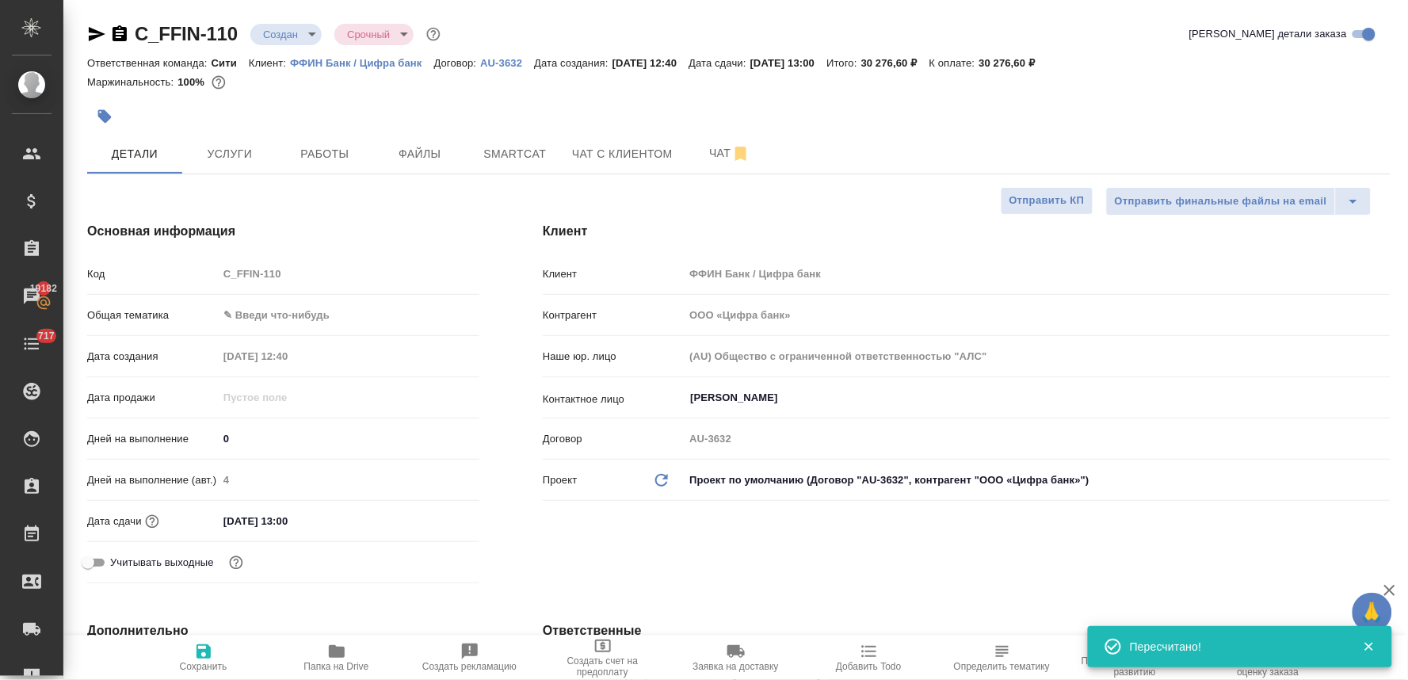
type textarea "x"
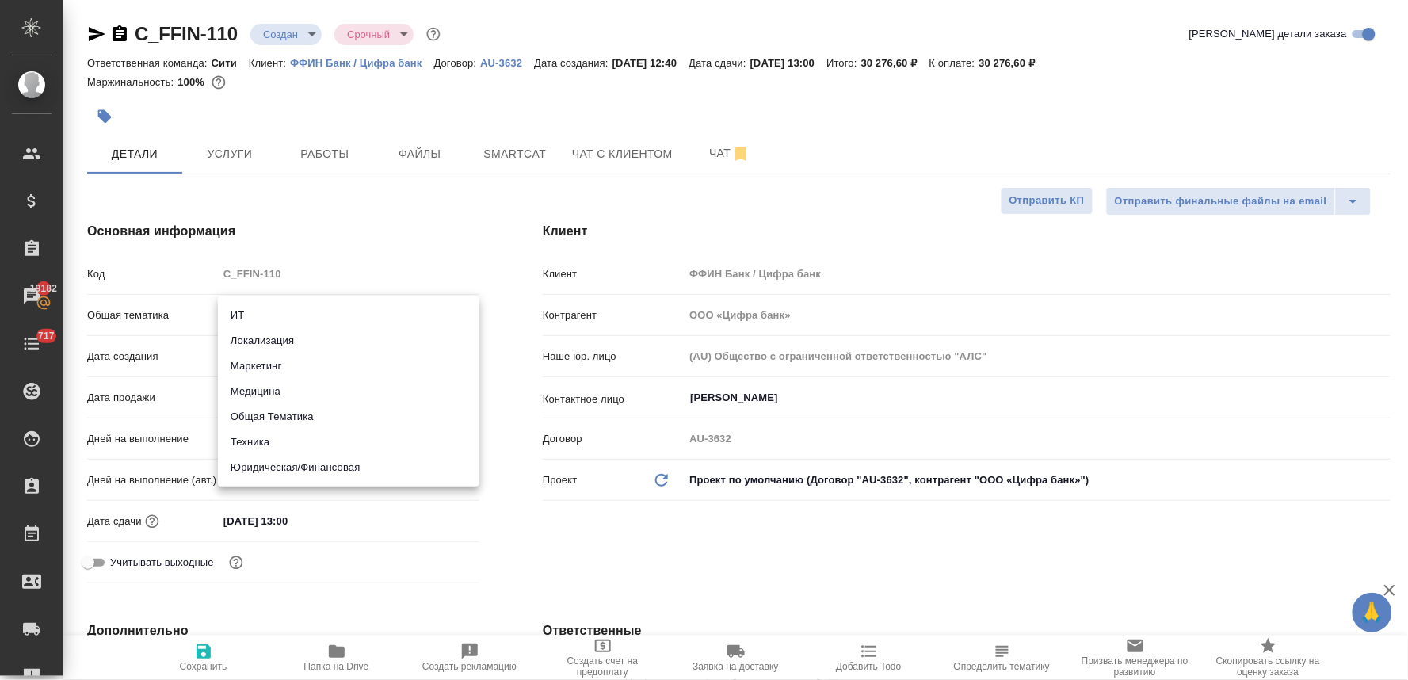
click at [337, 307] on body "🙏 .cls-1 fill:#fff; AWATERA [PERSON_NAME] Спецификации Заказы 19182 Чаты 717 To…" at bounding box center [704, 340] width 1408 height 680
click at [358, 474] on li "Юридическая/Финансовая" at bounding box center [349, 467] width 262 height 25
type input "yr-fn"
type textarea "x"
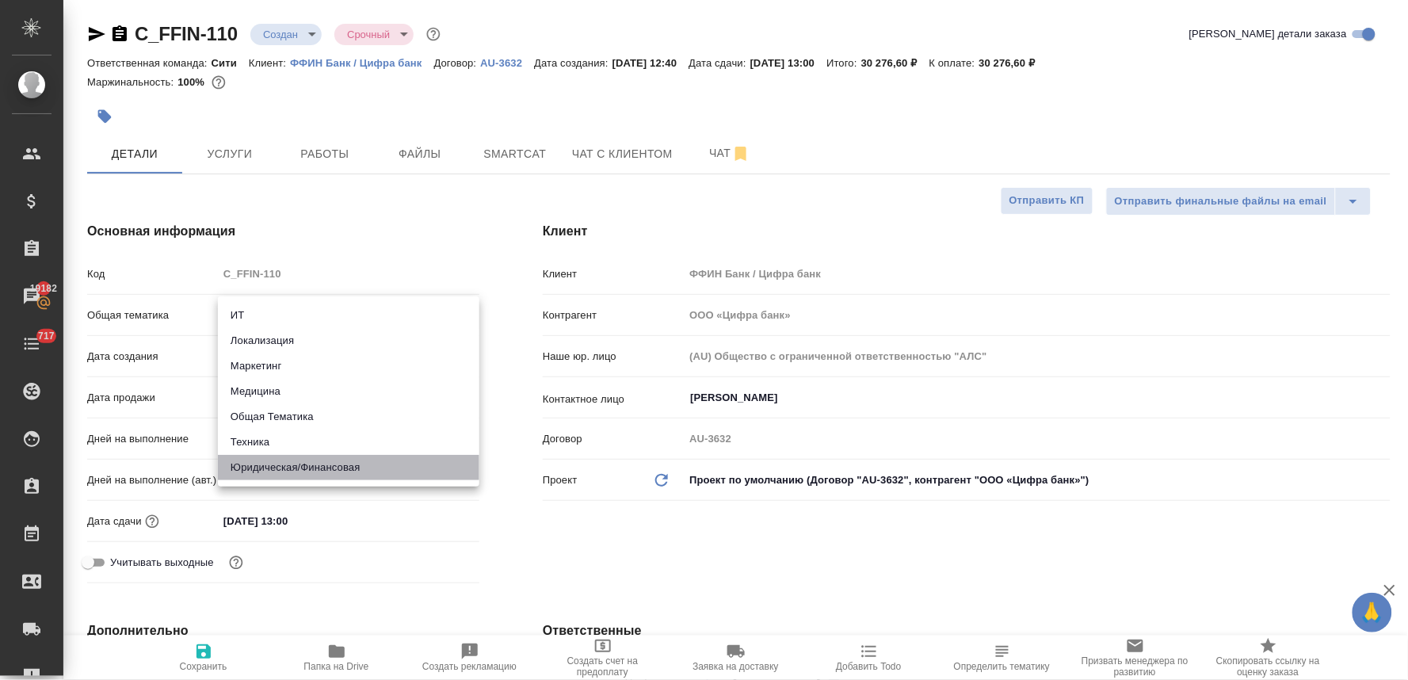
type textarea "x"
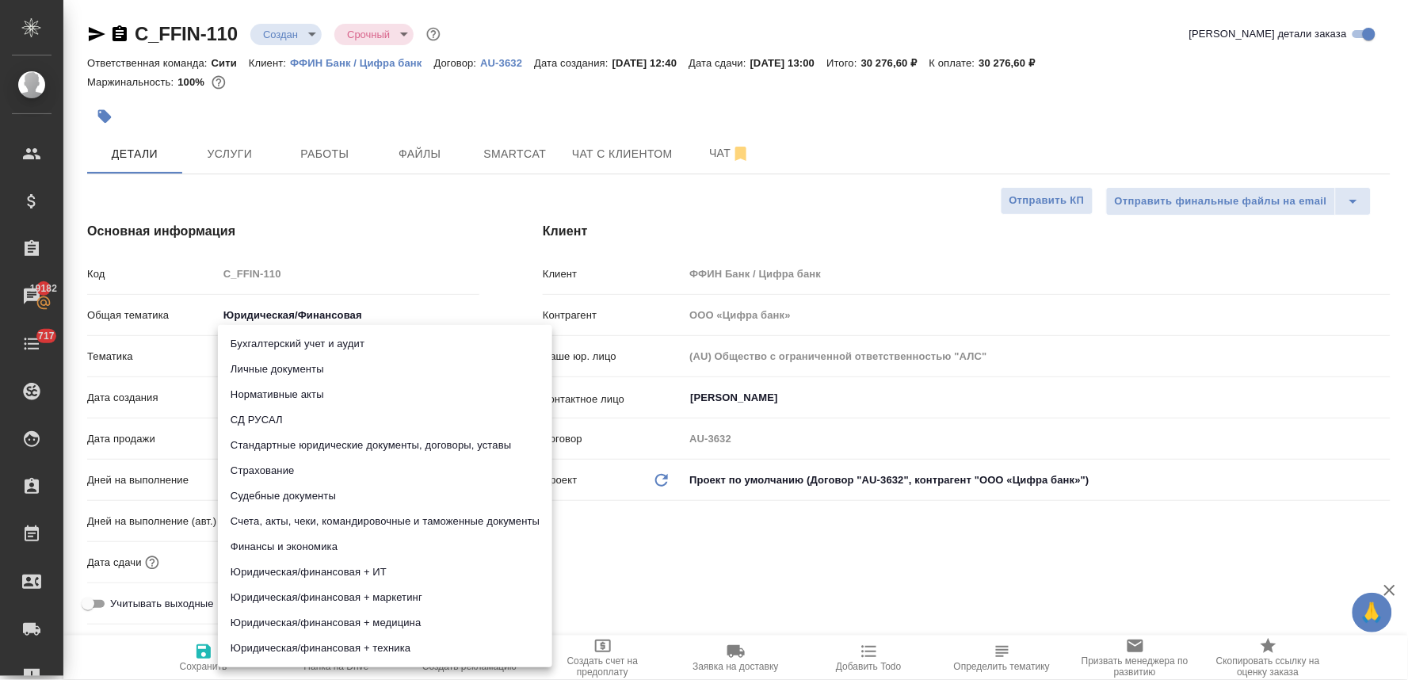
click at [285, 358] on body "🙏 .cls-1 fill:#fff; AWATERA [PERSON_NAME] Спецификации Заказы 19182 Чаты 717 To…" at bounding box center [704, 340] width 1408 height 680
click at [357, 450] on li "Стандартные юридические документы, договоры, уставы" at bounding box center [385, 445] width 334 height 25
type textarea "x"
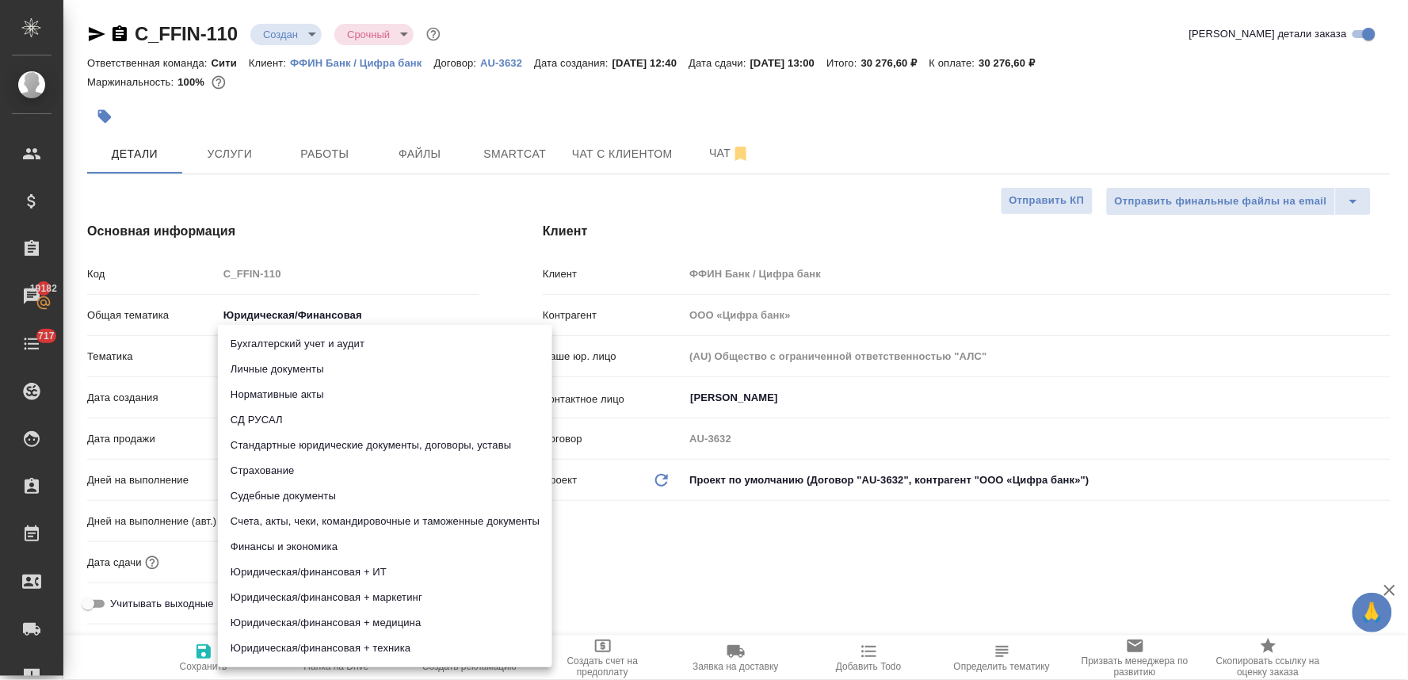
type input "5f647205b73bc97568ca66bf"
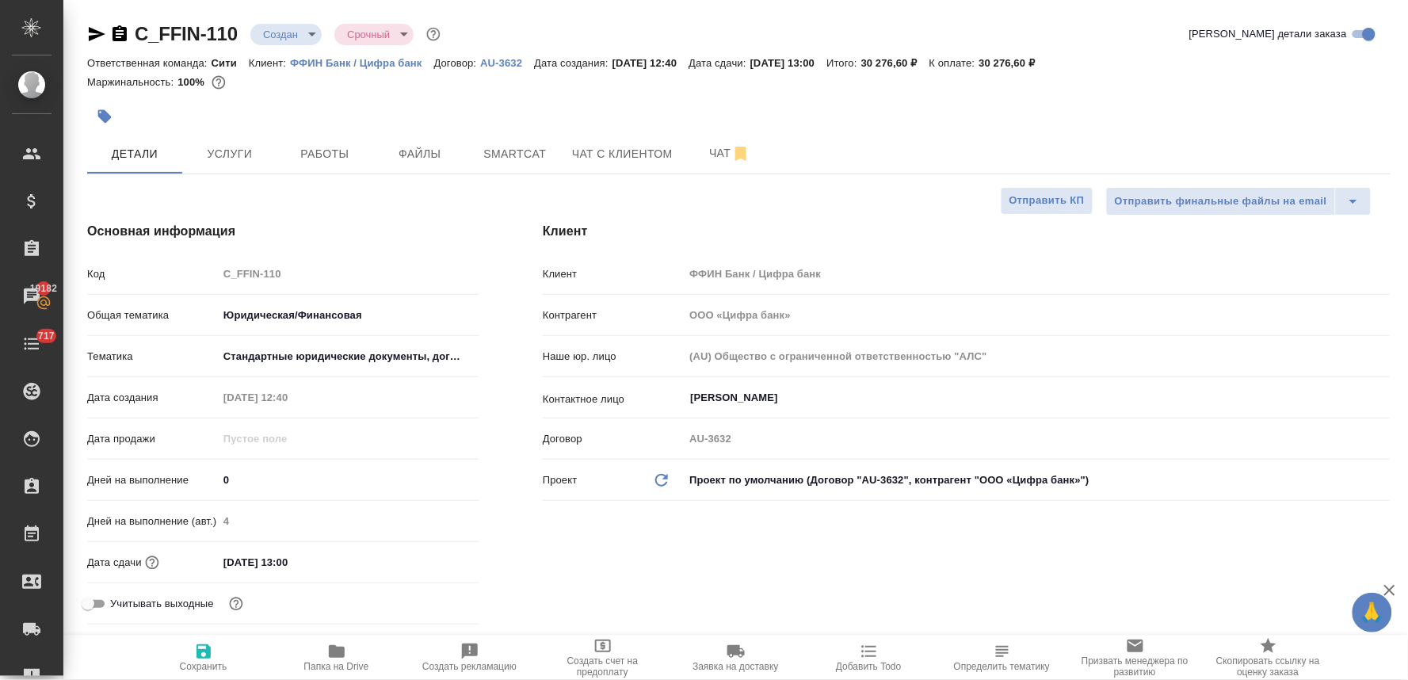
click at [648, 555] on div "Бухгалтерский учет и аудит Личные документы Нормативные акты СД РУСАЛ Стандартн…" at bounding box center [704, 340] width 1408 height 680
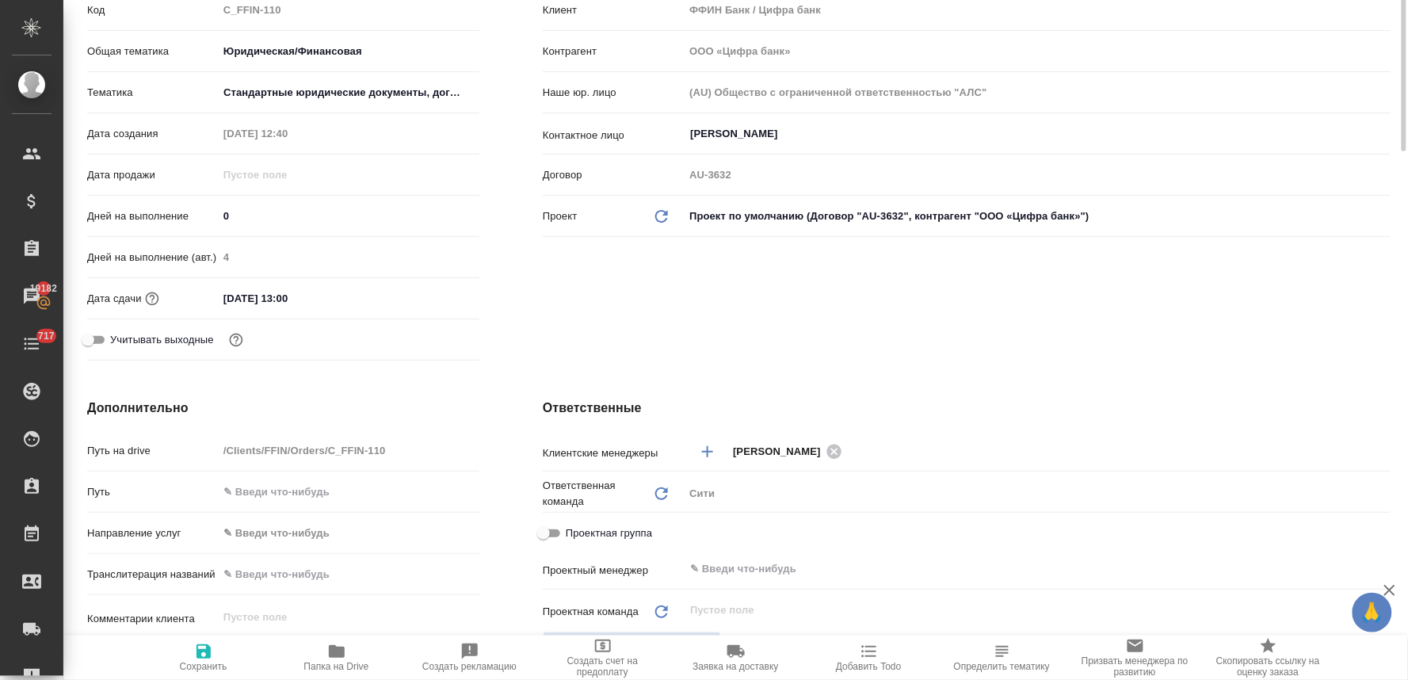
scroll to position [352, 0]
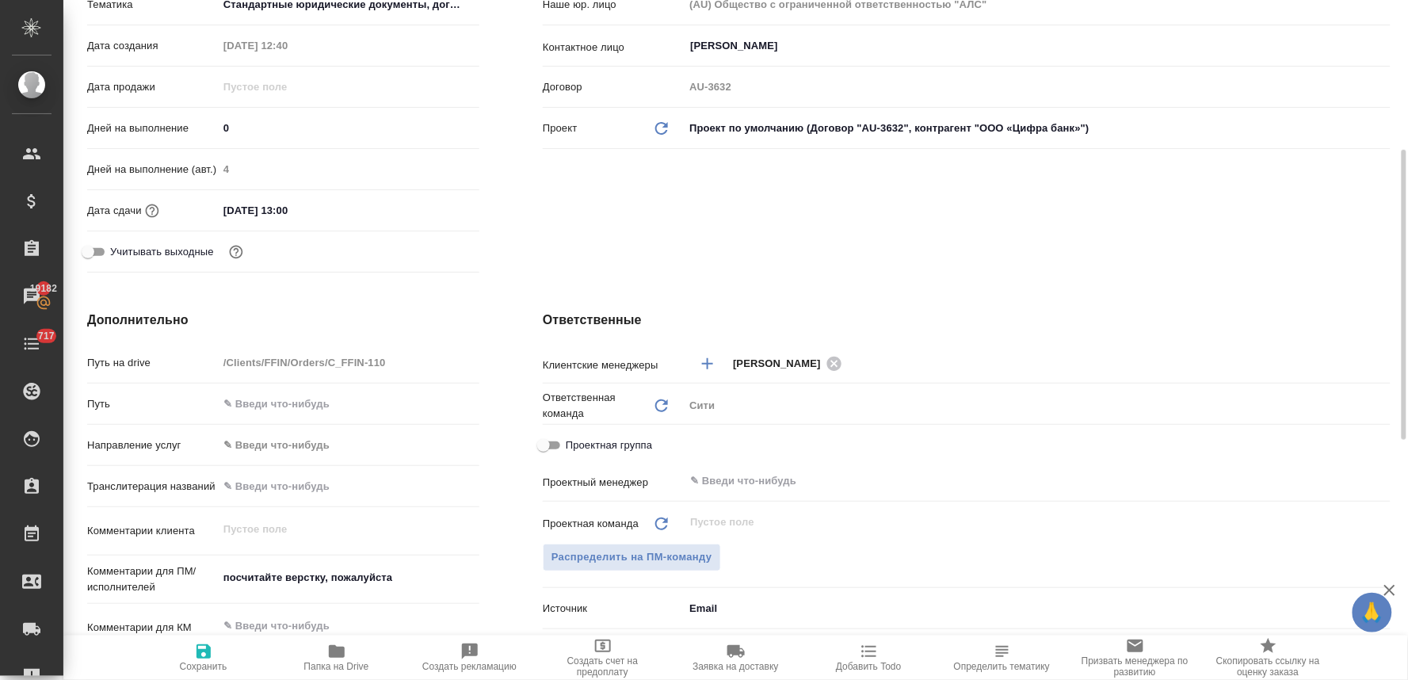
type textarea "x"
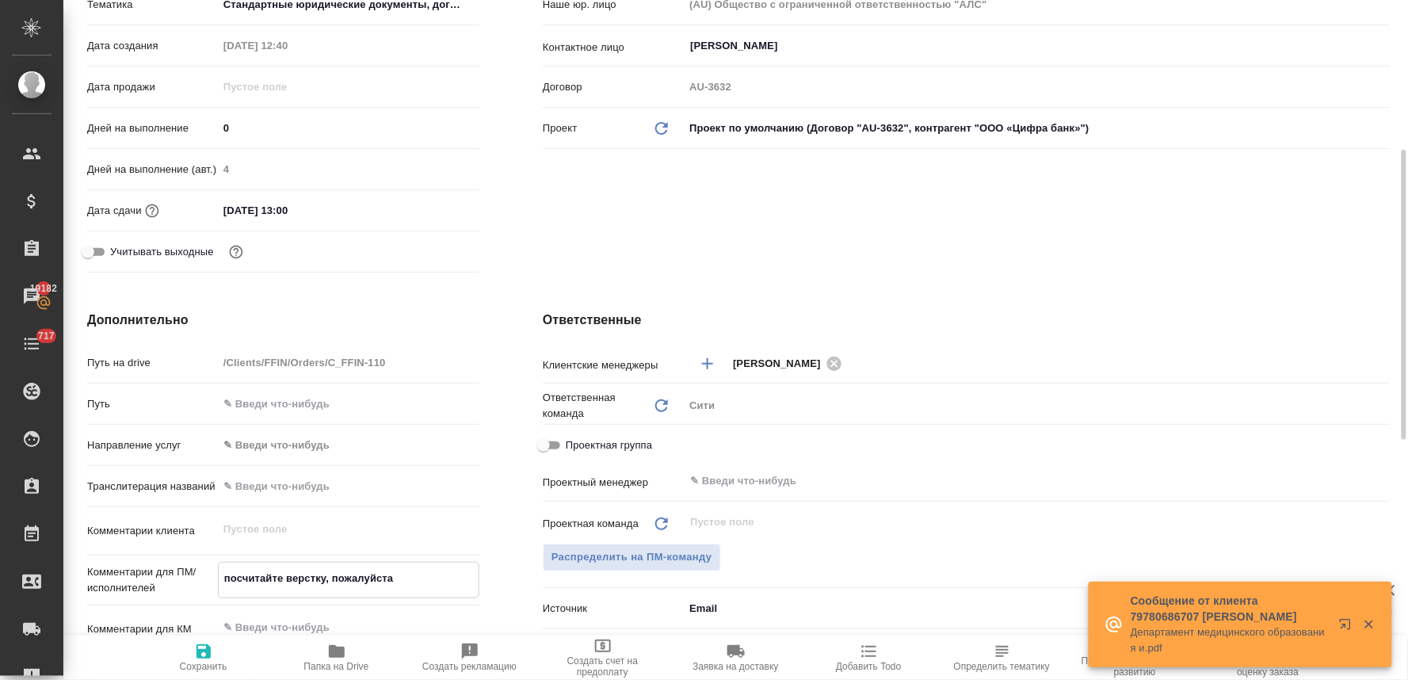
drag, startPoint x: 416, startPoint y: 583, endPoint x: 188, endPoint y: 577, distance: 228.3
click at [193, 577] on div "Комментарии для ПМ/исполнителей посчитайте верстку, пожалуйста x" at bounding box center [283, 580] width 392 height 36
type textarea "x"
type textarea "н"
type textarea "x"
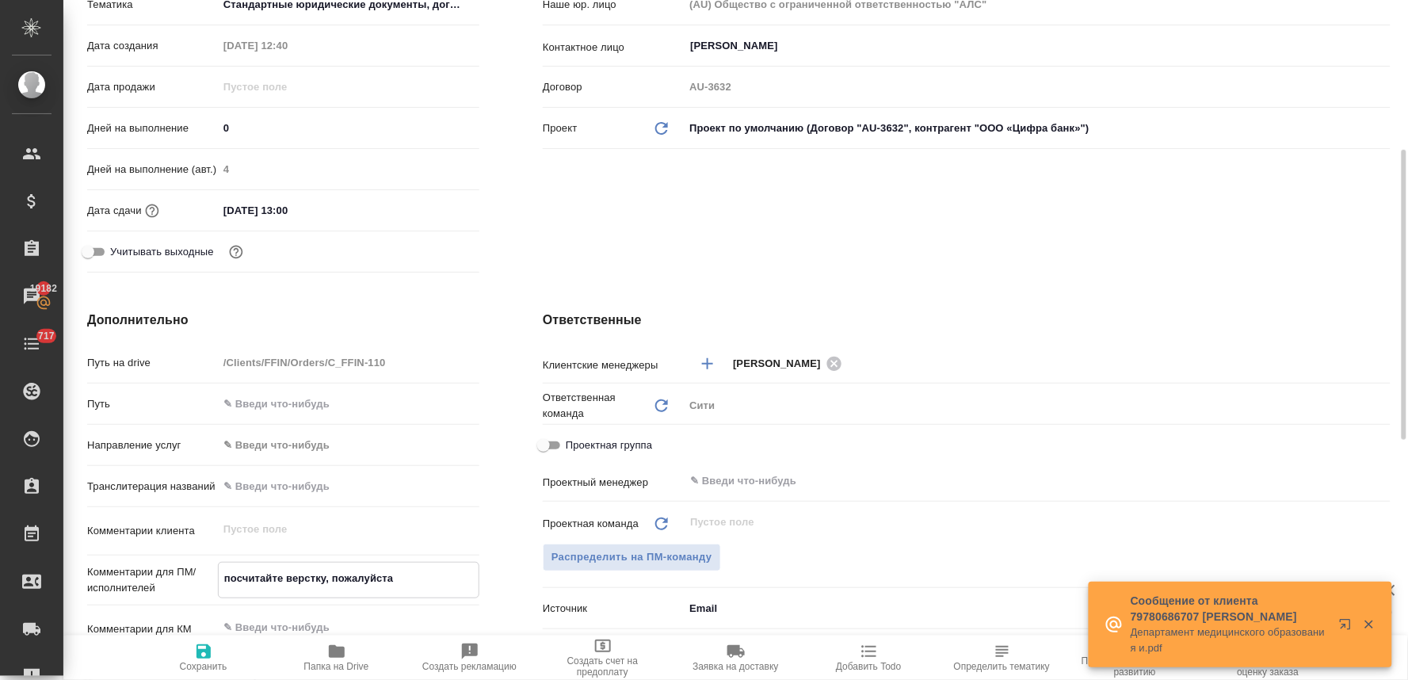
type textarea "x"
type textarea "но"
type textarea "x"
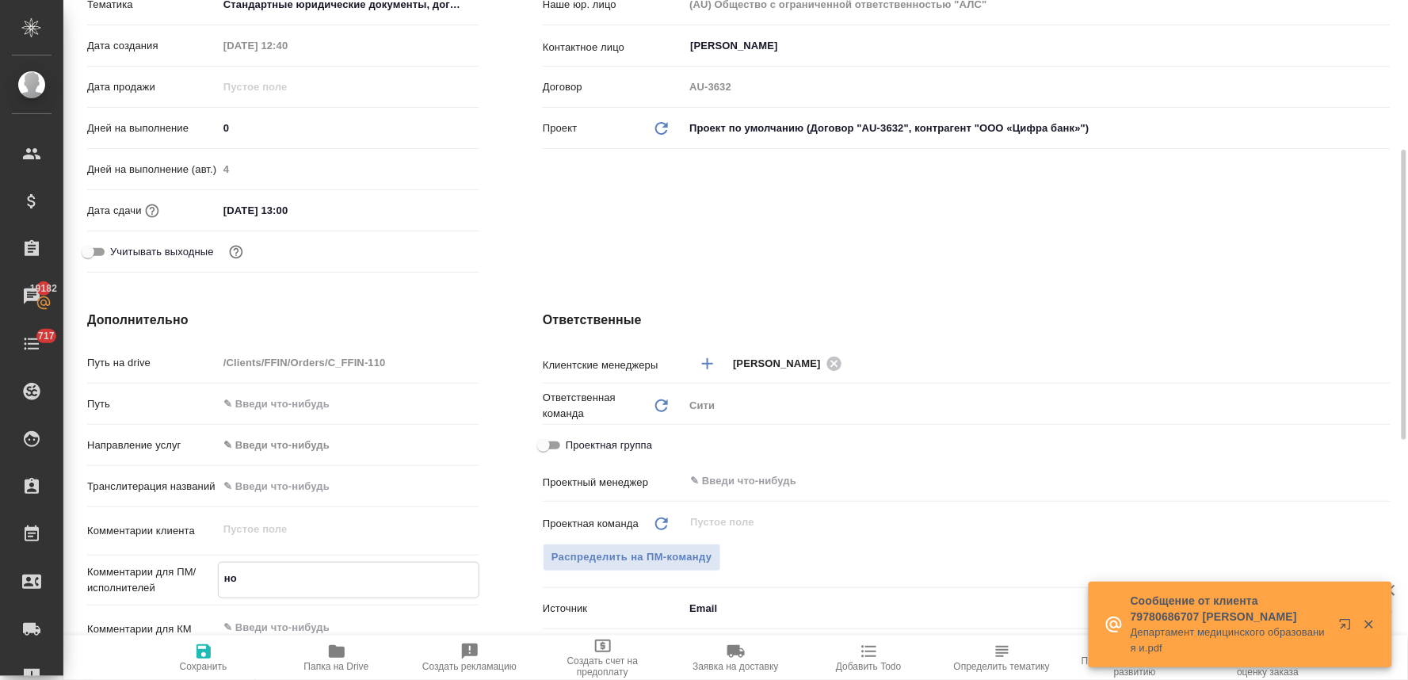
type textarea "x"
type textarea "нот"
type textarea "x"
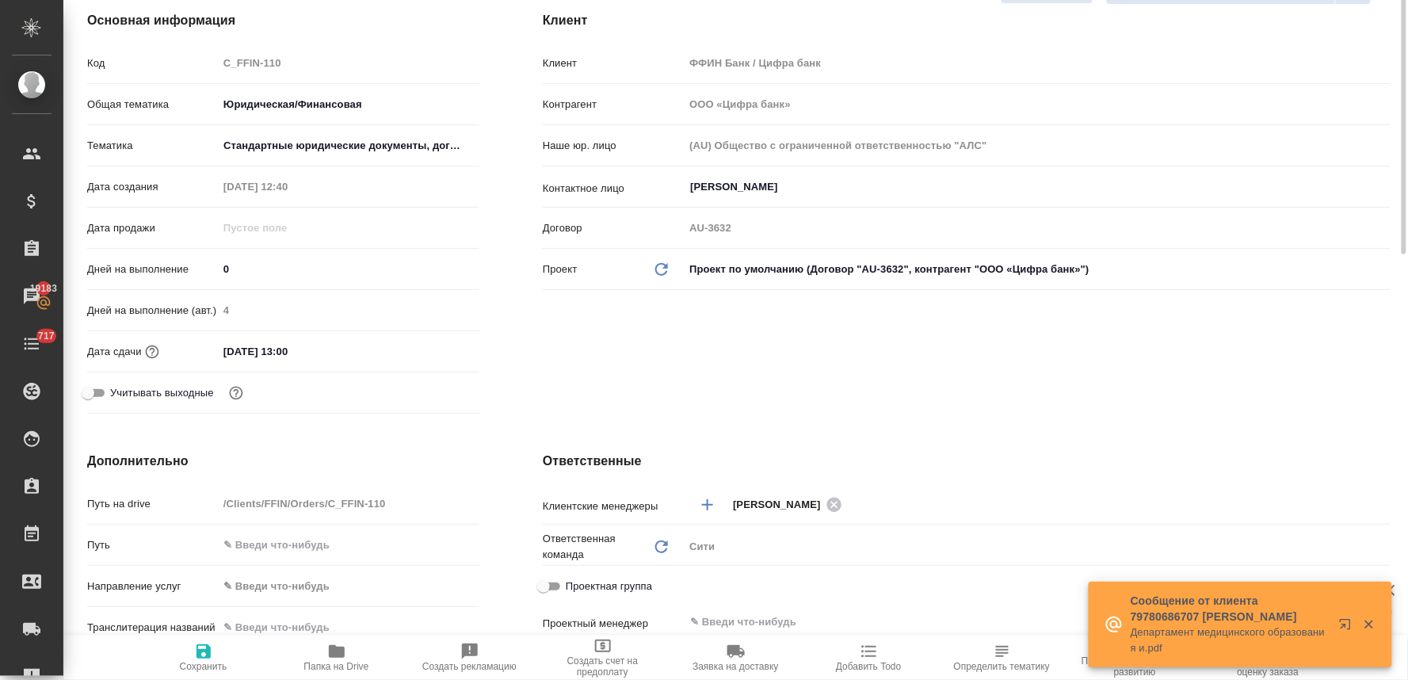
scroll to position [123, 0]
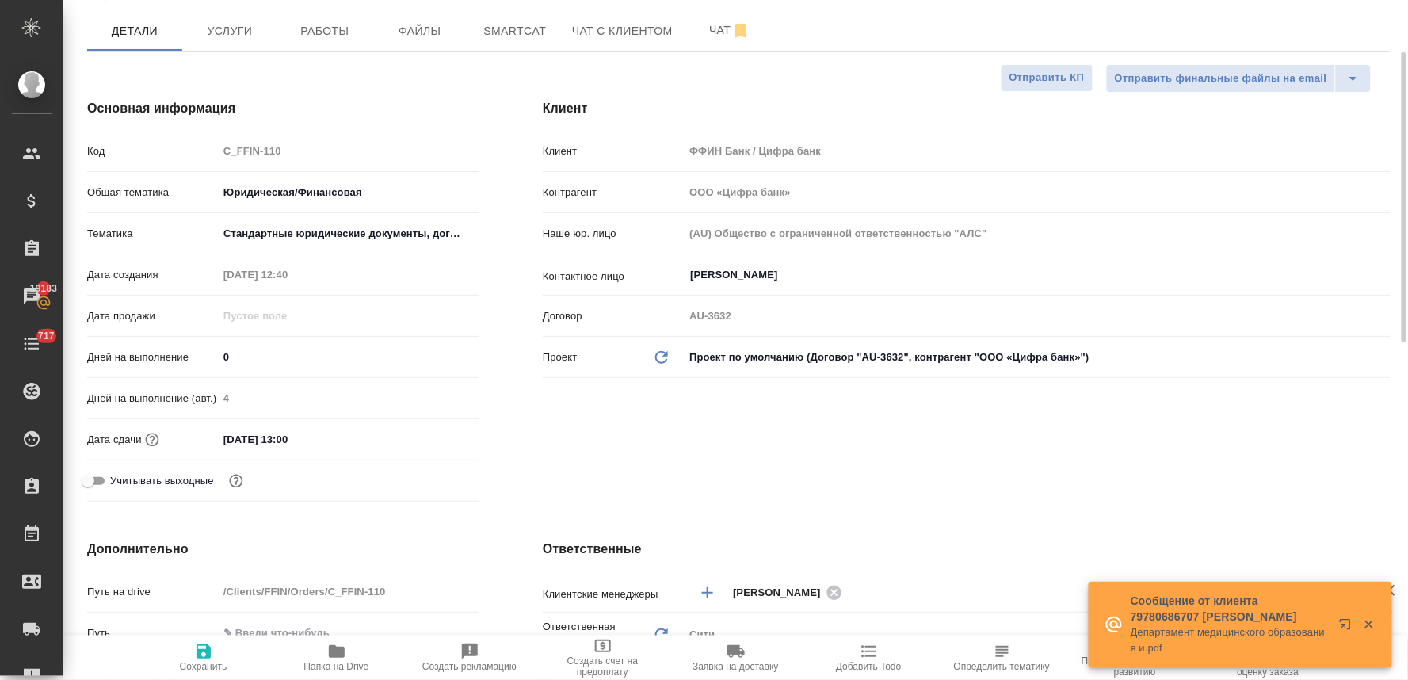
type textarea "нот"
type textarea "x"
click at [317, 444] on input "[DATE] 13:00" at bounding box center [287, 439] width 139 height 23
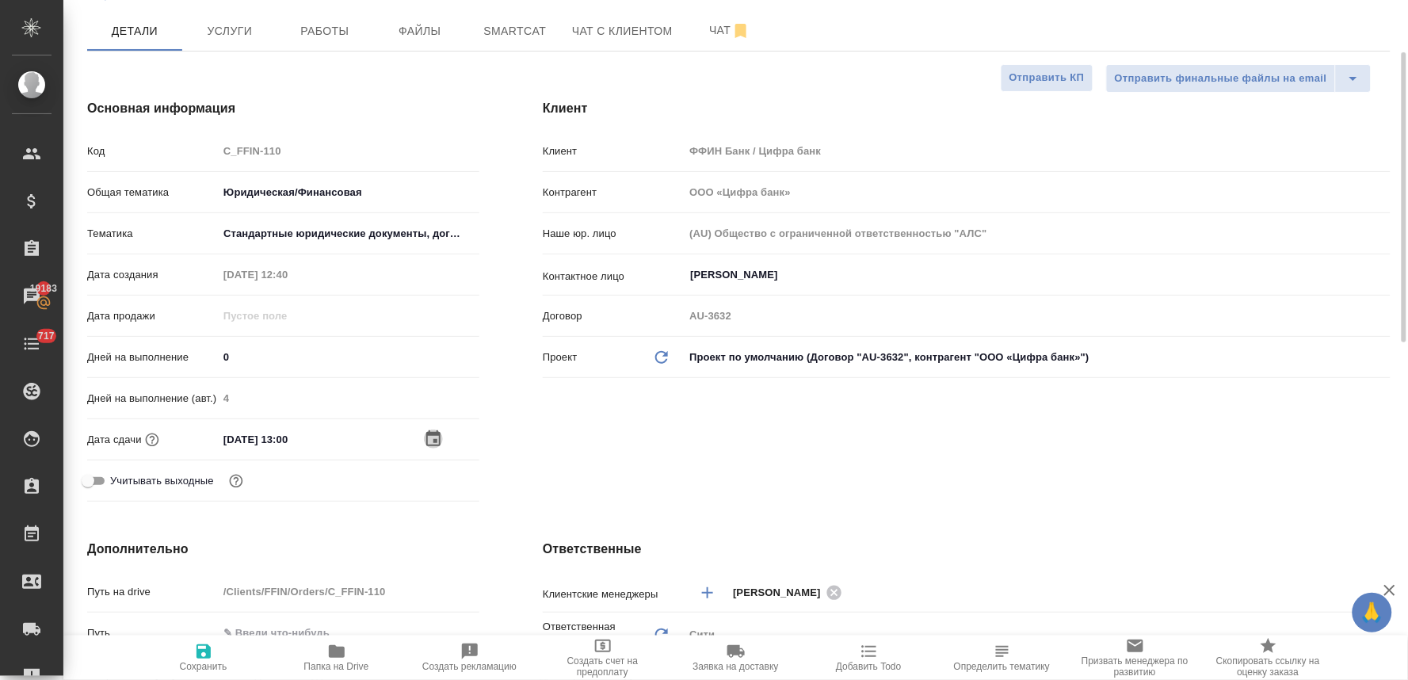
click at [428, 437] on icon "button" at bounding box center [433, 438] width 14 height 16
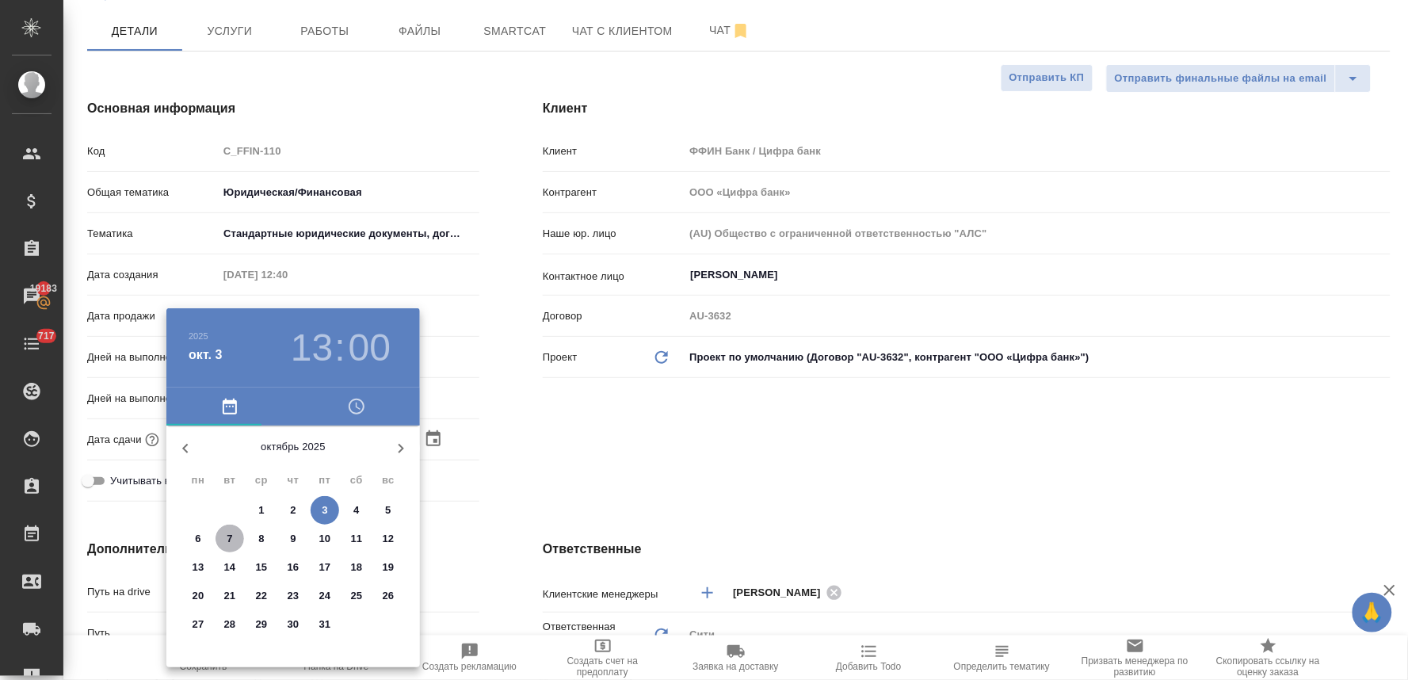
click at [233, 537] on span "7" at bounding box center [230, 539] width 29 height 16
type input "[DATE] 13:00"
type textarea "x"
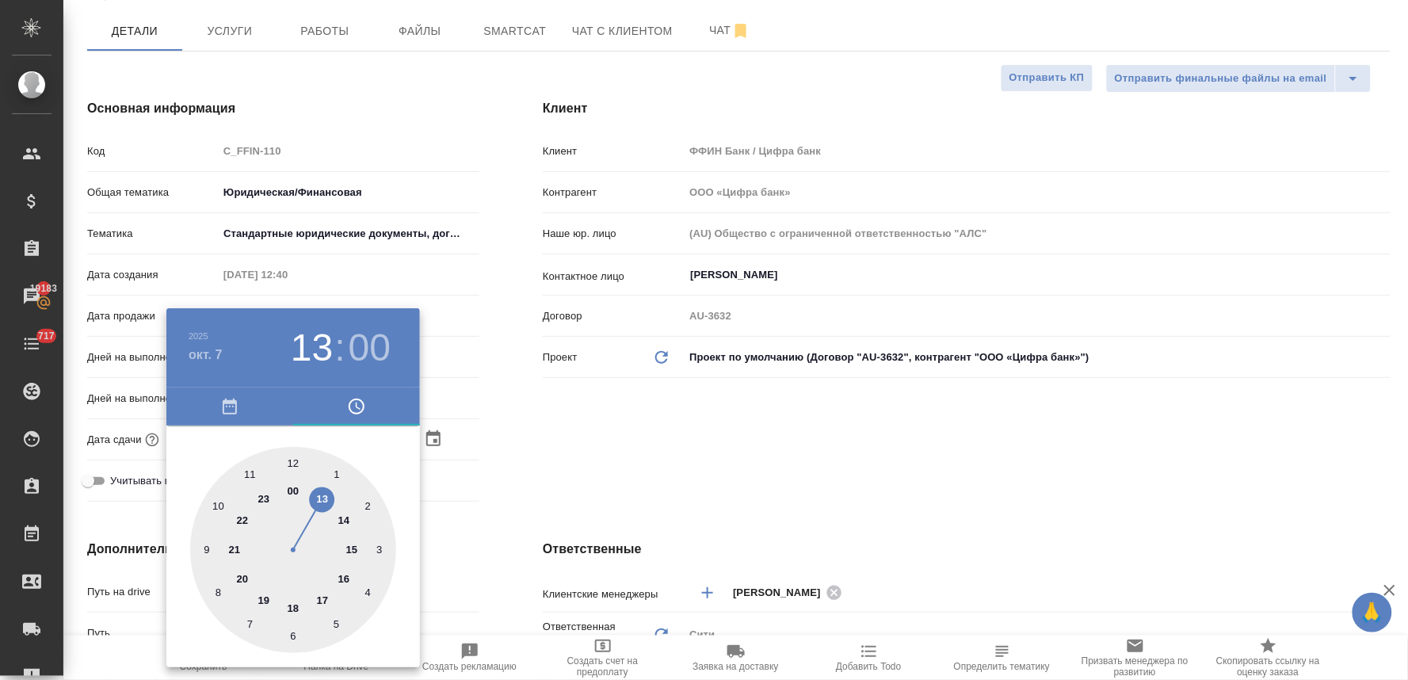
click at [502, 514] on div at bounding box center [704, 340] width 1408 height 680
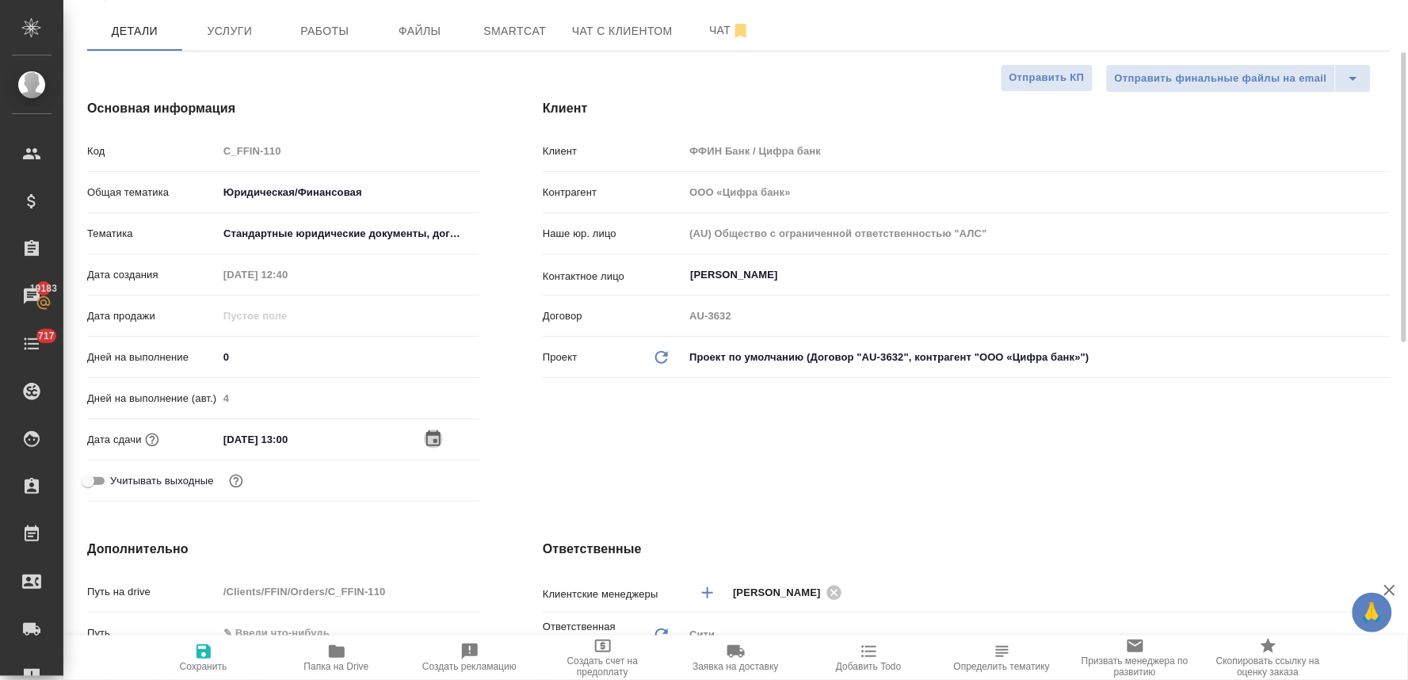
click at [439, 437] on icon "button" at bounding box center [433, 438] width 14 height 16
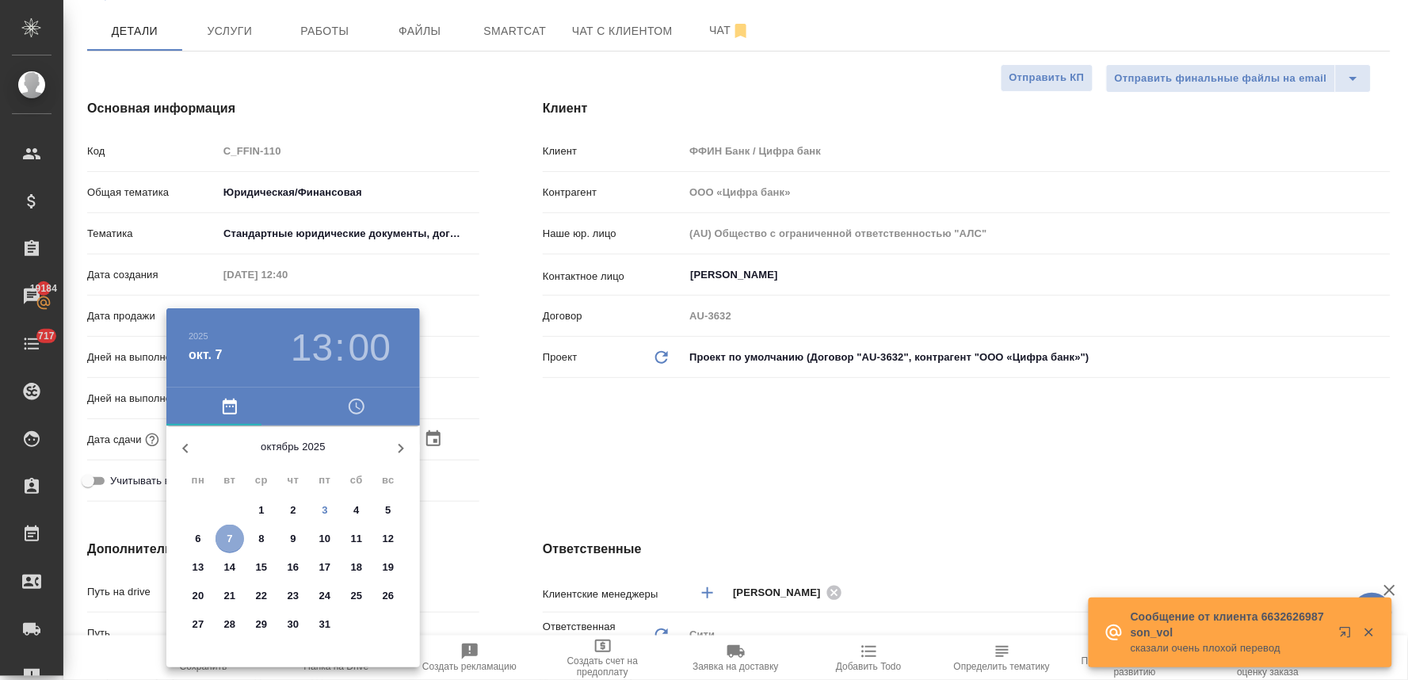
click at [235, 540] on span "7" at bounding box center [230, 539] width 29 height 16
type textarea "x"
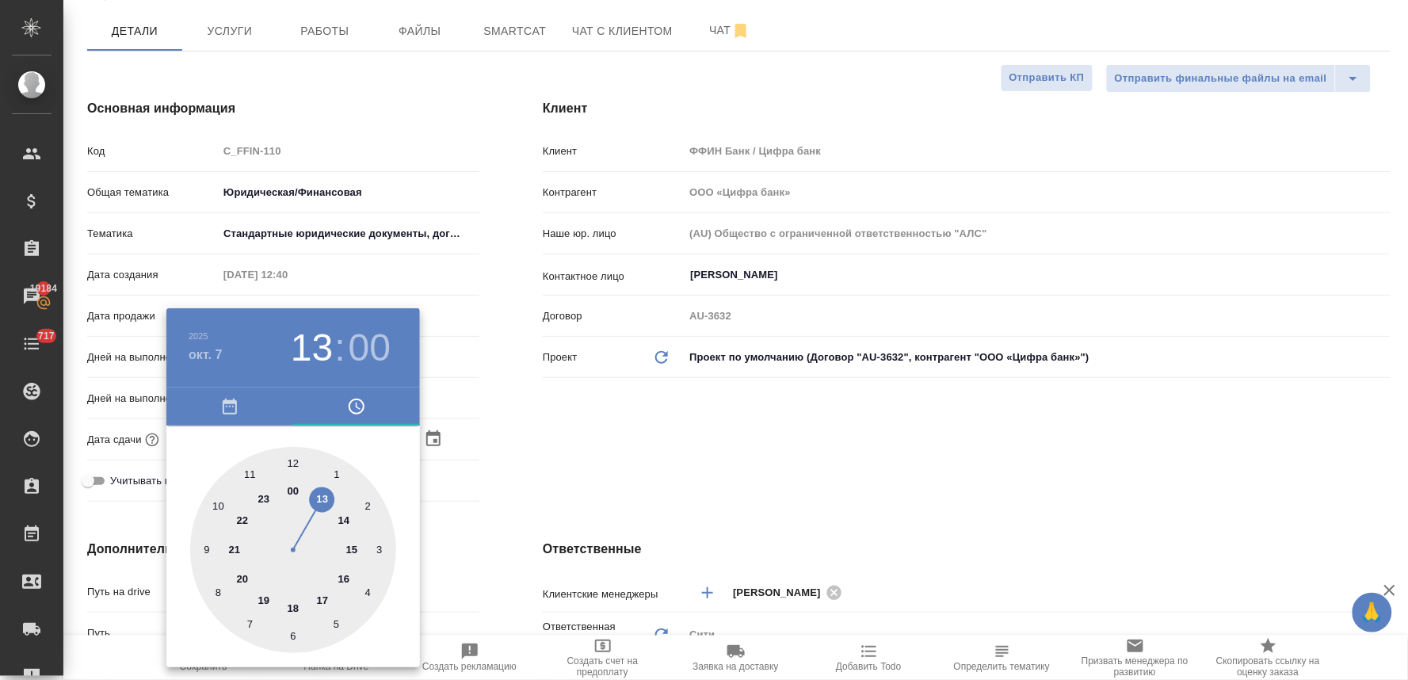
click at [347, 523] on div at bounding box center [293, 550] width 206 height 206
type input "[DATE] 14:00"
type textarea "x"
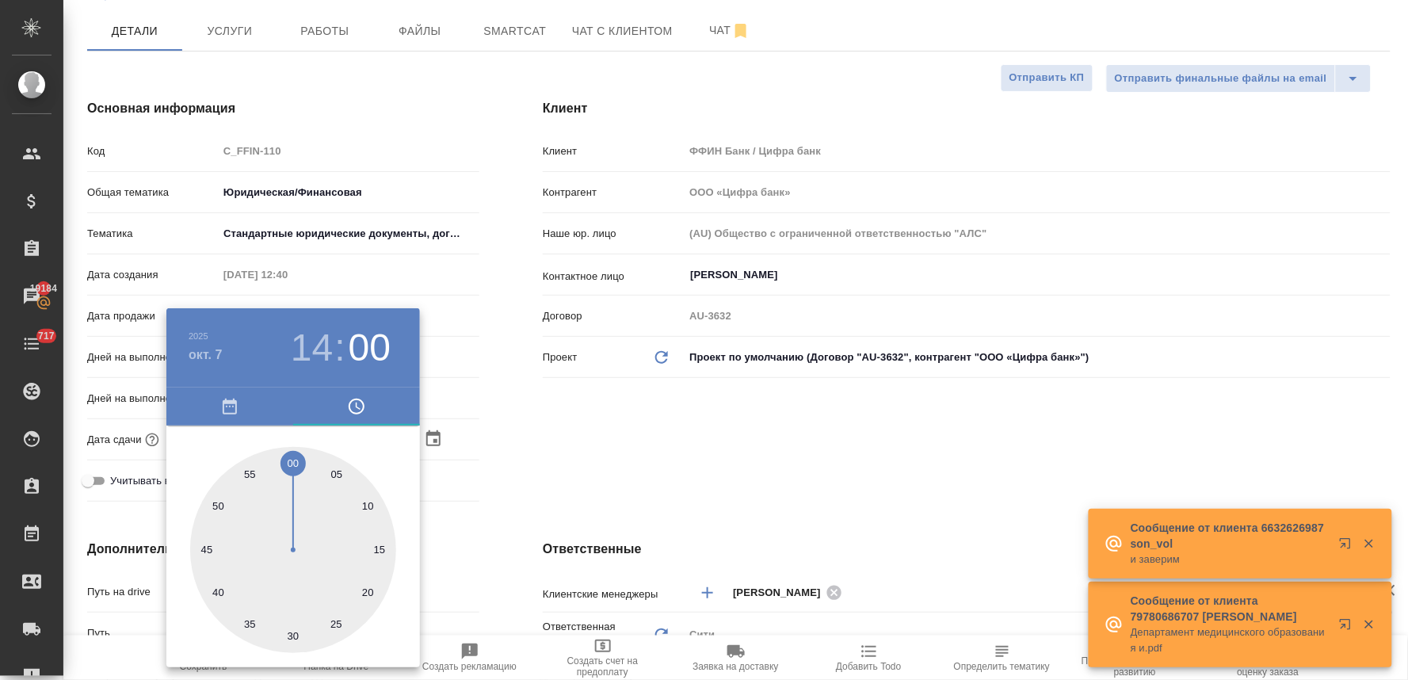
click at [644, 454] on div at bounding box center [704, 340] width 1408 height 680
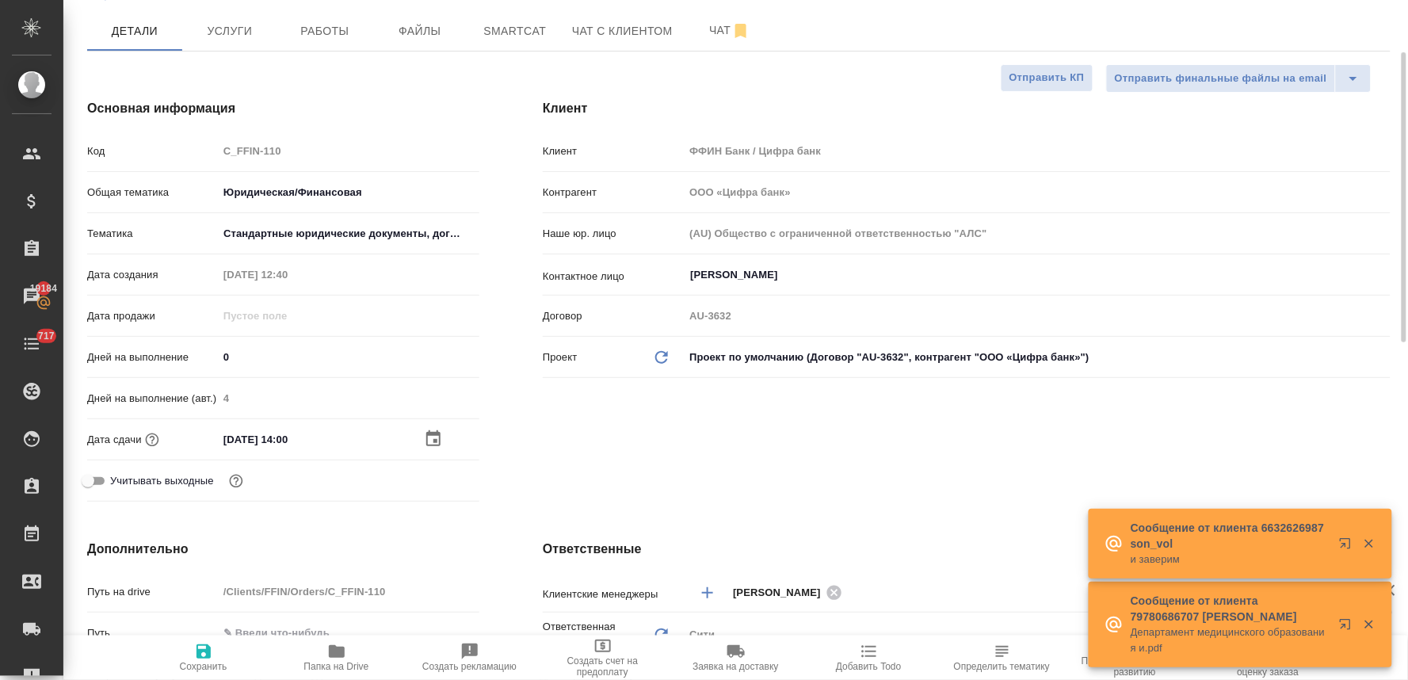
click at [189, 655] on span "Сохранить" at bounding box center [204, 657] width 114 height 30
type textarea "x"
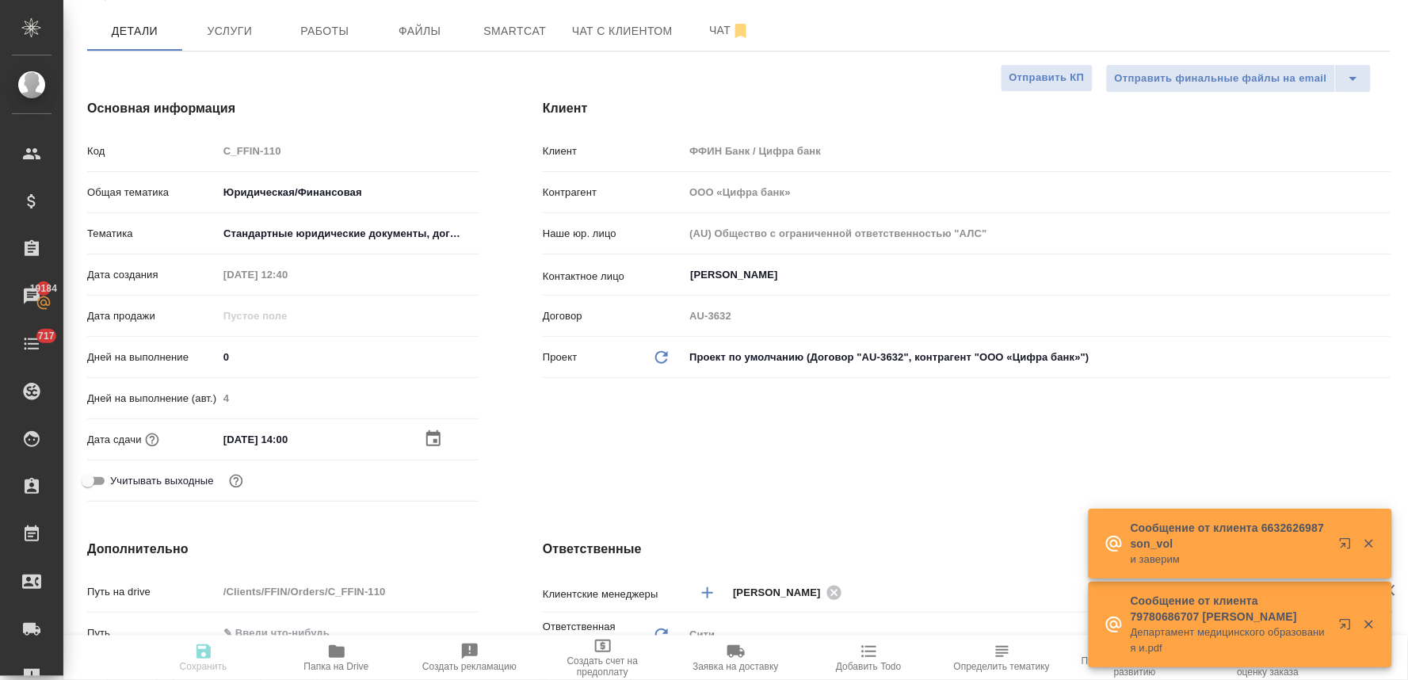
type textarea "x"
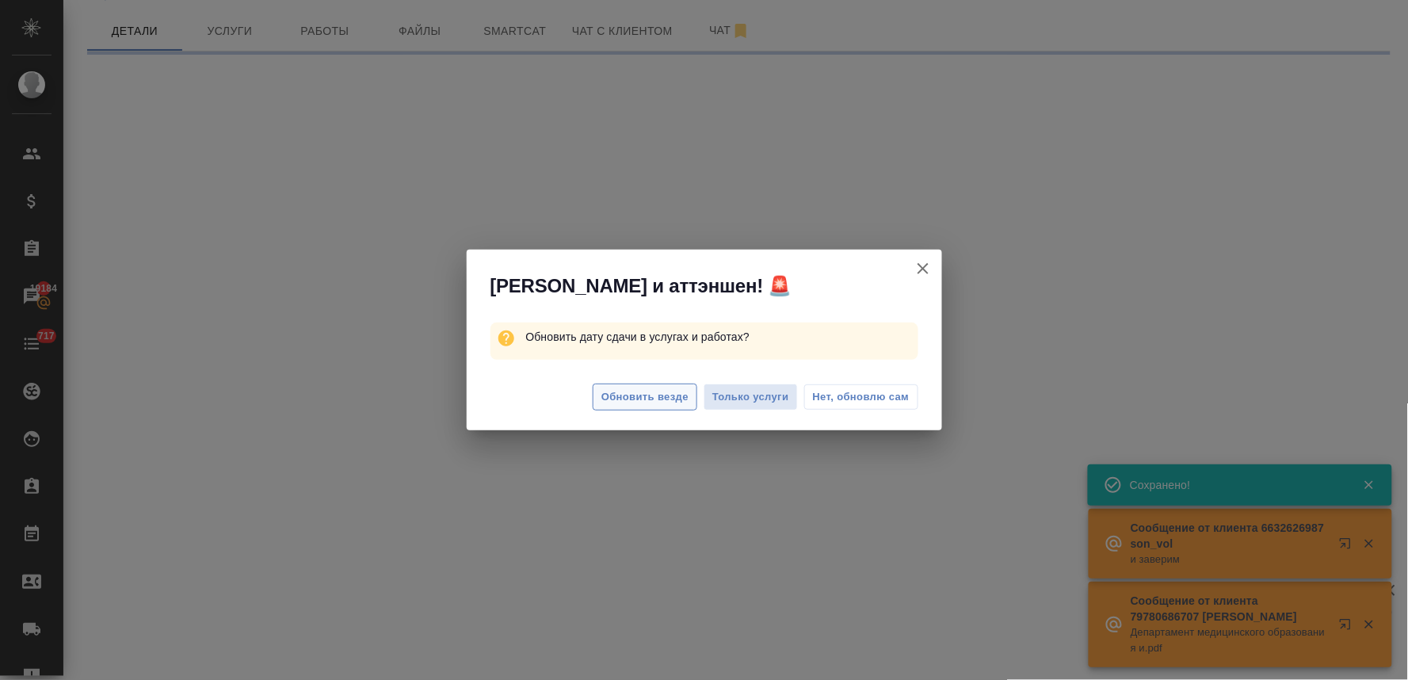
select select "RU"
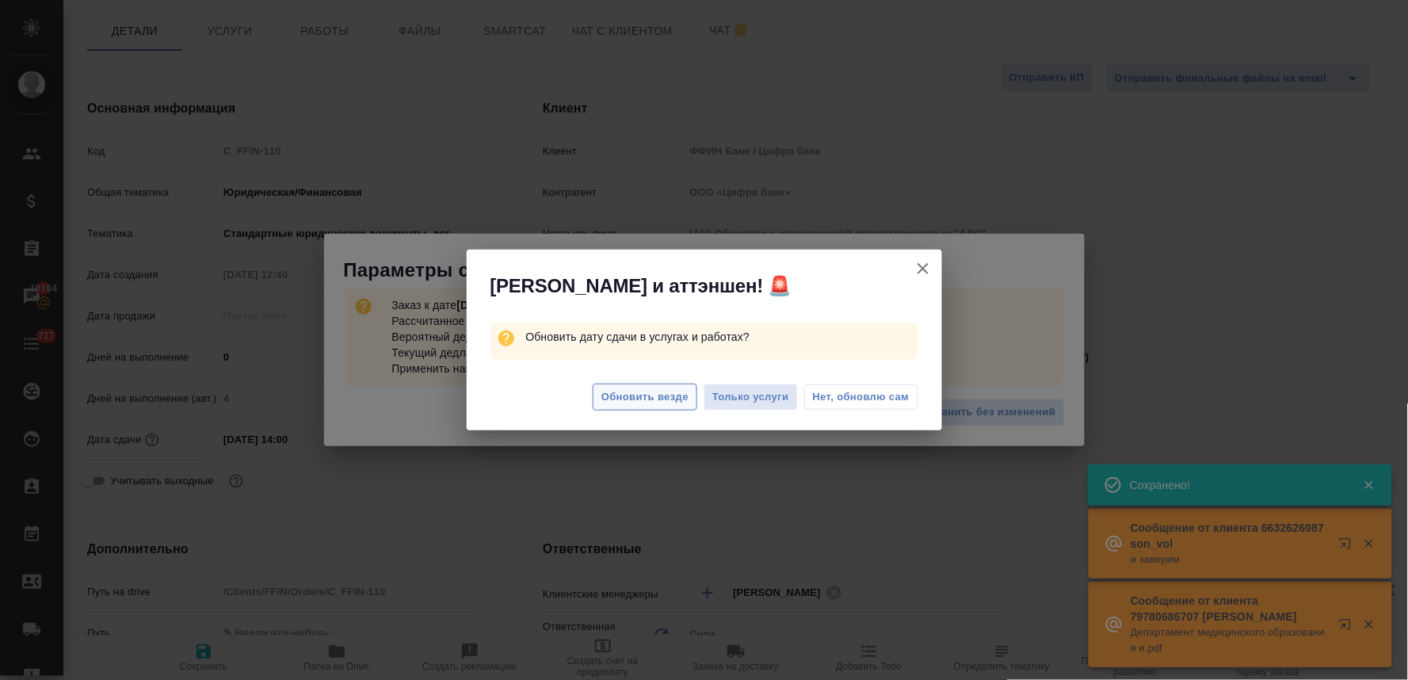
type textarea "x"
click at [664, 395] on span "Обновить везде" at bounding box center [644, 397] width 87 height 18
type textarea "x"
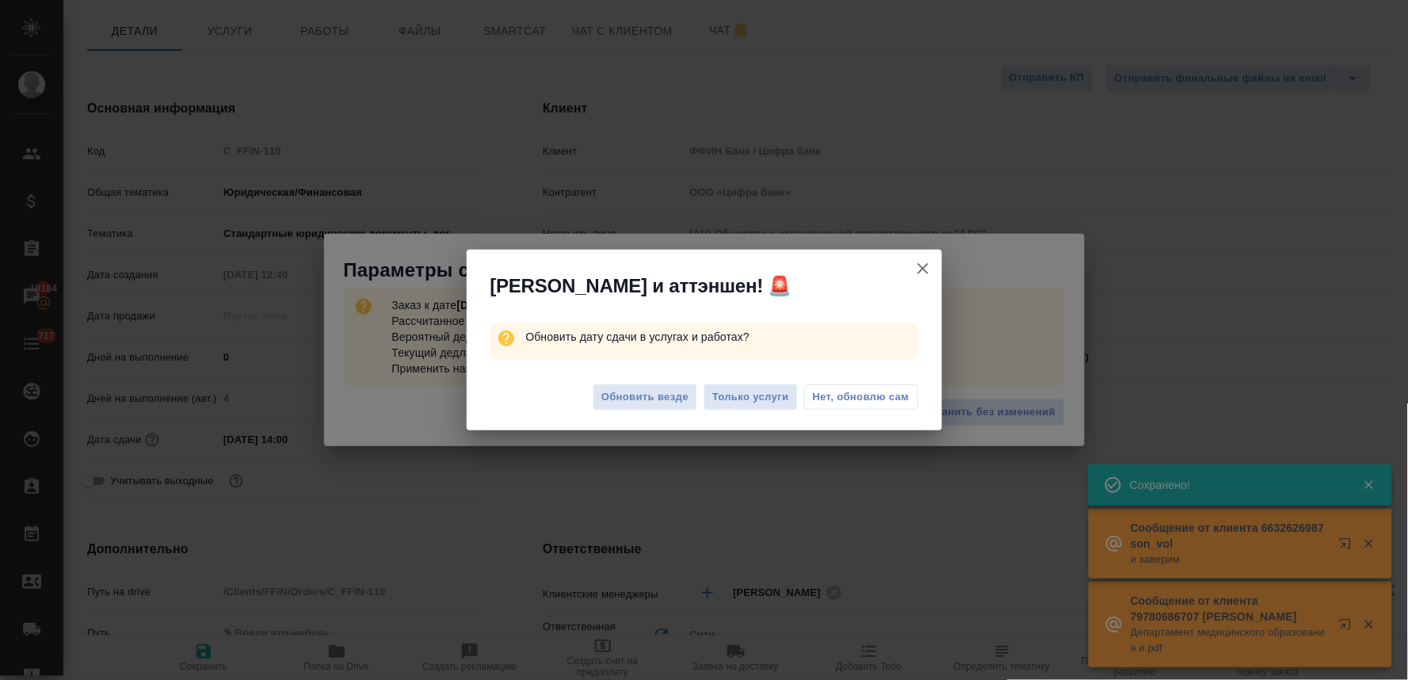
type textarea "x"
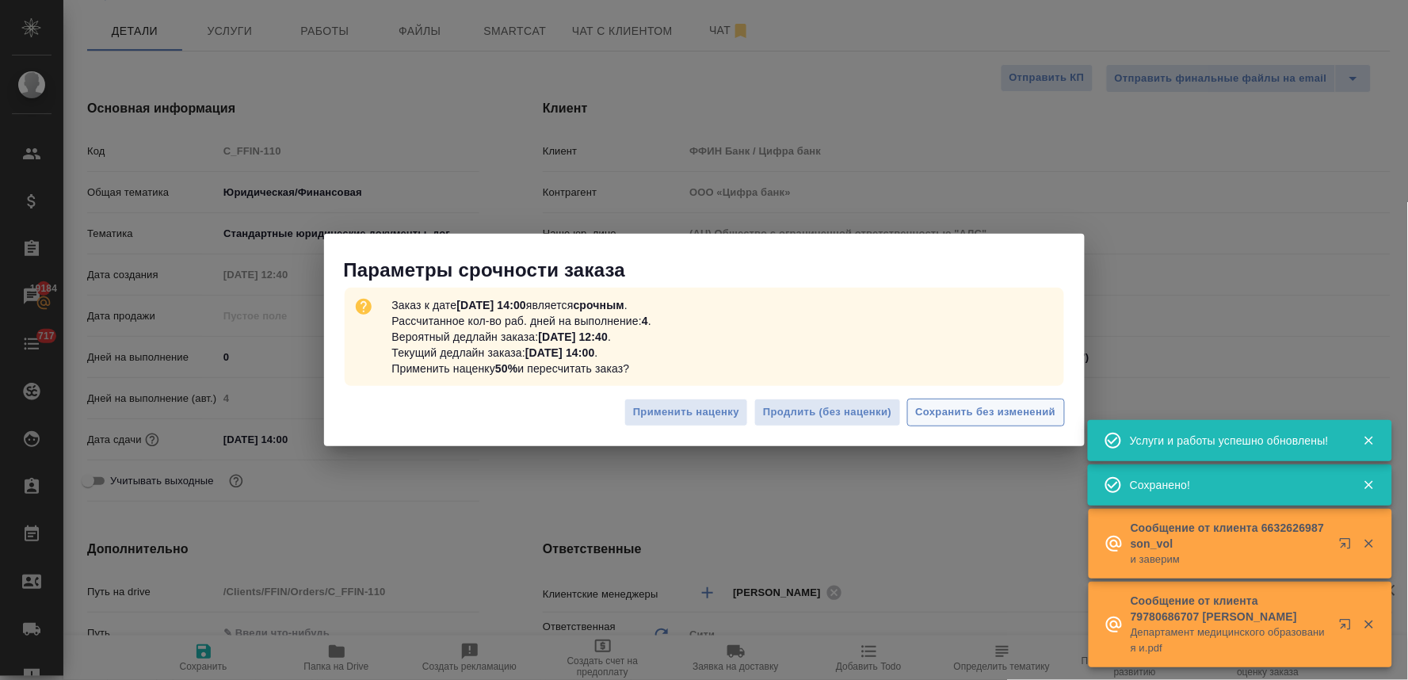
click at [1000, 416] on span "Сохранить без изменений" at bounding box center [986, 412] width 140 height 18
type textarea "x"
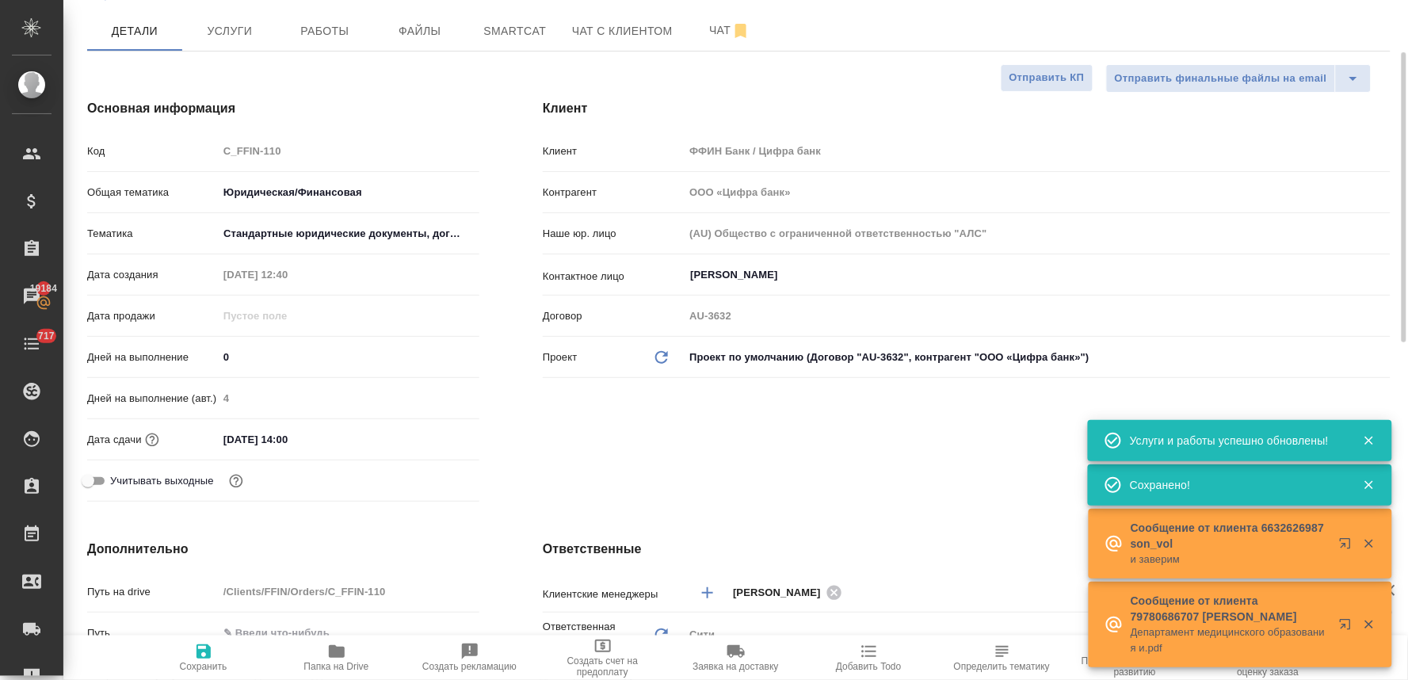
type textarea "x"
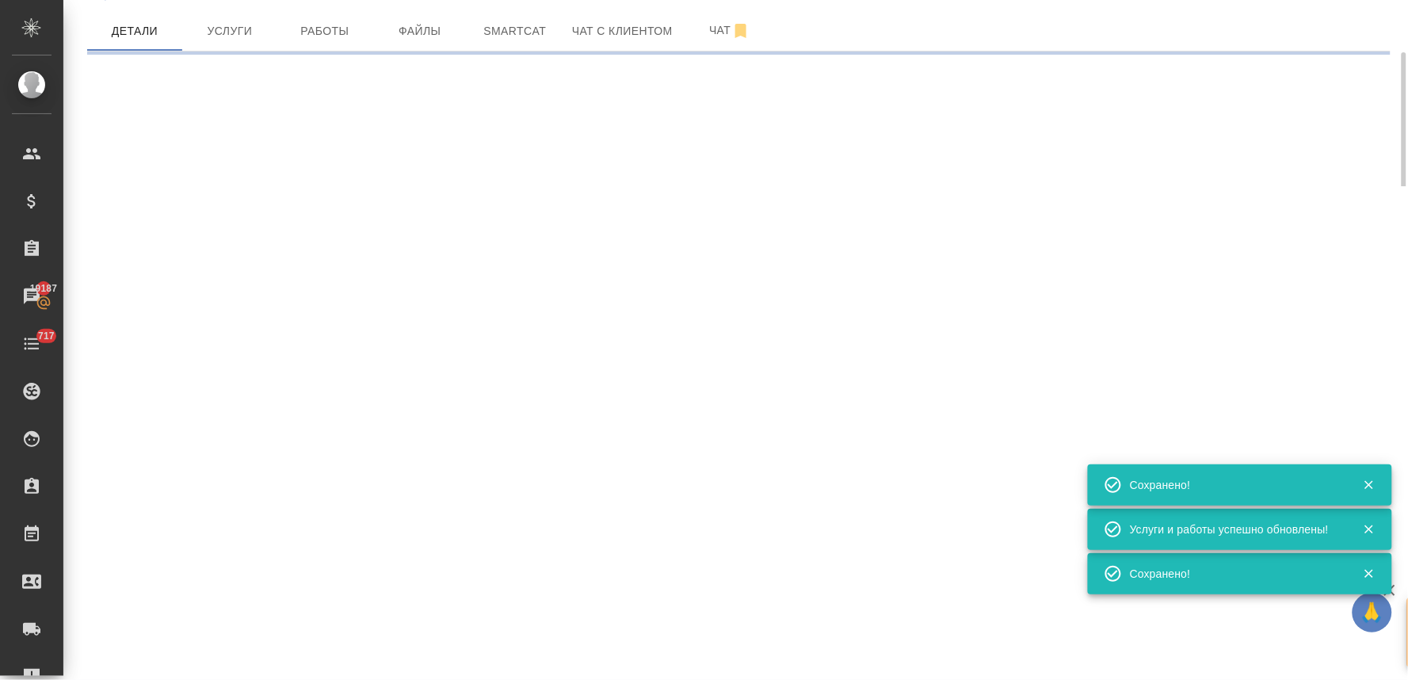
select select "RU"
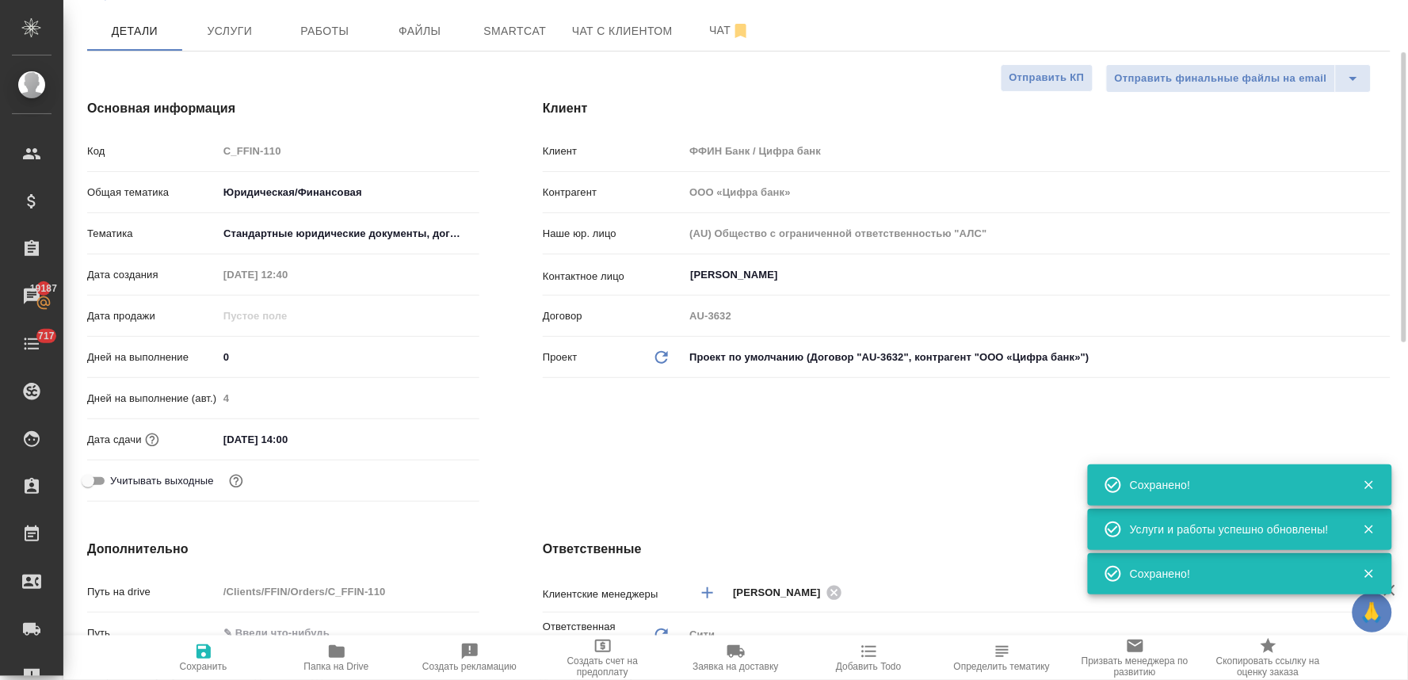
type textarea "x"
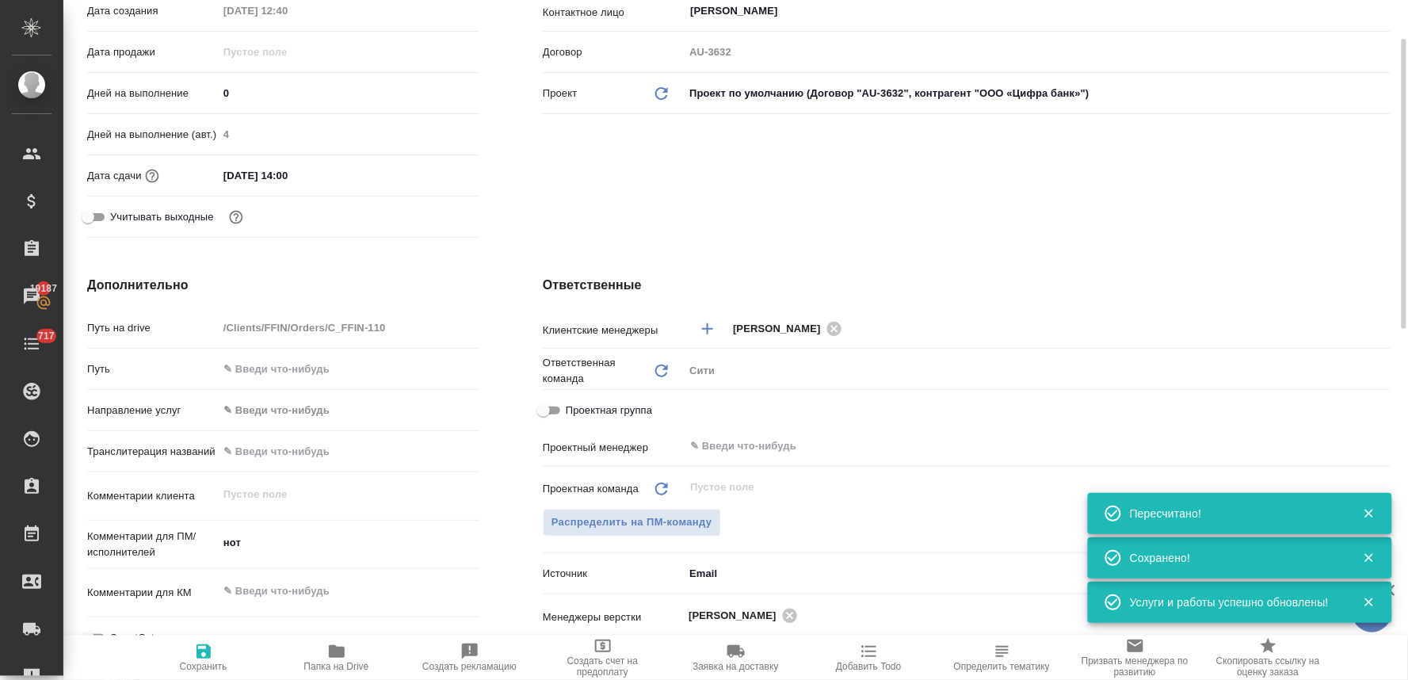
scroll to position [563, 0]
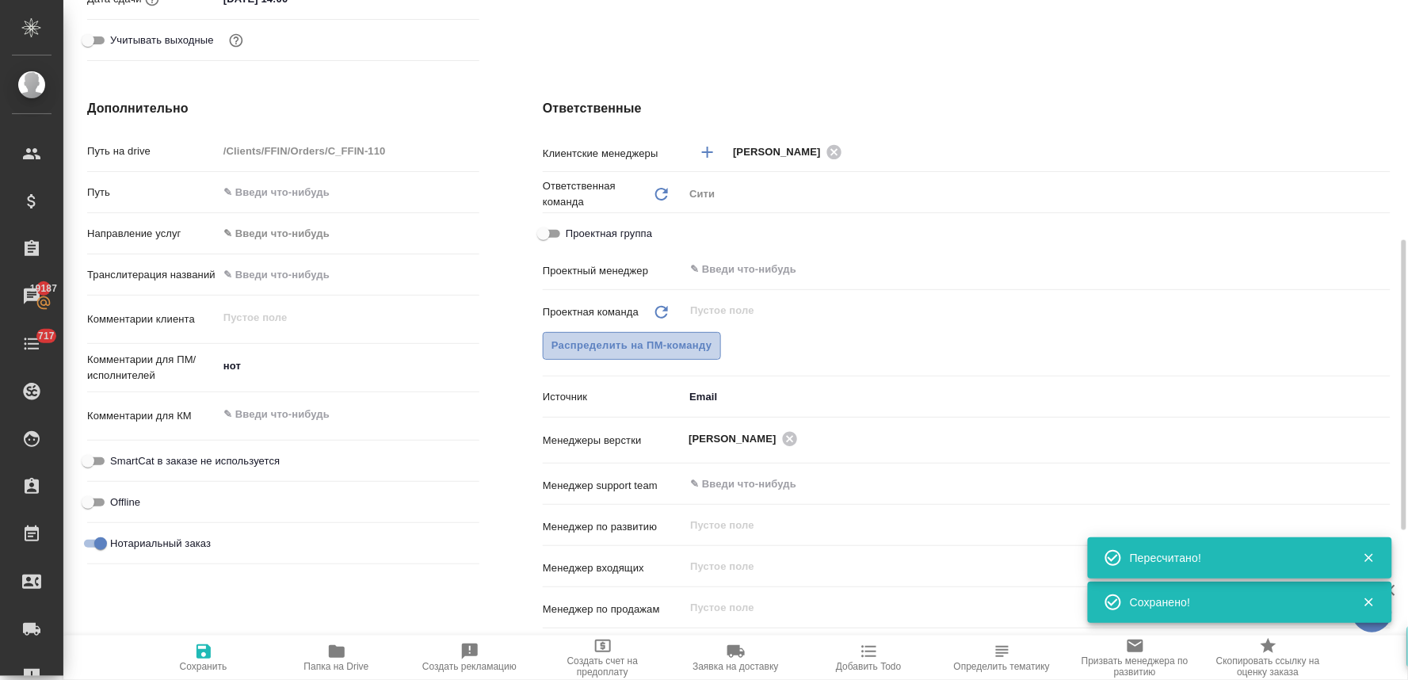
click at [674, 344] on span "Распределить на ПМ-команду" at bounding box center [632, 346] width 161 height 18
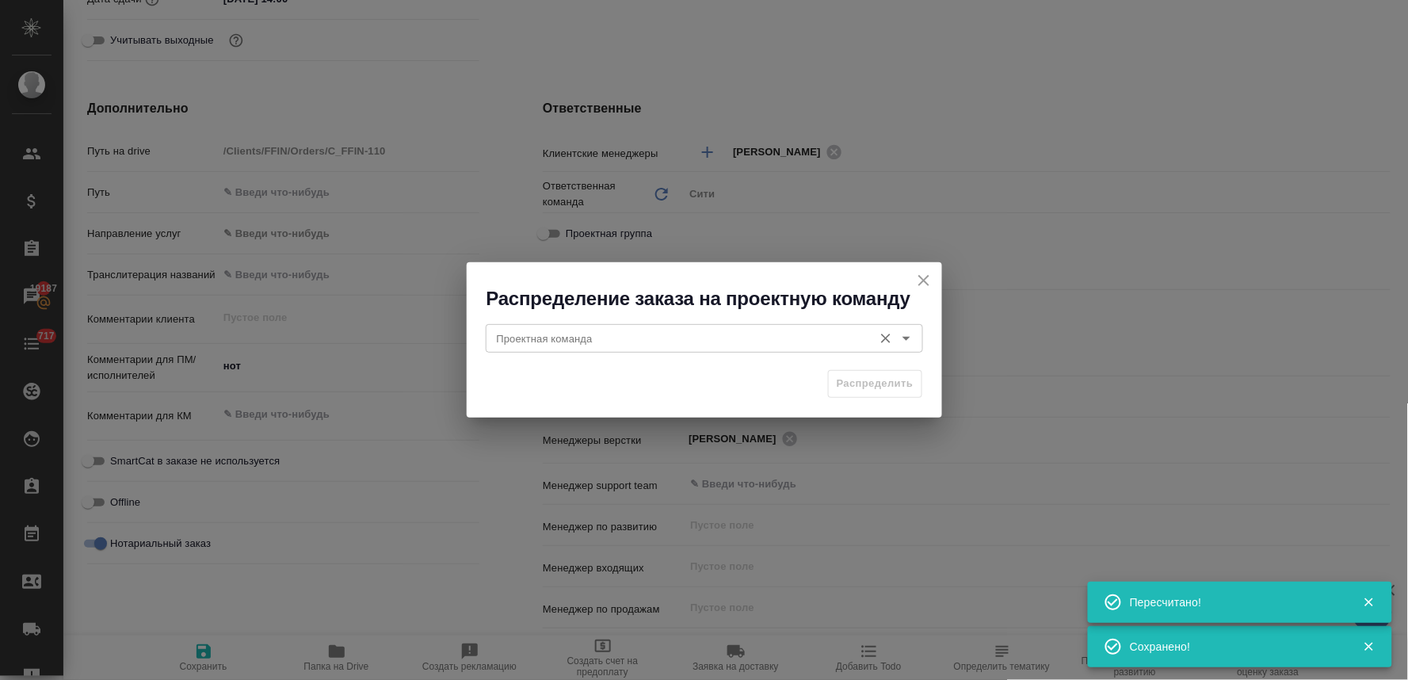
click at [627, 342] on input "Проектная команда" at bounding box center [678, 338] width 375 height 19
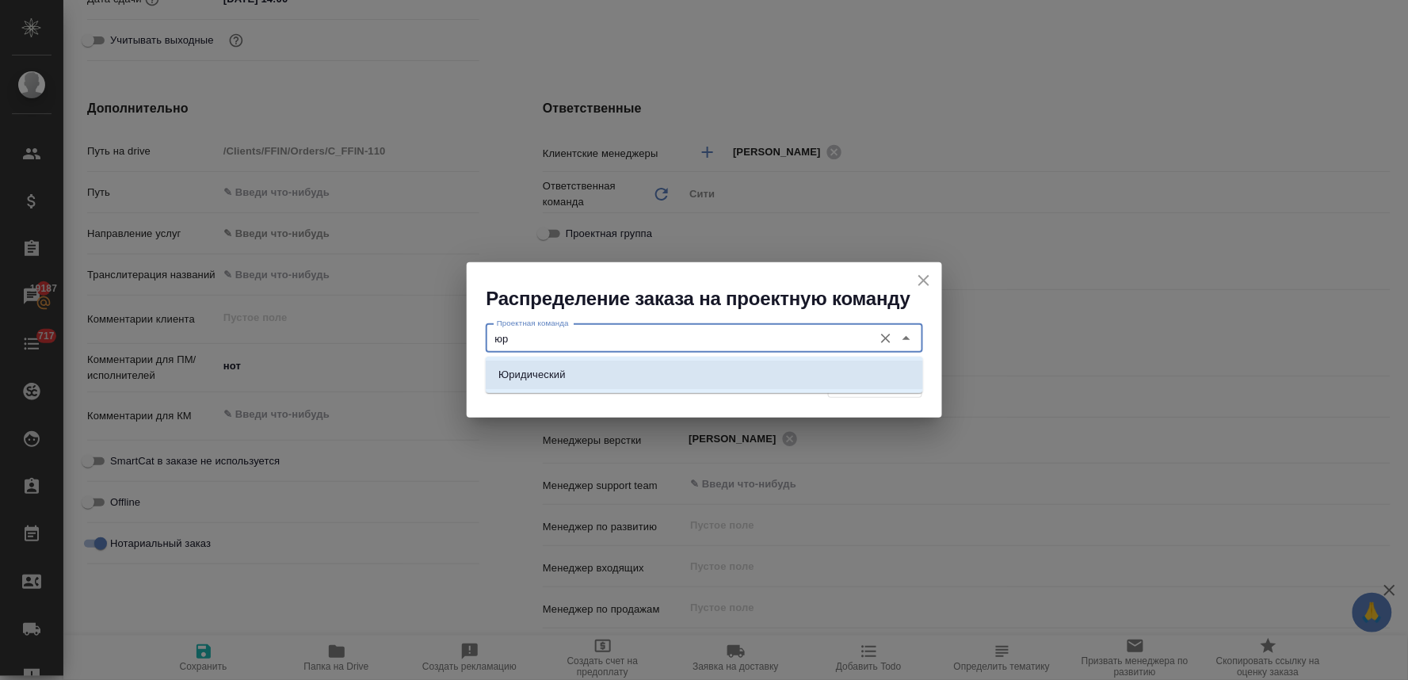
click at [628, 390] on ul "Юридический" at bounding box center [704, 387] width 437 height 29
click at [762, 376] on li "Юридический" at bounding box center [704, 375] width 437 height 29
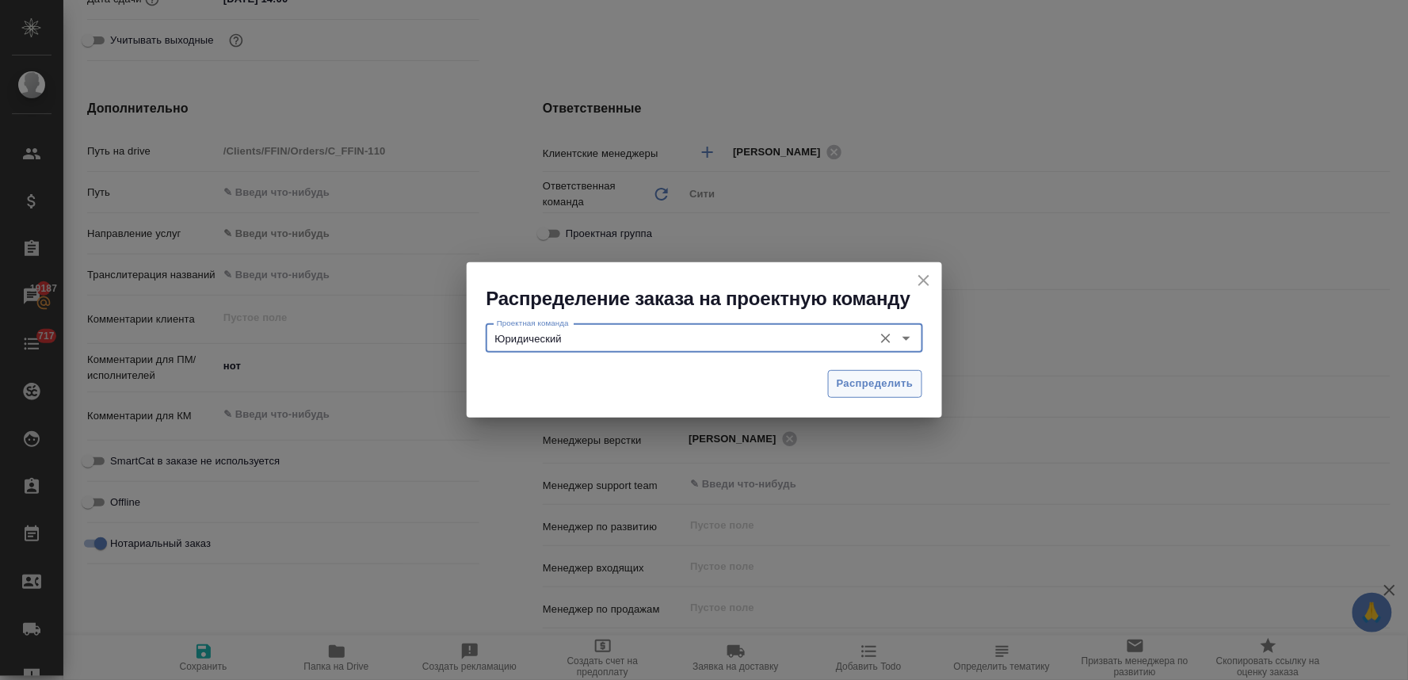
type input "Юридический"
click at [907, 389] on span "Распределить" at bounding box center [875, 384] width 77 height 18
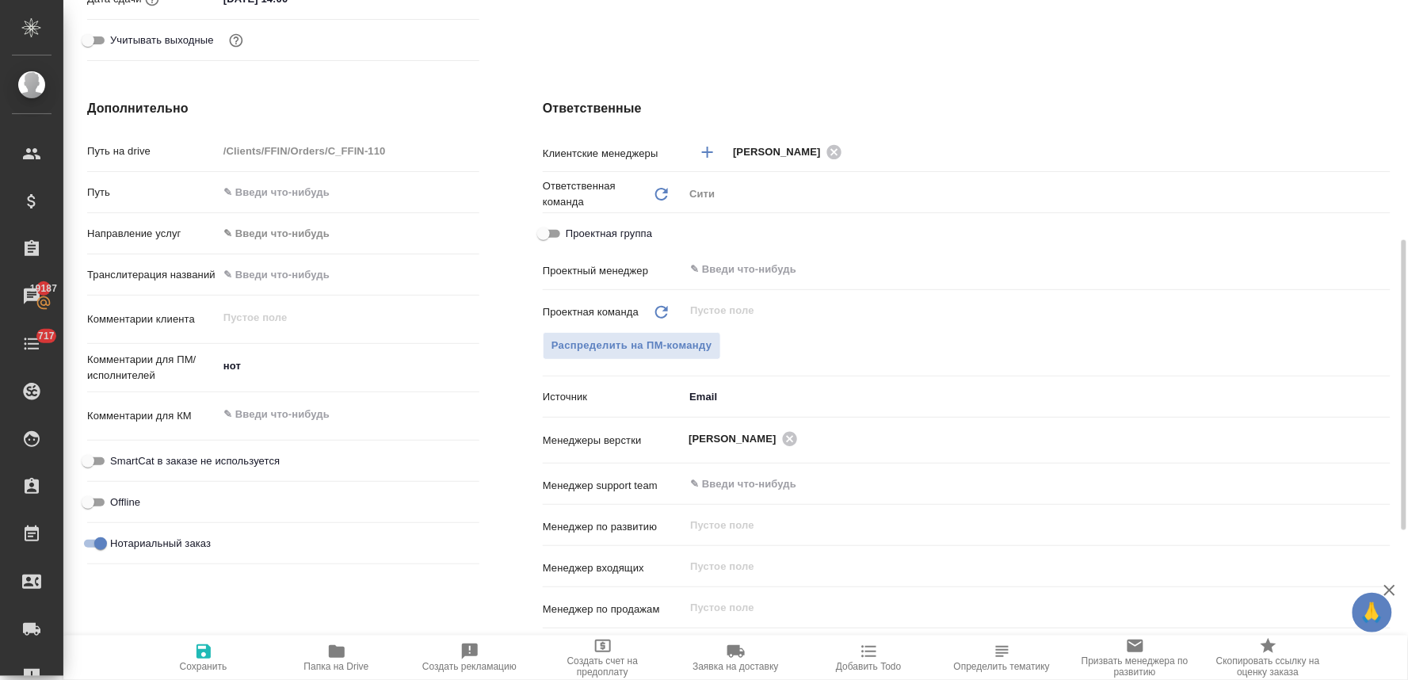
type textarea "x"
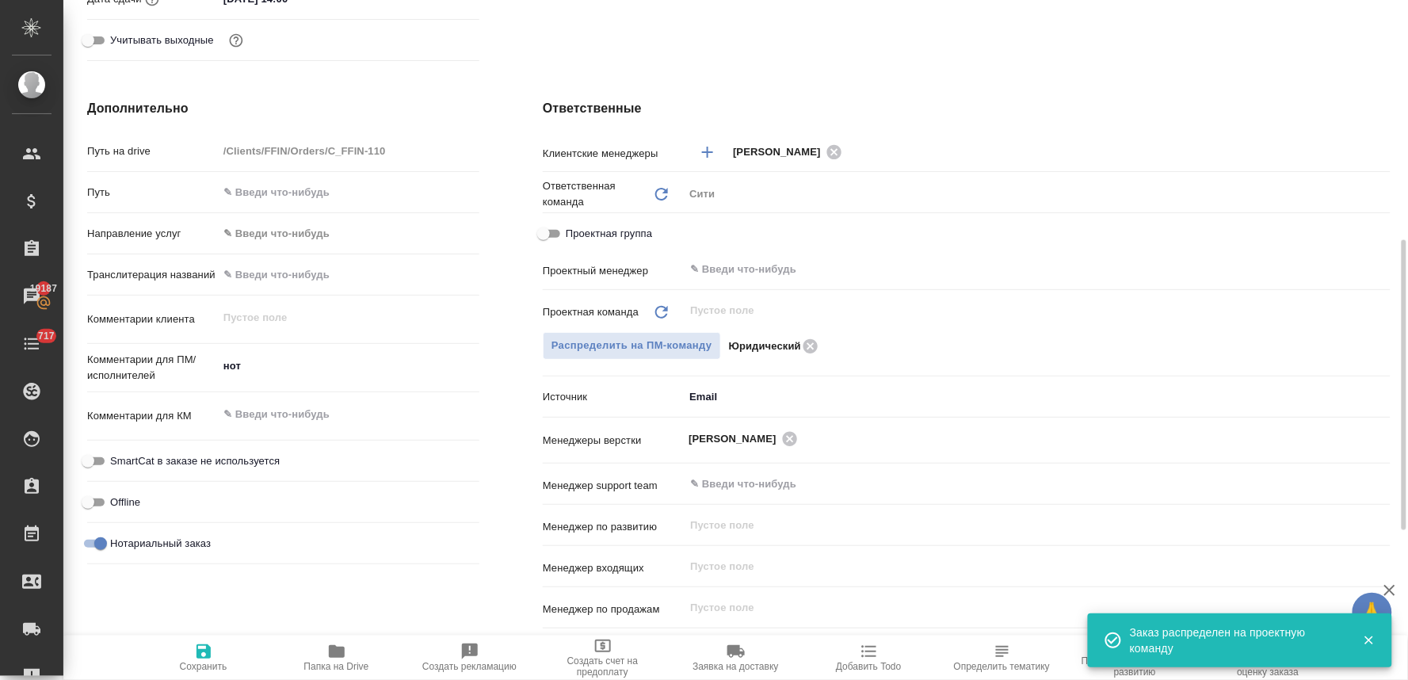
drag, startPoint x: 187, startPoint y: 653, endPoint x: 380, endPoint y: 528, distance: 230.4
click at [188, 653] on span "Сохранить" at bounding box center [204, 657] width 114 height 30
type textarea "x"
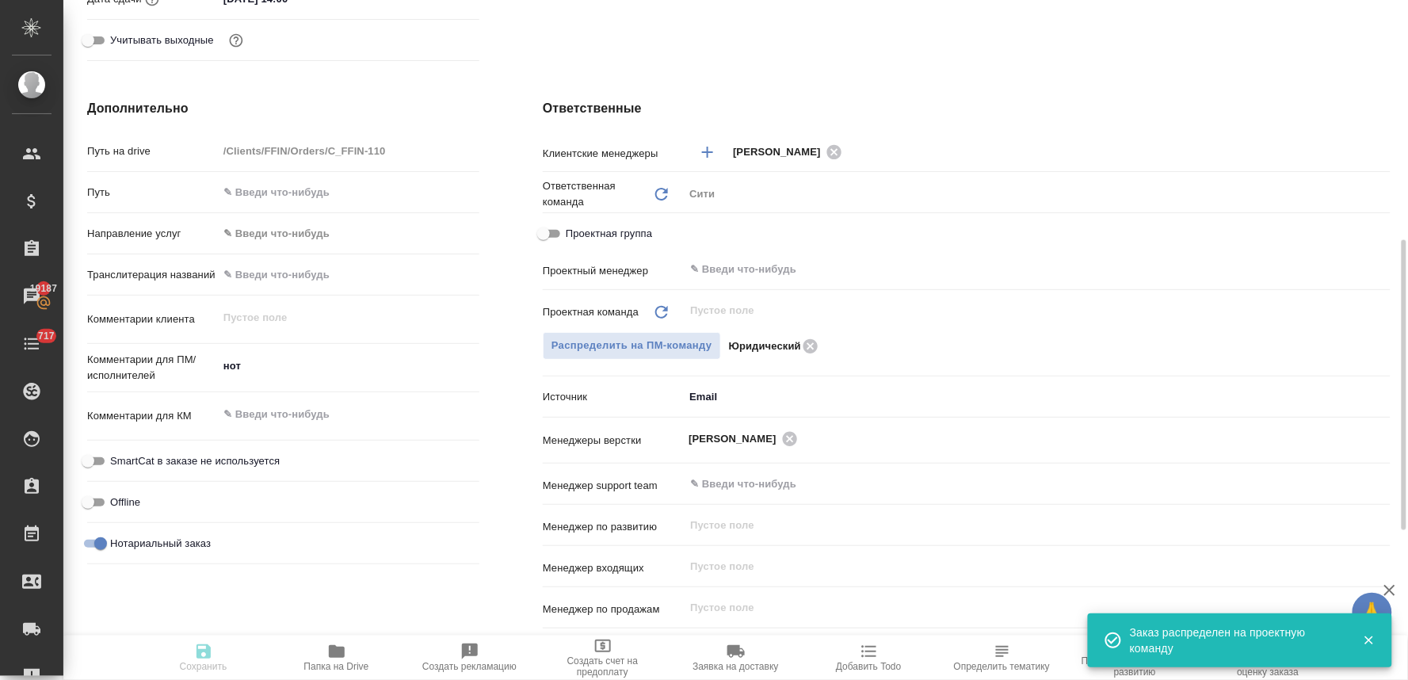
type textarea "x"
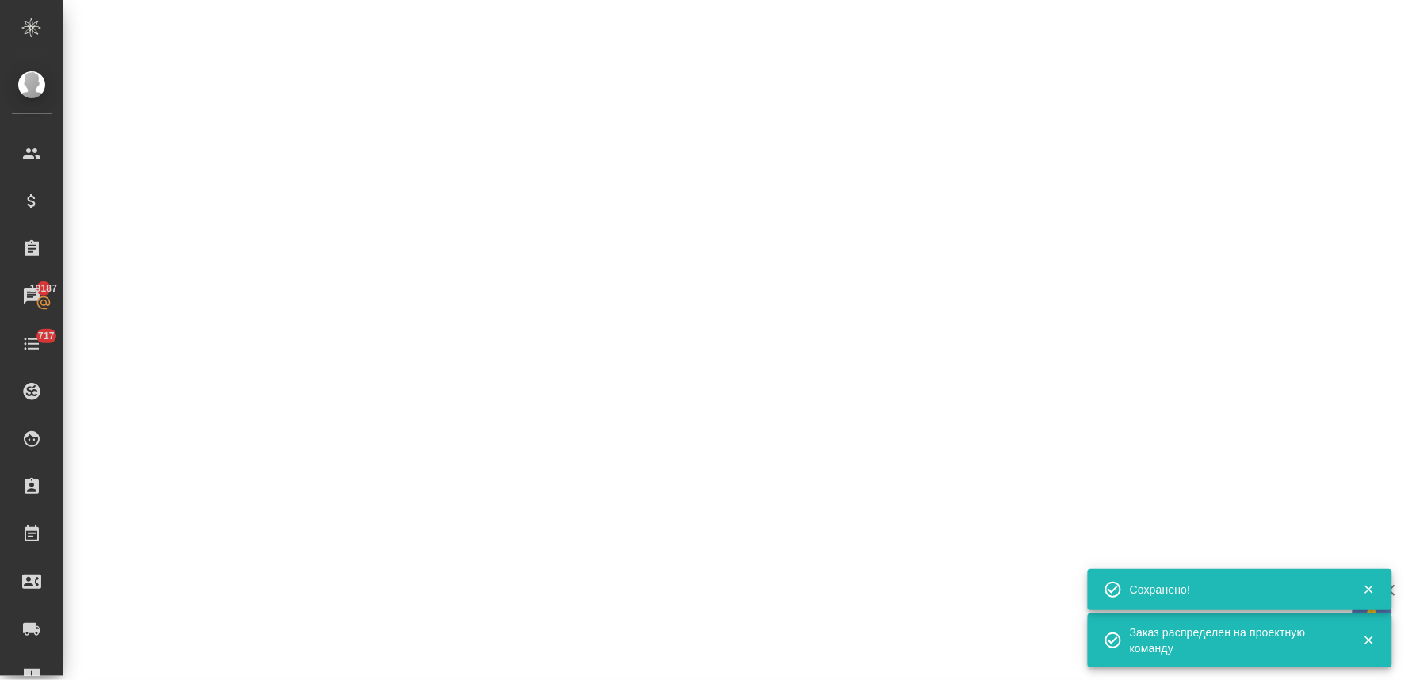
select select "RU"
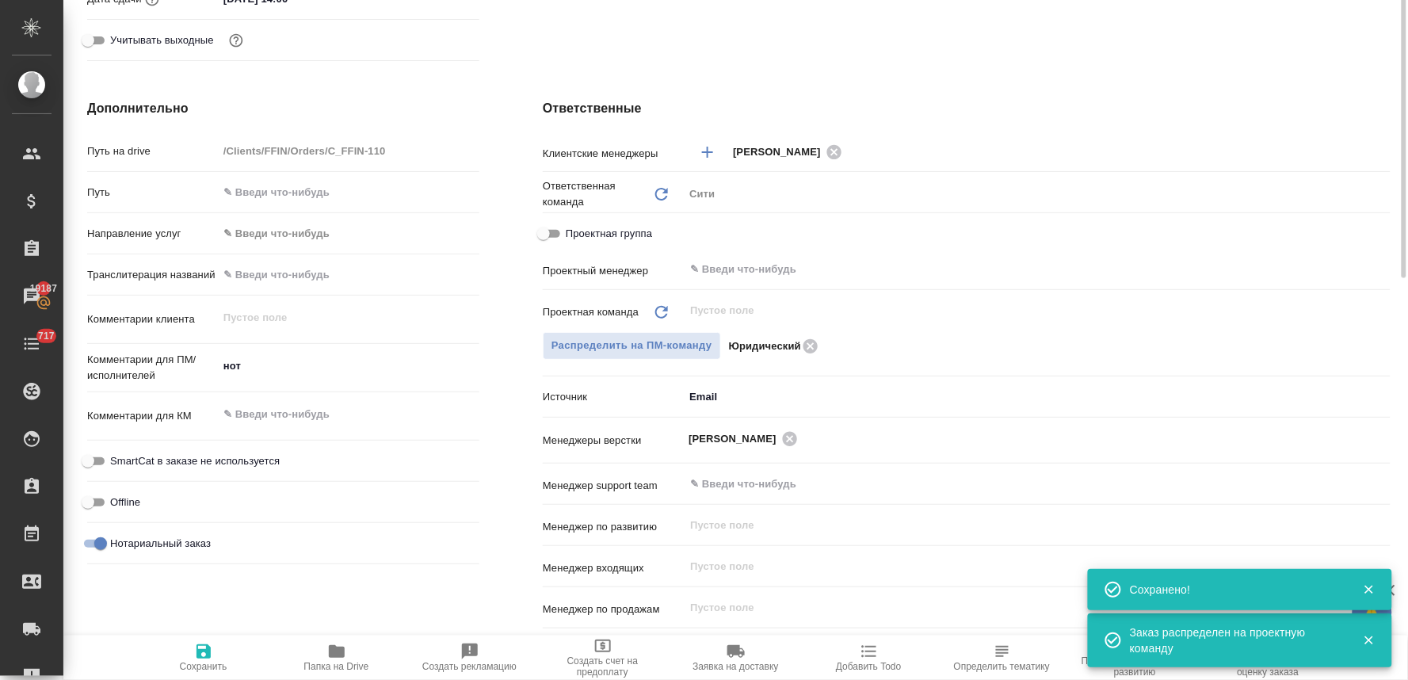
scroll to position [0, 0]
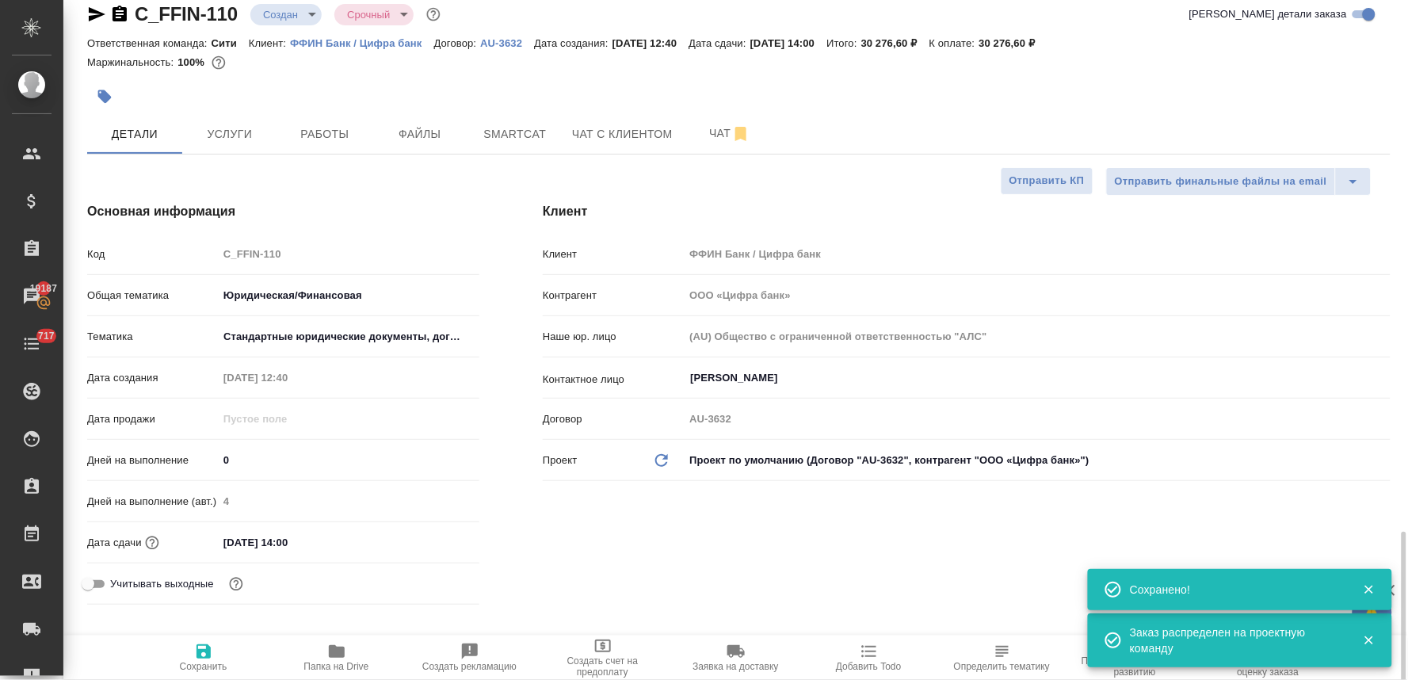
type textarea "x"
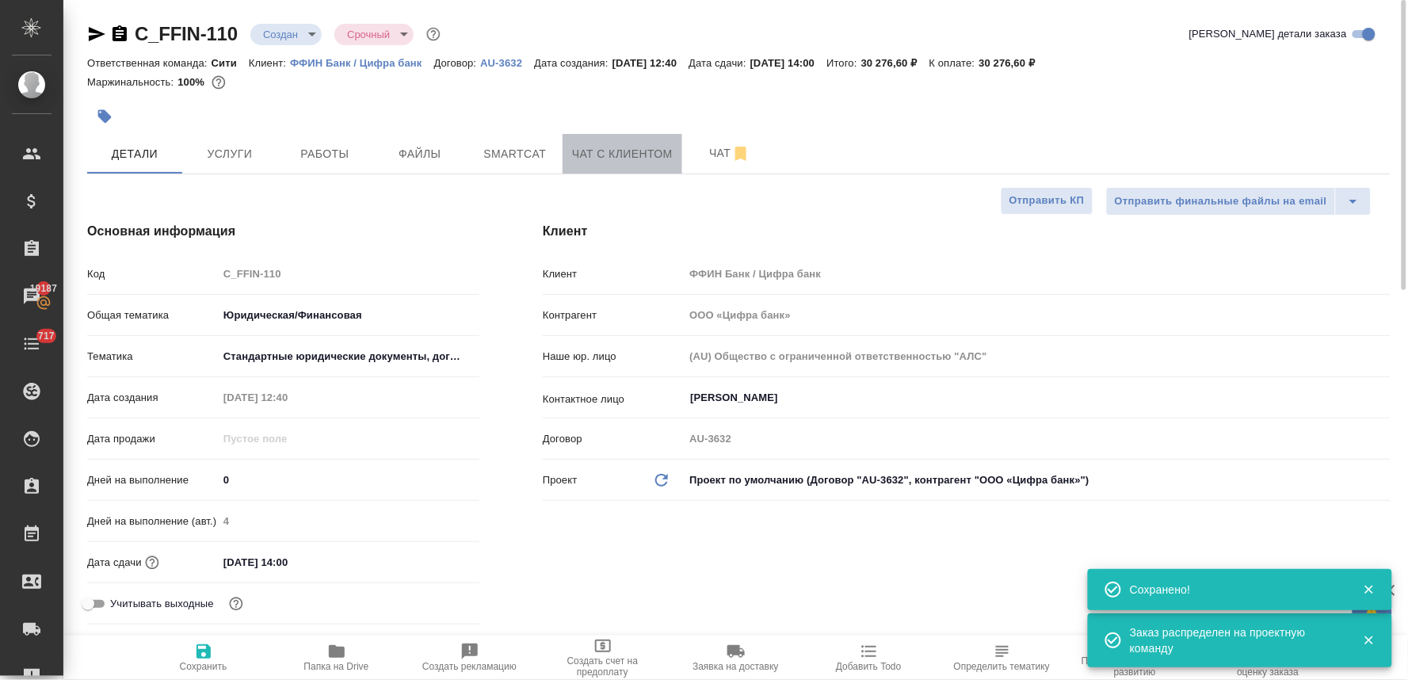
click at [659, 160] on span "Чат с клиентом" at bounding box center [622, 154] width 101 height 20
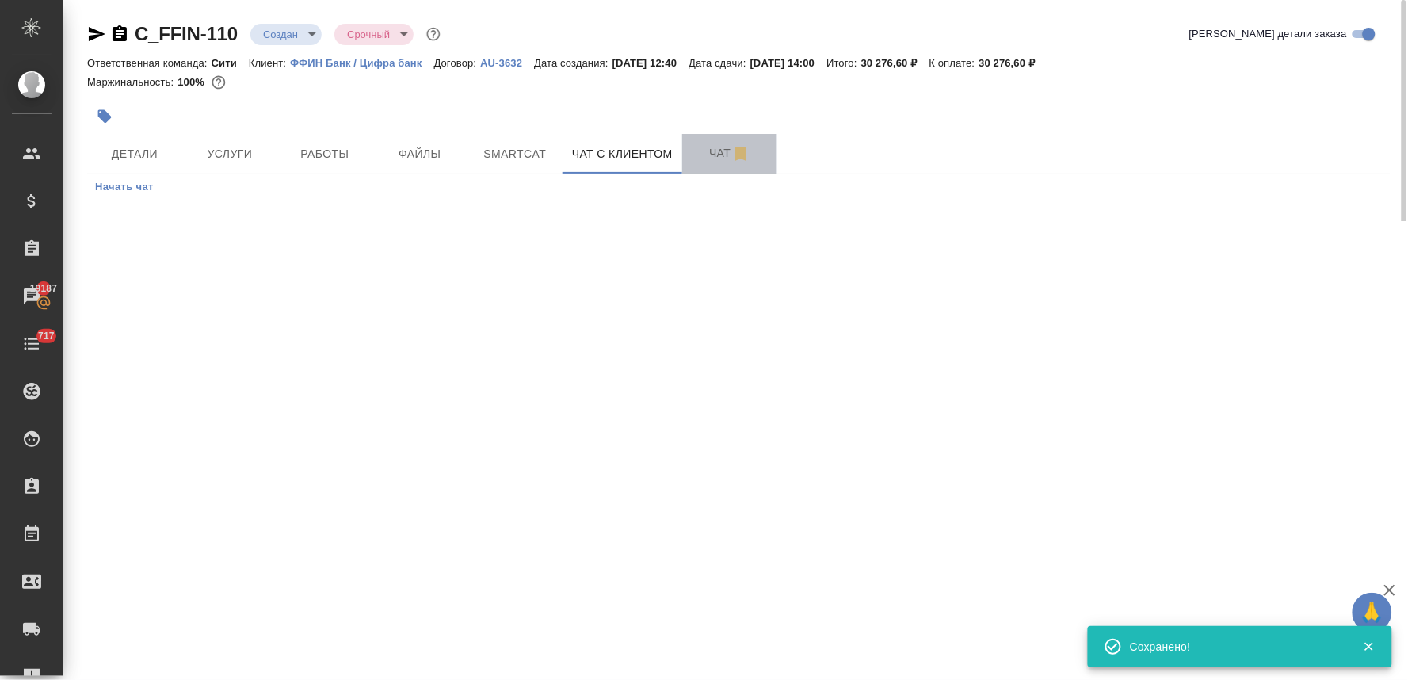
click at [711, 144] on span "Чат" at bounding box center [730, 153] width 76 height 20
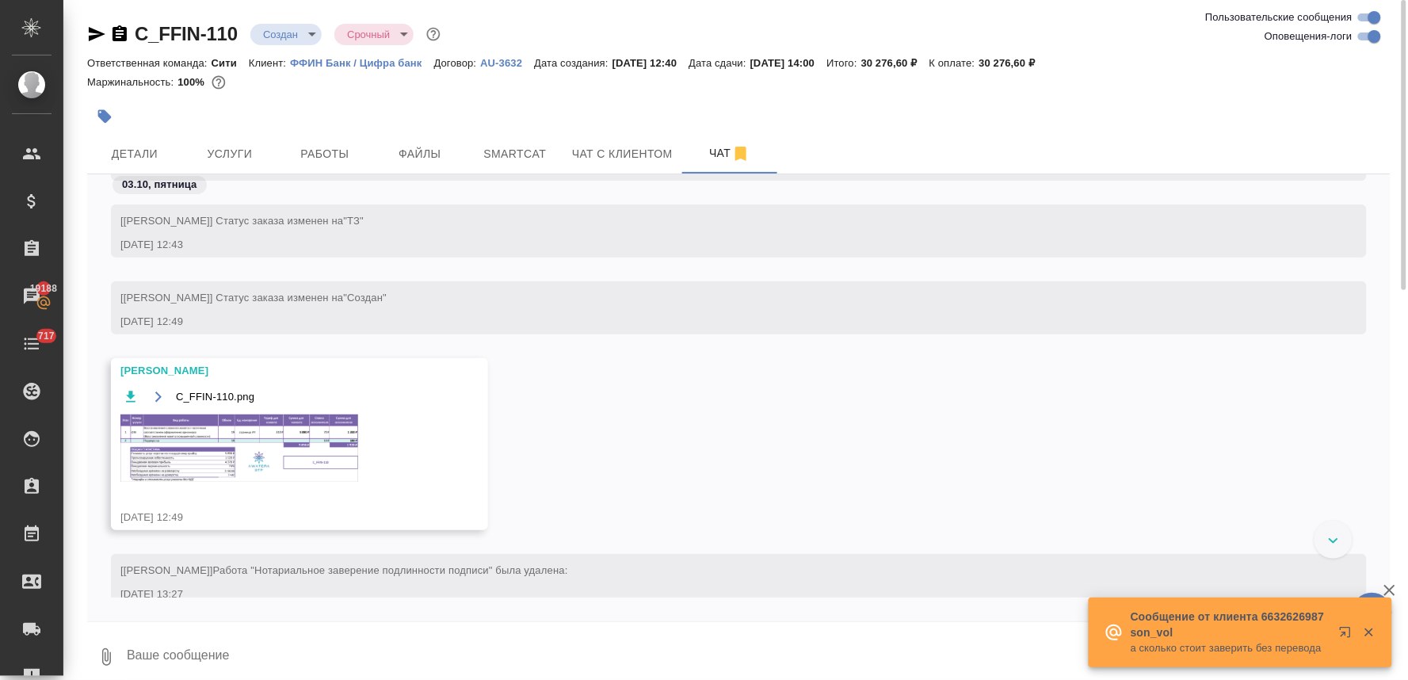
scroll to position [75, 0]
click at [317, 441] on img at bounding box center [239, 448] width 238 height 67
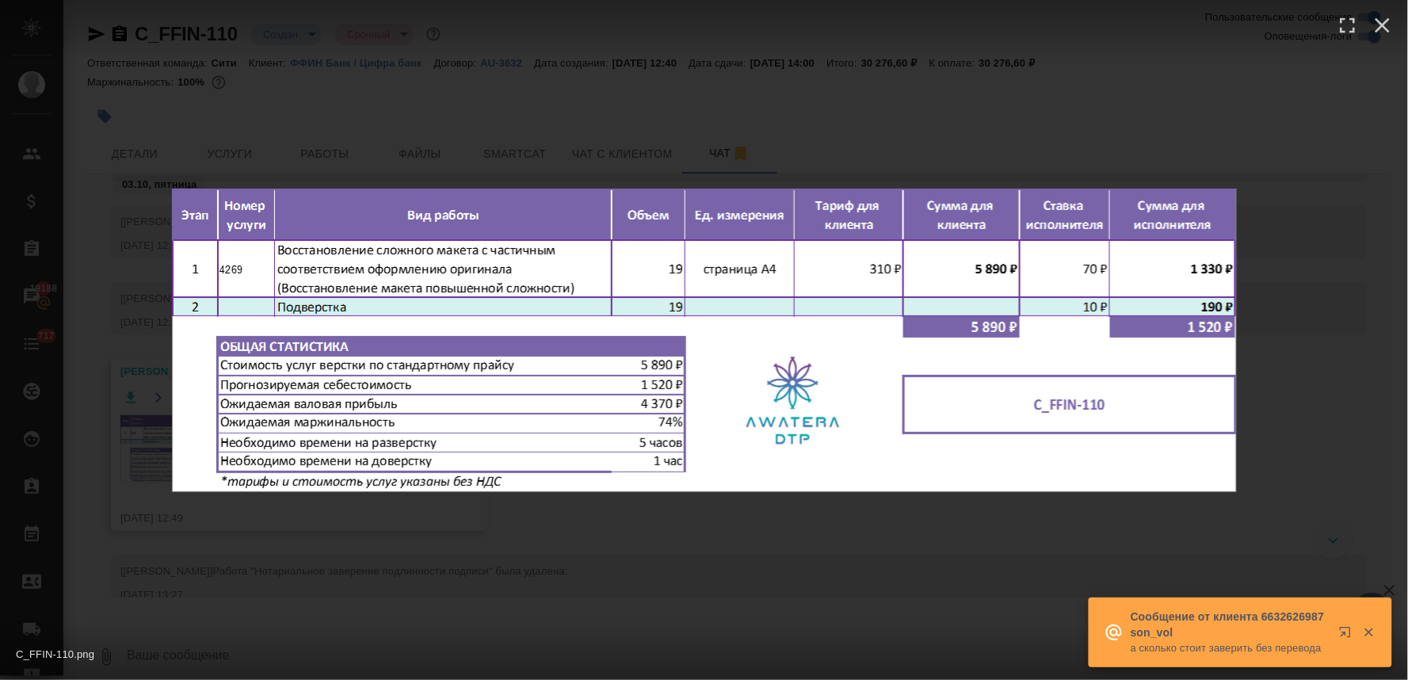
click at [507, 561] on div "C_FFIN-110.png 1 of 1" at bounding box center [704, 340] width 1408 height 680
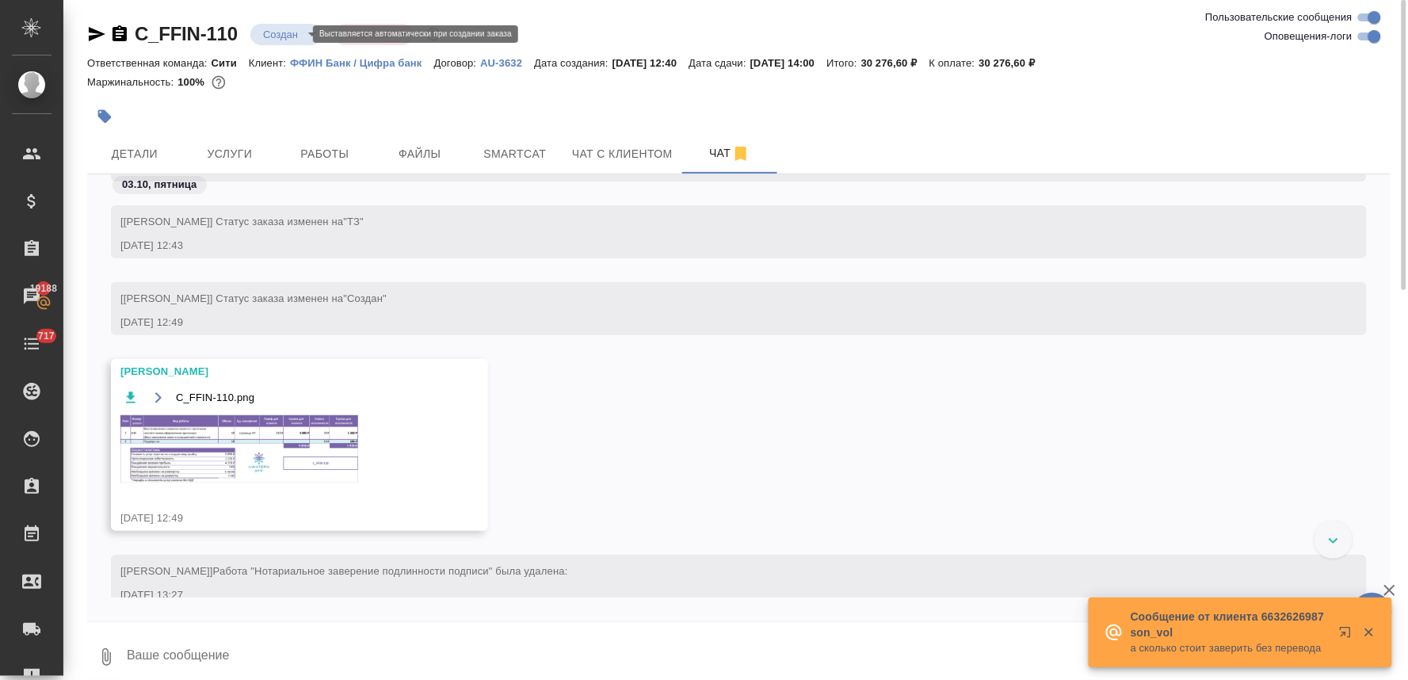
click at [289, 32] on body "🙏 .cls-1 fill:#fff; AWATERA [PERSON_NAME] Спецификации Заказы 19188 Чаты 717 To…" at bounding box center [704, 340] width 1408 height 680
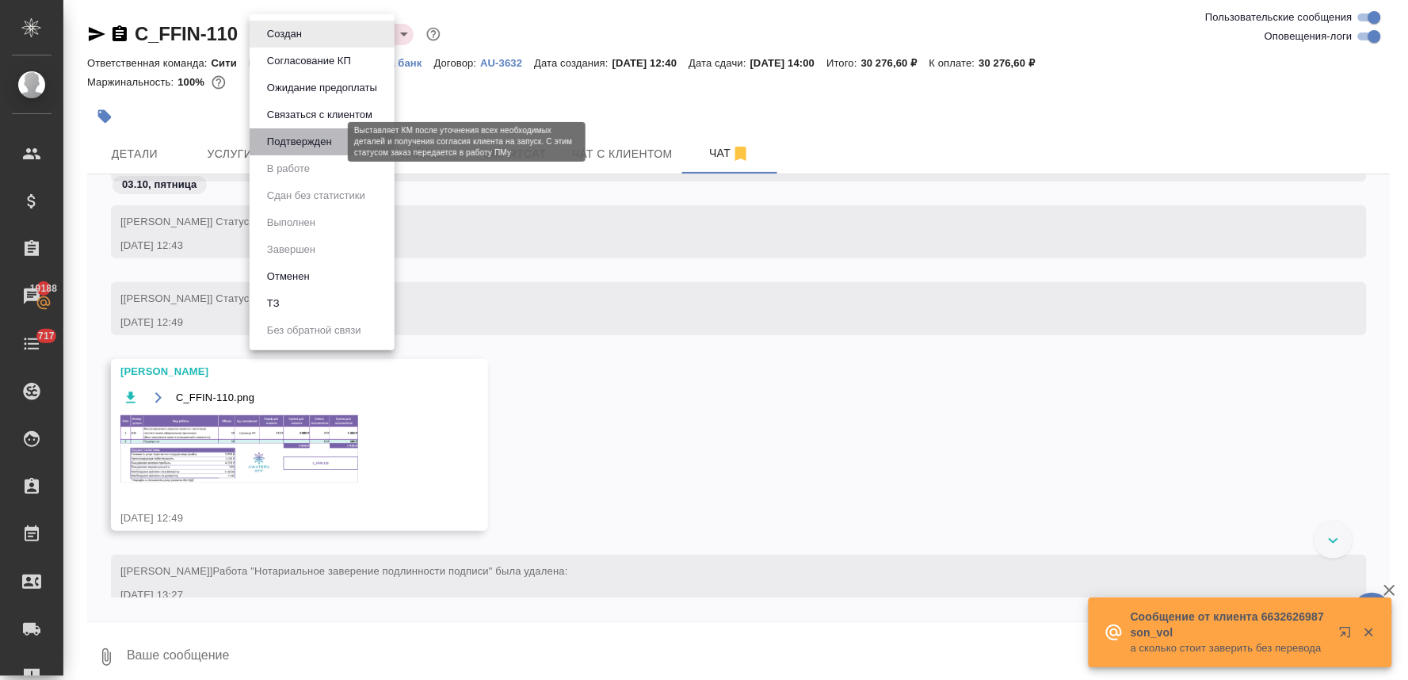
click at [307, 137] on button "Подтвержден" at bounding box center [299, 141] width 74 height 17
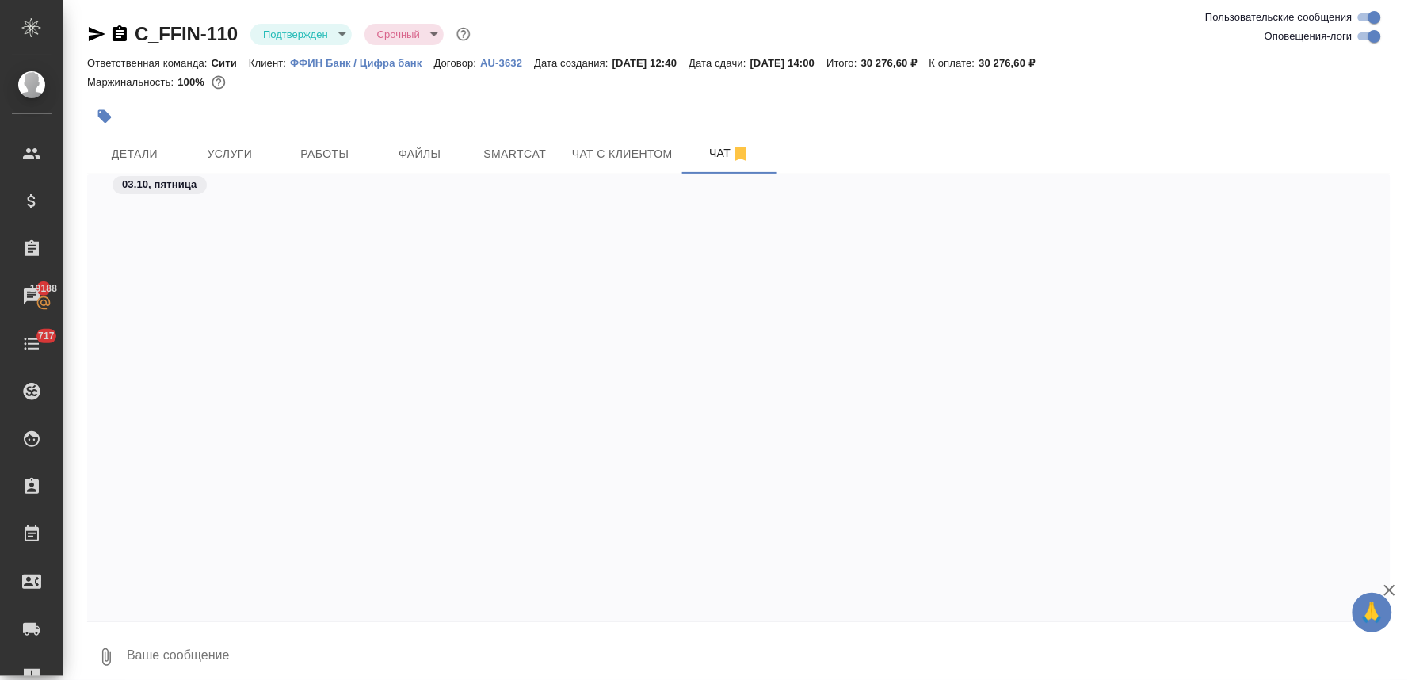
scroll to position [1066, 0]
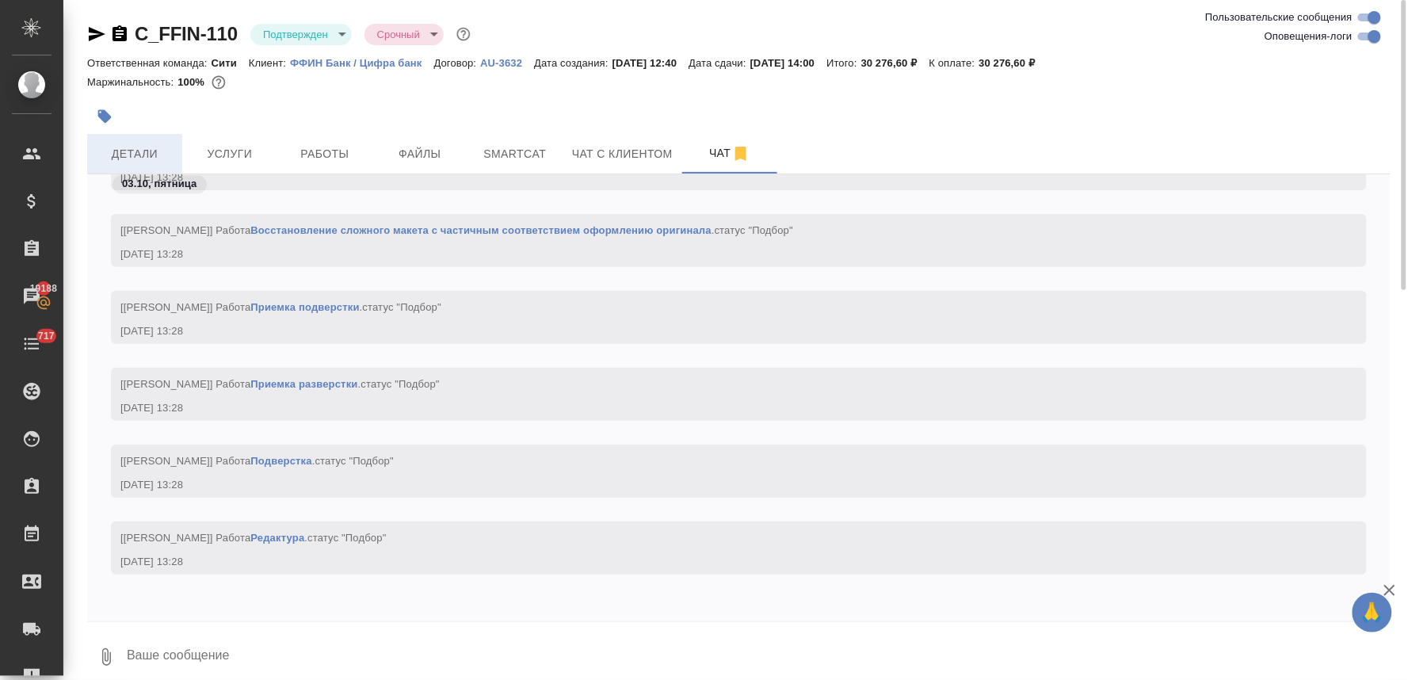
click at [114, 155] on span "Детали" at bounding box center [135, 154] width 76 height 20
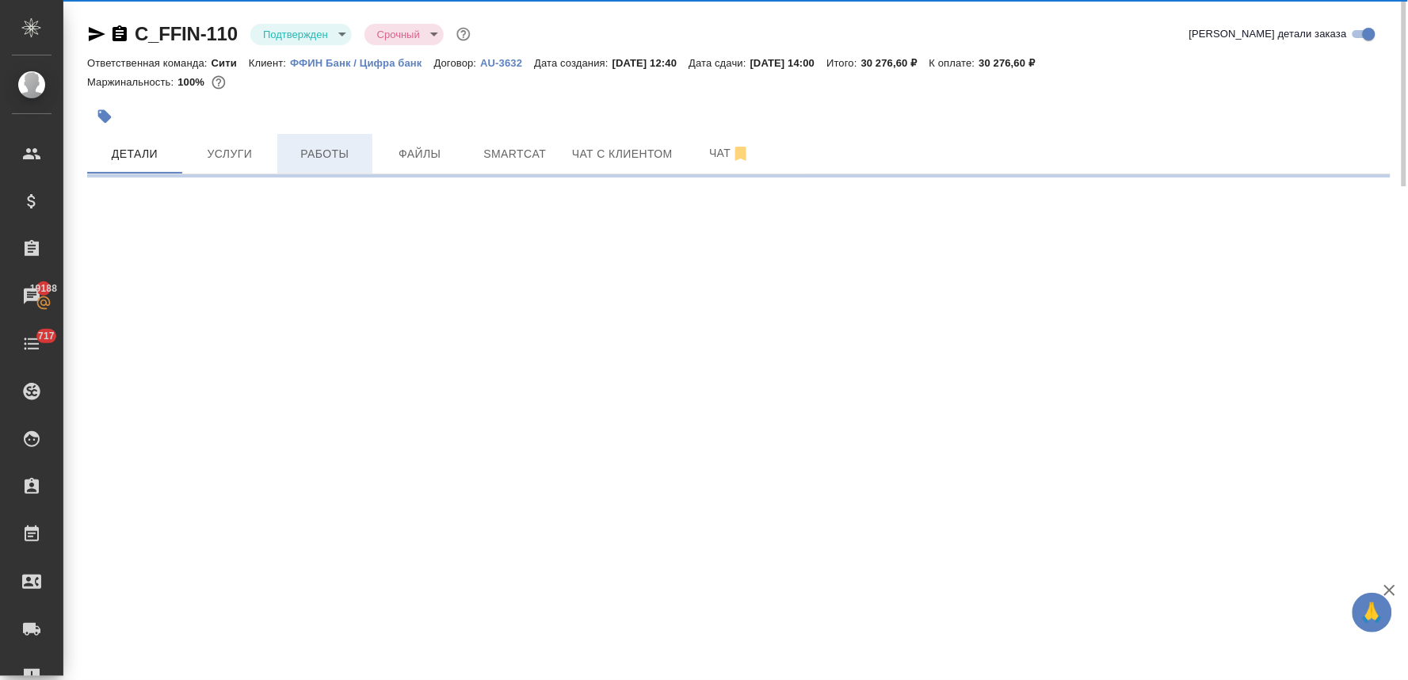
select select "RU"
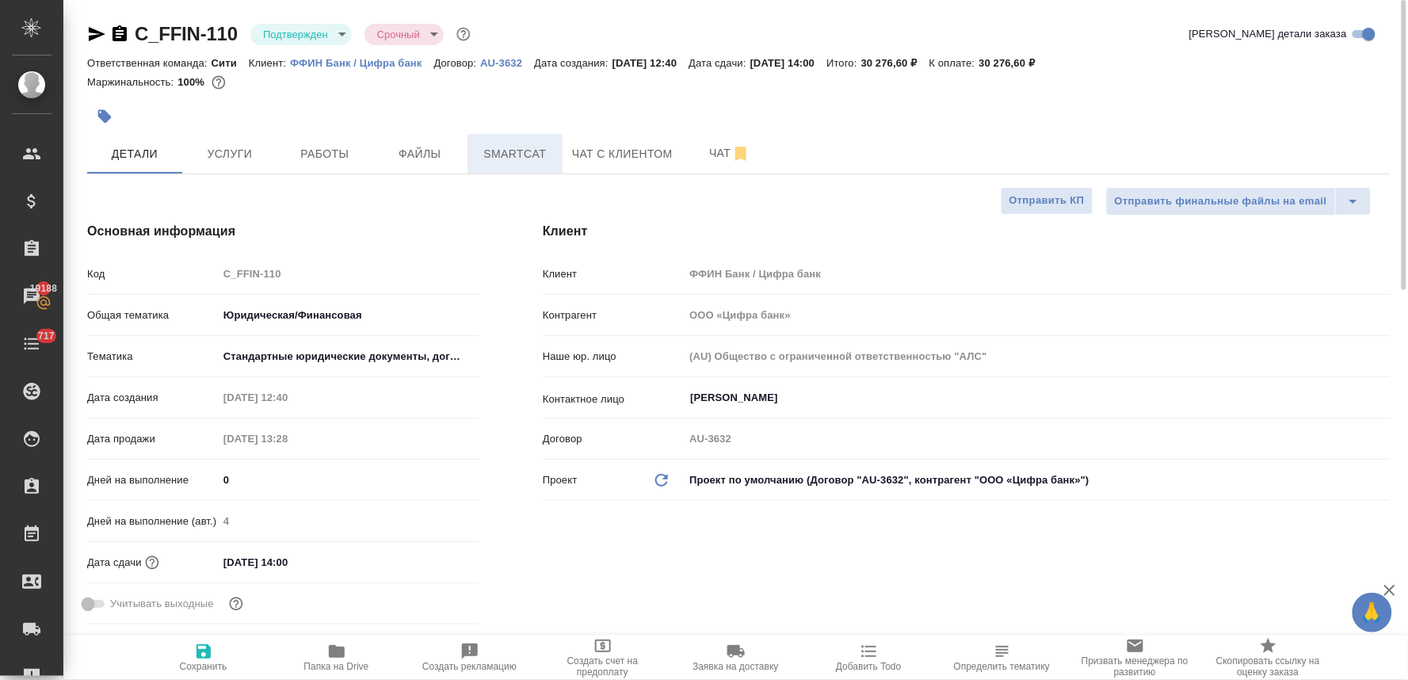
type textarea "x"
